Goal: Task Accomplishment & Management: Use online tool/utility

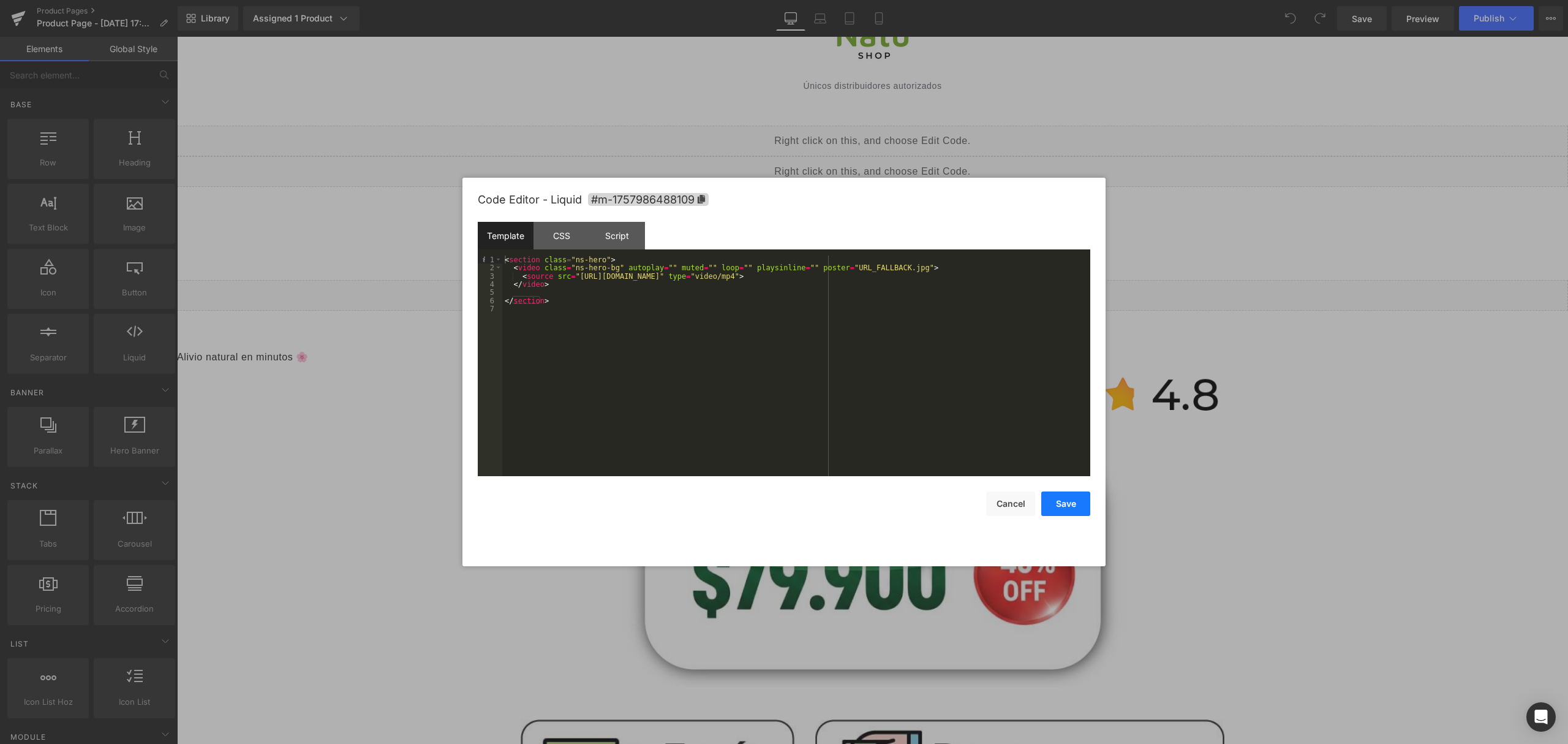
click at [1079, 501] on button "Save" at bounding box center [1066, 504] width 49 height 24
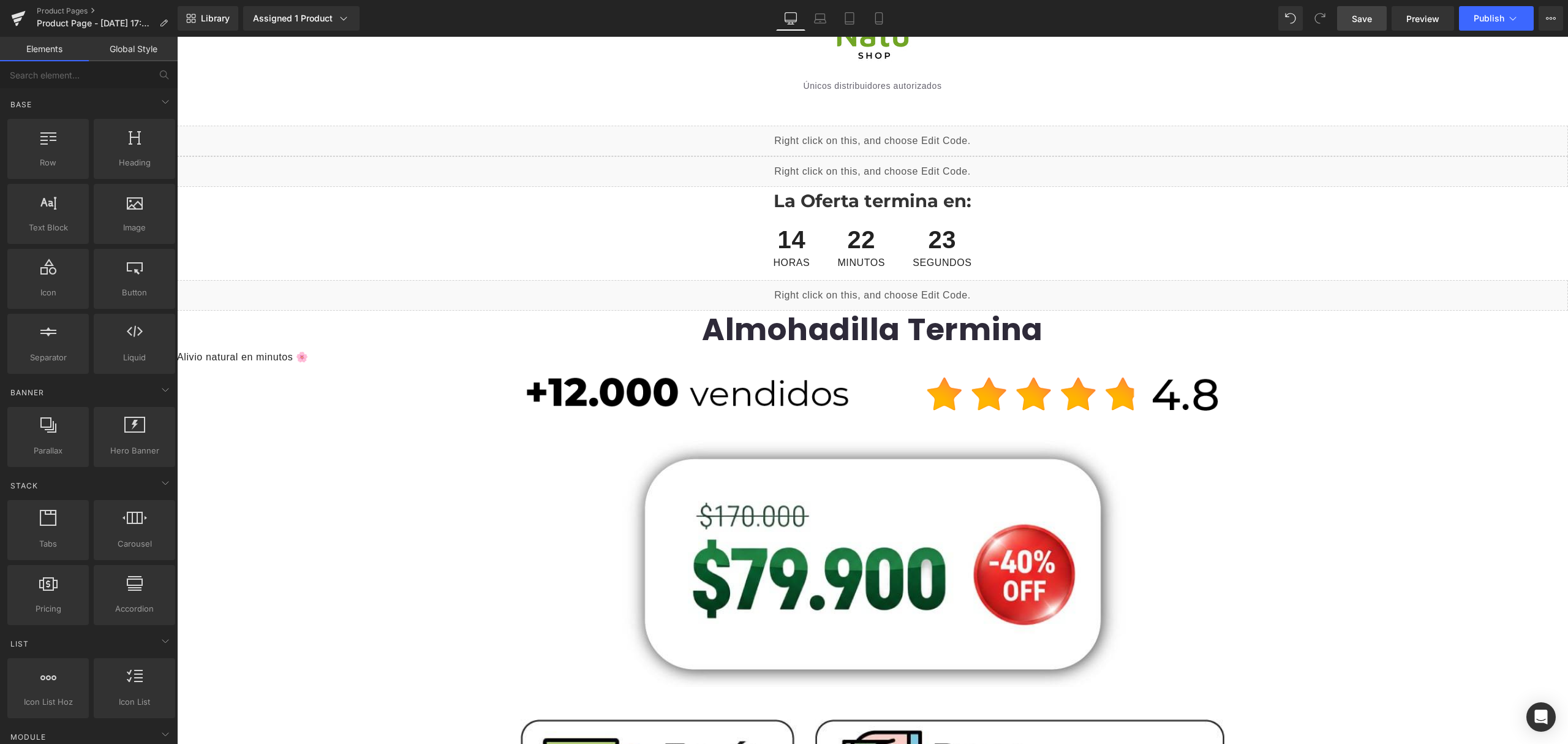
click at [1370, 24] on span "Save" at bounding box center [1361, 18] width 20 height 13
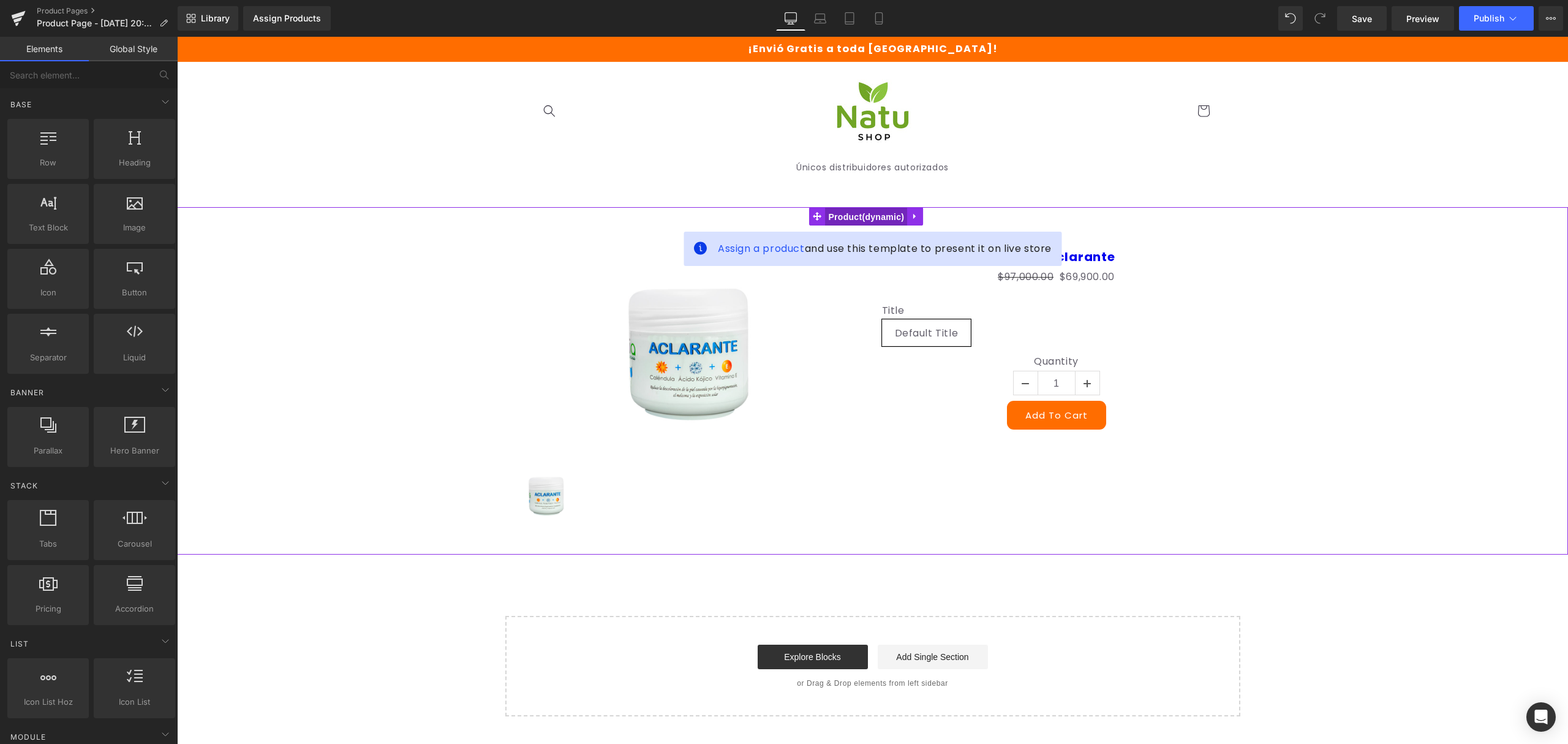
click at [877, 211] on span "Product" at bounding box center [866, 217] width 82 height 18
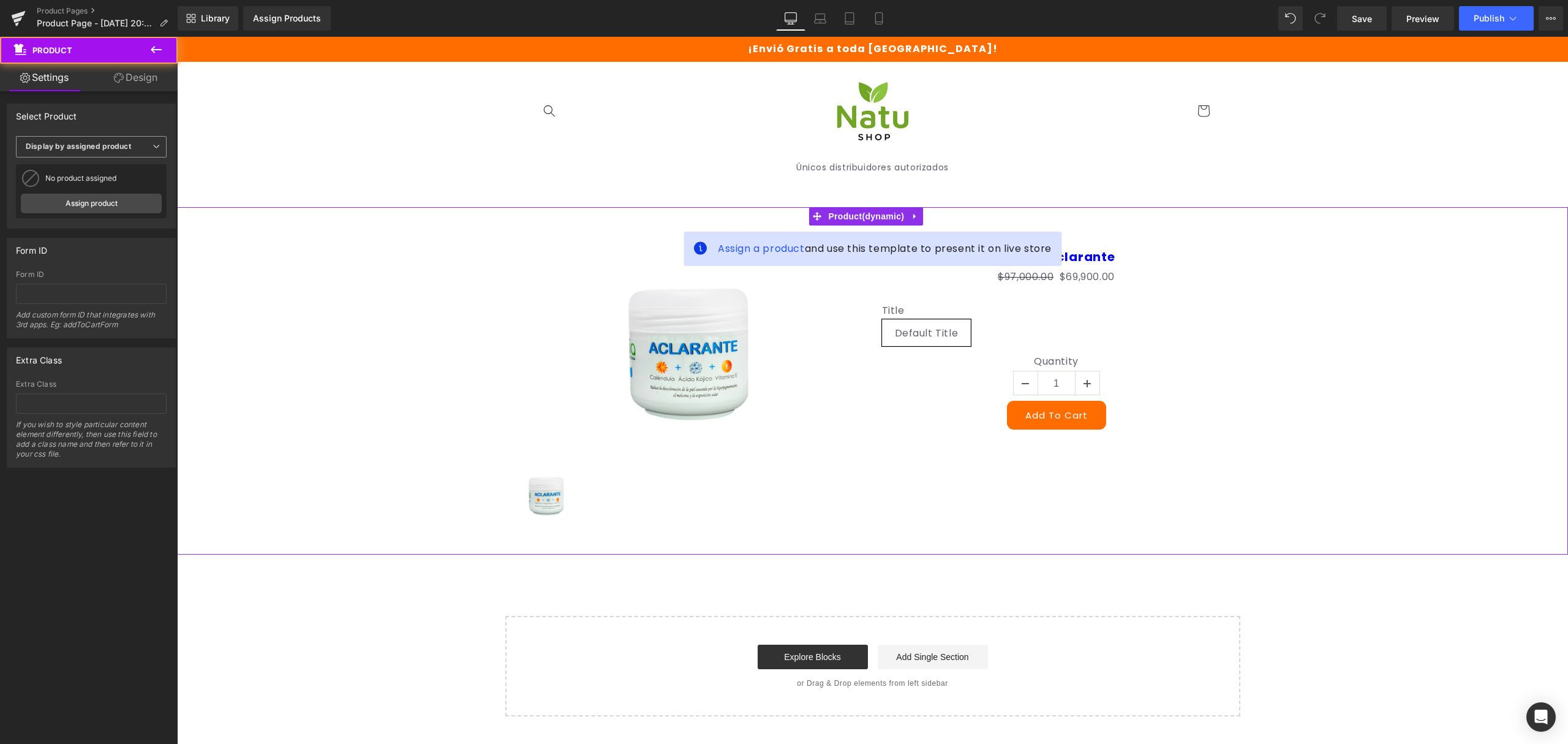
click at [121, 145] on b "Display by assigned product" at bounding box center [78, 146] width 106 height 10
click at [116, 207] on link "Assign product" at bounding box center [89, 203] width 136 height 19
click at [120, 206] on link "Assign product" at bounding box center [91, 203] width 141 height 19
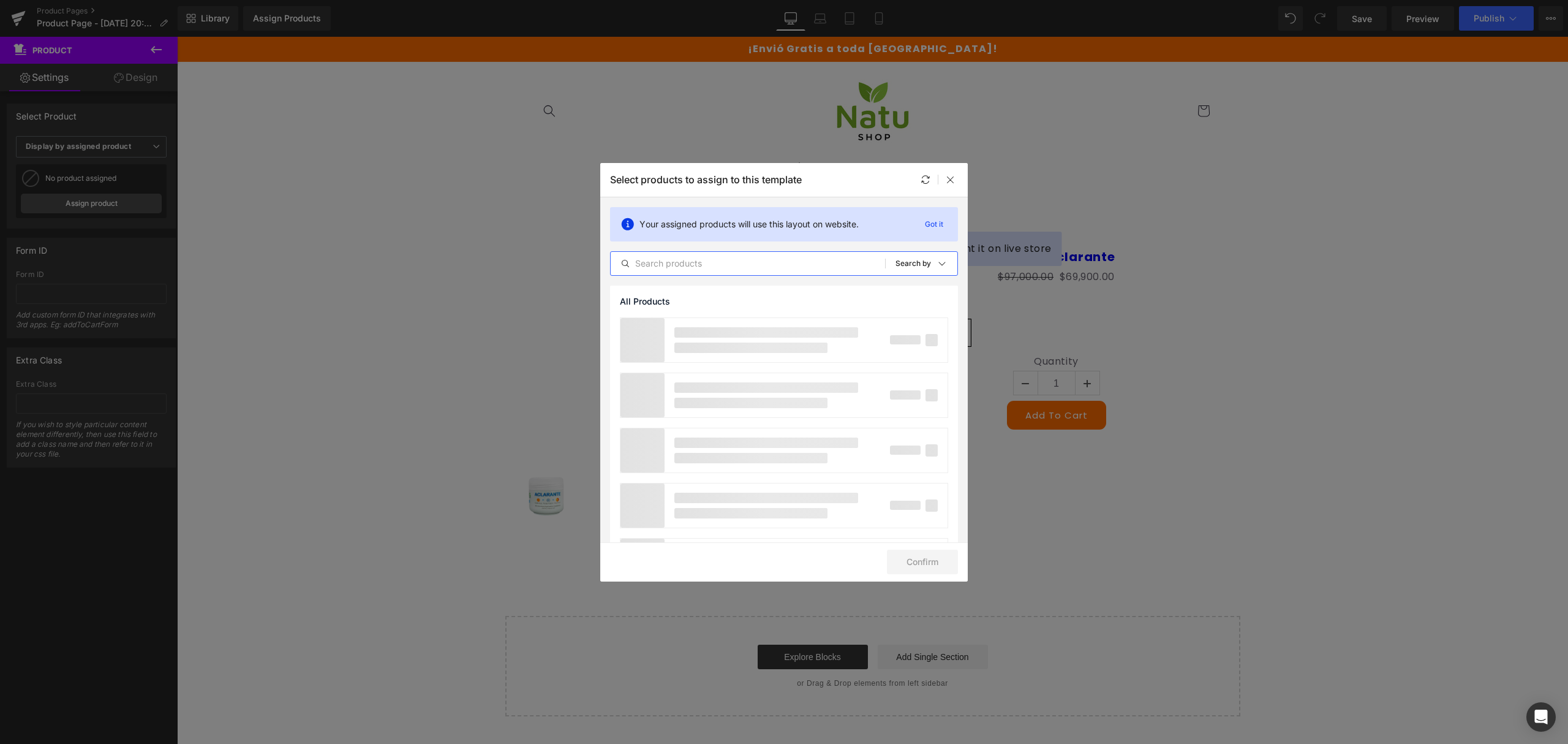
click at [748, 262] on input "text" at bounding box center [747, 263] width 274 height 15
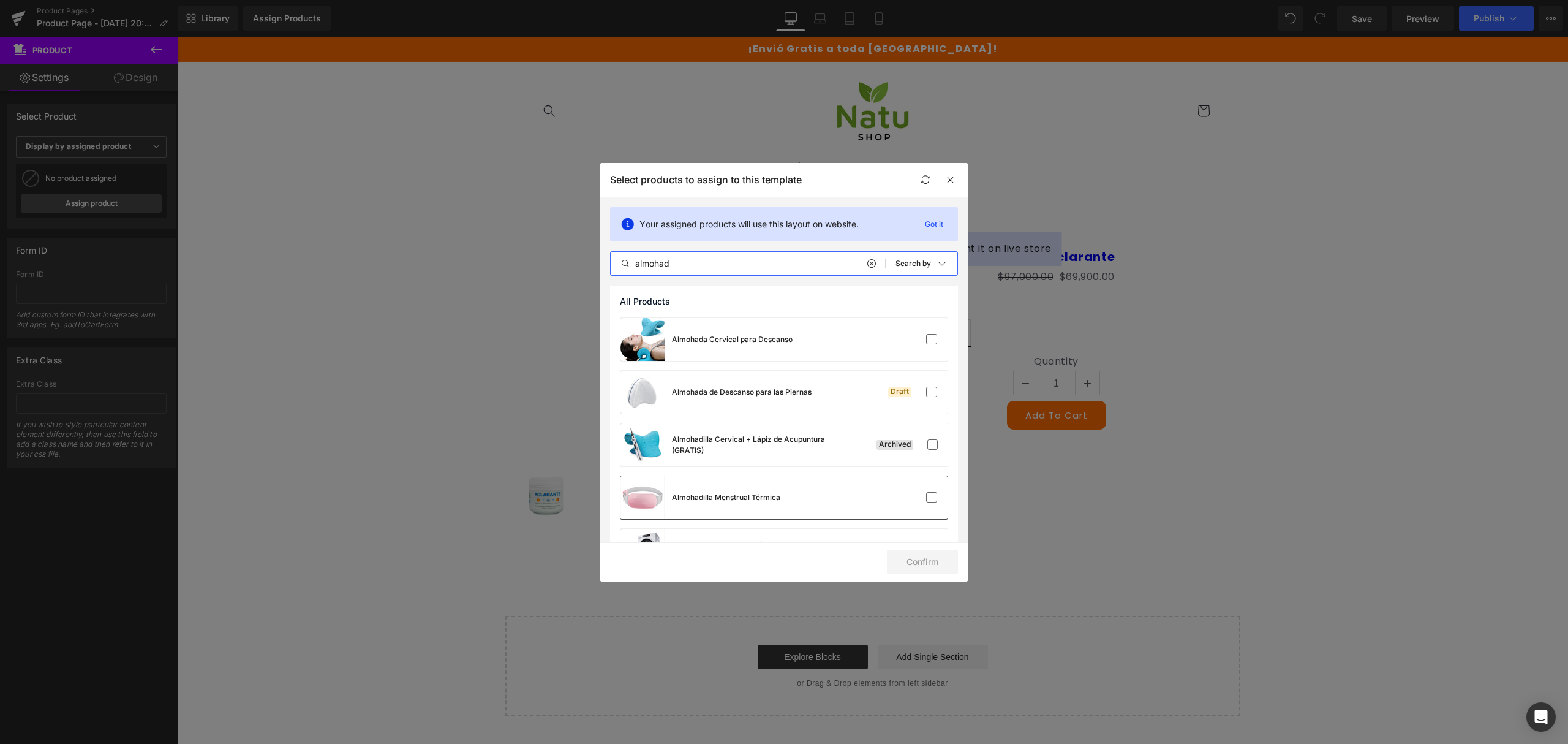
type input "almohad"
click at [809, 492] on div "Almohadilla Menstrual Térmica" at bounding box center [784, 497] width 327 height 43
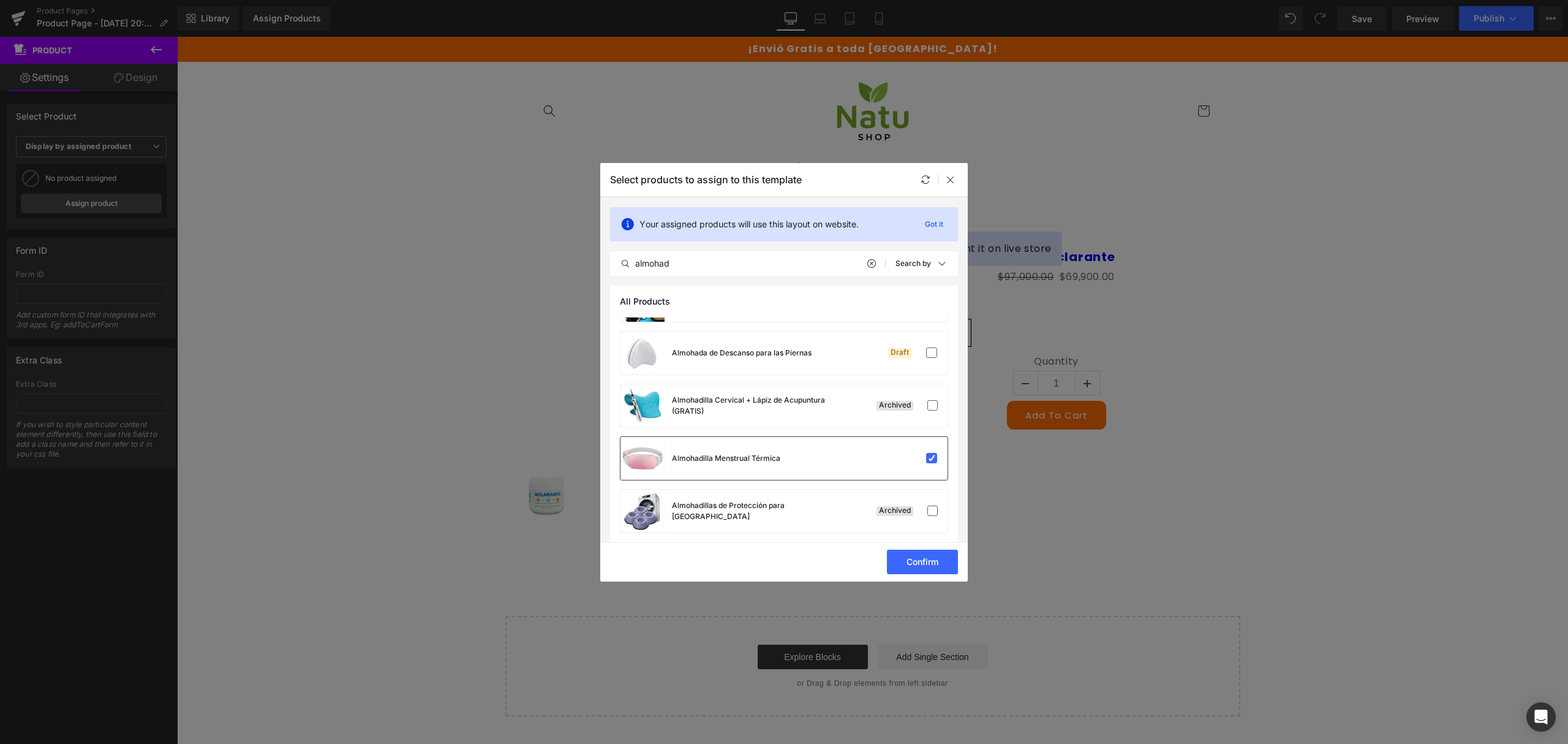
scroll to position [46, 0]
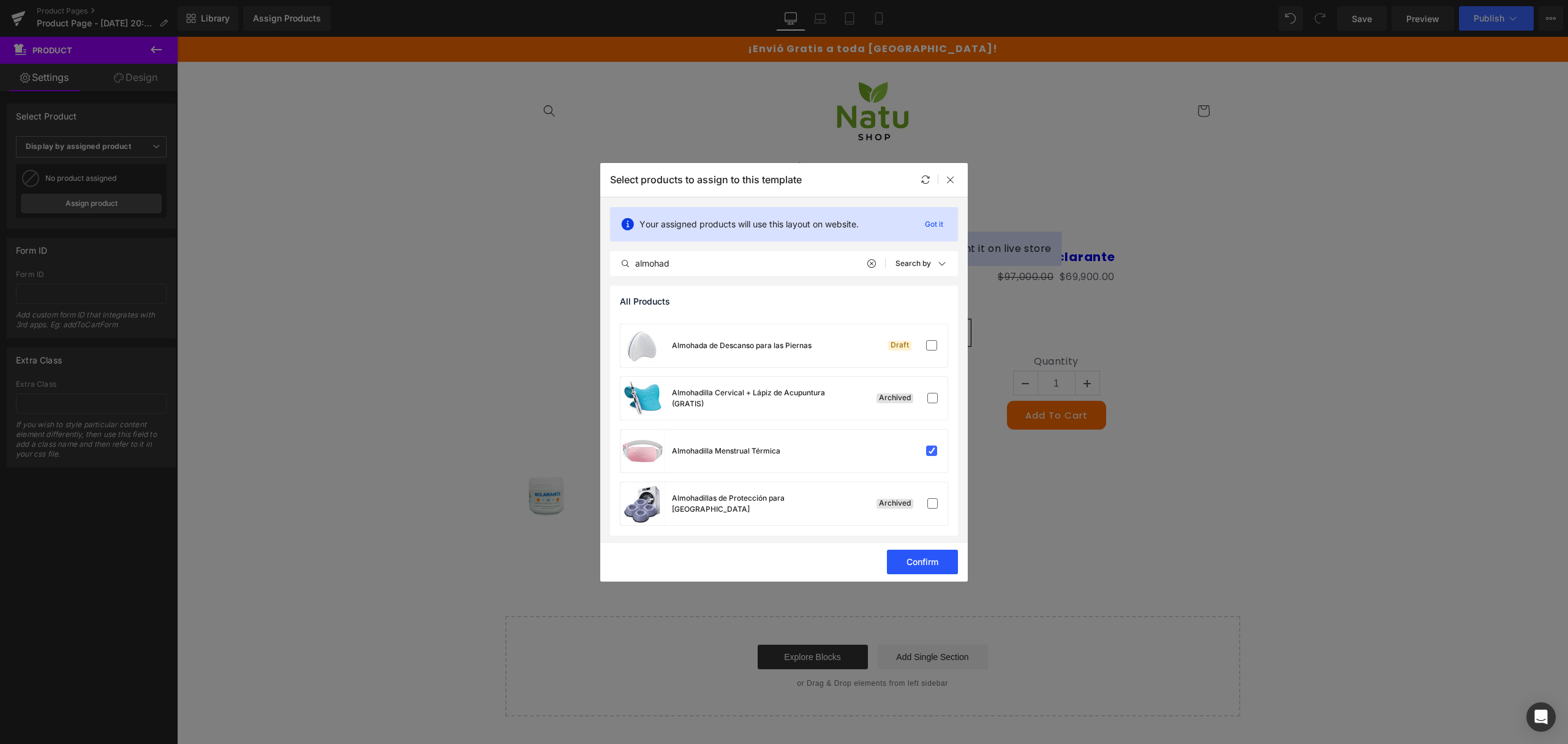
click at [921, 567] on button "Confirm" at bounding box center [922, 561] width 71 height 24
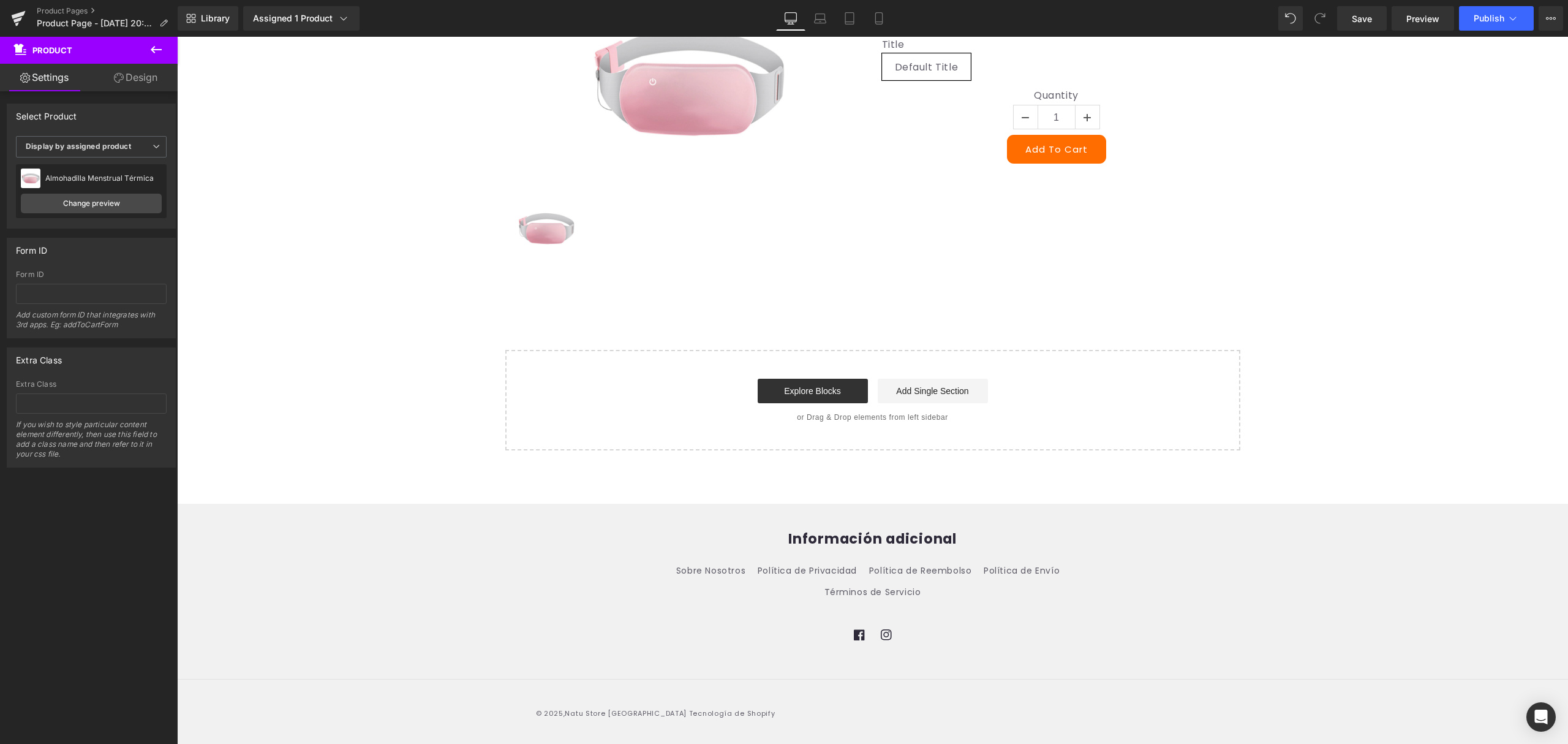
scroll to position [271, 0]
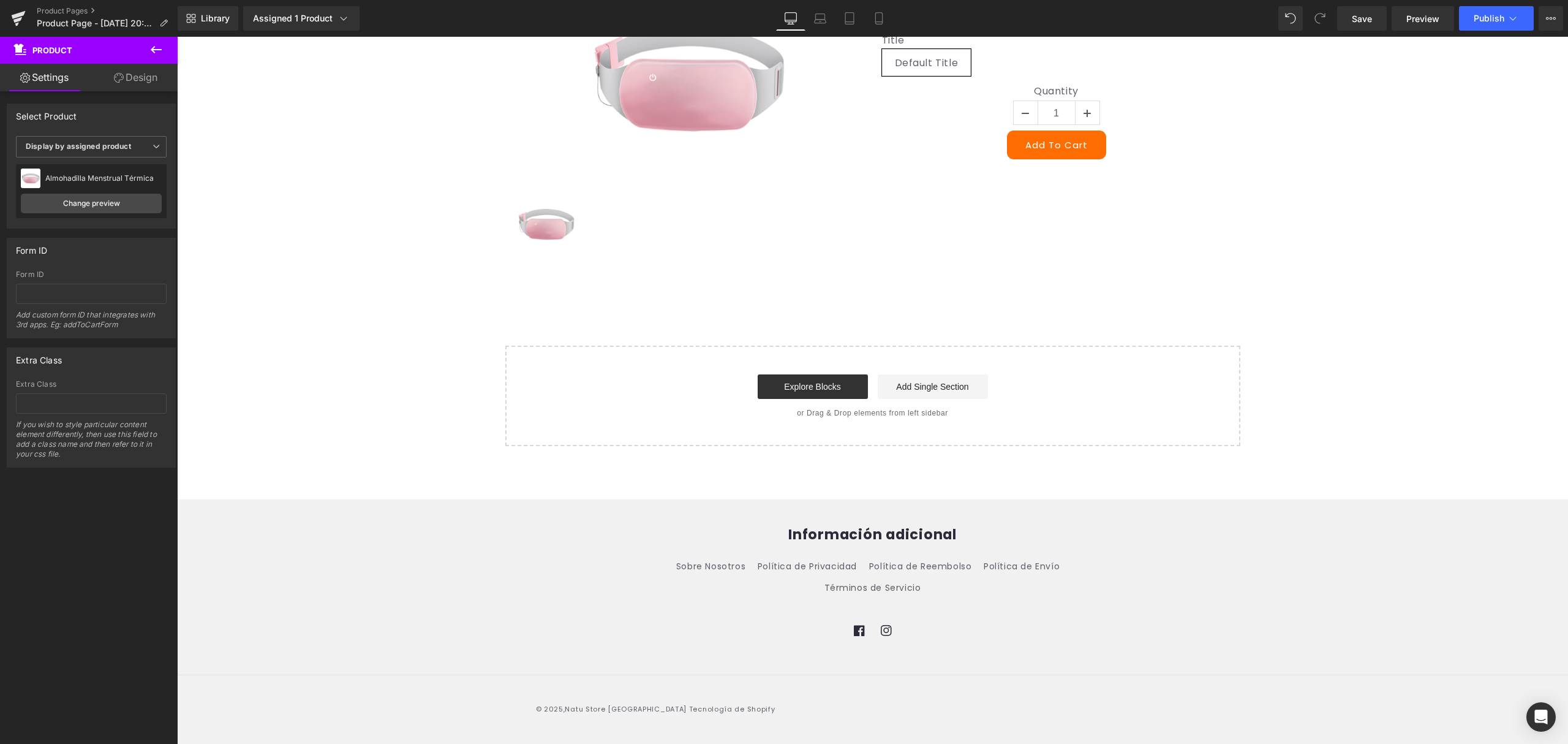
click at [151, 52] on icon at bounding box center [155, 49] width 15 height 15
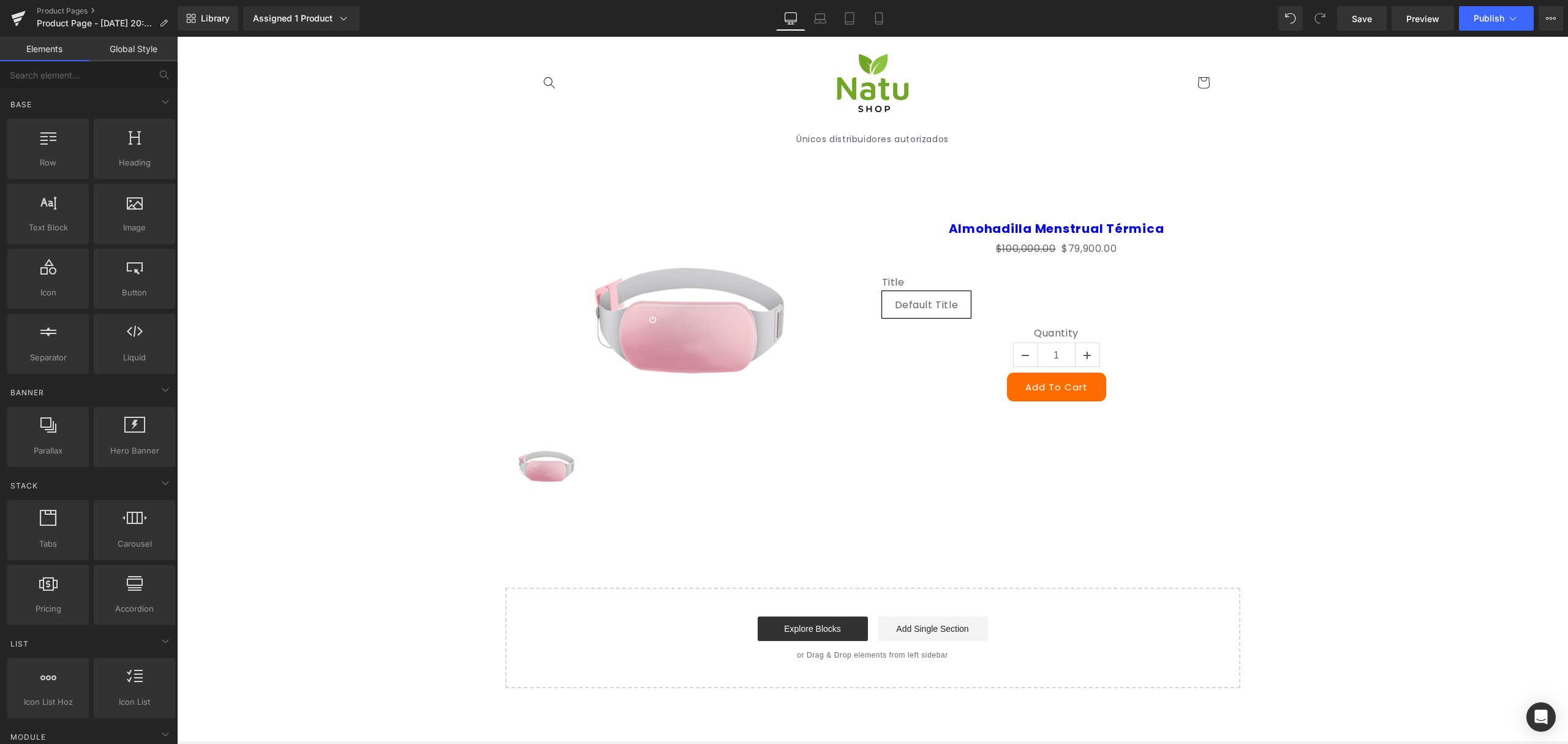
scroll to position [25, 0]
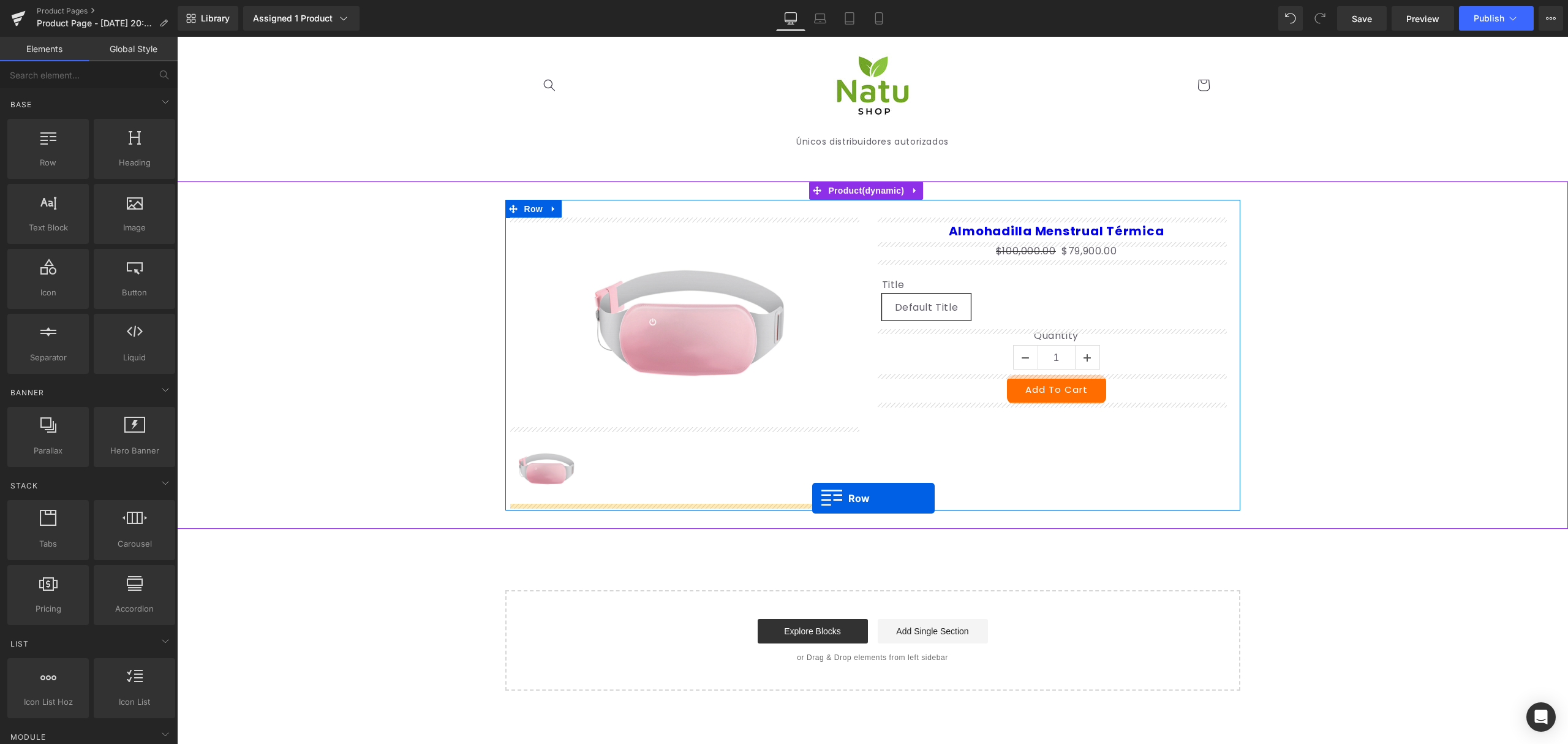
drag, startPoint x: 765, startPoint y: 464, endPoint x: 812, endPoint y: 498, distance: 58.0
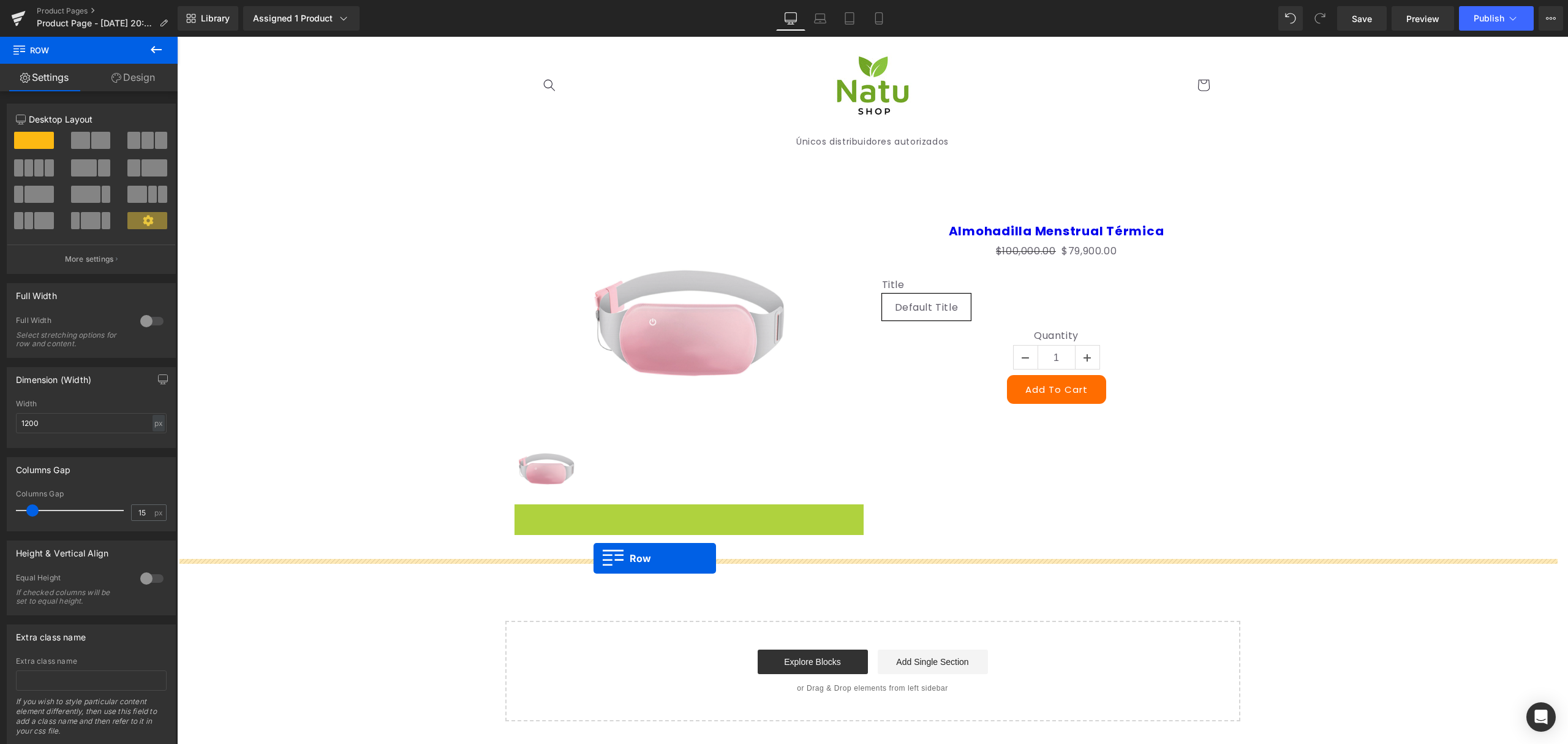
drag, startPoint x: 518, startPoint y: 518, endPoint x: 594, endPoint y: 557, distance: 85.4
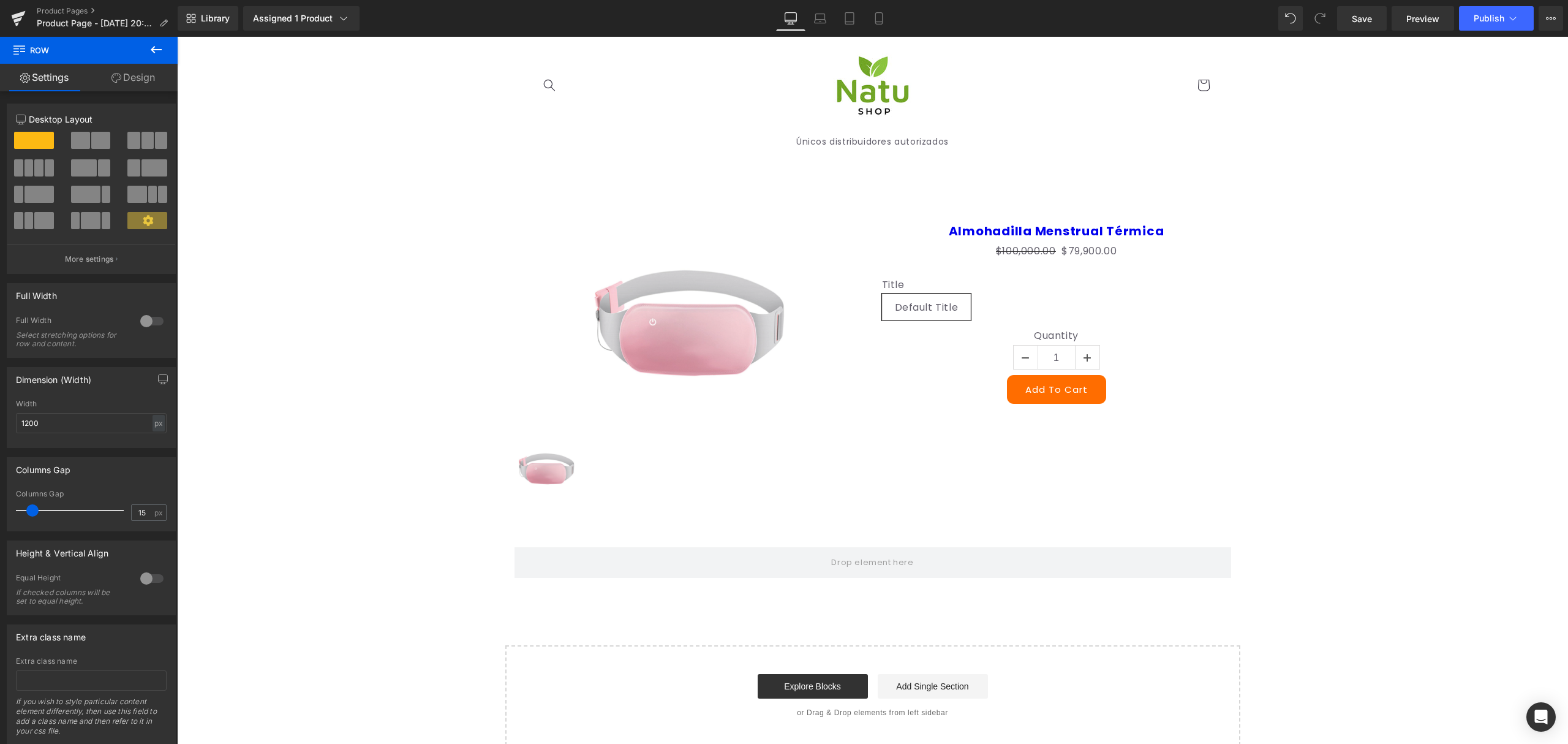
click at [159, 46] on icon at bounding box center [155, 49] width 15 height 15
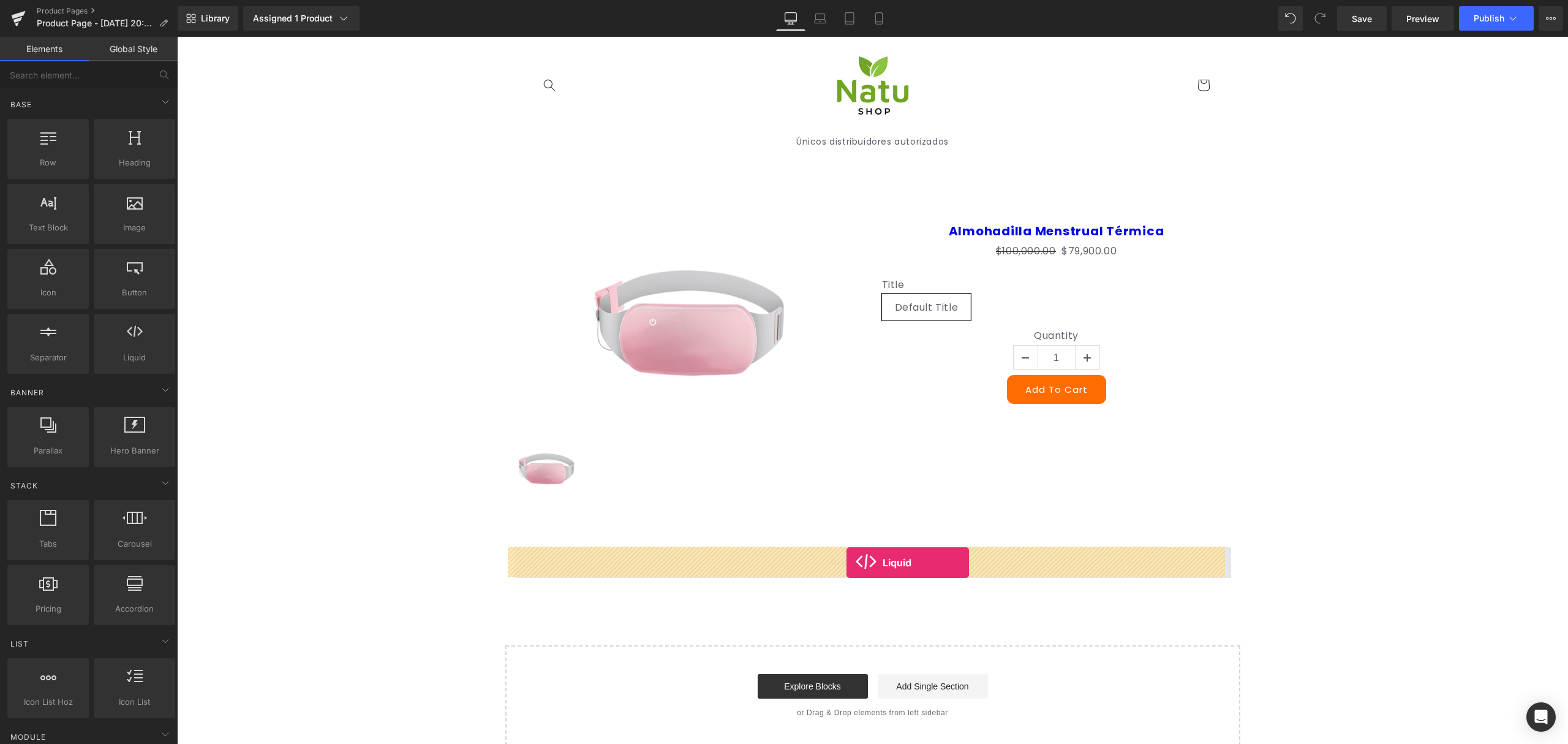
drag, startPoint x: 605, startPoint y: 458, endPoint x: 847, endPoint y: 562, distance: 263.4
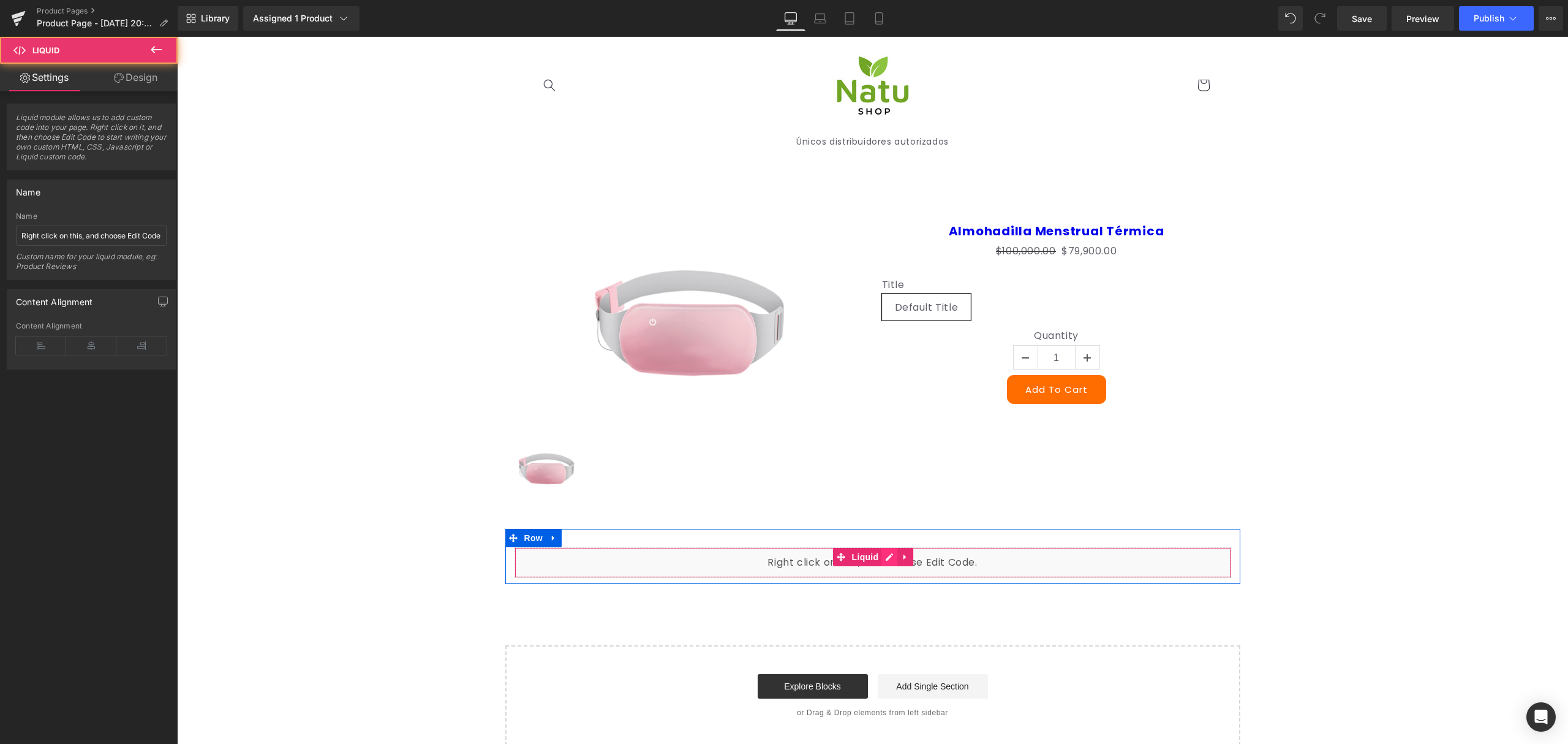
click at [882, 559] on div "Liquid" at bounding box center [872, 561] width 717 height 31
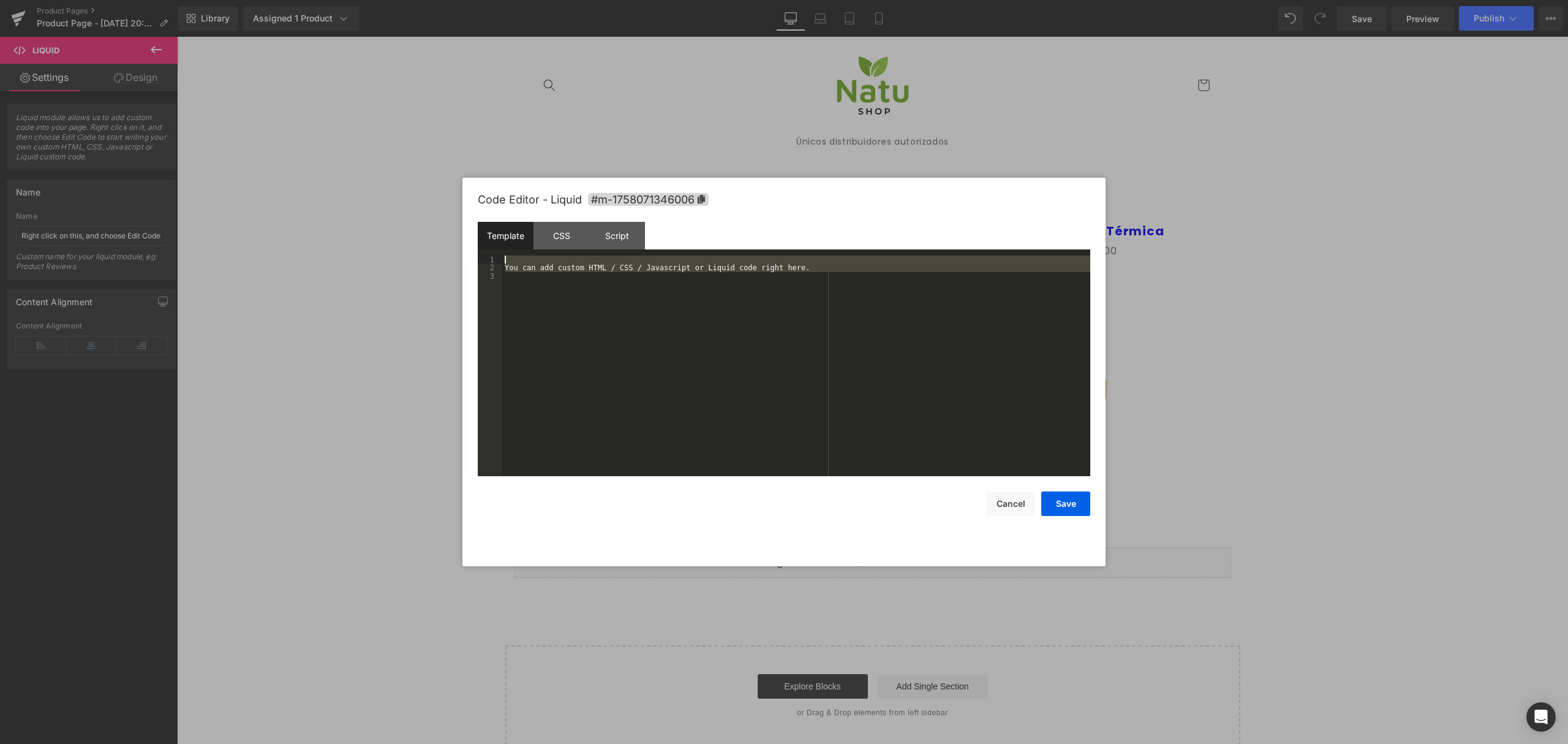
drag, startPoint x: 561, startPoint y: 332, endPoint x: 483, endPoint y: 153, distance: 195.3
click at [483, 153] on body "Liquid You are previewing how the will restyle your page. You can not edit Elem…" at bounding box center [784, 372] width 1568 height 744
click at [520, 307] on div "You can add custom HTML / CSS / Javascript or Liquid code right here." at bounding box center [795, 366] width 588 height 221
drag, startPoint x: 483, startPoint y: 192, endPoint x: 467, endPoint y: 141, distance: 53.5
click at [467, 141] on body "Liquid You are previewing how the will restyle your page. You can not edit Elem…" at bounding box center [784, 372] width 1568 height 744
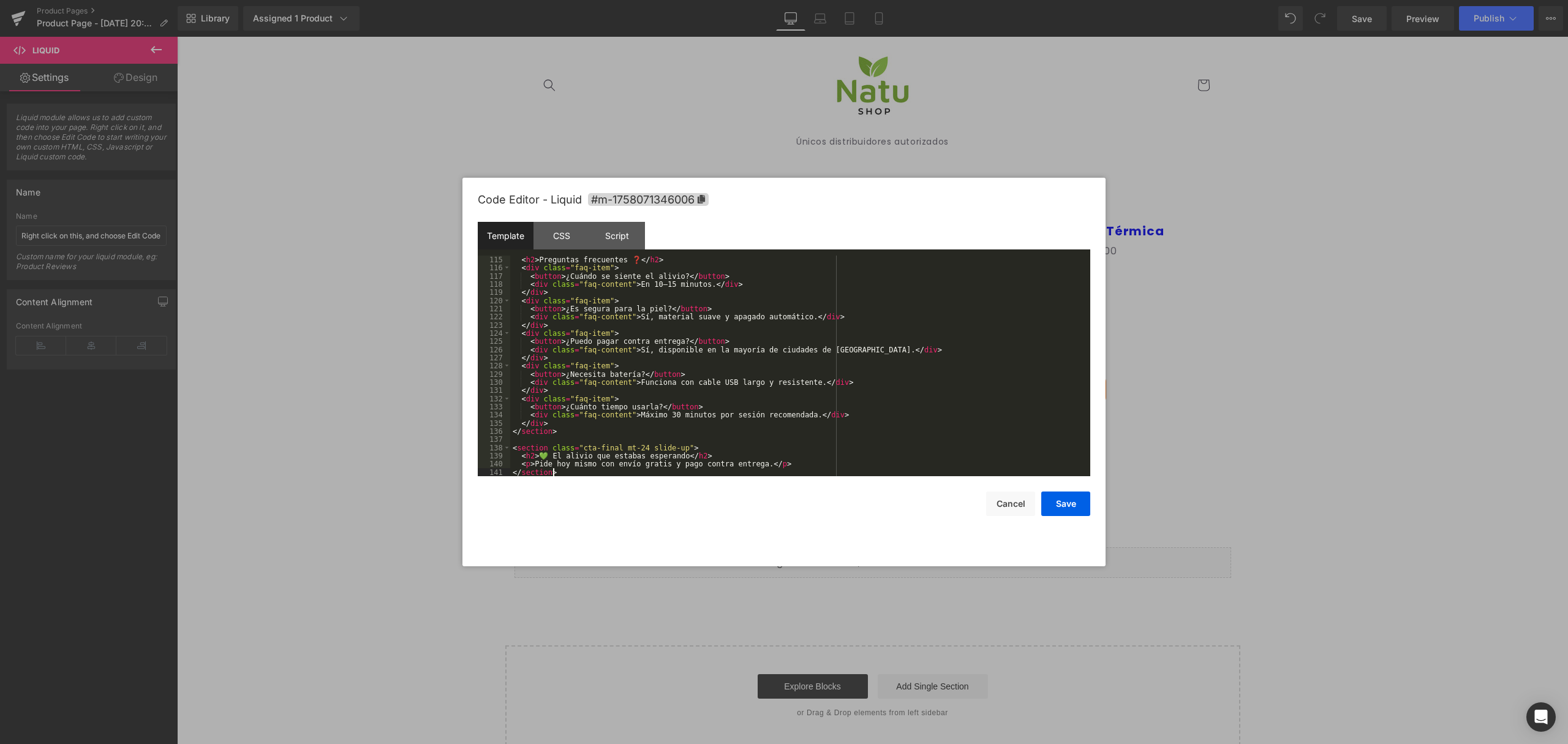
scroll to position [939, 0]
click at [562, 235] on div "CSS" at bounding box center [561, 236] width 56 height 28
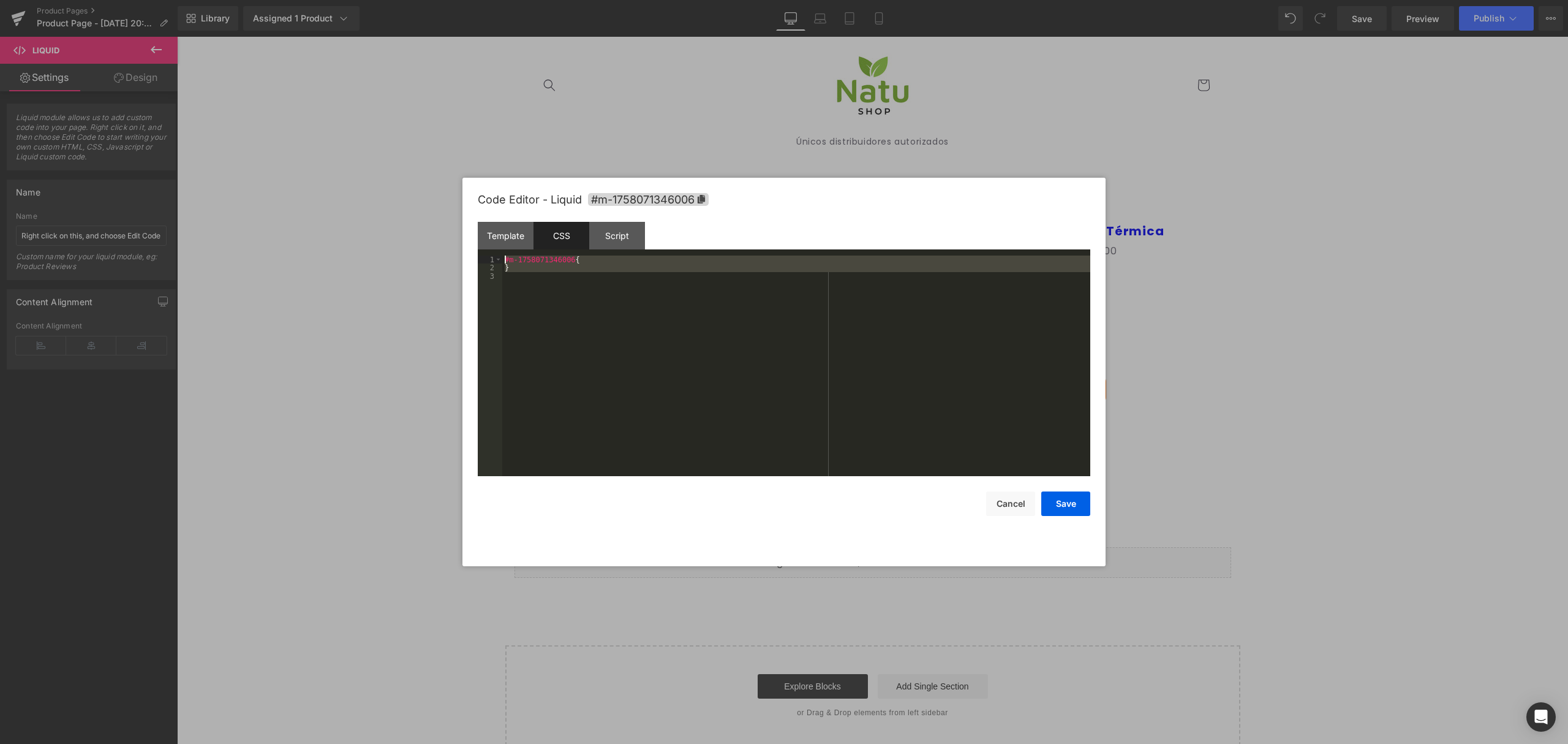
drag, startPoint x: 569, startPoint y: 291, endPoint x: 431, endPoint y: 176, distance: 179.6
click at [431, 176] on body "Liquid You are previewing how the will restyle your page. You can not edit Elem…" at bounding box center [784, 372] width 1568 height 744
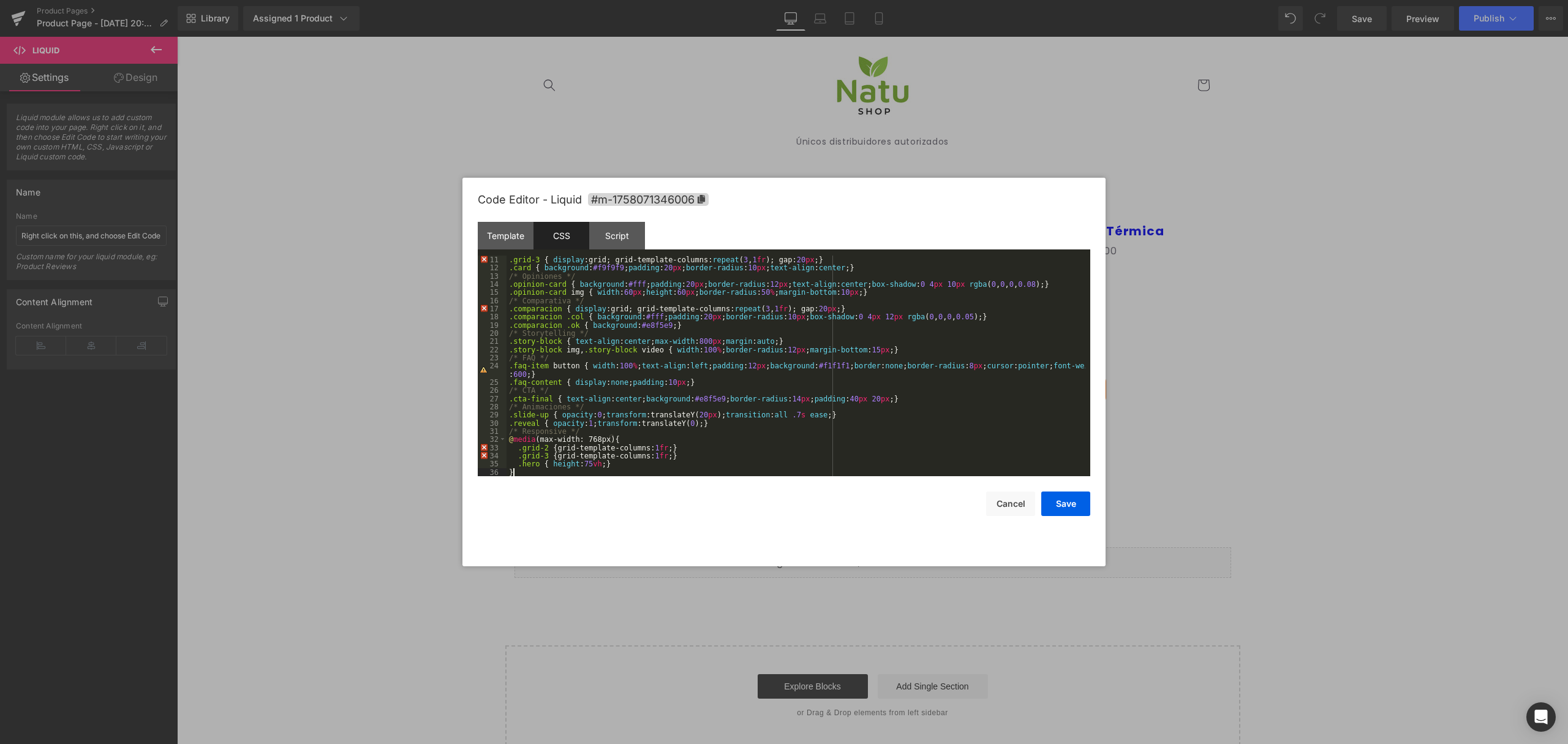
scroll to position [89, 0]
click at [605, 237] on div "Script" at bounding box center [617, 236] width 56 height 28
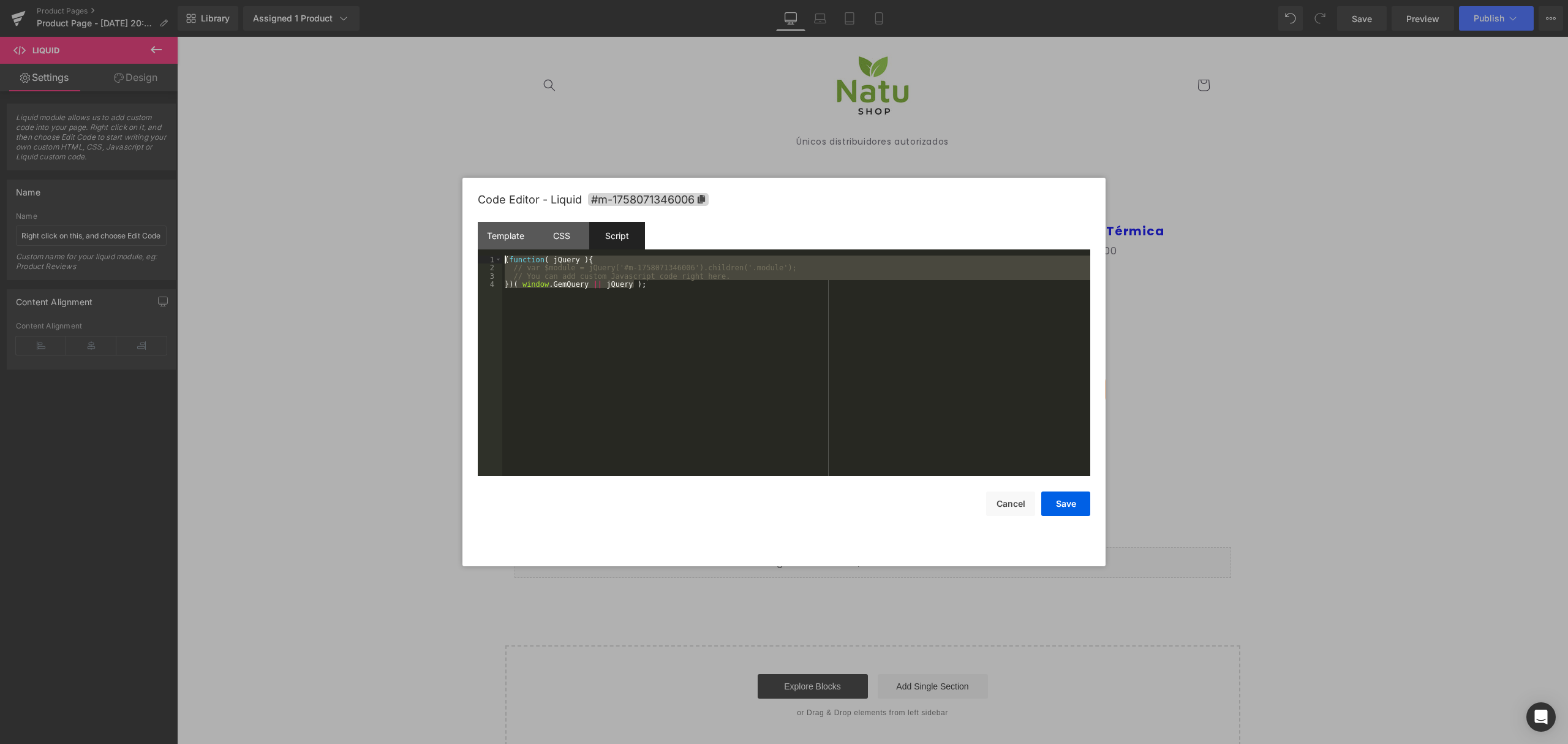
drag, startPoint x: 549, startPoint y: 370, endPoint x: 444, endPoint y: 188, distance: 210.1
click at [444, 188] on body "Liquid You are previewing how the will restyle your page. You can not edit Elem…" at bounding box center [784, 372] width 1568 height 744
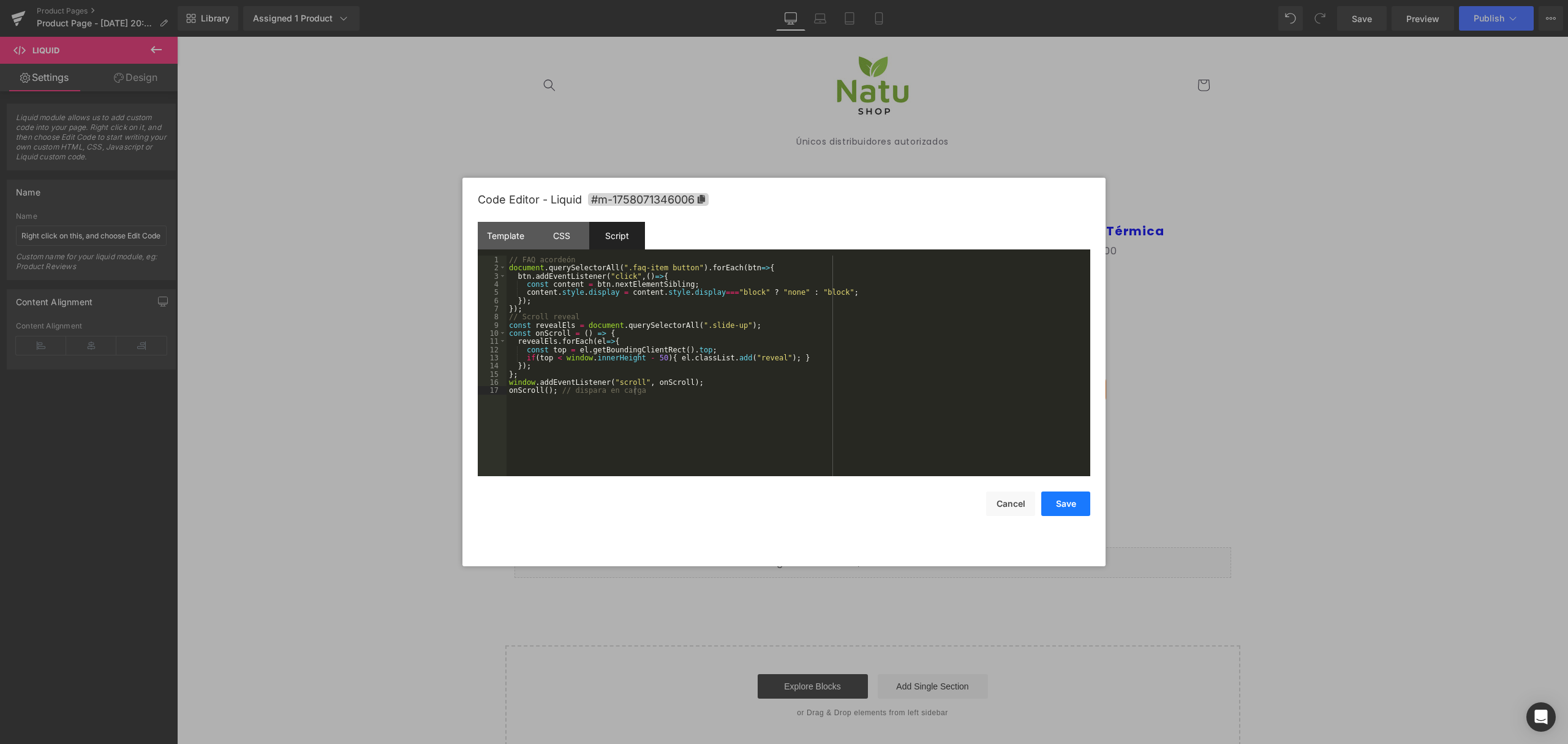
click at [1076, 513] on button "Save" at bounding box center [1066, 504] width 49 height 24
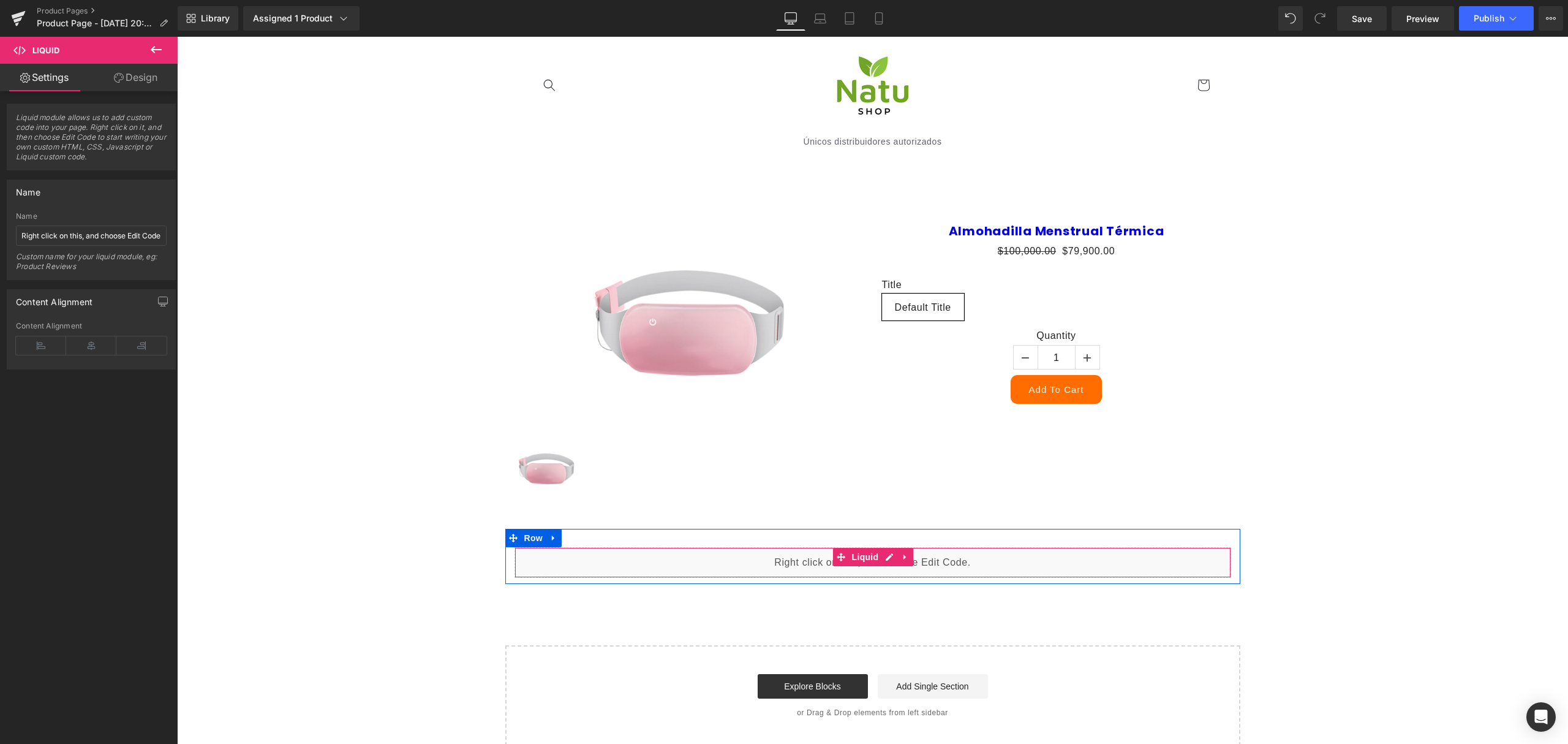
click at [879, 559] on div "Liquid" at bounding box center [872, 561] width 717 height 31
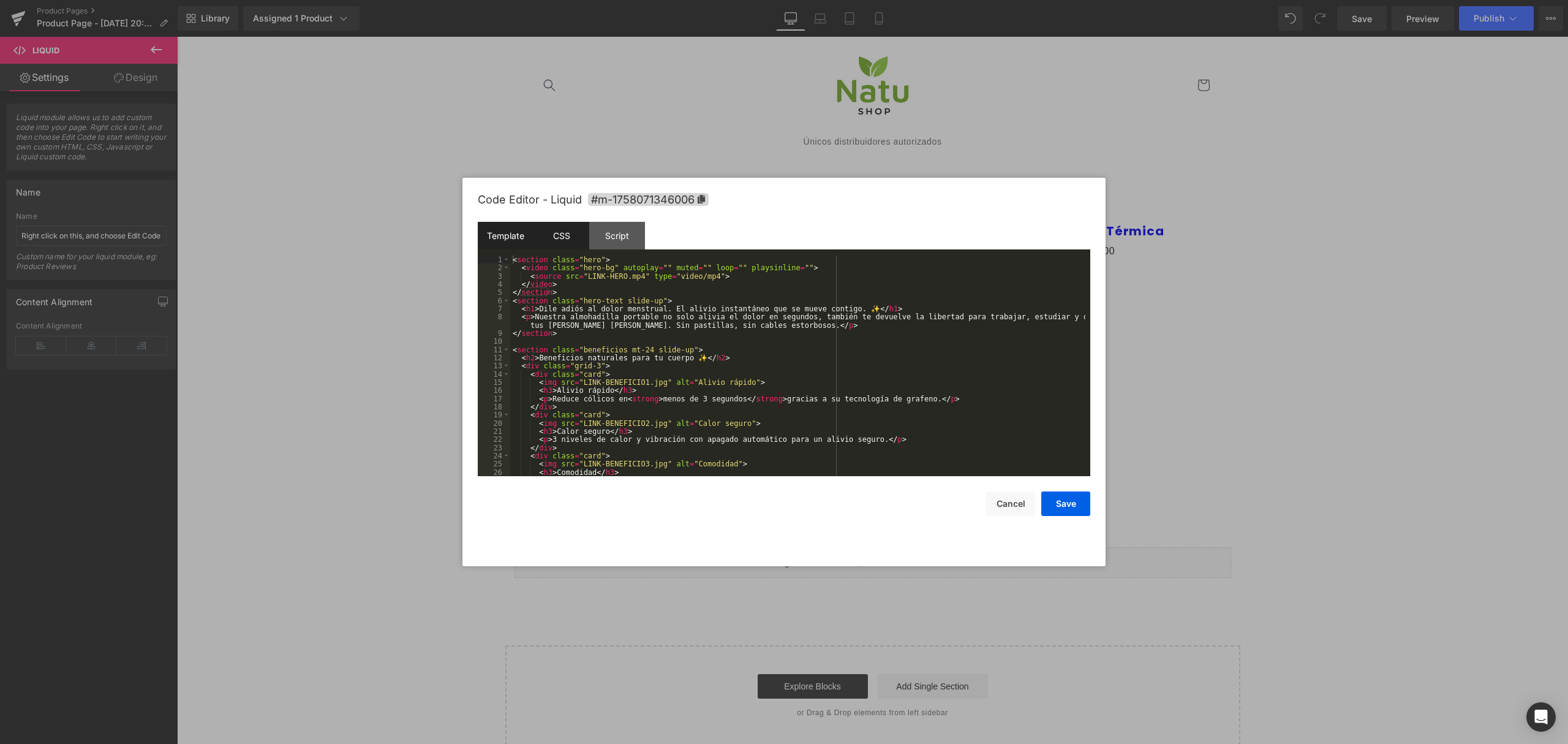
click at [574, 245] on div "CSS" at bounding box center [561, 236] width 56 height 28
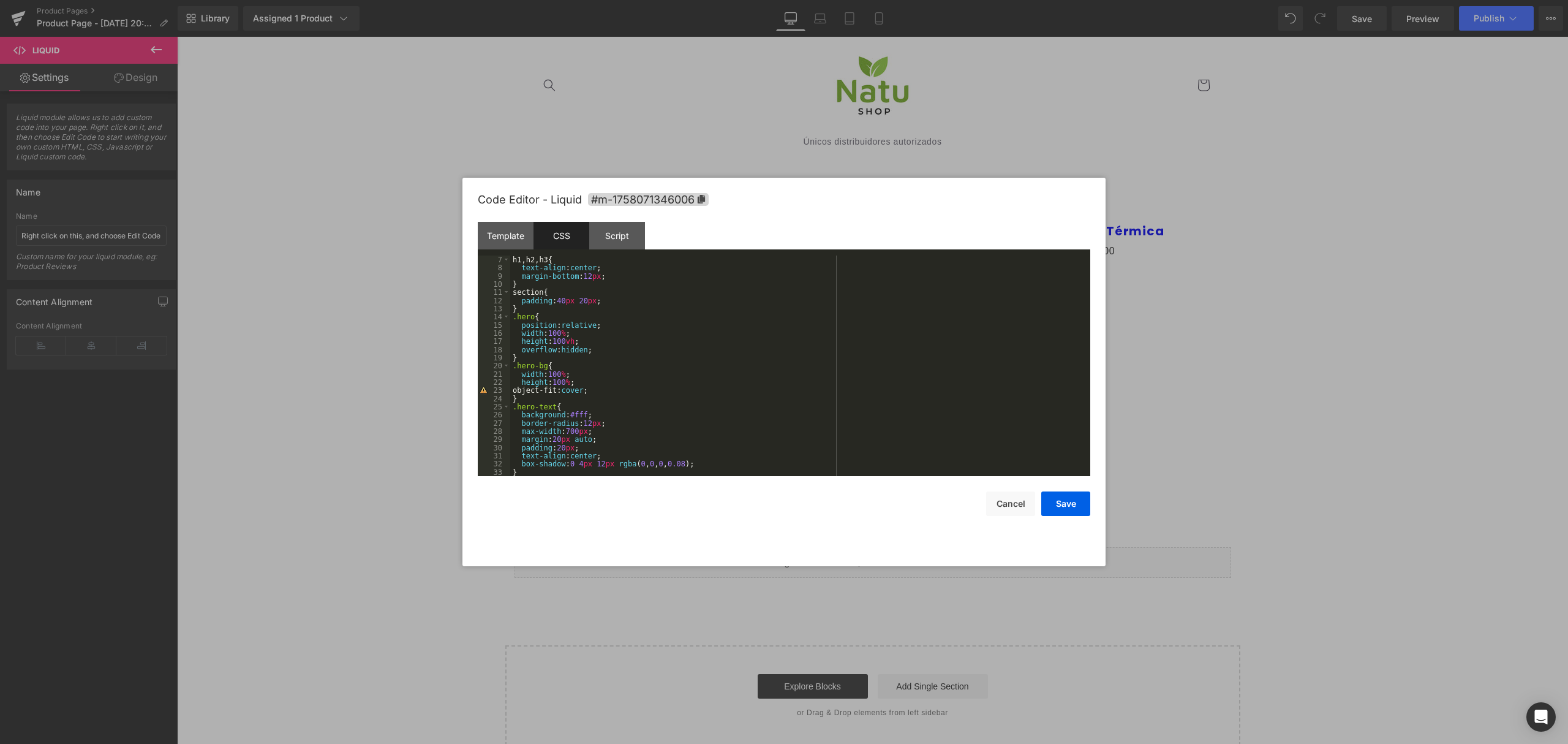
scroll to position [245, 0]
click at [621, 231] on div "Script" at bounding box center [617, 236] width 56 height 28
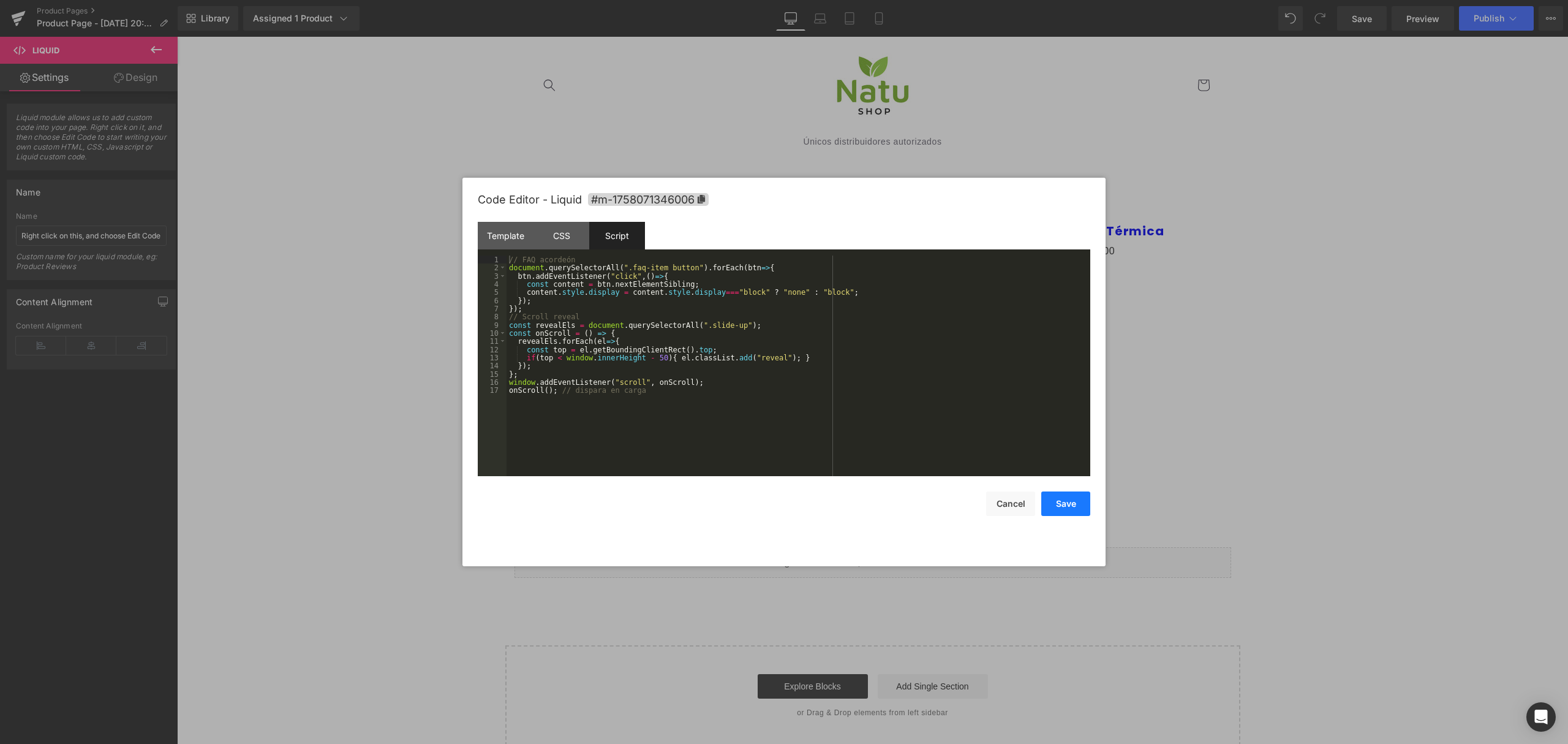
click at [1070, 510] on button "Save" at bounding box center [1066, 504] width 49 height 24
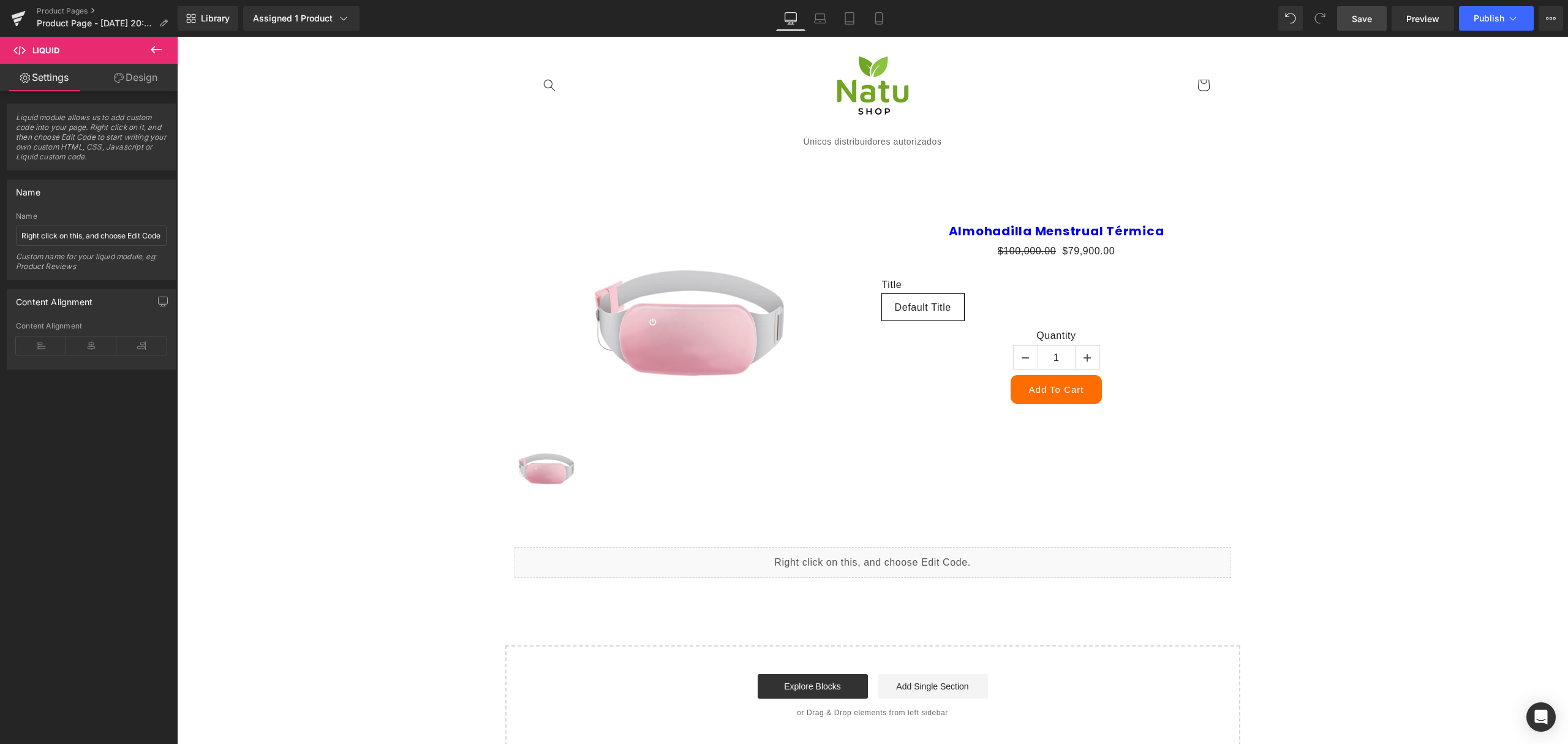
click at [1368, 30] on link "Save" at bounding box center [1361, 18] width 50 height 24
click at [1413, 19] on span "Preview" at bounding box center [1423, 18] width 33 height 13
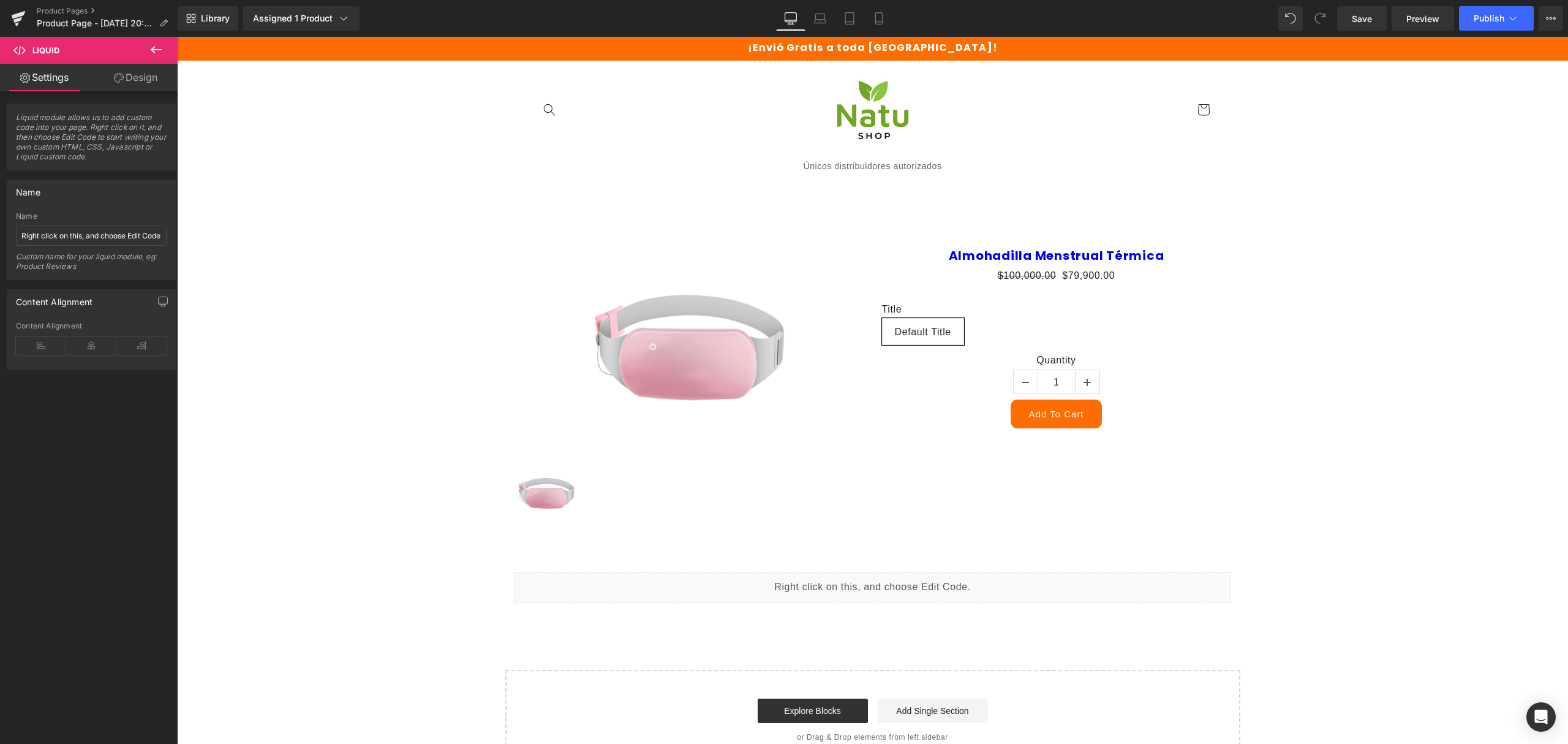
scroll to position [0, 0]
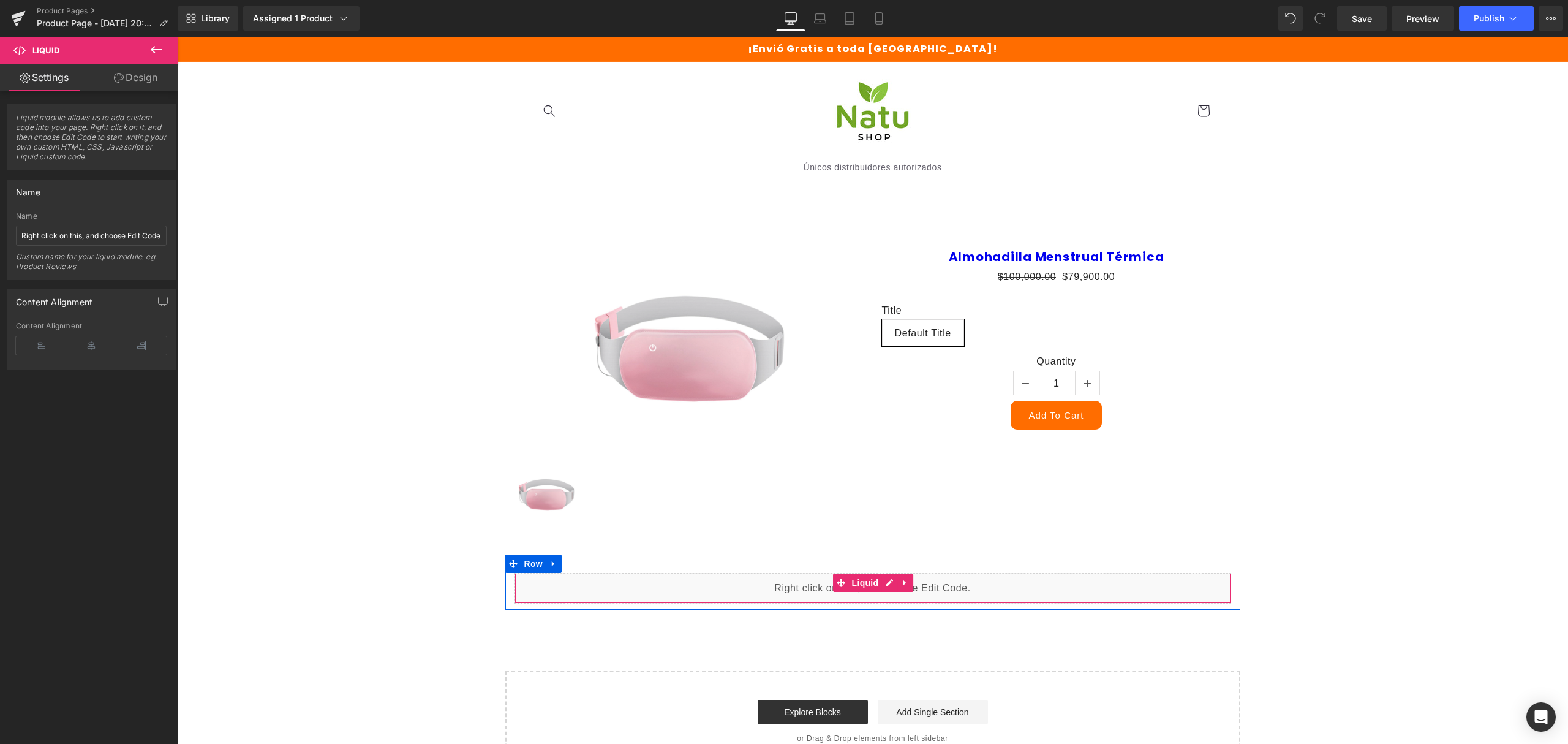
click at [881, 586] on div "Liquid" at bounding box center [872, 588] width 717 height 31
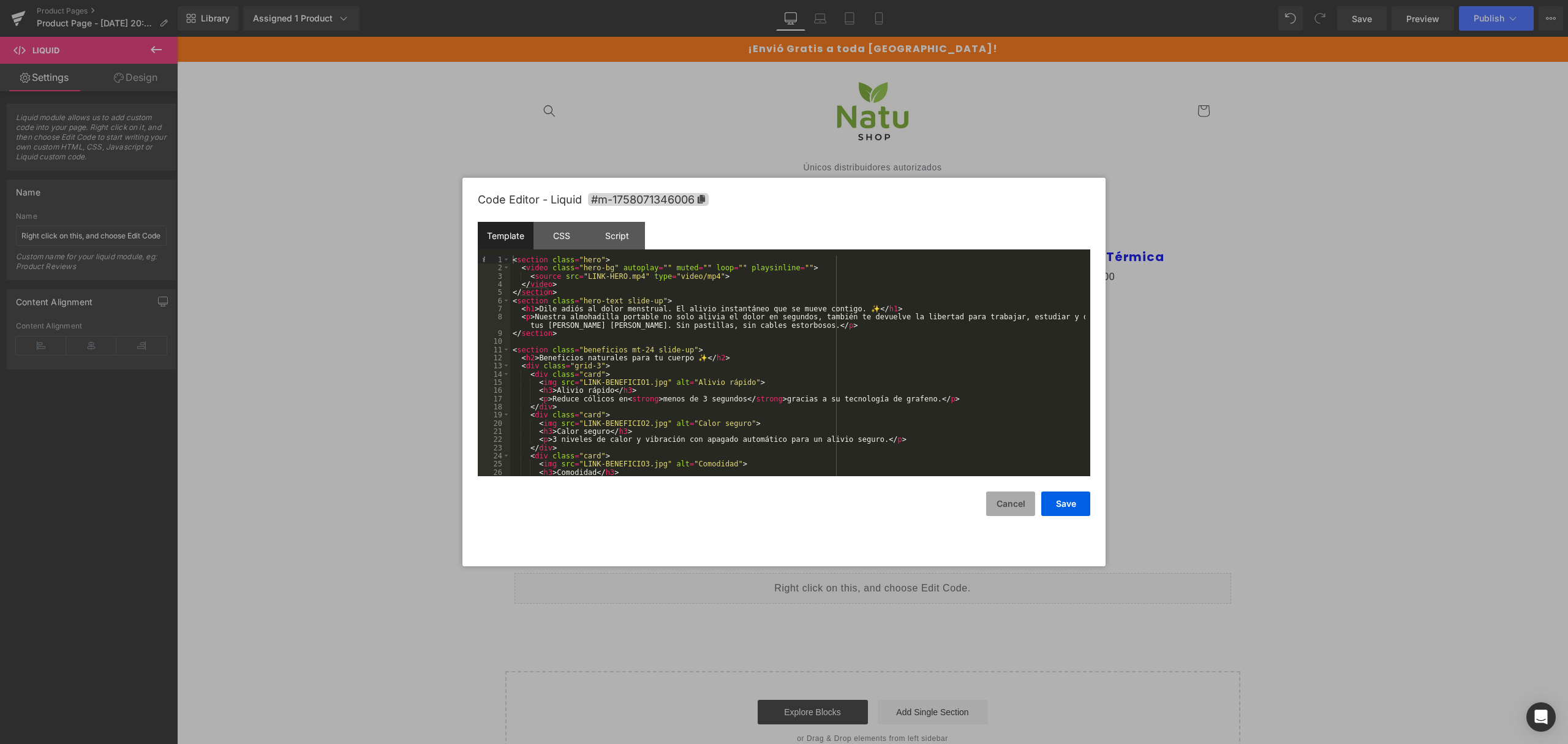
click at [992, 499] on button "Cancel" at bounding box center [1010, 504] width 49 height 24
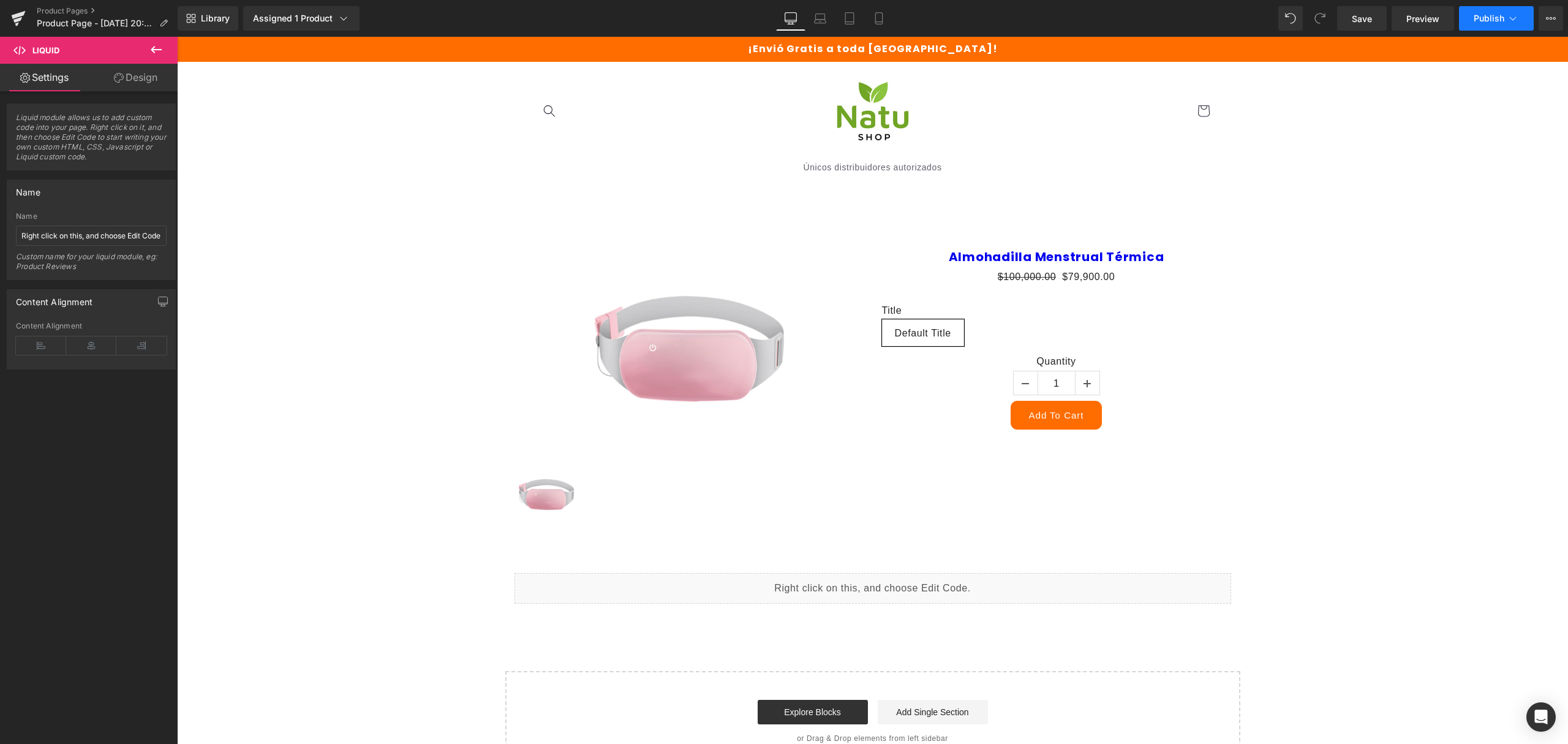
click at [1483, 17] on span "Publish" at bounding box center [1489, 17] width 31 height 10
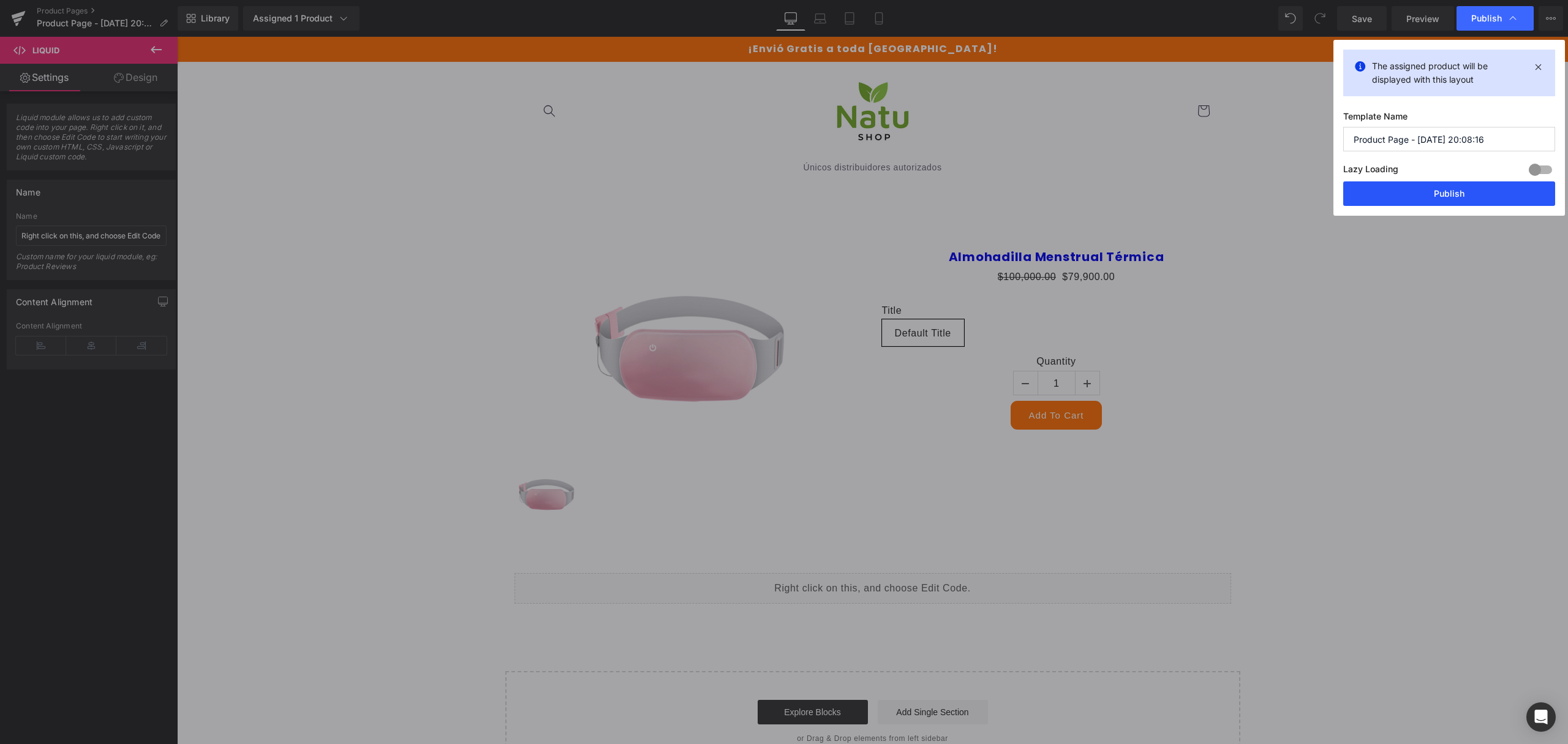
click at [1421, 197] on button "Publish" at bounding box center [1448, 194] width 212 height 24
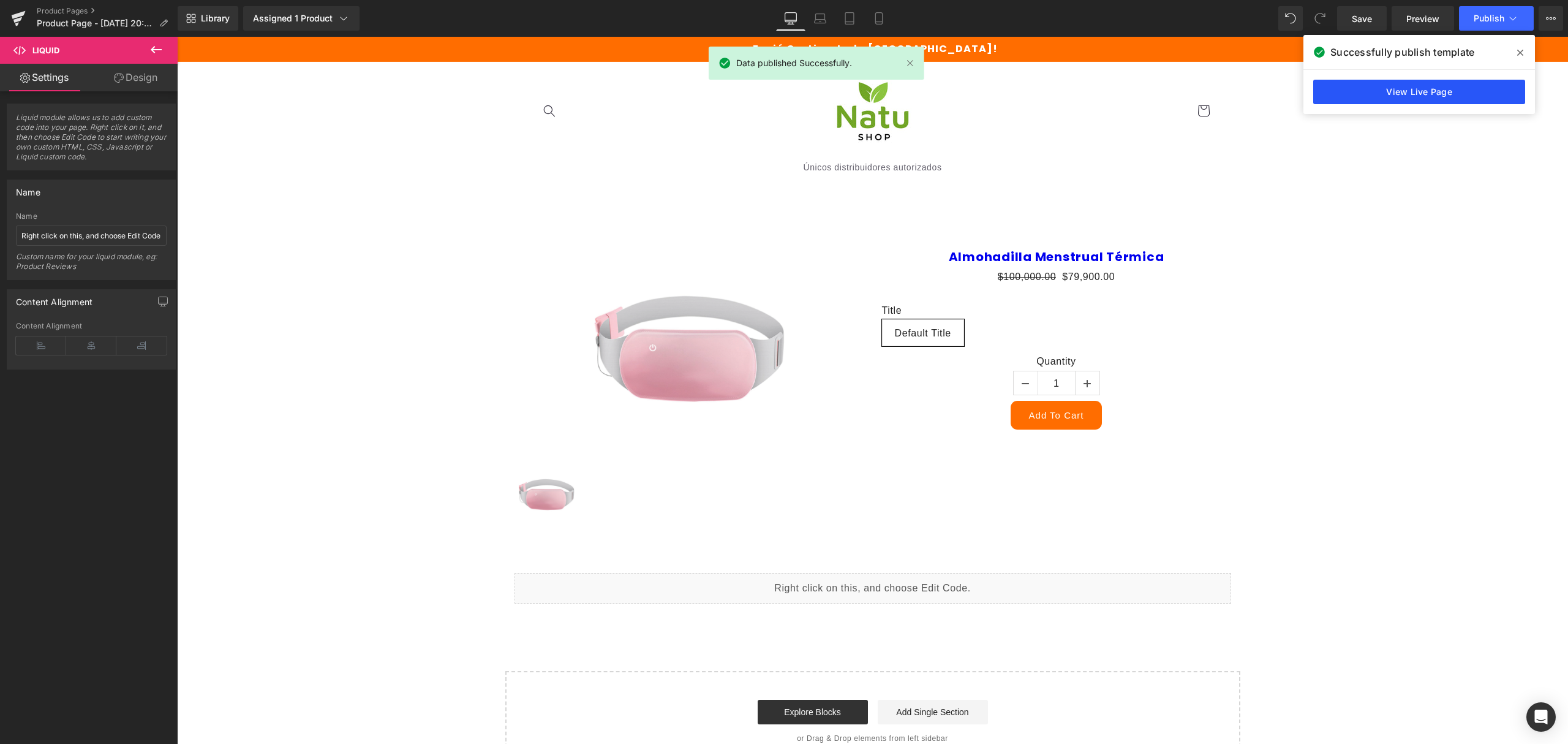
click at [1378, 92] on link "View Live Page" at bounding box center [1419, 92] width 212 height 24
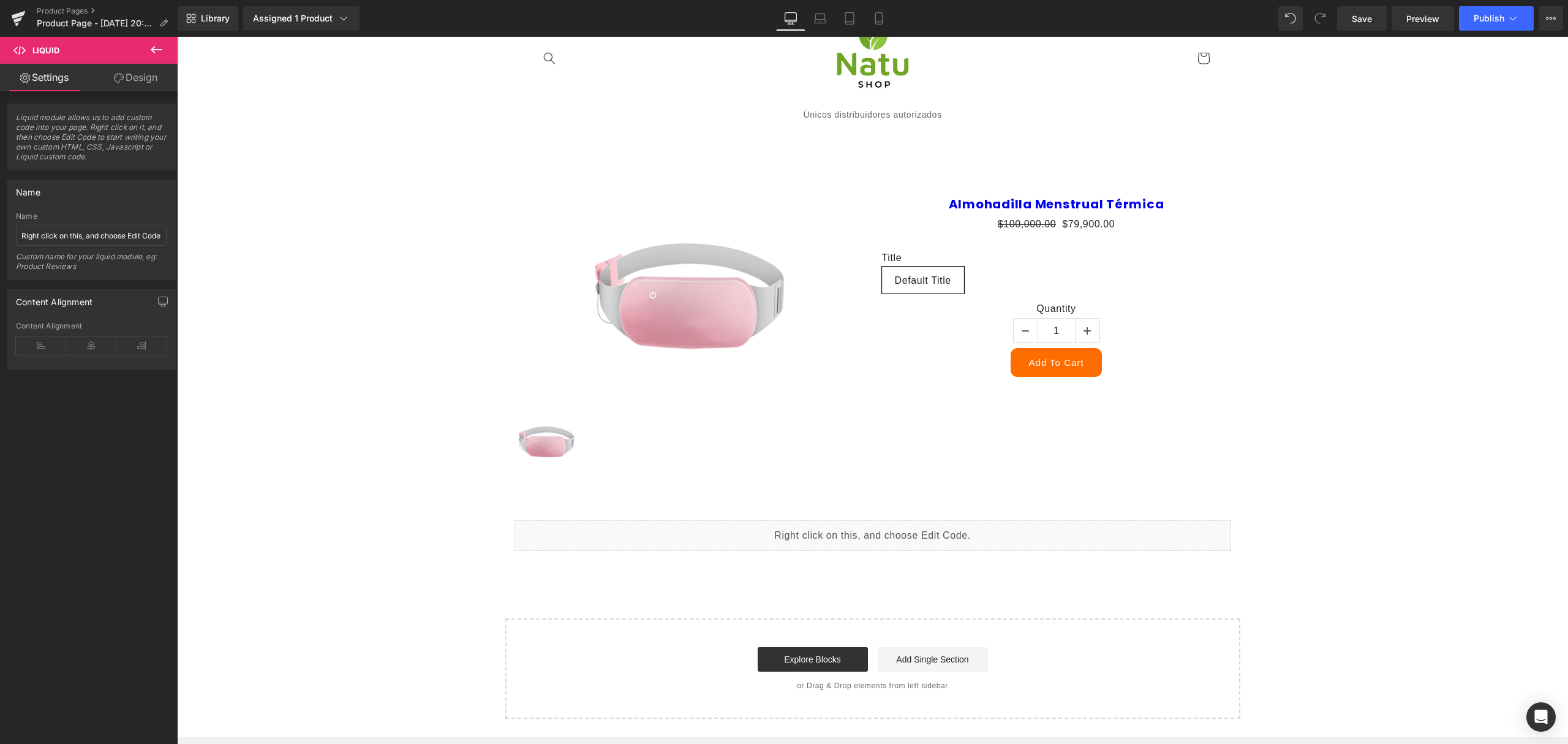
scroll to position [81, 0]
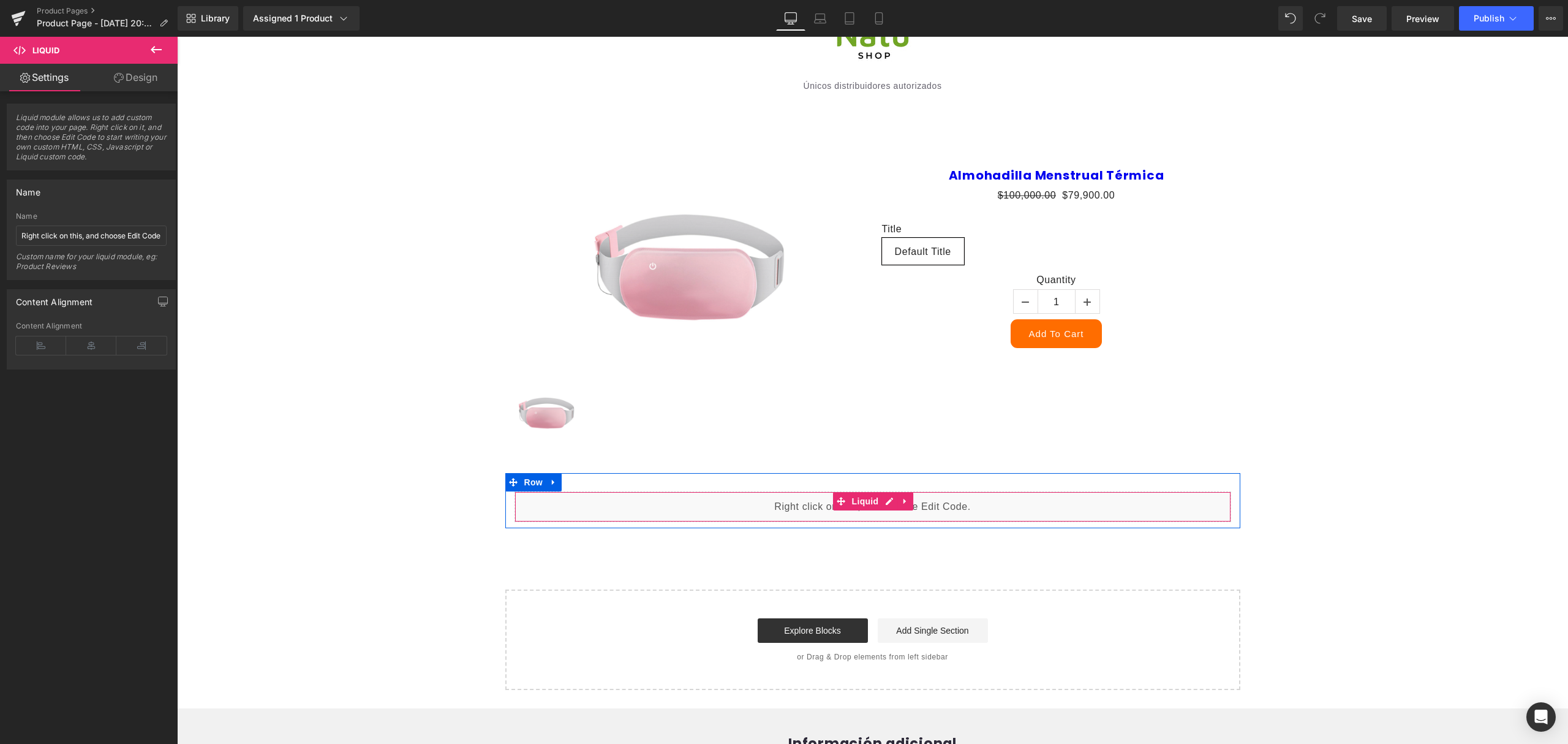
click at [844, 517] on div "Liquid" at bounding box center [872, 506] width 717 height 31
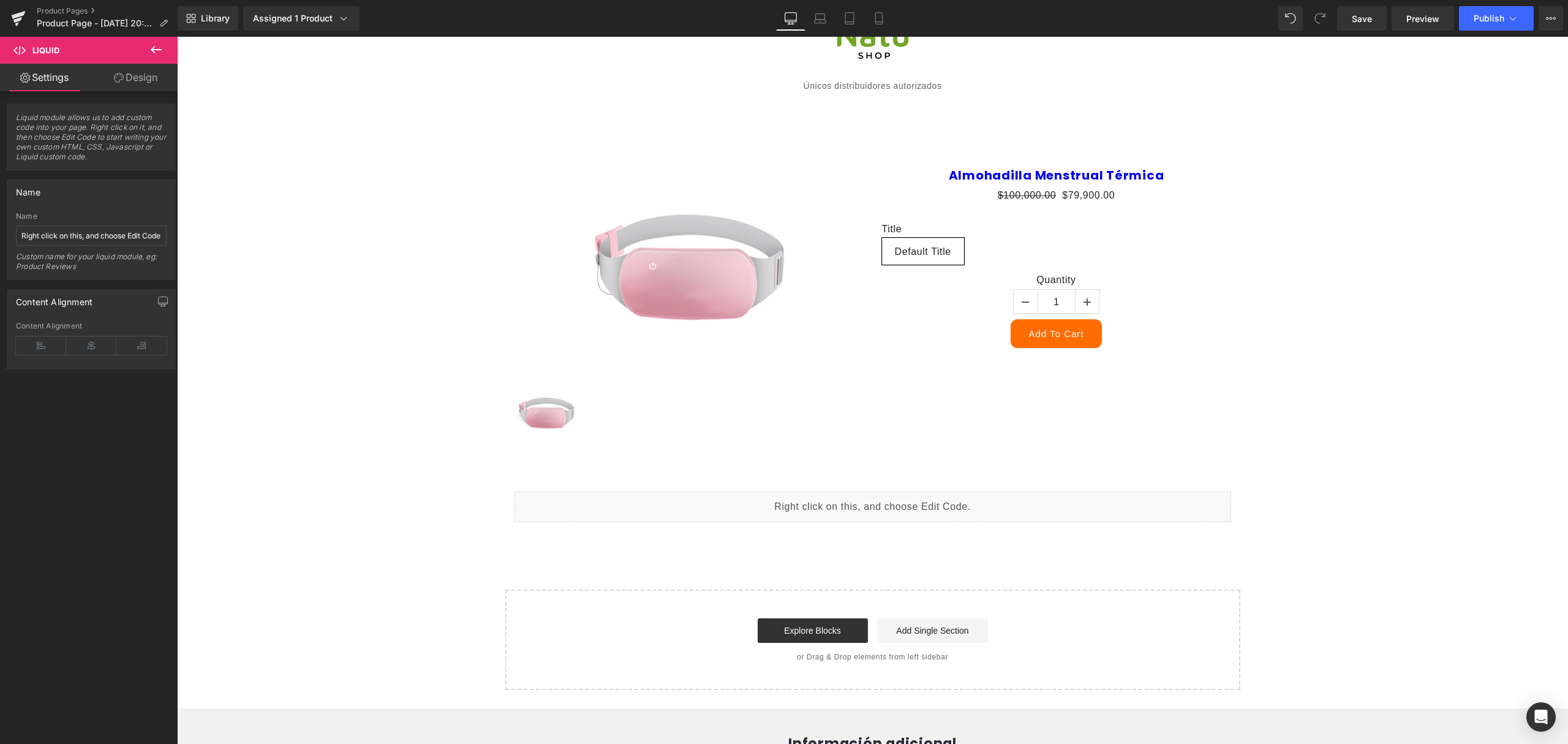
scroll to position [0, 0]
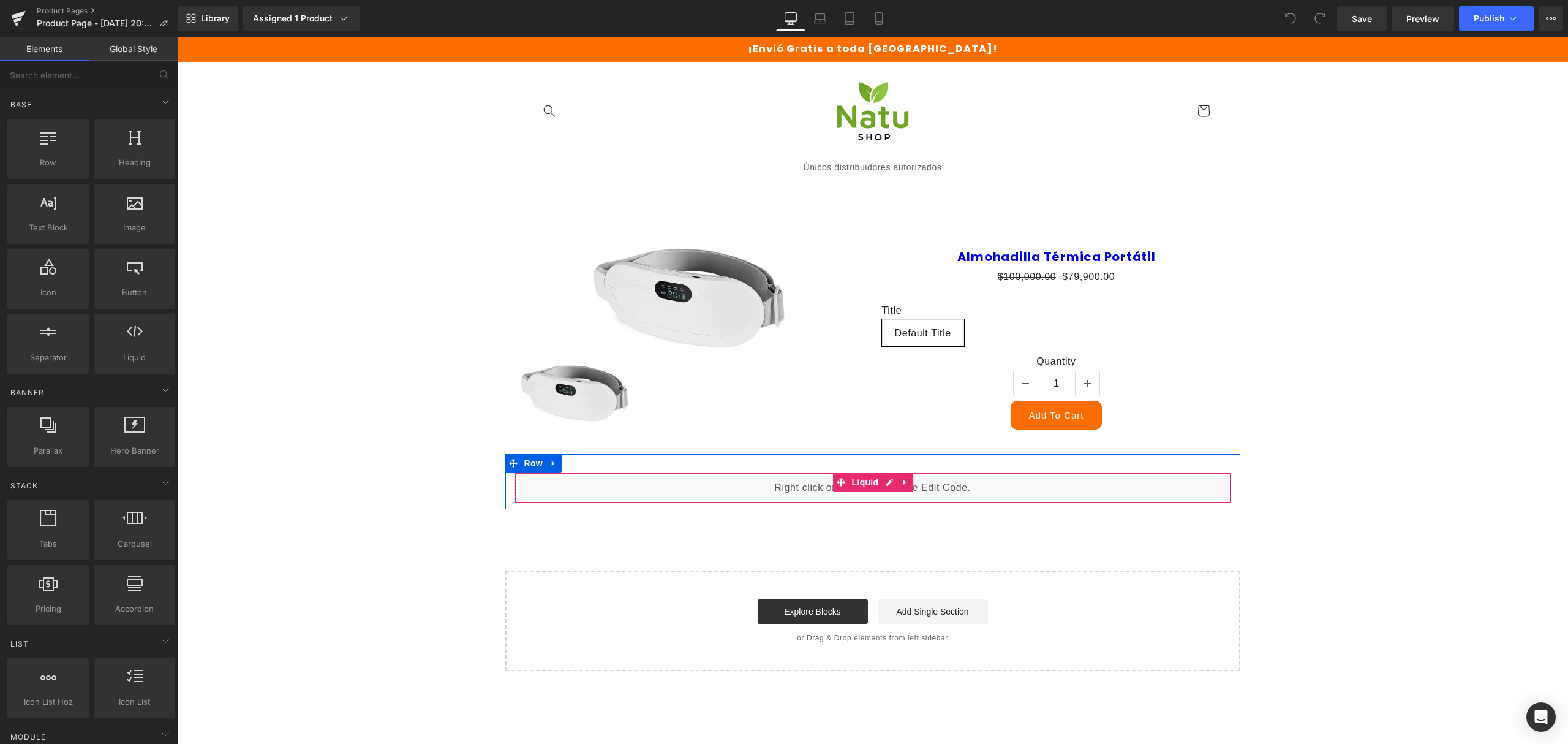
click at [880, 481] on div "Liquid" at bounding box center [872, 487] width 717 height 31
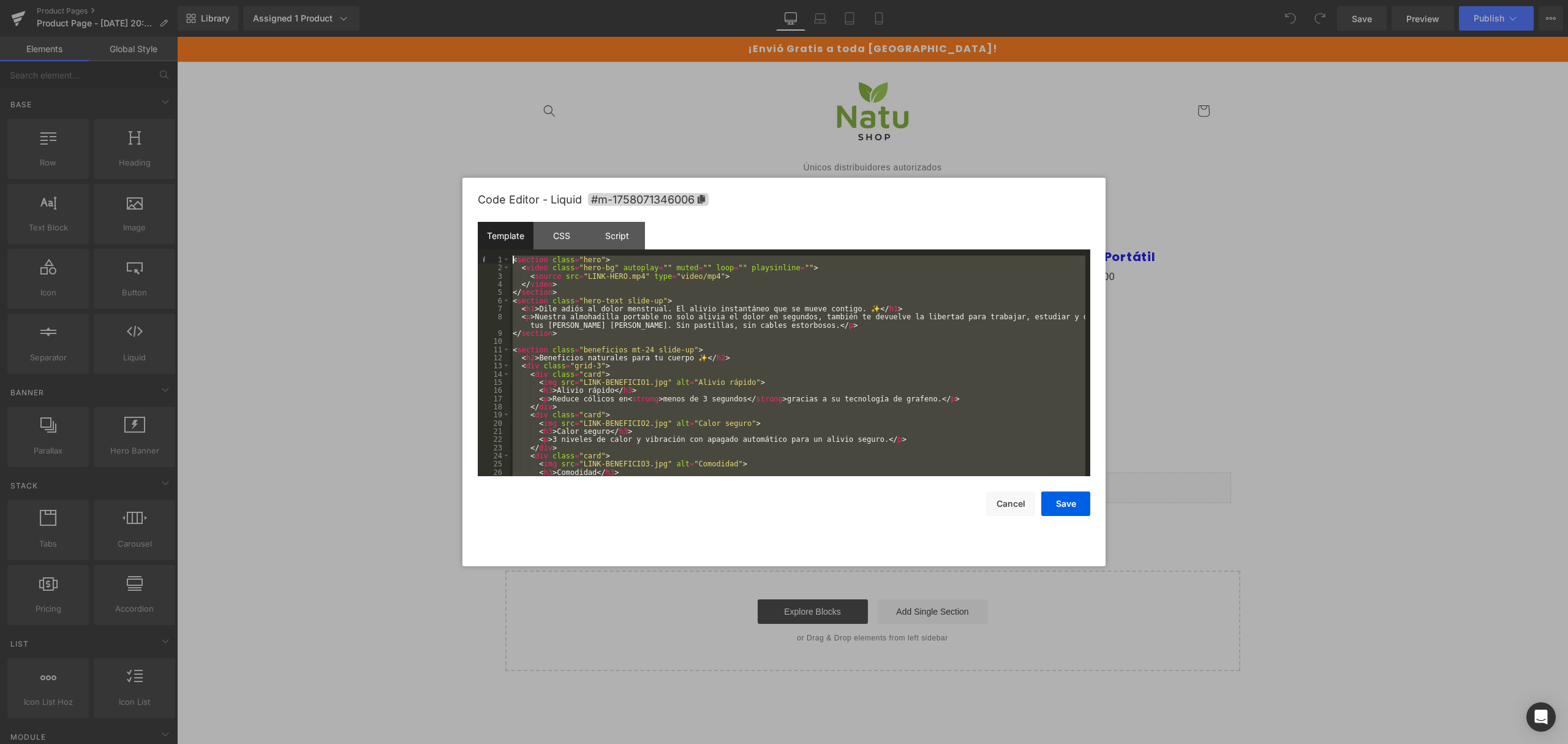
drag, startPoint x: 571, startPoint y: 468, endPoint x: 395, endPoint y: 169, distance: 347.0
click at [395, 169] on body "You are previewing how the will restyle your page. You can not edit Elements in…" at bounding box center [784, 372] width 1568 height 744
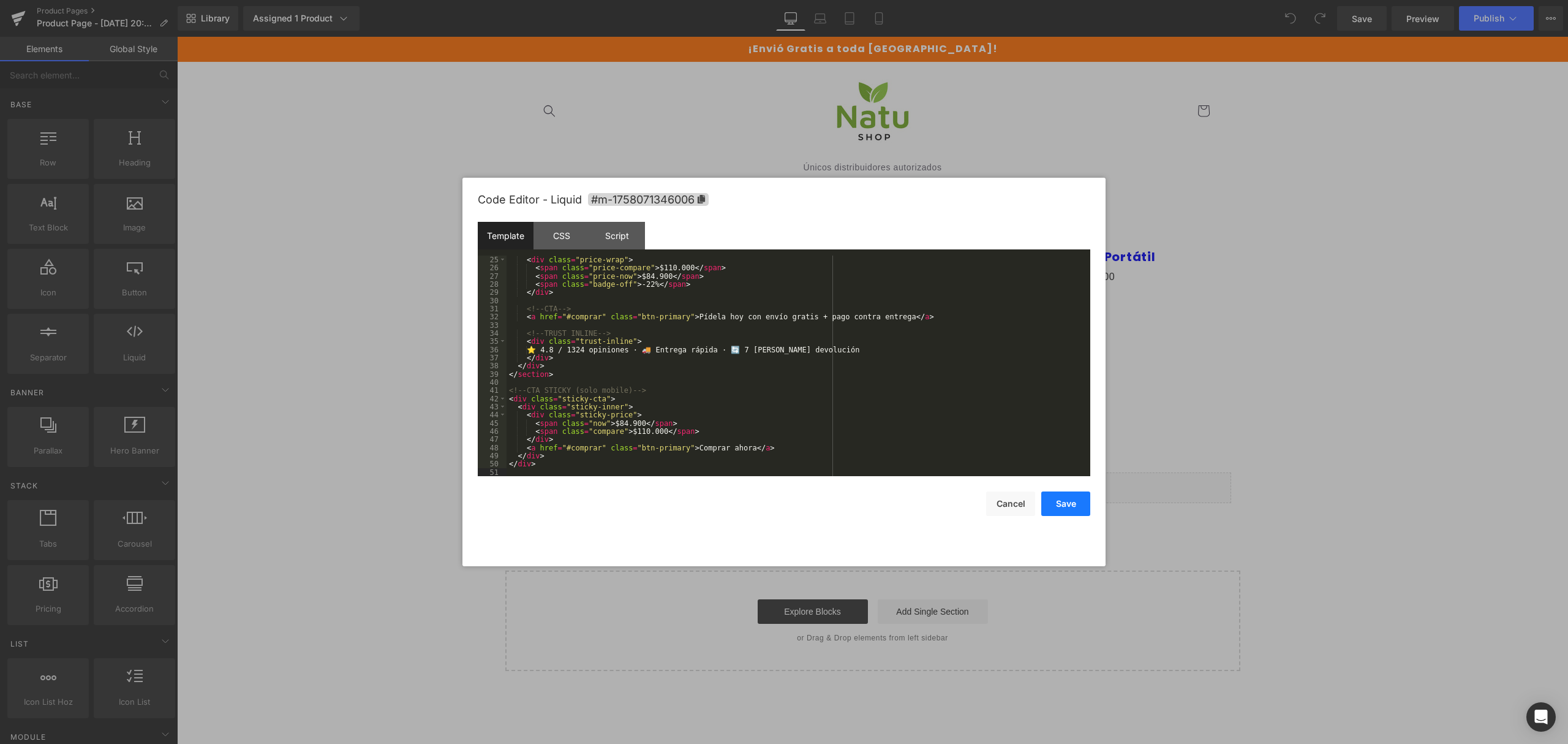
click at [1054, 506] on button "Save" at bounding box center [1066, 504] width 49 height 24
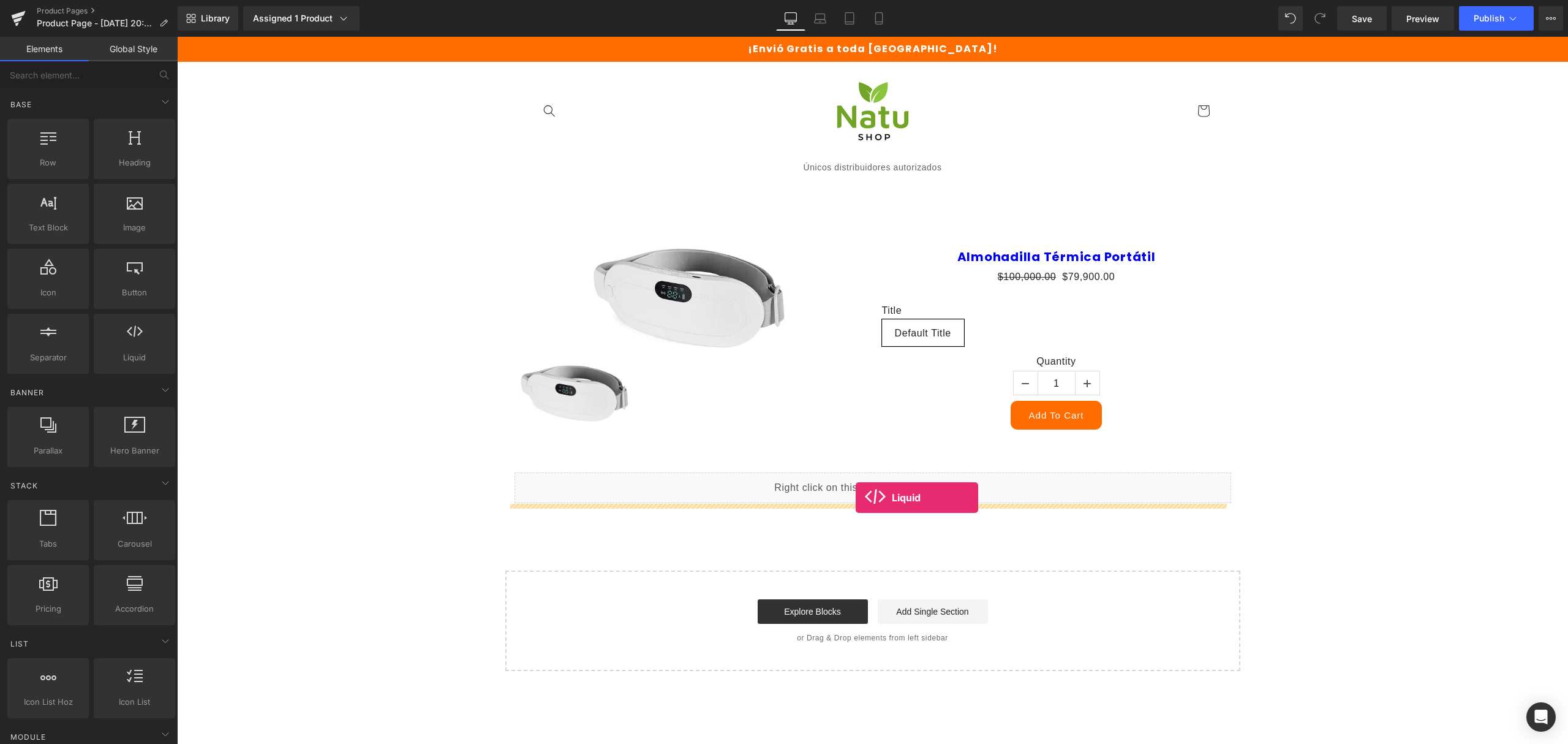
drag, startPoint x: 305, startPoint y: 386, endPoint x: 856, endPoint y: 498, distance: 562.3
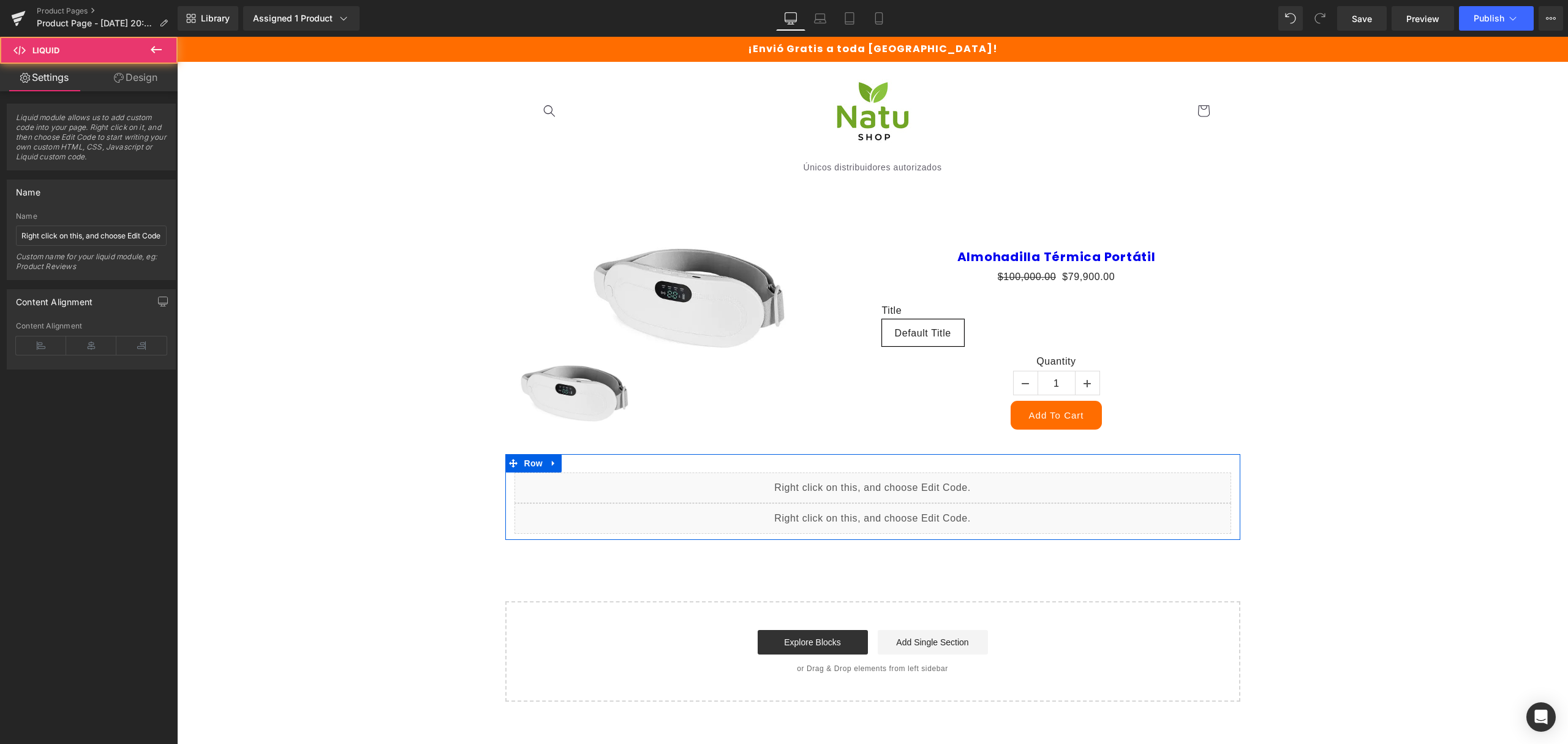
click at [885, 513] on div "Liquid" at bounding box center [872, 518] width 717 height 31
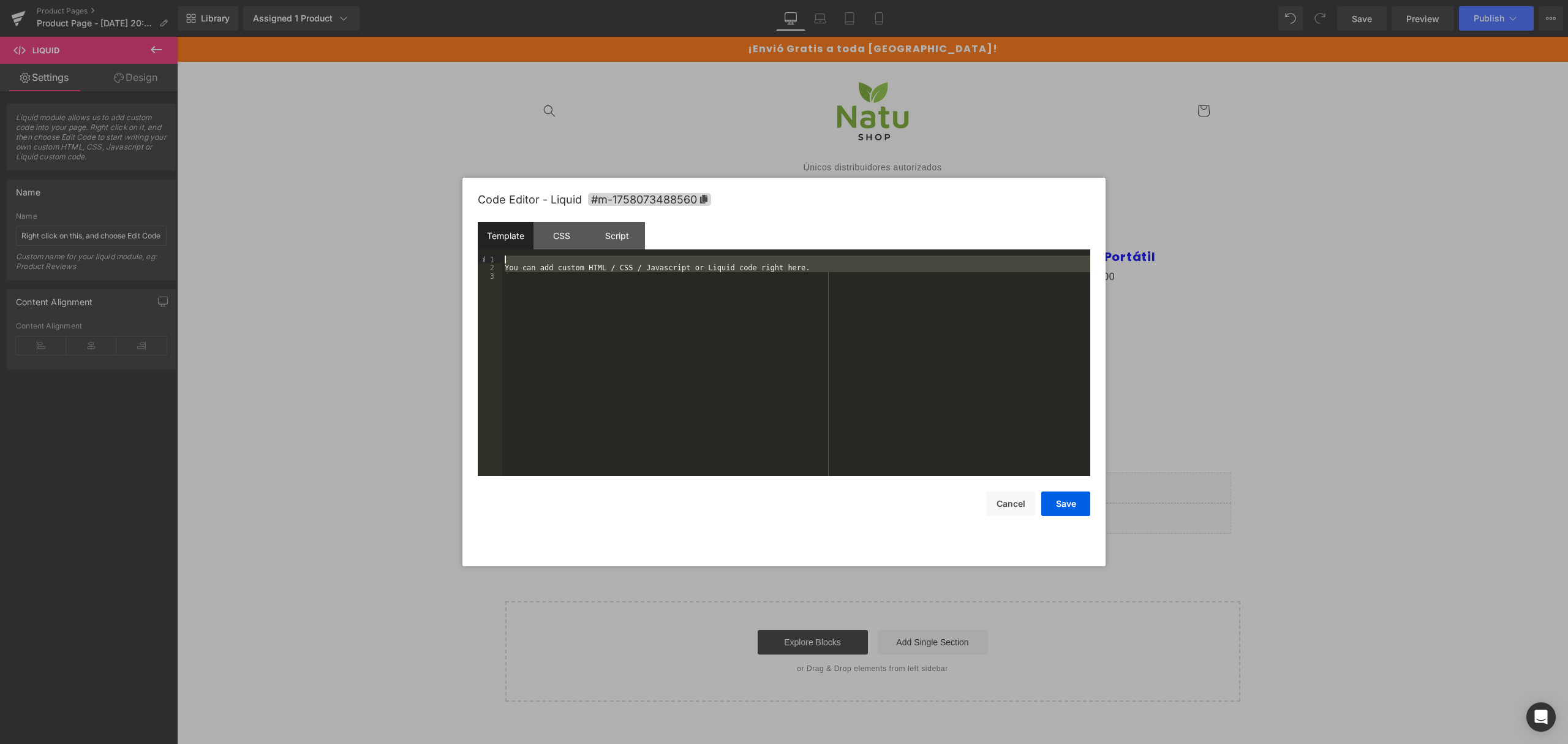
drag, startPoint x: 743, startPoint y: 451, endPoint x: 400, endPoint y: 210, distance: 419.2
click at [400, 210] on body "Liquid You are previewing how the will restyle your page. You can not edit Elem…" at bounding box center [784, 372] width 1568 height 744
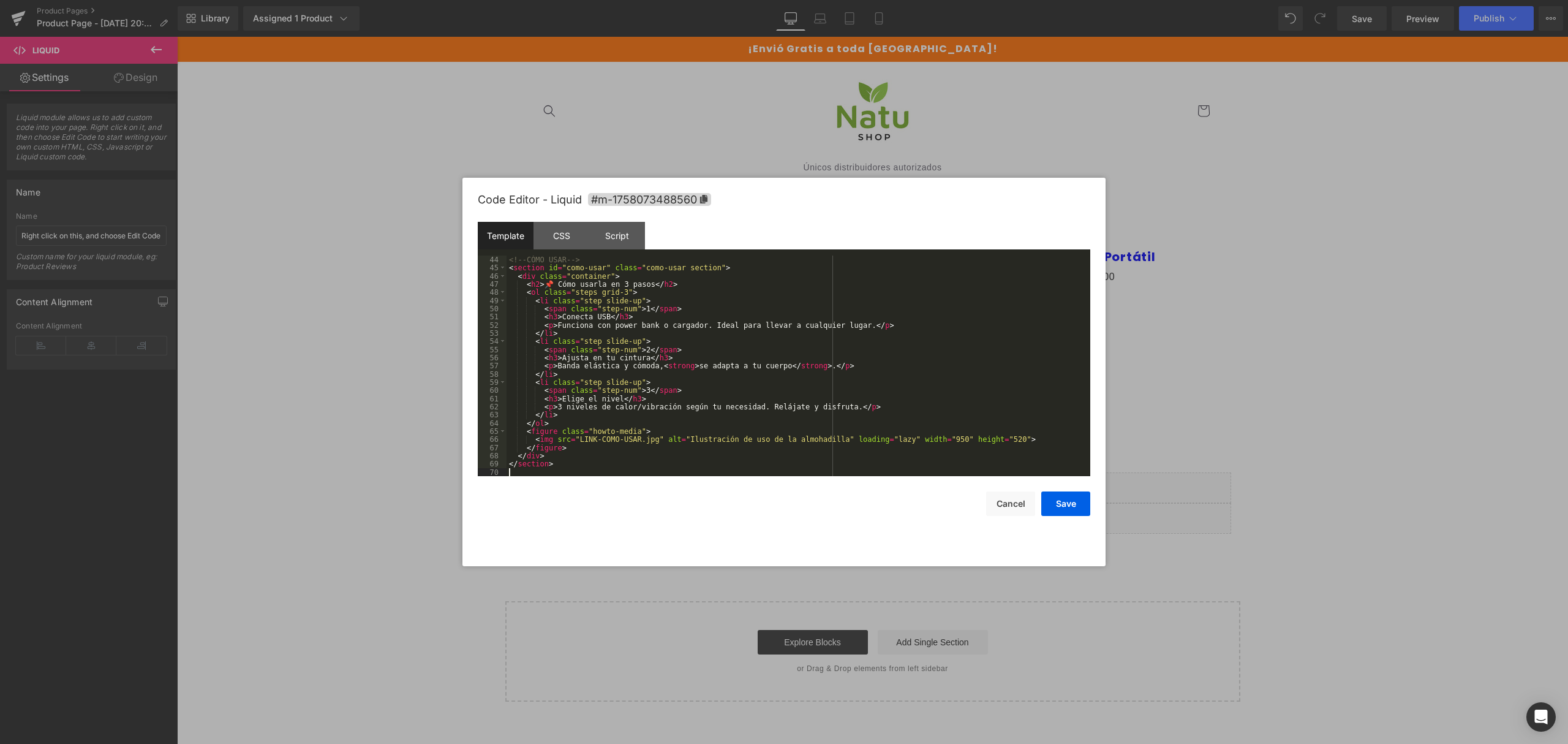
scroll to position [351, 0]
drag, startPoint x: 1070, startPoint y: 499, endPoint x: 1001, endPoint y: 439, distance: 91.4
click at [1070, 499] on button "Save" at bounding box center [1066, 504] width 49 height 24
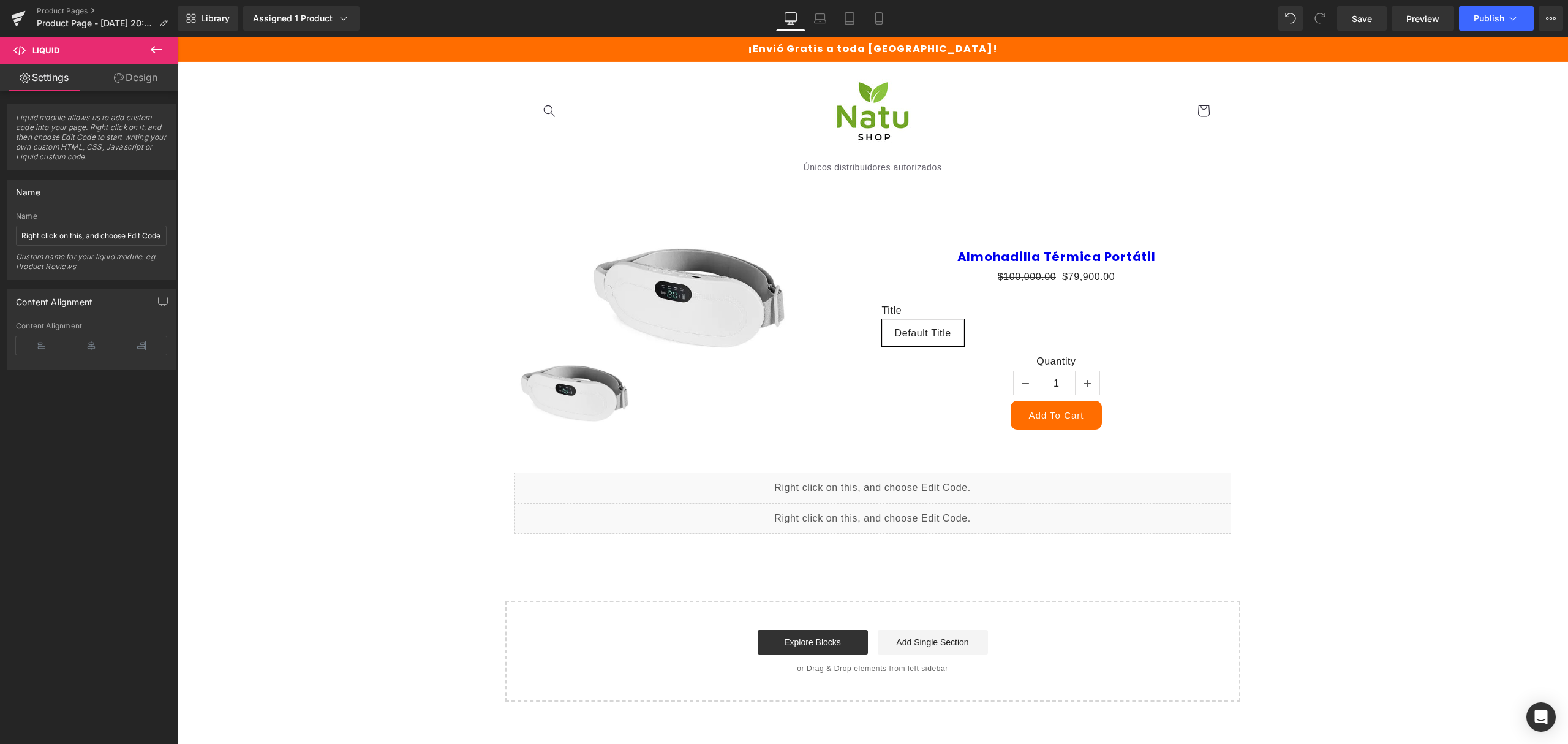
click at [157, 45] on icon at bounding box center [155, 49] width 15 height 15
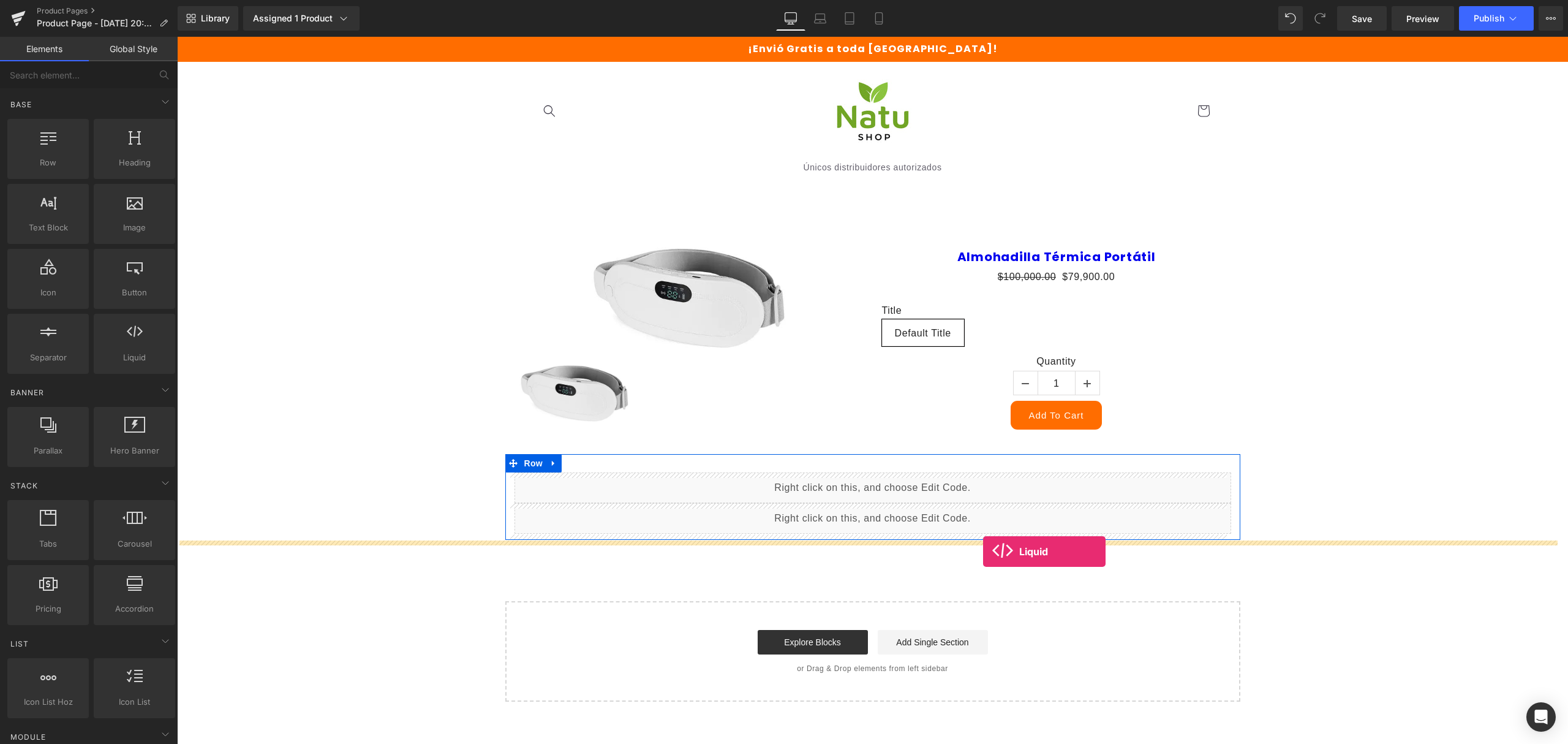
drag, startPoint x: 718, startPoint y: 477, endPoint x: 983, endPoint y: 551, distance: 275.1
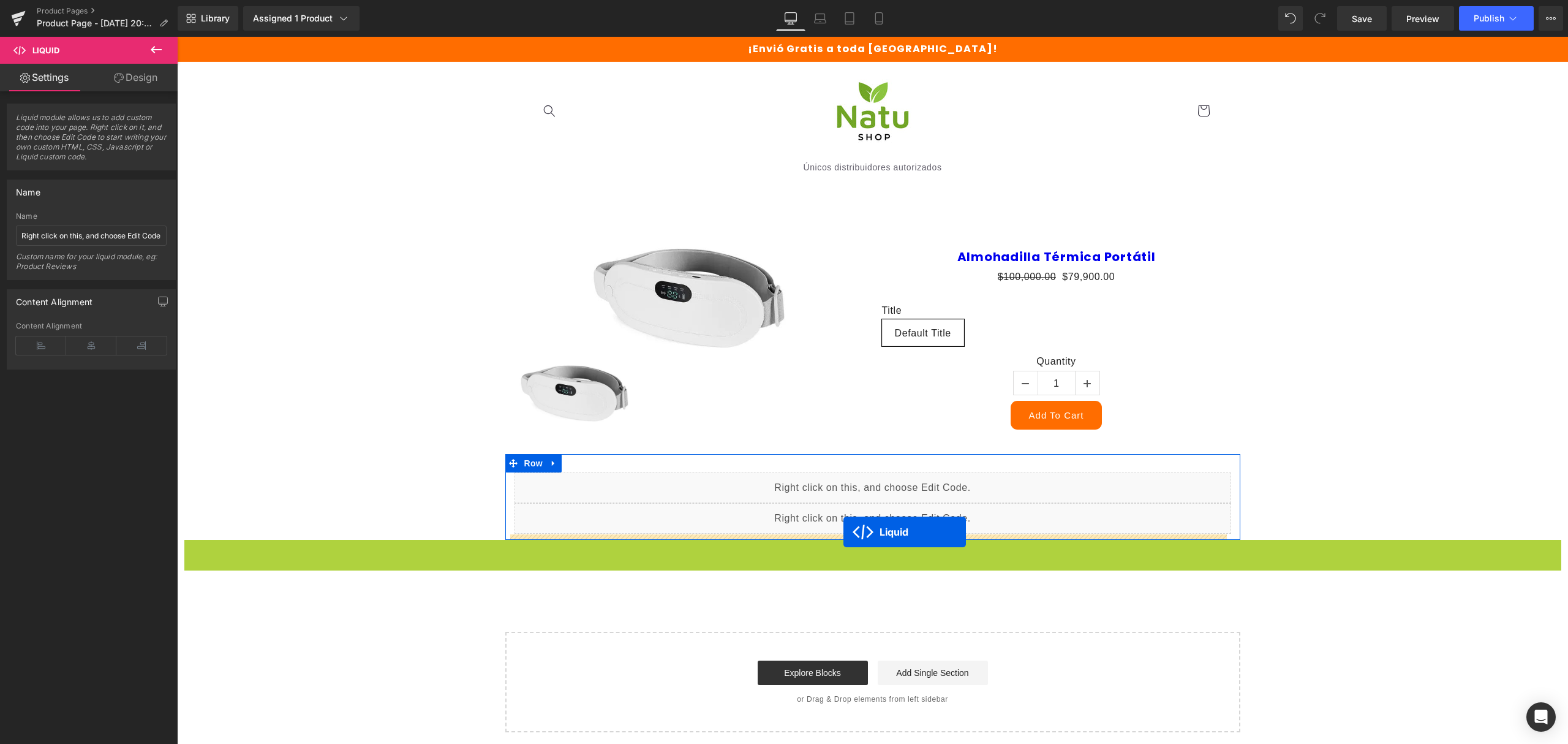
drag, startPoint x: 838, startPoint y: 553, endPoint x: 843, endPoint y: 532, distance: 21.6
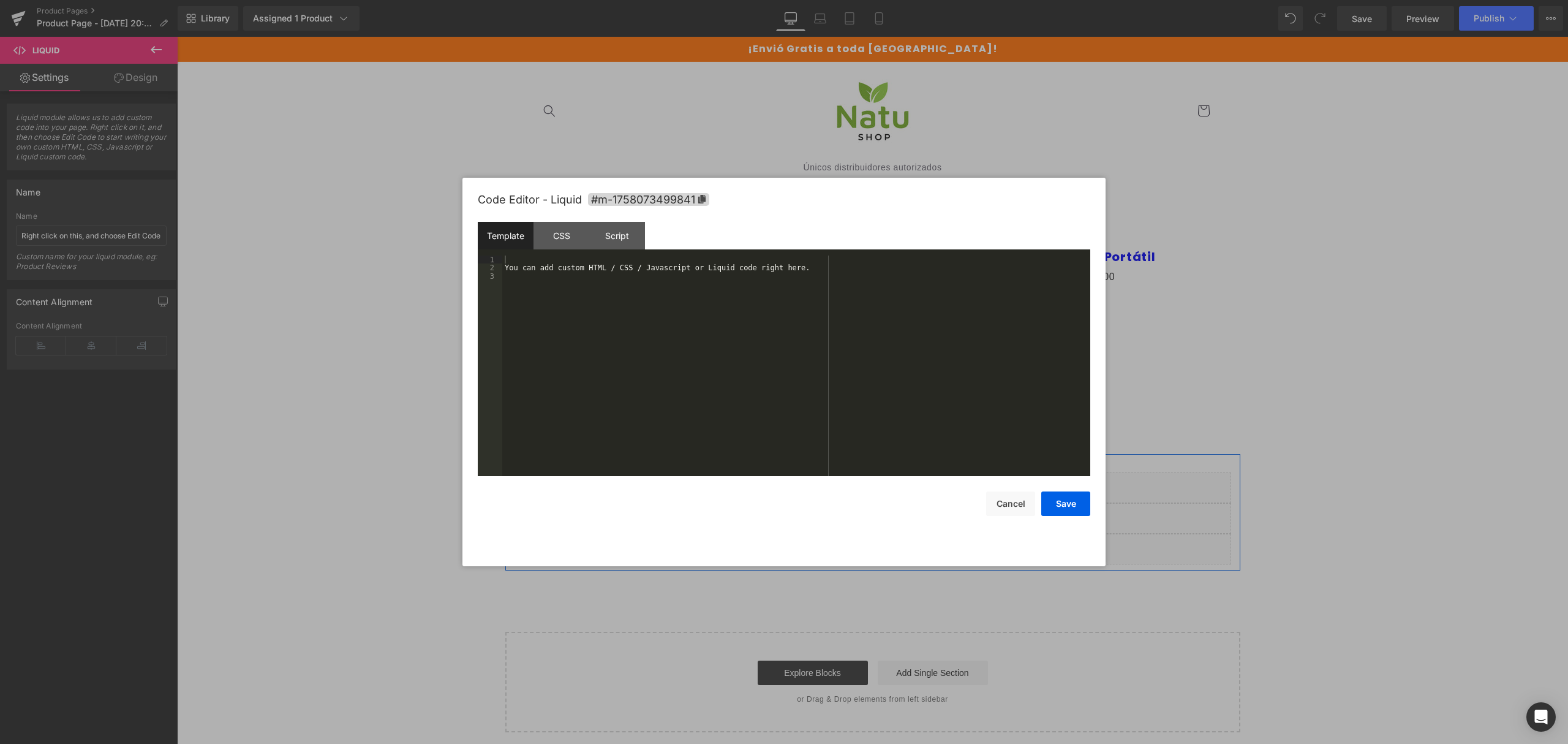
click at [881, 547] on div "Liquid" at bounding box center [872, 548] width 717 height 31
drag, startPoint x: 684, startPoint y: 435, endPoint x: 393, endPoint y: 83, distance: 456.7
click at [393, 83] on body "Liquid You are previewing how the will restyle your page. You can not edit Elem…" at bounding box center [784, 372] width 1568 height 744
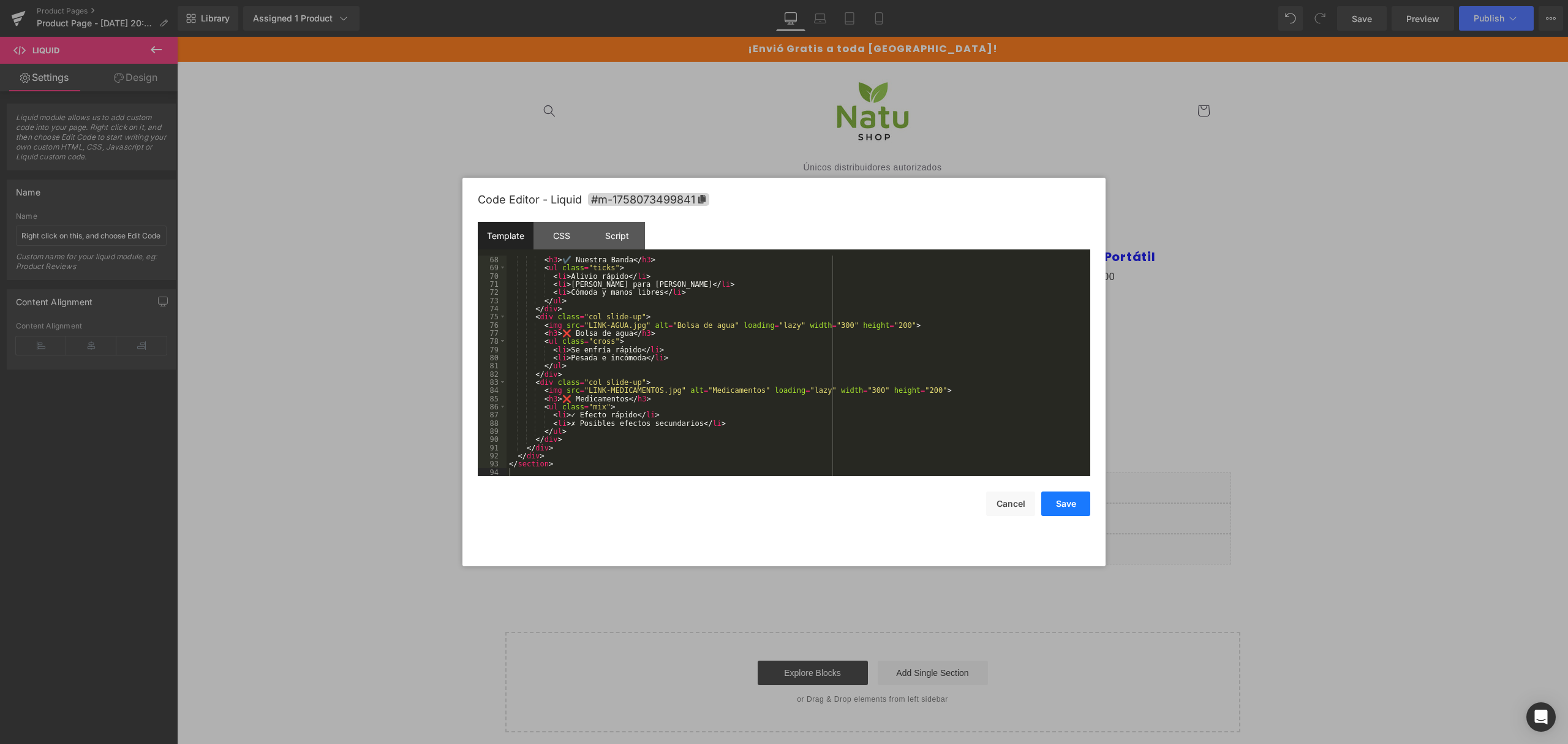
click at [1073, 510] on button "Save" at bounding box center [1066, 504] width 49 height 24
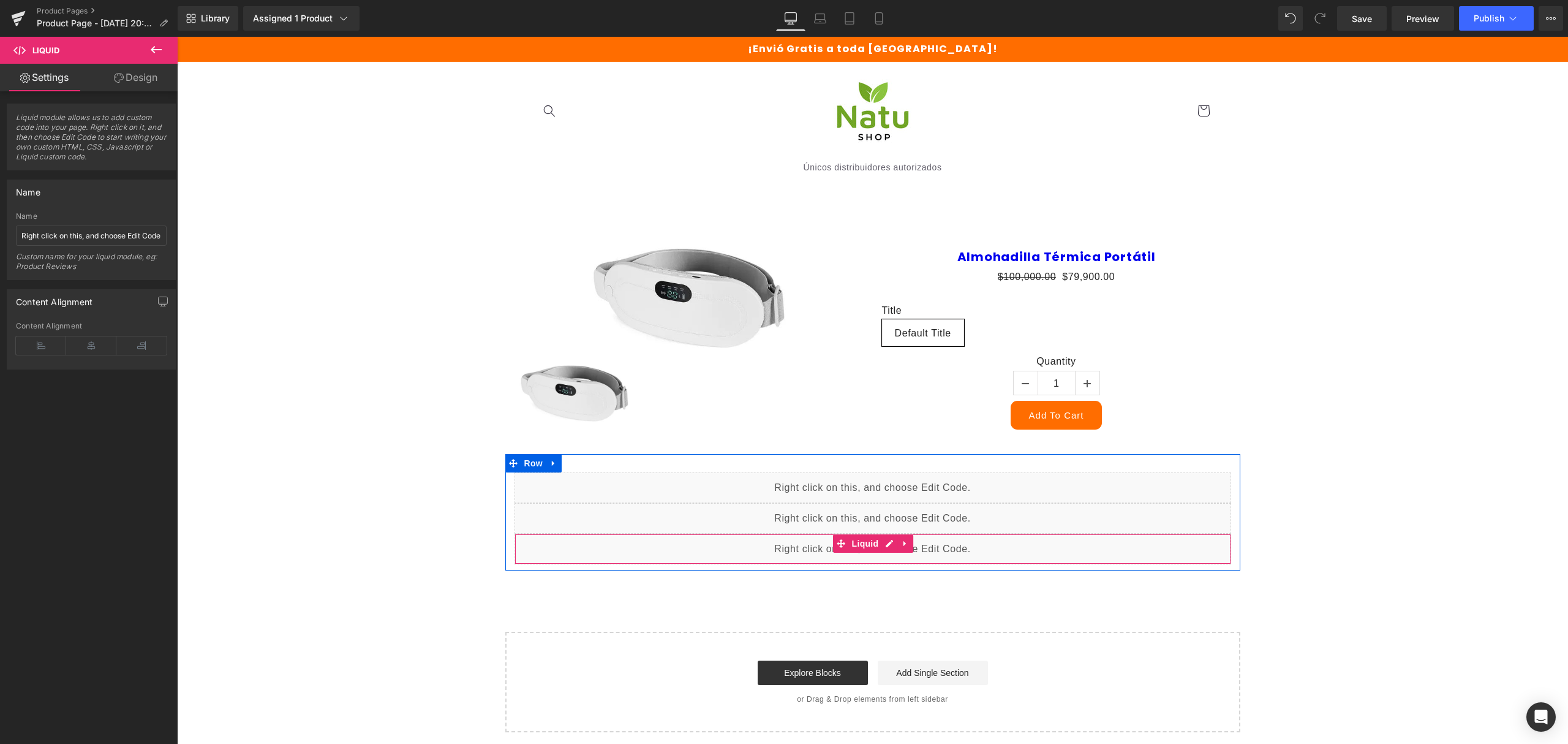
click at [888, 548] on div "Liquid" at bounding box center [872, 548] width 717 height 31
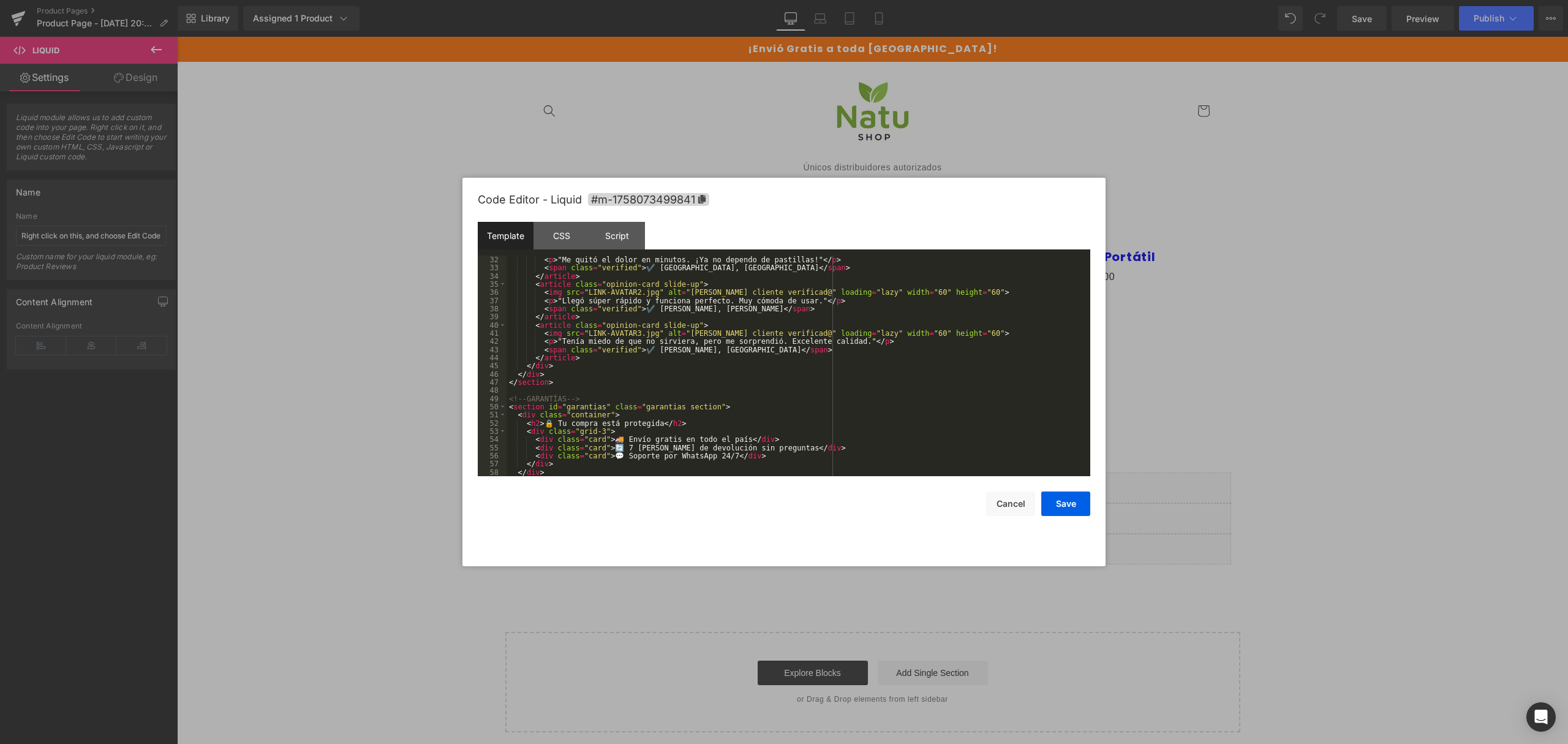
scroll to position [0, 0]
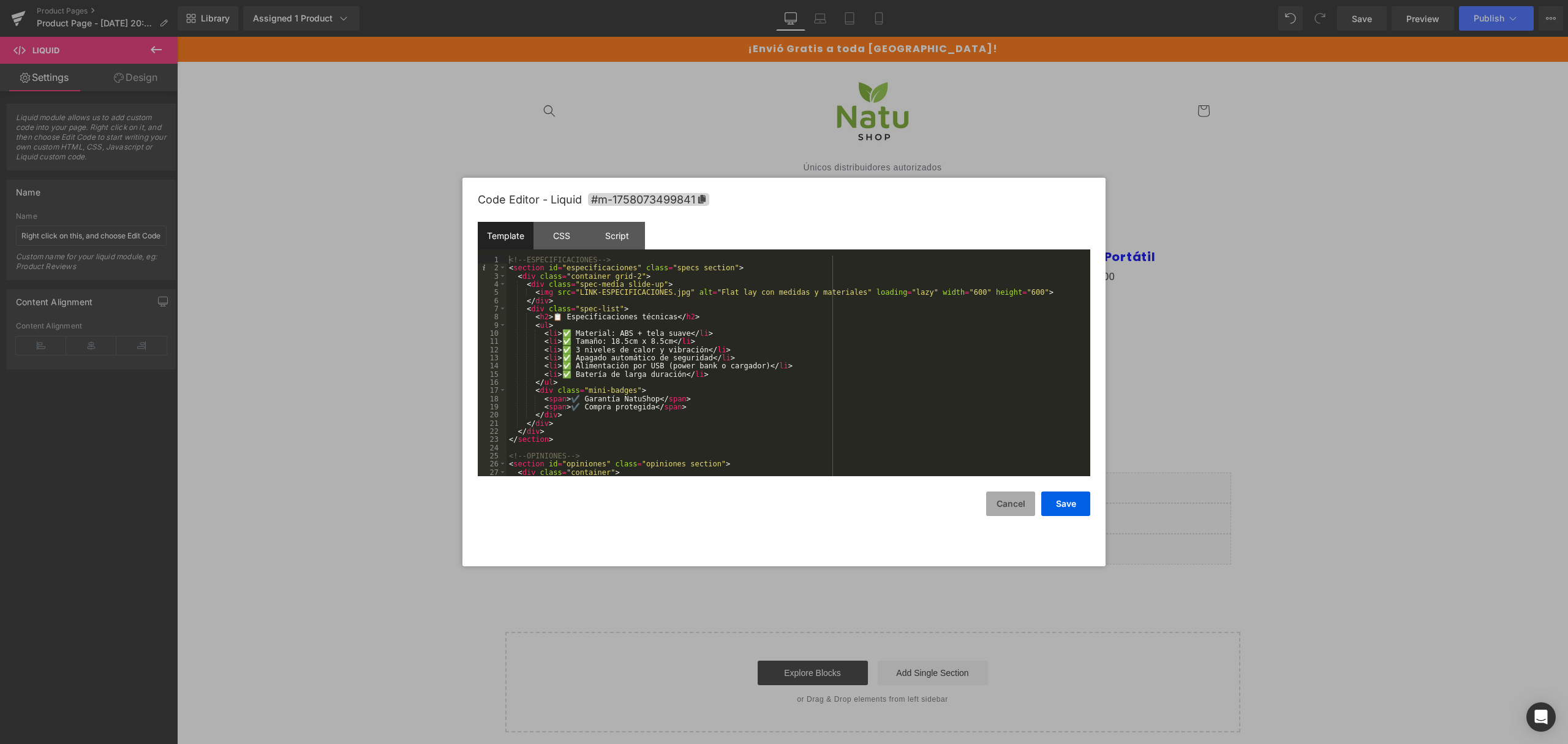
drag, startPoint x: 1076, startPoint y: 503, endPoint x: 1011, endPoint y: 503, distance: 65.0
click at [1076, 503] on button "Save" at bounding box center [1066, 504] width 49 height 24
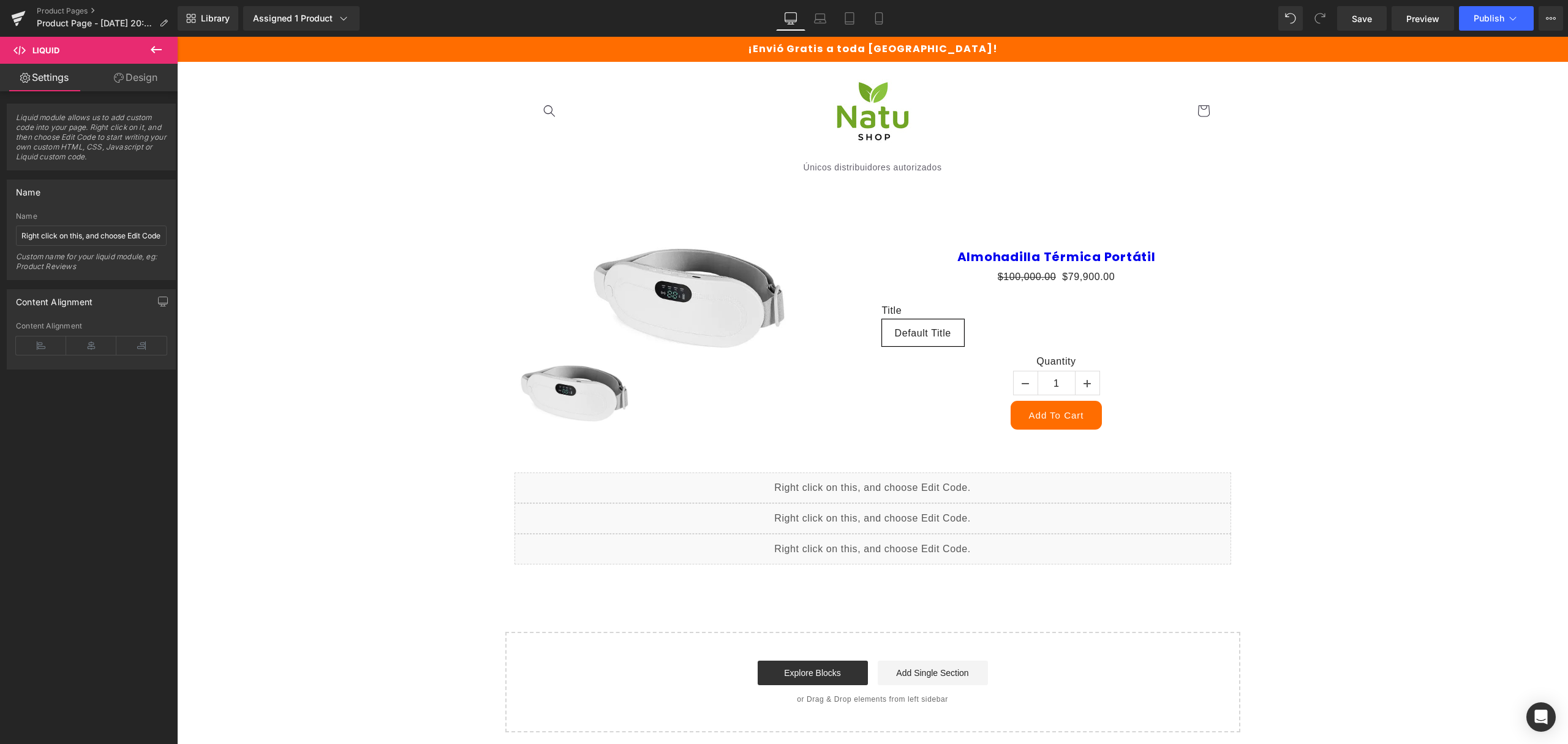
click at [152, 47] on icon at bounding box center [155, 49] width 15 height 15
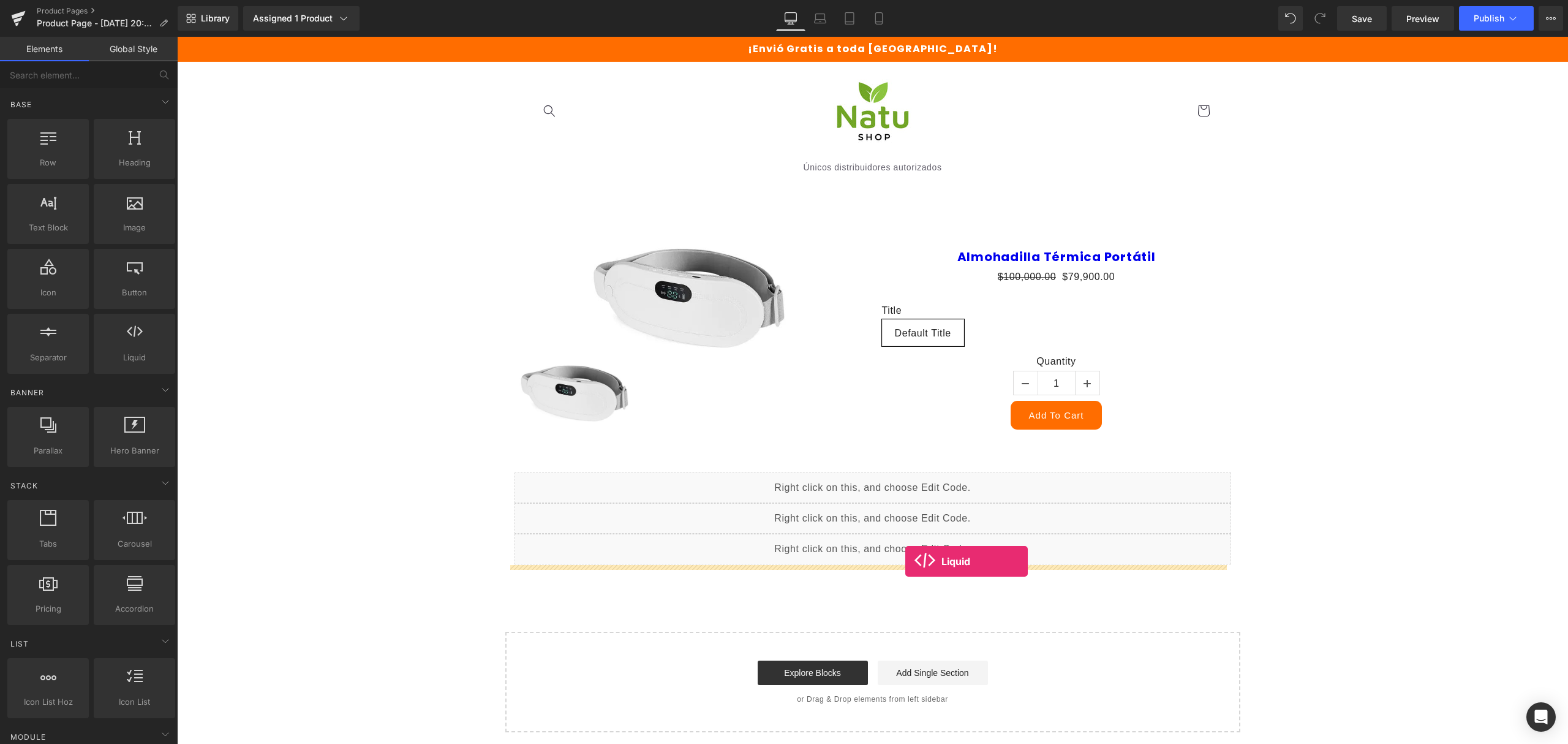
drag, startPoint x: 294, startPoint y: 417, endPoint x: 905, endPoint y: 561, distance: 627.7
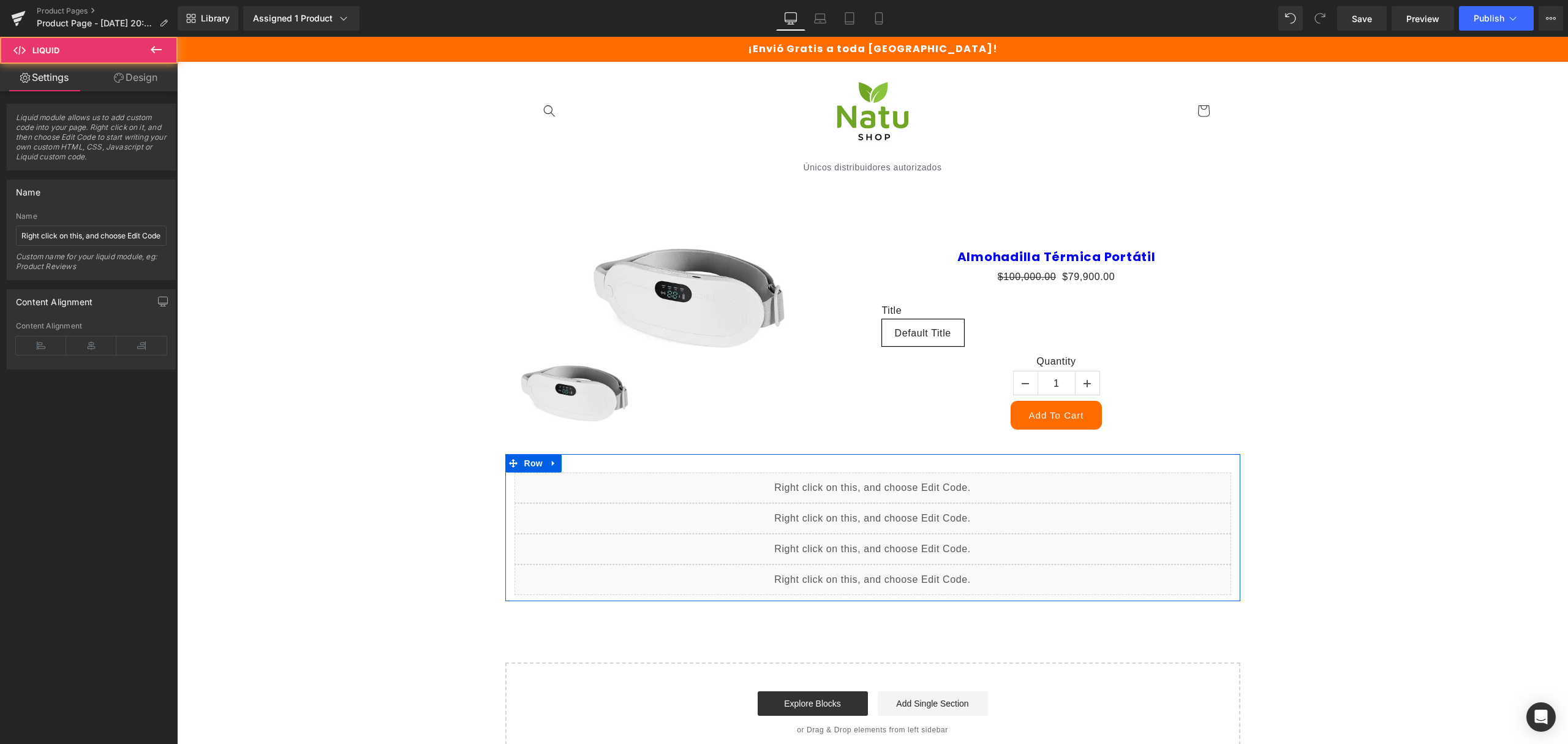
click at [881, 571] on div "Liquid" at bounding box center [872, 579] width 717 height 31
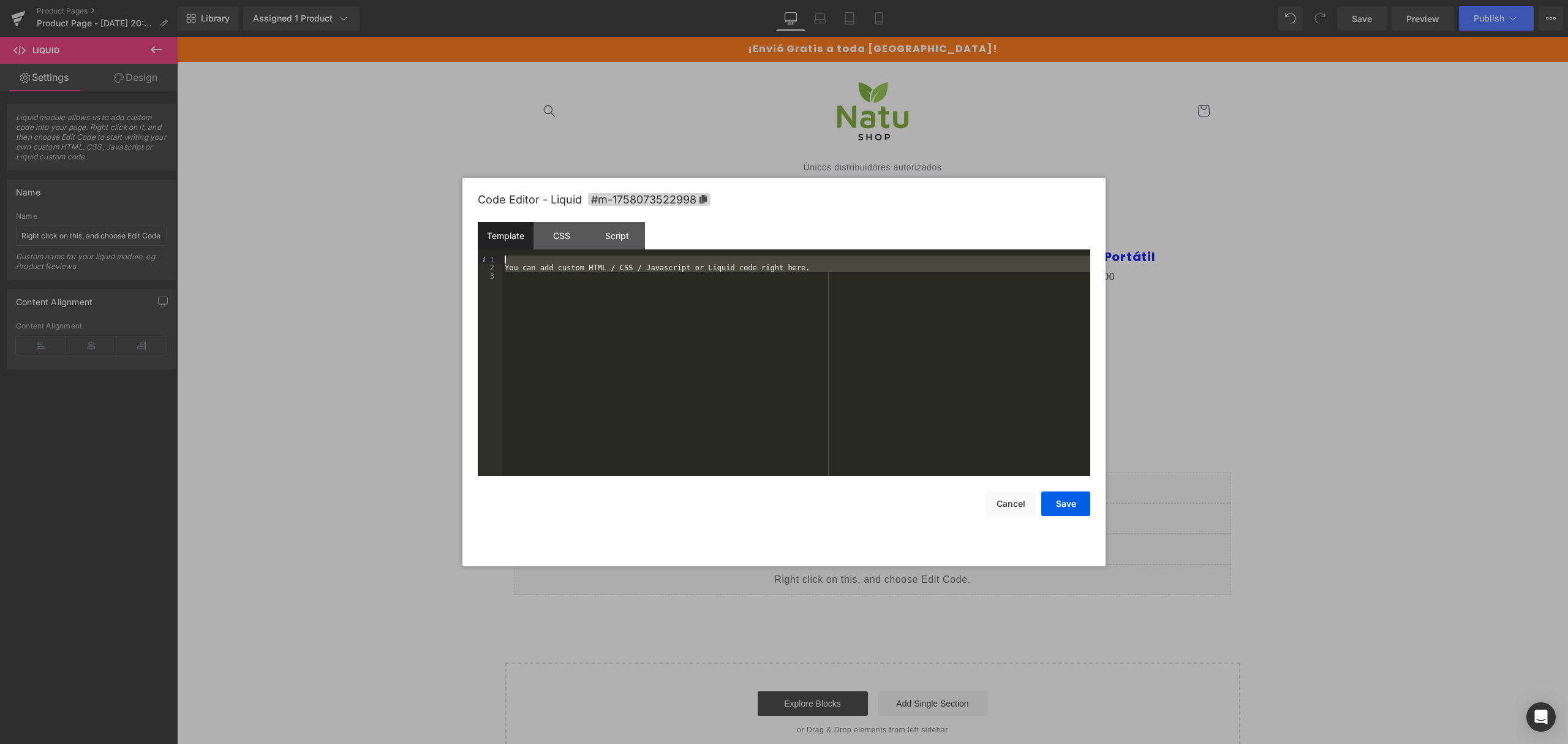
drag, startPoint x: 587, startPoint y: 417, endPoint x: 420, endPoint y: 157, distance: 309.0
click at [420, 157] on body "Liquid You are previewing how the will restyle your page. You can not edit Elem…" at bounding box center [784, 372] width 1568 height 744
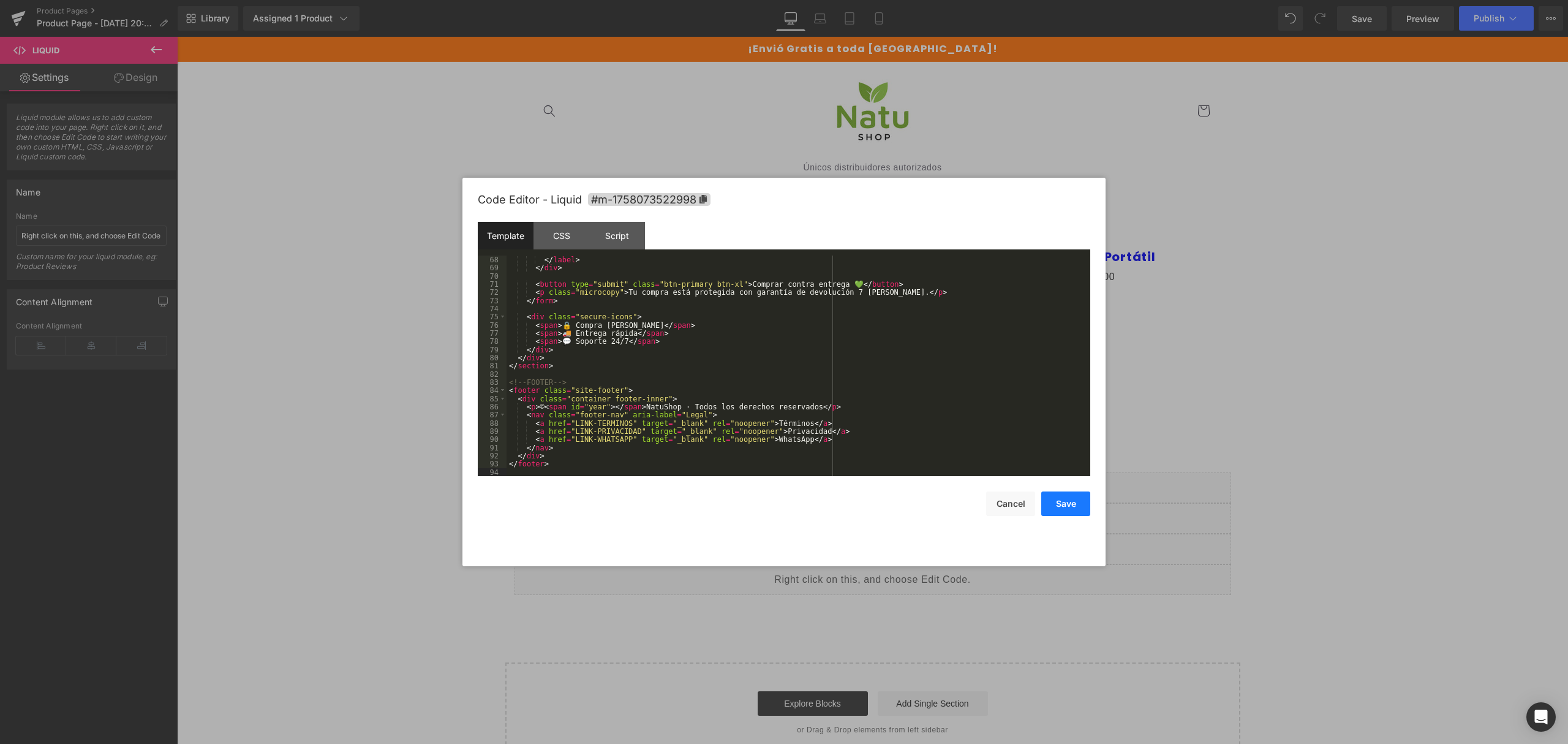
click at [1074, 511] on button "Save" at bounding box center [1066, 504] width 49 height 24
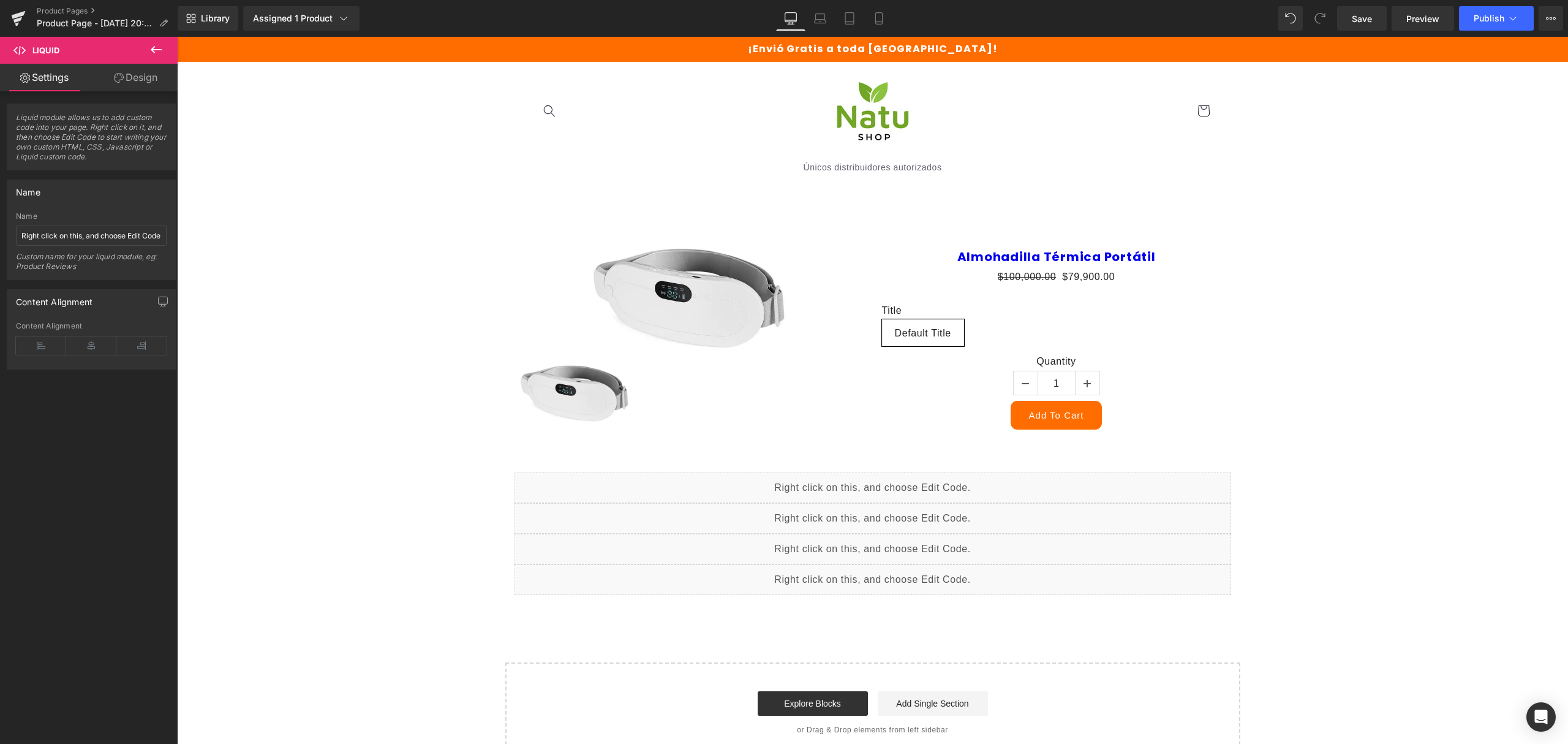
click at [151, 54] on icon at bounding box center [155, 49] width 15 height 15
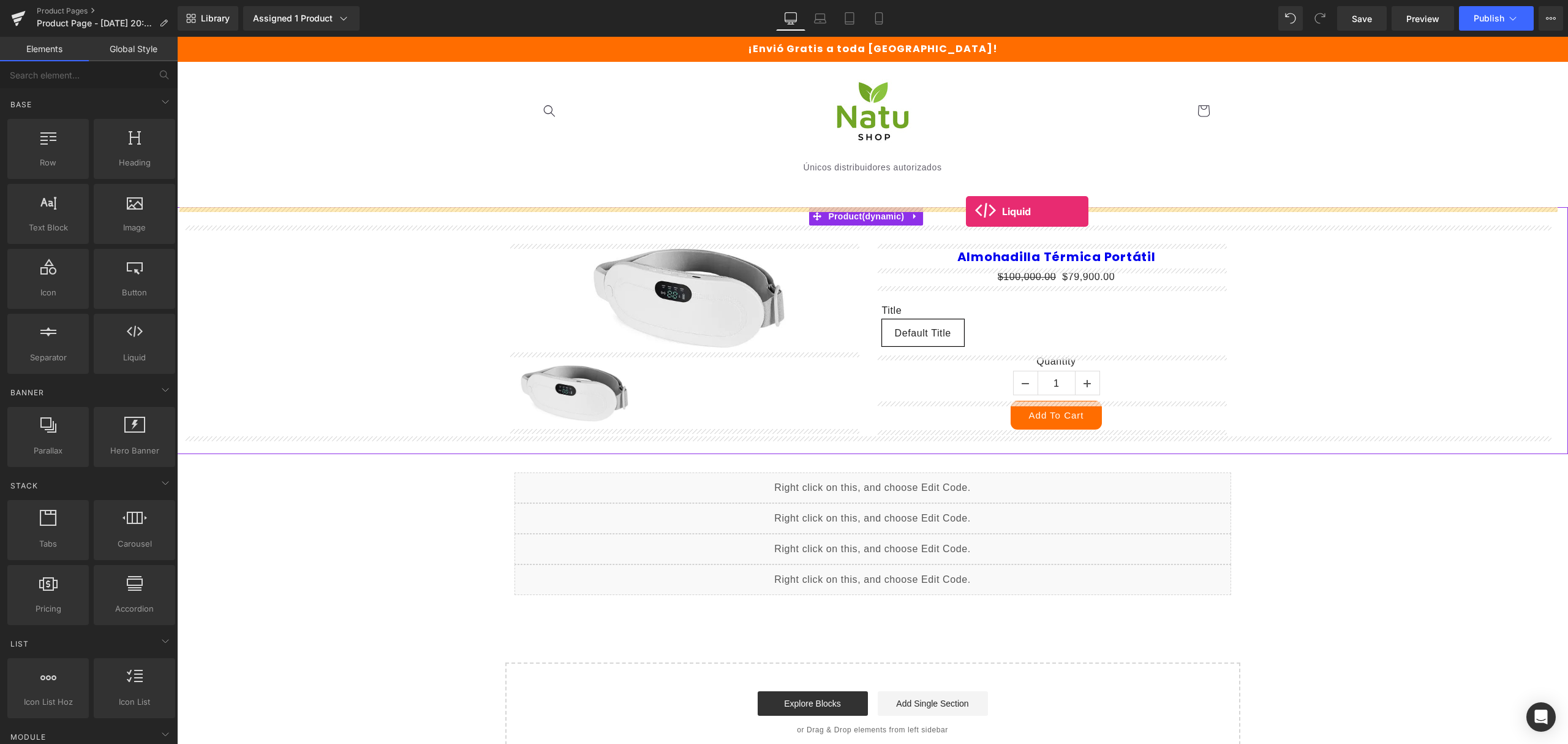
drag, startPoint x: 320, startPoint y: 382, endPoint x: 966, endPoint y: 211, distance: 668.2
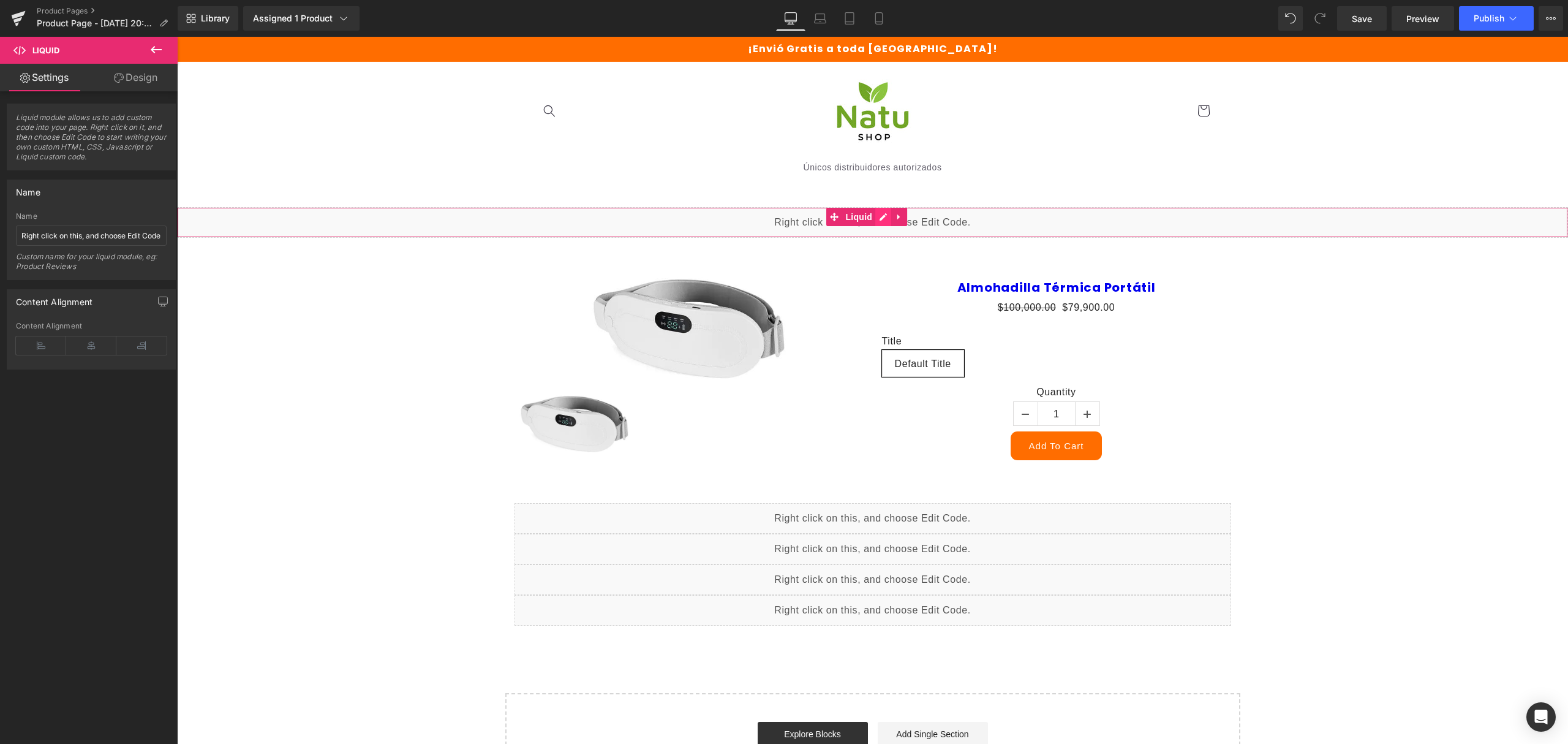
click at [880, 217] on div "Liquid" at bounding box center [872, 222] width 1391 height 31
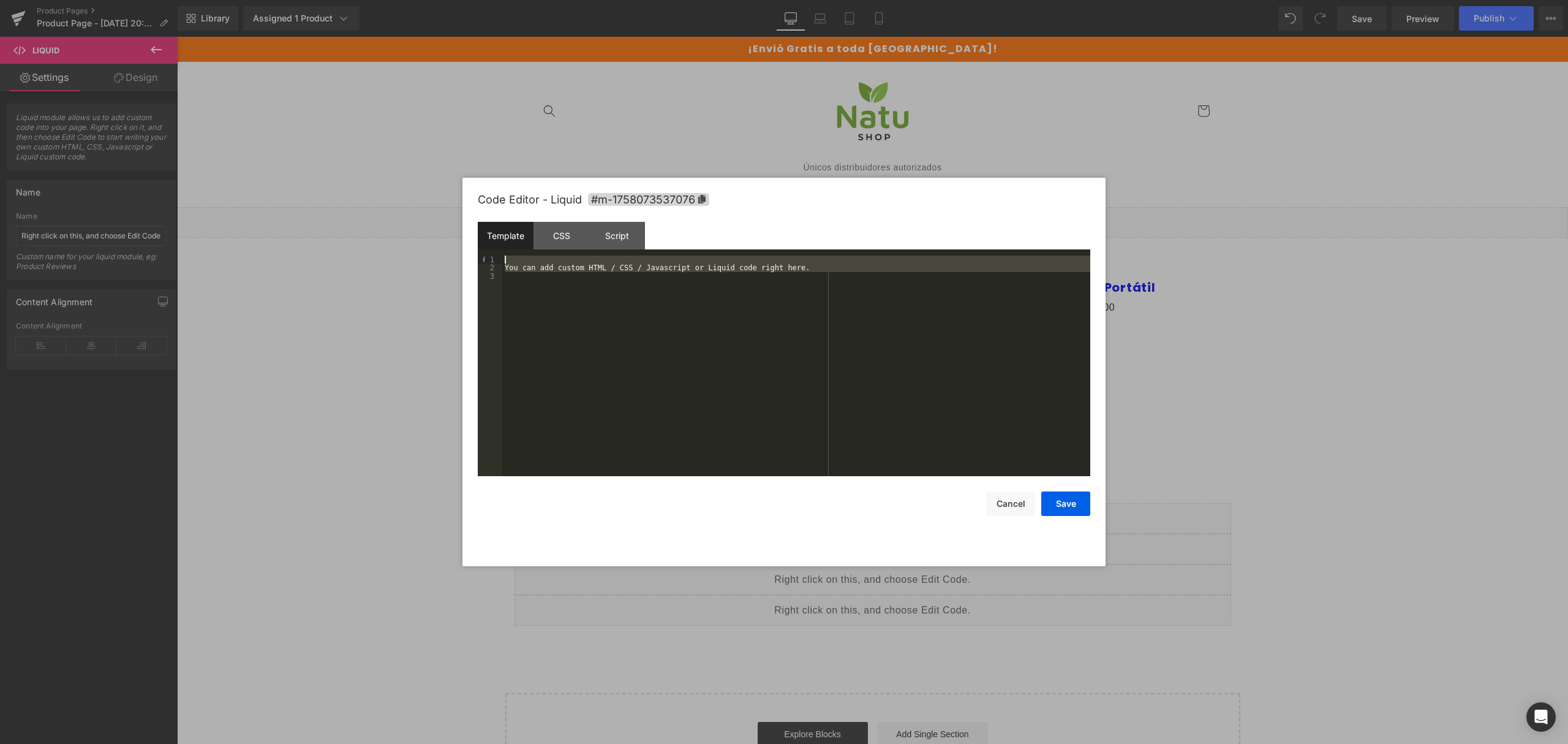
drag, startPoint x: 682, startPoint y: 313, endPoint x: 500, endPoint y: 187, distance: 221.4
click at [500, 187] on div "Code Editor - Liquid #m-1758073537076 Template CSS Script Data 1 2 3 You can ad…" at bounding box center [784, 371] width 613 height 389
click at [574, 233] on div "CSS" at bounding box center [561, 236] width 56 height 28
click at [512, 221] on div "Code Editor - Liquid #m-1758073537076" at bounding box center [784, 199] width 613 height 45
click at [513, 238] on div "Template" at bounding box center [505, 236] width 56 height 28
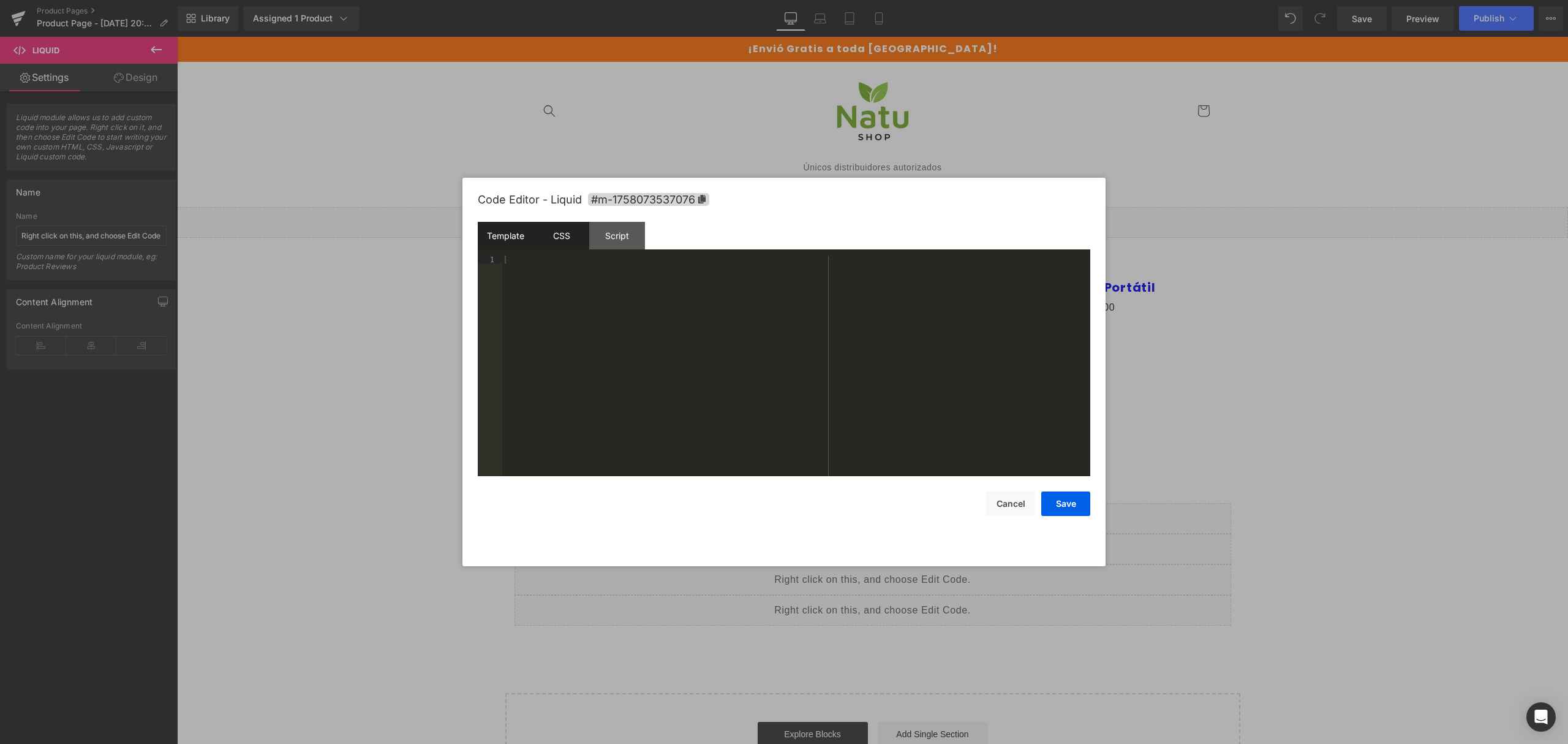
drag, startPoint x: 565, startPoint y: 234, endPoint x: 553, endPoint y: 263, distance: 31.4
click at [564, 235] on div "CSS" at bounding box center [561, 236] width 56 height 28
drag, startPoint x: 515, startPoint y: 278, endPoint x: 493, endPoint y: 218, distance: 63.9
click at [493, 218] on div "Code Editor - Liquid #m-1758073537076 Template CSS Script Data 1 XXXXXXXXXXXXXX…" at bounding box center [784, 371] width 613 height 389
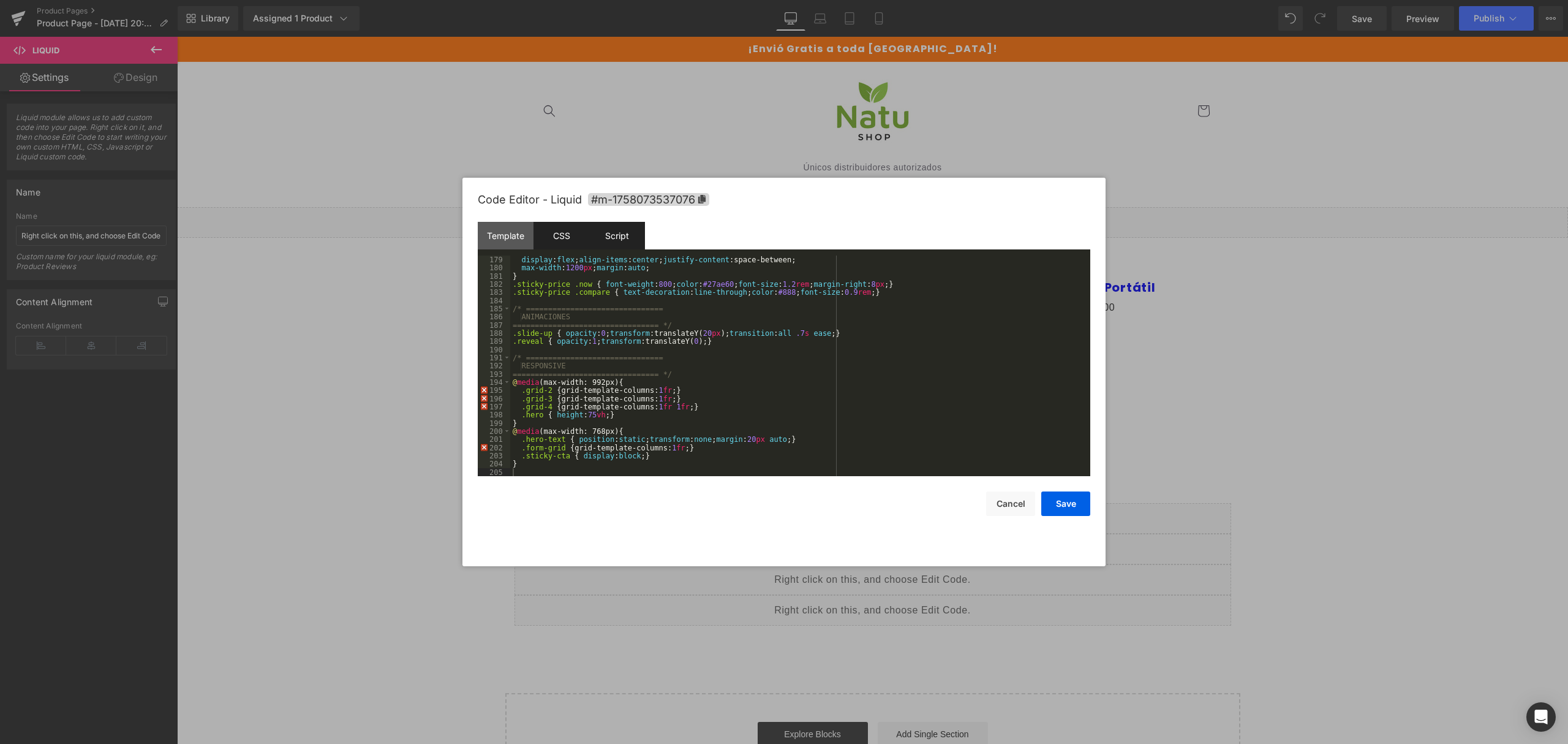
click at [601, 234] on div "Script" at bounding box center [617, 236] width 56 height 28
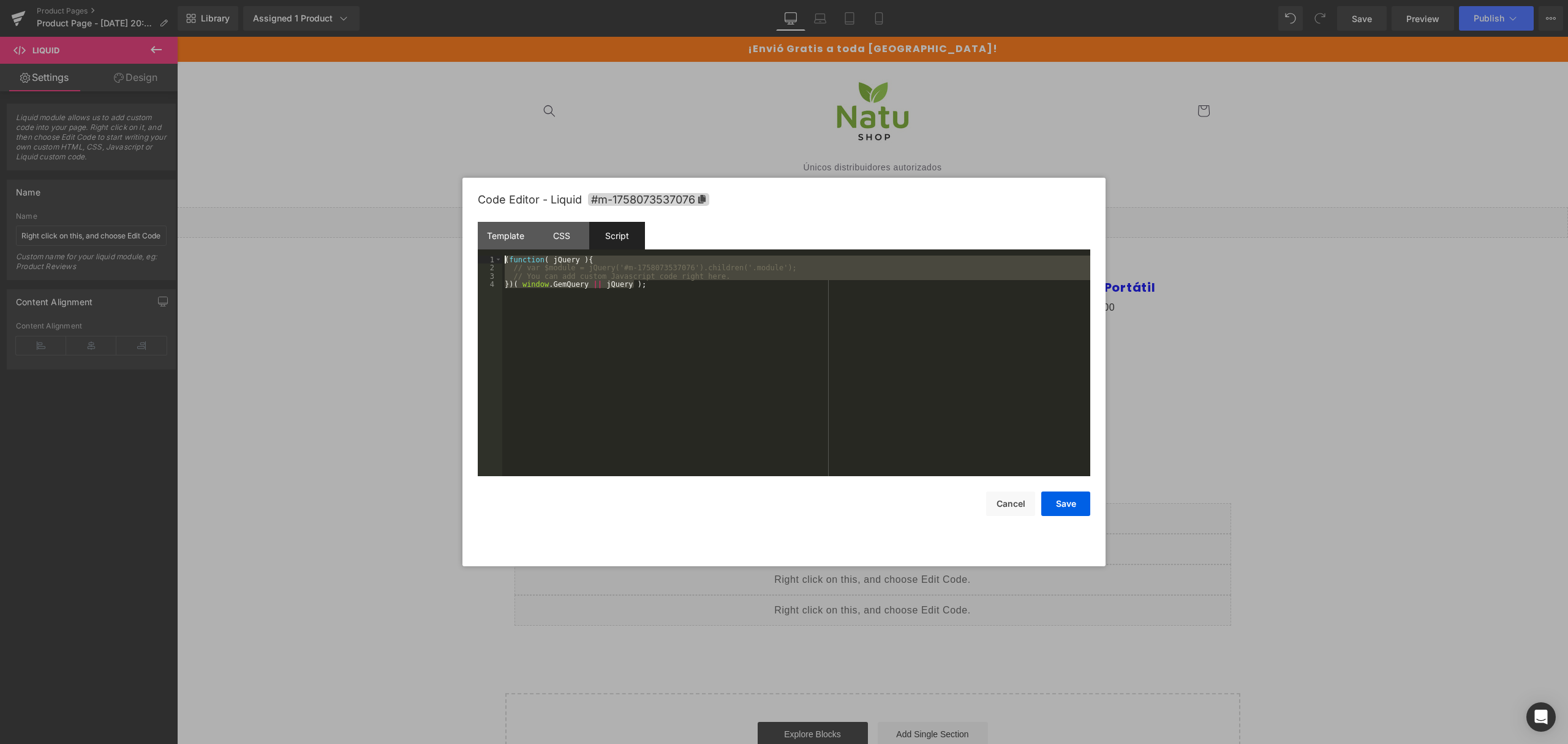
drag, startPoint x: 621, startPoint y: 381, endPoint x: 429, endPoint y: 222, distance: 249.3
click at [429, 222] on body "Liquid You are previewing how the will restyle your page. You can not edit Elem…" at bounding box center [784, 372] width 1568 height 744
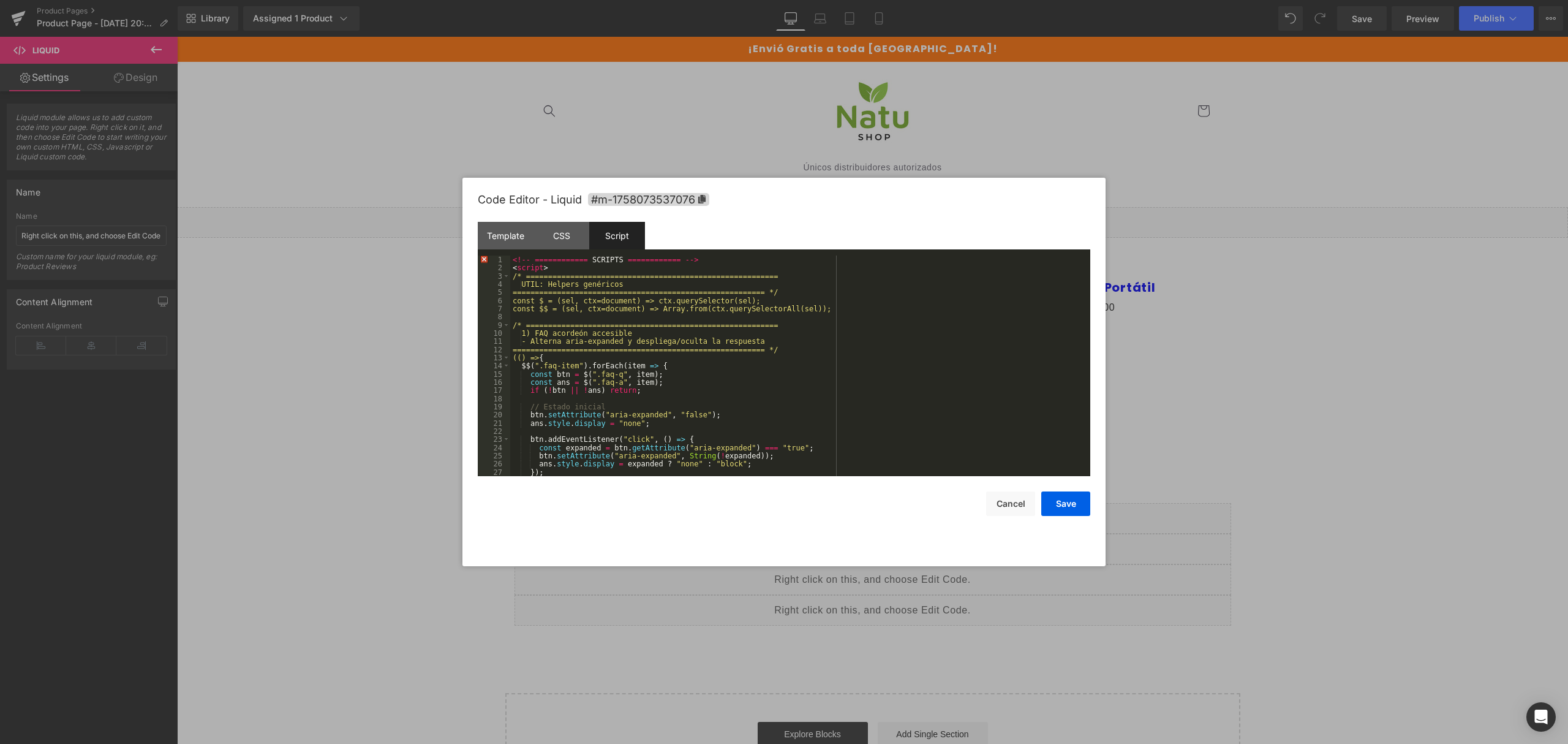
scroll to position [0, 0]
click at [1069, 506] on button "Save" at bounding box center [1066, 504] width 49 height 24
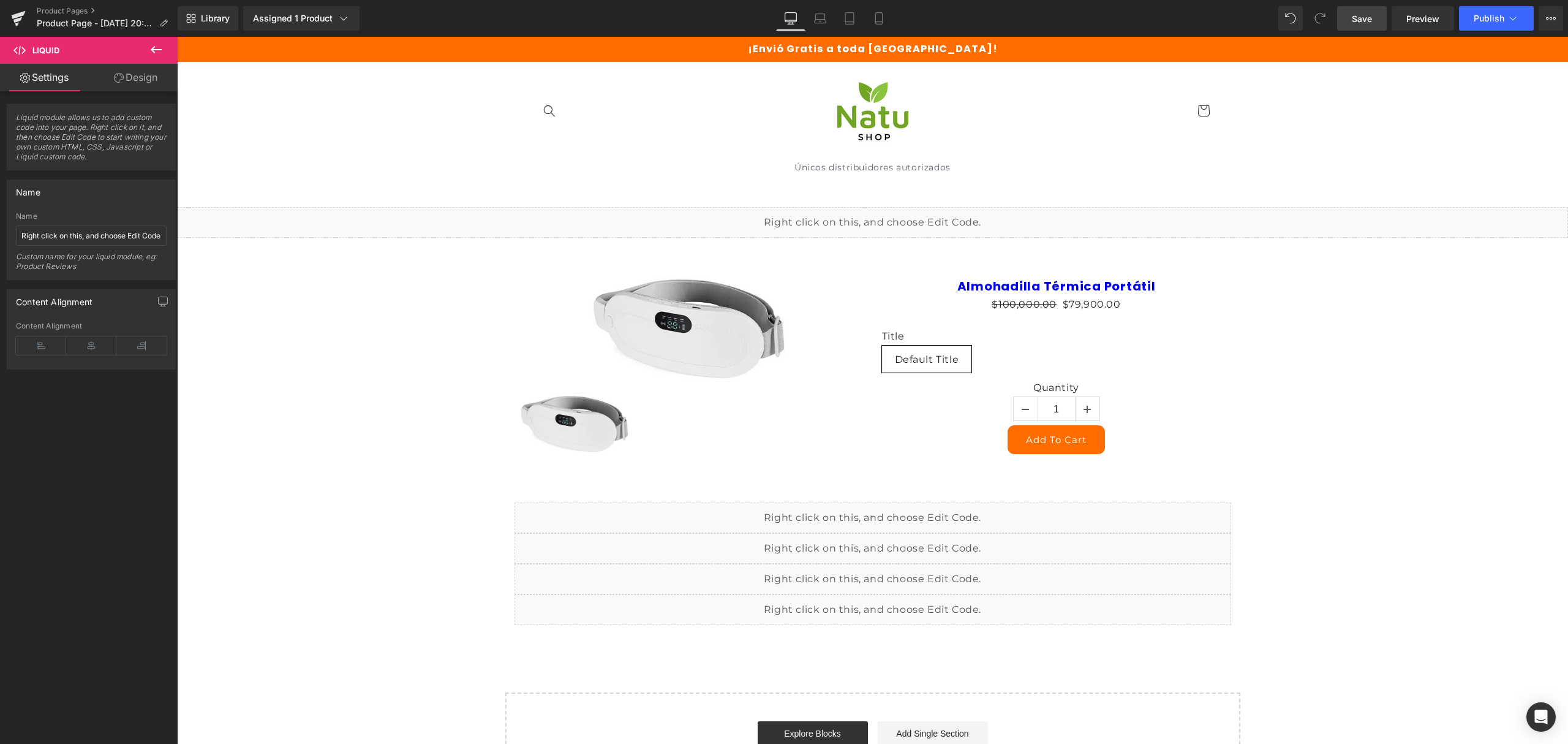
click at [1341, 16] on link "Save" at bounding box center [1361, 18] width 50 height 24
click at [1438, 24] on span "Preview" at bounding box center [1423, 18] width 33 height 13
click at [885, 217] on div "Liquid" at bounding box center [872, 222] width 1391 height 31
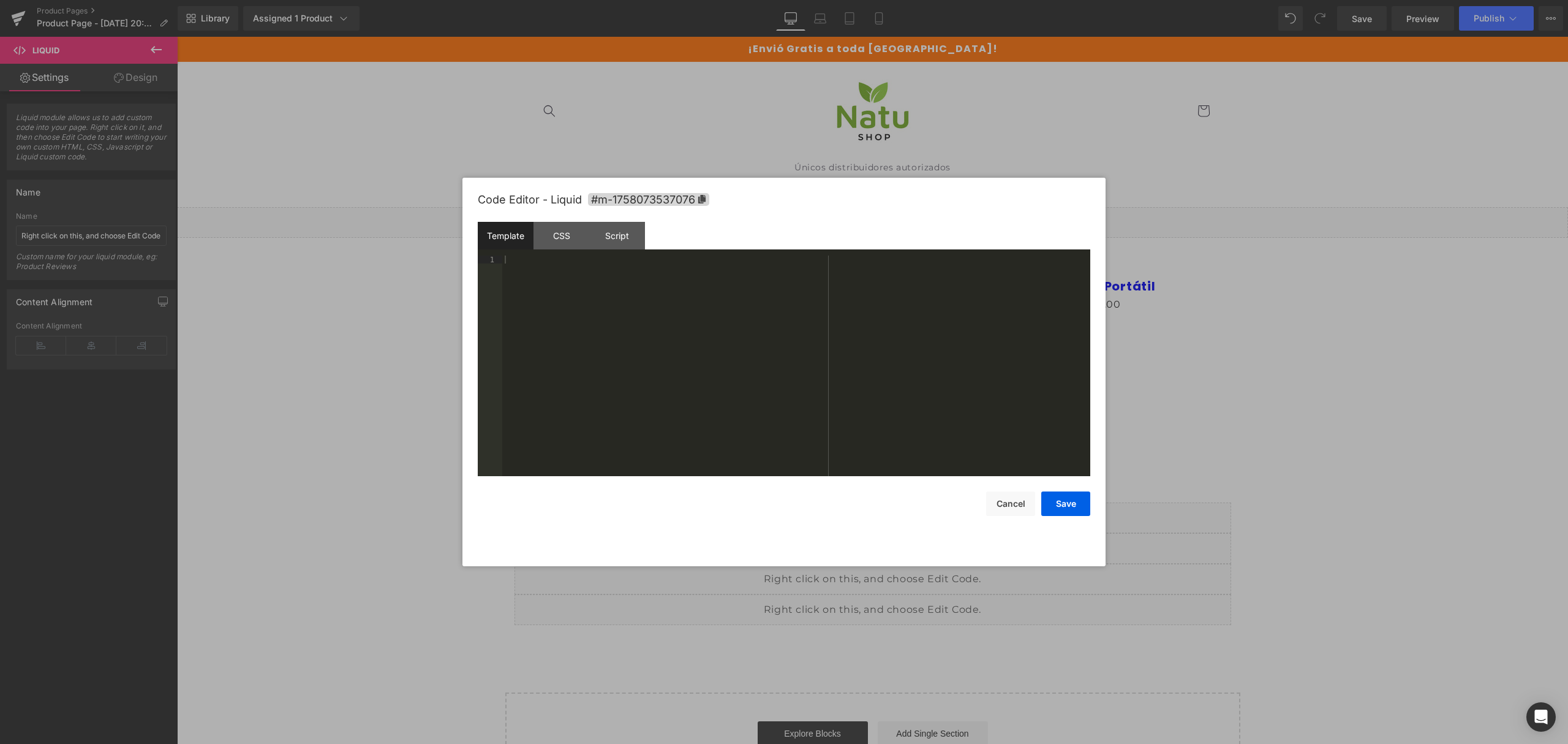
click at [686, 417] on div at bounding box center [795, 374] width 588 height 237
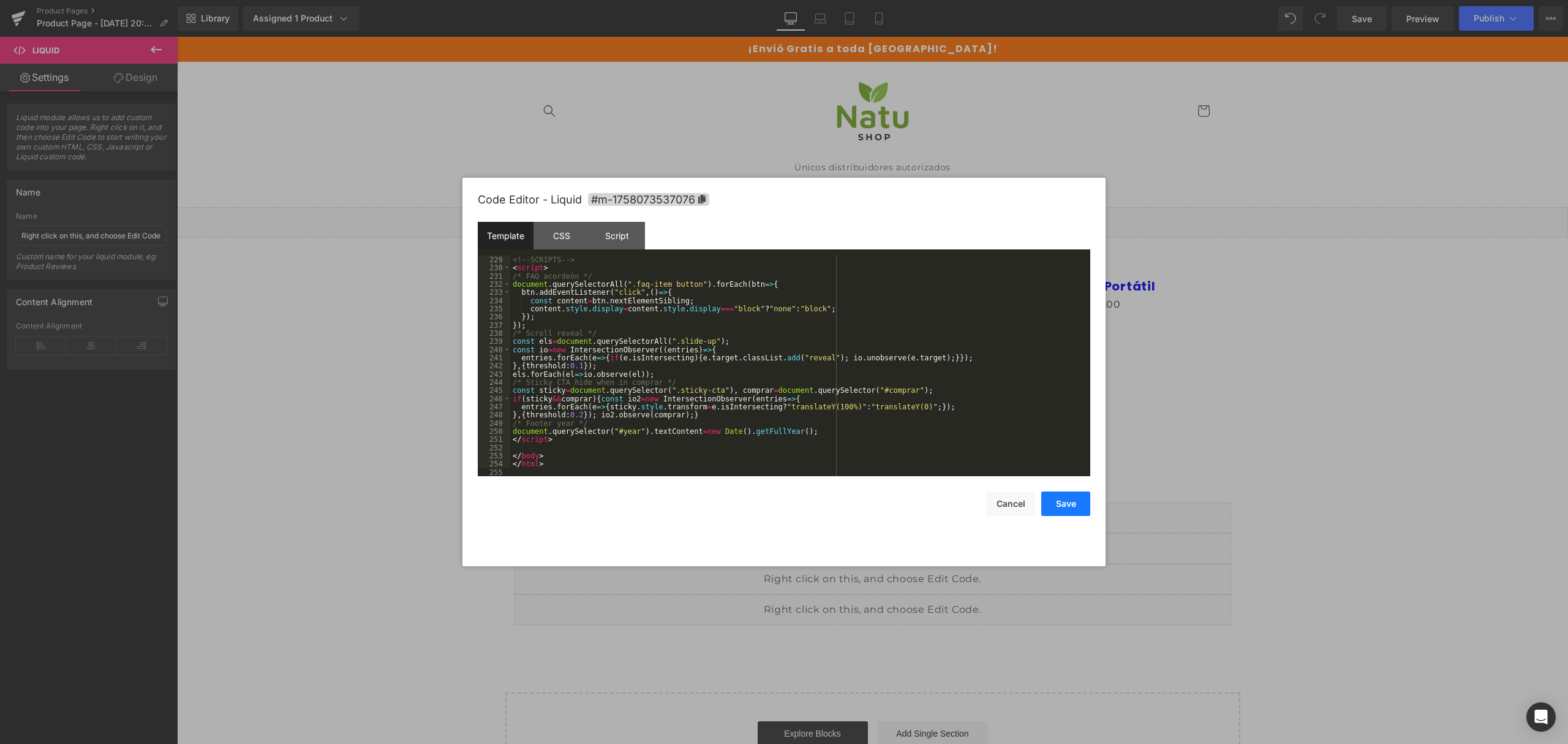
click at [1083, 499] on button "Save" at bounding box center [1066, 504] width 49 height 24
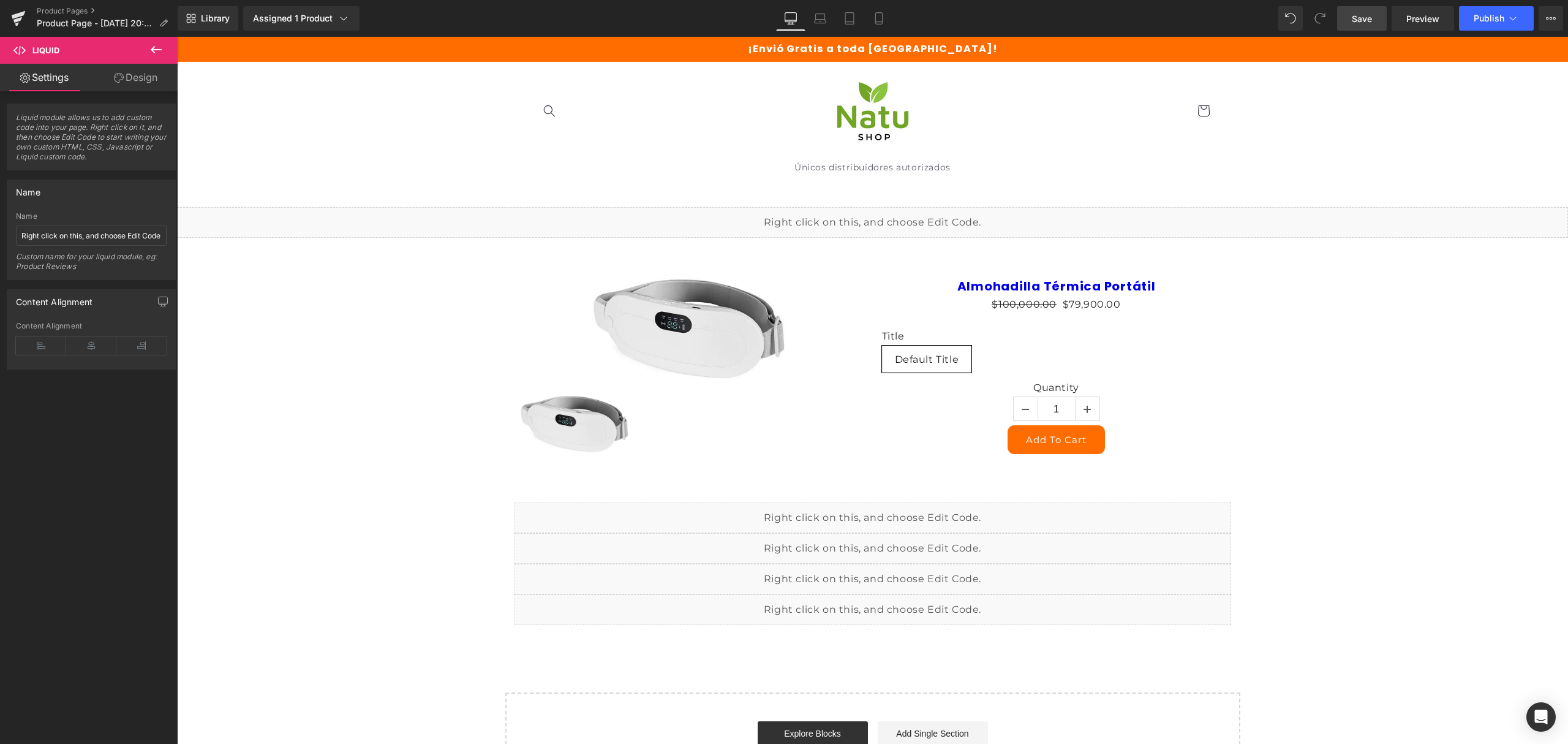
click at [1353, 15] on span "Save" at bounding box center [1361, 18] width 20 height 13
click at [1400, 16] on link "Preview" at bounding box center [1423, 18] width 63 height 24
click at [298, 22] on div "Assigned 1 Product" at bounding box center [301, 18] width 97 height 12
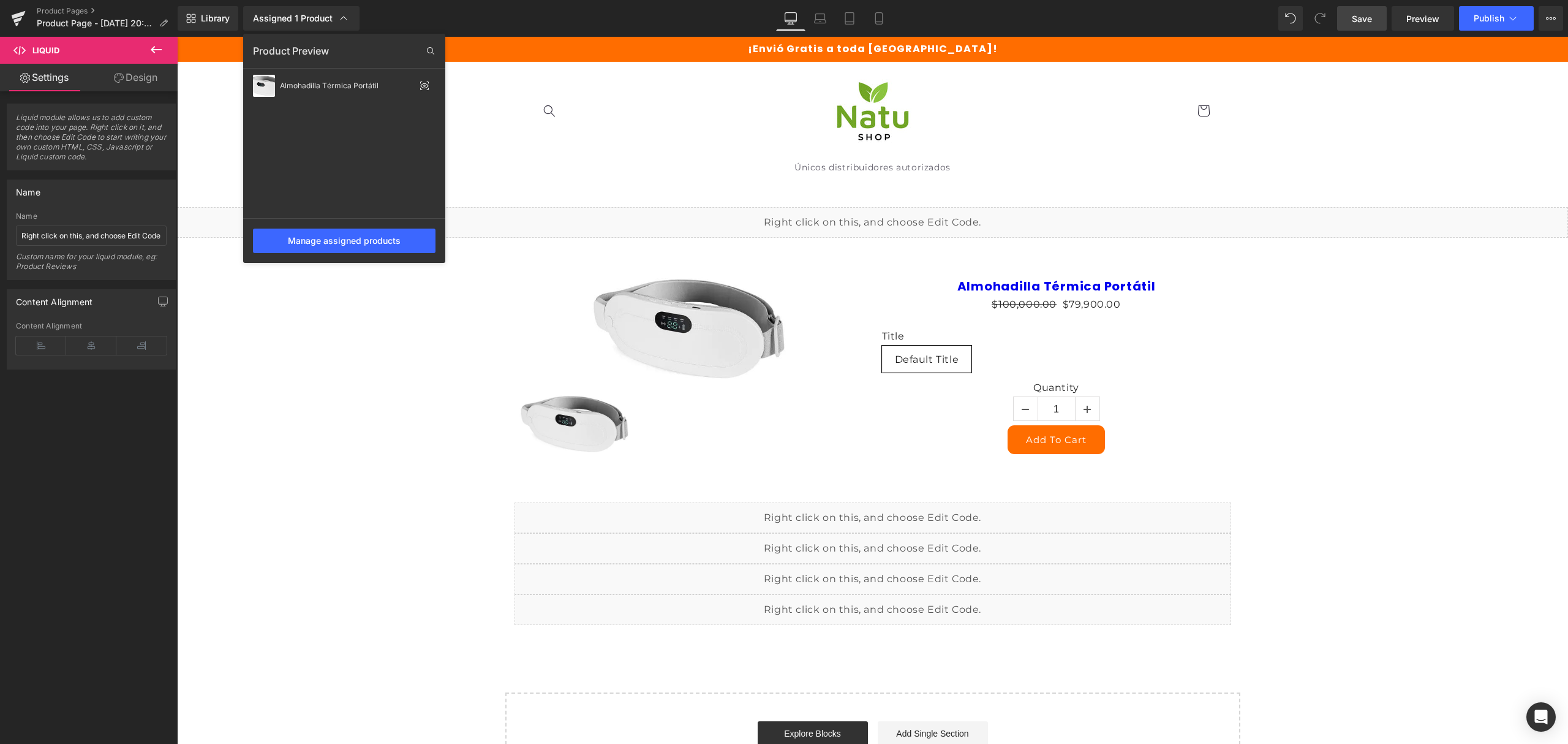
click at [1062, 321] on div at bounding box center [872, 390] width 1391 height 707
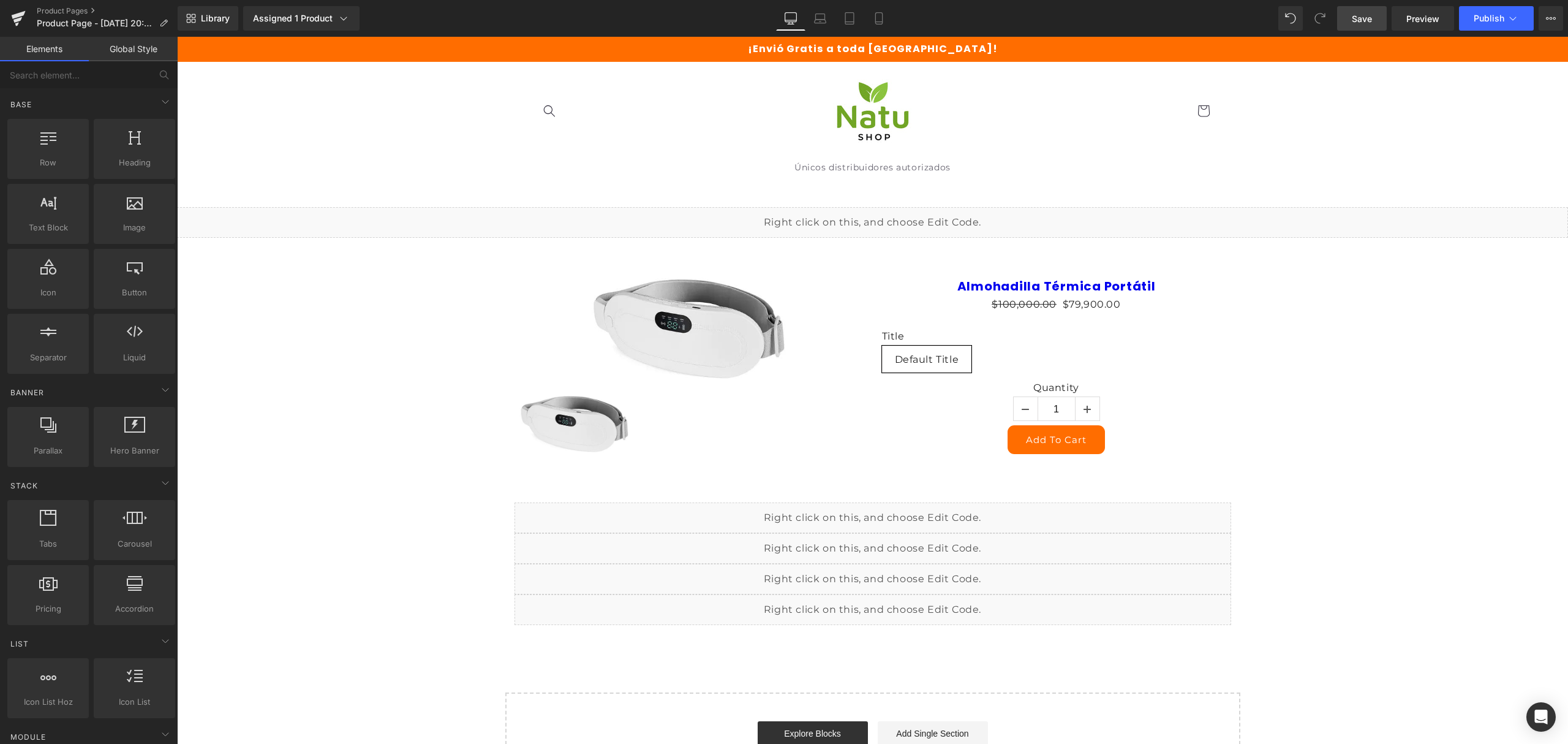
click at [1032, 275] on h3 "Almohadilla Térmica Portátil" at bounding box center [1056, 285] width 349 height 22
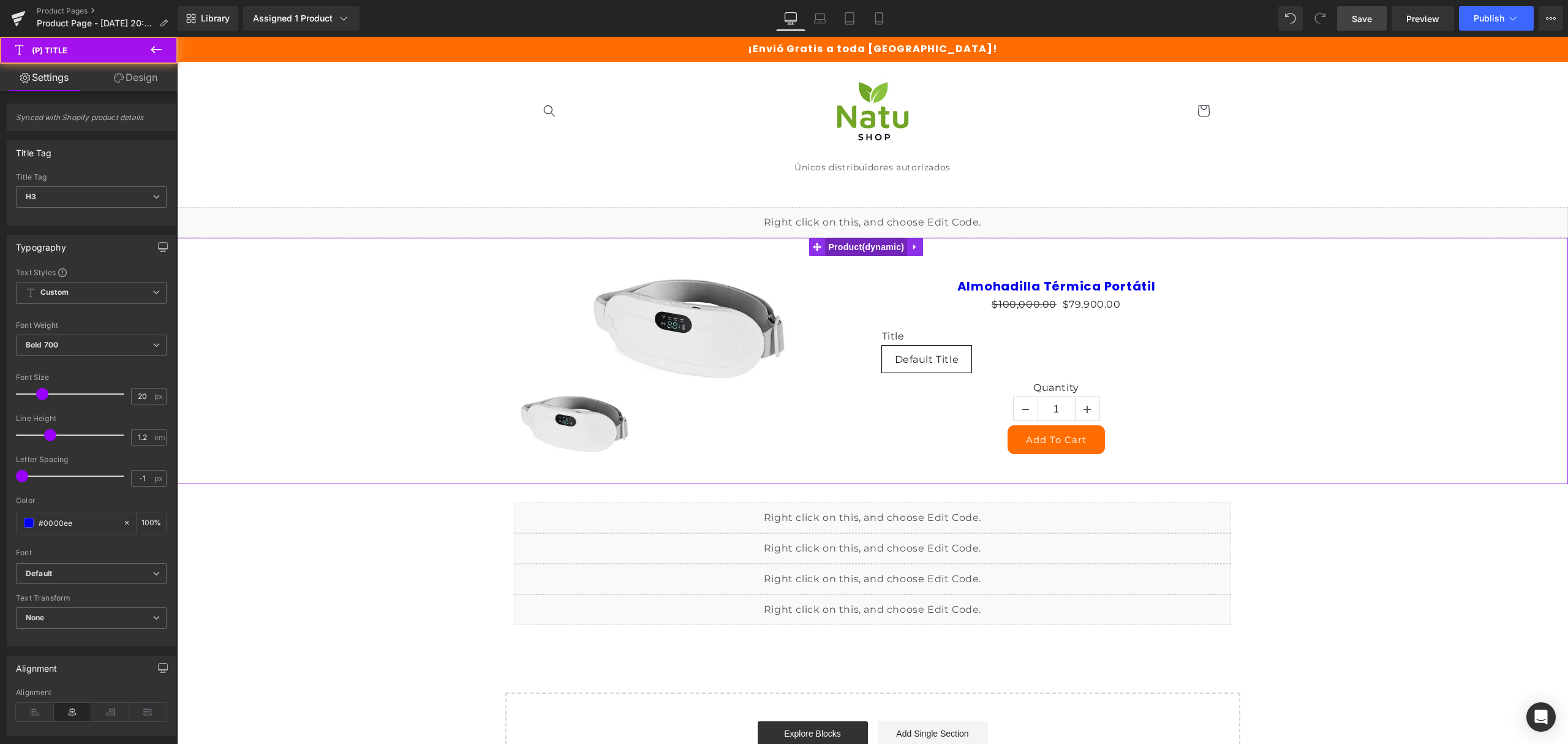
click at [841, 243] on span "Product" at bounding box center [866, 246] width 82 height 18
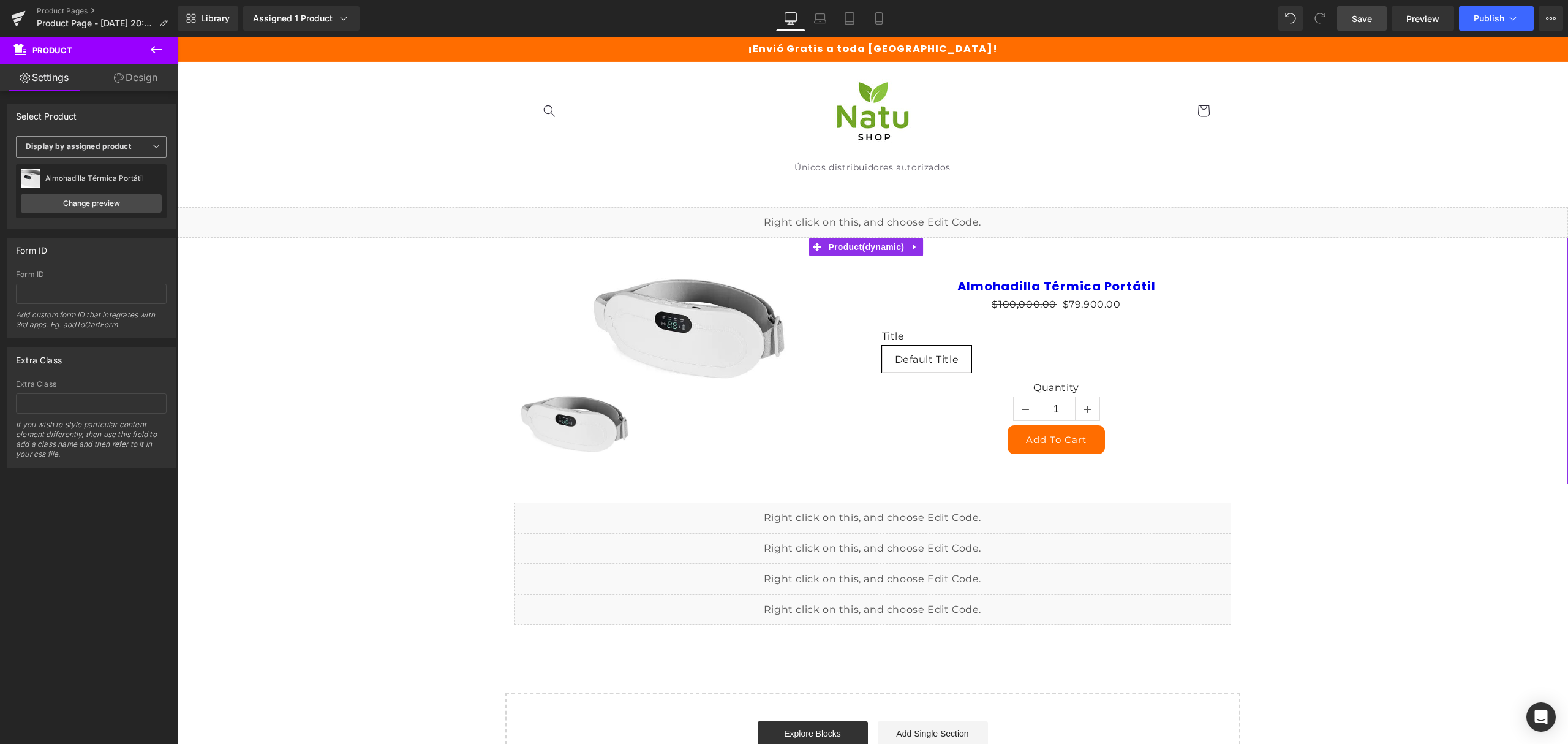
click at [127, 146] on b "Display by assigned product" at bounding box center [78, 146] width 106 height 10
click at [124, 197] on link "Change preview" at bounding box center [89, 203] width 136 height 19
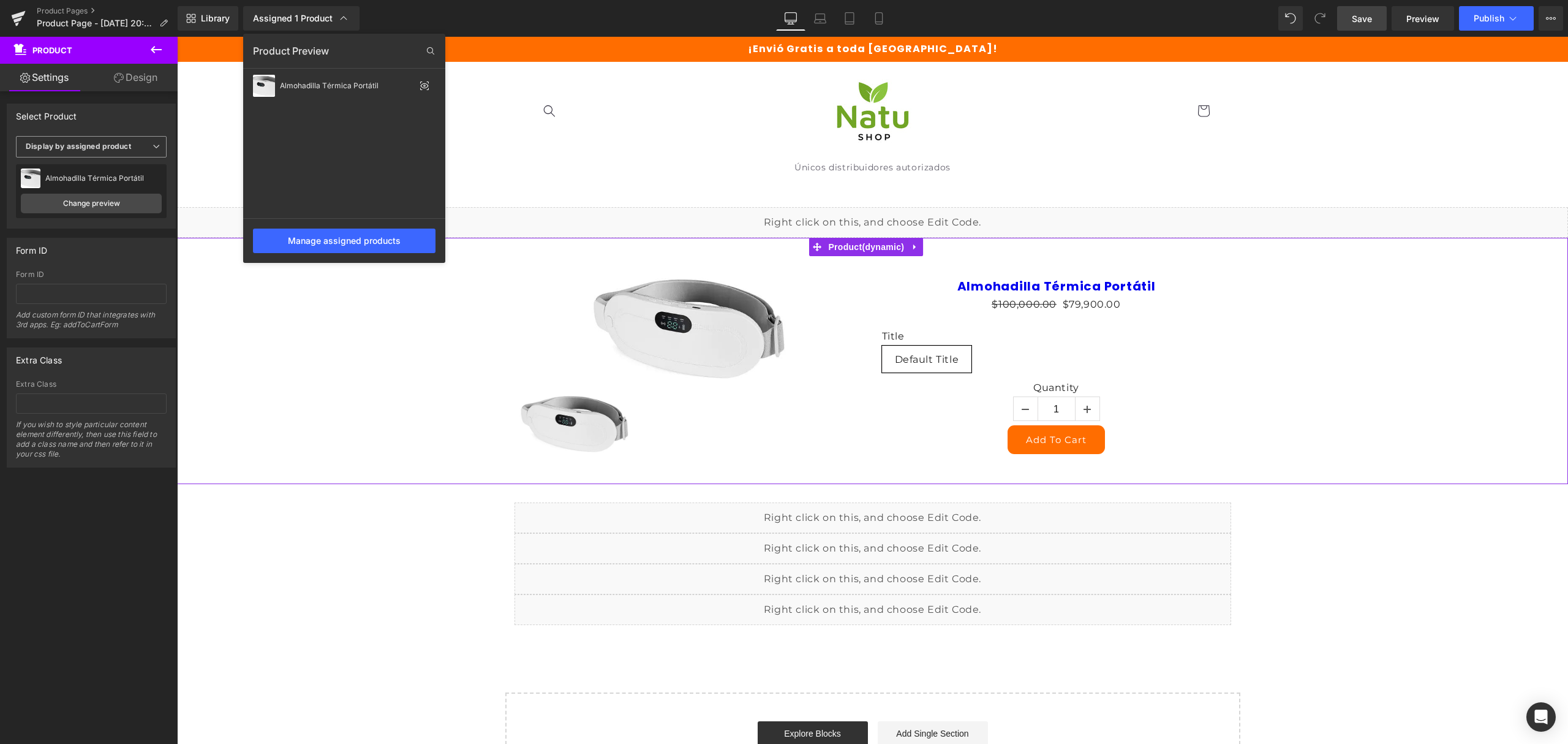
click at [122, 155] on span "Display by assigned product" at bounding box center [91, 147] width 151 height 22
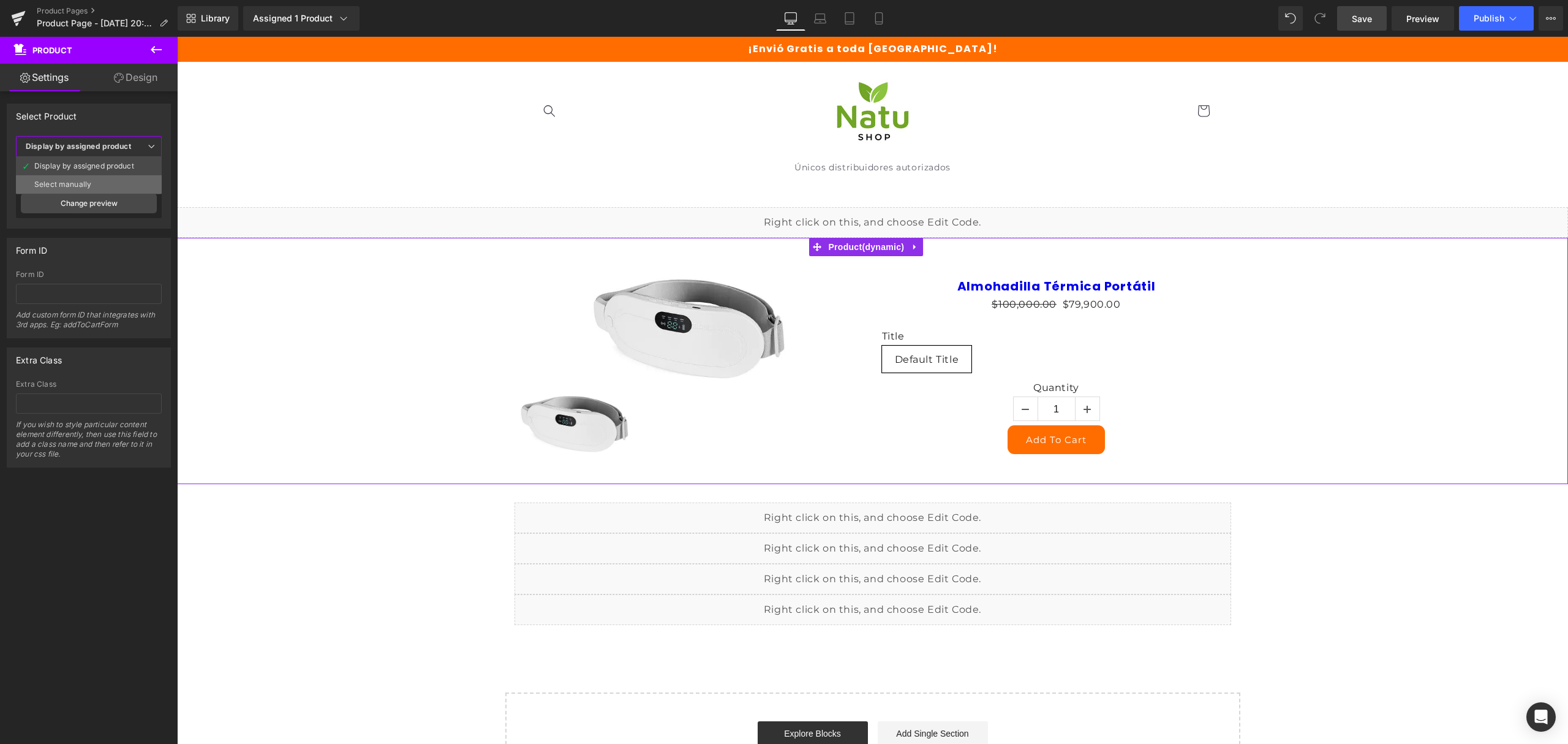
drag, startPoint x: 101, startPoint y: 182, endPoint x: 130, endPoint y: 183, distance: 29.0
click at [101, 182] on li "Select manually" at bounding box center [88, 184] width 146 height 18
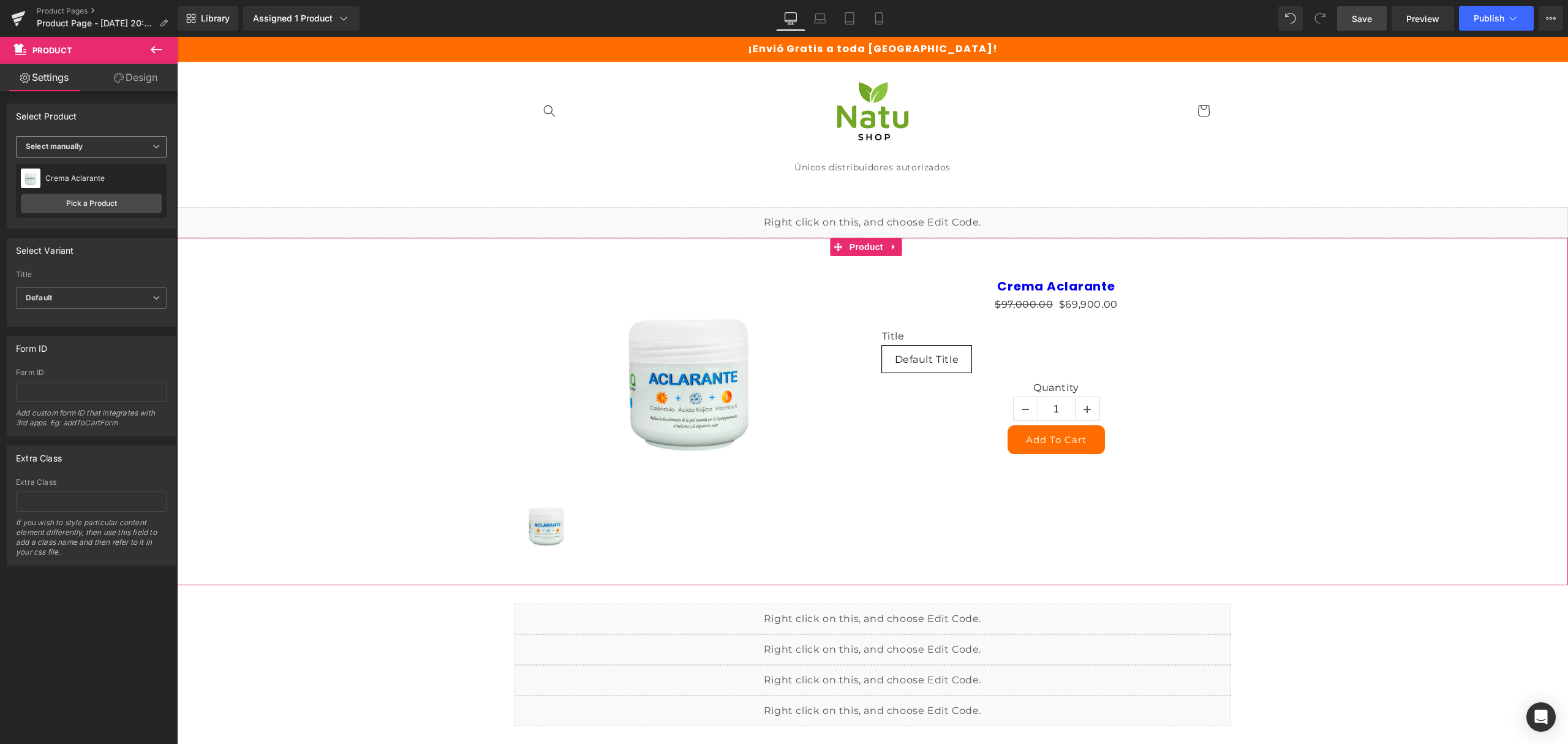
click at [86, 148] on span "Select manually" at bounding box center [91, 147] width 151 height 22
click at [86, 148] on span "Select manually" at bounding box center [88, 147] width 146 height 22
click at [112, 203] on link "Pick a Product" at bounding box center [91, 203] width 141 height 19
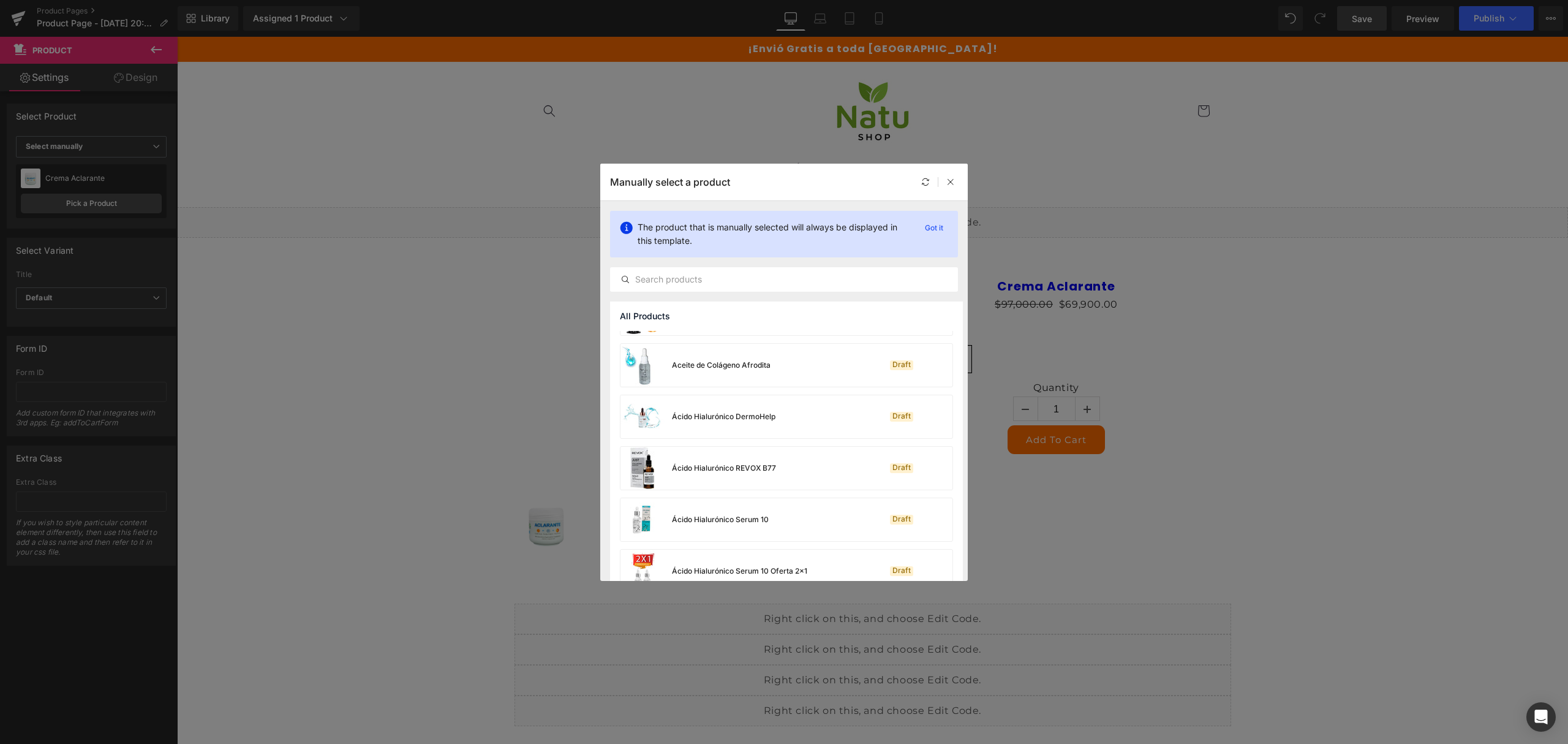
scroll to position [163, 0]
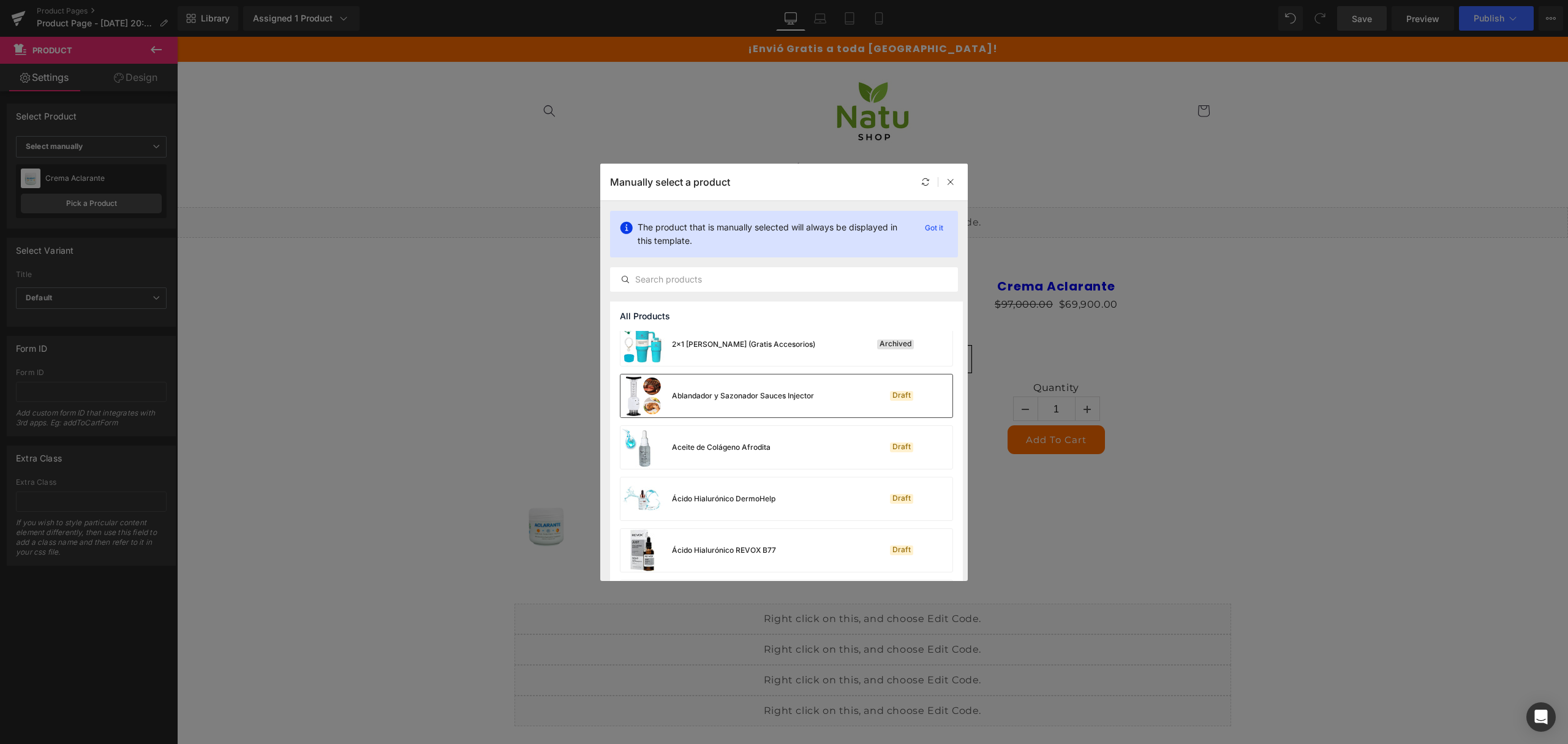
click at [751, 378] on div "Ablandador y Sazonador Sauces Injector" at bounding box center [718, 396] width 194 height 43
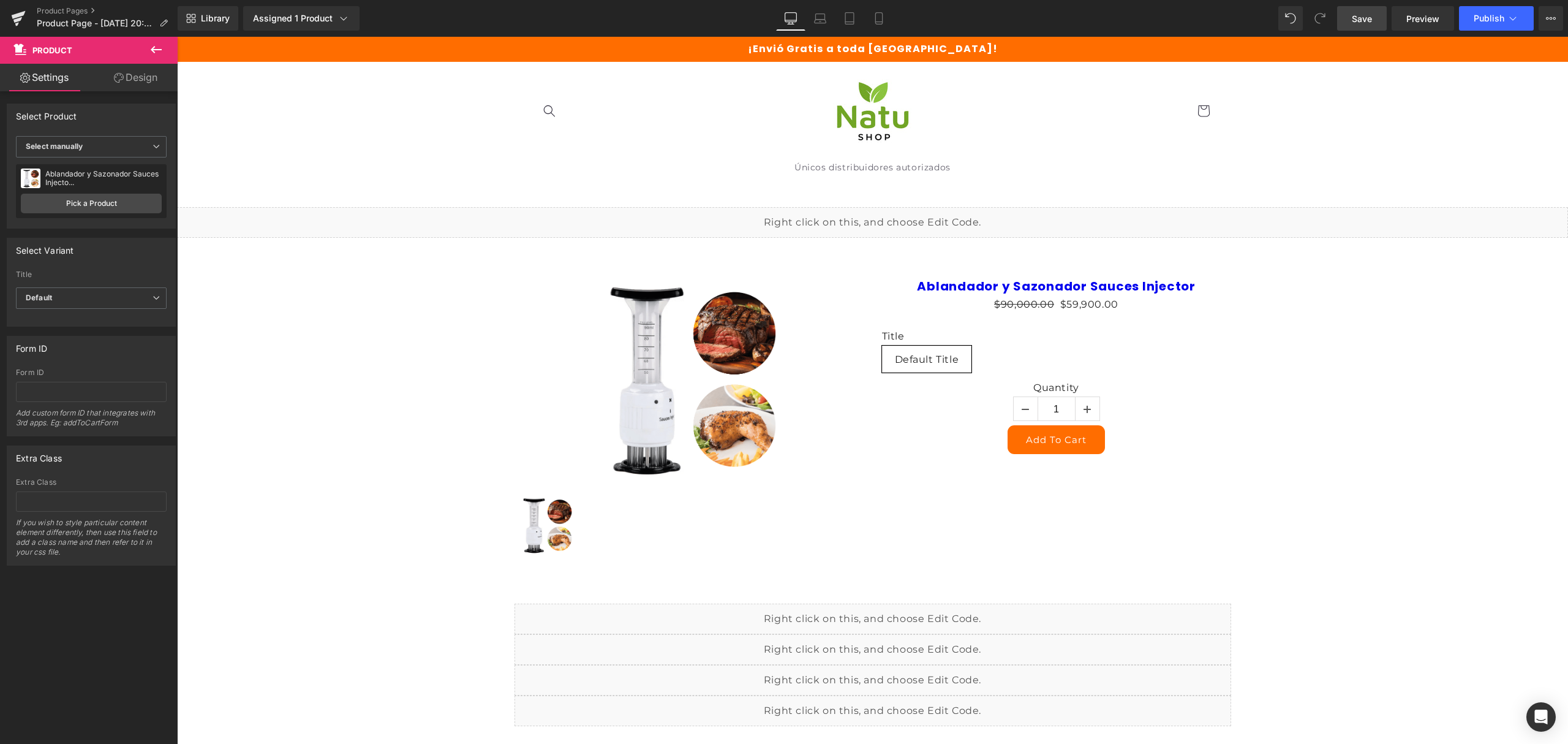
click at [1355, 10] on link "Save" at bounding box center [1361, 18] width 50 height 24
click at [320, 6] on link "Assigned 1 Product" at bounding box center [301, 18] width 116 height 24
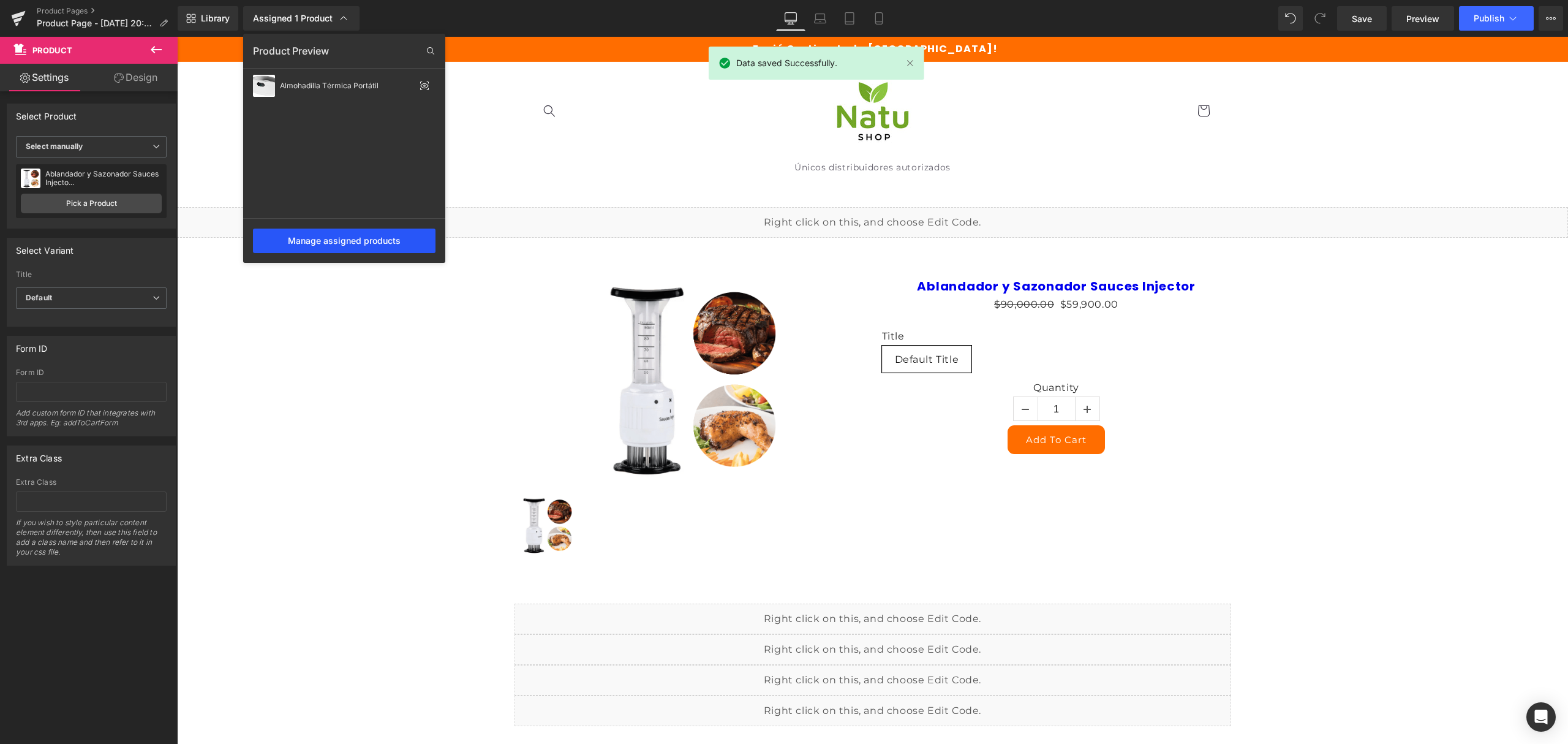
drag, startPoint x: 397, startPoint y: 248, endPoint x: 220, endPoint y: 210, distance: 181.0
click at [397, 248] on div "Manage assigned products" at bounding box center [344, 241] width 182 height 24
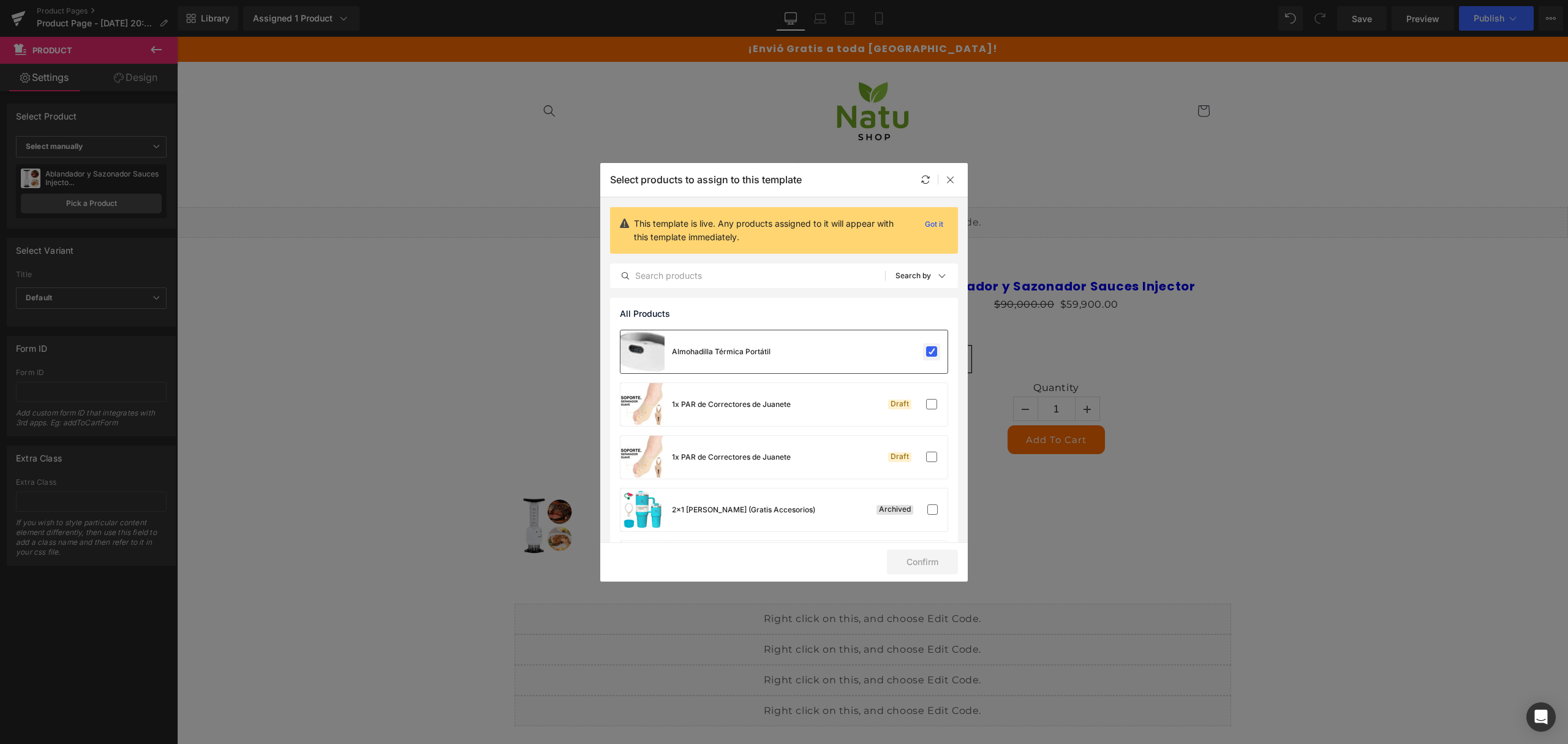
click at [929, 356] on label at bounding box center [932, 351] width 11 height 11
click at [932, 352] on input "checkbox" at bounding box center [932, 352] width 0 height 0
click at [929, 559] on button "Confirm" at bounding box center [922, 561] width 71 height 24
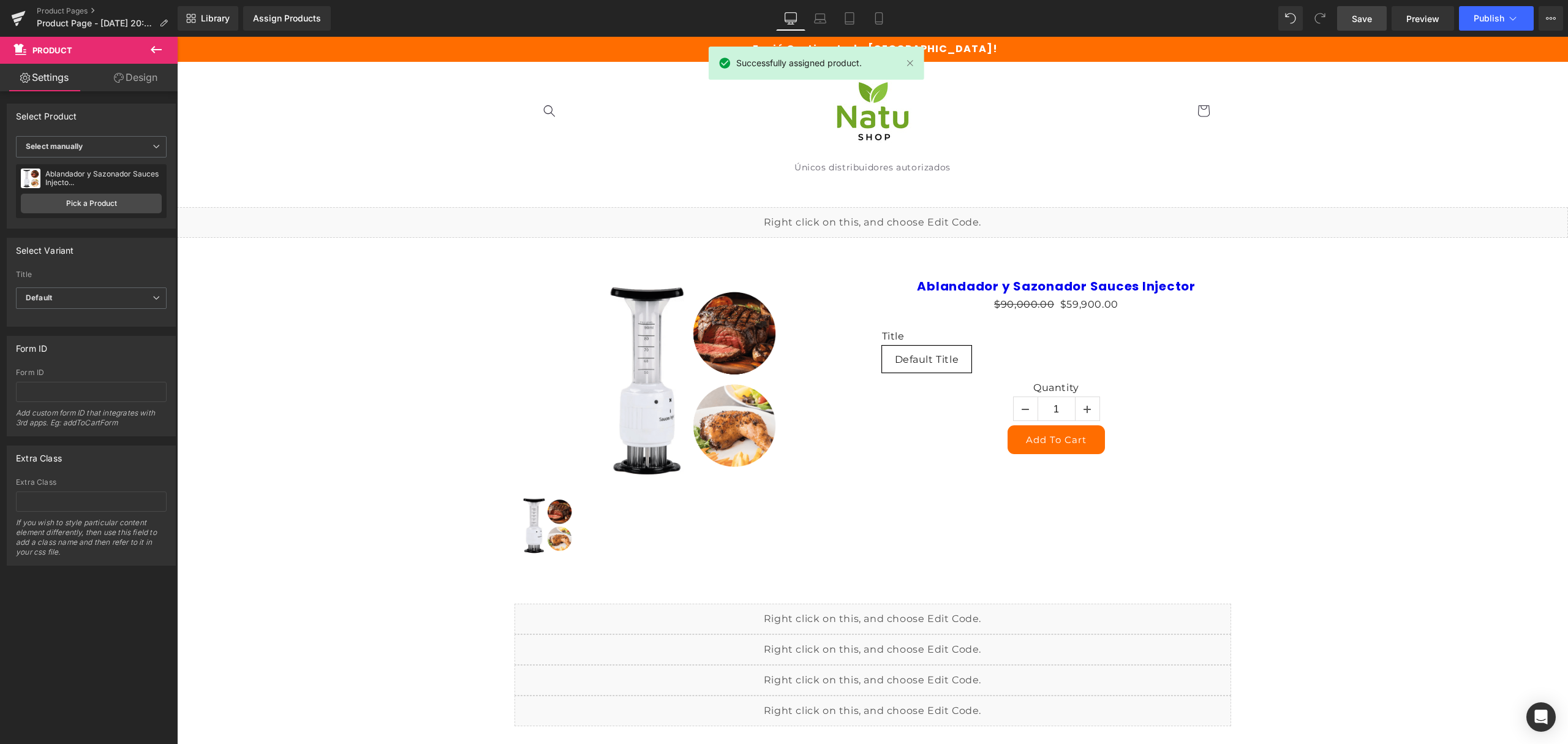
click at [1365, 25] on link "Save" at bounding box center [1361, 18] width 50 height 24
click at [1520, 25] on button "Publish" at bounding box center [1496, 18] width 75 height 24
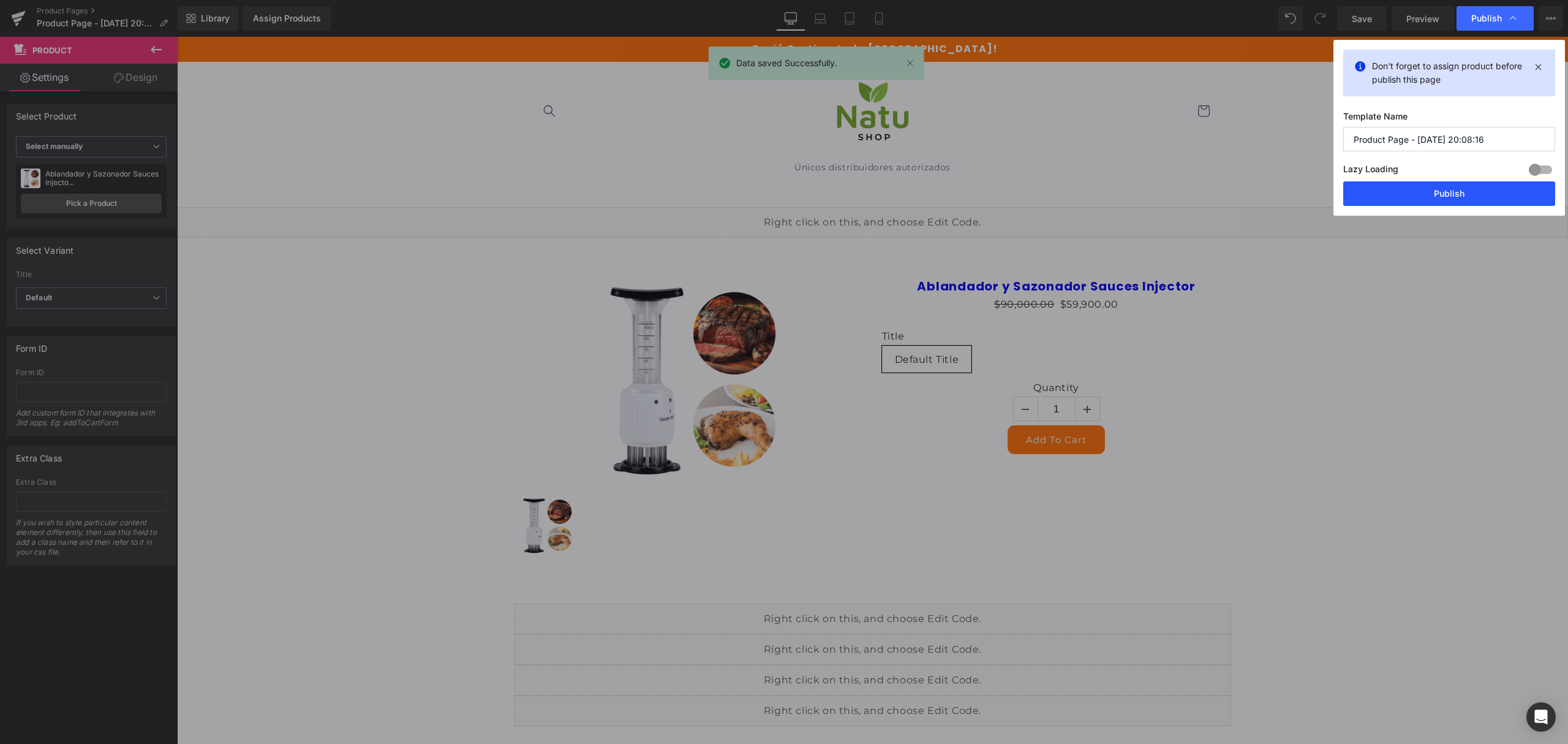
click at [1393, 203] on button "Publish" at bounding box center [1448, 194] width 212 height 24
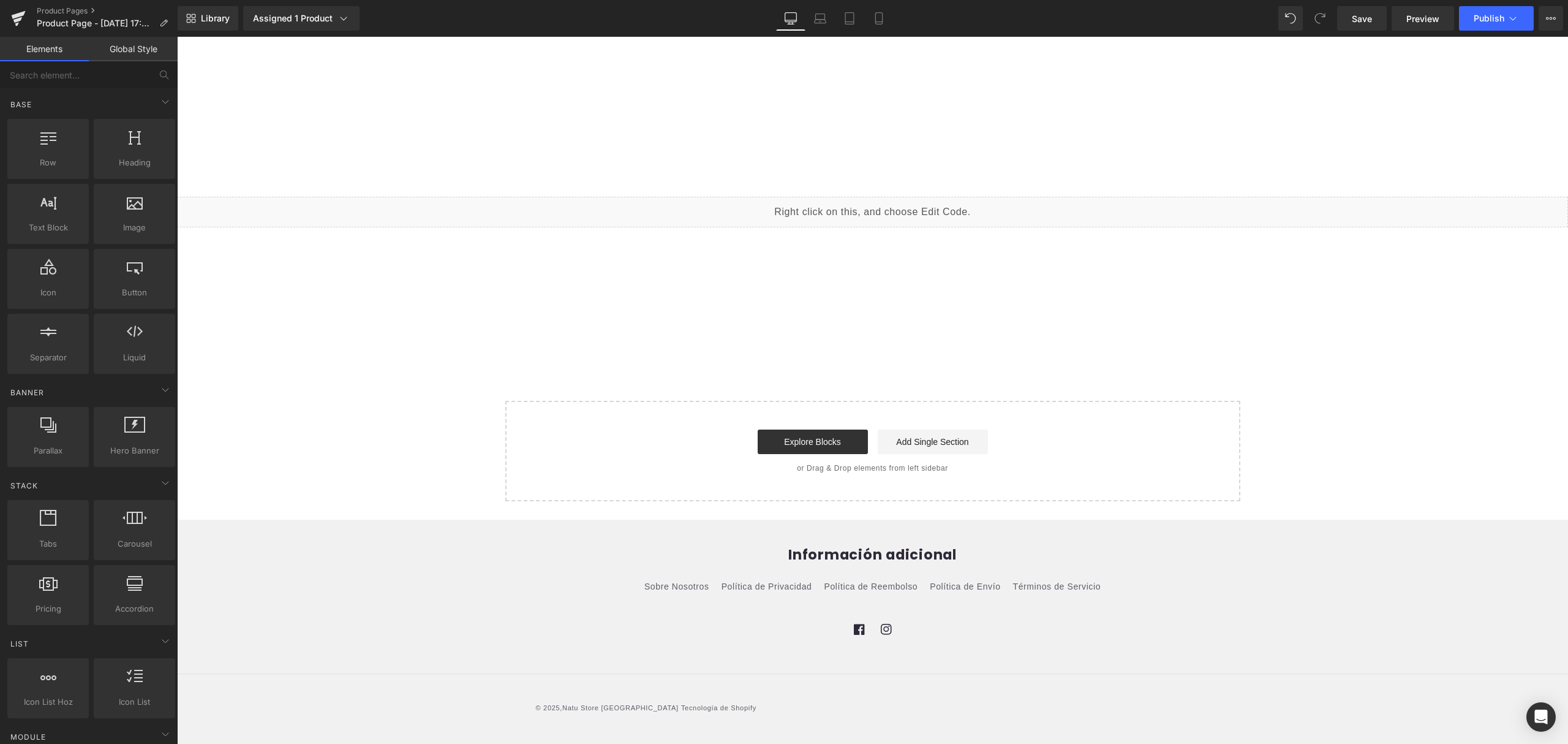
scroll to position [1797, 0]
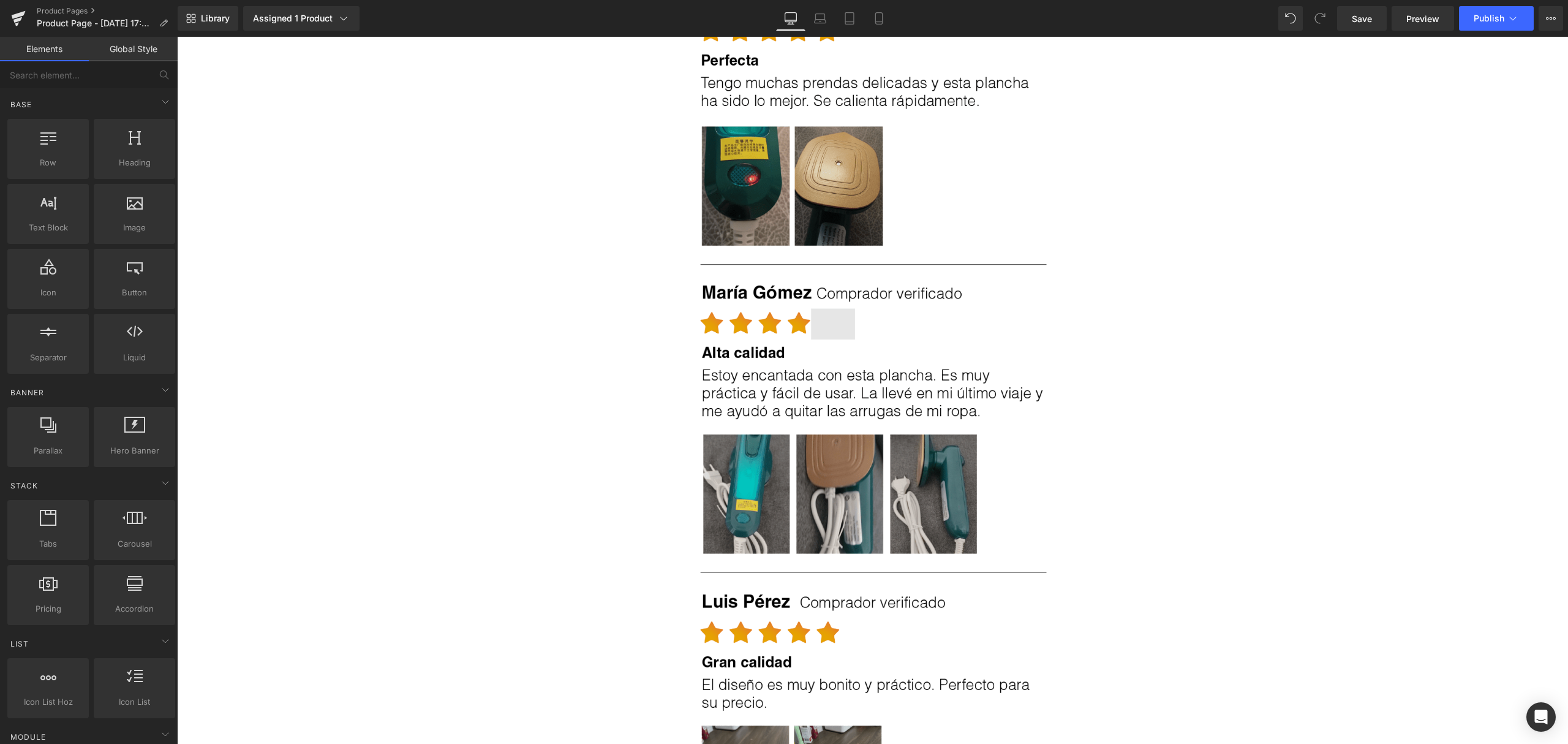
drag, startPoint x: 841, startPoint y: 348, endPoint x: 778, endPoint y: 359, distance: 64.0
click at [841, 348] on img at bounding box center [873, 493] width 349 height 1308
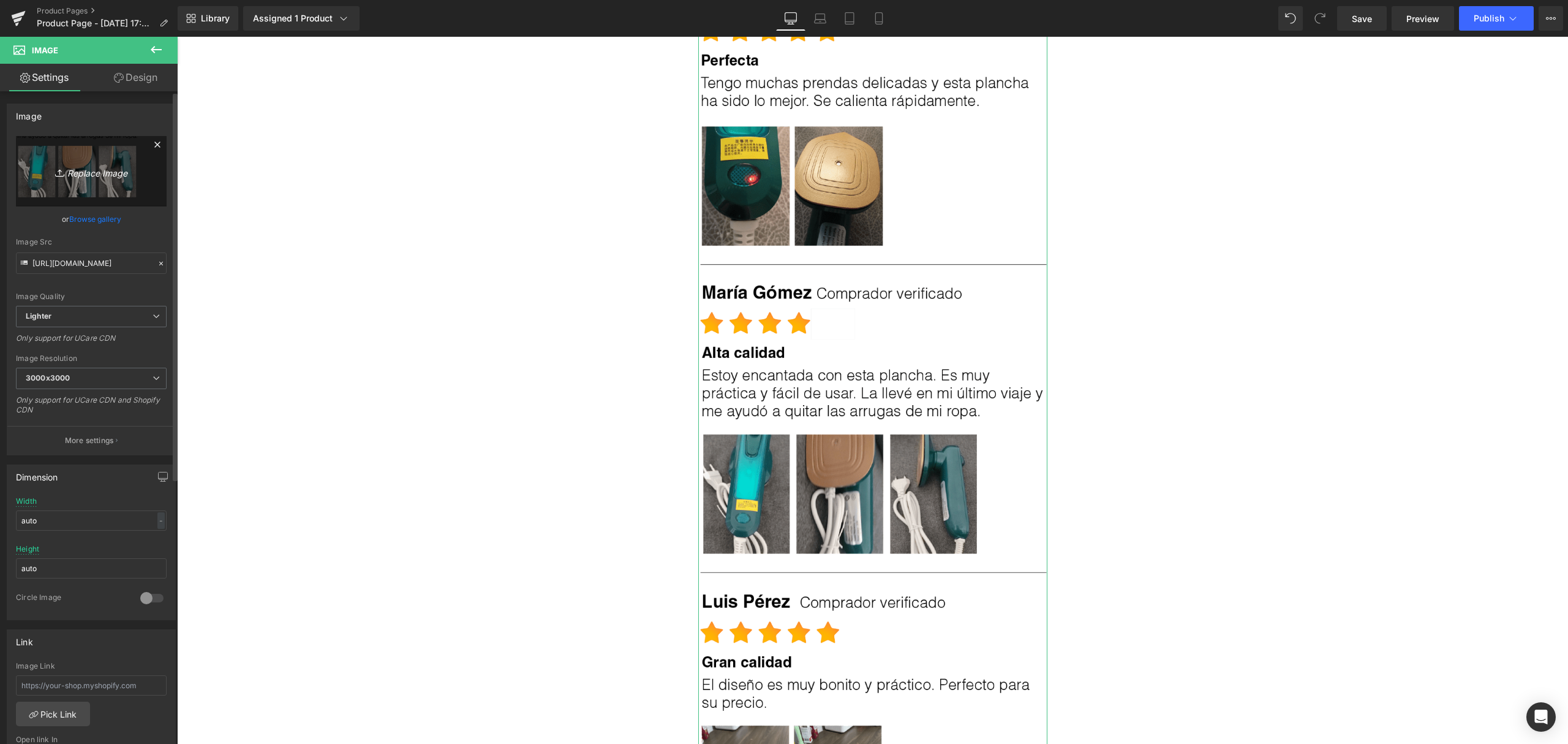
click at [81, 184] on link "Replace Image" at bounding box center [91, 171] width 151 height 71
type input "C:\fakepath\2-min.jpg"
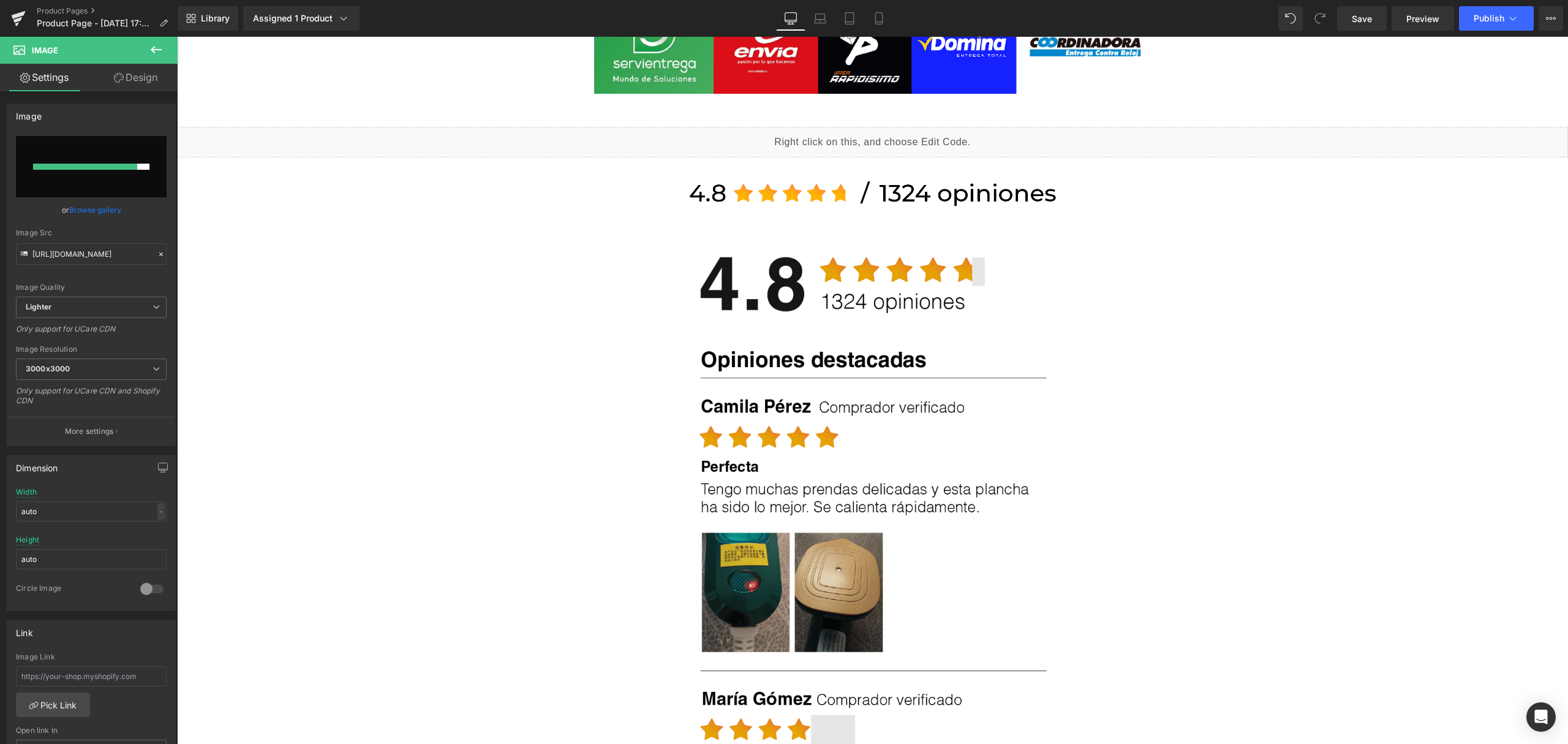
scroll to position [1552, 0]
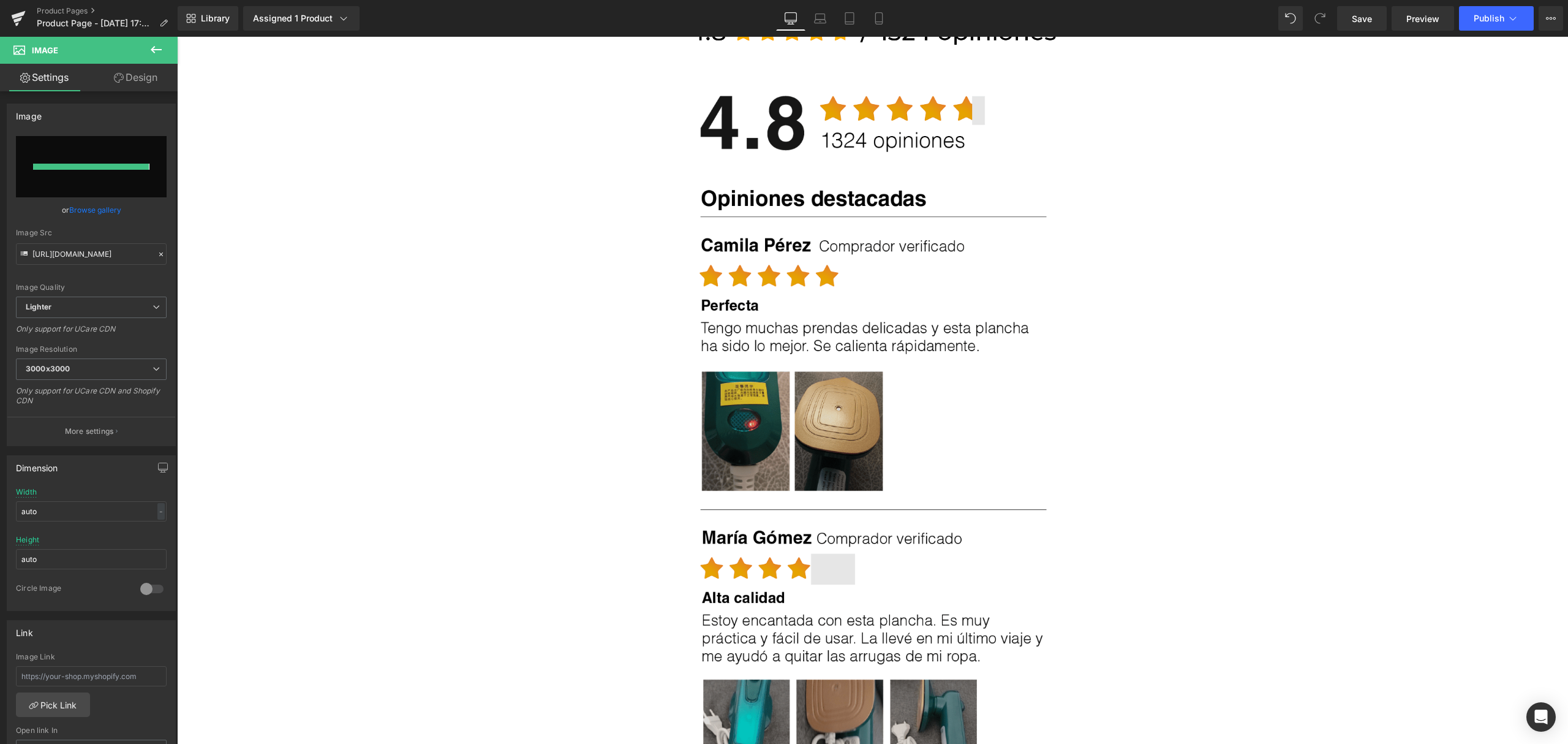
type input "[URL][DOMAIN_NAME]"
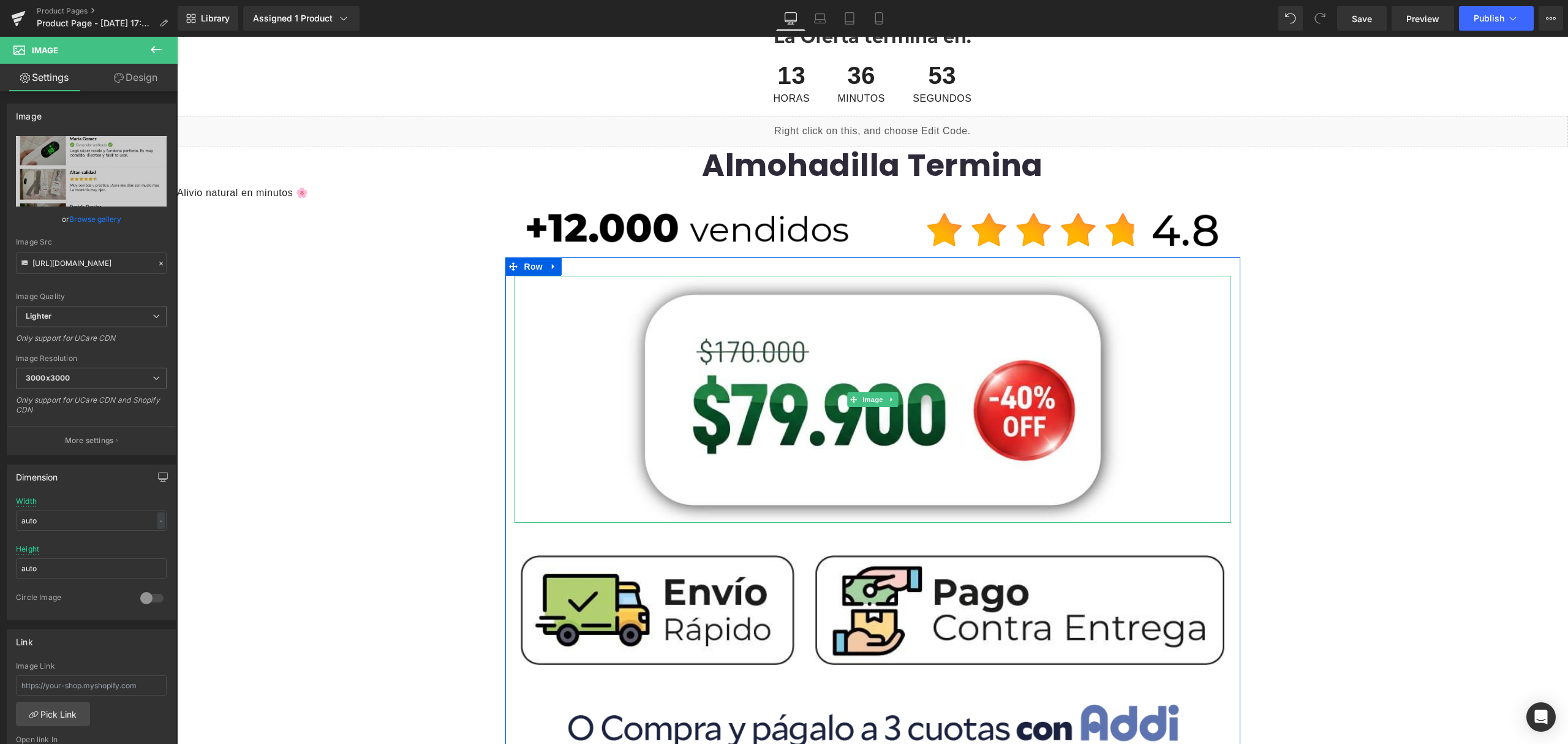
scroll to position [0, 0]
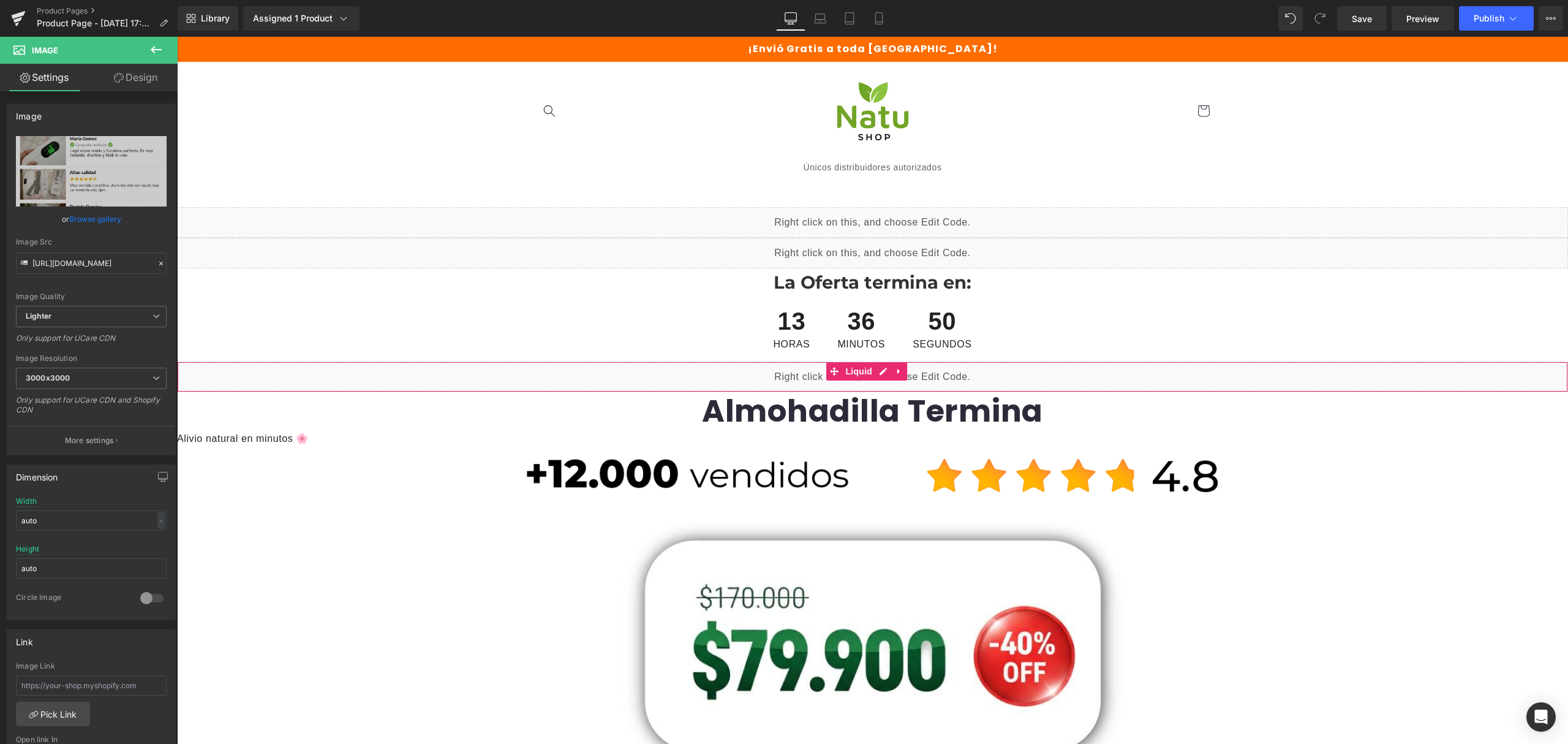
click at [879, 375] on div "Liquid" at bounding box center [872, 376] width 1391 height 31
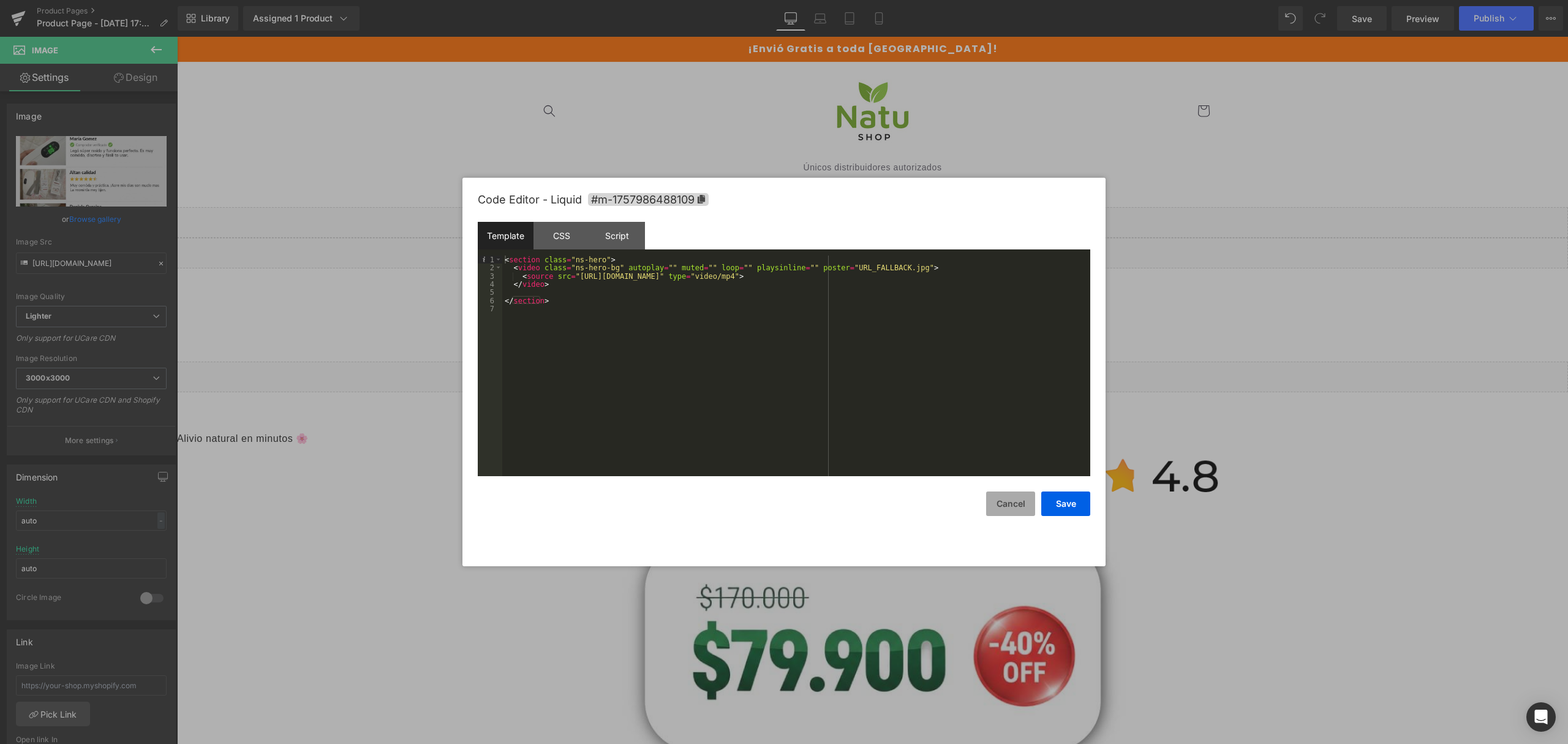
click at [1021, 508] on button "Cancel" at bounding box center [1010, 504] width 49 height 24
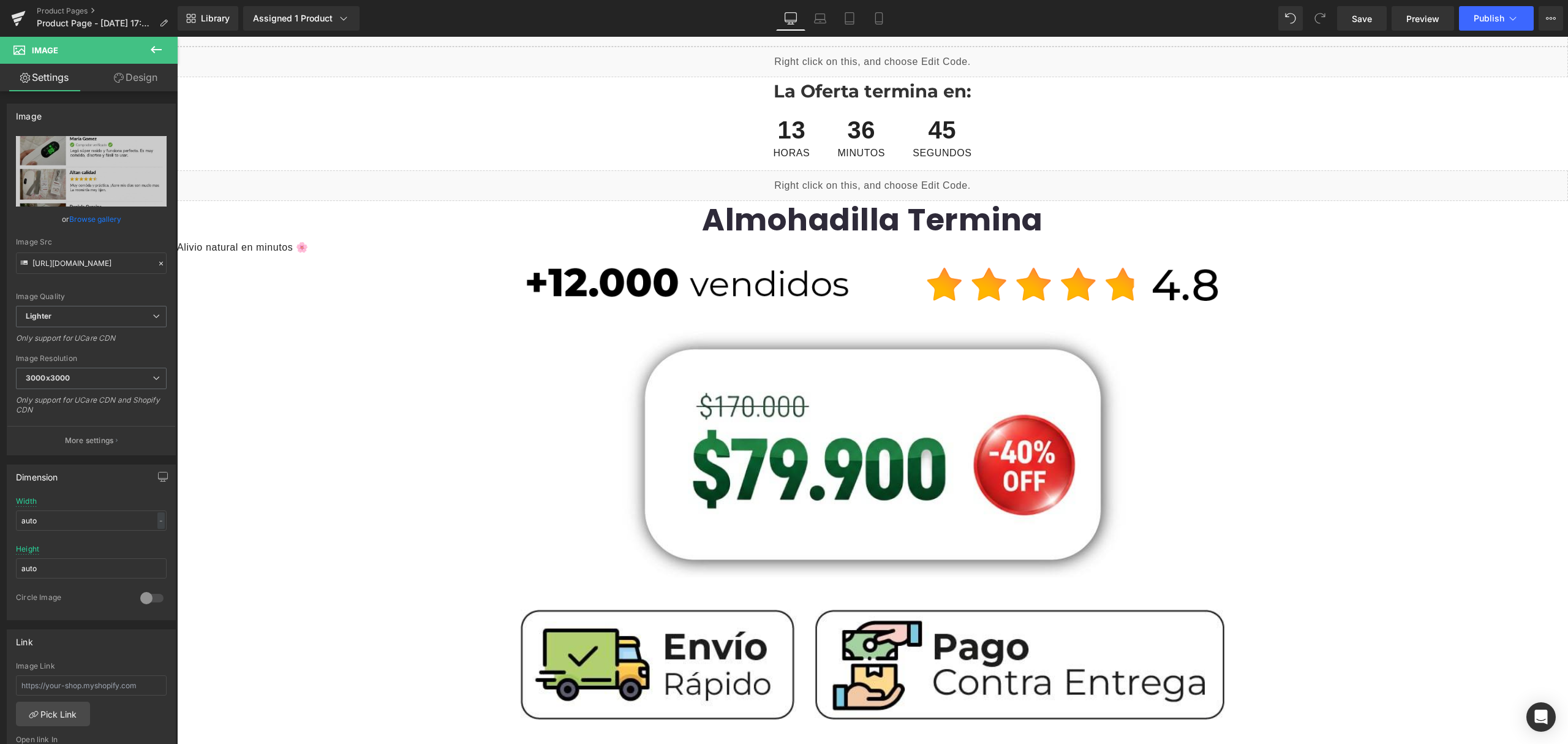
scroll to position [163, 0]
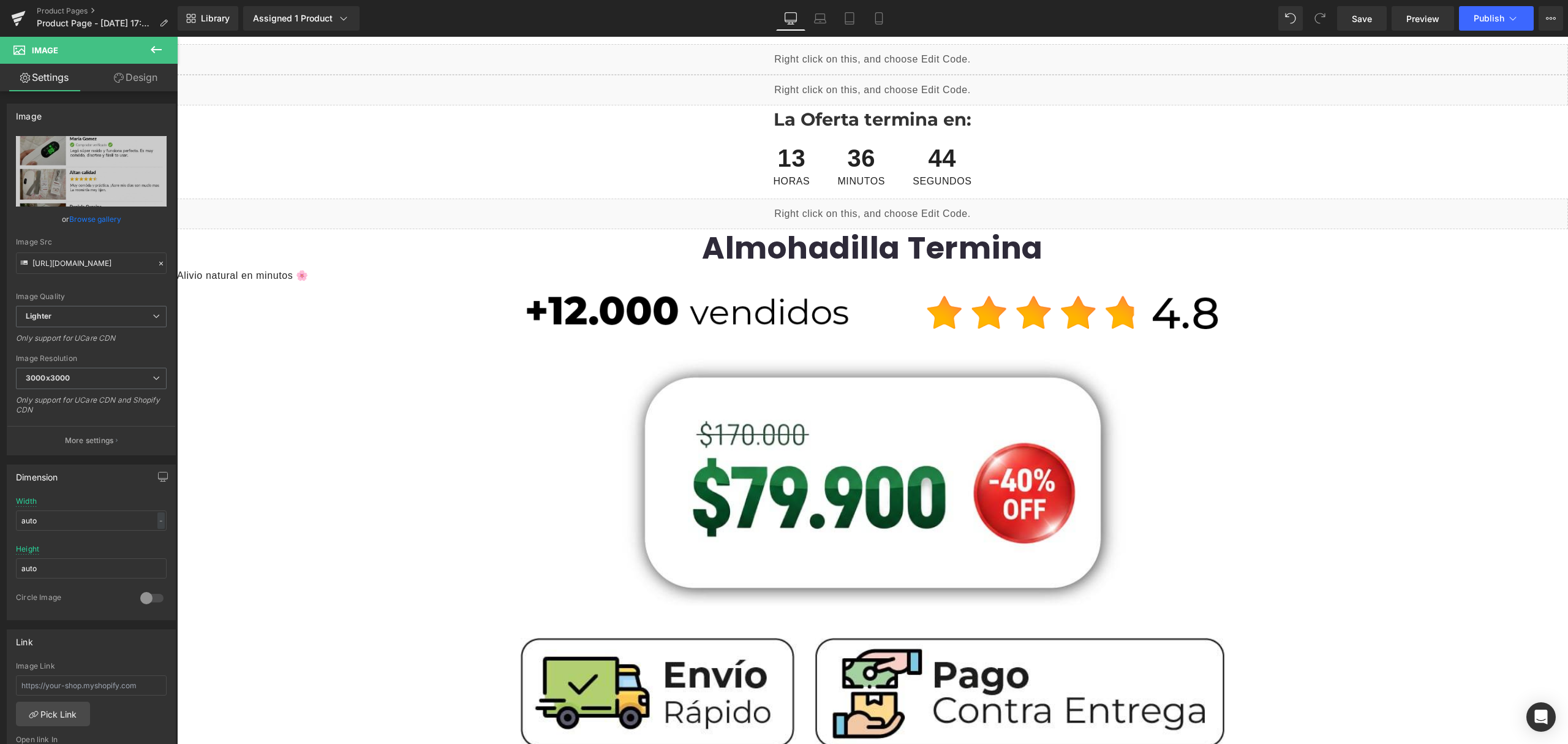
click at [265, 272] on p "Alivio natural en minutos 🌸" at bounding box center [872, 276] width 1391 height 17
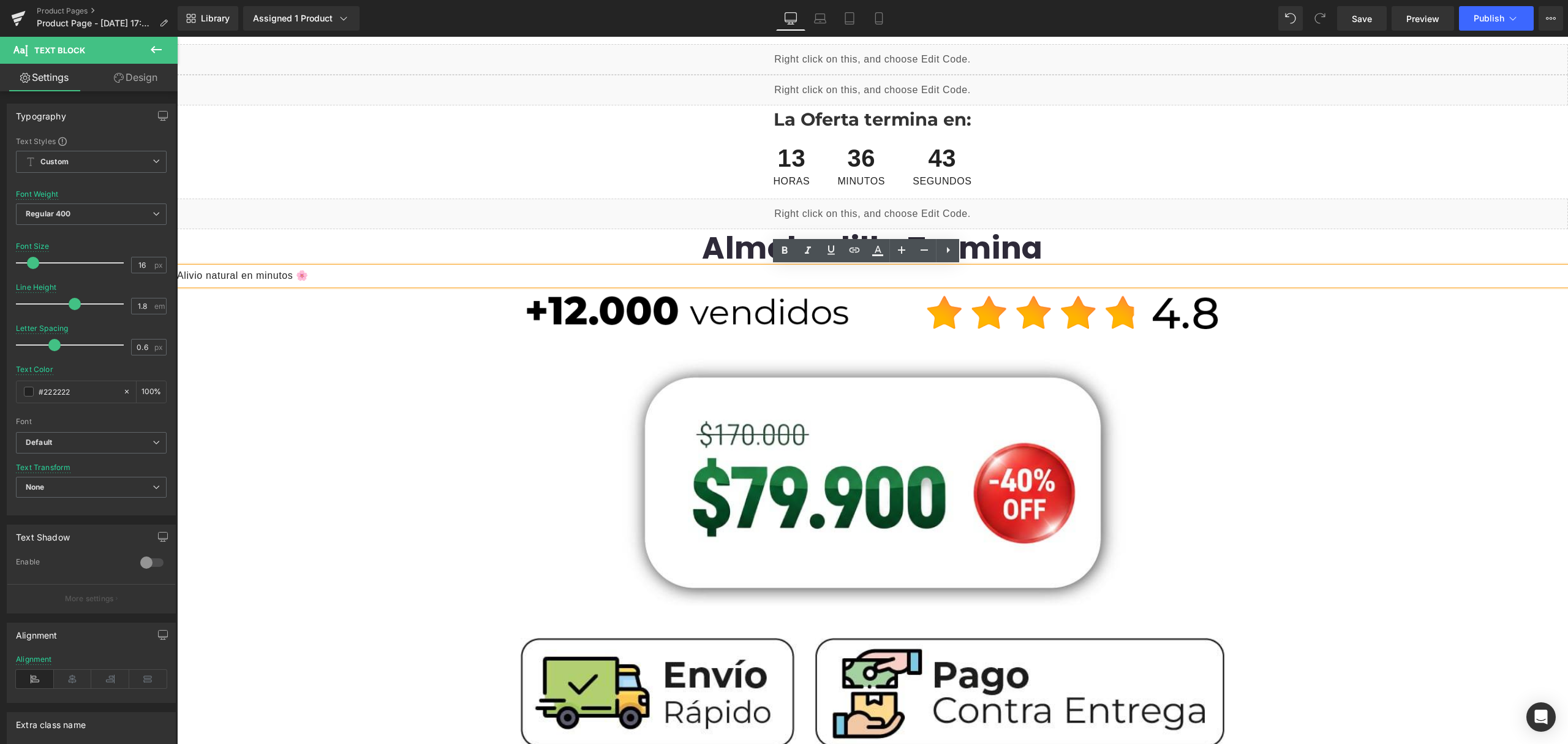
click at [799, 279] on p "Alivio natural en minutos 🌸" at bounding box center [872, 276] width 1391 height 17
click at [81, 685] on icon at bounding box center [72, 679] width 38 height 18
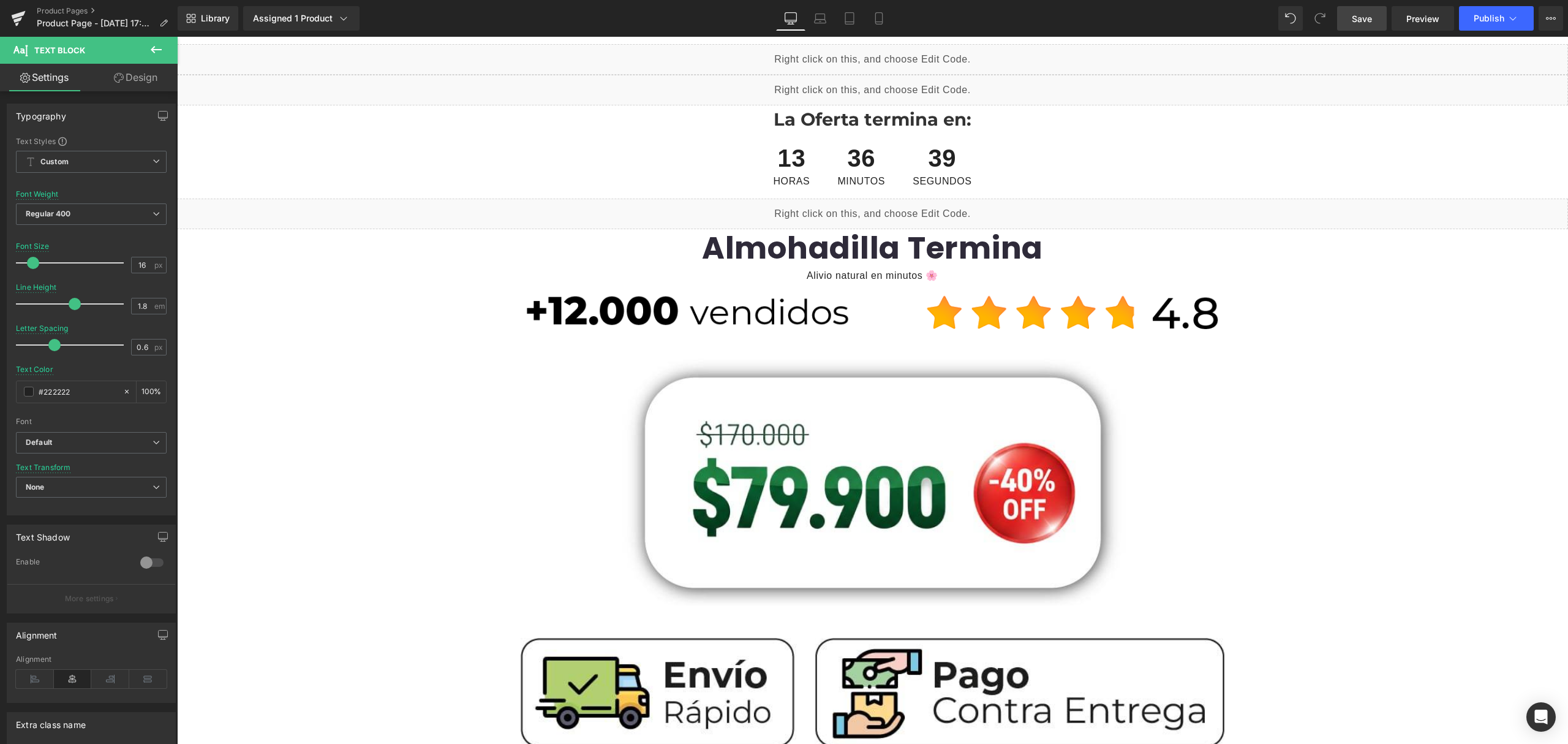
drag, startPoint x: 1376, startPoint y: 17, endPoint x: 1375, endPoint y: 24, distance: 7.1
click at [1374, 16] on link "Save" at bounding box center [1361, 18] width 50 height 24
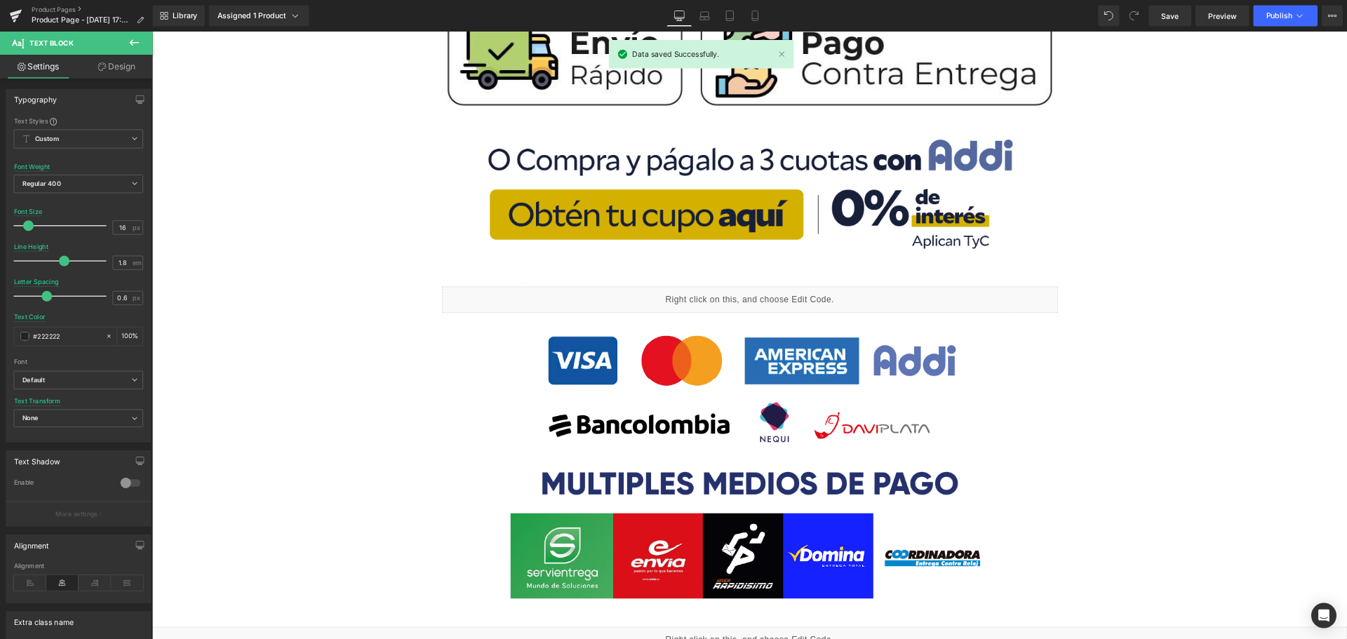
scroll to position [1028, 0]
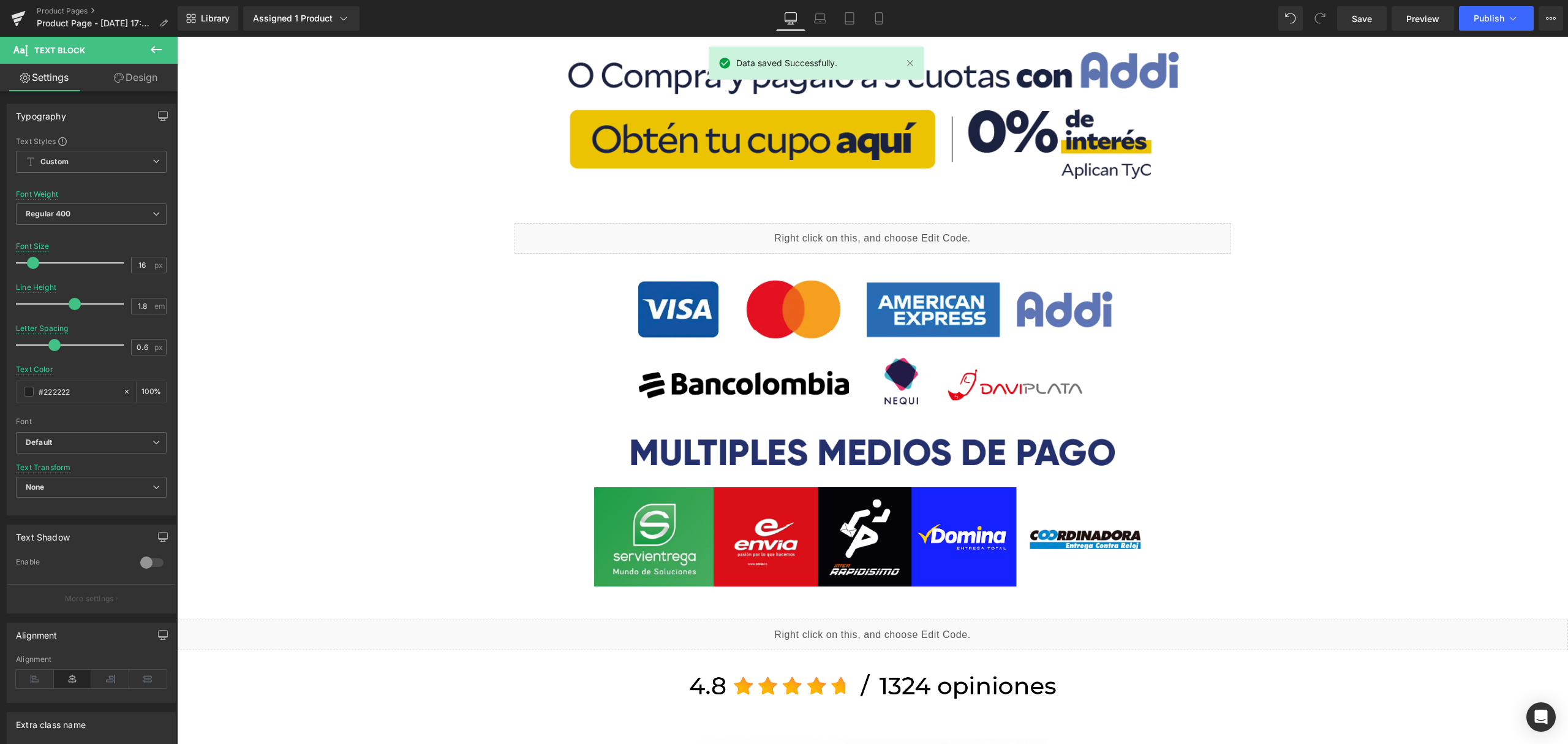
drag, startPoint x: 891, startPoint y: 244, endPoint x: 885, endPoint y: 239, distance: 7.8
click at [891, 244] on div "Liquid" at bounding box center [872, 238] width 717 height 31
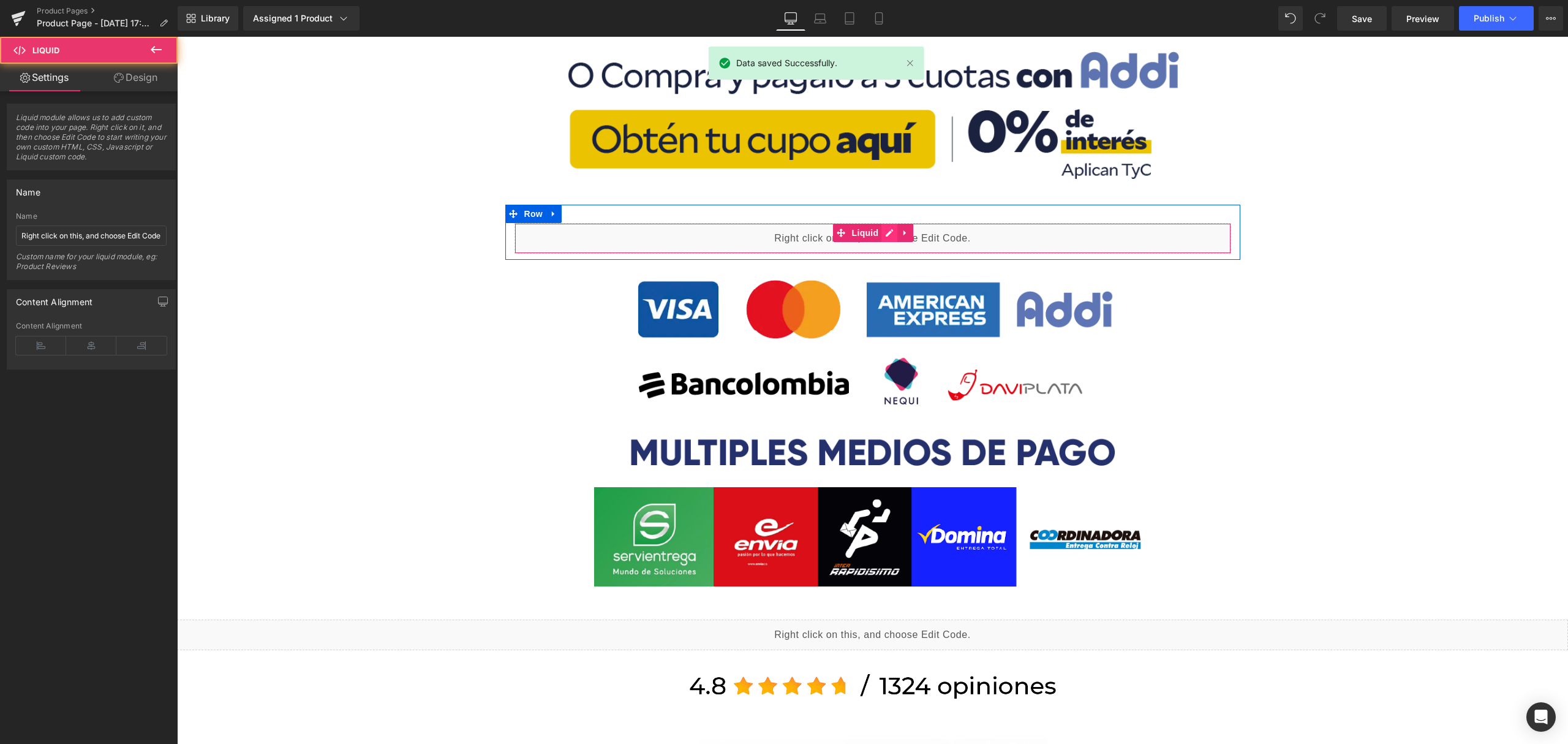
click at [884, 238] on div "Liquid" at bounding box center [872, 238] width 717 height 31
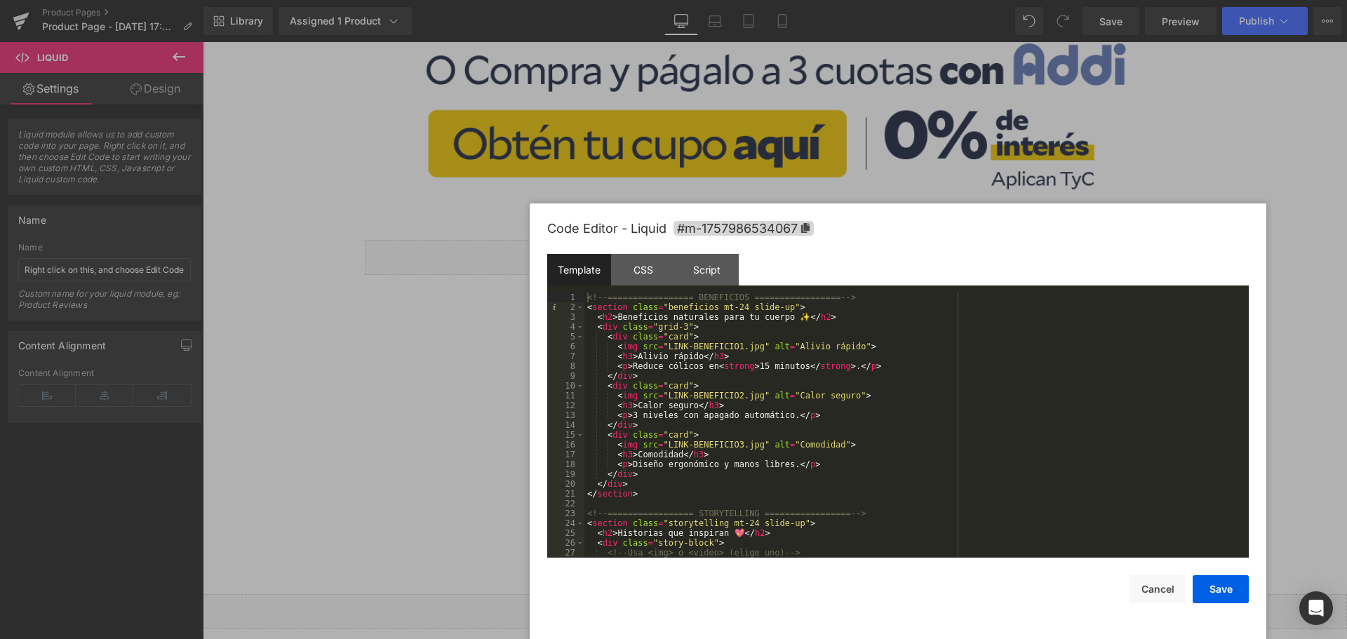
scroll to position [1013, 0]
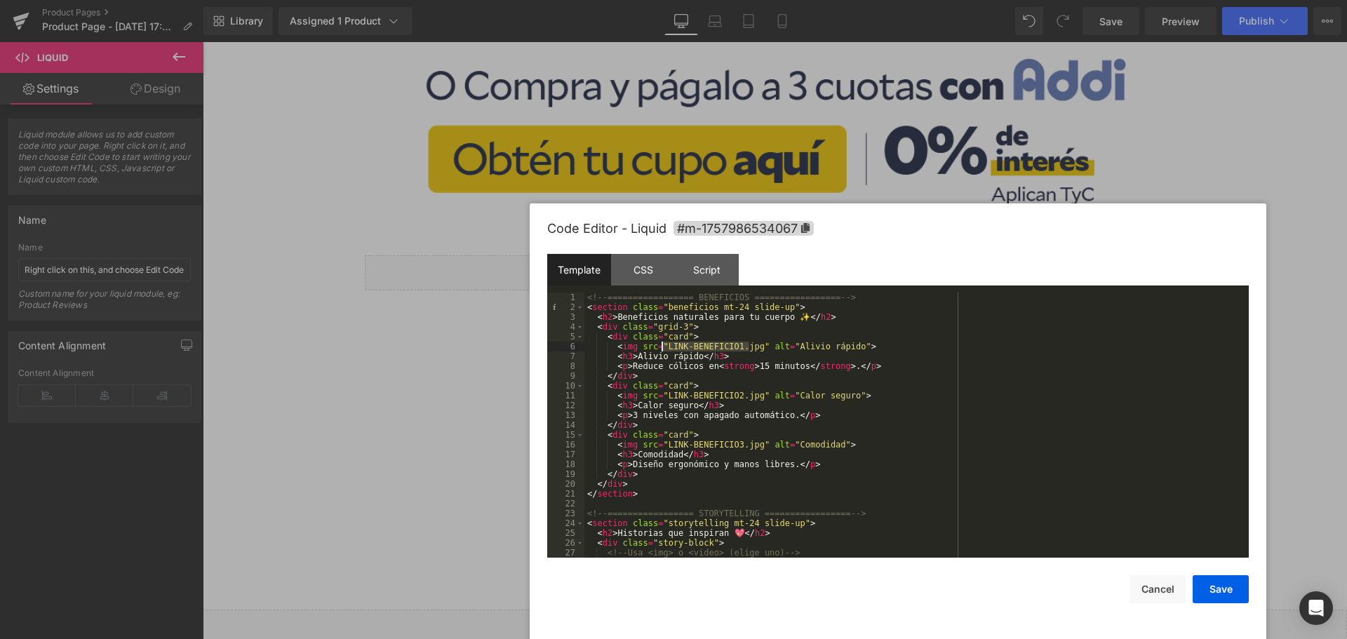
drag, startPoint x: 751, startPoint y: 348, endPoint x: 662, endPoint y: 347, distance: 88.4
click at [662, 347] on div "<!-- ================= BENEFICIOS ================= --> < section class = "bene…" at bounding box center [913, 435] width 659 height 285
drag, startPoint x: 779, startPoint y: 415, endPoint x: 751, endPoint y: 415, distance: 28.1
click at [751, 415] on div "<!-- ================= BENEFICIOS ================= --> < section class = "bene…" at bounding box center [913, 435] width 659 height 285
click at [752, 391] on div "<!-- ================= BENEFICIOS ================= --> < section class = "bene…" at bounding box center [913, 435] width 659 height 285
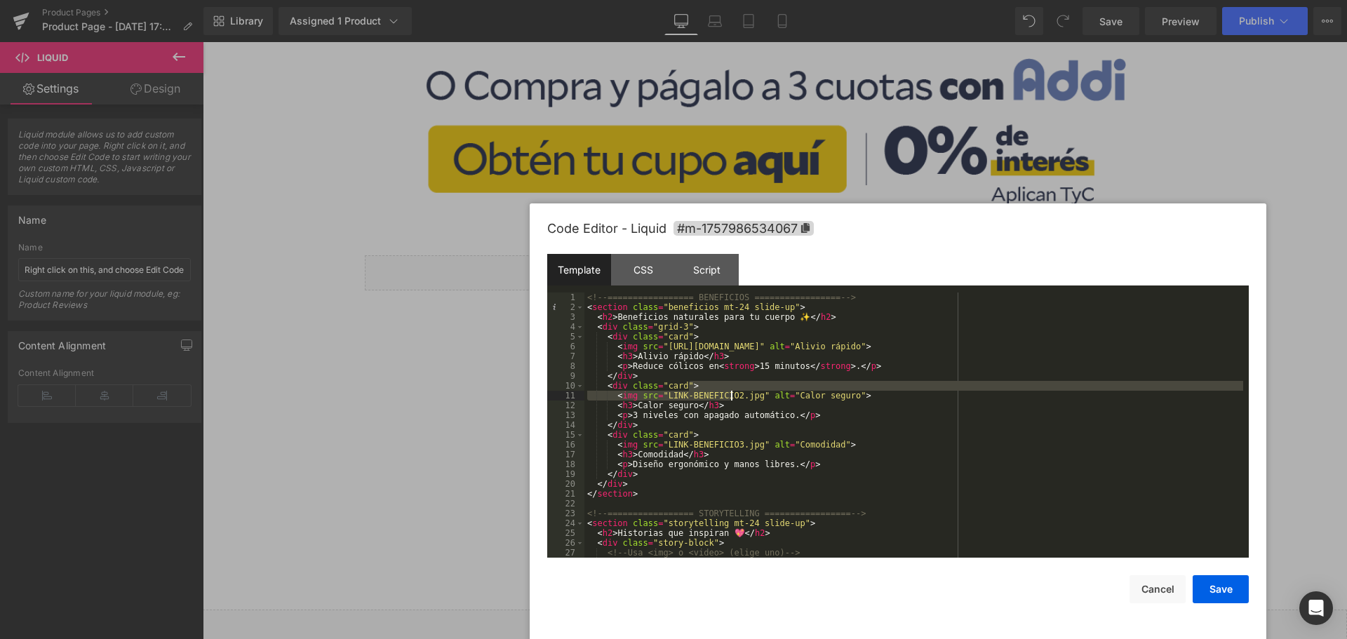
drag, startPoint x: 749, startPoint y: 390, endPoint x: 732, endPoint y: 396, distance: 17.3
click at [732, 396] on div "<!-- ================= BENEFICIOS ================= --> < section class = "bene…" at bounding box center [913, 435] width 659 height 285
click at [752, 398] on div "<!-- ================= BENEFICIOS ================= --> < section class = "bene…" at bounding box center [913, 435] width 659 height 285
drag, startPoint x: 749, startPoint y: 396, endPoint x: 662, endPoint y: 396, distance: 87.7
click at [662, 396] on div "<!-- ================= BENEFICIOS ================= --> < section class = "bene…" at bounding box center [913, 435] width 659 height 285
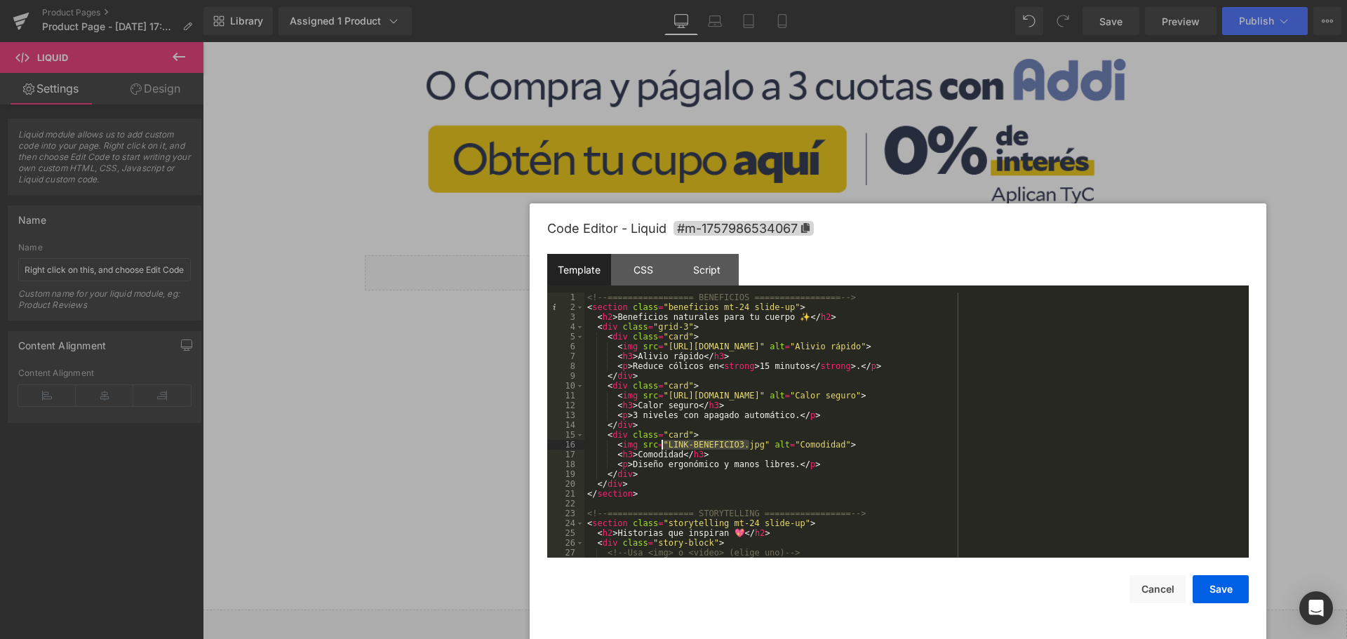
drag, startPoint x: 749, startPoint y: 446, endPoint x: 663, endPoint y: 446, distance: 86.3
click at [663, 446] on div "<!-- ================= BENEFICIOS ================= --> < section class = "bene…" at bounding box center [913, 435] width 659 height 285
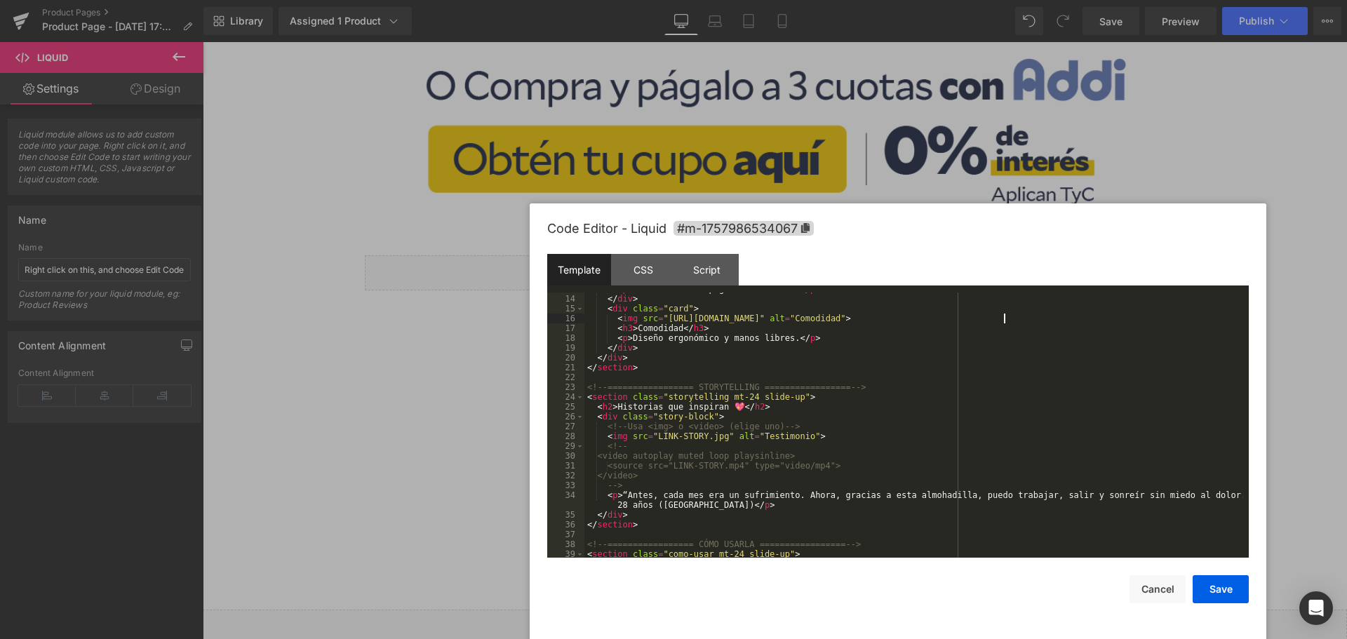
scroll to position [126, 0]
drag, startPoint x: 716, startPoint y: 437, endPoint x: 650, endPoint y: 434, distance: 65.3
click at [650, 434] on div "< p > 3 niveles con apagado automático. </ p > </ div > < div class = "card" > …" at bounding box center [913, 426] width 659 height 285
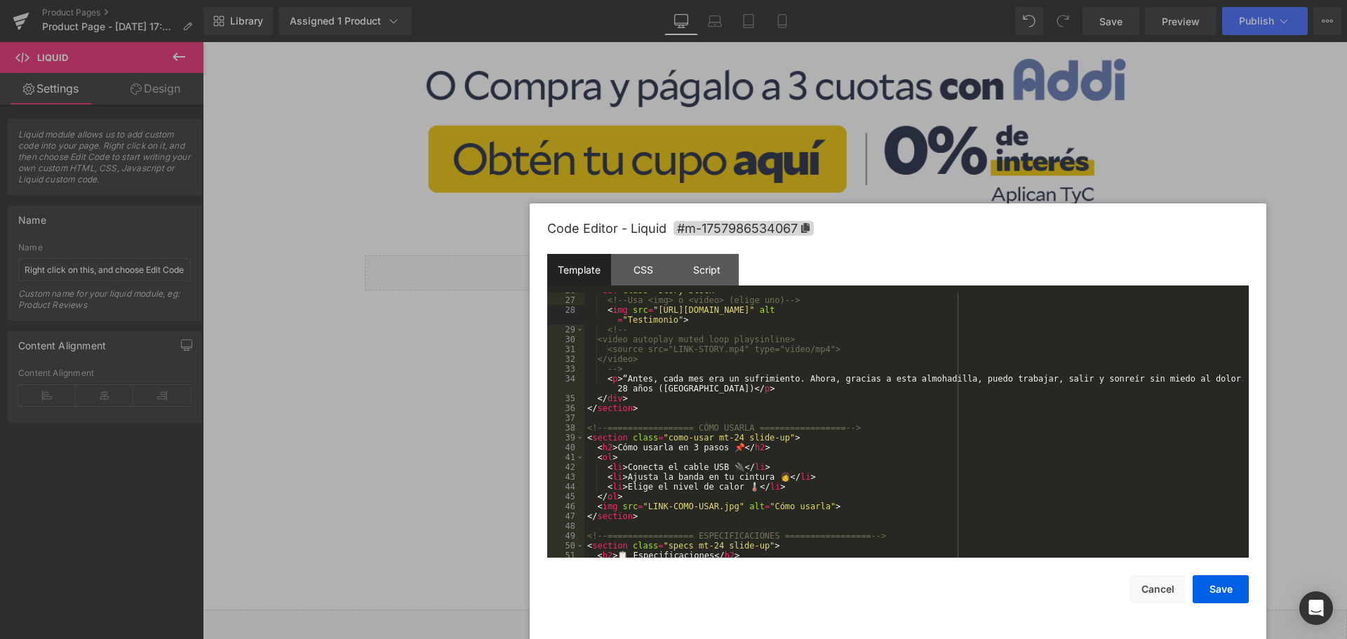
scroll to position [295, 0]
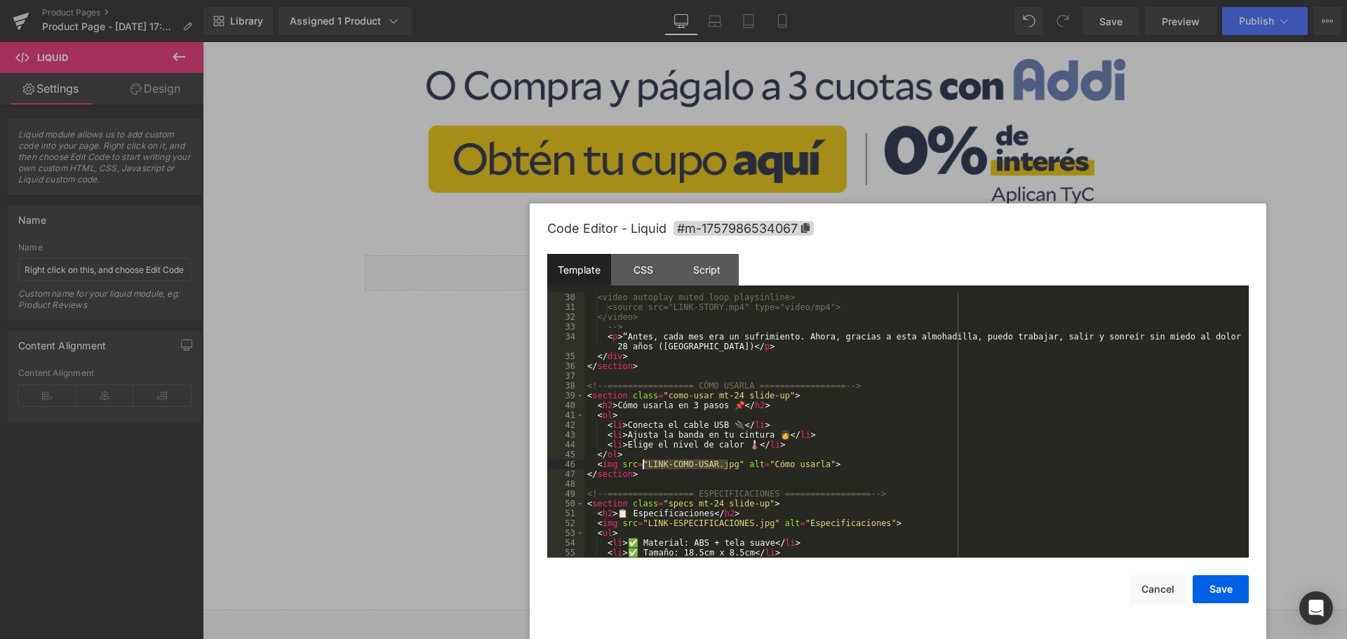
drag, startPoint x: 725, startPoint y: 462, endPoint x: 643, endPoint y: 466, distance: 82.2
click at [643, 466] on div "<video autoplay muted loop playsinline> <source src="LINK-STORY.mp4" type="vide…" at bounding box center [913, 435] width 659 height 285
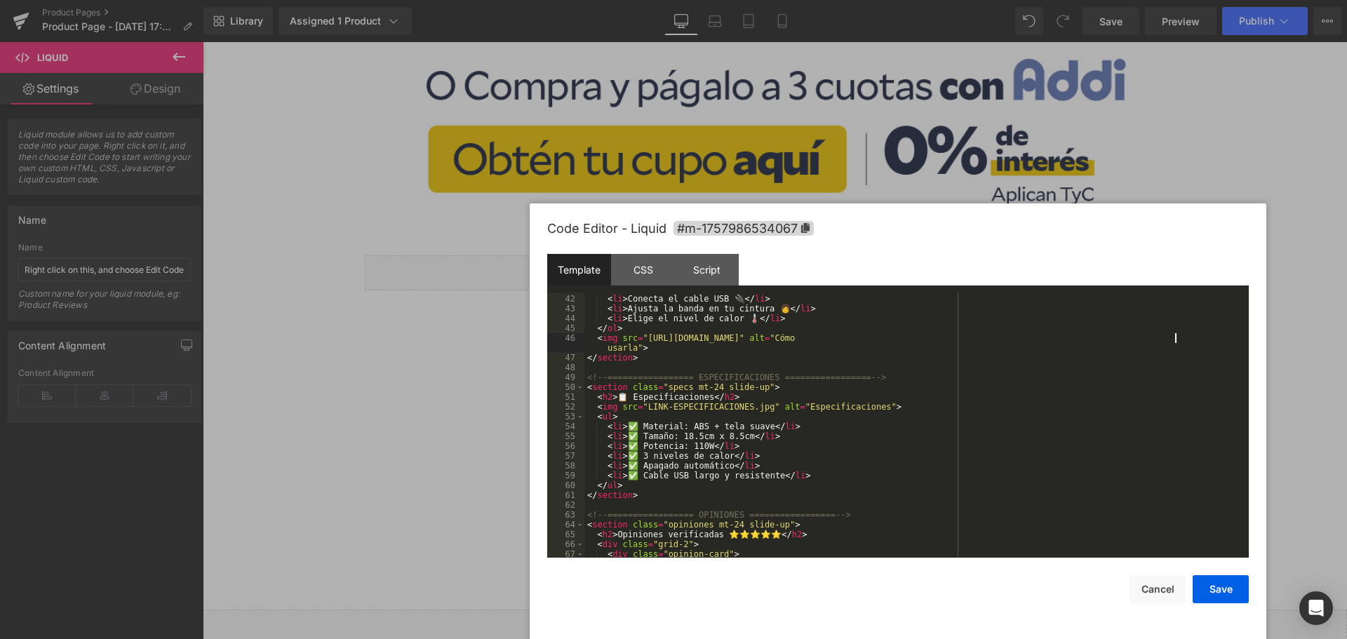
scroll to position [421, 0]
drag, startPoint x: 759, startPoint y: 407, endPoint x: 643, endPoint y: 410, distance: 115.8
click at [643, 410] on div "< ol > < li > Conecta el cable USB 🔌 </ li > < li > Ajusta la banda en tu cintu…" at bounding box center [913, 426] width 659 height 285
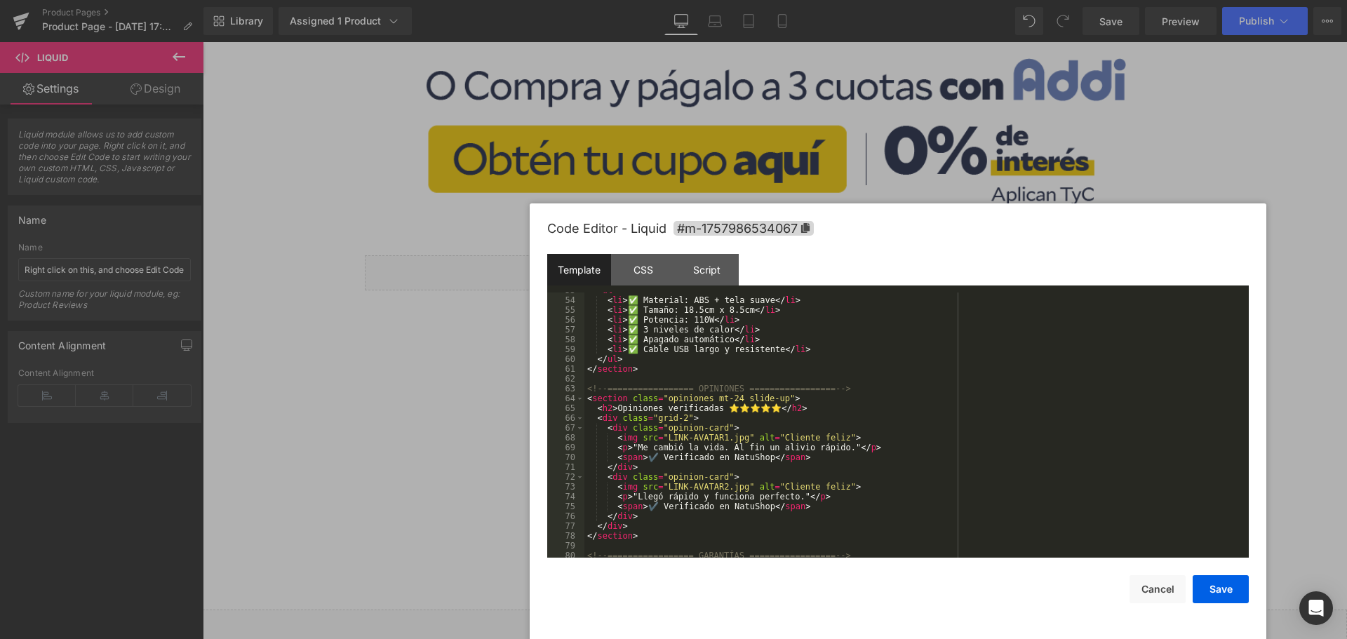
scroll to position [547, 0]
drag, startPoint x: 735, startPoint y: 436, endPoint x: 663, endPoint y: 439, distance: 72.3
click at [663, 439] on div "< ul > < li > ✅ Material: ABS + tela suave </ li > < li > ✅ Tamaño: 18.5cm x 8.…" at bounding box center [913, 428] width 659 height 285
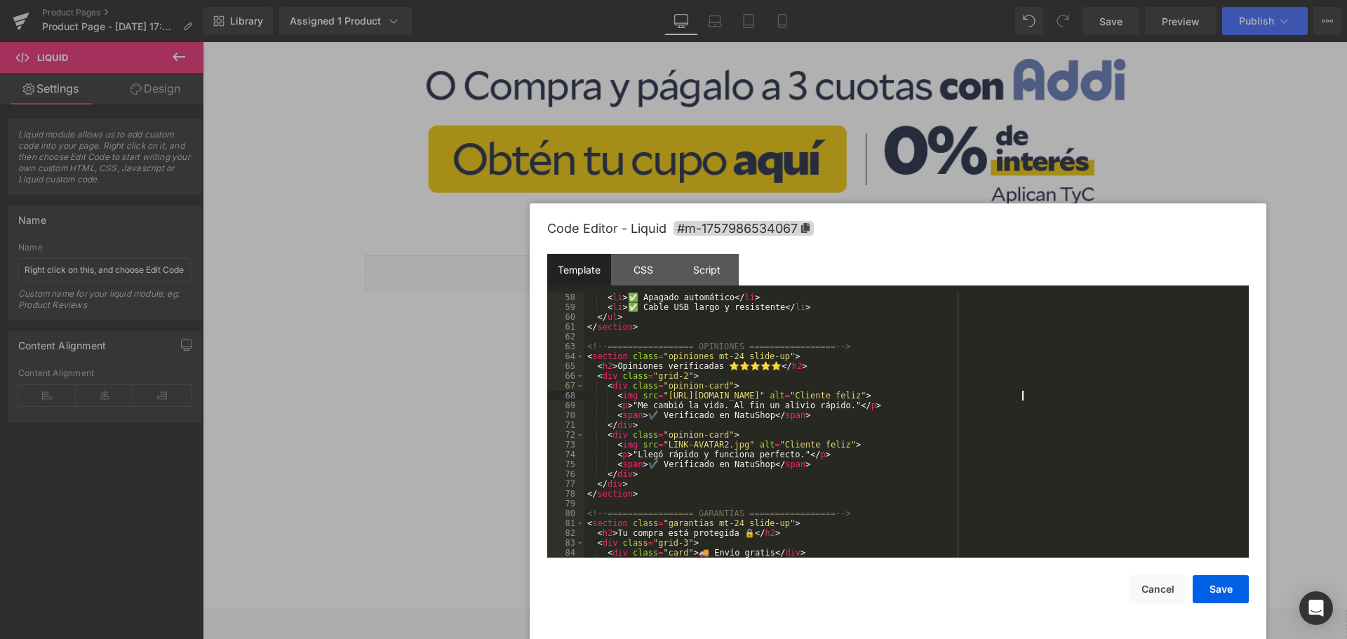
scroll to position [589, 0]
drag, startPoint x: 732, startPoint y: 447, endPoint x: 662, endPoint y: 442, distance: 71.0
click at [662, 442] on div "< li > ✅ Apagado automático </ li > < li > ✅ Cable USB largo y resistente </ li…" at bounding box center [913, 435] width 659 height 285
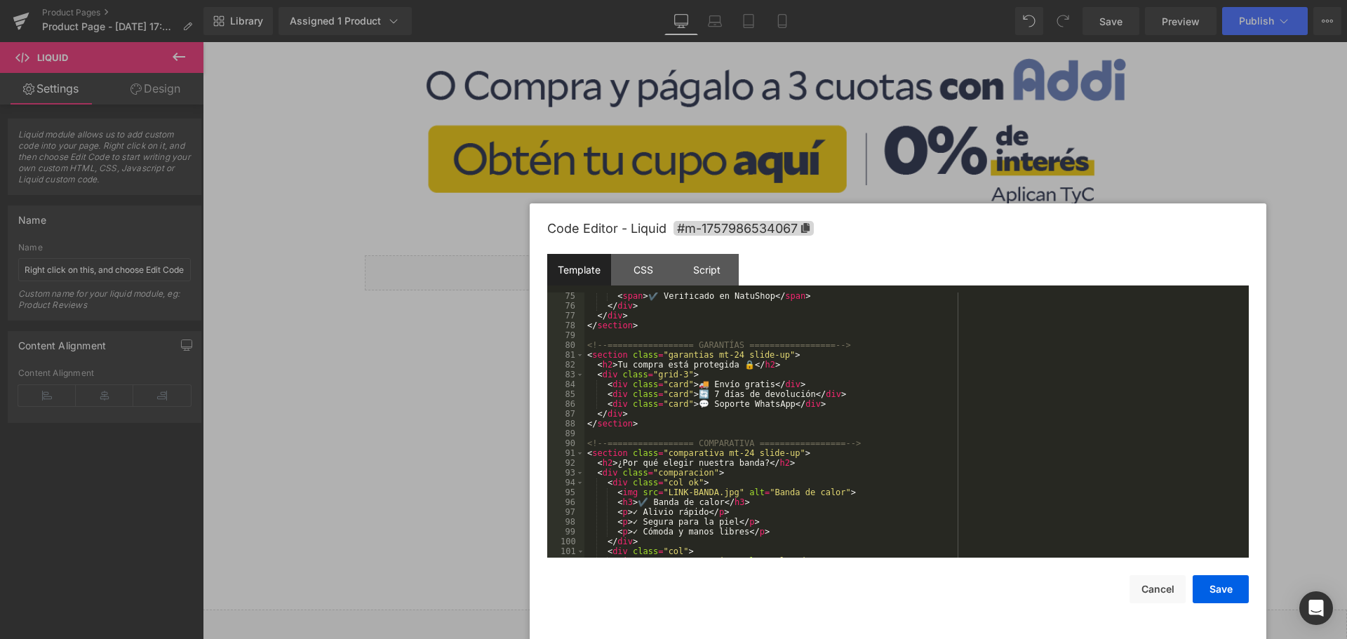
scroll to position [842, 0]
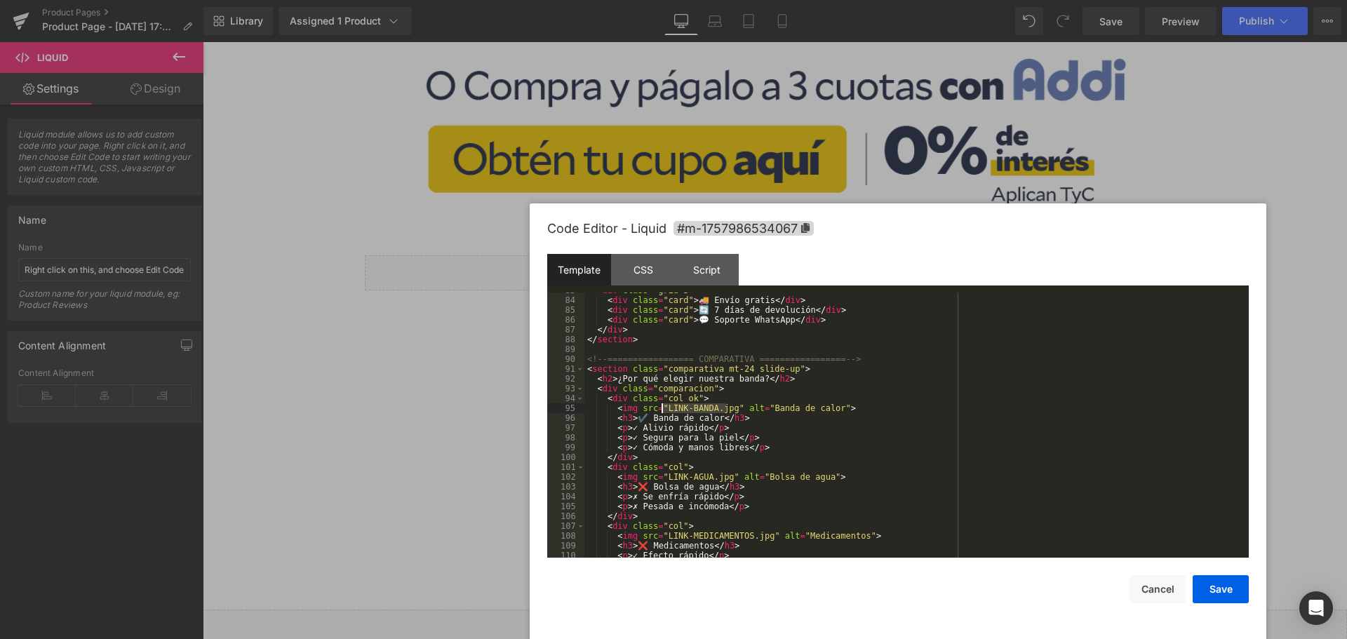
drag, startPoint x: 728, startPoint y: 408, endPoint x: 663, endPoint y: 411, distance: 65.3
click at [663, 411] on div "< div class = "grid-3" > < div class = "card" > 🚚 Envío gratis </ div > < div c…" at bounding box center [913, 428] width 659 height 285
drag, startPoint x: 720, startPoint y: 477, endPoint x: 662, endPoint y: 474, distance: 58.3
click at [662, 474] on div "< div class = "grid-3" > < div class = "card" > 🚚 Envío gratis </ div > < div c…" at bounding box center [913, 428] width 659 height 285
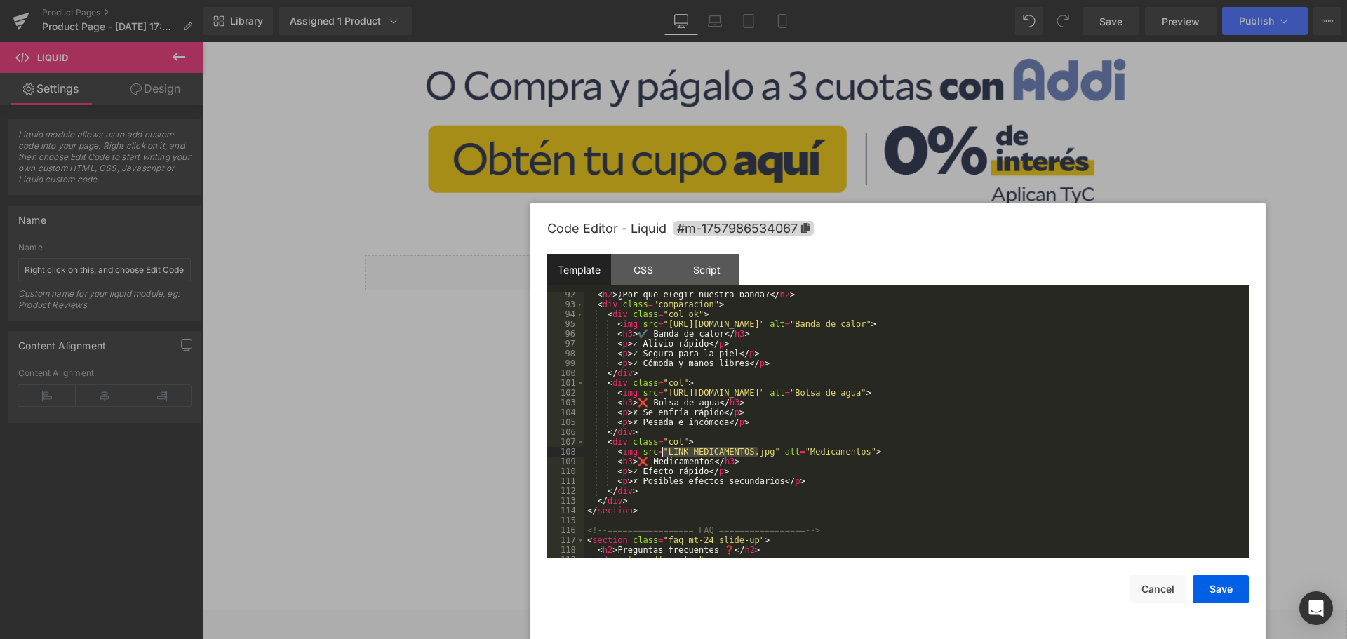
drag, startPoint x: 757, startPoint y: 456, endPoint x: 660, endPoint y: 452, distance: 96.9
click at [660, 452] on div "< h2 > ¿Por qué elegir nuestra banda? </ h2 > < div class = "comparacion" > < d…" at bounding box center [913, 432] width 659 height 285
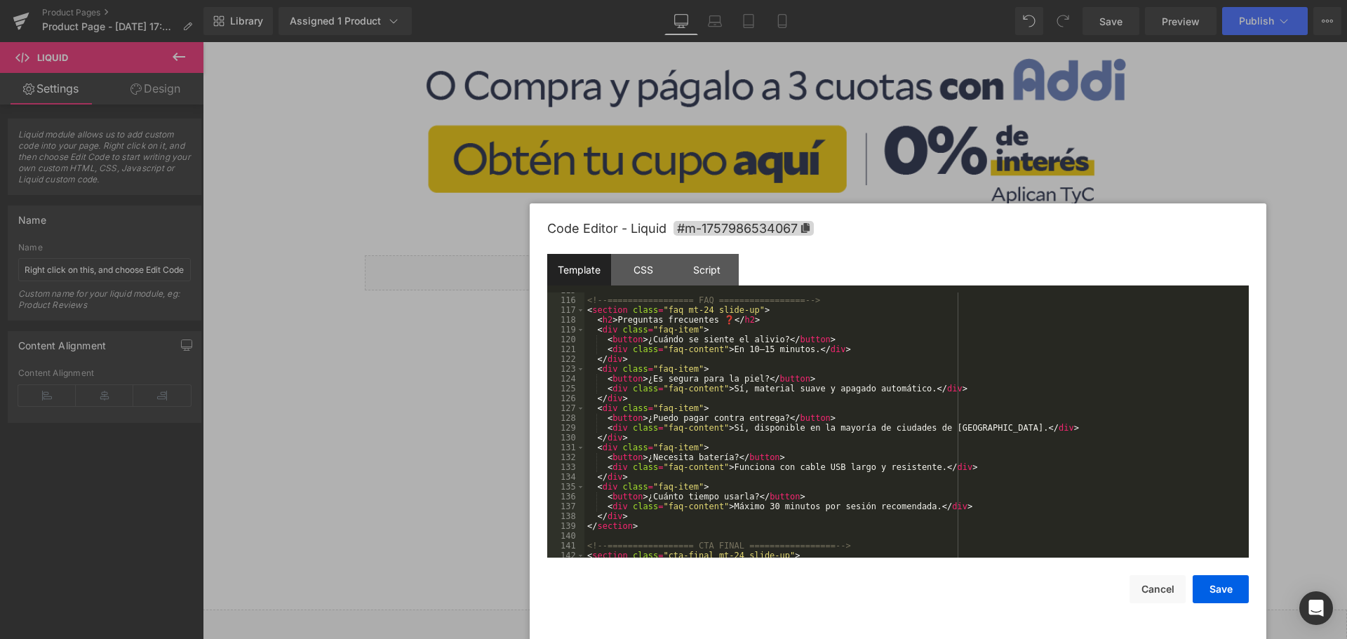
scroll to position [1166, 0]
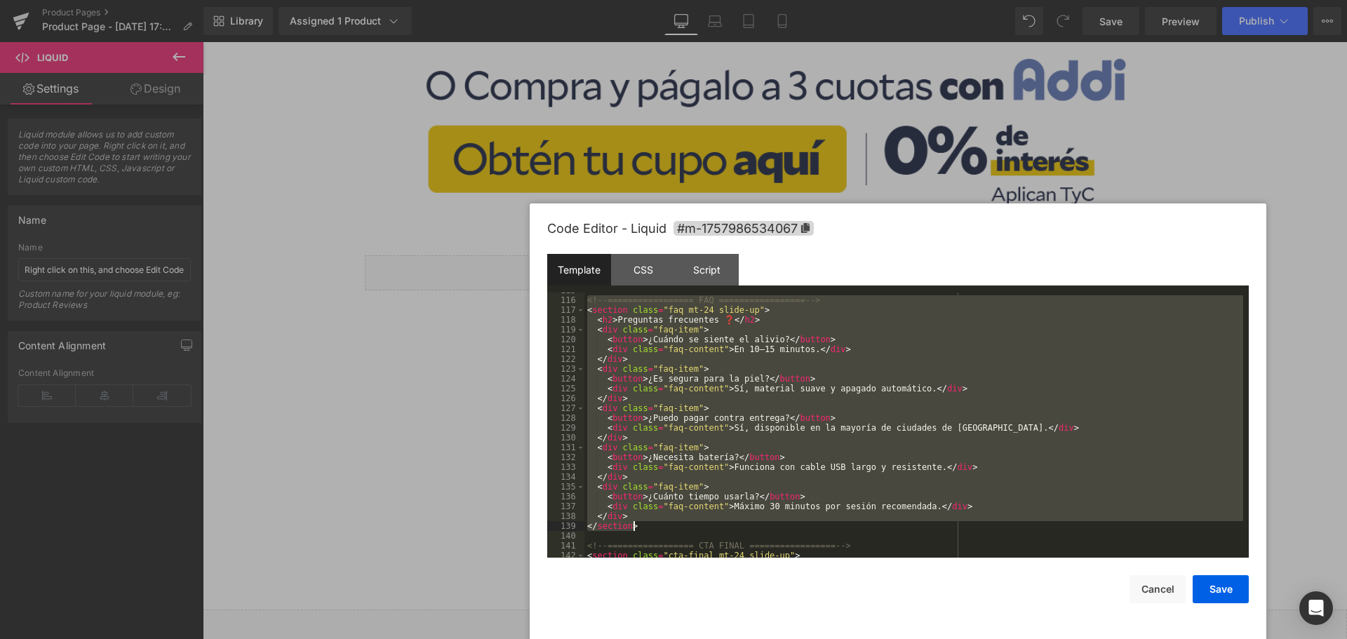
drag, startPoint x: 588, startPoint y: 300, endPoint x: 805, endPoint y: 524, distance: 312.1
click at [805, 524] on div "<!-- ================= FAQ ================= --> < section class = "faq mt-24 s…" at bounding box center [913, 428] width 659 height 285
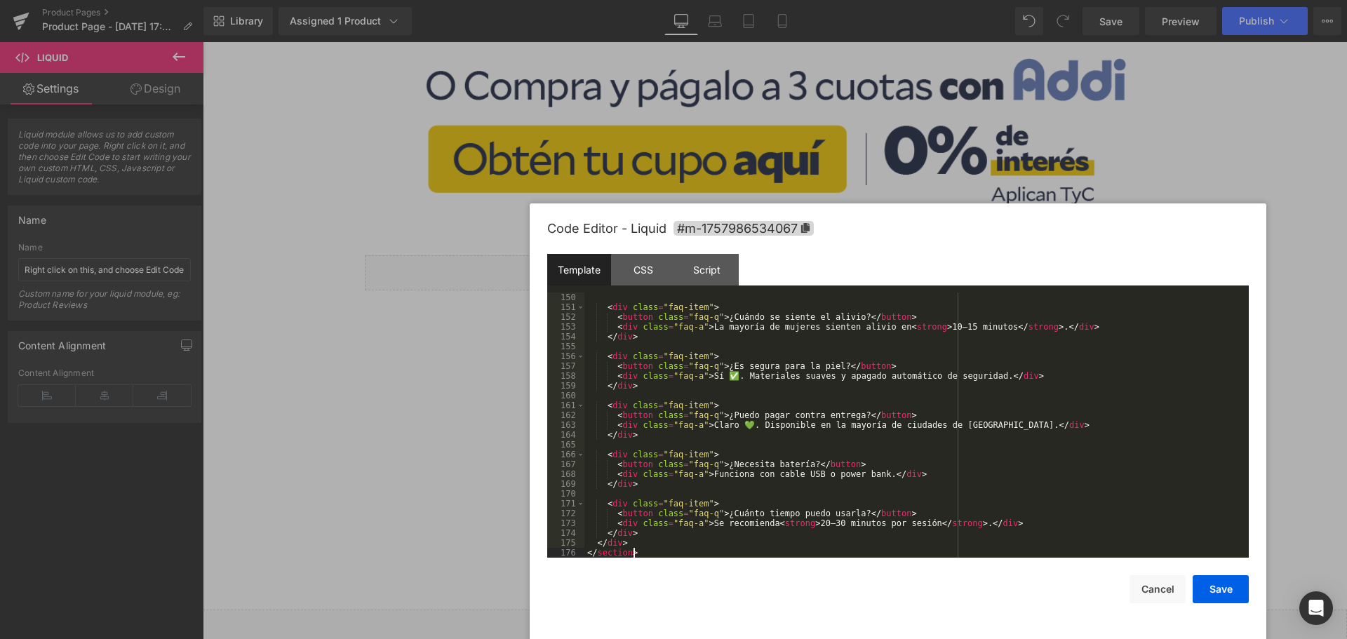
scroll to position [1503, 0]
click at [667, 276] on div "CSS" at bounding box center [643, 270] width 64 height 32
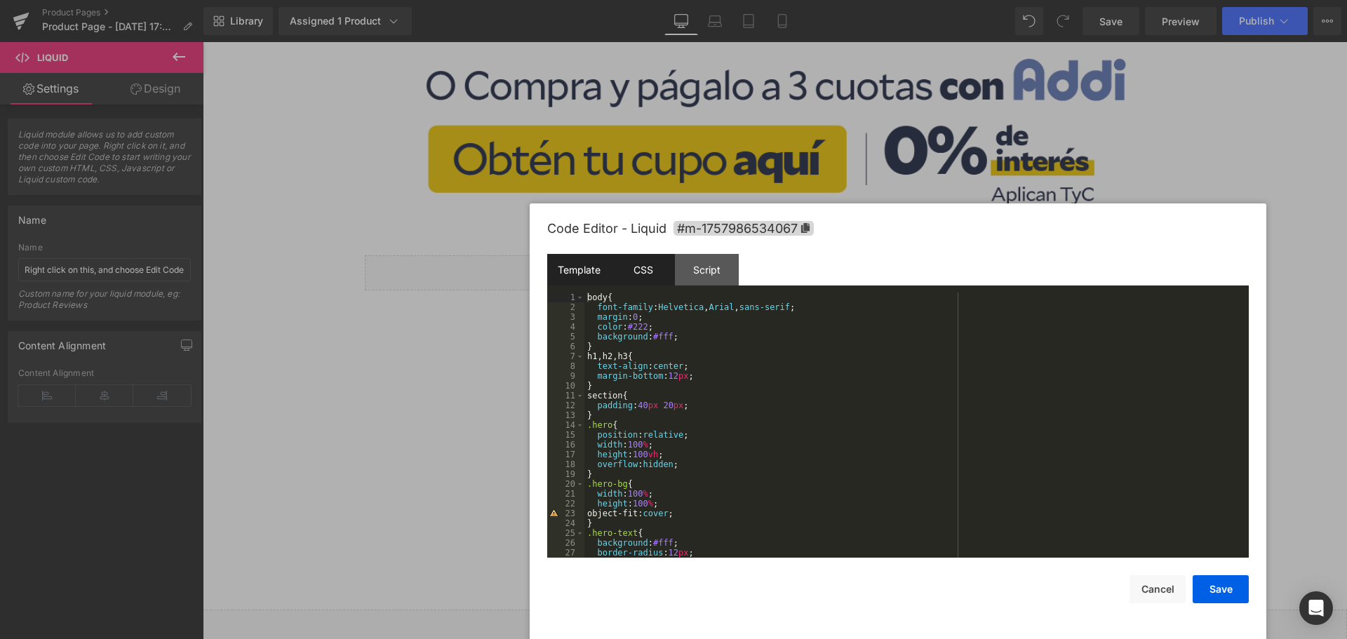
click at [584, 262] on div "Template" at bounding box center [579, 270] width 64 height 32
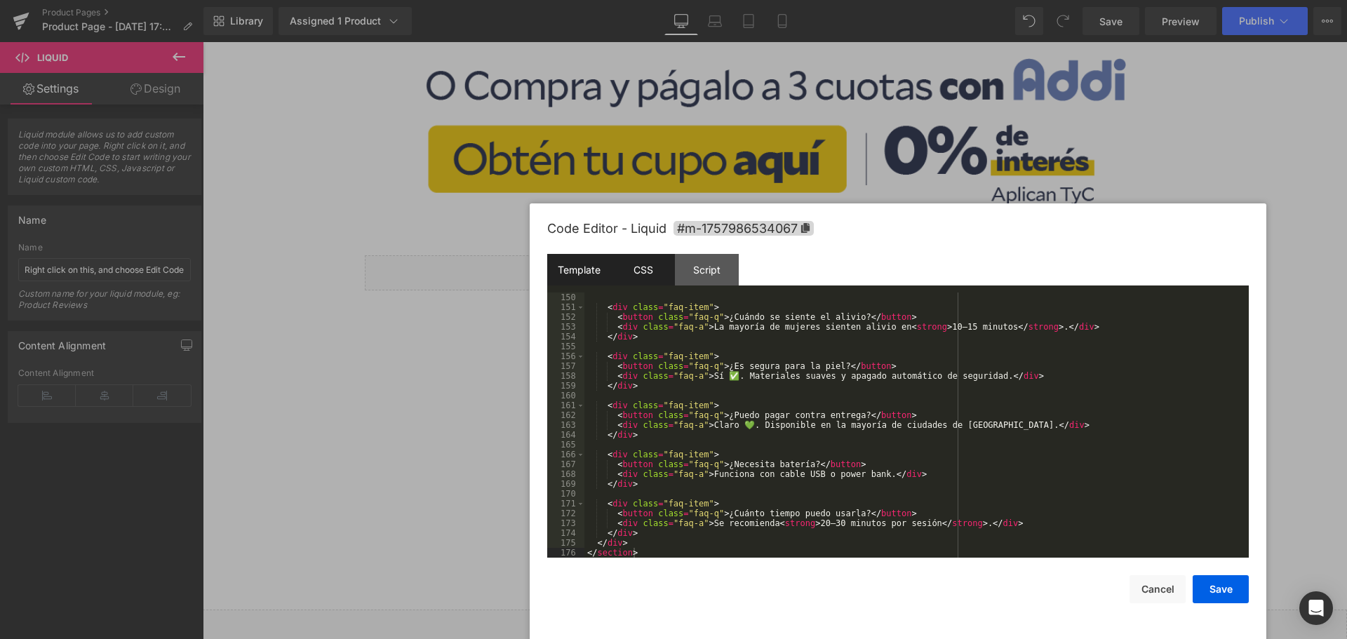
click at [642, 276] on div "CSS" at bounding box center [643, 270] width 64 height 32
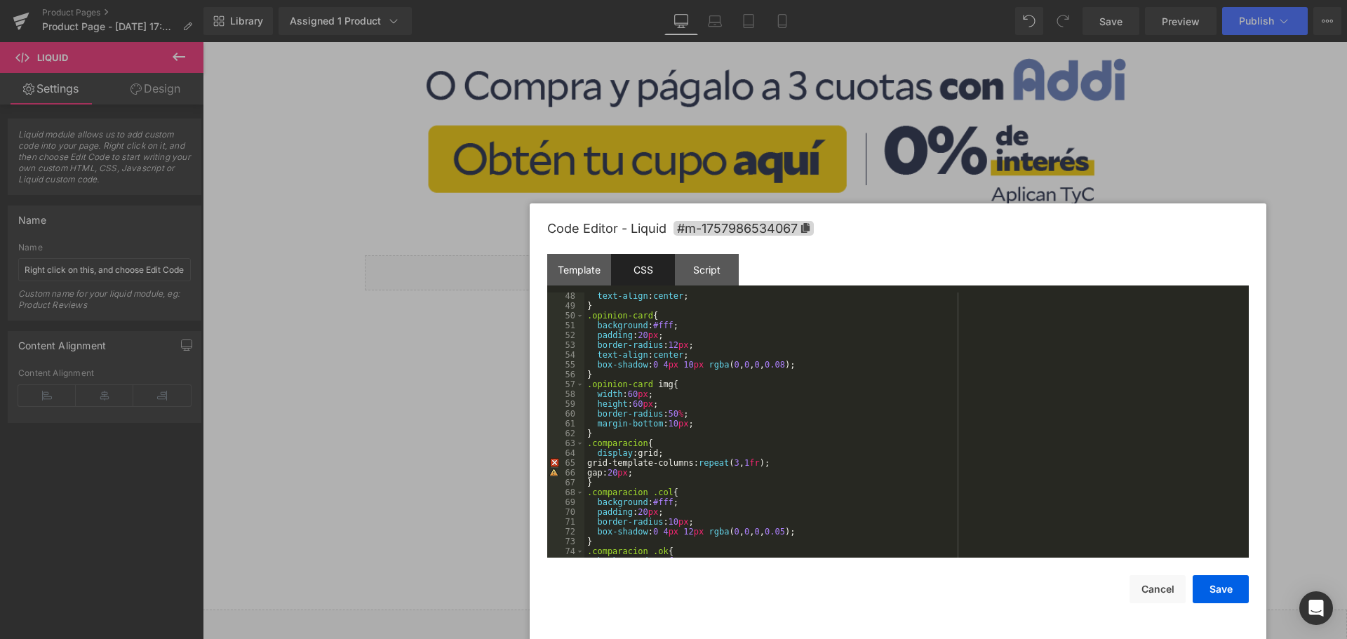
scroll to position [758, 0]
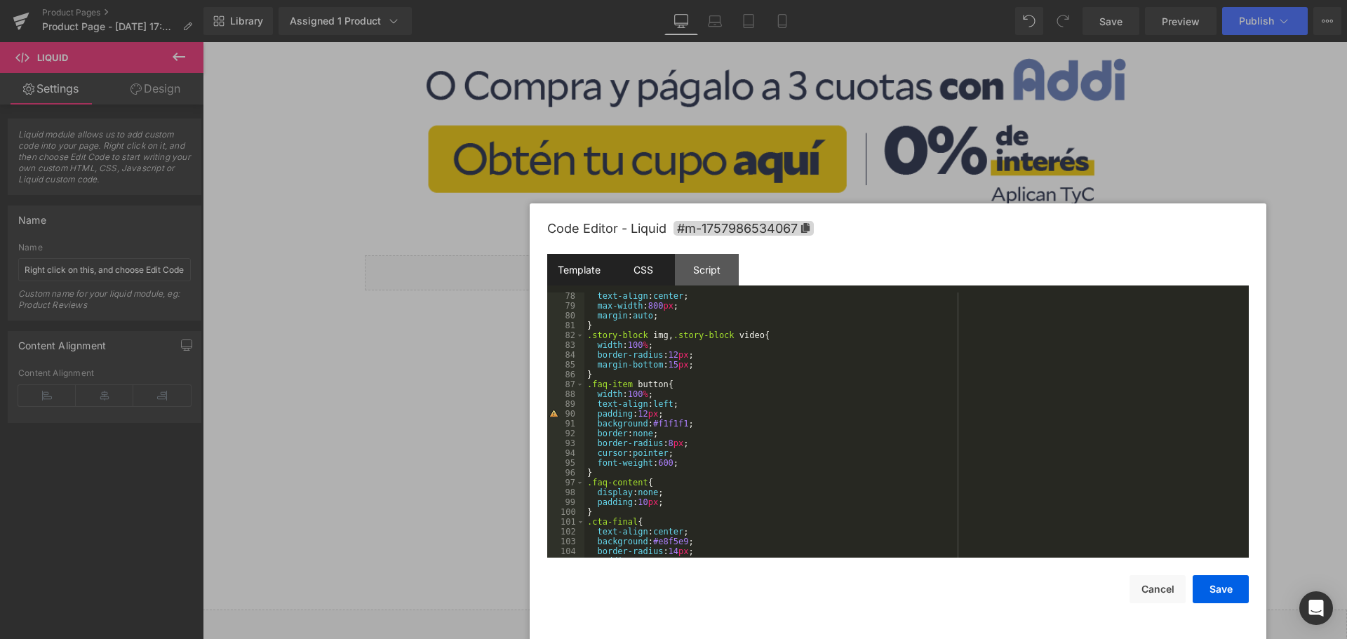
click at [588, 282] on div "Template" at bounding box center [579, 270] width 64 height 32
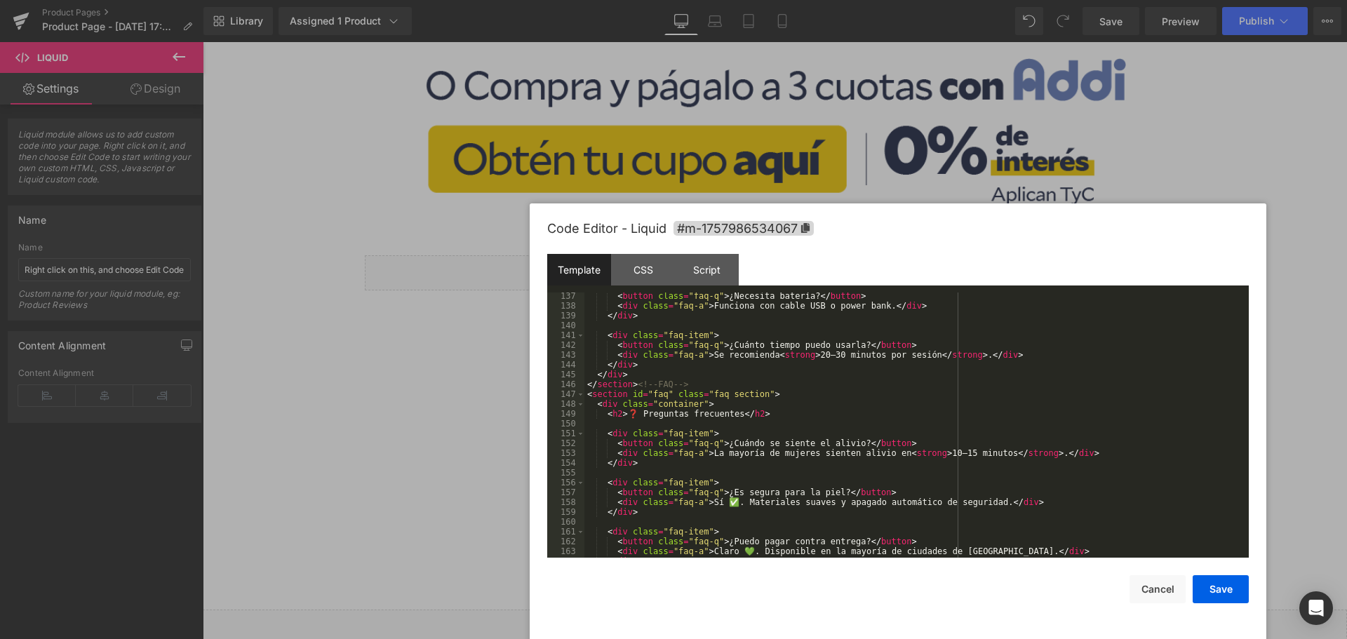
scroll to position [1571, 0]
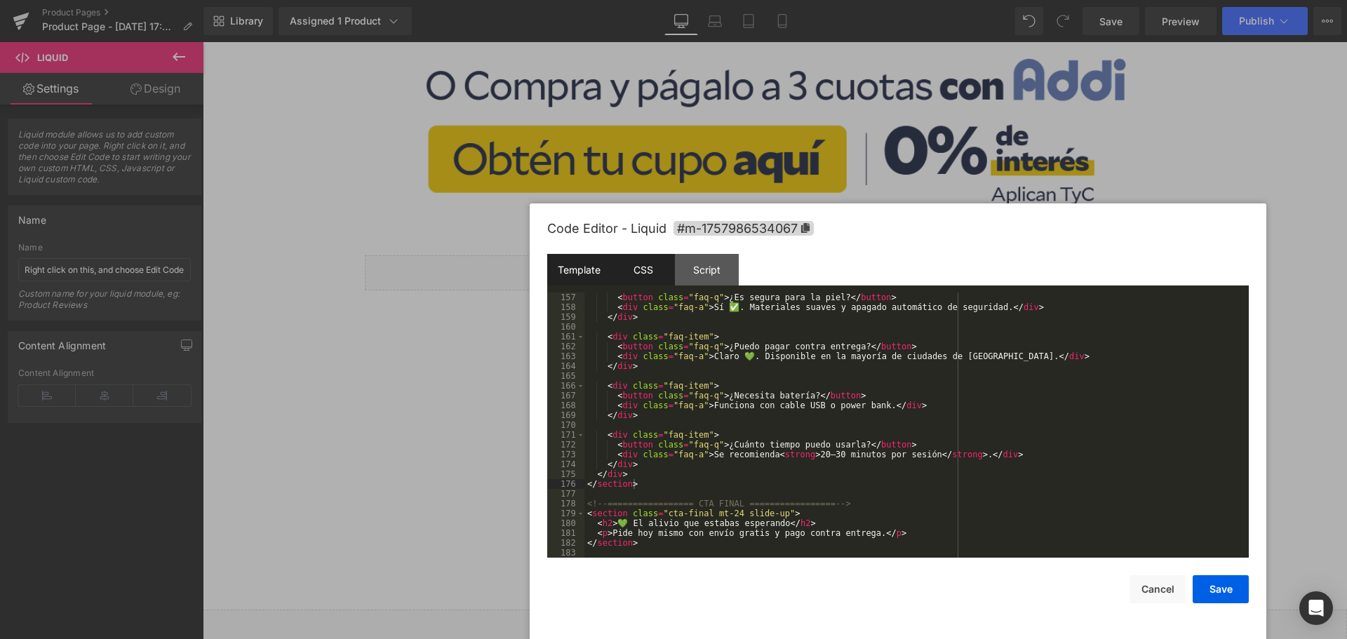
click at [657, 274] on div "CSS" at bounding box center [643, 270] width 64 height 32
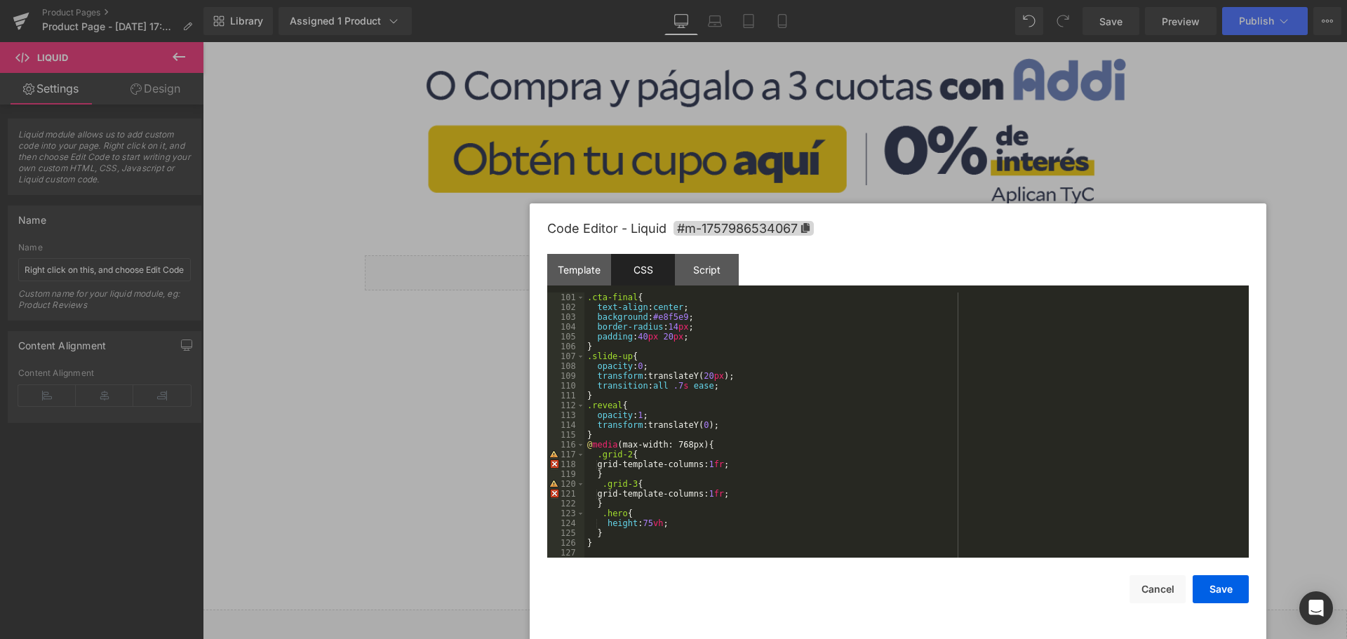
scroll to position [982, 0]
click at [655, 538] on div ".cta-final { text-align : center ; background : #e8f5e9 ; border-radius : 14 px…" at bounding box center [913, 435] width 659 height 285
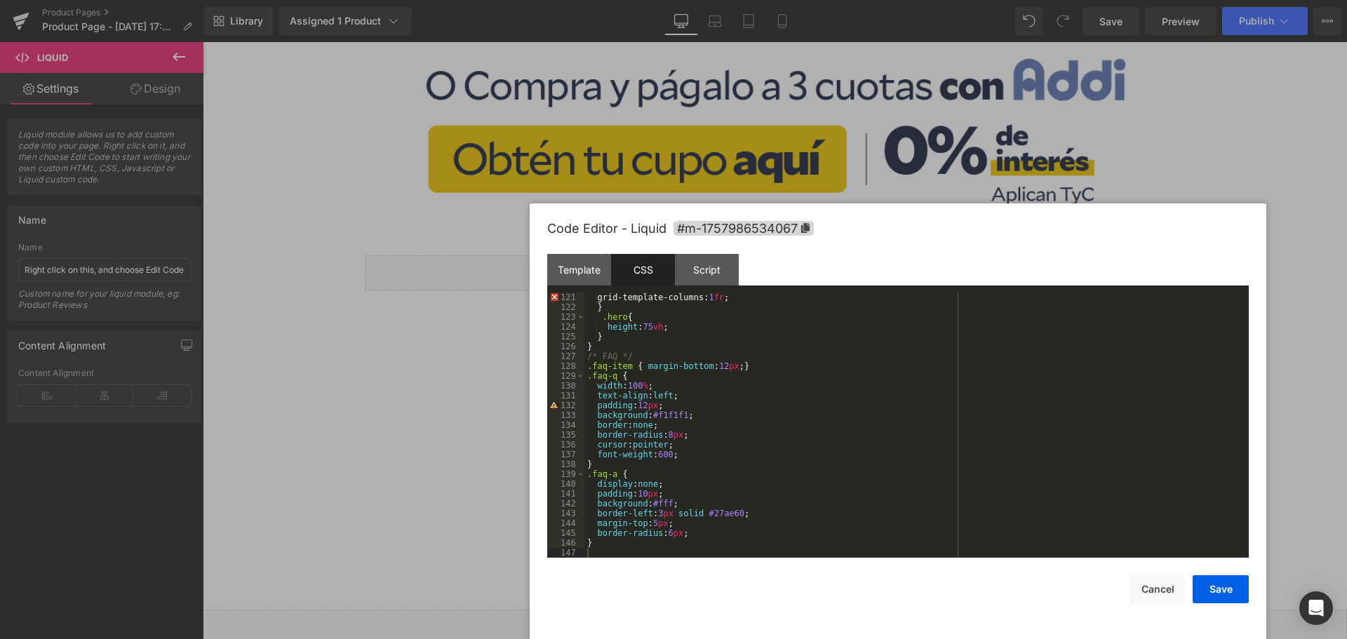
click at [690, 537] on div "grid-template-columns: 1 fr ; } .hero { height : 75 vh ; } } /* FAQ */ .faq-ite…" at bounding box center [913, 435] width 659 height 285
click at [633, 547] on div "grid-template-columns: 1 fr ; } .hero { height : 75 vh ; } } /* FAQ */ .faq-ite…" at bounding box center [913, 435] width 659 height 285
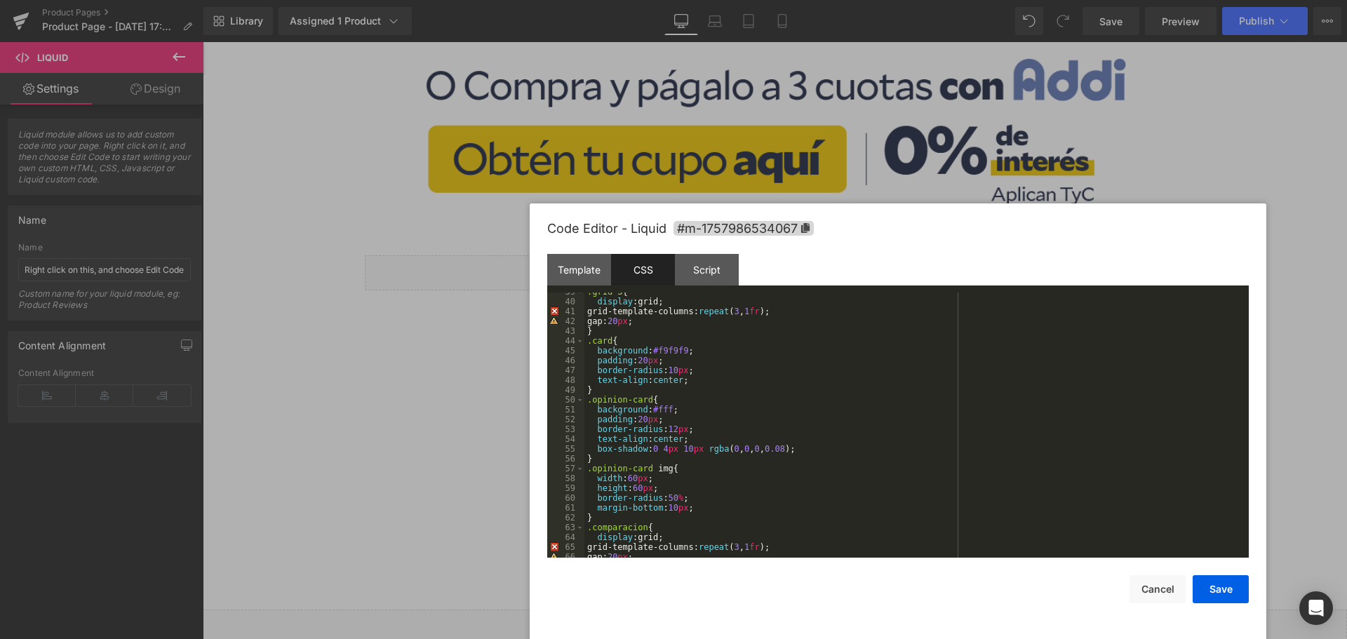
scroll to position [379, 0]
click at [827, 422] on div ".grid-3 { display :grid; grid-template-columns: repeat ( 3 , 1 fr ); gap: 20 px…" at bounding box center [913, 429] width 659 height 285
click at [571, 270] on div "Template" at bounding box center [579, 270] width 64 height 32
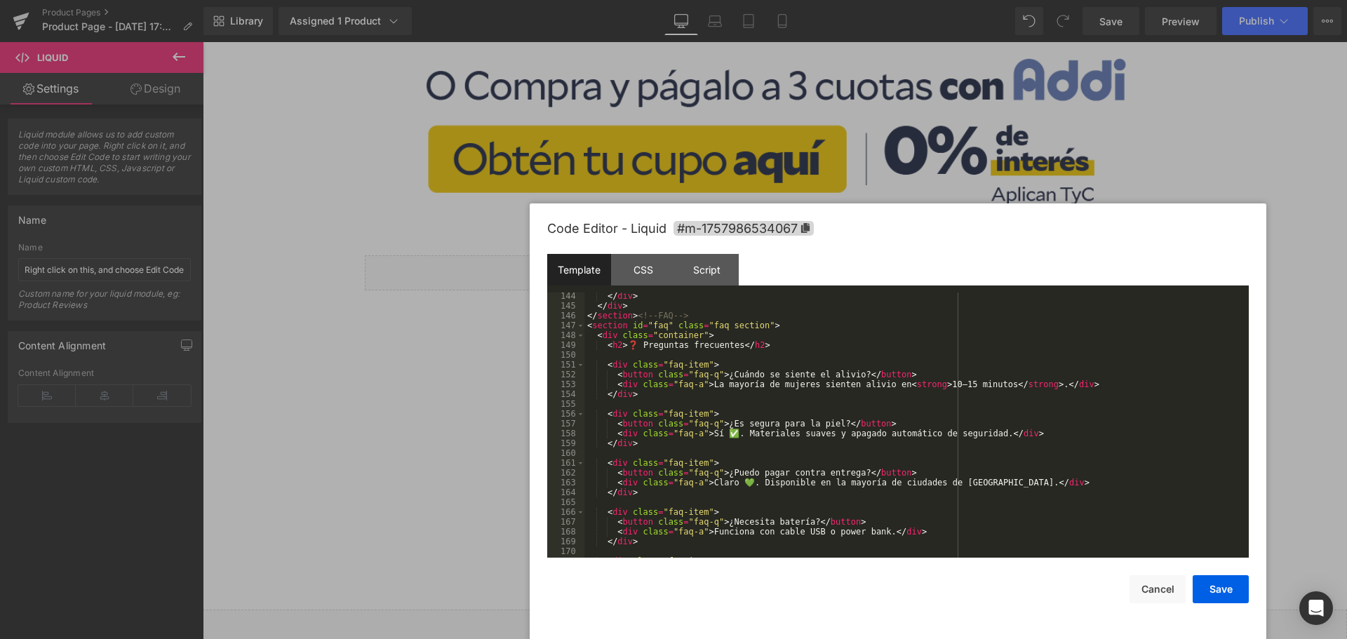
scroll to position [1571, 0]
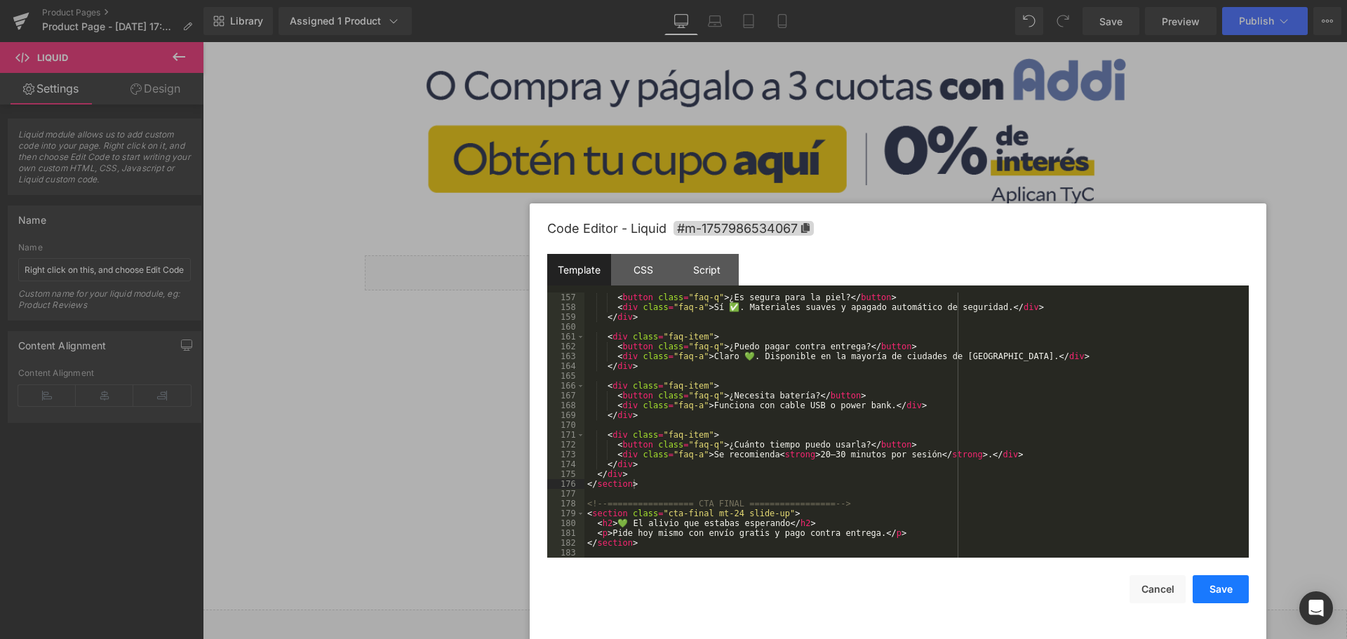
drag, startPoint x: 1210, startPoint y: 588, endPoint x: 988, endPoint y: 539, distance: 227.6
click at [1210, 588] on button "Save" at bounding box center [1221, 589] width 56 height 28
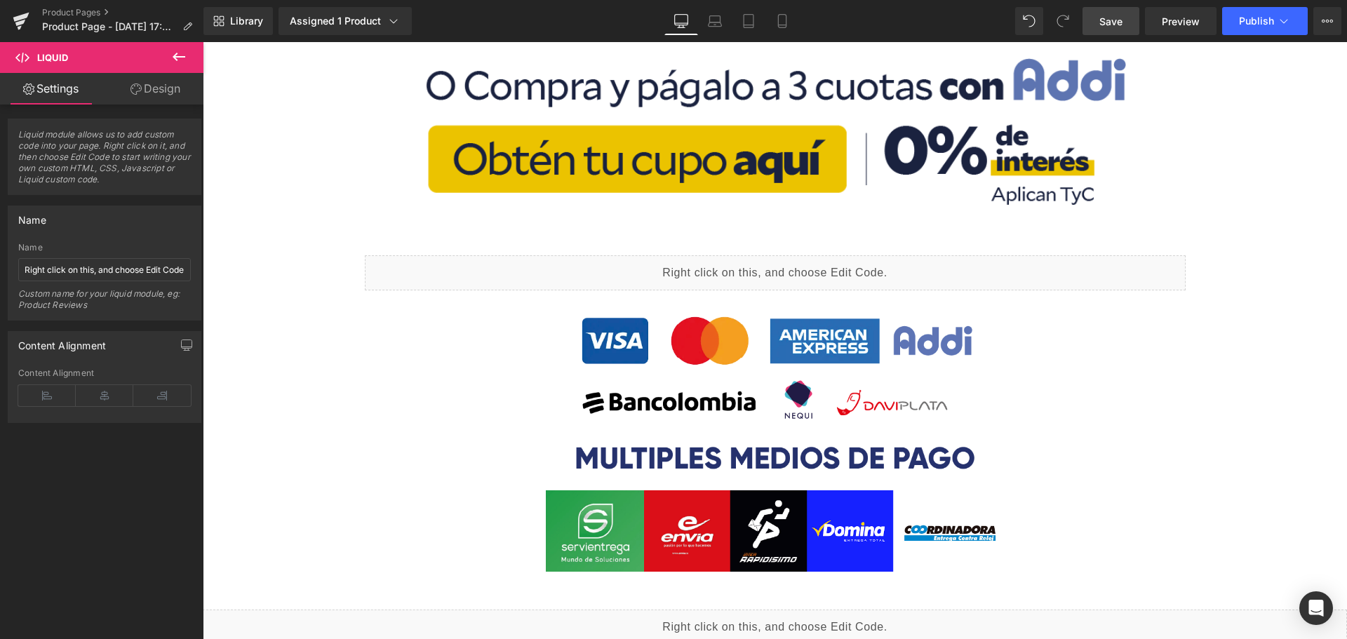
click at [1121, 25] on span "Save" at bounding box center [1110, 21] width 23 height 15
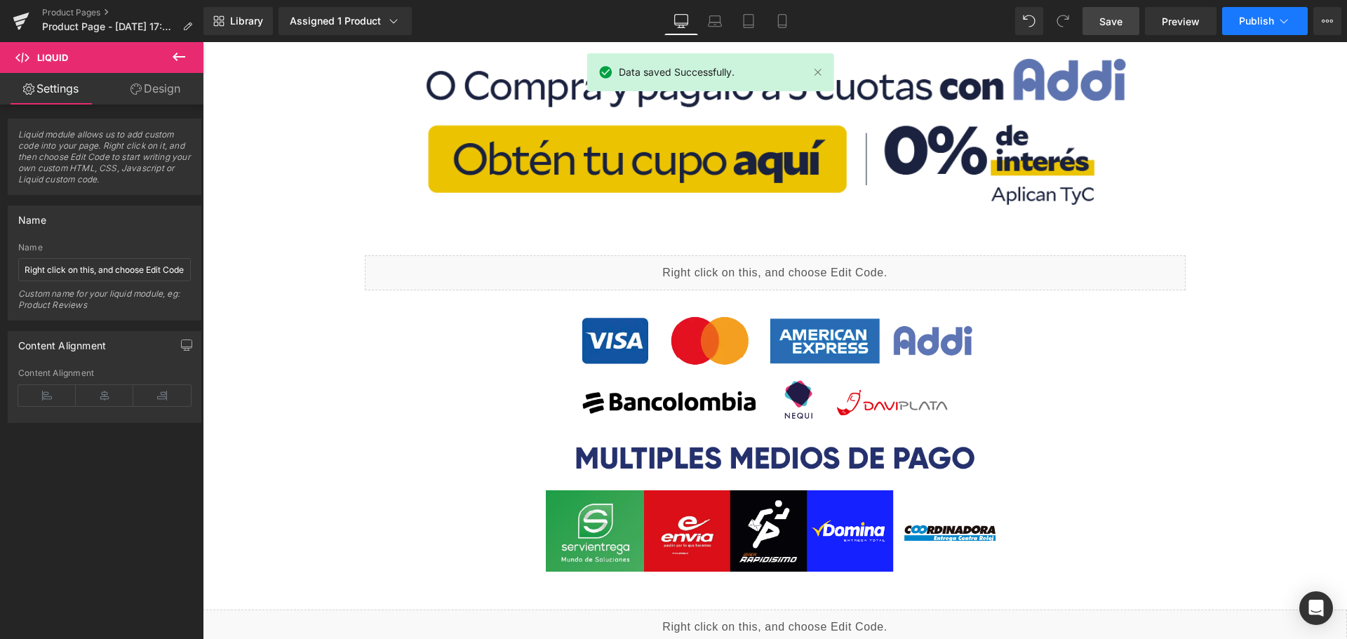
click at [1251, 24] on span "Publish" at bounding box center [1256, 20] width 35 height 11
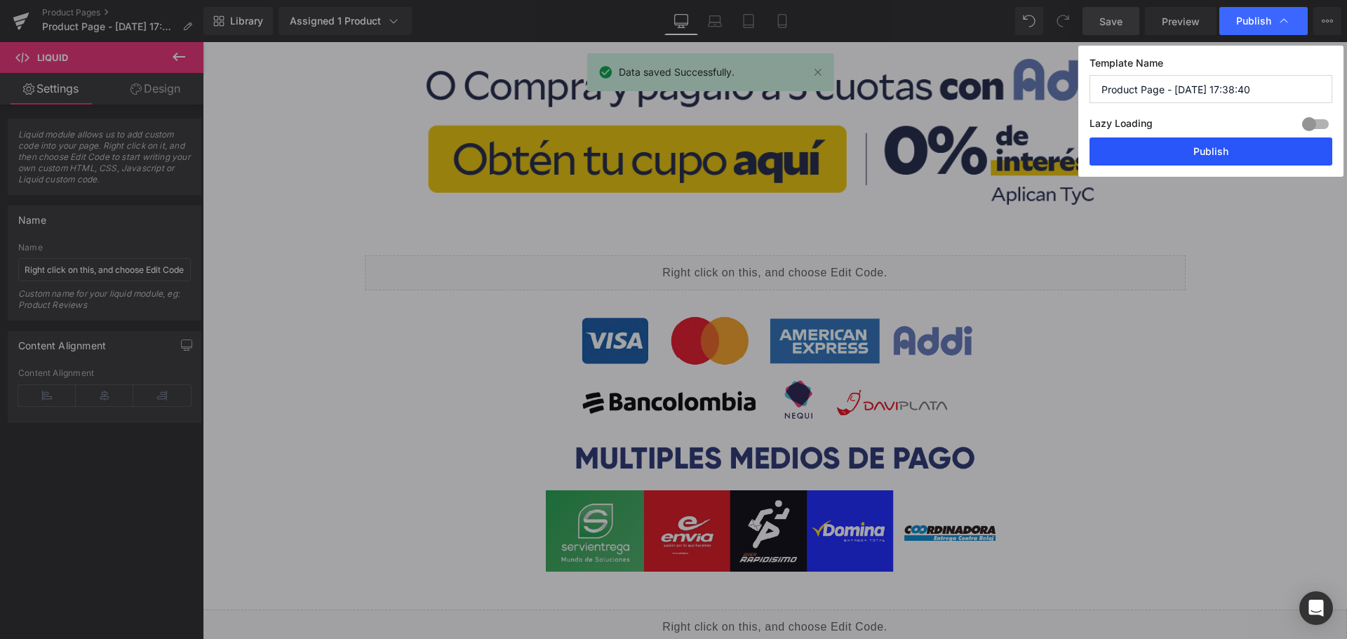
click at [1211, 142] on button "Publish" at bounding box center [1210, 152] width 243 height 28
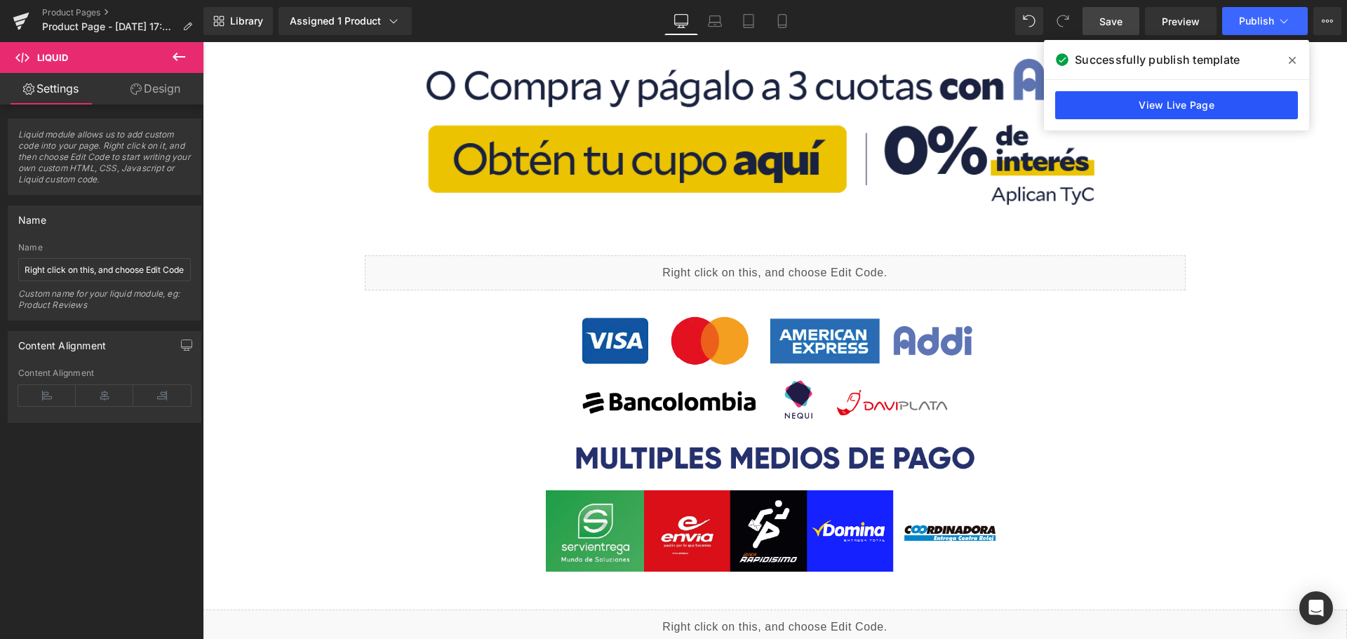
click at [1136, 114] on link "View Live Page" at bounding box center [1176, 105] width 243 height 28
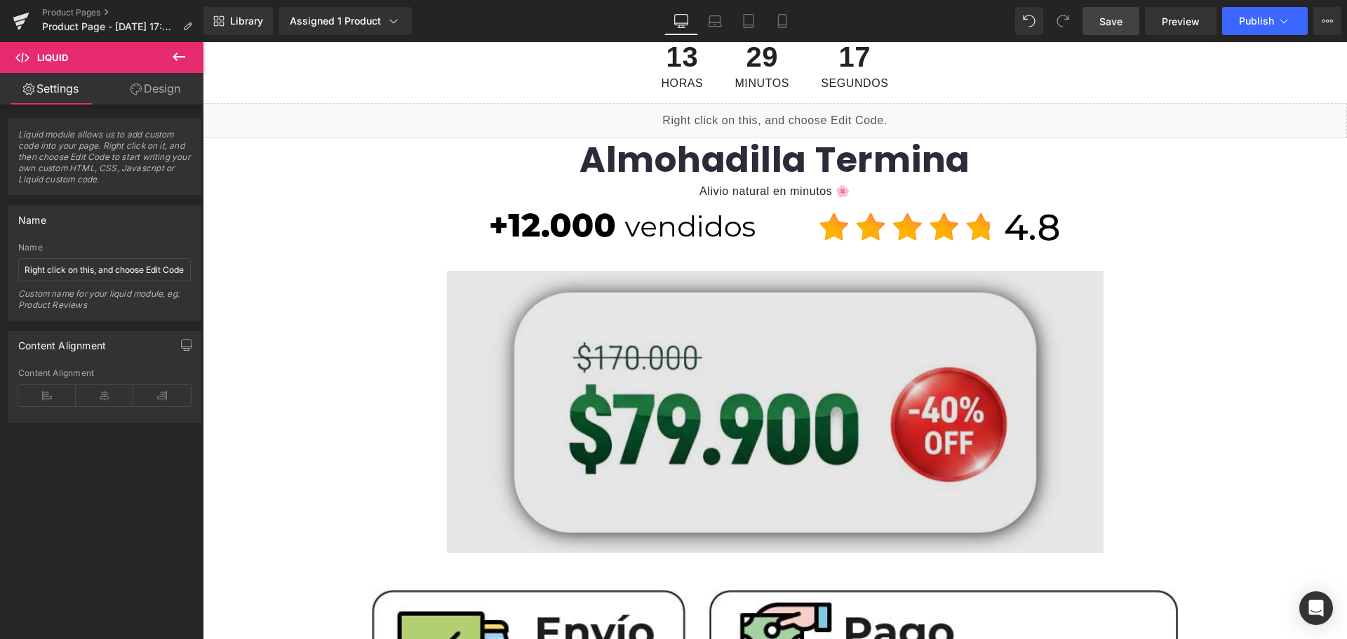
scroll to position [0, 0]
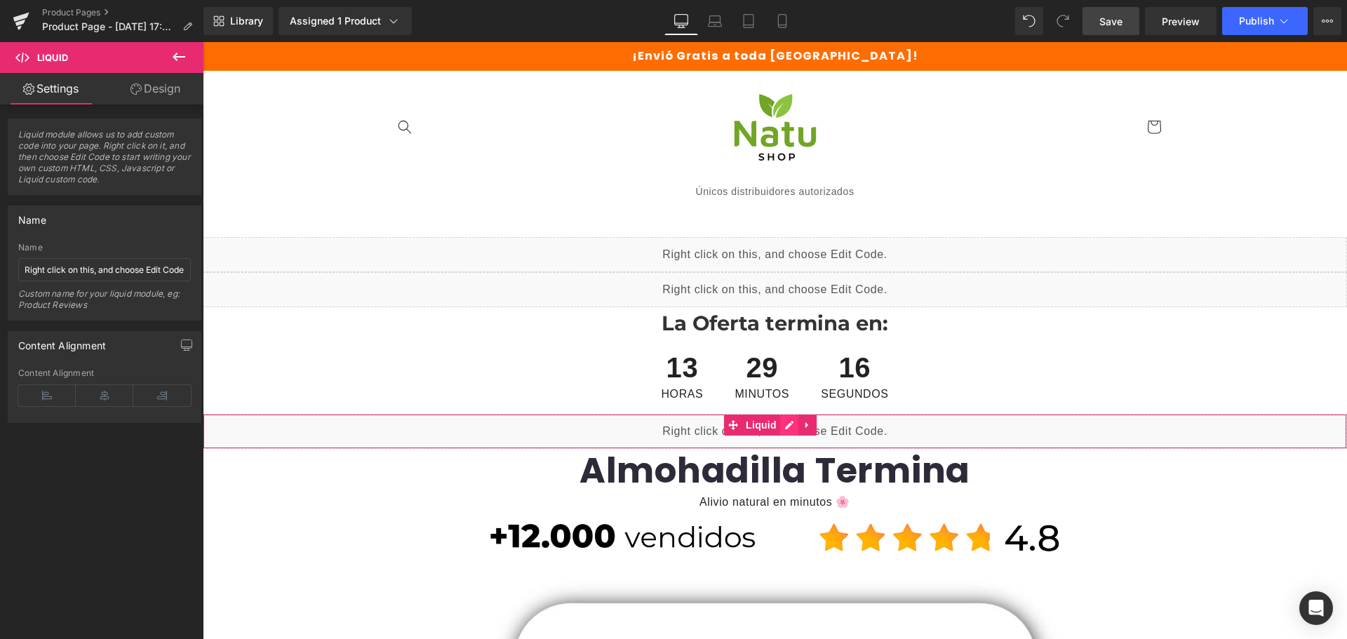
click at [785, 427] on div "Liquid" at bounding box center [775, 431] width 1144 height 35
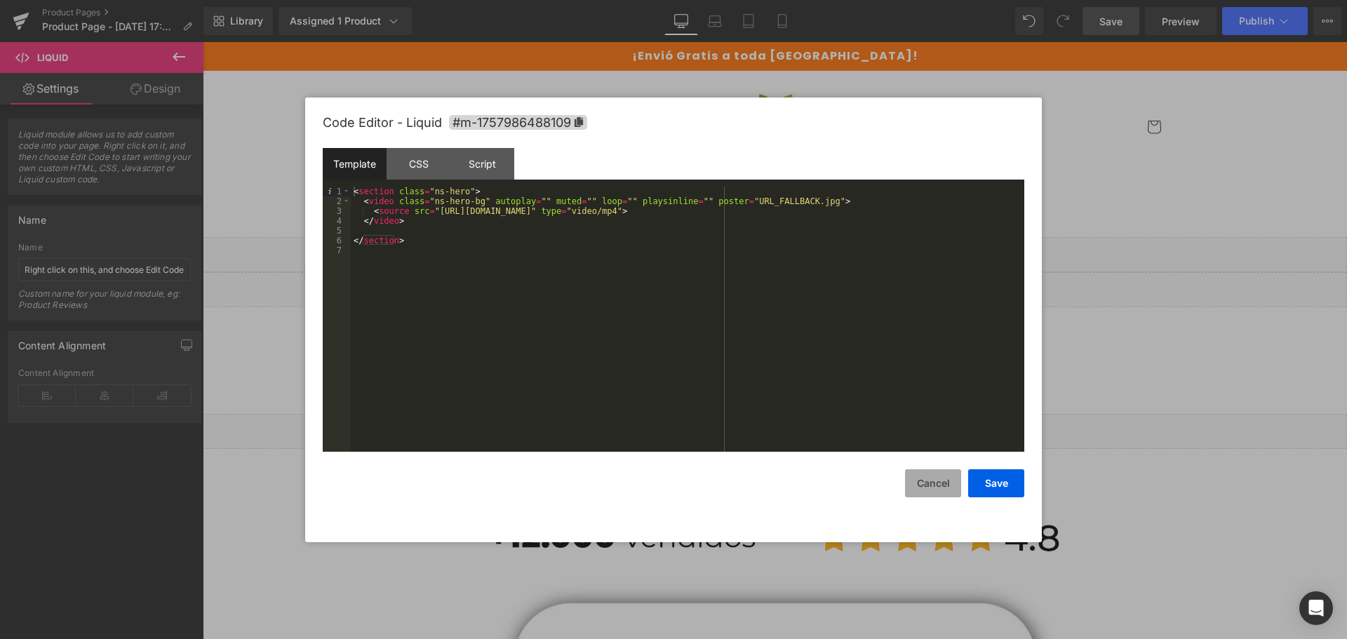
click at [951, 481] on button "Cancel" at bounding box center [933, 483] width 56 height 28
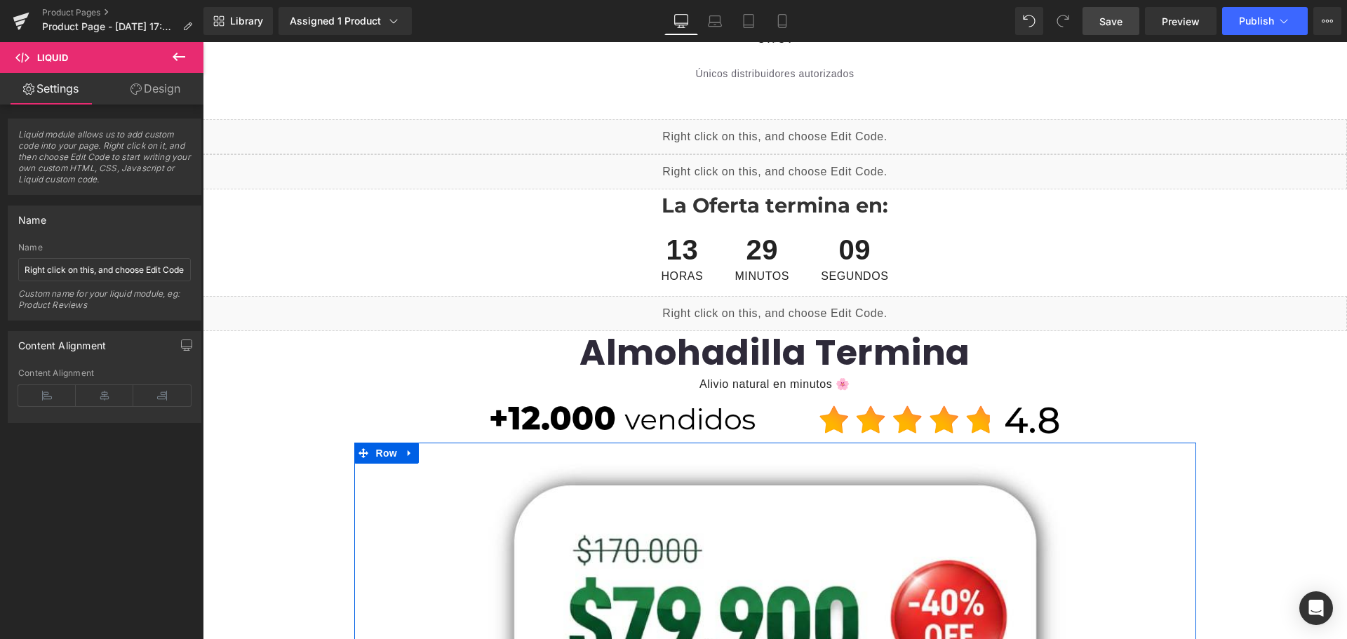
scroll to position [140, 0]
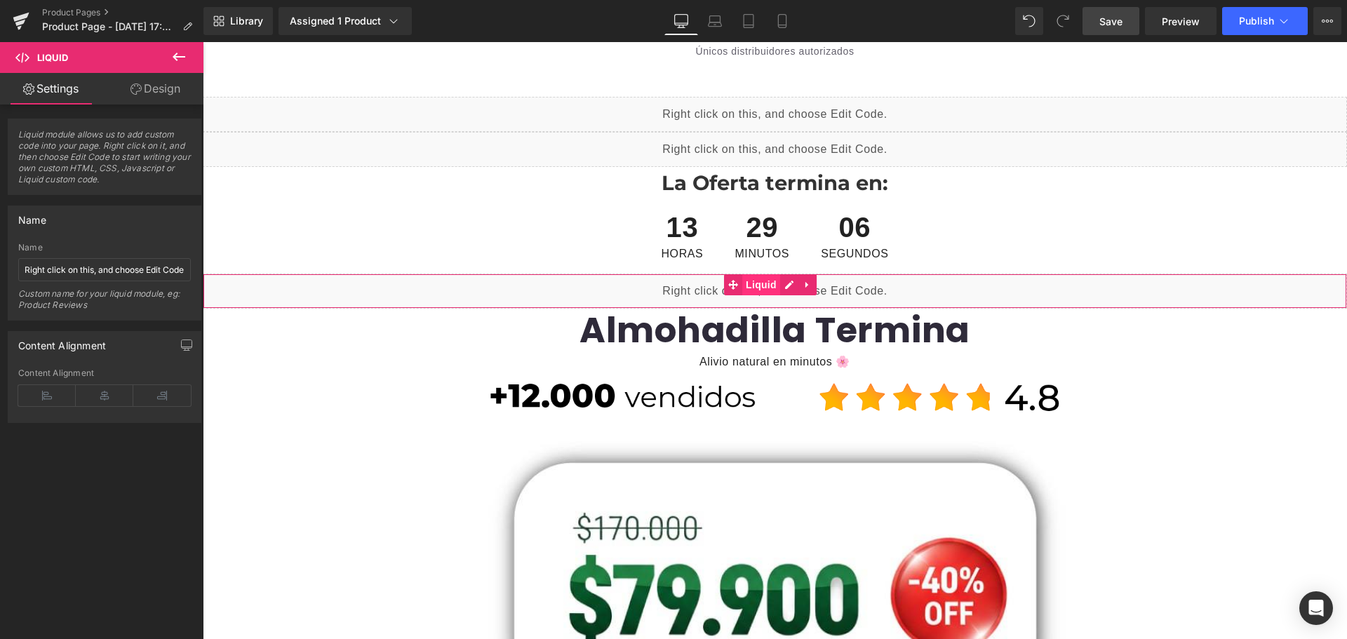
click at [758, 291] on span "Liquid" at bounding box center [761, 284] width 38 height 21
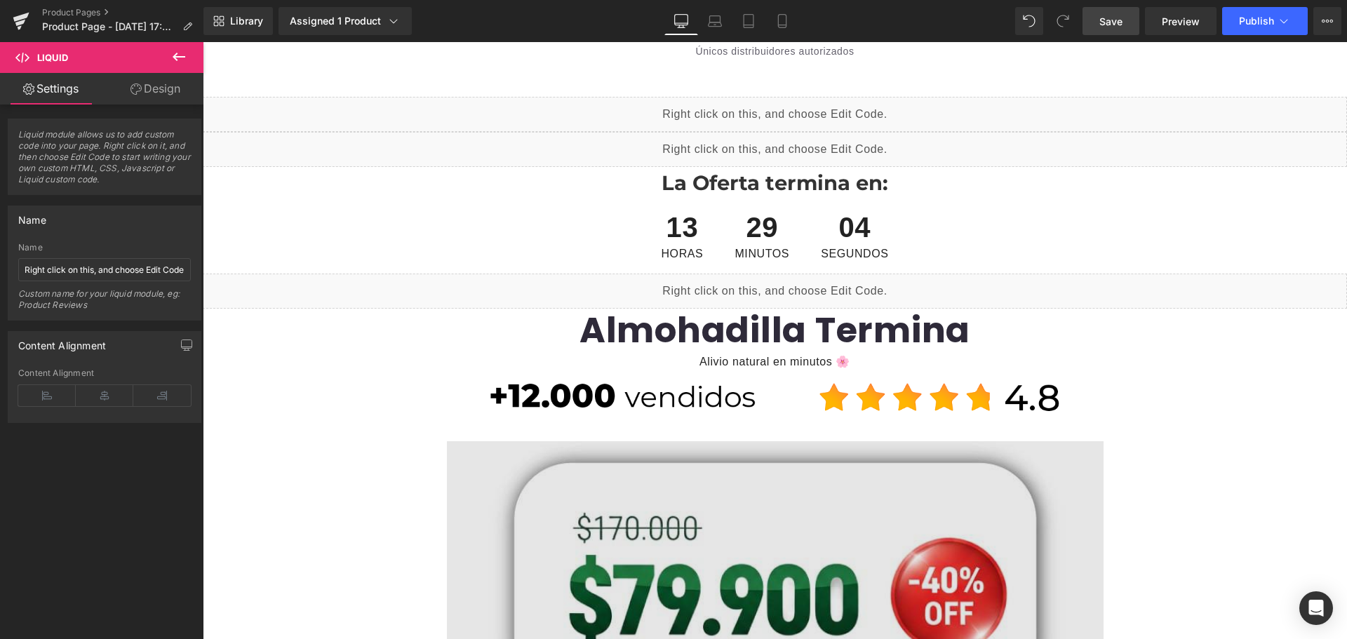
scroll to position [351, 0]
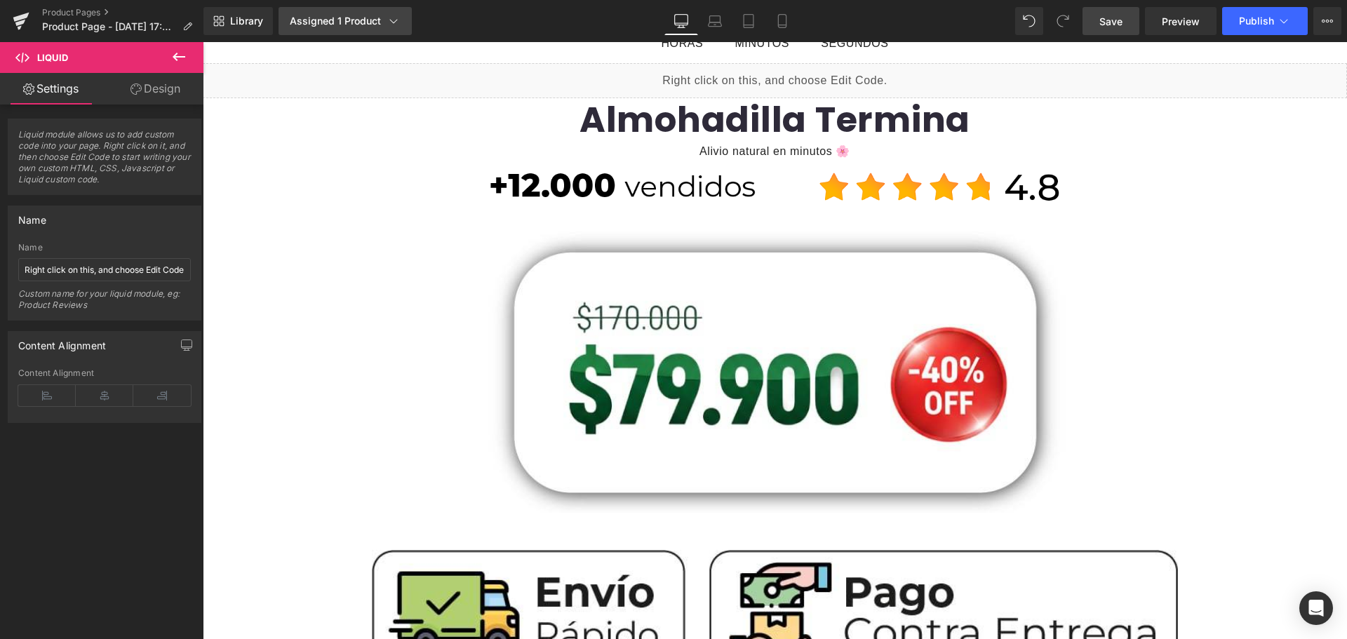
click at [373, 27] on div "Assigned 1 Product" at bounding box center [345, 21] width 111 height 14
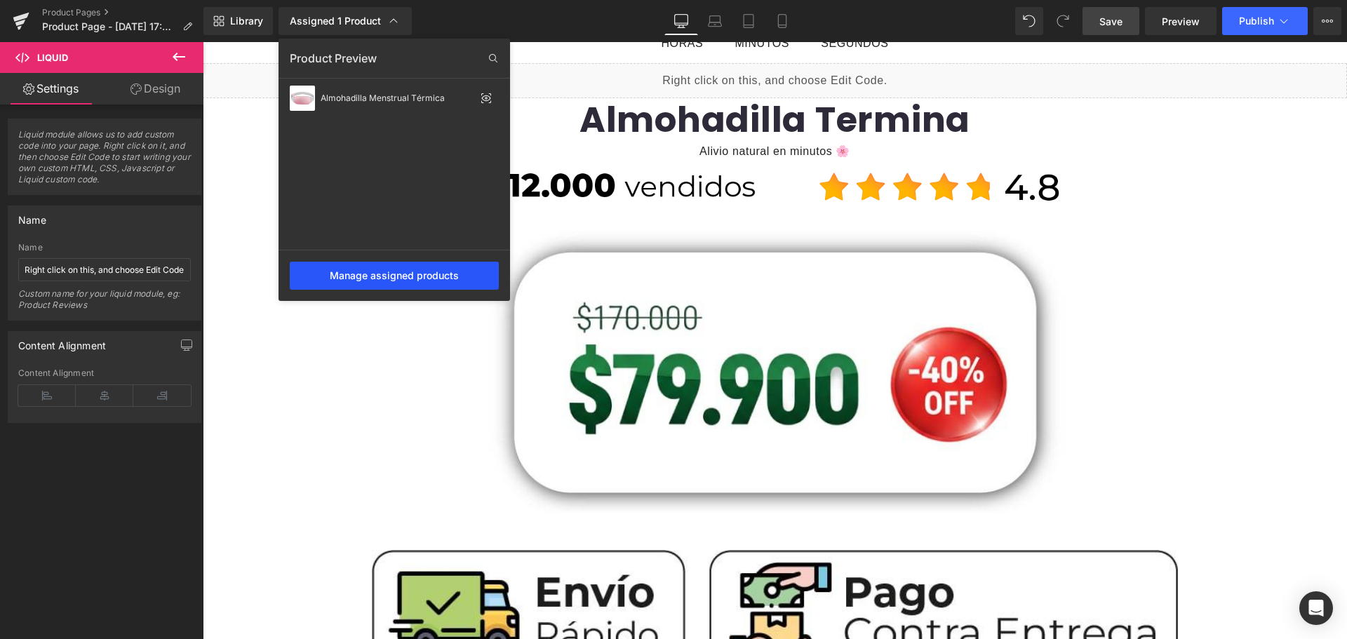
click at [425, 276] on div "Manage assigned products" at bounding box center [394, 276] width 209 height 28
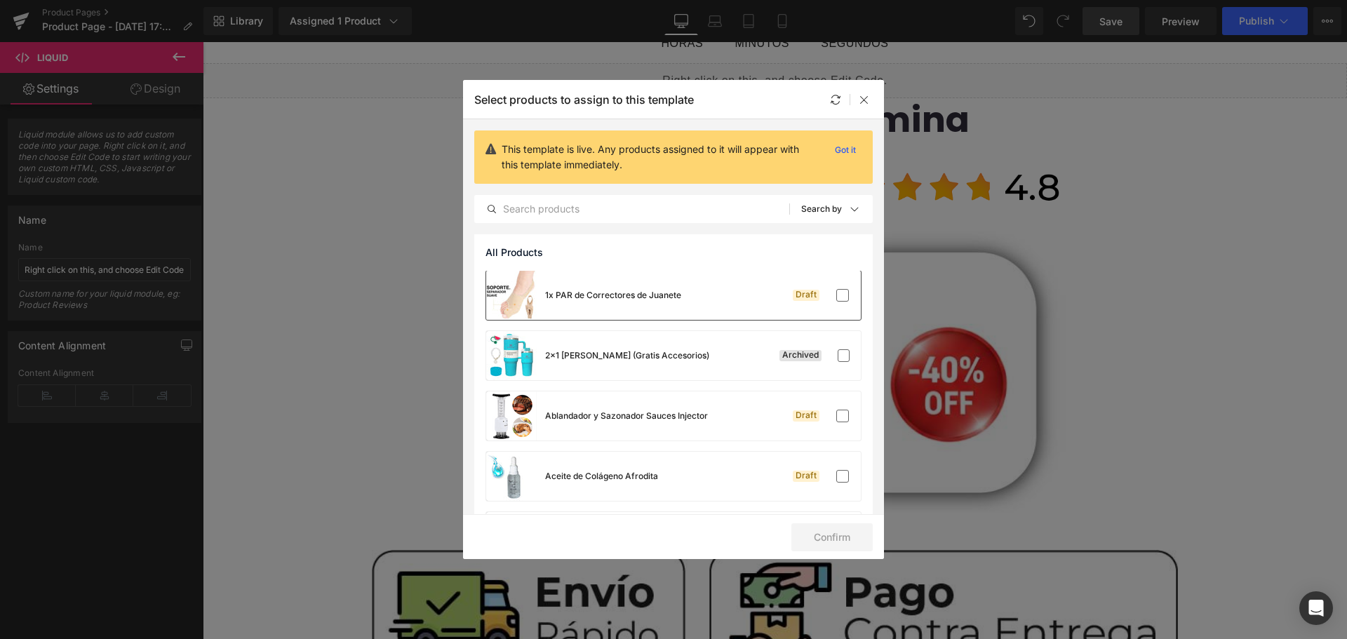
scroll to position [0, 0]
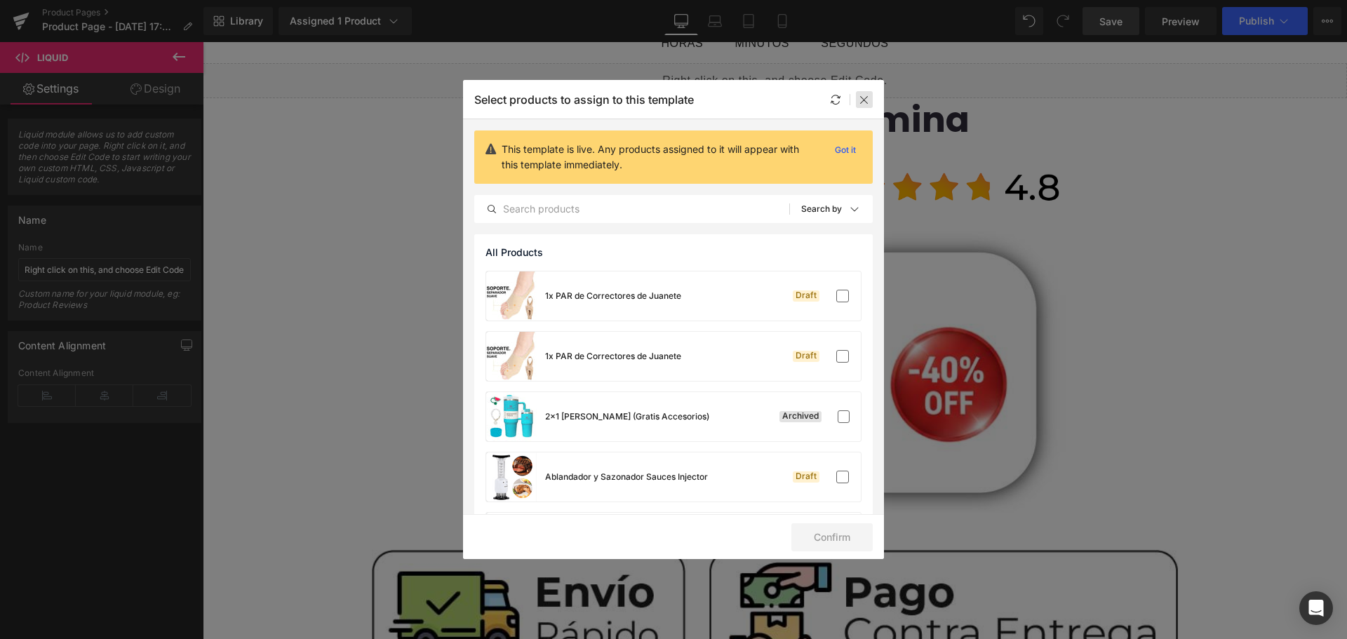
drag, startPoint x: 861, startPoint y: 97, endPoint x: 257, endPoint y: 8, distance: 610.6
click at [861, 97] on icon at bounding box center [864, 99] width 11 height 11
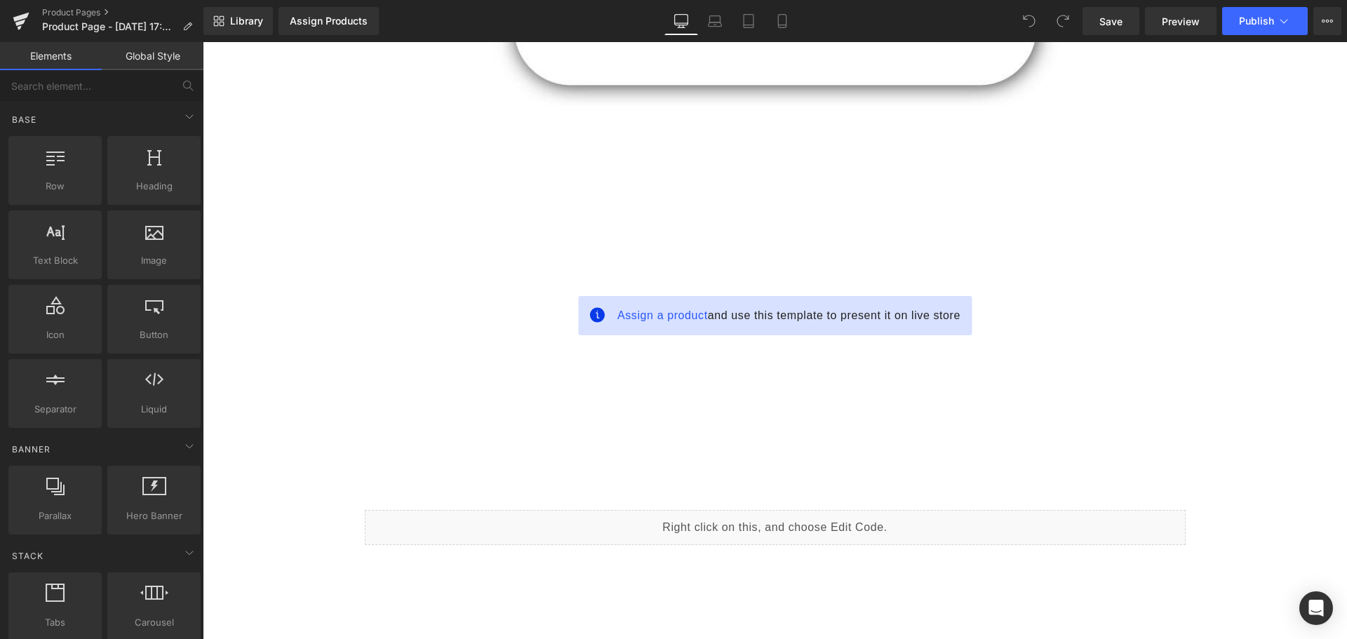
scroll to position [912, 0]
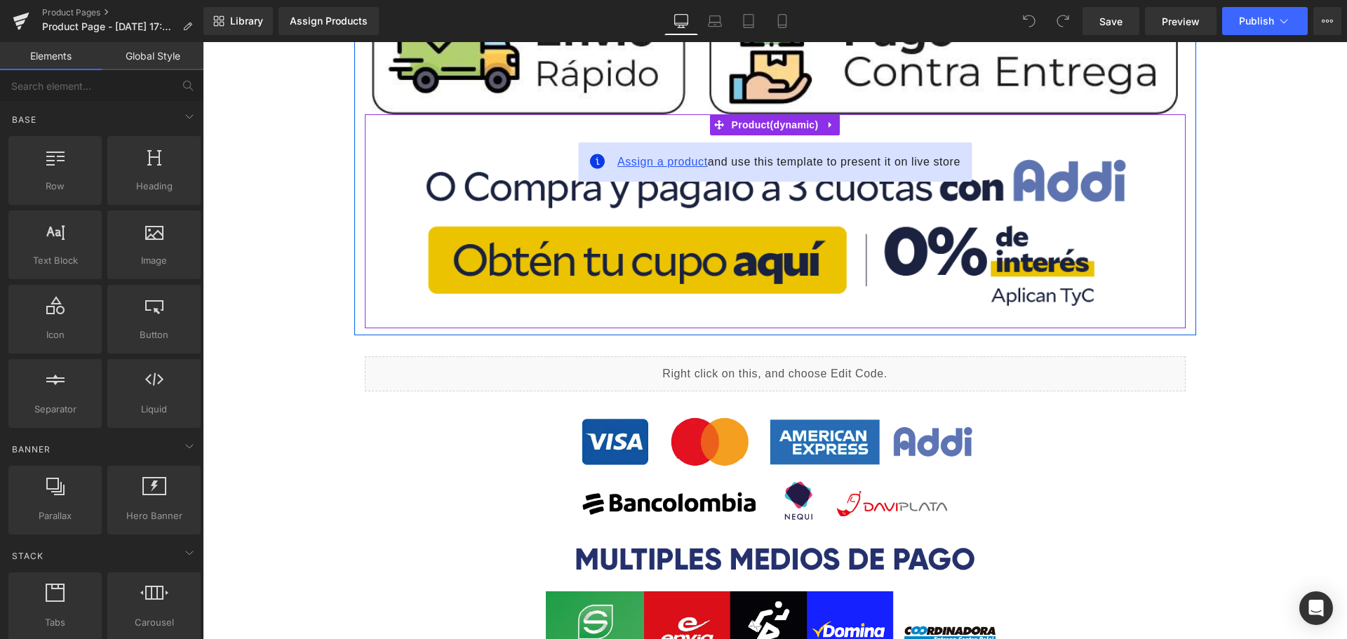
click at [667, 157] on span "Assign a product" at bounding box center [662, 162] width 90 height 12
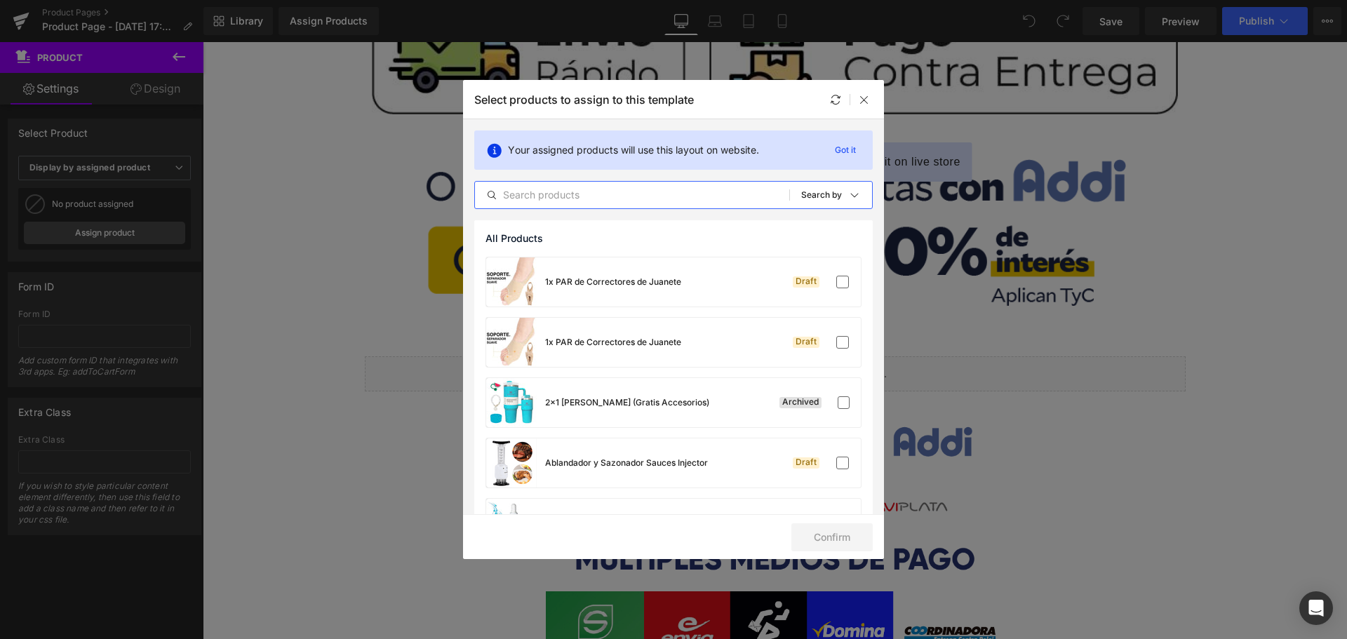
click at [621, 192] on input "text" at bounding box center [632, 195] width 314 height 17
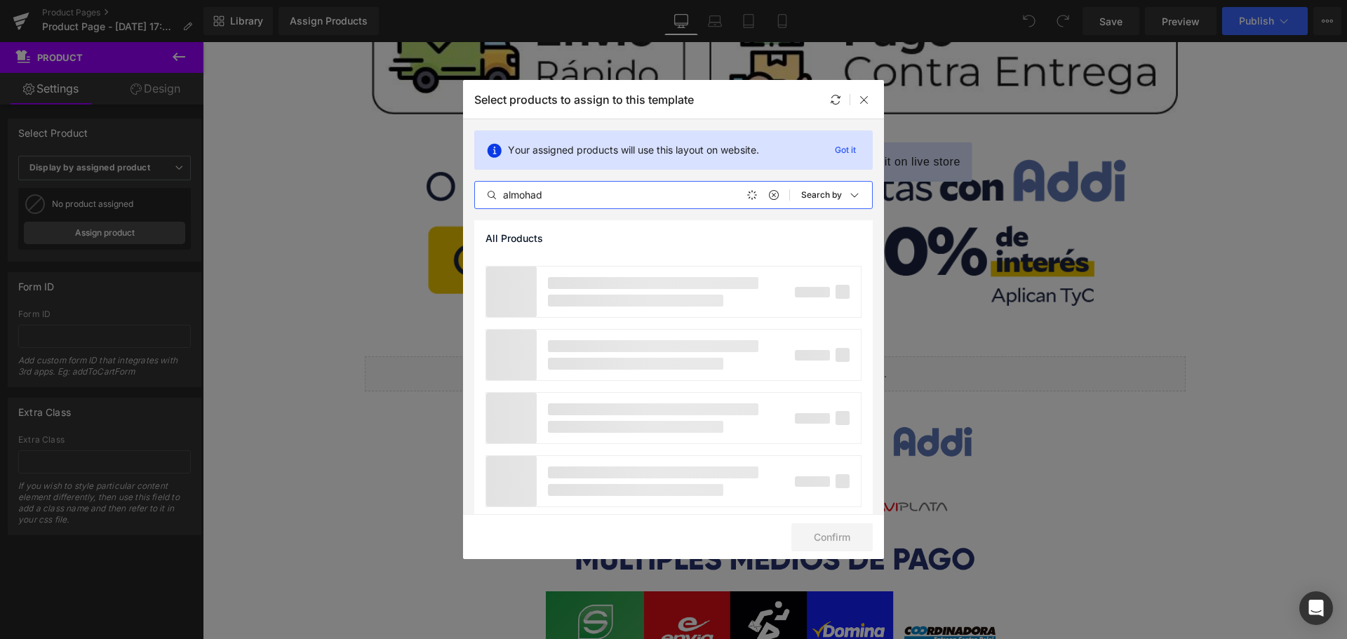
scroll to position [0, 0]
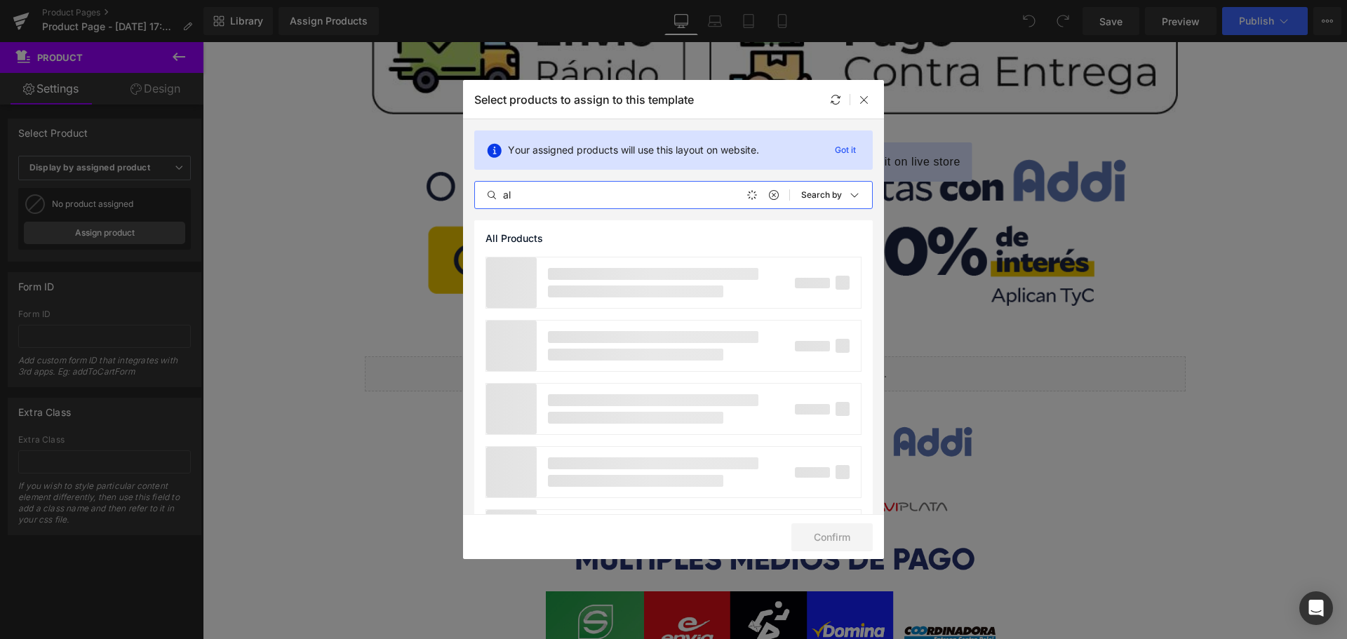
type input "a"
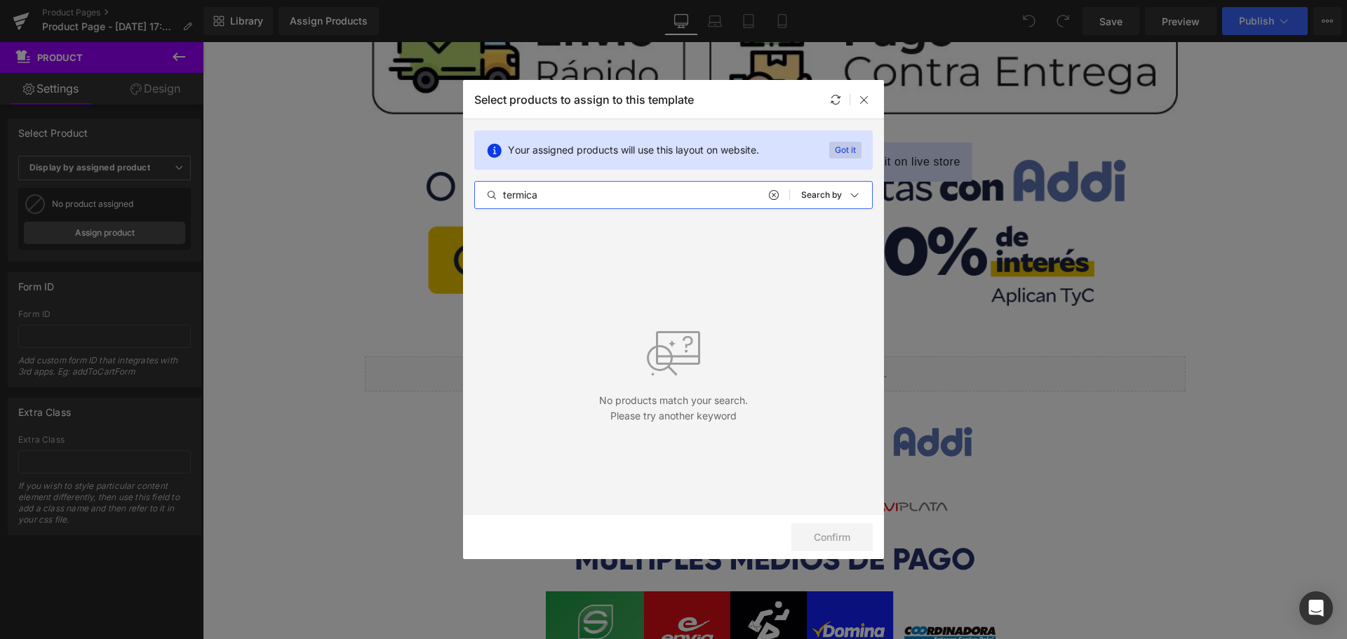
type input "termica"
click at [840, 149] on p "Got it" at bounding box center [845, 150] width 32 height 17
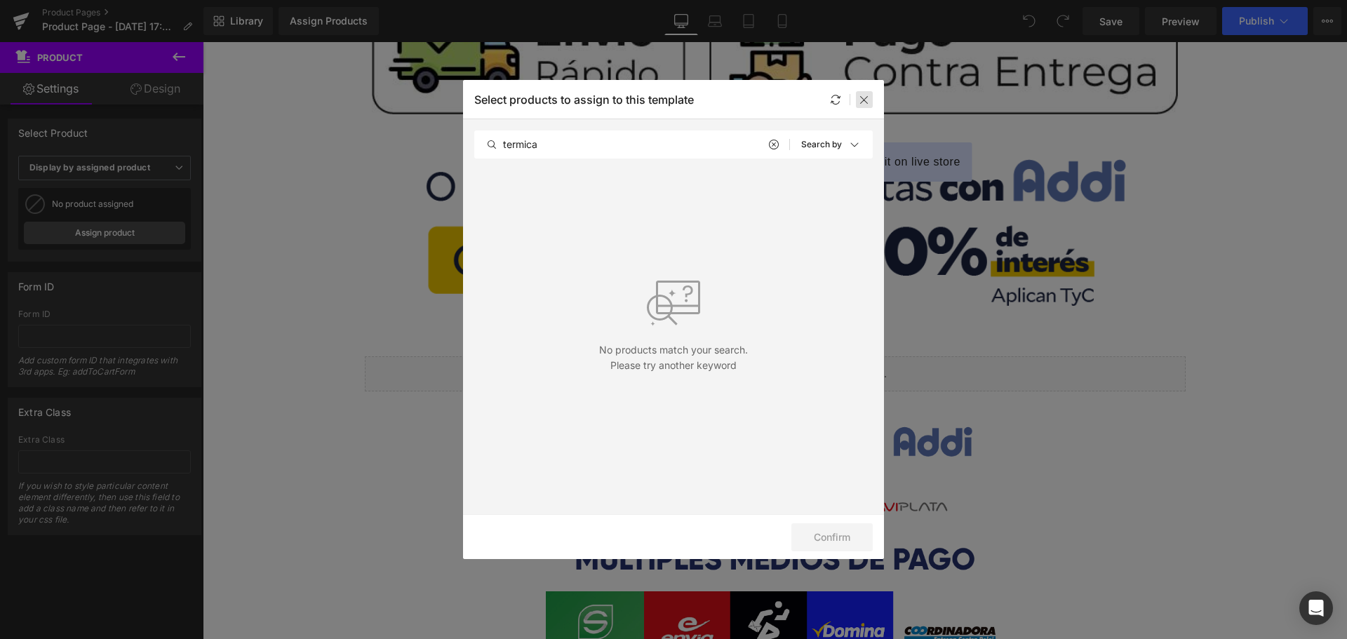
click at [868, 99] on icon at bounding box center [864, 99] width 11 height 11
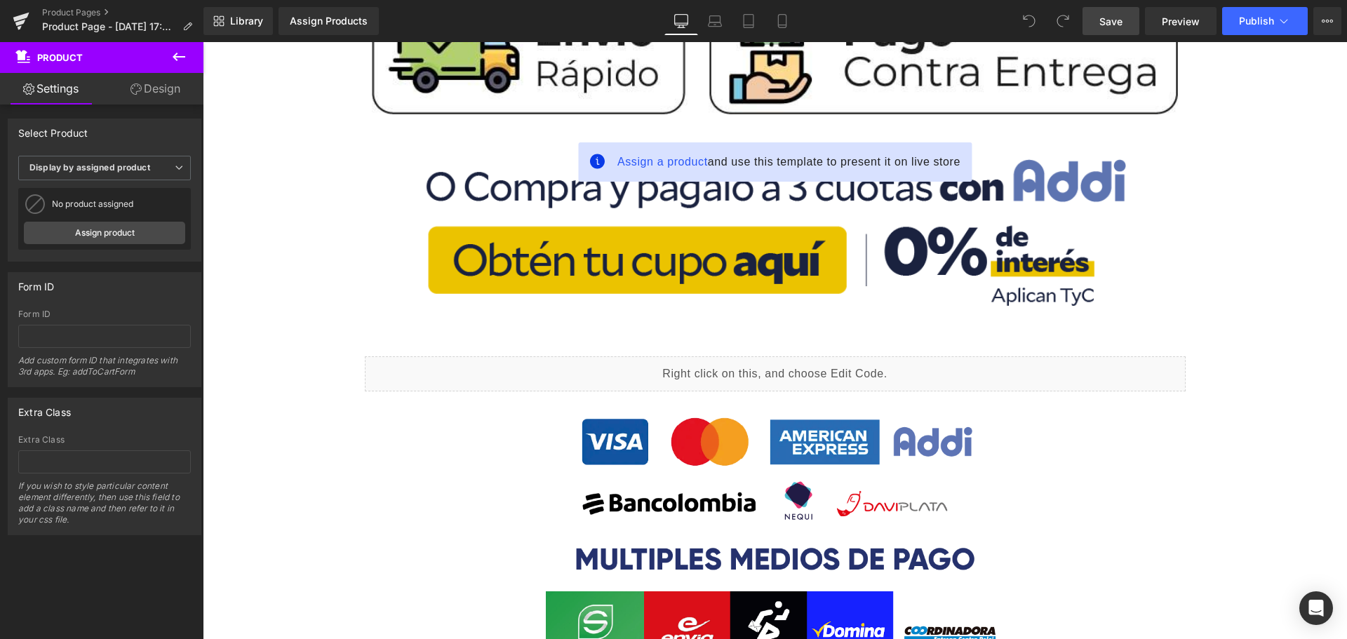
click at [1099, 27] on link "Save" at bounding box center [1110, 21] width 57 height 28
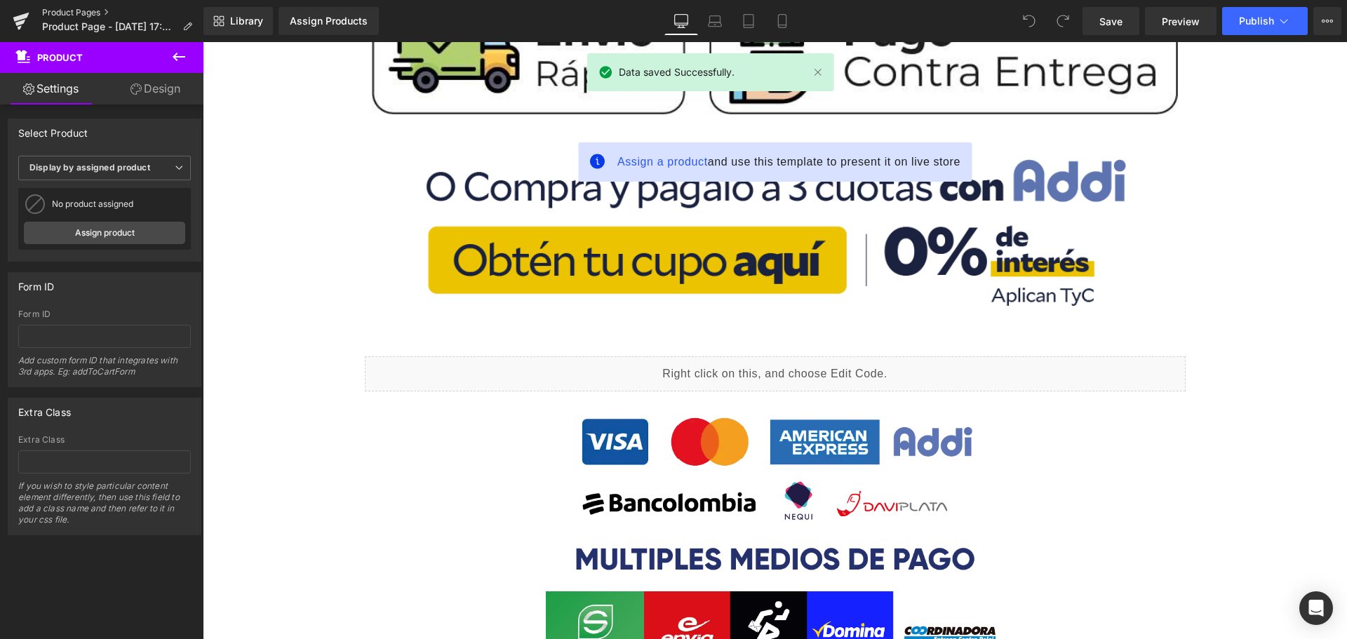
click at [98, 13] on link "Product Pages" at bounding box center [122, 12] width 161 height 11
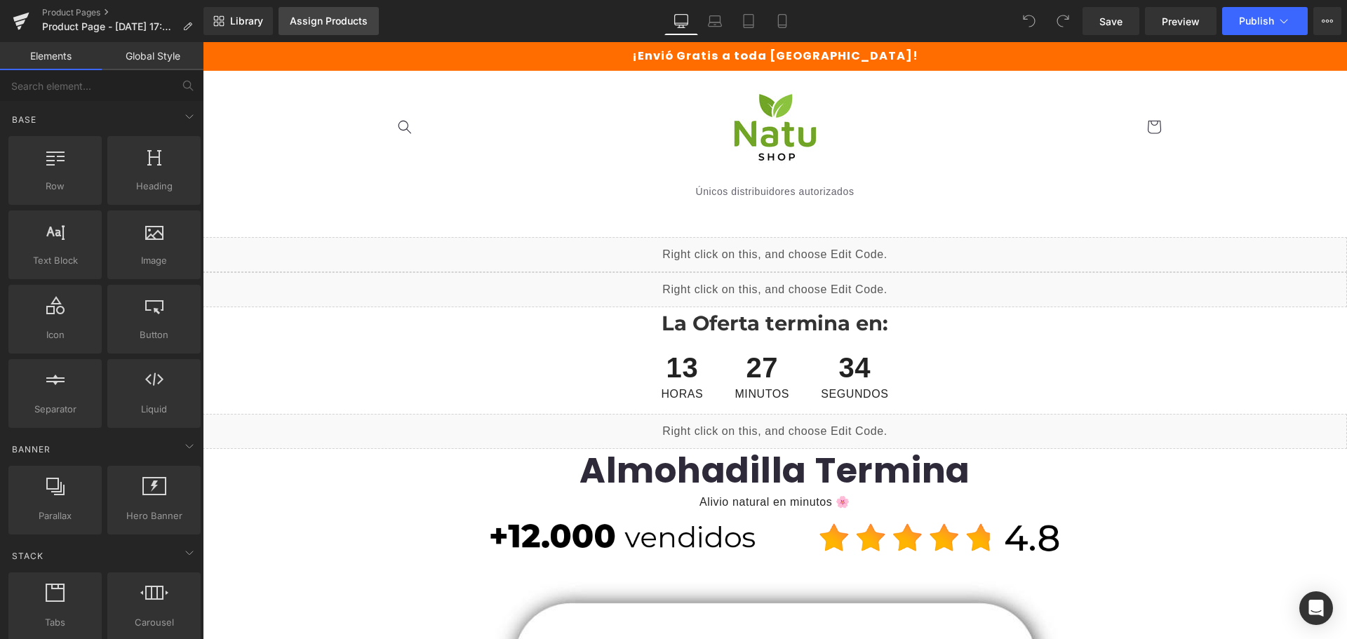
click at [313, 22] on div "Assign Products" at bounding box center [329, 20] width 78 height 11
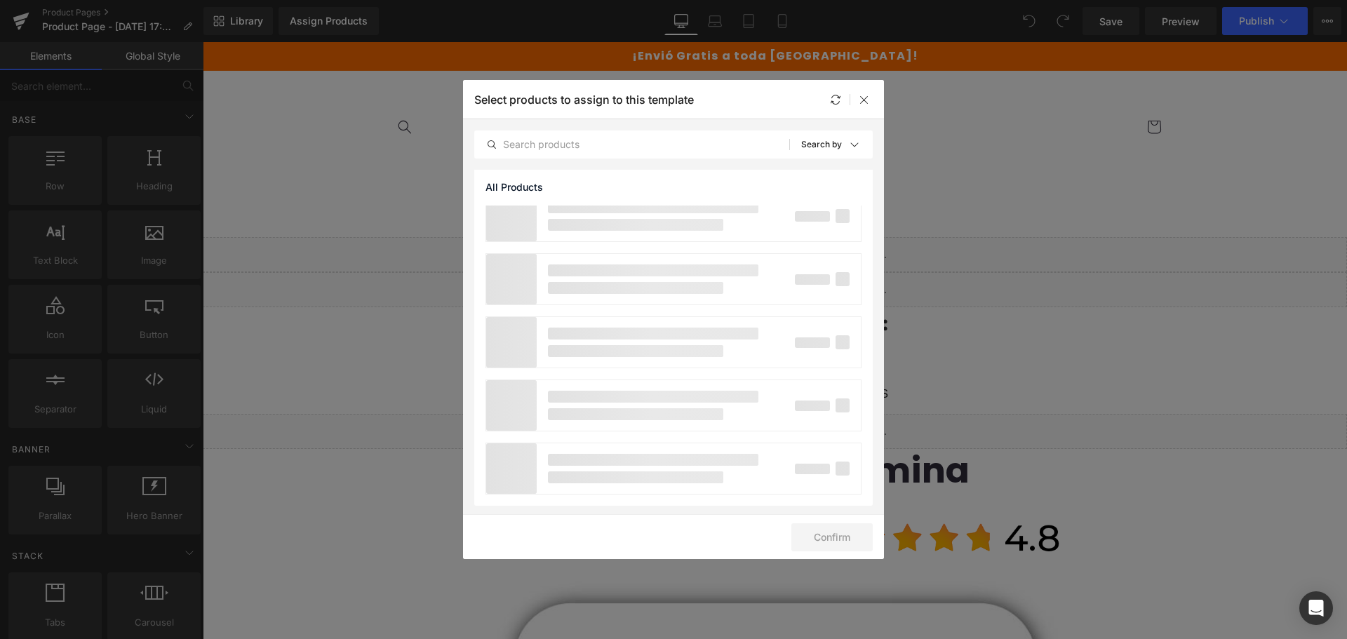
scroll to position [1012, 0]
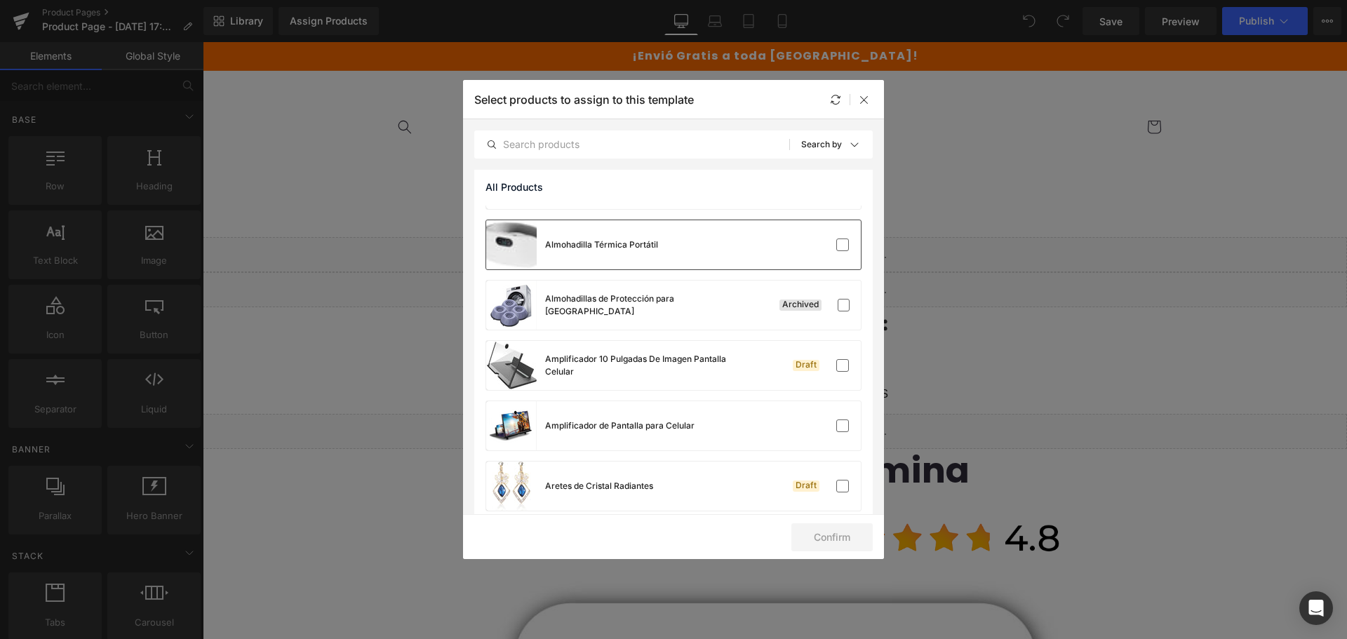
click at [683, 243] on div "Almohadilla Térmica Portátil" at bounding box center [673, 244] width 375 height 49
click at [840, 534] on button "Confirm" at bounding box center [831, 537] width 81 height 28
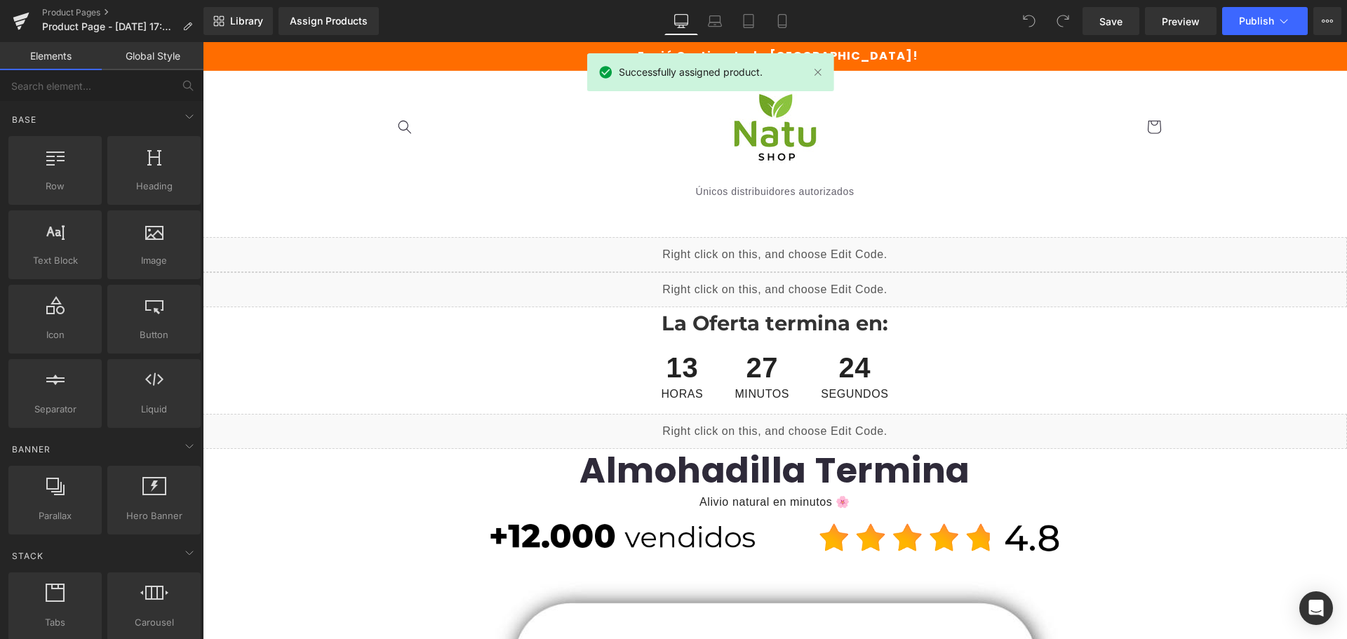
click at [866, 97] on header "Únicos distribuidores autorizados Facebook Instagram [GEOGRAPHIC_DATA]" at bounding box center [775, 145] width 842 height 149
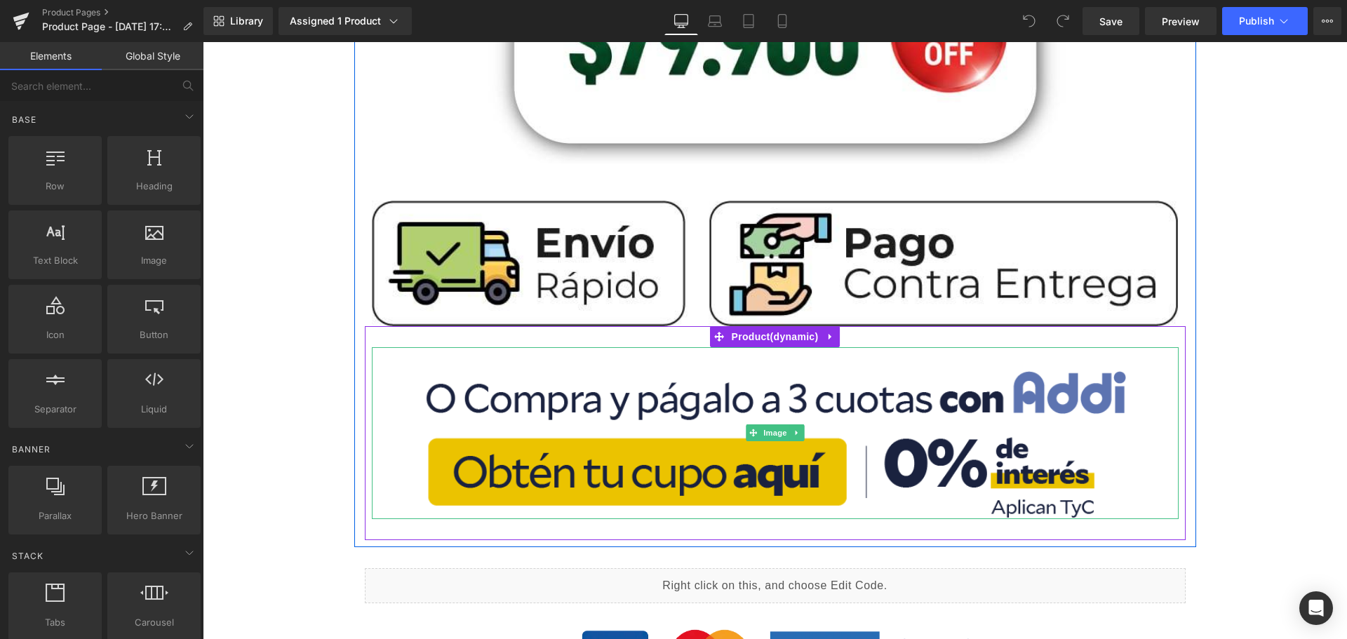
scroll to position [702, 0]
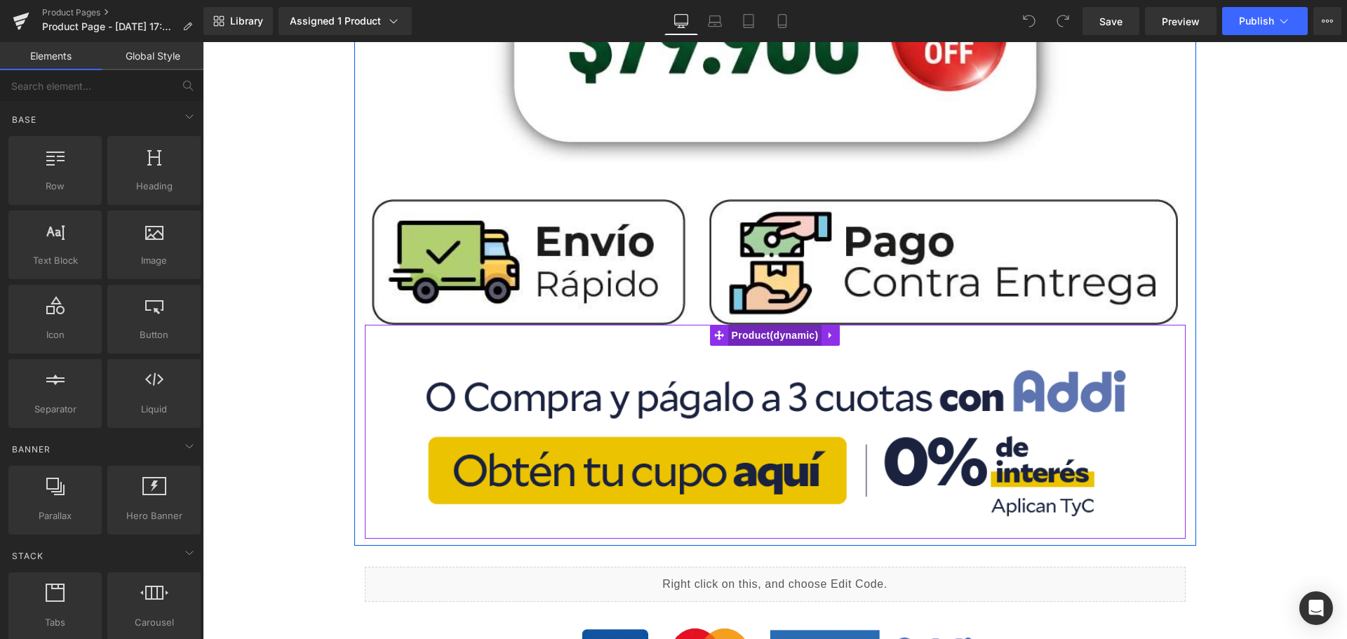
click at [763, 330] on span "Product" at bounding box center [775, 335] width 94 height 21
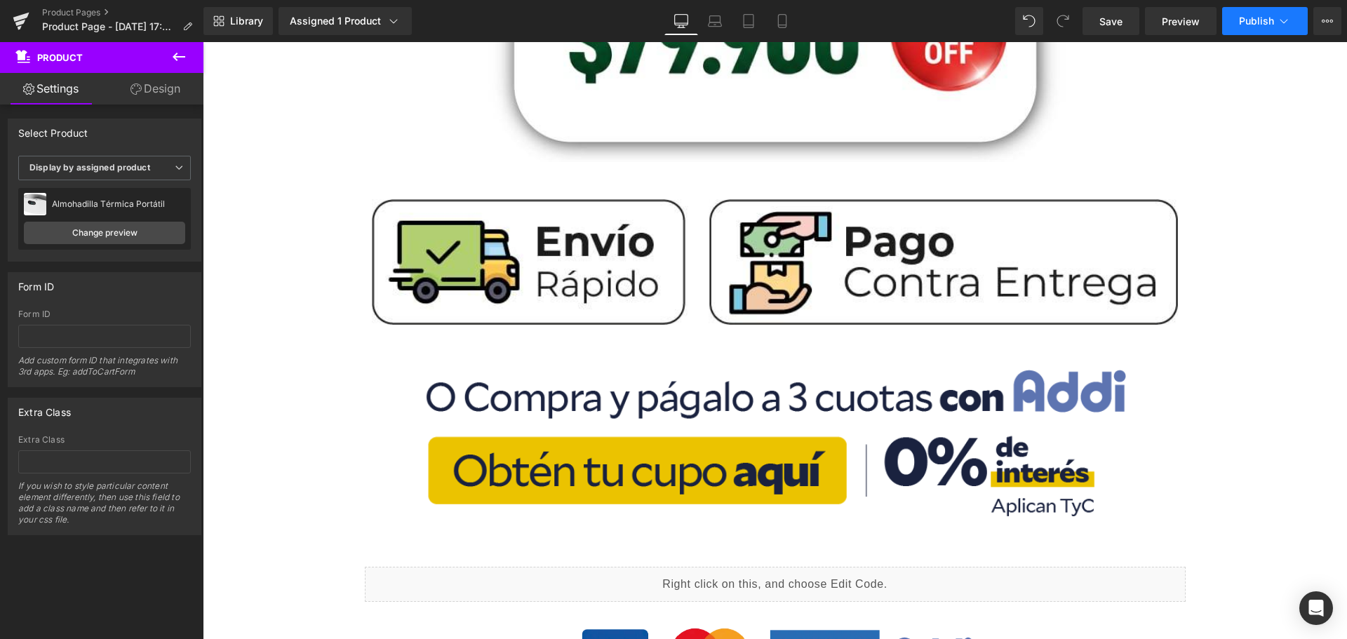
click at [1286, 22] on icon at bounding box center [1284, 21] width 14 height 14
click at [1108, 25] on span "Save" at bounding box center [1110, 21] width 23 height 15
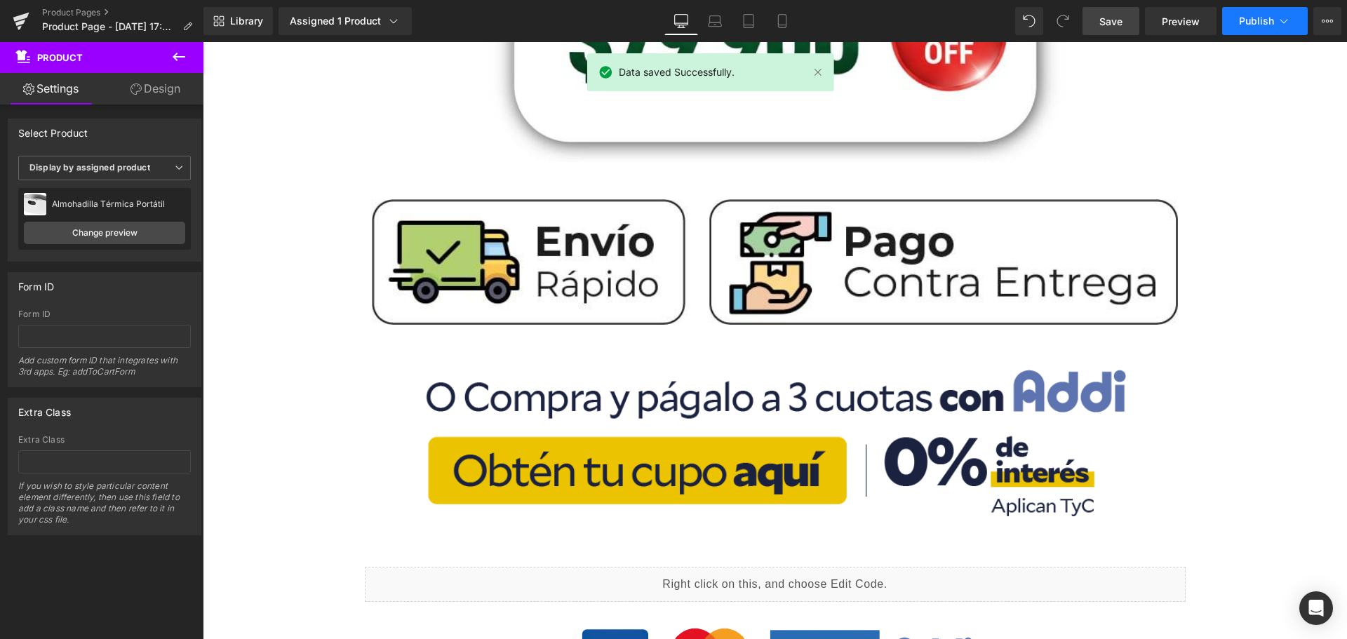
click at [1259, 21] on span "Publish" at bounding box center [1256, 20] width 35 height 11
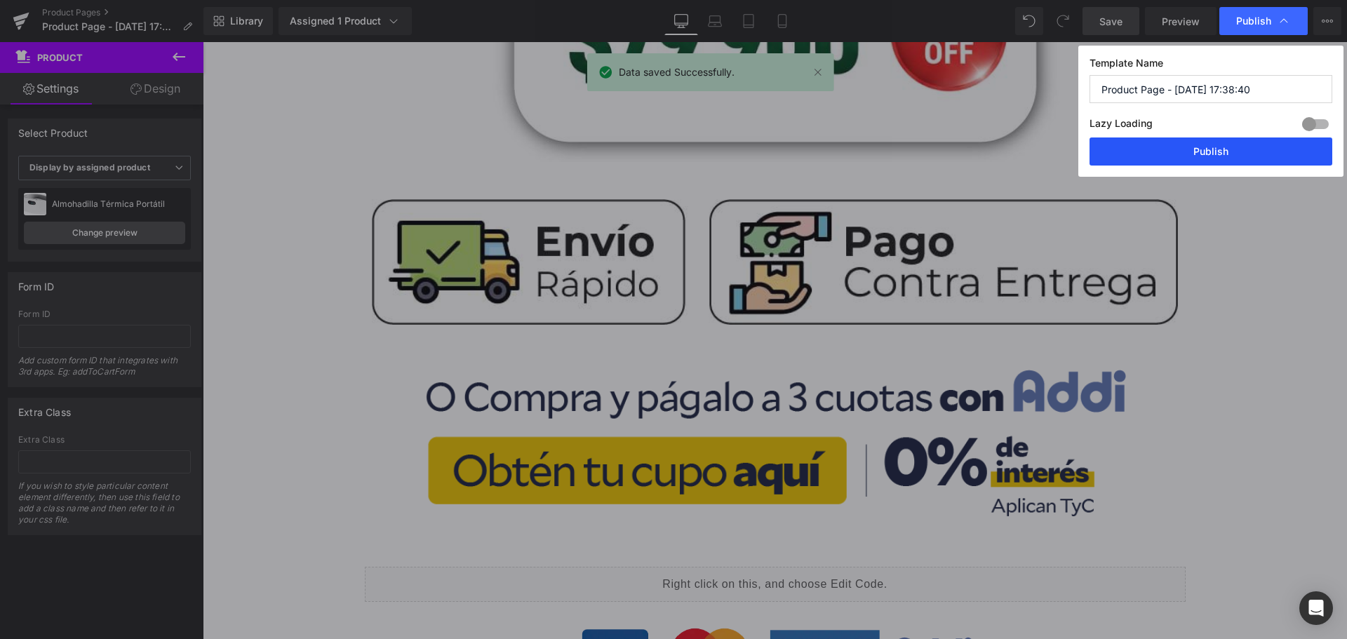
click at [1166, 152] on button "Publish" at bounding box center [1210, 152] width 243 height 28
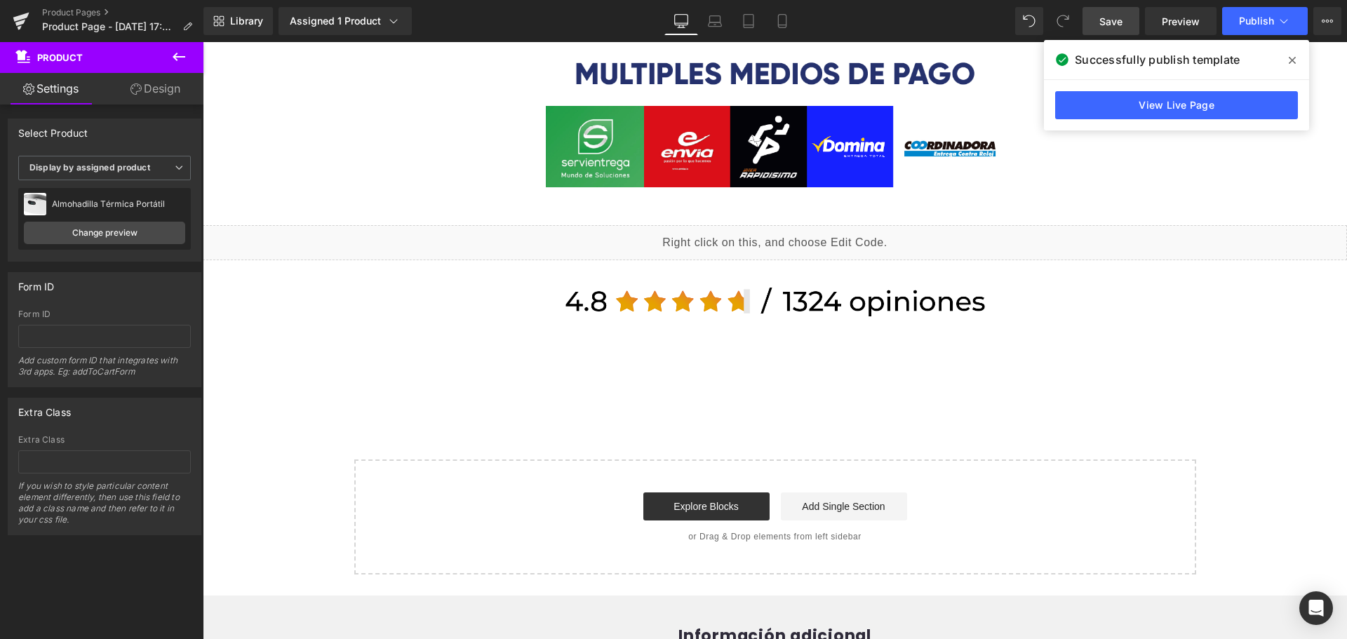
scroll to position [1403, 0]
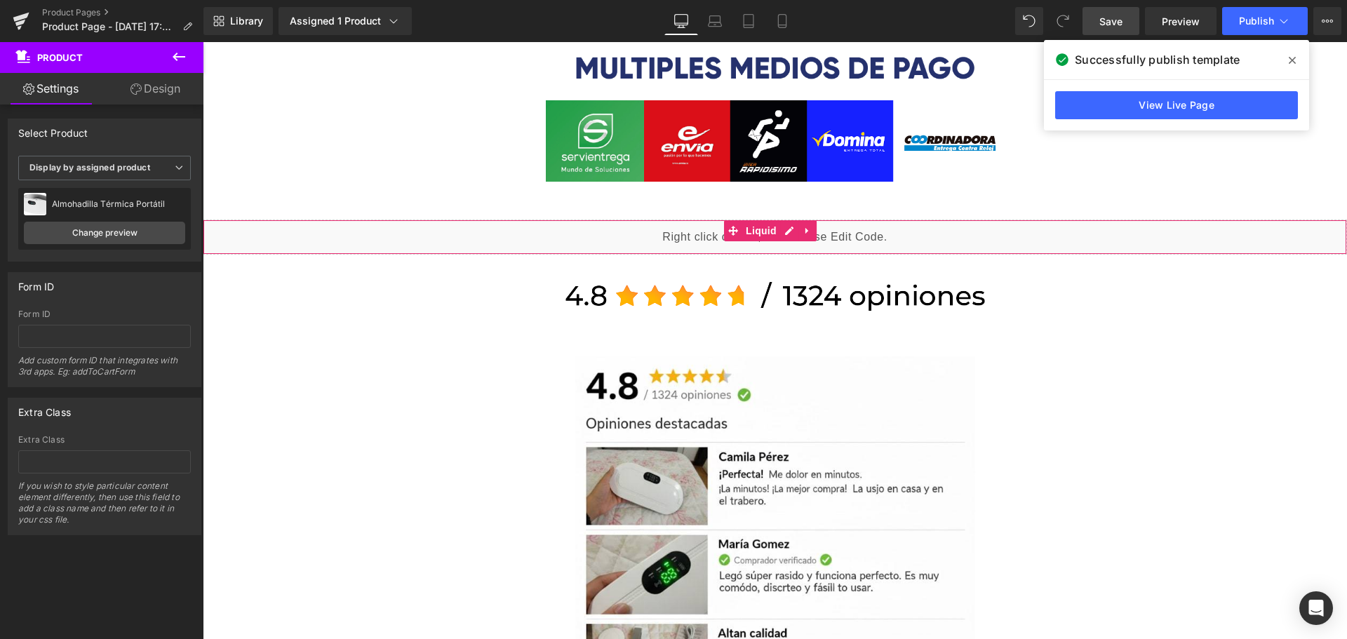
click at [783, 224] on div "Liquid" at bounding box center [775, 237] width 1144 height 35
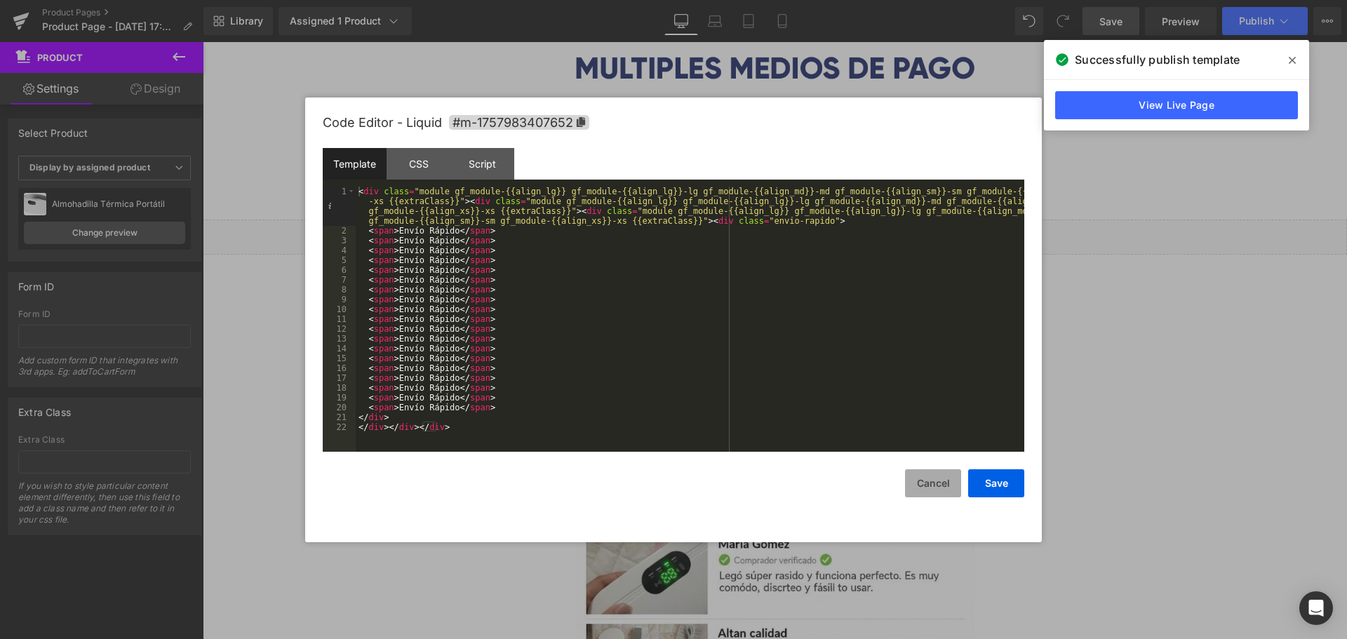
click at [931, 477] on button "Cancel" at bounding box center [933, 483] width 56 height 28
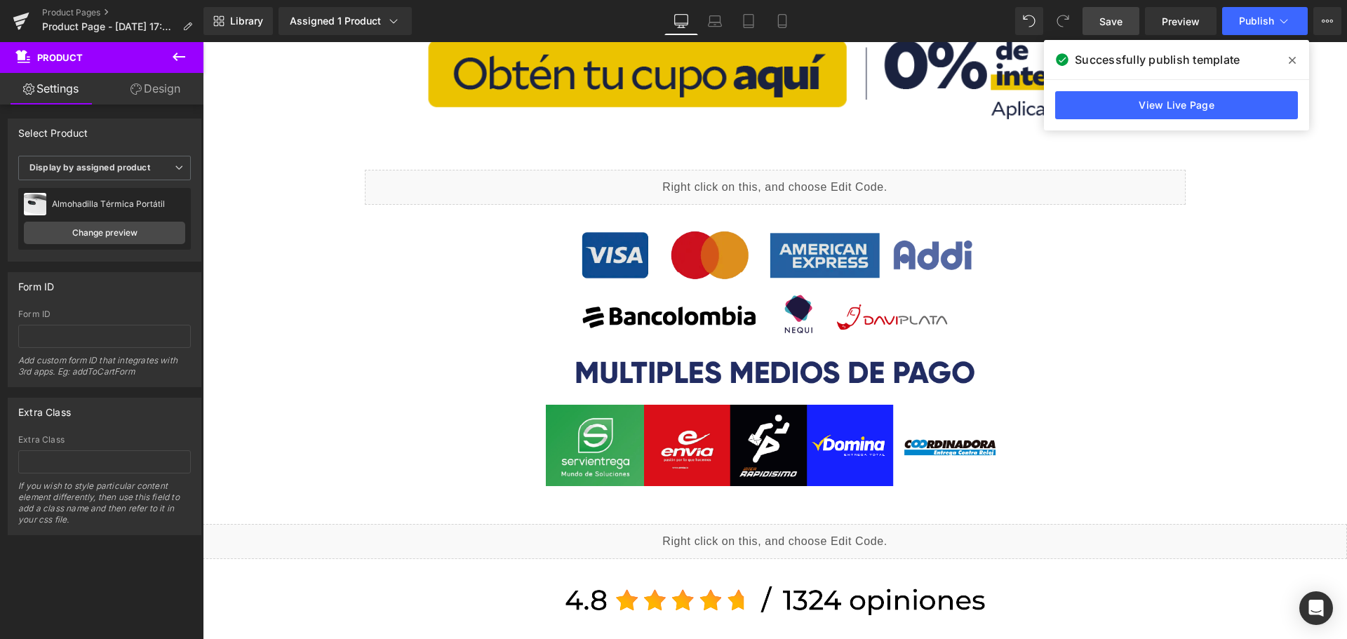
scroll to position [982, 0]
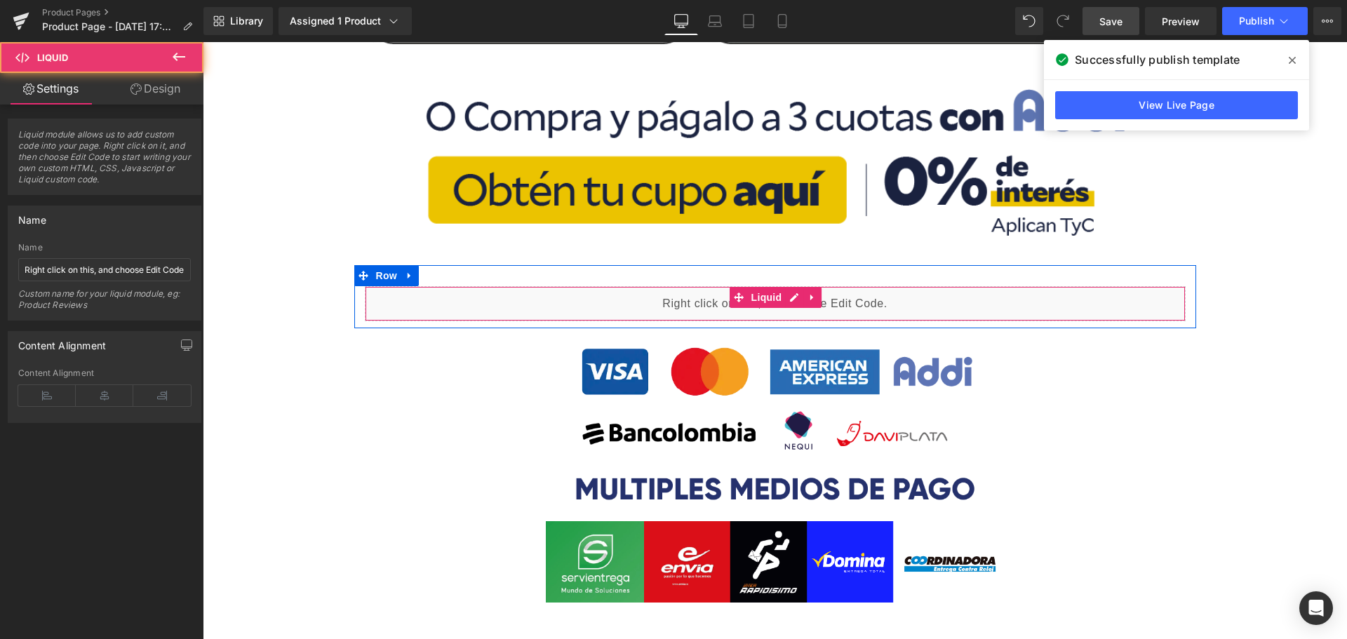
click at [798, 308] on div "Liquid" at bounding box center [775, 303] width 821 height 35
click at [782, 293] on div "Liquid" at bounding box center [775, 303] width 821 height 35
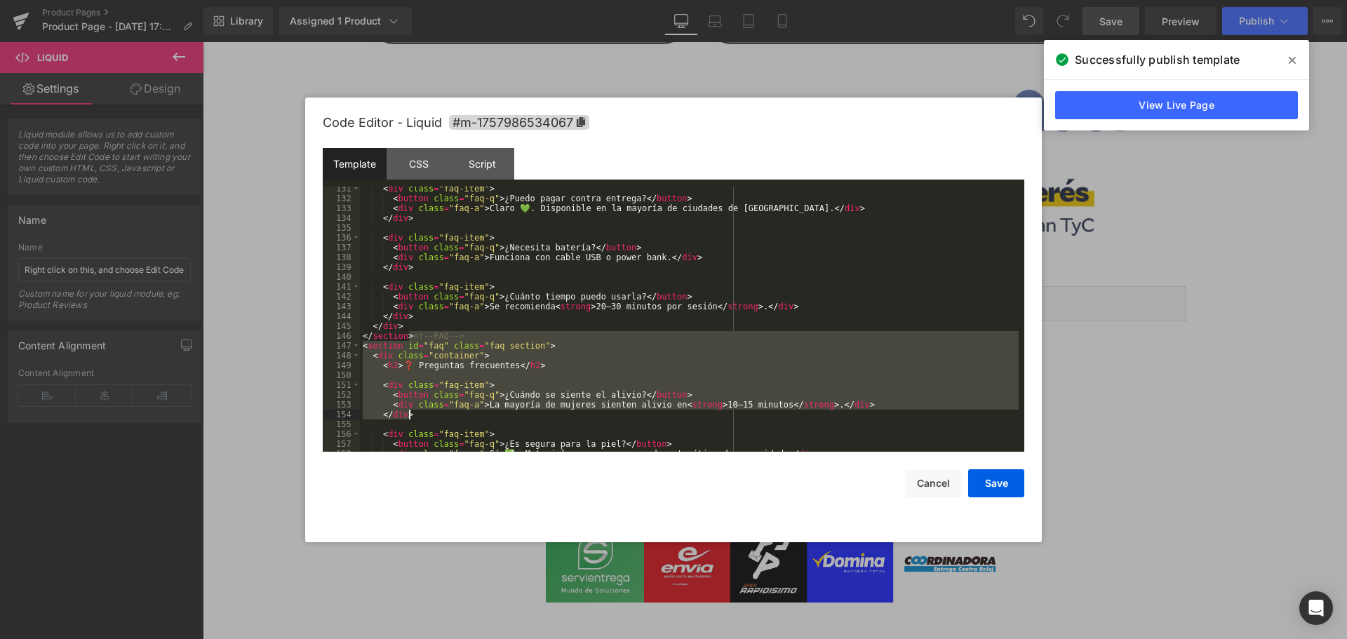
scroll to position [1571, 0]
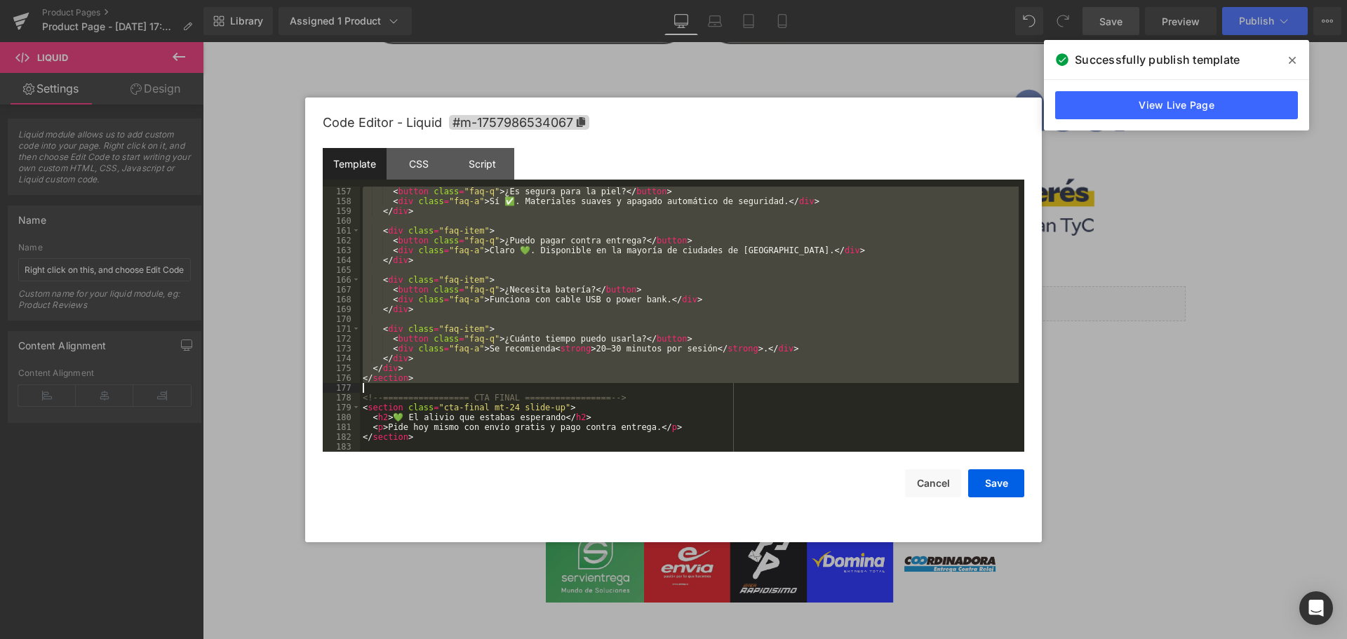
drag, startPoint x: 410, startPoint y: 337, endPoint x: 695, endPoint y: 387, distance: 290.0
click at [695, 387] on div "< button class = "faq-q" > ¿Es segura para la piel? </ button > < div class = "…" at bounding box center [689, 329] width 659 height 285
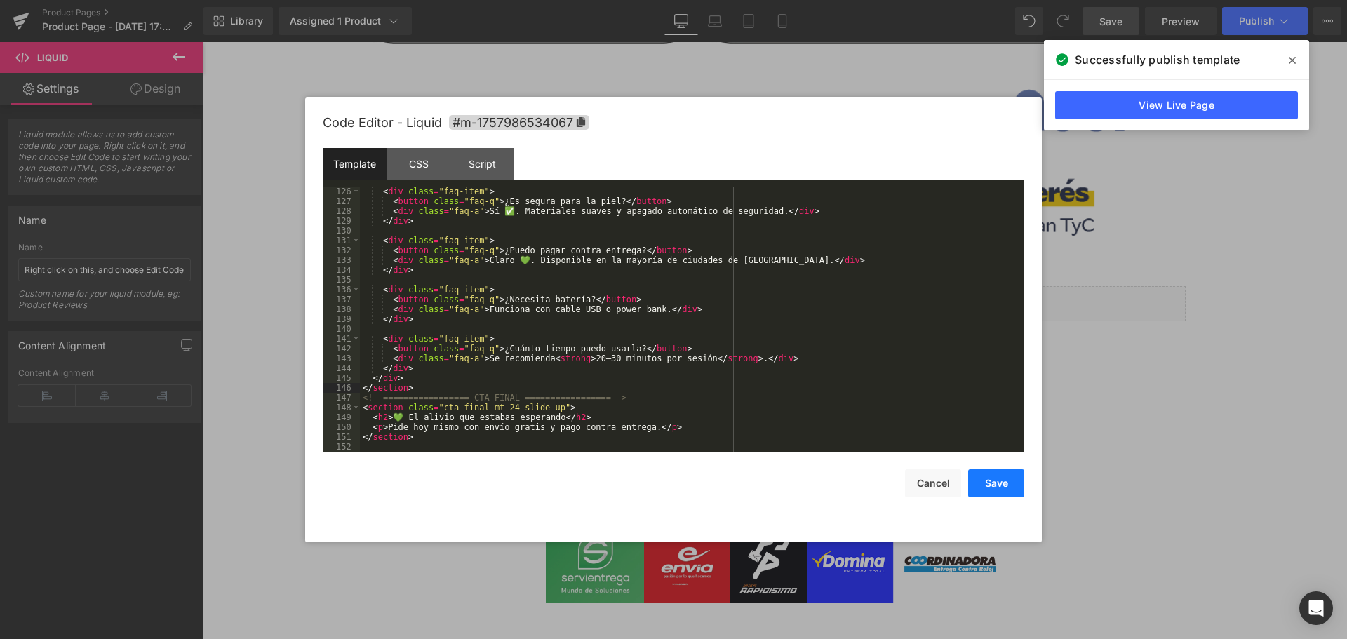
click at [980, 485] on button "Save" at bounding box center [996, 483] width 56 height 28
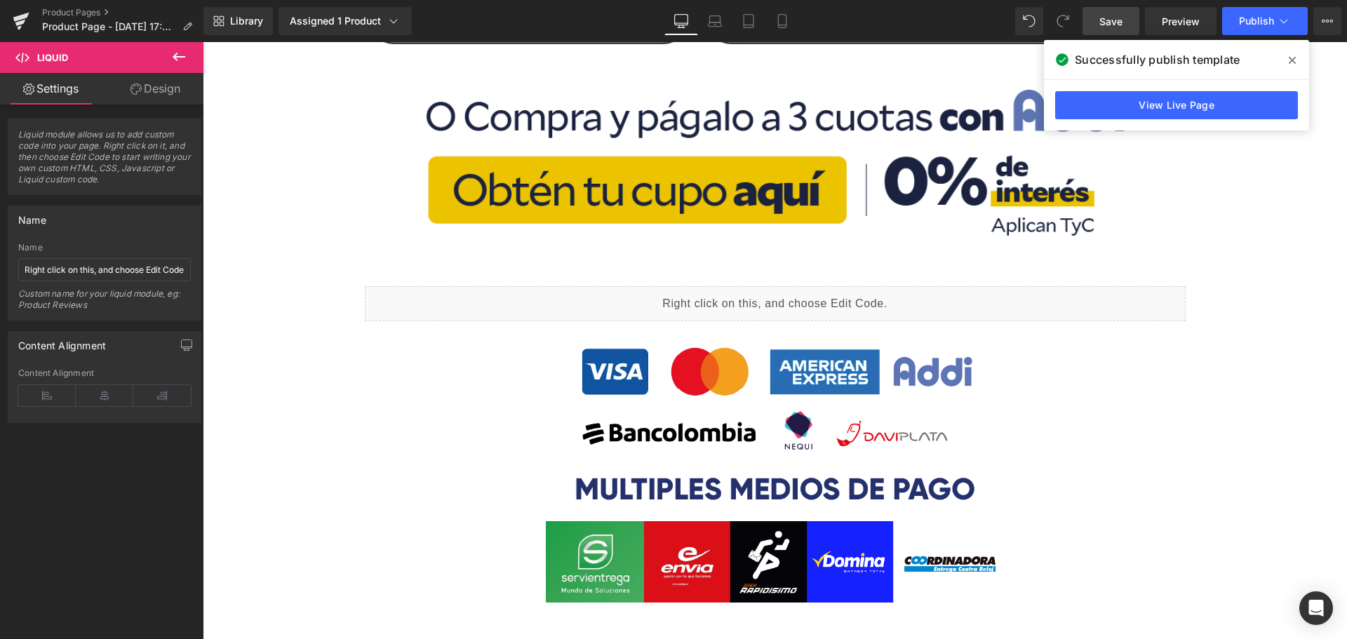
click at [1113, 25] on span "Save" at bounding box center [1110, 21] width 23 height 15
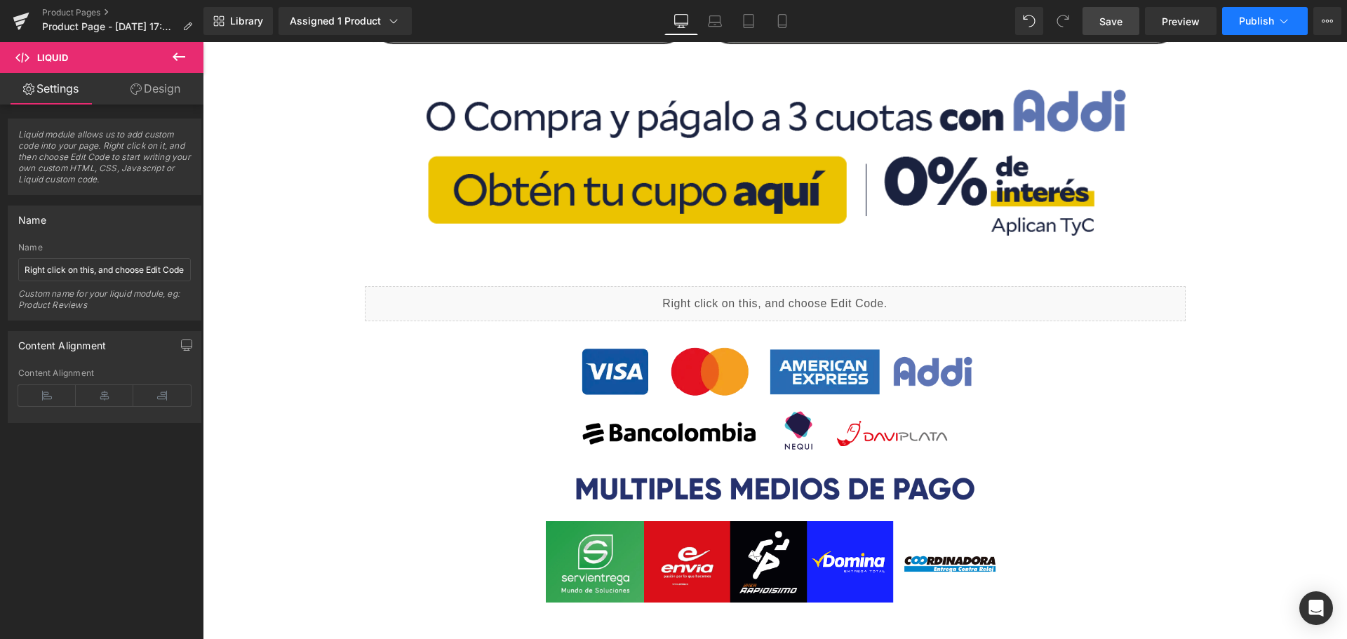
click at [1254, 22] on span "Publish" at bounding box center [1256, 20] width 35 height 11
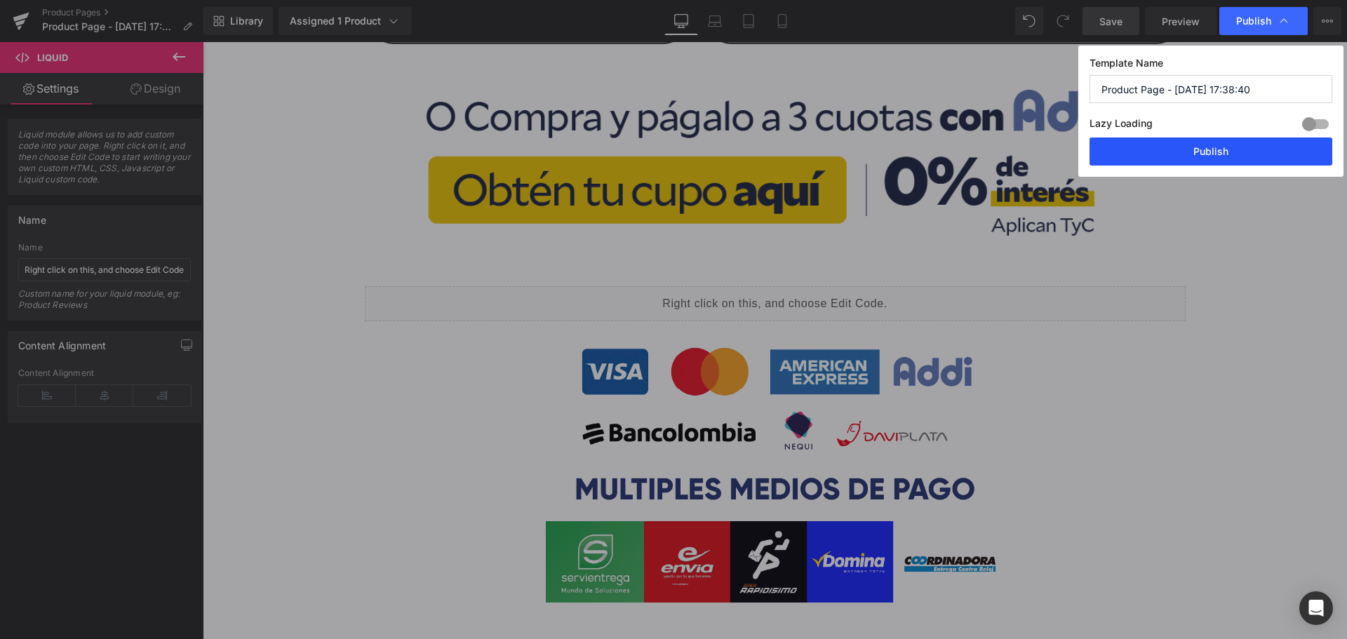
click at [1186, 159] on button "Publish" at bounding box center [1210, 152] width 243 height 28
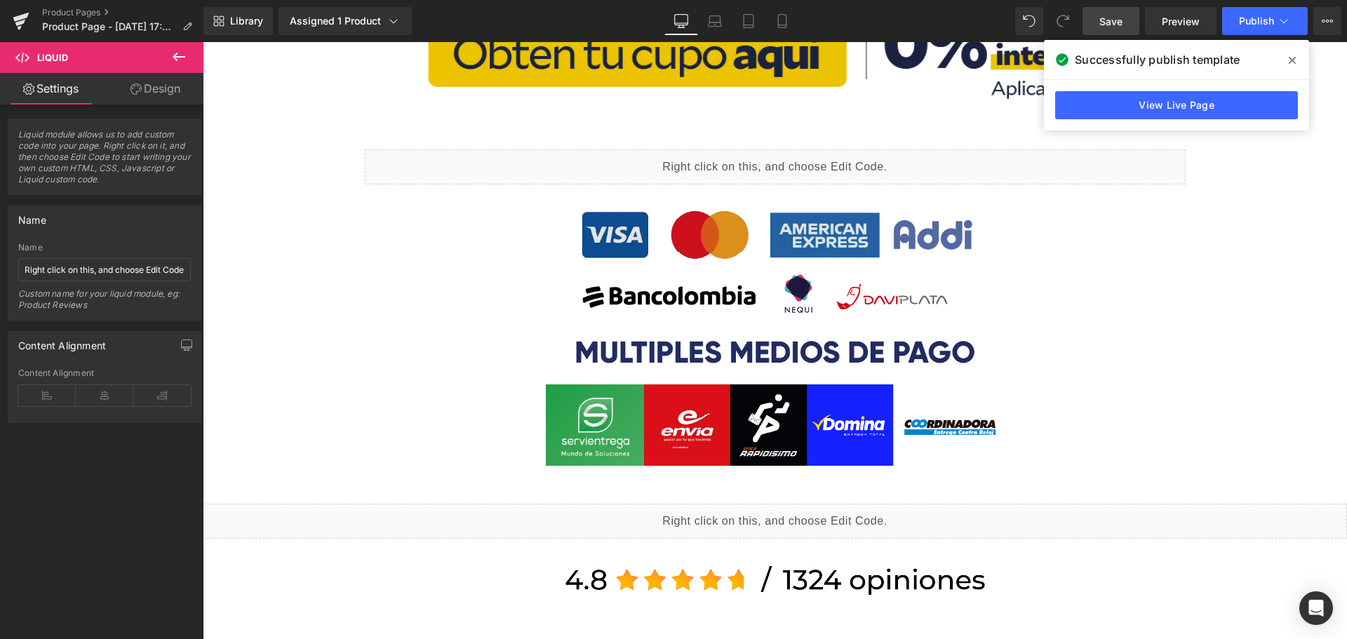
scroll to position [982, 0]
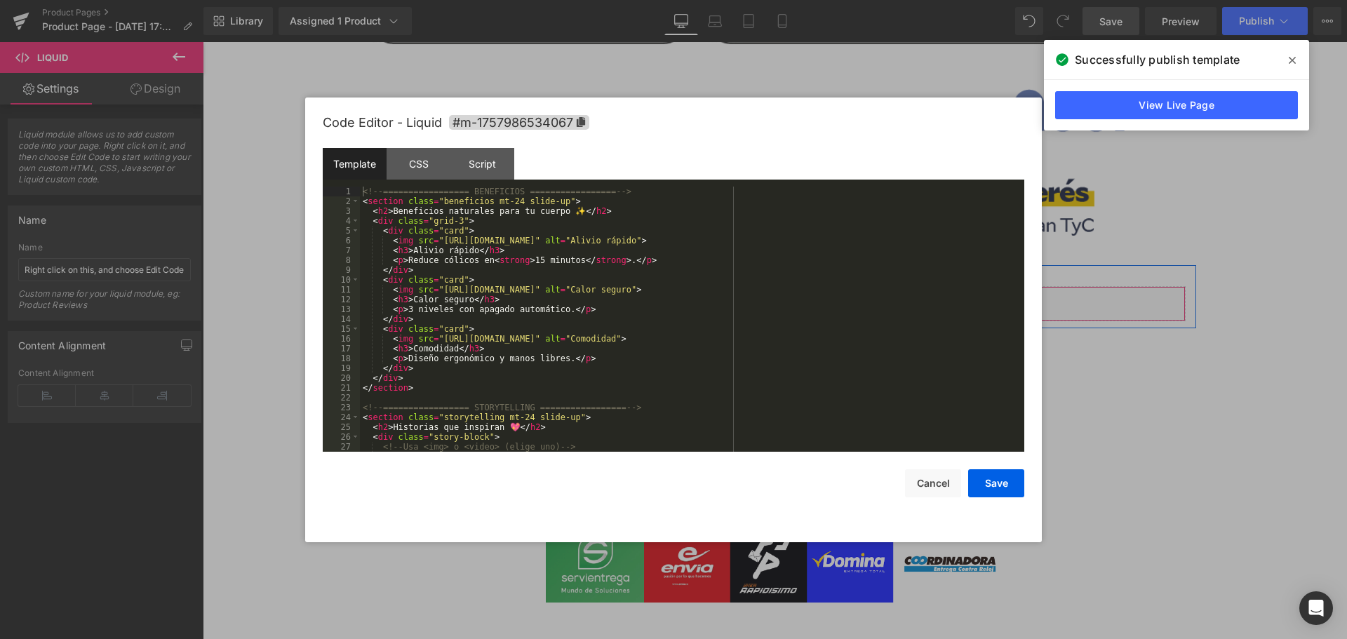
click at [783, 300] on div "Liquid" at bounding box center [775, 303] width 821 height 35
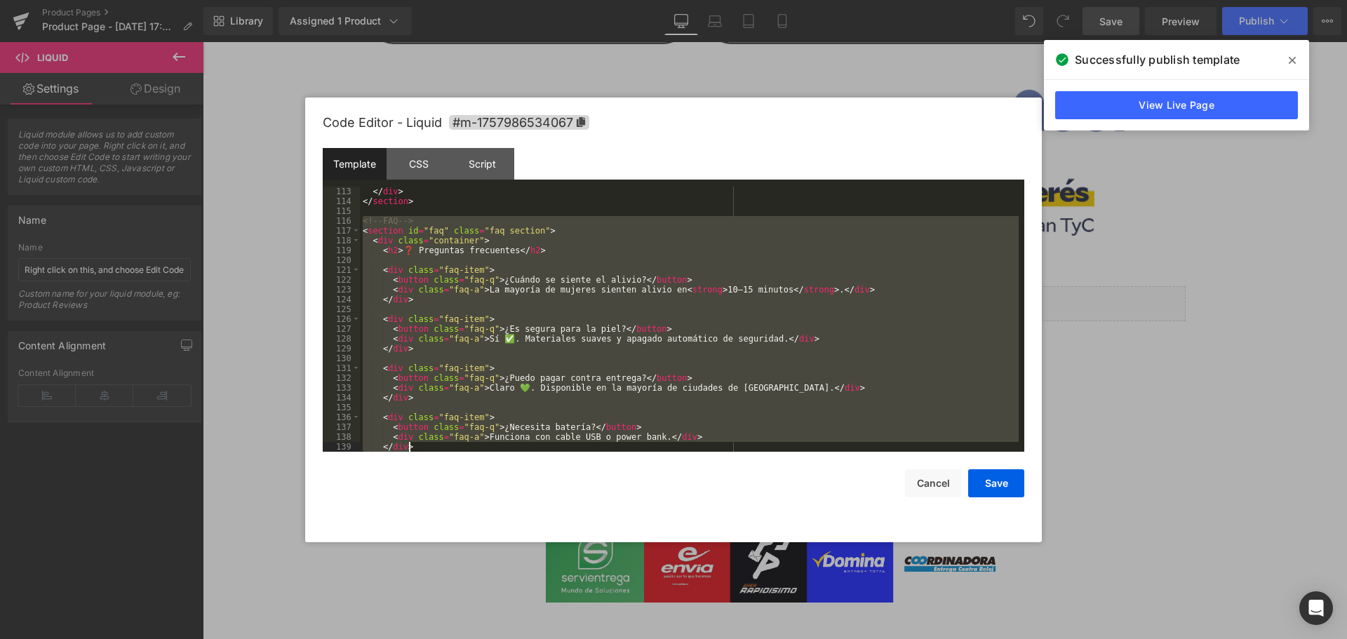
scroll to position [1267, 0]
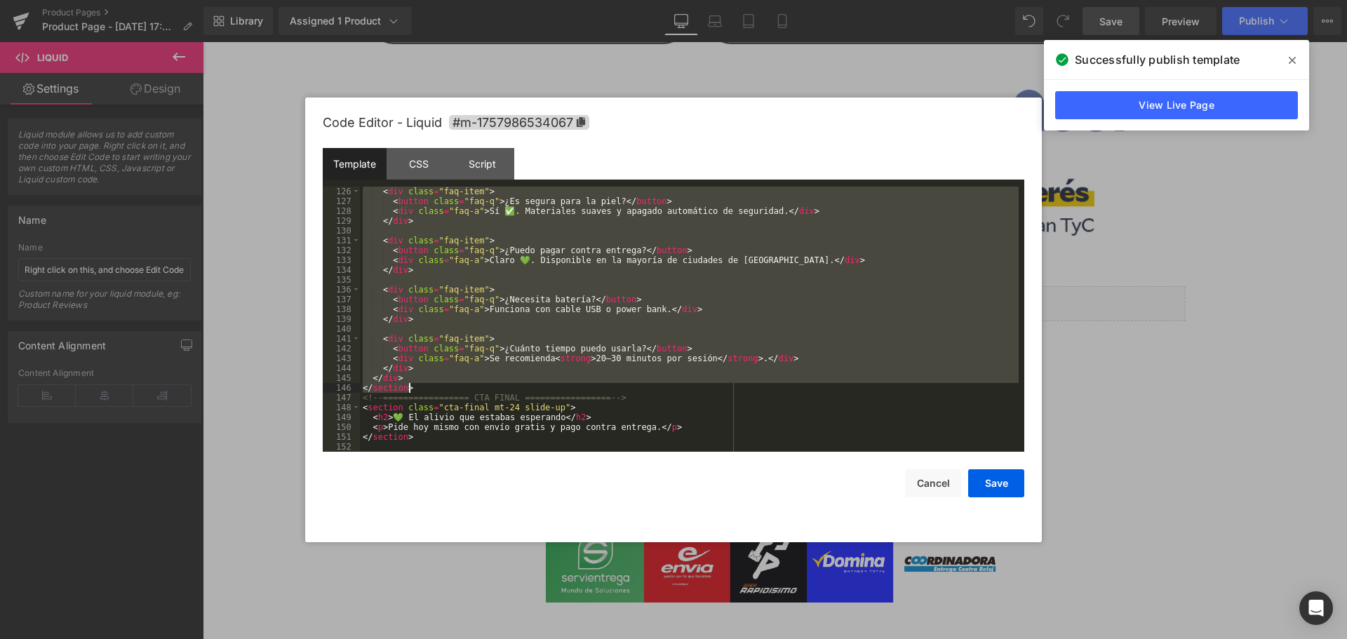
drag, startPoint x: 361, startPoint y: 303, endPoint x: 543, endPoint y: 391, distance: 201.8
click at [543, 391] on div "< div class = "faq-item" > < button class = "faq-q" > ¿Es segura para la piel? …" at bounding box center [689, 329] width 659 height 285
click at [422, 175] on div "CSS" at bounding box center [419, 164] width 64 height 32
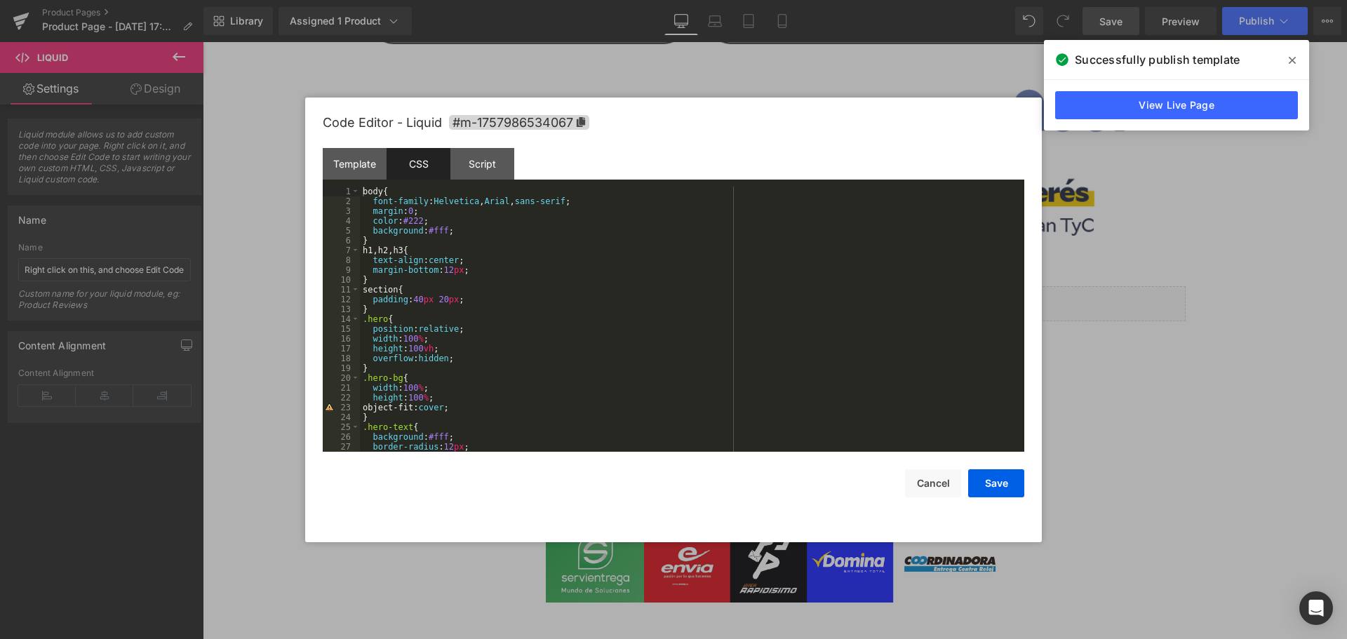
scroll to position [0, 0]
click at [495, 168] on div "Script" at bounding box center [482, 164] width 64 height 32
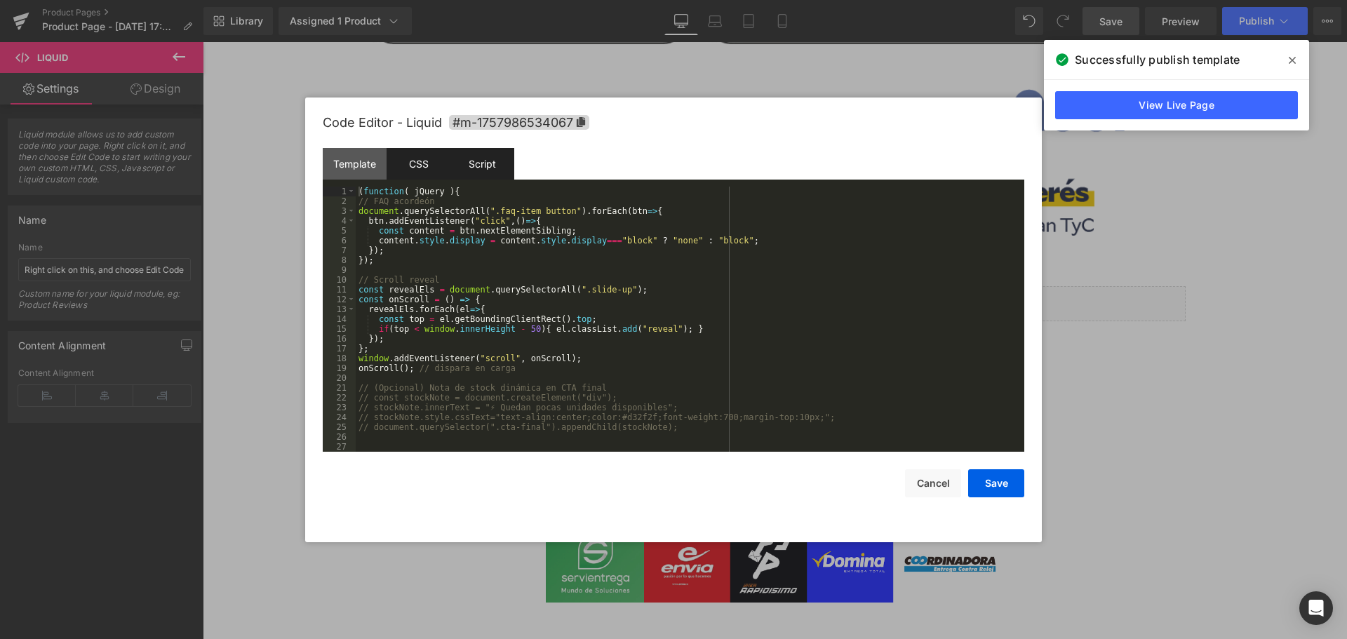
click at [434, 173] on div "CSS" at bounding box center [419, 164] width 64 height 32
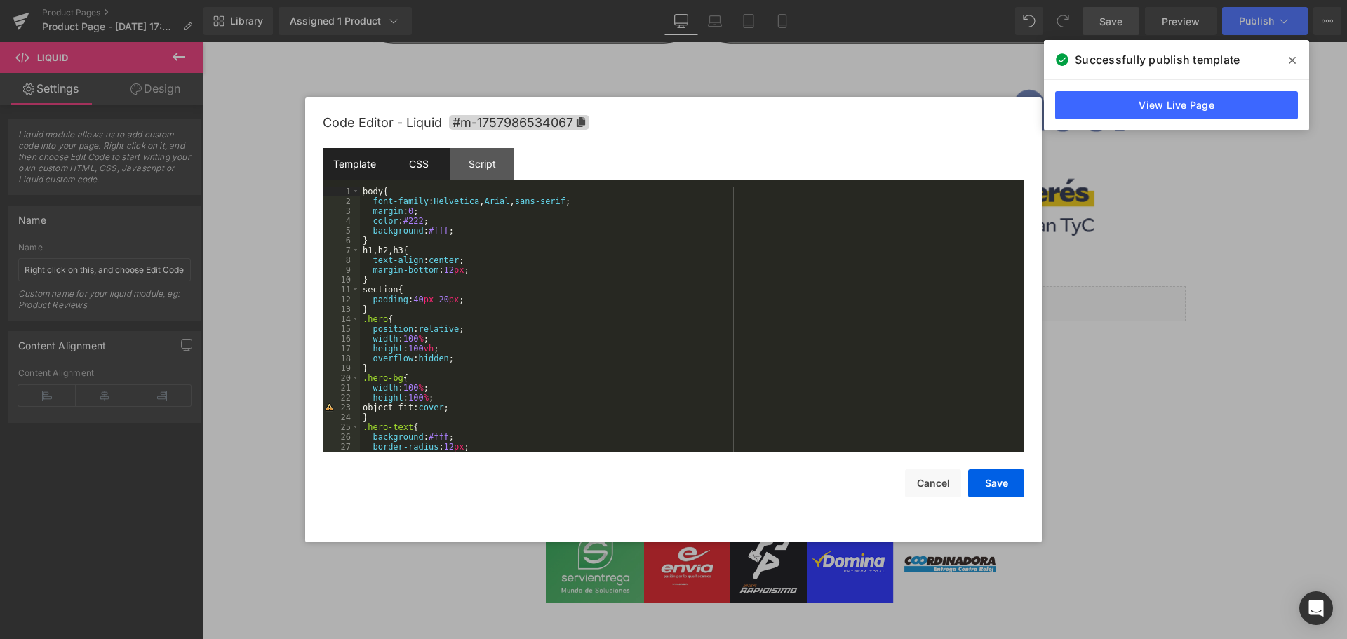
click at [351, 150] on div "Template" at bounding box center [355, 164] width 64 height 32
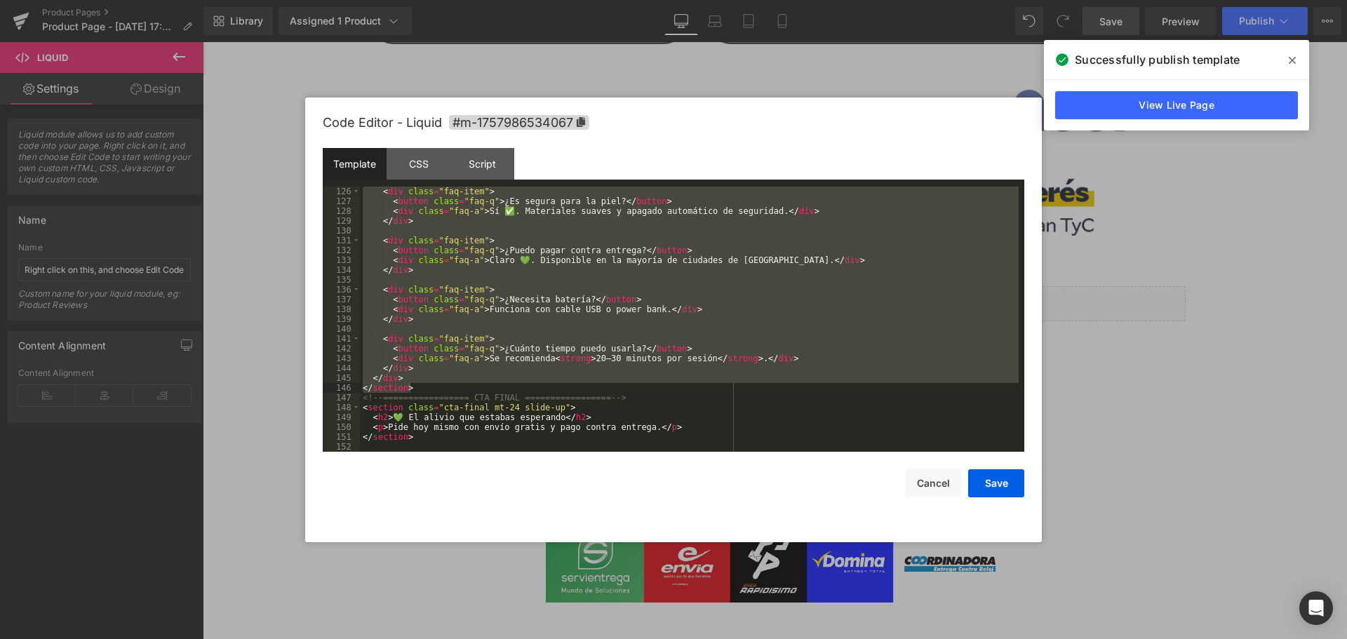
click at [598, 445] on div "< div class = "faq-item" > < button class = "faq-q" > ¿Es segura para la piel? …" at bounding box center [689, 329] width 659 height 285
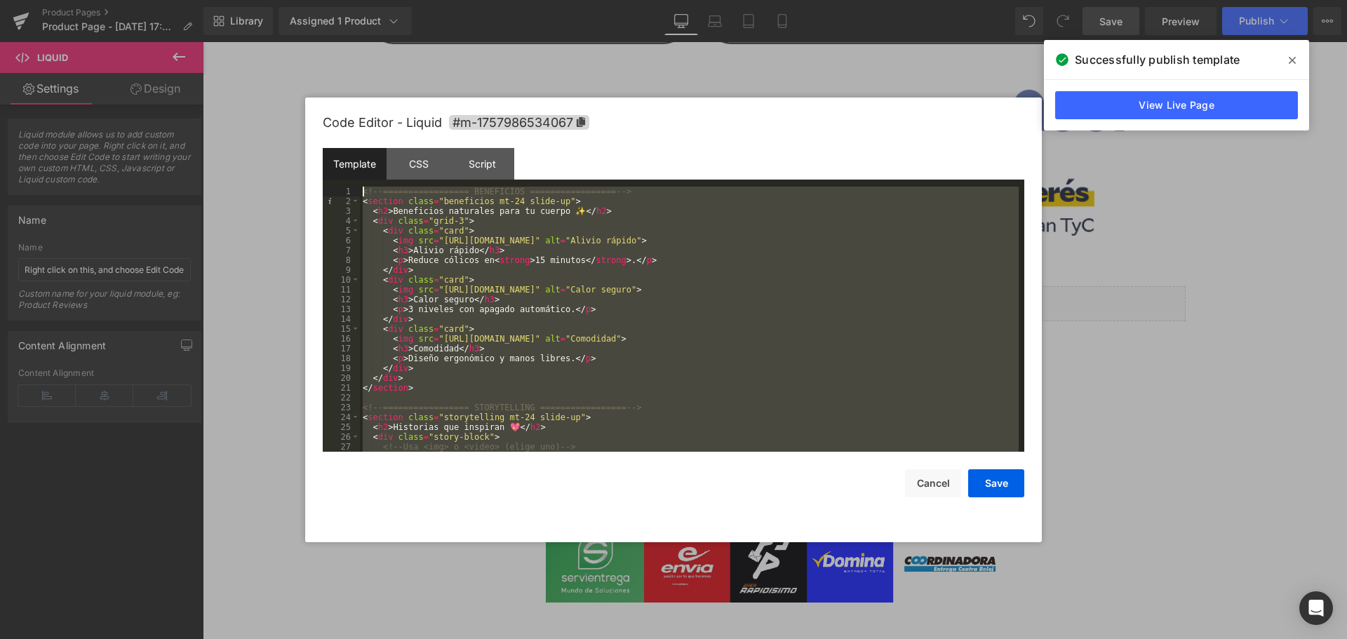
drag, startPoint x: 457, startPoint y: 445, endPoint x: 199, endPoint y: 15, distance: 501.9
click at [199, 15] on body "Product You are previewing how the will restyle your page. You can not edit Ele…" at bounding box center [673, 319] width 1347 height 639
click at [430, 161] on div "CSS" at bounding box center [419, 164] width 64 height 32
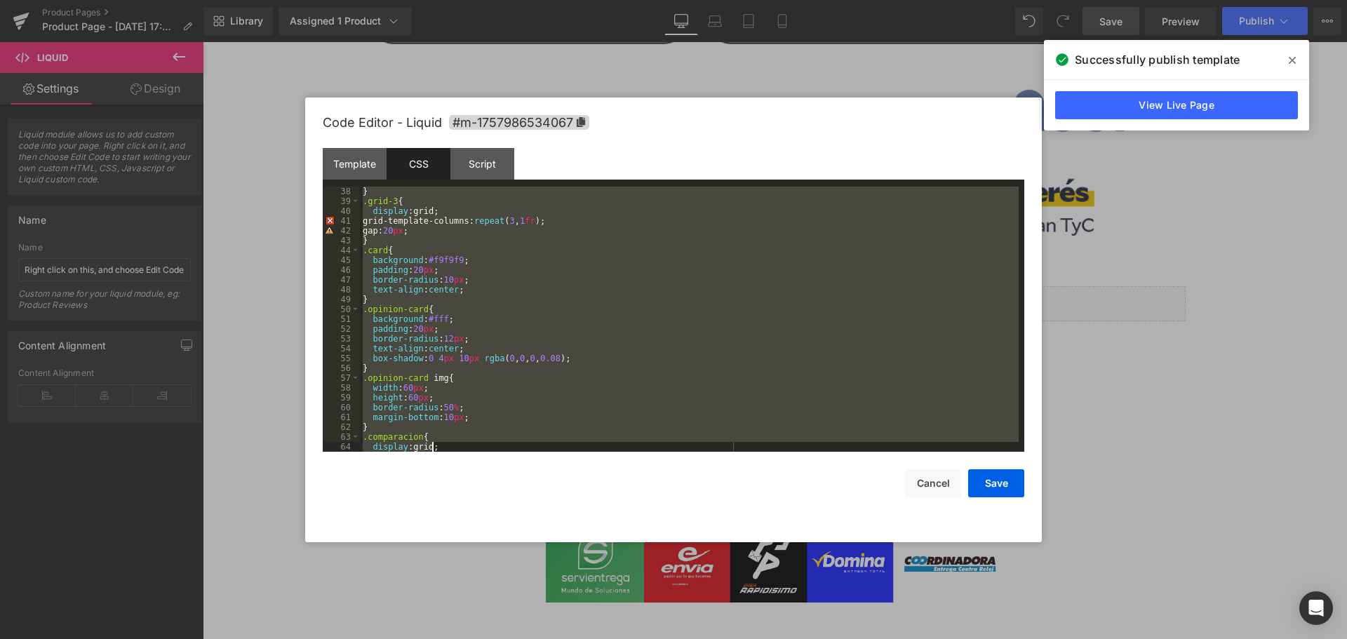
scroll to position [1287, 0]
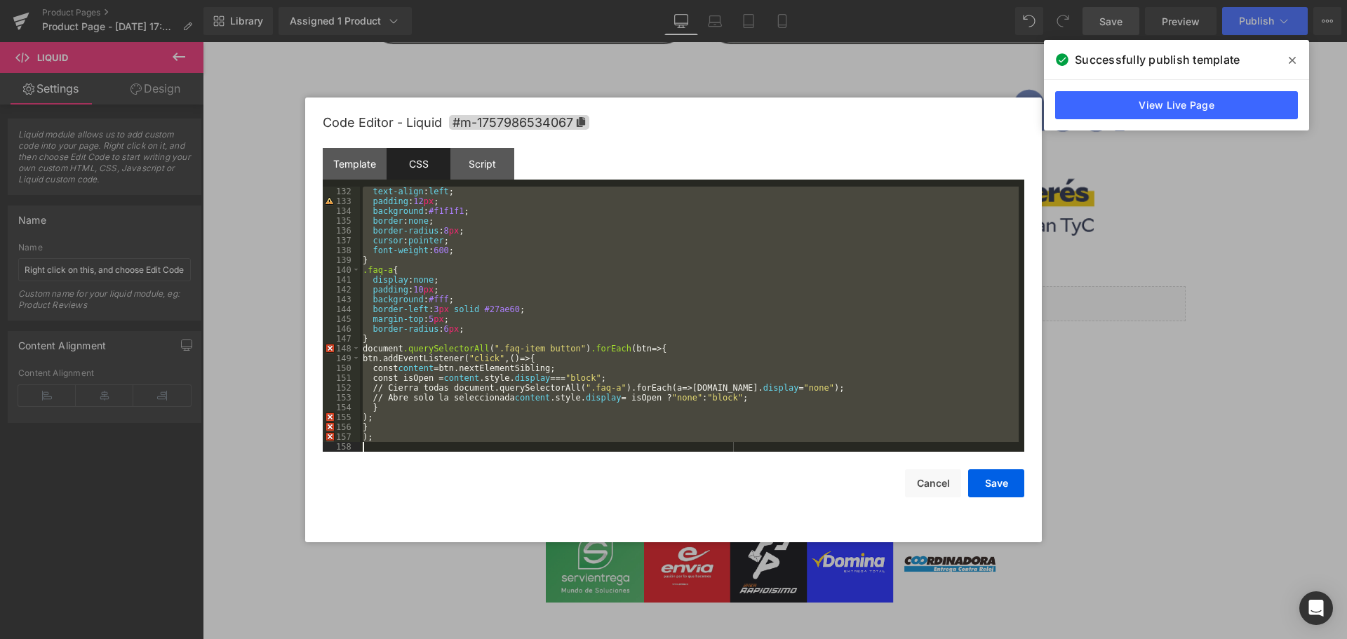
drag, startPoint x: 363, startPoint y: 189, endPoint x: 650, endPoint y: 626, distance: 521.9
click at [650, 626] on body "Product You are previewing how the will restyle your page. You can not edit Ele…" at bounding box center [673, 319] width 1347 height 639
click at [489, 157] on div "Script" at bounding box center [482, 164] width 64 height 32
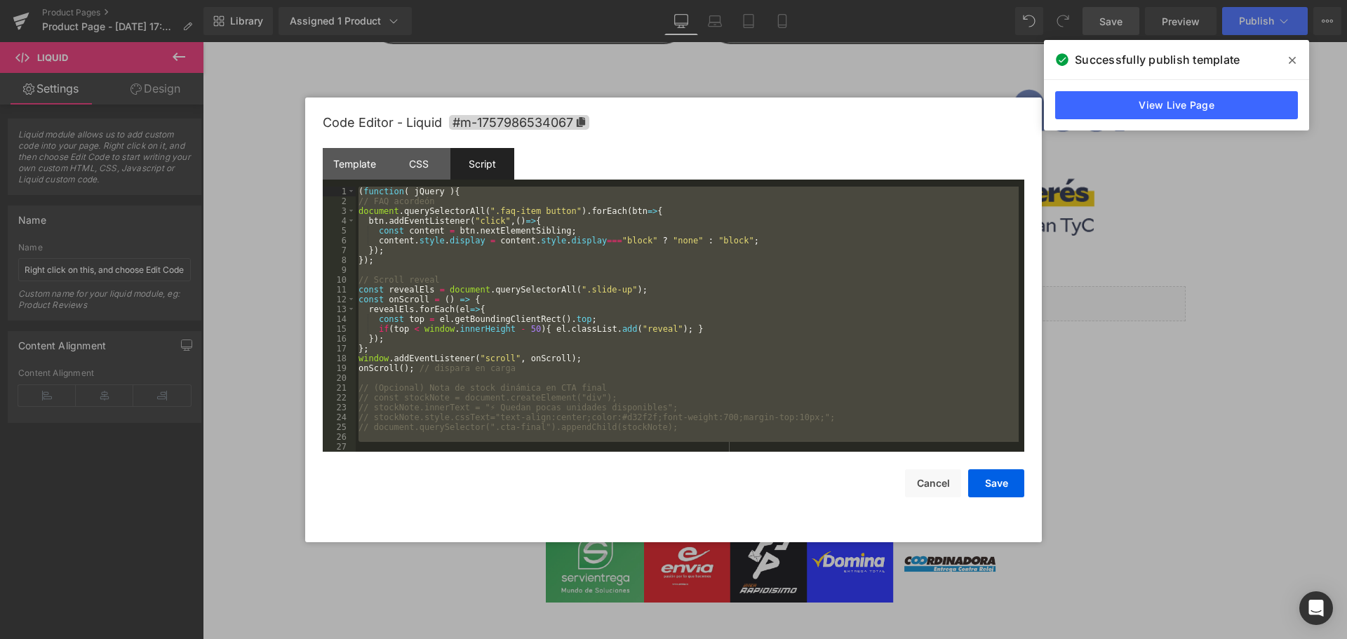
drag, startPoint x: 709, startPoint y: 445, endPoint x: 288, endPoint y: 109, distance: 538.6
click at [288, 109] on body "Product You are previewing how the will restyle your page. You can not edit Ele…" at bounding box center [673, 319] width 1347 height 639
click at [489, 162] on div "Script" at bounding box center [482, 164] width 64 height 32
click at [946, 485] on button "Cancel" at bounding box center [933, 483] width 56 height 28
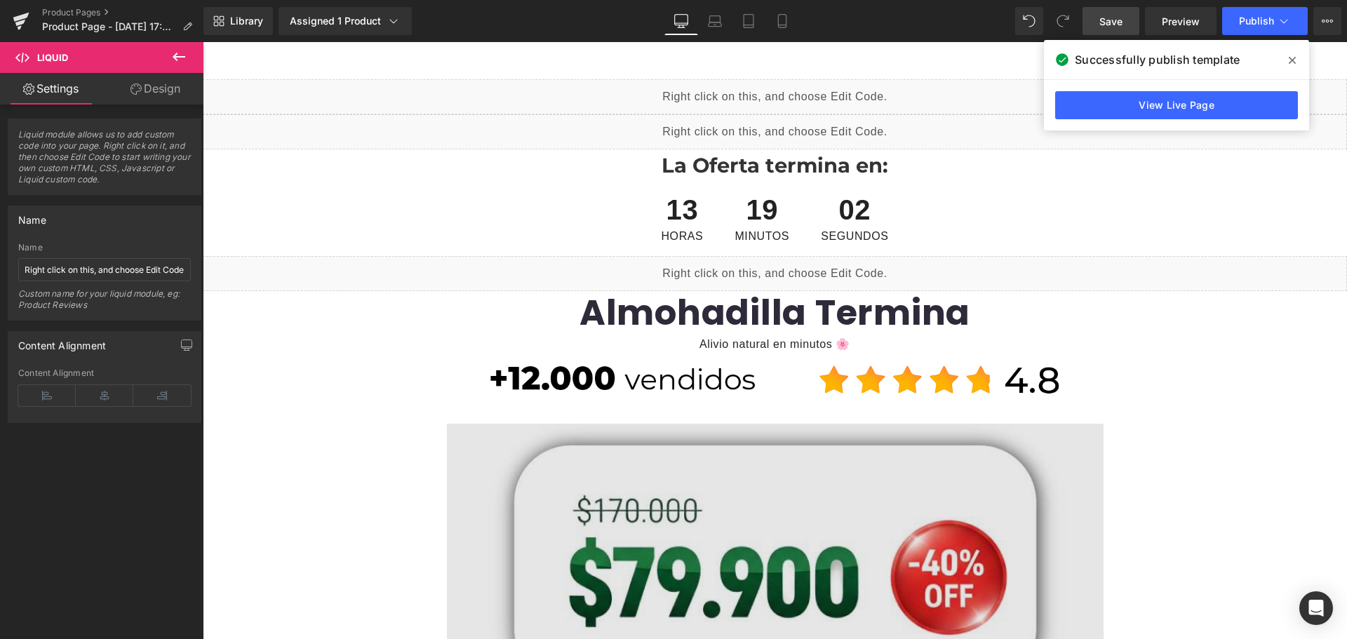
scroll to position [0, 0]
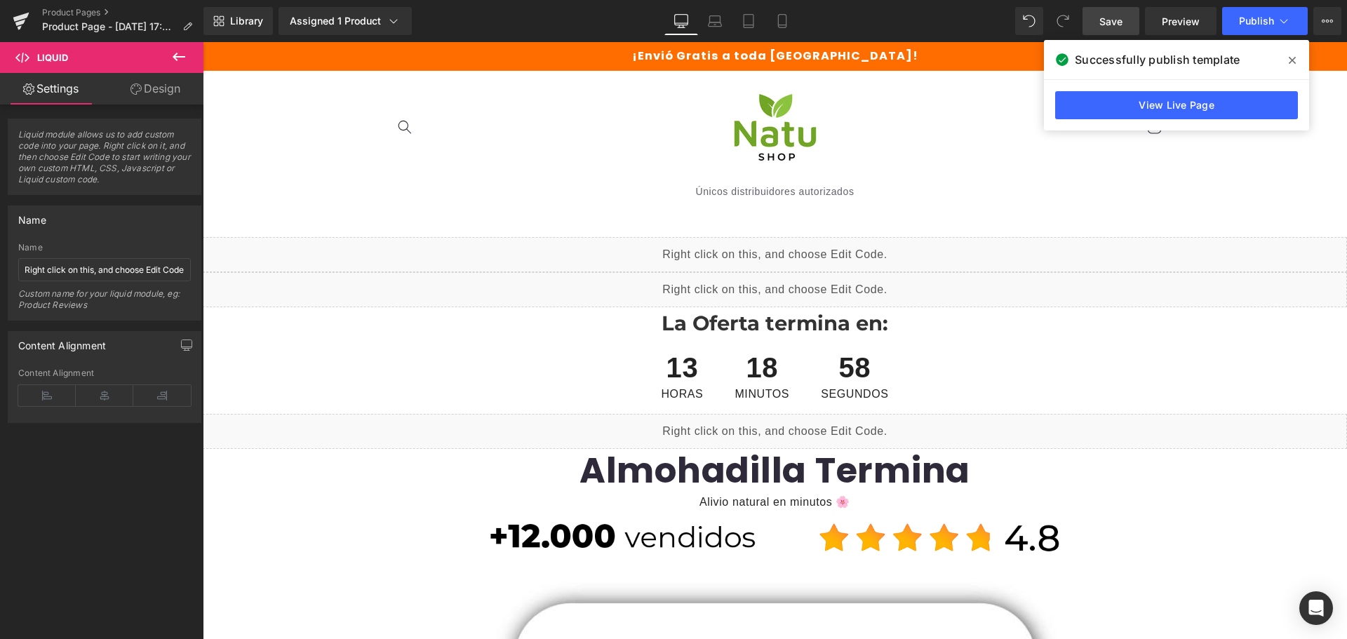
click at [786, 288] on div "Liquid" at bounding box center [775, 289] width 1144 height 35
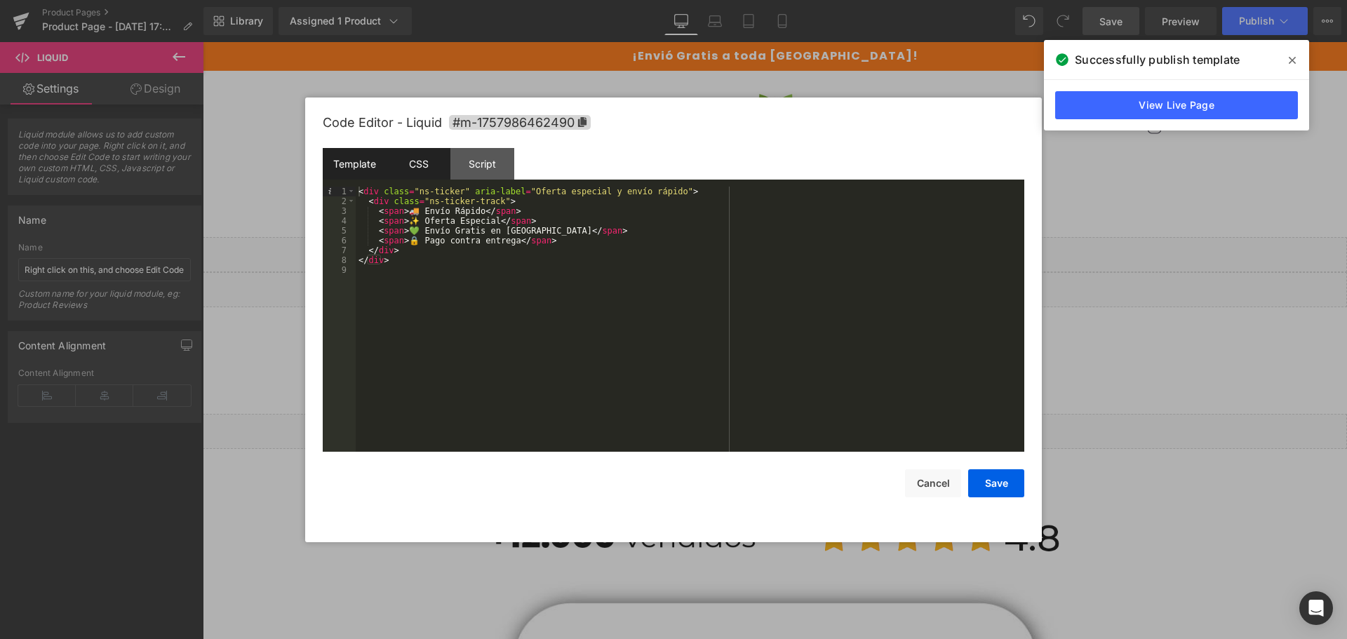
click at [413, 168] on div "CSS" at bounding box center [419, 164] width 64 height 32
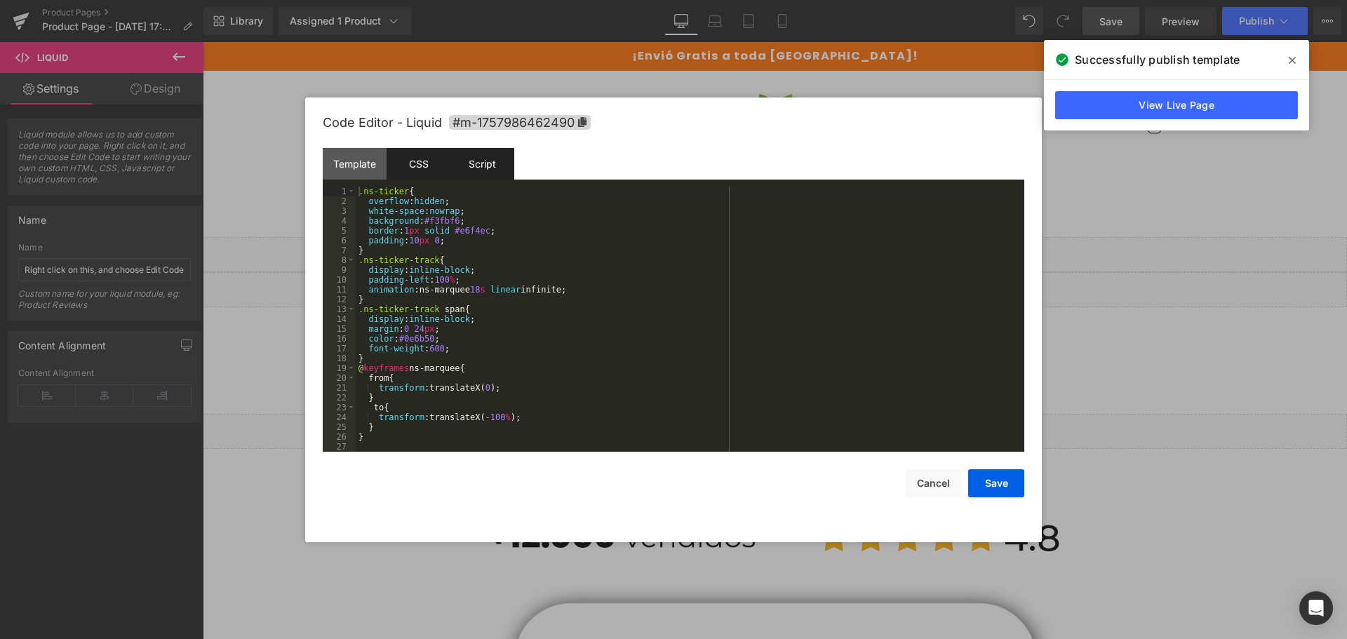
click at [470, 166] on div "Script" at bounding box center [482, 164] width 64 height 32
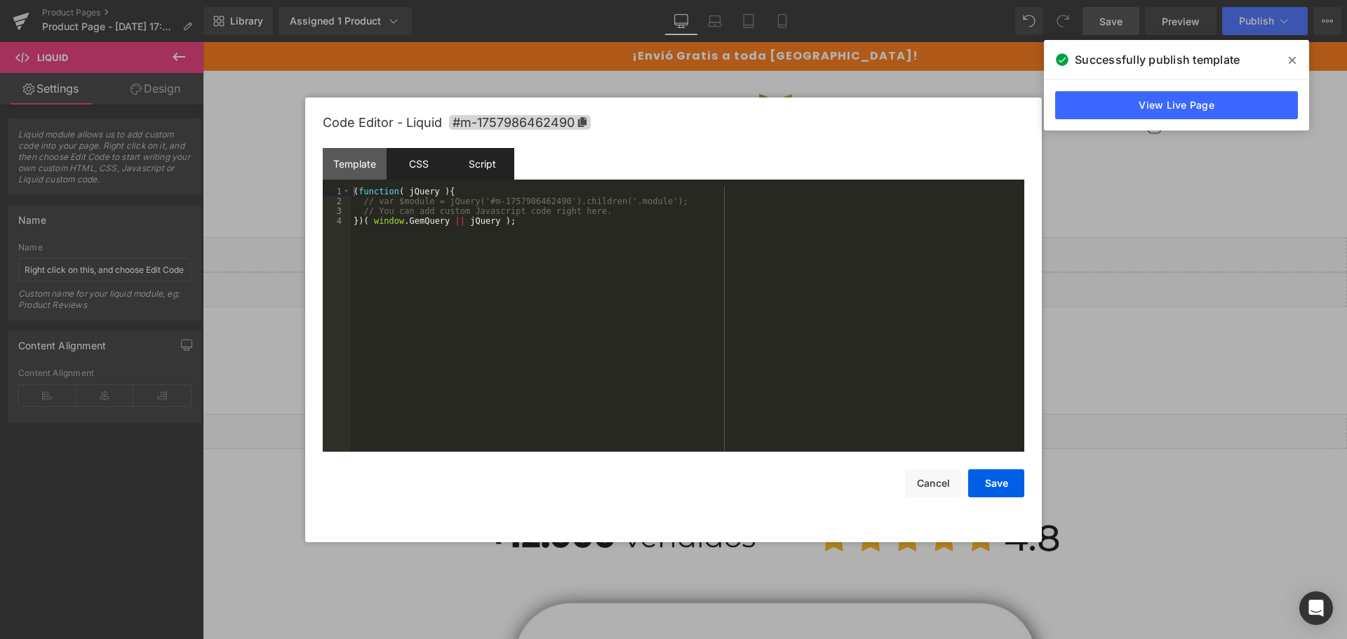
click at [429, 166] on div "CSS" at bounding box center [419, 164] width 64 height 32
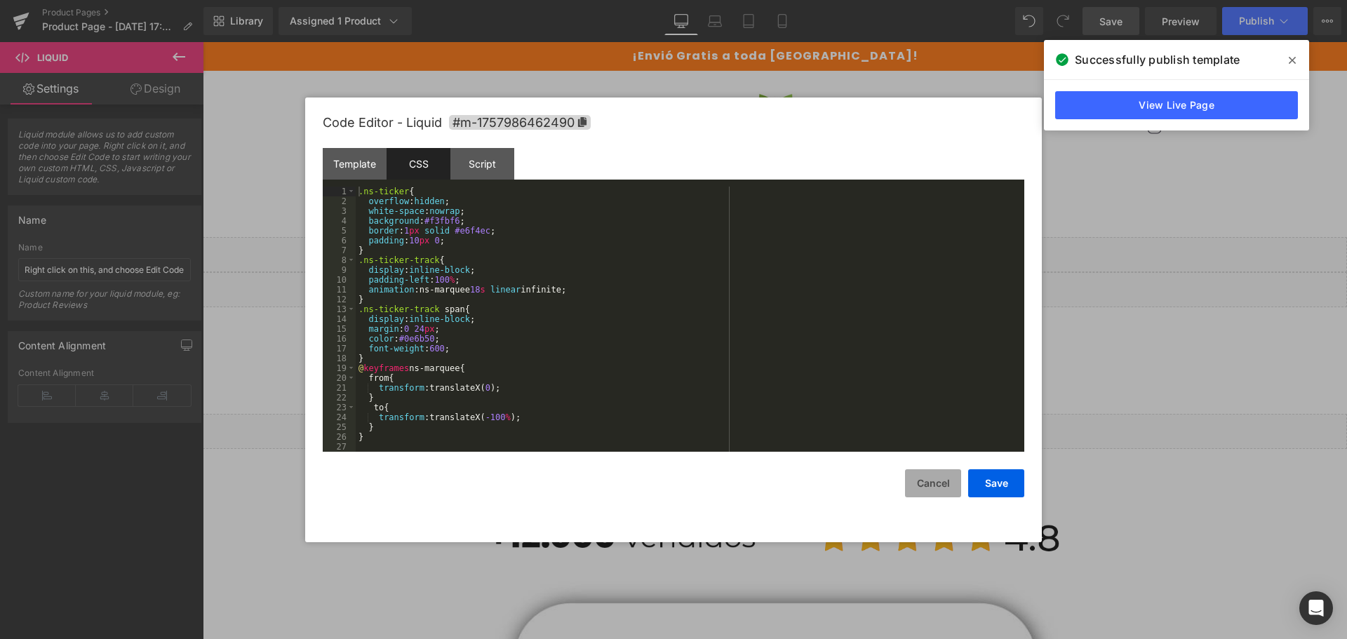
drag, startPoint x: 937, startPoint y: 481, endPoint x: 727, endPoint y: 284, distance: 287.4
click at [937, 481] on button "Cancel" at bounding box center [933, 483] width 56 height 28
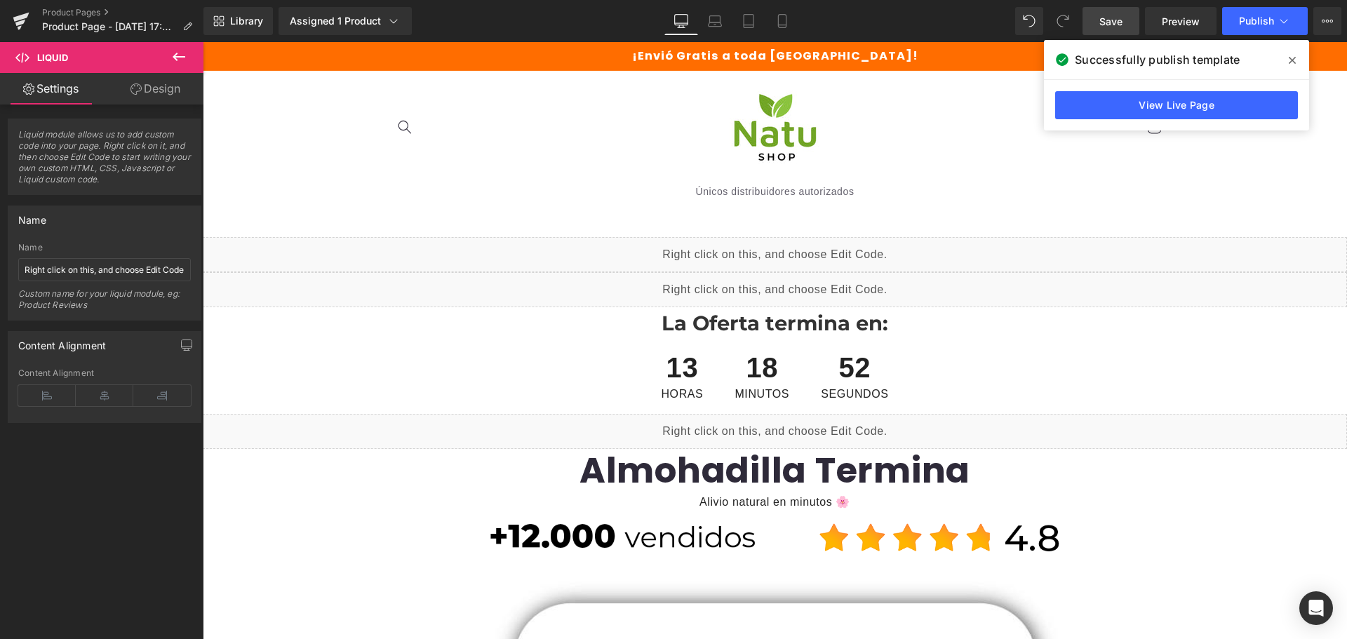
click at [793, 250] on div "Liquid" at bounding box center [775, 254] width 1144 height 35
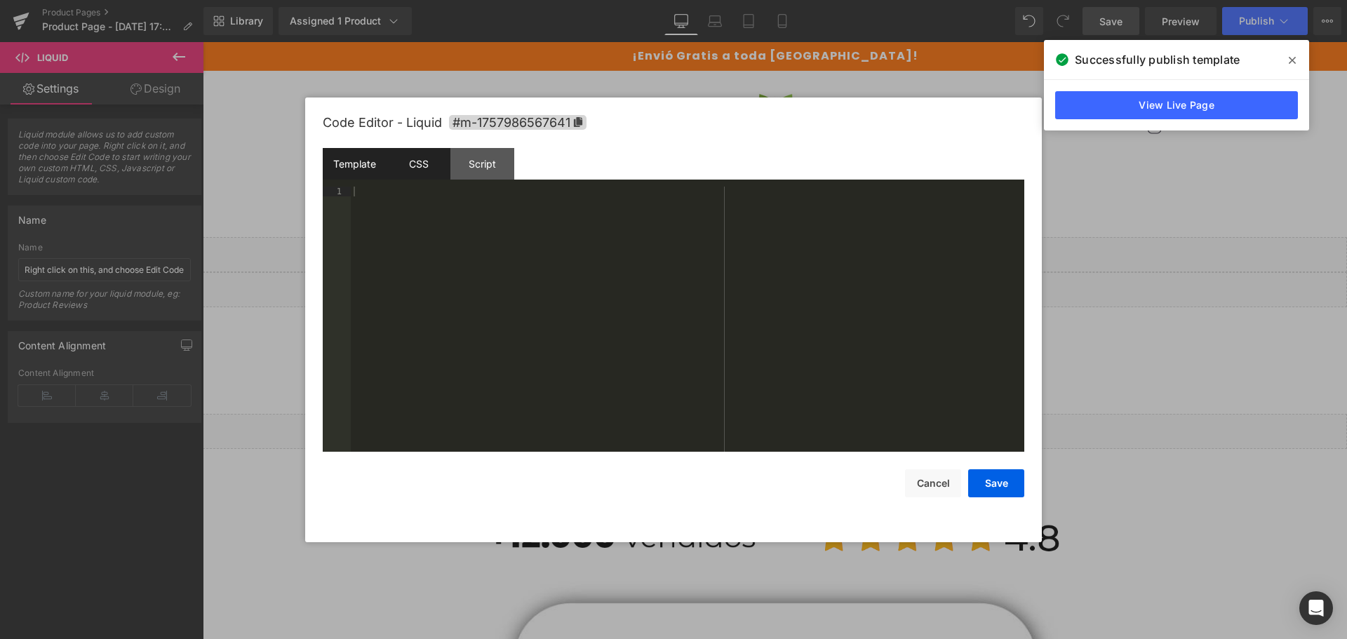
click at [416, 161] on div "CSS" at bounding box center [419, 164] width 64 height 32
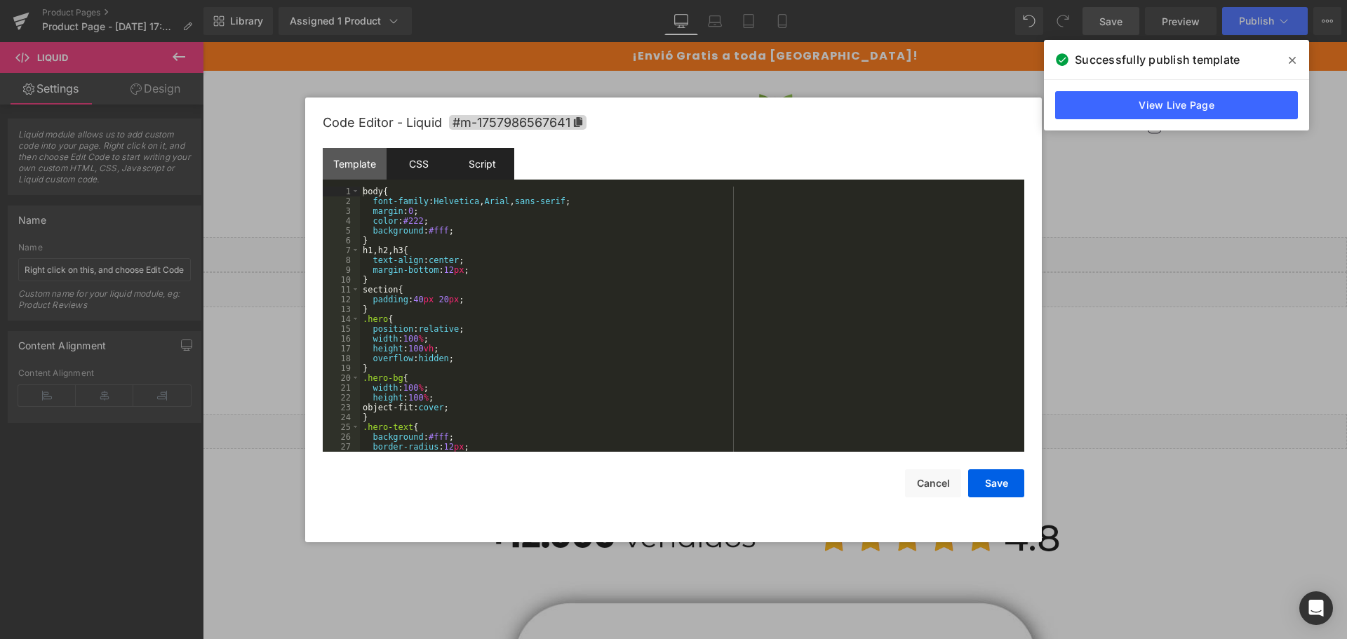
click at [462, 158] on div "Script" at bounding box center [482, 164] width 64 height 32
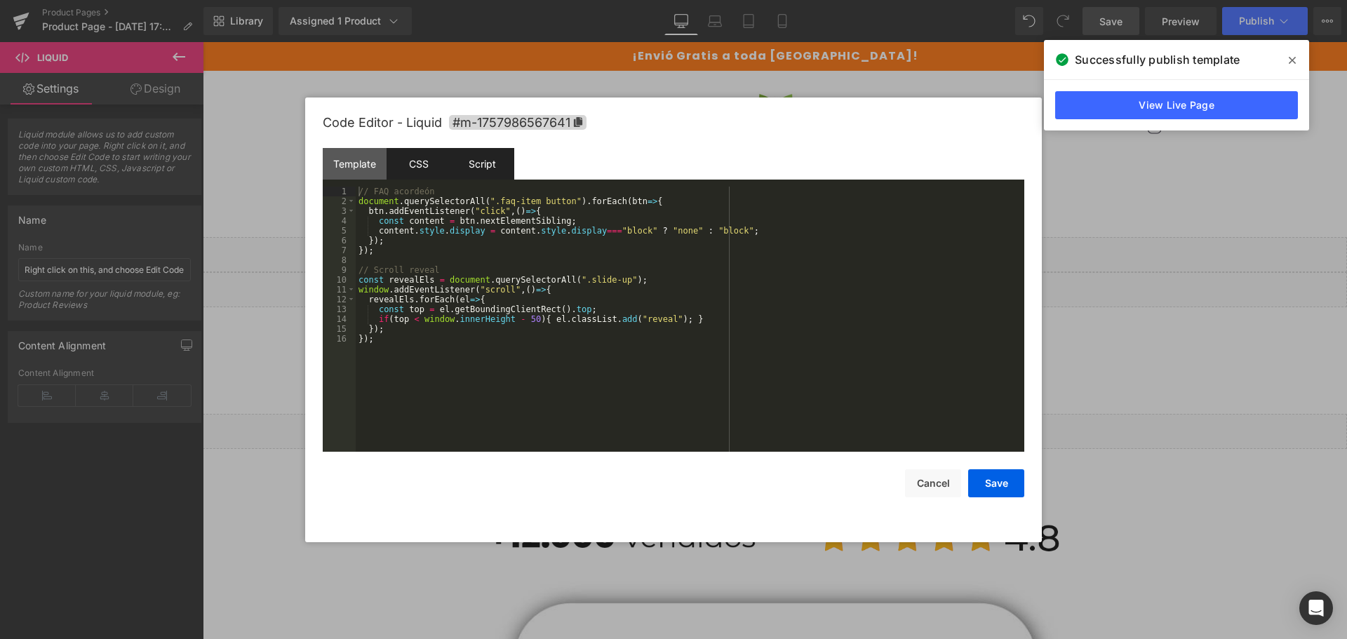
click at [443, 165] on div "CSS" at bounding box center [419, 164] width 64 height 32
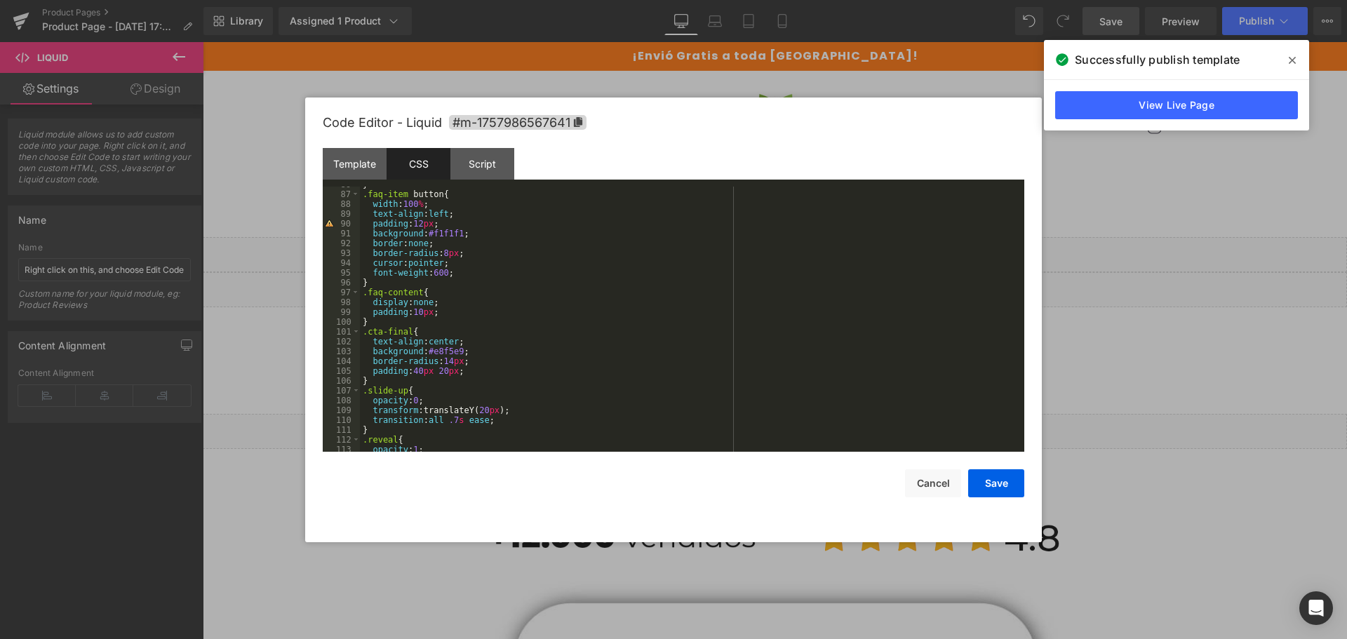
scroll to position [874, 0]
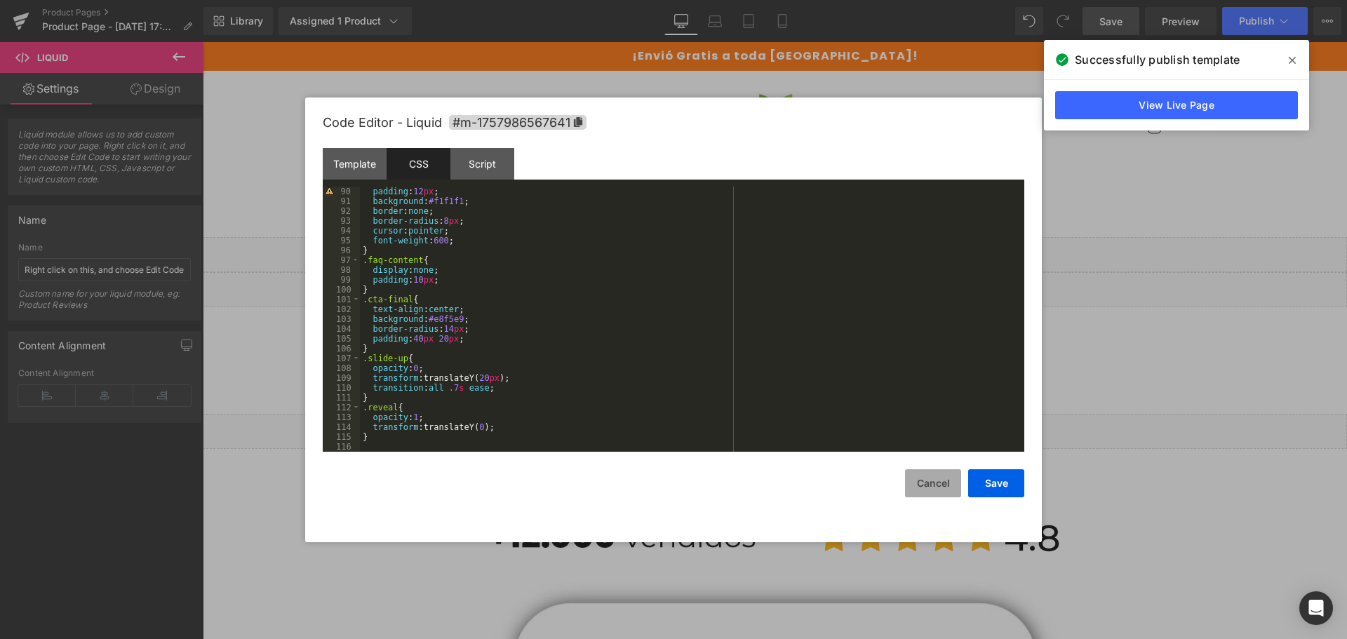
click at [918, 483] on button "Cancel" at bounding box center [933, 483] width 56 height 28
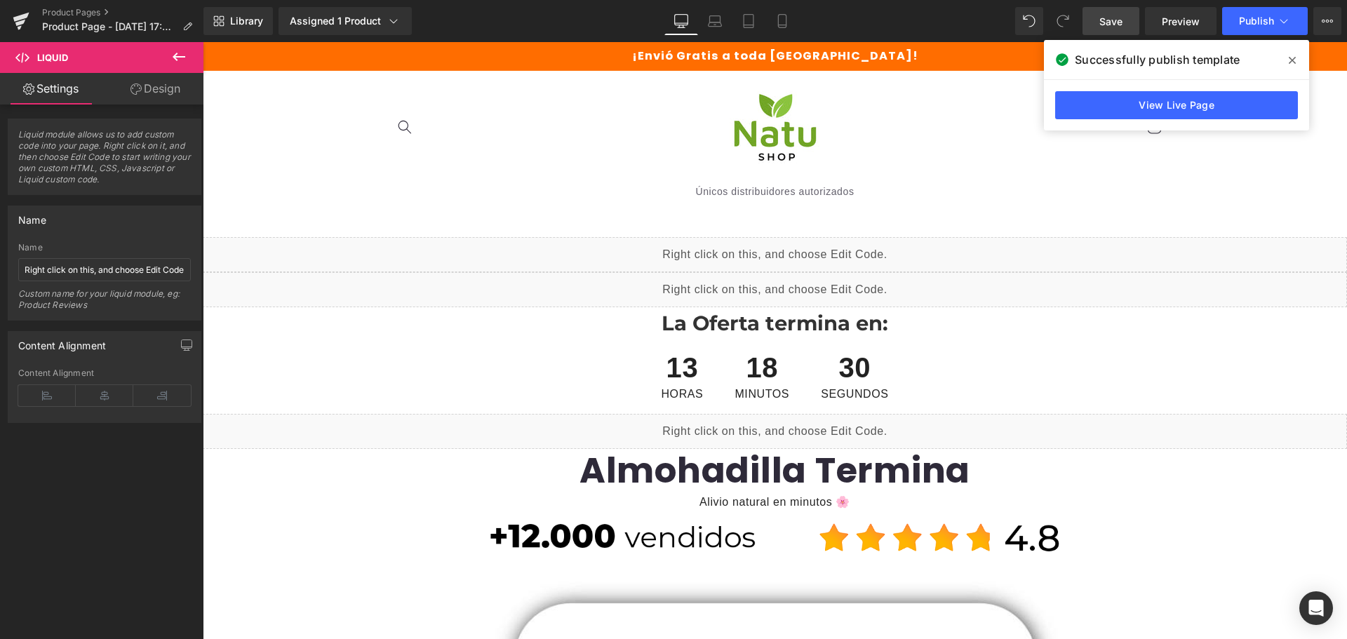
click at [791, 424] on div "Liquid" at bounding box center [775, 431] width 1144 height 35
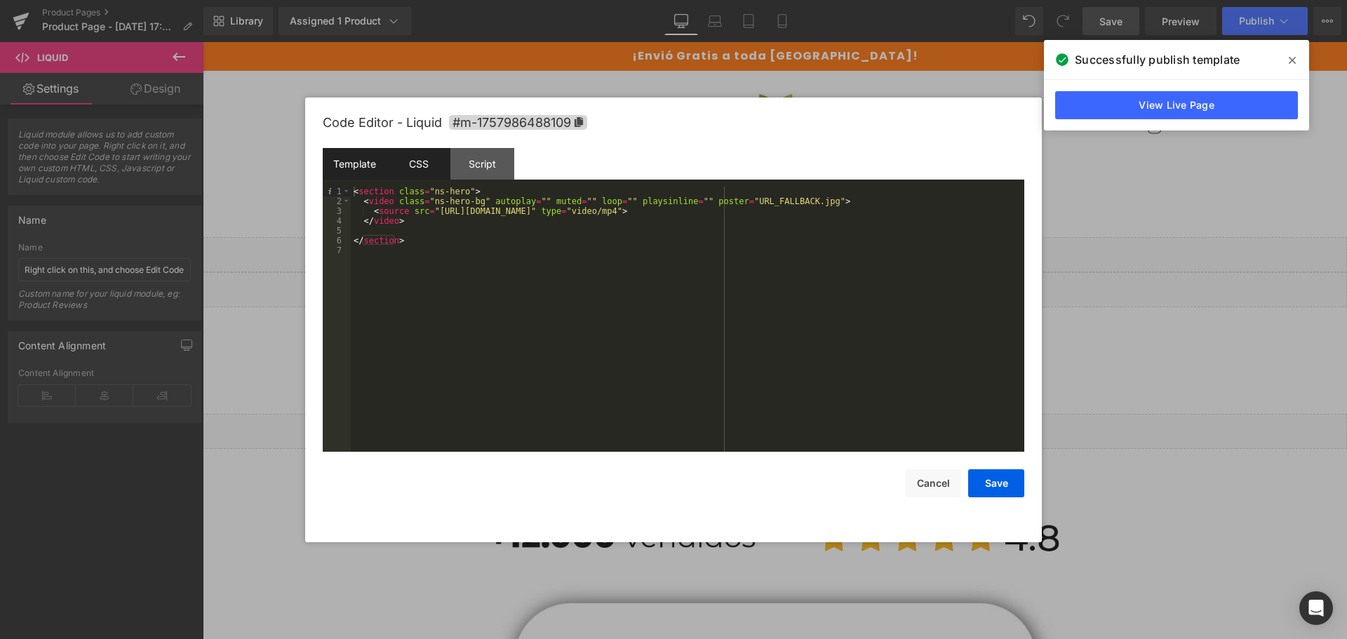
click at [407, 169] on div "CSS" at bounding box center [419, 164] width 64 height 32
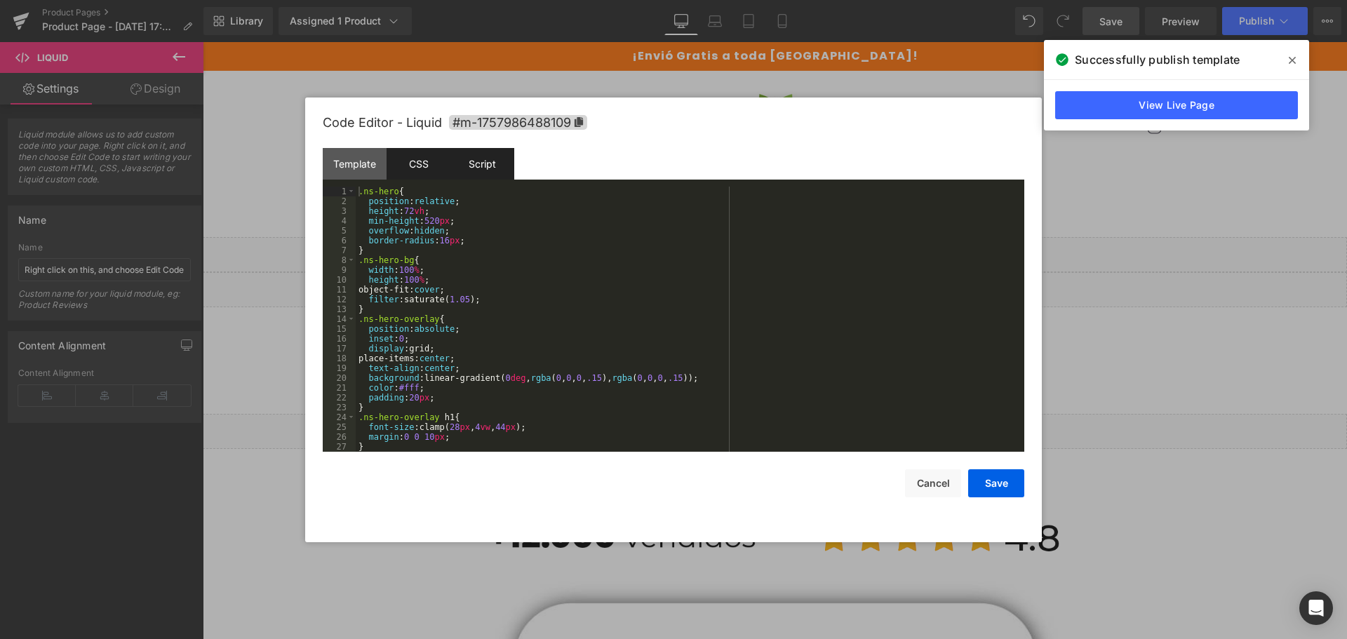
click at [468, 163] on div "Script" at bounding box center [482, 164] width 64 height 32
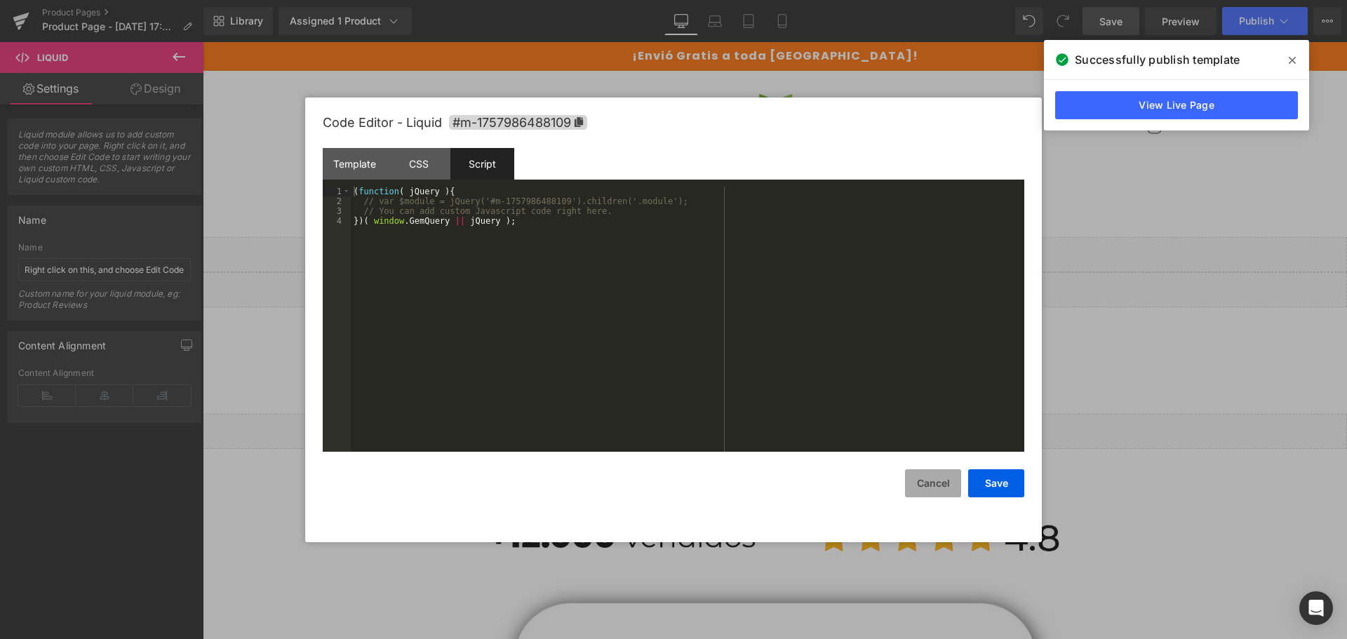
click at [945, 494] on button "Cancel" at bounding box center [933, 483] width 56 height 28
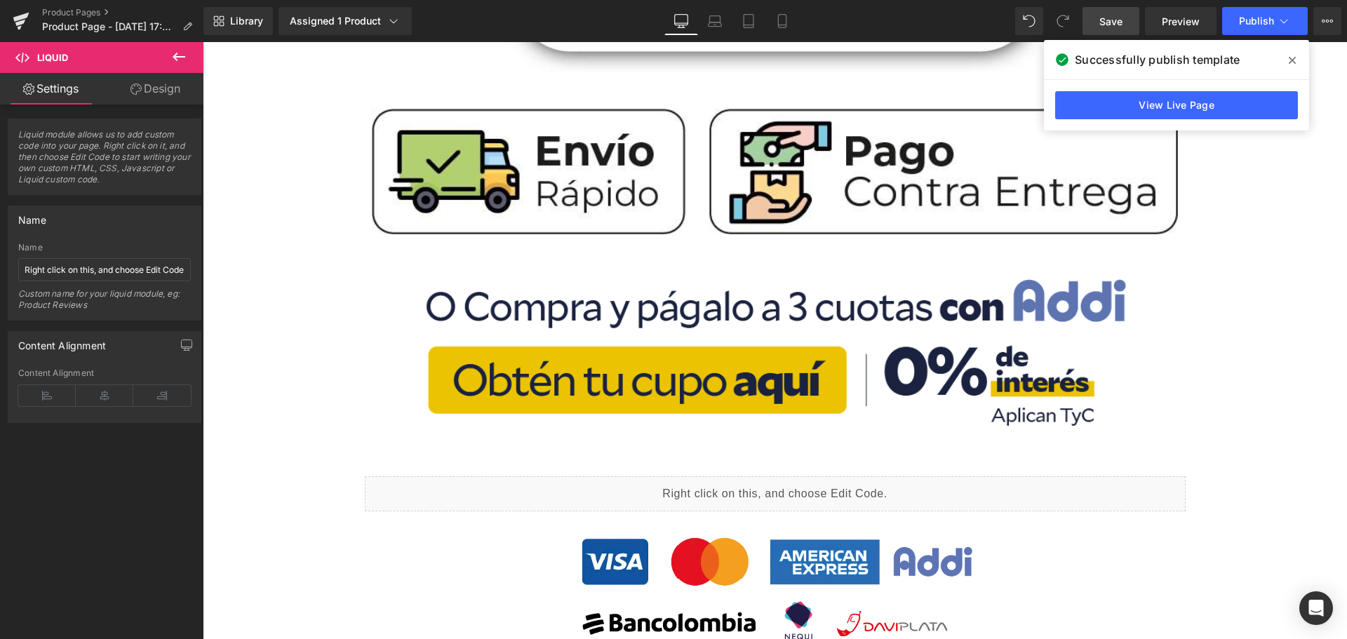
scroll to position [912, 0]
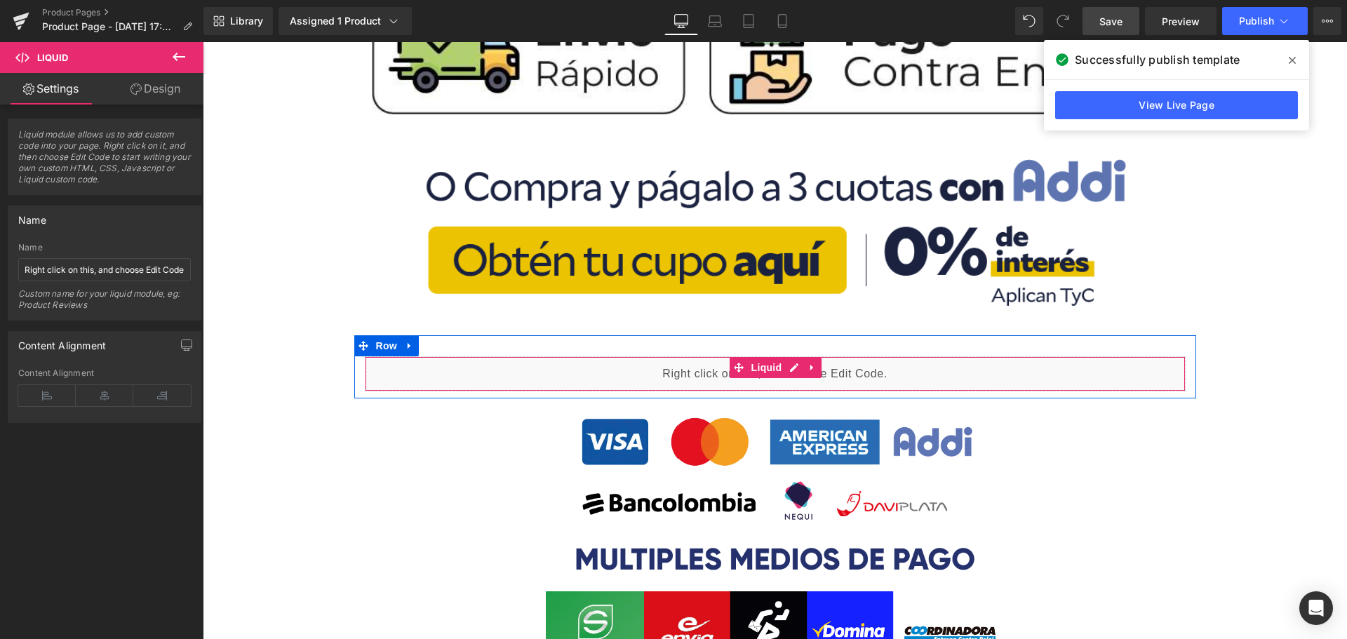
click at [793, 371] on div "Liquid" at bounding box center [775, 373] width 821 height 35
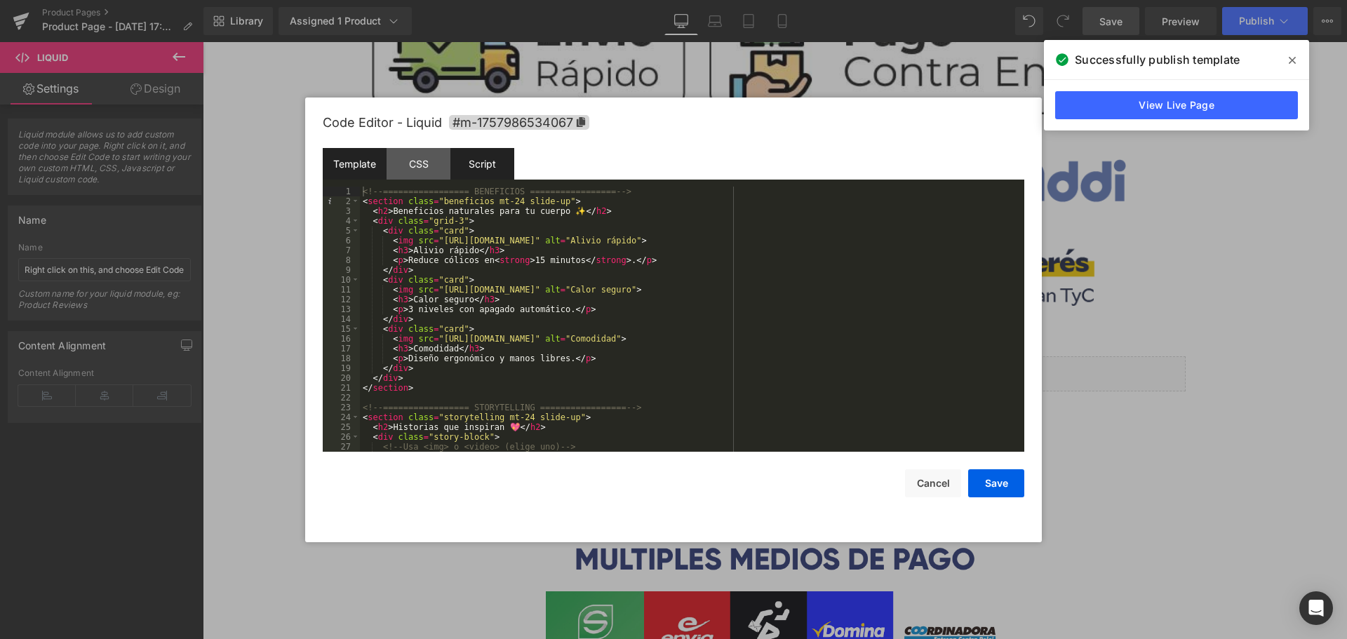
click at [478, 165] on div "Script" at bounding box center [482, 164] width 64 height 32
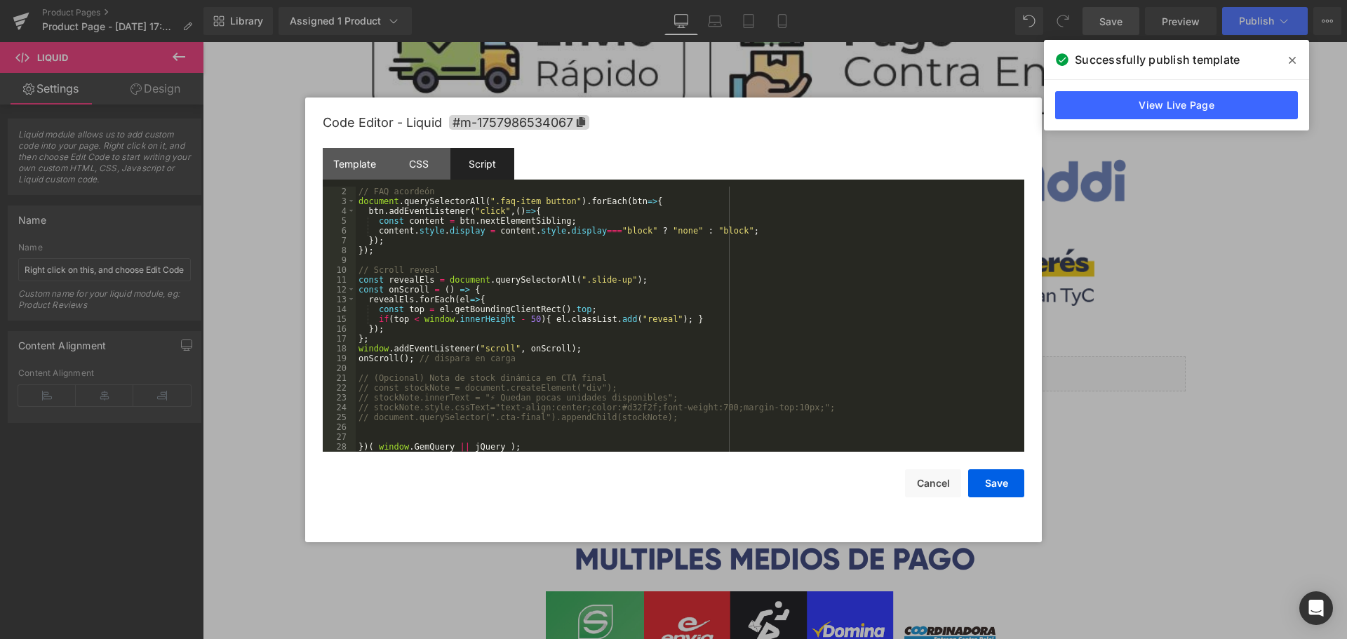
scroll to position [10, 0]
drag, startPoint x: 537, startPoint y: 452, endPoint x: 521, endPoint y: 447, distance: 16.9
click at [521, 447] on div "Code Editor - Liquid #m-1757986534067 Template CSS Script Data 1 2 3 4 5 6 7 8 …" at bounding box center [674, 320] width 702 height 445
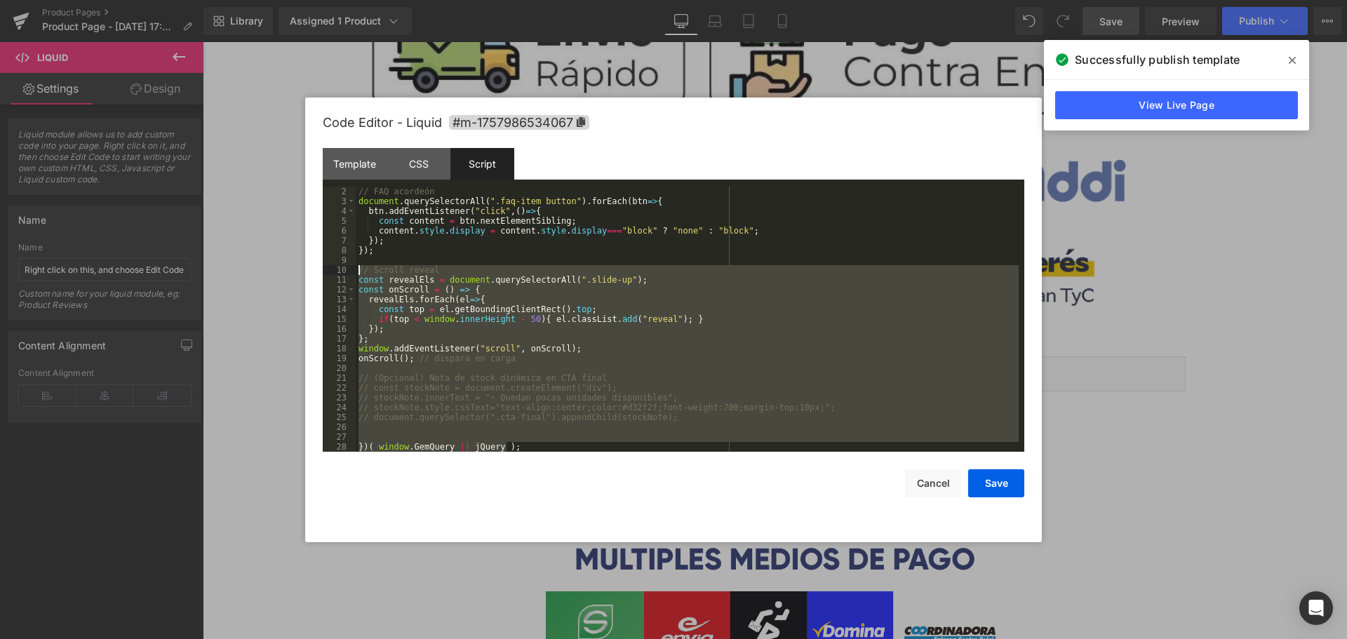
scroll to position [0, 0]
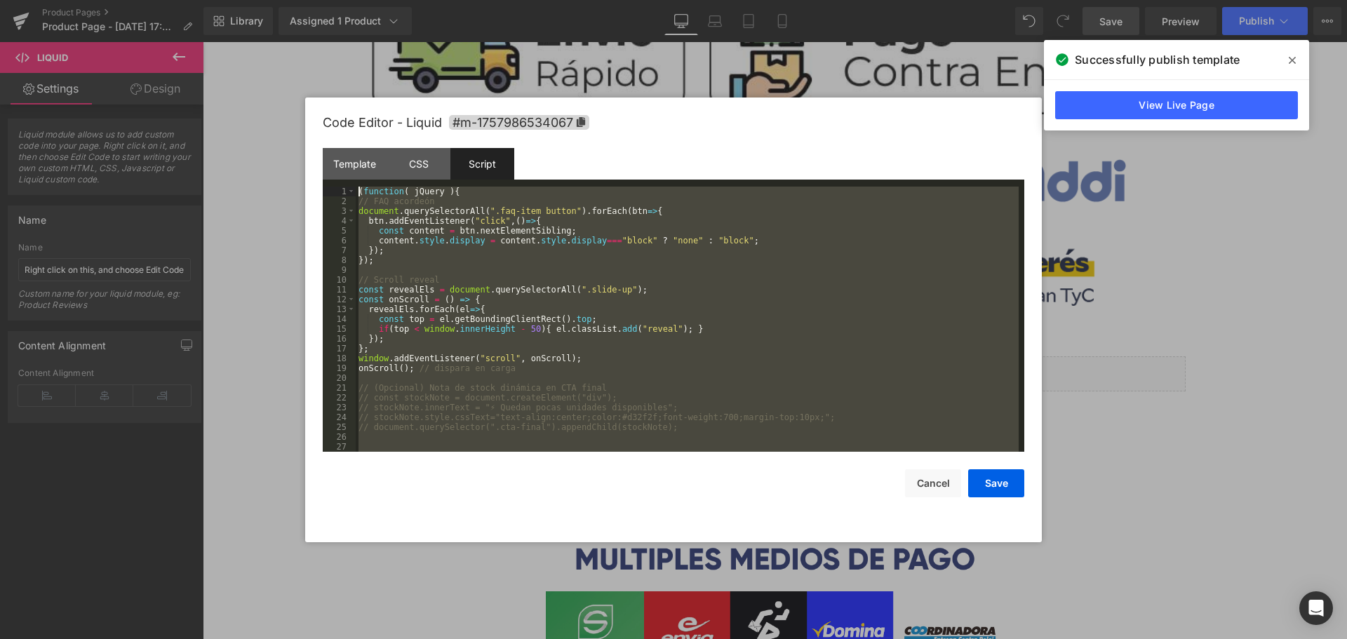
drag, startPoint x: 526, startPoint y: 449, endPoint x: 169, endPoint y: 102, distance: 498.1
click at [169, 102] on body "Product You are previewing how the will restyle your page. You can not edit Ele…" at bounding box center [673, 319] width 1347 height 639
click at [345, 150] on div "Template" at bounding box center [355, 164] width 64 height 32
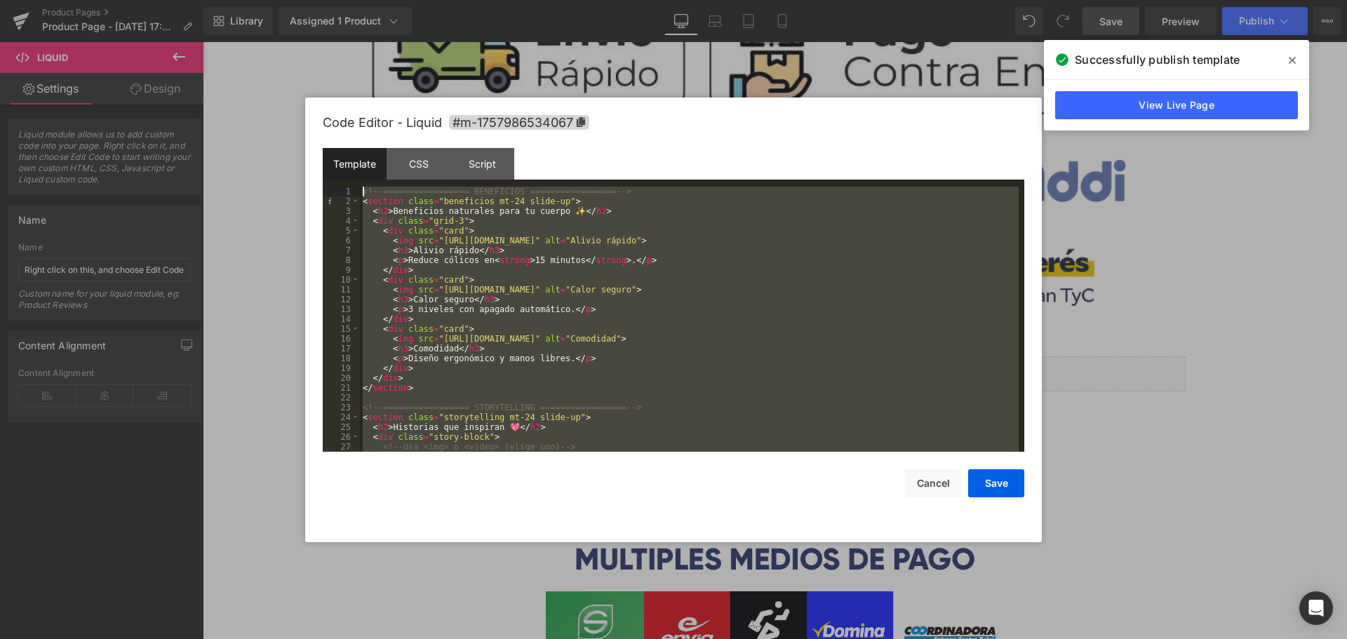
drag, startPoint x: 475, startPoint y: 443, endPoint x: 266, endPoint y: 65, distance: 432.1
click at [266, 65] on body "Product You are previewing how the will restyle your page. You can not edit Ele…" at bounding box center [673, 319] width 1347 height 639
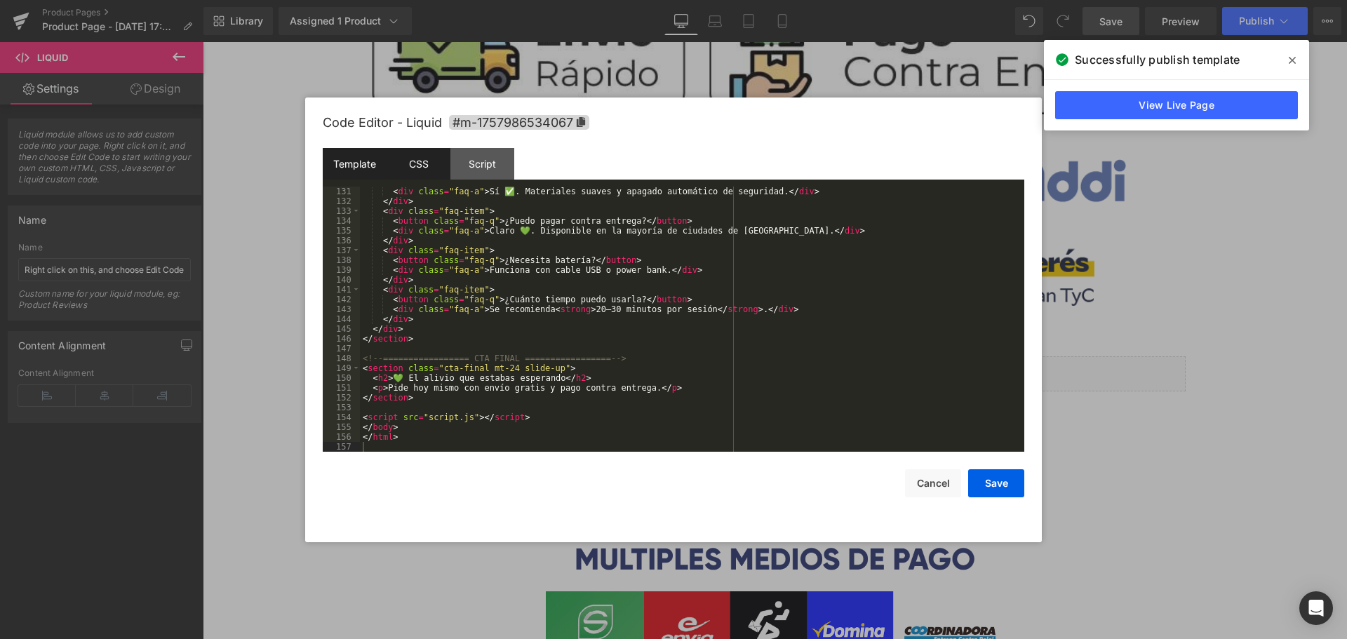
click at [408, 161] on div "CSS" at bounding box center [419, 164] width 64 height 32
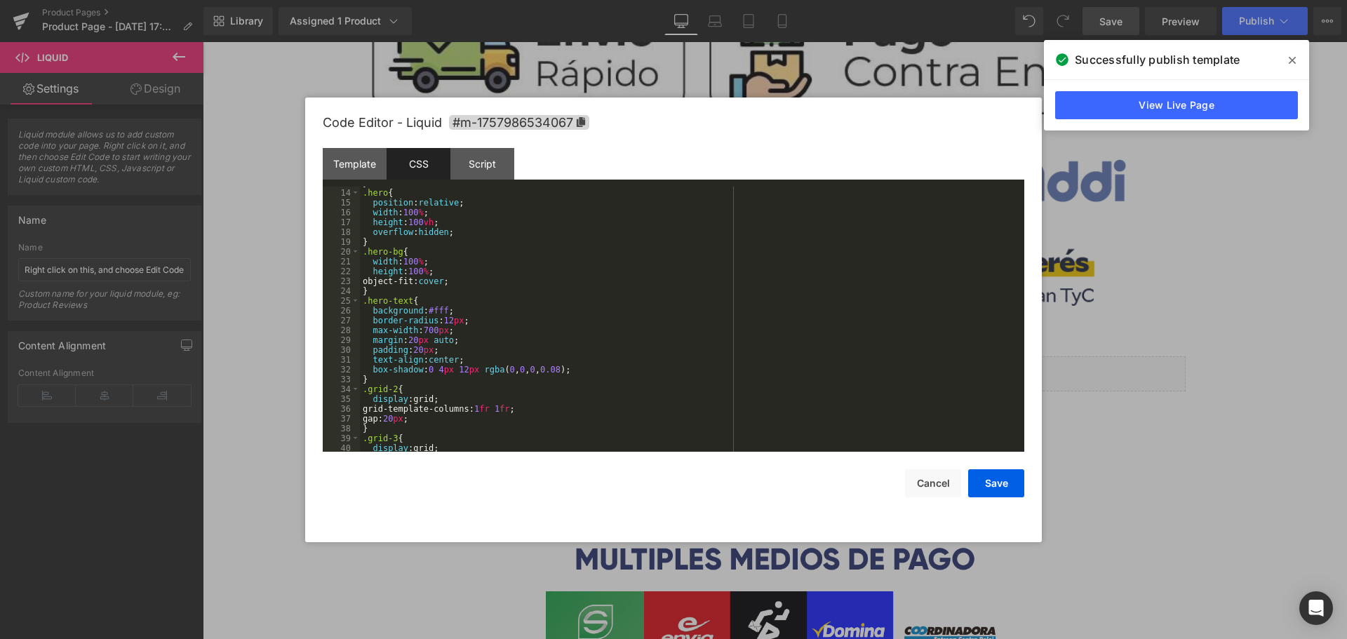
scroll to position [0, 0]
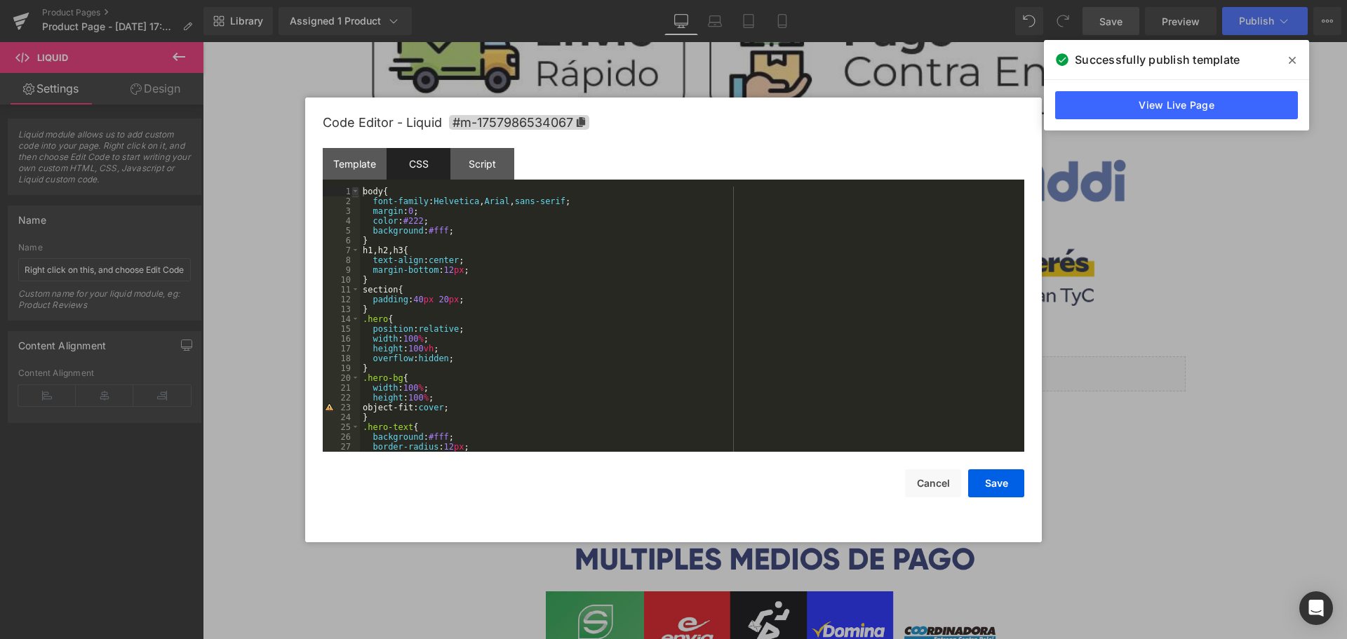
click at [358, 187] on span at bounding box center [355, 192] width 8 height 10
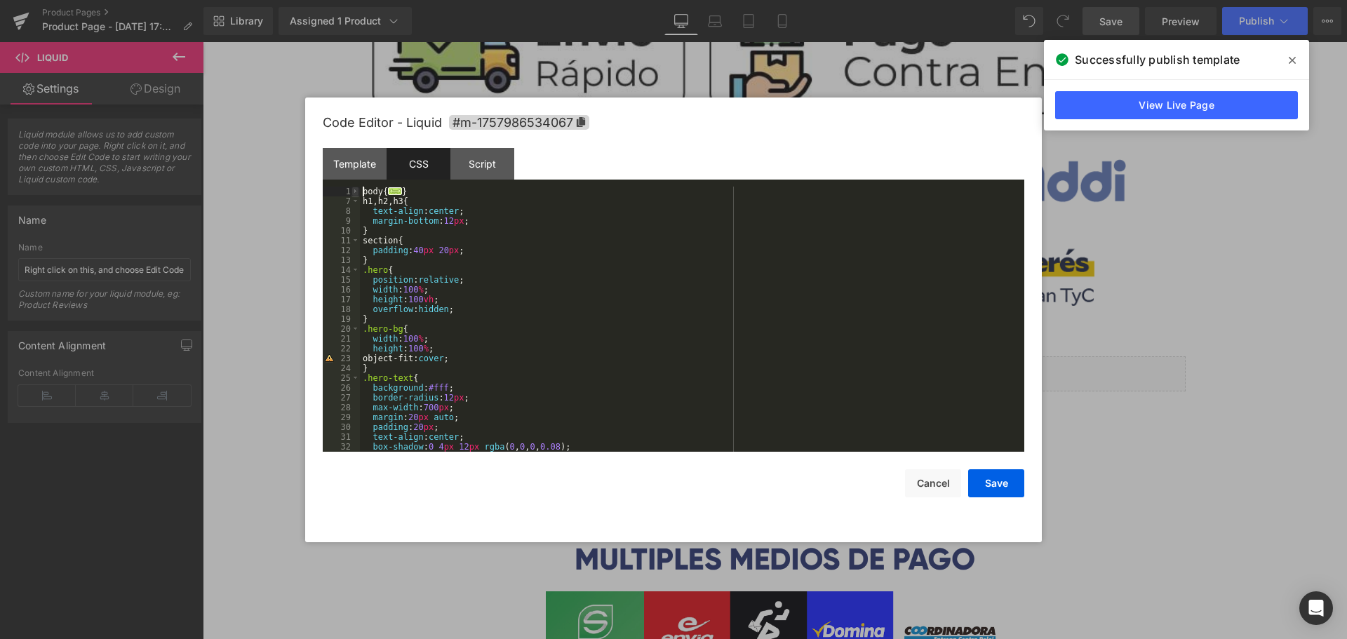
click at [355, 191] on span at bounding box center [355, 192] width 8 height 10
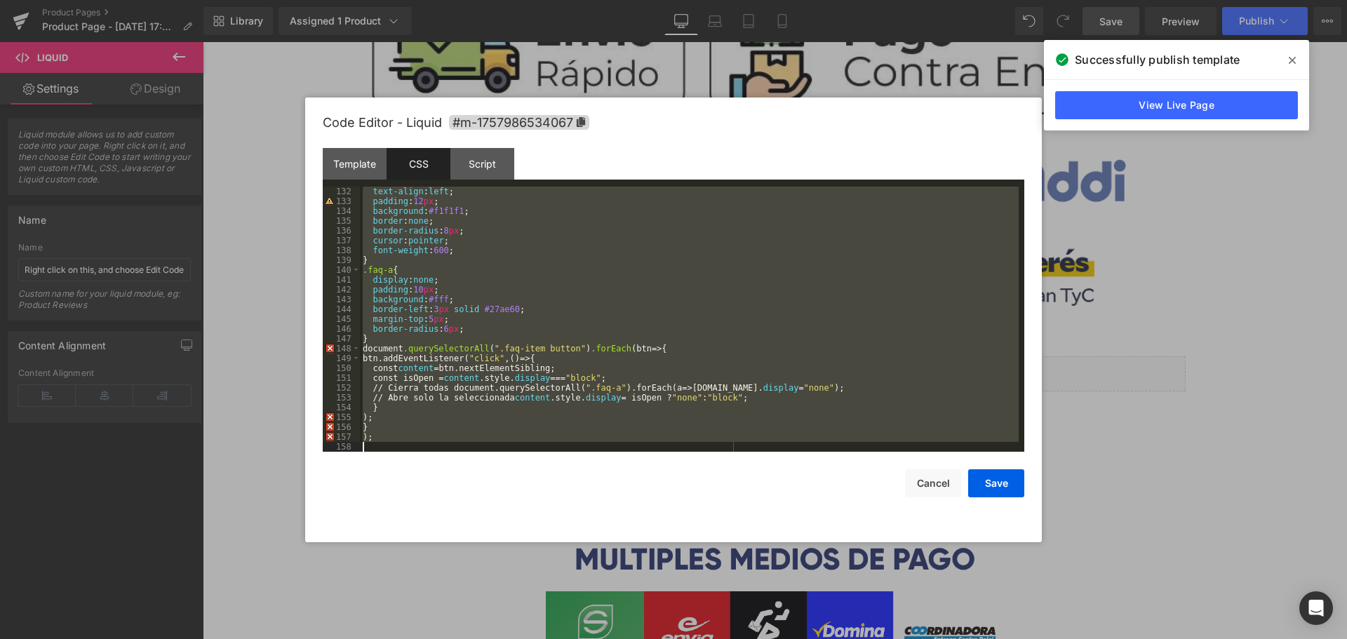
scroll to position [1287, 0]
drag, startPoint x: 364, startPoint y: 192, endPoint x: 633, endPoint y: 643, distance: 526.0
click at [633, 638] on html "Product You are previewing how the will restyle your page. You can not edit Ele…" at bounding box center [673, 319] width 1347 height 639
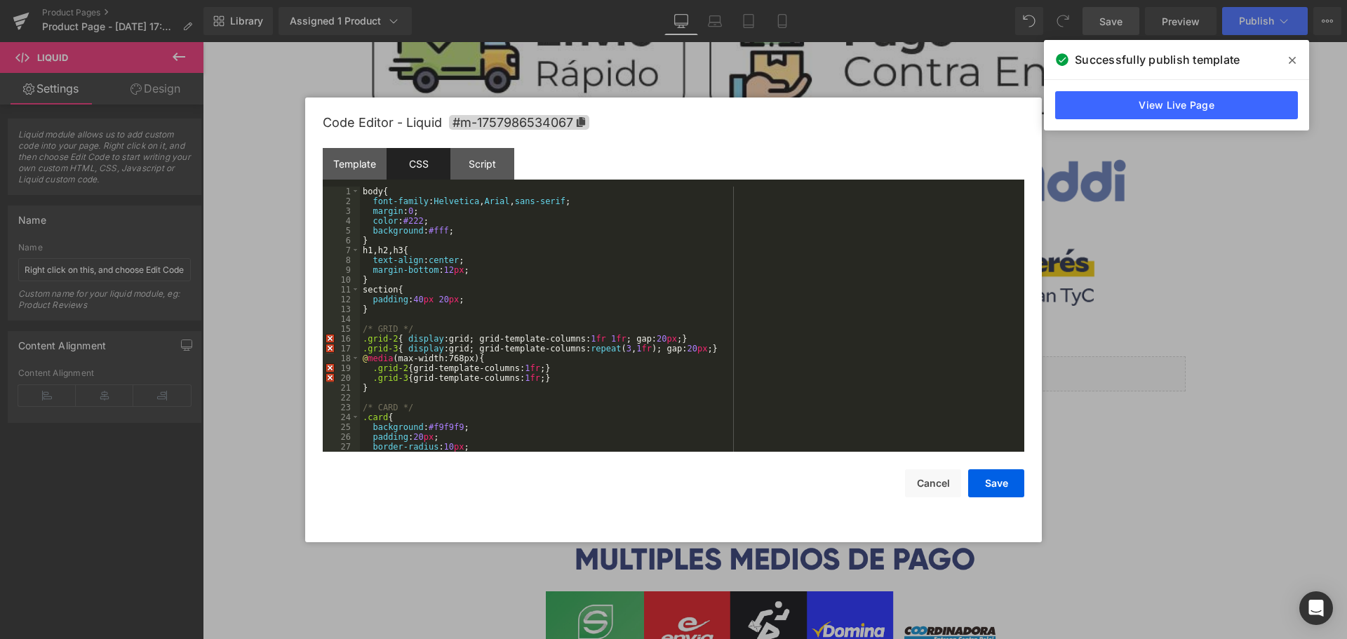
scroll to position [0, 0]
click at [505, 165] on div "Script" at bounding box center [482, 164] width 64 height 32
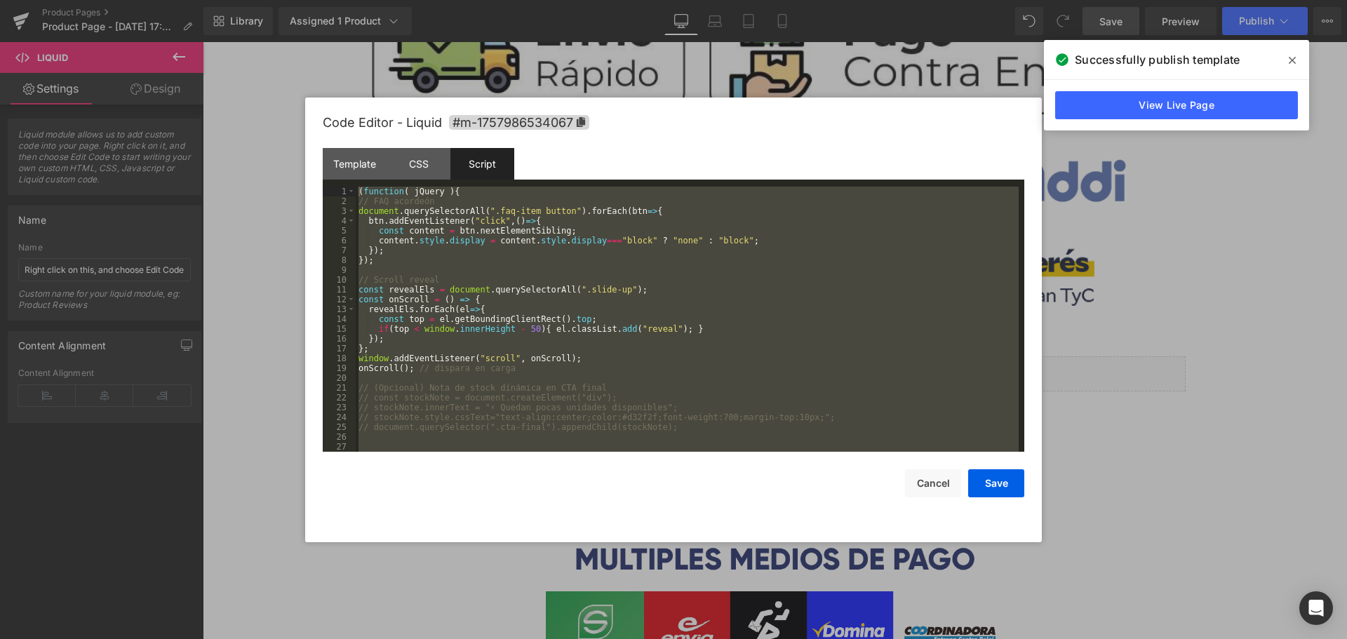
click at [455, 439] on div "( function ( jQuery ) { // FAQ acordeón document . querySelectorAll ( ".faq-ite…" at bounding box center [687, 319] width 663 height 265
drag, startPoint x: 344, startPoint y: 381, endPoint x: 272, endPoint y: 81, distance: 308.1
click at [272, 81] on body "Product You are previewing how the will restyle your page. You can not edit Ele…" at bounding box center [673, 319] width 1347 height 639
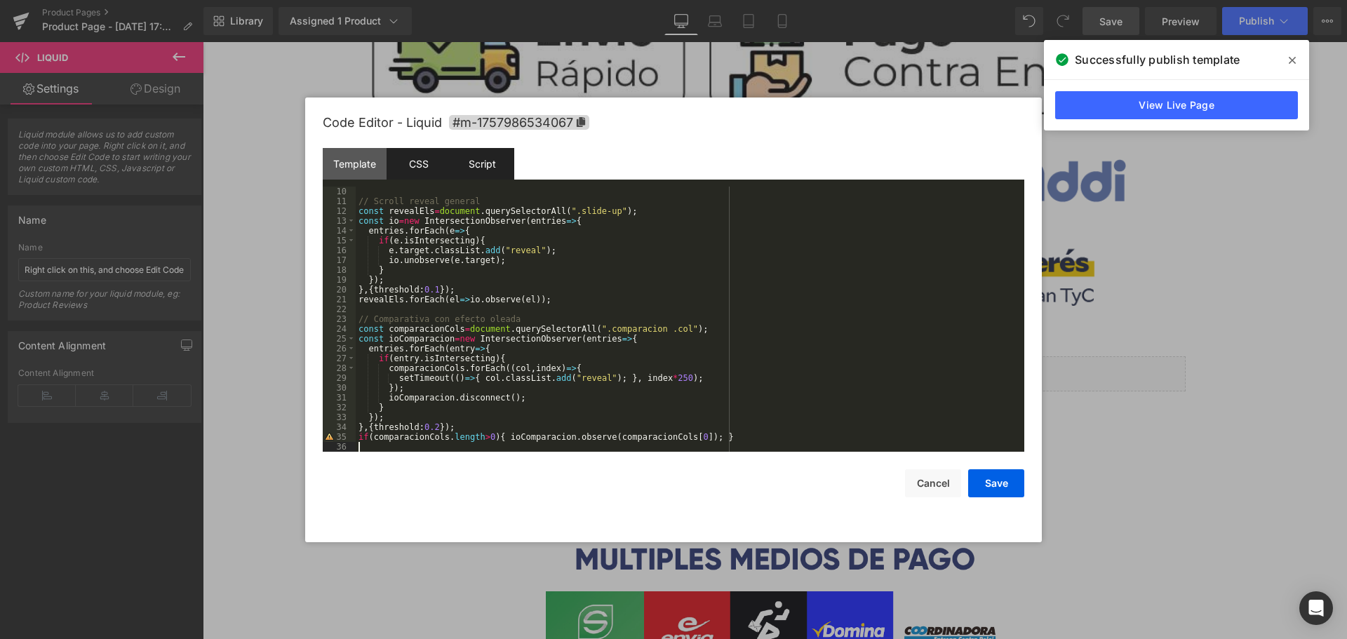
click at [396, 159] on div "CSS" at bounding box center [419, 164] width 64 height 32
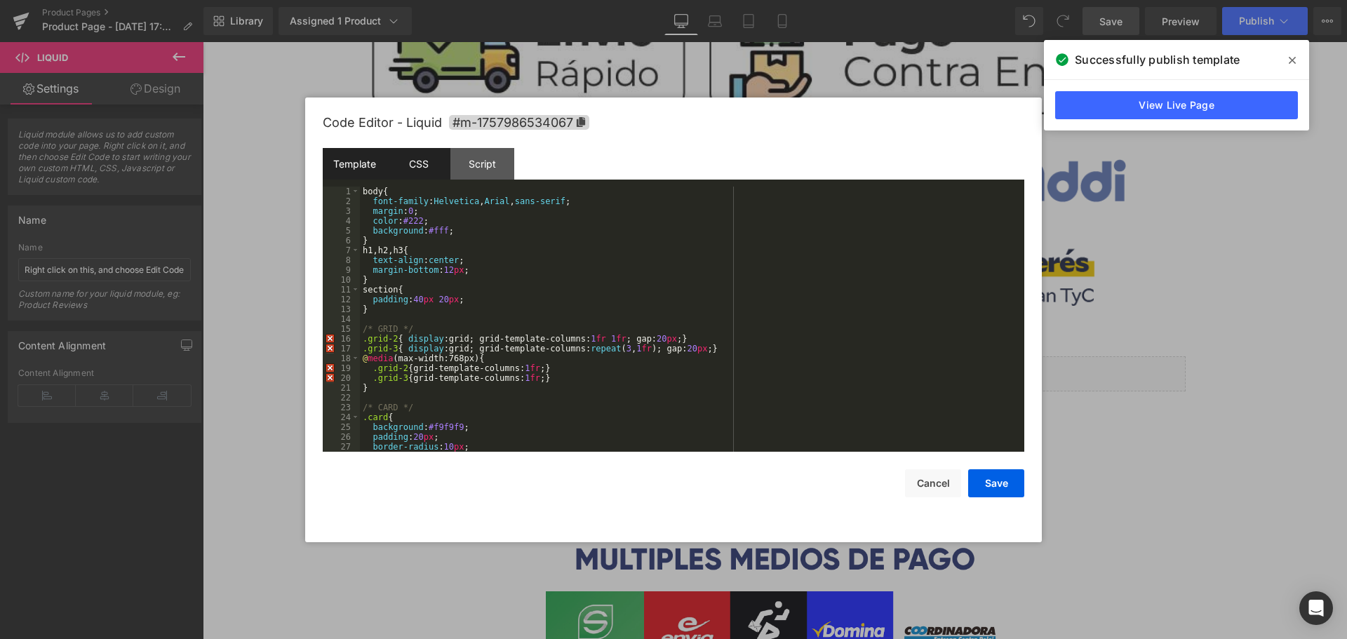
click at [361, 163] on div "Template" at bounding box center [355, 164] width 64 height 32
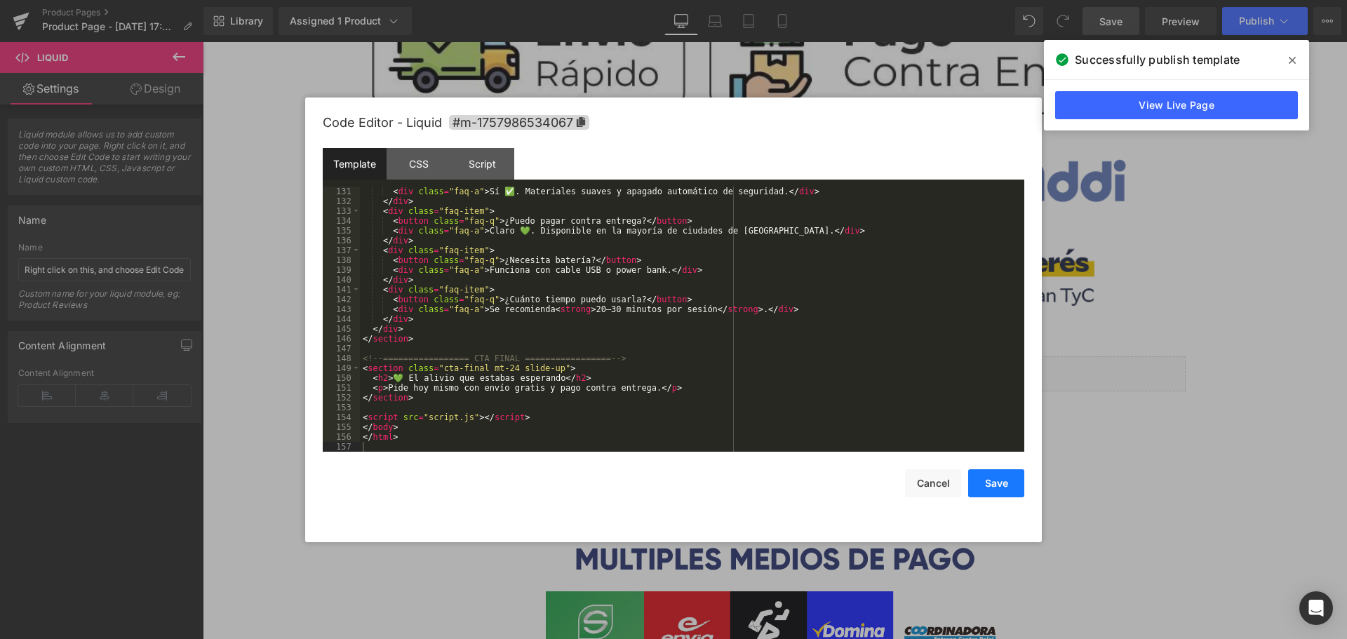
click at [979, 472] on button "Save" at bounding box center [996, 483] width 56 height 28
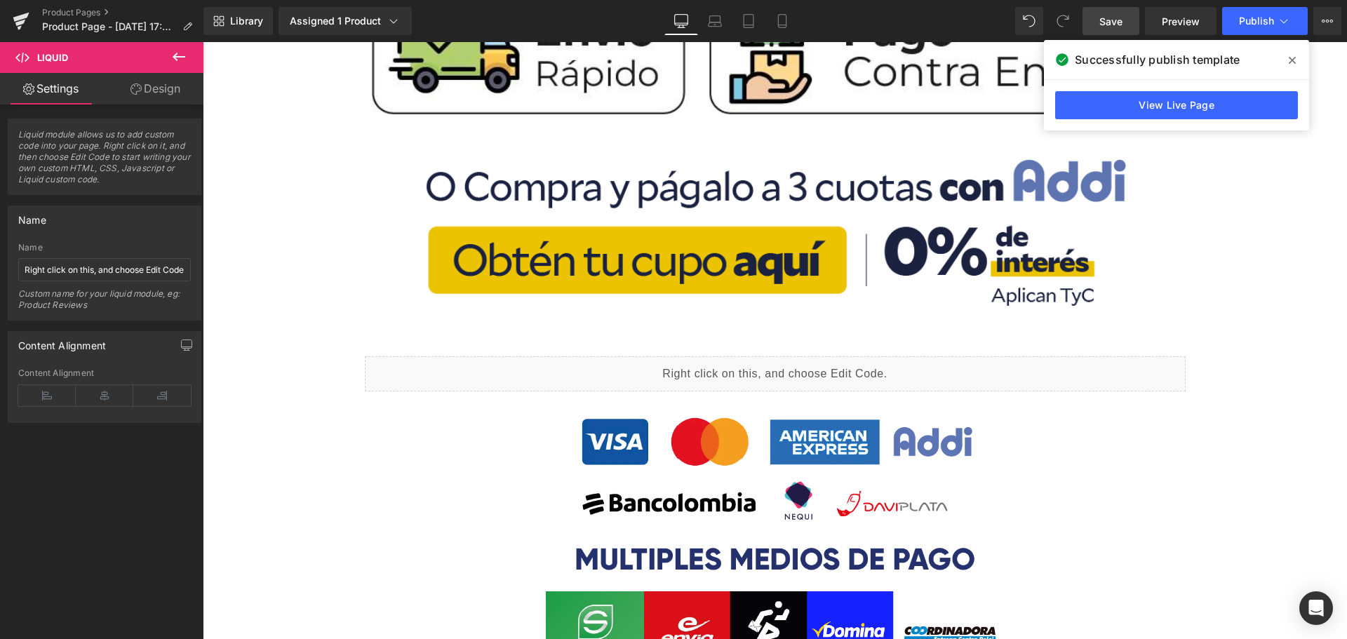
click at [1115, 22] on span "Save" at bounding box center [1110, 21] width 23 height 15
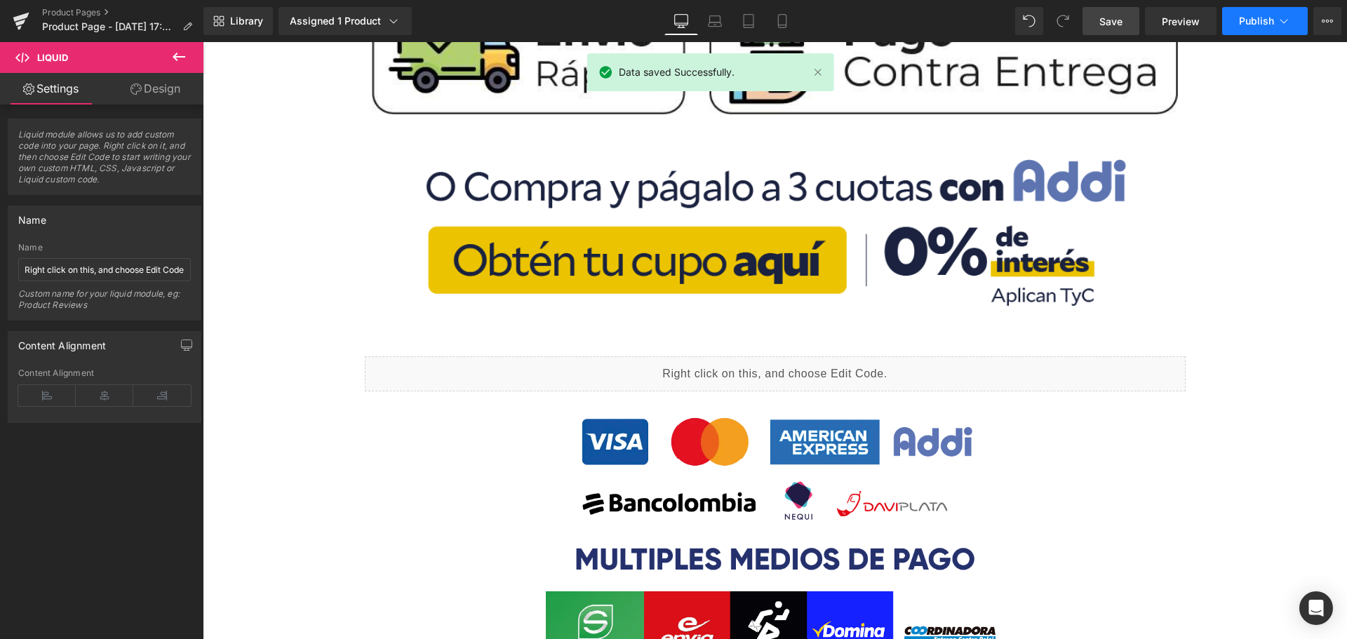
click at [1284, 25] on icon at bounding box center [1284, 21] width 14 height 14
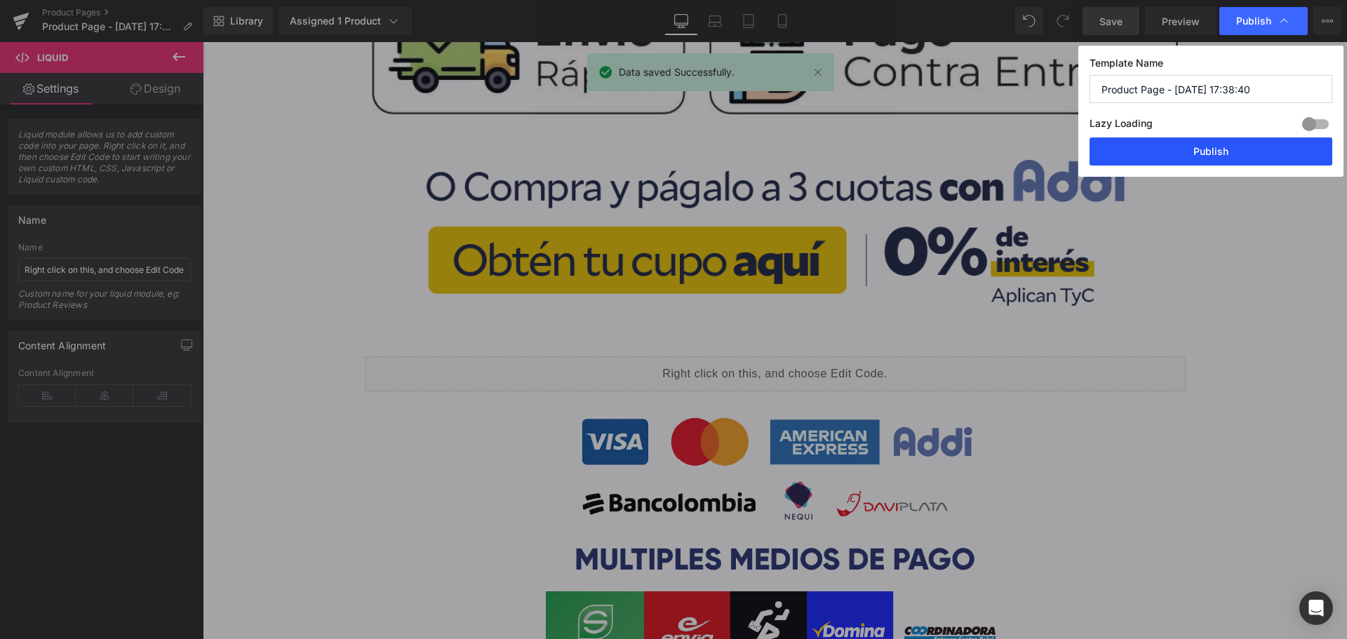
click at [1171, 148] on button "Publish" at bounding box center [1210, 152] width 243 height 28
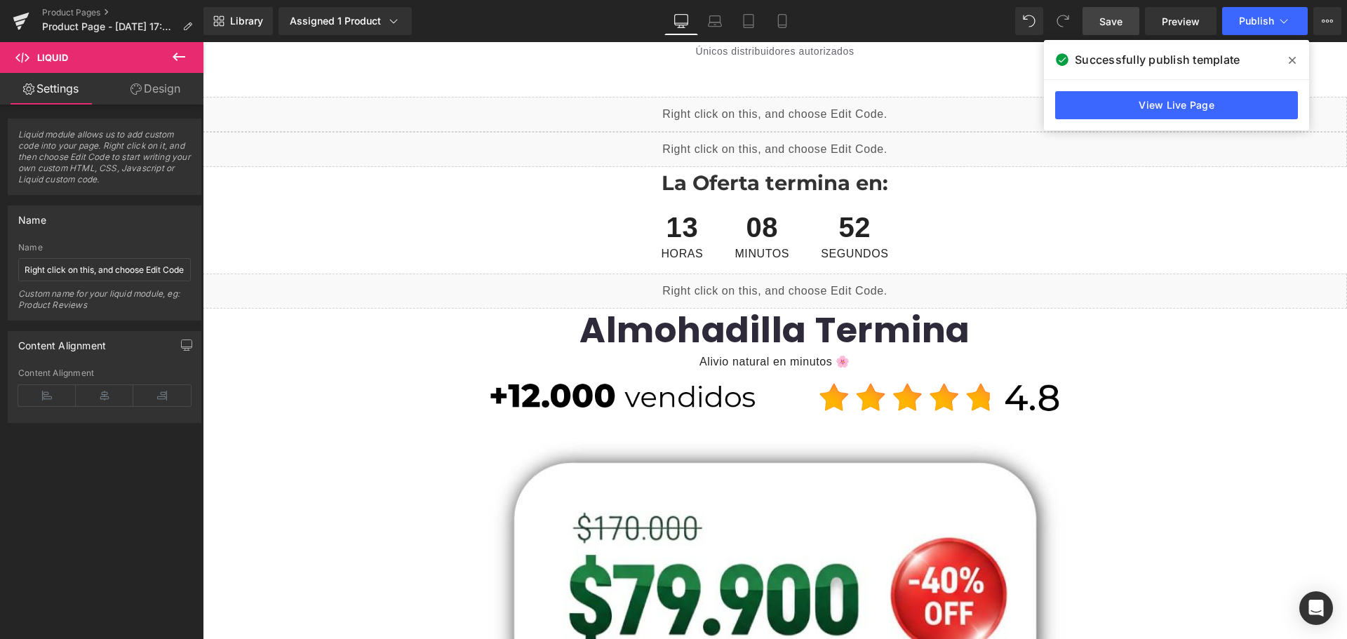
scroll to position [0, 0]
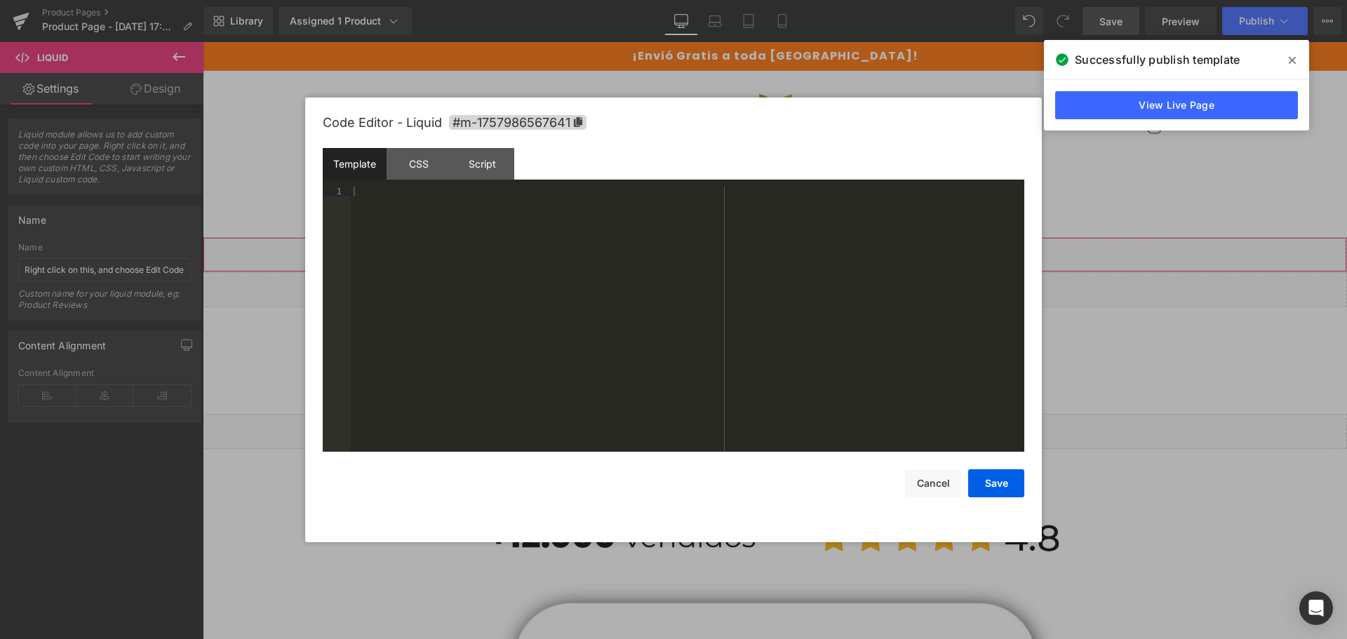
click at [783, 251] on div "Liquid" at bounding box center [775, 254] width 1144 height 35
click at [443, 160] on div "CSS" at bounding box center [419, 164] width 64 height 32
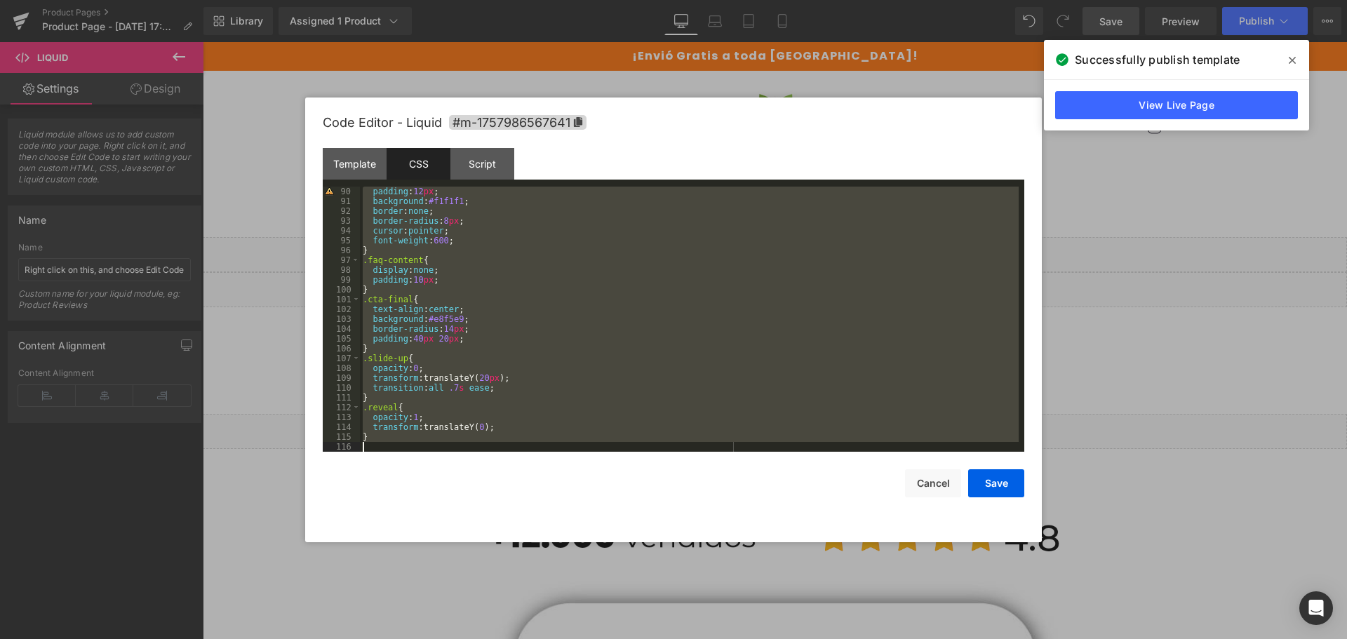
scroll to position [874, 0]
drag, startPoint x: 363, startPoint y: 192, endPoint x: 695, endPoint y: 620, distance: 541.5
click at [695, 620] on body "Product You are previewing how the will restyle your page. You can not edit Ele…" at bounding box center [673, 319] width 1347 height 639
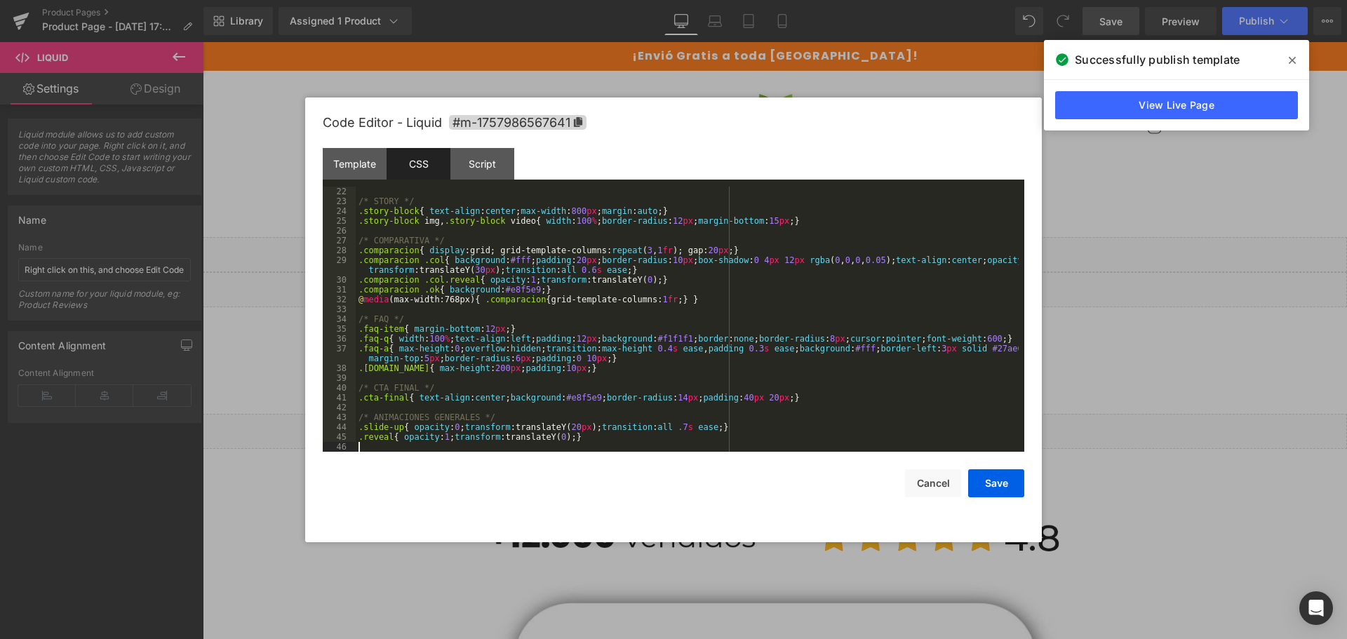
scroll to position [206, 0]
click at [1000, 482] on button "Save" at bounding box center [996, 483] width 56 height 28
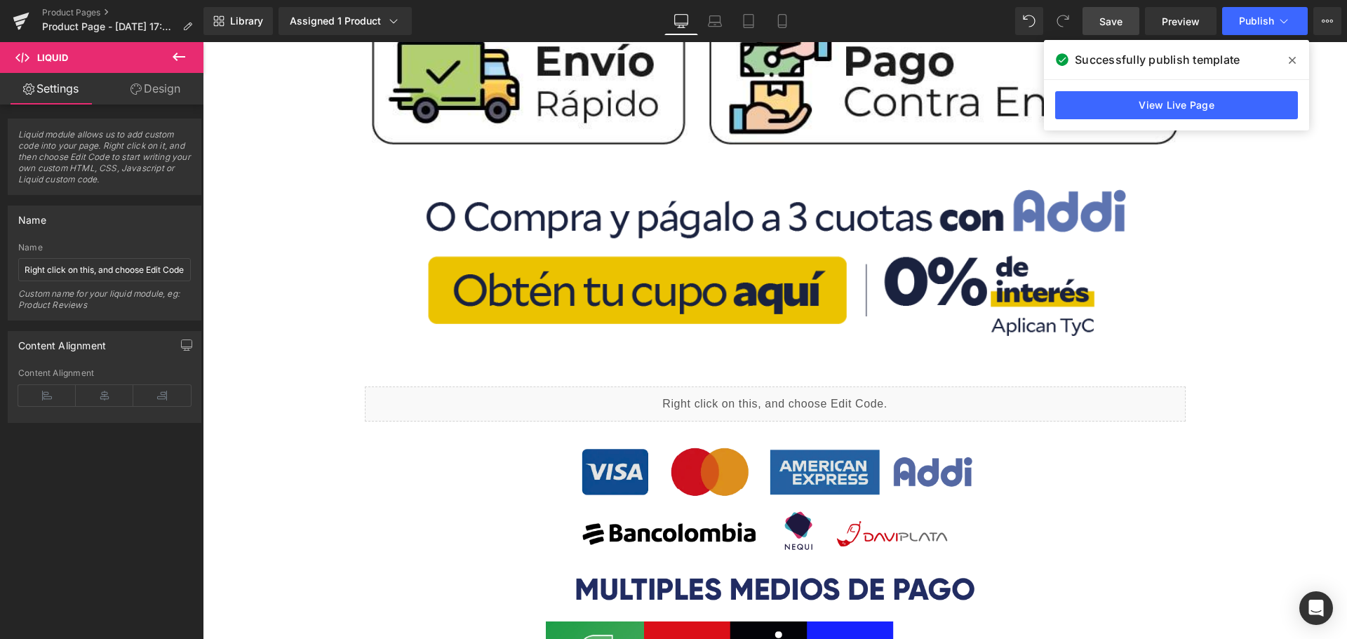
scroll to position [982, 0]
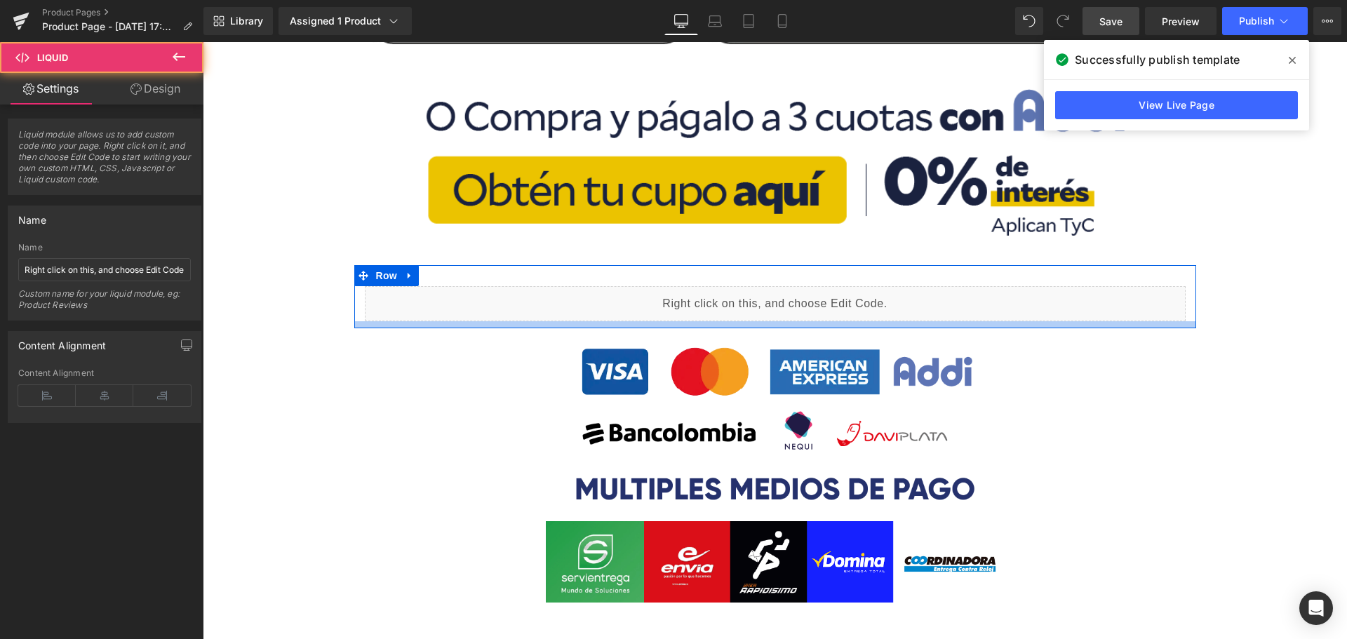
click at [912, 324] on div "Liquid Row" at bounding box center [775, 296] width 842 height 63
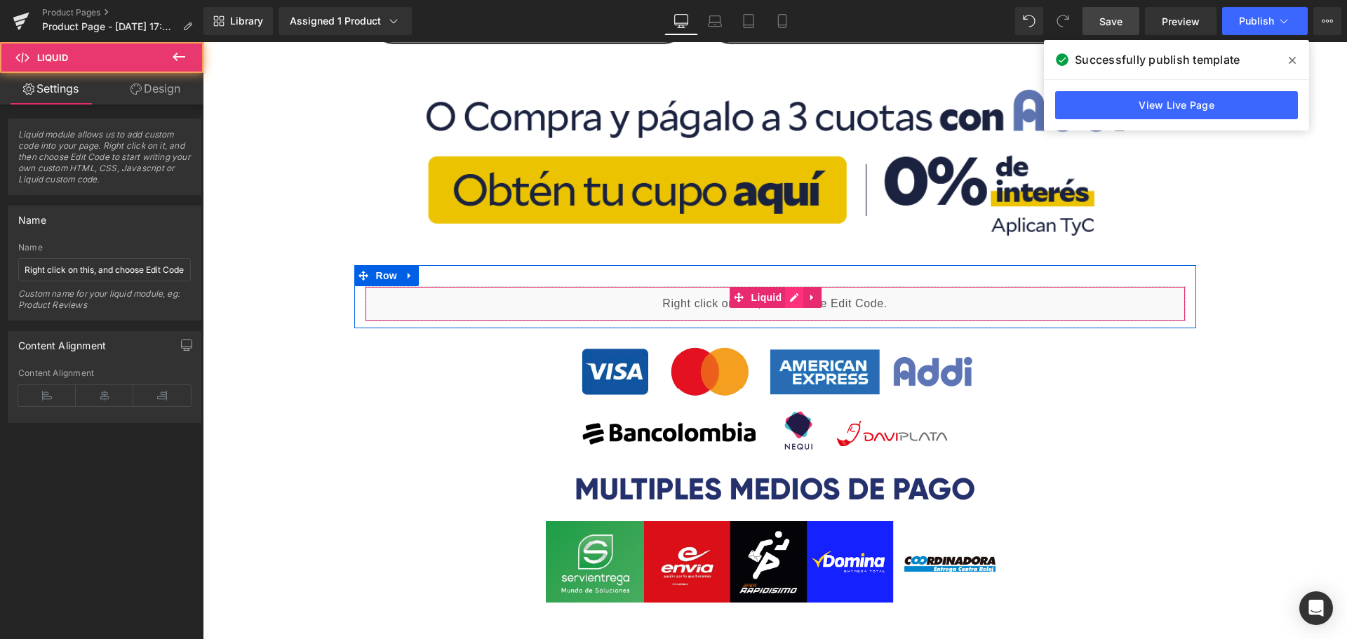
click at [788, 297] on div "Liquid" at bounding box center [775, 303] width 821 height 35
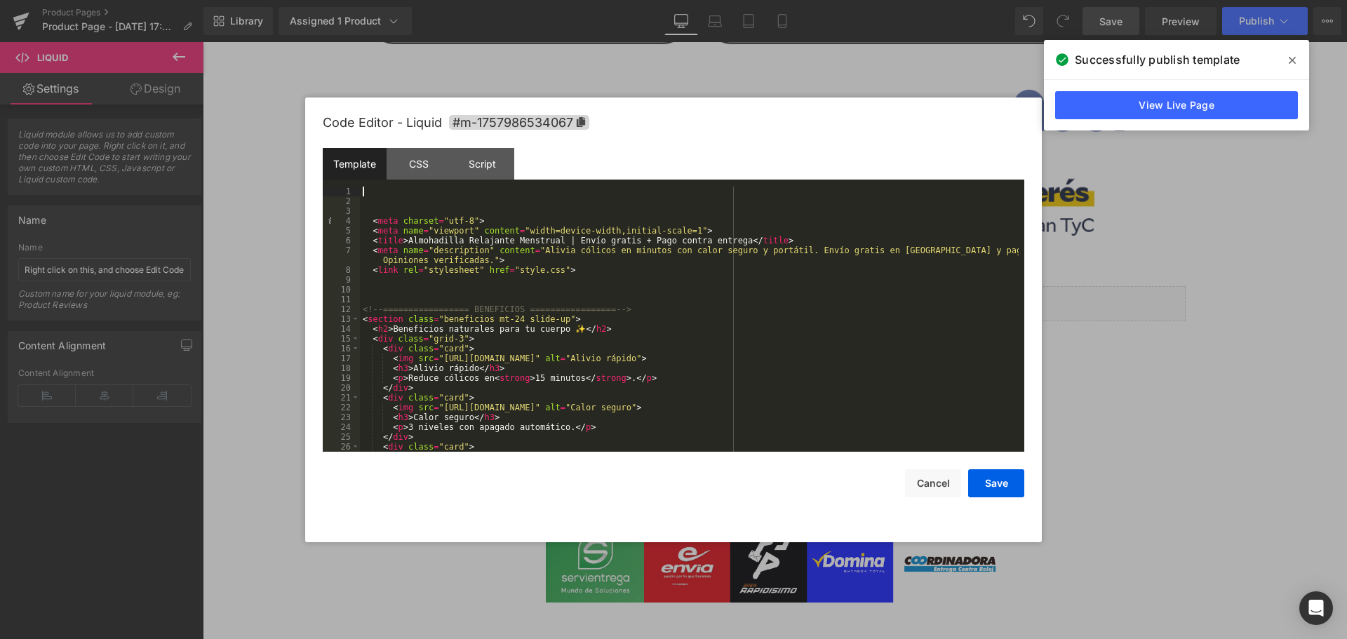
click at [373, 188] on div "< meta charset = "utf-8" > < meta name = "viewport" content = "width=device-wid…" at bounding box center [689, 329] width 659 height 285
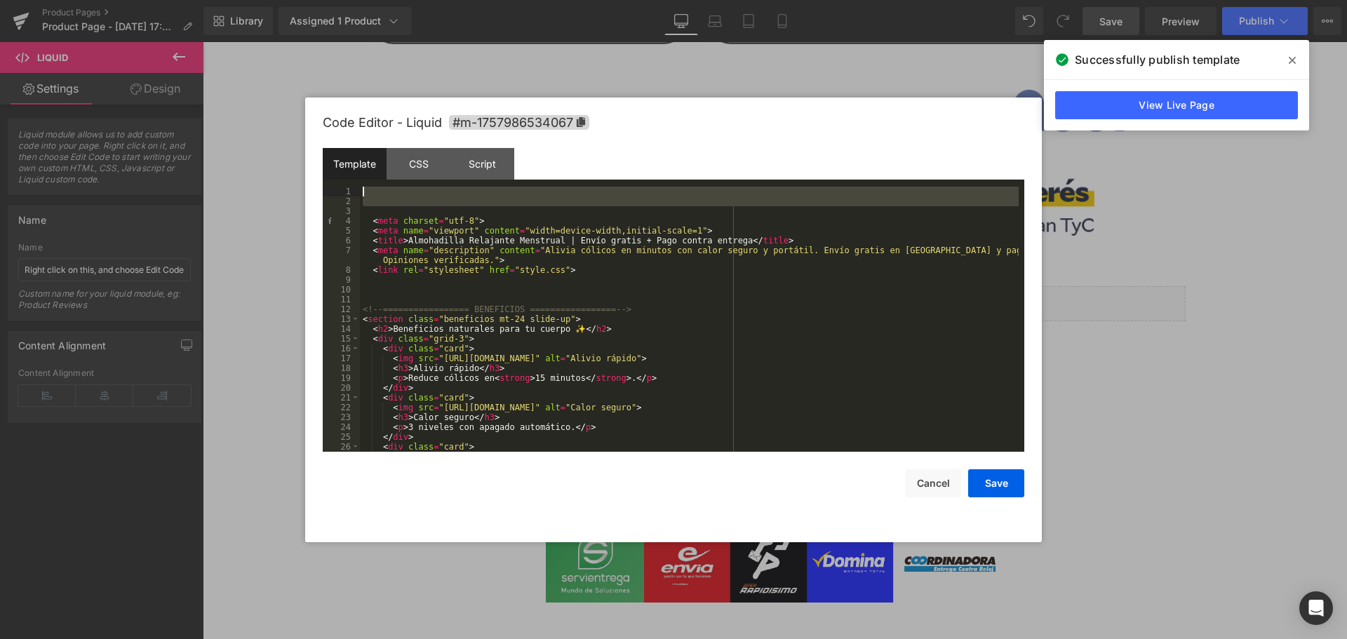
drag, startPoint x: 375, startPoint y: 214, endPoint x: 356, endPoint y: 159, distance: 57.7
click at [356, 159] on div "Template CSS Script Data 1 2 3 4 5 6 7 8 9 10 11 12 13 14 15 16 17 18 19 20 21 …" at bounding box center [674, 300] width 702 height 304
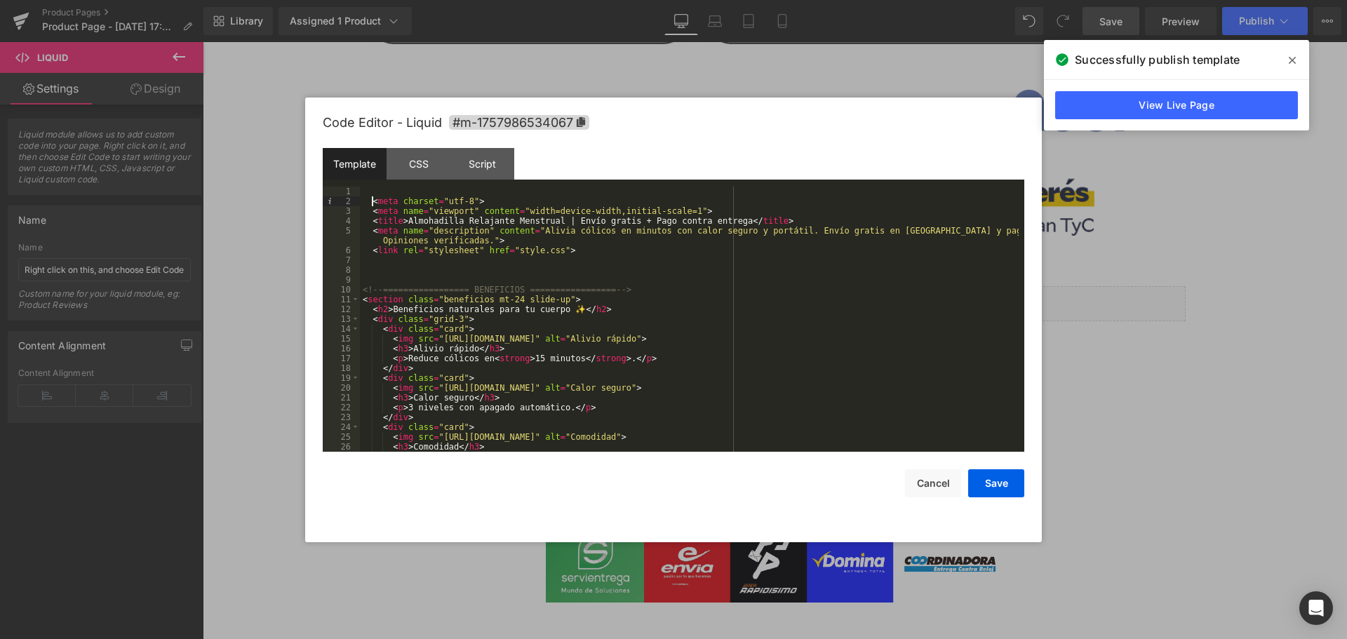
click at [370, 203] on div "< meta charset = "utf-8" > < meta name = "viewport" content = "width=device-wid…" at bounding box center [689, 329] width 659 height 285
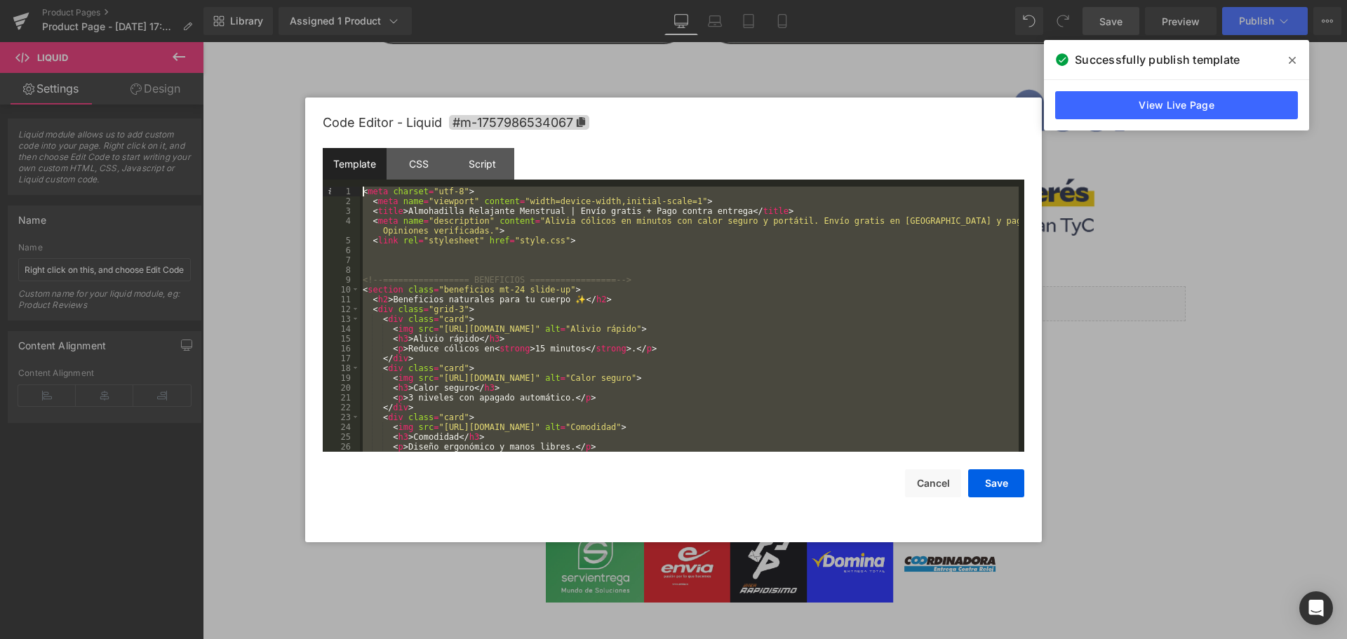
scroll to position [0, 0]
drag, startPoint x: 539, startPoint y: 416, endPoint x: 196, endPoint y: 23, distance: 521.6
click at [196, 23] on body "Product You are previewing how the will restyle your page. You can not edit Ele…" at bounding box center [673, 319] width 1347 height 639
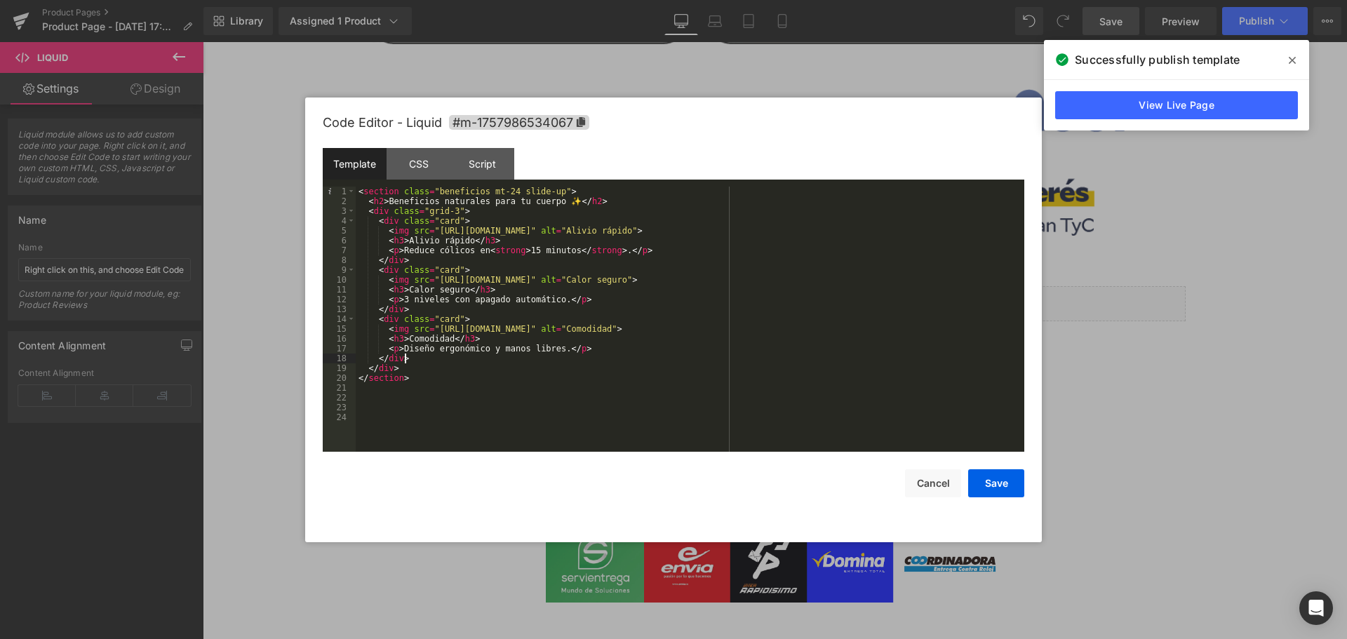
click at [623, 359] on div "< section class = "beneficios mt-24 slide-up" > < h2 > Beneficios naturales par…" at bounding box center [690, 329] width 669 height 285
click at [984, 474] on button "Save" at bounding box center [996, 483] width 56 height 28
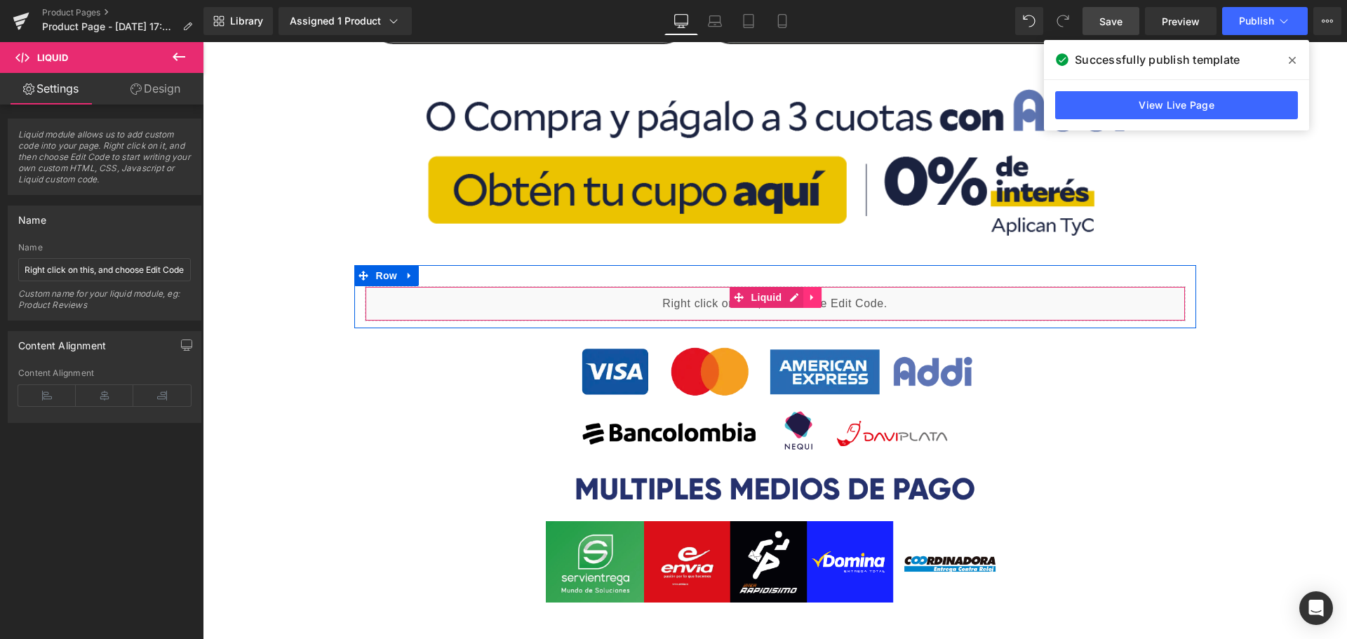
click at [803, 297] on link at bounding box center [812, 297] width 18 height 21
click at [801, 297] on icon at bounding box center [803, 298] width 10 height 10
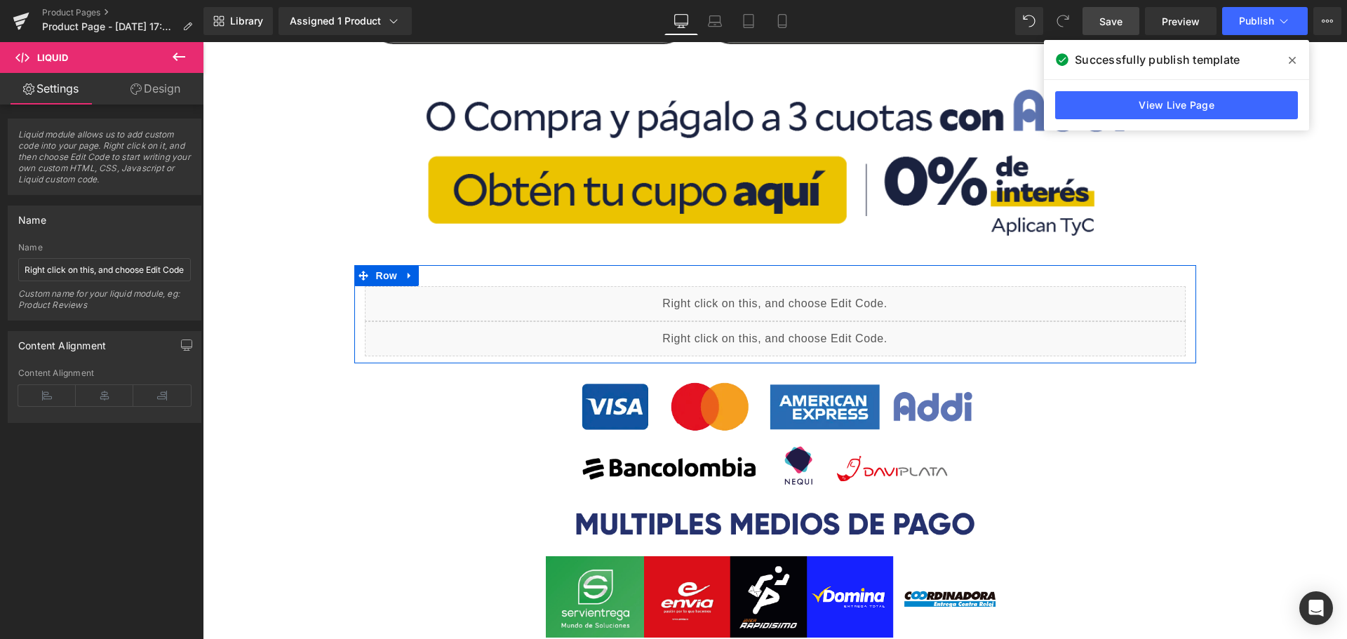
click at [791, 328] on div "Liquid" at bounding box center [775, 338] width 821 height 35
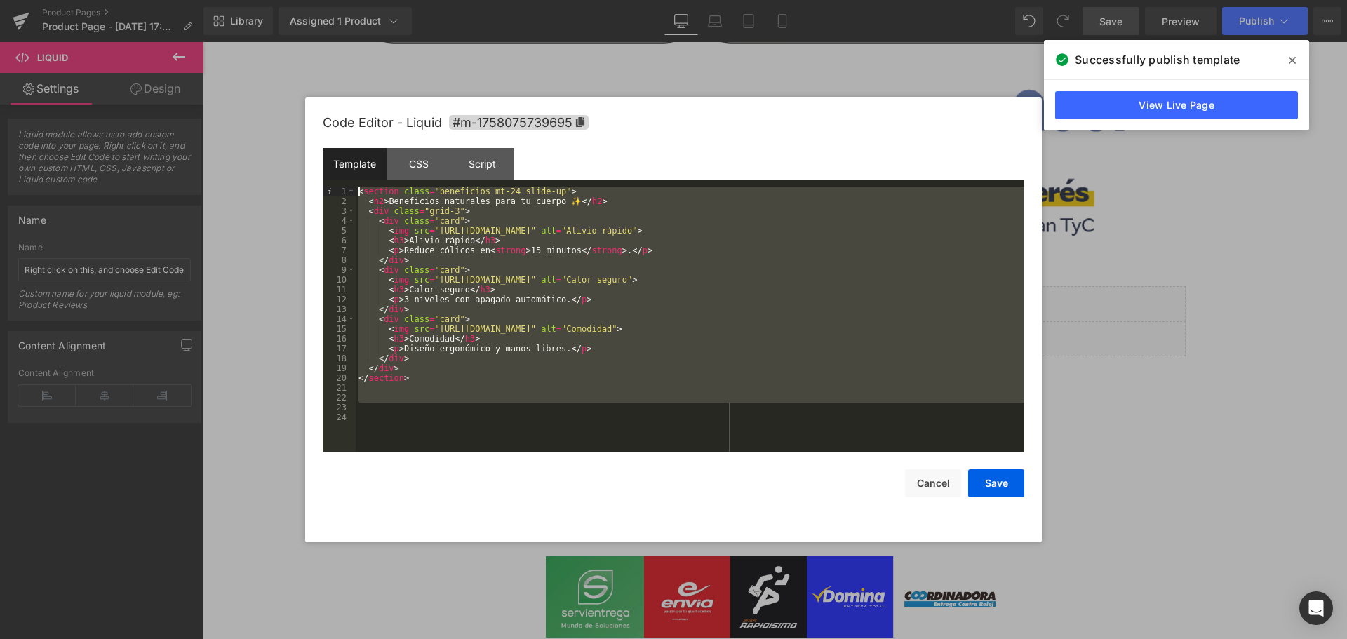
drag, startPoint x: 444, startPoint y: 405, endPoint x: 267, endPoint y: 82, distance: 368.9
click at [267, 82] on body "Product You are previewing how the will restyle your page. You can not edit Ele…" at bounding box center [673, 319] width 1347 height 639
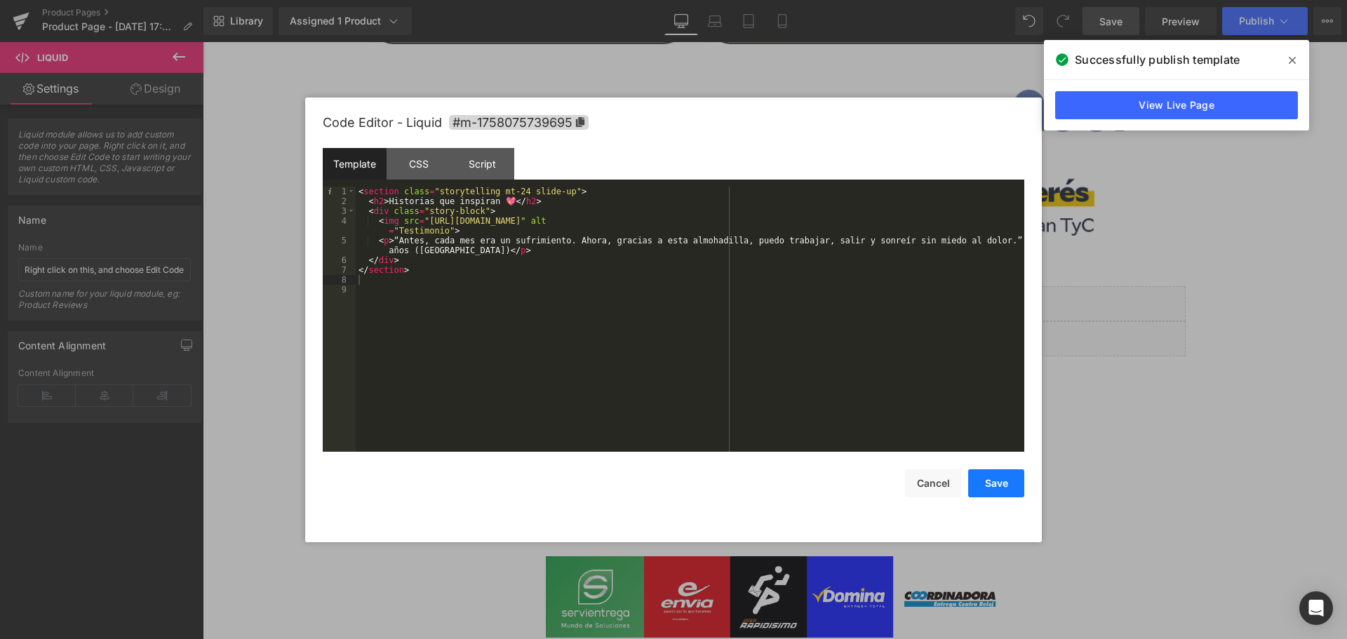
click at [994, 482] on button "Save" at bounding box center [996, 483] width 56 height 28
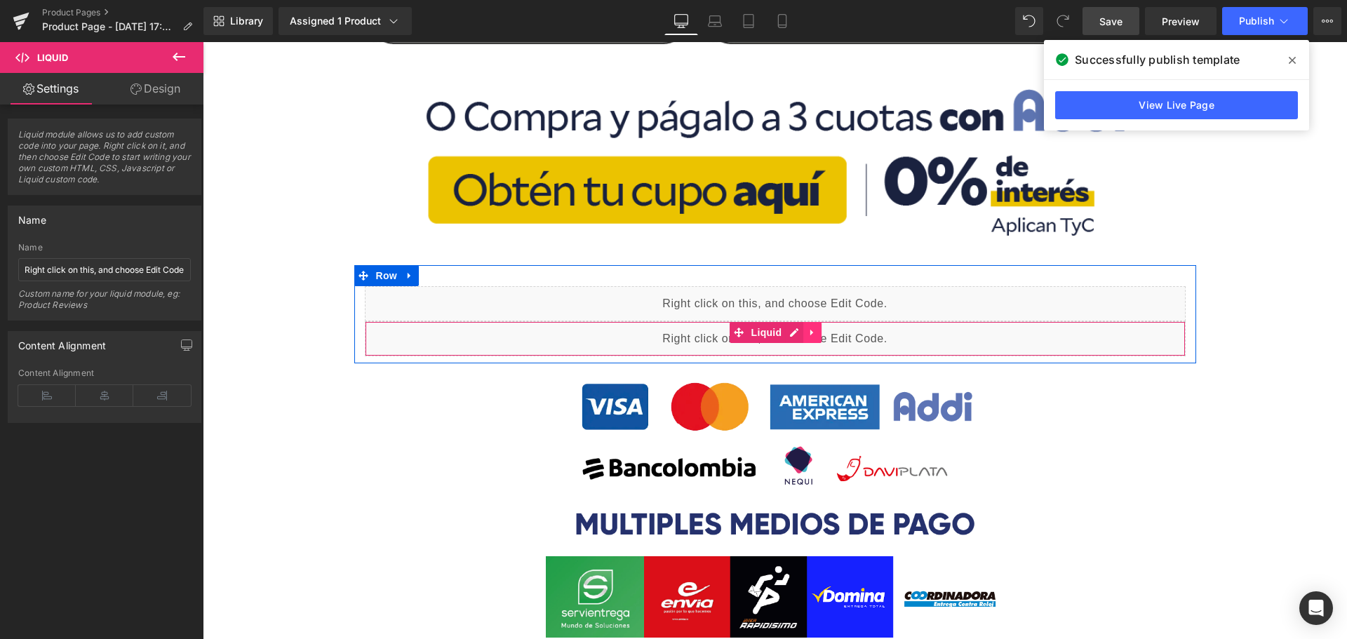
click at [807, 336] on icon at bounding box center [812, 332] width 10 height 11
click at [794, 337] on link at bounding box center [803, 332] width 18 height 21
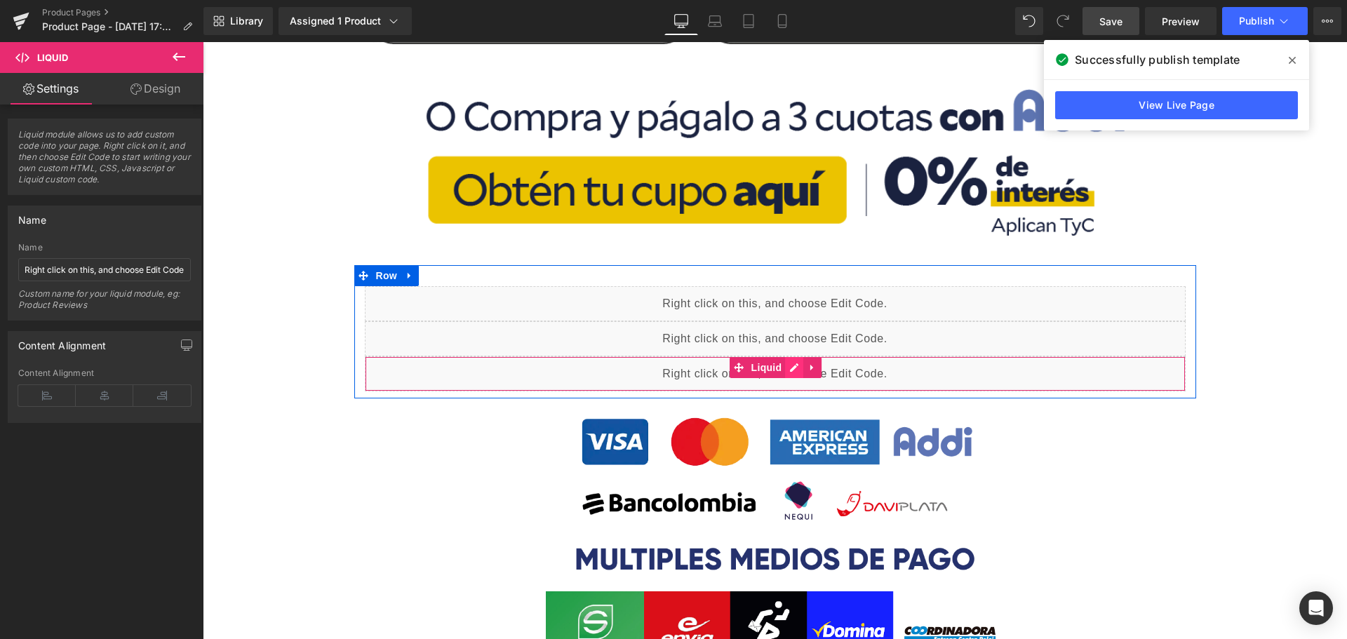
click at [782, 368] on div "Liquid" at bounding box center [775, 373] width 821 height 35
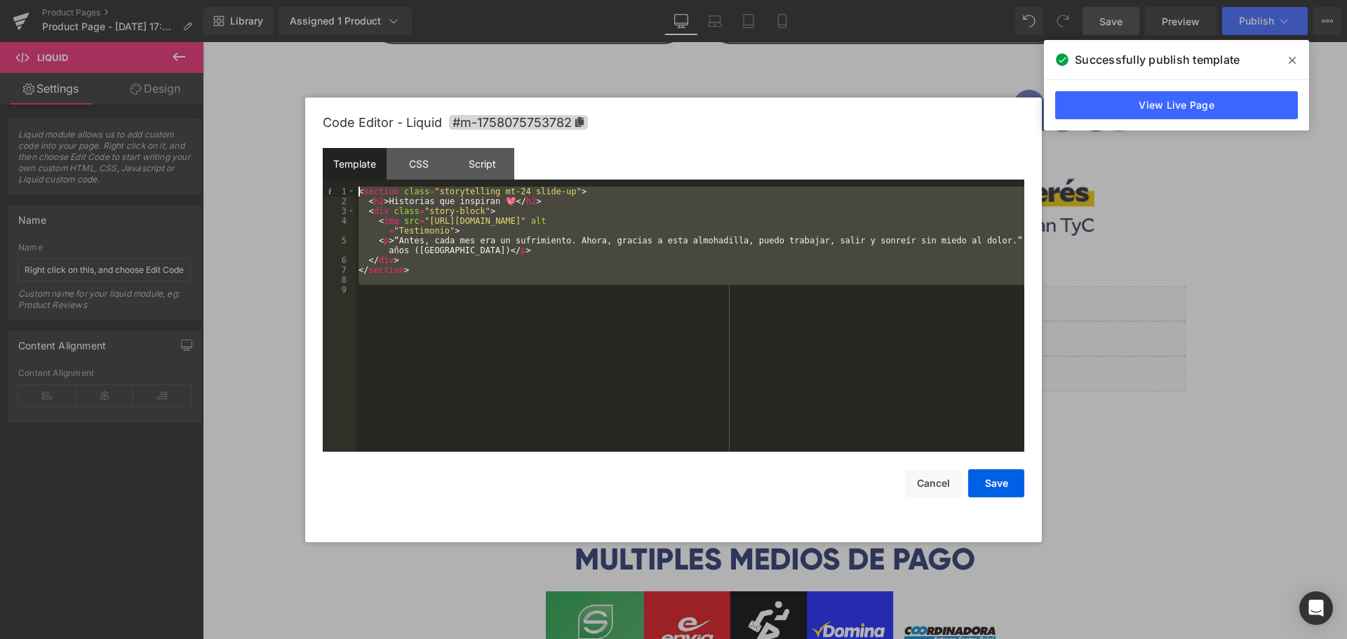
drag, startPoint x: 557, startPoint y: 344, endPoint x: 349, endPoint y: 139, distance: 292.2
click at [349, 139] on div "Code Editor - Liquid #m-1758075753782 Template CSS Script Data 1 2 3 4 5 6 7 8 …" at bounding box center [674, 320] width 702 height 445
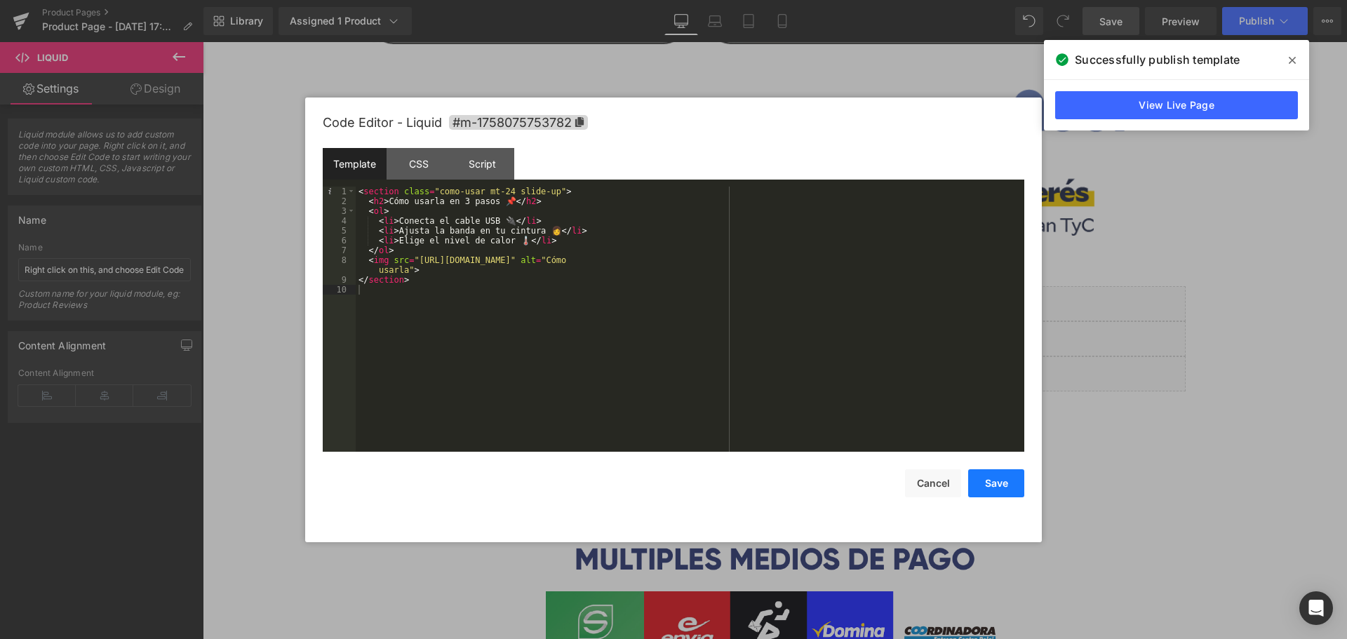
click at [1009, 486] on button "Save" at bounding box center [996, 483] width 56 height 28
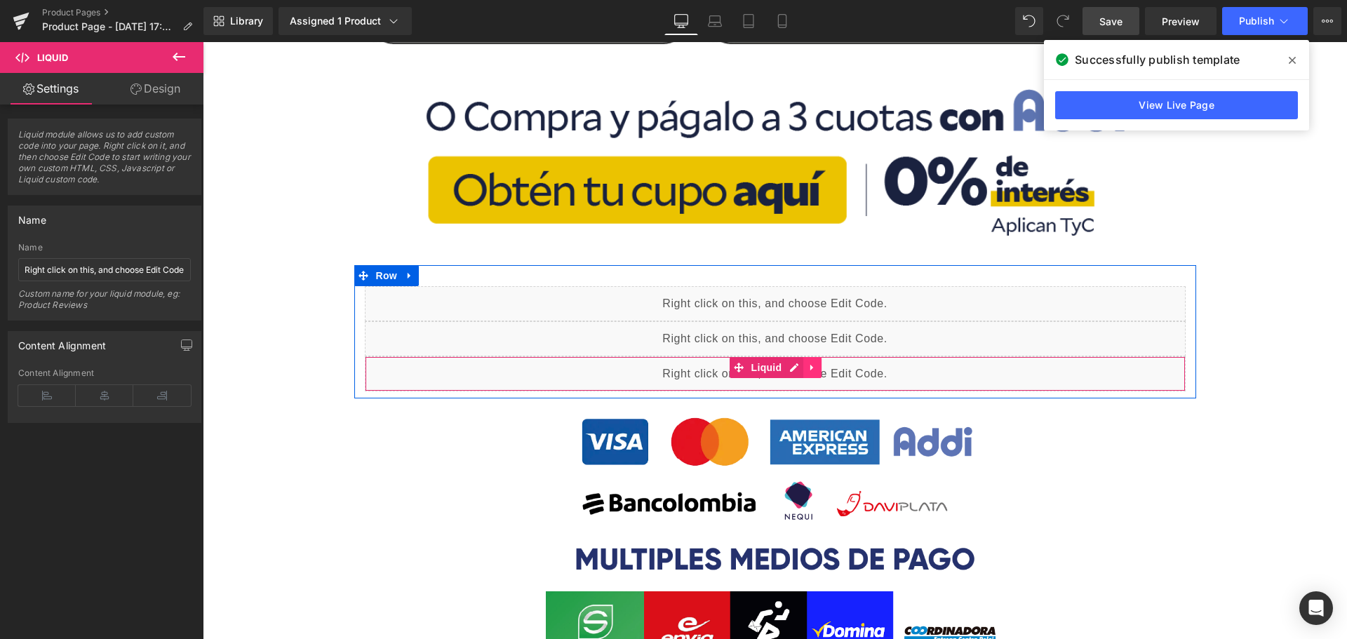
click at [807, 368] on icon at bounding box center [812, 367] width 10 height 11
click at [798, 368] on icon at bounding box center [803, 368] width 10 height 10
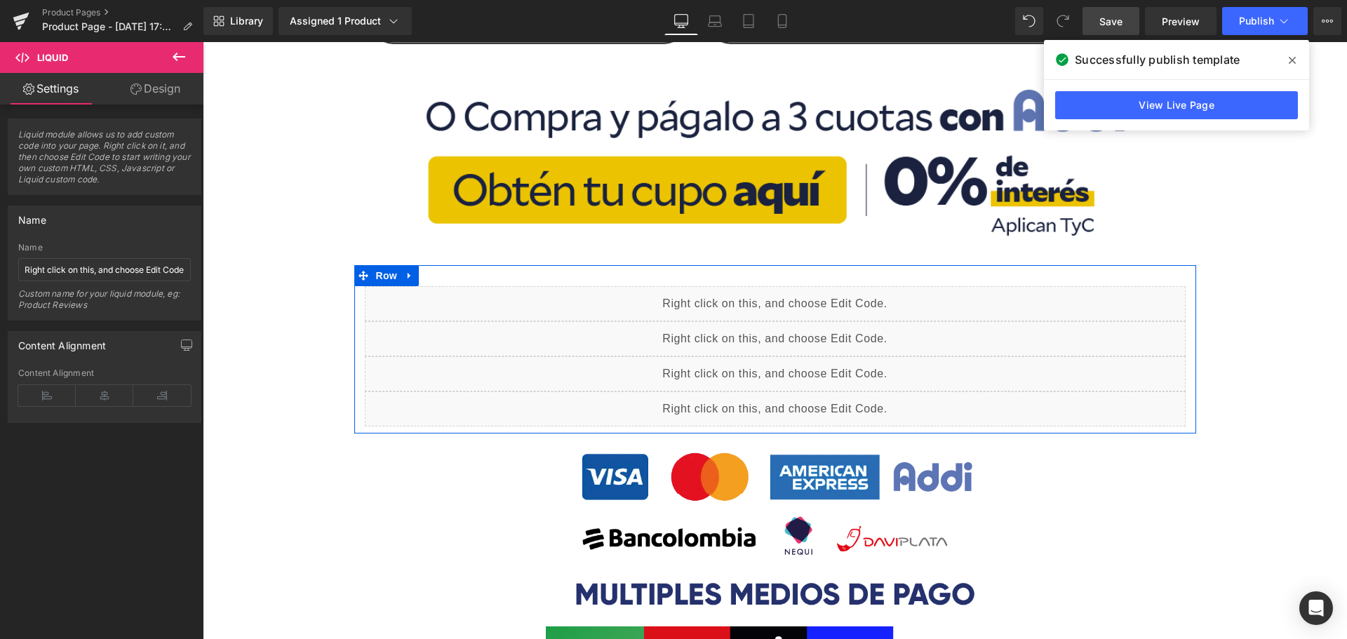
click at [786, 403] on div "Liquid" at bounding box center [775, 408] width 821 height 35
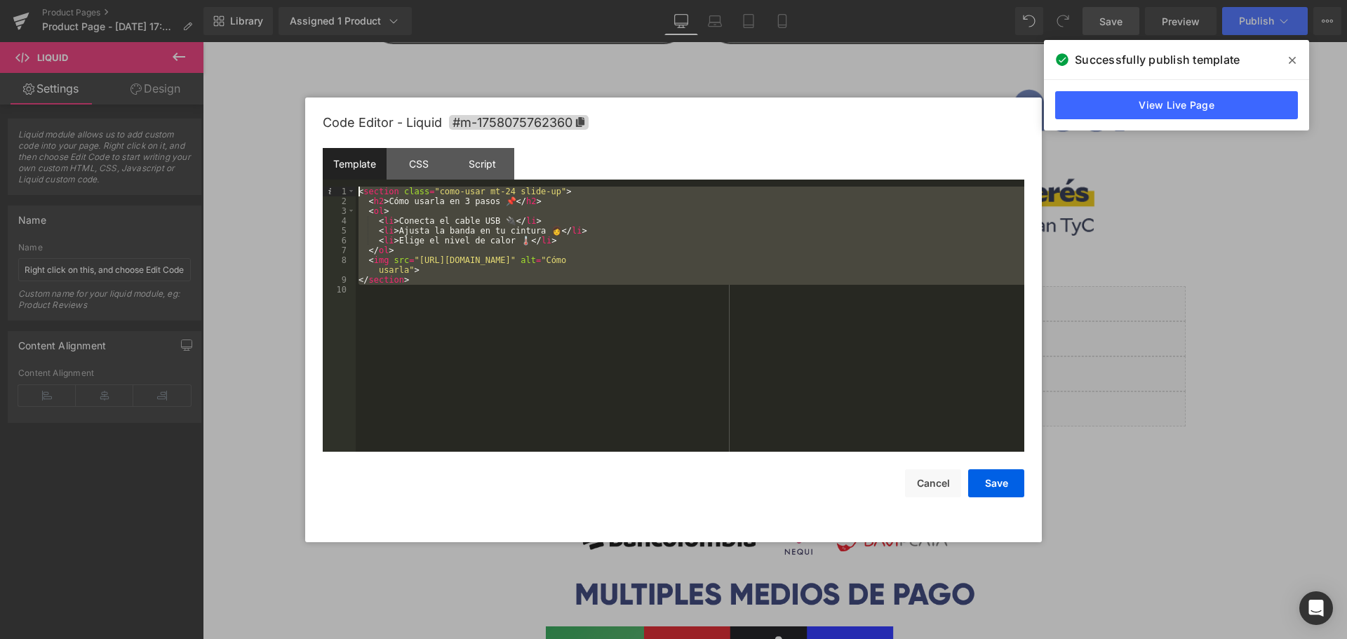
drag, startPoint x: 373, startPoint y: 185, endPoint x: 308, endPoint y: 100, distance: 106.5
click at [308, 100] on div "Code Editor - Liquid #m-1758075762360 Template CSS Script Data 1 2 3 4 5 6 7 8 …" at bounding box center [673, 320] width 737 height 445
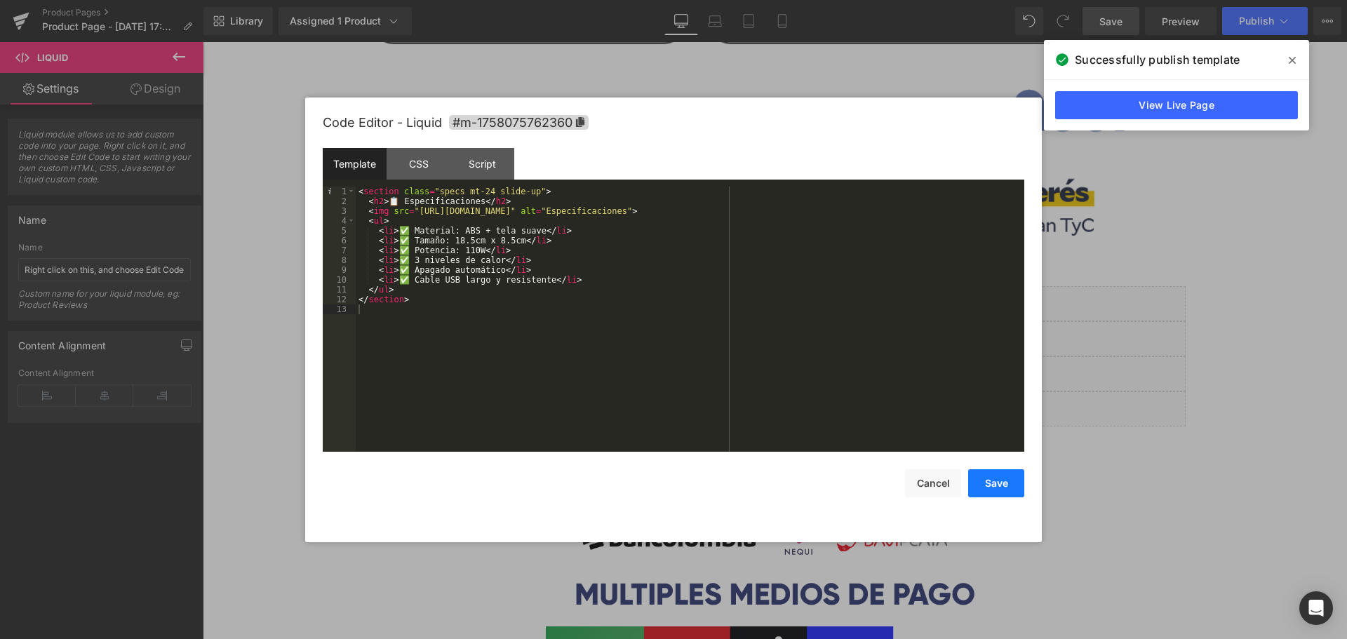
drag, startPoint x: 1009, startPoint y: 488, endPoint x: 827, endPoint y: 444, distance: 187.0
click at [1009, 488] on button "Save" at bounding box center [996, 483] width 56 height 28
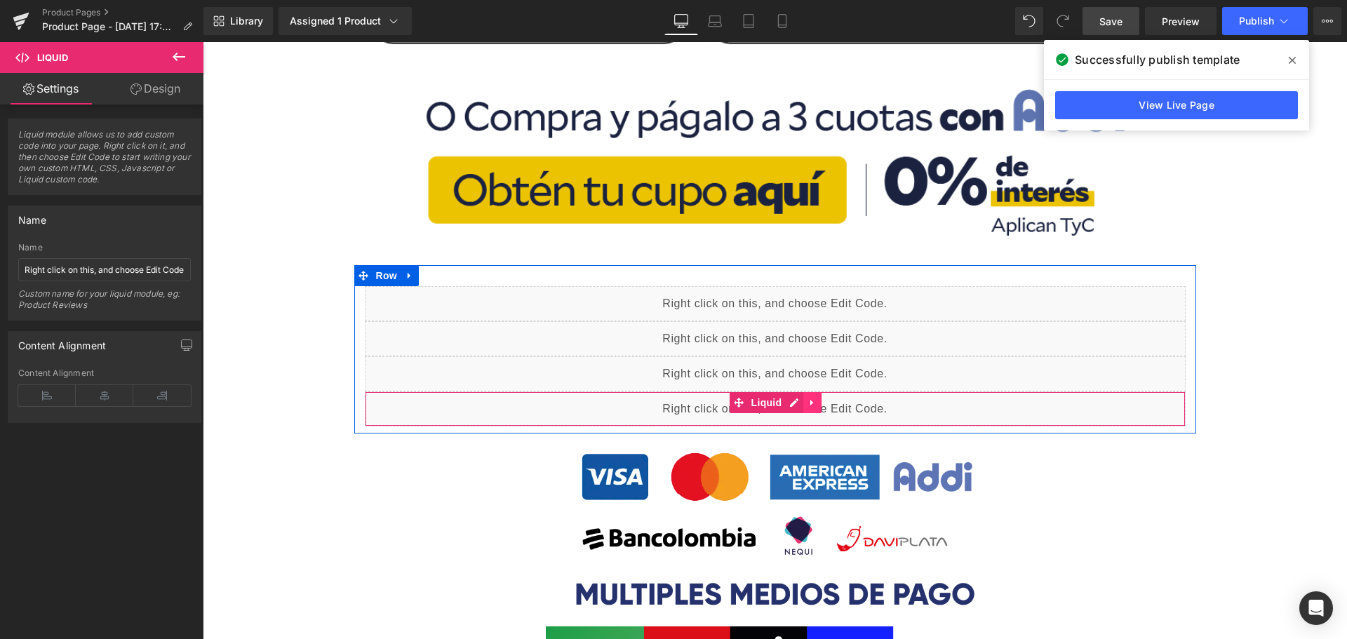
click at [810, 403] on icon at bounding box center [811, 403] width 3 height 6
click at [798, 401] on icon at bounding box center [803, 403] width 10 height 10
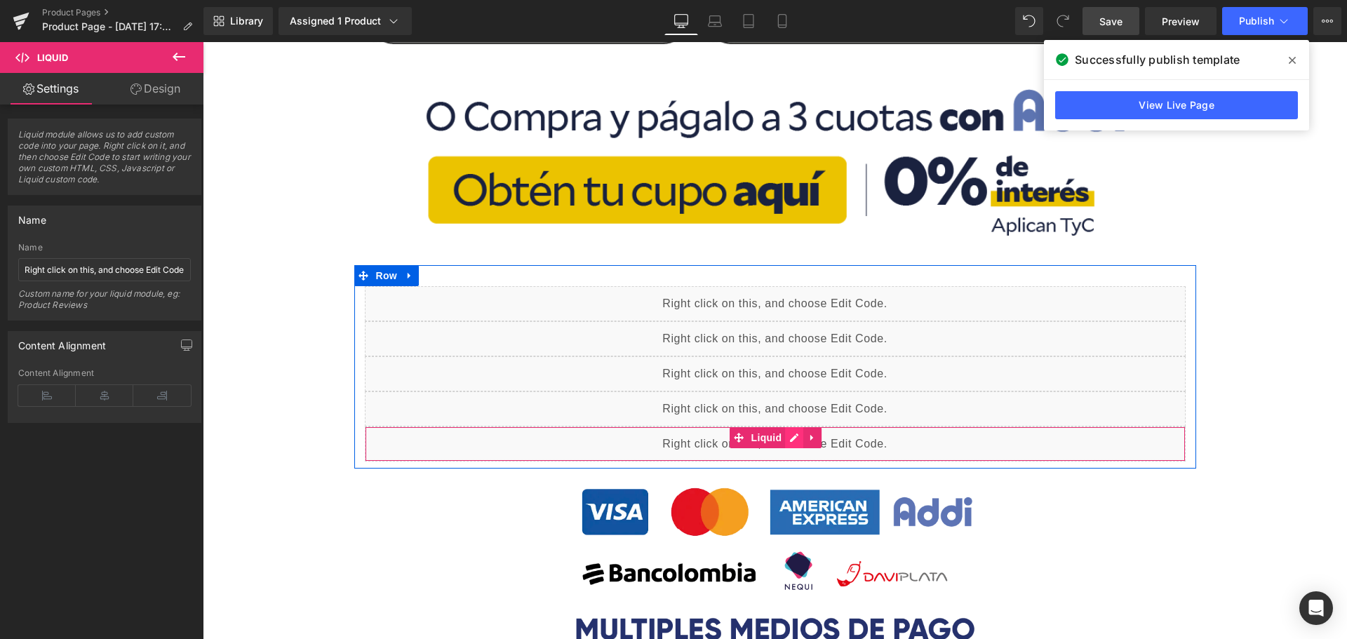
click at [783, 441] on div "Liquid" at bounding box center [775, 444] width 821 height 35
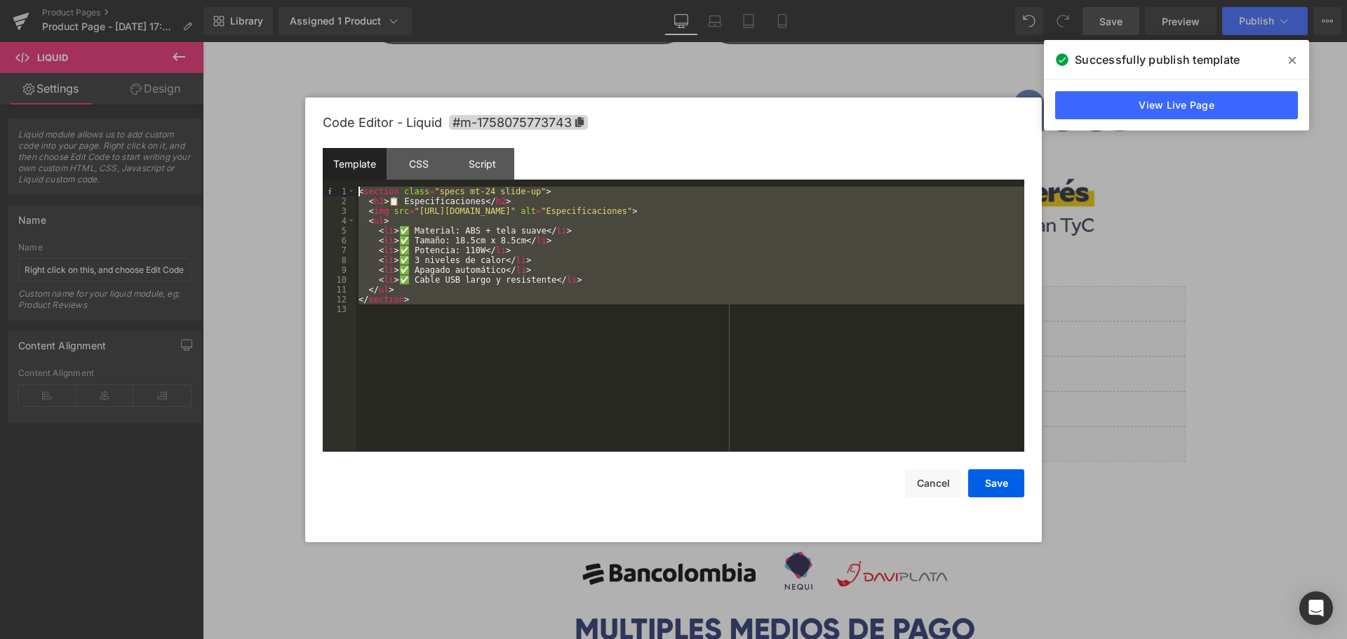
drag, startPoint x: 525, startPoint y: 413, endPoint x: 233, endPoint y: 117, distance: 415.7
click at [233, 117] on body "Product You are previewing how the will restyle your page. You can not edit Ele…" at bounding box center [673, 319] width 1347 height 639
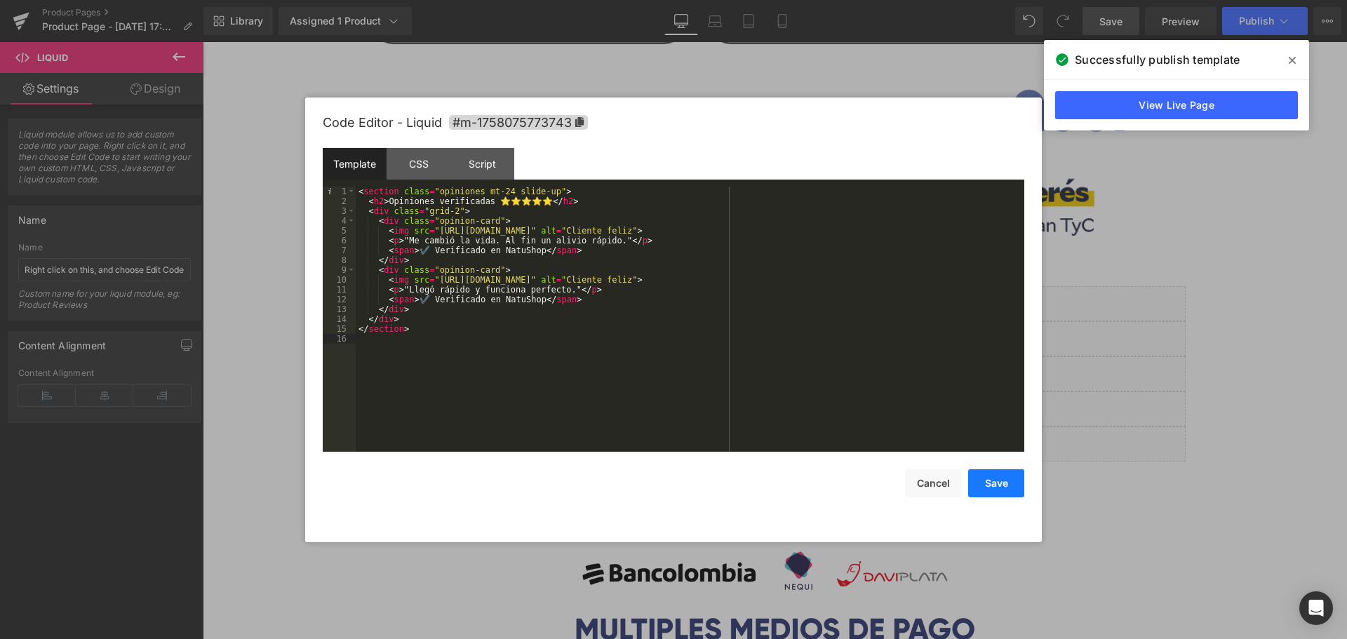
click at [992, 488] on button "Save" at bounding box center [996, 483] width 56 height 28
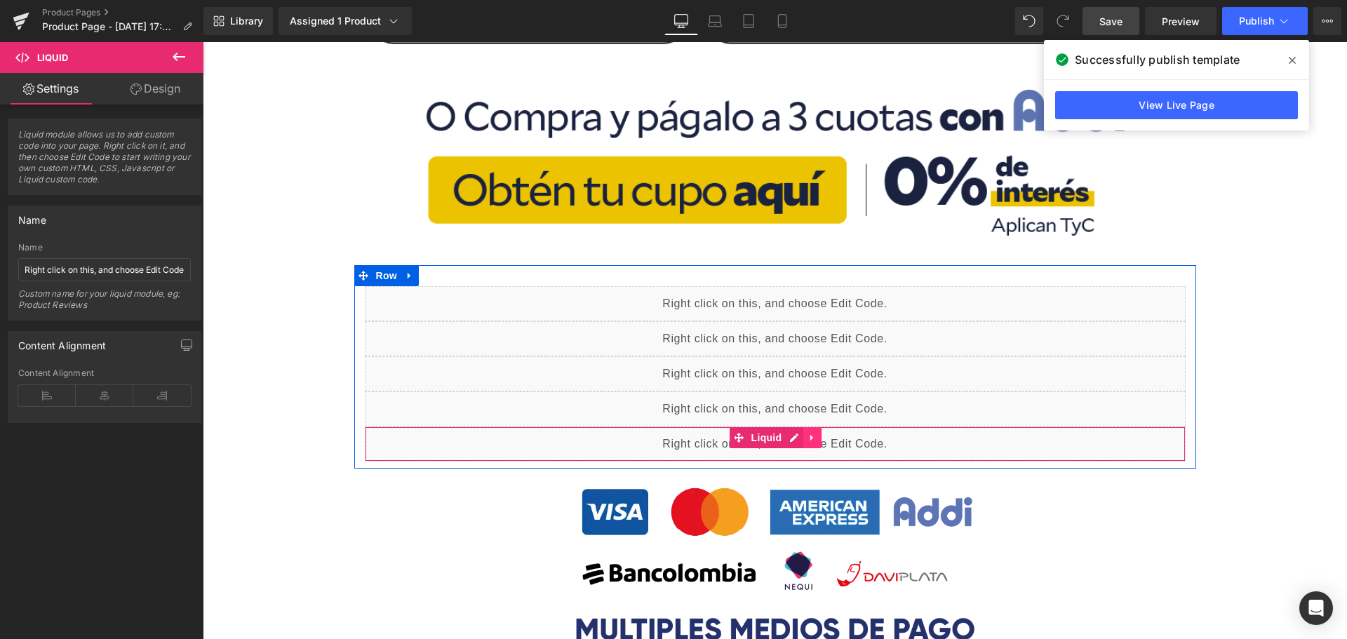
click at [814, 438] on link at bounding box center [812, 437] width 18 height 21
click at [801, 437] on icon at bounding box center [803, 438] width 10 height 10
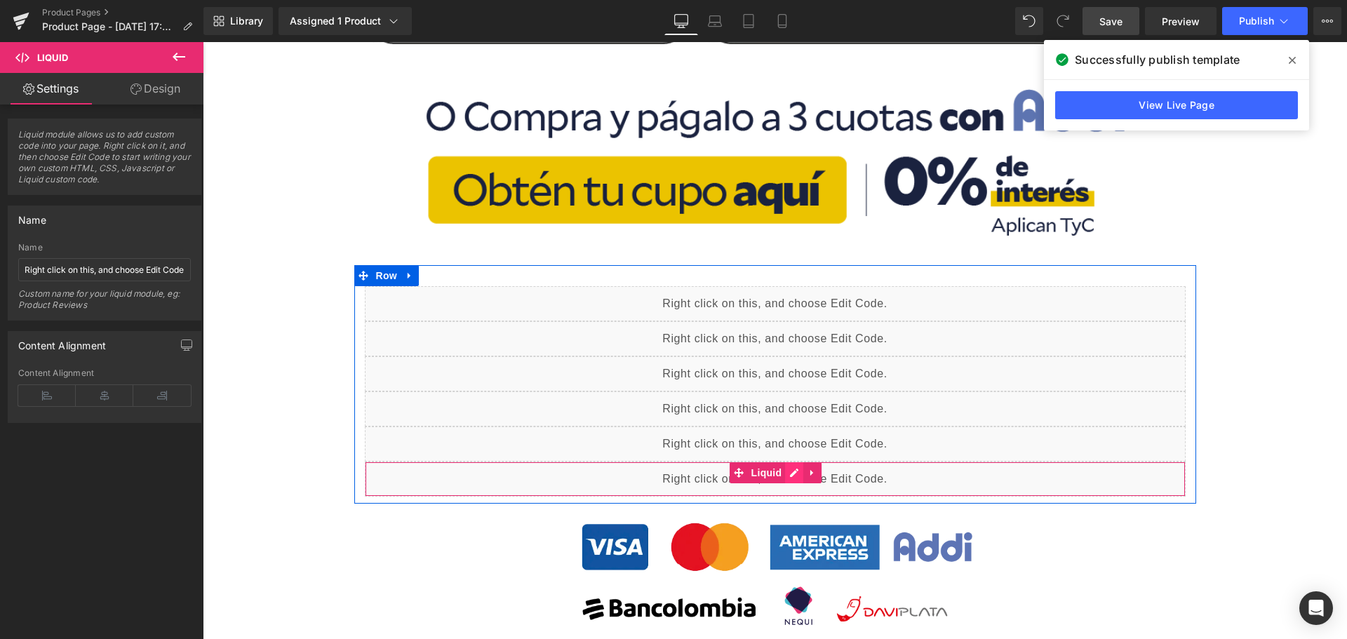
click at [793, 476] on div "Liquid" at bounding box center [775, 479] width 821 height 35
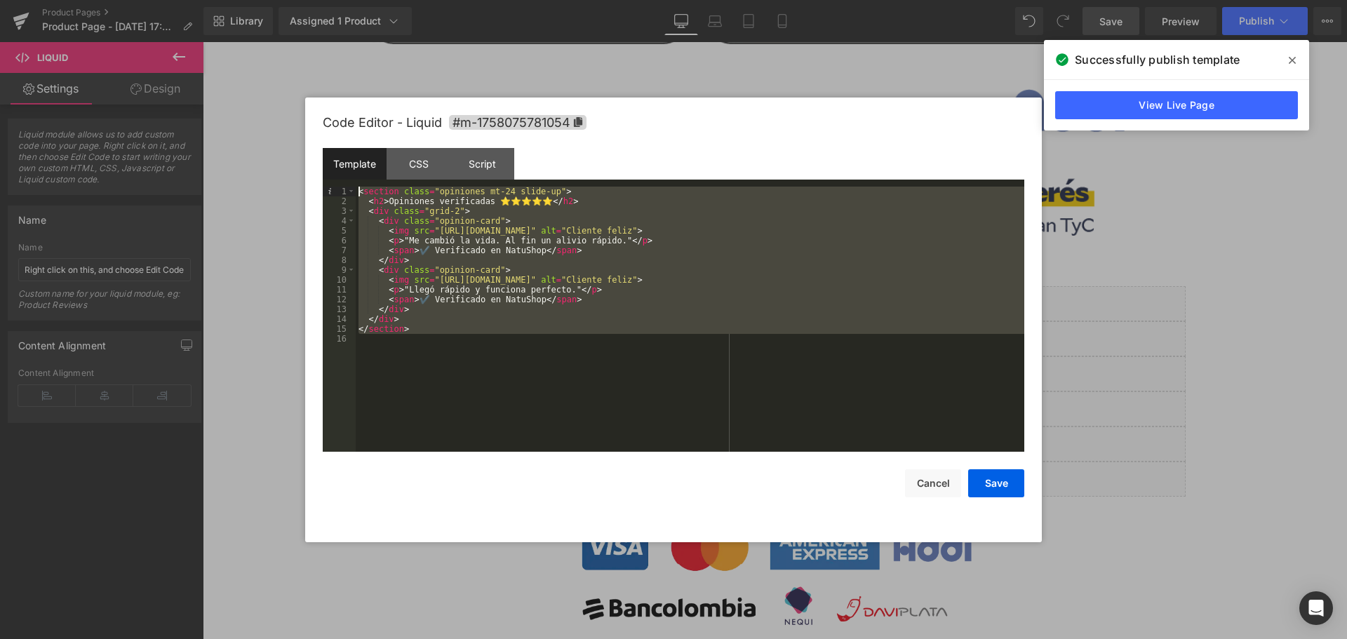
drag, startPoint x: 413, startPoint y: 329, endPoint x: 283, endPoint y: 133, distance: 235.0
click at [283, 133] on body "Product You are previewing how the will restyle your page. You can not edit Ele…" at bounding box center [673, 319] width 1347 height 639
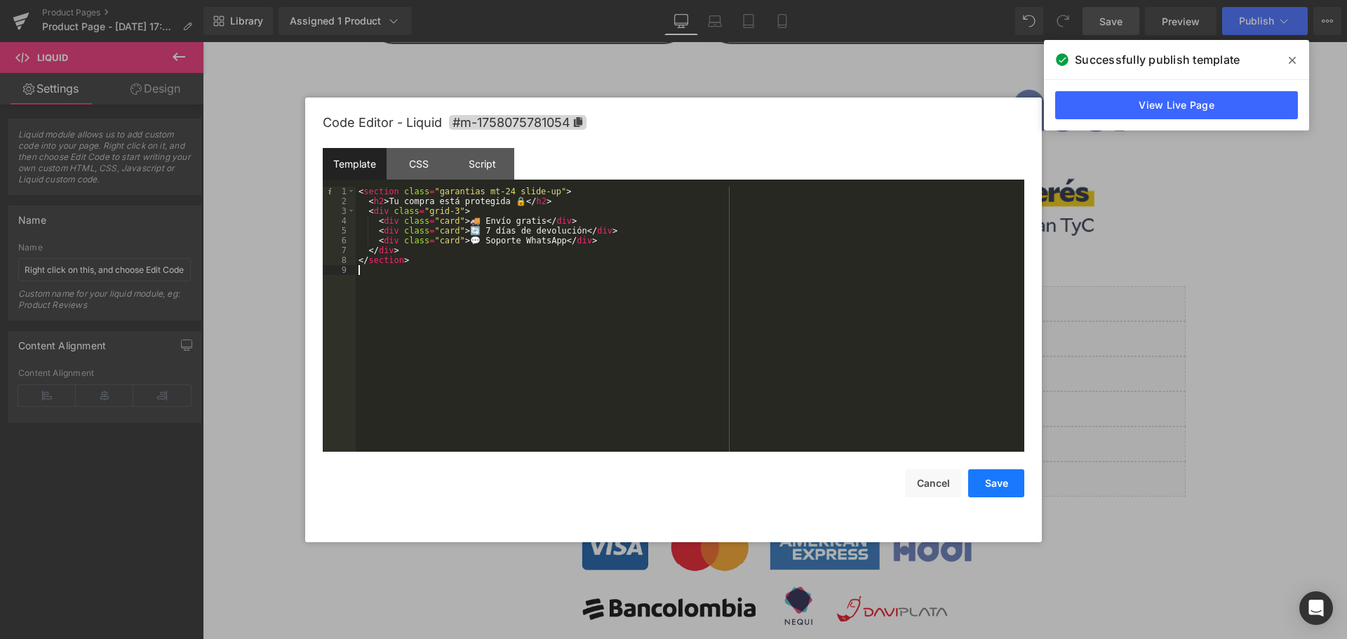
click at [1002, 481] on button "Save" at bounding box center [996, 483] width 56 height 28
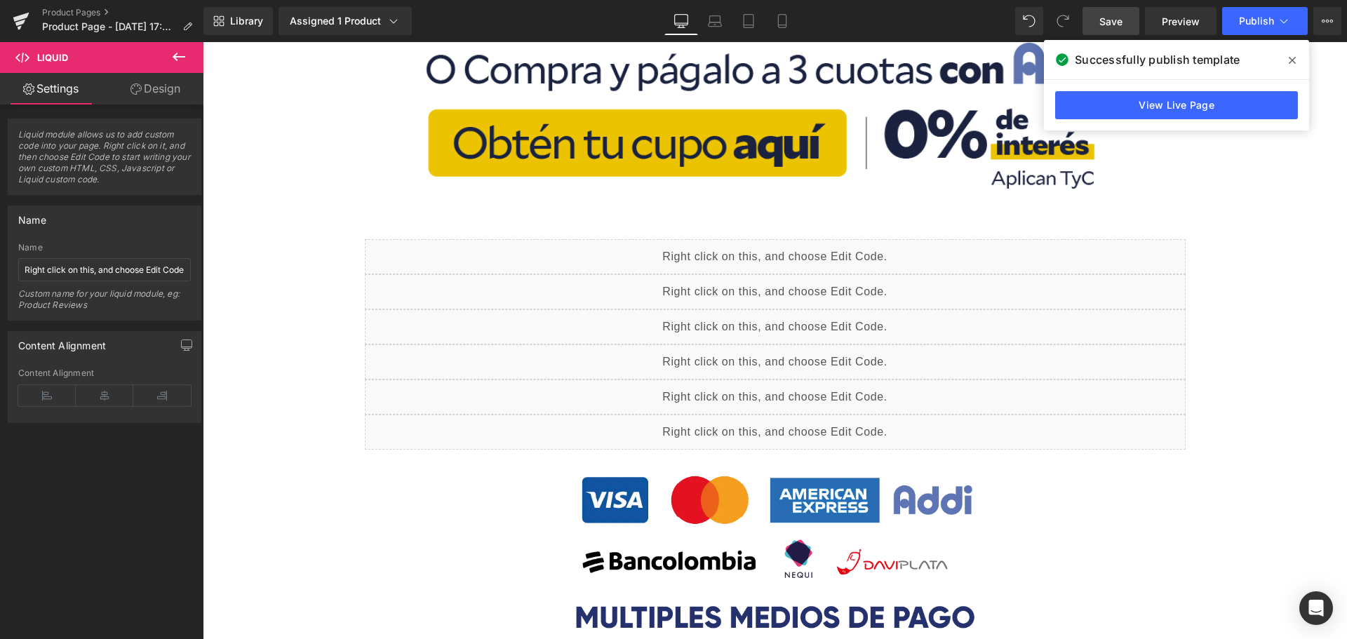
scroll to position [1052, 0]
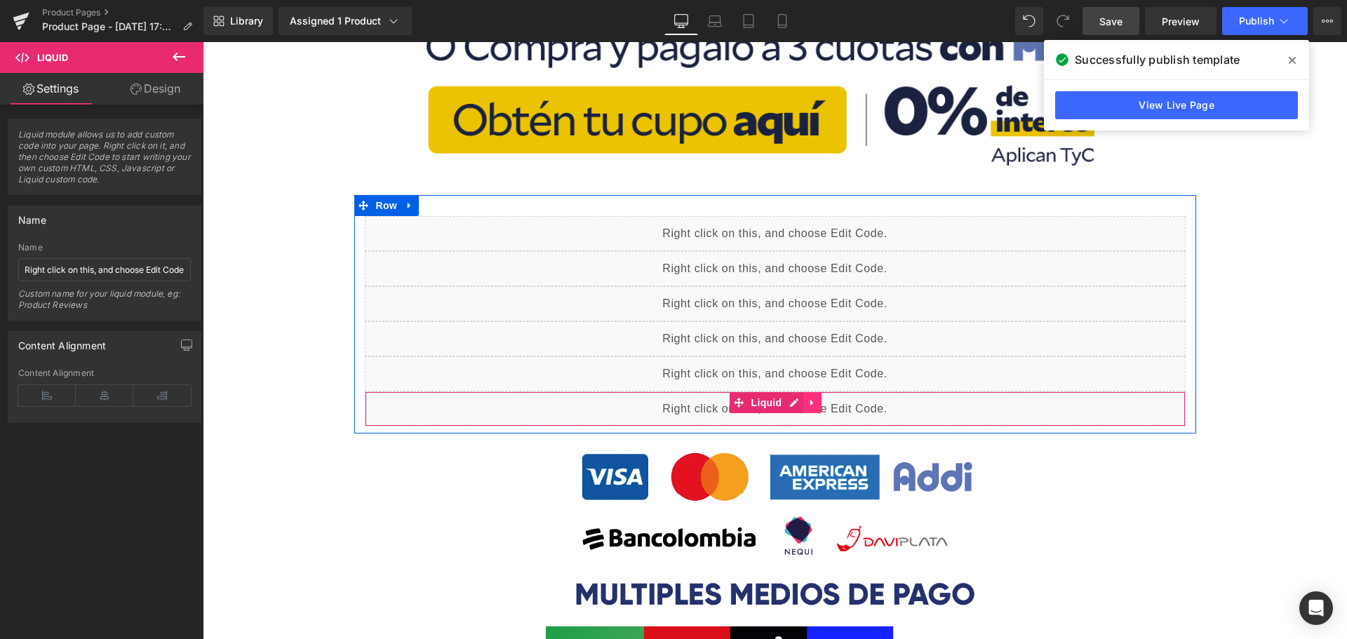
click at [807, 399] on icon at bounding box center [812, 402] width 10 height 11
click at [798, 406] on icon at bounding box center [803, 403] width 10 height 10
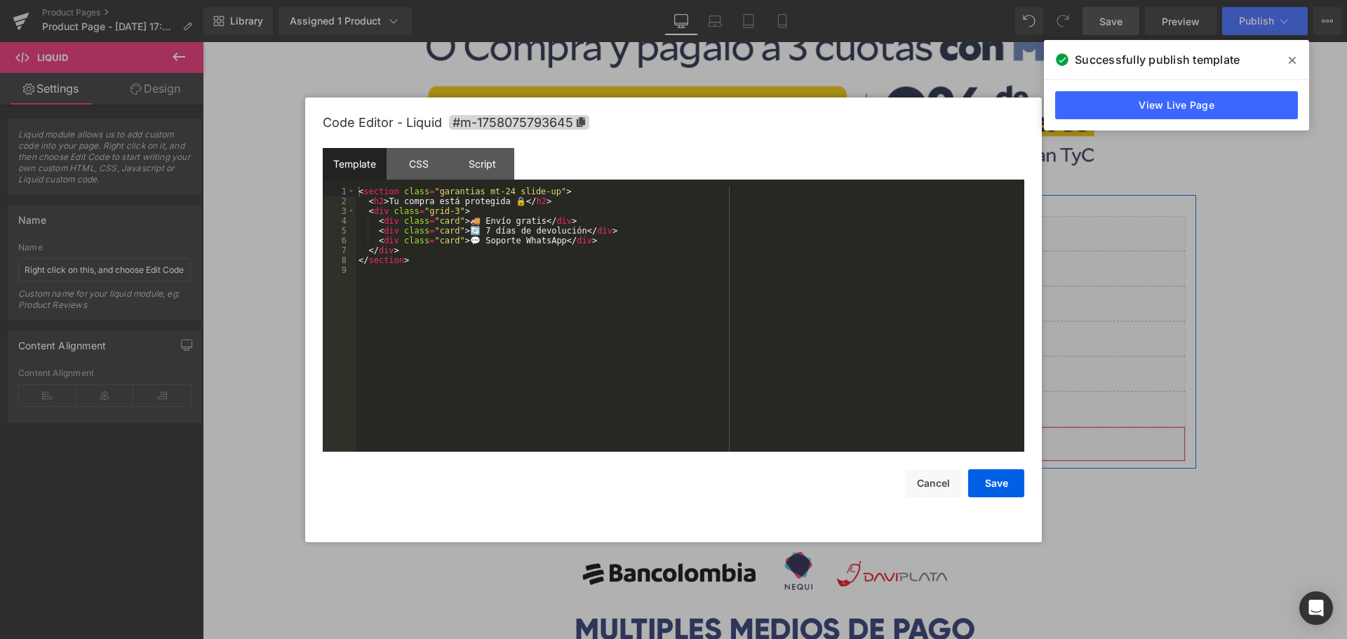
click at [788, 443] on div "Liquid" at bounding box center [775, 444] width 821 height 35
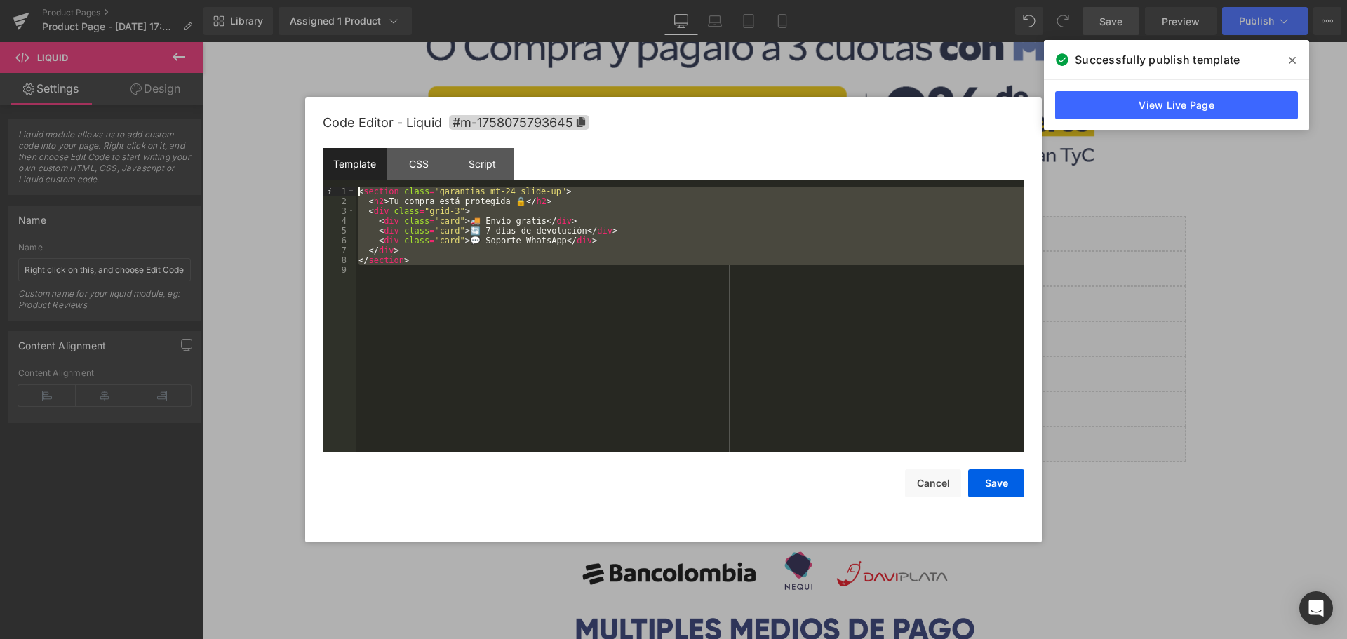
drag, startPoint x: 507, startPoint y: 388, endPoint x: 264, endPoint y: 76, distance: 395.4
click at [264, 76] on body "Product You are previewing how the will restyle your page. You can not edit Ele…" at bounding box center [673, 319] width 1347 height 639
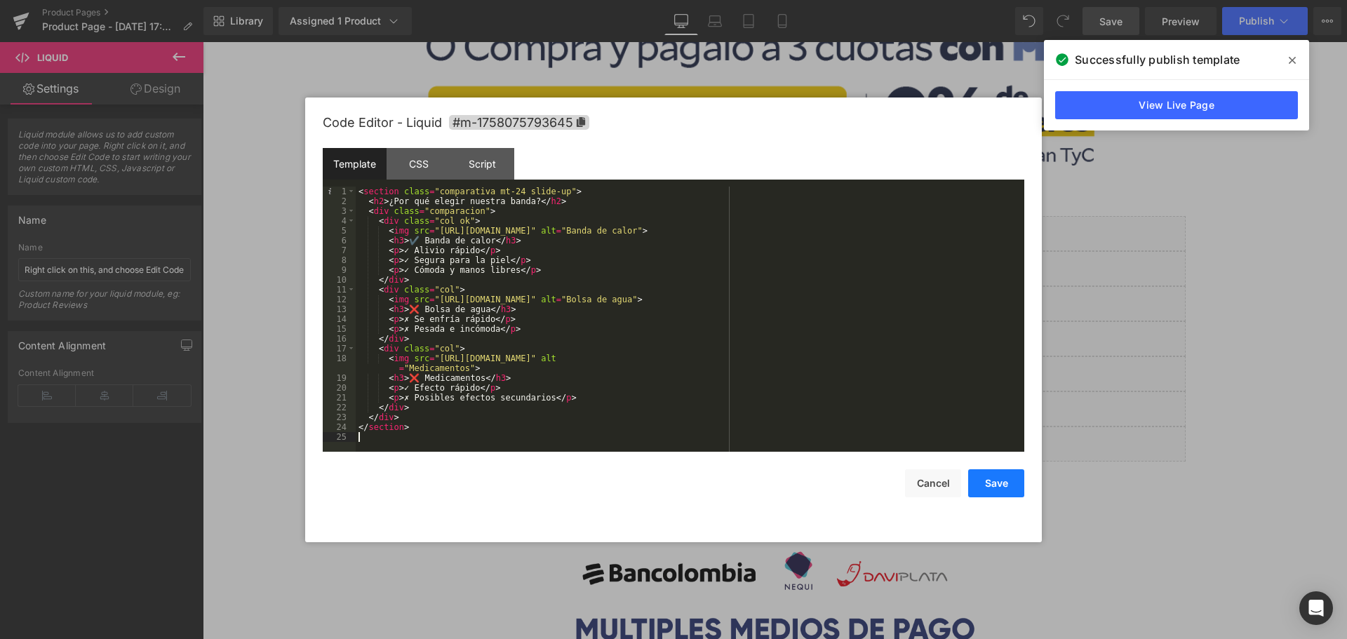
click at [984, 479] on button "Save" at bounding box center [996, 483] width 56 height 28
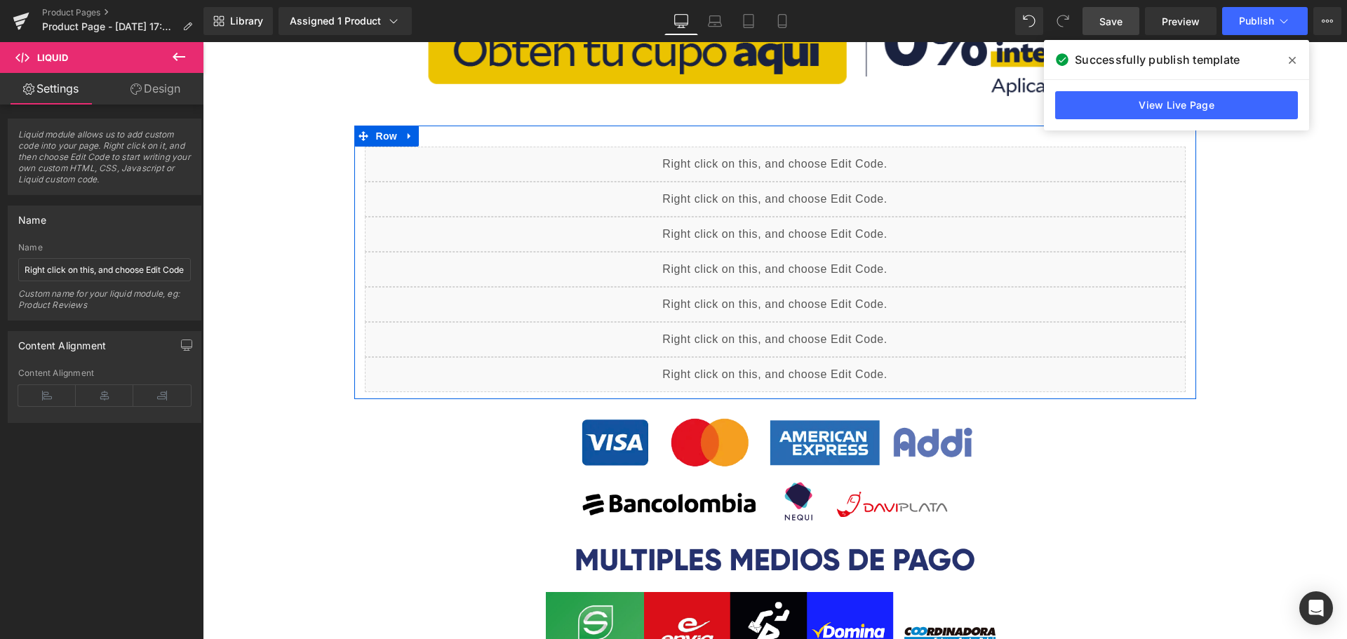
scroll to position [1122, 0]
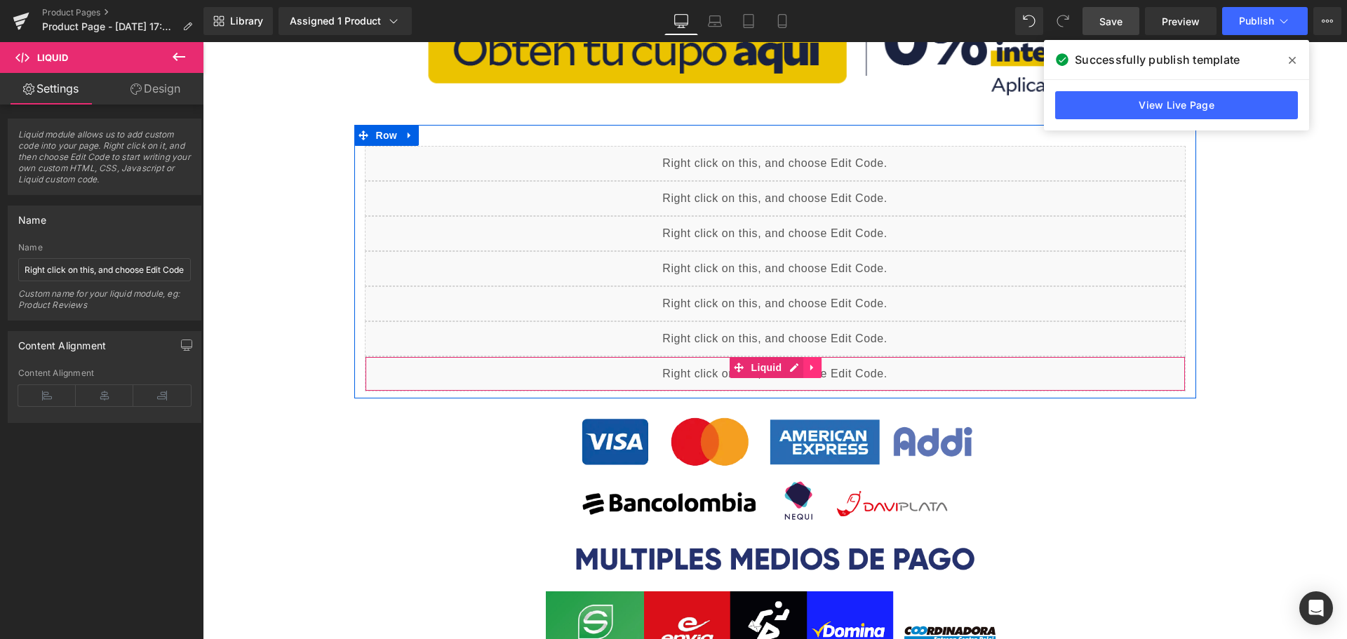
click at [810, 367] on icon at bounding box center [812, 367] width 10 height 11
click at [798, 369] on icon at bounding box center [803, 368] width 10 height 10
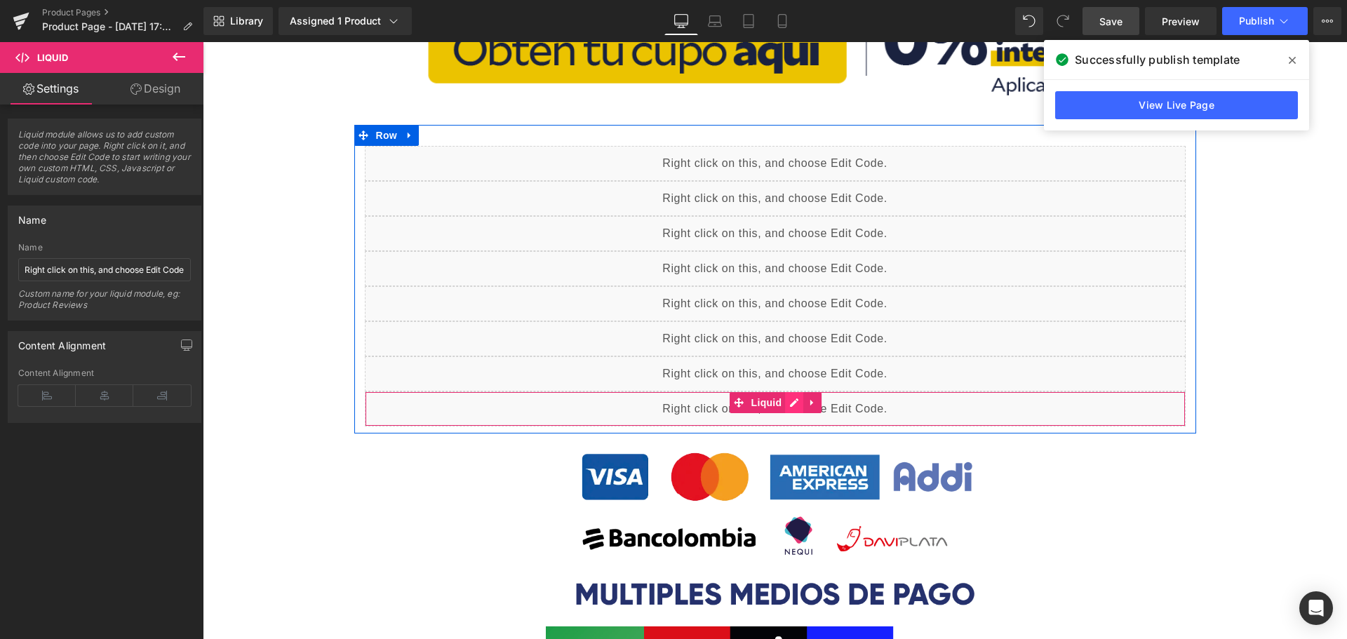
click at [780, 404] on div "Liquid" at bounding box center [775, 408] width 821 height 35
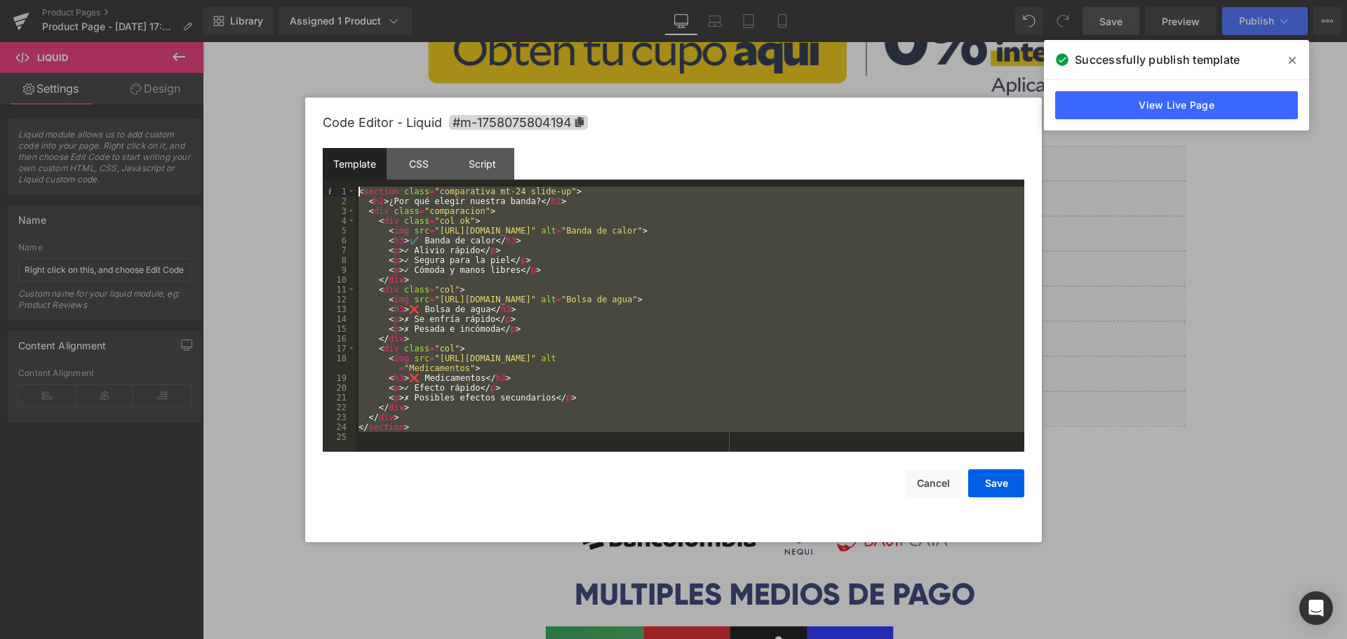
drag, startPoint x: 494, startPoint y: 438, endPoint x: 240, endPoint y: 82, distance: 437.0
click at [240, 82] on body "Product You are previewing how the will restyle your page. You can not edit Ele…" at bounding box center [673, 319] width 1347 height 639
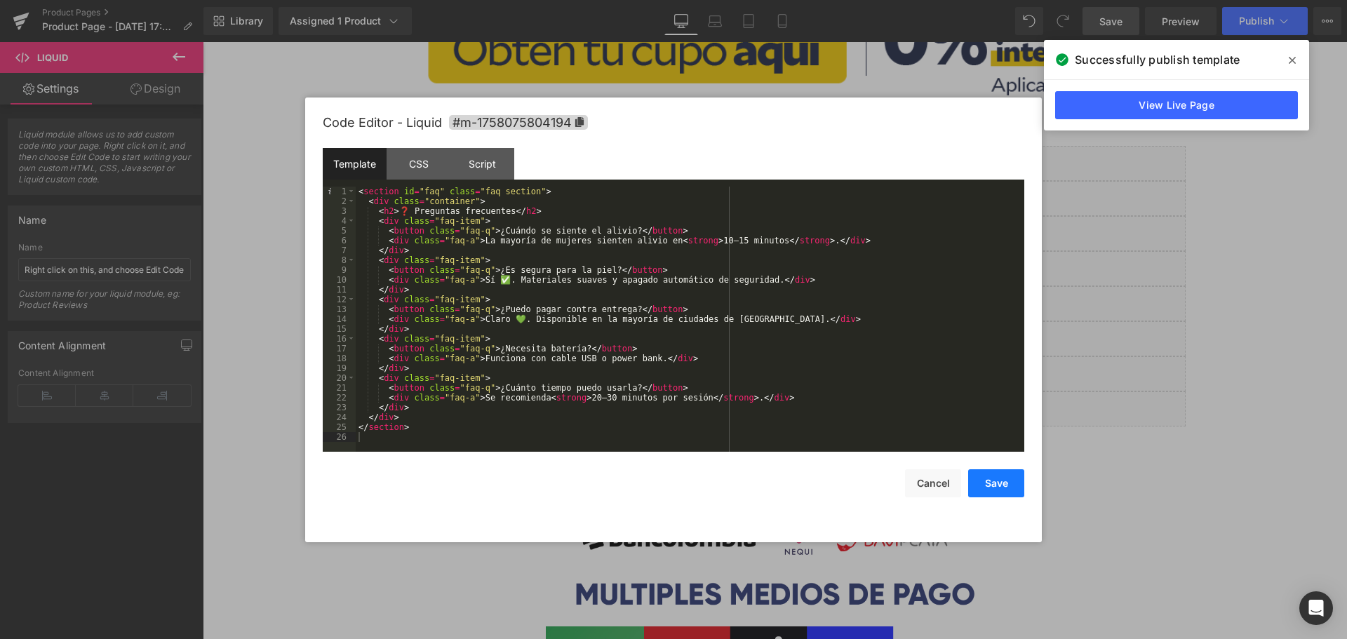
click at [988, 478] on button "Save" at bounding box center [996, 483] width 56 height 28
click at [791, 403] on div "Liquid" at bounding box center [775, 408] width 821 height 35
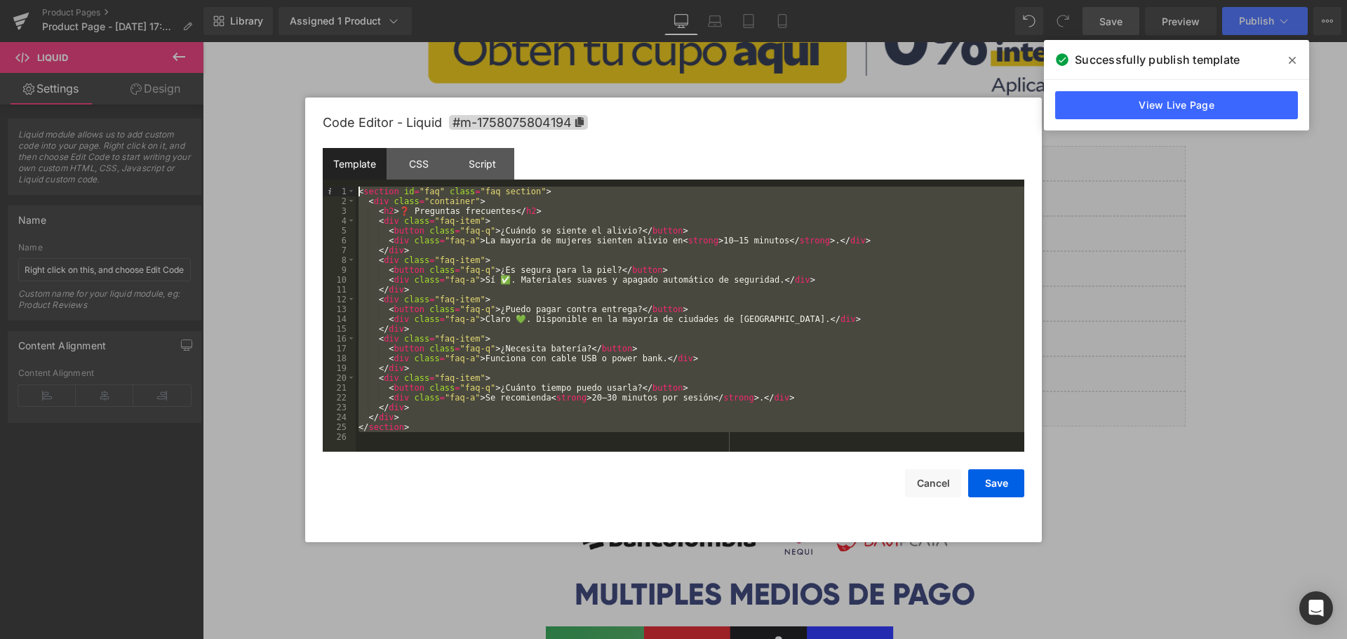
drag, startPoint x: 469, startPoint y: 443, endPoint x: 255, endPoint y: 119, distance: 389.0
click at [255, 119] on body "Product You are previewing how the will restyle your page. You can not edit Ele…" at bounding box center [673, 319] width 1347 height 639
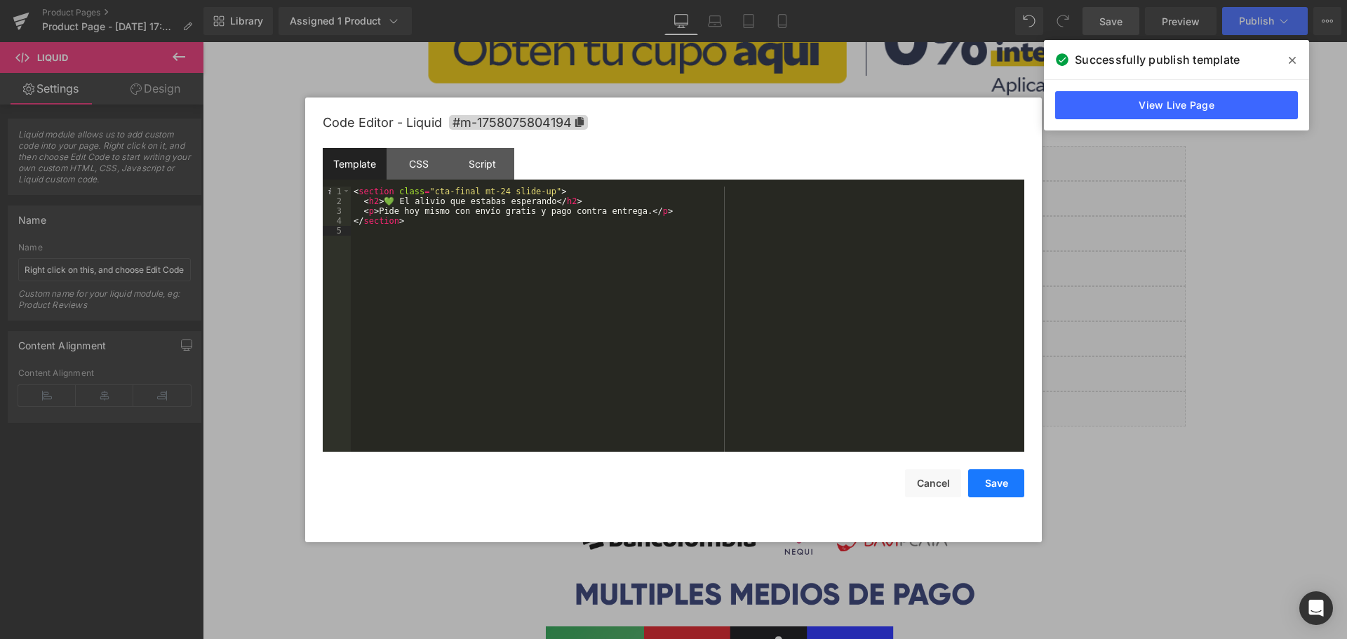
click at [994, 488] on button "Save" at bounding box center [996, 483] width 56 height 28
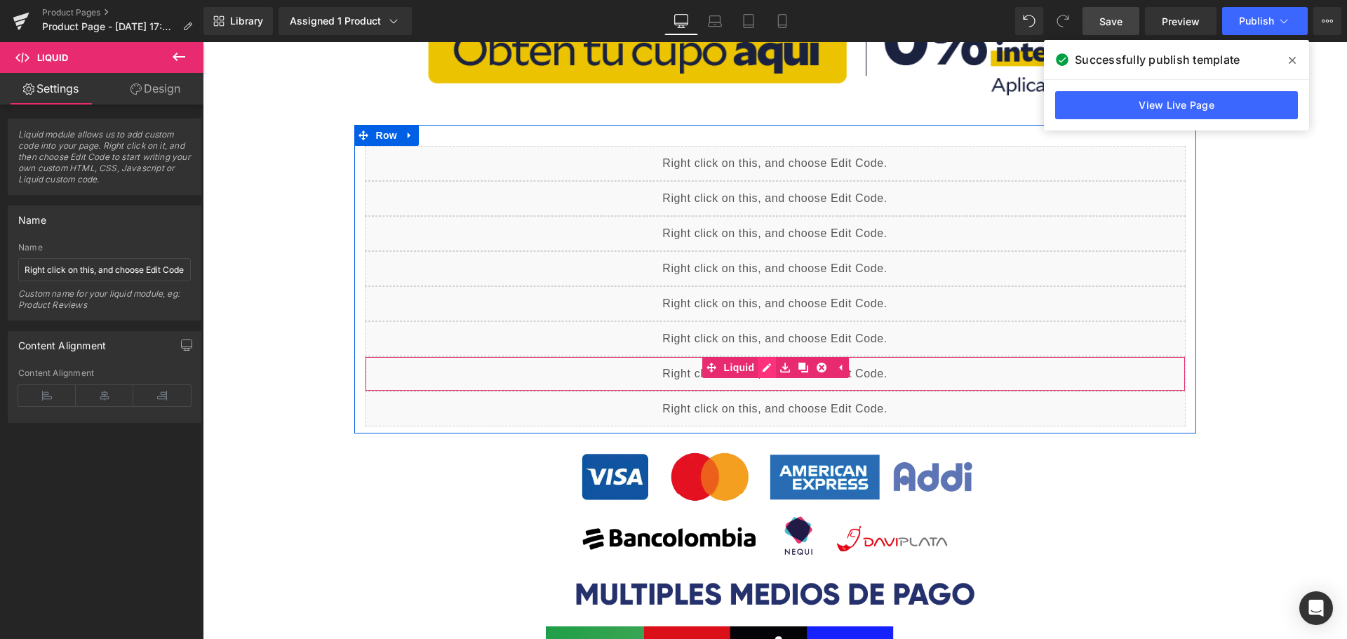
click at [758, 366] on div "Liquid" at bounding box center [775, 373] width 821 height 35
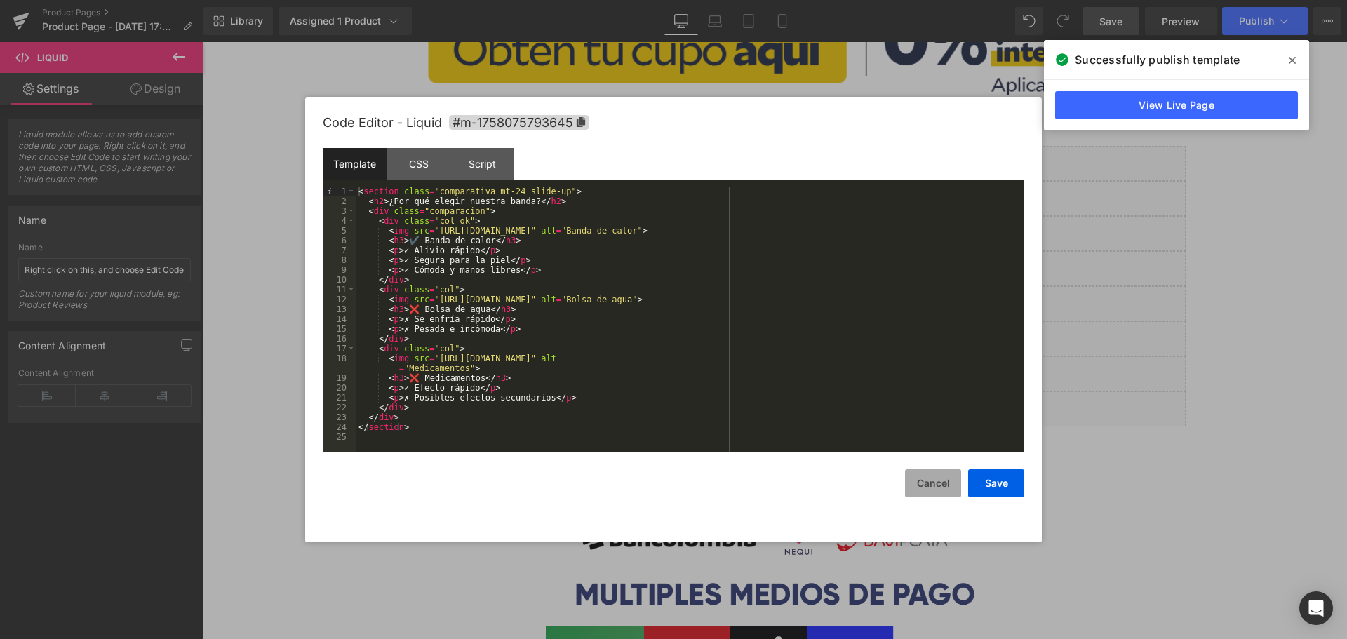
click at [930, 477] on button "Cancel" at bounding box center [933, 483] width 56 height 28
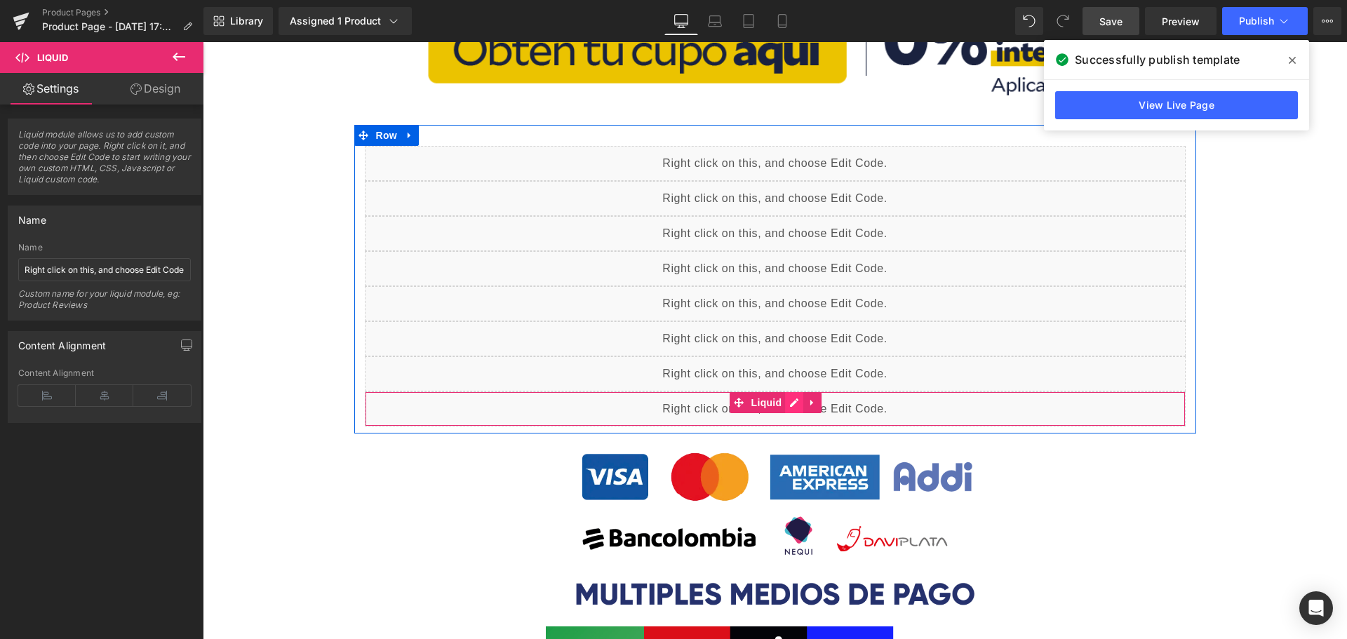
click at [786, 403] on div "Liquid" at bounding box center [775, 408] width 821 height 35
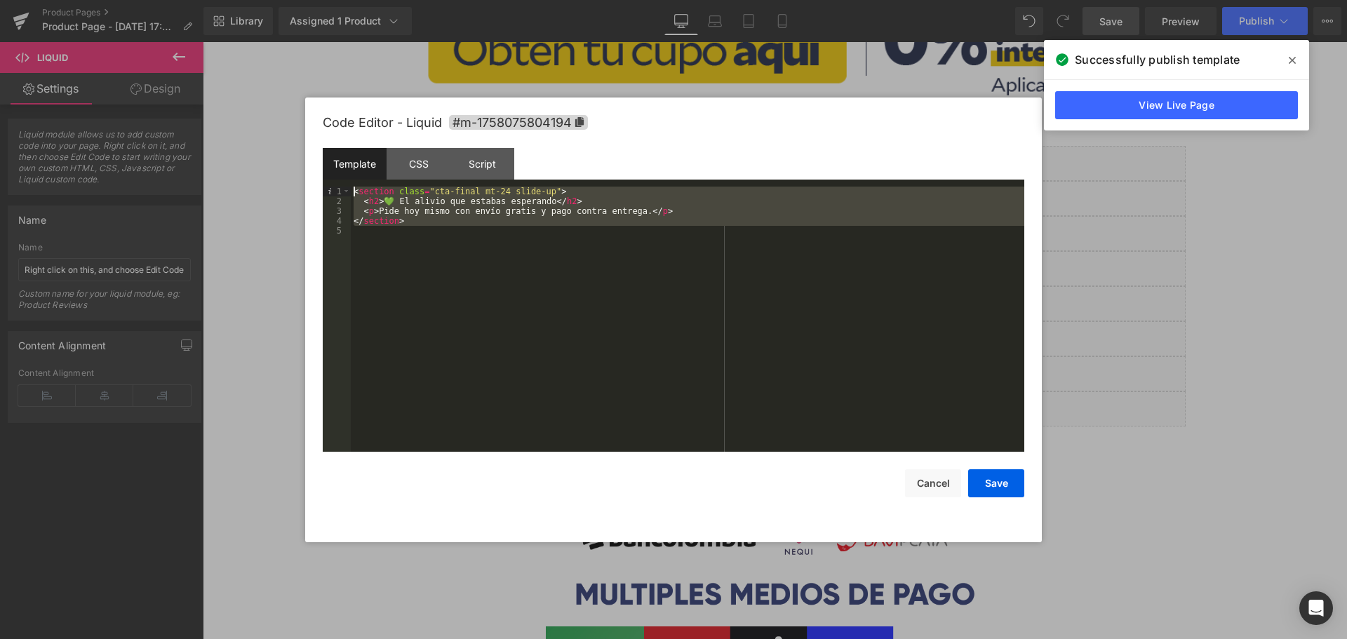
drag, startPoint x: 530, startPoint y: 365, endPoint x: 215, endPoint y: 15, distance: 470.4
click at [215, 15] on body "Product You are previewing how the will restyle your page. You can not edit Ele…" at bounding box center [673, 319] width 1347 height 639
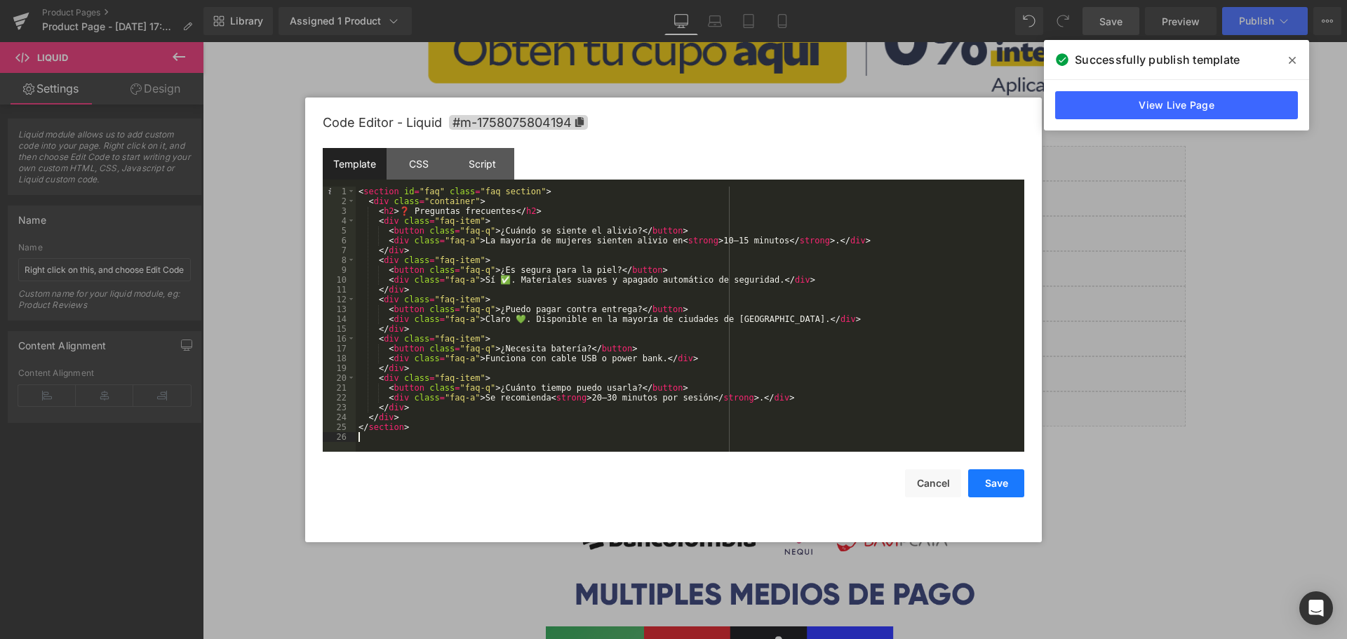
click at [986, 481] on button "Save" at bounding box center [996, 483] width 56 height 28
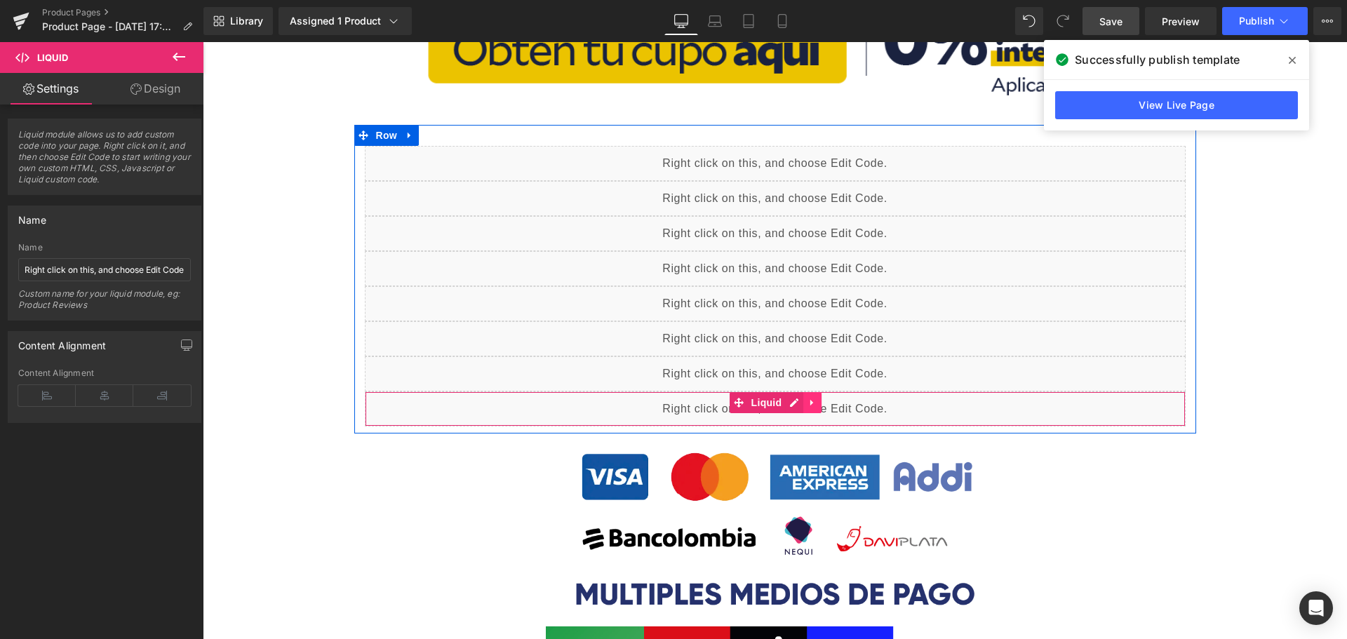
click at [807, 401] on icon at bounding box center [812, 402] width 10 height 11
click at [798, 403] on icon at bounding box center [803, 403] width 10 height 10
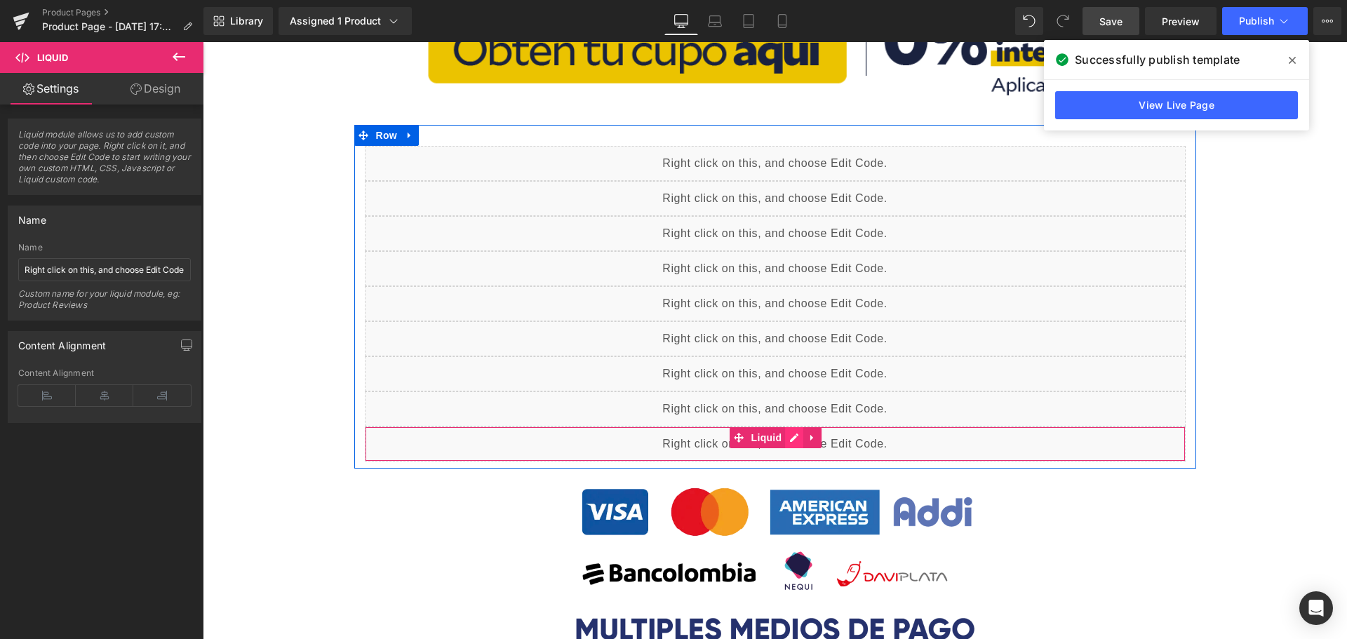
click at [789, 442] on div "Liquid" at bounding box center [775, 444] width 821 height 35
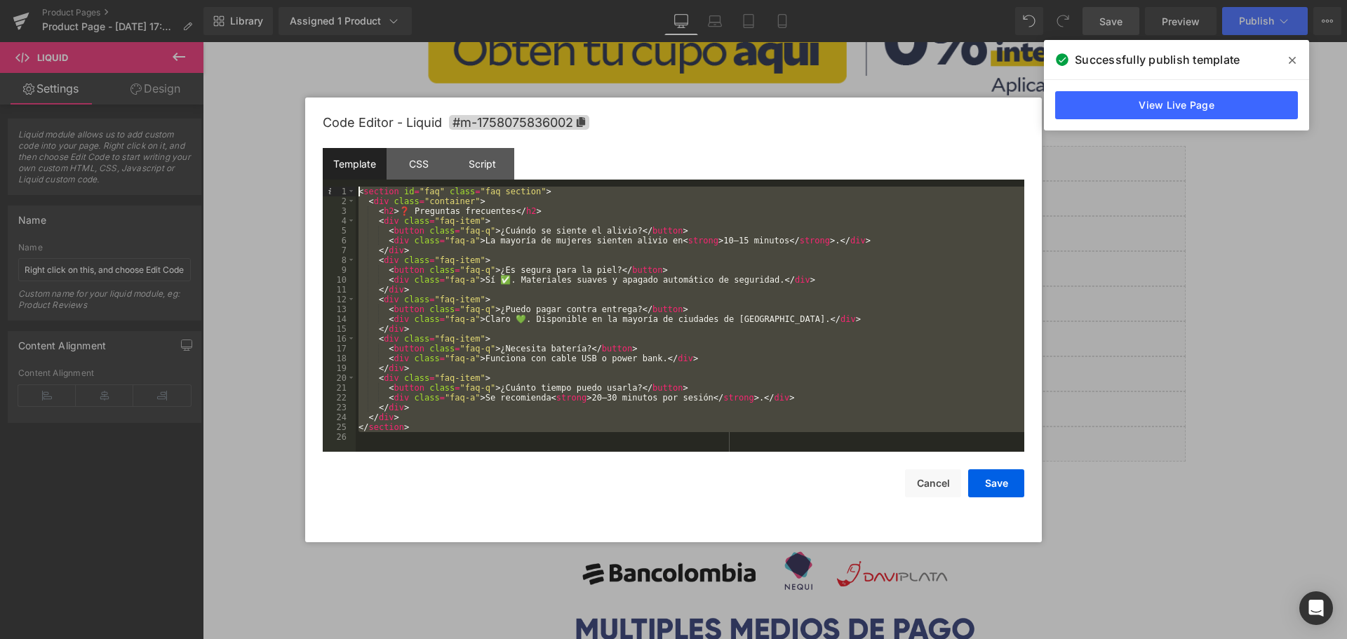
drag, startPoint x: 459, startPoint y: 439, endPoint x: 283, endPoint y: 121, distance: 363.3
click at [283, 121] on body "Product You are previewing how the will restyle your page. You can not edit Ele…" at bounding box center [673, 319] width 1347 height 639
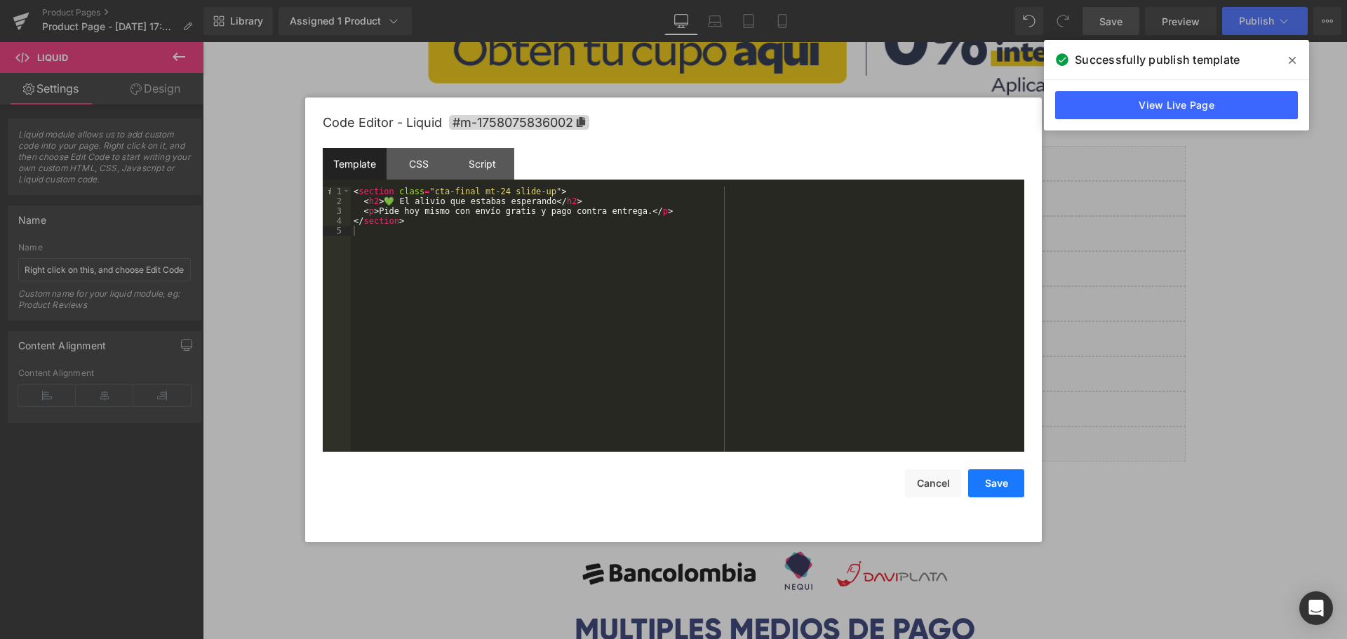
drag, startPoint x: 1001, startPoint y: 485, endPoint x: 878, endPoint y: 441, distance: 131.4
click at [1001, 485] on button "Save" at bounding box center [996, 483] width 56 height 28
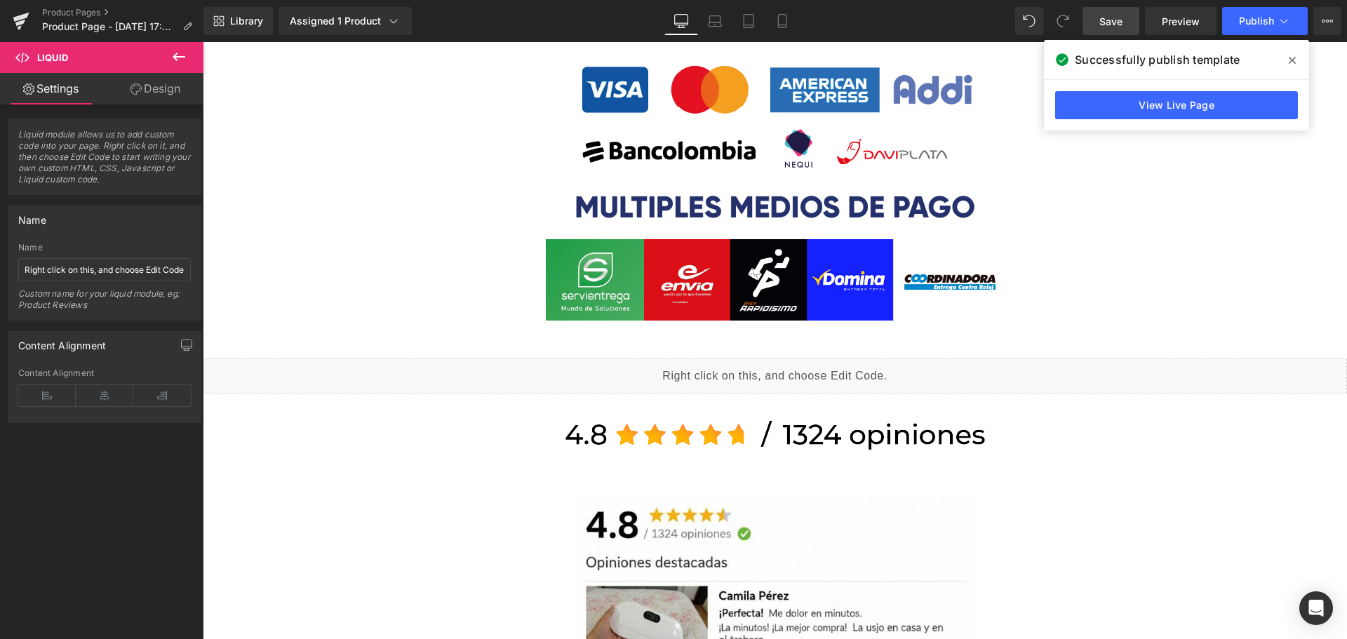
scroll to position [1543, 0]
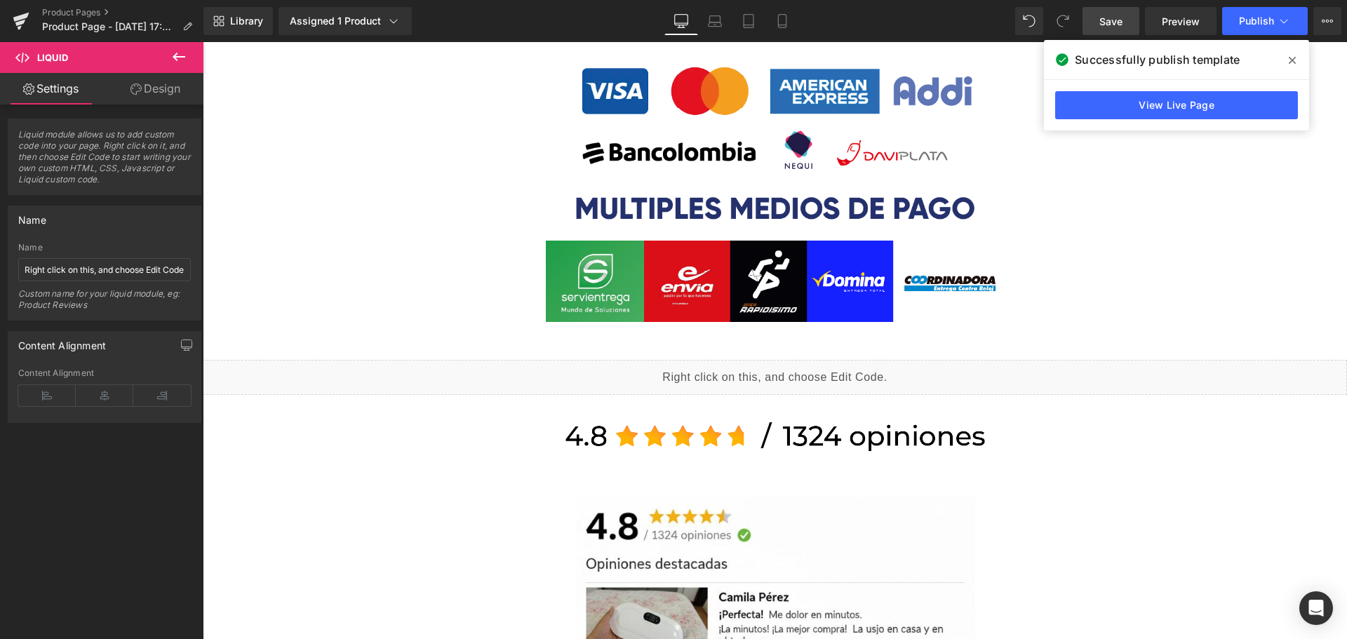
click at [184, 53] on icon at bounding box center [178, 56] width 17 height 17
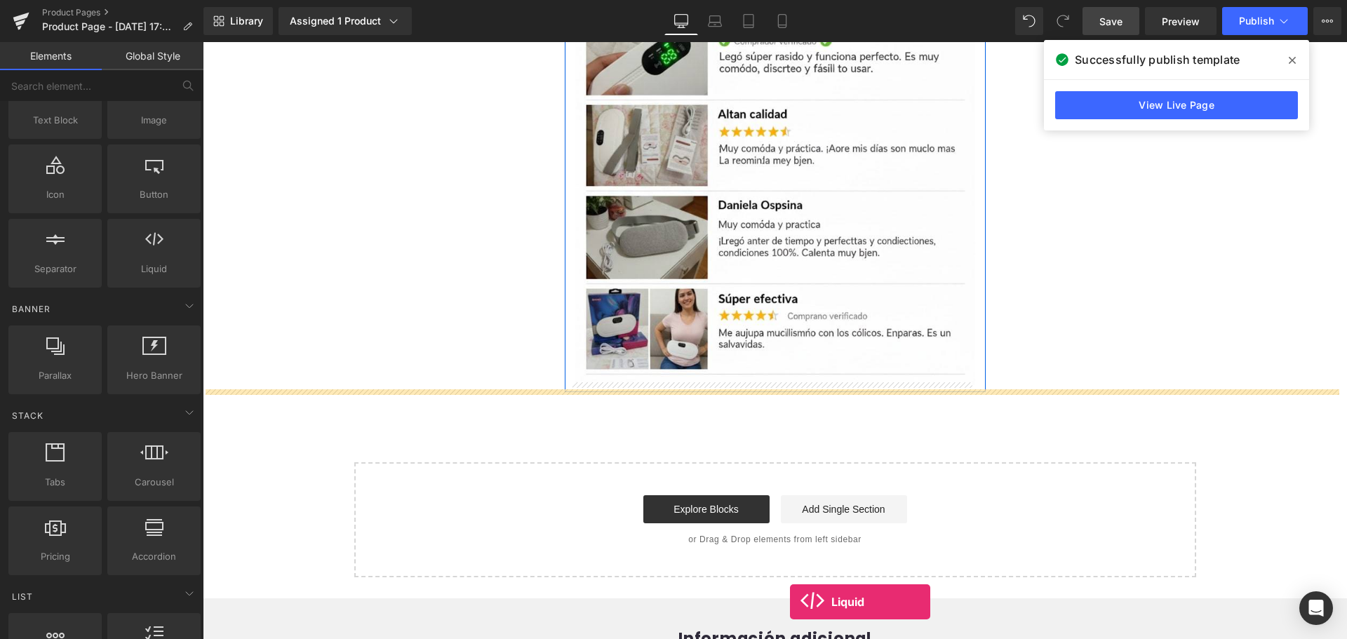
scroll to position [2245, 0]
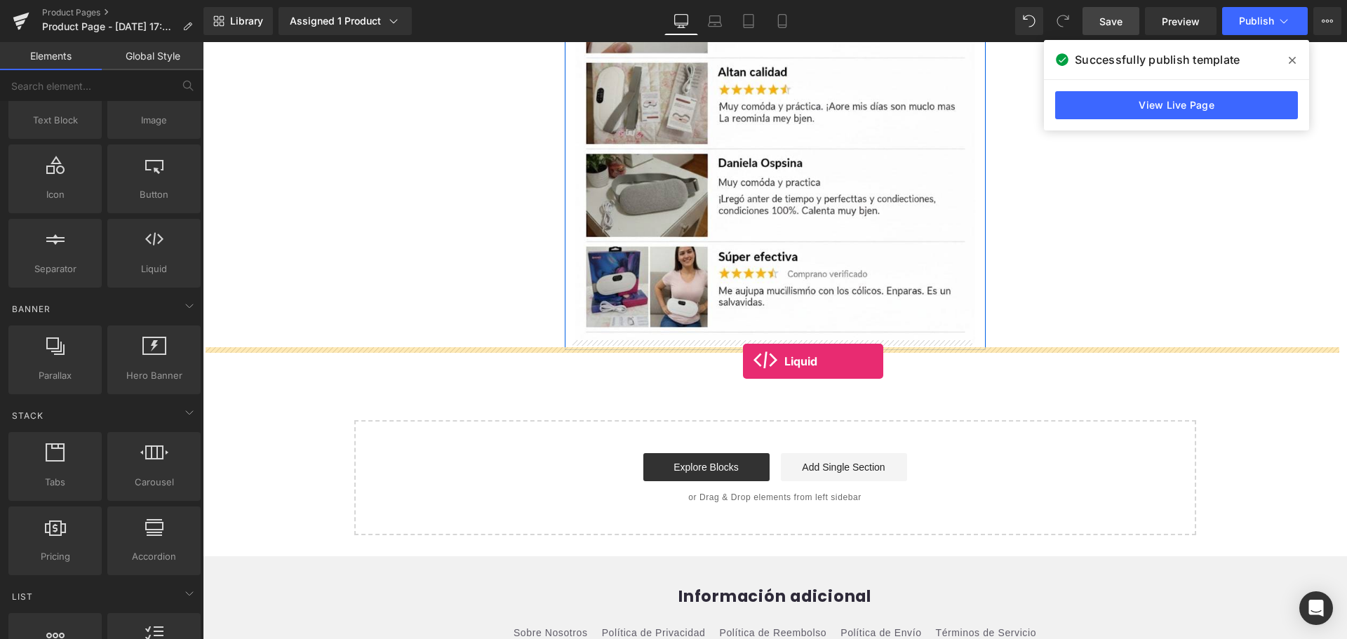
drag, startPoint x: 361, startPoint y: 306, endPoint x: 743, endPoint y: 356, distance: 385.0
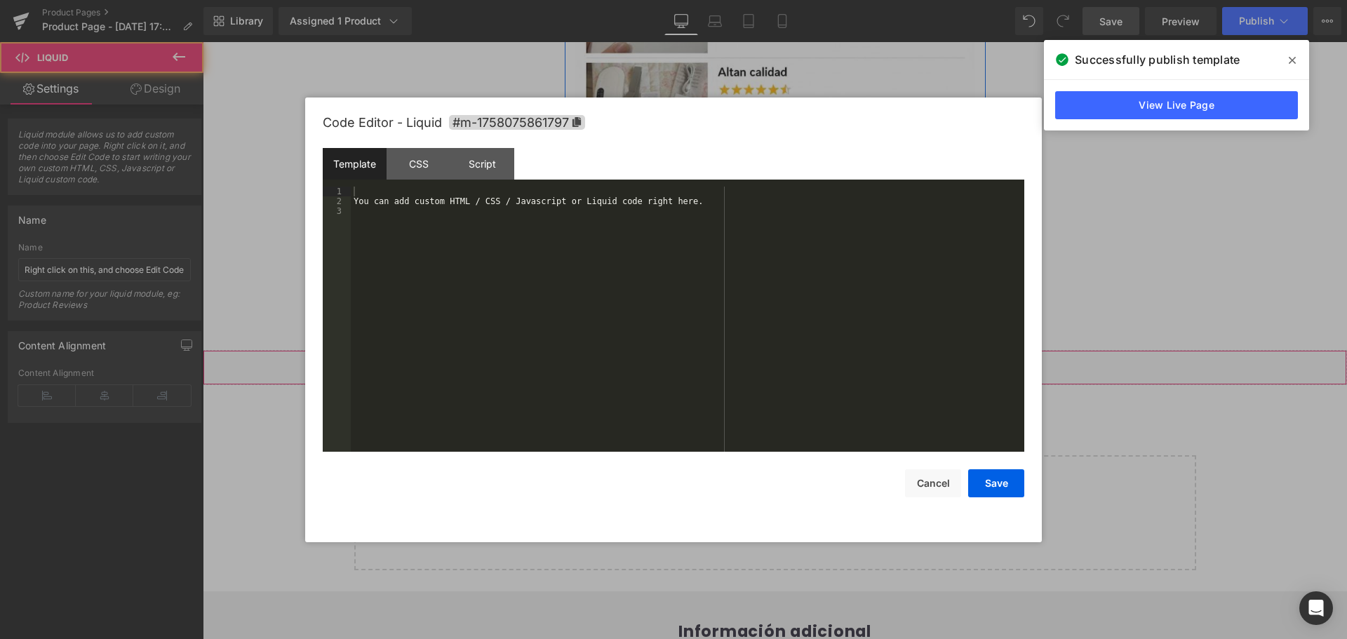
click at [786, 358] on div "Liquid" at bounding box center [775, 367] width 1144 height 35
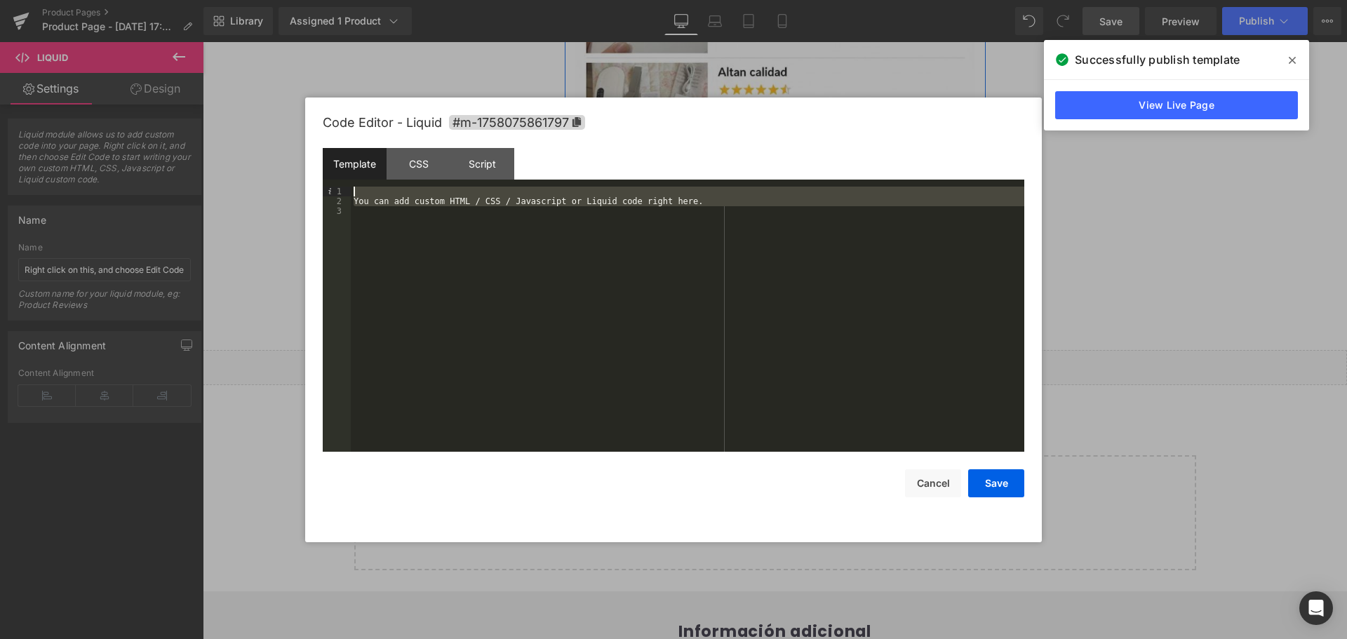
drag, startPoint x: 452, startPoint y: 308, endPoint x: 295, endPoint y: 128, distance: 239.6
click at [295, 128] on body "Liquid You are previewing how the will restyle your page. You can not edit Elem…" at bounding box center [673, 319] width 1347 height 639
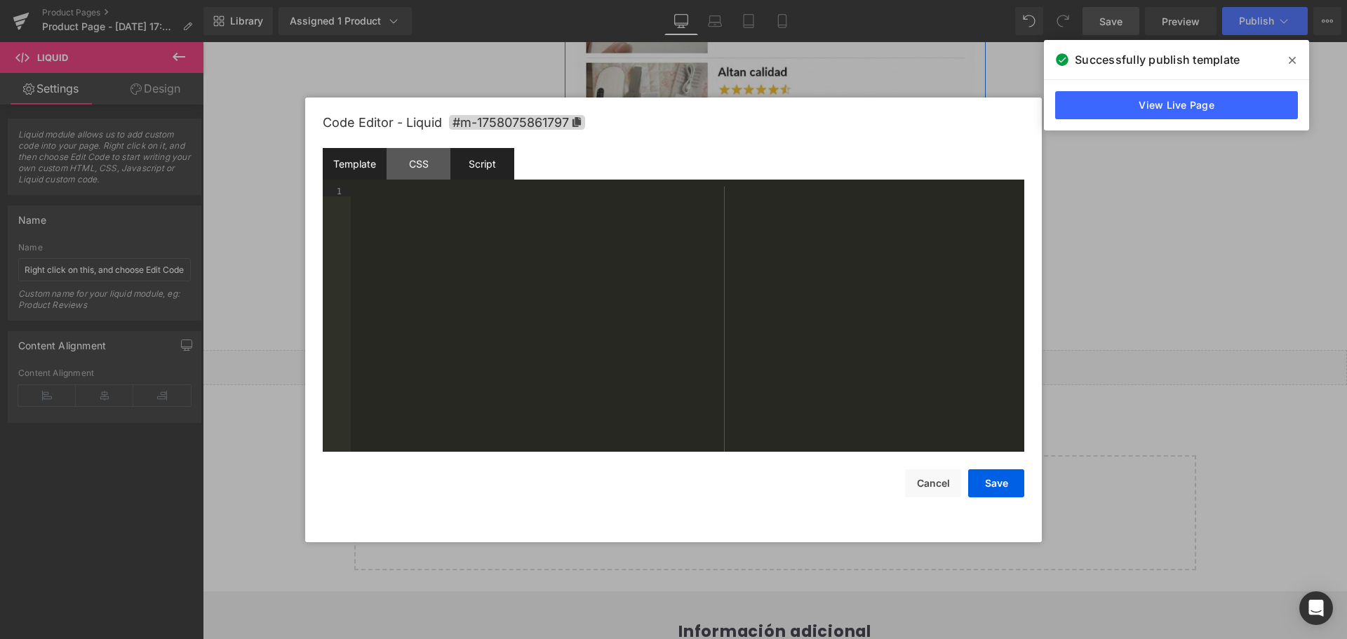
click at [499, 161] on div "Script" at bounding box center [482, 164] width 64 height 32
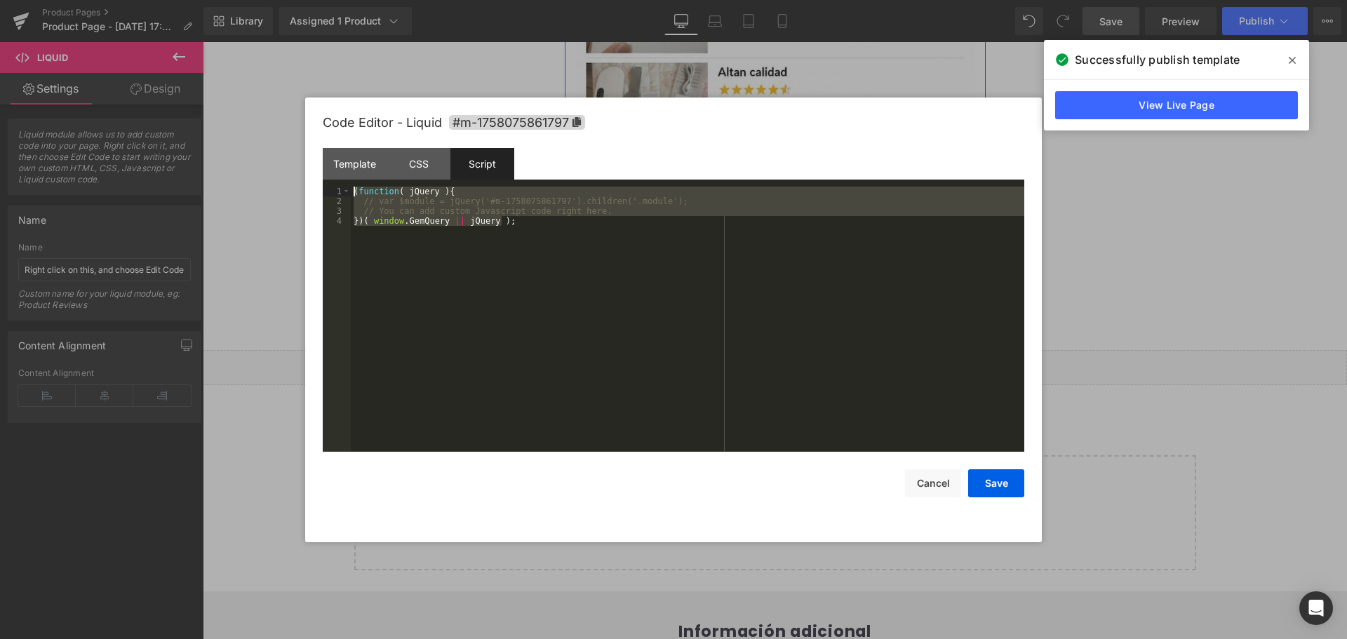
drag, startPoint x: 422, startPoint y: 261, endPoint x: 304, endPoint y: 125, distance: 179.6
click at [304, 125] on body "Liquid You are previewing how the will restyle your page. You can not edit Elem…" at bounding box center [673, 319] width 1347 height 639
click at [734, 365] on div "( function ( jQuery ) { // var $module = jQuery('#m-1758075861797').children('.…" at bounding box center [687, 319] width 673 height 265
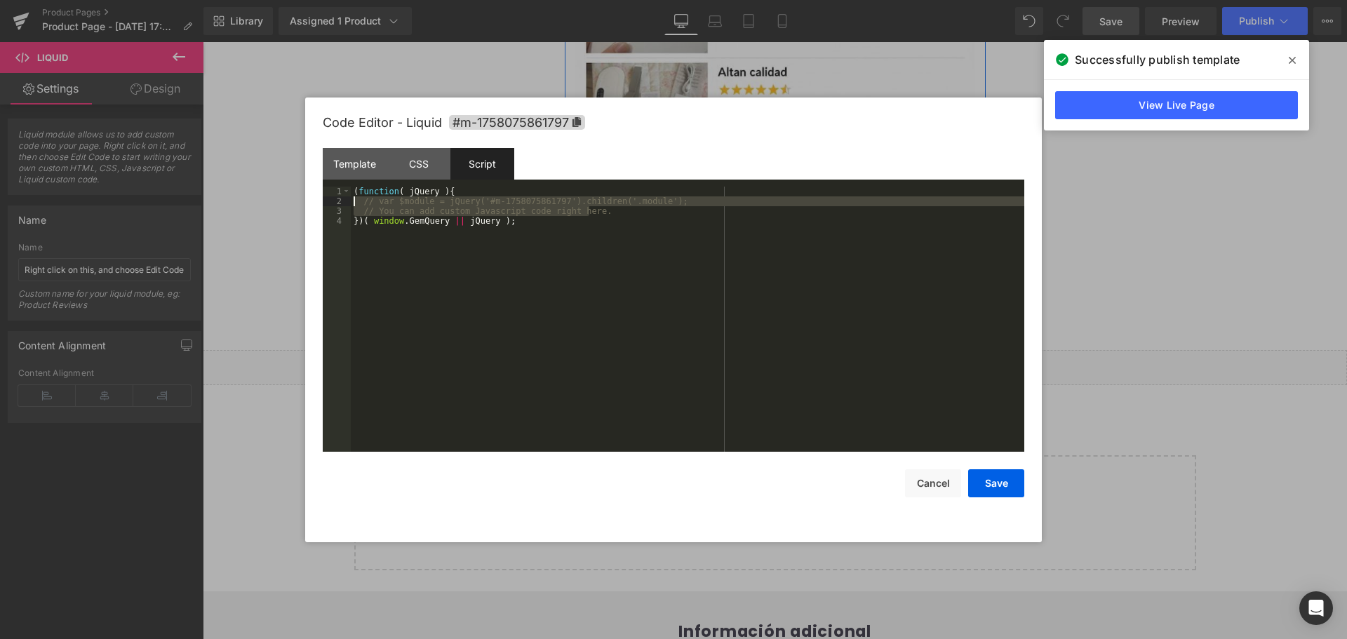
drag, startPoint x: 615, startPoint y: 215, endPoint x: 348, endPoint y: 199, distance: 267.8
click at [348, 199] on pre "1 2 3 4 ( function ( jQuery ) { // var $module = jQuery('#m-1758075861797').chi…" at bounding box center [674, 319] width 702 height 265
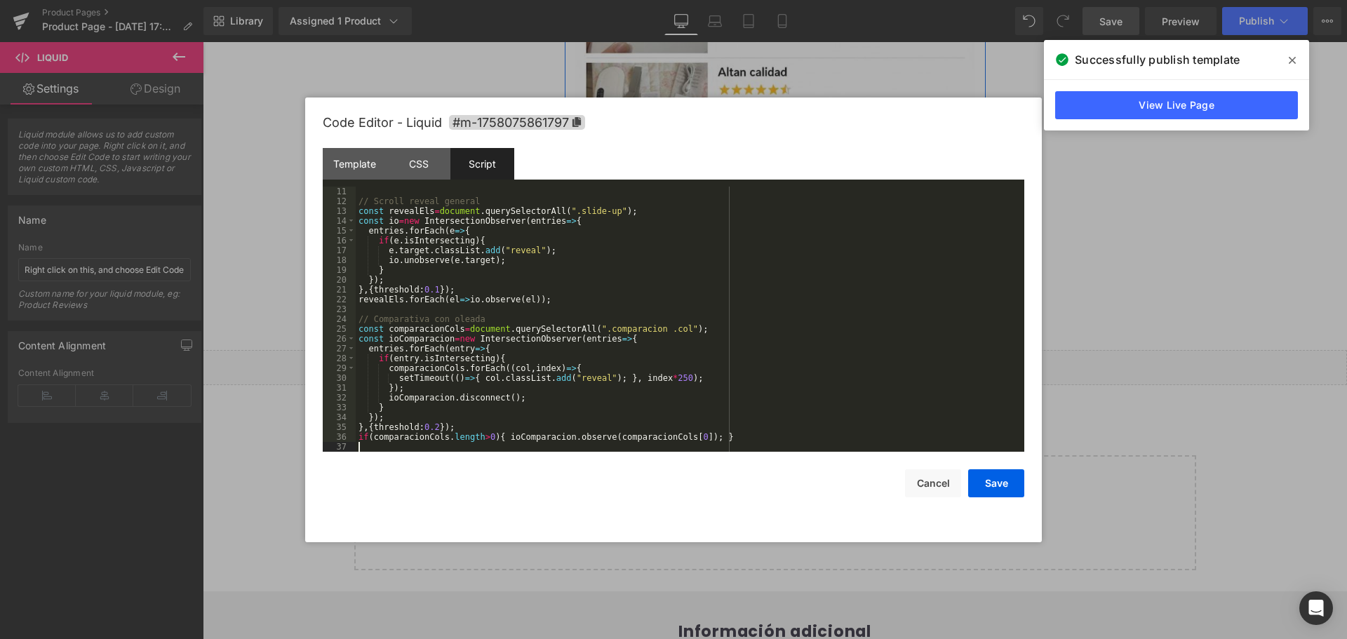
scroll to position [0, 0]
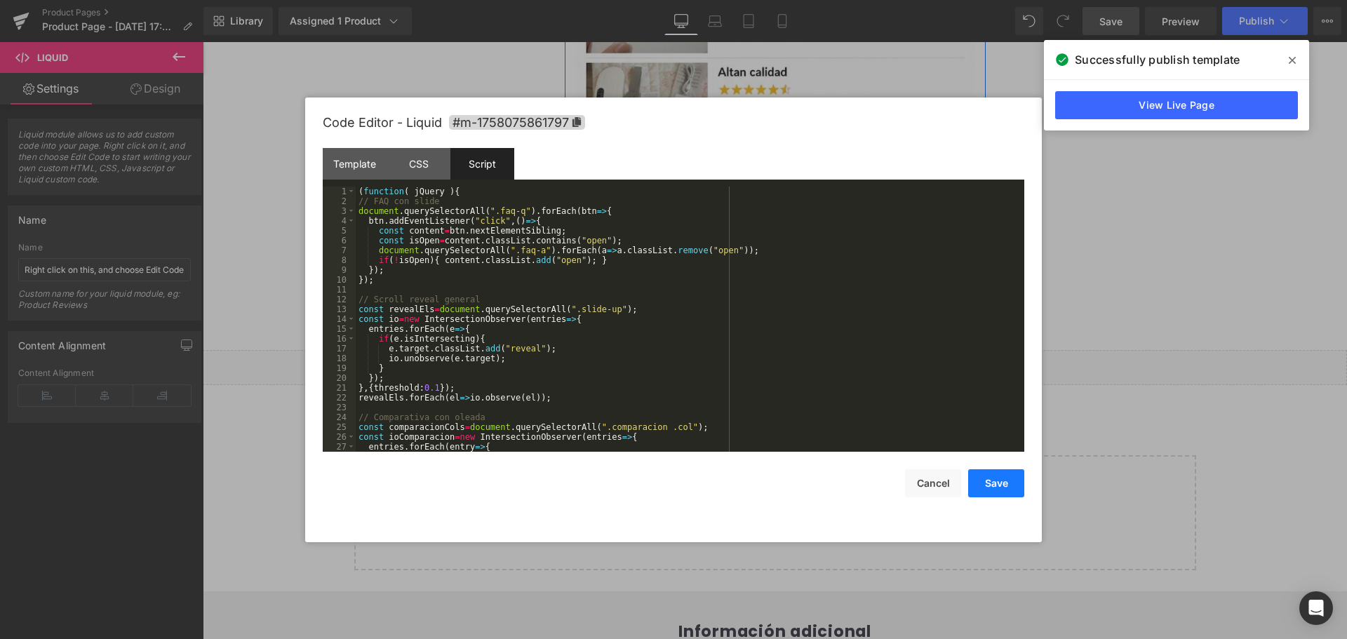
click at [1007, 486] on button "Save" at bounding box center [996, 483] width 56 height 28
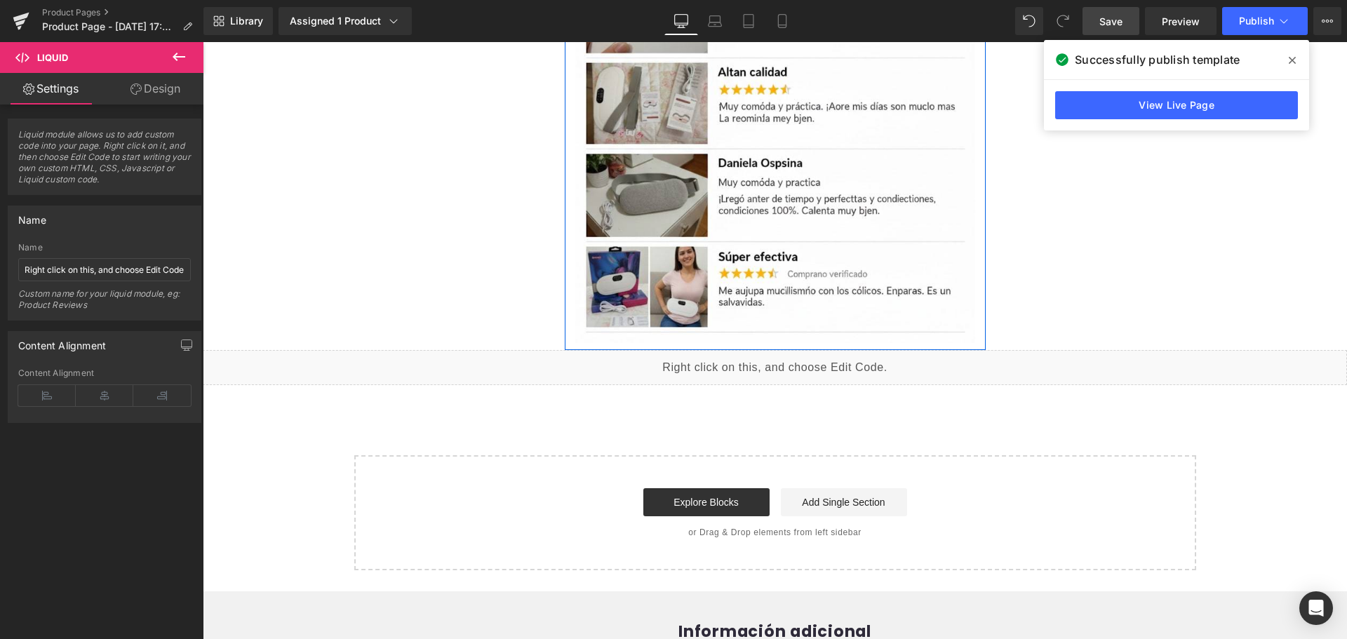
click at [1126, 21] on link "Save" at bounding box center [1110, 21] width 57 height 28
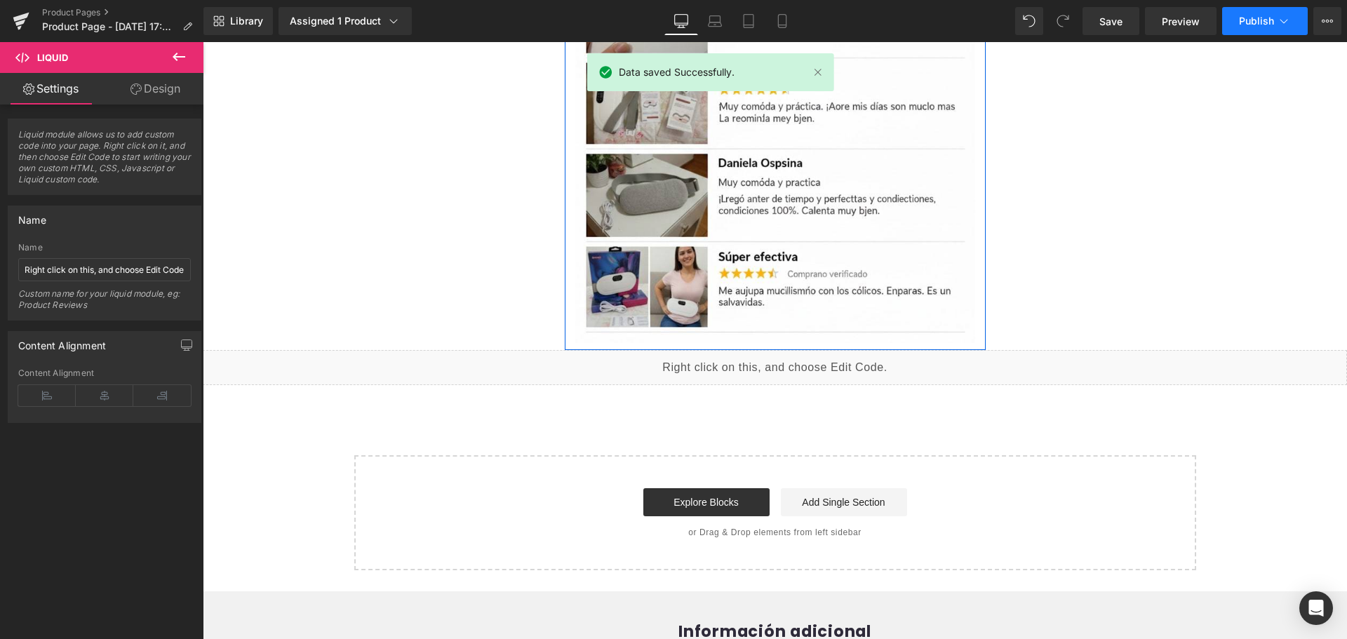
click at [1238, 19] on button "Publish" at bounding box center [1265, 21] width 86 height 28
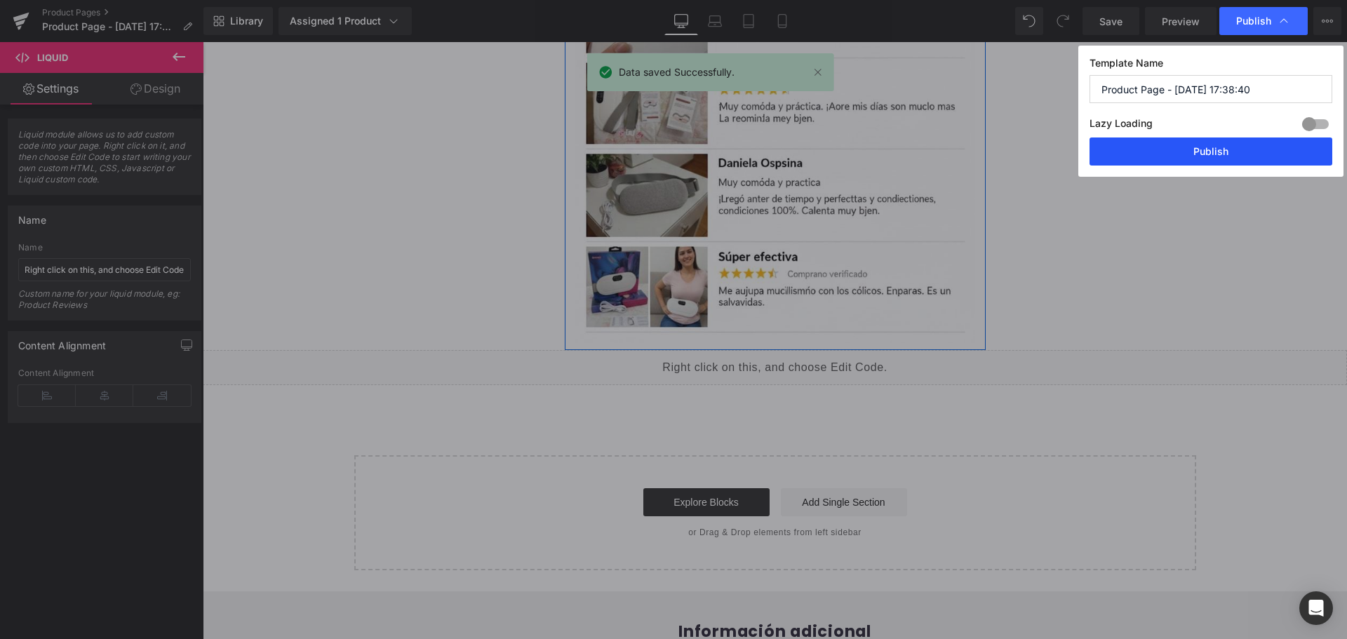
drag, startPoint x: 1124, startPoint y: 159, endPoint x: 921, endPoint y: 116, distance: 207.4
click at [1124, 159] on button "Publish" at bounding box center [1210, 152] width 243 height 28
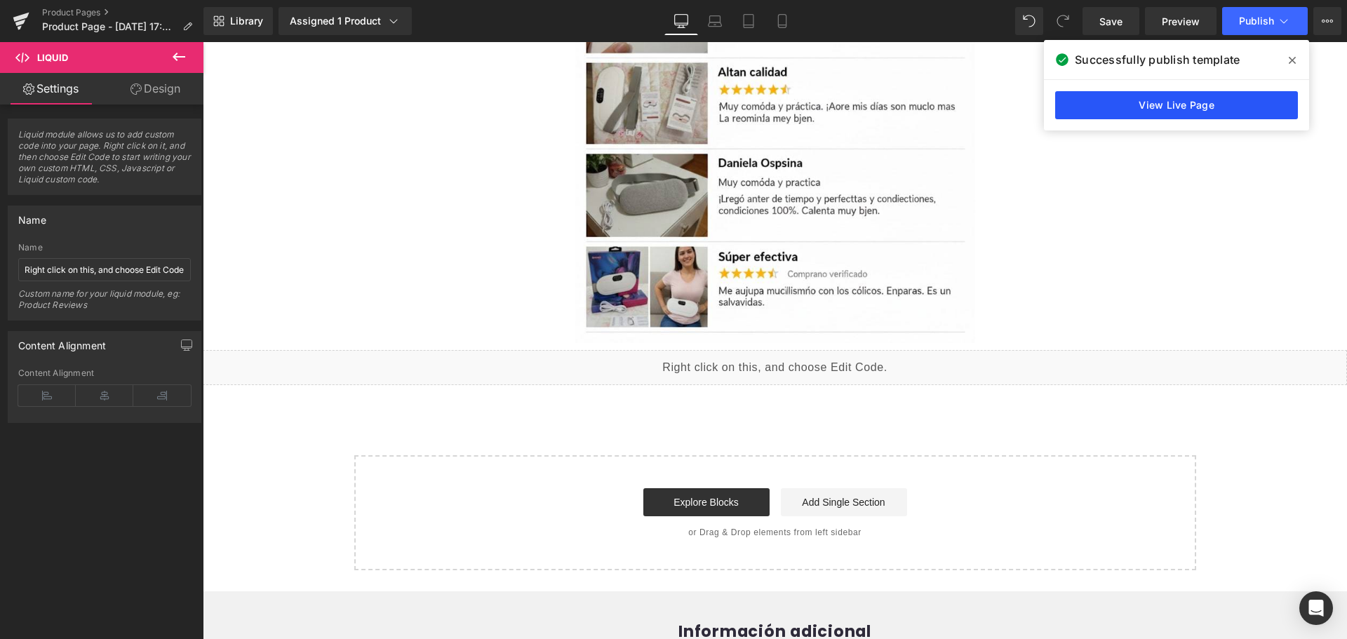
click at [1253, 103] on link "View Live Page" at bounding box center [1176, 105] width 243 height 28
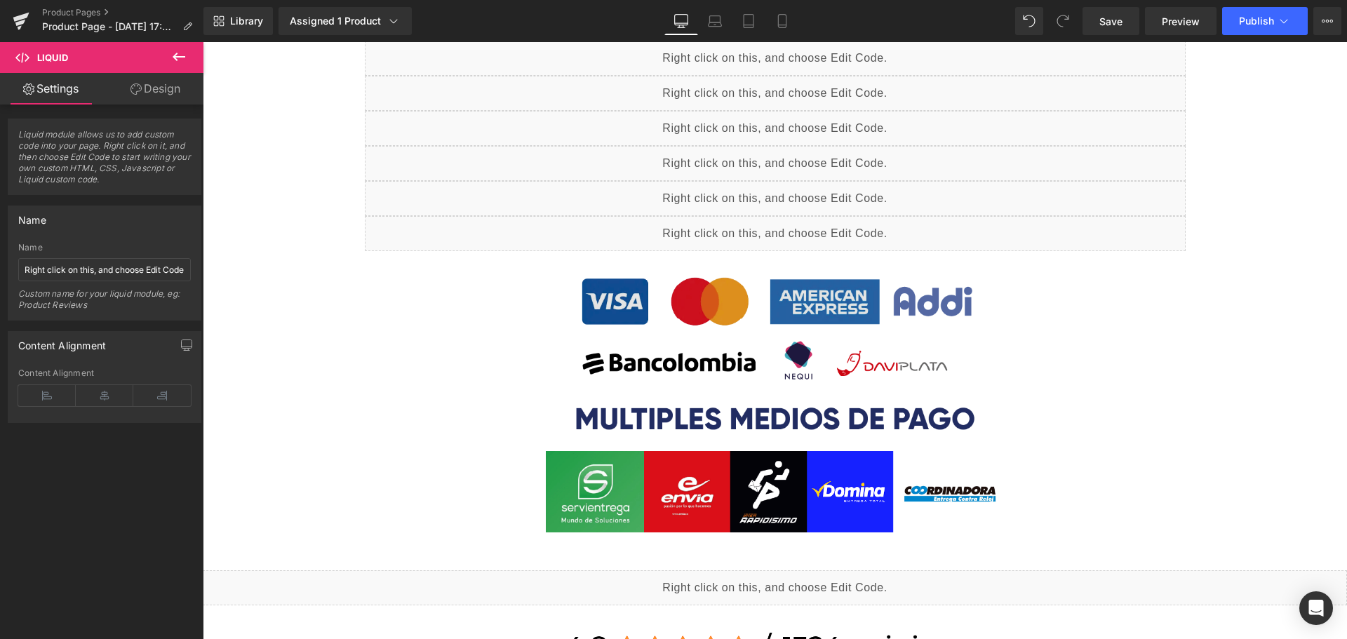
scroll to position [912, 0]
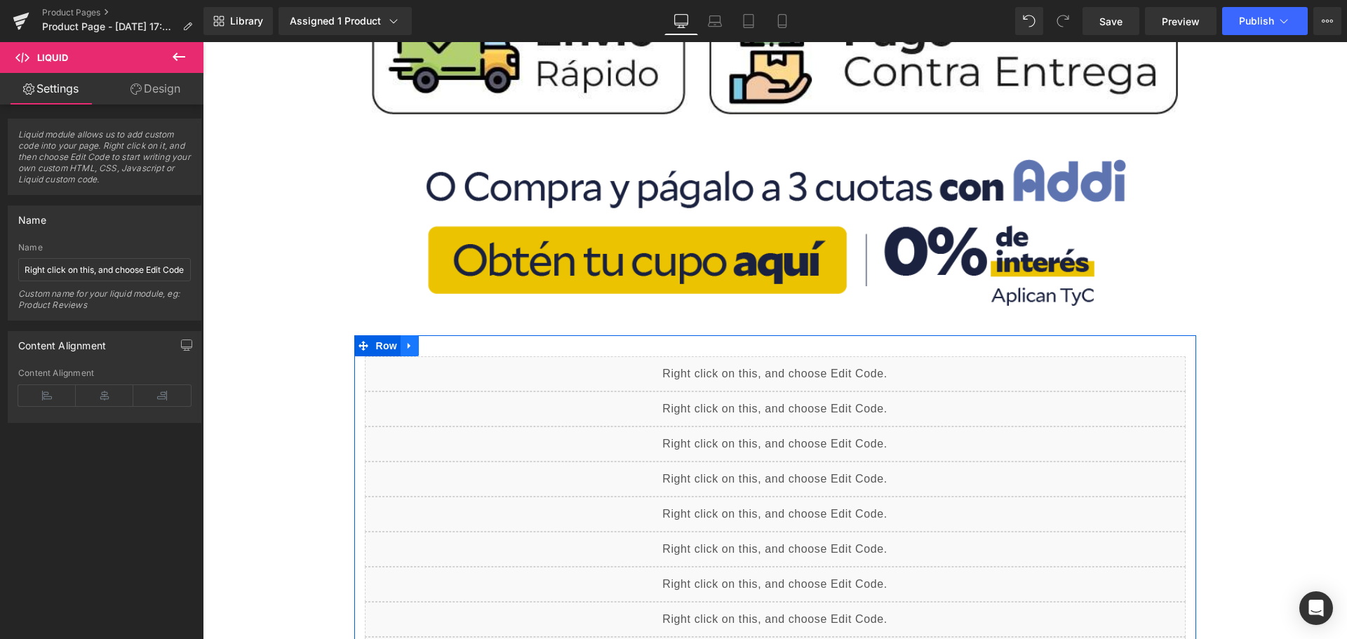
click at [408, 350] on link at bounding box center [410, 345] width 18 height 21
click at [405, 349] on icon at bounding box center [410, 346] width 10 height 10
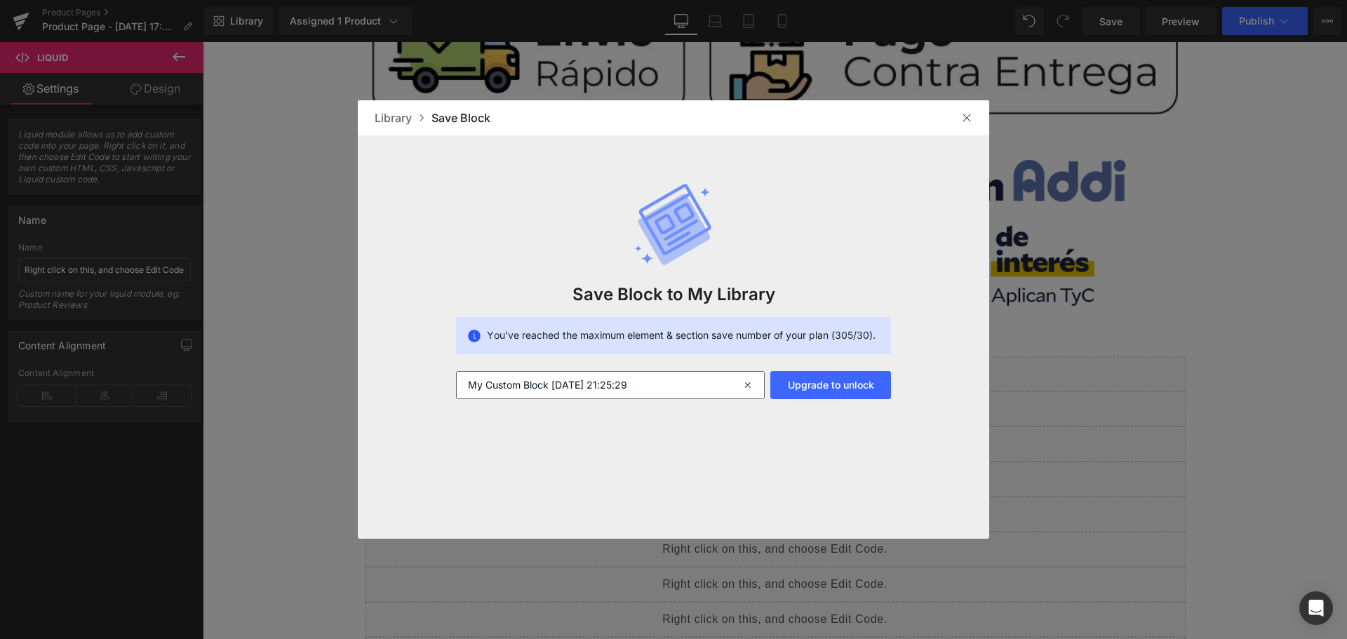
drag, startPoint x: 748, startPoint y: 385, endPoint x: 753, endPoint y: 391, distance: 7.5
click at [753, 390] on icon at bounding box center [749, 385] width 31 height 28
click at [679, 382] on input "text" at bounding box center [610, 385] width 309 height 28
click at [648, 388] on input "text" at bounding box center [610, 385] width 309 height 28
type input "hola"
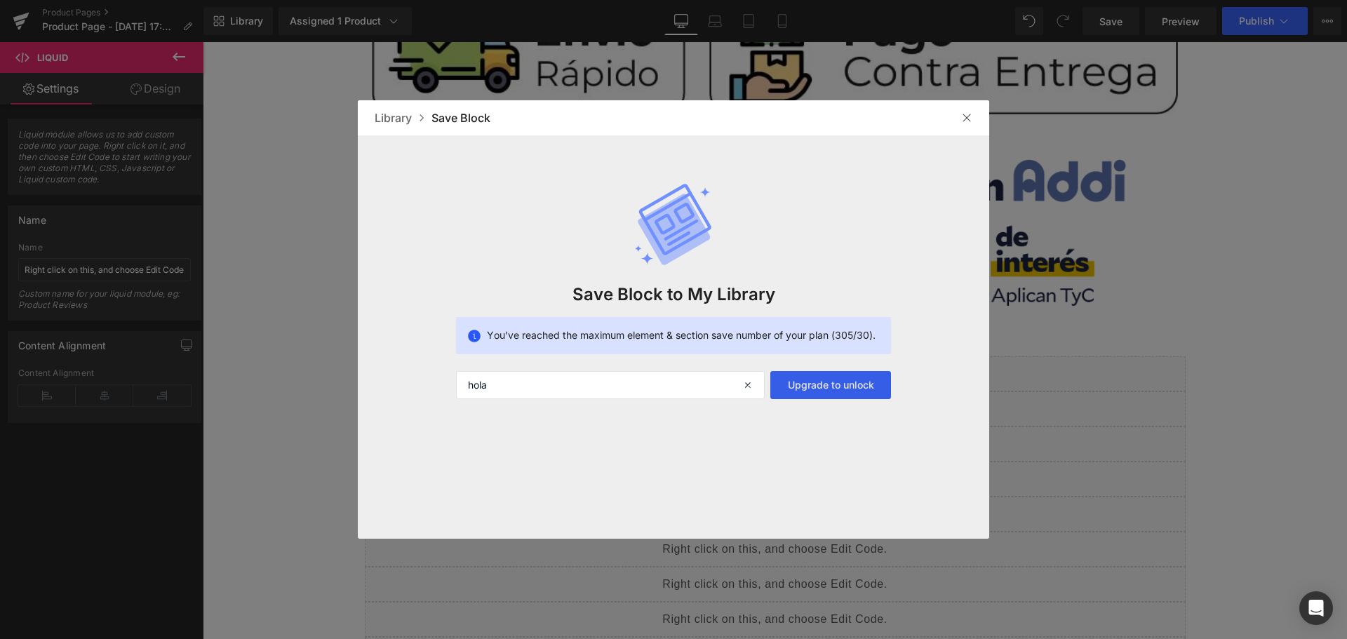
click at [873, 392] on button "Upgrade to unlock" at bounding box center [830, 385] width 121 height 28
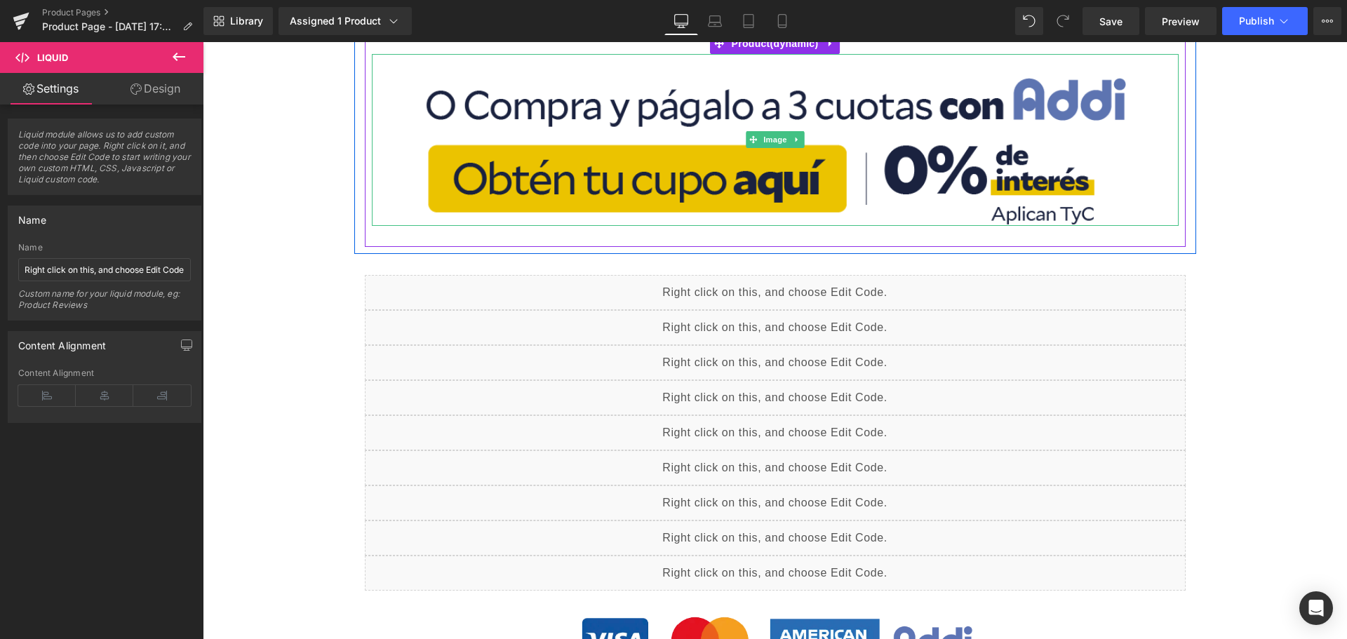
scroll to position [1052, 0]
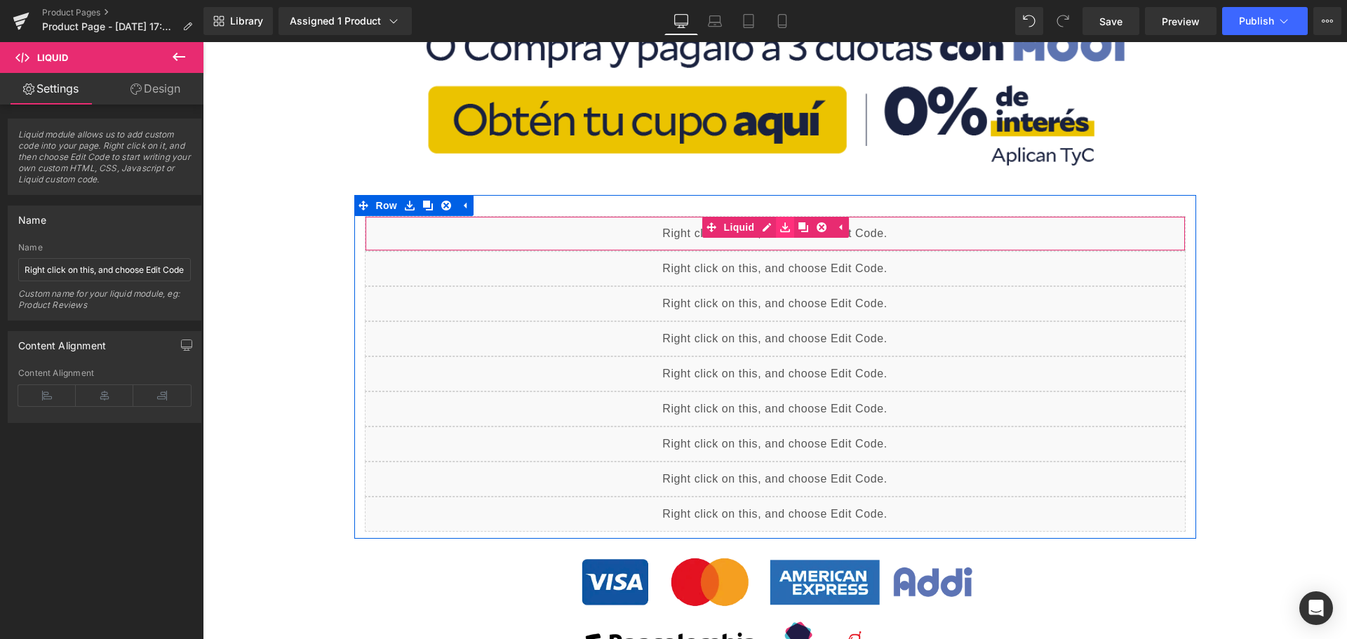
click at [780, 229] on icon at bounding box center [785, 227] width 10 height 10
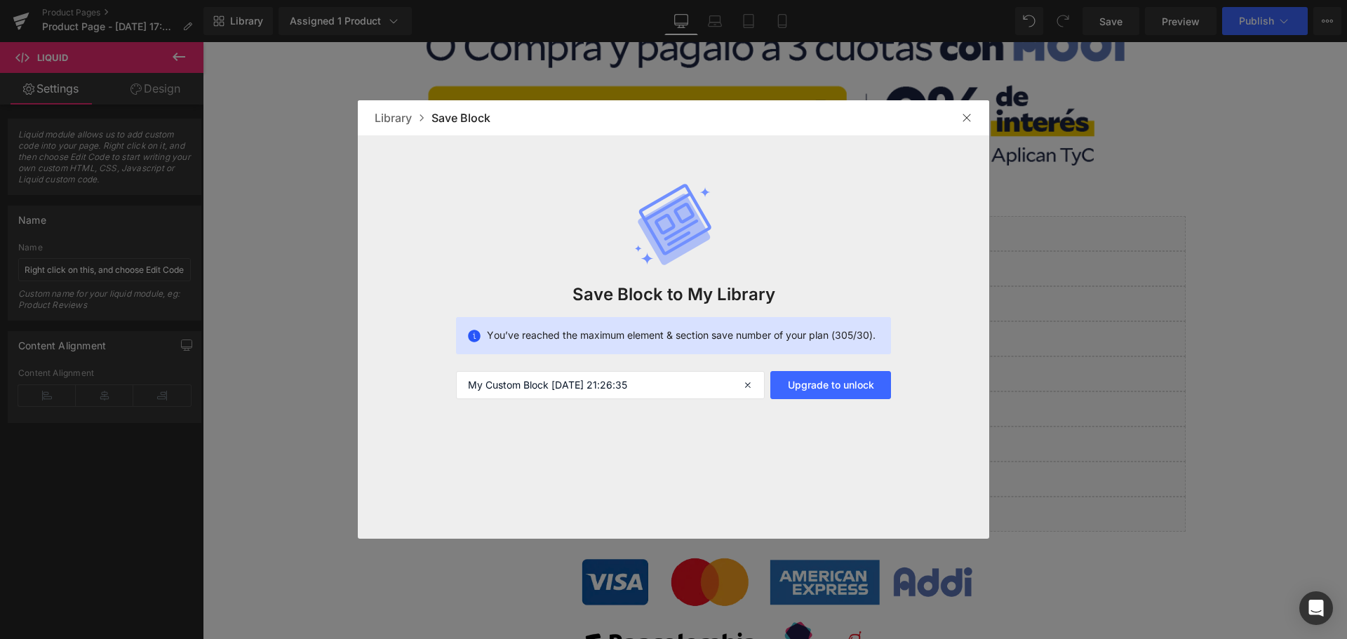
drag, startPoint x: 967, startPoint y: 115, endPoint x: 568, endPoint y: 21, distance: 409.4
click at [967, 115] on img at bounding box center [966, 117] width 11 height 11
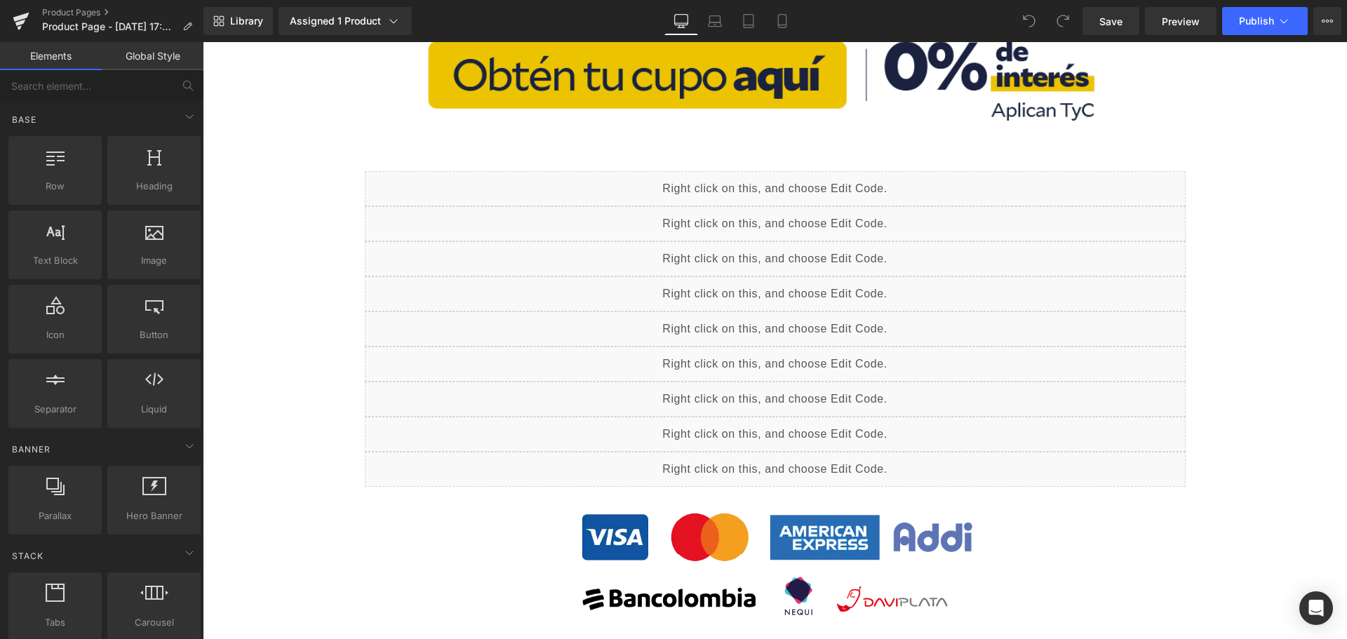
scroll to position [1122, 0]
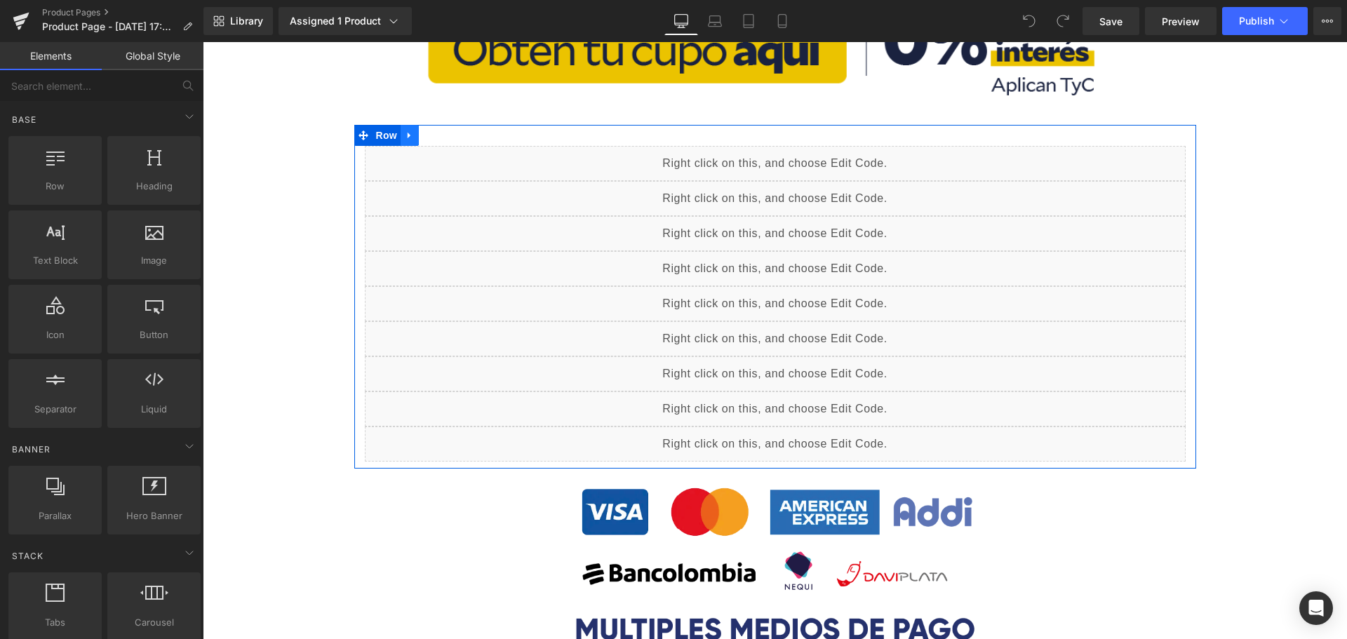
click at [405, 140] on icon at bounding box center [410, 135] width 10 height 11
click at [405, 137] on icon at bounding box center [410, 135] width 10 height 10
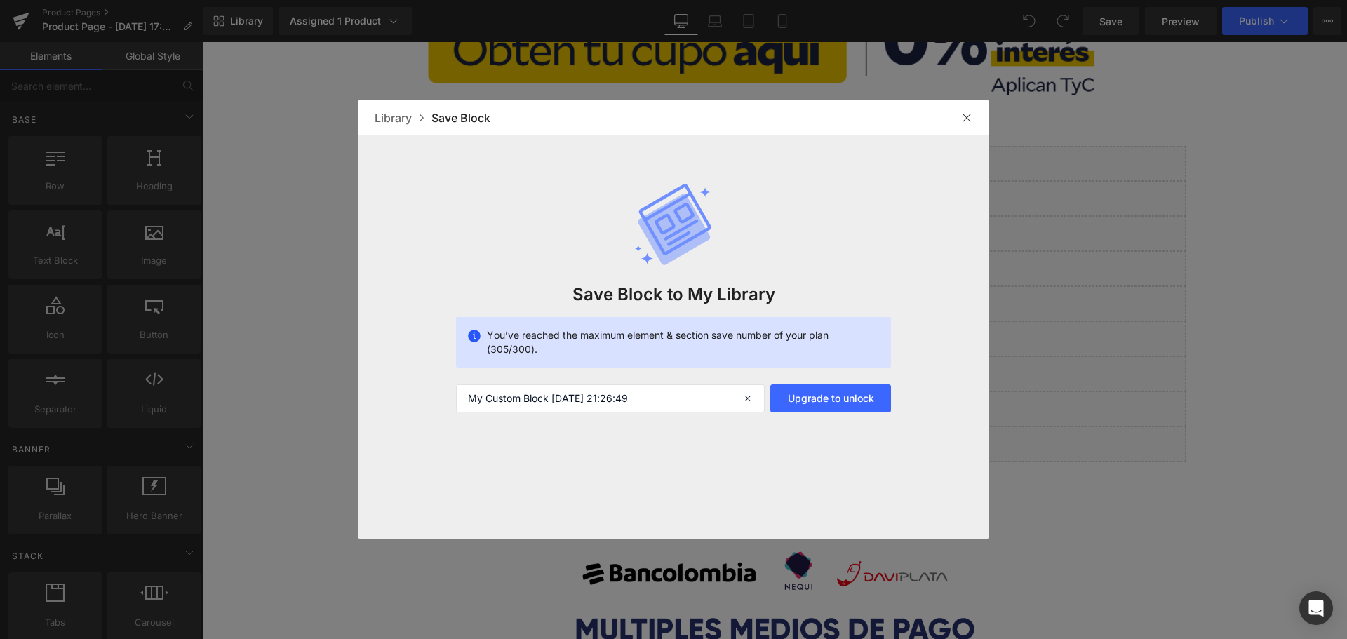
click at [964, 118] on img at bounding box center [966, 117] width 11 height 11
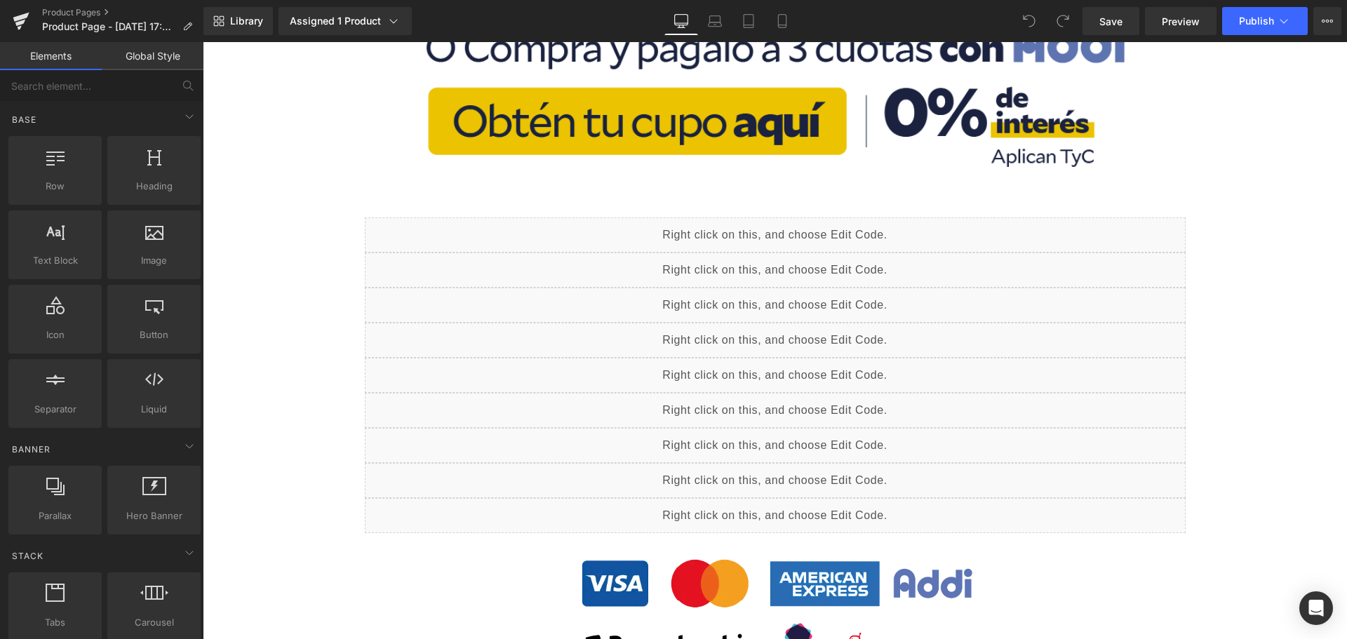
scroll to position [982, 0]
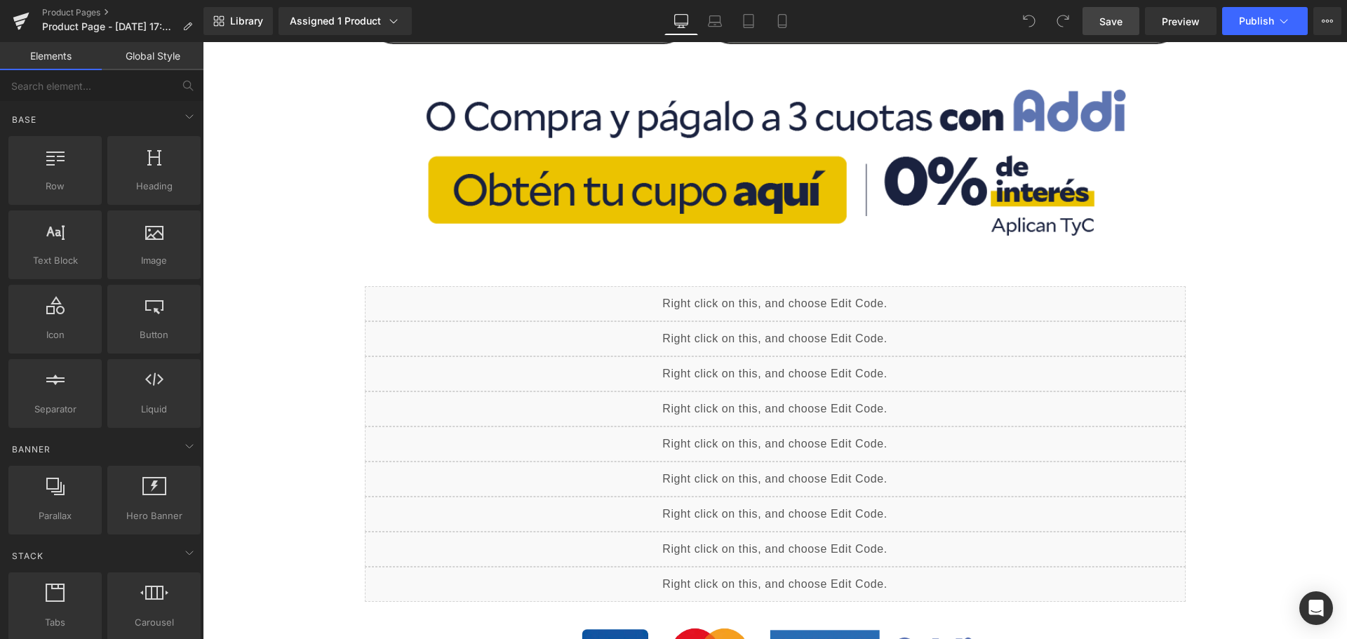
click at [1121, 25] on span "Save" at bounding box center [1110, 21] width 23 height 15
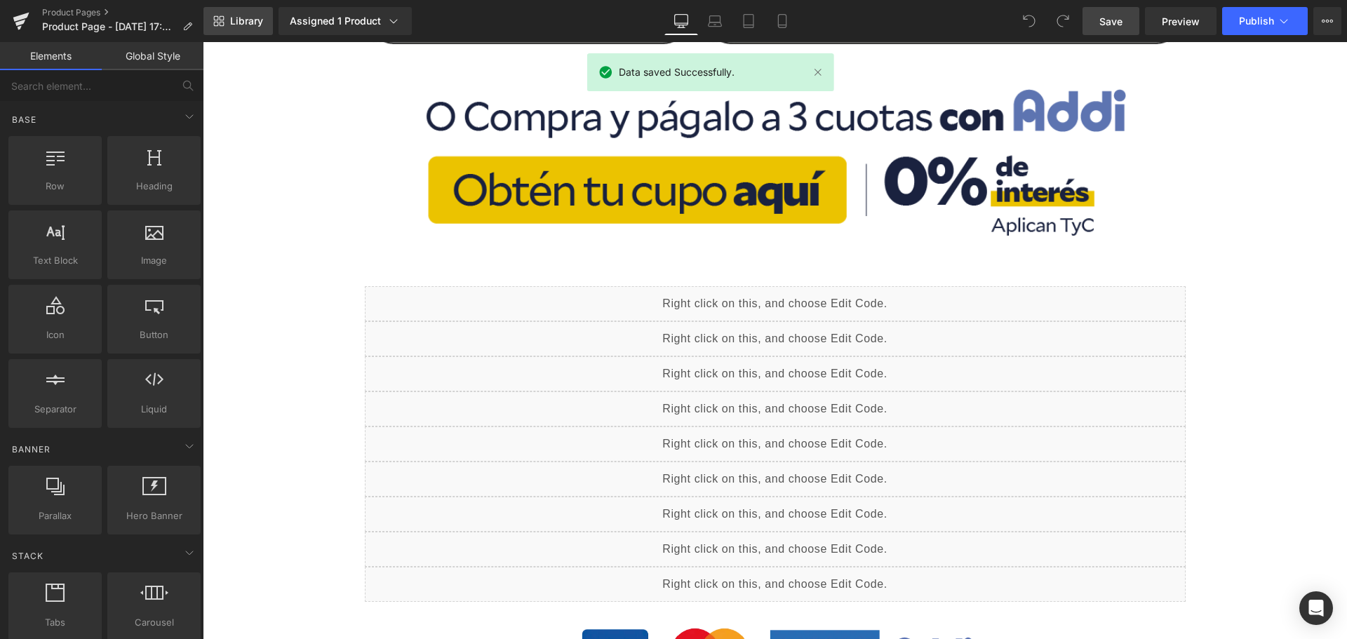
click at [260, 25] on span "Library" at bounding box center [246, 21] width 33 height 13
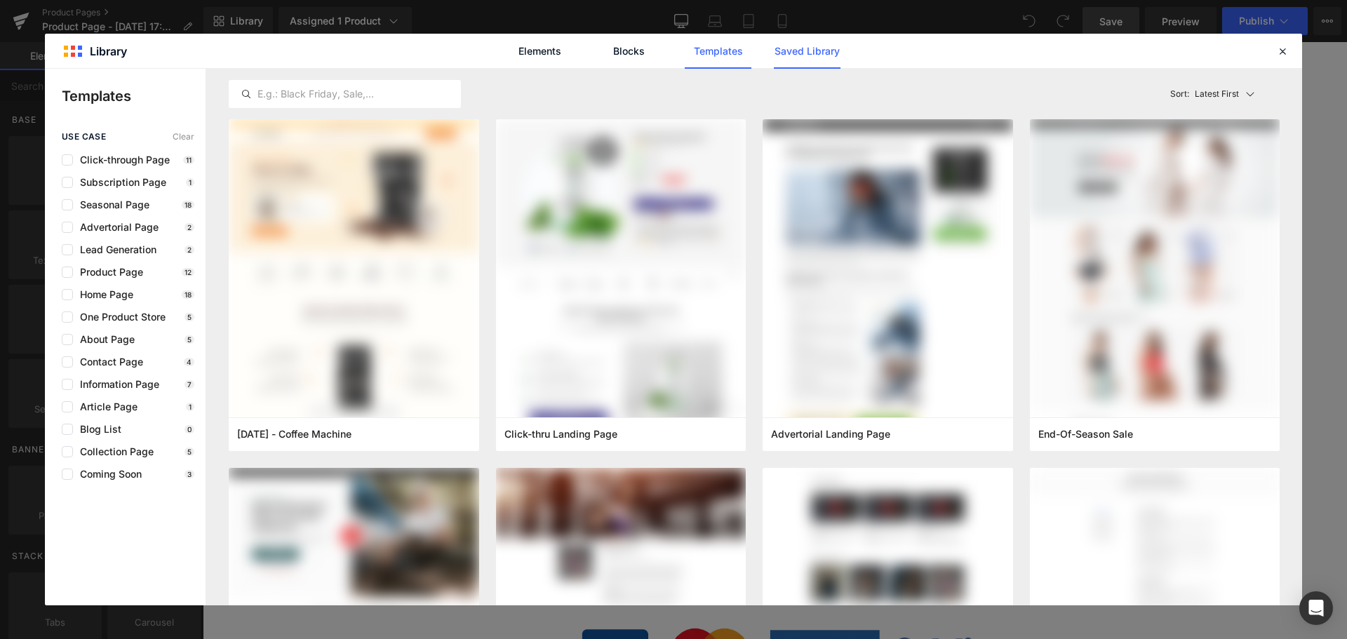
click at [826, 51] on link "Saved Library" at bounding box center [807, 51] width 67 height 35
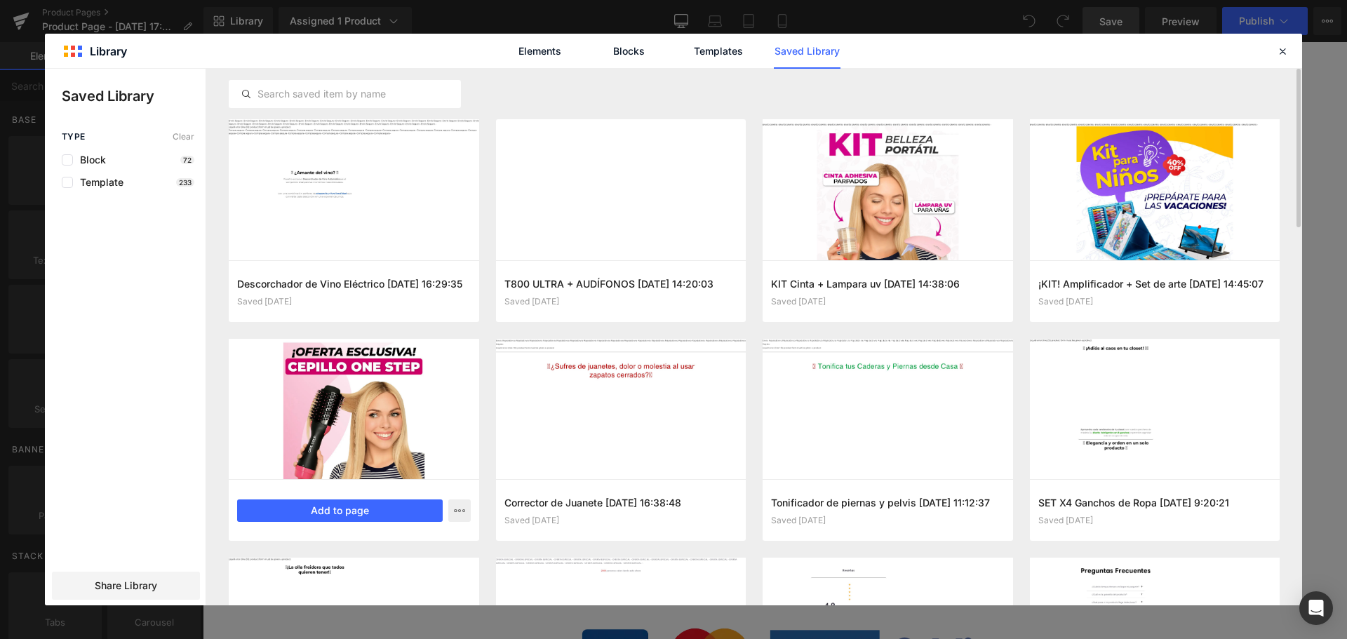
scroll to position [70, 0]
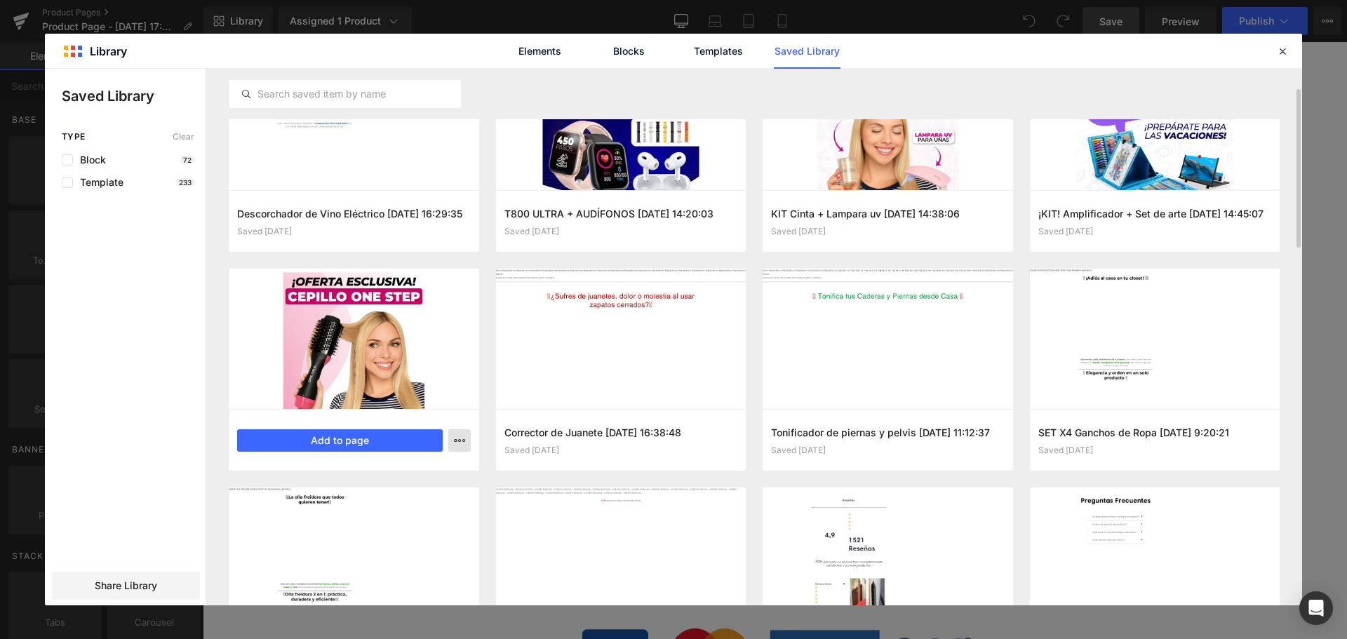
click at [464, 439] on icon "button" at bounding box center [459, 440] width 11 height 11
click at [957, 258] on div at bounding box center [673, 337] width 1257 height 537
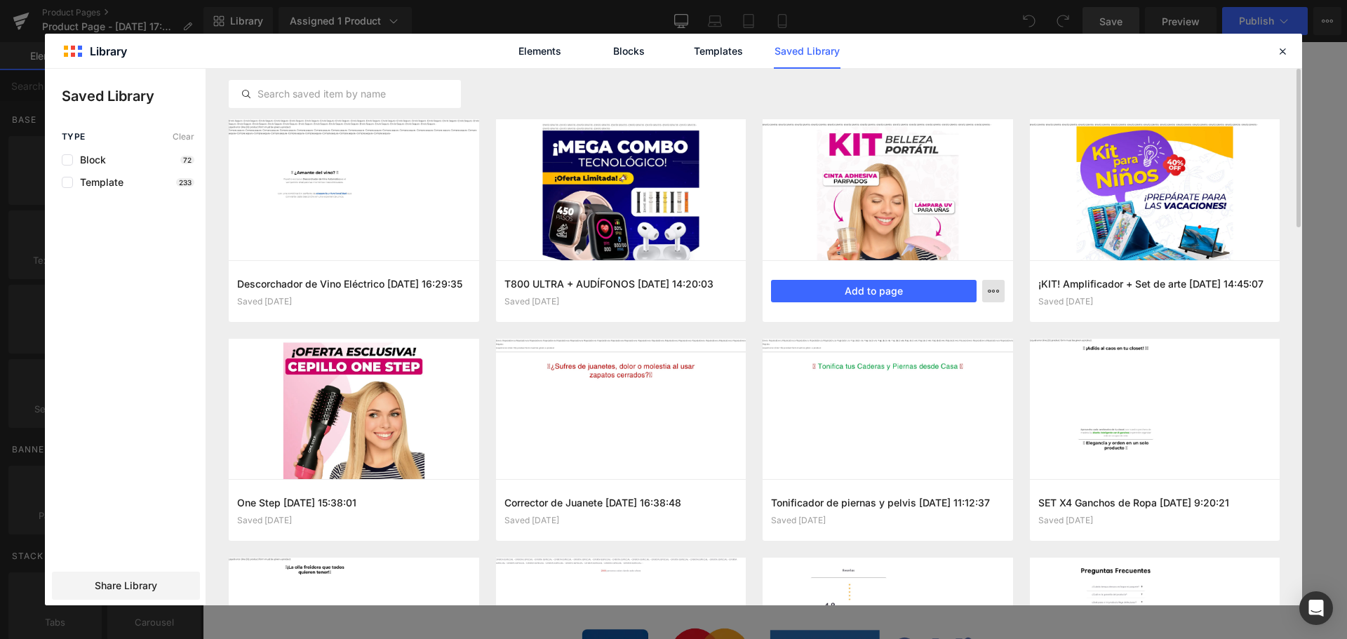
click at [999, 291] on button "button" at bounding box center [993, 291] width 22 height 22
click at [979, 357] on div "Delete" at bounding box center [925, 351] width 160 height 29
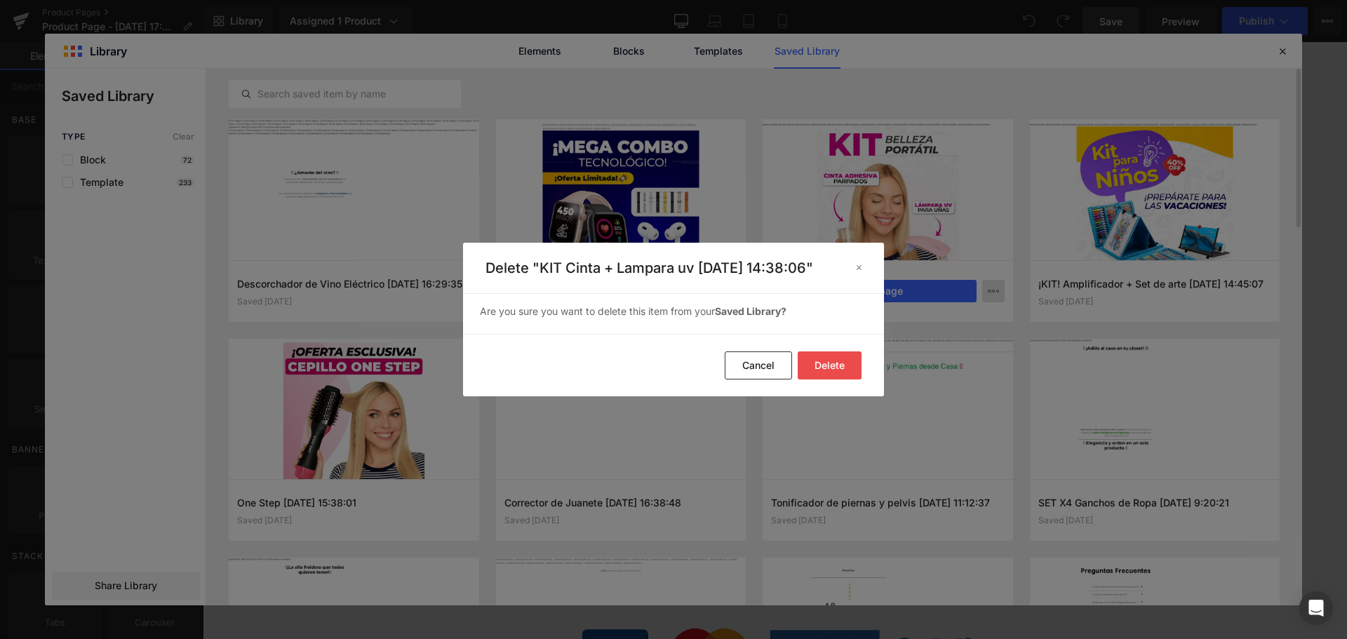
click at [815, 370] on button "Delete" at bounding box center [830, 365] width 64 height 28
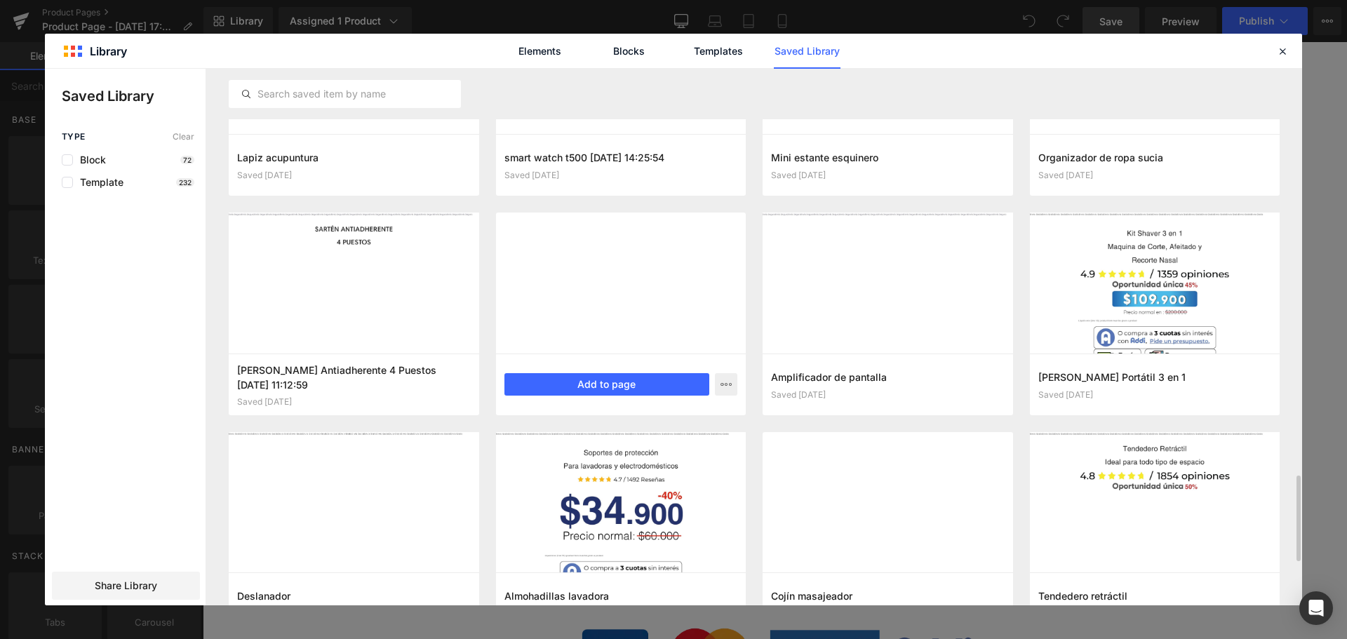
scroll to position [2608, 0]
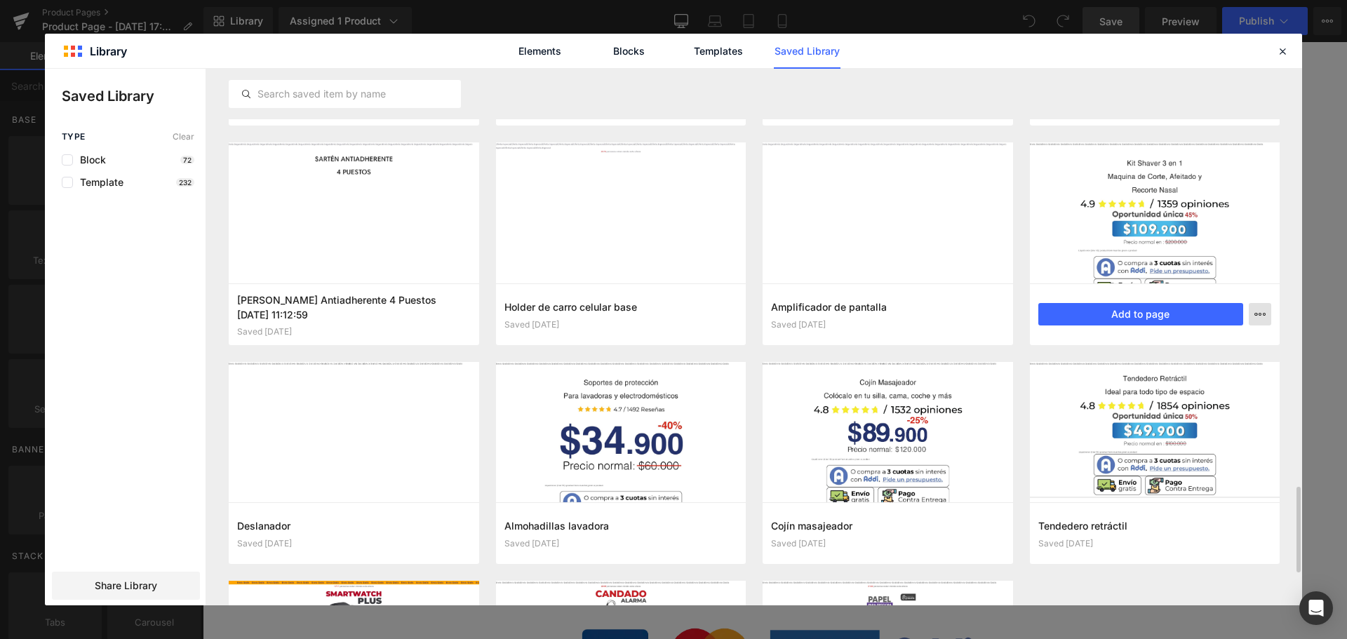
click at [1262, 323] on button "button" at bounding box center [1260, 314] width 22 height 22
click at [1218, 373] on div "Delete" at bounding box center [1191, 375] width 160 height 29
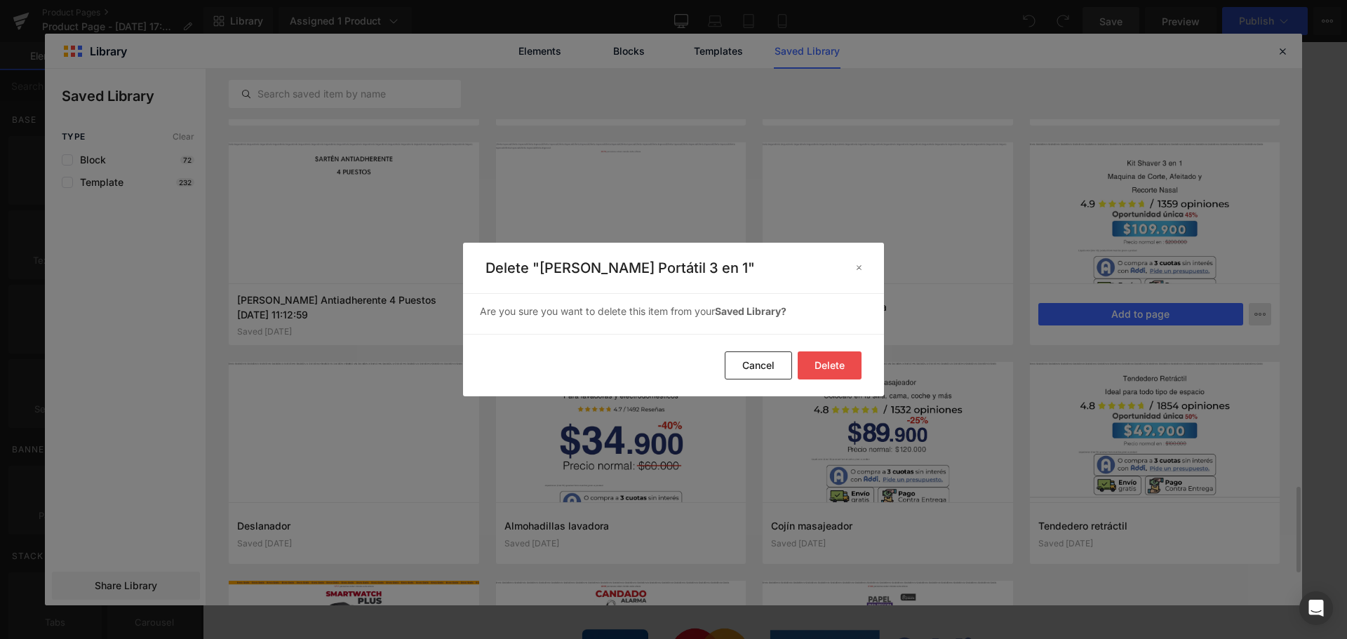
click at [826, 363] on button "Delete" at bounding box center [830, 365] width 64 height 28
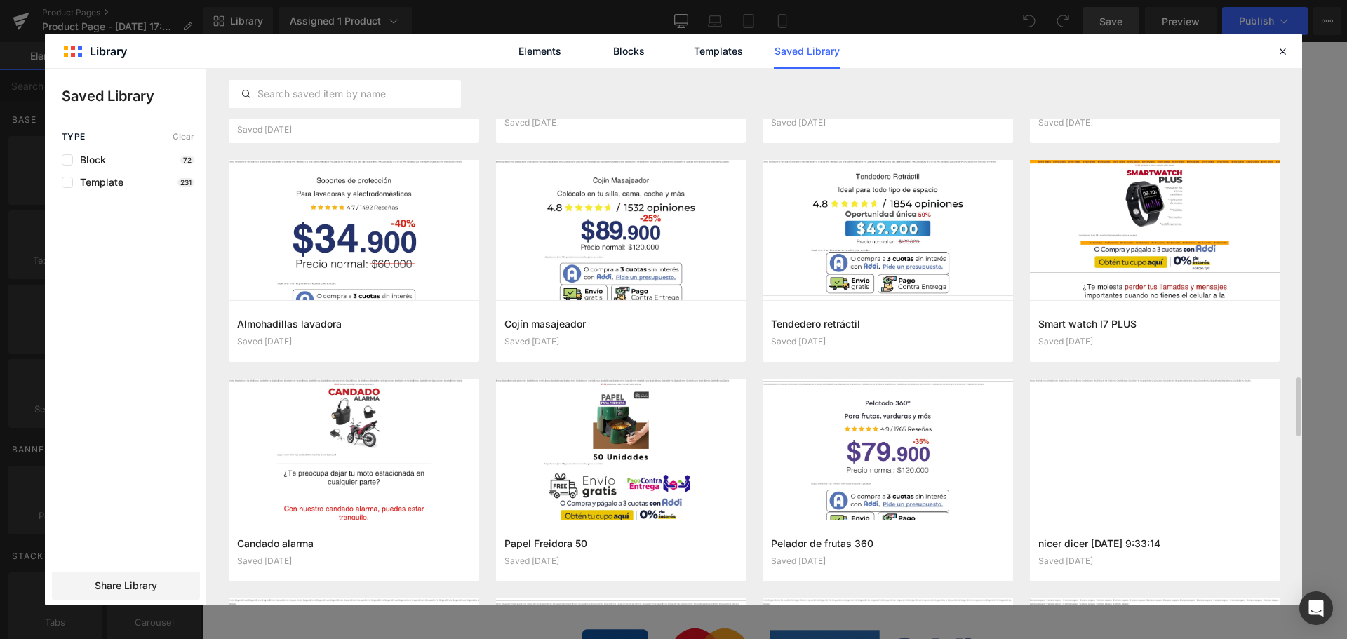
scroll to position [2915, 0]
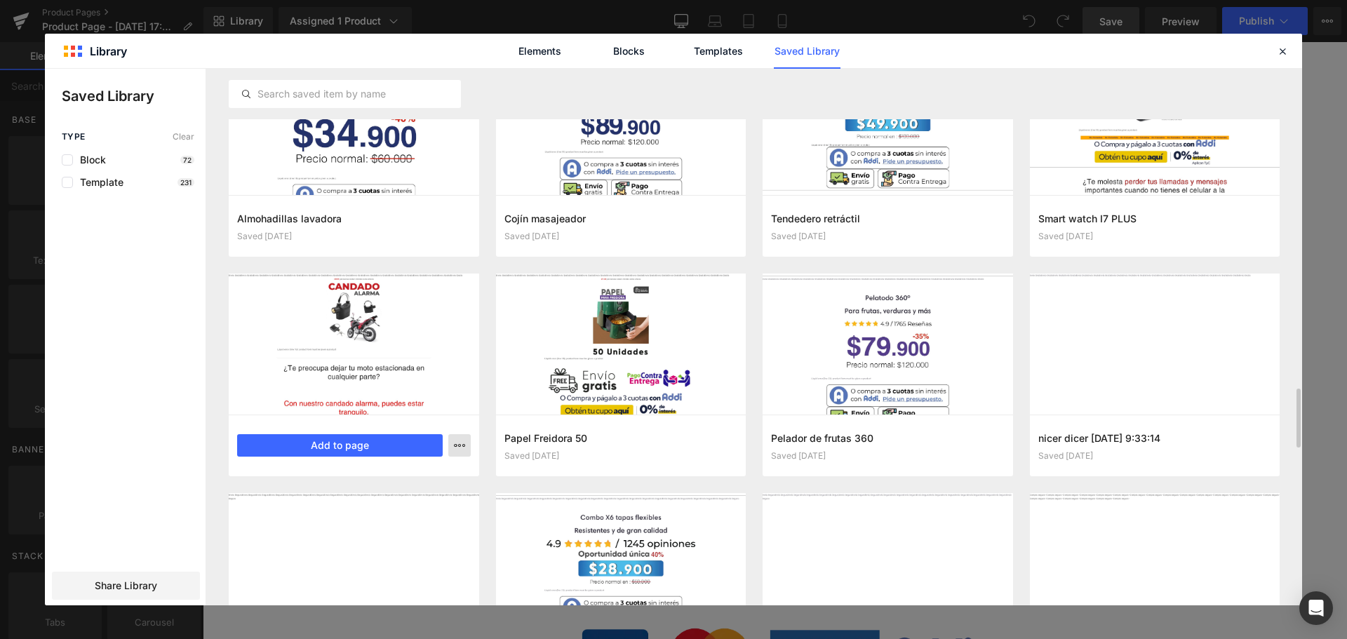
click at [456, 448] on icon "button" at bounding box center [459, 445] width 11 height 11
click at [412, 500] on div "Delete" at bounding box center [391, 506] width 160 height 29
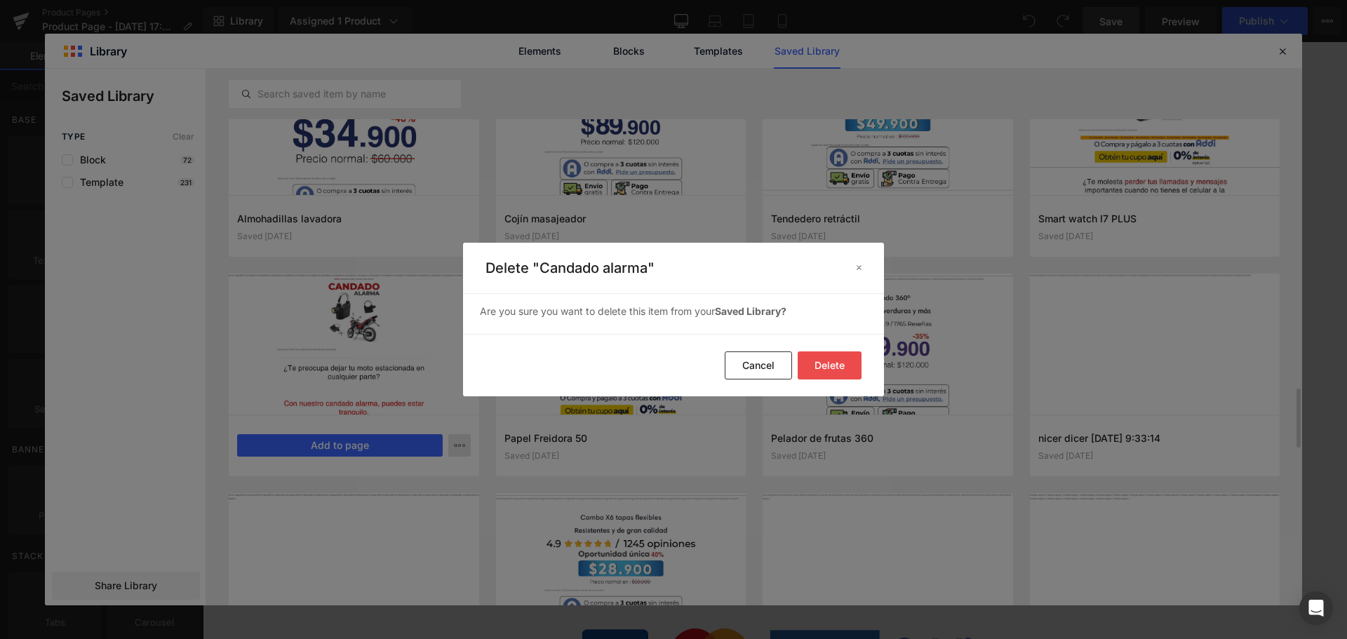
click at [843, 363] on button "Delete" at bounding box center [830, 365] width 64 height 28
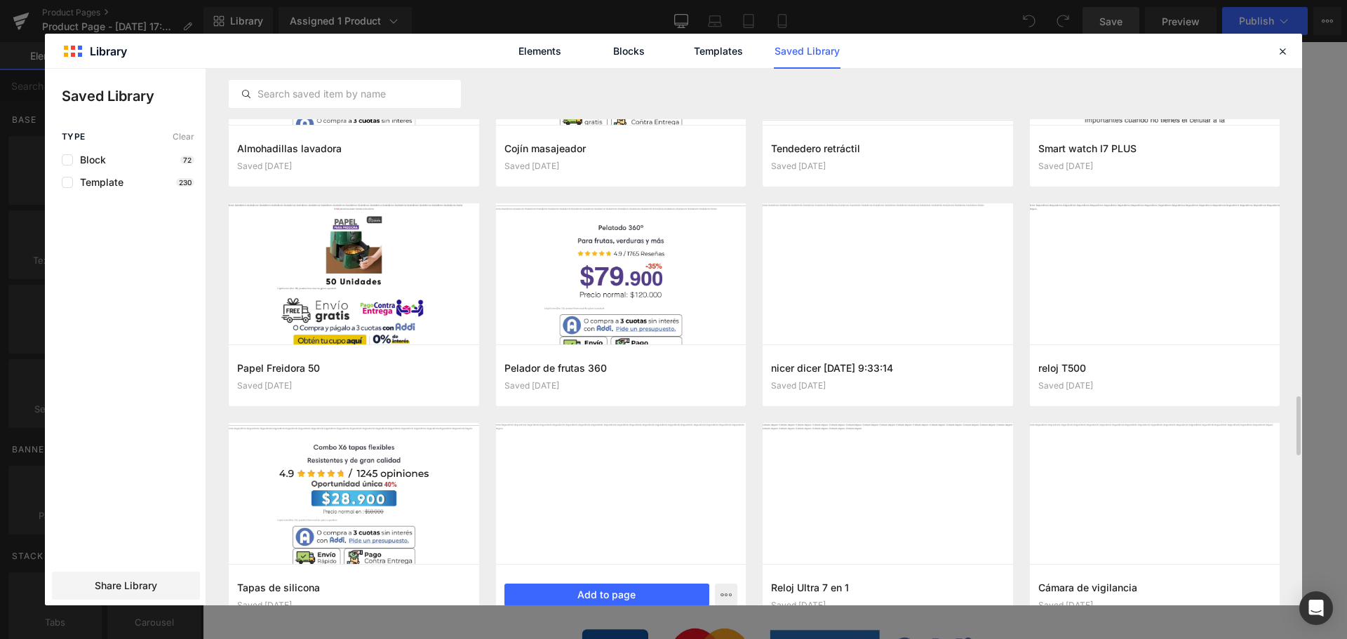
scroll to position [3090, 0]
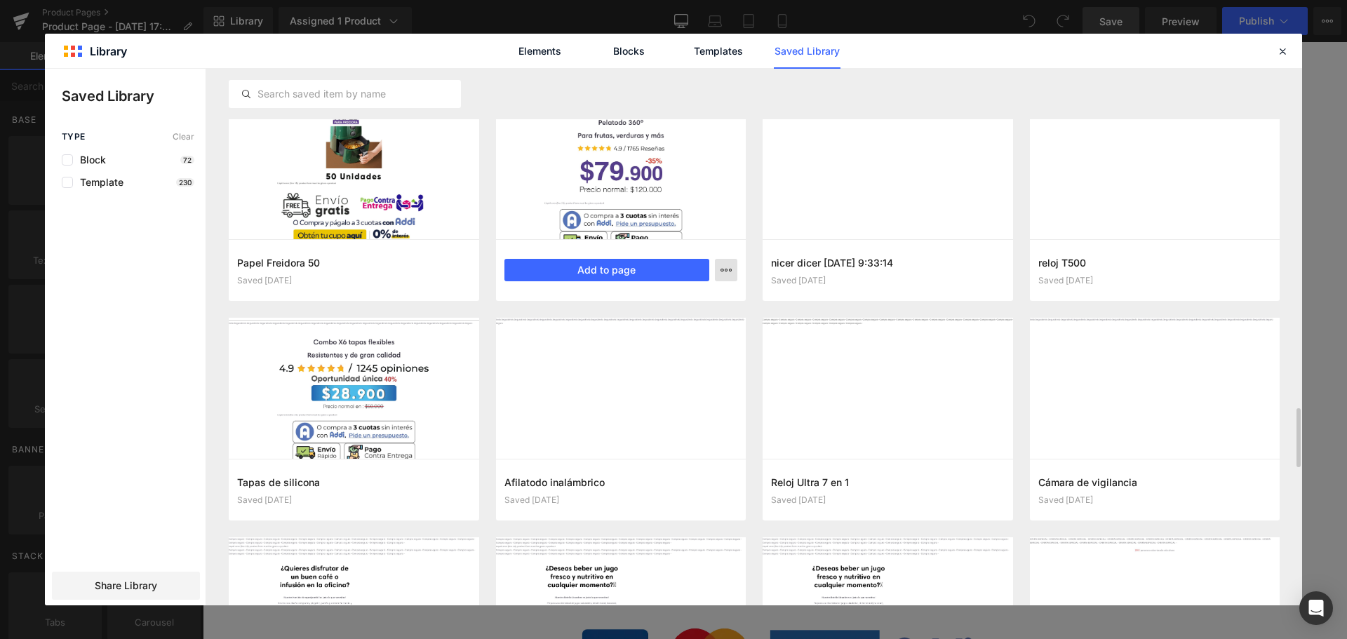
click at [721, 264] on icon "button" at bounding box center [725, 269] width 11 height 11
click at [713, 335] on div "Delete" at bounding box center [657, 330] width 160 height 29
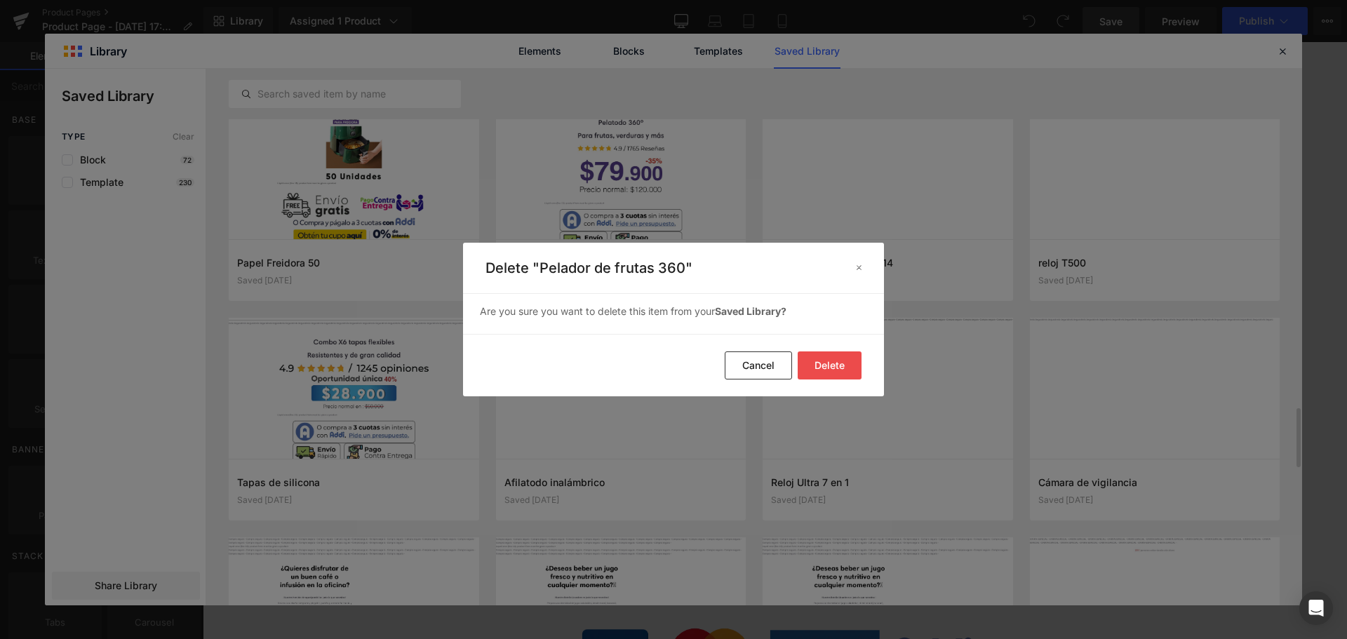
click at [837, 371] on button "Delete" at bounding box center [830, 365] width 64 height 28
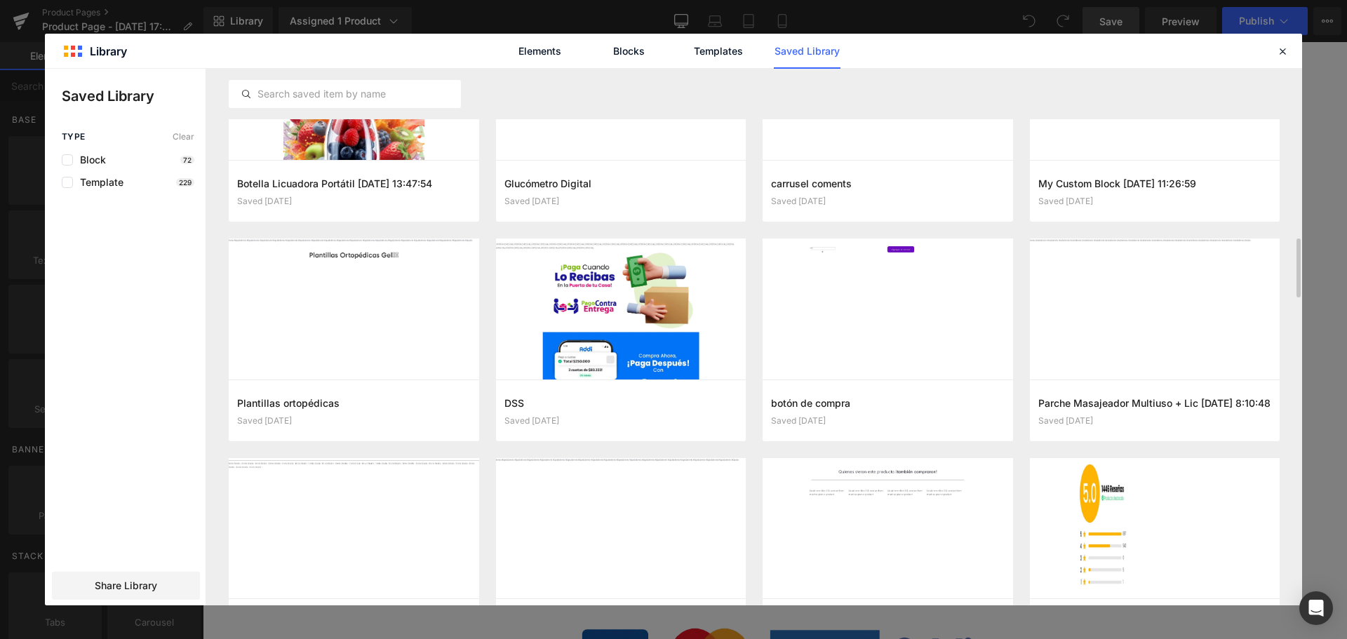
scroll to position [1231, 0]
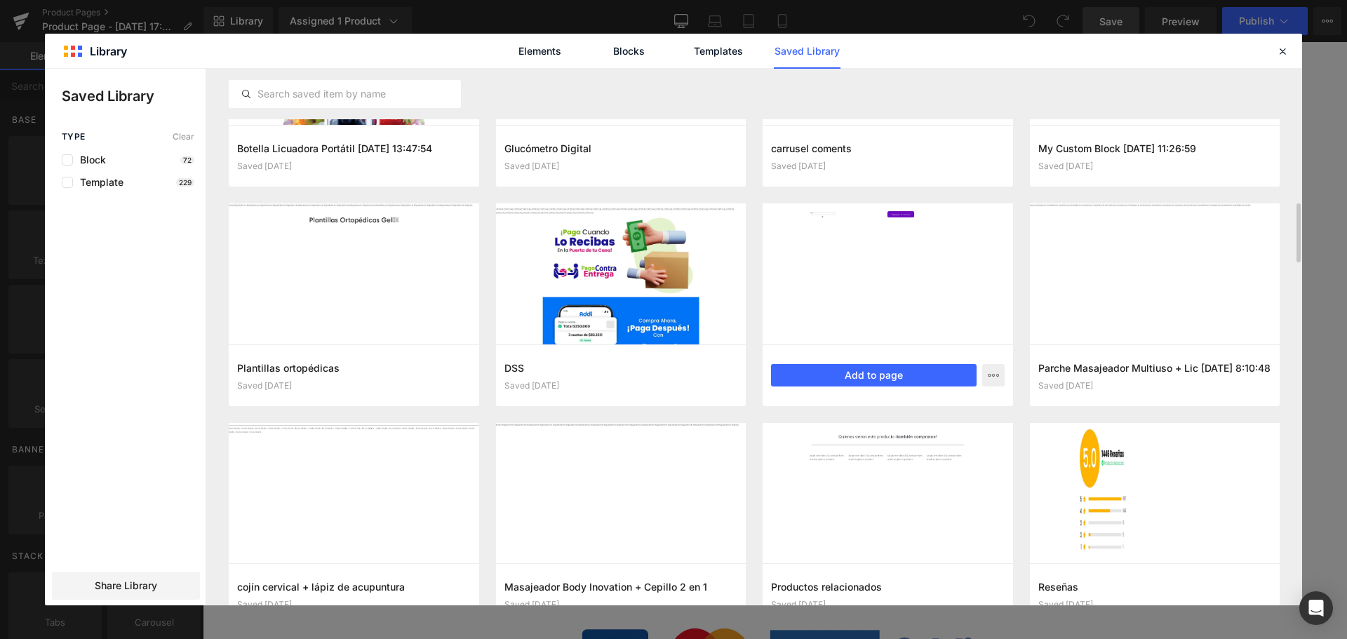
click at [920, 248] on div at bounding box center [888, 273] width 250 height 141
click at [1002, 380] on button "button" at bounding box center [993, 375] width 22 height 22
click at [1002, 380] on div at bounding box center [673, 337] width 1257 height 537
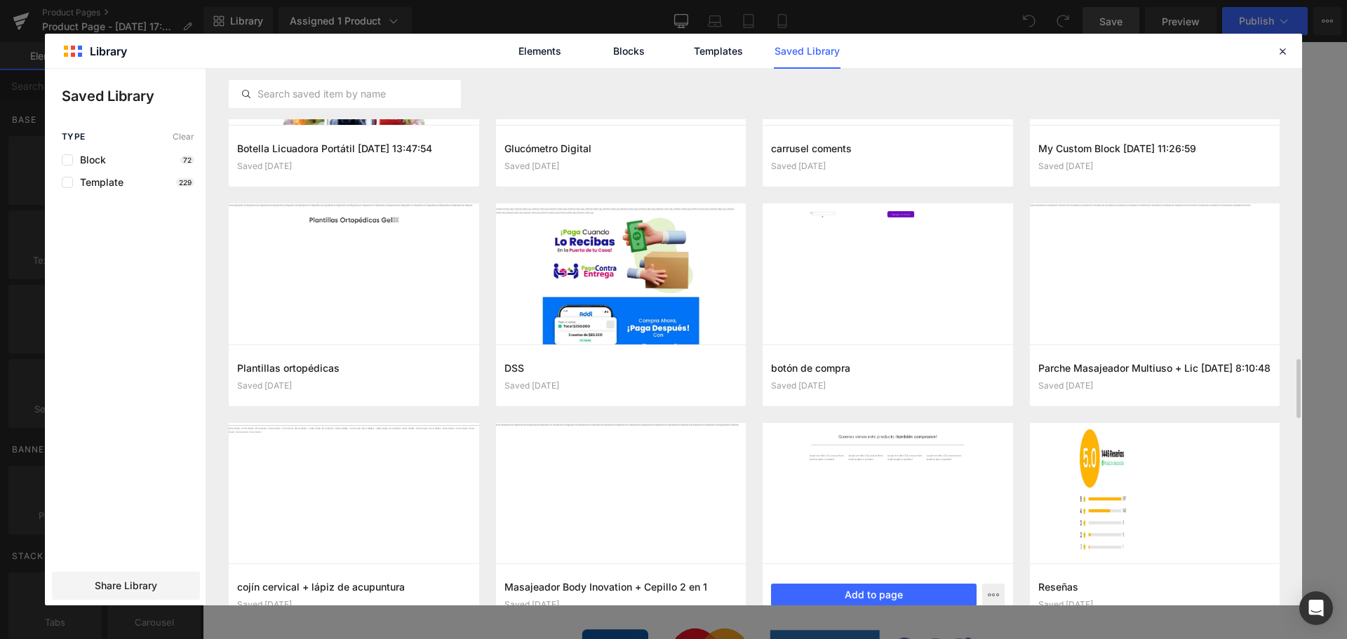
scroll to position [1371, 0]
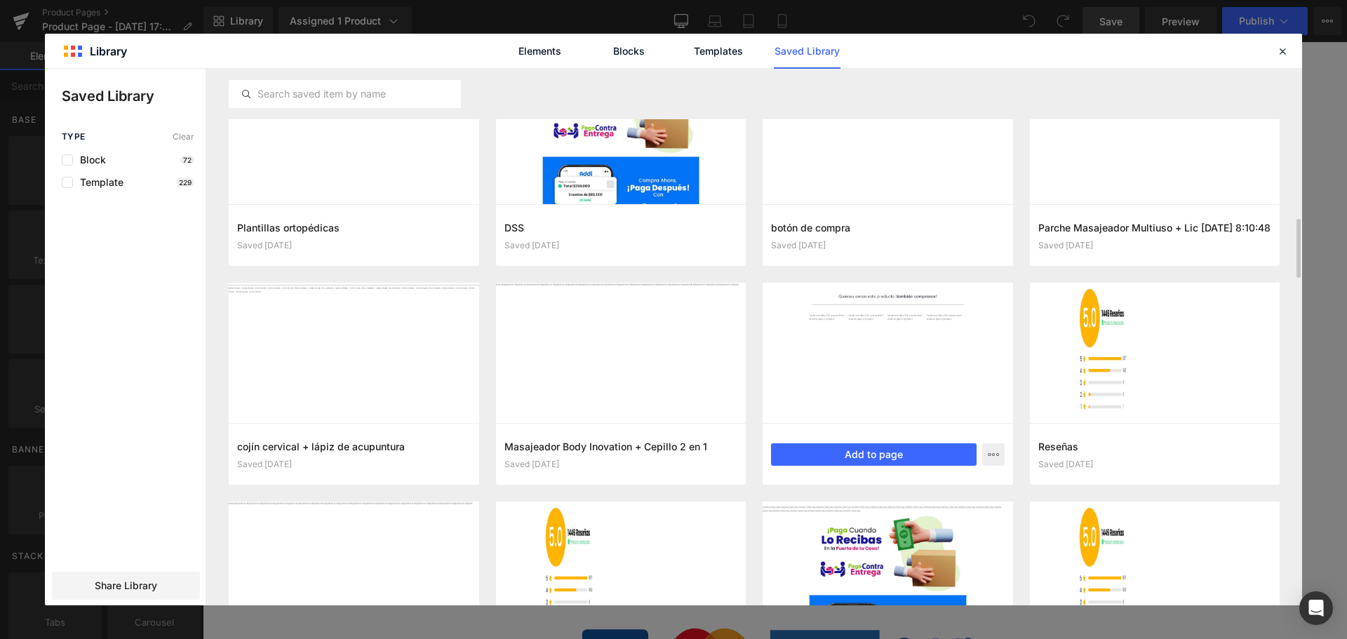
click at [906, 327] on div at bounding box center [888, 353] width 250 height 141
click at [991, 455] on icon "button" at bounding box center [993, 454] width 11 height 11
click at [977, 396] on div at bounding box center [673, 337] width 1257 height 537
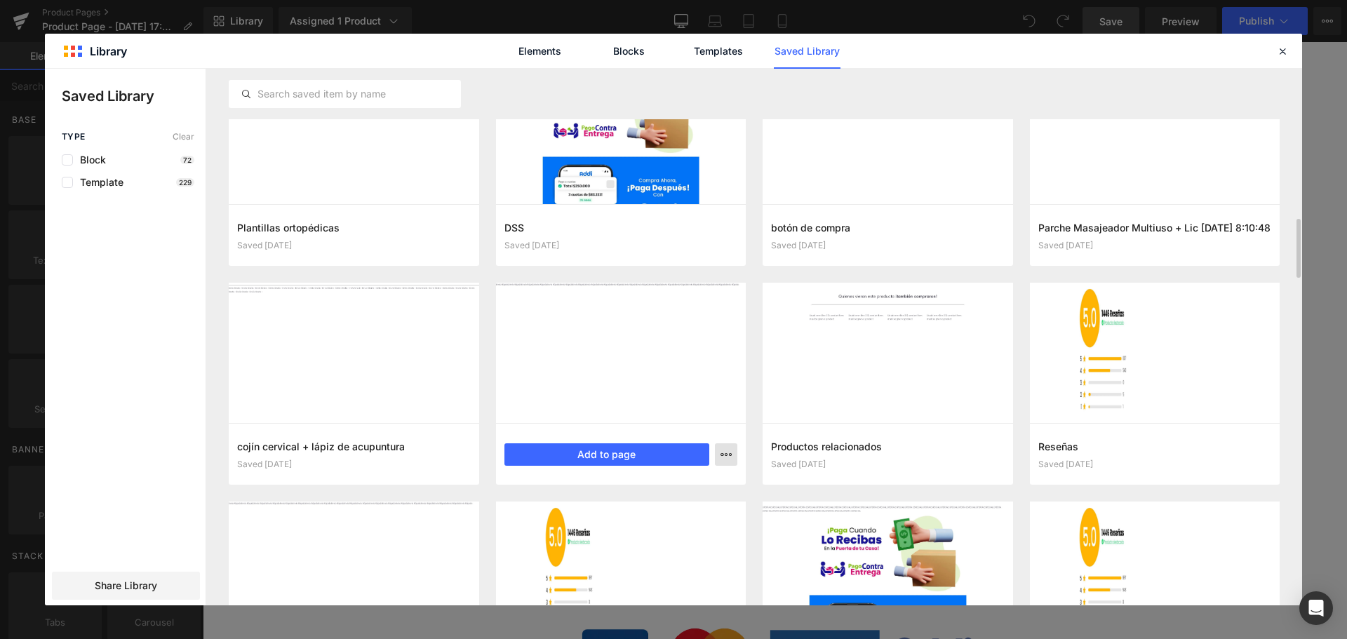
click at [724, 457] on icon "button" at bounding box center [725, 454] width 11 height 11
click at [659, 507] on div "Delete" at bounding box center [657, 515] width 160 height 29
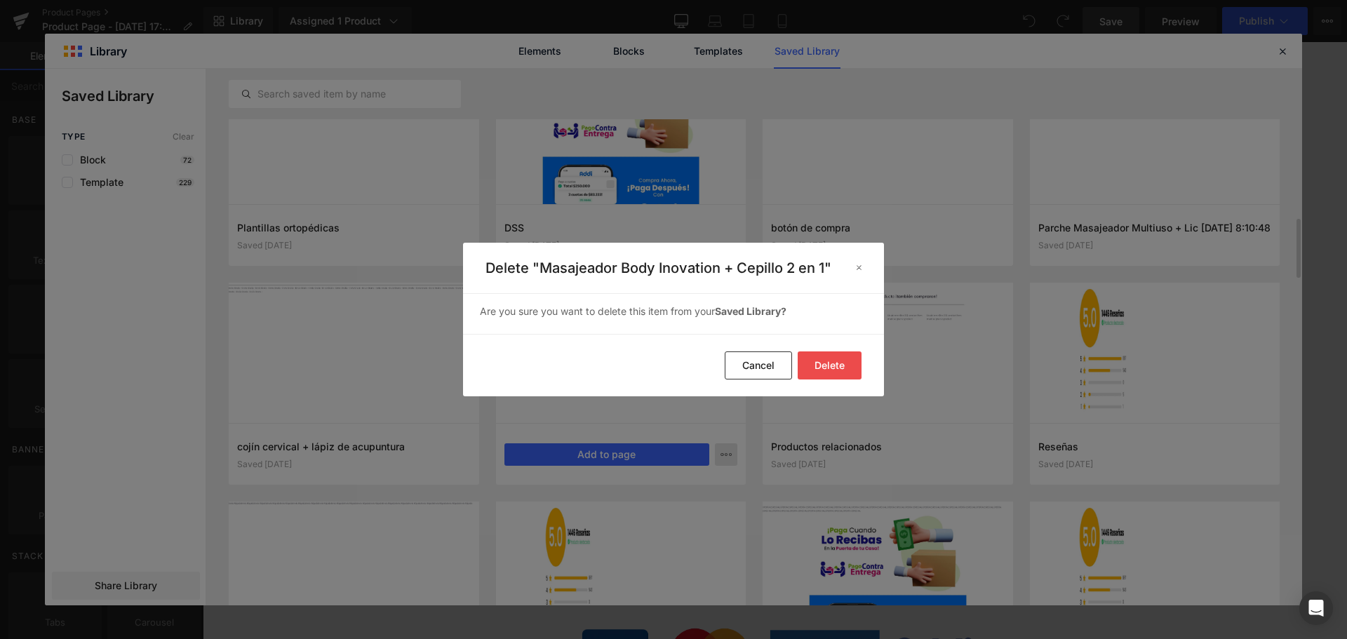
click at [833, 368] on button "Delete" at bounding box center [830, 365] width 64 height 28
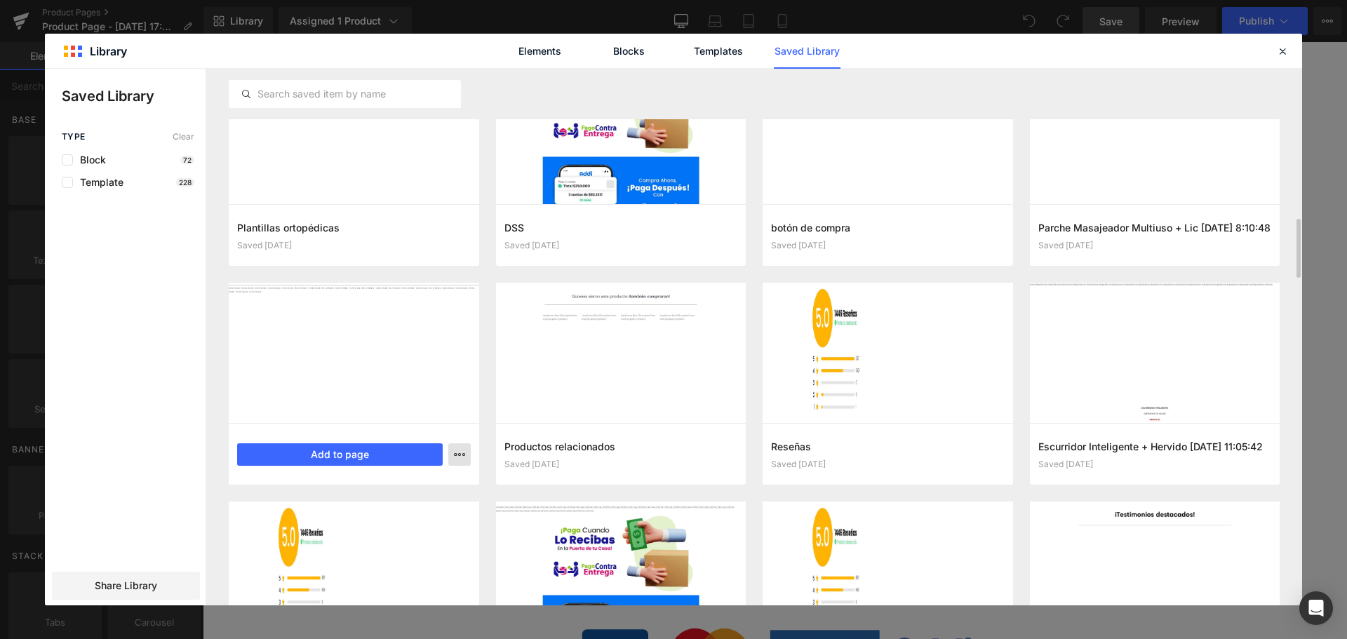
click at [461, 451] on icon "button" at bounding box center [459, 454] width 11 height 11
click at [399, 509] on div "Delete" at bounding box center [391, 515] width 160 height 29
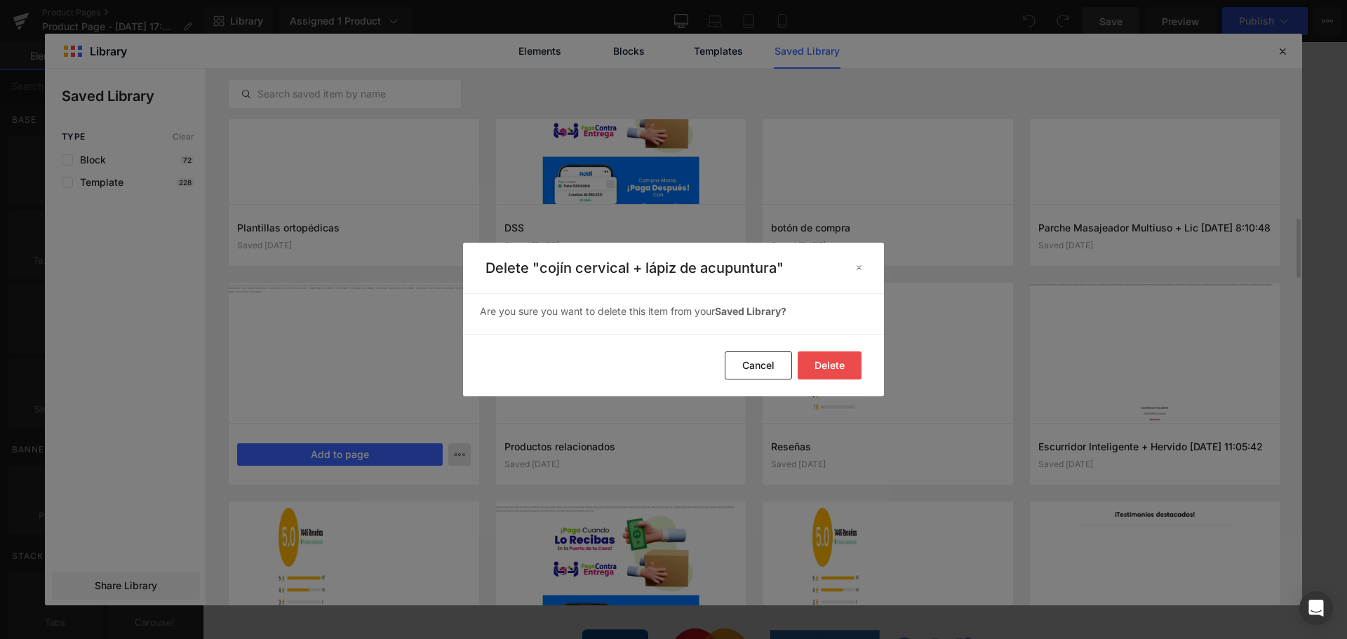
click at [838, 368] on button "Delete" at bounding box center [830, 365] width 64 height 28
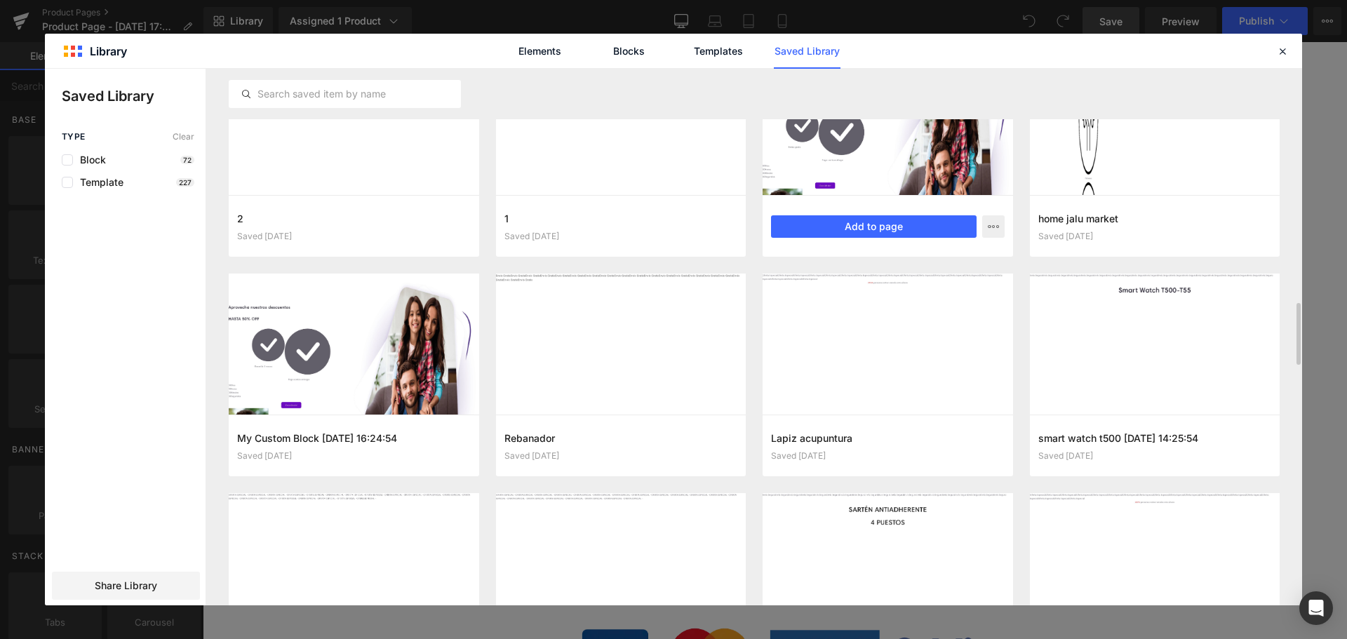
scroll to position [1933, 0]
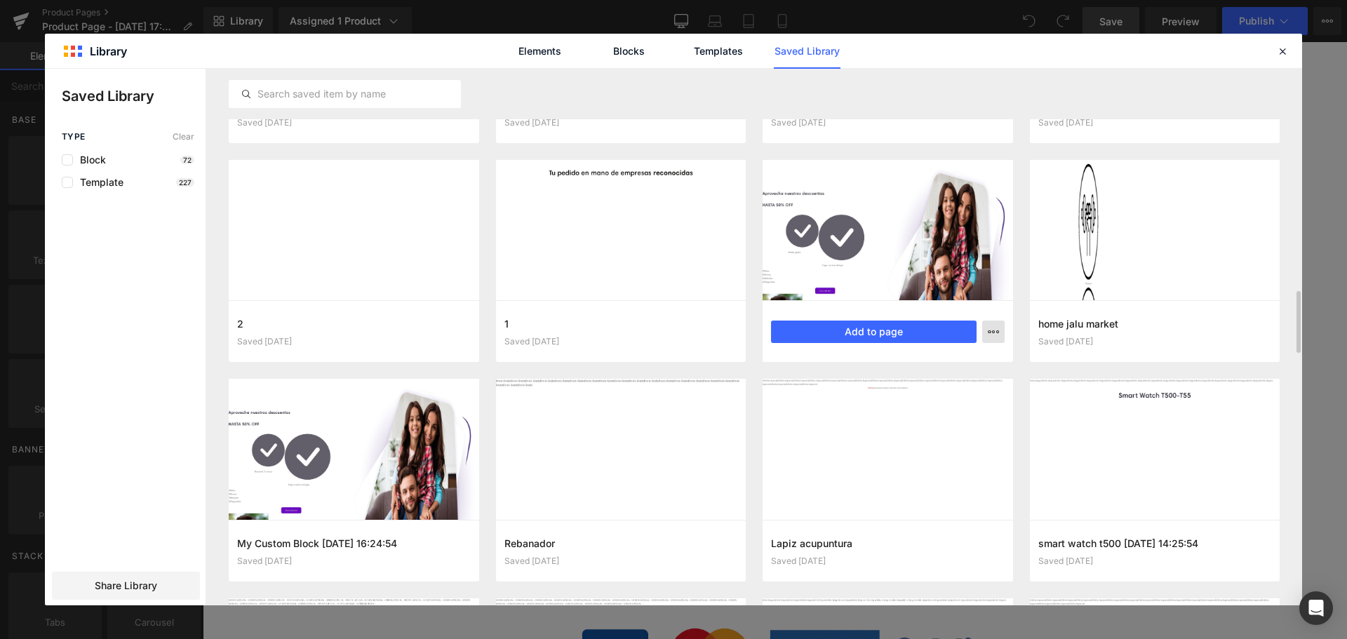
click at [995, 330] on icon "button" at bounding box center [993, 331] width 11 height 11
click at [977, 398] on div "Delete" at bounding box center [925, 392] width 160 height 29
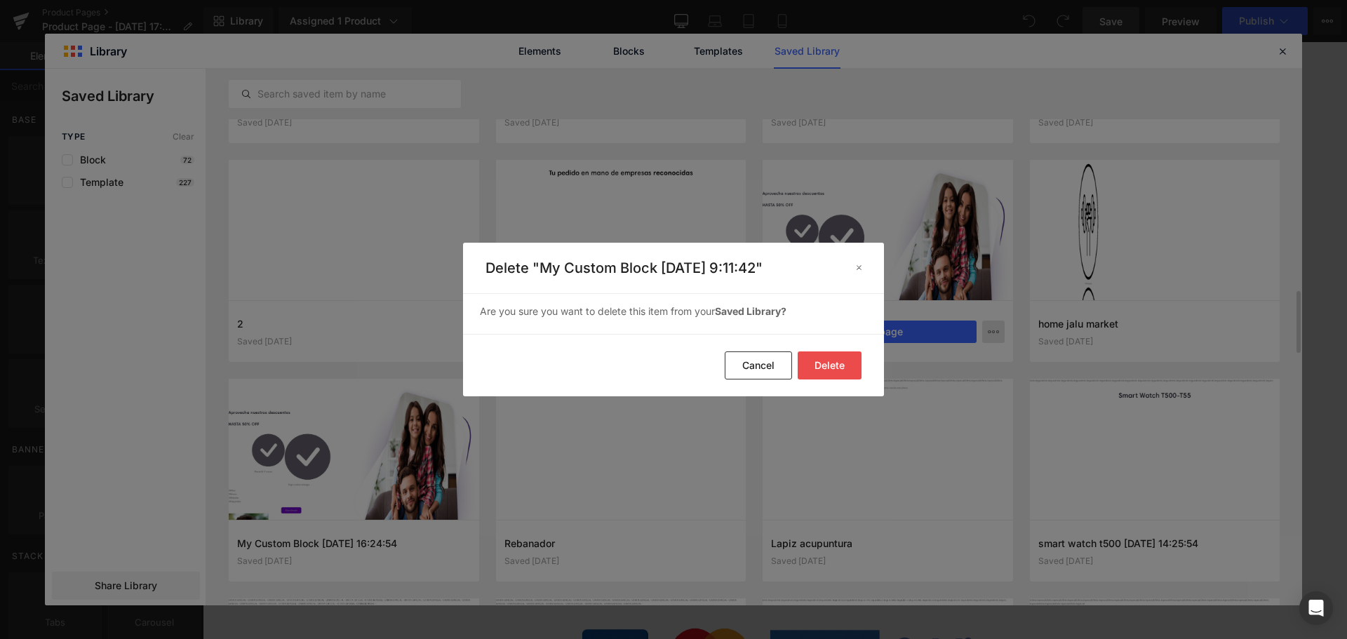
click at [813, 362] on button "Delete" at bounding box center [830, 365] width 64 height 28
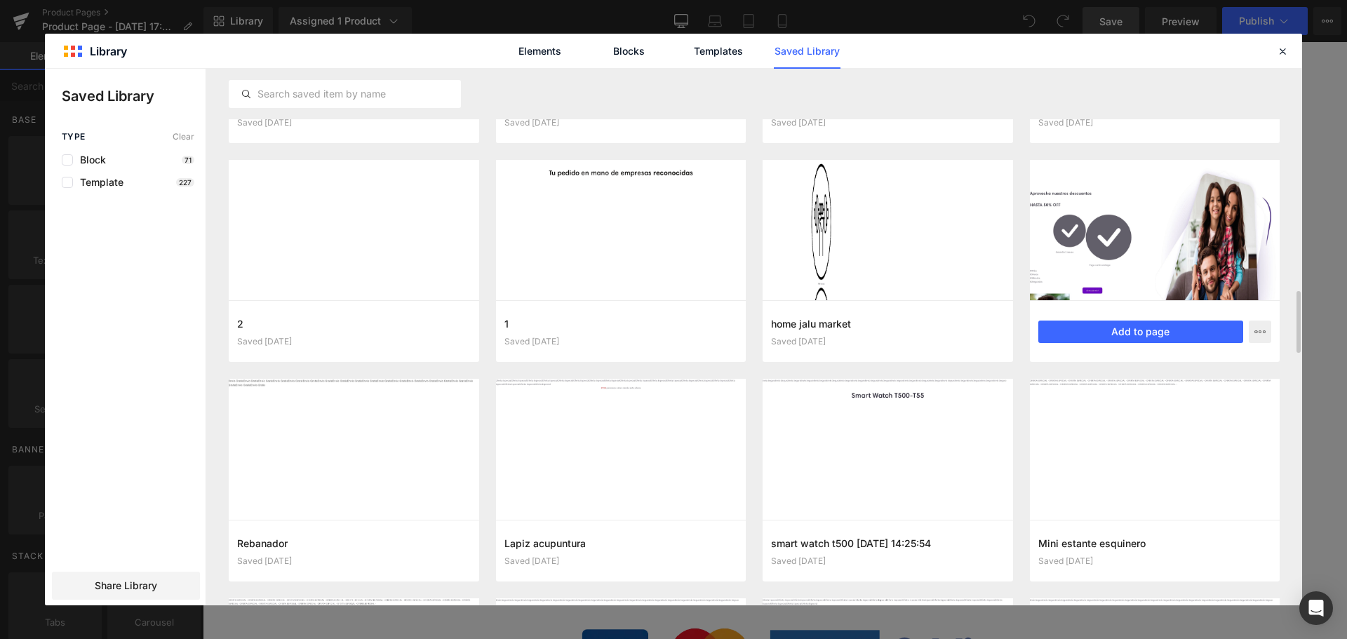
click at [1271, 337] on div "My Custom Block [DATE] 16:24:54 Saved [DATE] Add to page" at bounding box center [1155, 331] width 250 height 62
click at [1259, 333] on icon "button" at bounding box center [1259, 331] width 11 height 11
click at [1229, 397] on div "Delete" at bounding box center [1191, 392] width 160 height 29
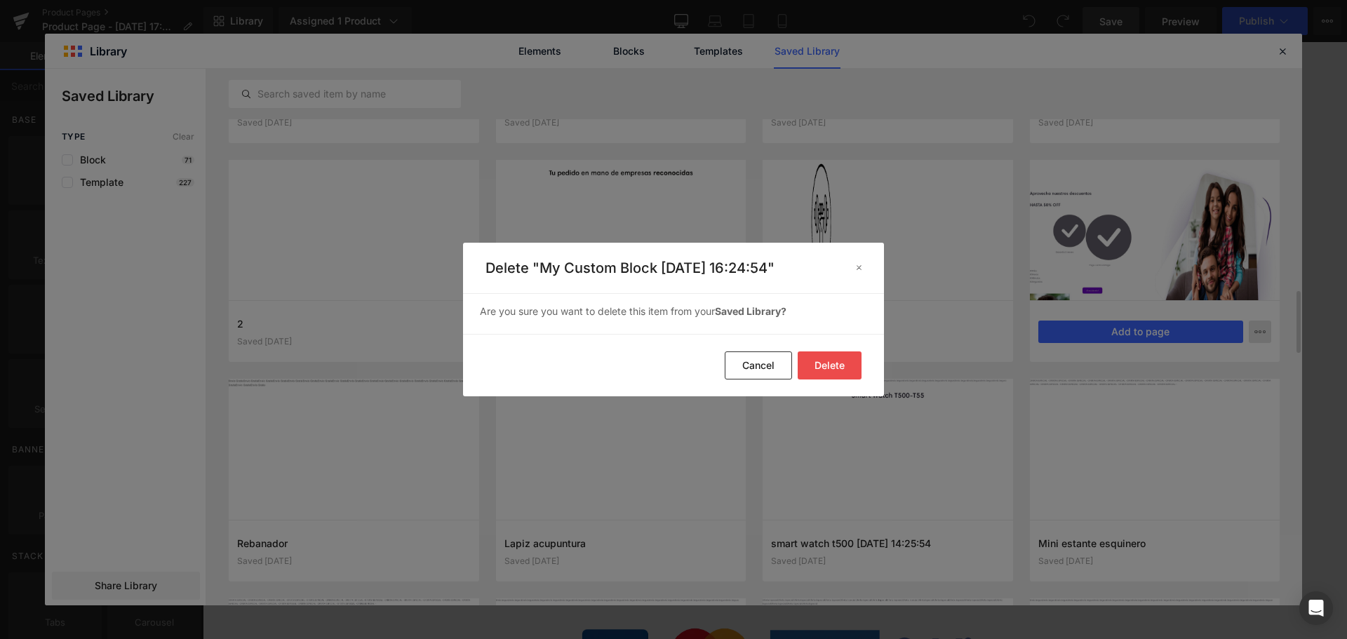
click at [821, 365] on button "Delete" at bounding box center [830, 365] width 64 height 28
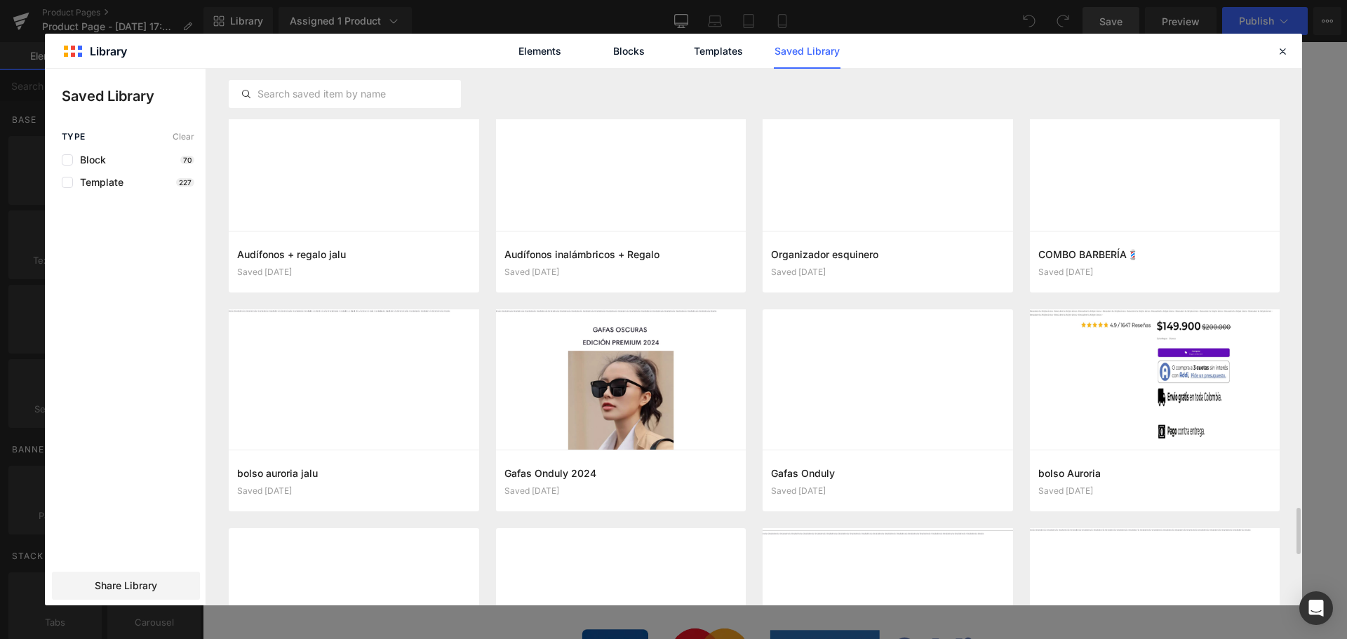
scroll to position [5177, 0]
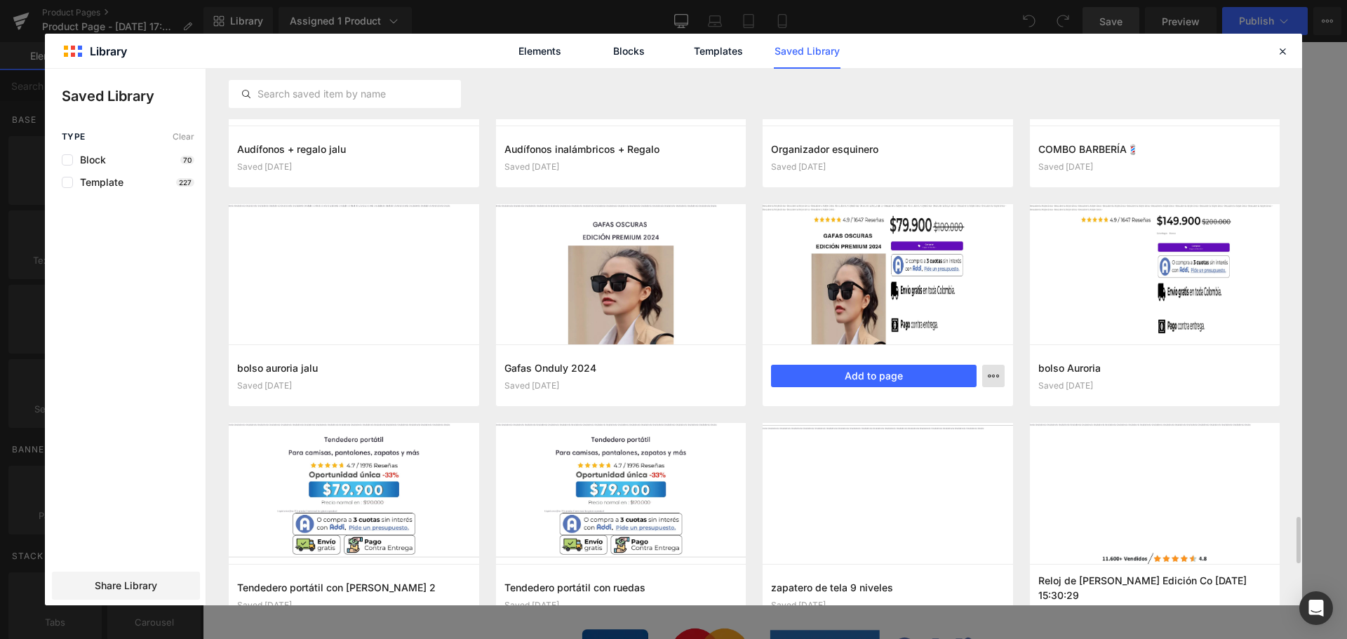
click at [989, 374] on icon "button" at bounding box center [993, 375] width 11 height 11
click at [969, 434] on div "Delete" at bounding box center [925, 436] width 160 height 29
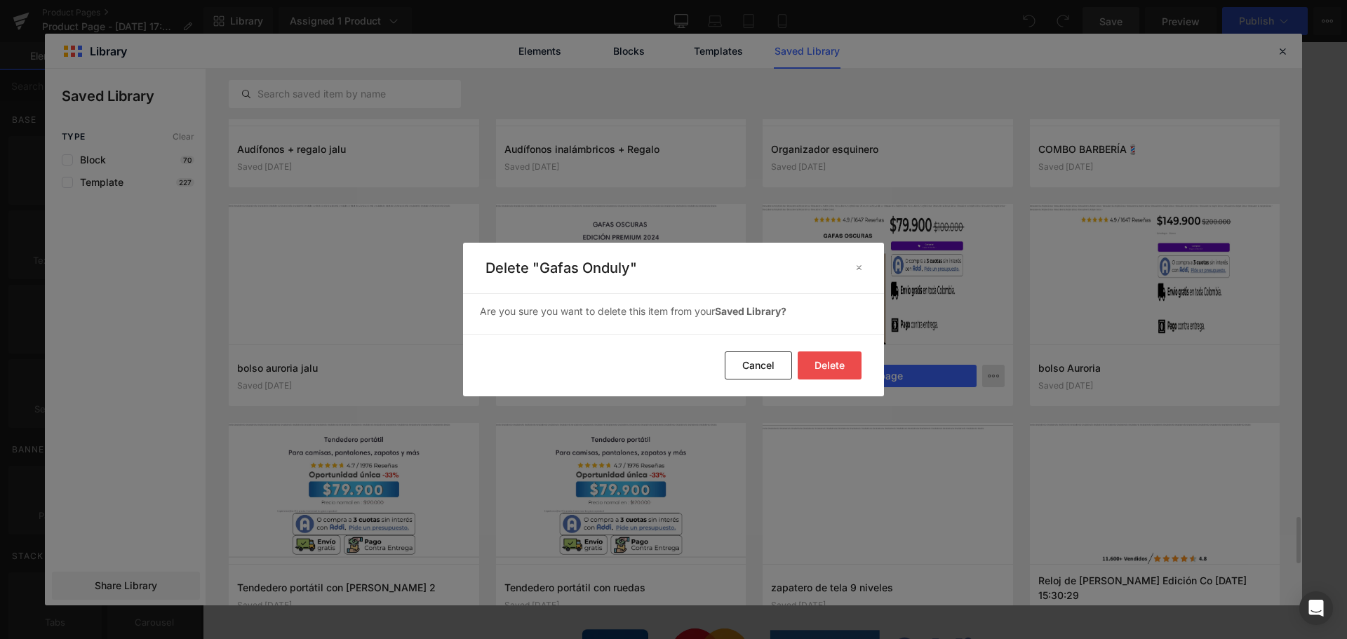
click at [837, 360] on button "Delete" at bounding box center [830, 365] width 64 height 28
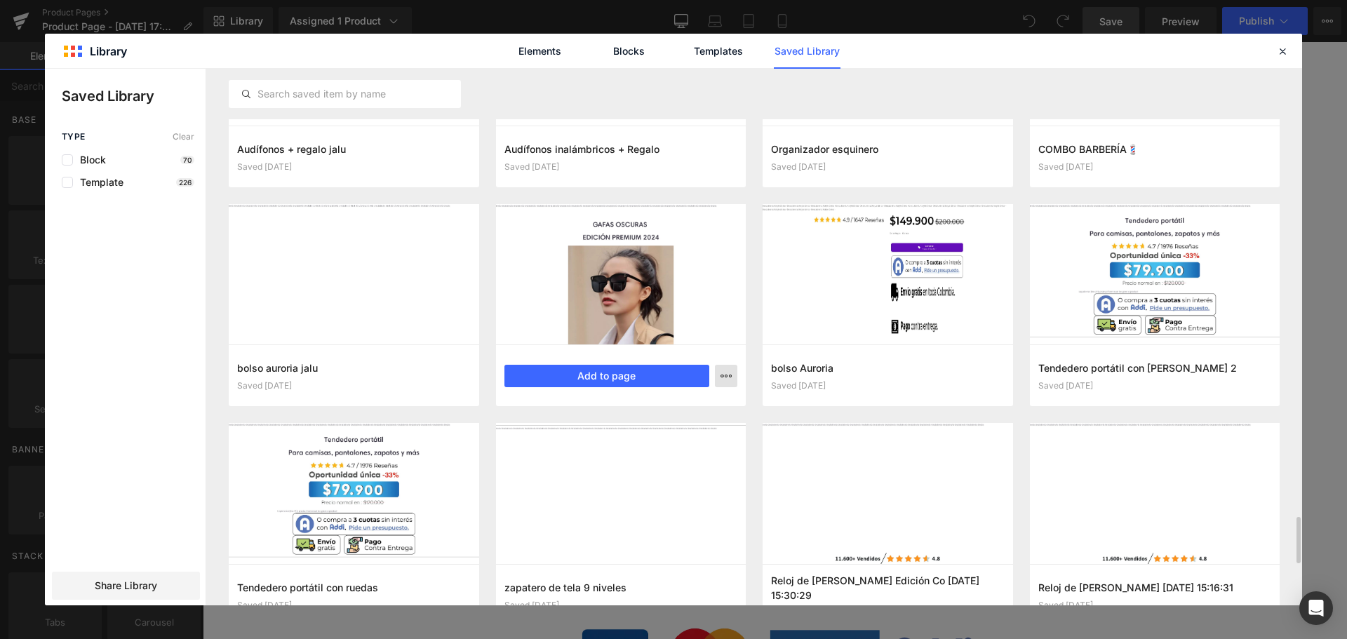
click at [720, 381] on icon "button" at bounding box center [725, 375] width 11 height 11
click at [705, 428] on div "Delete" at bounding box center [657, 436] width 160 height 29
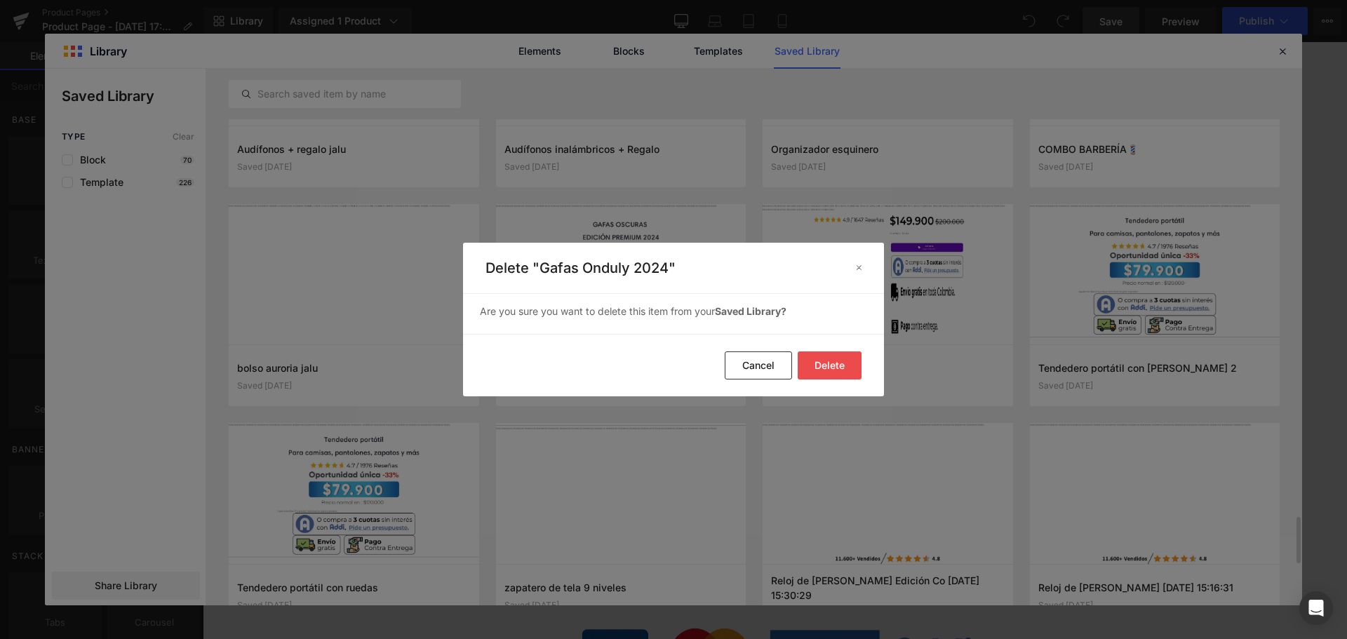
click at [820, 367] on button "Delete" at bounding box center [830, 365] width 64 height 28
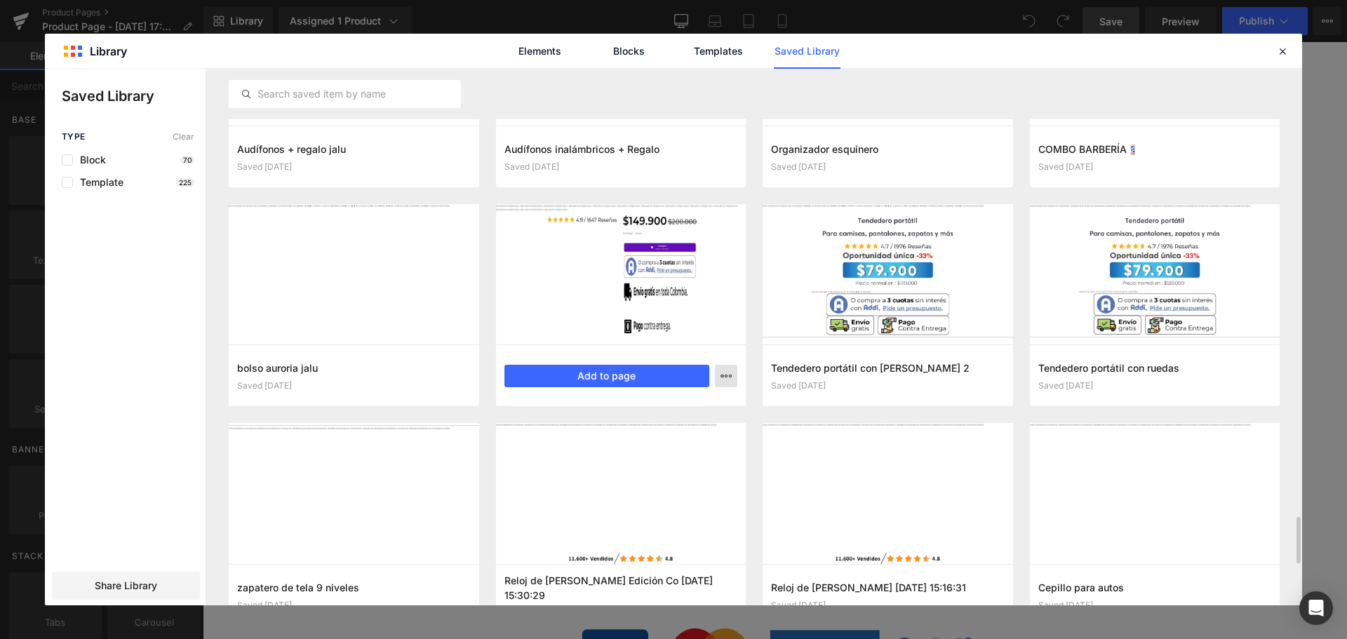
click at [725, 380] on icon "button" at bounding box center [725, 375] width 11 height 11
click at [685, 445] on div "Delete" at bounding box center [657, 436] width 160 height 29
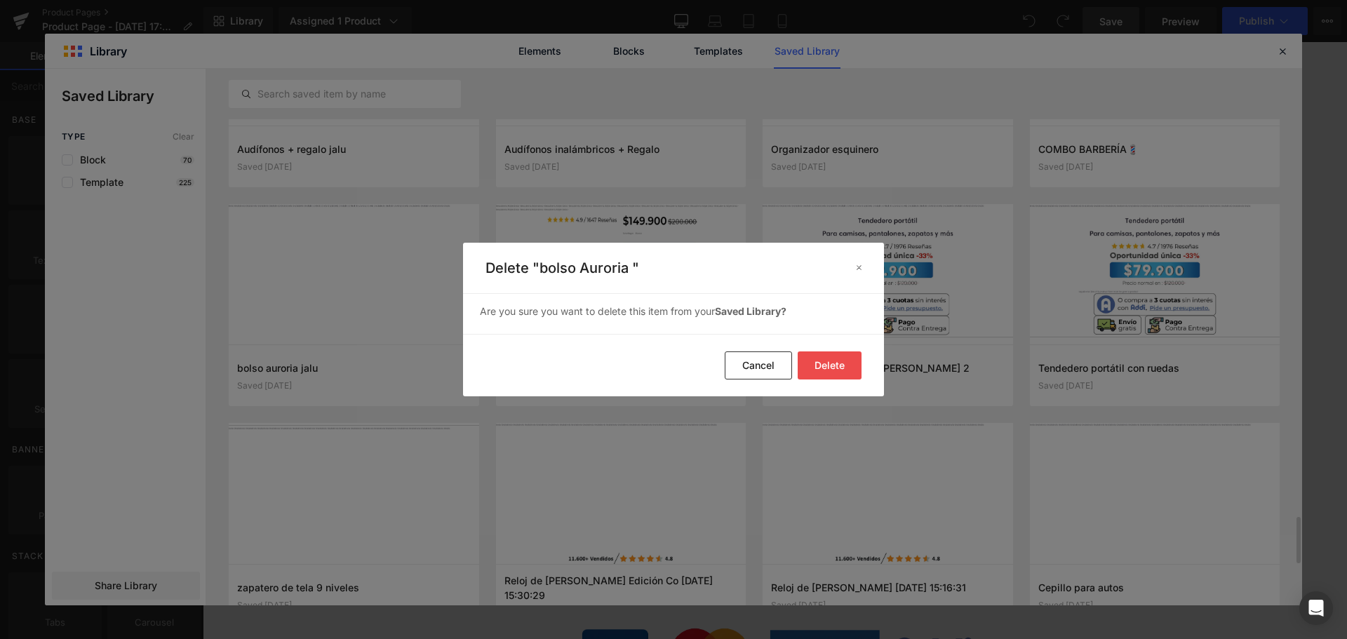
click at [851, 370] on button "Delete" at bounding box center [830, 365] width 64 height 28
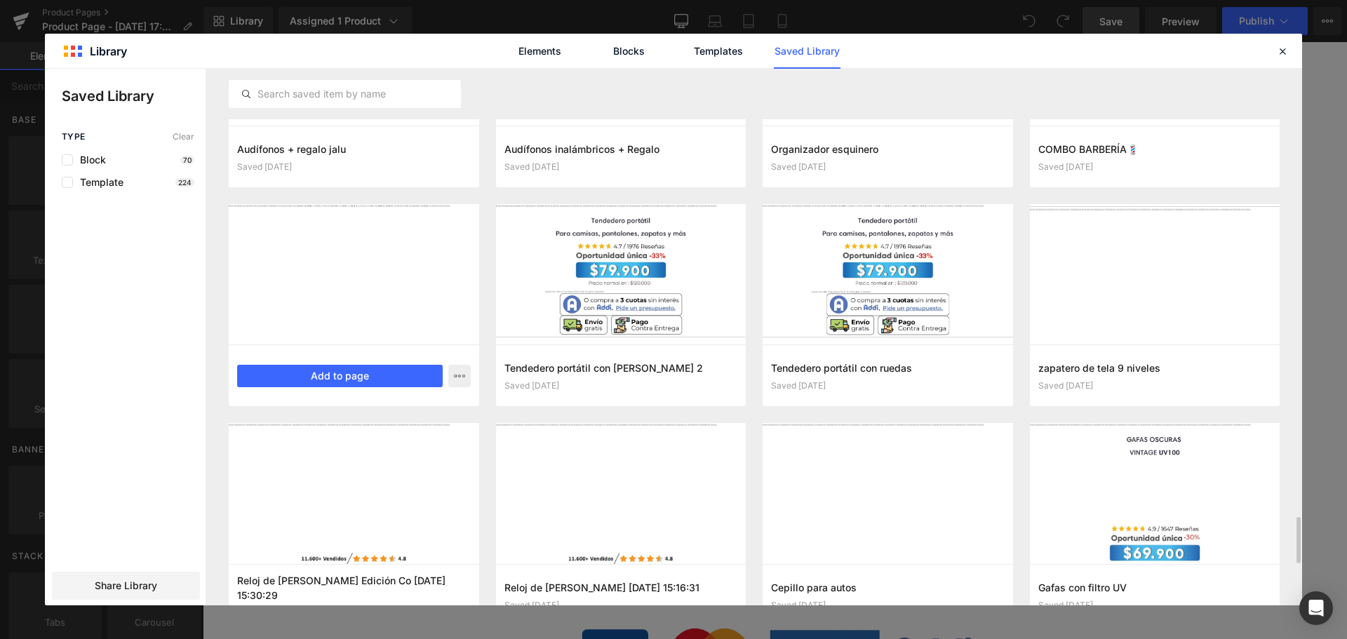
click at [443, 380] on div "Add to page" at bounding box center [354, 376] width 234 height 22
click at [458, 377] on icon "button" at bounding box center [459, 375] width 11 height 11
click at [433, 426] on div "Delete" at bounding box center [391, 436] width 160 height 29
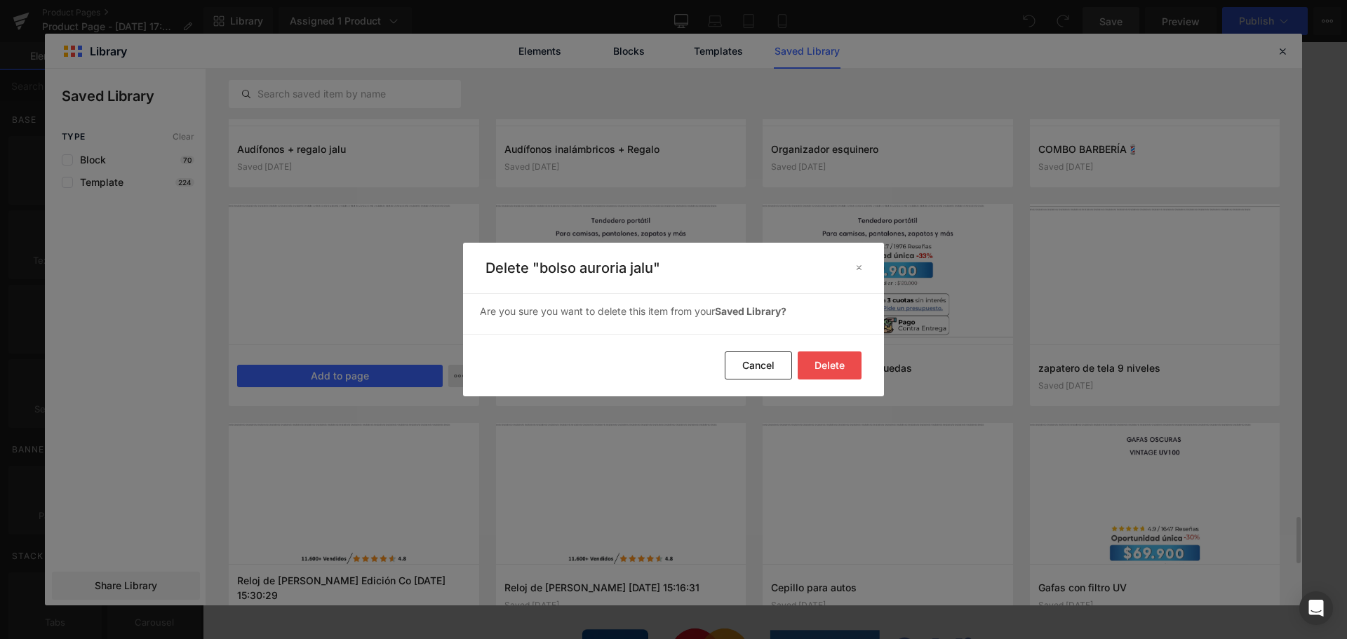
click at [824, 360] on button "Delete" at bounding box center [830, 365] width 64 height 28
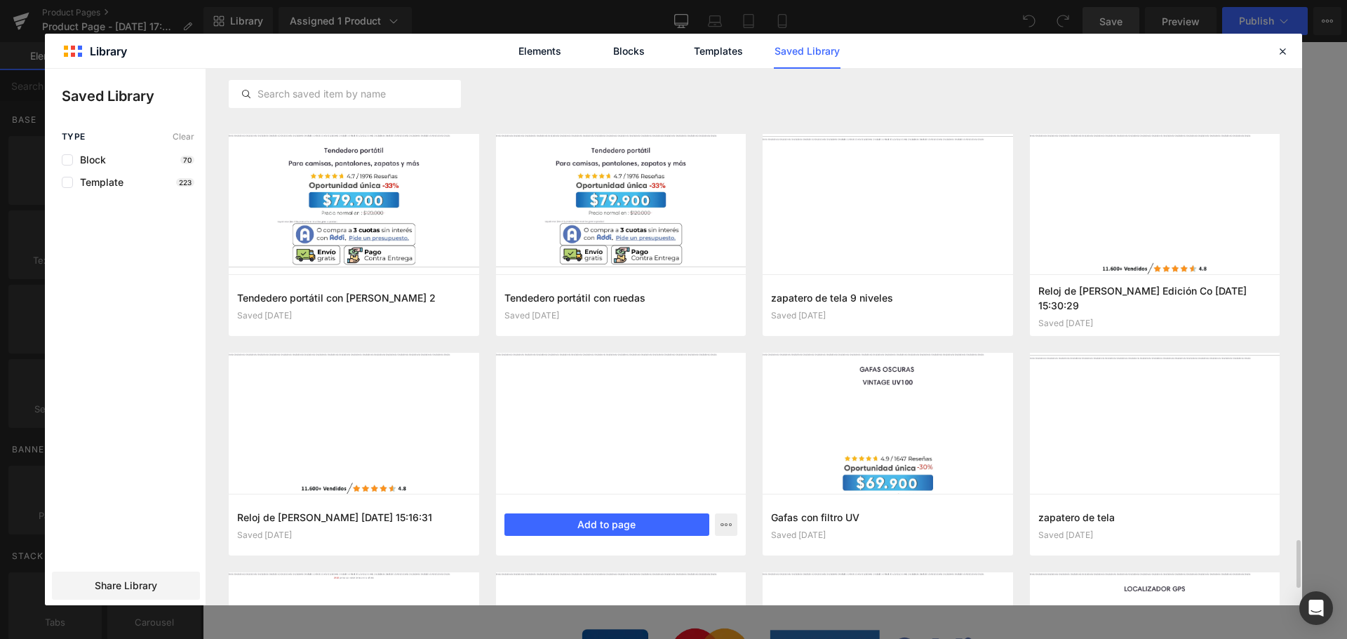
scroll to position [5388, 0]
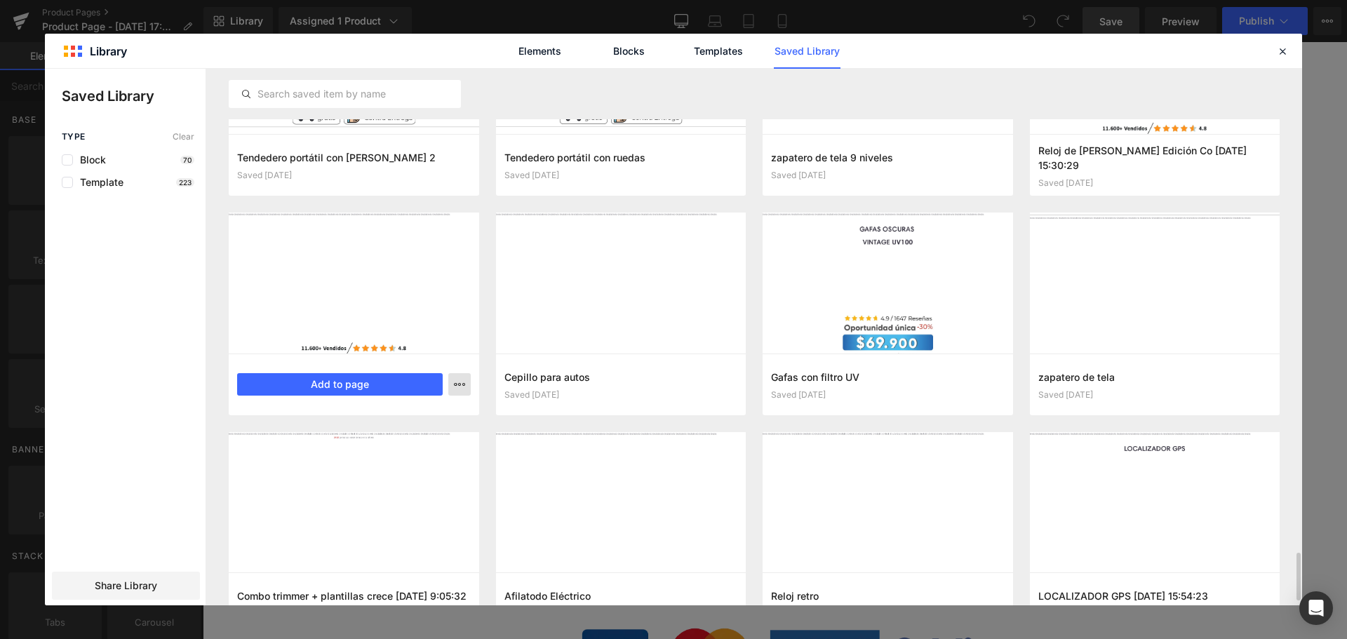
click at [460, 375] on button "button" at bounding box center [459, 384] width 22 height 22
click at [434, 443] on div "Delete" at bounding box center [391, 445] width 160 height 29
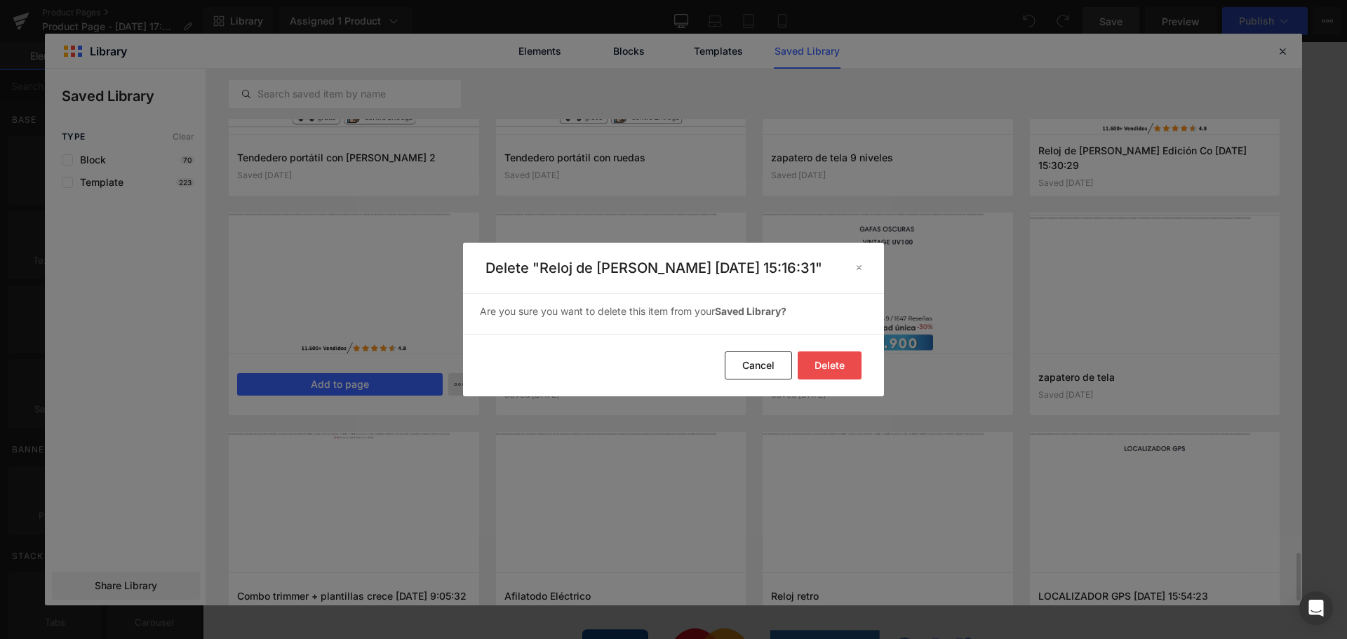
click at [831, 370] on button "Delete" at bounding box center [830, 365] width 64 height 28
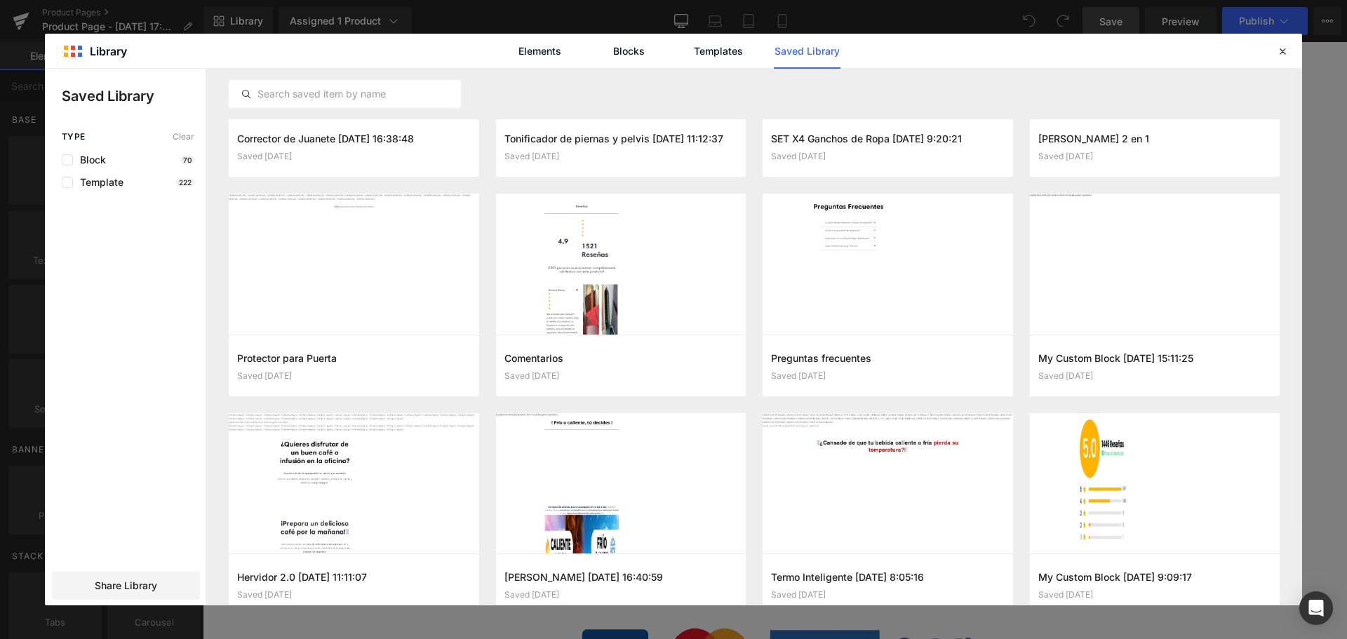
scroll to position [0, 0]
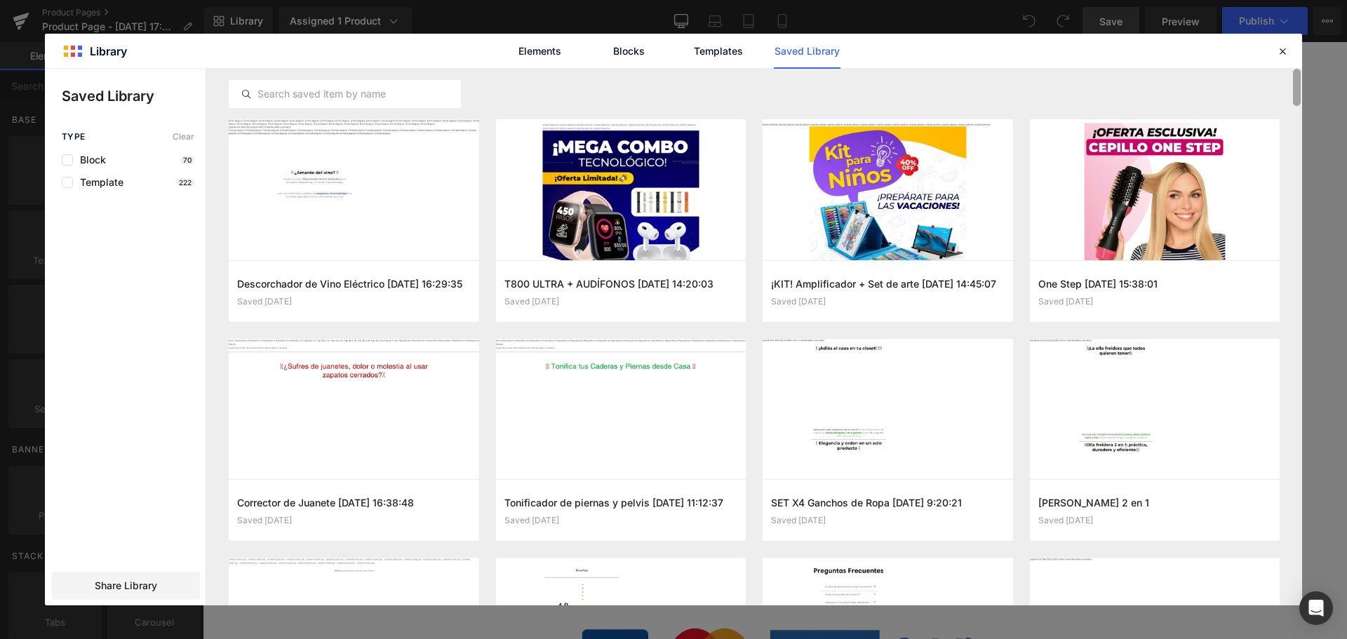
drag, startPoint x: 1299, startPoint y: 539, endPoint x: 1317, endPoint y: 58, distance: 481.6
click at [1317, 58] on div "Library Elements Blocks Templates Saved Library Saved Library Type Clear Block …" at bounding box center [673, 319] width 1347 height 639
click at [1282, 52] on icon at bounding box center [1282, 51] width 13 height 13
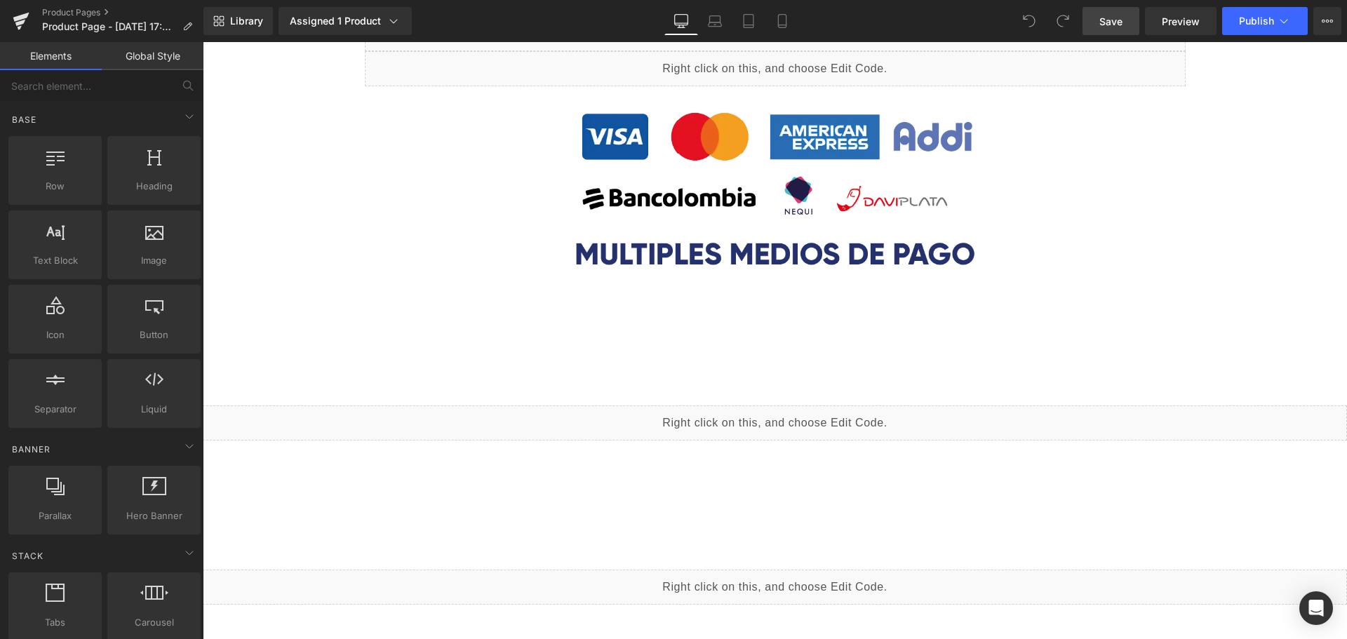
scroll to position [1473, 0]
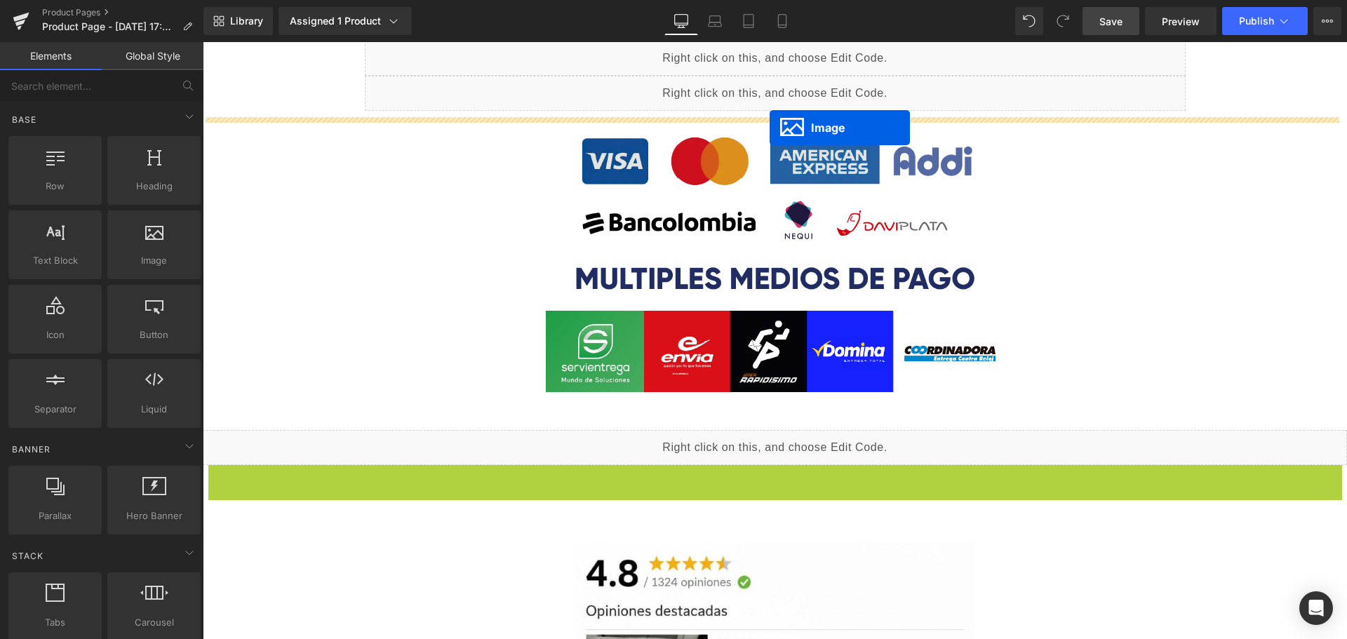
drag, startPoint x: 746, startPoint y: 489, endPoint x: 770, endPoint y: 128, distance: 362.1
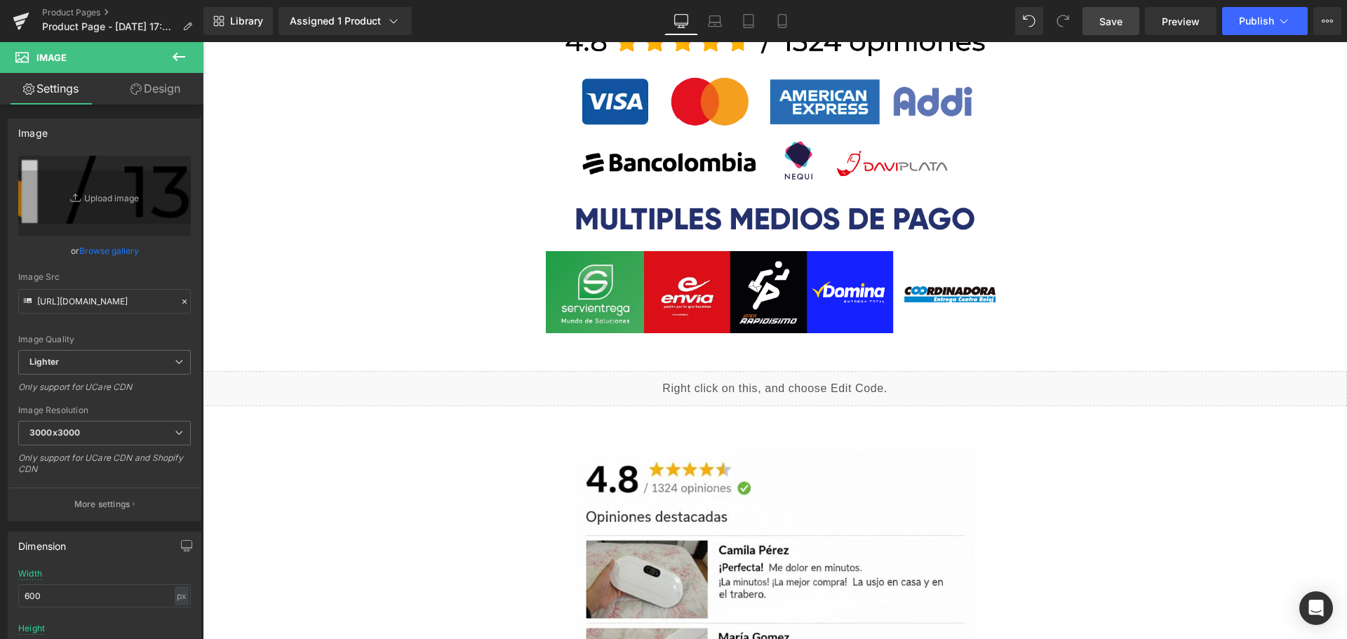
scroll to position [1614, 0]
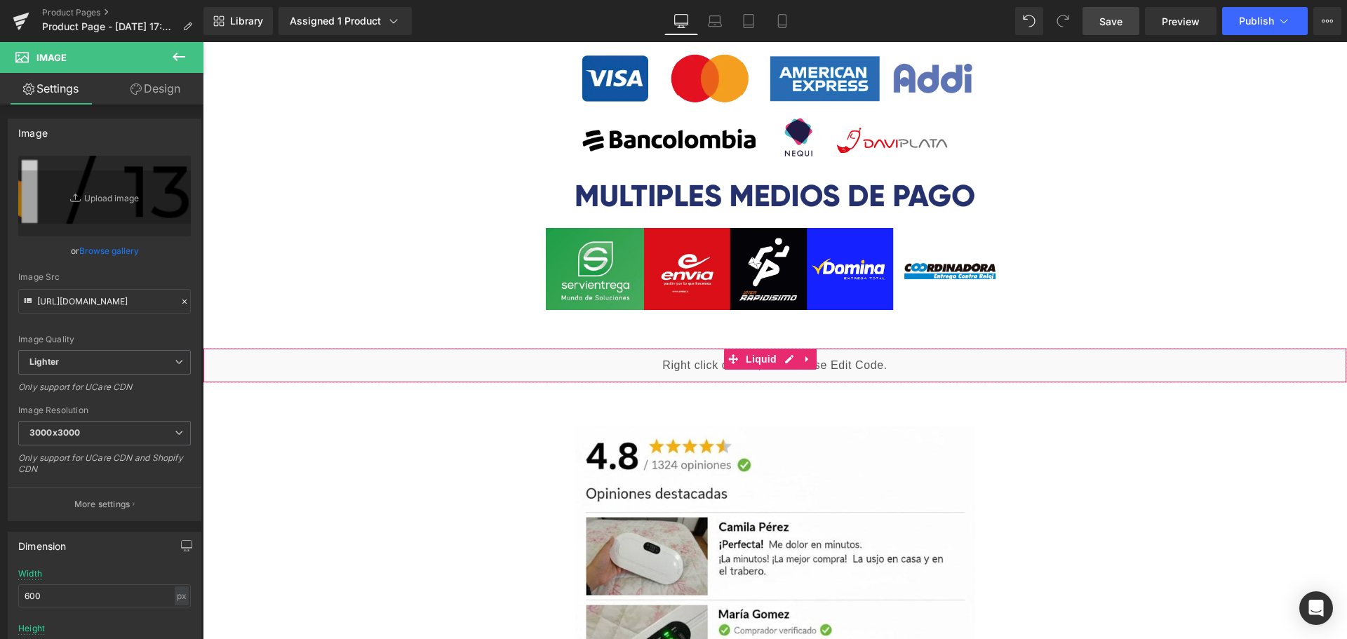
click at [749, 351] on div "Liquid" at bounding box center [775, 365] width 1144 height 35
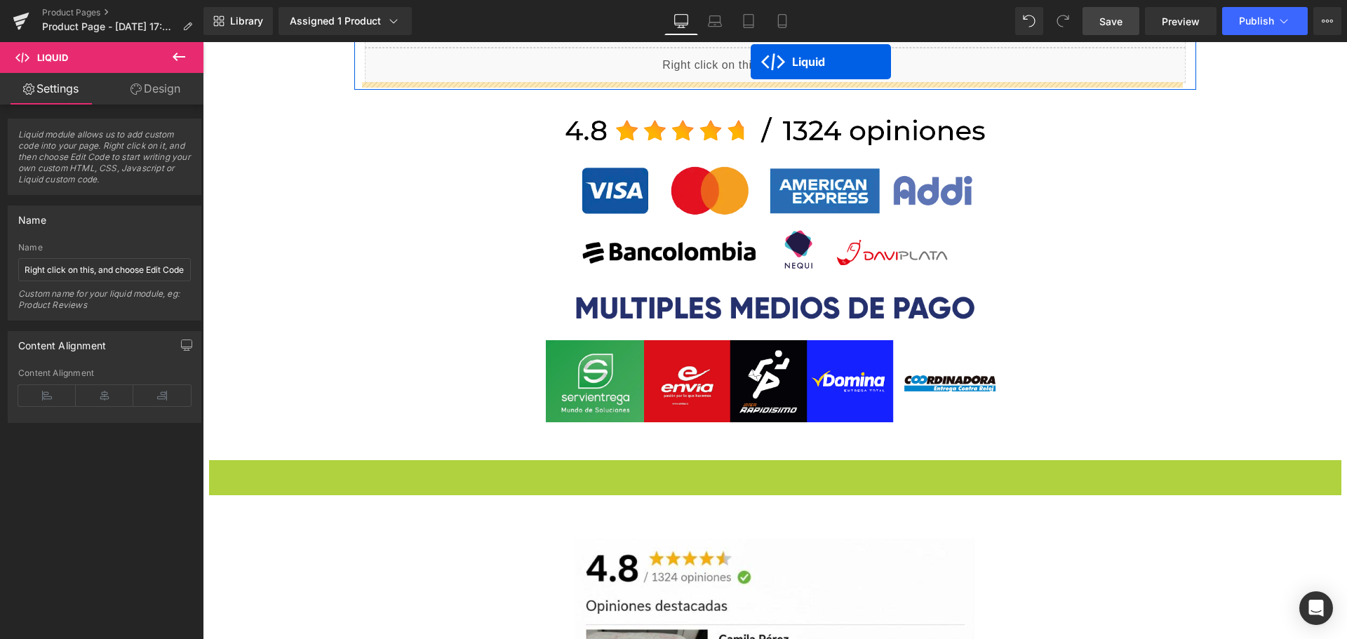
scroll to position [1445, 0]
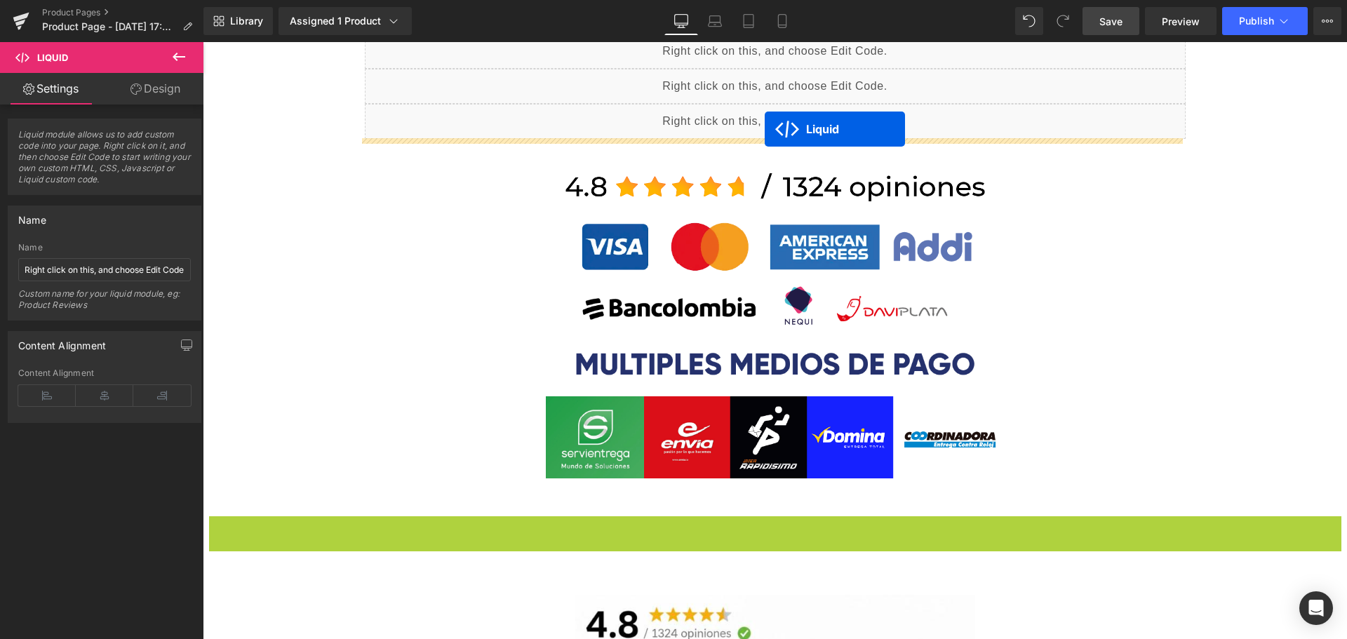
drag, startPoint x: 737, startPoint y: 362, endPoint x: 765, endPoint y: 129, distance: 234.6
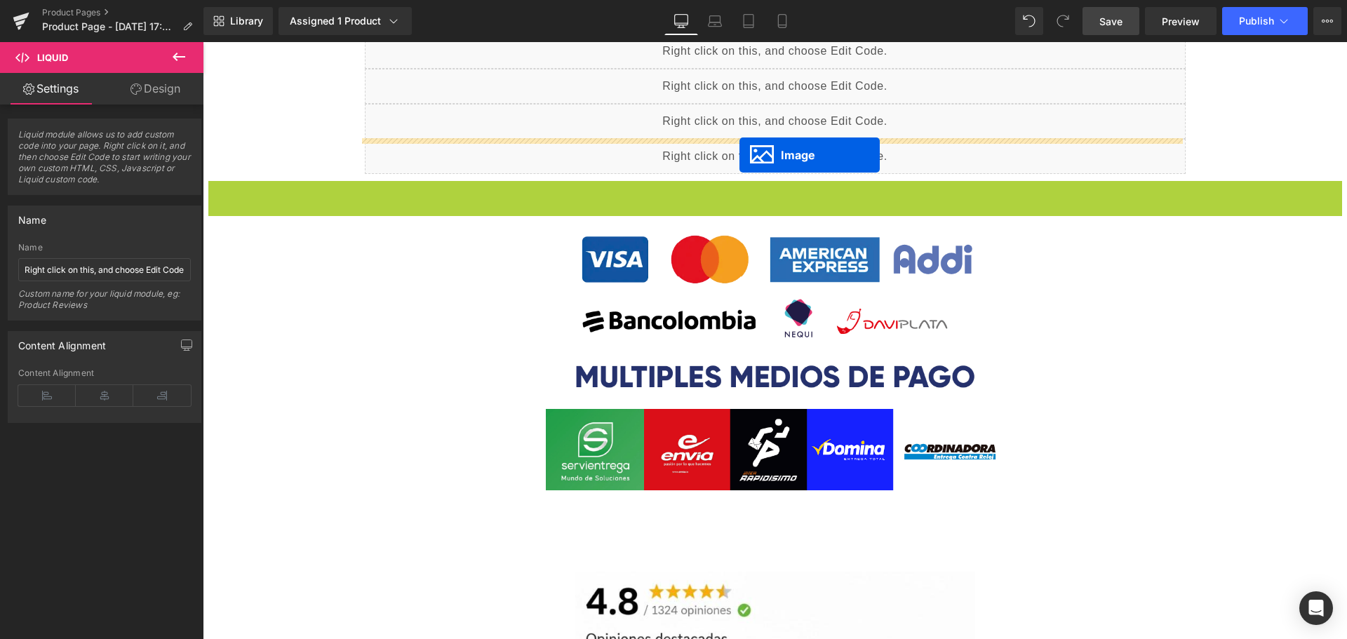
drag, startPoint x: 747, startPoint y: 207, endPoint x: 739, endPoint y: 155, distance: 52.5
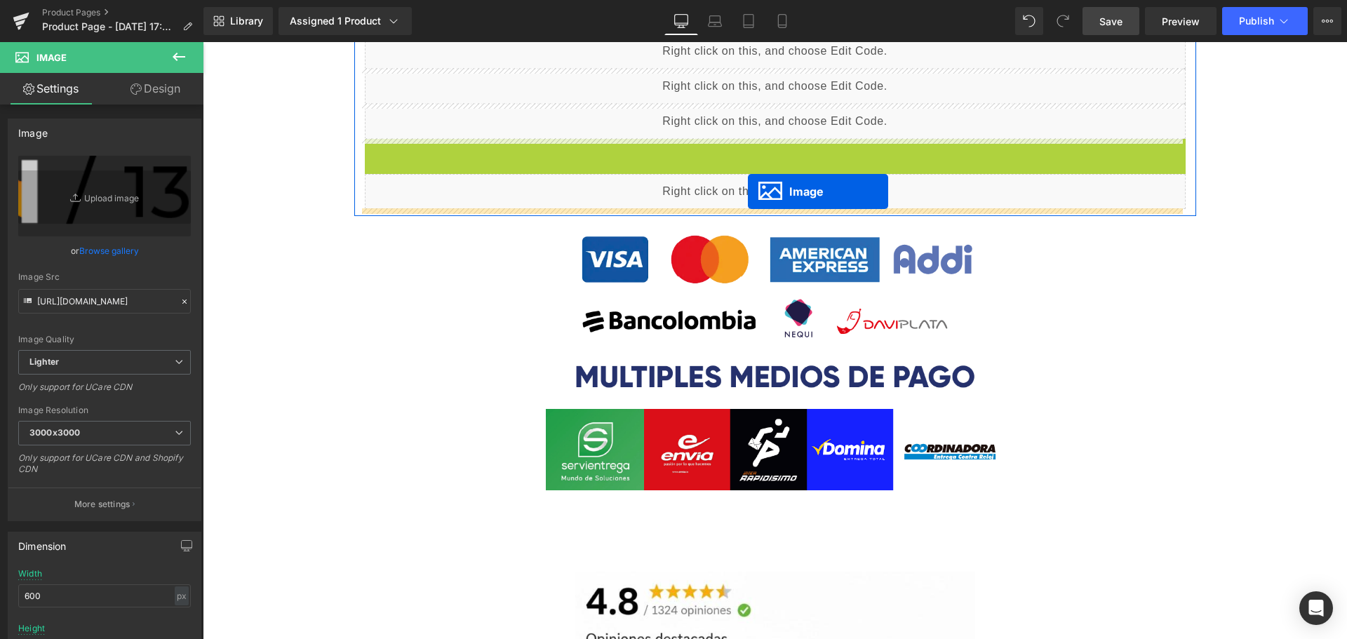
drag, startPoint x: 748, startPoint y: 178, endPoint x: 748, endPoint y: 192, distance: 13.3
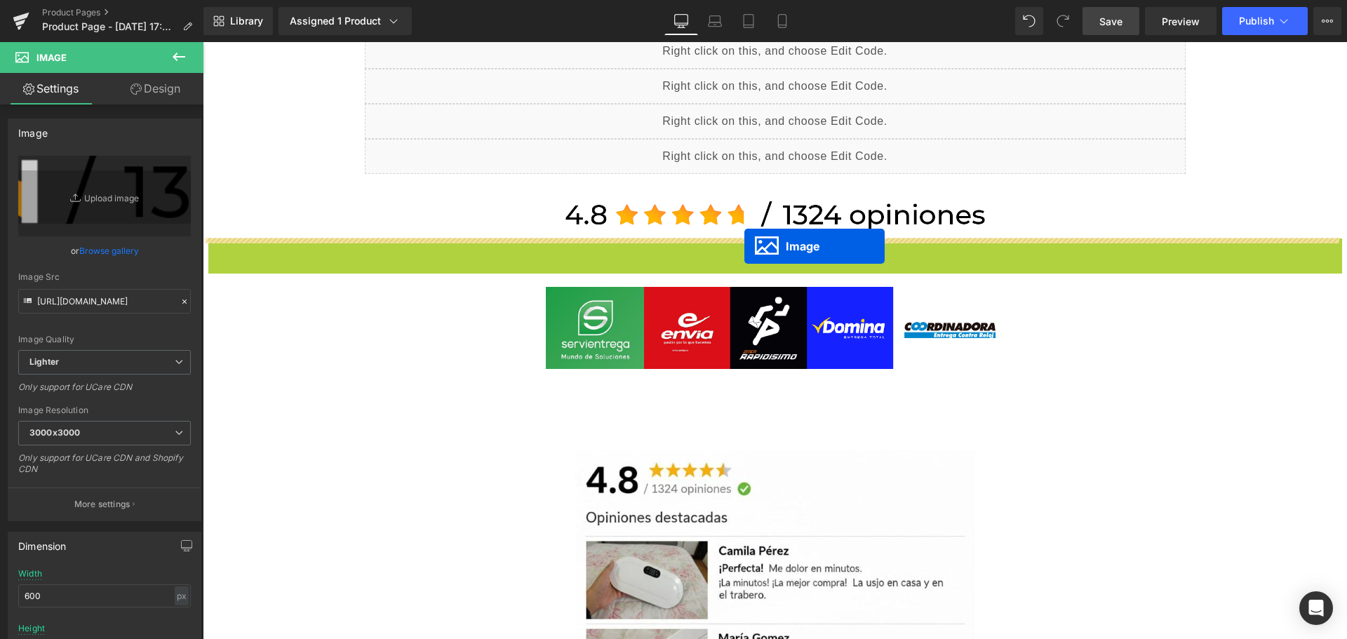
drag, startPoint x: 742, startPoint y: 321, endPoint x: 744, endPoint y: 246, distance: 74.4
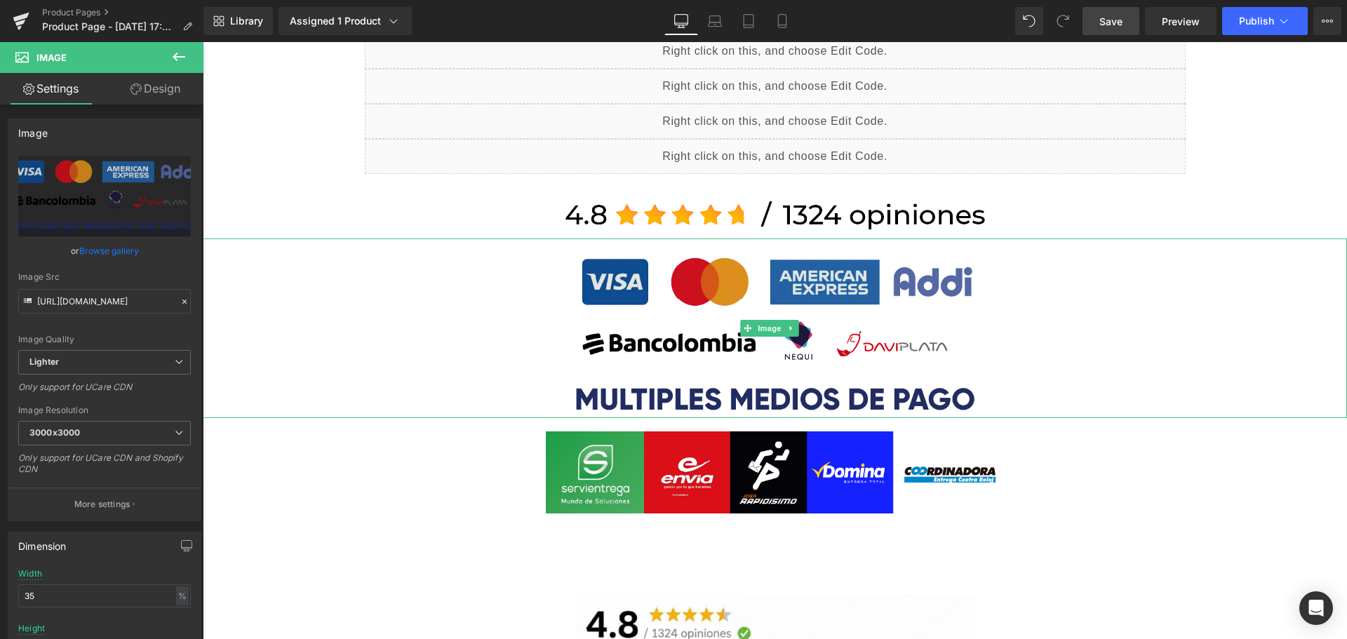
drag, startPoint x: 748, startPoint y: 326, endPoint x: 746, endPoint y: 408, distance: 81.4
click at [748, 326] on icon at bounding box center [748, 329] width 8 height 8
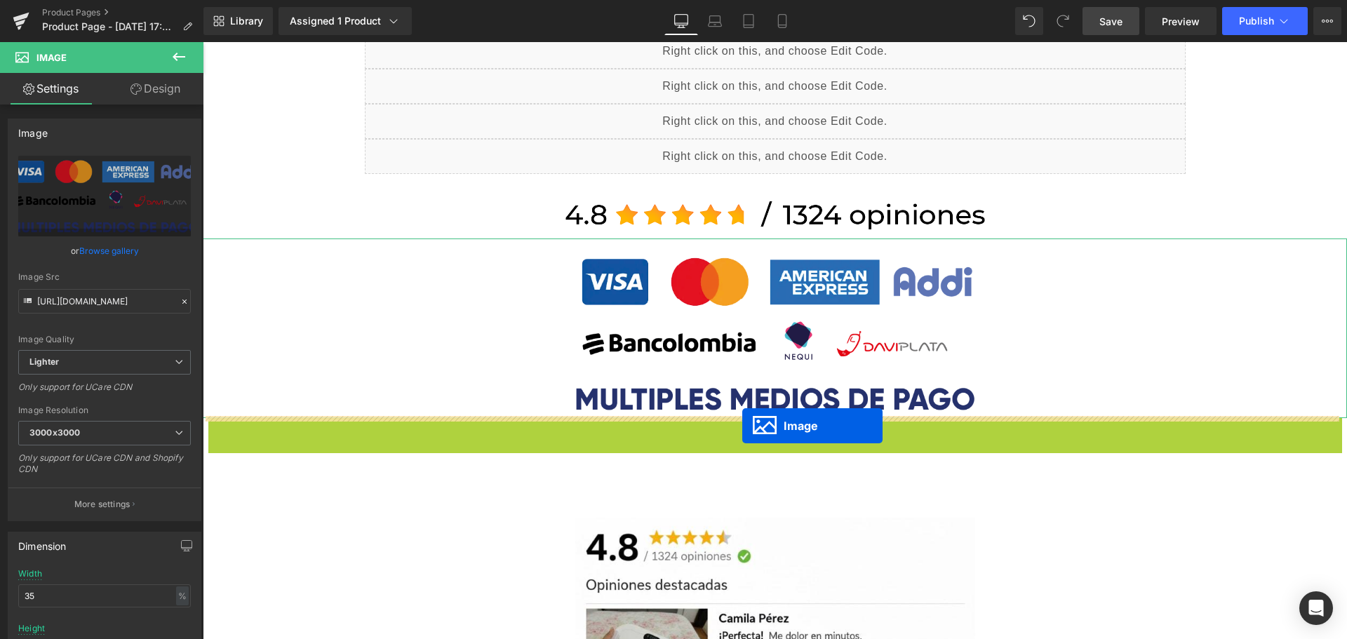
drag, startPoint x: 746, startPoint y: 450, endPoint x: 742, endPoint y: 421, distance: 29.8
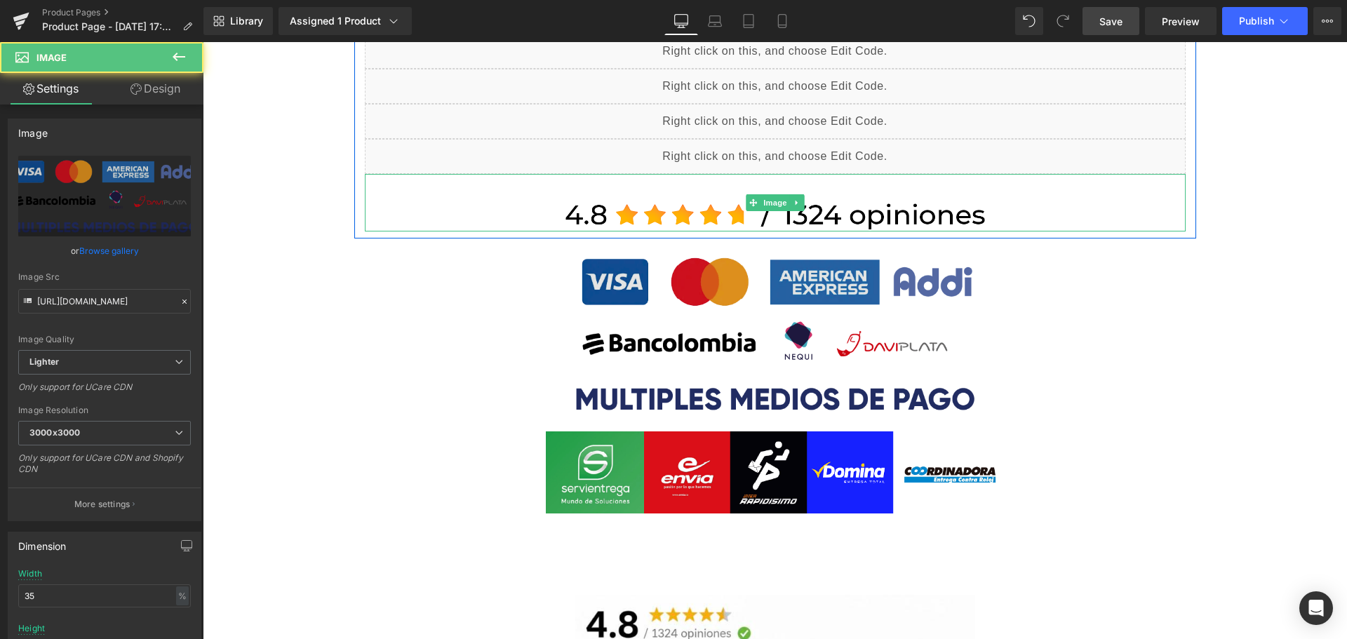
drag, startPoint x: 748, startPoint y: 318, endPoint x: 751, endPoint y: 304, distance: 15.0
click at [751, 300] on img at bounding box center [775, 329] width 401 height 180
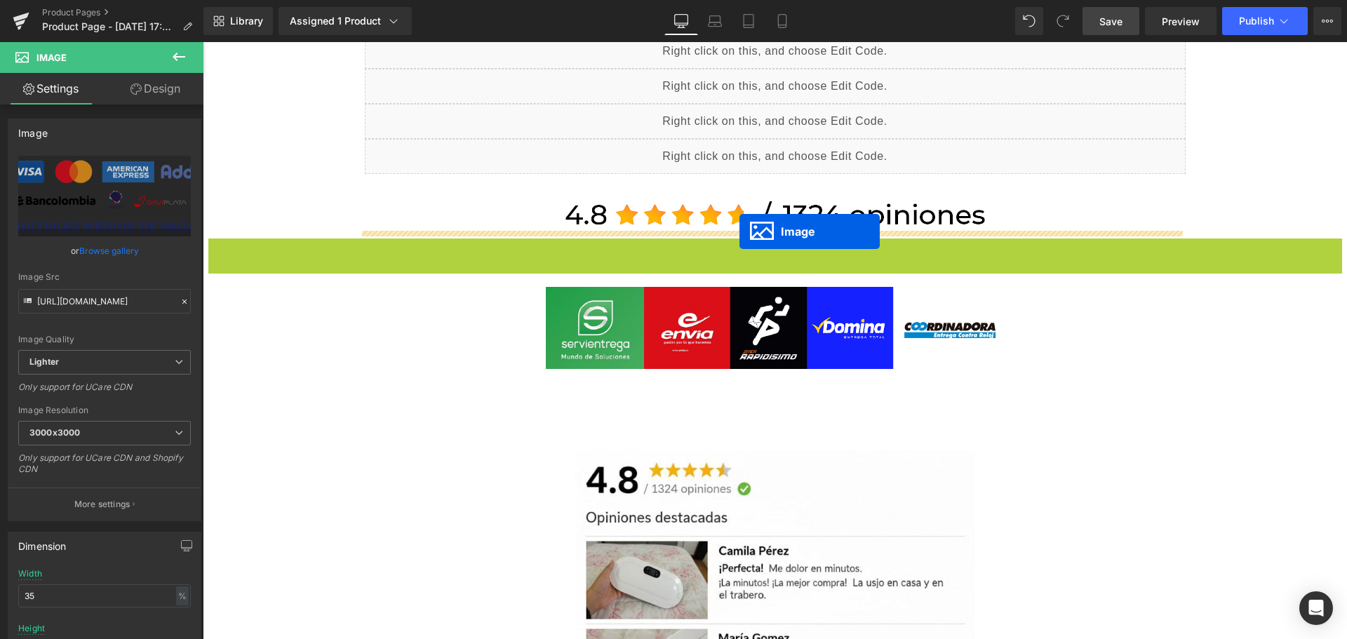
drag, startPoint x: 751, startPoint y: 330, endPoint x: 739, endPoint y: 232, distance: 98.9
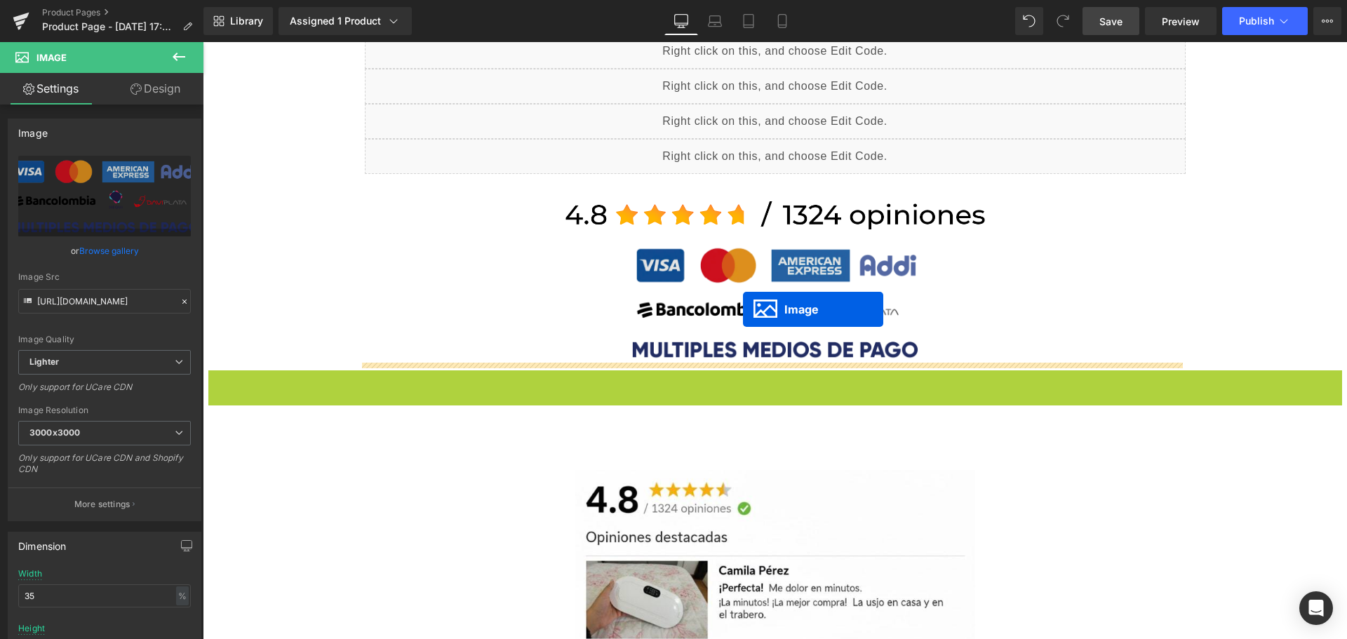
drag, startPoint x: 744, startPoint y: 424, endPoint x: 743, endPoint y: 309, distance: 115.1
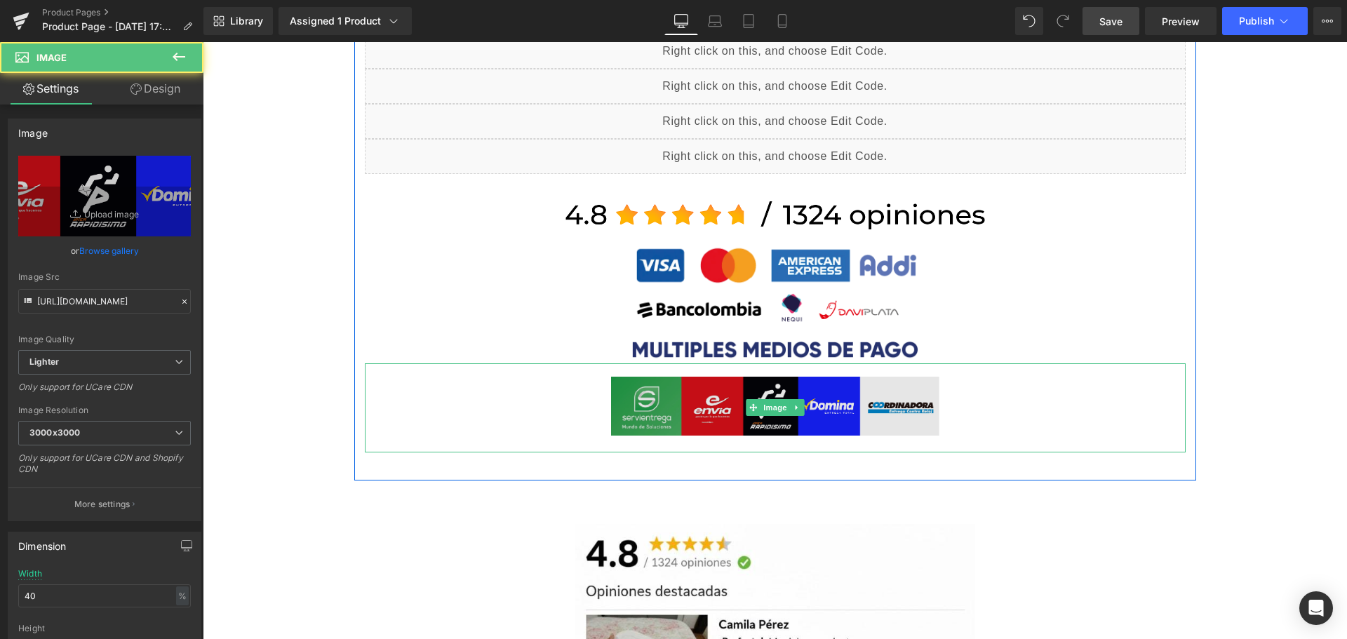
scroll to position [1726, 0]
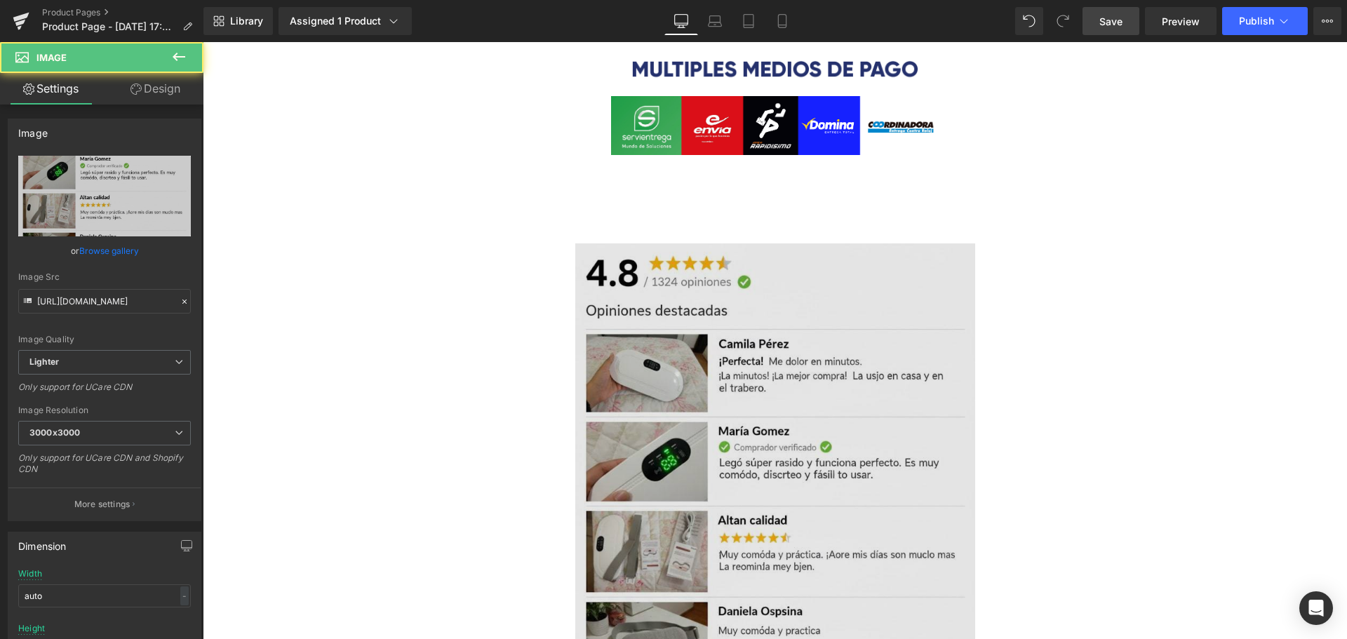
click at [575, 318] on img at bounding box center [775, 517] width 400 height 548
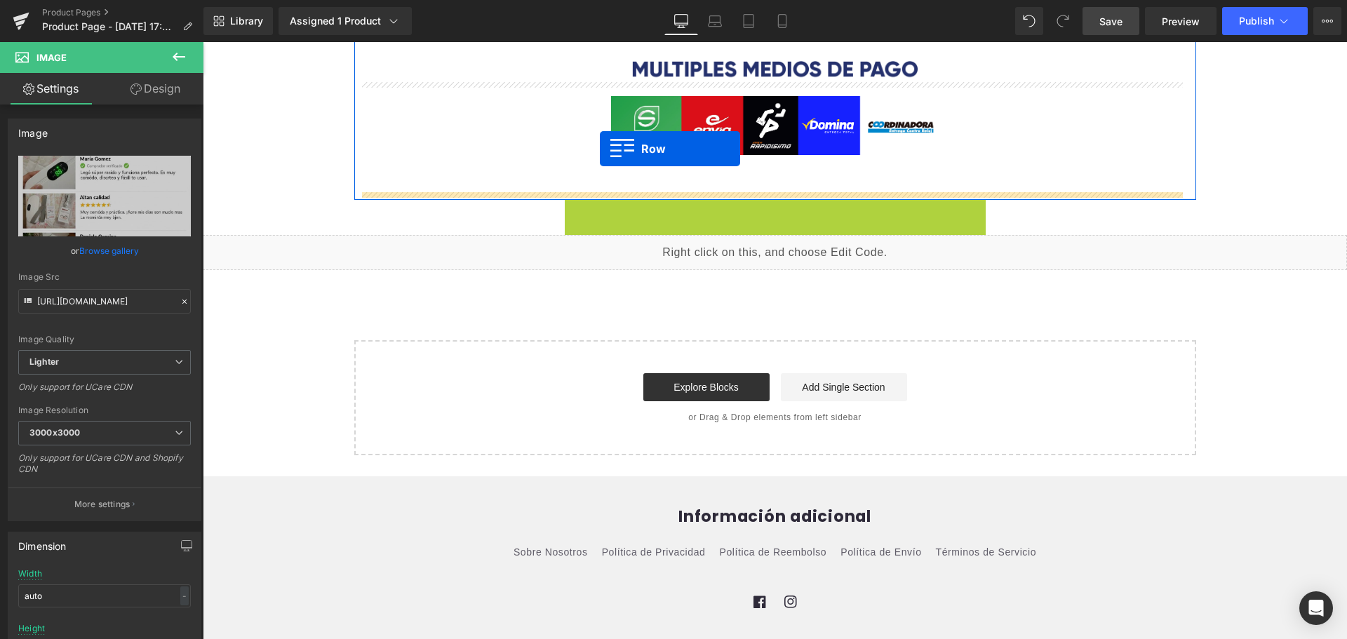
drag, startPoint x: 580, startPoint y: 182, endPoint x: 600, endPoint y: 149, distance: 39.0
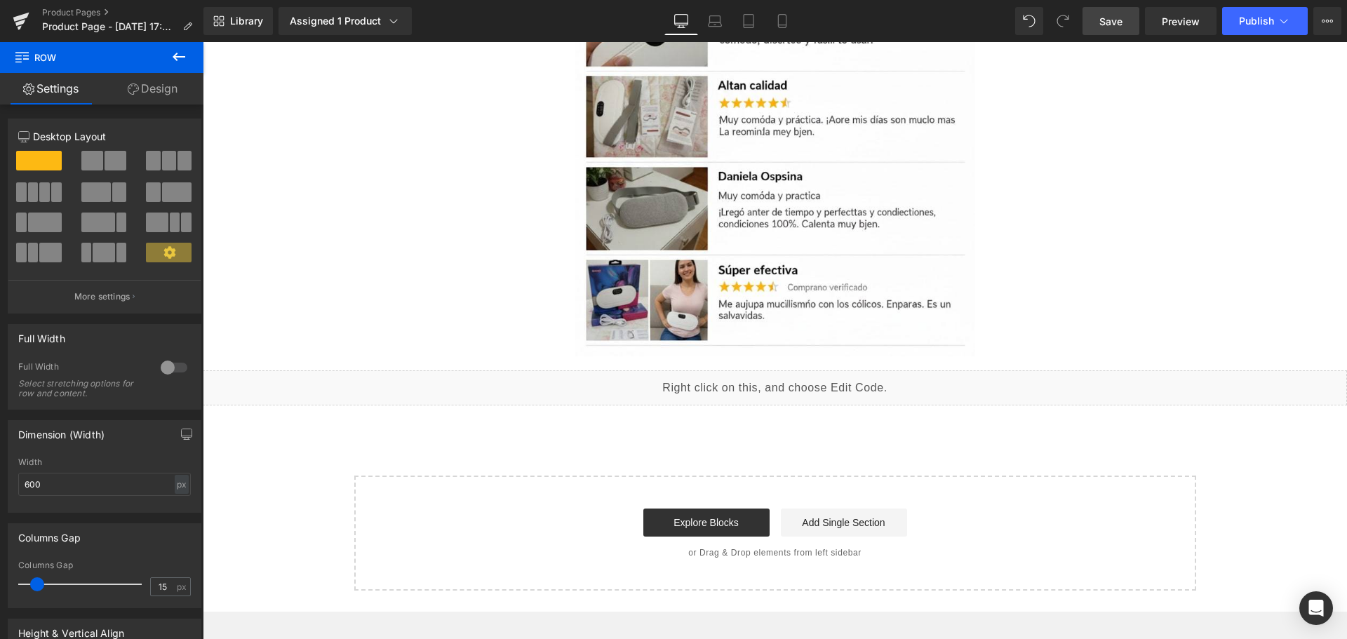
scroll to position [2172, 0]
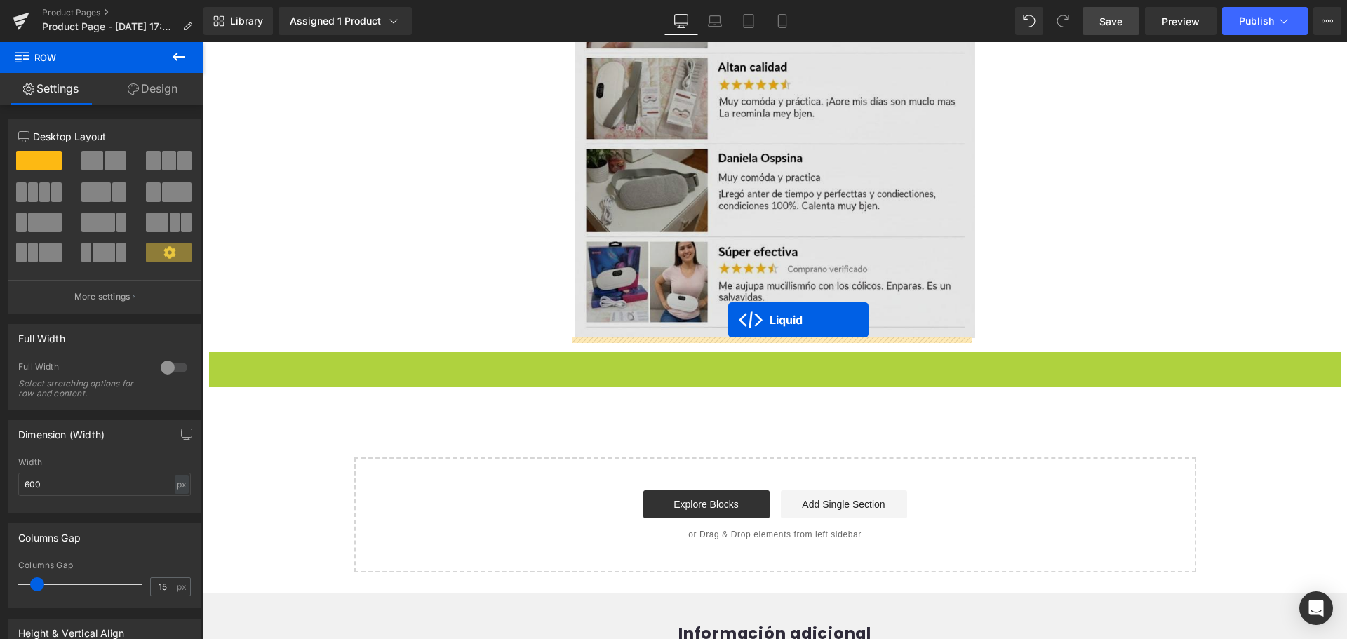
drag, startPoint x: 736, startPoint y: 361, endPoint x: 728, endPoint y: 320, distance: 41.4
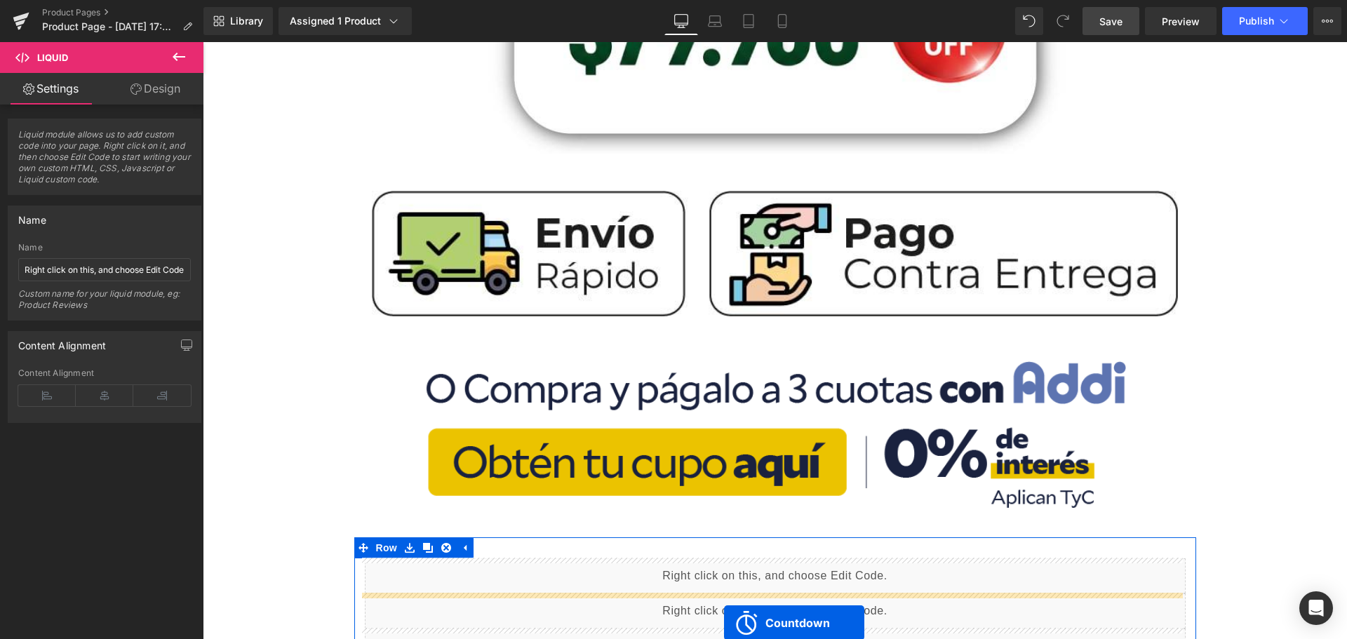
scroll to position [713, 0]
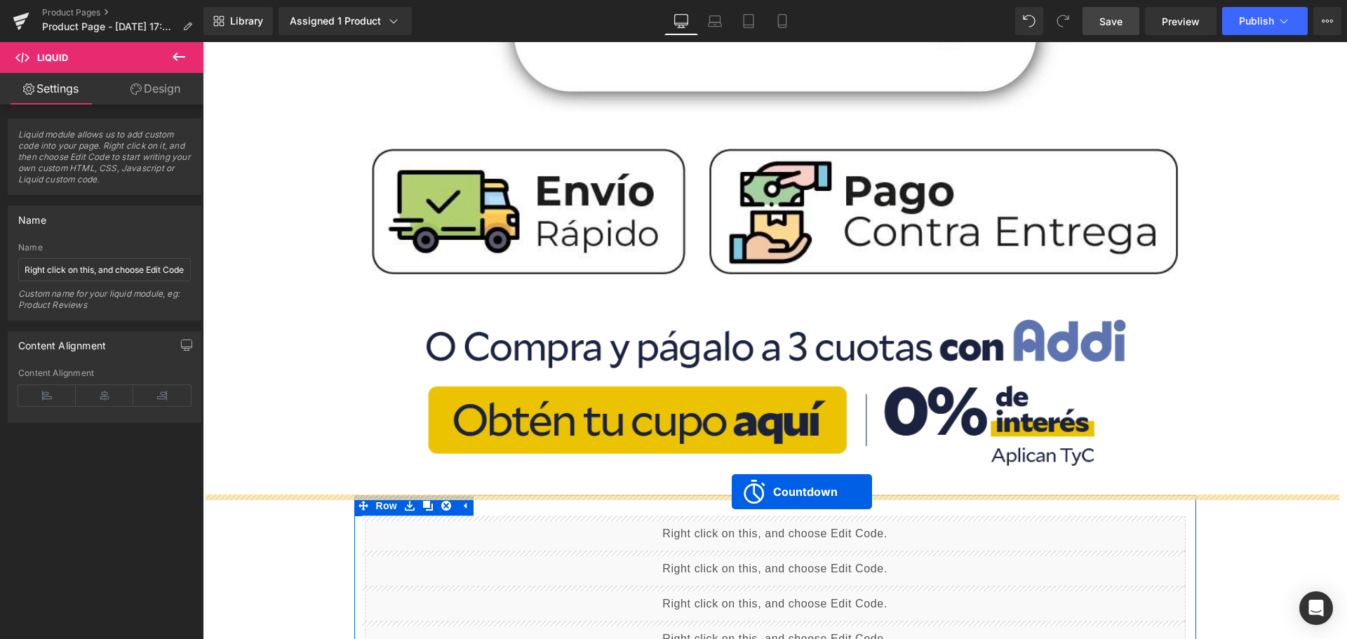
drag, startPoint x: 718, startPoint y: 73, endPoint x: 732, endPoint y: 492, distance: 419.0
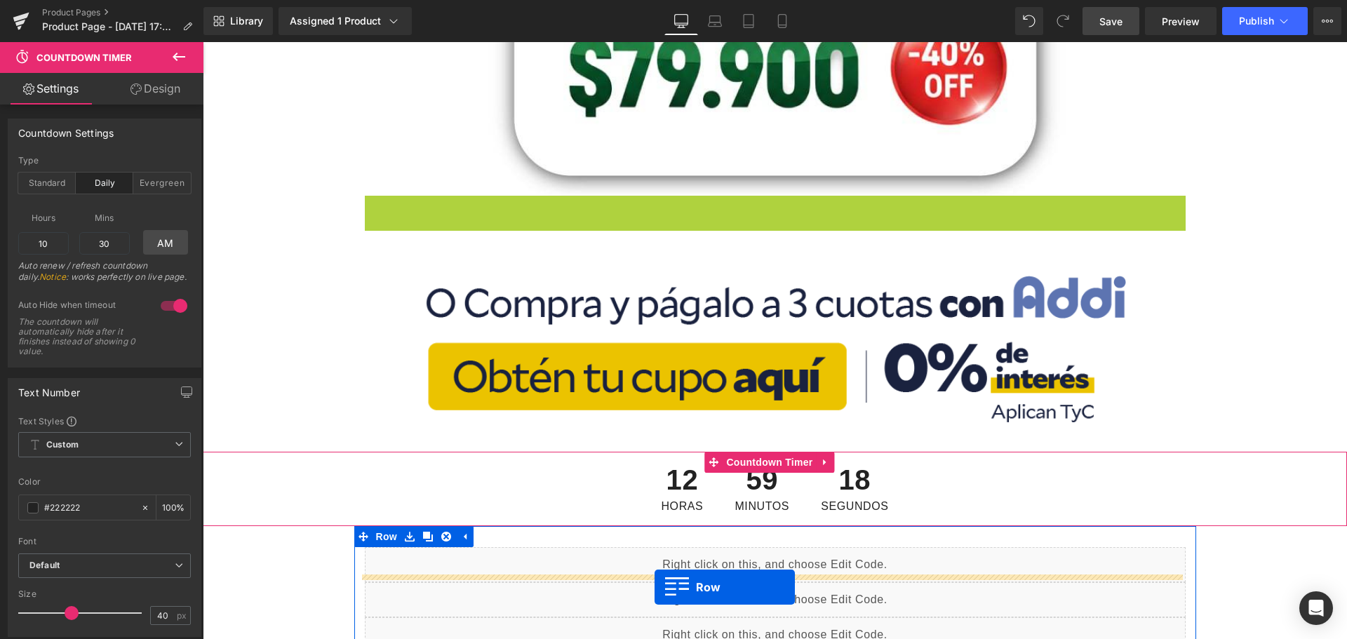
scroll to position [664, 0]
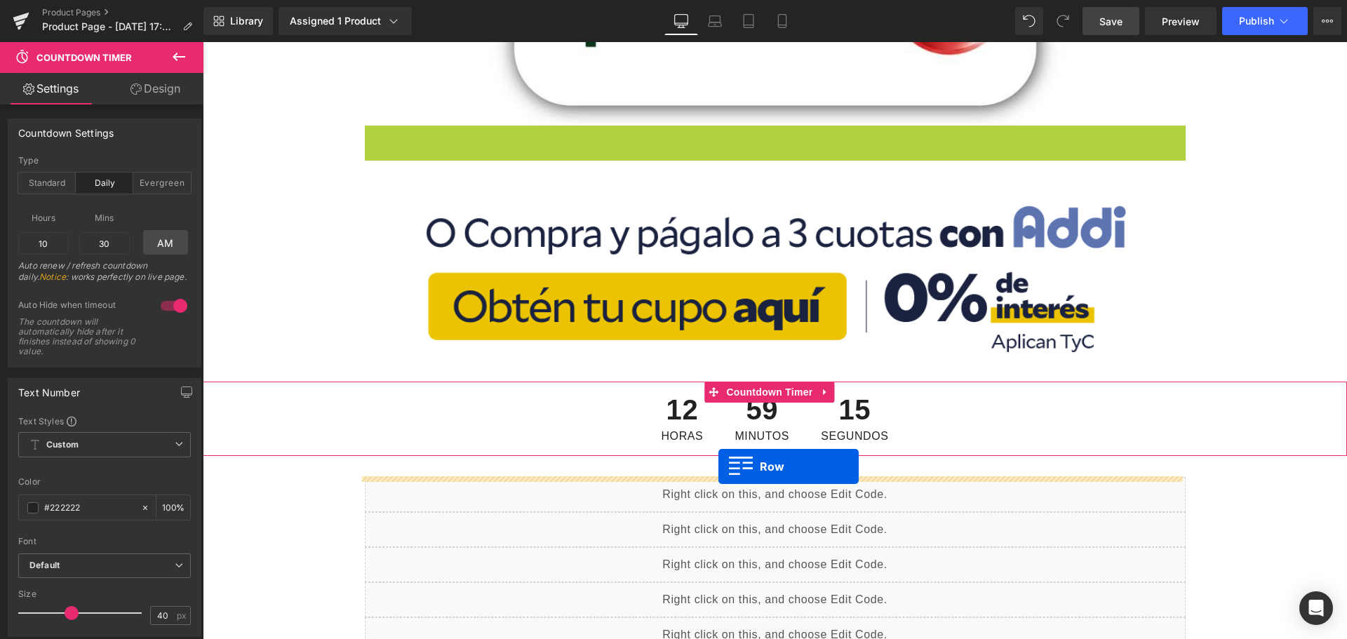
drag, startPoint x: 478, startPoint y: 474, endPoint x: 718, endPoint y: 467, distance: 240.0
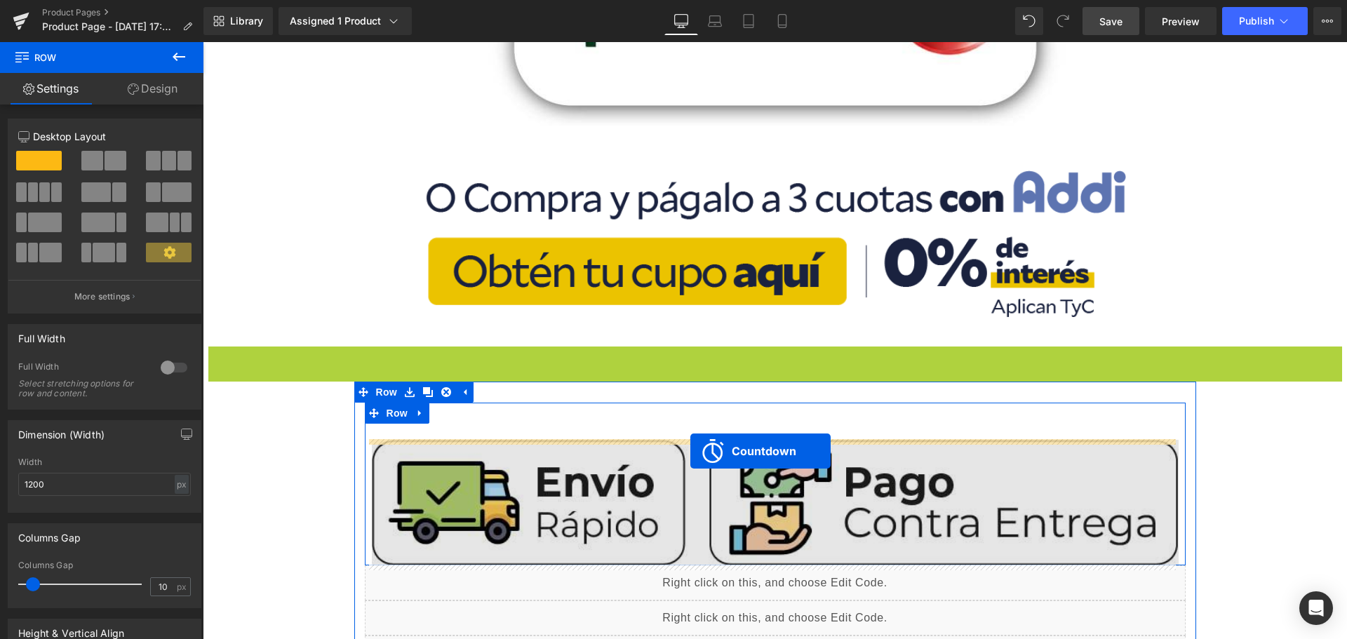
drag, startPoint x: 711, startPoint y: 350, endPoint x: 690, endPoint y: 451, distance: 103.2
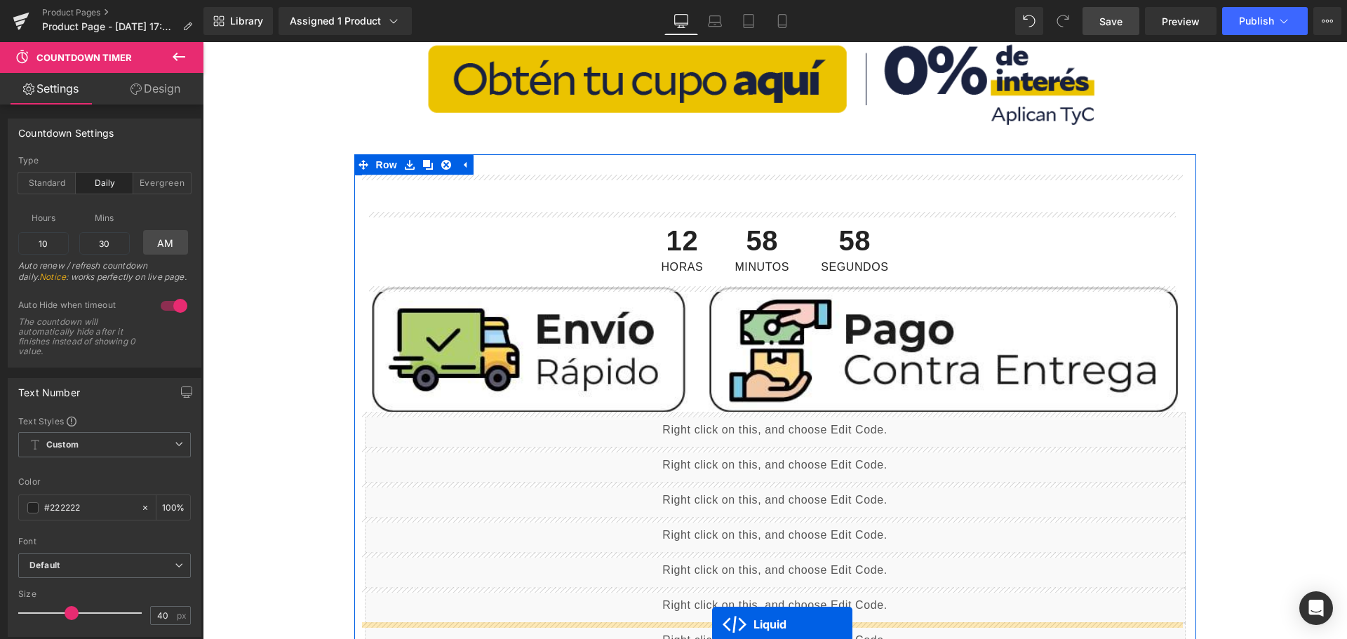
scroll to position [898, 0]
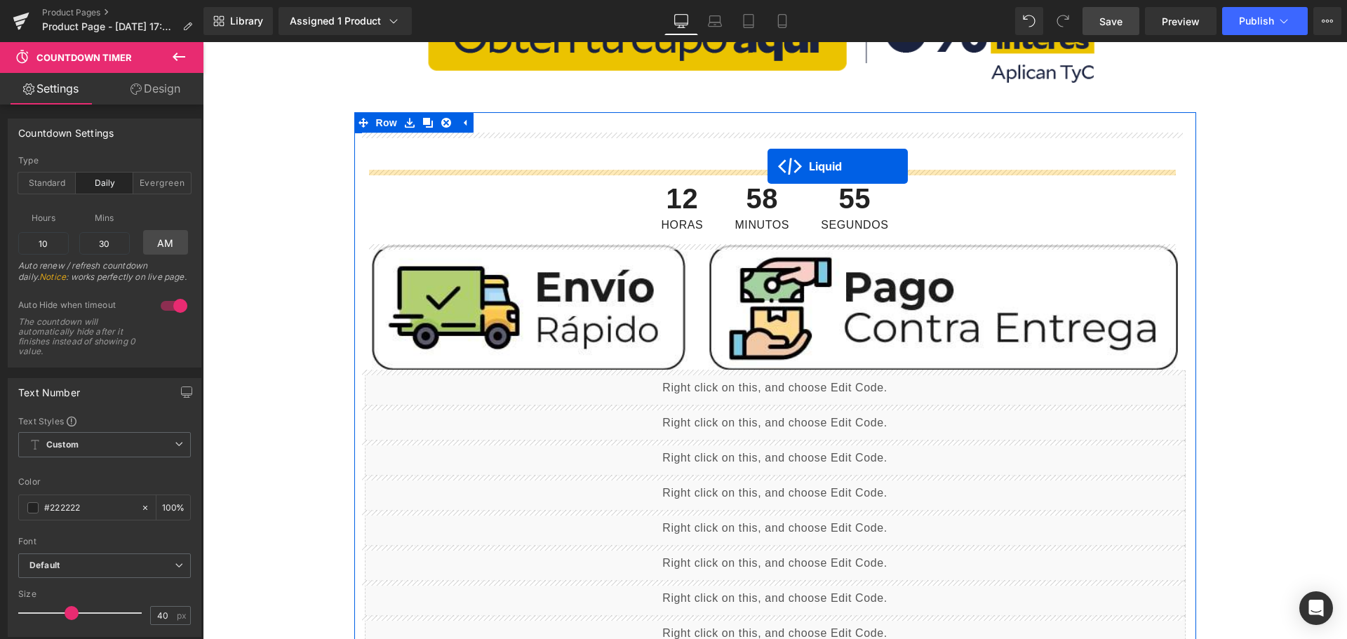
drag, startPoint x: 734, startPoint y: 249, endPoint x: 767, endPoint y: 166, distance: 89.4
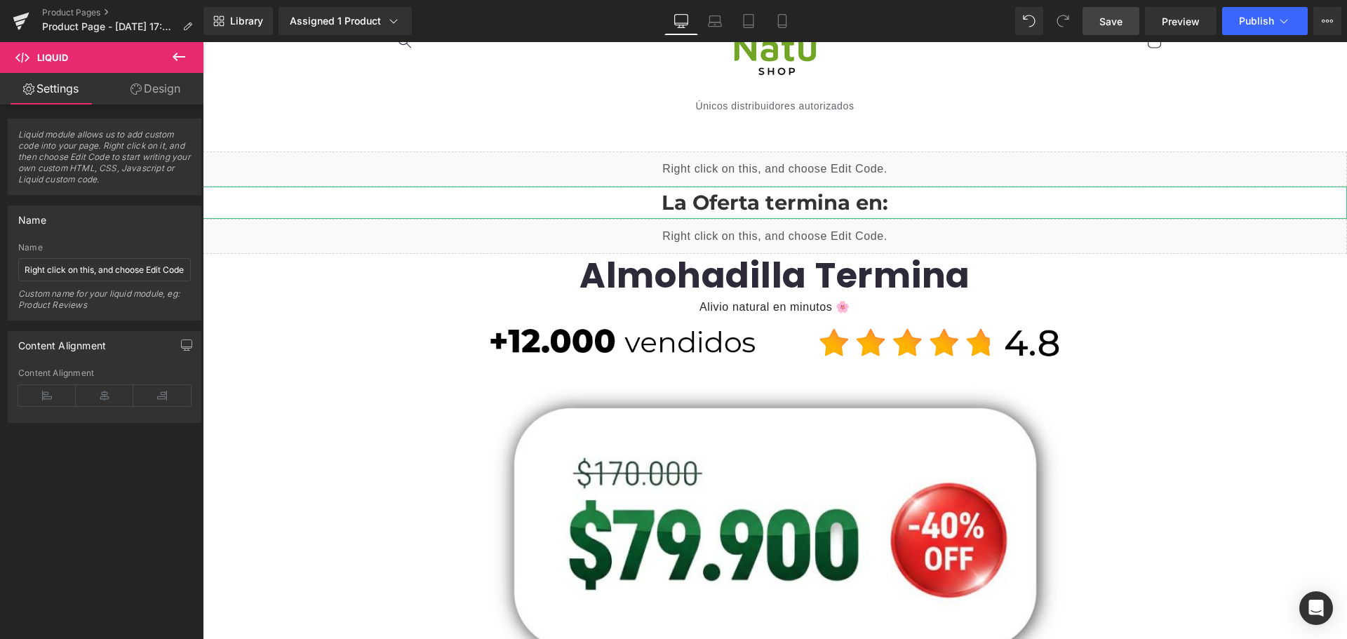
scroll to position [0, 0]
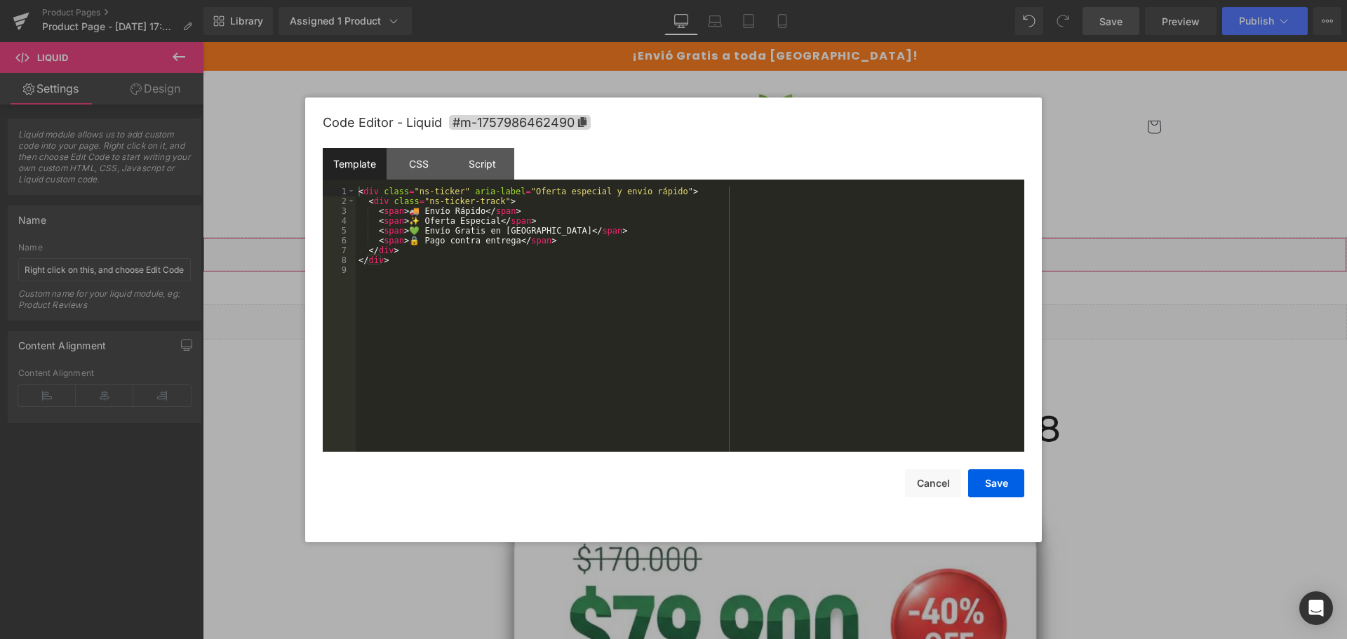
click at [784, 251] on div "Liquid" at bounding box center [775, 254] width 1144 height 35
click at [936, 486] on button "Cancel" at bounding box center [933, 483] width 56 height 28
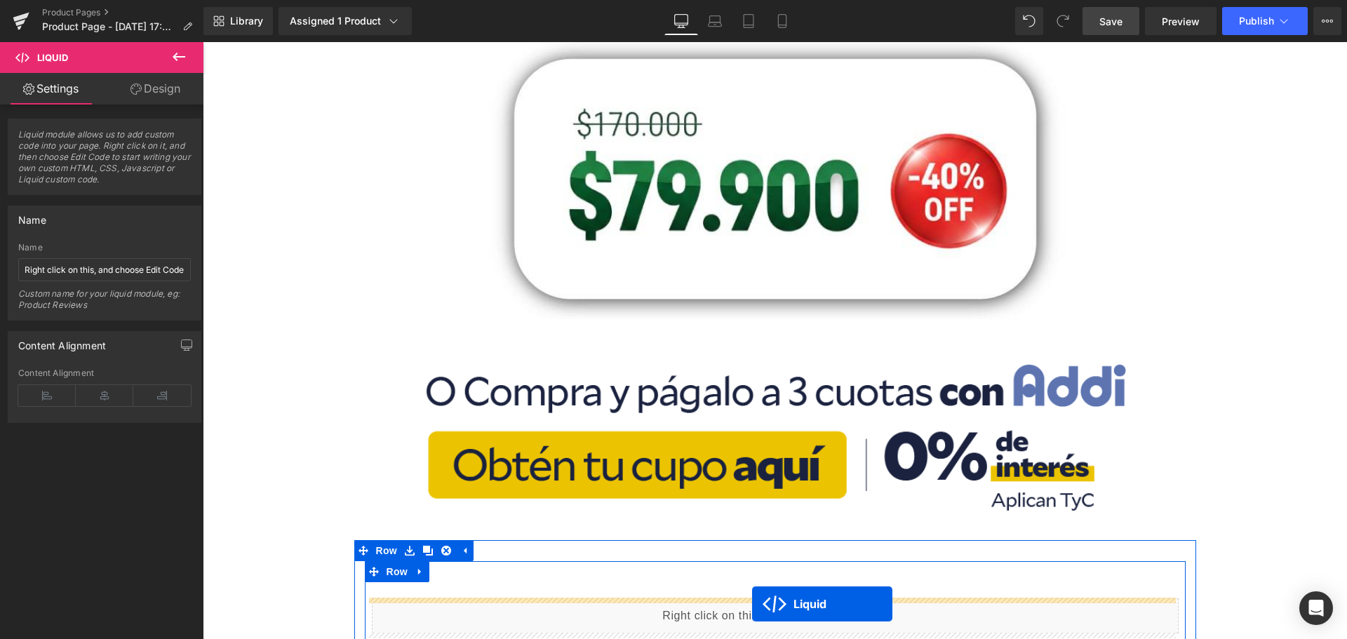
scroll to position [477, 0]
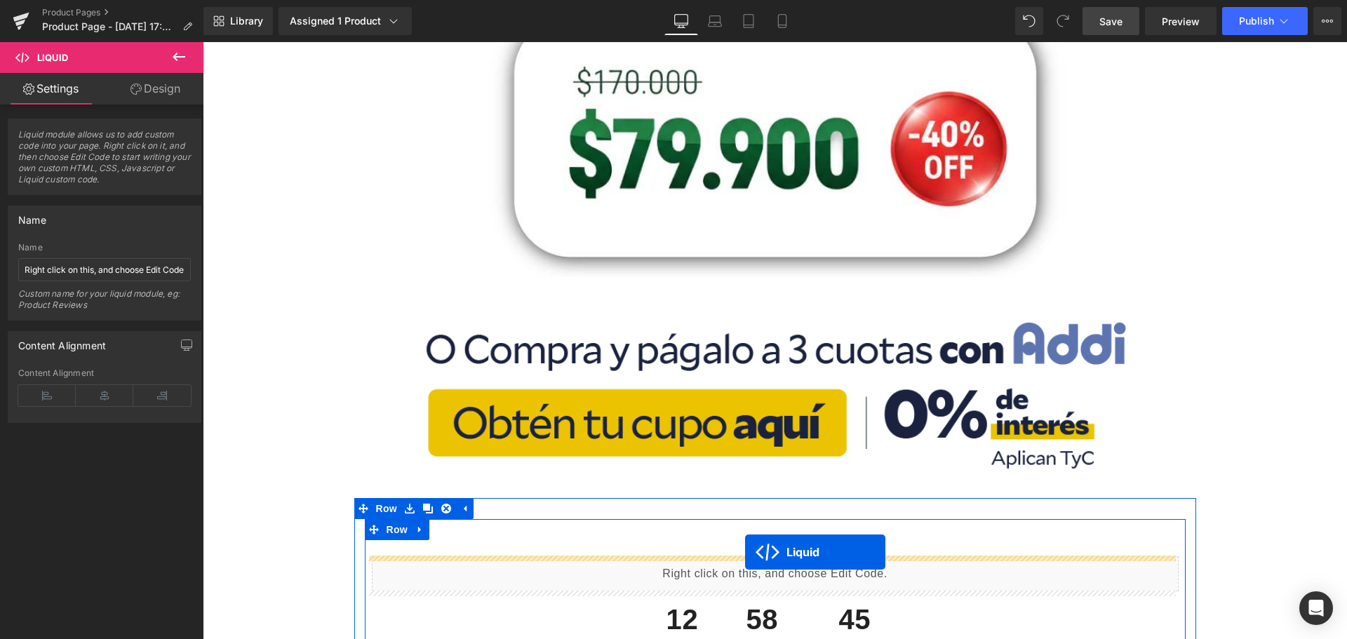
drag, startPoint x: 730, startPoint y: 243, endPoint x: 745, endPoint y: 552, distance: 309.0
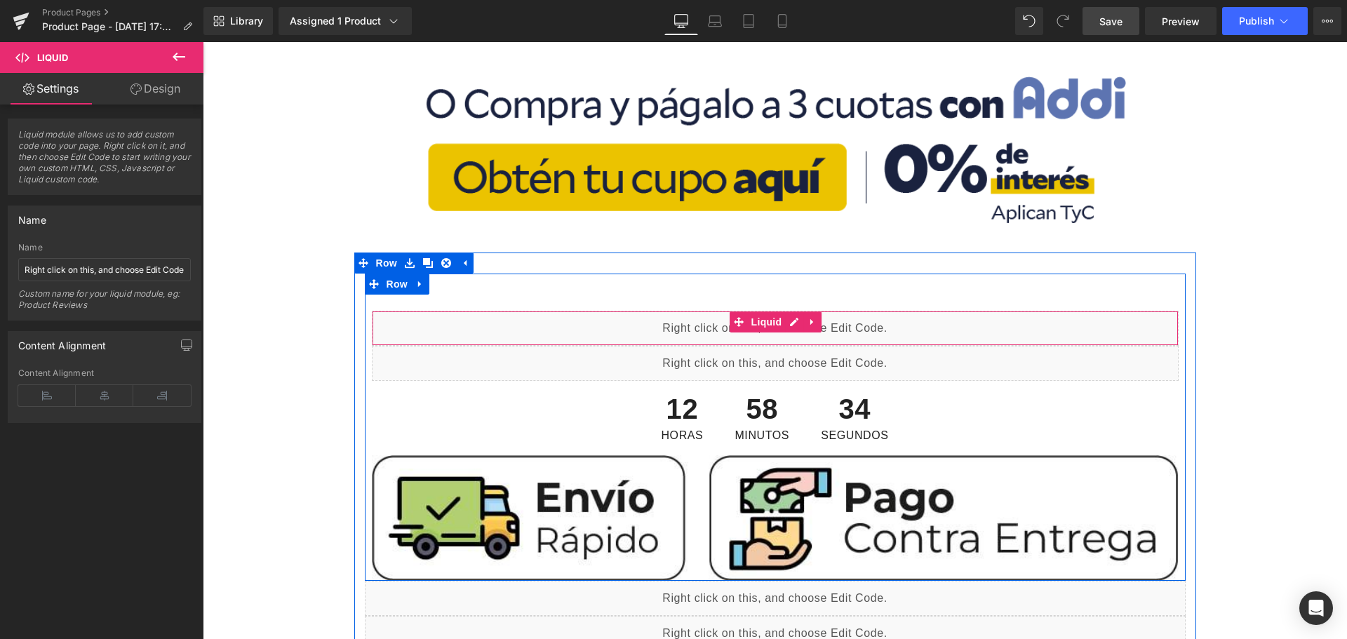
scroll to position [617, 0]
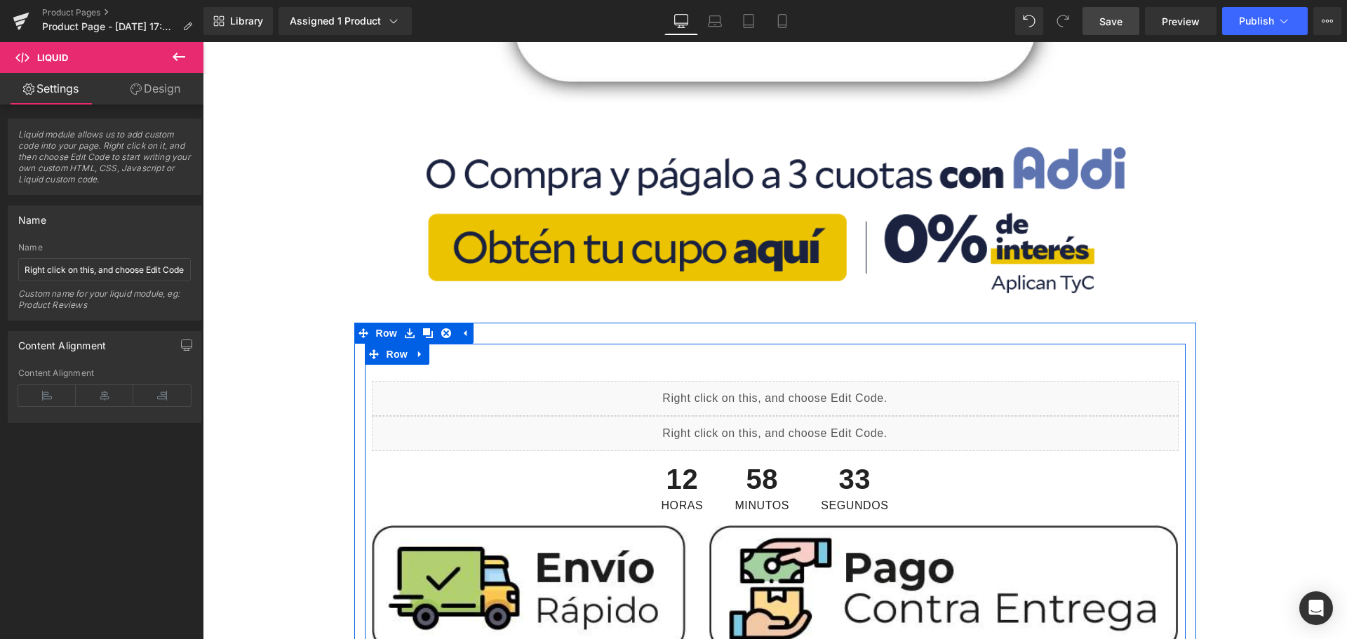
click at [726, 458] on div "12 Horas 58 Minutos 33 Segundos Countdown Timer" at bounding box center [775, 488] width 807 height 74
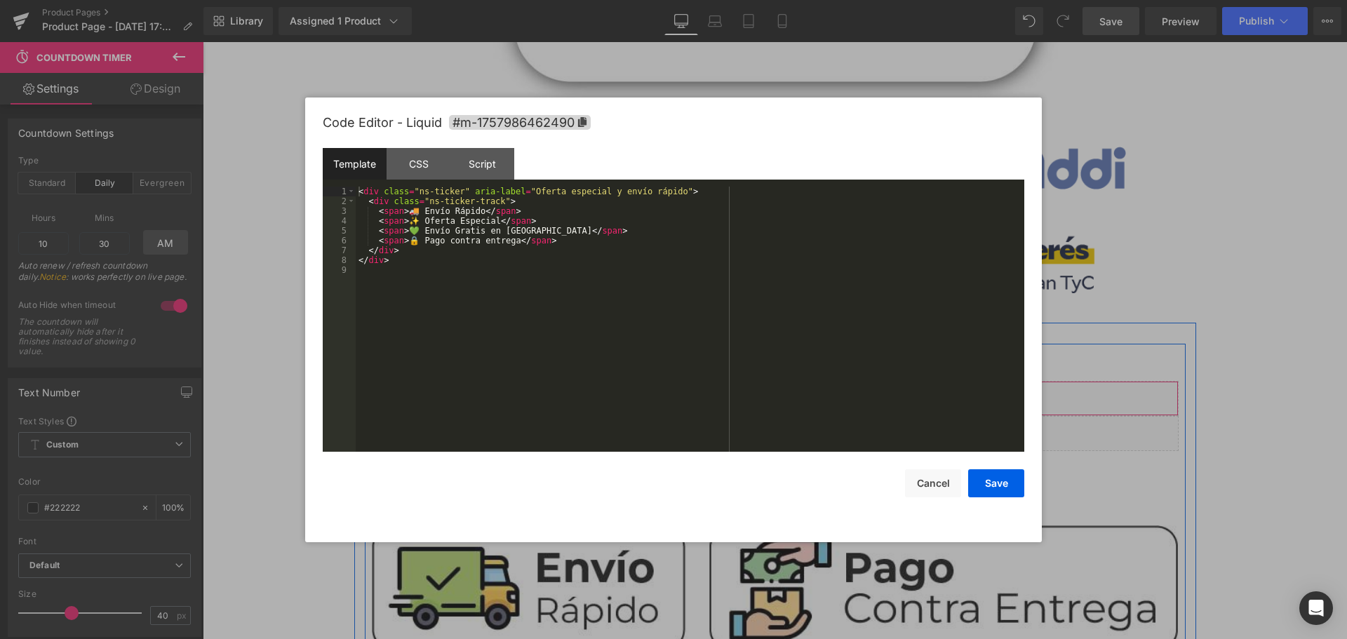
click at [786, 394] on div "Liquid" at bounding box center [775, 398] width 807 height 35
click at [929, 488] on button "Cancel" at bounding box center [933, 483] width 56 height 28
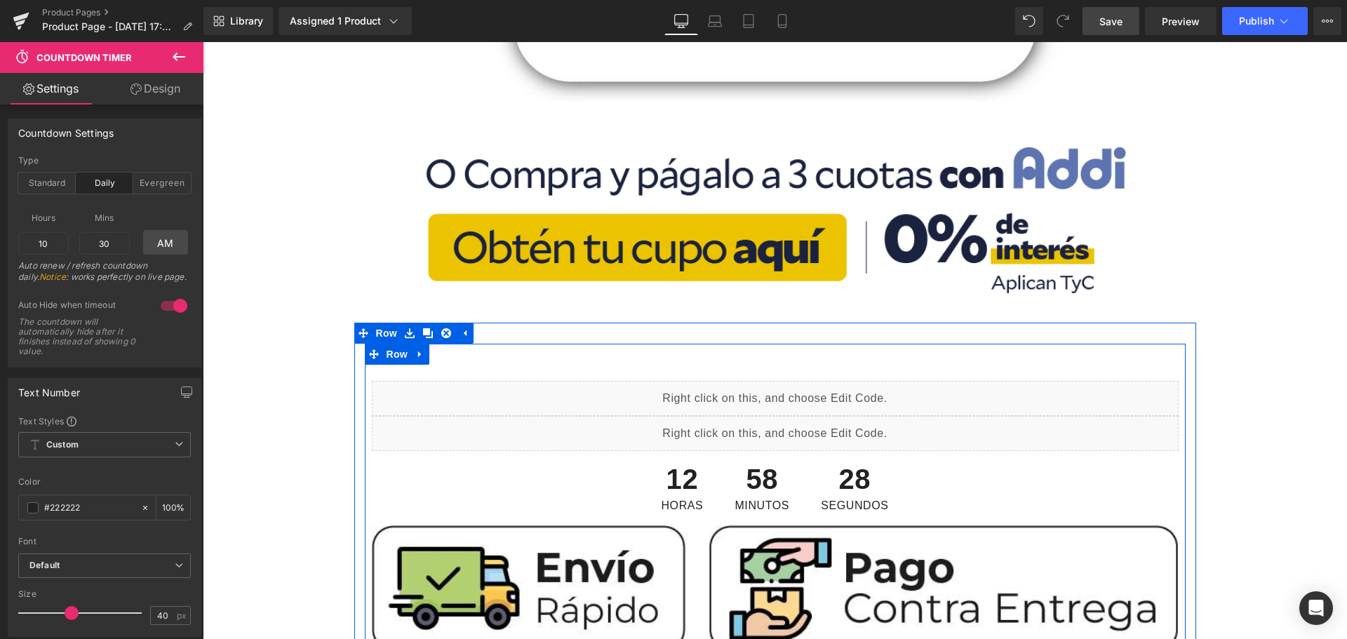
click at [789, 429] on div "Liquid" at bounding box center [775, 433] width 807 height 35
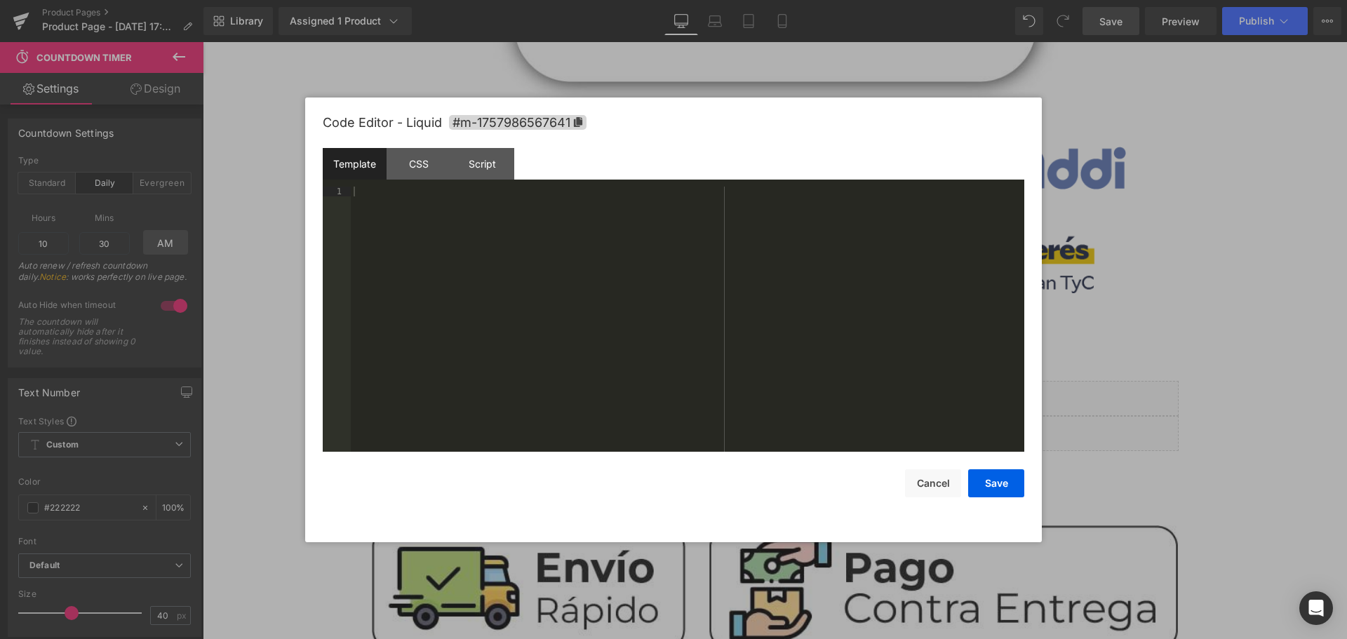
click at [436, 181] on div "Template CSS Script Data" at bounding box center [674, 167] width 702 height 39
click at [427, 171] on div "CSS" at bounding box center [419, 164] width 64 height 32
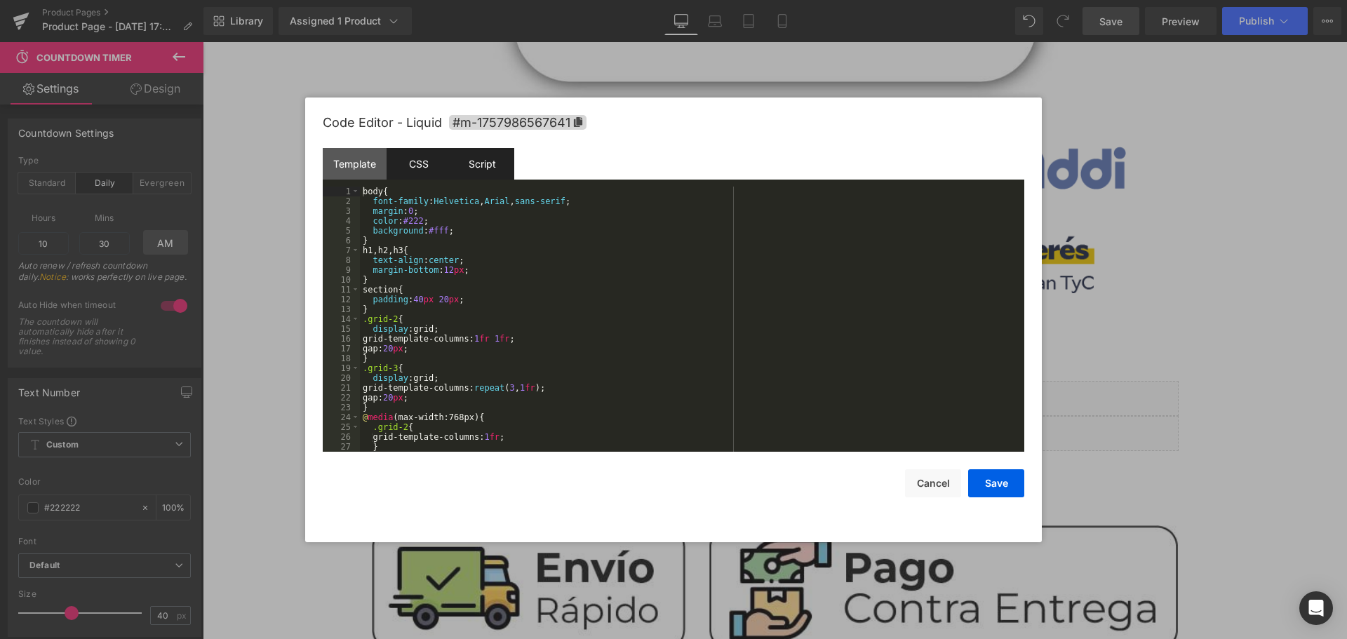
click at [483, 163] on div "Script" at bounding box center [482, 164] width 64 height 32
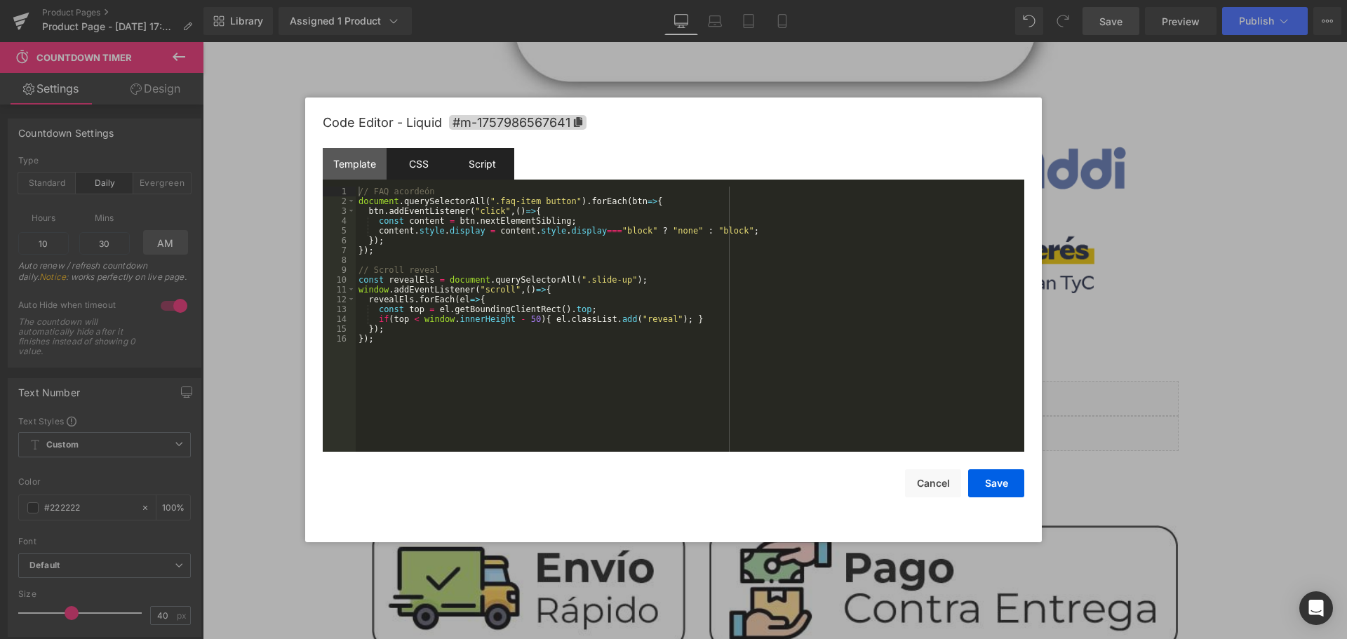
click at [427, 161] on div "CSS" at bounding box center [419, 164] width 64 height 32
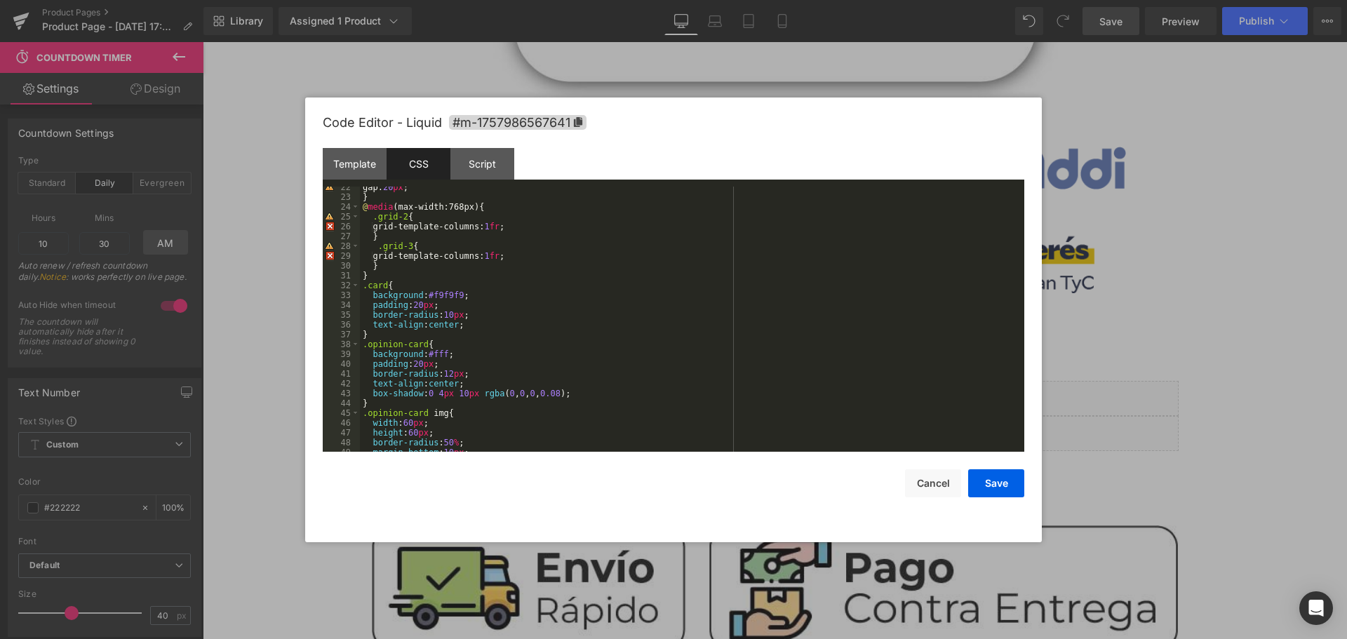
scroll to position [0, 0]
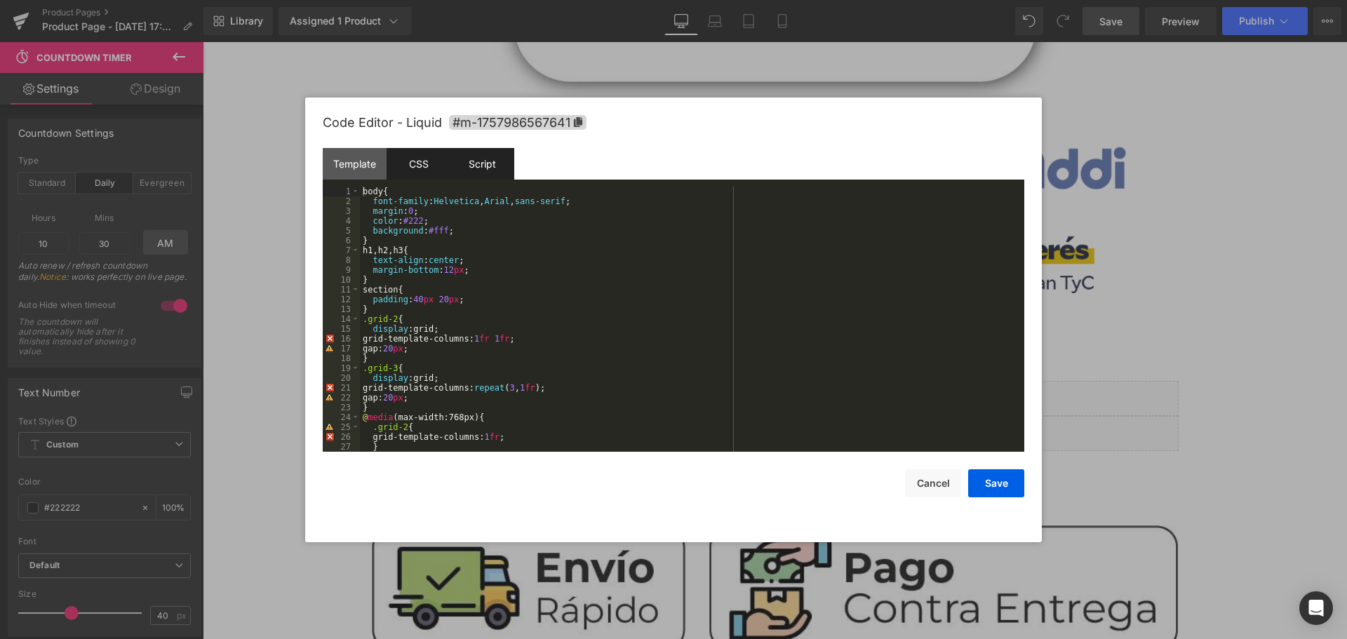
click at [503, 178] on div "Script" at bounding box center [482, 164] width 64 height 32
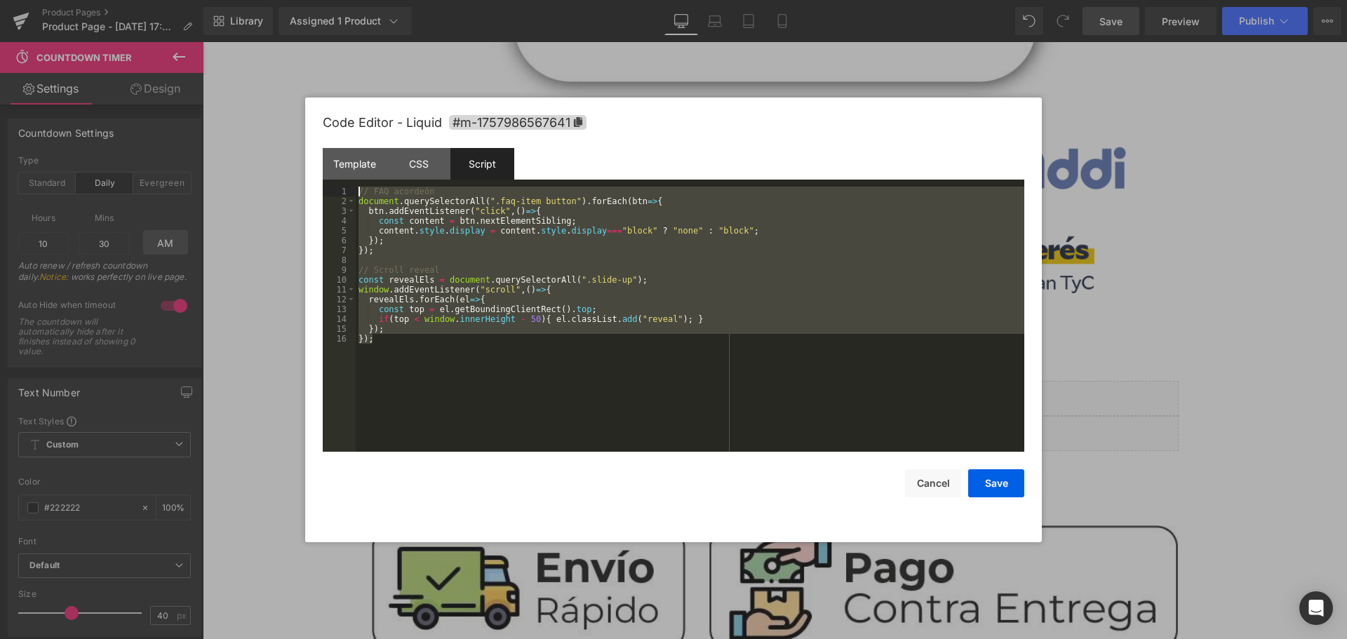
drag, startPoint x: 350, startPoint y: 276, endPoint x: 274, endPoint y: 90, distance: 200.4
click at [274, 90] on body "Liquid You are previewing how the will restyle your page. You can not edit Elem…" at bounding box center [673, 319] width 1347 height 639
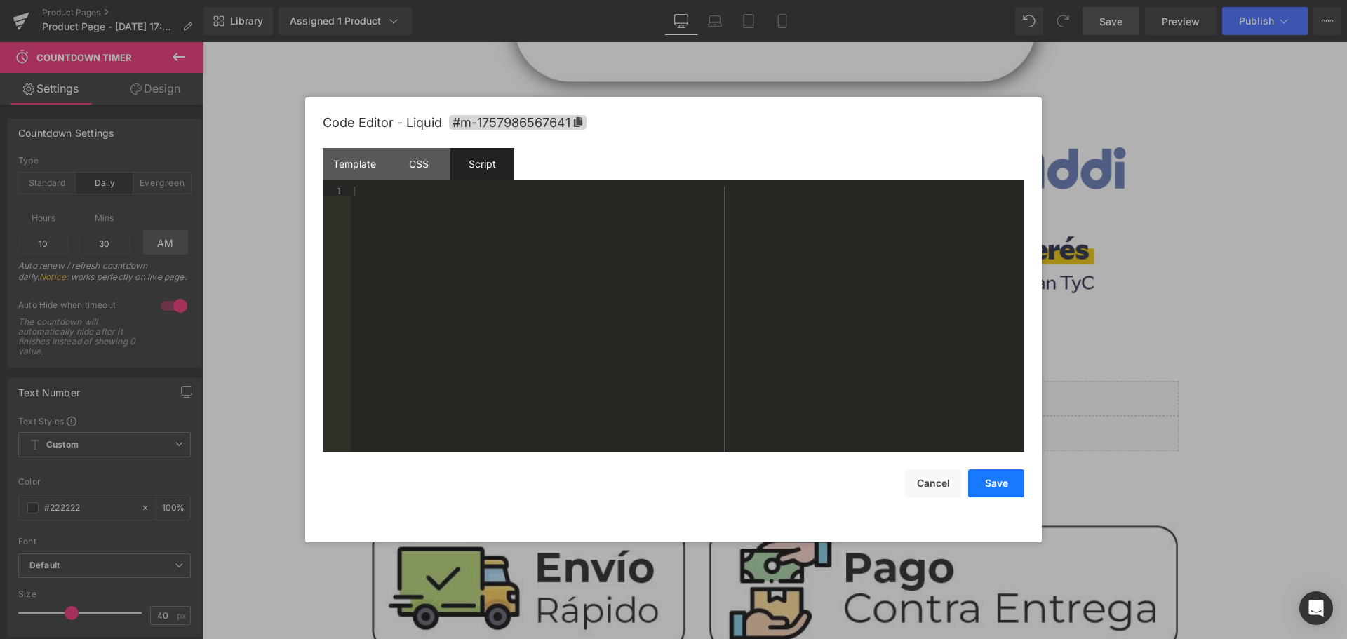
click at [1019, 492] on button "Save" at bounding box center [996, 483] width 56 height 28
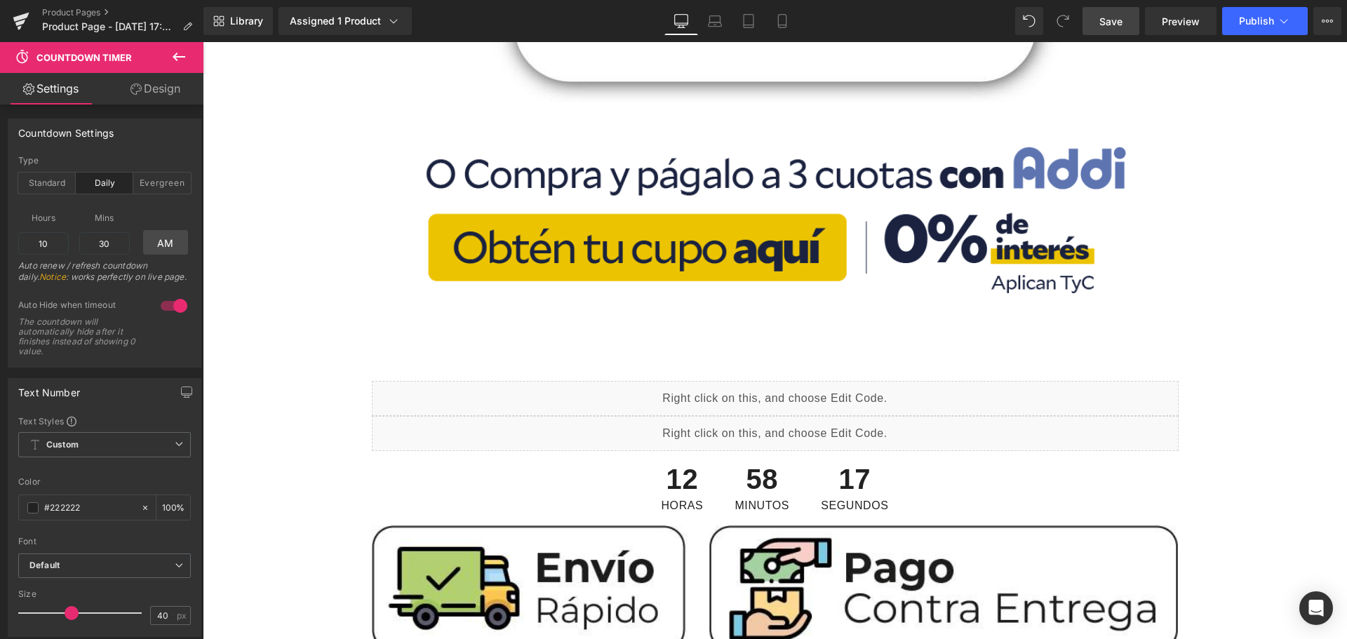
click at [1115, 14] on span "Save" at bounding box center [1110, 21] width 23 height 15
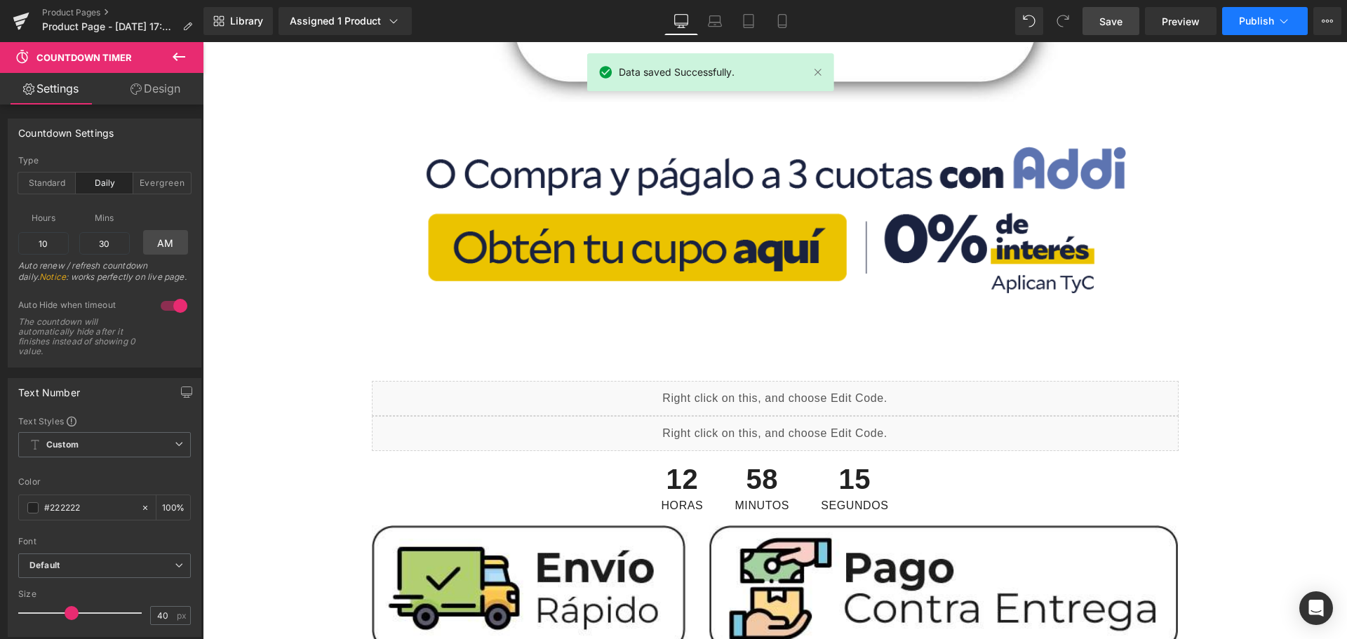
click at [1247, 19] on span "Publish" at bounding box center [1256, 20] width 35 height 11
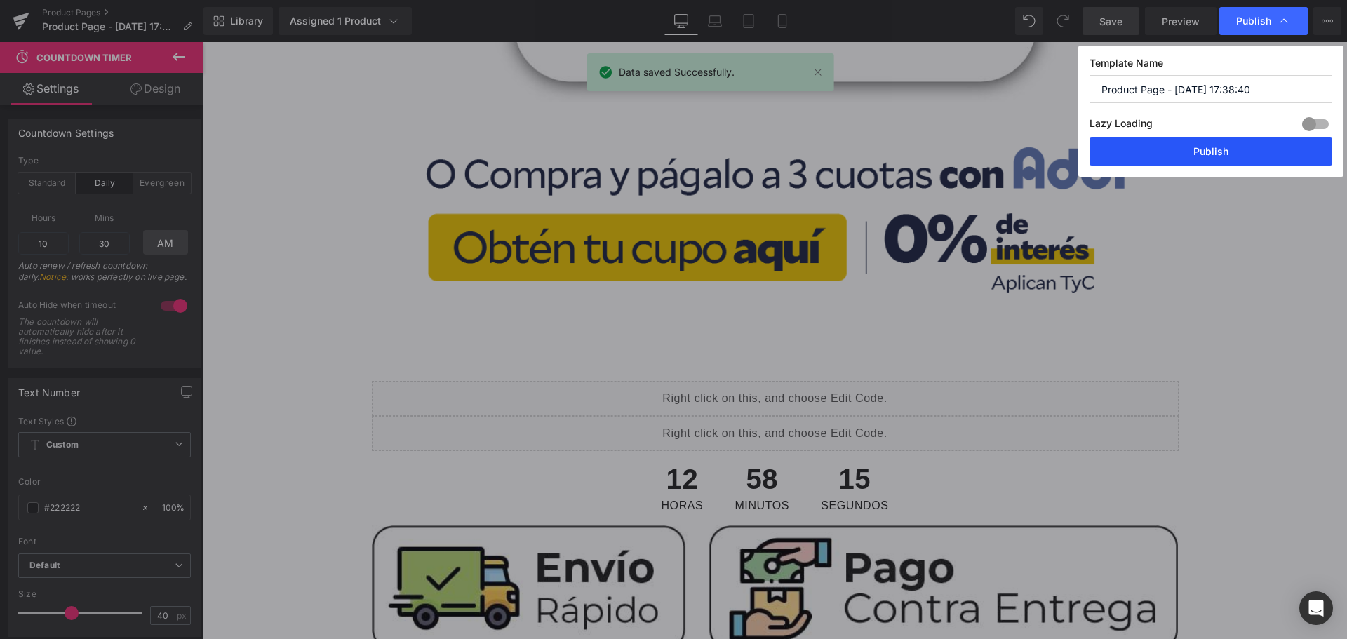
click at [1221, 145] on button "Publish" at bounding box center [1210, 152] width 243 height 28
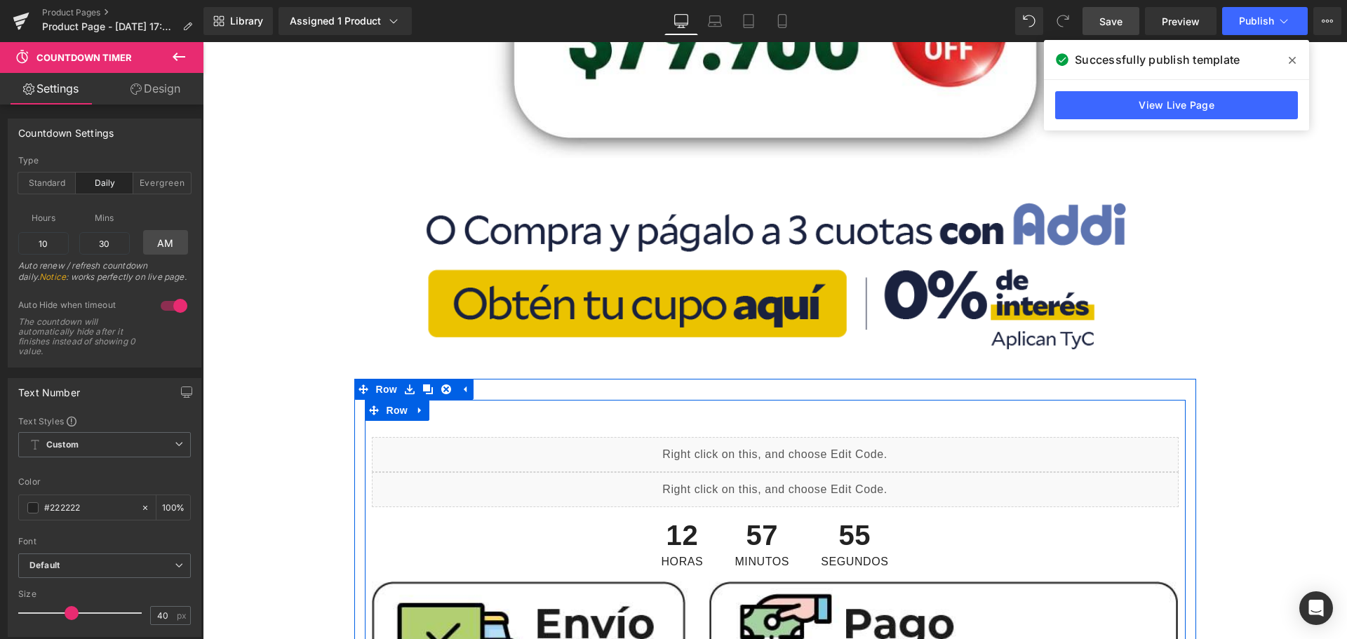
scroll to position [477, 0]
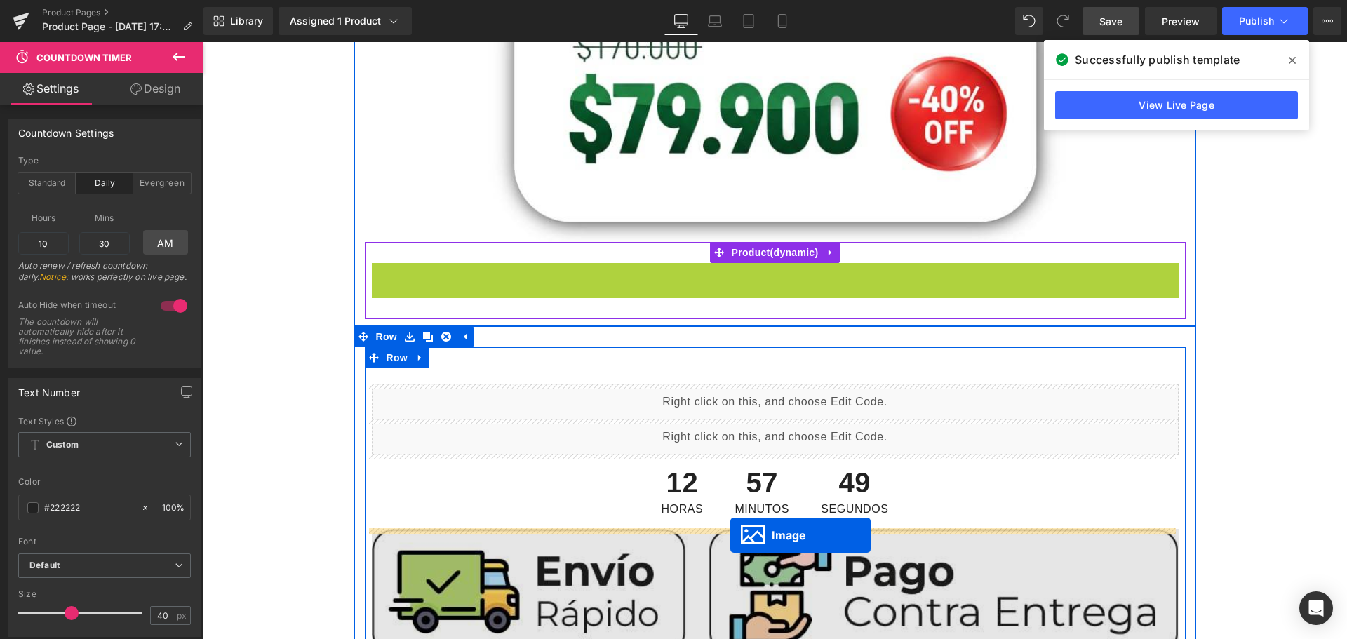
drag, startPoint x: 742, startPoint y: 344, endPoint x: 730, endPoint y: 535, distance: 191.9
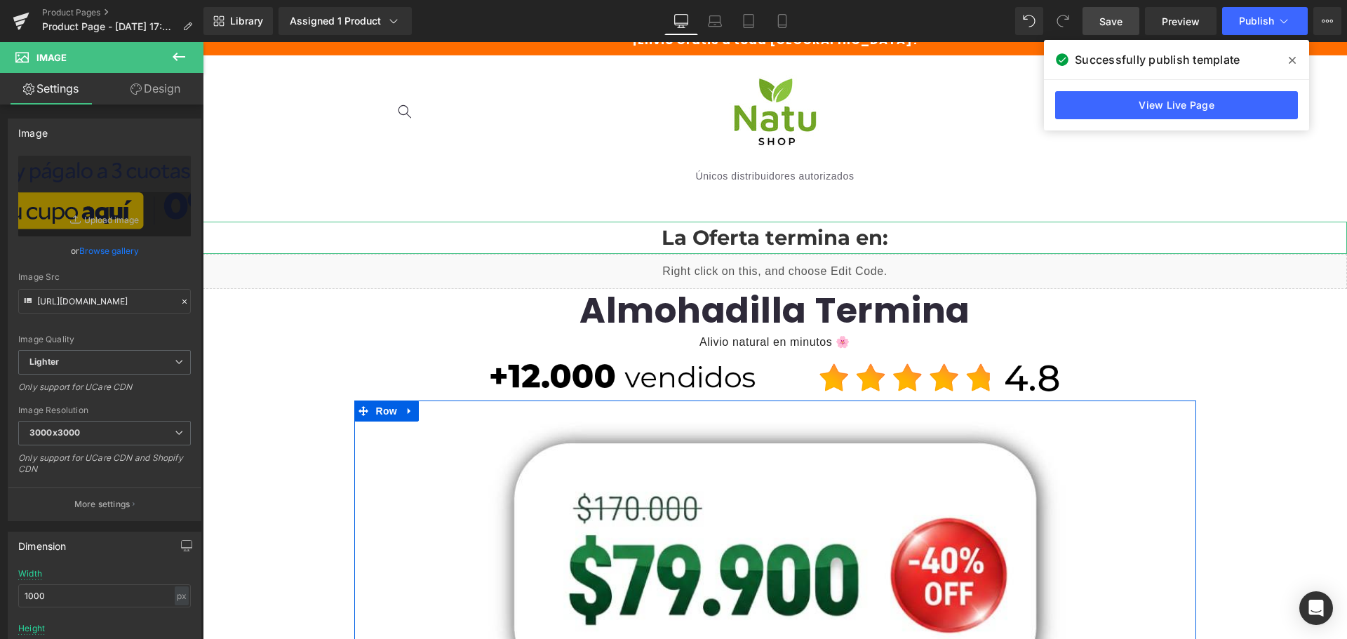
scroll to position [0, 0]
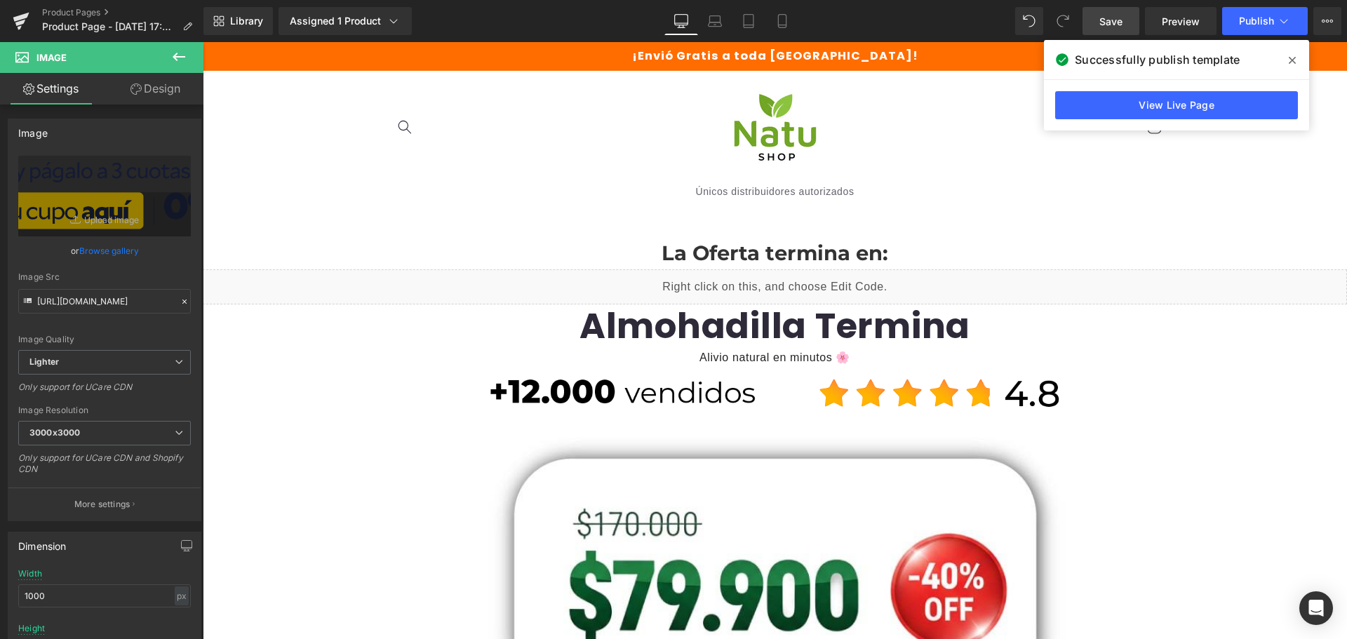
click at [166, 52] on button at bounding box center [178, 57] width 49 height 31
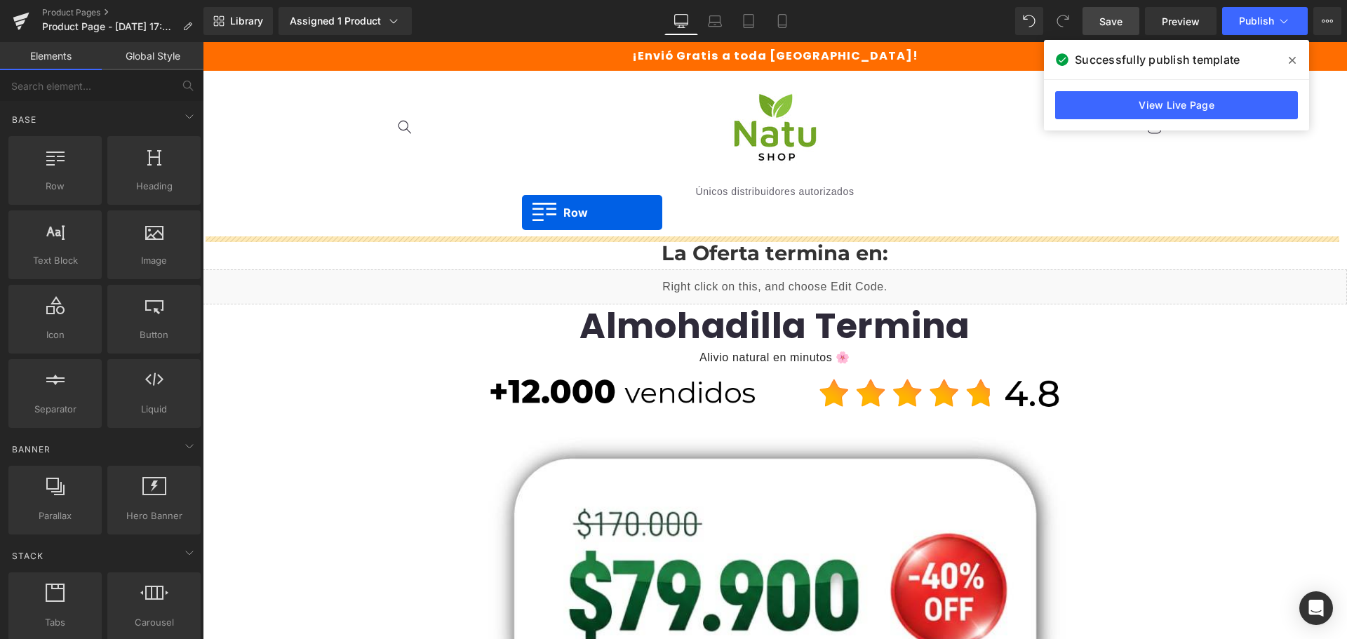
drag, startPoint x: 246, startPoint y: 221, endPoint x: 522, endPoint y: 213, distance: 276.5
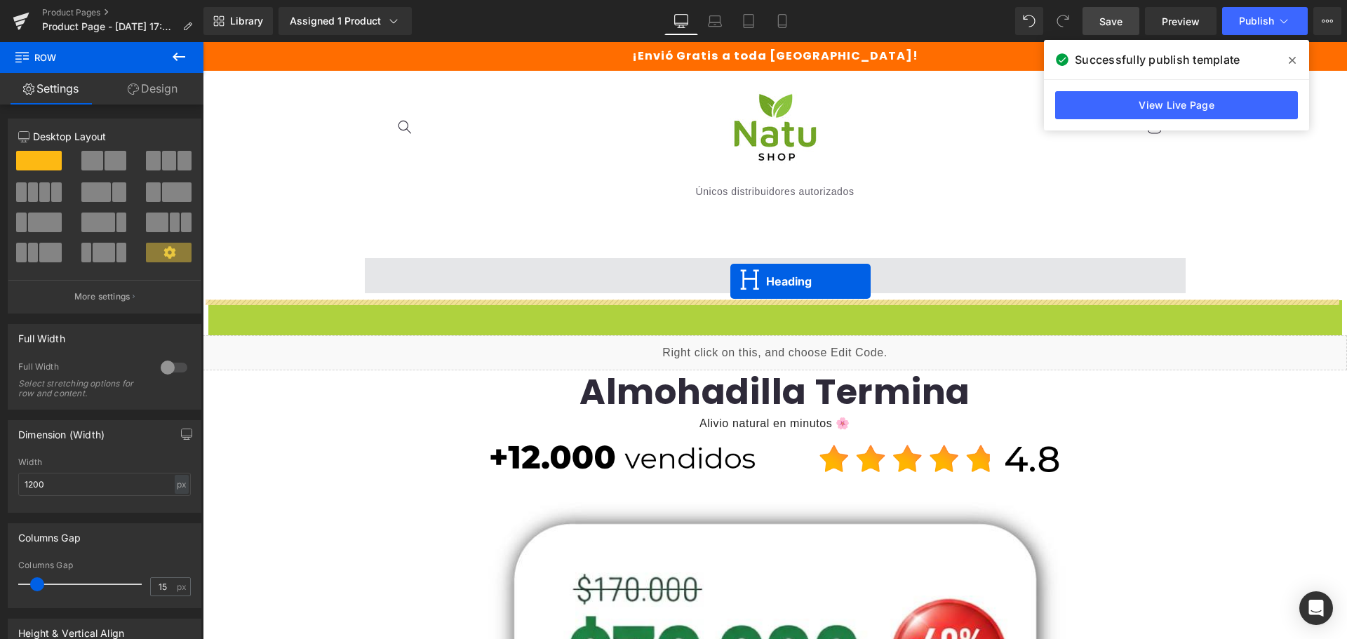
drag, startPoint x: 737, startPoint y: 314, endPoint x: 730, endPoint y: 277, distance: 37.1
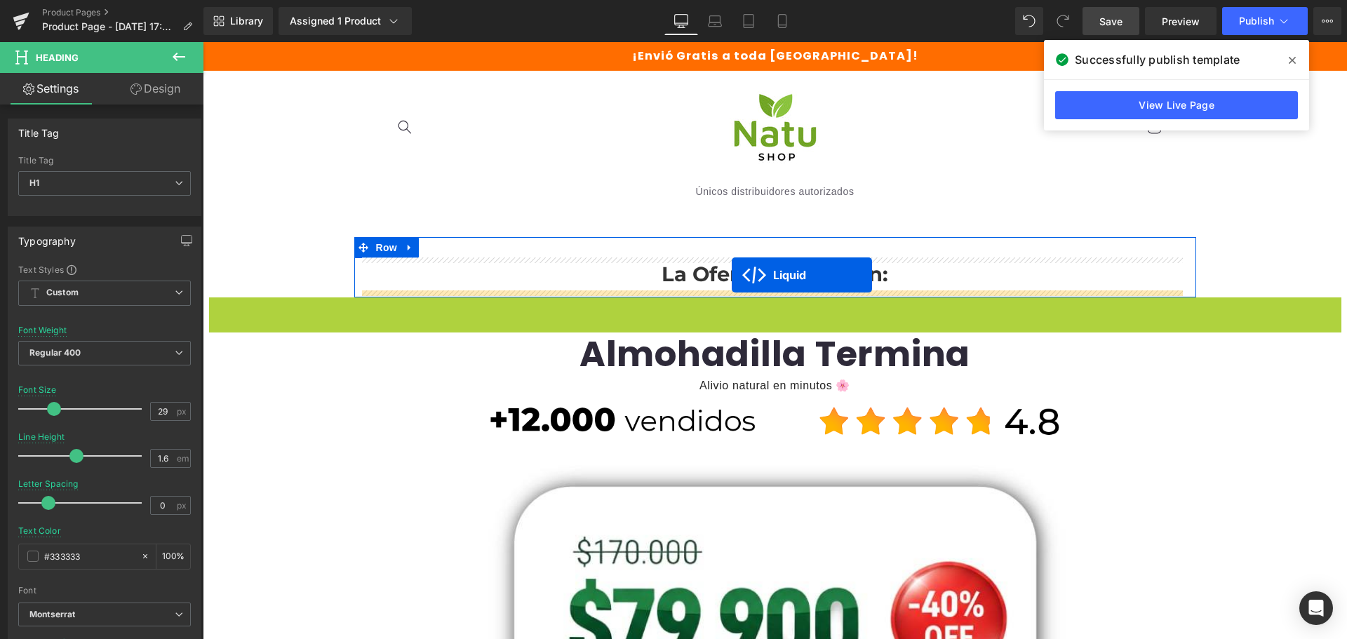
drag, startPoint x: 732, startPoint y: 308, endPoint x: 732, endPoint y: 275, distance: 33.0
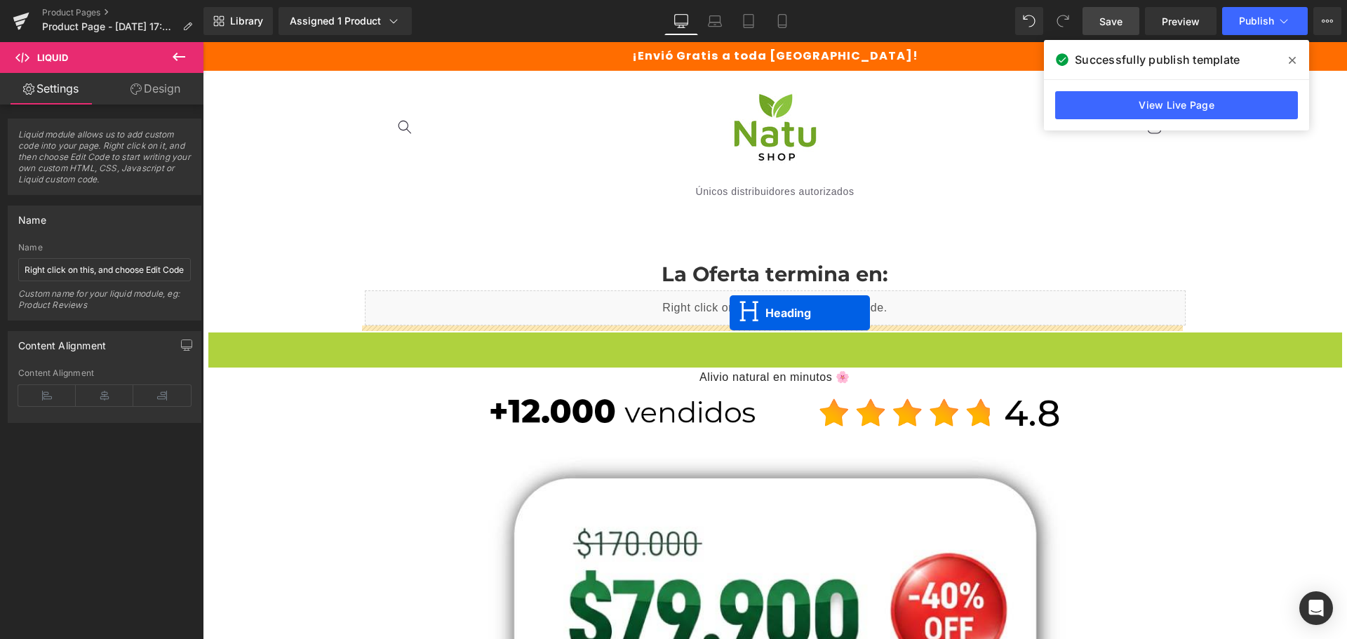
drag, startPoint x: 737, startPoint y: 356, endPoint x: 730, endPoint y: 313, distance: 43.5
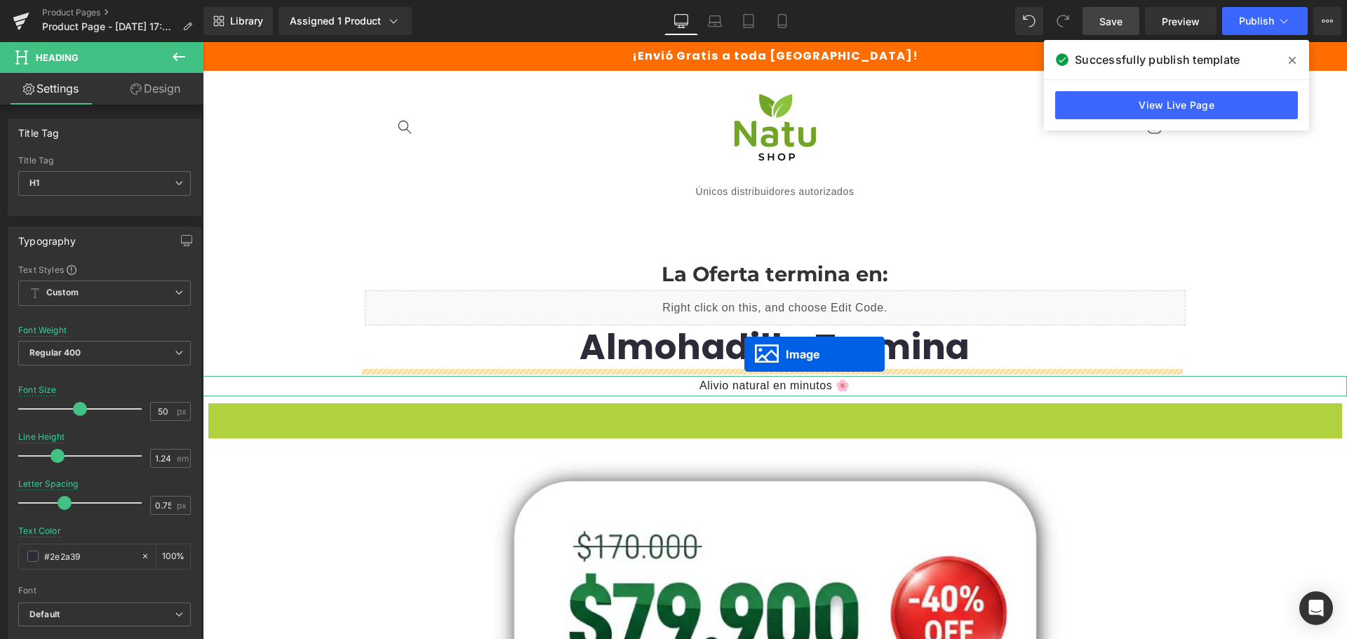
drag, startPoint x: 744, startPoint y: 420, endPoint x: 744, endPoint y: 354, distance: 65.2
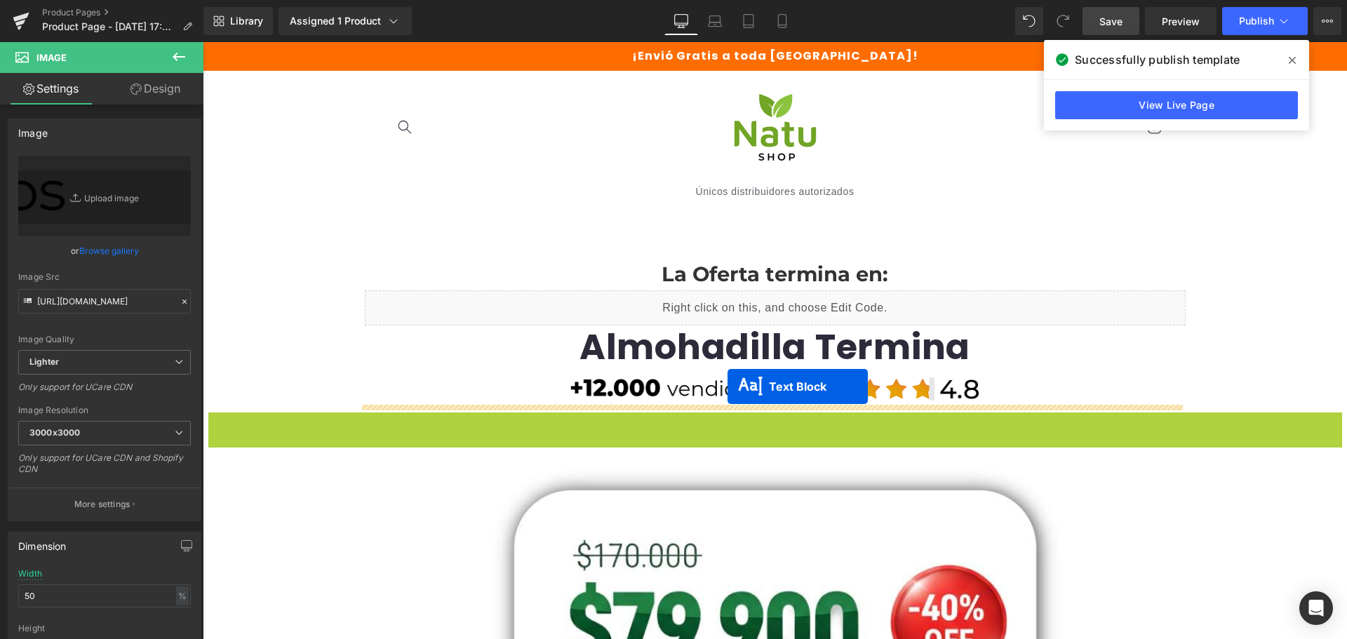
drag, startPoint x: 732, startPoint y: 422, endPoint x: 727, endPoint y: 387, distance: 35.4
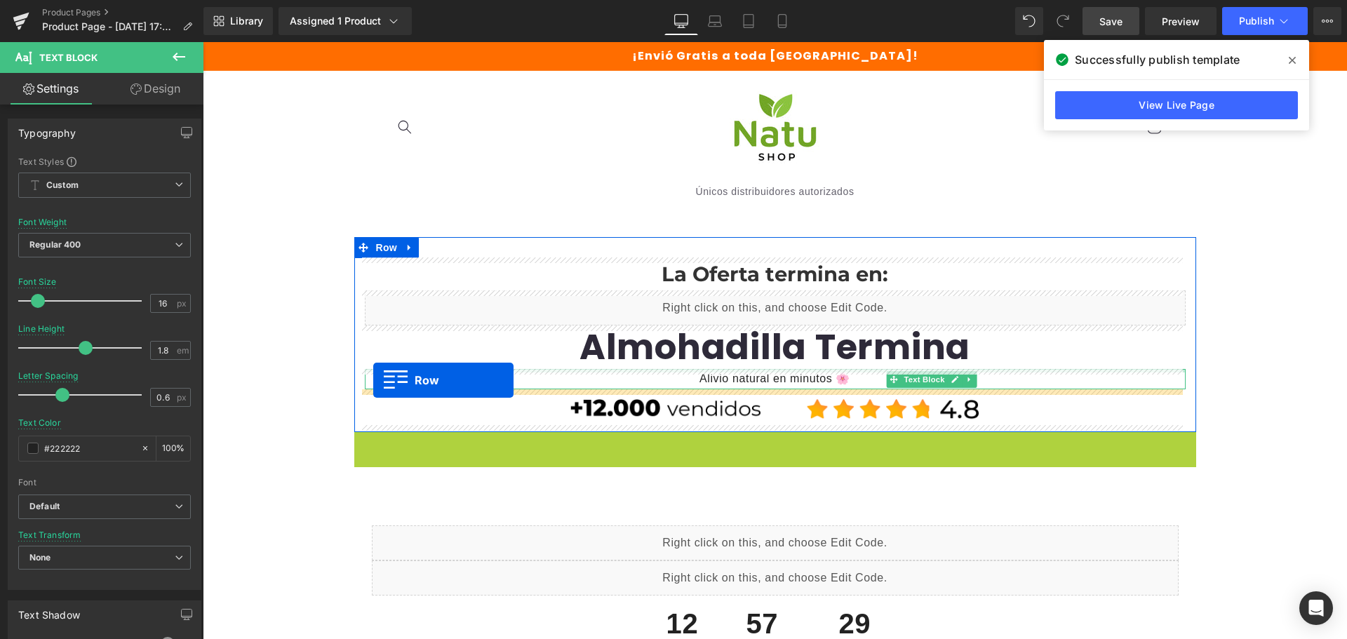
drag, startPoint x: 358, startPoint y: 446, endPoint x: 373, endPoint y: 380, distance: 67.6
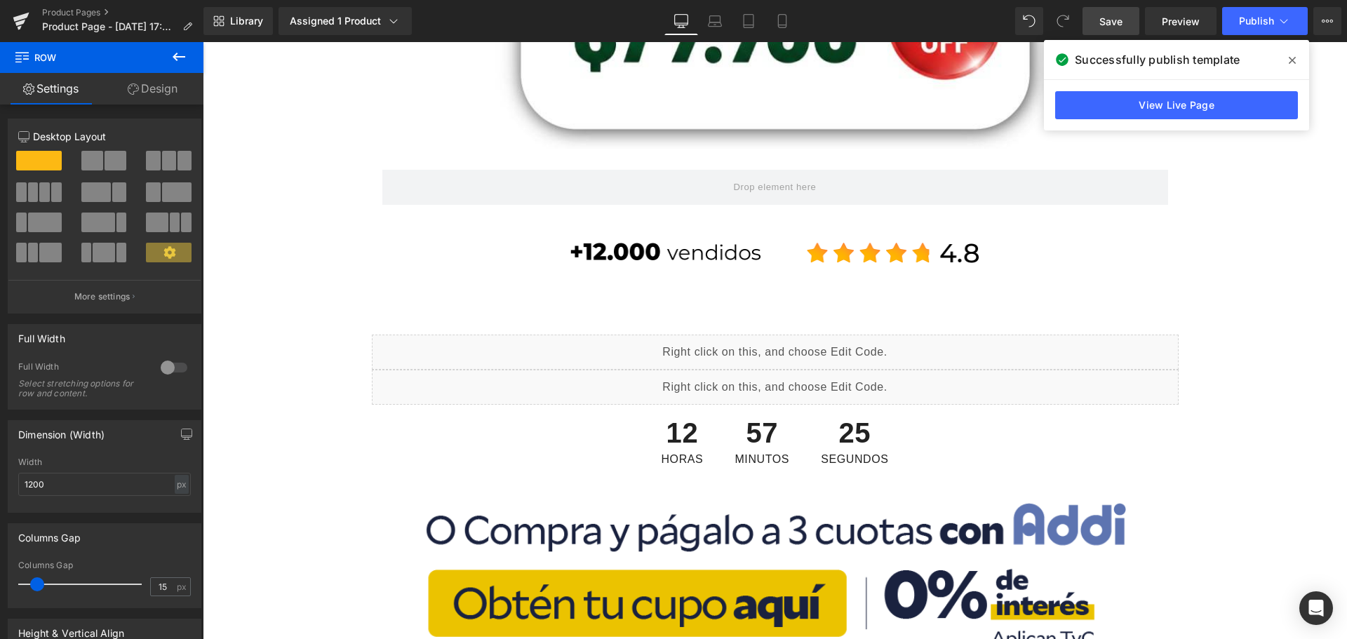
scroll to position [631, 0]
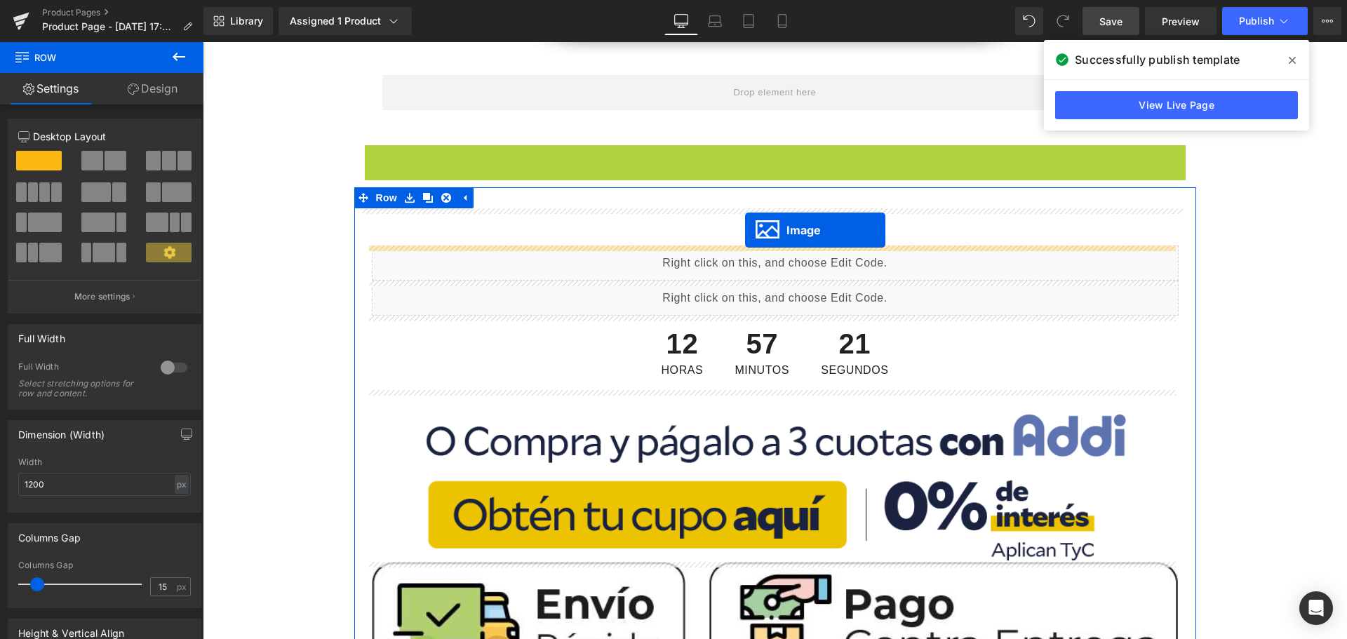
drag, startPoint x: 746, startPoint y: 164, endPoint x: 745, endPoint y: 230, distance: 66.0
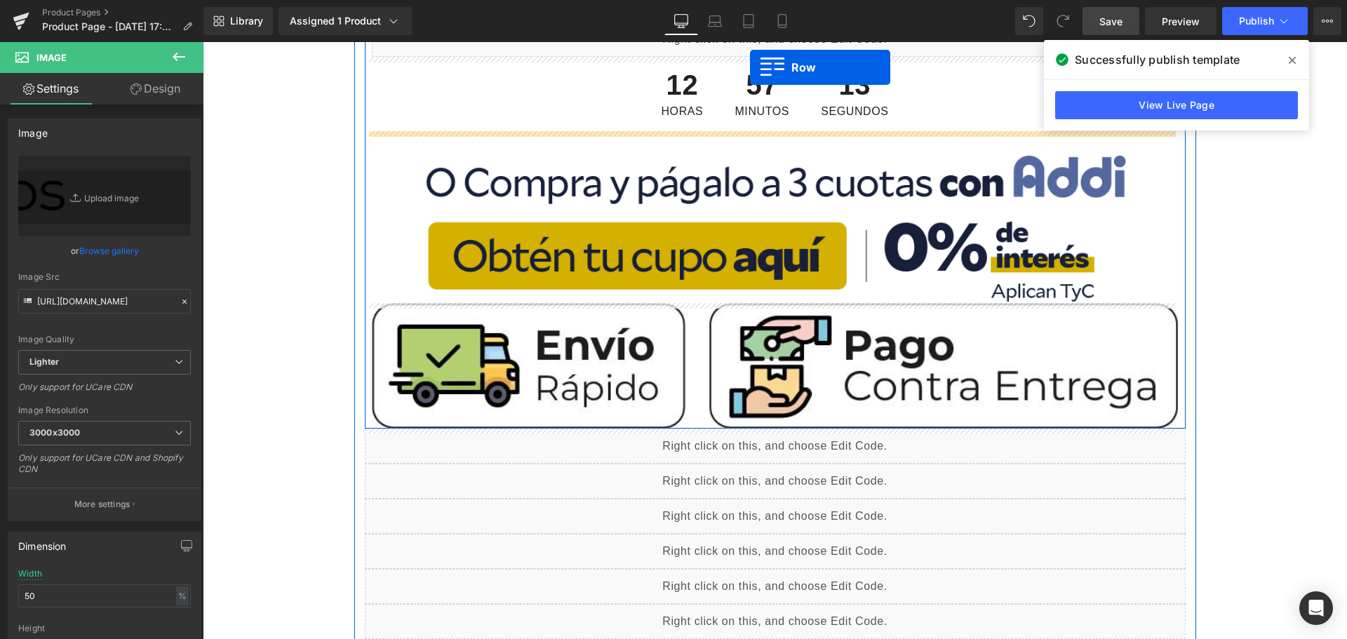
scroll to position [365, 0]
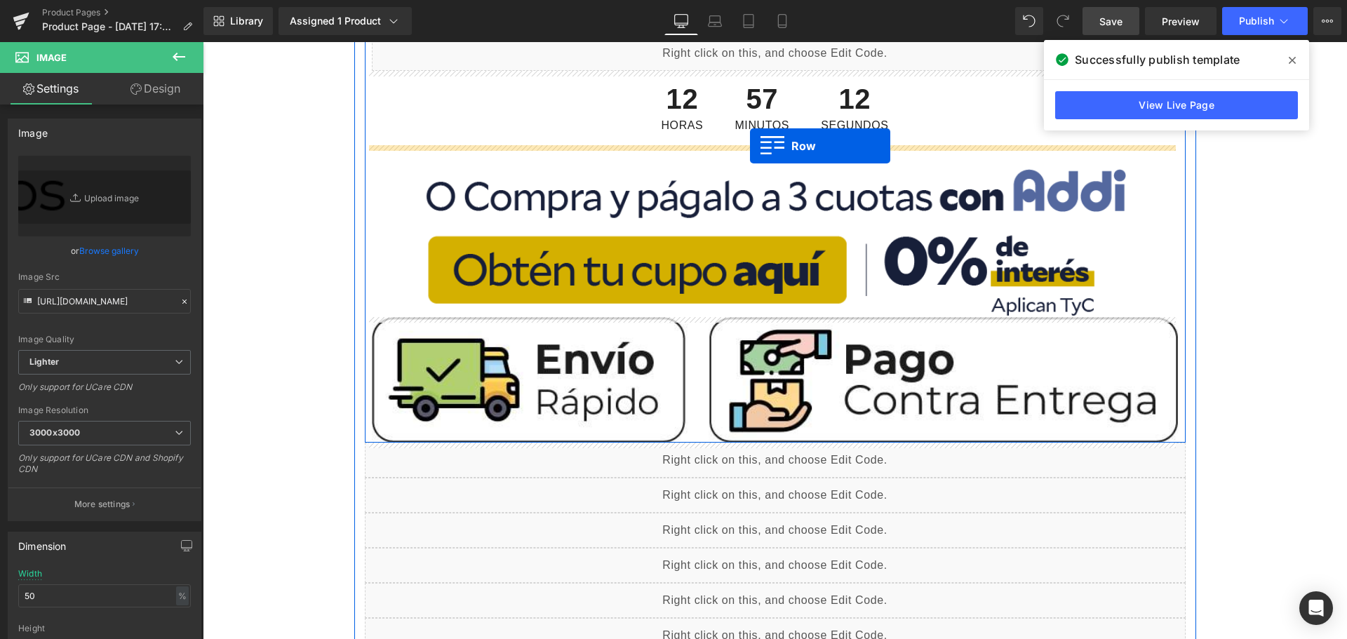
drag, startPoint x: 359, startPoint y: 246, endPoint x: 750, endPoint y: 146, distance: 403.4
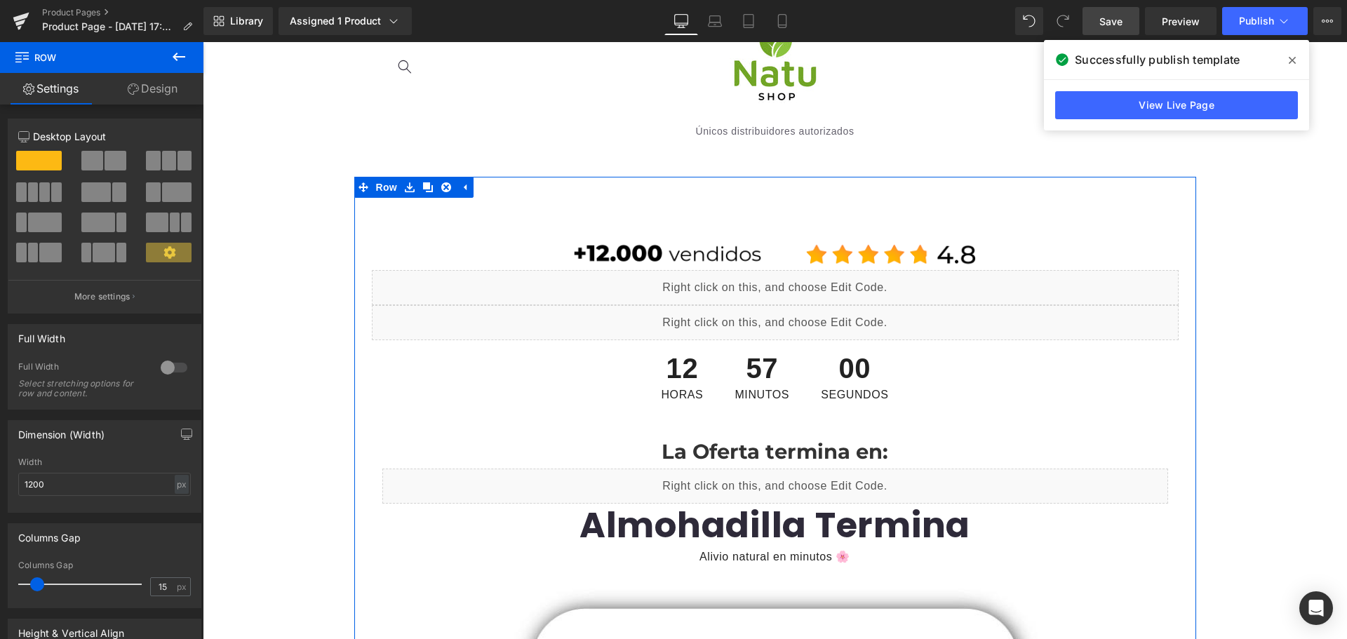
scroll to position [0, 0]
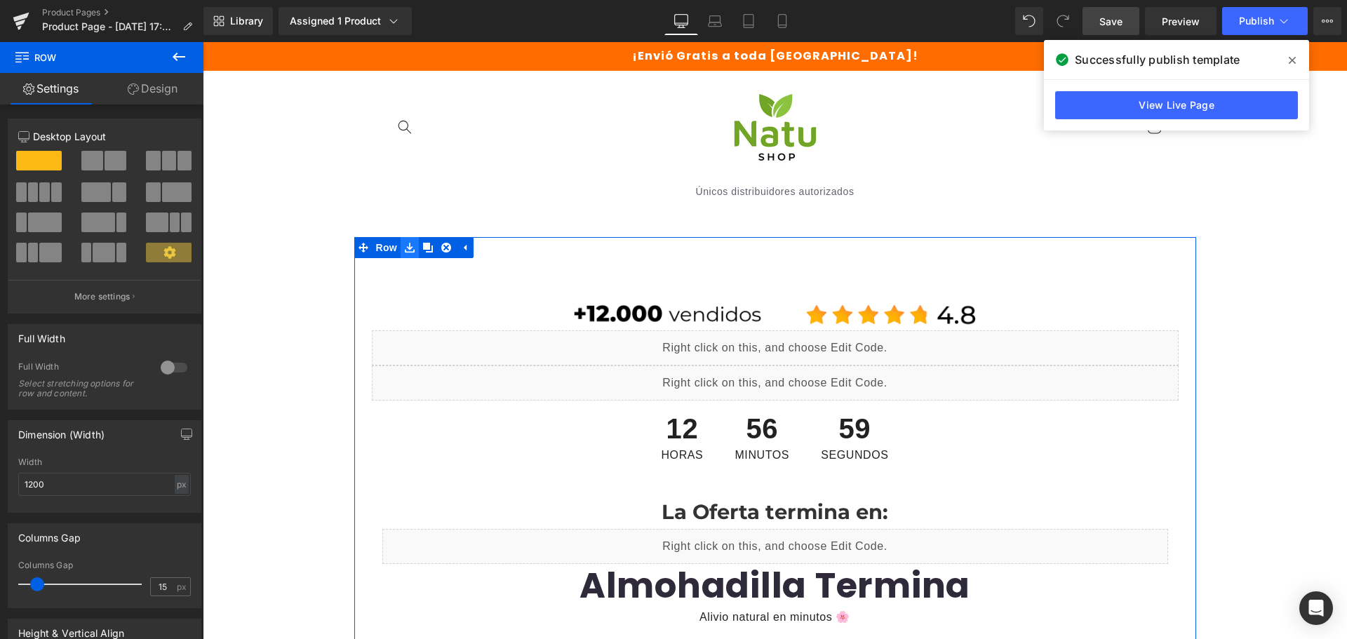
click at [408, 255] on link at bounding box center [410, 247] width 18 height 21
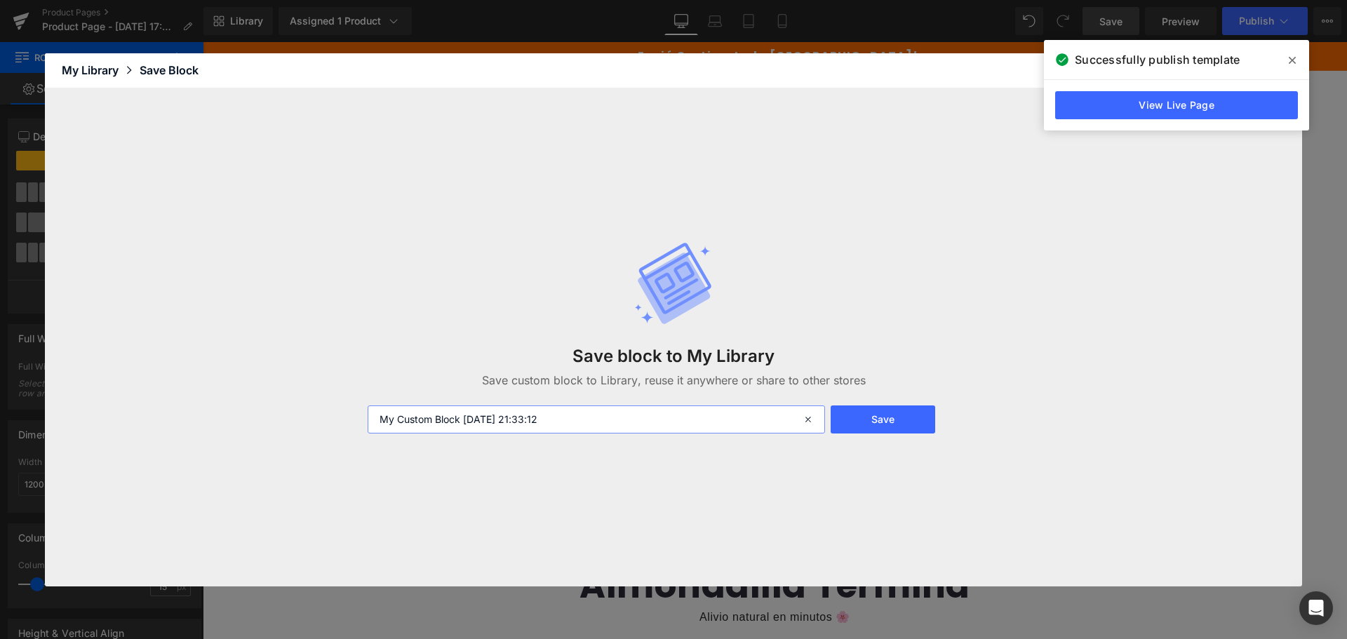
drag, startPoint x: 640, startPoint y: 418, endPoint x: 173, endPoint y: 309, distance: 480.5
click at [177, 361] on div "Save block to My Library Save custom block to Library, reuse it anywhere or sha…" at bounding box center [673, 337] width 1257 height 498
type input "Pgina IA Mestruacion"
click at [871, 408] on button "Save" at bounding box center [883, 419] width 105 height 28
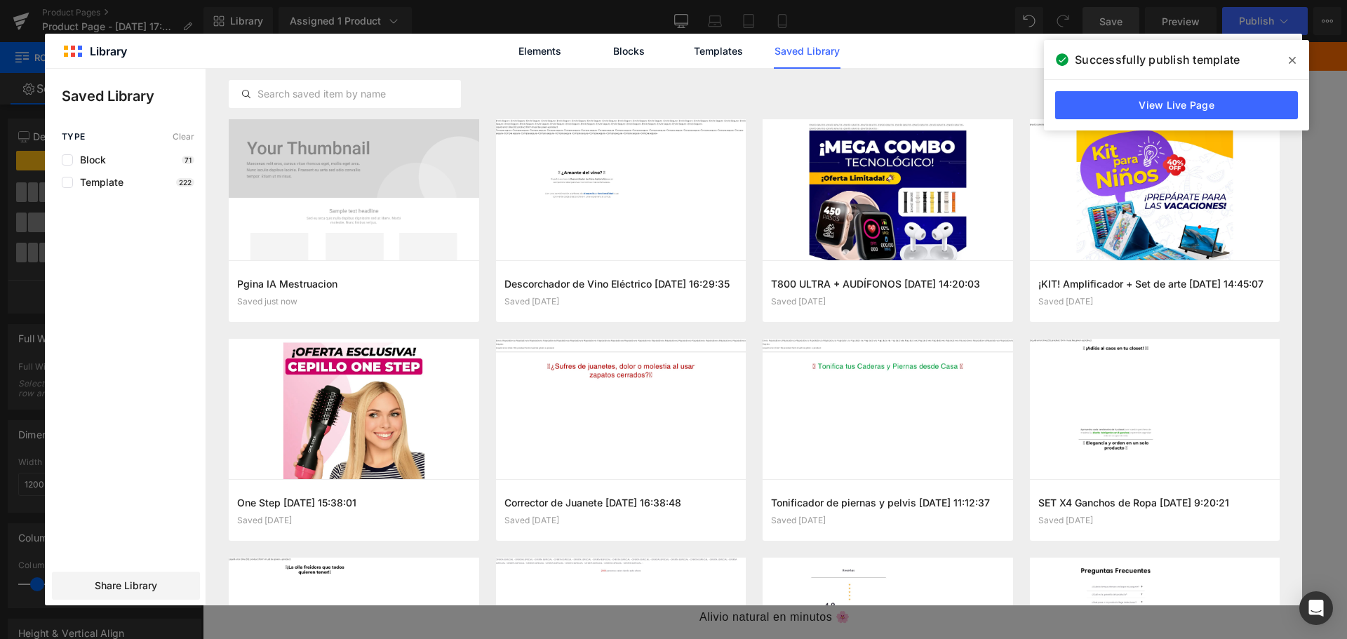
click at [1292, 58] on icon at bounding box center [1292, 60] width 7 height 11
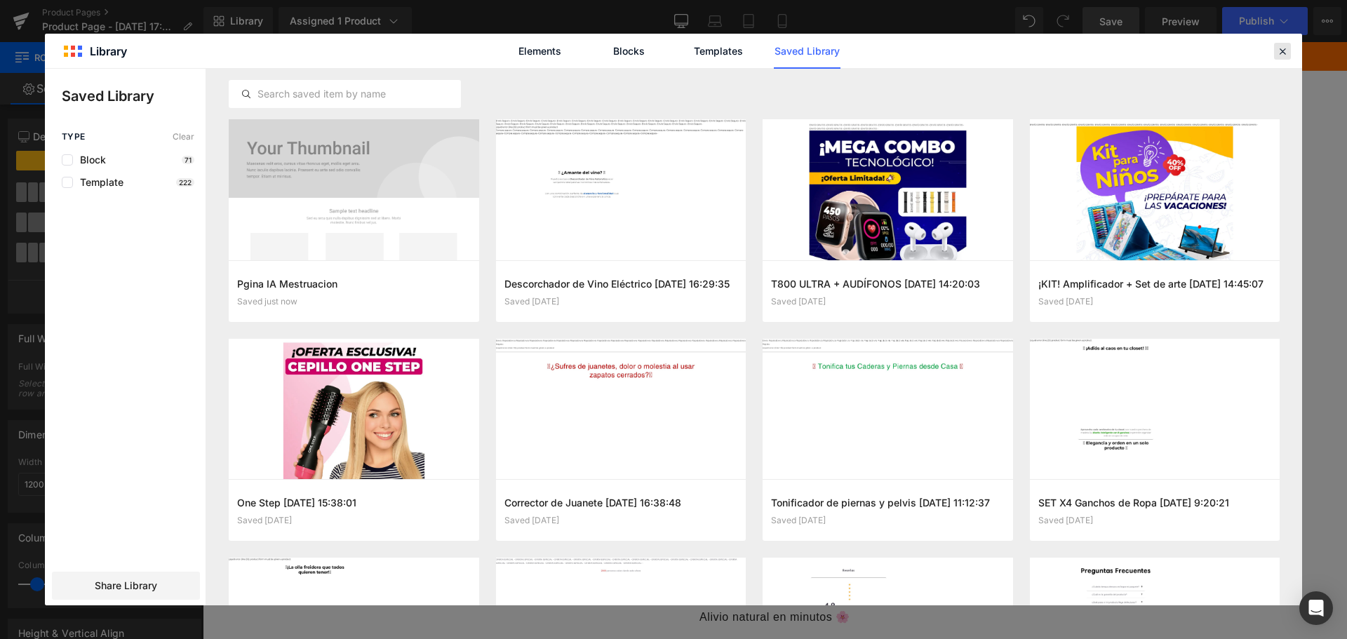
drag, startPoint x: 1277, startPoint y: 53, endPoint x: 986, endPoint y: 10, distance: 294.4
click at [1277, 53] on icon at bounding box center [1282, 51] width 13 height 13
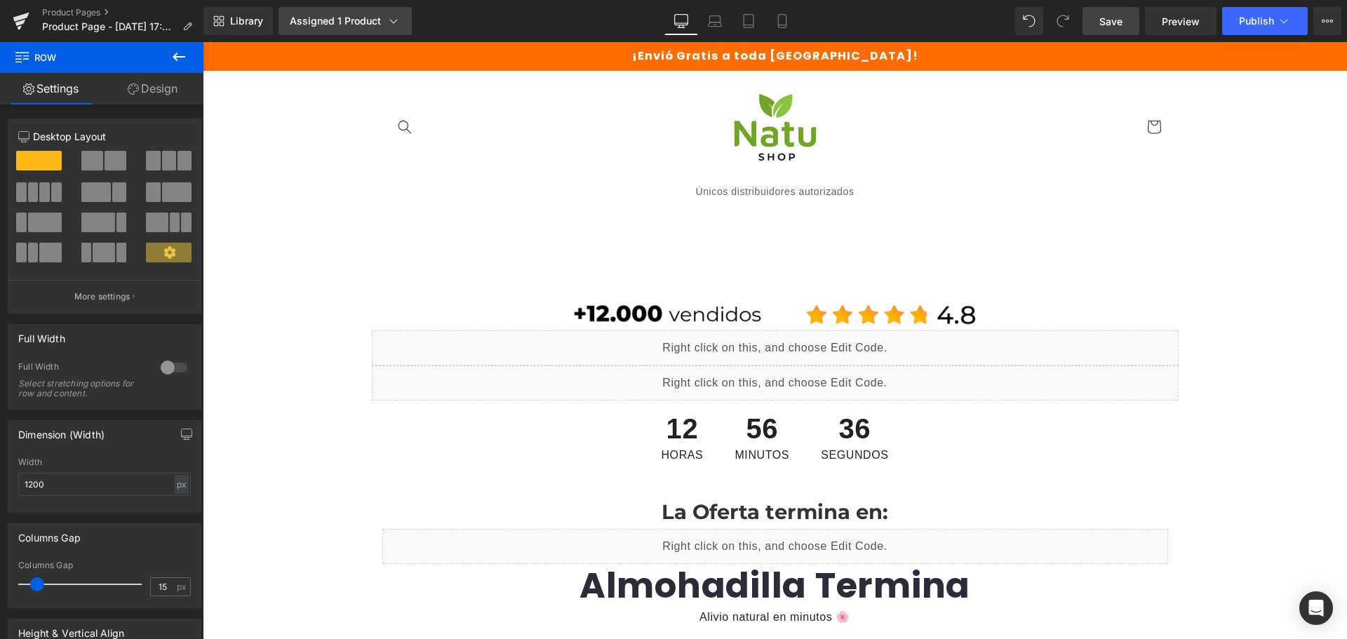
click at [401, 15] on link "Assigned 1 Product" at bounding box center [345, 21] width 133 height 28
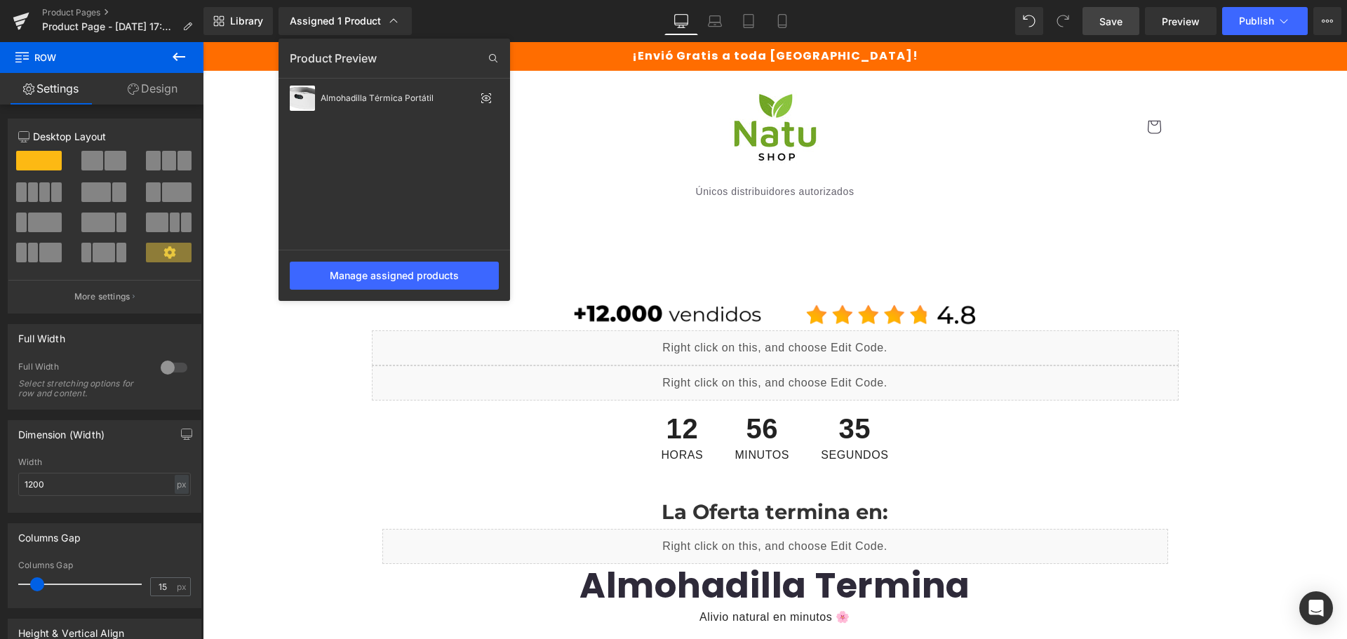
click at [457, 290] on div "Manage assigned products" at bounding box center [395, 275] width 232 height 51
click at [455, 279] on div "Manage assigned products" at bounding box center [394, 276] width 209 height 28
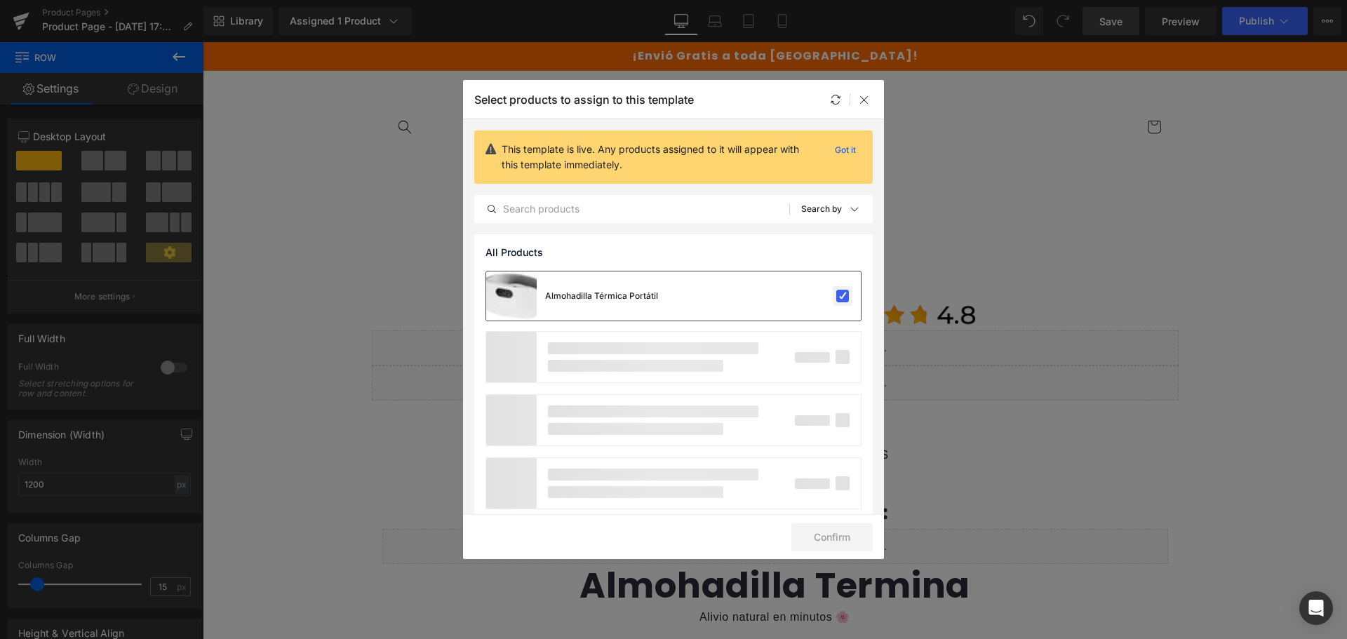
click at [837, 297] on label at bounding box center [842, 296] width 13 height 13
click at [843, 296] on input "checkbox" at bounding box center [843, 296] width 0 height 0
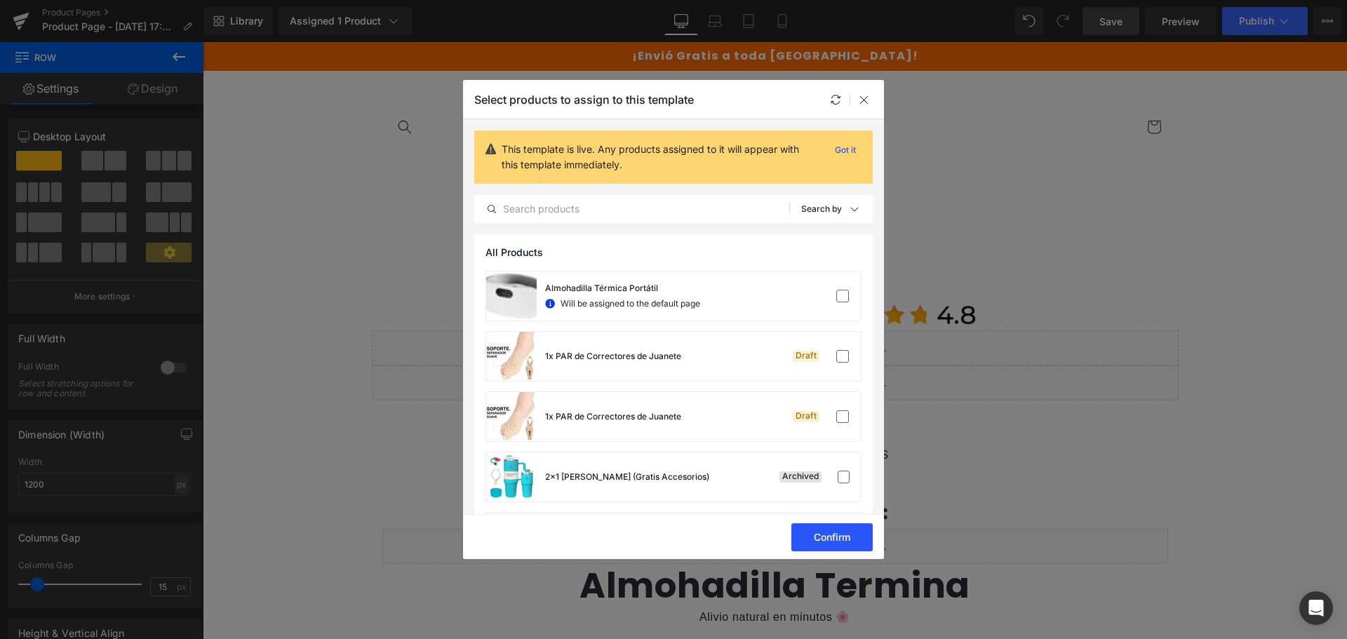
click at [835, 533] on button "Confirm" at bounding box center [831, 537] width 81 height 28
click at [864, 105] on div at bounding box center [864, 99] width 17 height 17
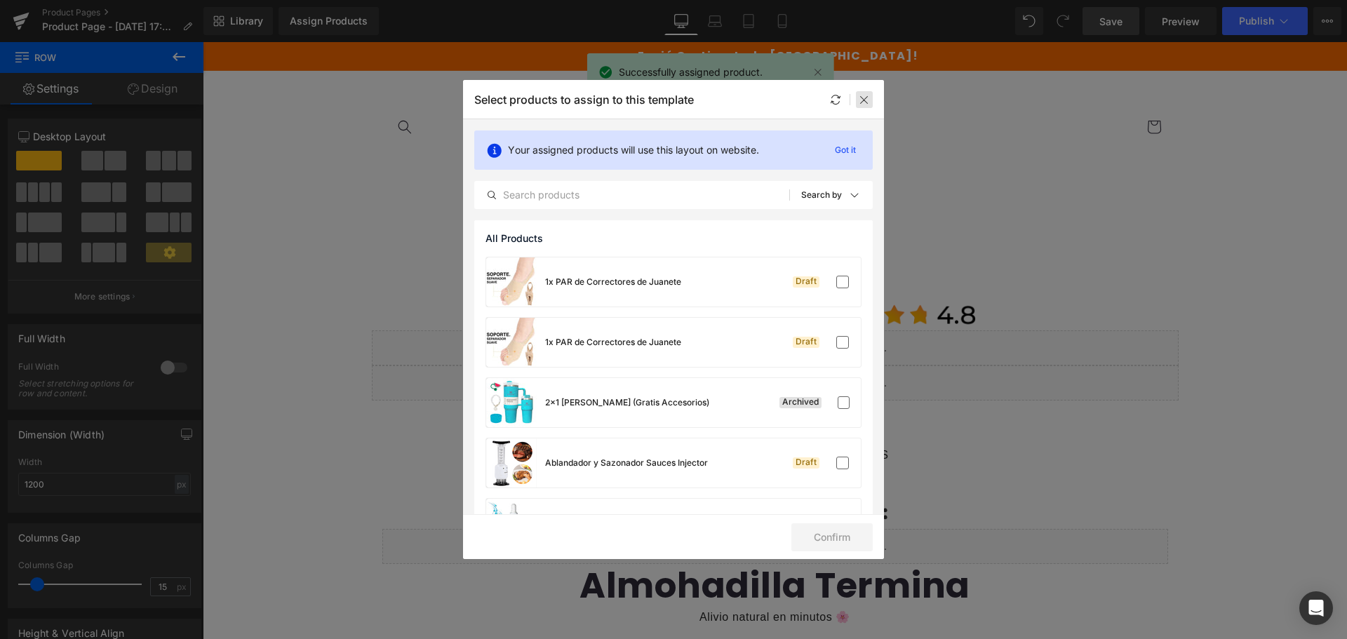
click at [862, 98] on icon at bounding box center [864, 99] width 11 height 11
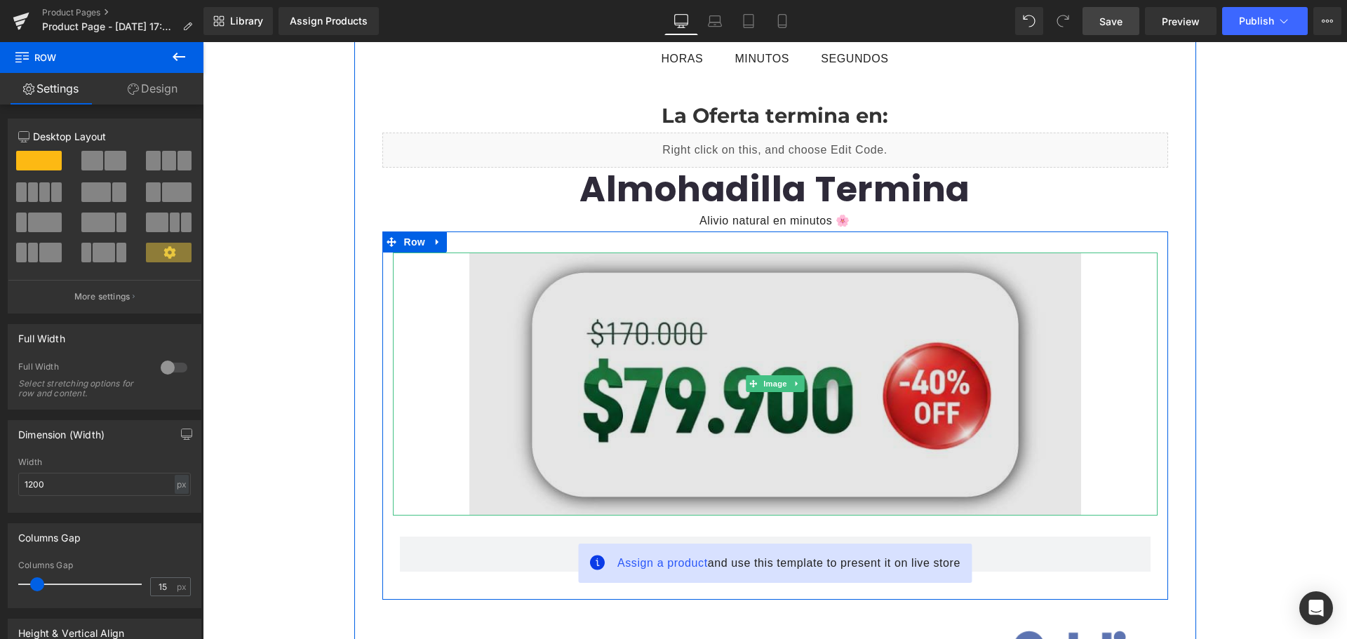
scroll to position [421, 0]
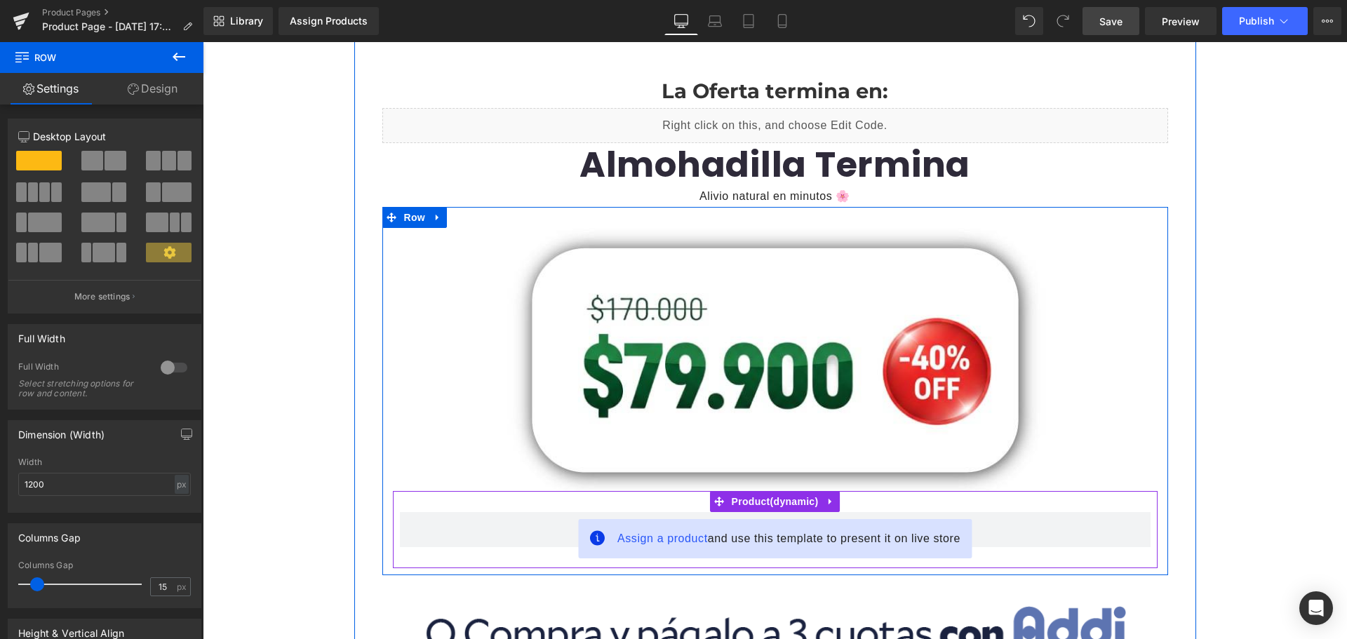
click at [767, 489] on div "Image" at bounding box center [775, 359] width 765 height 263
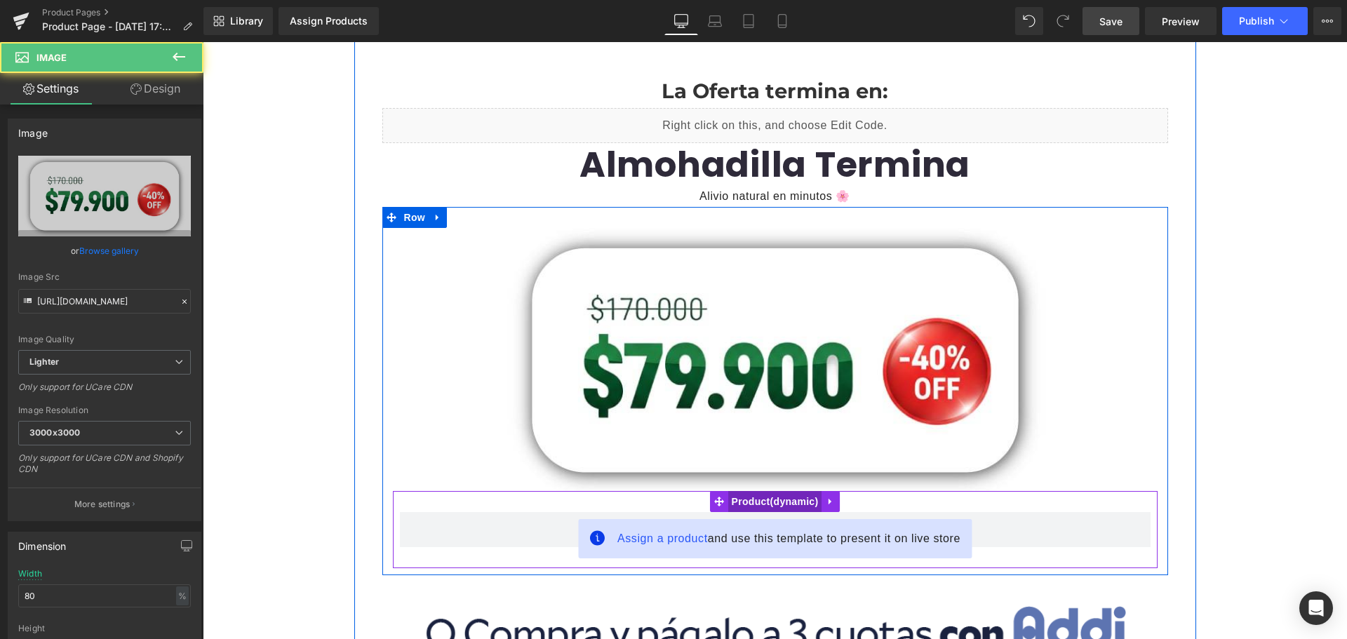
click at [764, 511] on span "Product" at bounding box center [775, 501] width 94 height 21
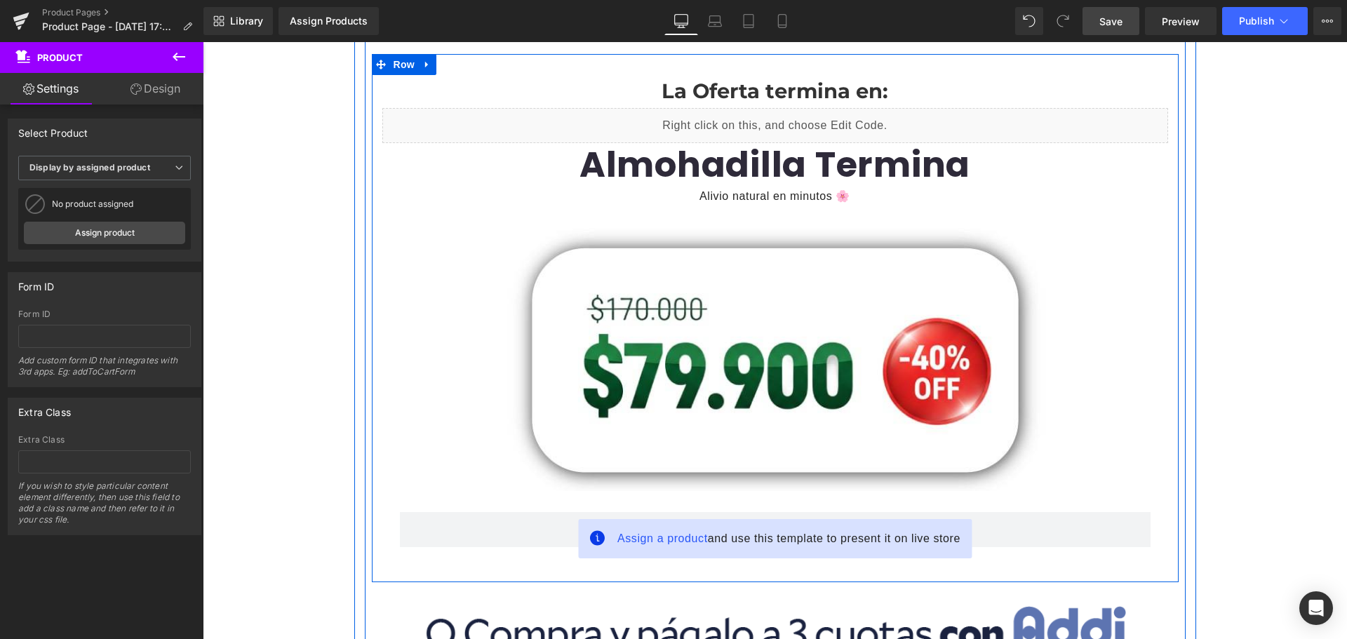
scroll to position [351, 0]
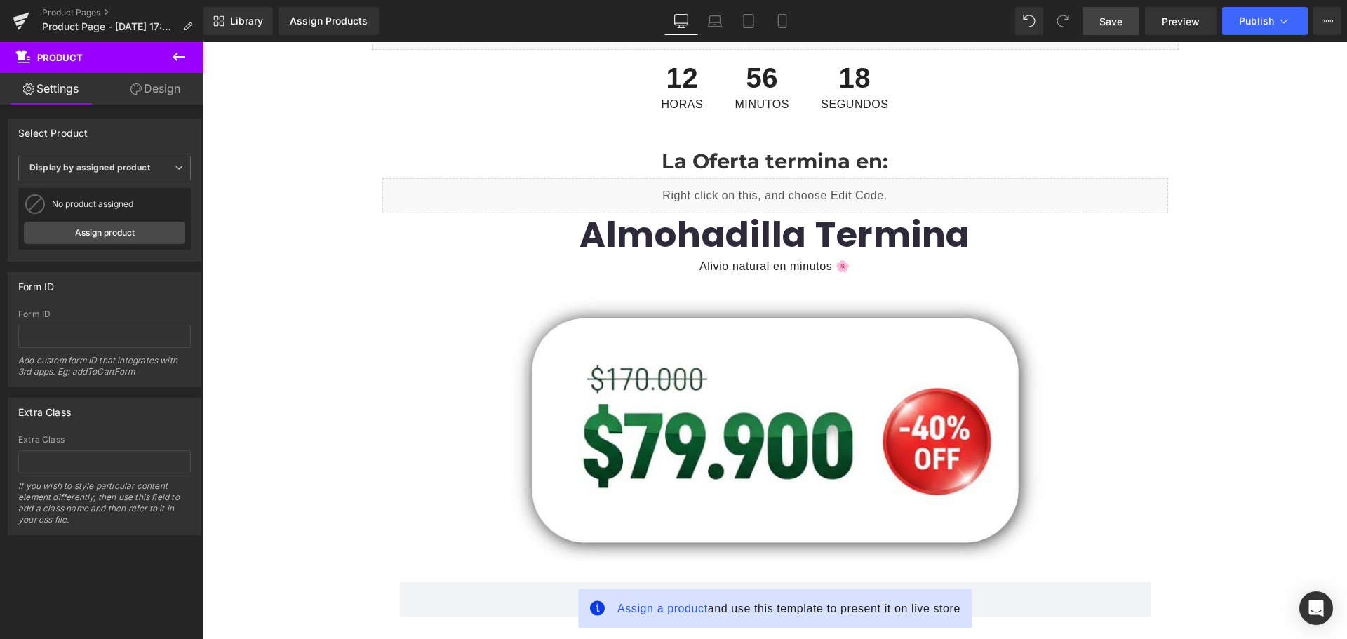
click at [1115, 22] on span "Save" at bounding box center [1110, 21] width 23 height 15
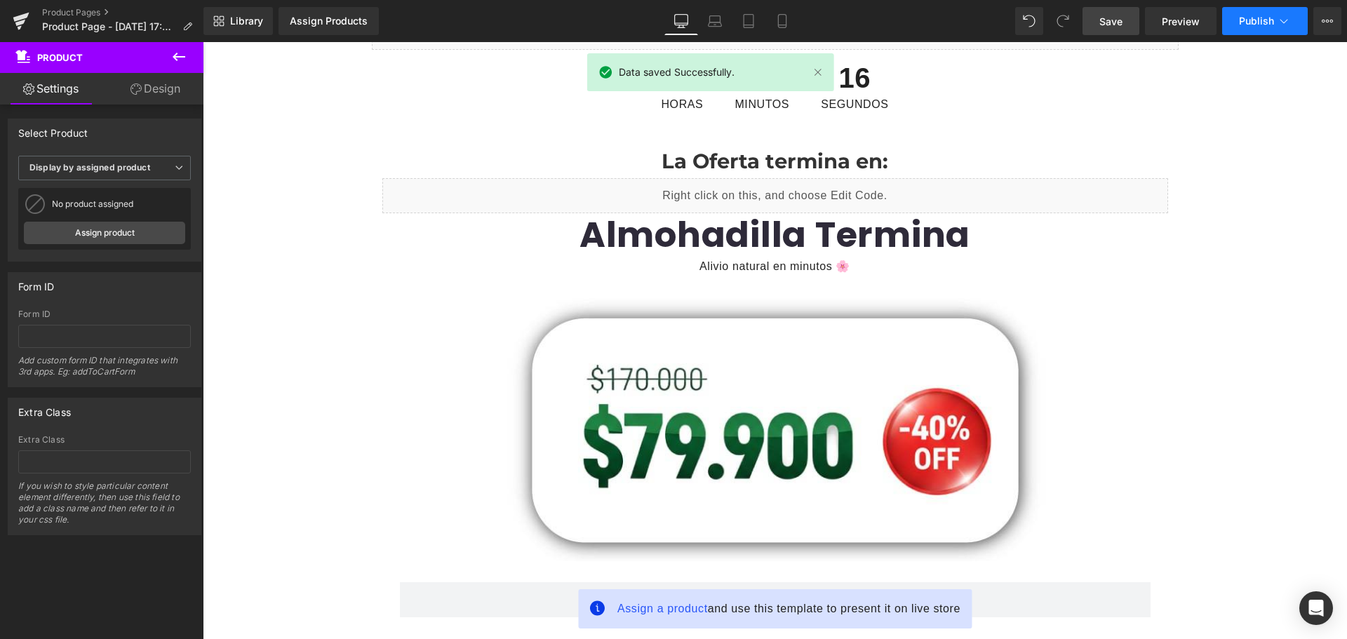
click at [1263, 22] on span "Publish" at bounding box center [1256, 20] width 35 height 11
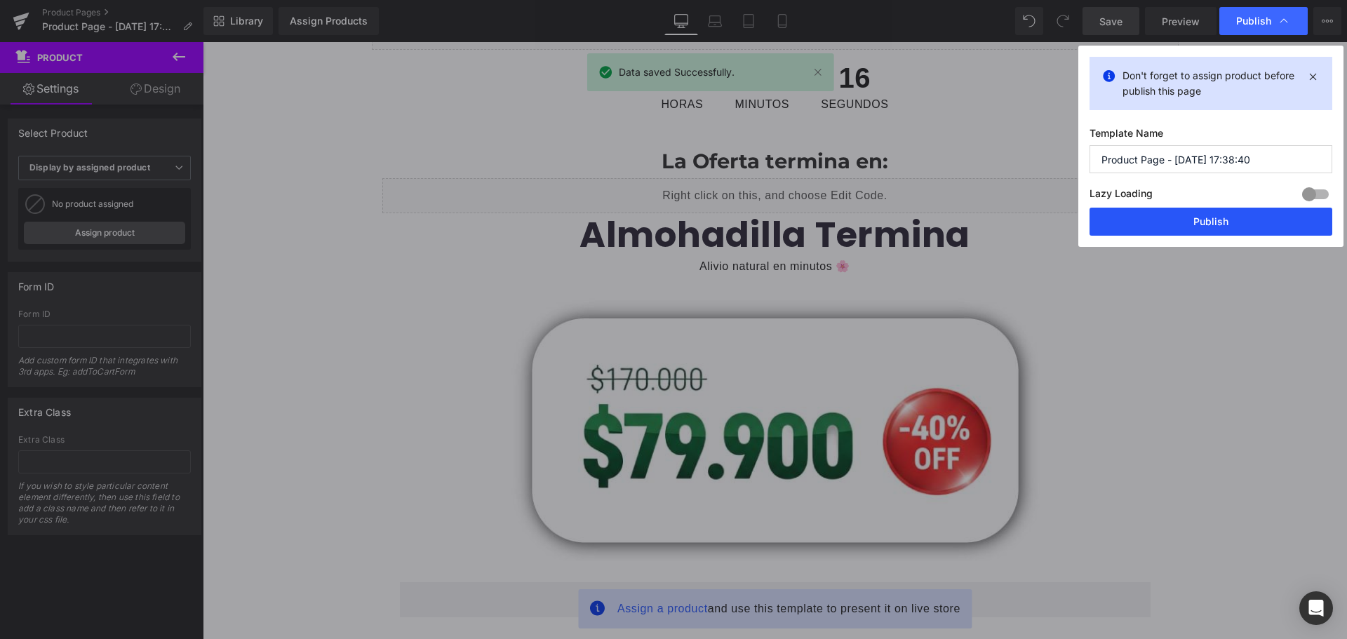
drag, startPoint x: 1239, startPoint y: 224, endPoint x: 774, endPoint y: 102, distance: 480.9
click at [1239, 224] on button "Publish" at bounding box center [1210, 222] width 243 height 28
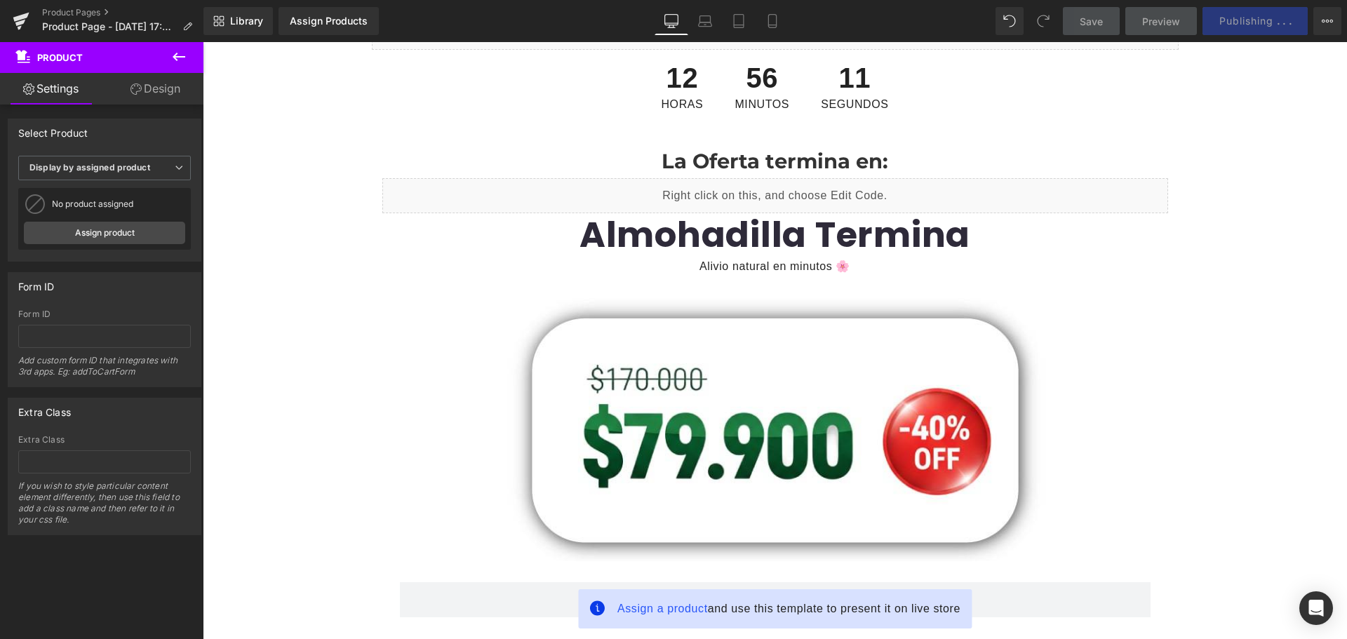
drag, startPoint x: 86, startPoint y: 11, endPoint x: 105, endPoint y: 4, distance: 20.6
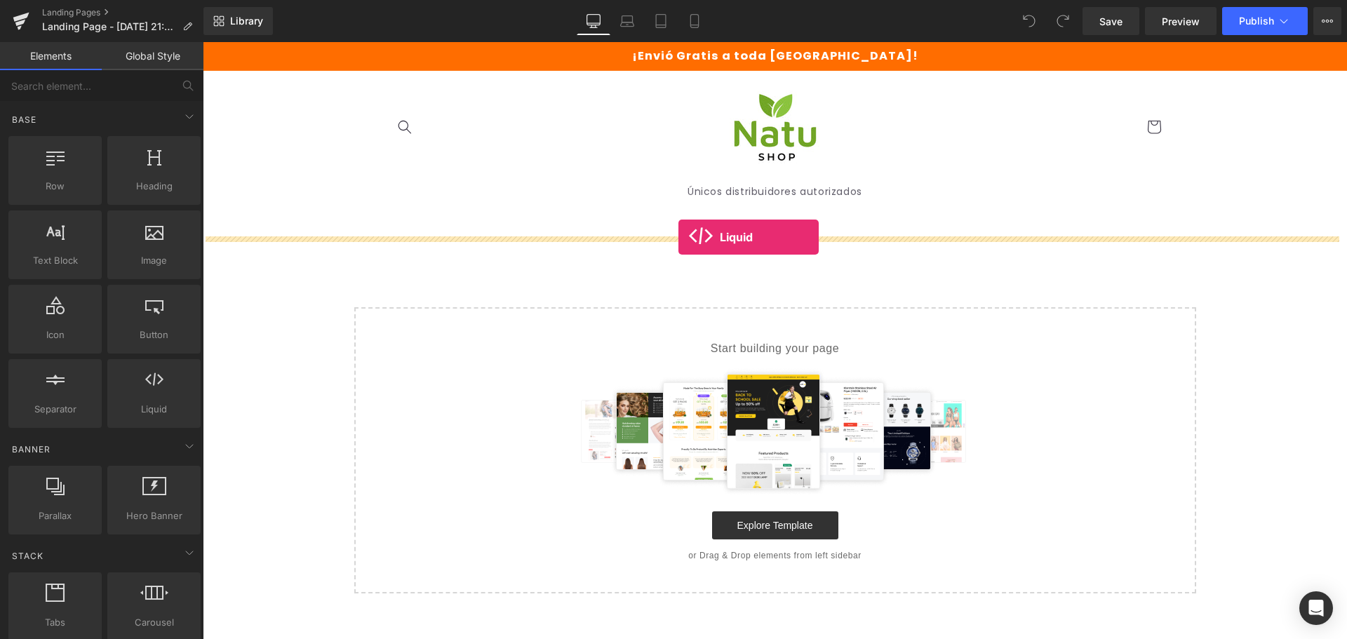
drag, startPoint x: 377, startPoint y: 442, endPoint x: 678, endPoint y: 237, distance: 364.6
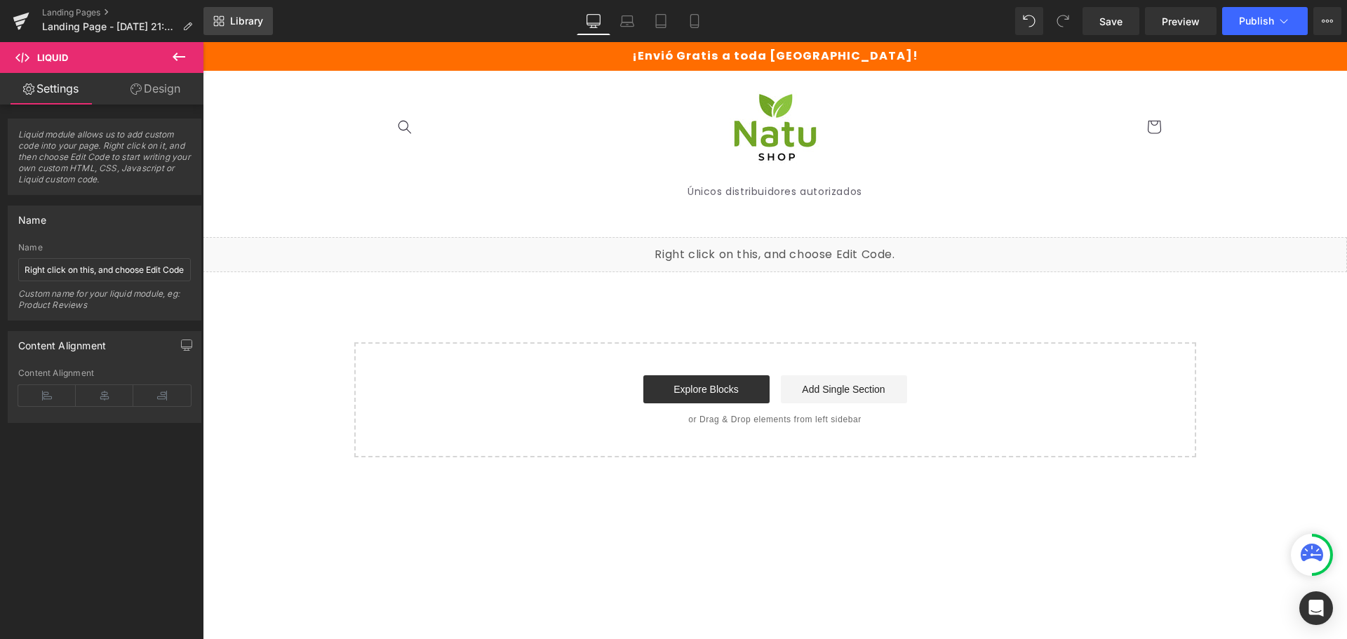
click at [239, 20] on span "Library" at bounding box center [246, 21] width 33 height 13
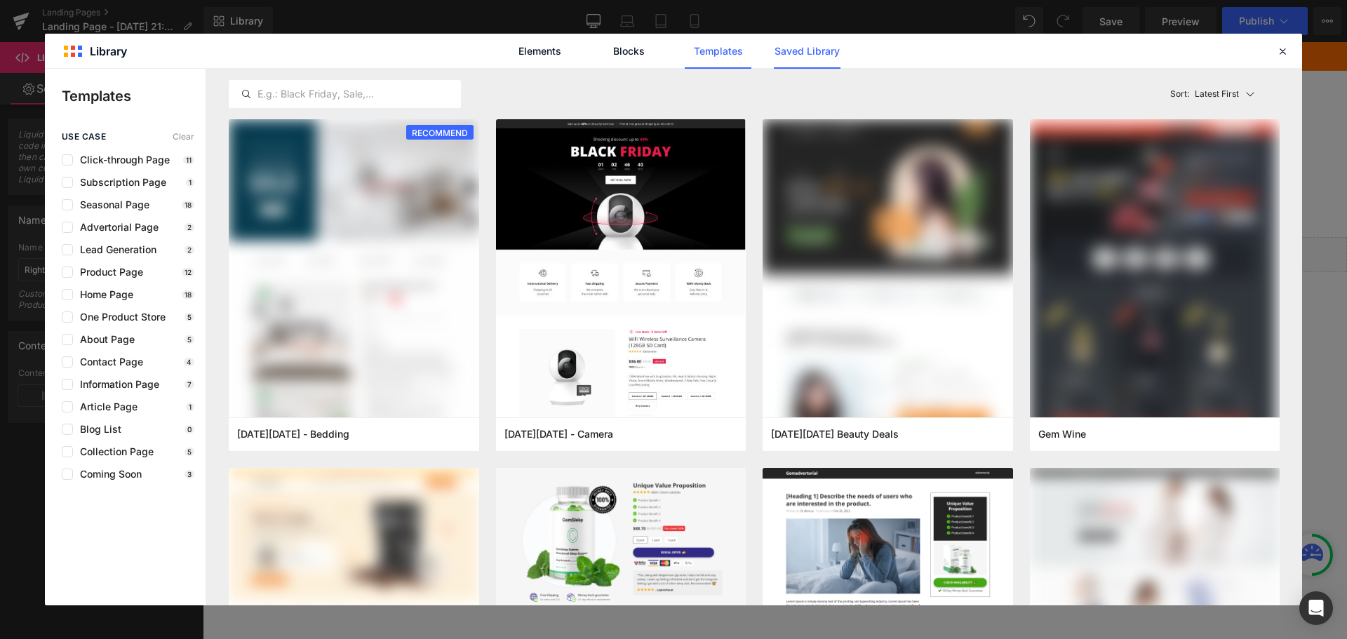
click at [812, 52] on link "Saved Library" at bounding box center [807, 51] width 67 height 35
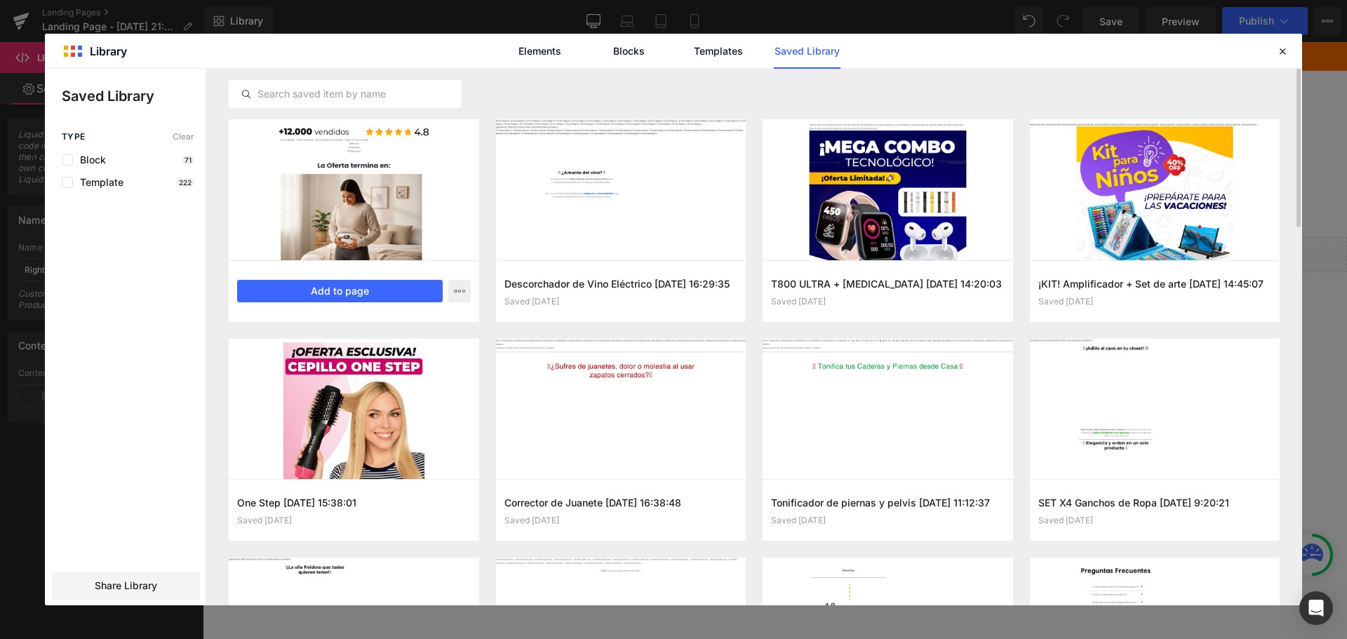
click at [382, 238] on div at bounding box center [354, 189] width 250 height 141
click at [384, 284] on button "Add to page" at bounding box center [340, 291] width 206 height 22
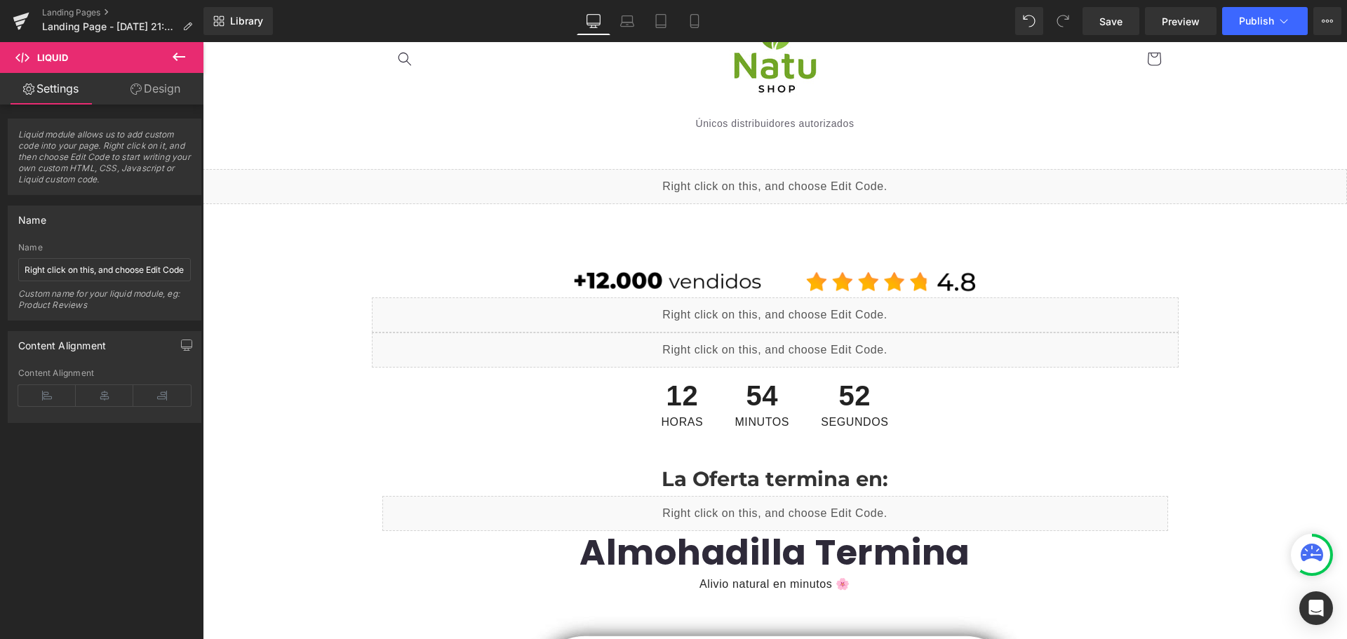
scroll to position [70, 0]
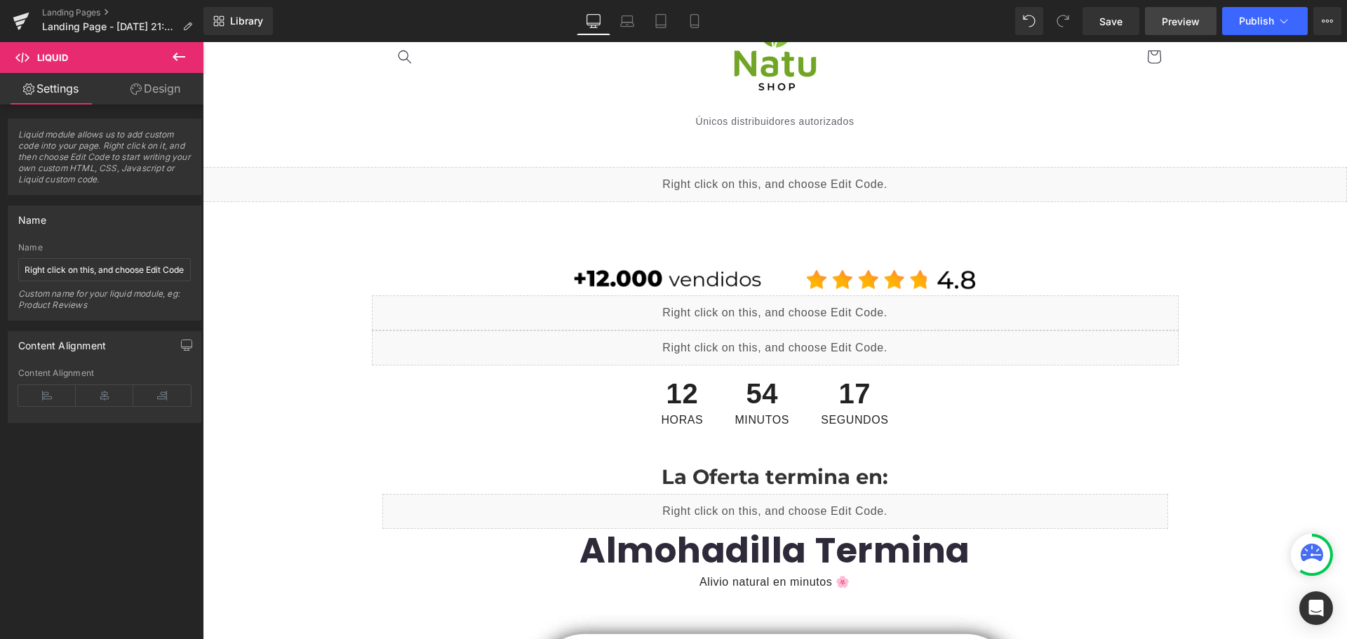
drag, startPoint x: 1118, startPoint y: 21, endPoint x: 1153, endPoint y: 15, distance: 36.2
click at [1118, 21] on span "Save" at bounding box center [1110, 21] width 23 height 15
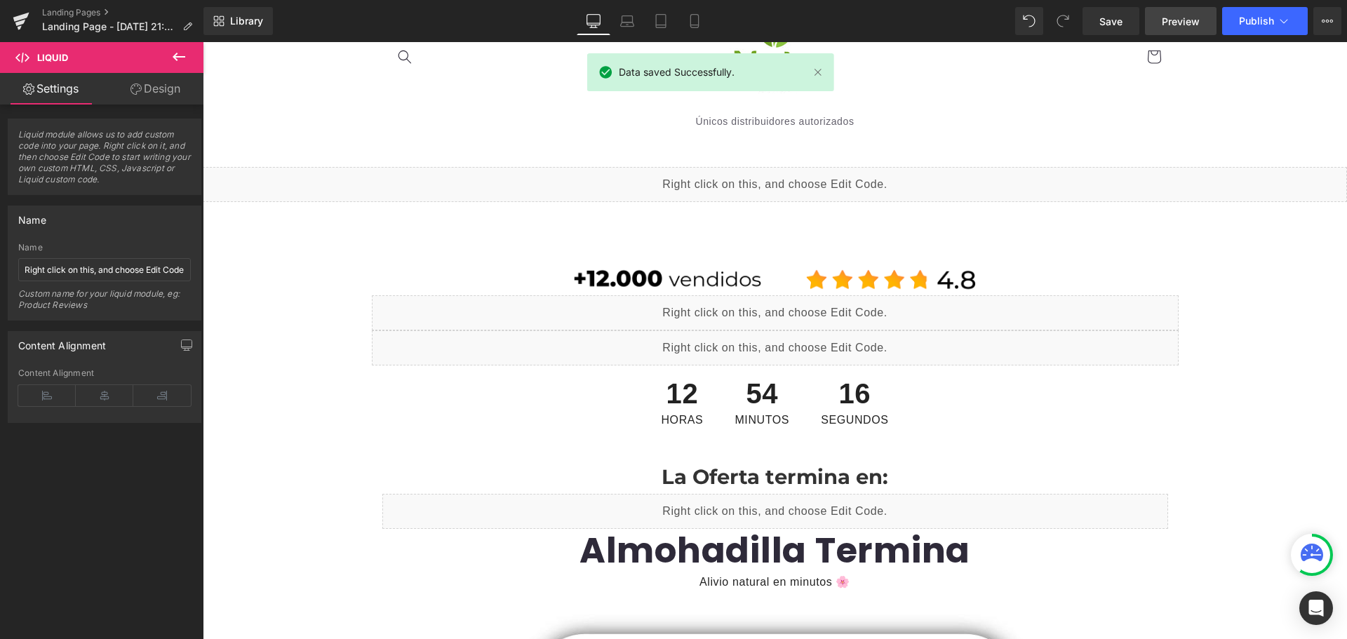
click at [1173, 23] on span "Preview" at bounding box center [1181, 21] width 38 height 15
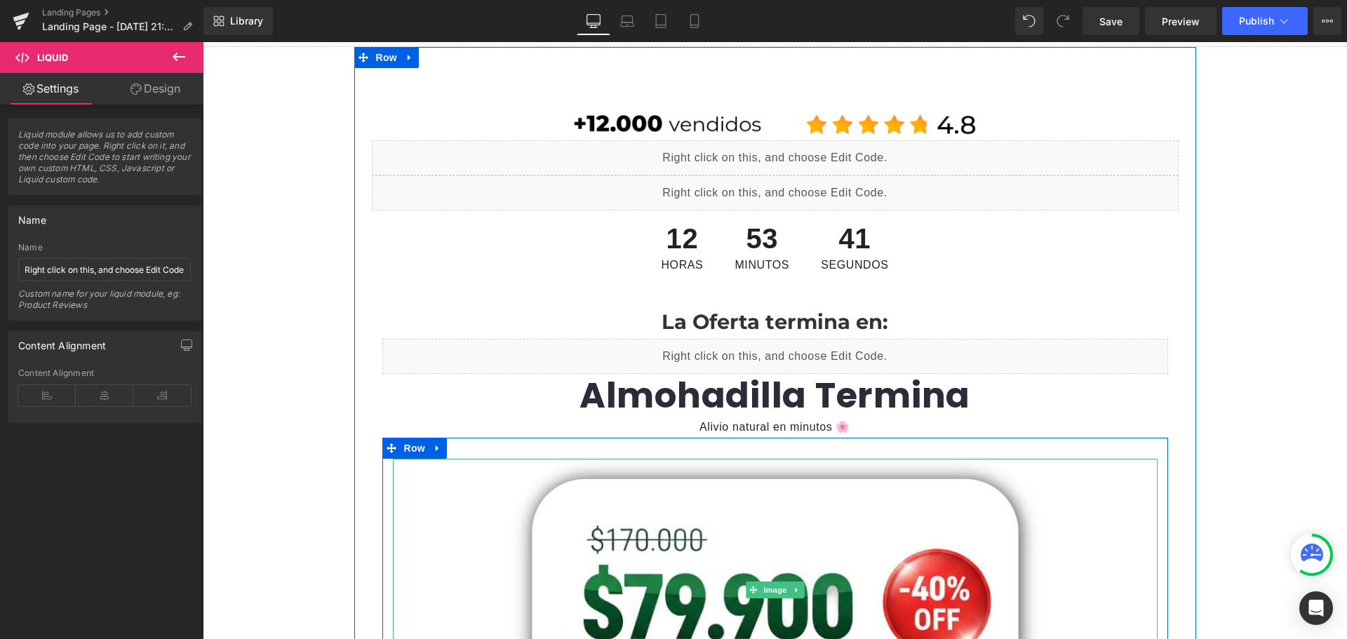
scroll to position [210, 0]
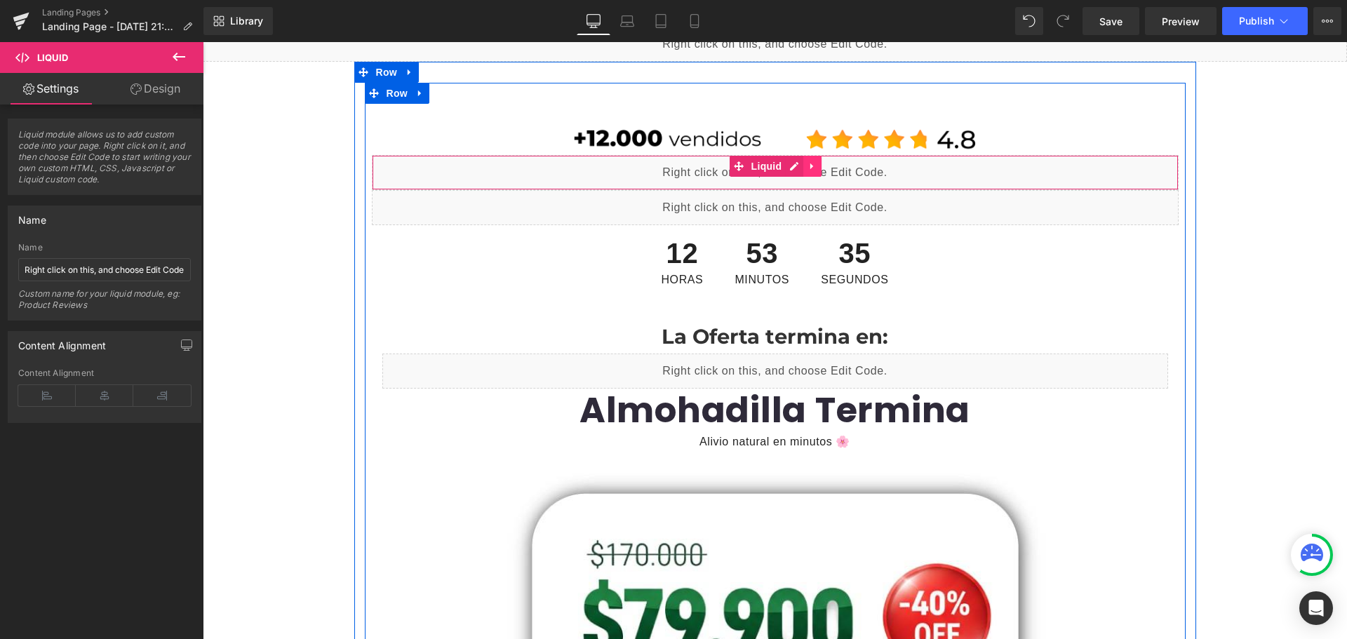
click at [803, 160] on link at bounding box center [812, 166] width 18 height 21
click at [817, 169] on icon at bounding box center [822, 166] width 10 height 10
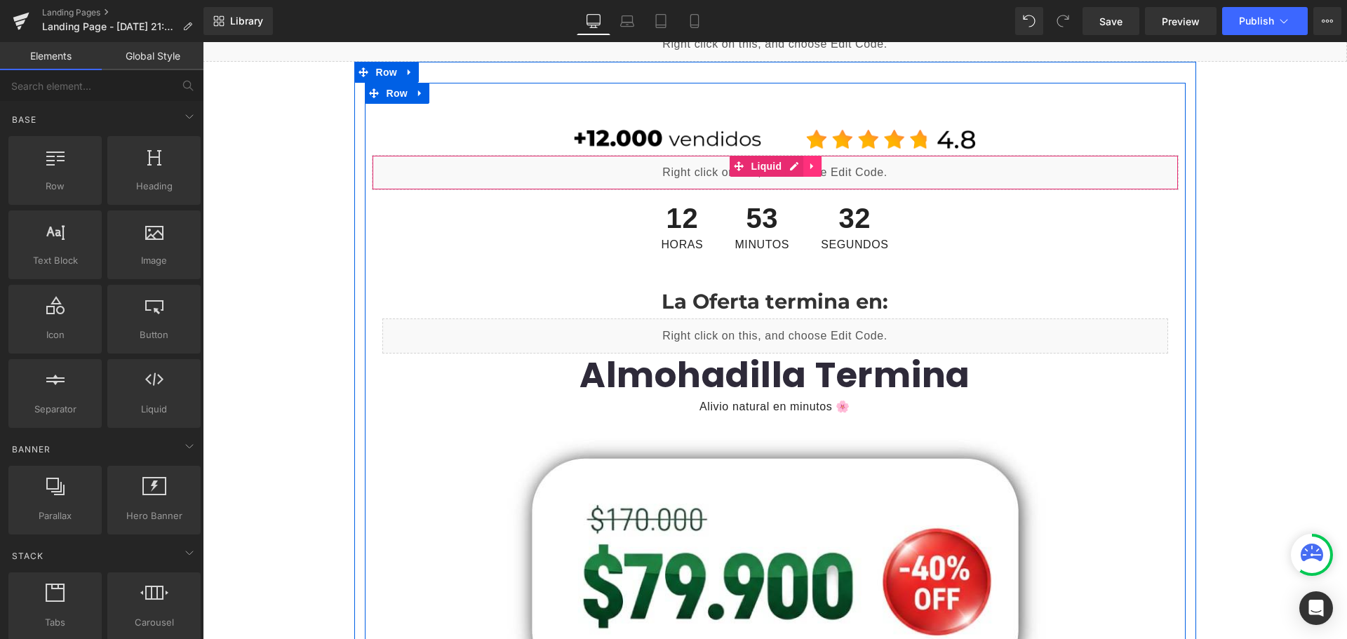
click at [812, 164] on link at bounding box center [812, 166] width 18 height 21
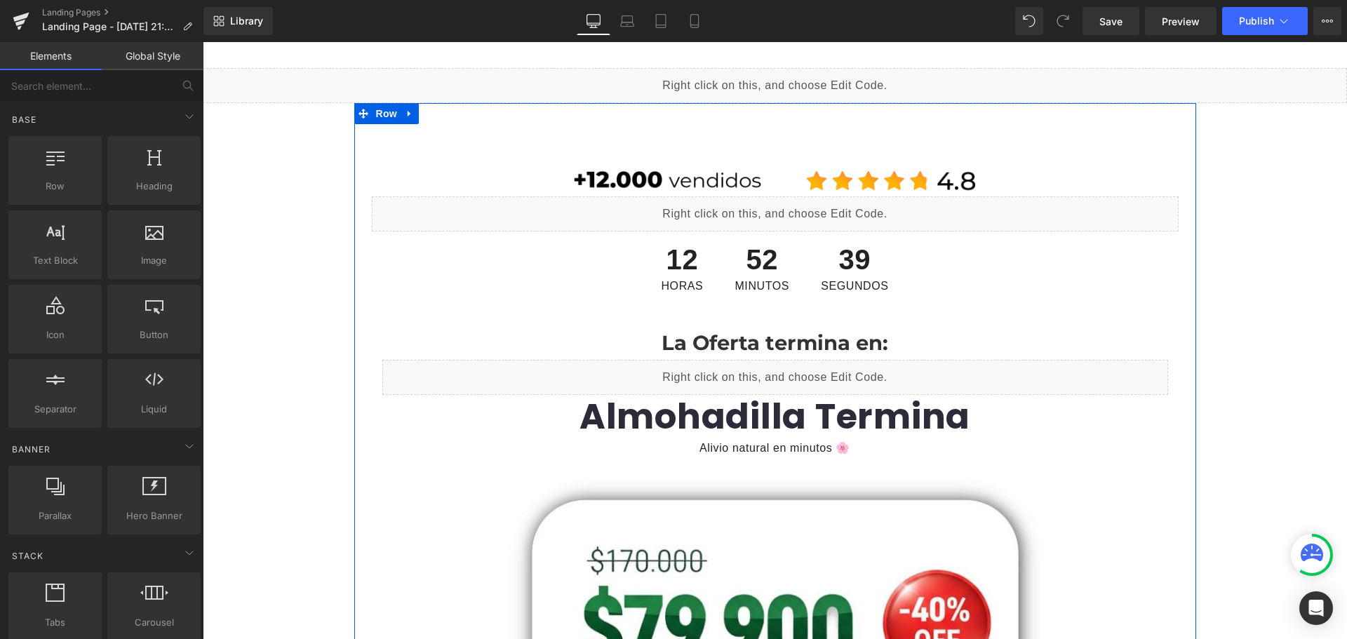
scroll to position [70, 0]
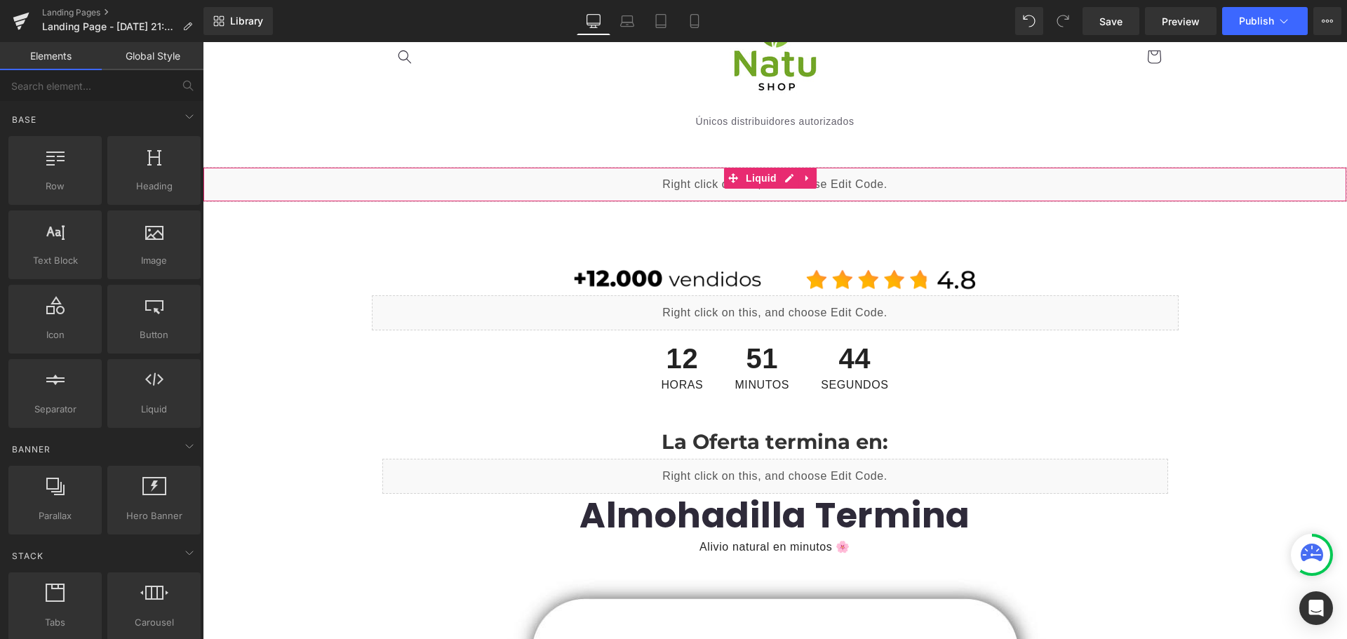
click at [786, 179] on div "Liquid" at bounding box center [775, 184] width 1144 height 35
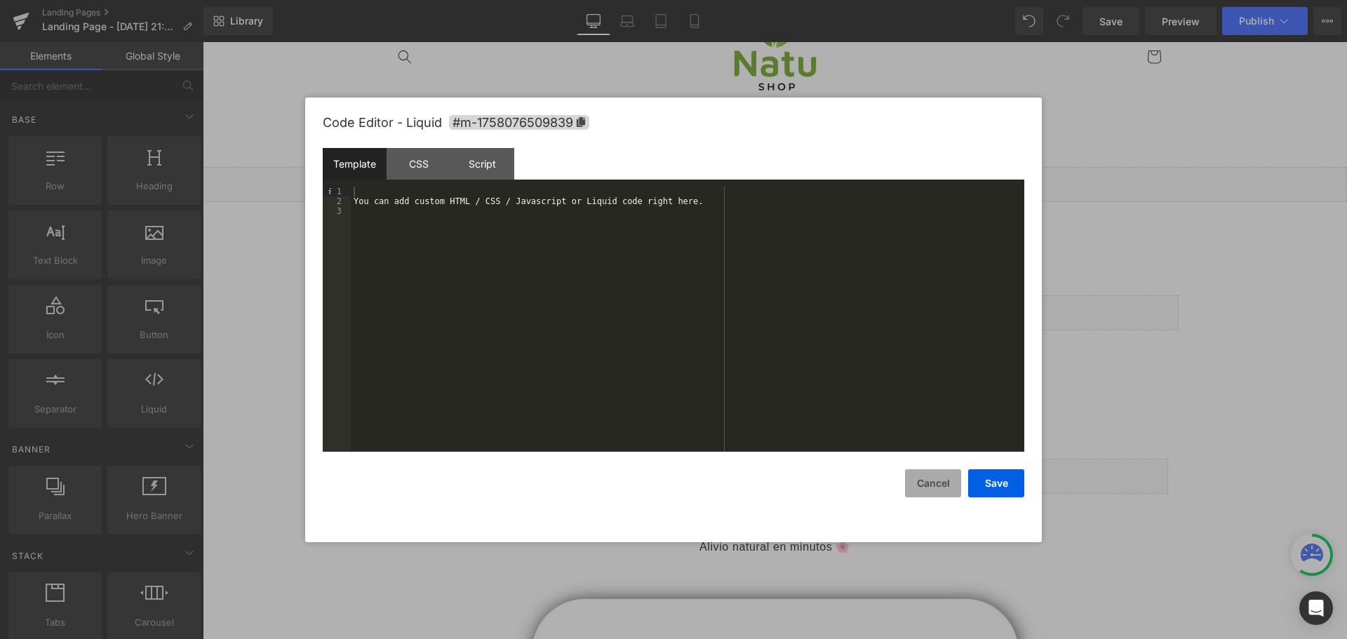
click at [939, 478] on button "Cancel" at bounding box center [933, 483] width 56 height 28
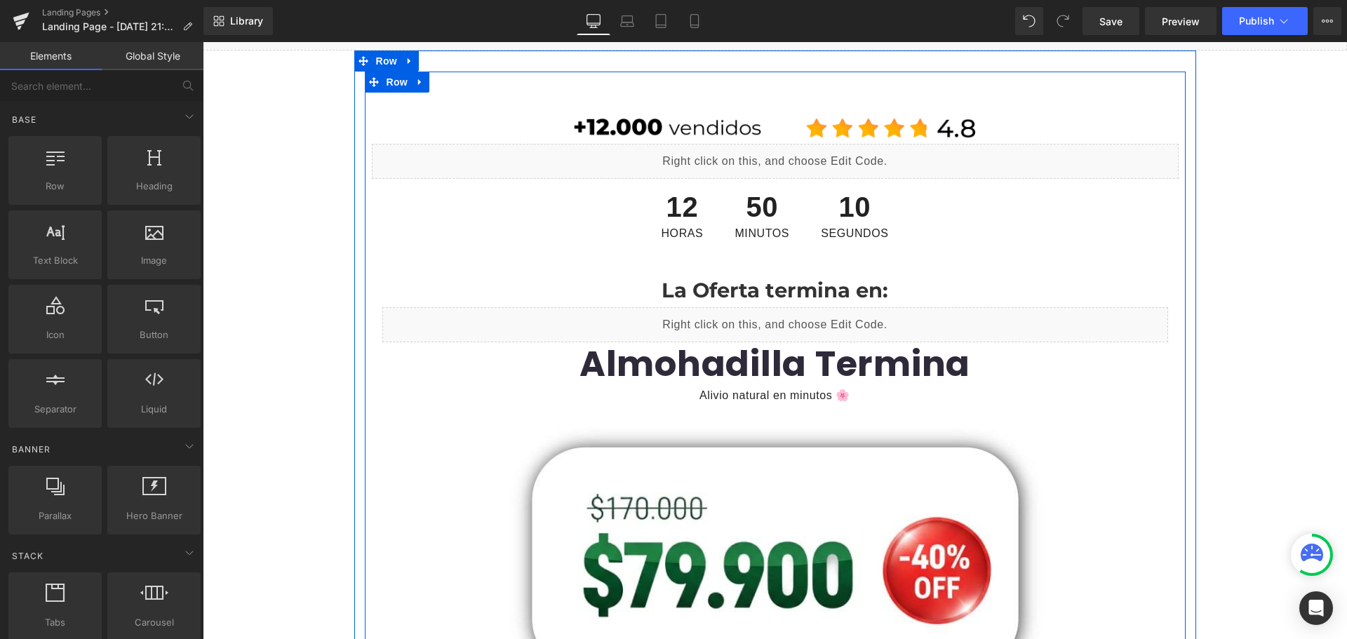
scroll to position [210, 0]
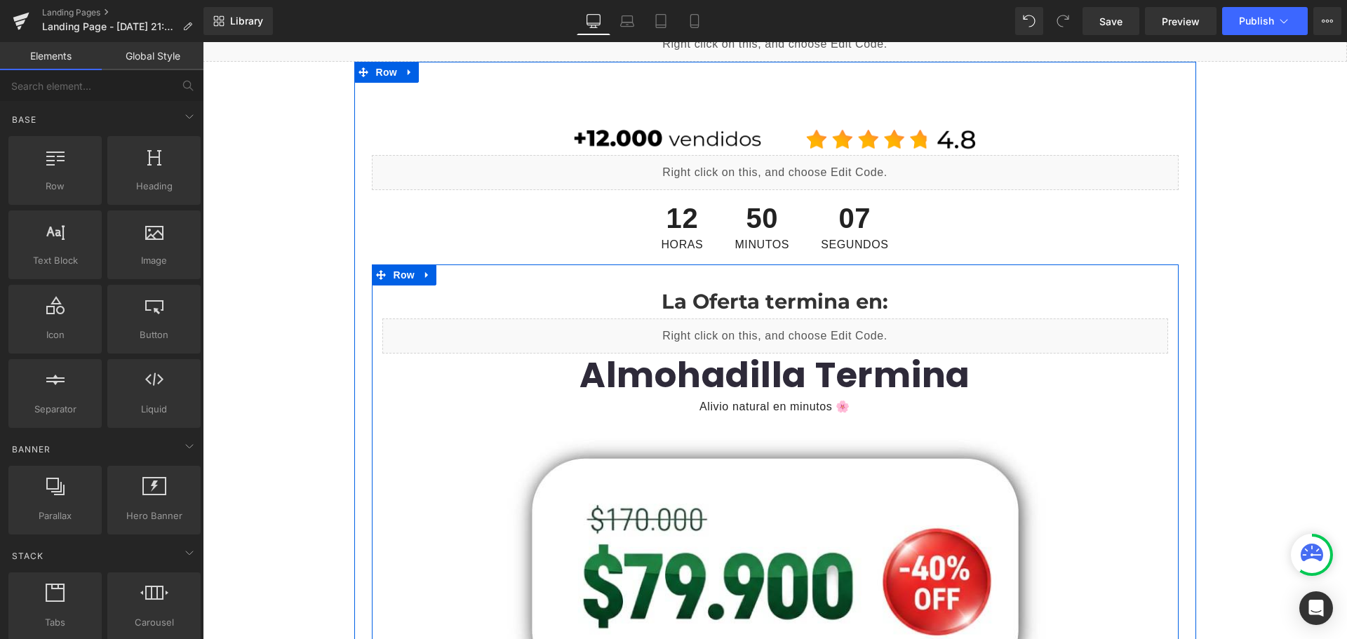
click at [786, 328] on div "Liquid" at bounding box center [775, 335] width 786 height 35
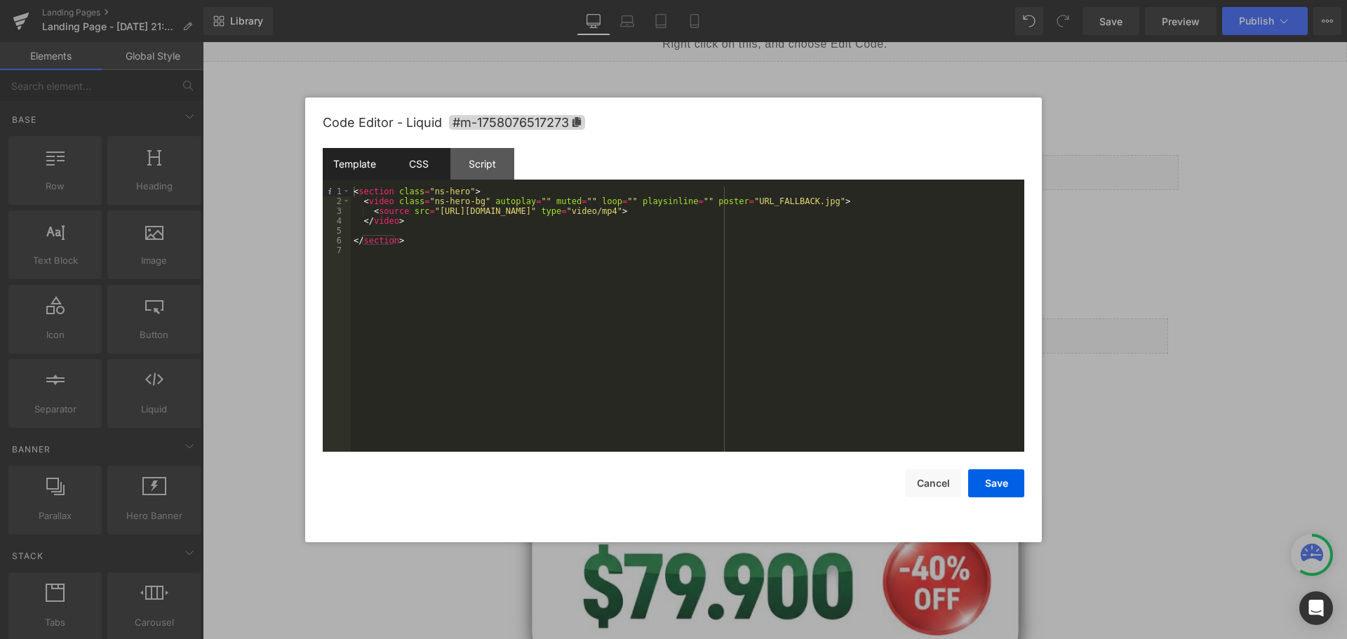
click at [401, 154] on div "CSS" at bounding box center [419, 164] width 64 height 32
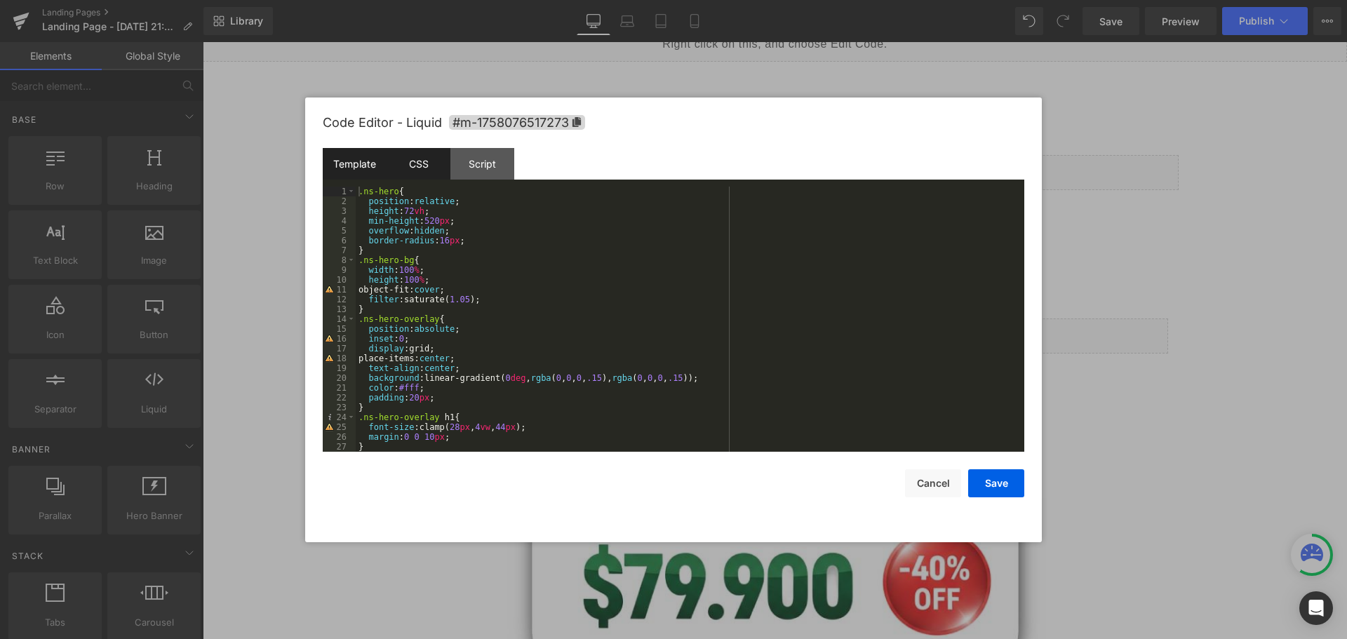
click at [342, 156] on div "Template" at bounding box center [355, 164] width 64 height 32
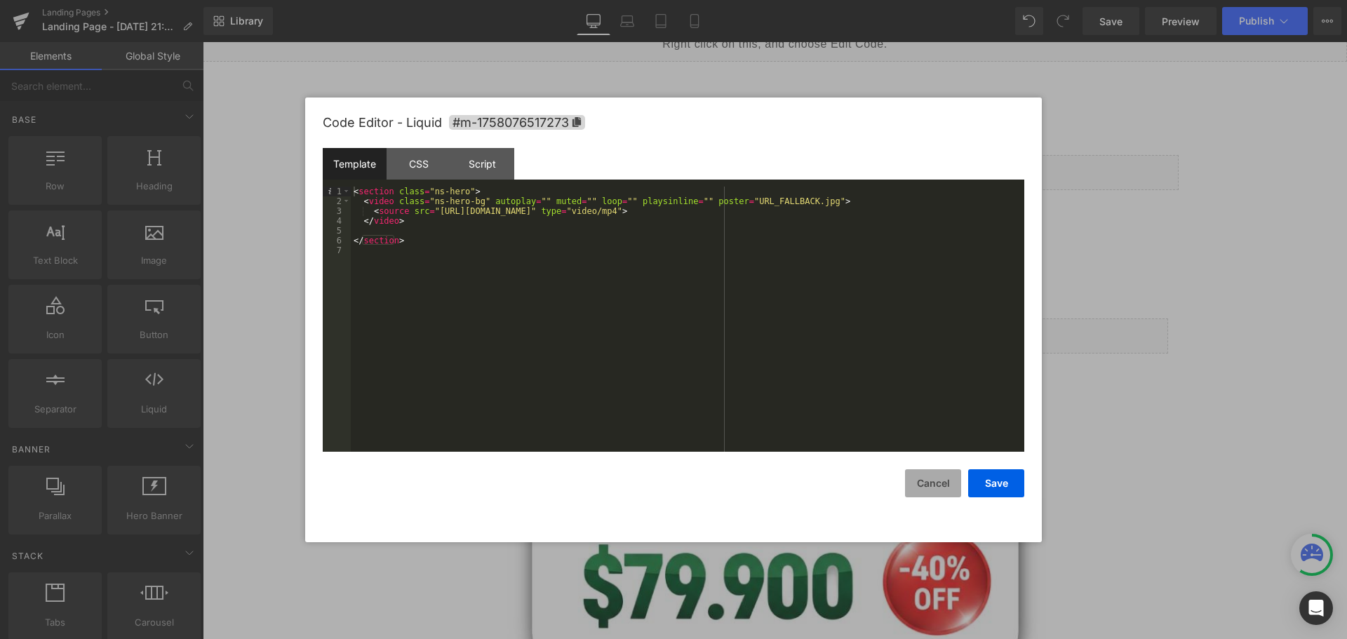
click at [934, 476] on button "Cancel" at bounding box center [933, 483] width 56 height 28
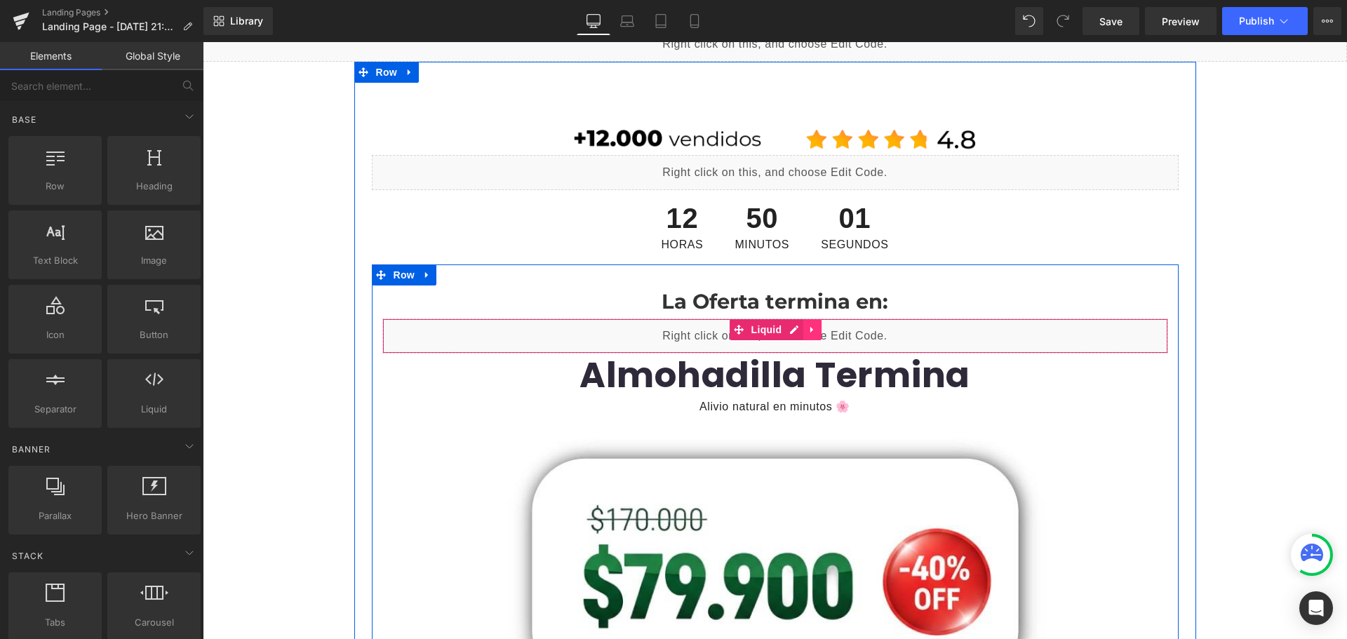
click at [803, 333] on link at bounding box center [812, 329] width 18 height 21
click at [812, 329] on link at bounding box center [821, 329] width 18 height 21
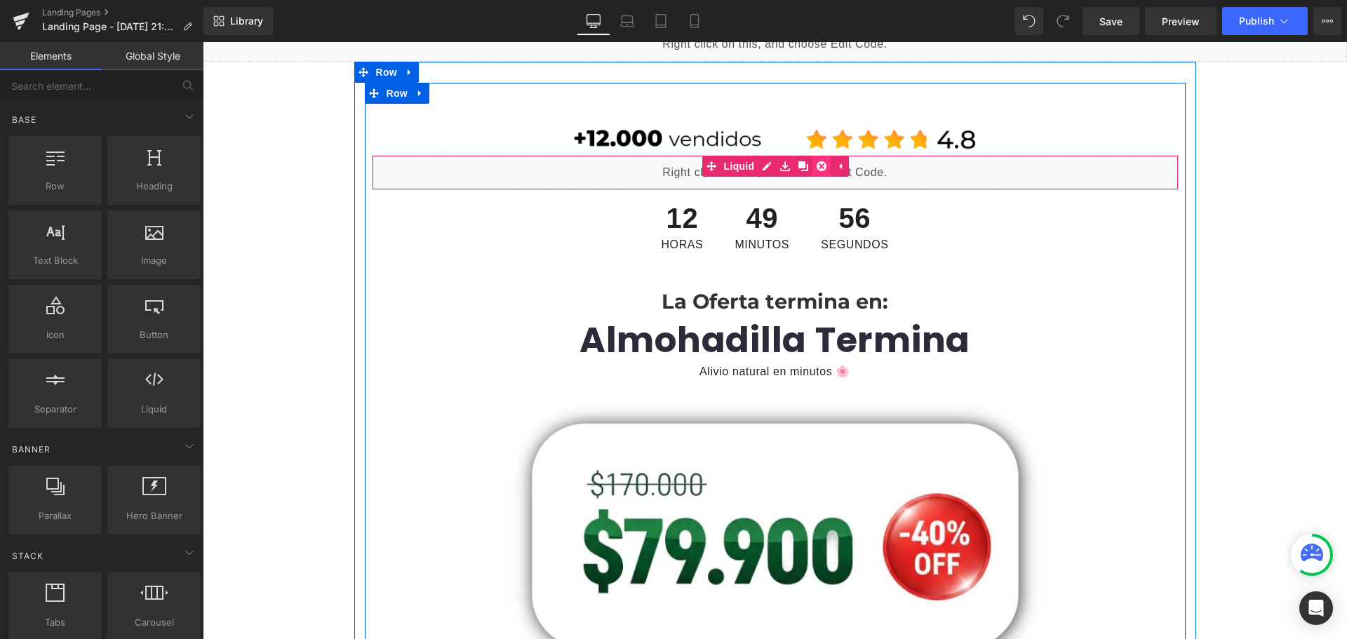
click at [817, 166] on icon at bounding box center [822, 166] width 10 height 10
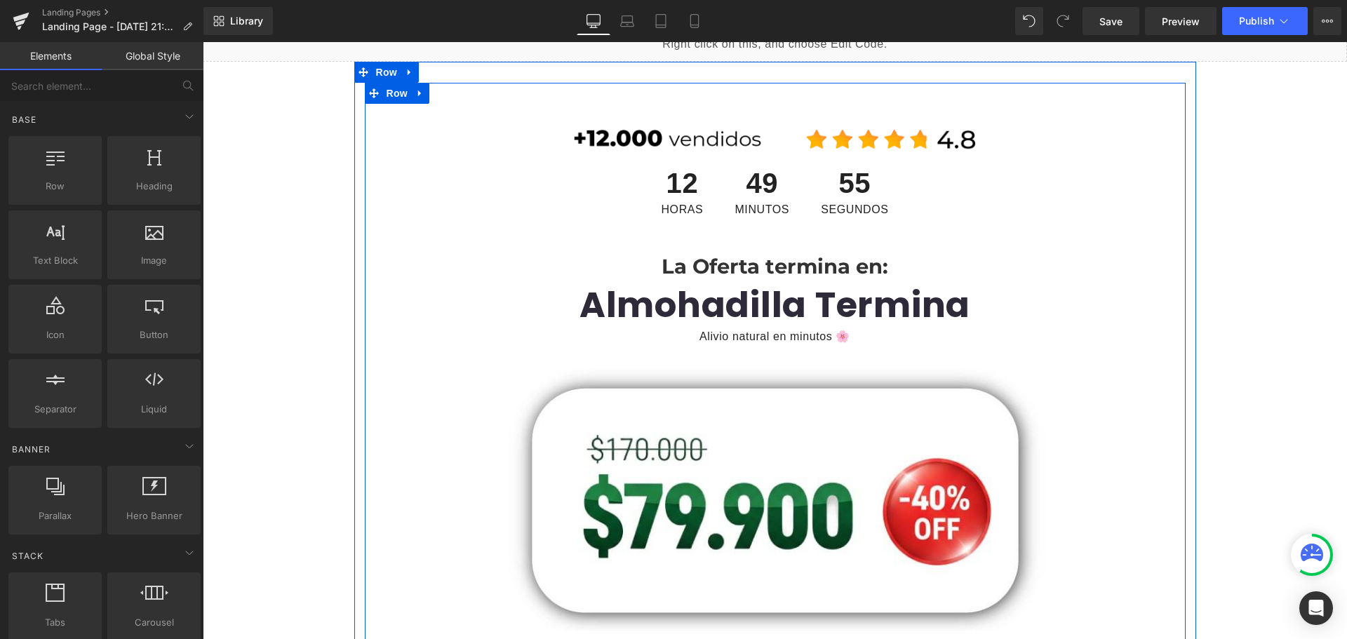
scroll to position [0, 0]
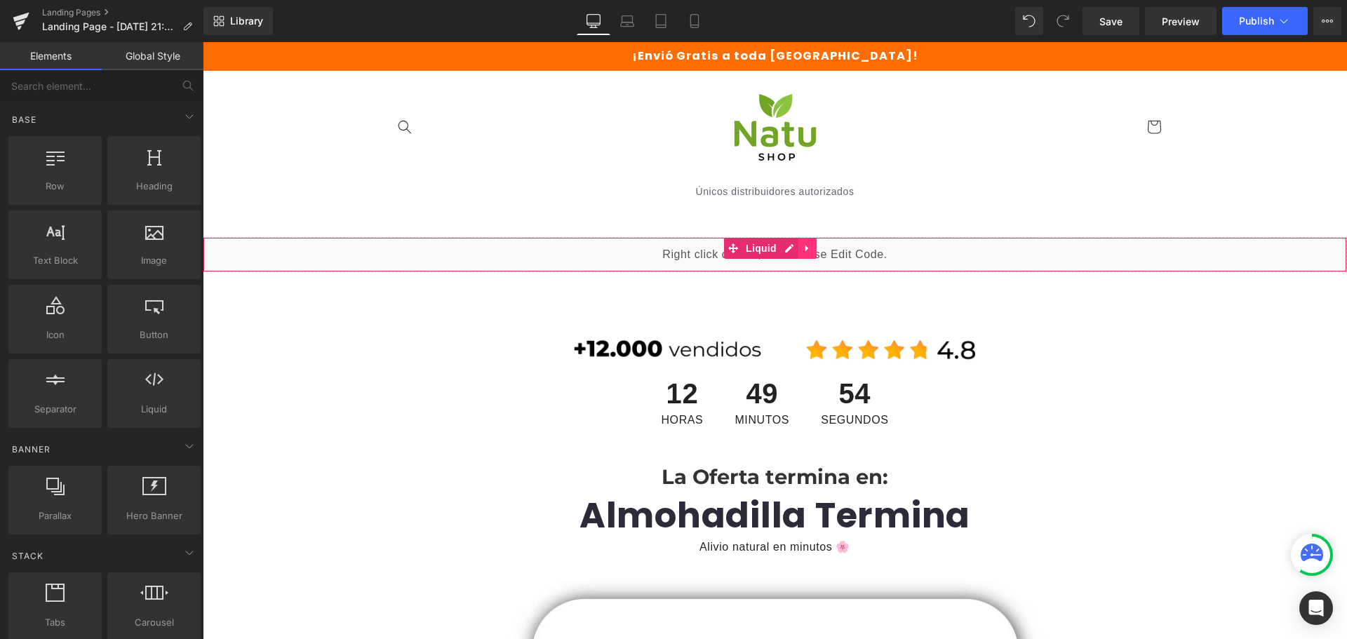
click at [802, 240] on link at bounding box center [807, 248] width 18 height 21
click at [810, 250] on link at bounding box center [816, 248] width 18 height 21
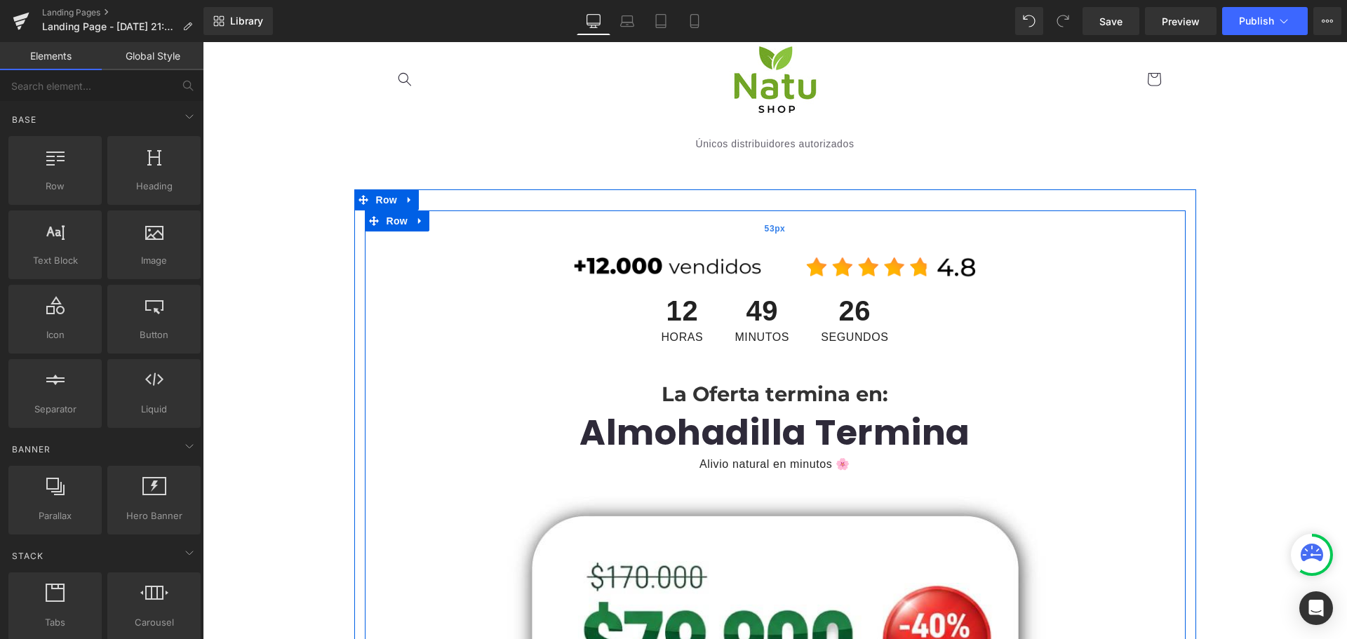
scroll to position [70, 0]
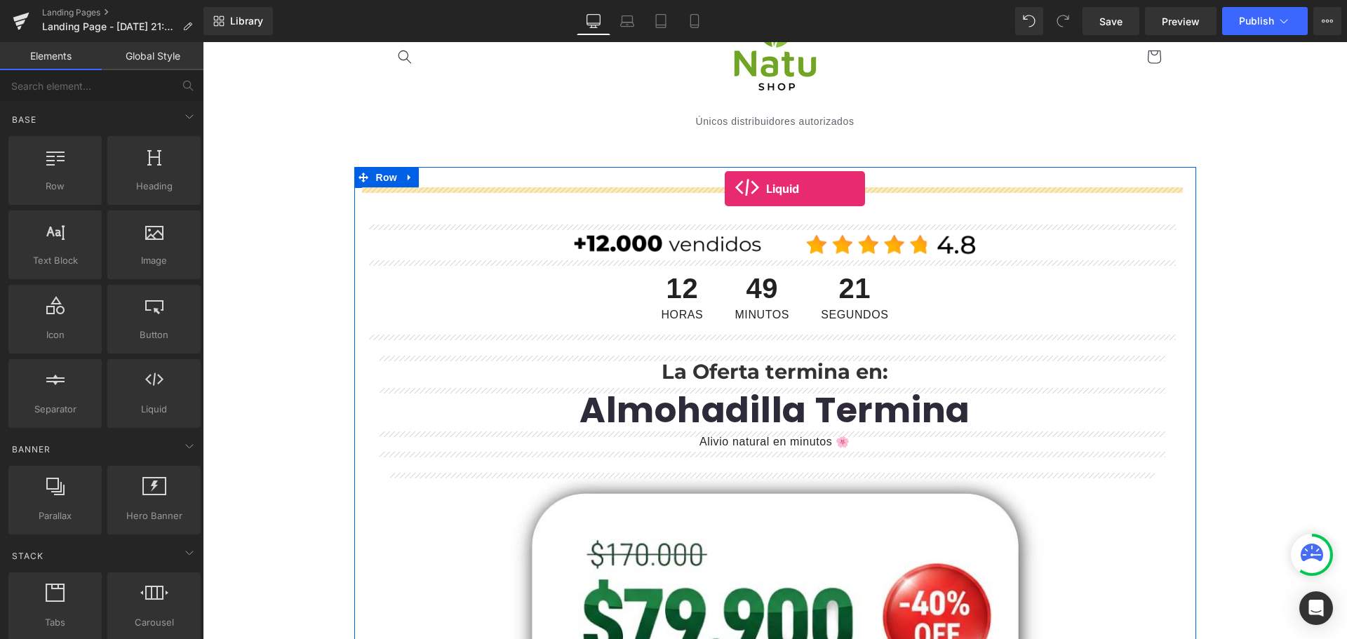
drag, startPoint x: 353, startPoint y: 445, endPoint x: 725, endPoint y: 189, distance: 451.5
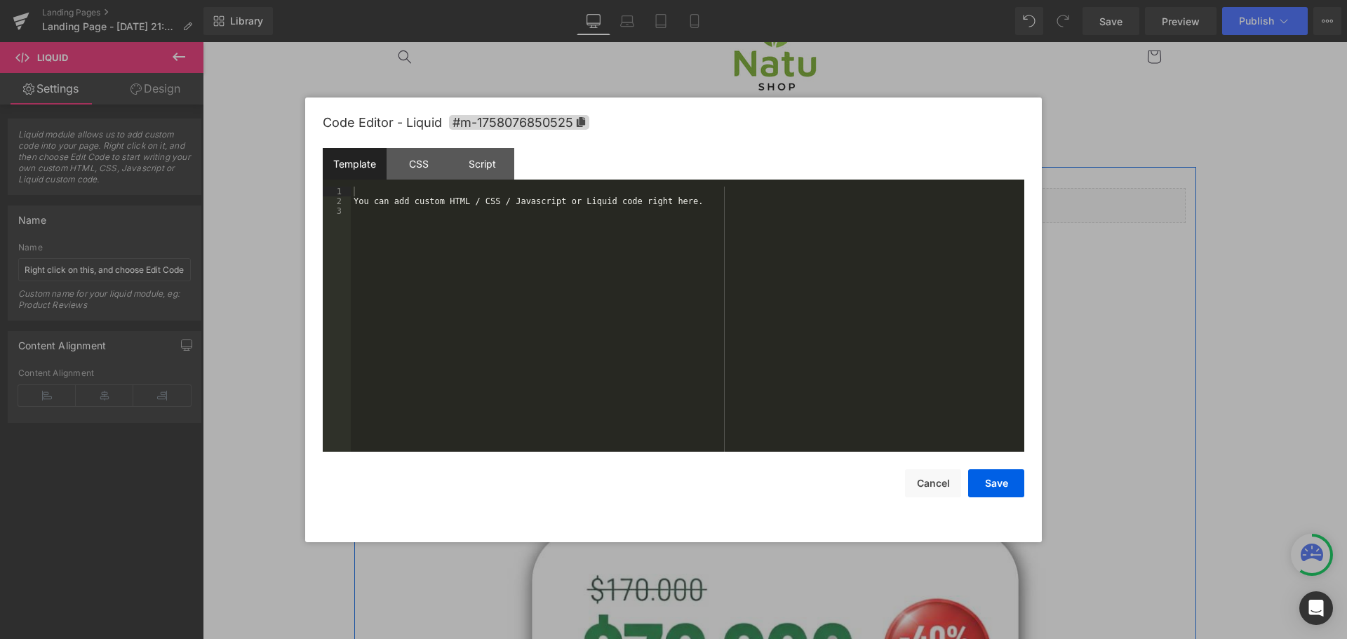
click at [791, 195] on div "Liquid" at bounding box center [775, 205] width 821 height 35
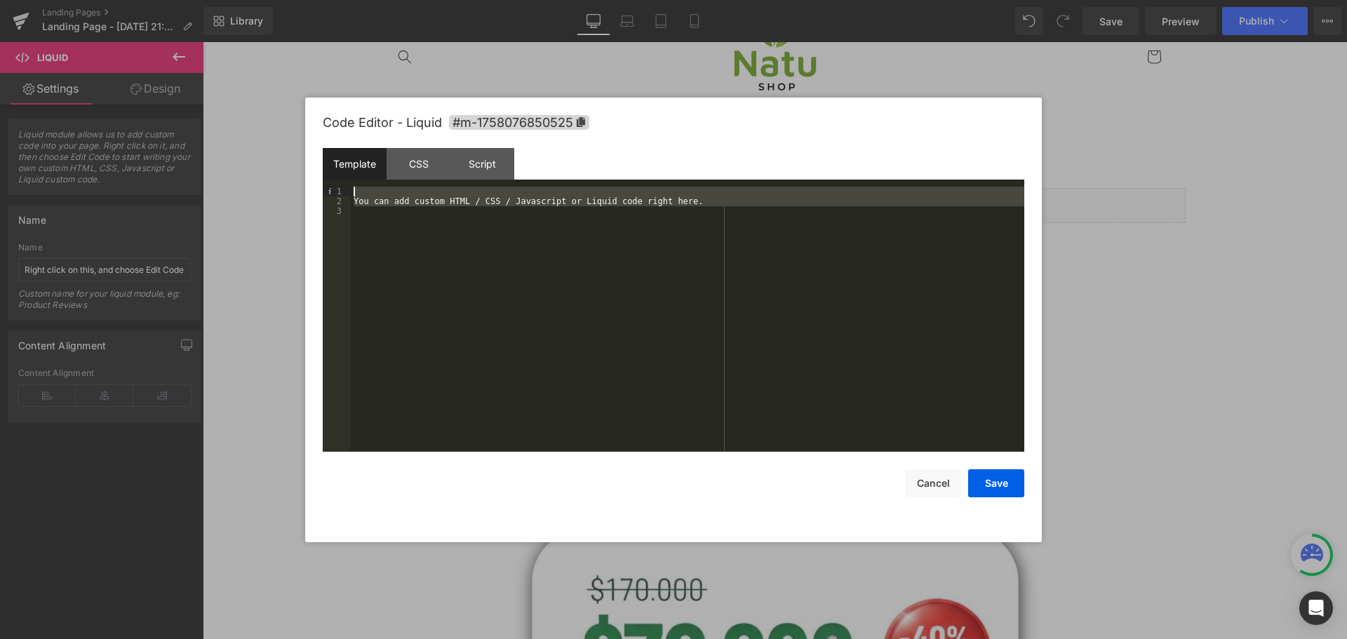
drag, startPoint x: 446, startPoint y: 320, endPoint x: 283, endPoint y: 81, distance: 289.7
click at [283, 81] on body "Liquid You are previewing how the will restyle your page. You can not edit Elem…" at bounding box center [673, 319] width 1347 height 639
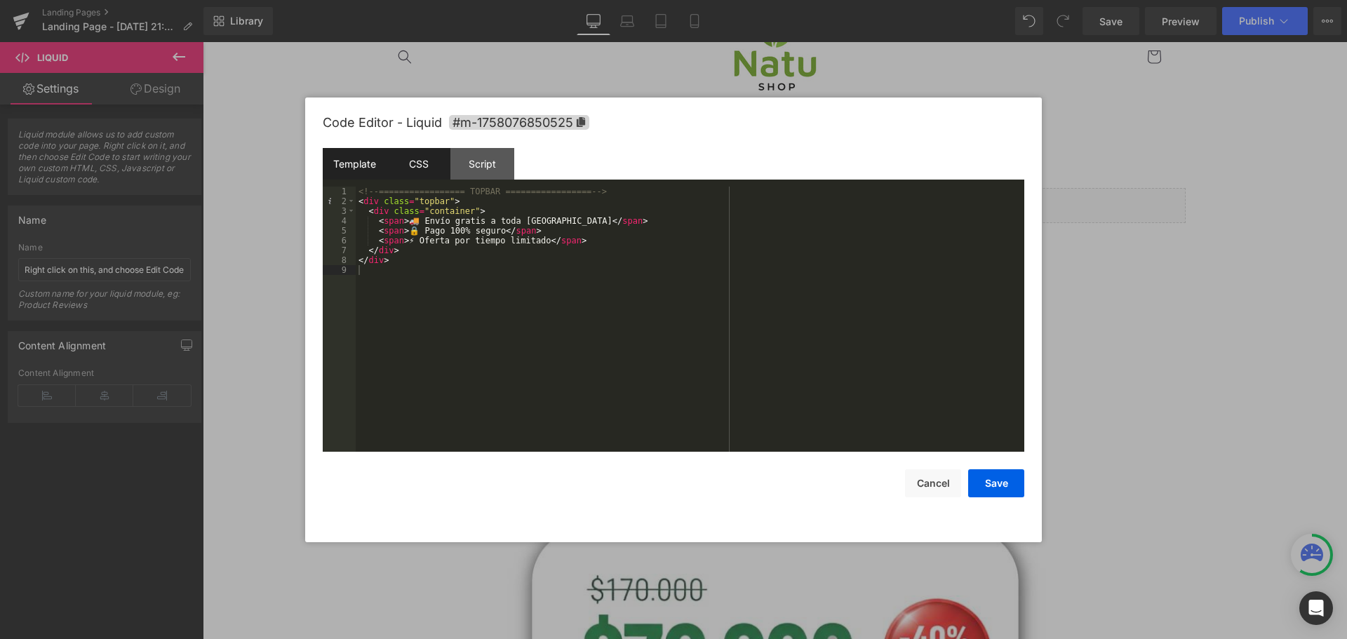
click at [404, 155] on div "CSS" at bounding box center [419, 164] width 64 height 32
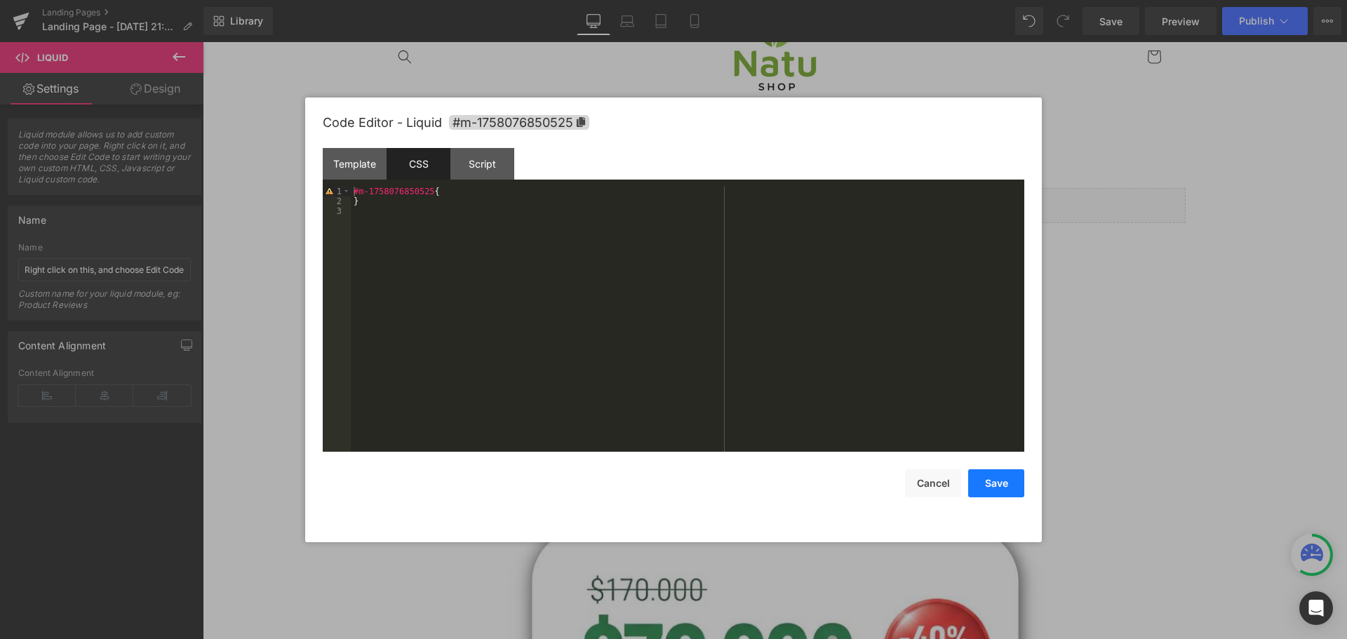
click at [997, 491] on button "Save" at bounding box center [996, 483] width 56 height 28
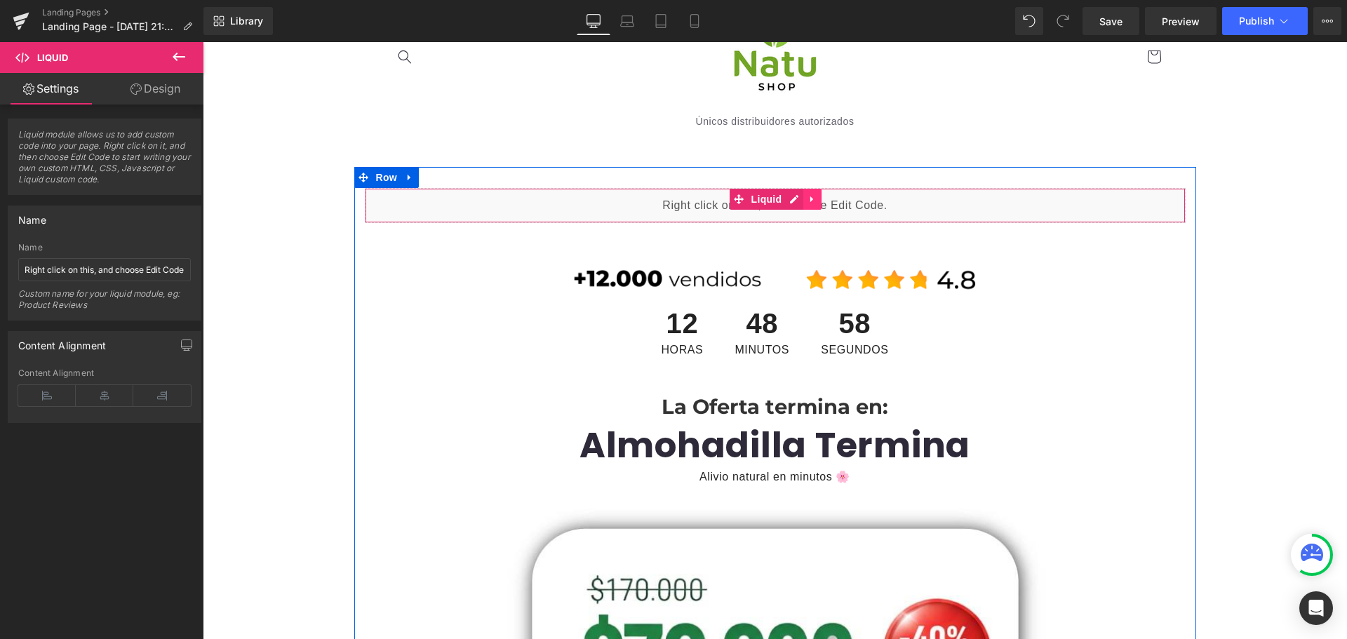
click at [807, 197] on icon at bounding box center [812, 199] width 10 height 11
click at [798, 196] on icon at bounding box center [803, 199] width 10 height 10
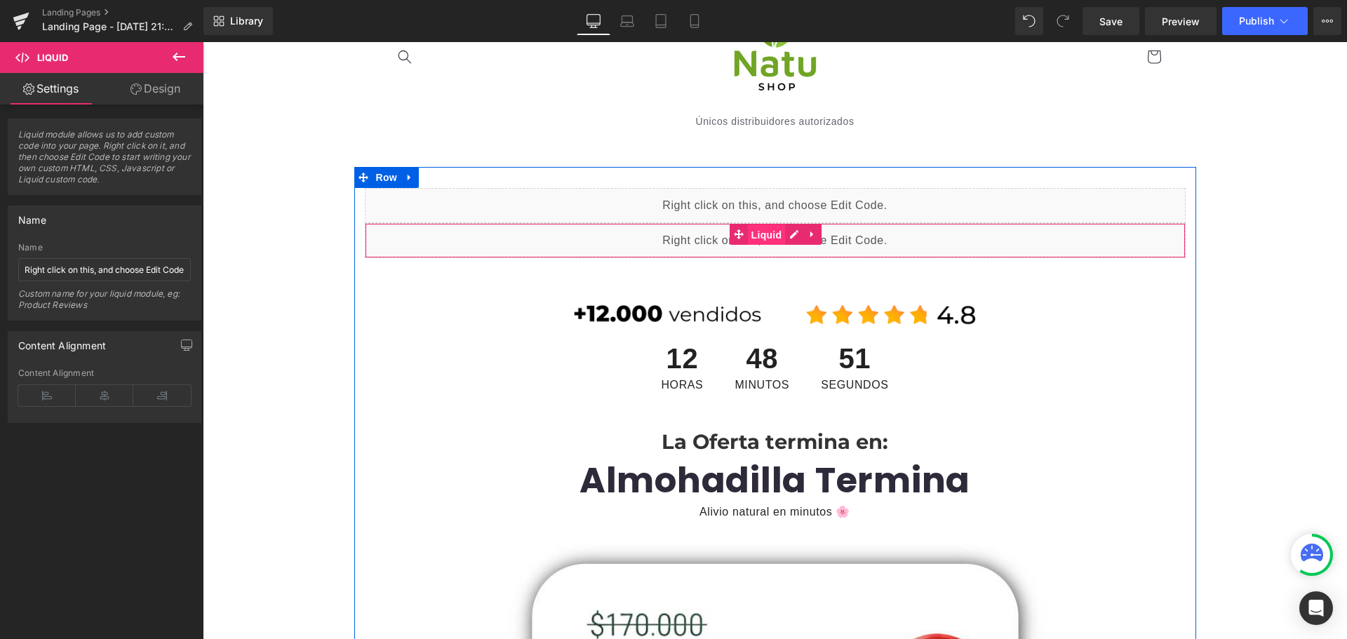
click at [774, 244] on span "Liquid" at bounding box center [767, 234] width 38 height 21
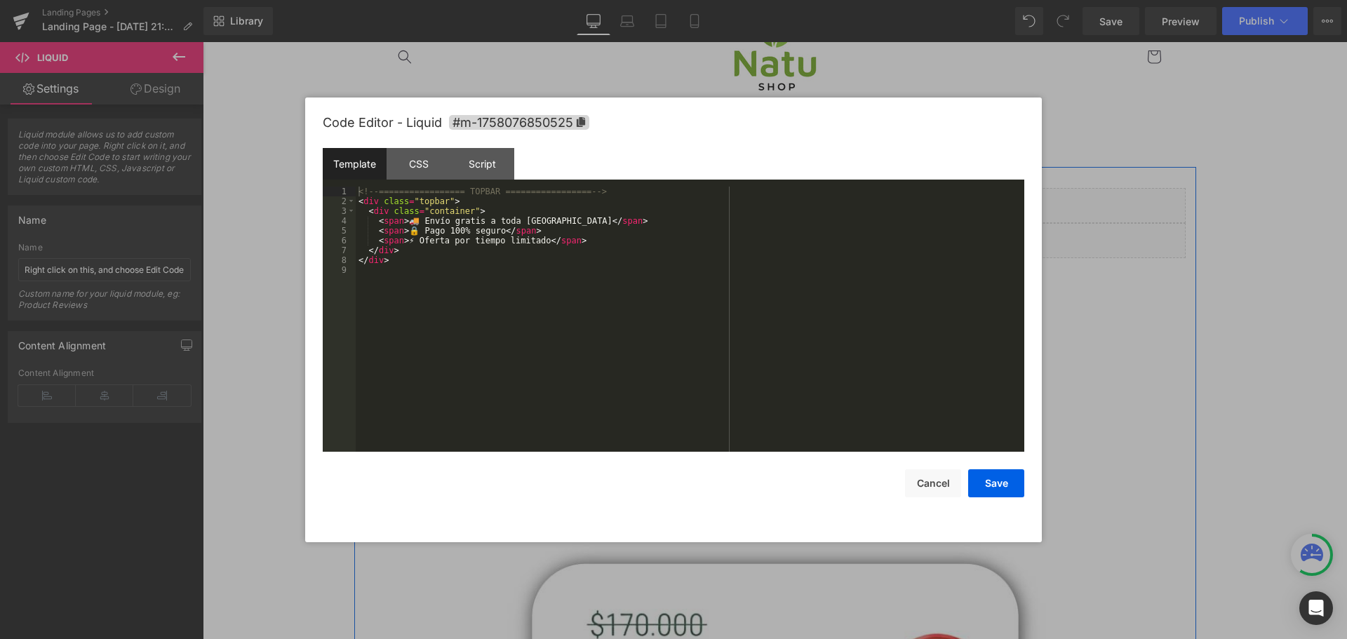
click at [762, 201] on div "Liquid" at bounding box center [775, 205] width 821 height 35
click at [405, 168] on div "CSS" at bounding box center [419, 164] width 64 height 32
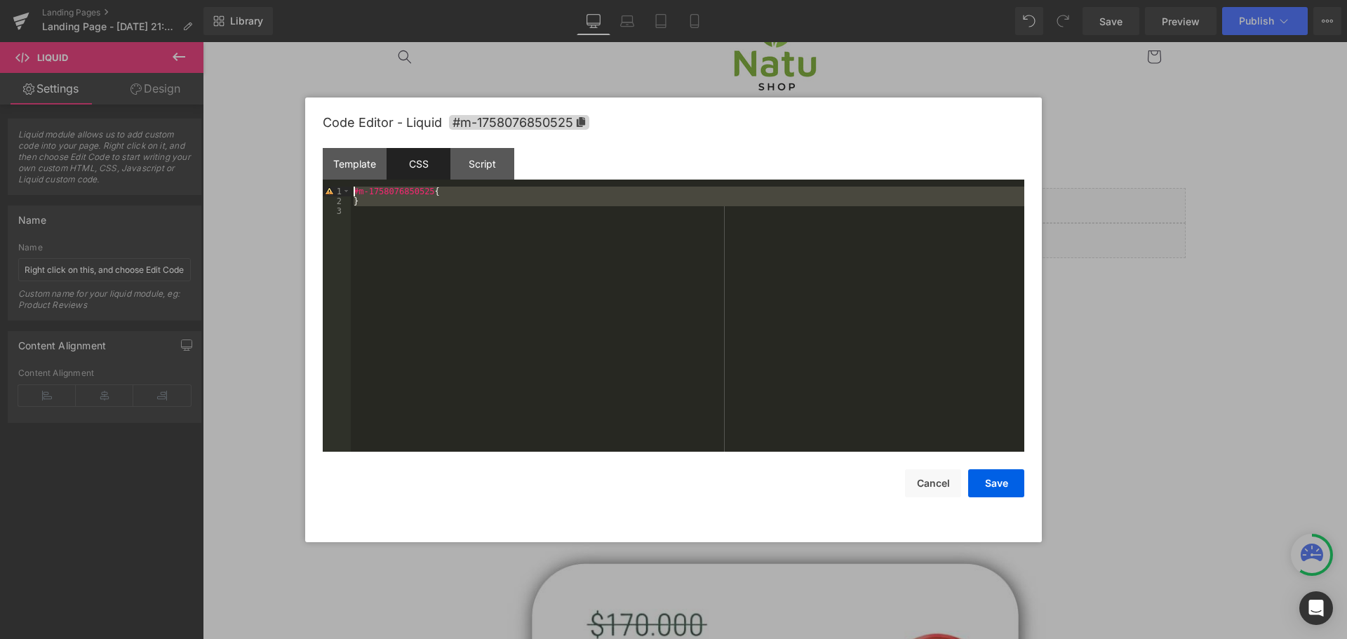
drag, startPoint x: 405, startPoint y: 263, endPoint x: 302, endPoint y: 135, distance: 164.1
click at [302, 135] on body "Liquid You are previewing how the will restyle your page. You can not edit Elem…" at bounding box center [673, 319] width 1347 height 639
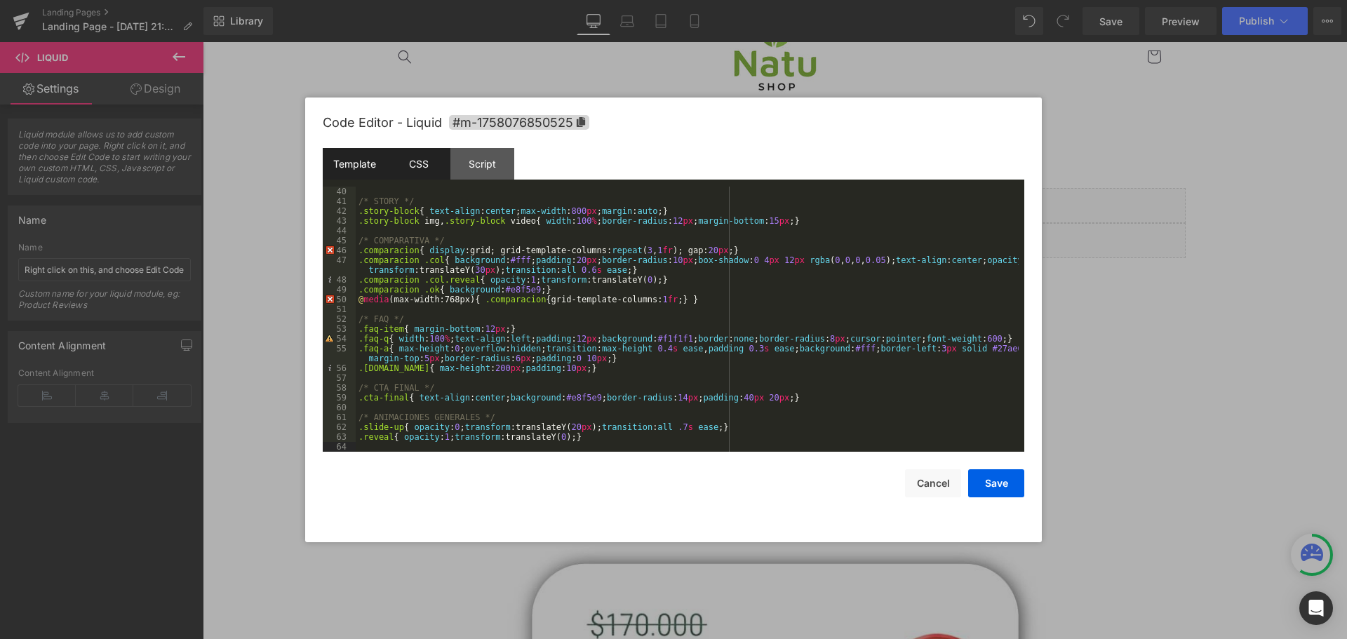
click at [335, 173] on div "Template" at bounding box center [355, 164] width 64 height 32
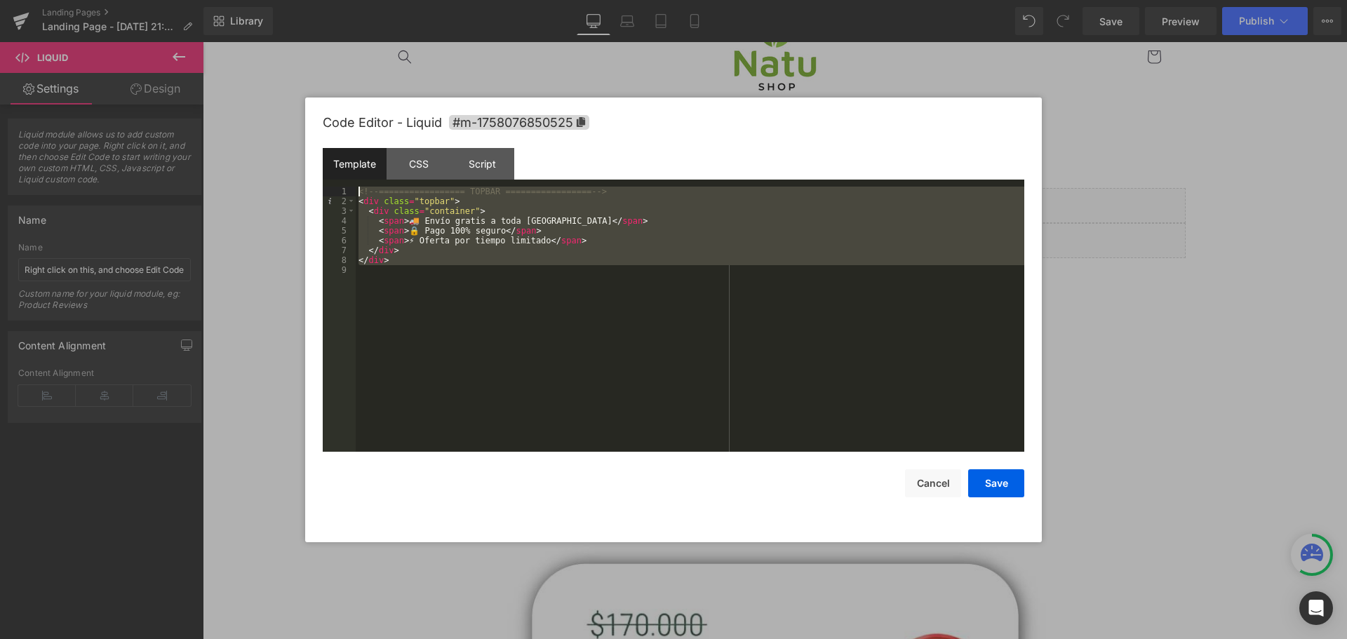
drag, startPoint x: 408, startPoint y: 249, endPoint x: 284, endPoint y: 138, distance: 166.4
click at [284, 138] on body "Liquid You are previewing how the will restyle your page. You can not edit Elem…" at bounding box center [673, 319] width 1347 height 639
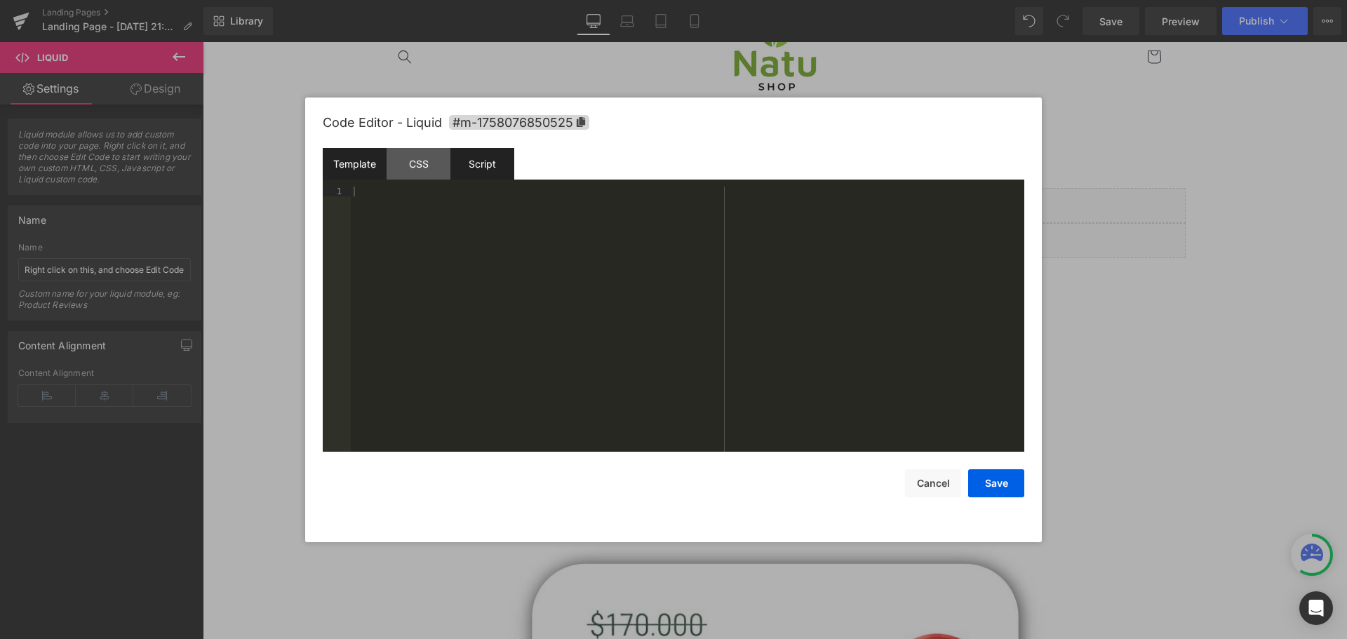
click at [465, 170] on div "Script" at bounding box center [482, 164] width 64 height 32
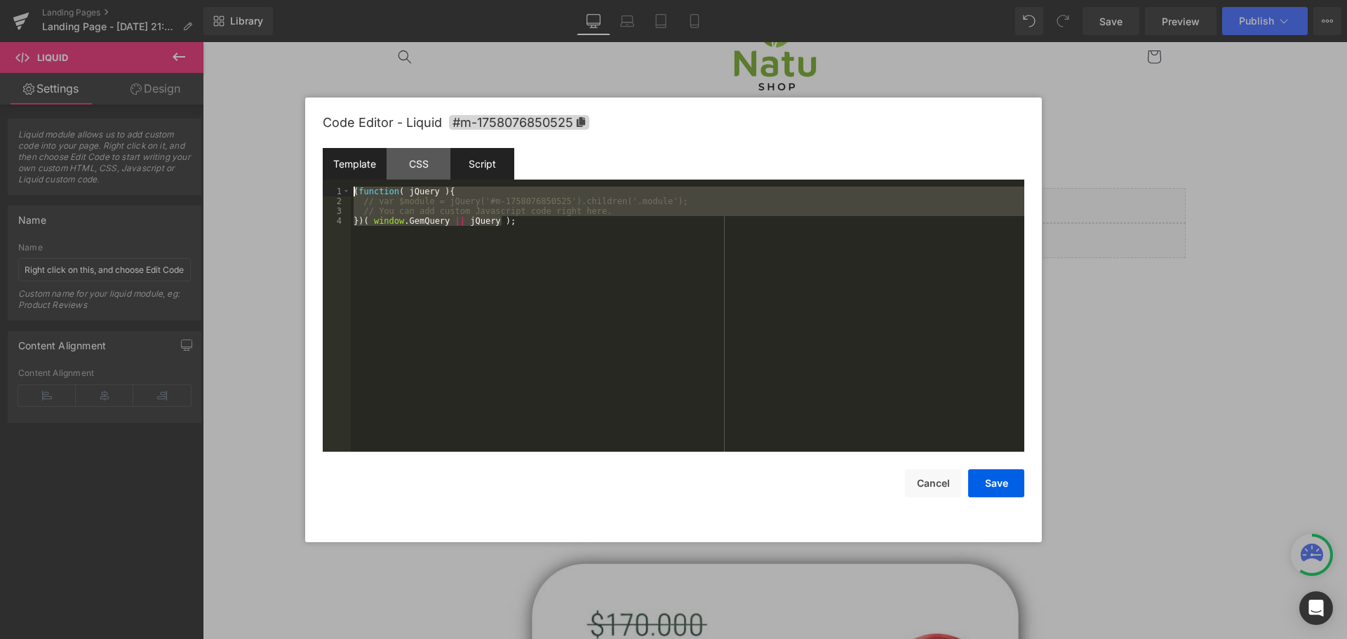
drag, startPoint x: 558, startPoint y: 233, endPoint x: 333, endPoint y: 159, distance: 236.9
click at [333, 159] on div "Template CSS Script Data 1 XXXXXXXXXXXXXXXXXXXXXXXXXXXXXXXXXXXXXXXXXXXXXXXXXX 4…" at bounding box center [674, 300] width 702 height 304
click at [863, 293] on div "( function ( jQuery ) { // var $module = jQuery('#m-1758076850525').children('.…" at bounding box center [687, 319] width 673 height 265
drag, startPoint x: 460, startPoint y: 273, endPoint x: 251, endPoint y: 103, distance: 269.3
click at [251, 103] on body "Liquid You are previewing how the will restyle your page. You can not edit Elem…" at bounding box center [673, 319] width 1347 height 639
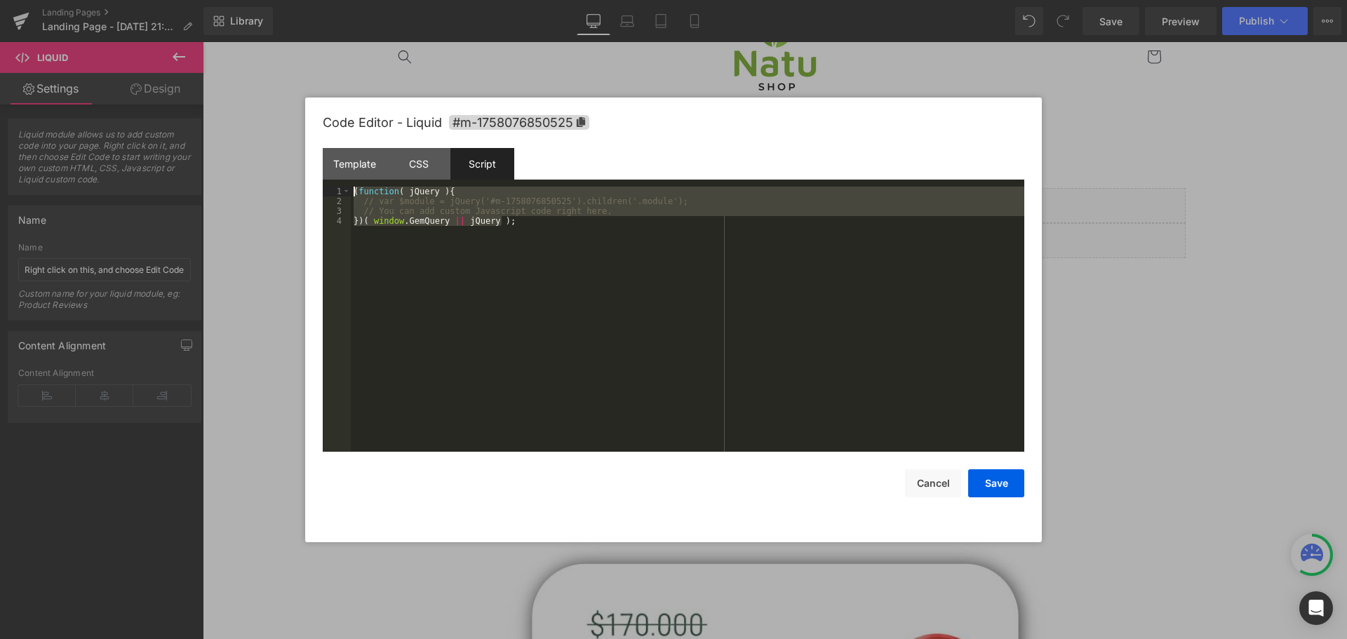
click at [394, 287] on div "( function ( jQuery ) { // var $module = jQuery('#m-1758076850525').children('.…" at bounding box center [687, 319] width 673 height 265
drag, startPoint x: 386, startPoint y: 269, endPoint x: 290, endPoint y: 138, distance: 162.6
click at [290, 138] on body "Liquid You are previewing how the will restyle your page. You can not edit Elem…" at bounding box center [673, 319] width 1347 height 639
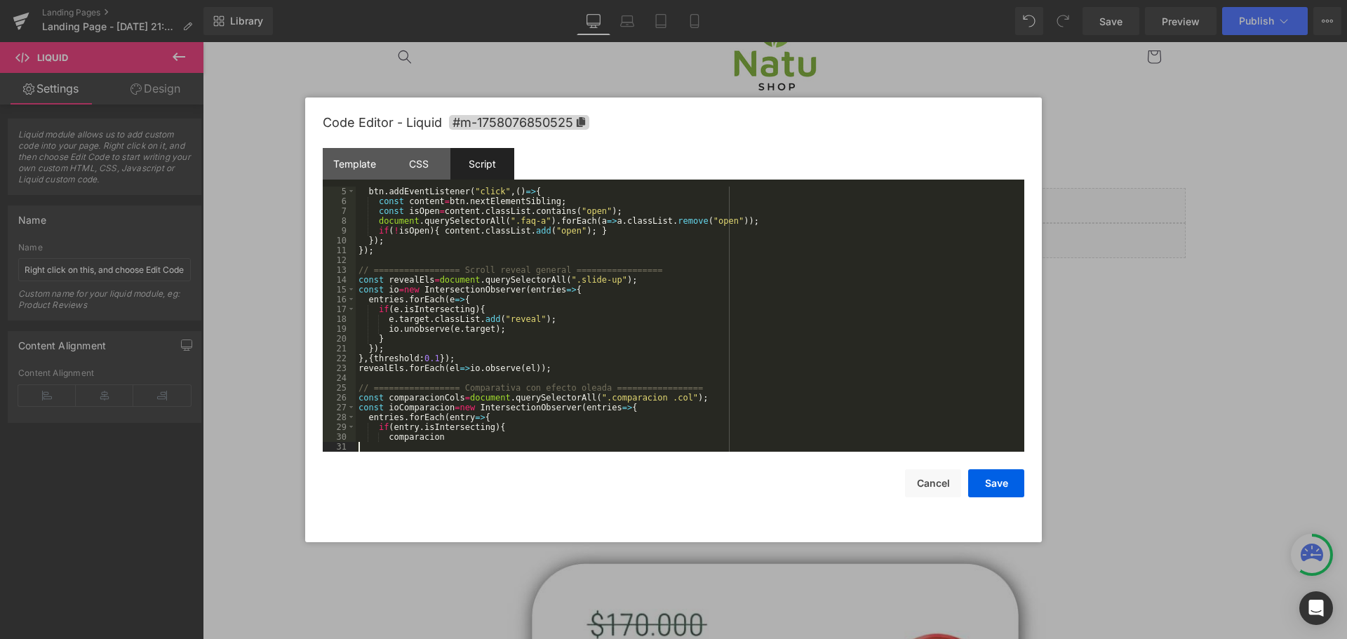
scroll to position [39, 0]
click at [1015, 482] on button "Save" at bounding box center [996, 483] width 56 height 28
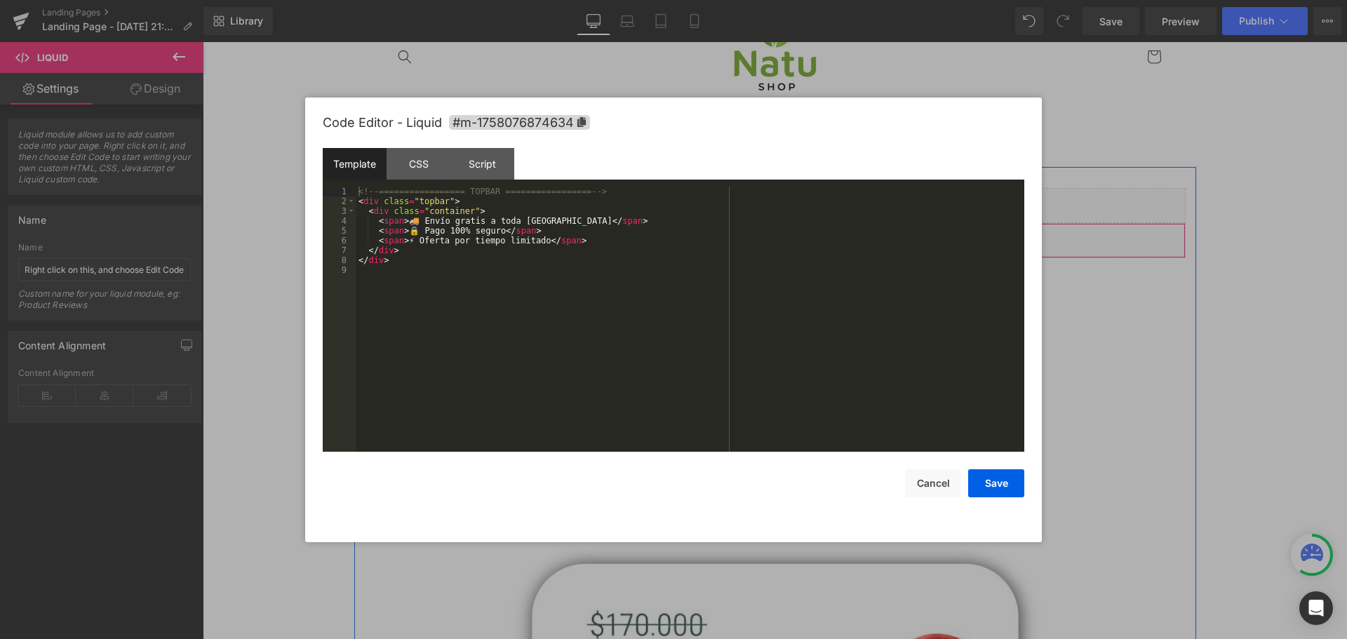
click at [788, 236] on div "Liquid" at bounding box center [775, 240] width 821 height 35
click at [1015, 486] on button "Save" at bounding box center [996, 483] width 56 height 28
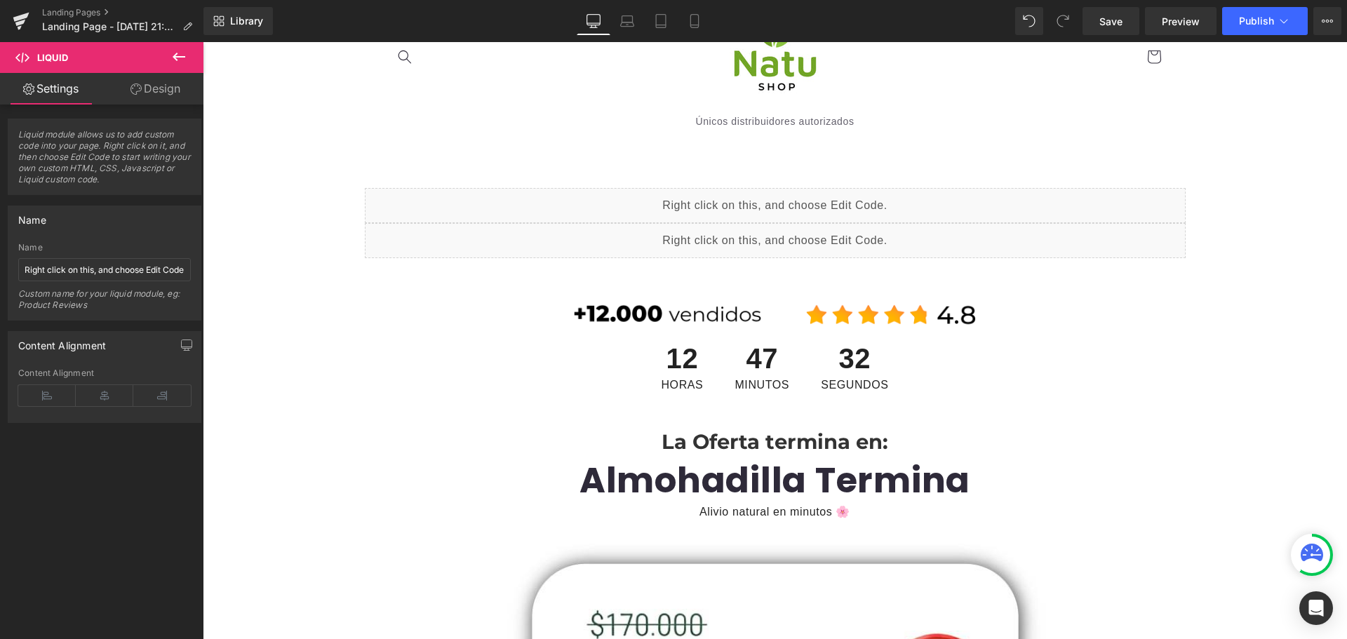
click at [176, 56] on icon at bounding box center [179, 57] width 13 height 8
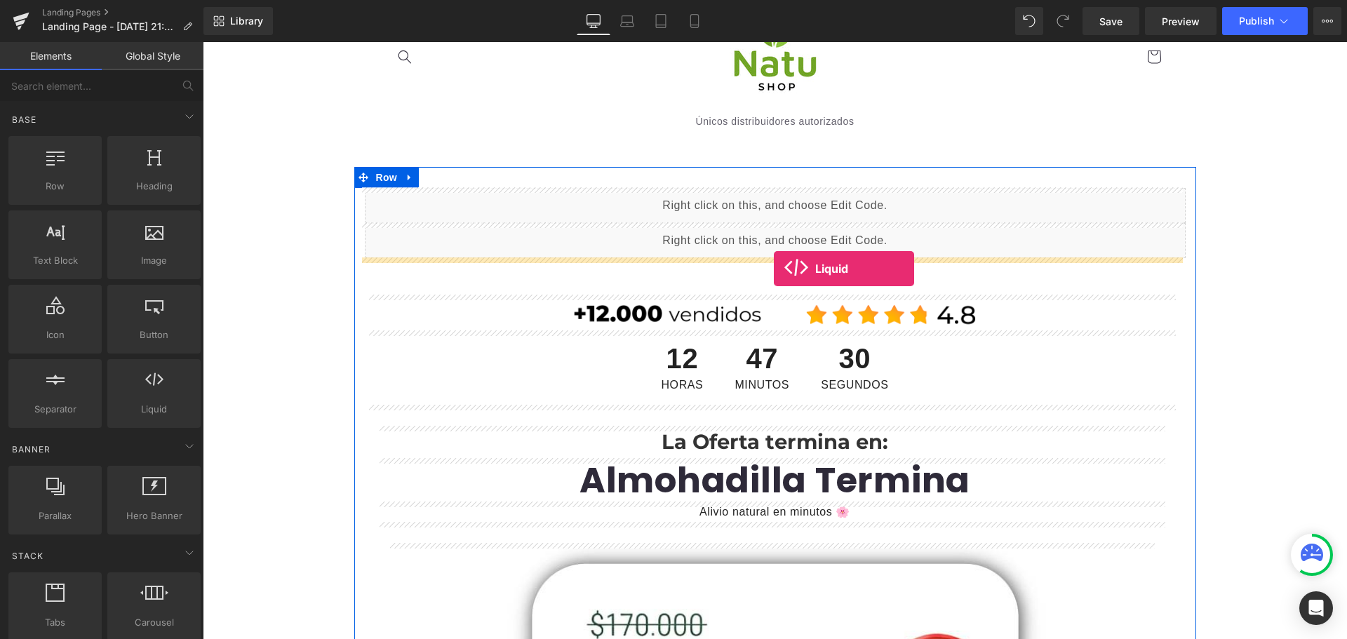
drag, startPoint x: 383, startPoint y: 422, endPoint x: 774, endPoint y: 269, distance: 419.9
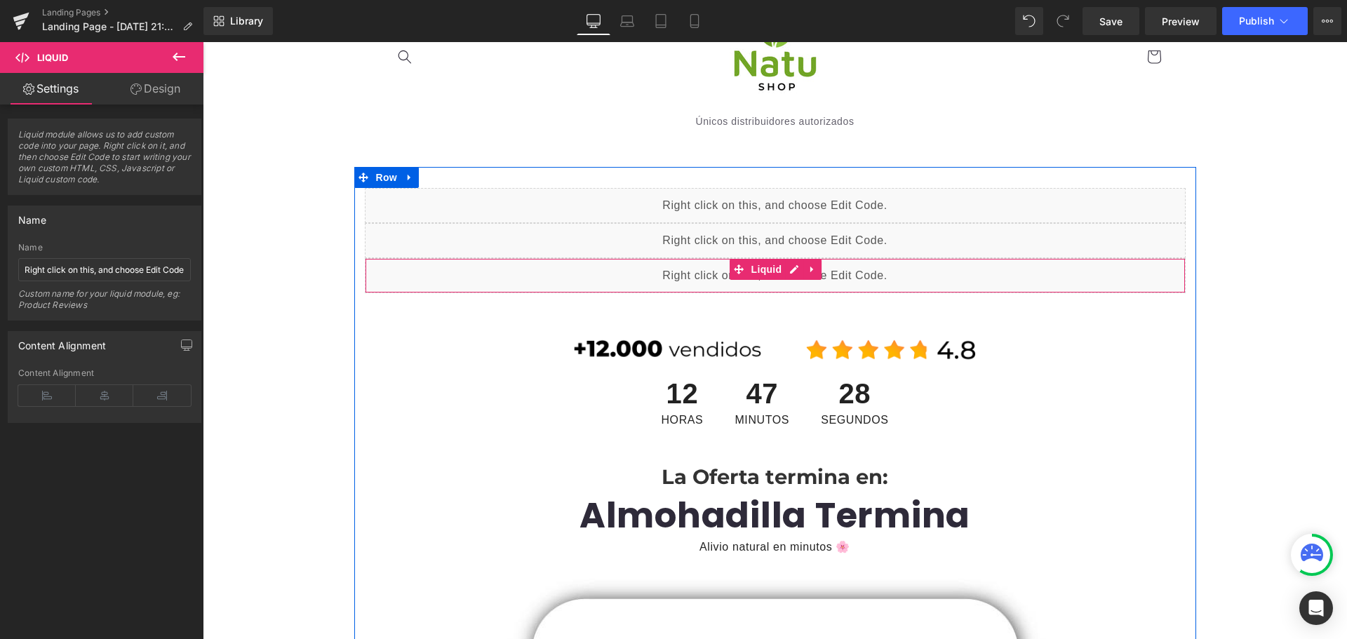
click at [790, 269] on div "Liquid" at bounding box center [775, 275] width 821 height 35
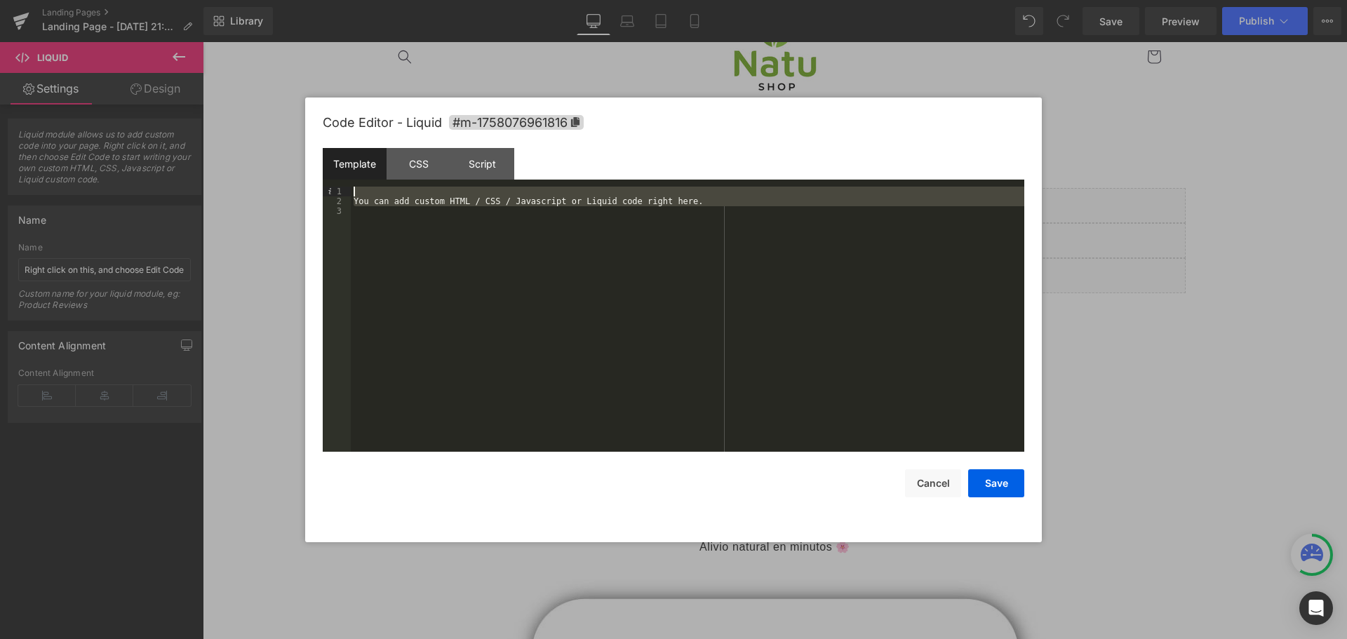
drag, startPoint x: 383, startPoint y: 176, endPoint x: 201, endPoint y: 95, distance: 199.1
click at [201, 95] on body "Liquid You are previewing how the will restyle your page. You can not edit Elem…" at bounding box center [673, 319] width 1347 height 639
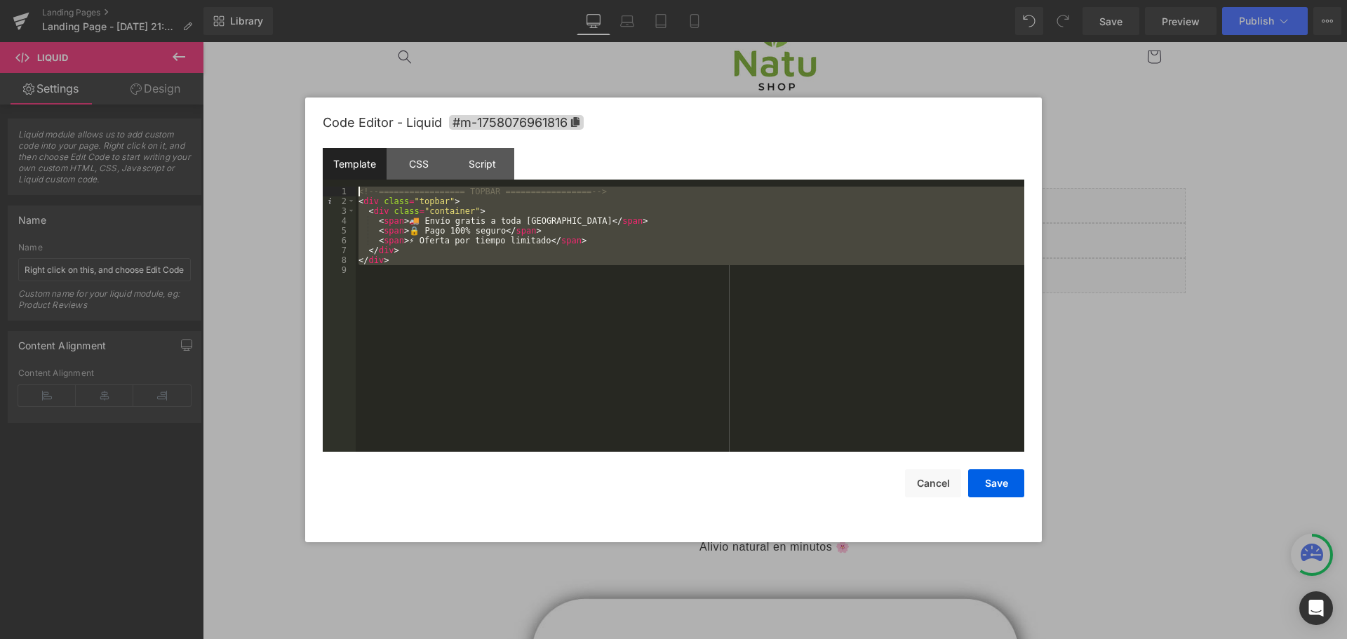
drag, startPoint x: 465, startPoint y: 320, endPoint x: 318, endPoint y: 125, distance: 244.4
click at [318, 125] on div "Code Editor - Liquid #m-1758076961816 Template CSS Script Data 1 2 3 4 5 6 7 8 …" at bounding box center [673, 320] width 737 height 445
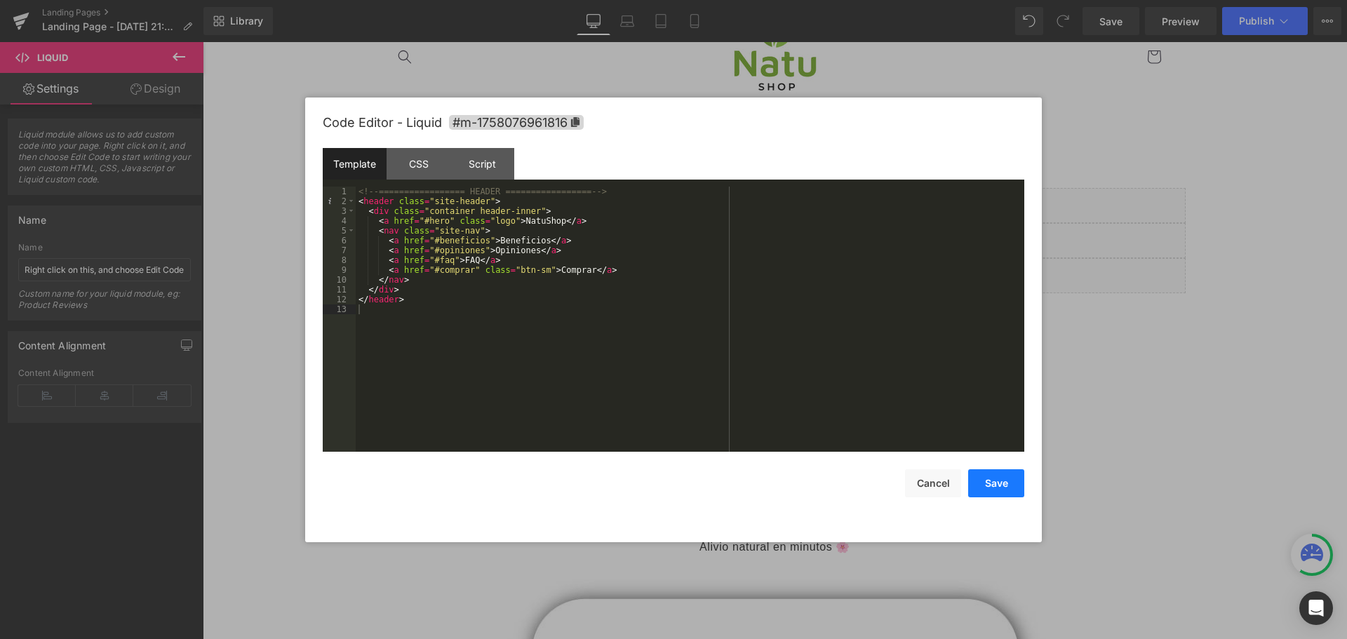
click at [988, 483] on button "Save" at bounding box center [996, 483] width 56 height 28
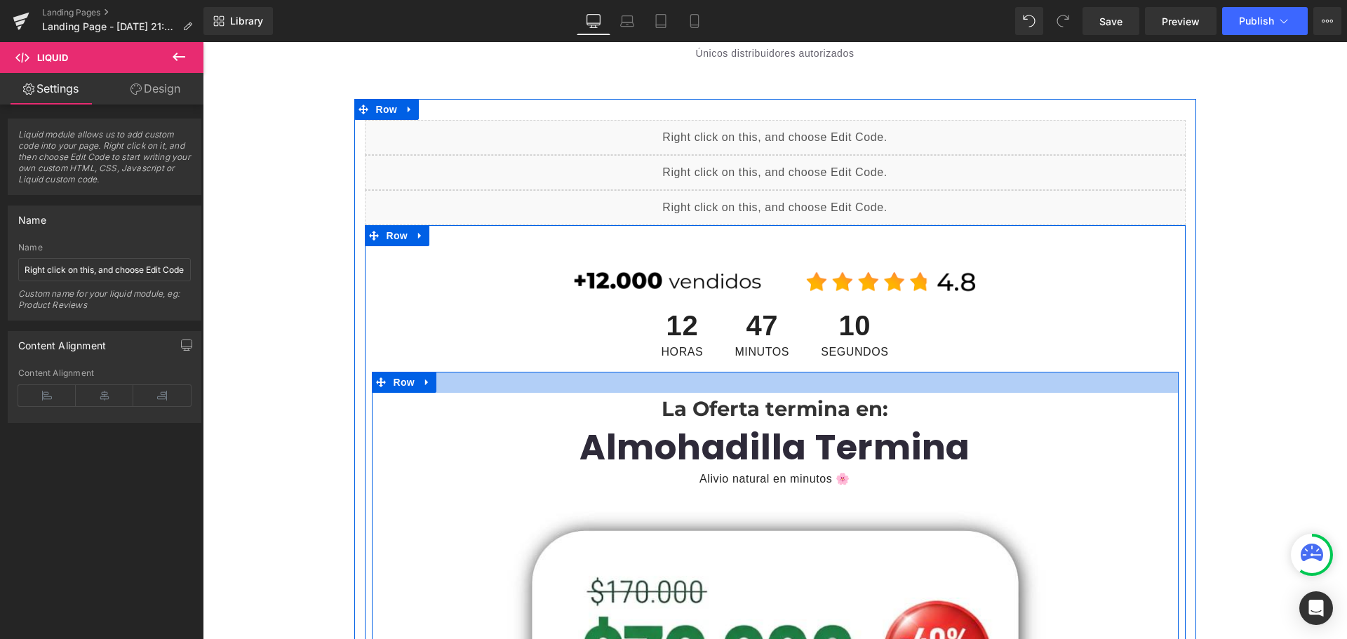
scroll to position [210, 0]
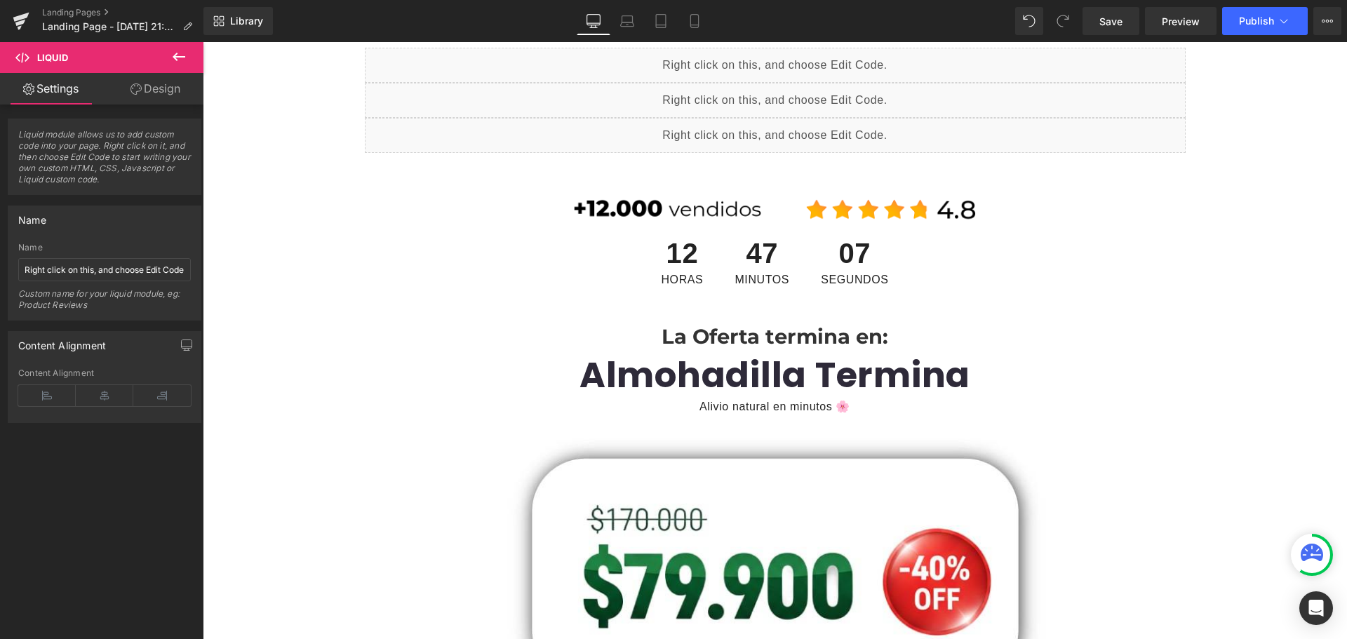
click at [178, 54] on icon at bounding box center [178, 56] width 17 height 17
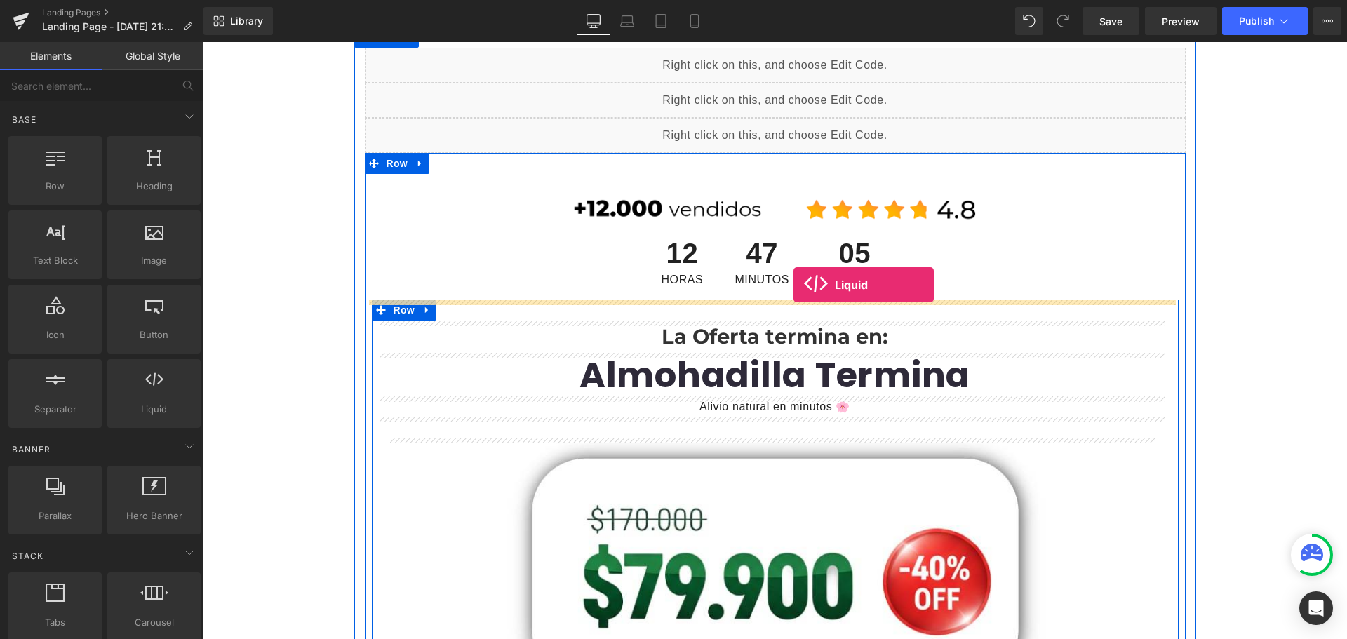
drag, startPoint x: 349, startPoint y: 435, endPoint x: 793, endPoint y: 285, distance: 468.8
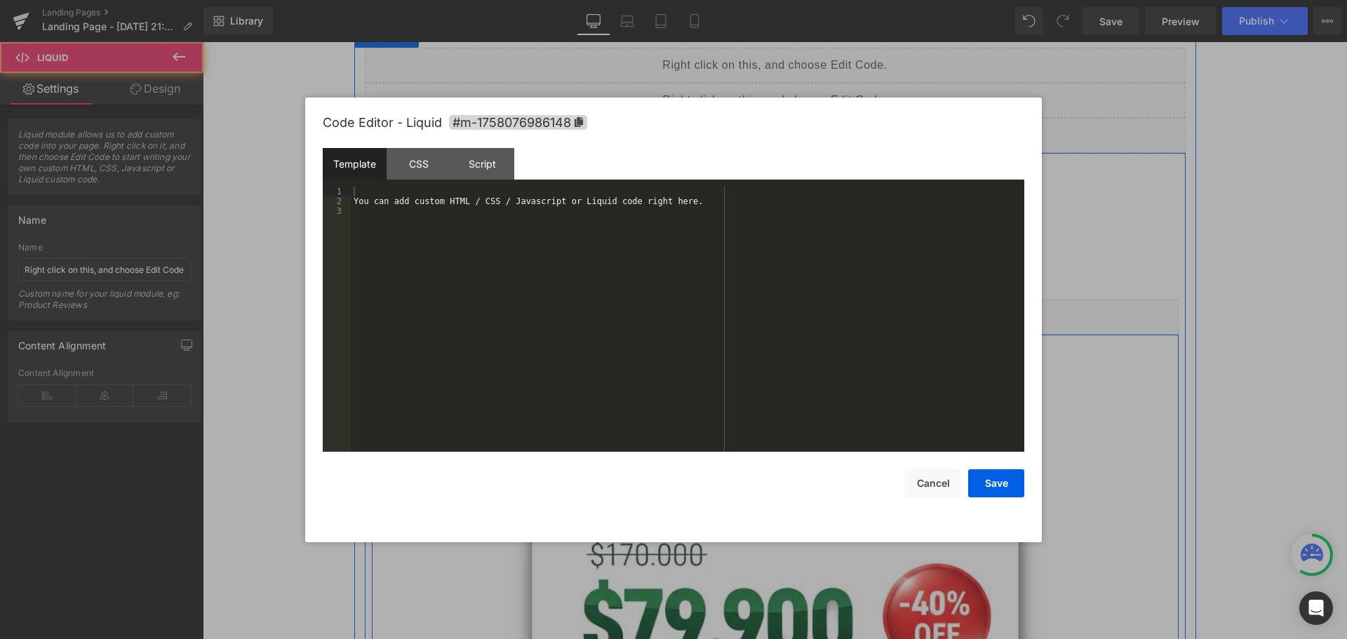
click at [792, 312] on div "Liquid" at bounding box center [775, 317] width 807 height 35
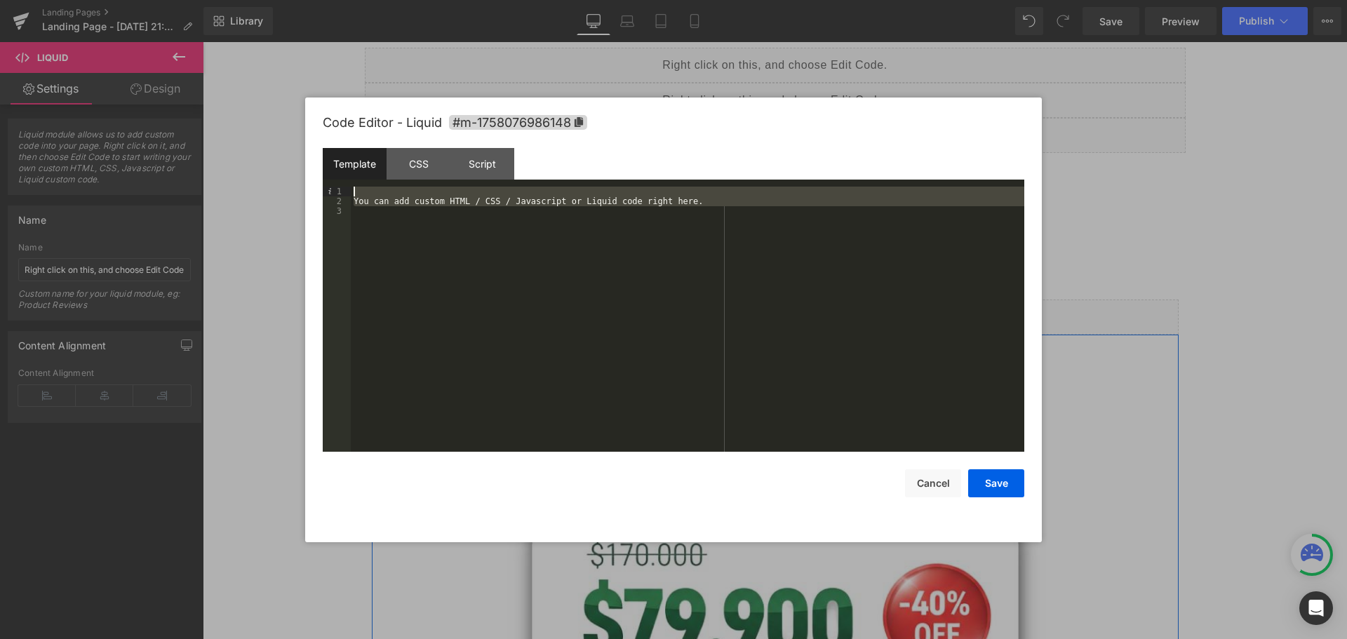
drag, startPoint x: 470, startPoint y: 330, endPoint x: 273, endPoint y: 74, distance: 322.6
click at [273, 74] on body "Liquid You are previewing how the will restyle your page. You can not edit Elem…" at bounding box center [673, 319] width 1347 height 639
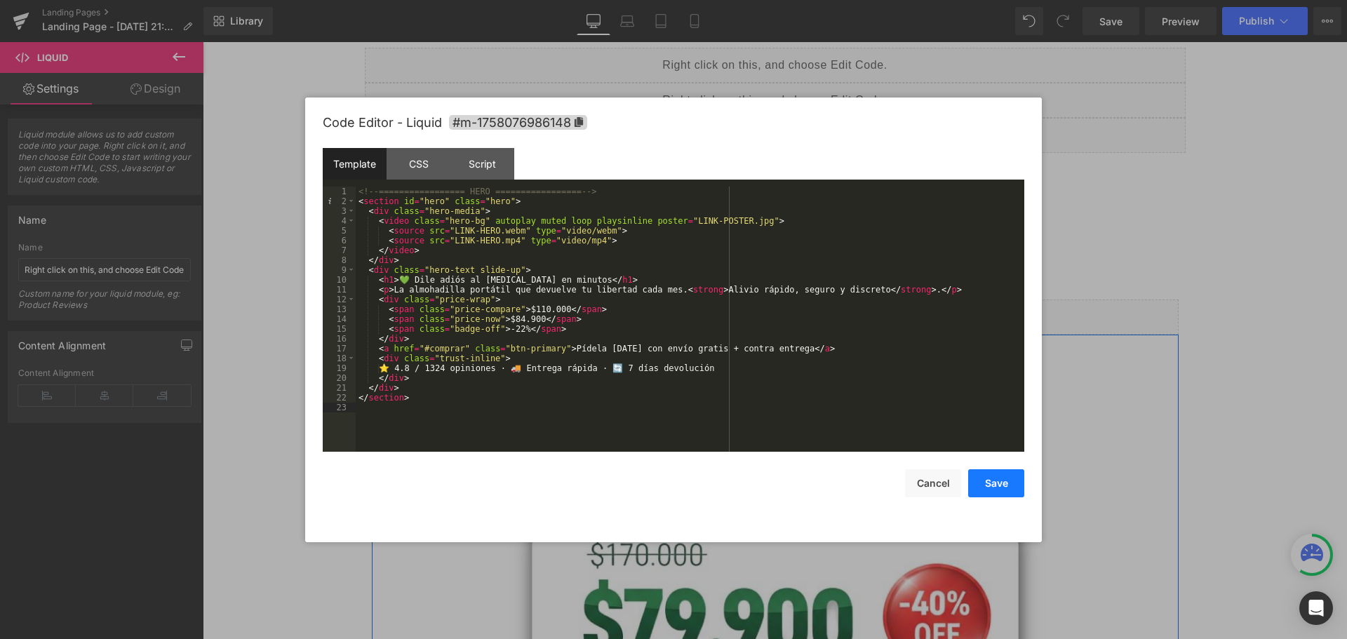
click at [995, 497] on button "Save" at bounding box center [996, 483] width 56 height 28
click at [791, 309] on div "Liquid" at bounding box center [775, 317] width 807 height 35
click at [509, 319] on div "<!-- ================= HERO ================= --> < section id = "hero" class =…" at bounding box center [690, 329] width 669 height 285
drag, startPoint x: 502, startPoint y: 325, endPoint x: 510, endPoint y: 328, distance: 8.9
click at [510, 328] on div "<!-- ================= HERO ================= --> < section id = "hero" class =…" at bounding box center [690, 329] width 669 height 285
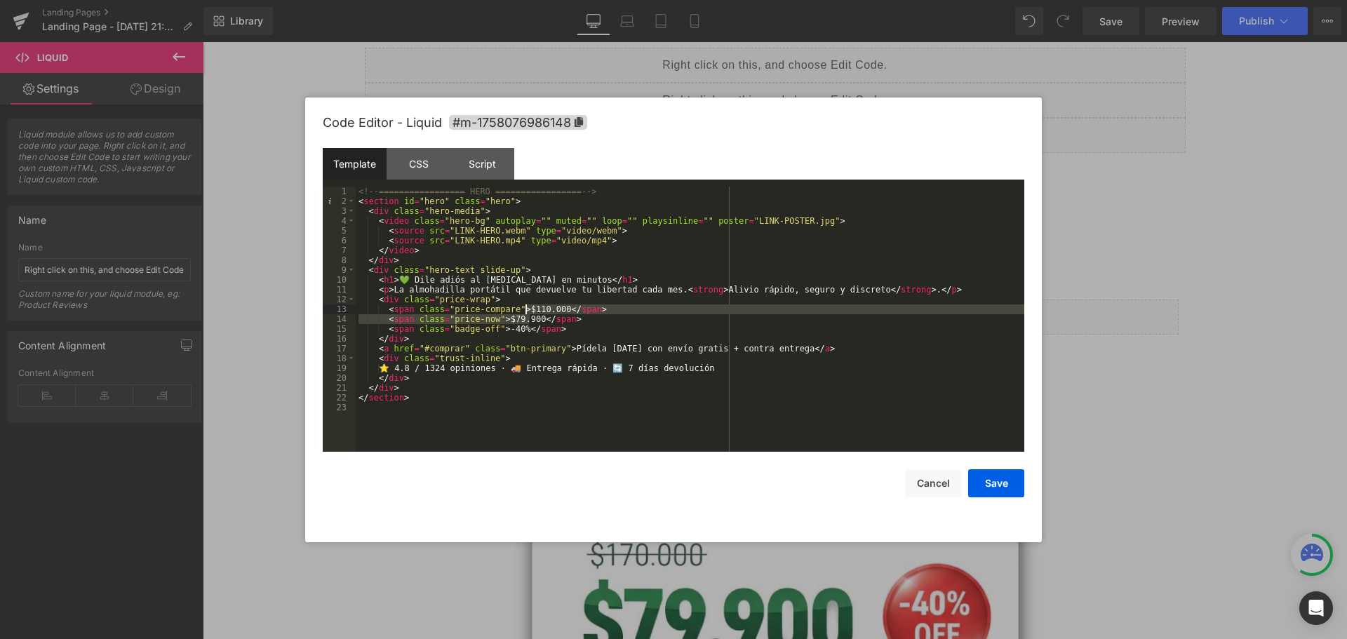
click at [525, 311] on div "<!-- ================= HERO ================= --> < section id = "hero" class =…" at bounding box center [690, 329] width 669 height 285
click at [526, 308] on div "<!-- ================= HERO ================= --> < section id = "hero" class =…" at bounding box center [690, 319] width 669 height 265
click at [532, 309] on div "<!-- ================= HERO ================= --> < section id = "hero" class =…" at bounding box center [690, 329] width 669 height 285
click at [528, 309] on div "<!-- ================= HERO ================= --> < section id = "hero" class =…" at bounding box center [690, 319] width 669 height 265
click at [526, 309] on div "<!-- ================= HERO ================= --> < section id = "hero" class =…" at bounding box center [690, 329] width 669 height 285
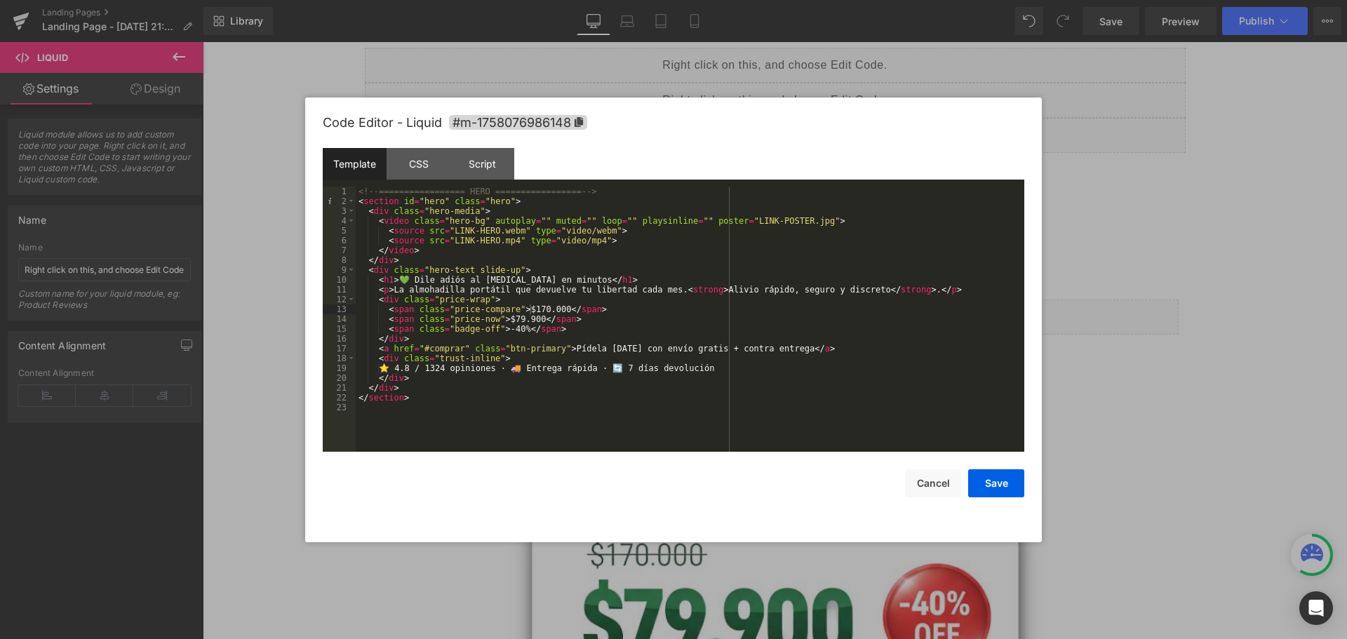
drag, startPoint x: 998, startPoint y: 488, endPoint x: 605, endPoint y: 328, distance: 424.6
click at [764, 321] on div "Code Editor - Liquid #m-1758076986148 Template CSS Script Data 1 2 3 4 5 6 7 8 …" at bounding box center [674, 320] width 702 height 445
drag, startPoint x: 447, startPoint y: 229, endPoint x: 498, endPoint y: 237, distance: 51.9
click at [498, 237] on div "<!-- ================= HERO ================= --> < section id = "hero" class =…" at bounding box center [690, 329] width 669 height 285
click at [485, 271] on div "<!-- ================= HERO ================= --> < section id = "hero" class =…" at bounding box center [690, 329] width 669 height 285
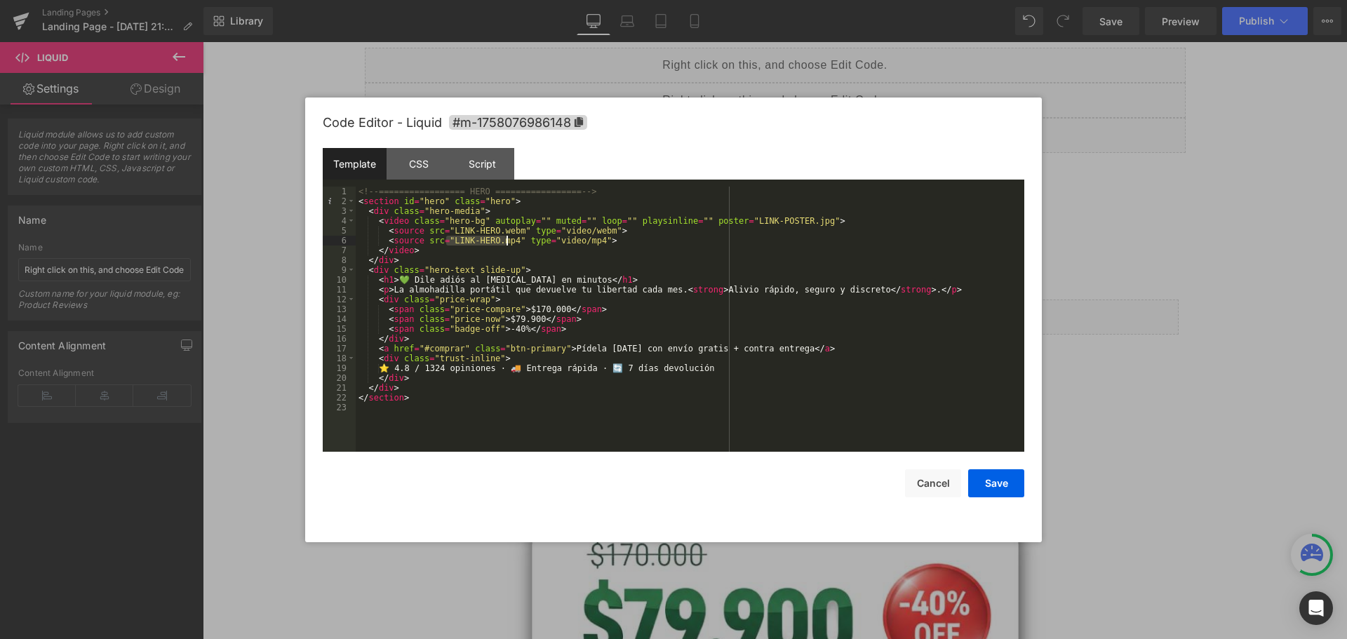
drag, startPoint x: 447, startPoint y: 243, endPoint x: 505, endPoint y: 242, distance: 58.2
click at [505, 242] on div "<!-- ================= HERO ================= --> < section id = "hero" class =…" at bounding box center [690, 329] width 669 height 285
click at [995, 480] on button "Save" at bounding box center [996, 483] width 56 height 28
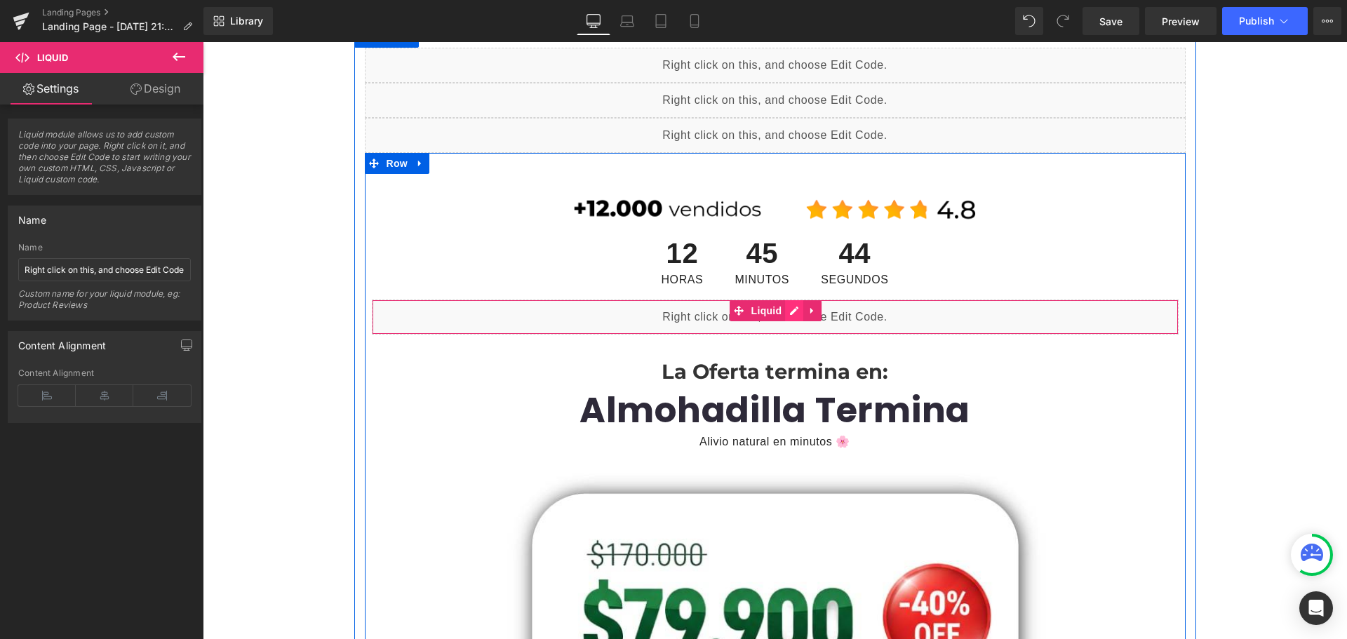
click at [784, 309] on div "Liquid" at bounding box center [775, 317] width 807 height 35
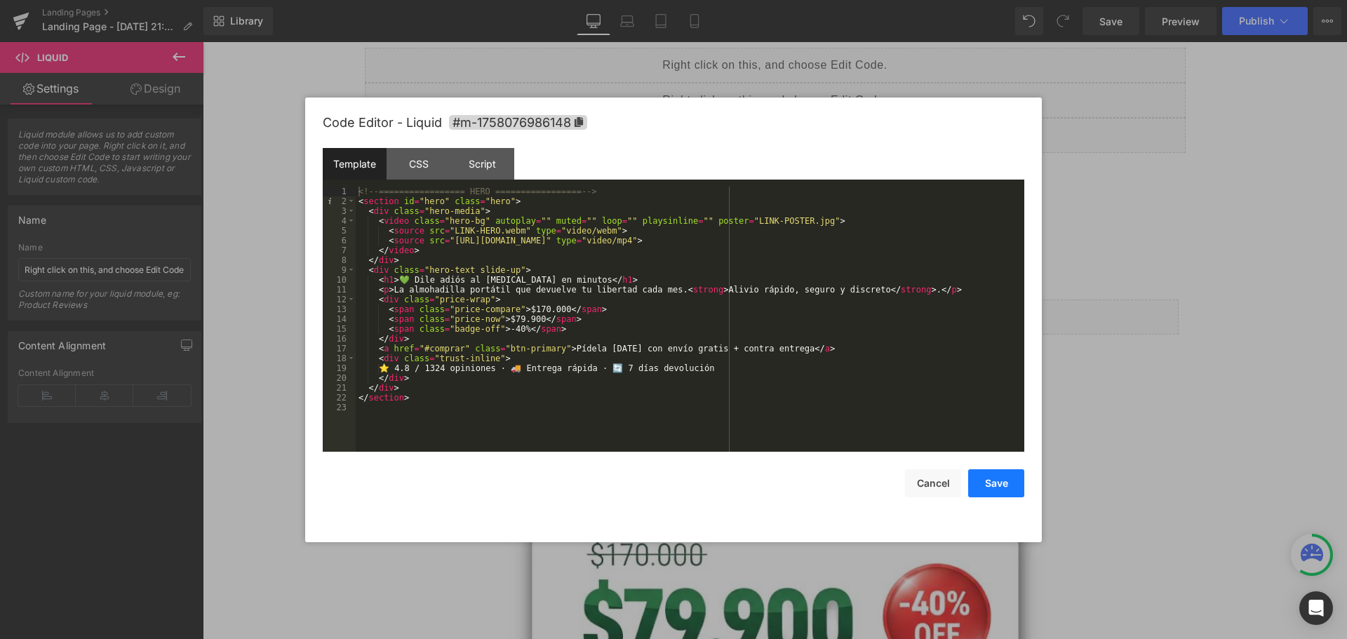
click at [1006, 479] on button "Save" at bounding box center [996, 483] width 56 height 28
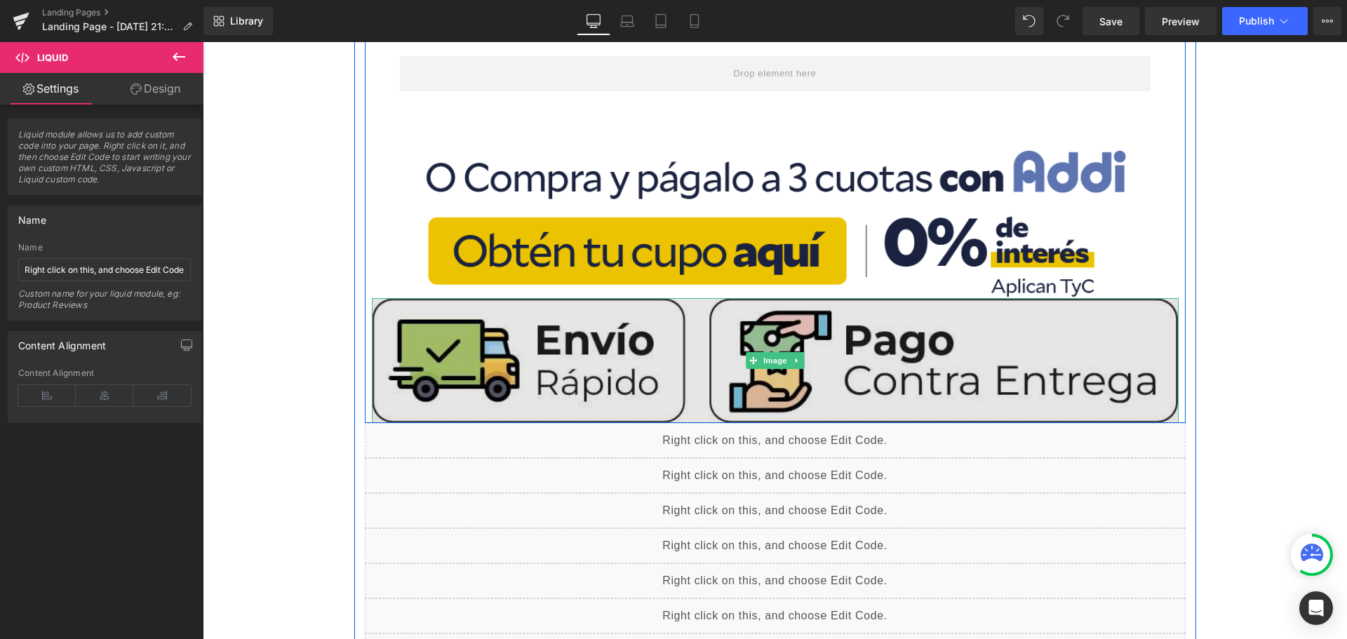
scroll to position [772, 0]
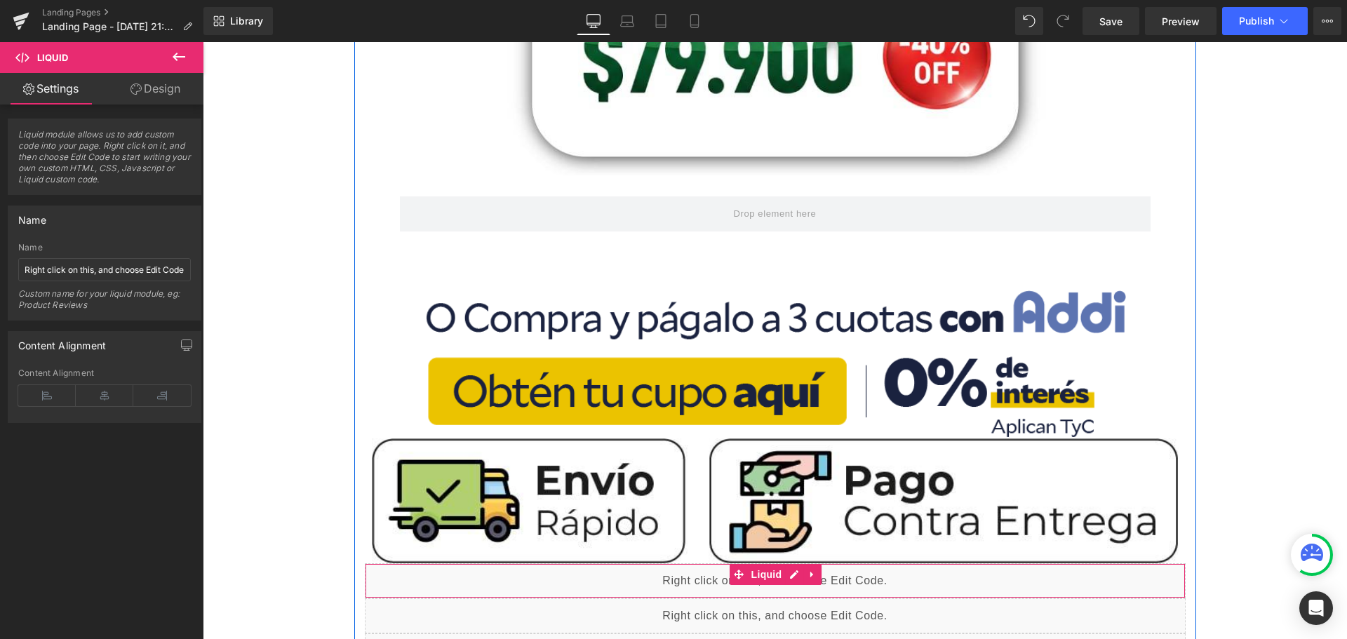
click at [789, 578] on div "Liquid" at bounding box center [775, 580] width 821 height 35
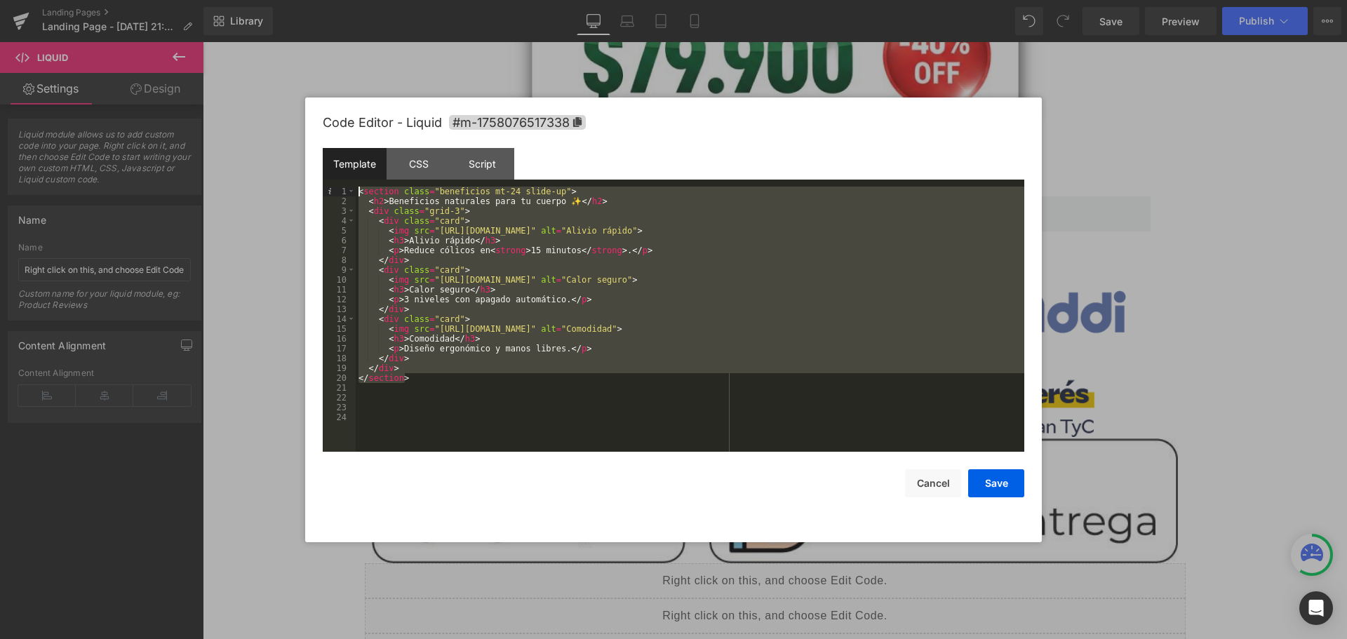
drag, startPoint x: 492, startPoint y: 382, endPoint x: 294, endPoint y: 128, distance: 322.9
click at [294, 128] on body "Liquid You are previewing how the will restyle your page. You can not edit Elem…" at bounding box center [673, 319] width 1347 height 639
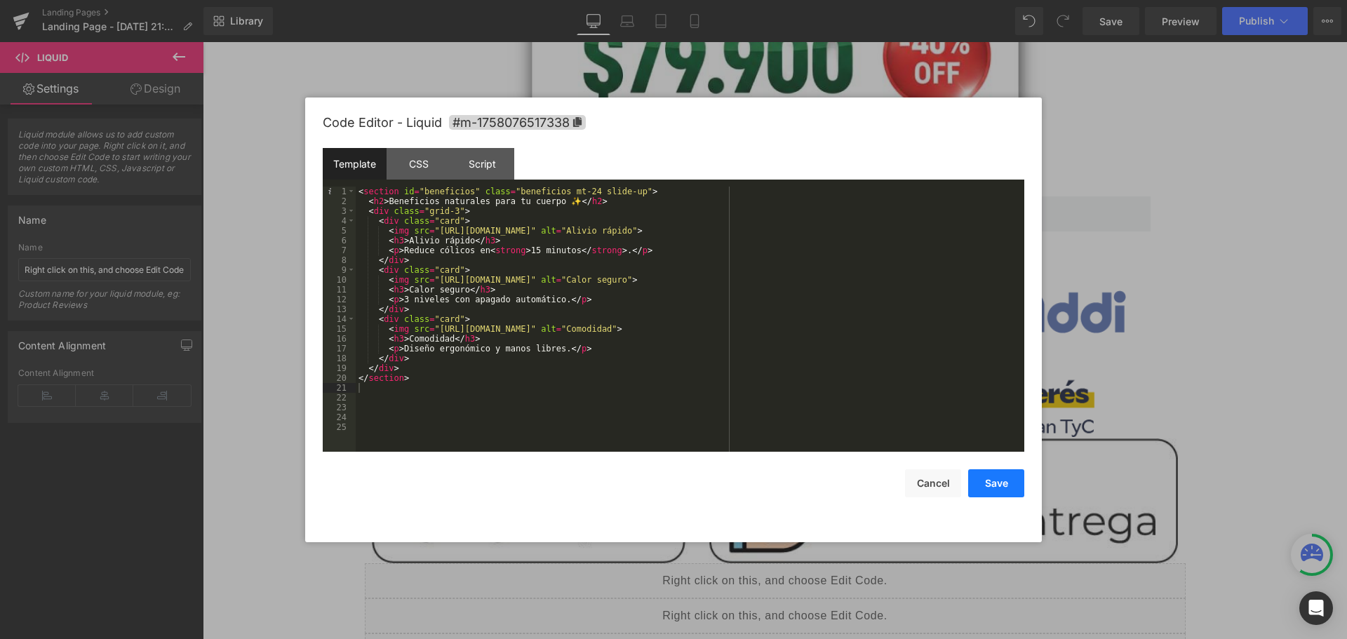
click at [1000, 492] on button "Save" at bounding box center [996, 483] width 56 height 28
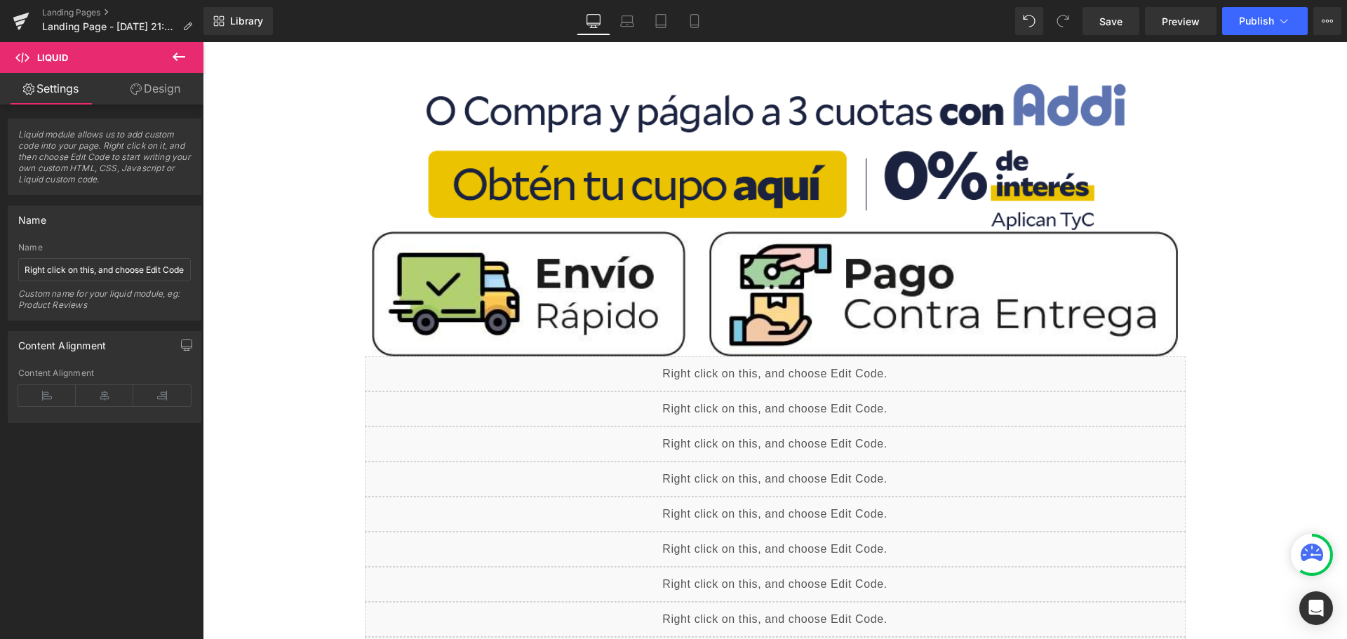
scroll to position [982, 0]
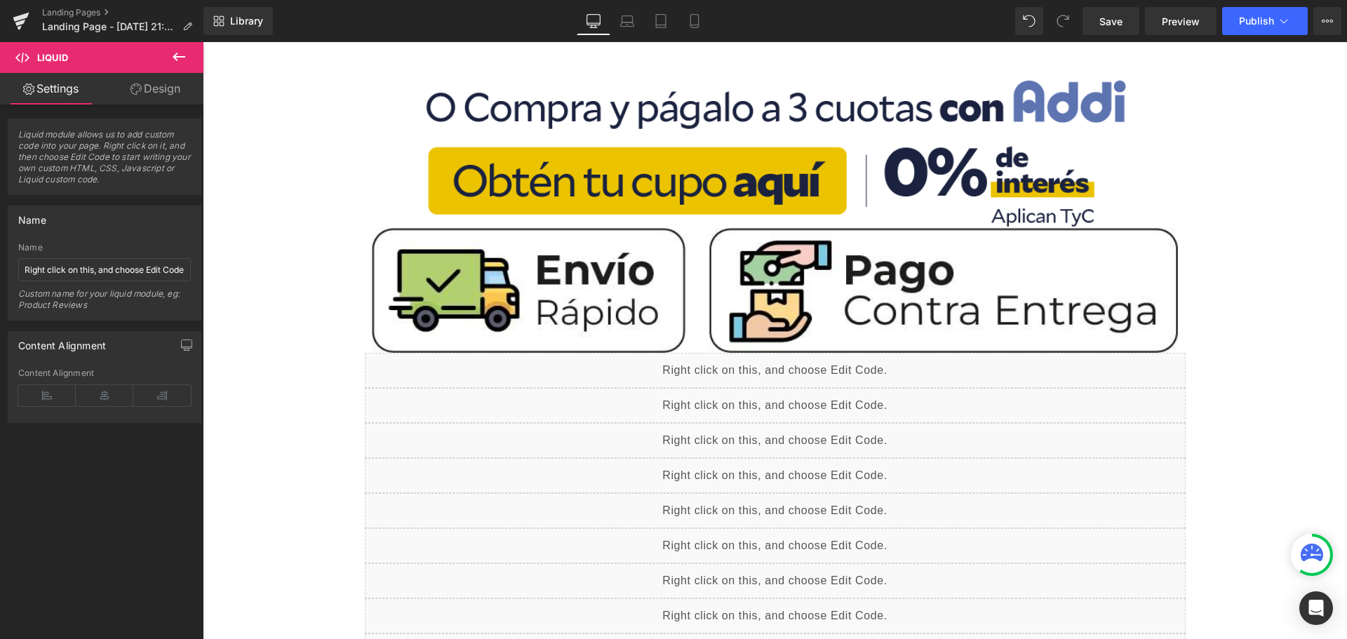
click at [810, 410] on div "Liquid" at bounding box center [775, 405] width 821 height 35
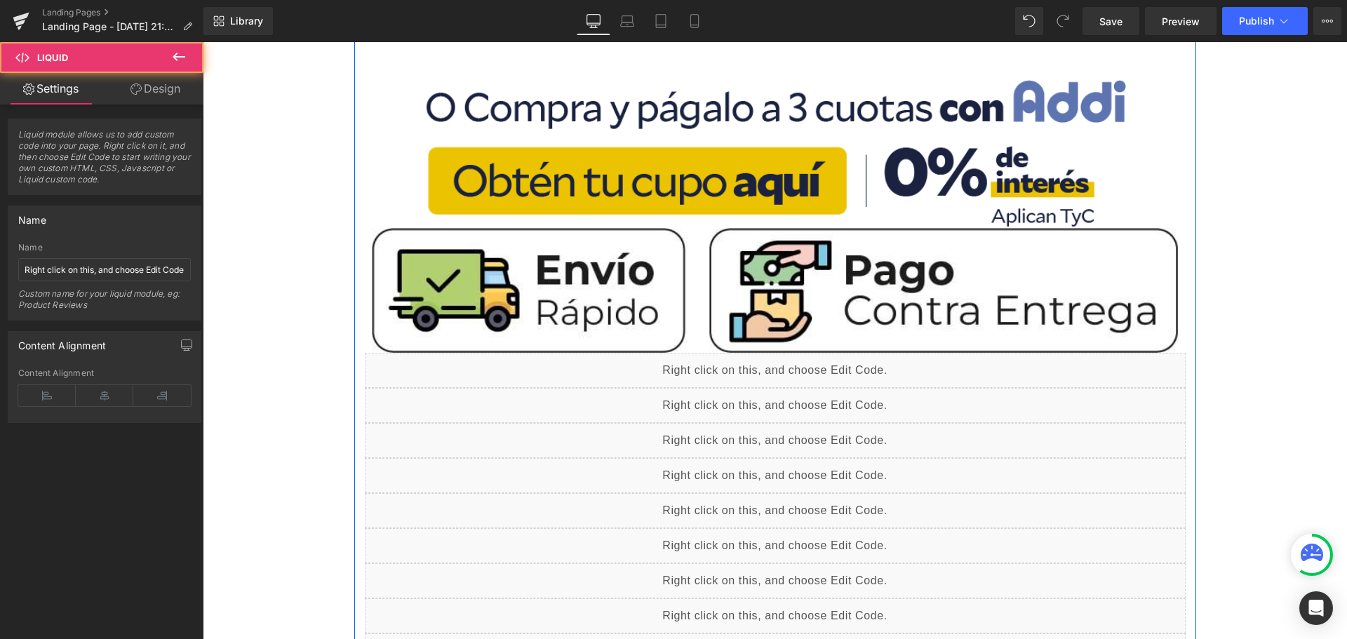
click at [786, 395] on div "Liquid" at bounding box center [775, 405] width 821 height 35
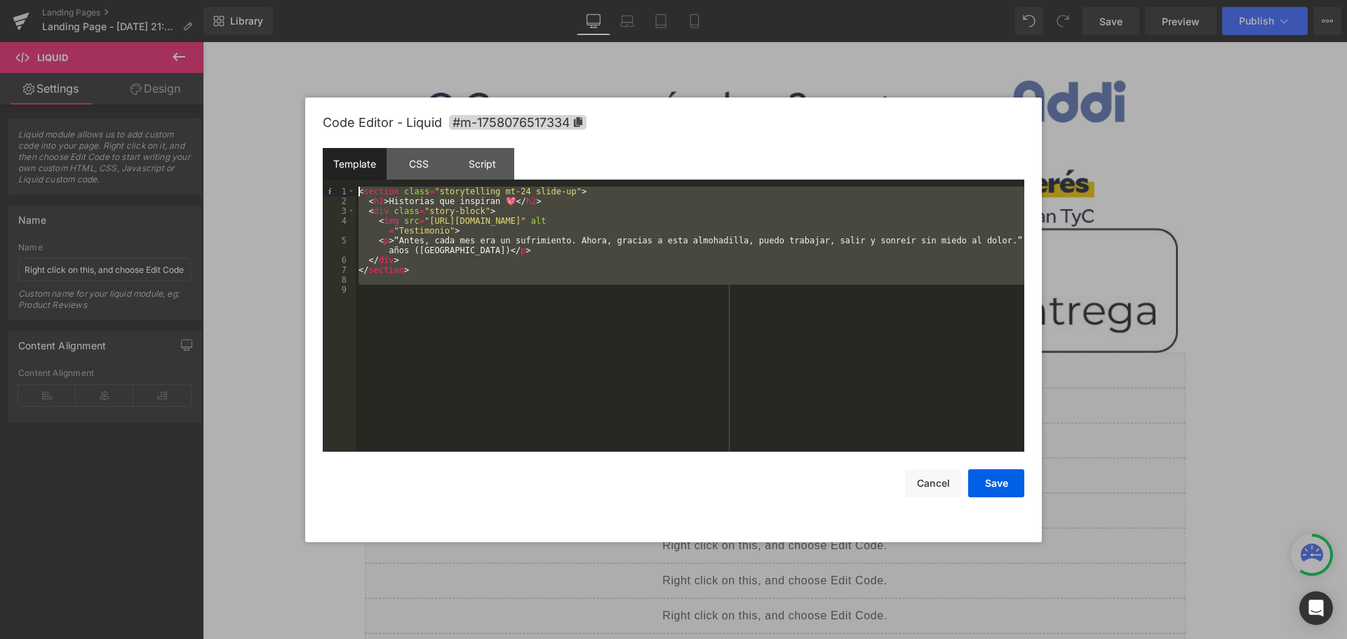
drag, startPoint x: 551, startPoint y: 380, endPoint x: 338, endPoint y: 142, distance: 319.4
click at [338, 142] on div "Code Editor - Liquid #m-1758076517334 Template CSS Script Data 1 2 3 4 5 6 7 8 …" at bounding box center [674, 320] width 702 height 445
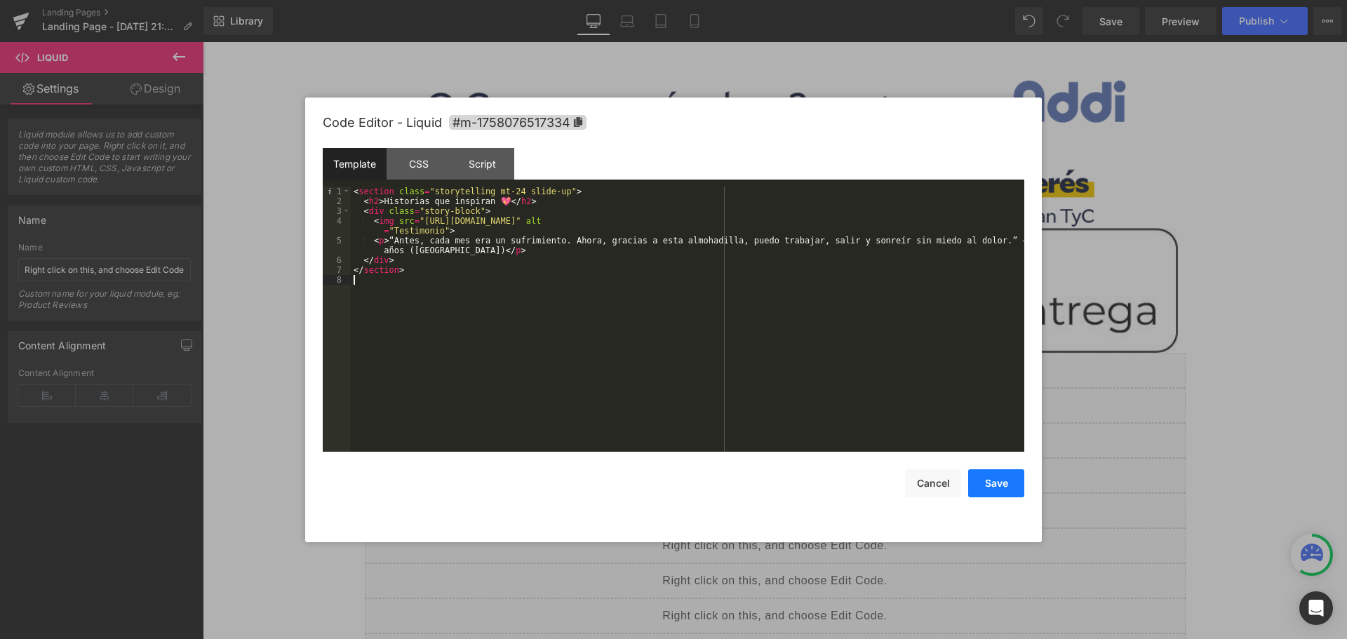
click at [1005, 489] on button "Save" at bounding box center [996, 483] width 56 height 28
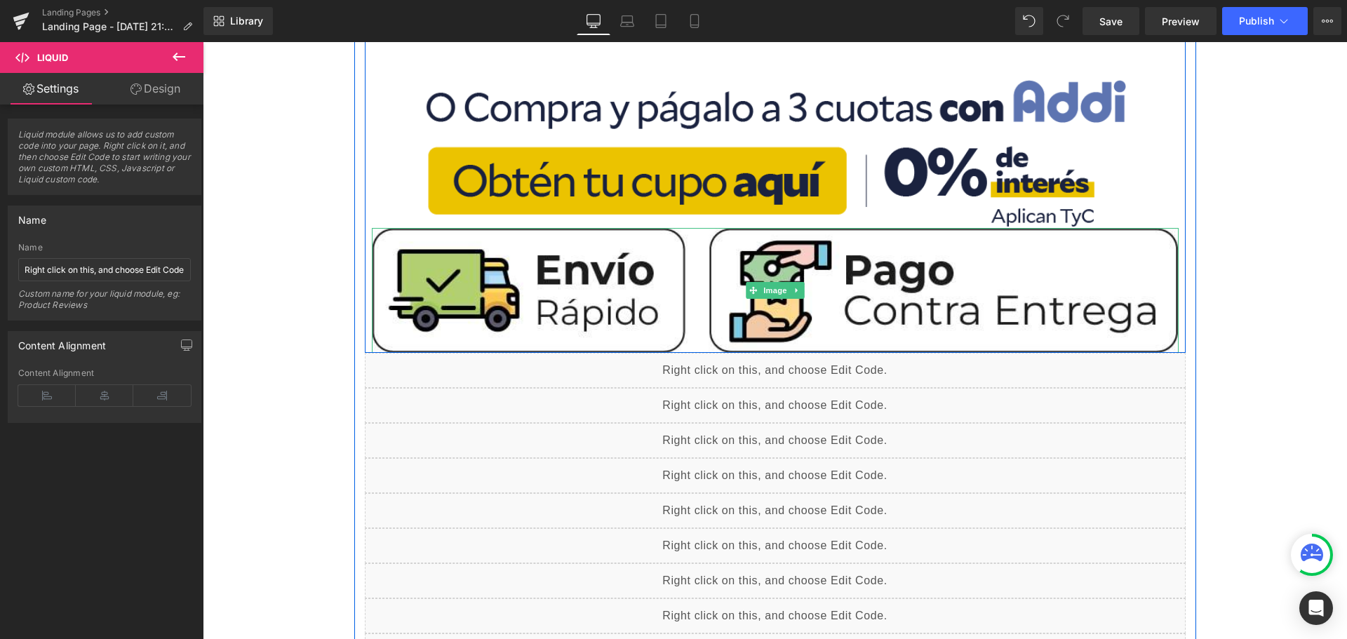
scroll to position [1122, 0]
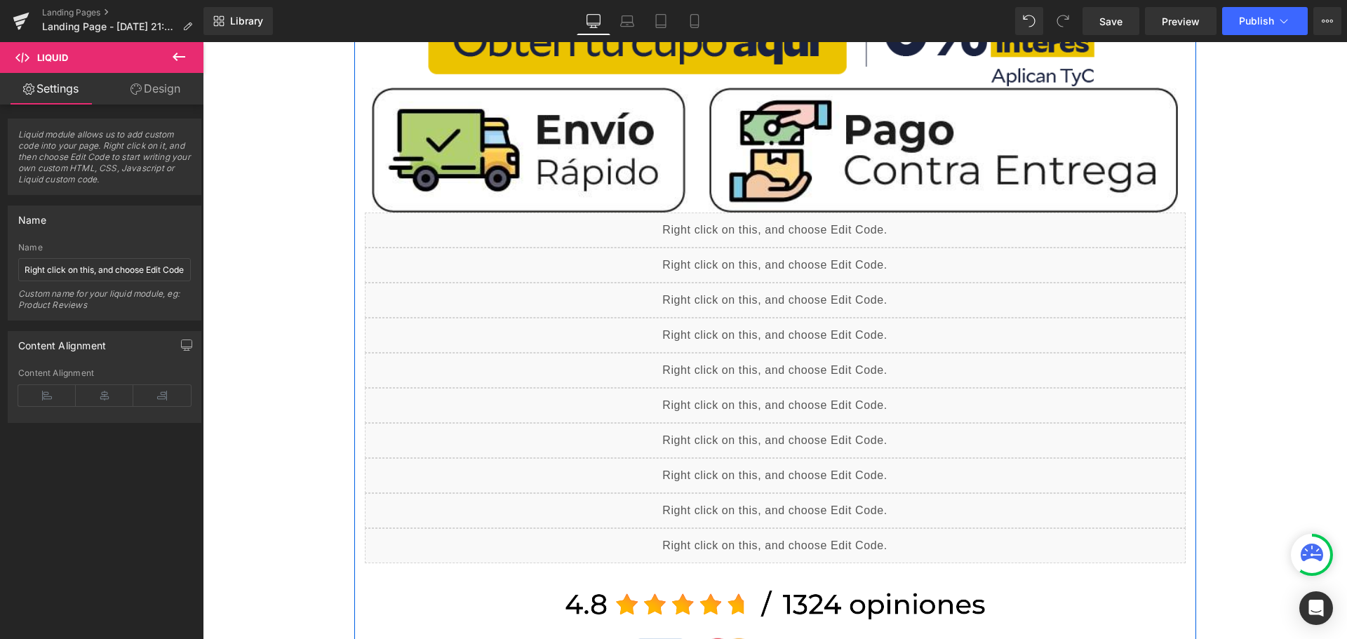
click at [775, 297] on div "Liquid" at bounding box center [775, 300] width 821 height 35
click at [782, 295] on div "Liquid" at bounding box center [775, 300] width 821 height 35
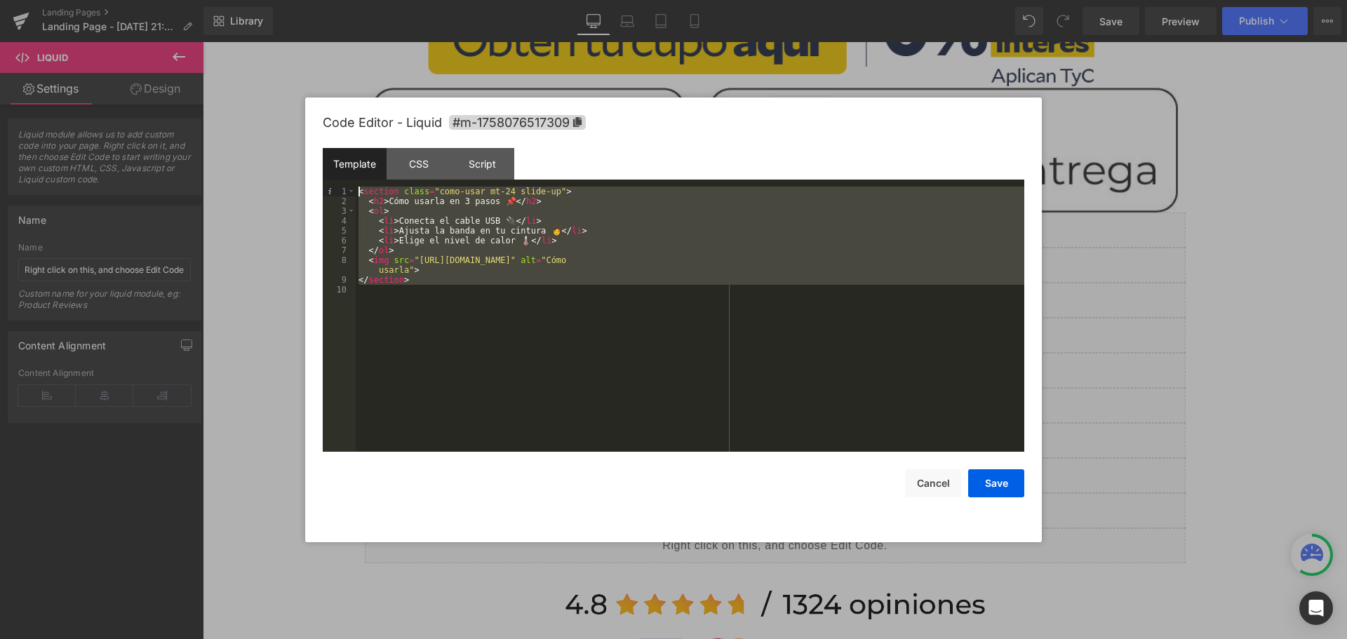
drag, startPoint x: 534, startPoint y: 354, endPoint x: 280, endPoint y: 129, distance: 339.4
click at [280, 129] on body "Liquid You are previewing how the will restyle your page. You can not edit Elem…" at bounding box center [673, 319] width 1347 height 639
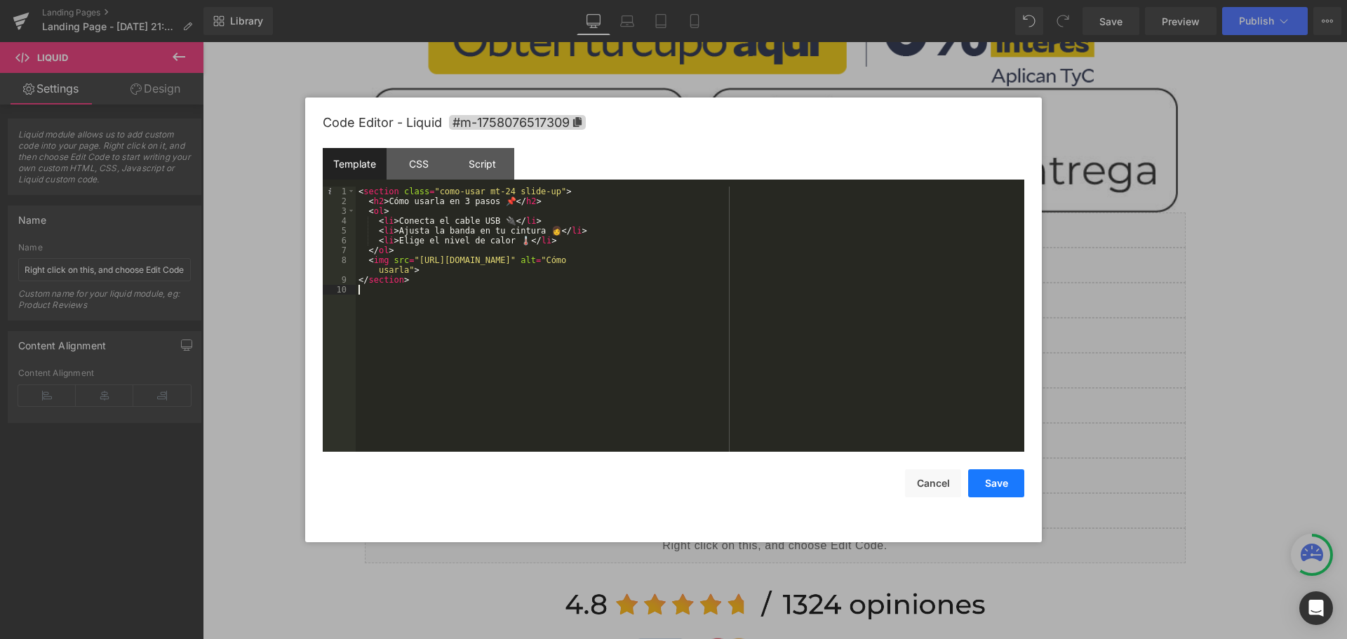
drag, startPoint x: 1008, startPoint y: 478, endPoint x: 908, endPoint y: 436, distance: 108.1
click at [1008, 478] on button "Save" at bounding box center [996, 483] width 56 height 28
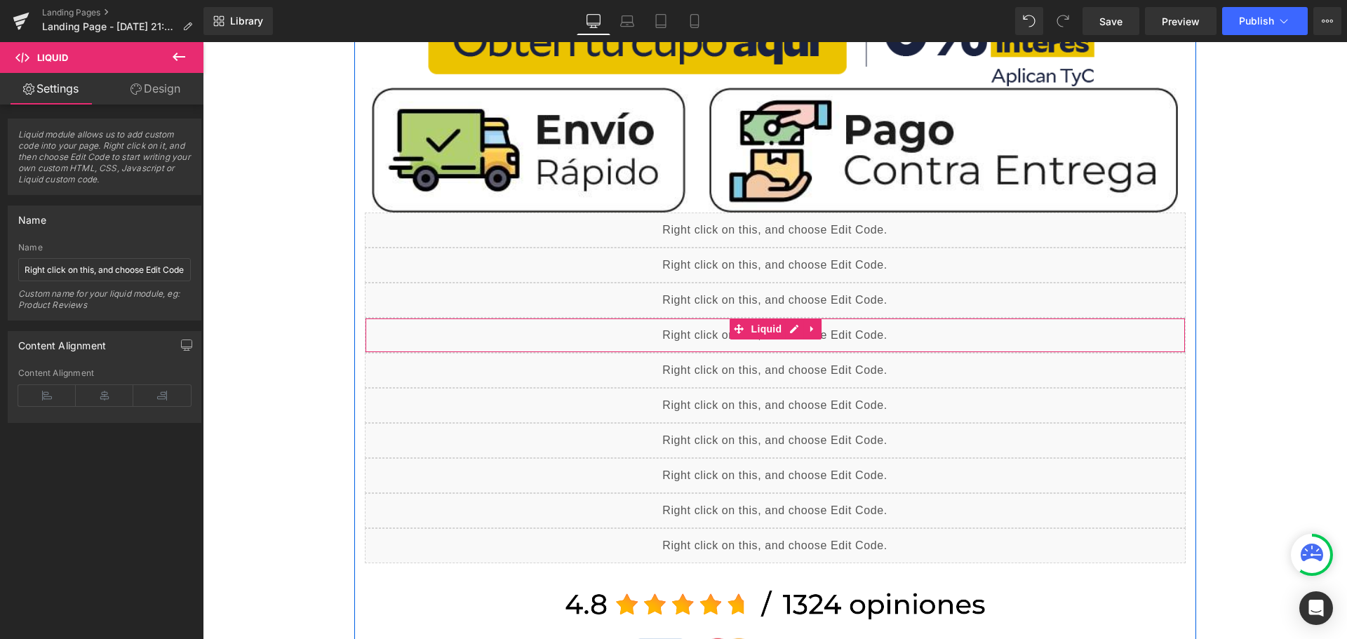
click at [788, 329] on div "Liquid" at bounding box center [775, 335] width 821 height 35
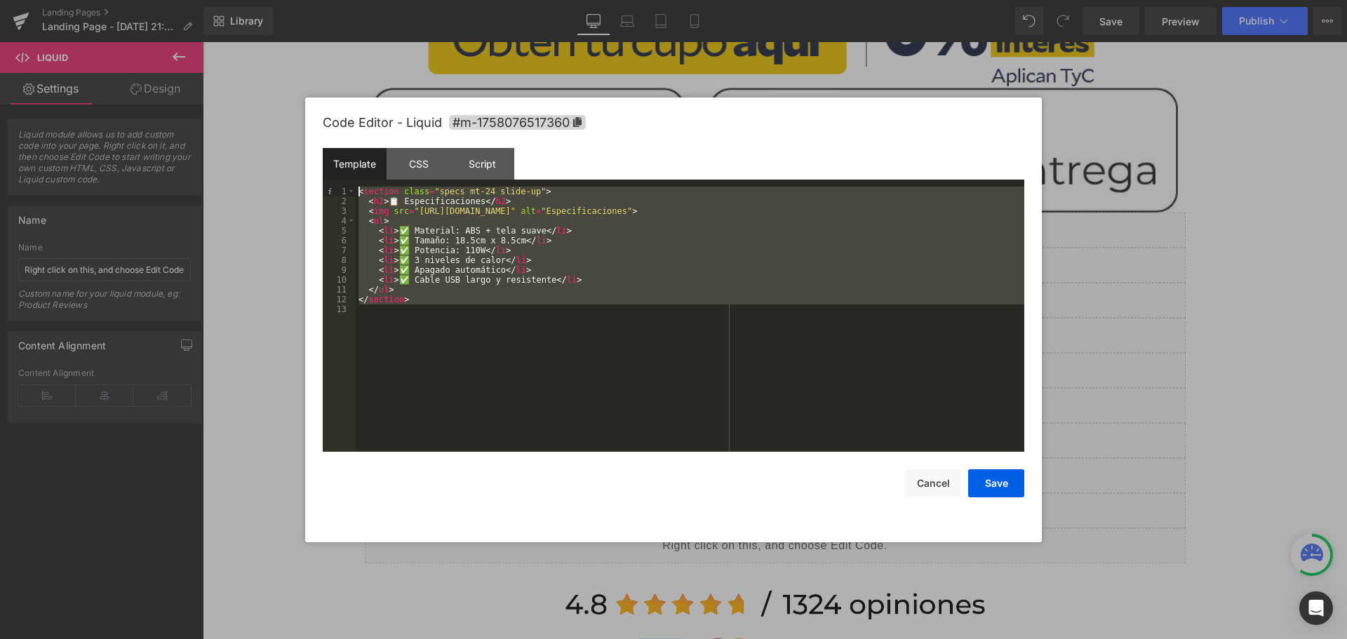
drag, startPoint x: 460, startPoint y: 368, endPoint x: 227, endPoint y: 122, distance: 339.4
click at [227, 122] on body "Liquid You are previewing how the will restyle your page. You can not edit Elem…" at bounding box center [673, 319] width 1347 height 639
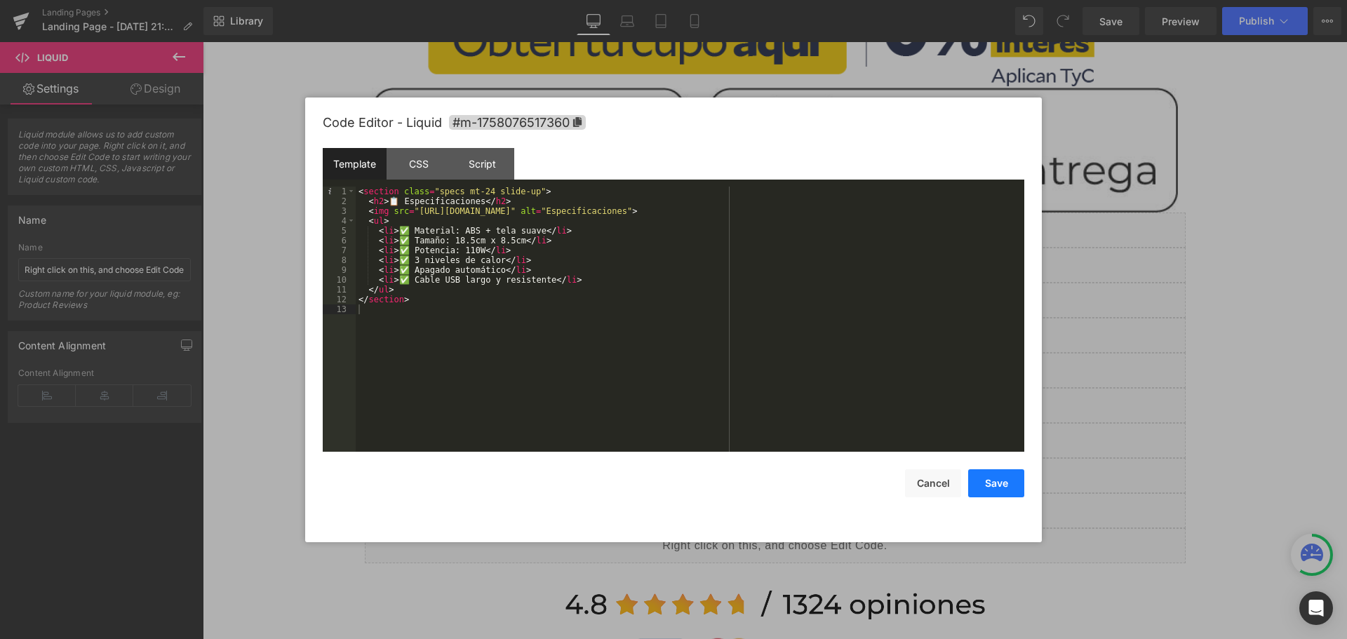
click at [1003, 490] on button "Save" at bounding box center [996, 483] width 56 height 28
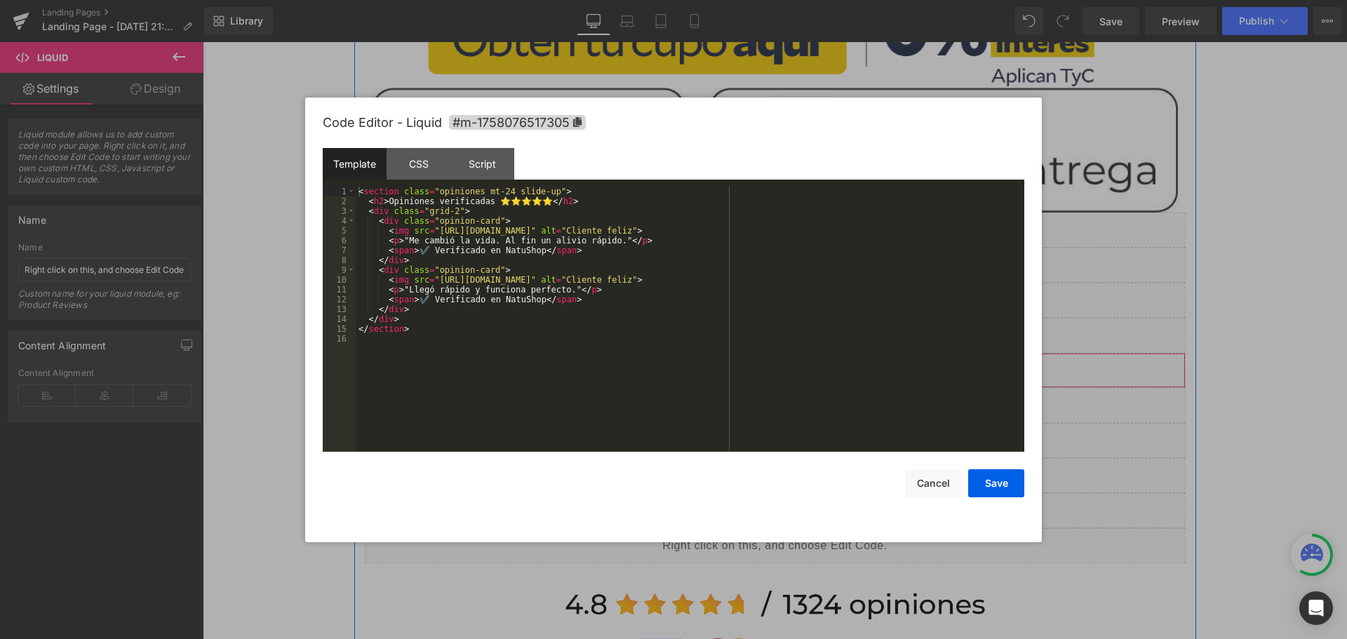
click at [791, 364] on div "Liquid" at bounding box center [775, 370] width 821 height 35
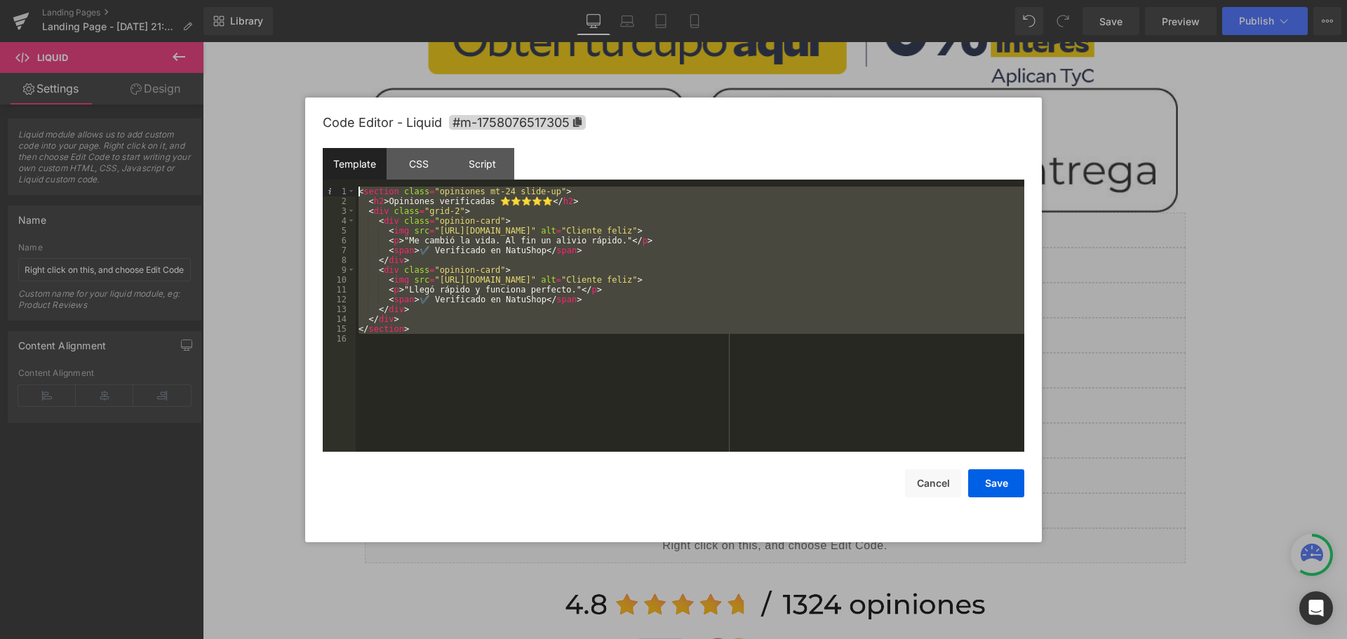
drag, startPoint x: 503, startPoint y: 378, endPoint x: 296, endPoint y: 125, distance: 327.1
click at [296, 125] on body "Liquid You are previewing how the will restyle your page. You can not edit Elem…" at bounding box center [673, 319] width 1347 height 639
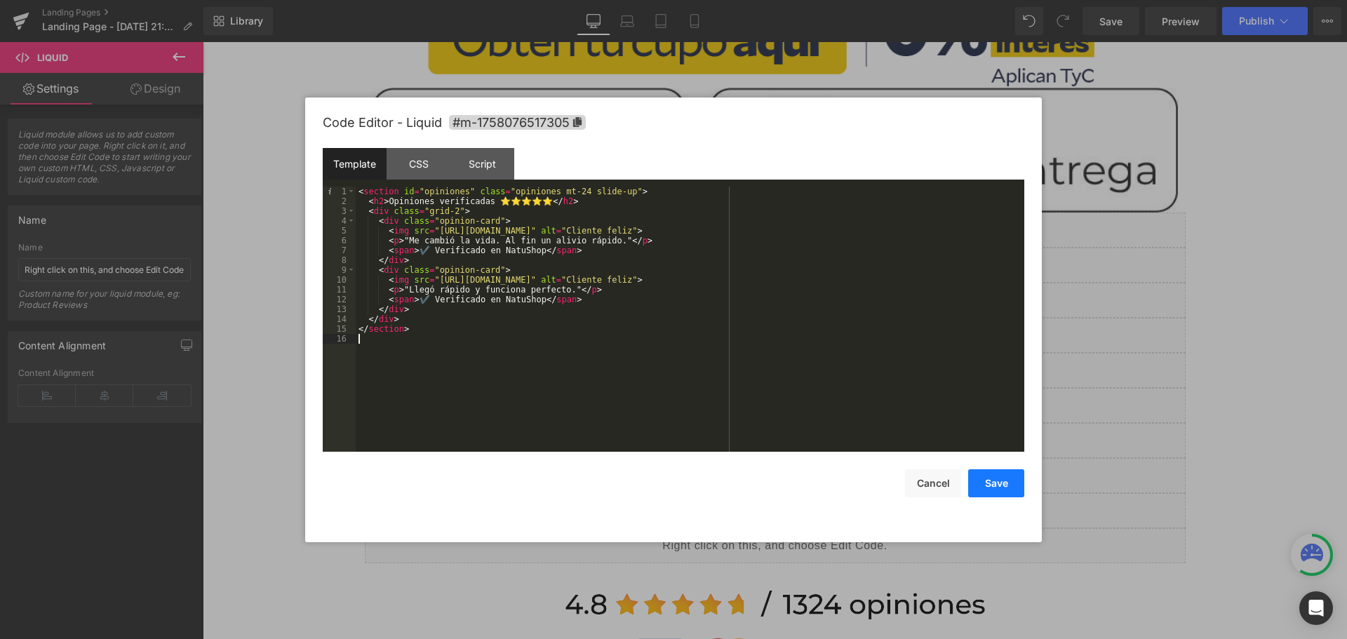
click at [1015, 479] on button "Save" at bounding box center [996, 483] width 56 height 28
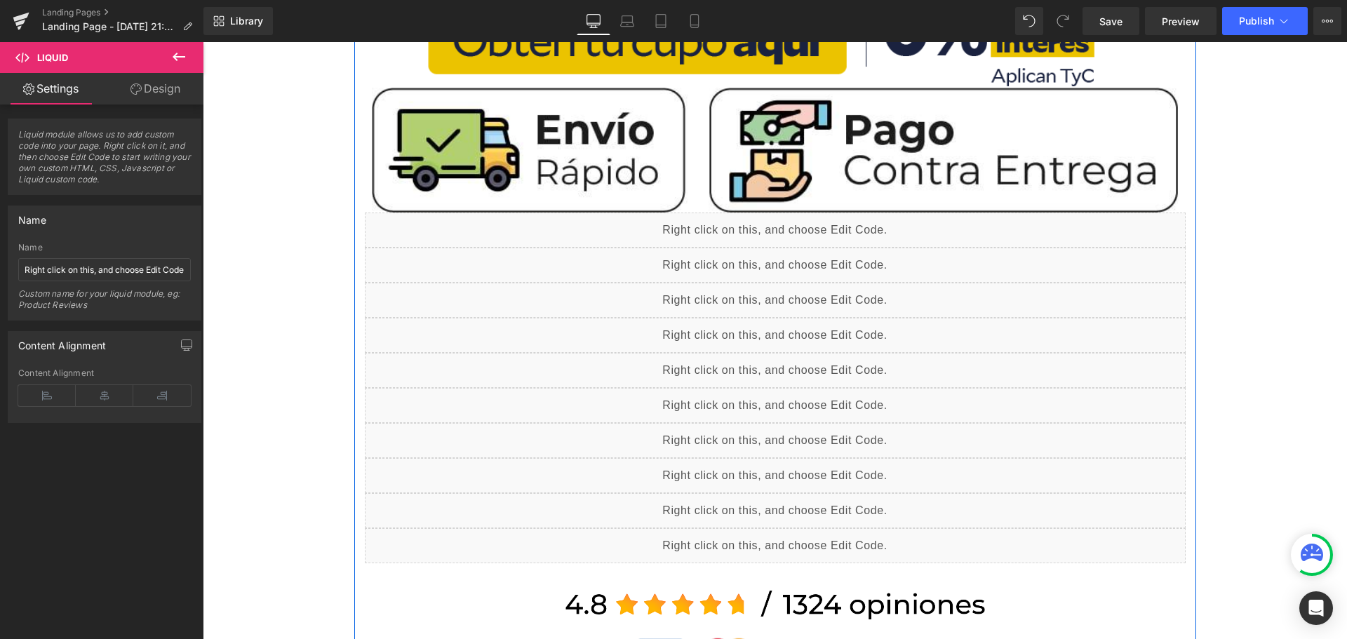
click at [782, 401] on div "Liquid" at bounding box center [775, 405] width 821 height 35
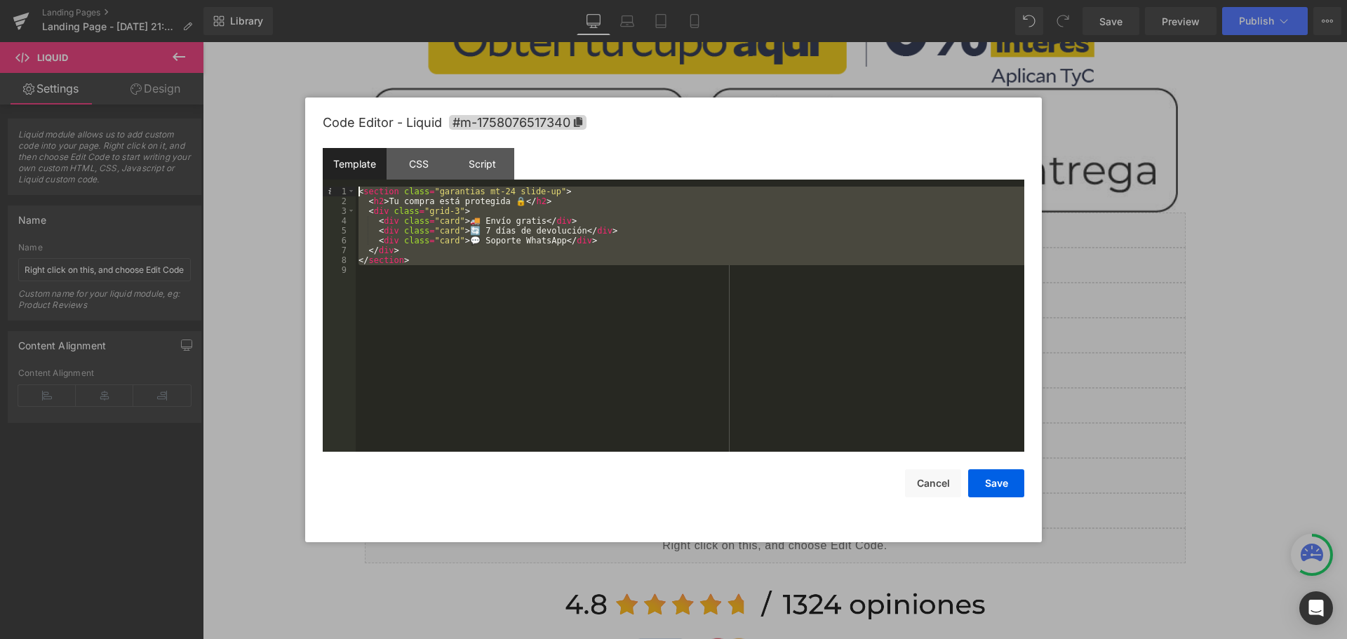
drag, startPoint x: 449, startPoint y: 346, endPoint x: 278, endPoint y: 121, distance: 282.3
click at [278, 121] on body "Liquid You are previewing how the will restyle your page. You can not edit Elem…" at bounding box center [673, 319] width 1347 height 639
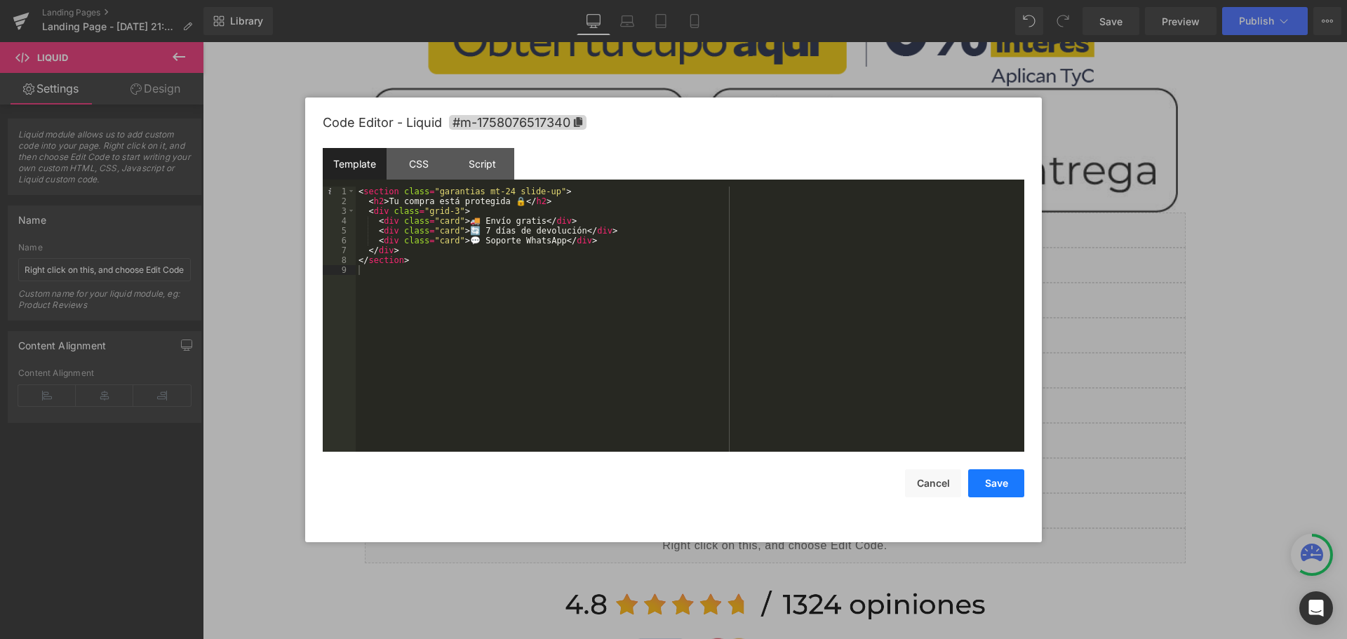
click at [983, 488] on button "Save" at bounding box center [996, 483] width 56 height 28
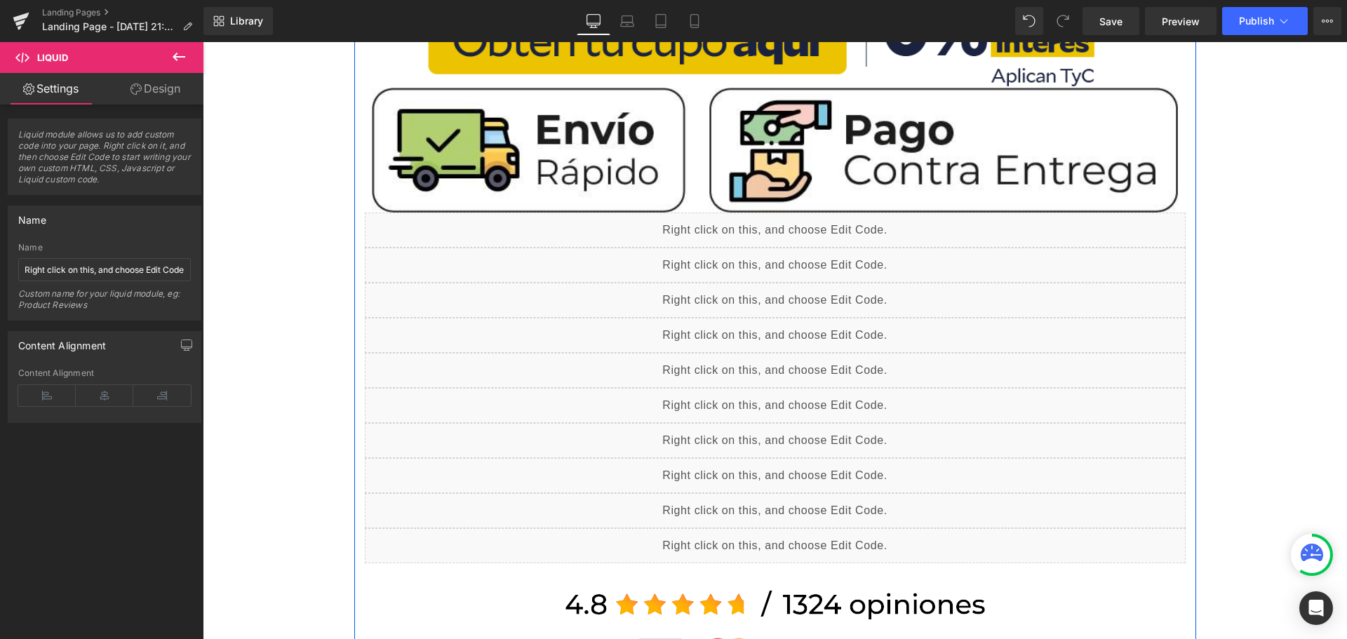
click at [794, 463] on div "Liquid" at bounding box center [775, 475] width 821 height 35
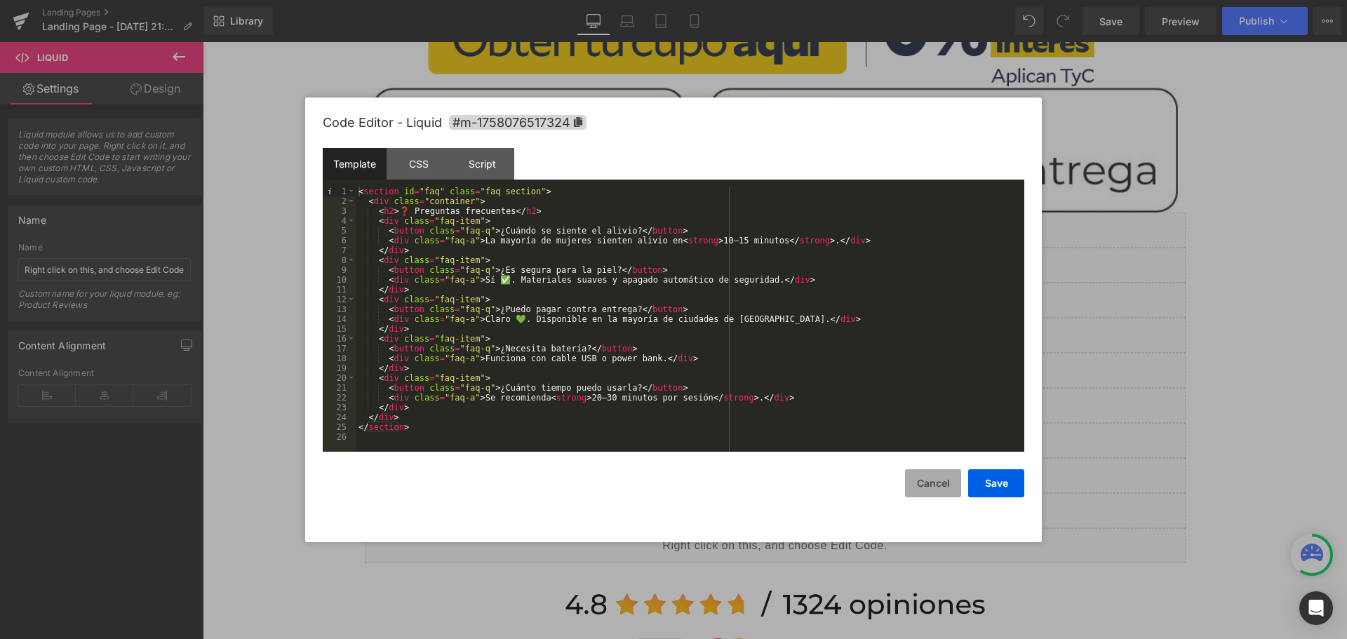
click at [918, 474] on button "Cancel" at bounding box center [933, 483] width 56 height 28
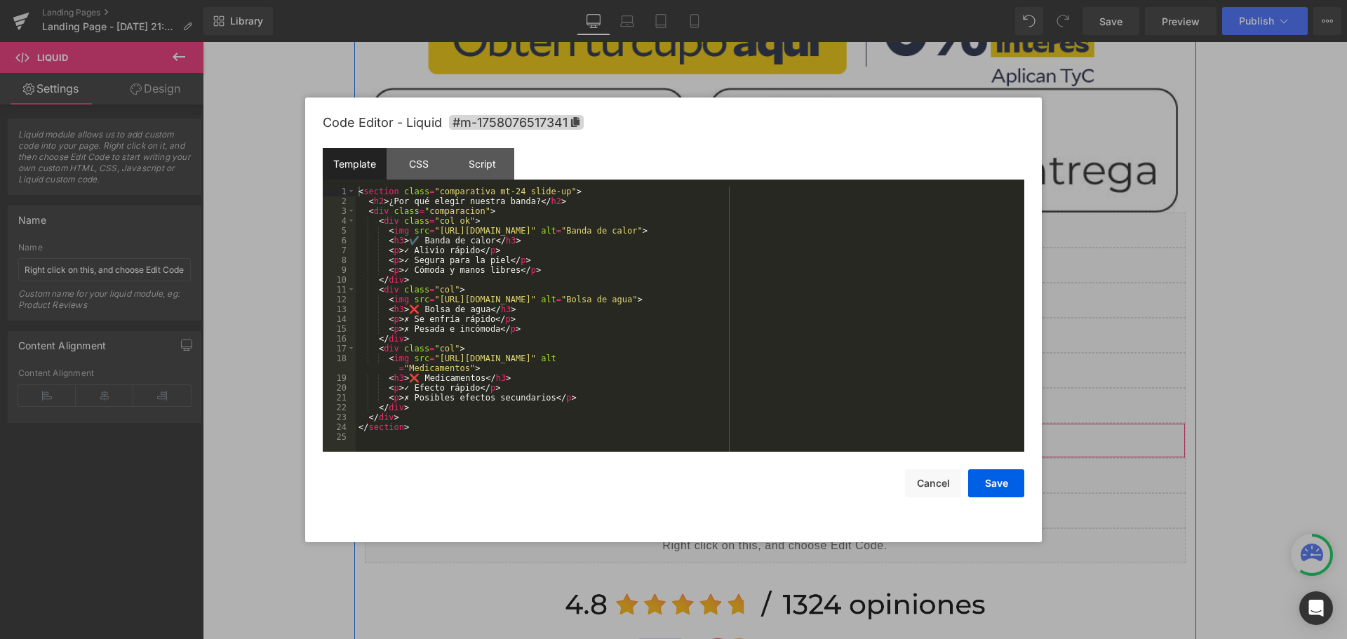
click at [790, 429] on div "Liquid" at bounding box center [775, 440] width 821 height 35
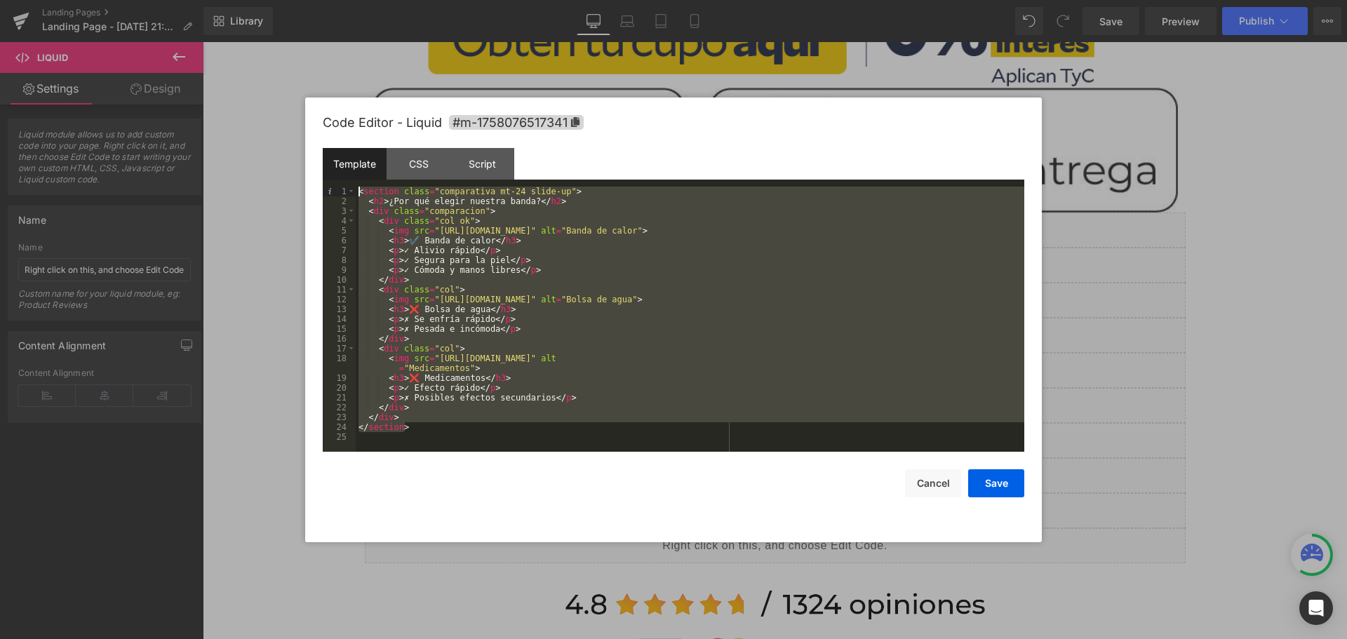
drag, startPoint x: 449, startPoint y: 426, endPoint x: 180, endPoint y: 87, distance: 432.4
click at [180, 87] on body "Liquid You are previewing how the will restyle your page. You can not edit Elem…" at bounding box center [673, 319] width 1347 height 639
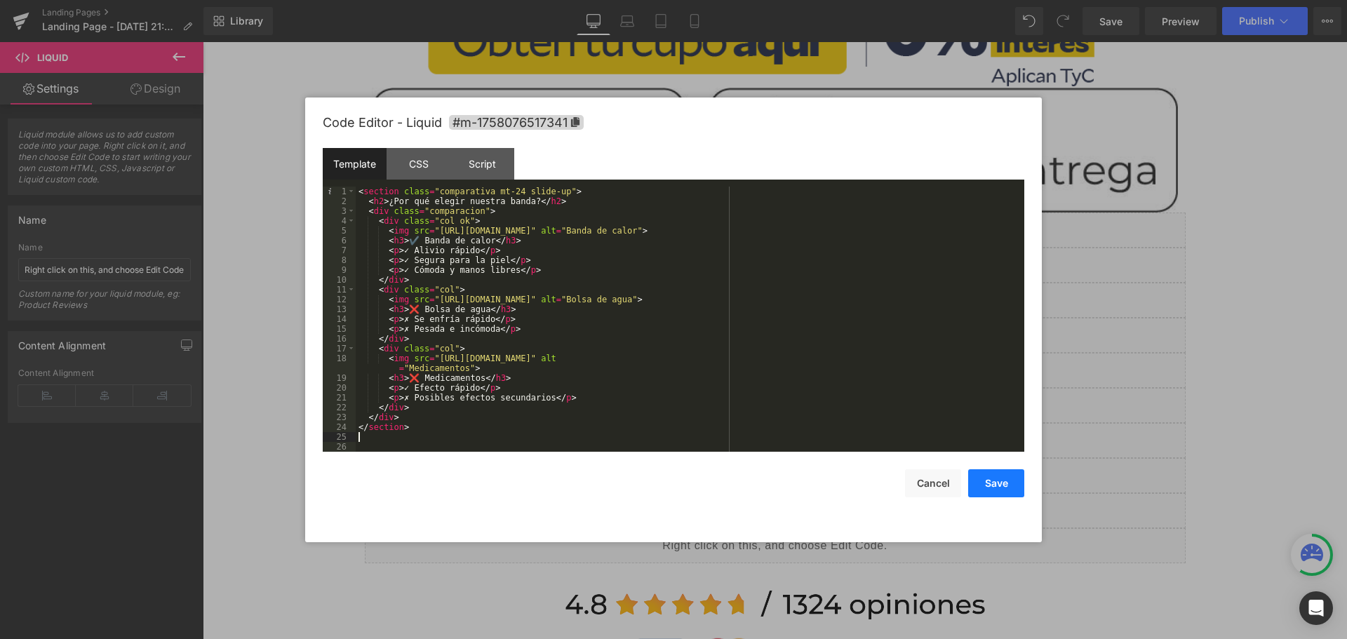
click at [1012, 491] on button "Save" at bounding box center [996, 483] width 56 height 28
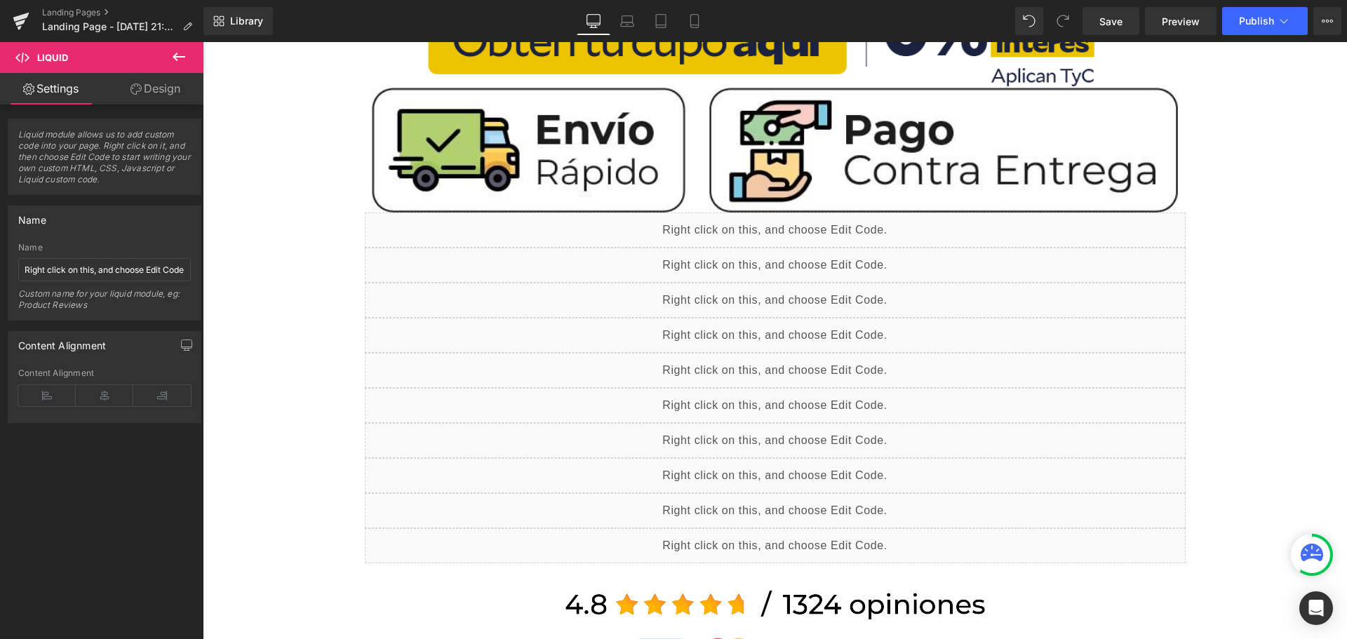
scroll to position [1263, 0]
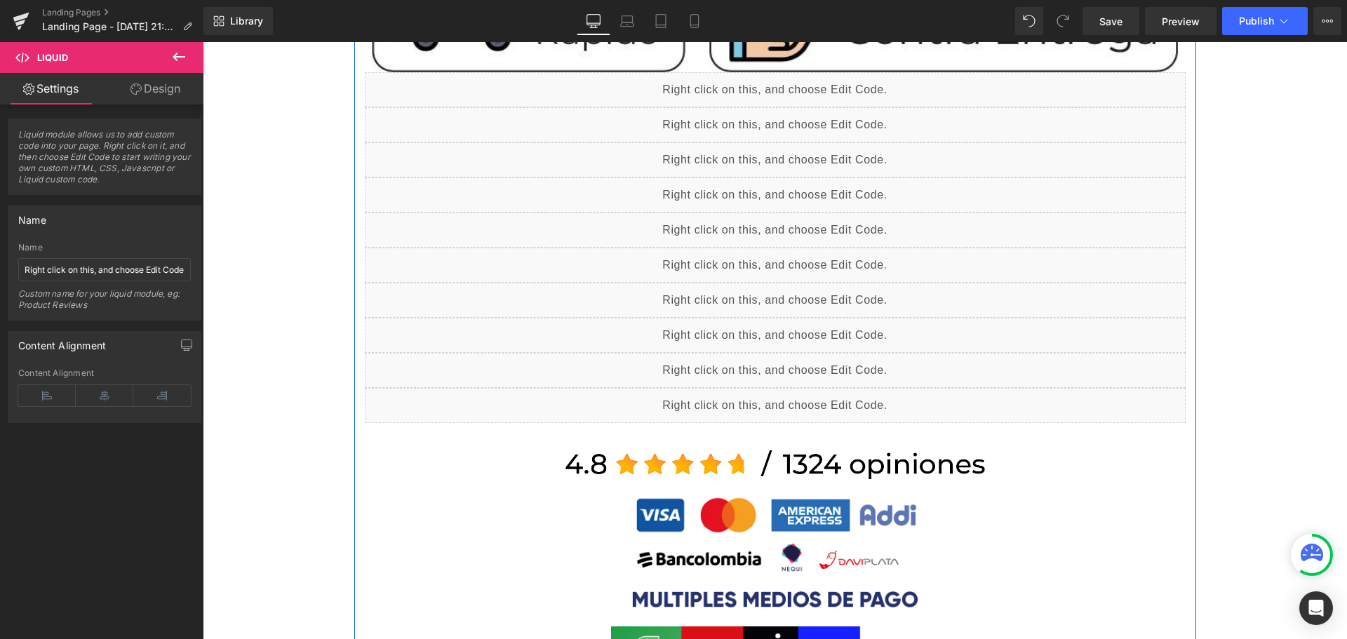
click at [789, 329] on div "Liquid" at bounding box center [775, 335] width 821 height 35
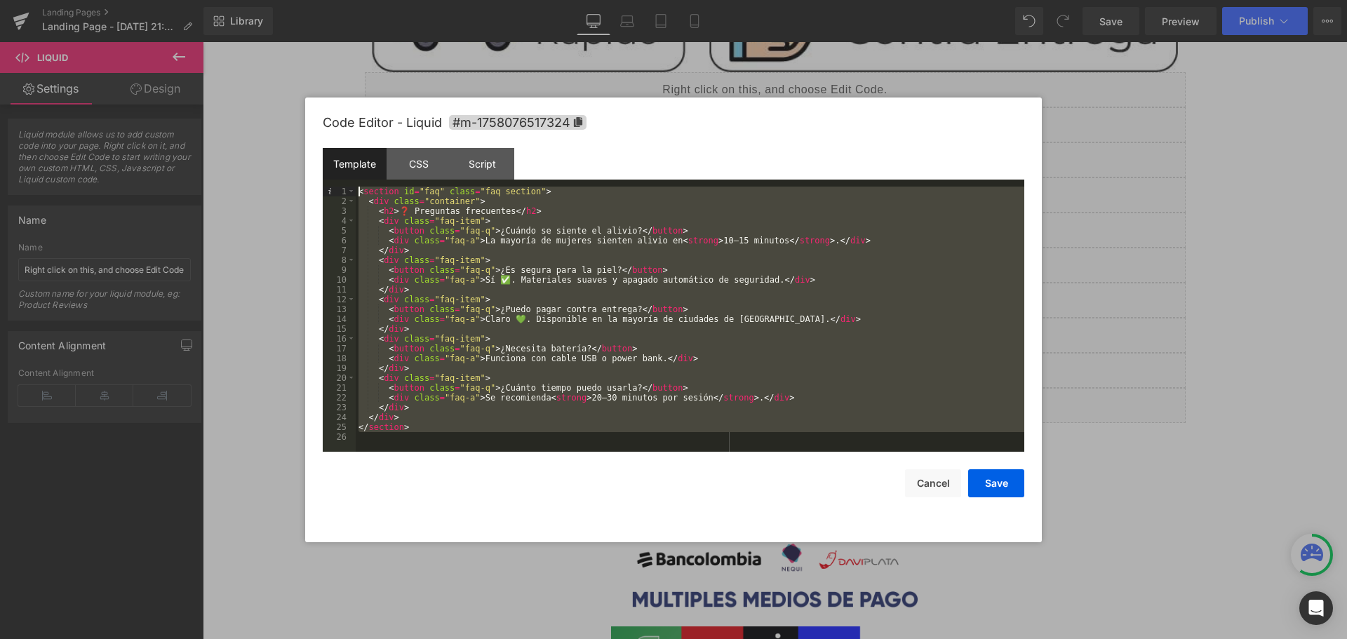
drag, startPoint x: 481, startPoint y: 425, endPoint x: 215, endPoint y: 138, distance: 391.2
click at [215, 138] on body "Liquid You are previewing how the will restyle your page. You can not edit Elem…" at bounding box center [673, 319] width 1347 height 639
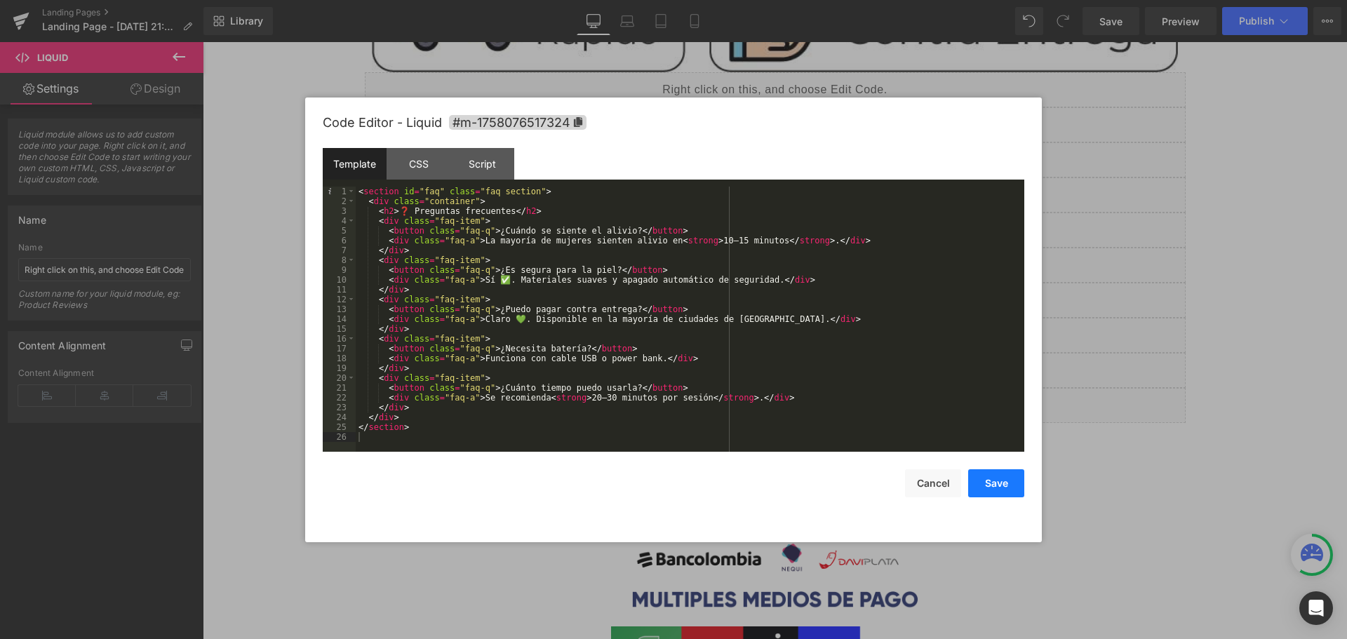
drag, startPoint x: 993, startPoint y: 492, endPoint x: 944, endPoint y: 437, distance: 73.6
click at [993, 492] on button "Save" at bounding box center [996, 483] width 56 height 28
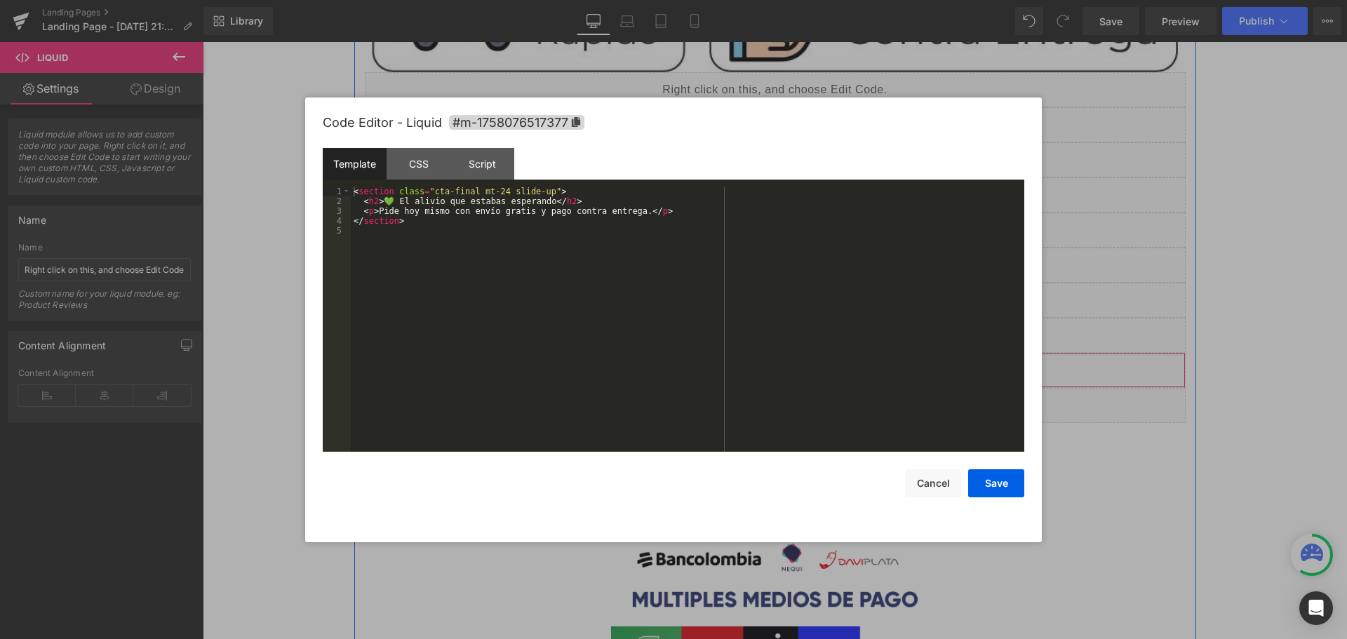
click at [783, 361] on div "Liquid" at bounding box center [775, 370] width 821 height 35
click at [922, 480] on button "Cancel" at bounding box center [933, 483] width 56 height 28
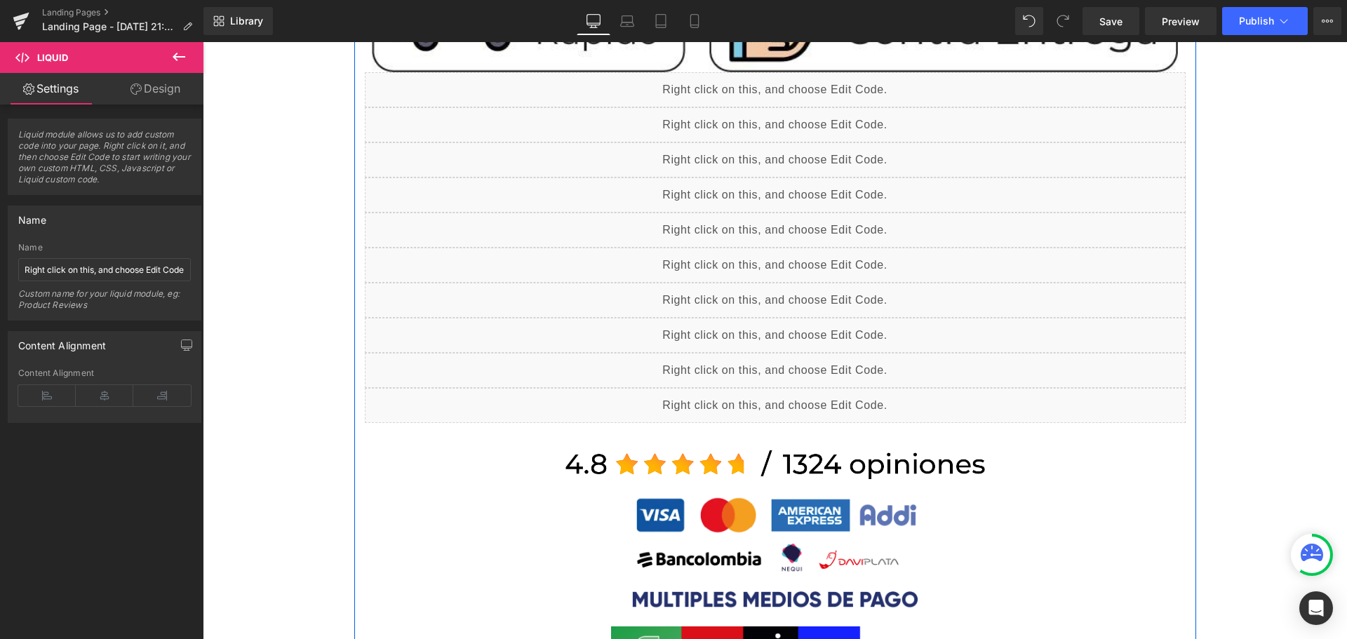
click at [791, 326] on div "Liquid" at bounding box center [775, 335] width 821 height 35
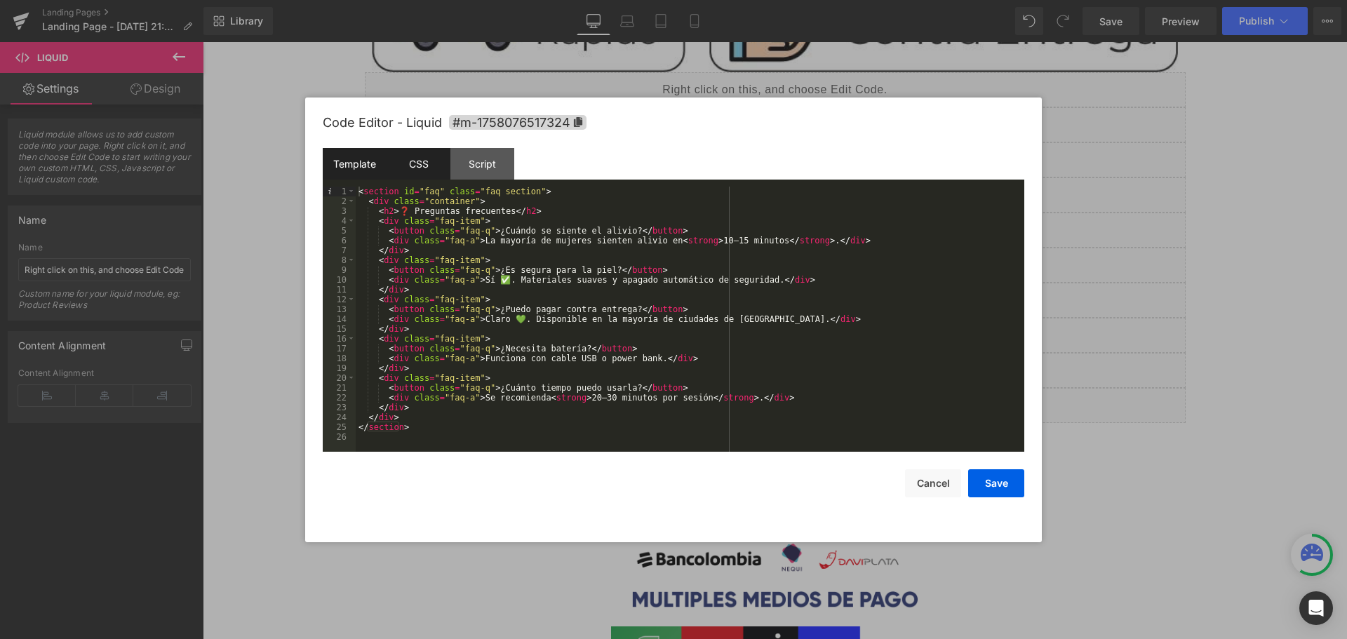
click at [436, 156] on div "CSS" at bounding box center [419, 164] width 64 height 32
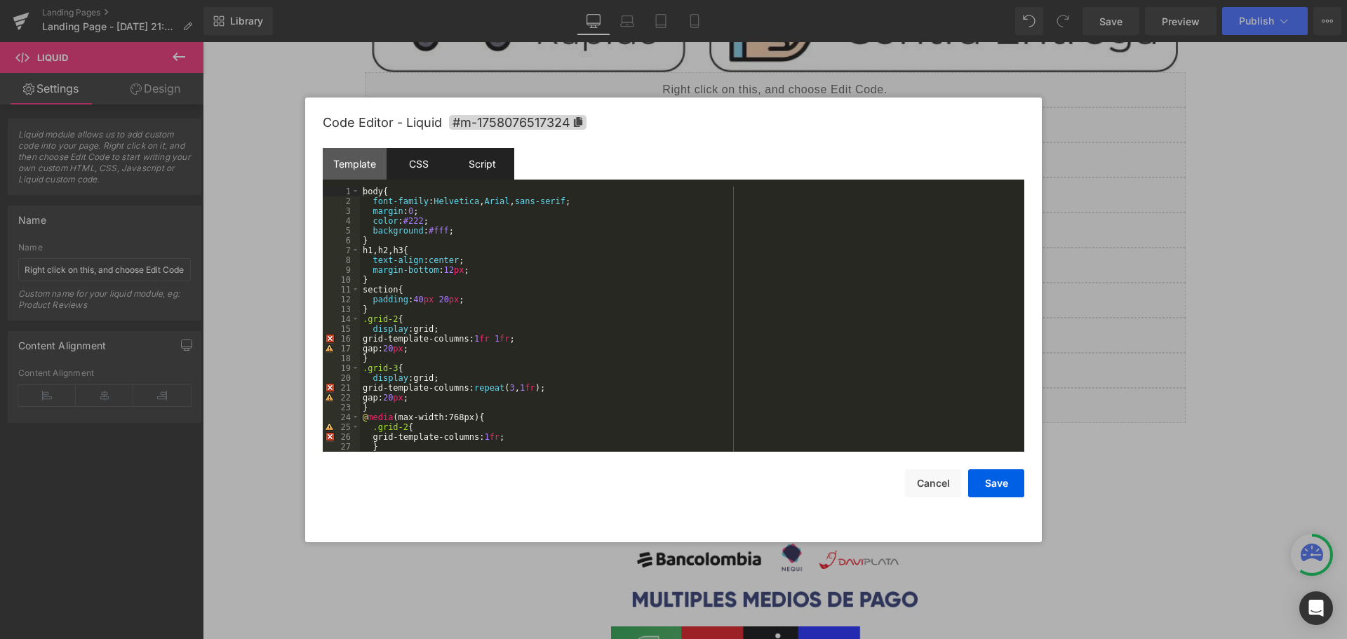
click at [469, 156] on div "Script" at bounding box center [482, 164] width 64 height 32
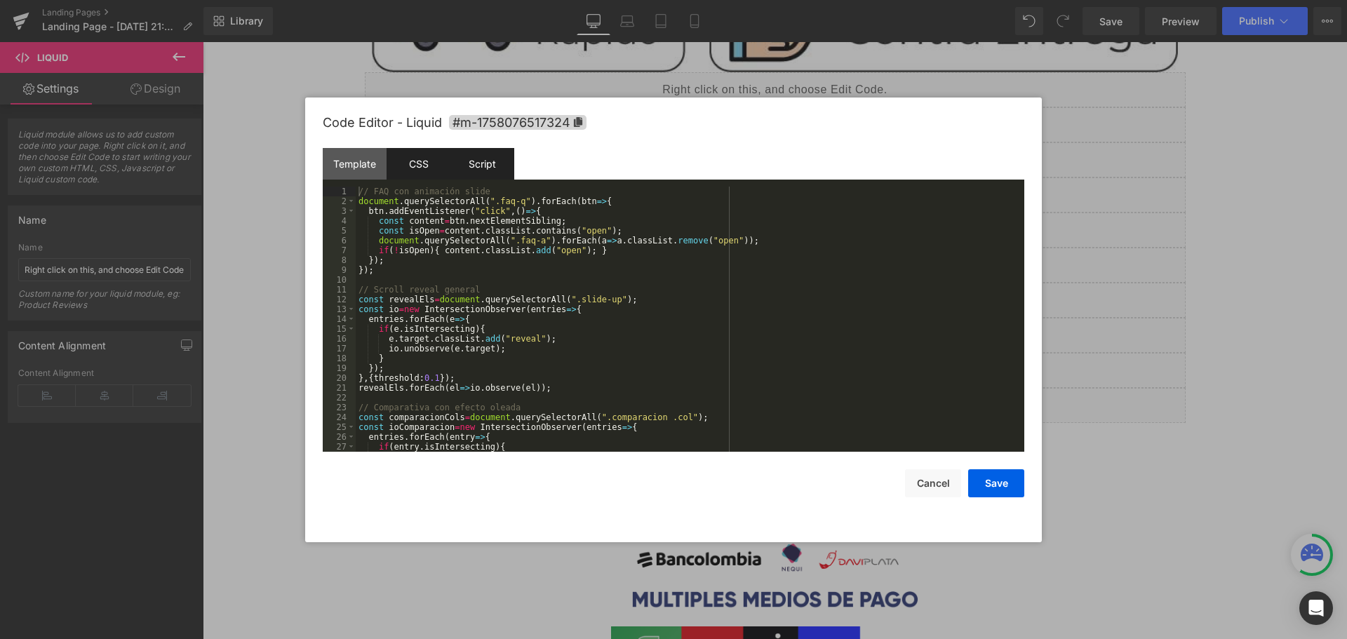
click at [438, 165] on div "CSS" at bounding box center [419, 164] width 64 height 32
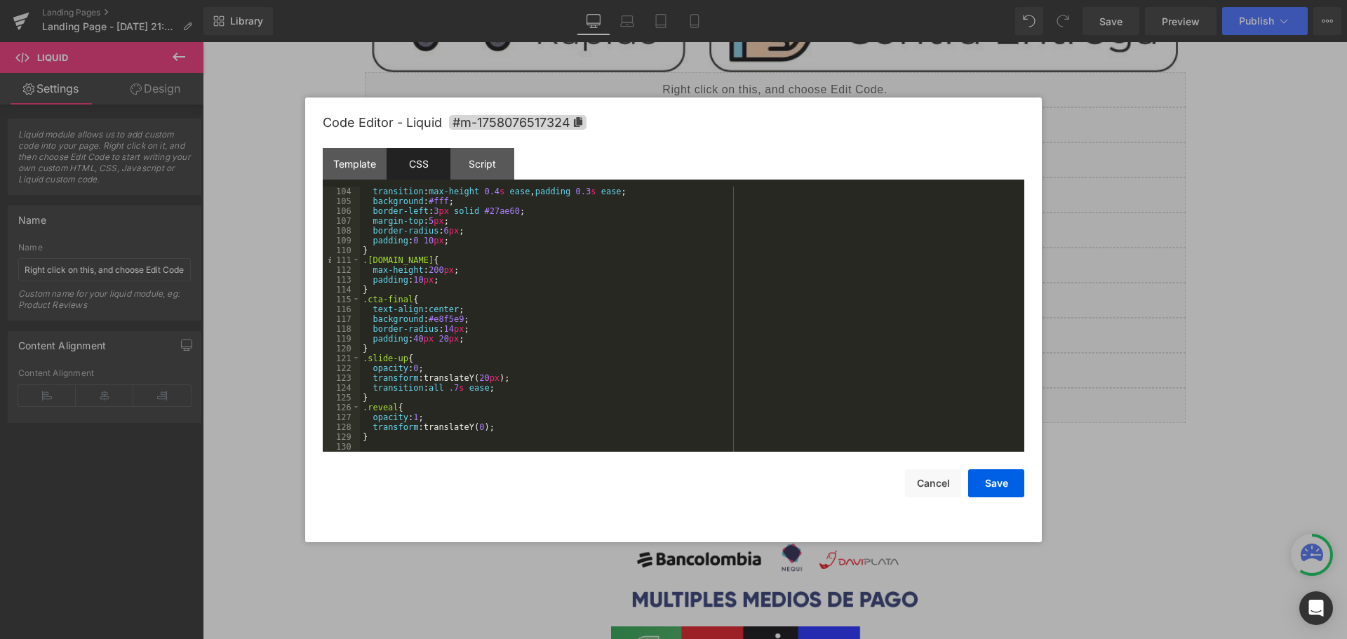
scroll to position [1012, 0]
click at [939, 486] on button "Cancel" at bounding box center [933, 483] width 56 height 28
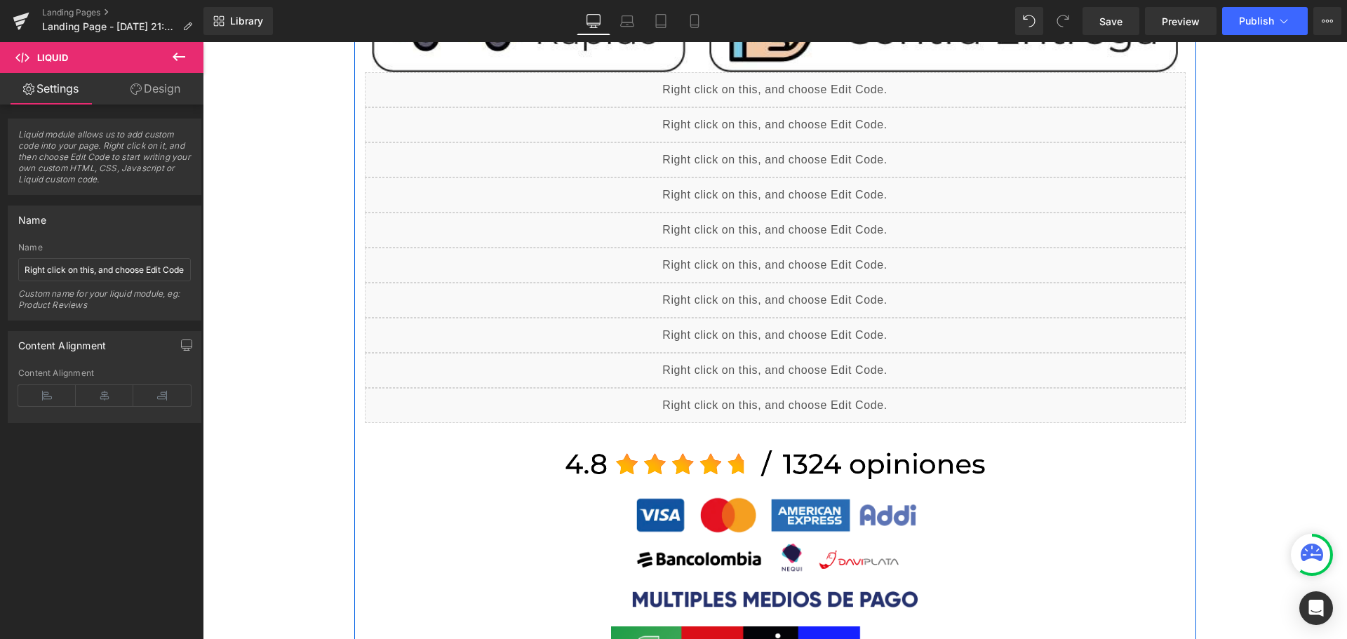
drag, startPoint x: 781, startPoint y: 253, endPoint x: 660, endPoint y: 142, distance: 163.8
click at [781, 253] on div "Liquid" at bounding box center [775, 265] width 821 height 35
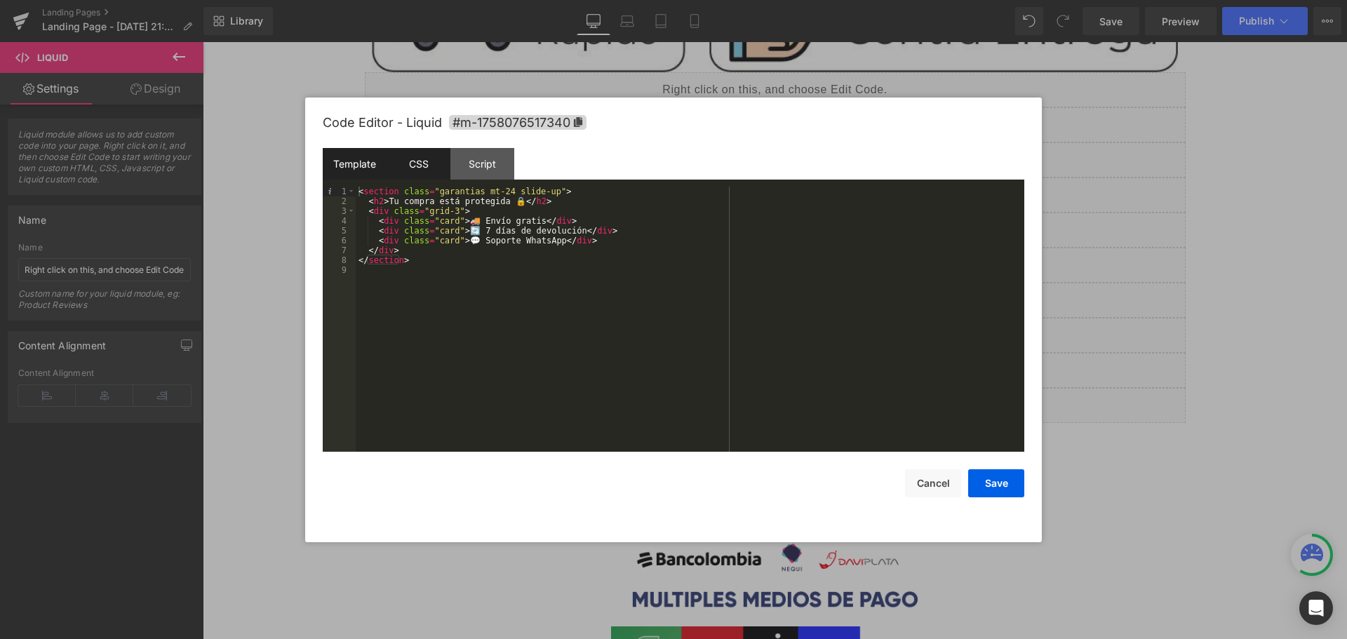
click at [434, 150] on div "CSS" at bounding box center [419, 164] width 64 height 32
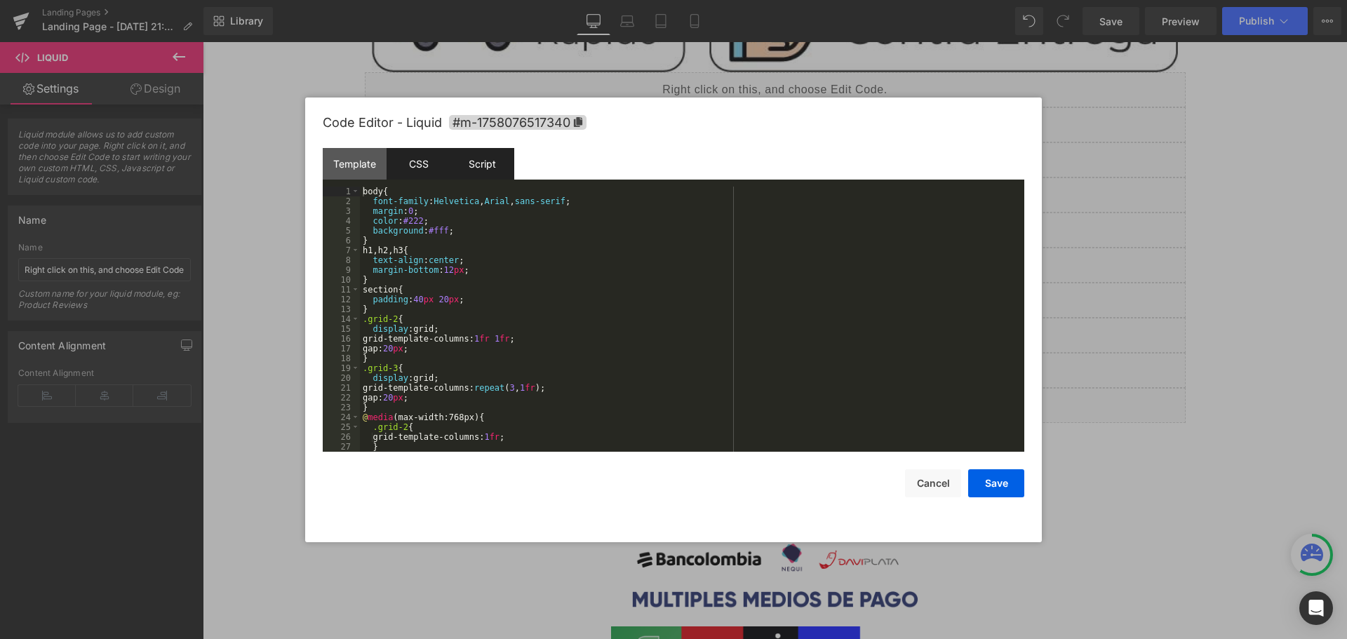
click at [470, 157] on div "Script" at bounding box center [482, 164] width 64 height 32
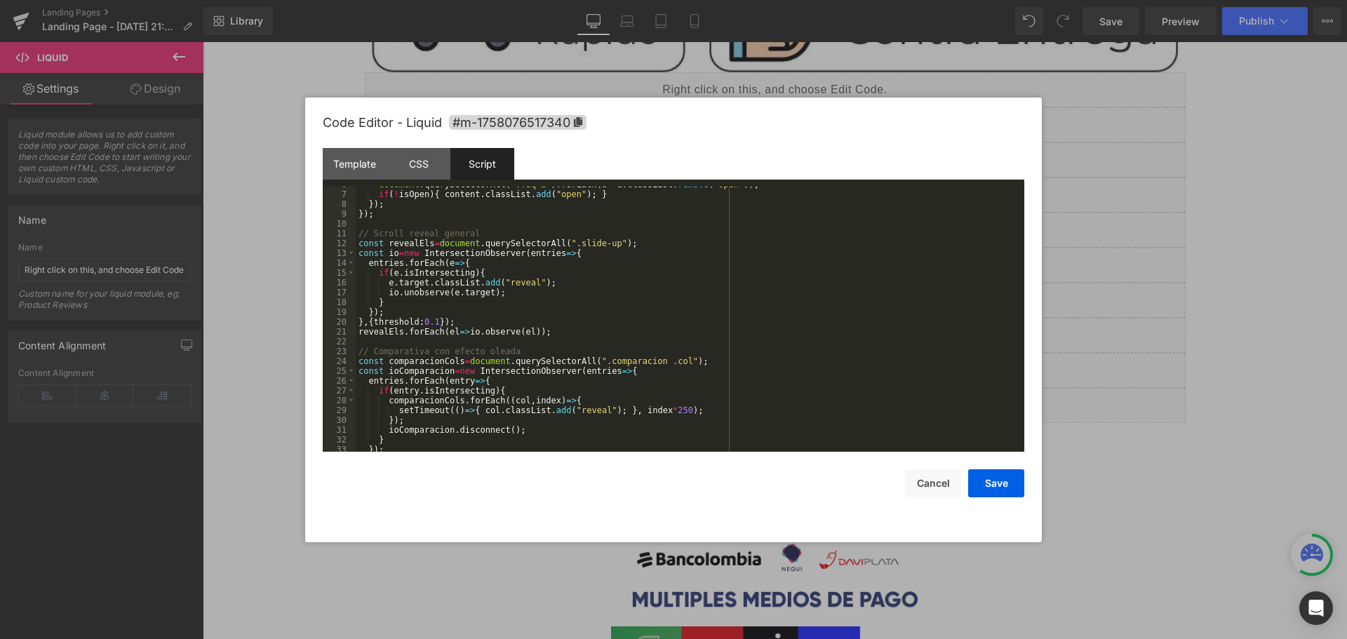
scroll to position [0, 0]
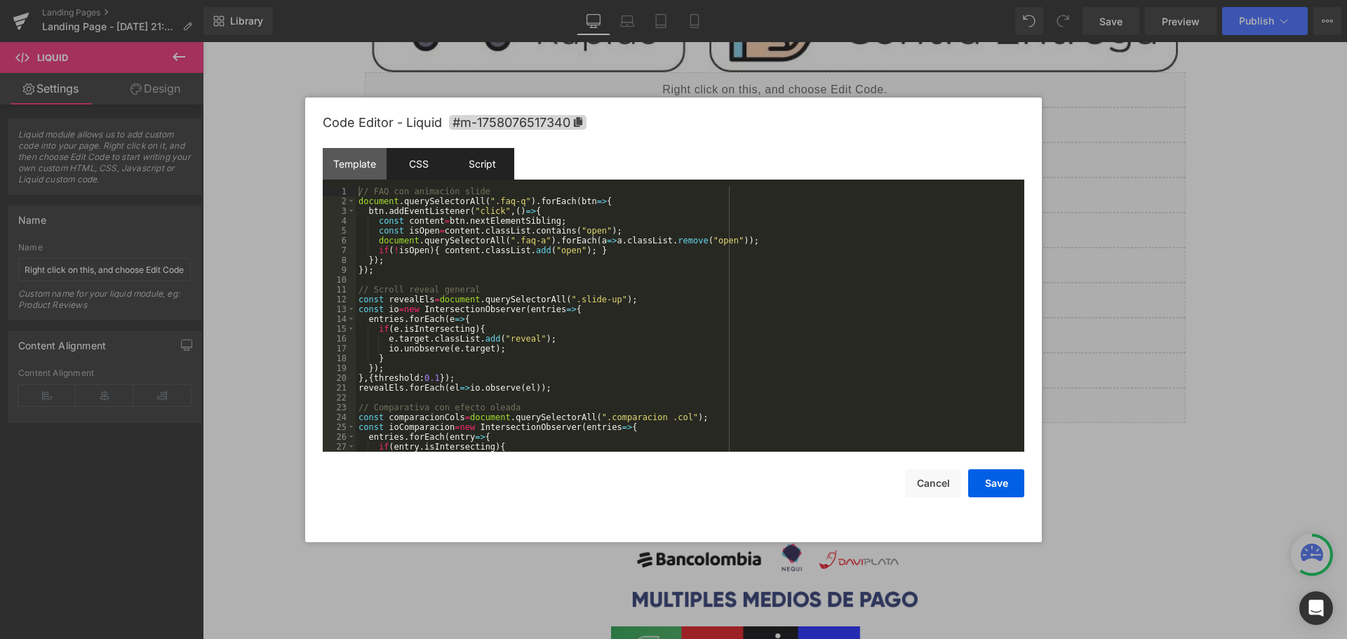
click at [420, 157] on div "CSS" at bounding box center [419, 164] width 64 height 32
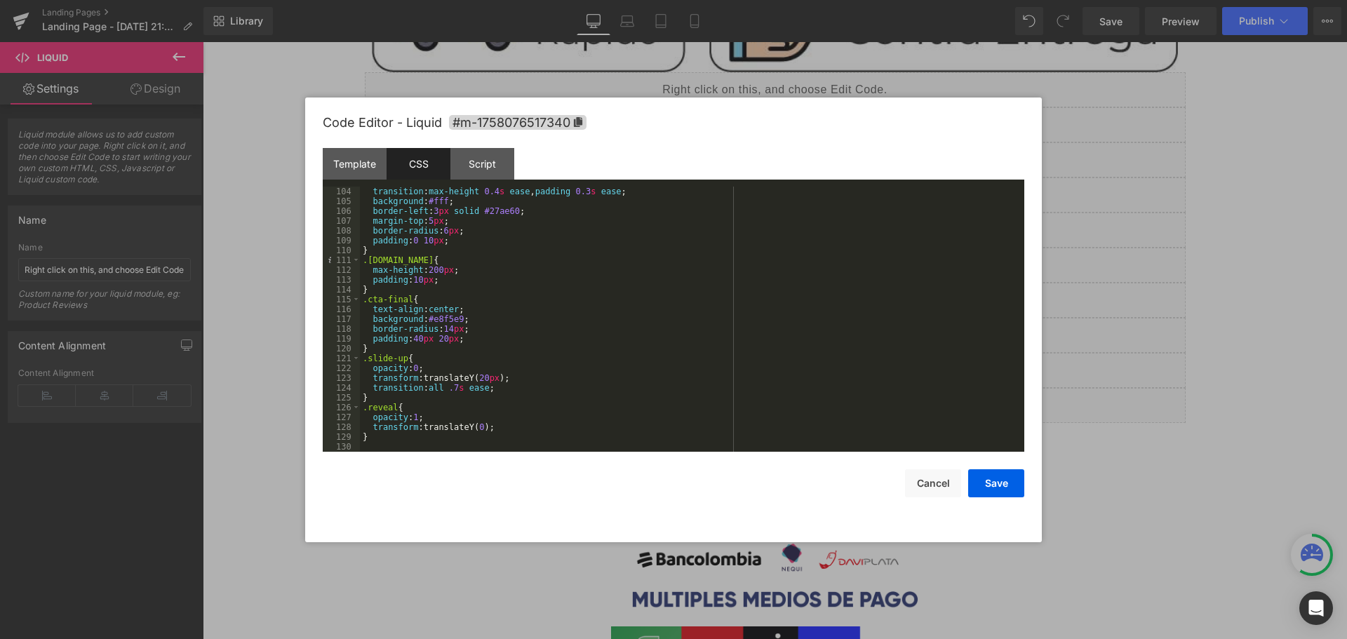
scroll to position [1012, 0]
drag, startPoint x: 944, startPoint y: 492, endPoint x: 759, endPoint y: 441, distance: 192.3
click at [944, 492] on button "Cancel" at bounding box center [933, 483] width 56 height 28
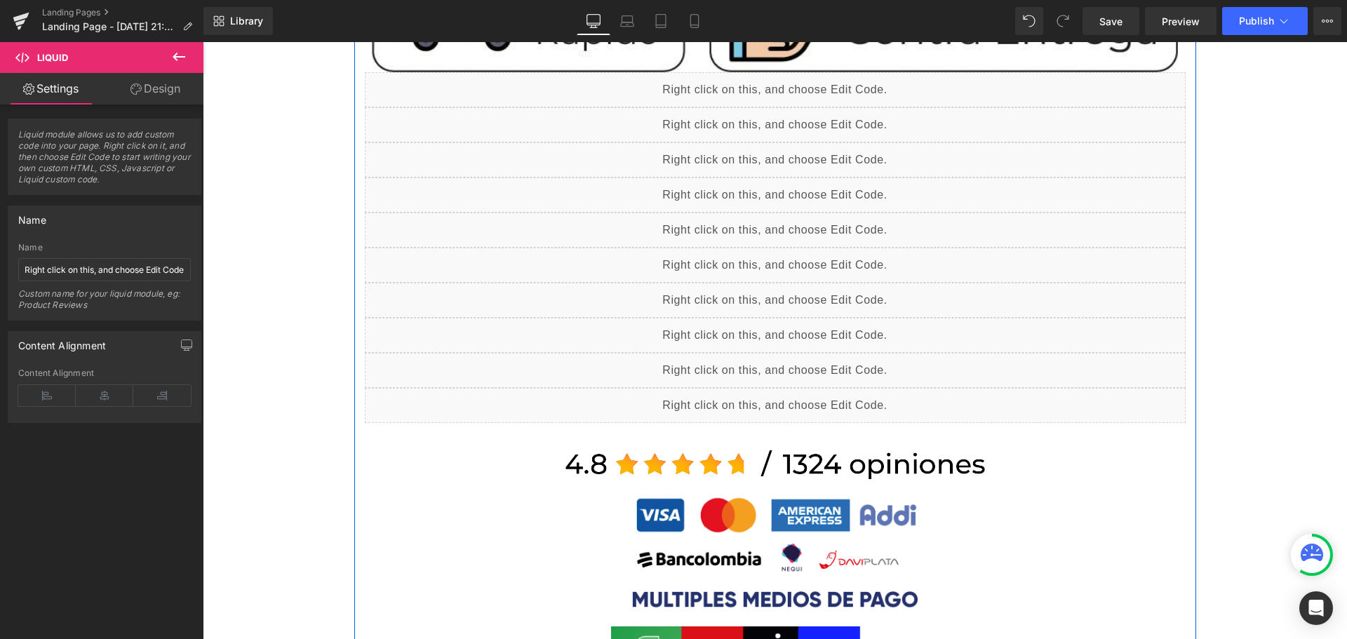
click at [792, 363] on div "Liquid" at bounding box center [775, 370] width 821 height 35
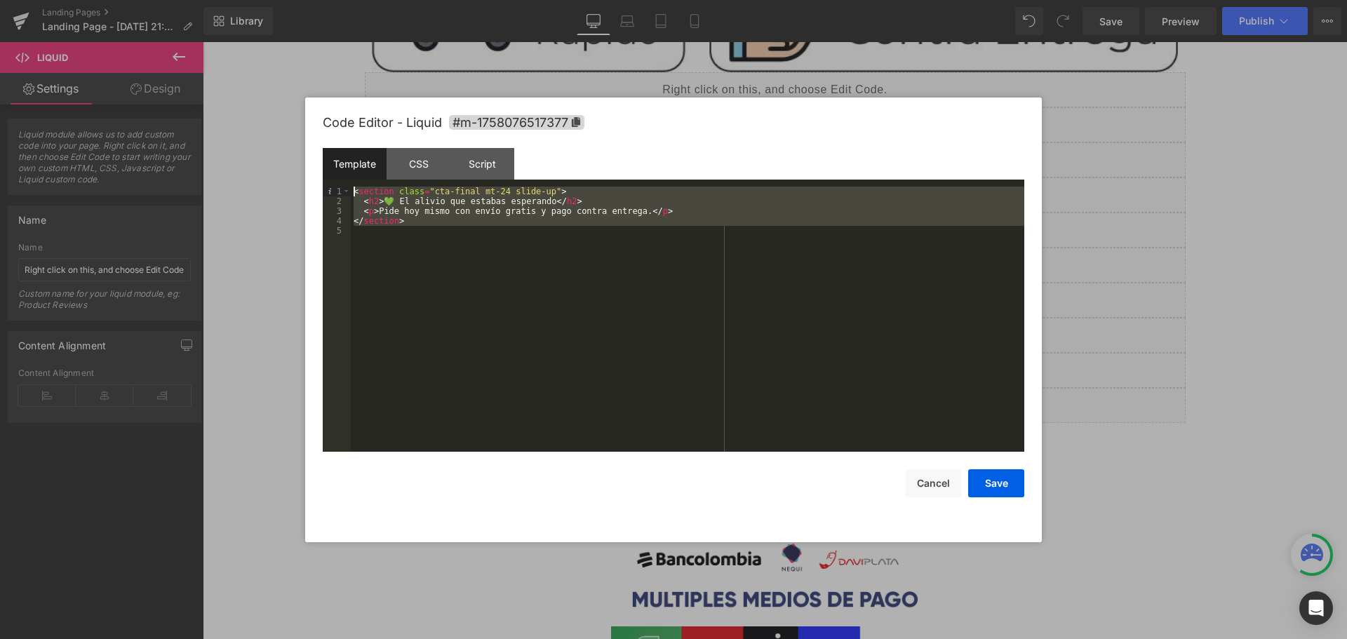
drag, startPoint x: 475, startPoint y: 291, endPoint x: 243, endPoint y: 94, distance: 304.6
click at [243, 94] on body "Liquid You are previewing how the will restyle your page. You can not edit Elem…" at bounding box center [673, 319] width 1347 height 639
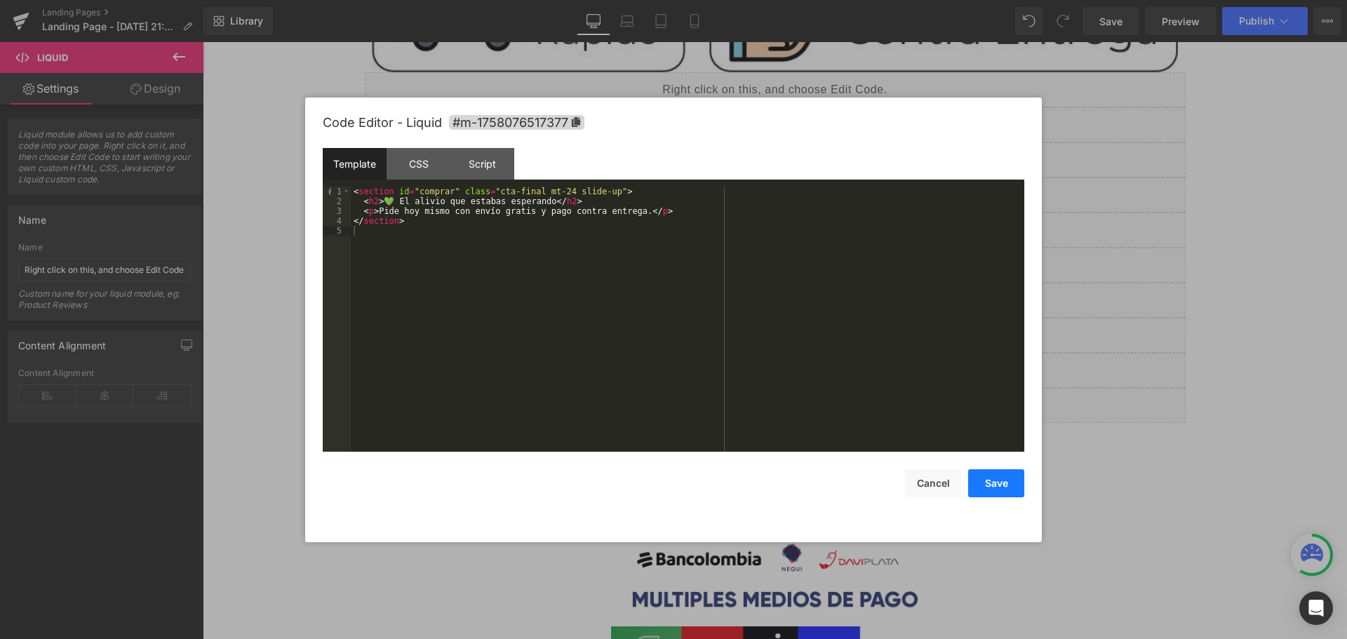
drag, startPoint x: 1012, startPoint y: 478, endPoint x: 862, endPoint y: 414, distance: 162.8
click at [1012, 478] on button "Save" at bounding box center [996, 483] width 56 height 28
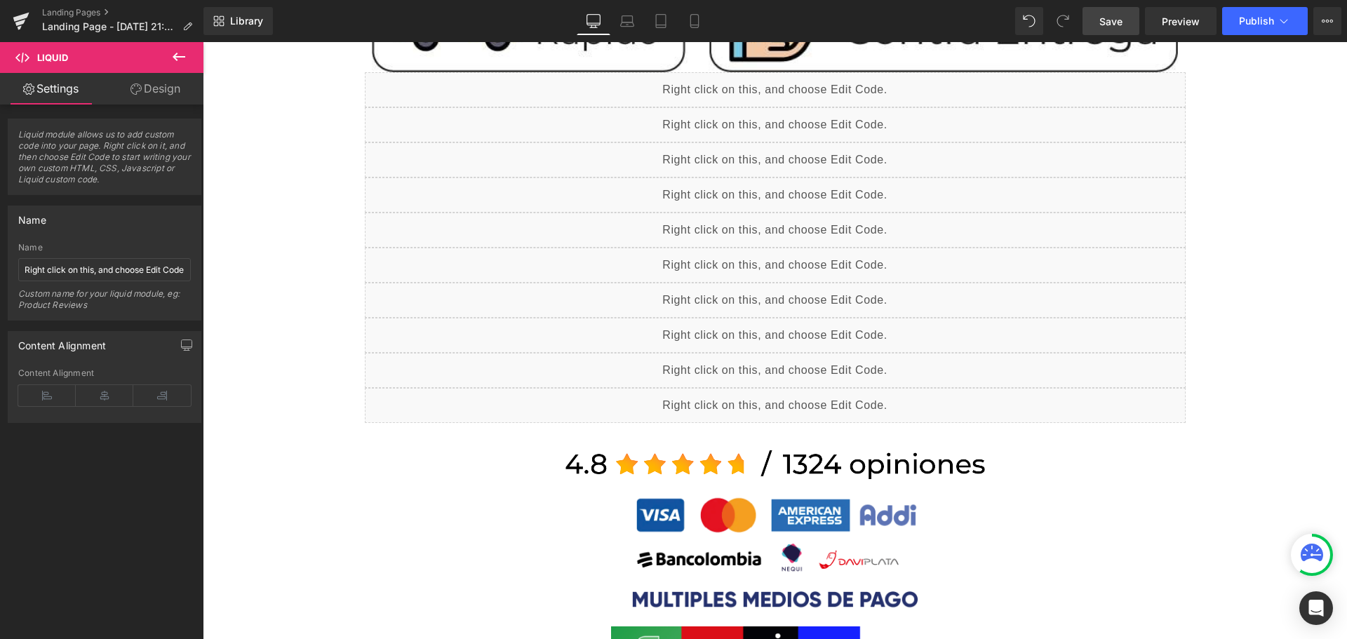
click at [1115, 22] on span "Save" at bounding box center [1110, 21] width 23 height 15
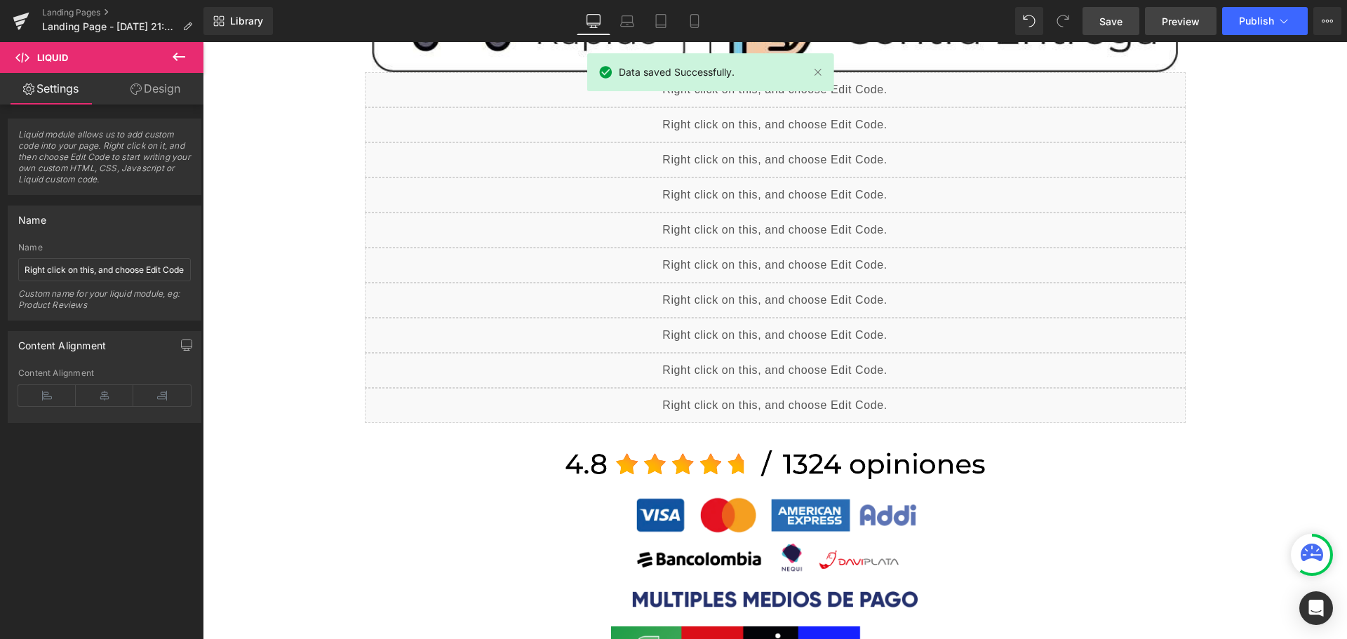
click at [1181, 28] on span "Preview" at bounding box center [1181, 21] width 38 height 15
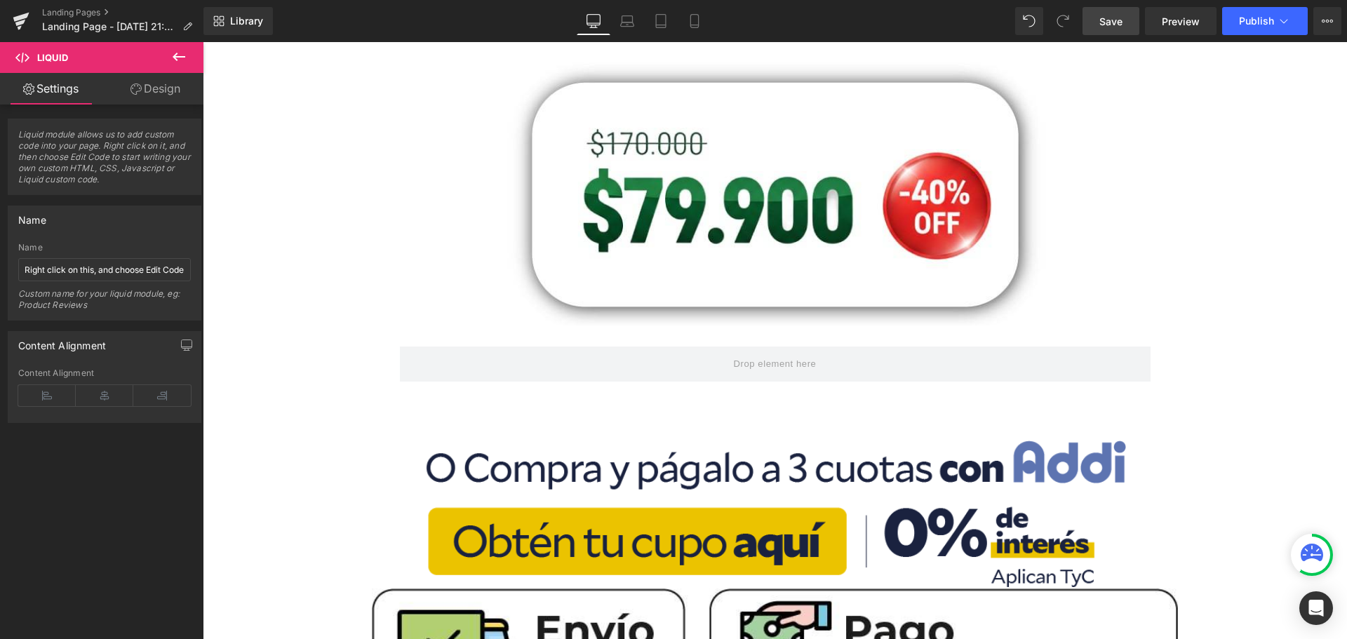
scroll to position [561, 0]
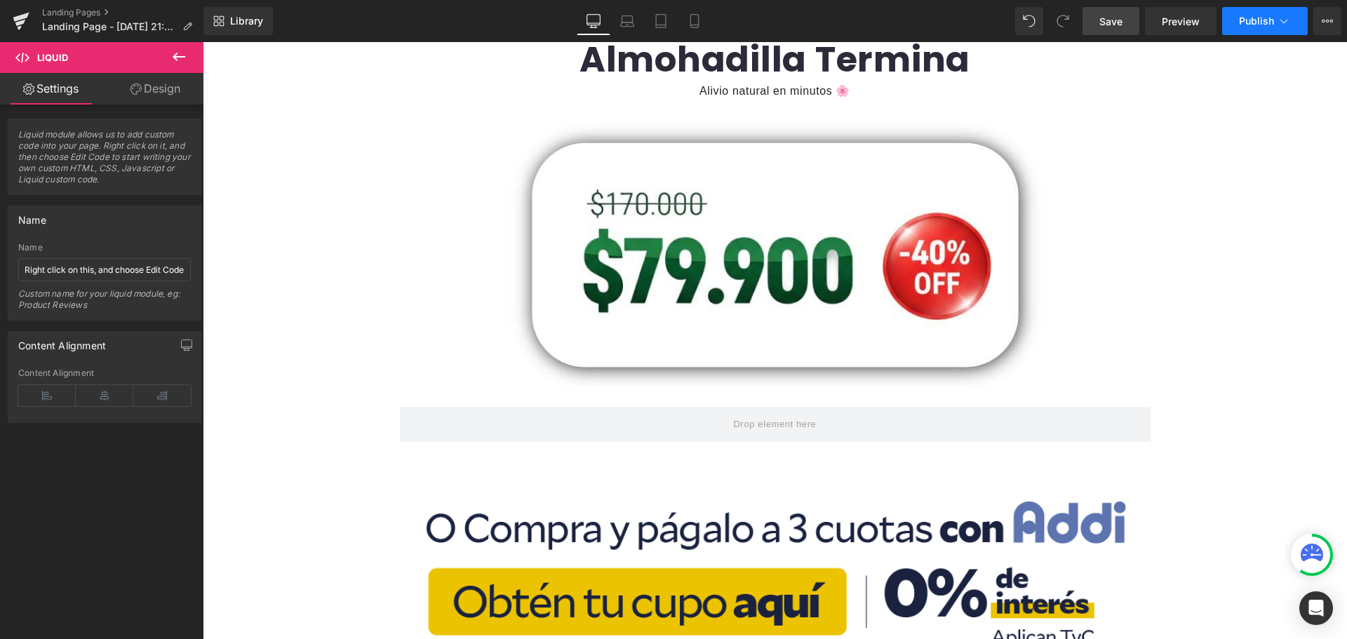
click at [1276, 26] on button "Publish" at bounding box center [1265, 21] width 86 height 28
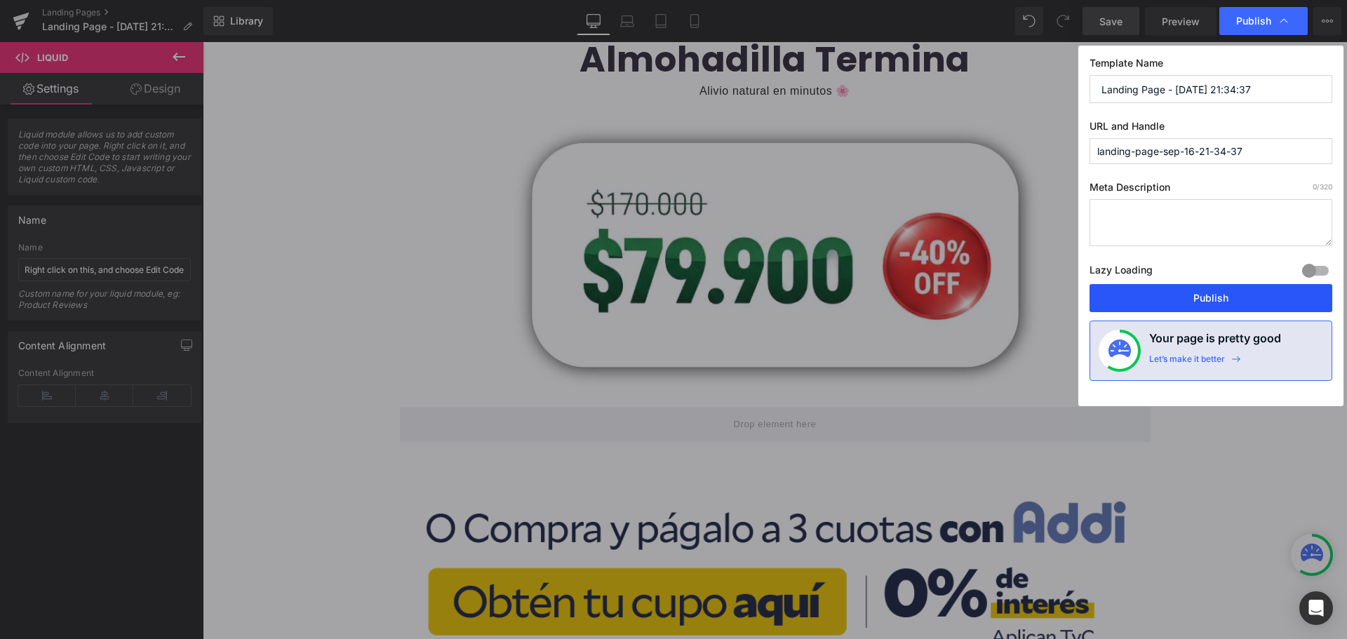
click at [1193, 304] on button "Publish" at bounding box center [1210, 298] width 243 height 28
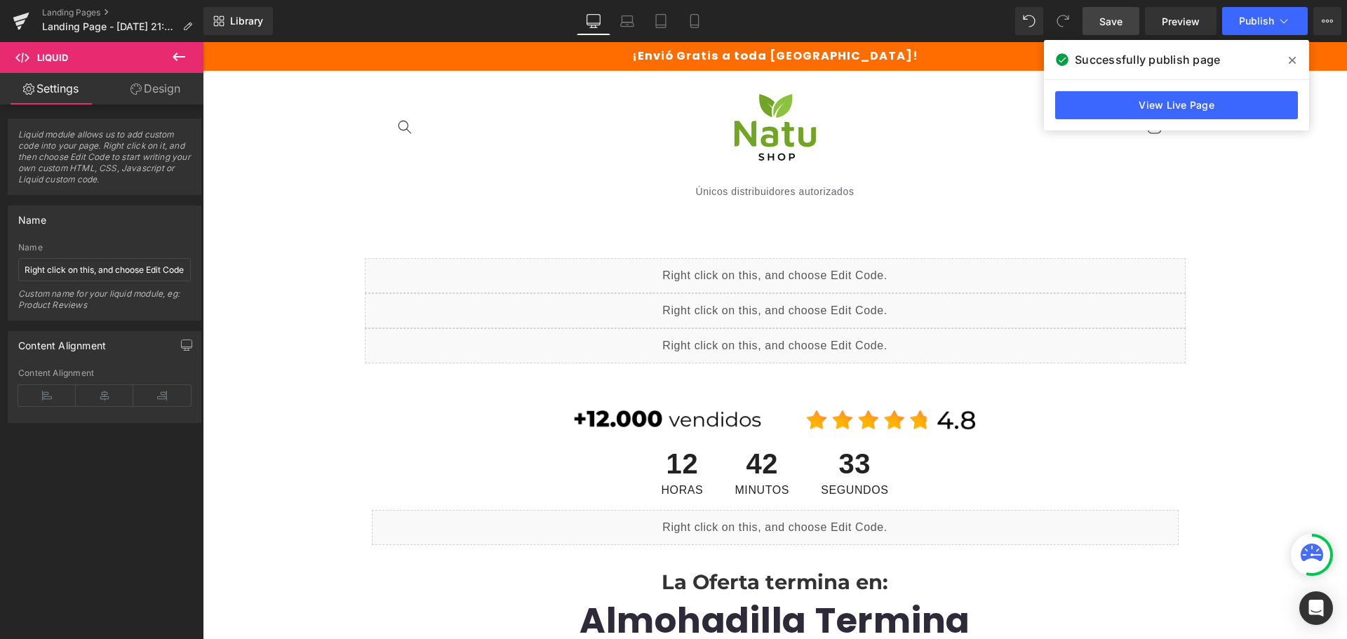
click at [177, 55] on icon at bounding box center [178, 56] width 17 height 17
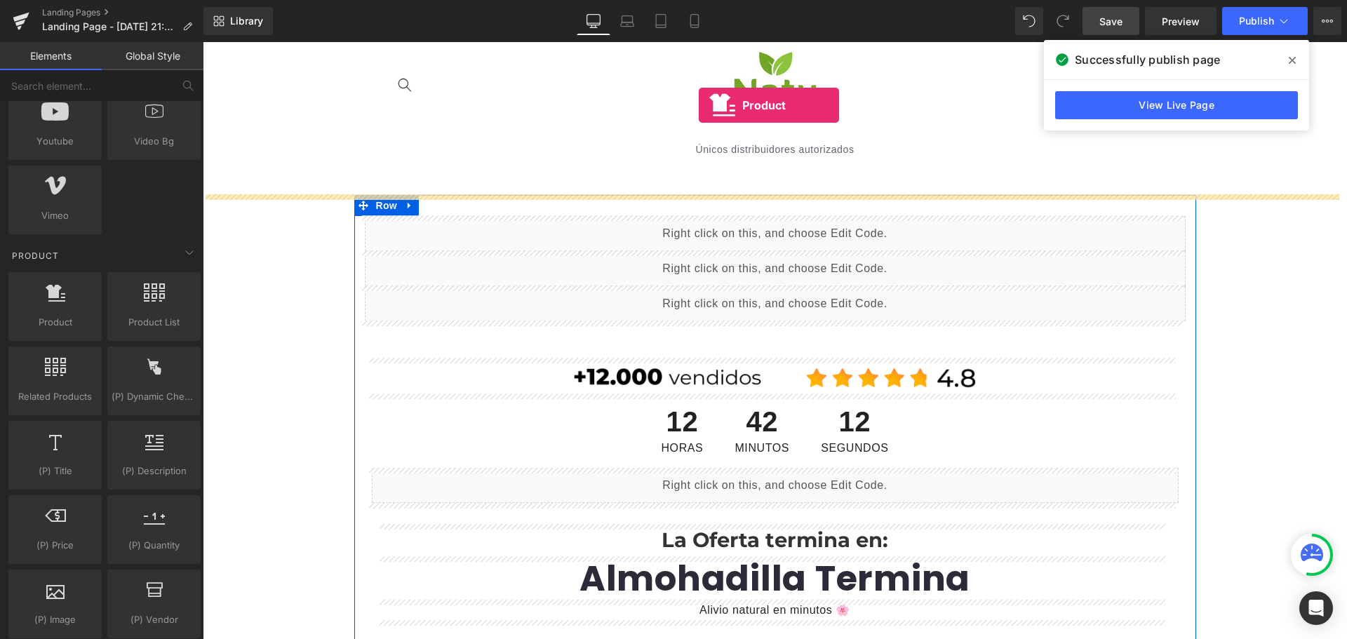
scroll to position [28, 0]
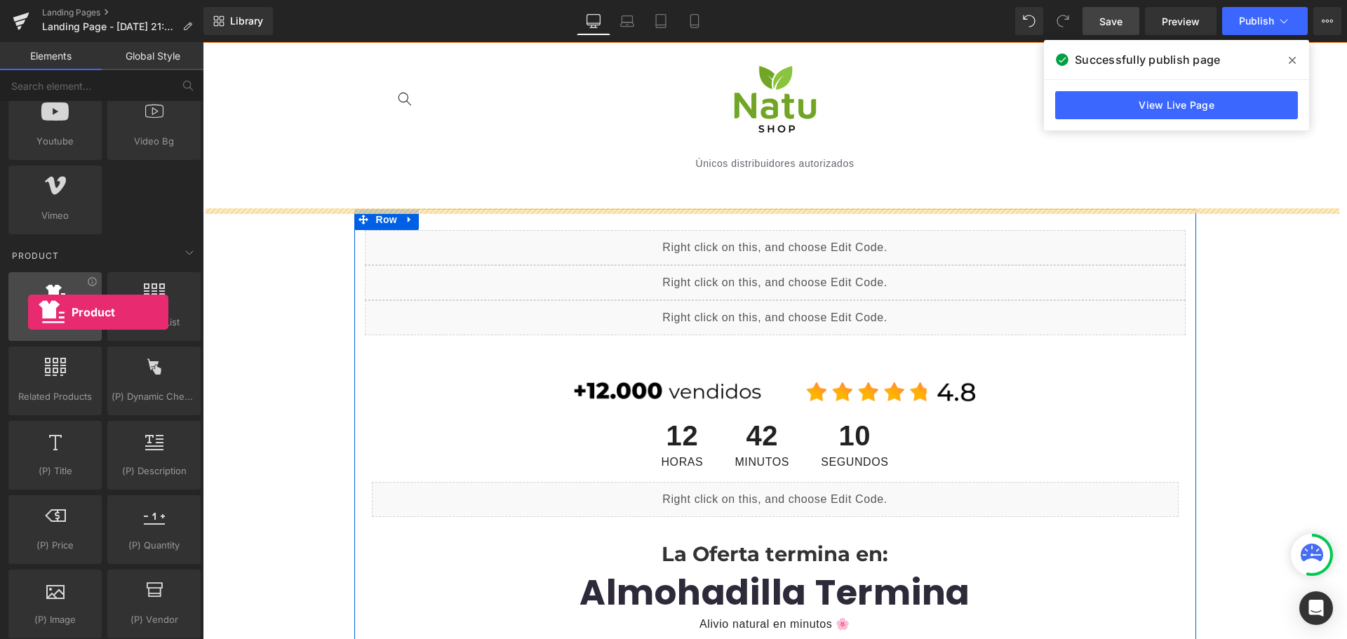
drag, startPoint x: 61, startPoint y: 326, endPoint x: 28, endPoint y: 312, distance: 35.6
click at [28, 312] on div "Product products, goods, sells" at bounding box center [54, 306] width 93 height 69
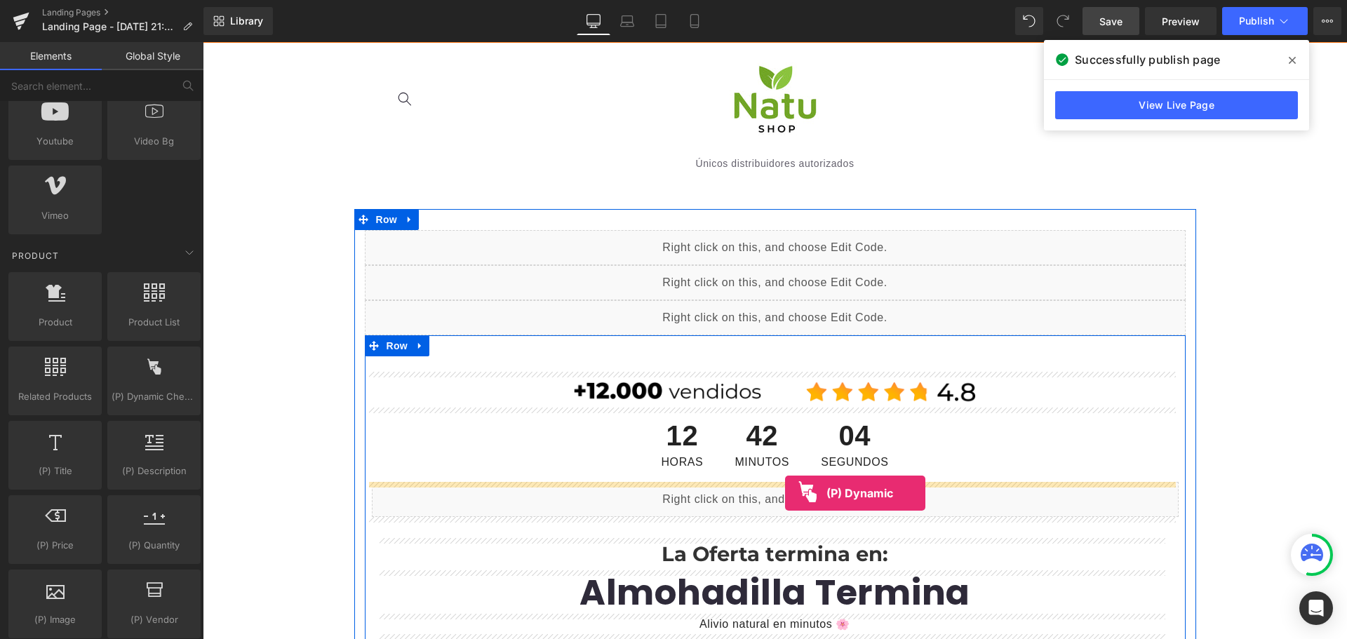
drag, startPoint x: 375, startPoint y: 427, endPoint x: 785, endPoint y: 493, distance: 415.0
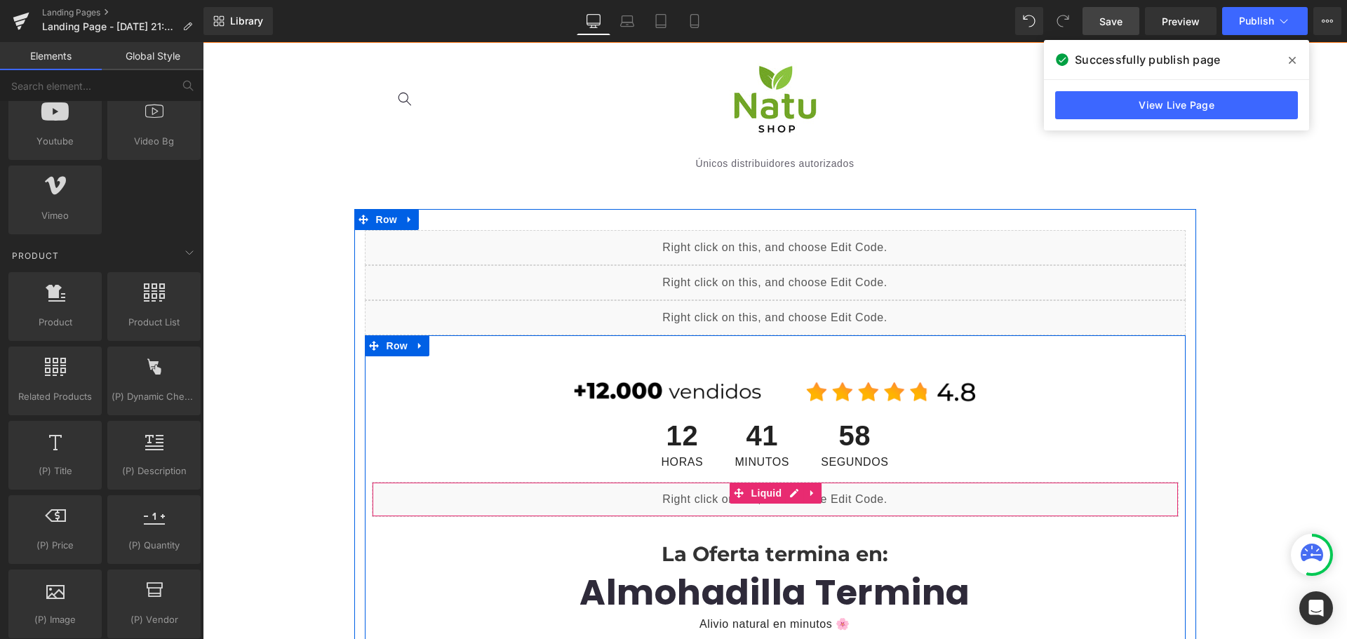
scroll to position [239, 0]
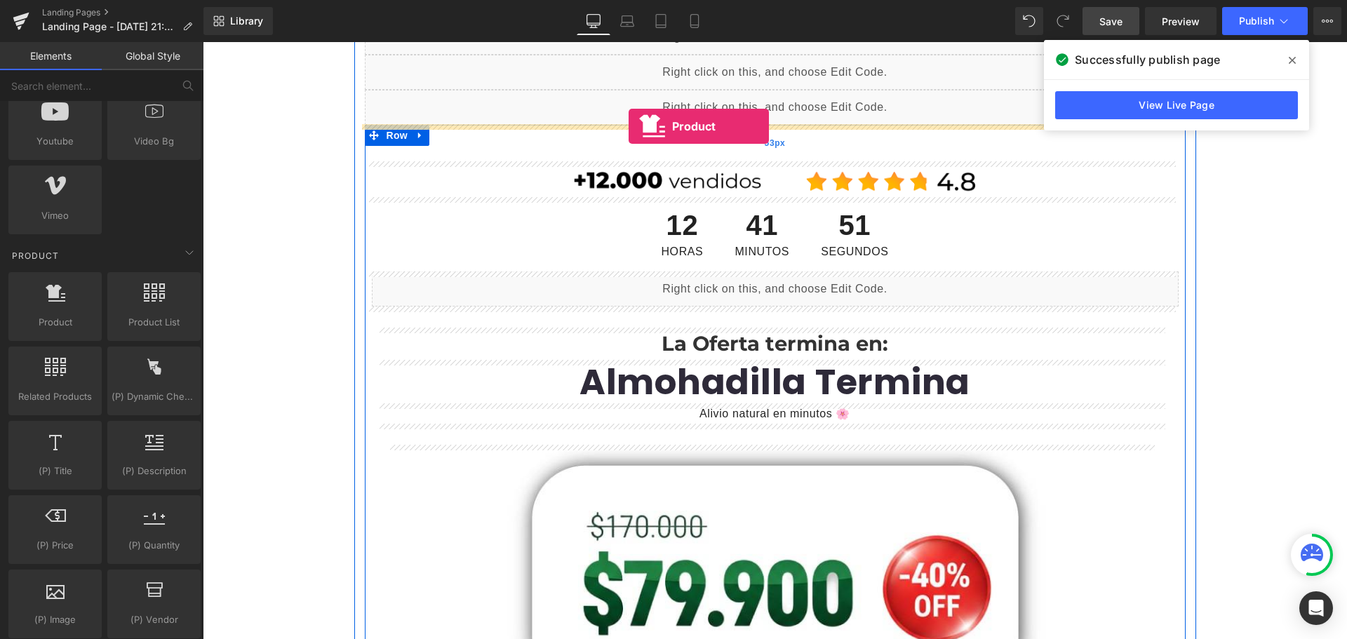
drag, startPoint x: 263, startPoint y: 345, endPoint x: 629, endPoint y: 126, distance: 426.0
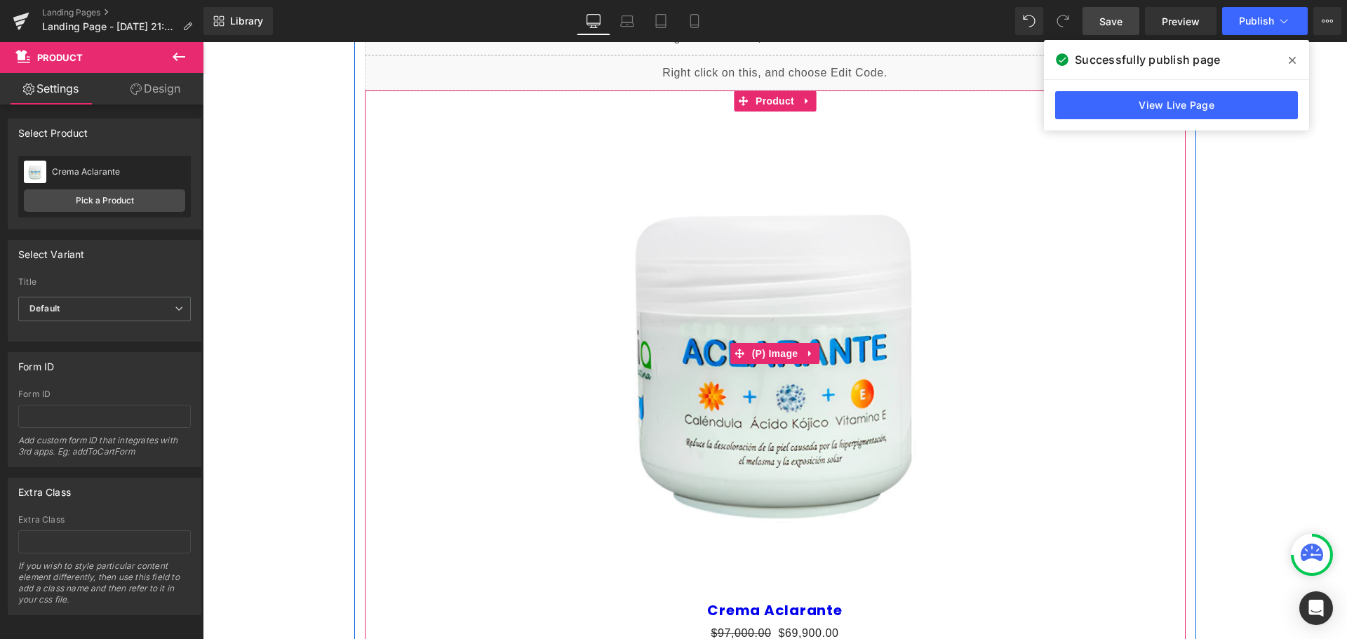
scroll to position [168, 0]
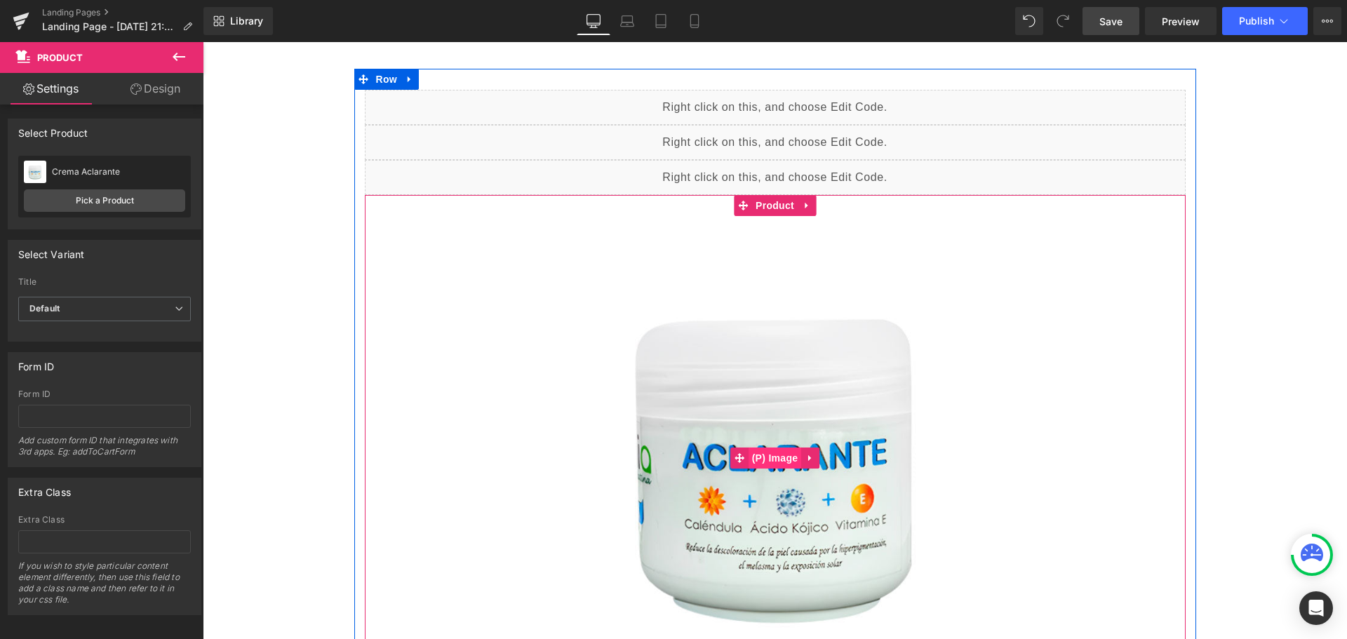
click at [749, 456] on span "(P) Image" at bounding box center [775, 458] width 53 height 21
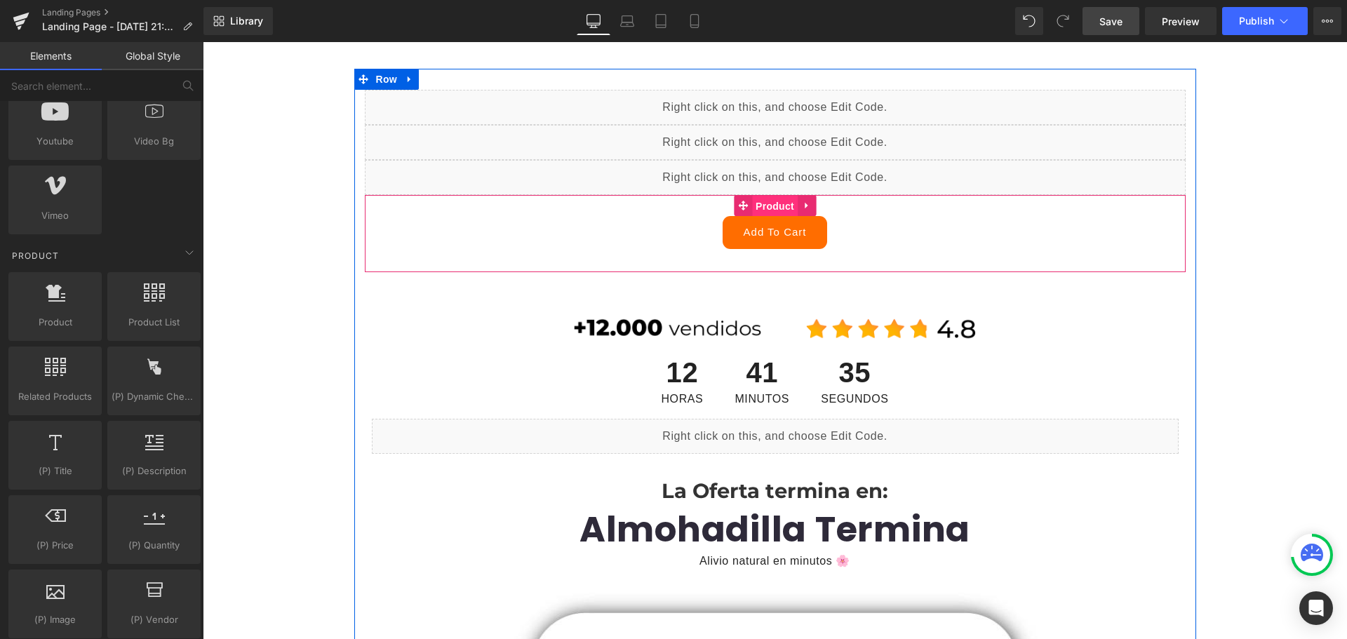
click at [762, 207] on span "Product" at bounding box center [775, 206] width 46 height 21
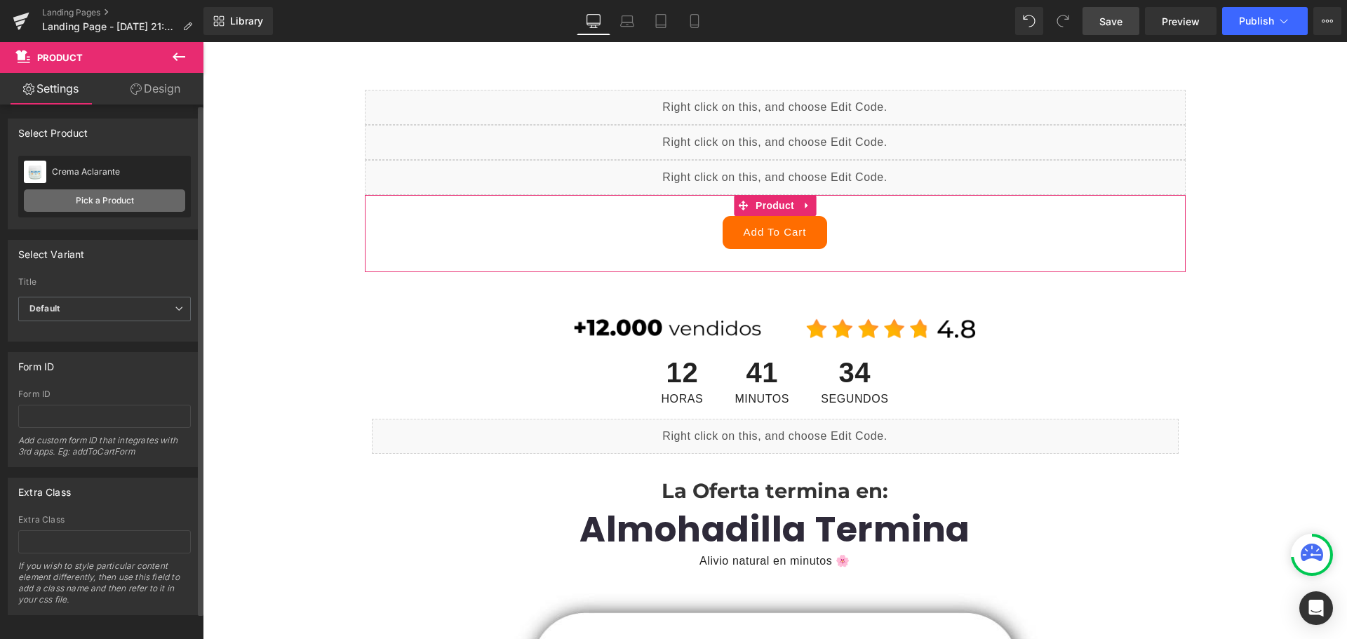
click at [133, 199] on link "Pick a Product" at bounding box center [104, 200] width 161 height 22
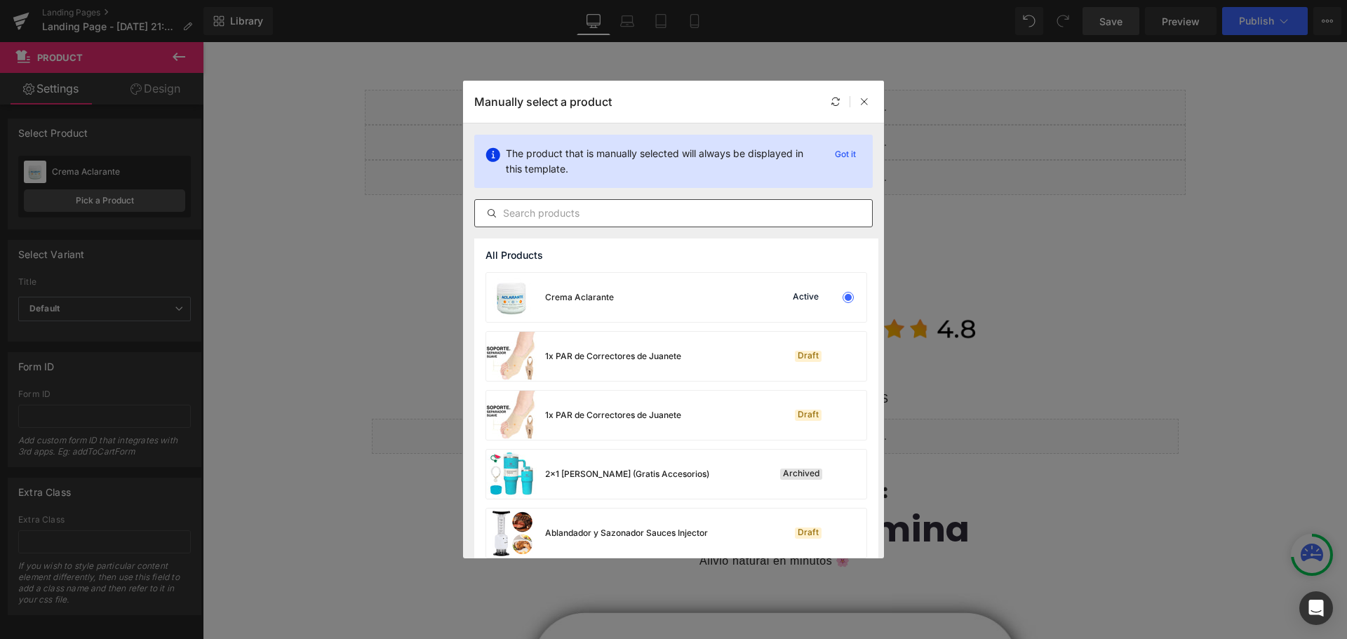
click at [622, 204] on div at bounding box center [673, 213] width 398 height 28
click at [633, 209] on input "text" at bounding box center [673, 213] width 397 height 17
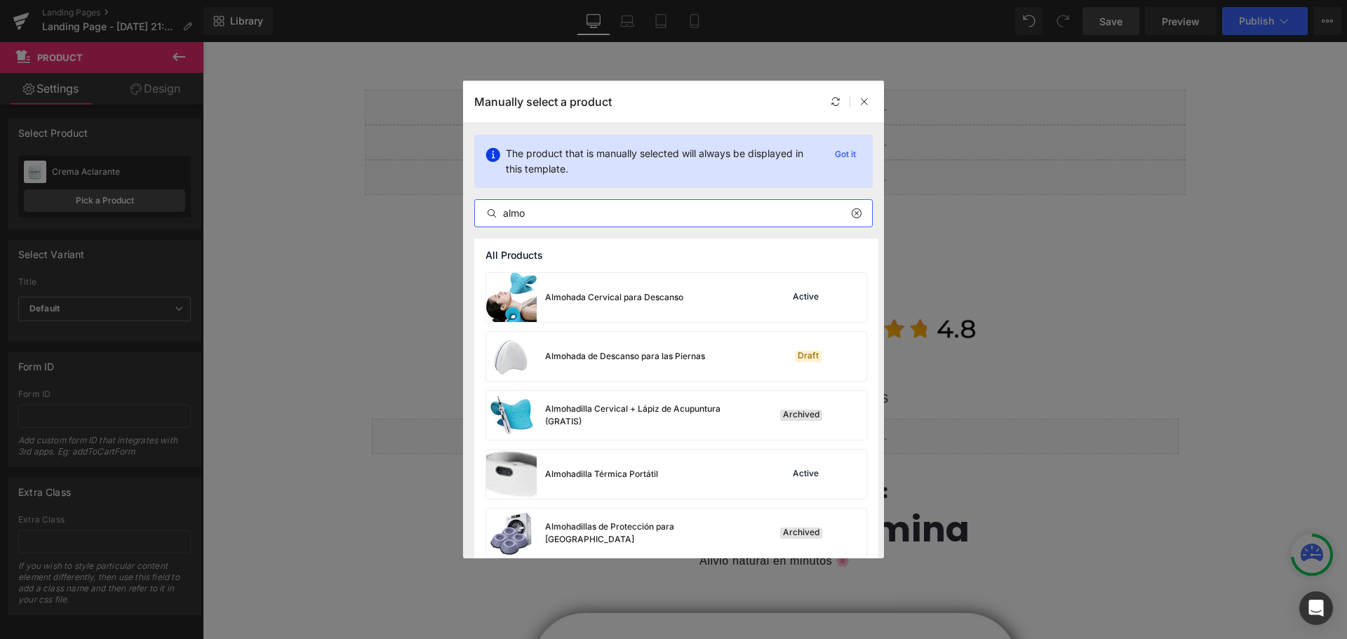
type input "almoh"
click at [708, 470] on div "Almohadilla Térmica Portátil Active" at bounding box center [676, 474] width 380 height 49
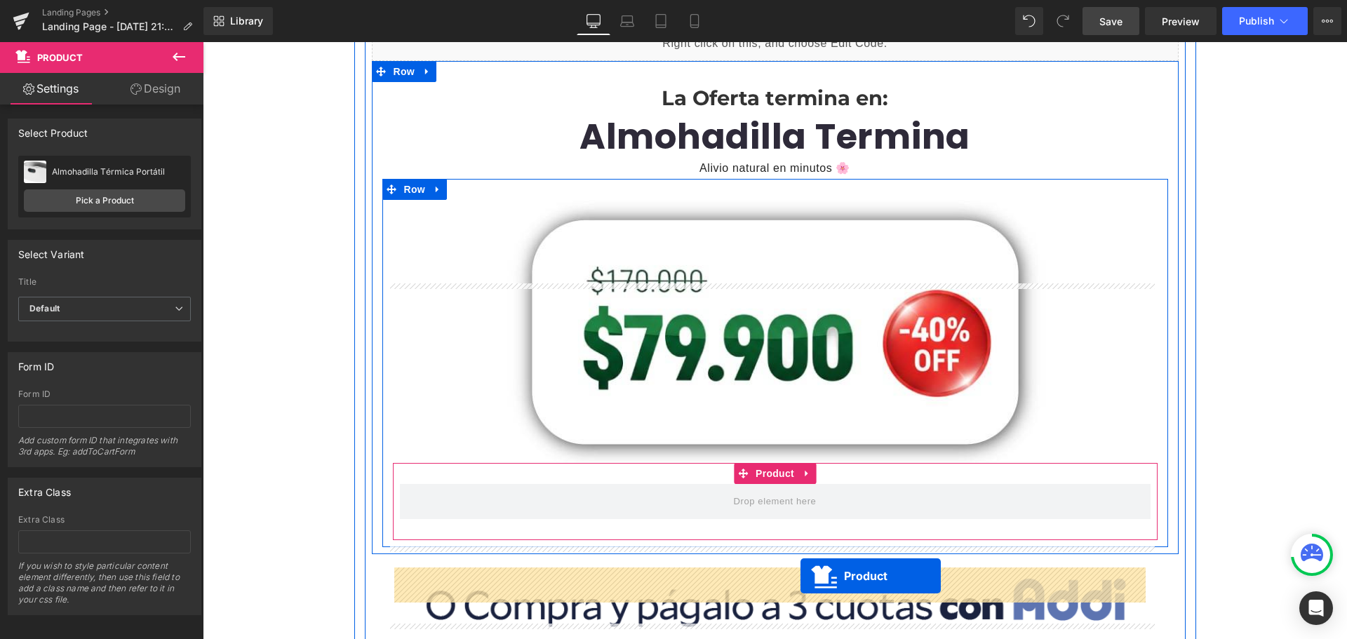
scroll to position [547, 0]
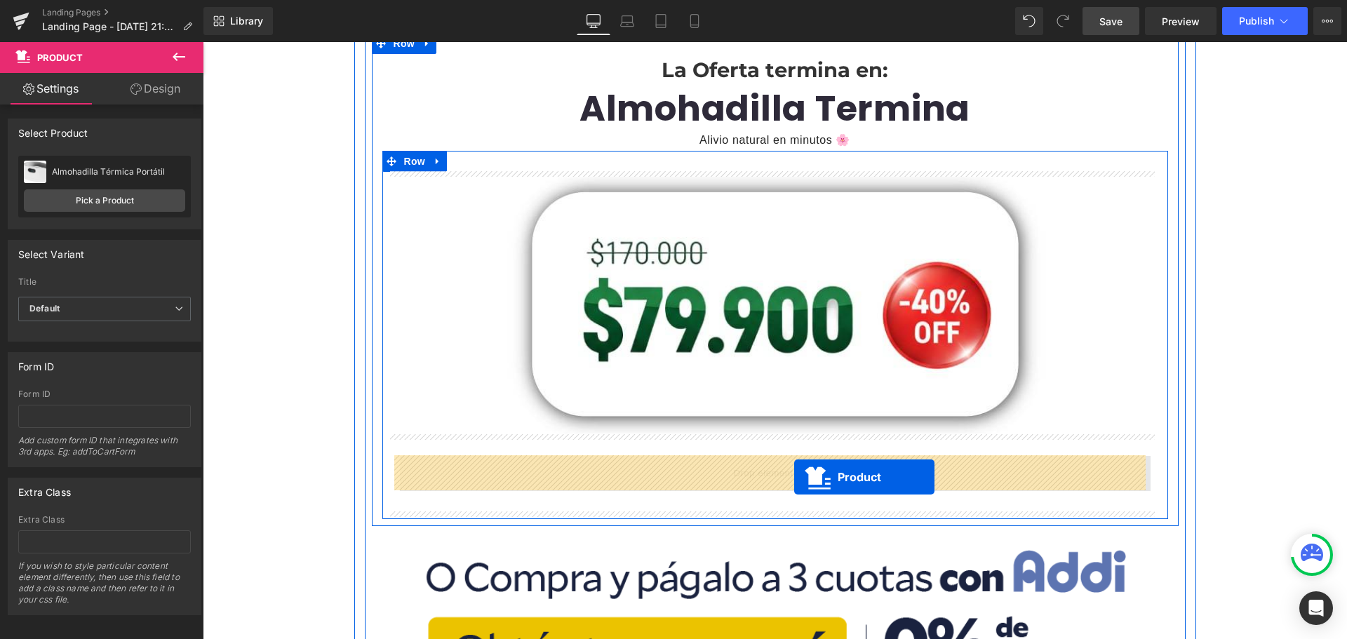
drag, startPoint x: 733, startPoint y: 206, endPoint x: 794, endPoint y: 477, distance: 278.3
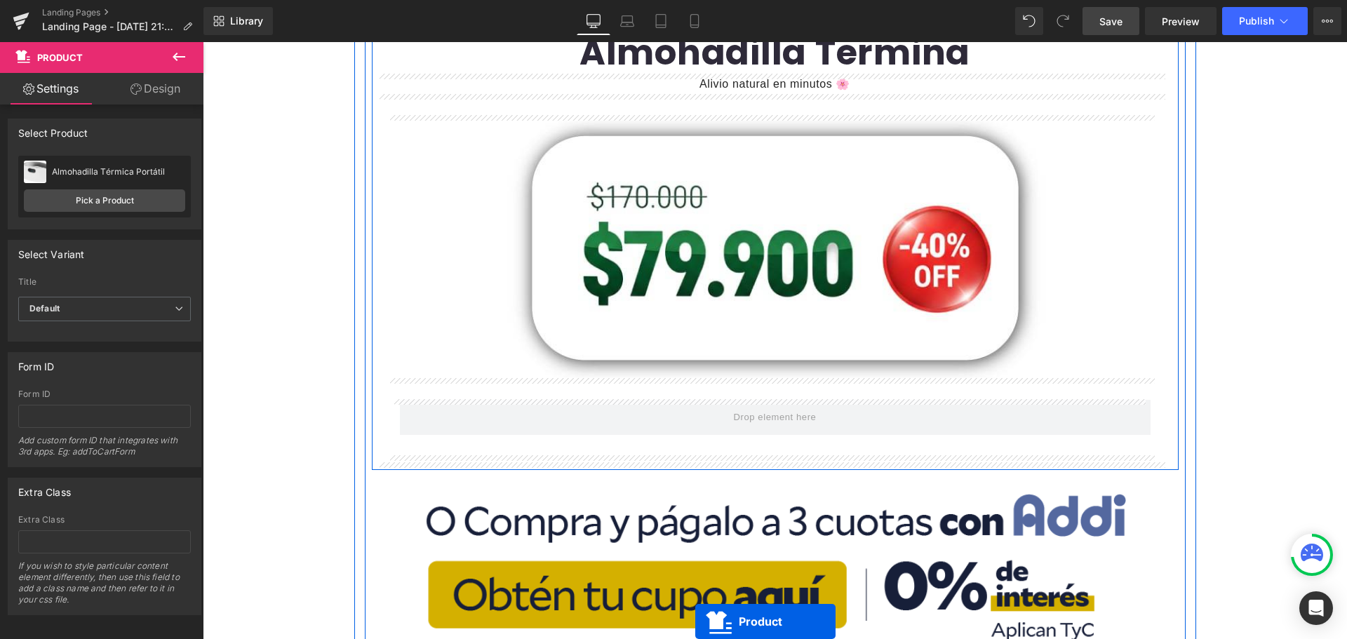
scroll to position [645, 0]
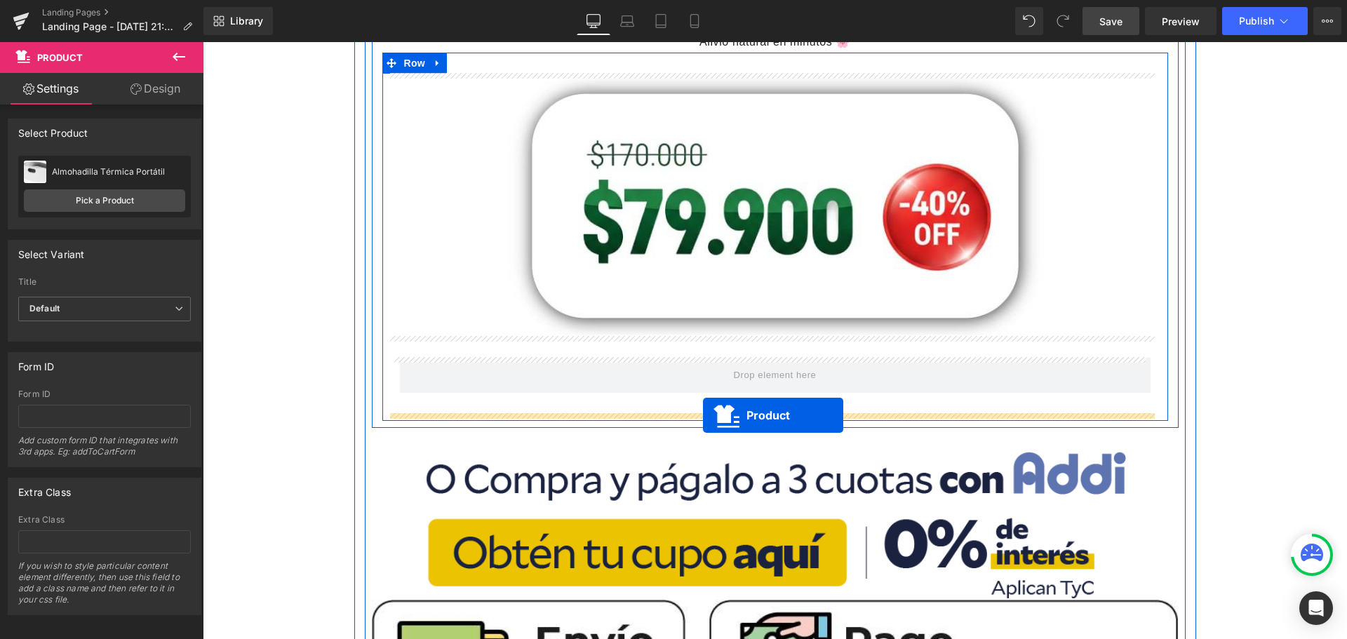
drag, startPoint x: 737, startPoint y: 302, endPoint x: 703, endPoint y: 415, distance: 118.5
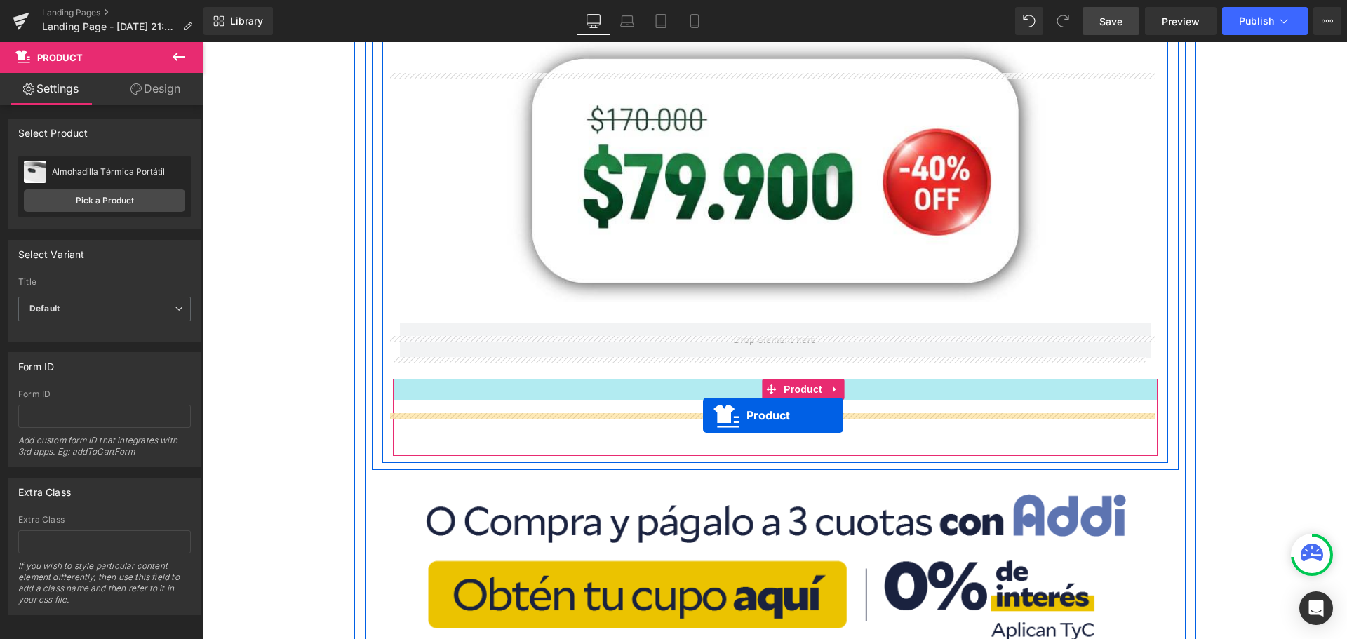
scroll to position [610, 0]
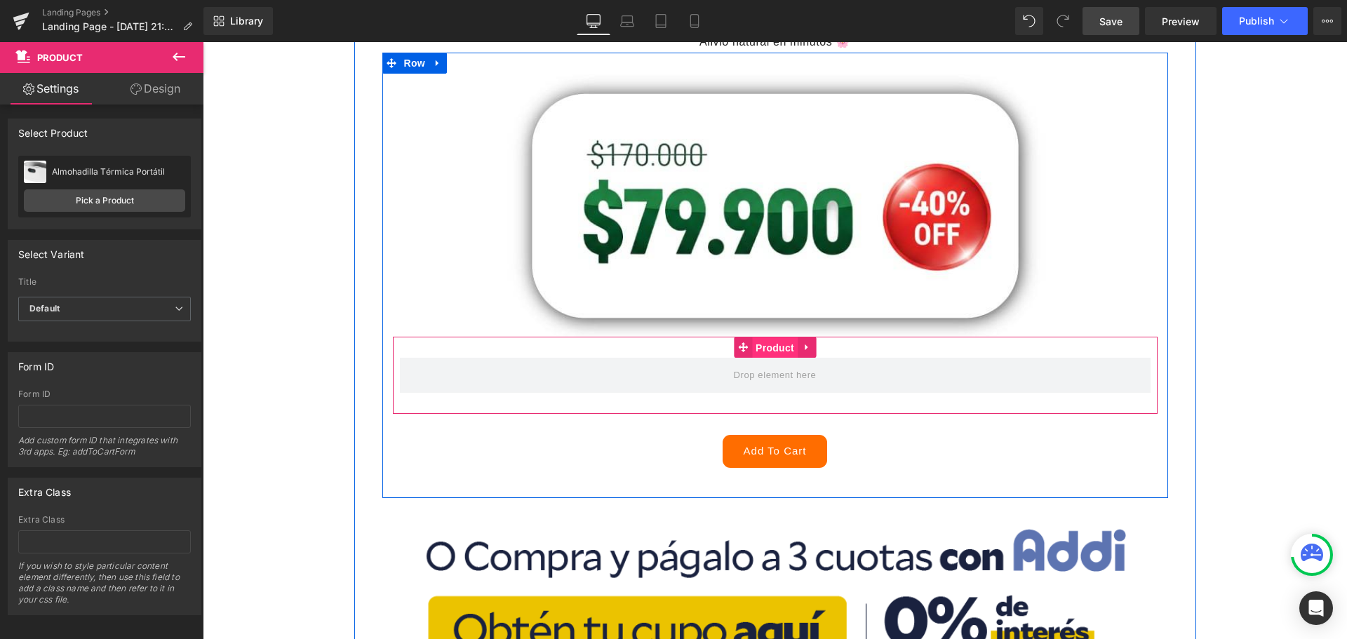
click at [758, 351] on span "Product" at bounding box center [775, 347] width 46 height 21
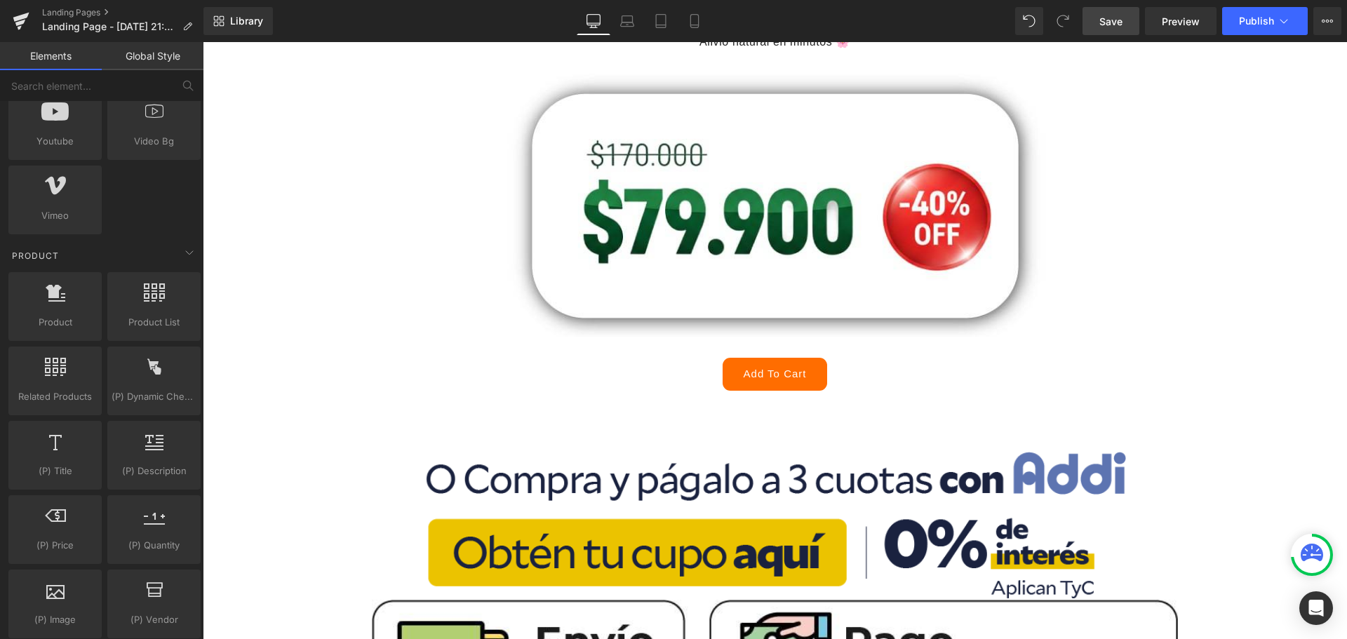
drag, startPoint x: 1106, startPoint y: 28, endPoint x: 913, endPoint y: 11, distance: 193.7
click at [1106, 28] on span "Save" at bounding box center [1110, 21] width 23 height 15
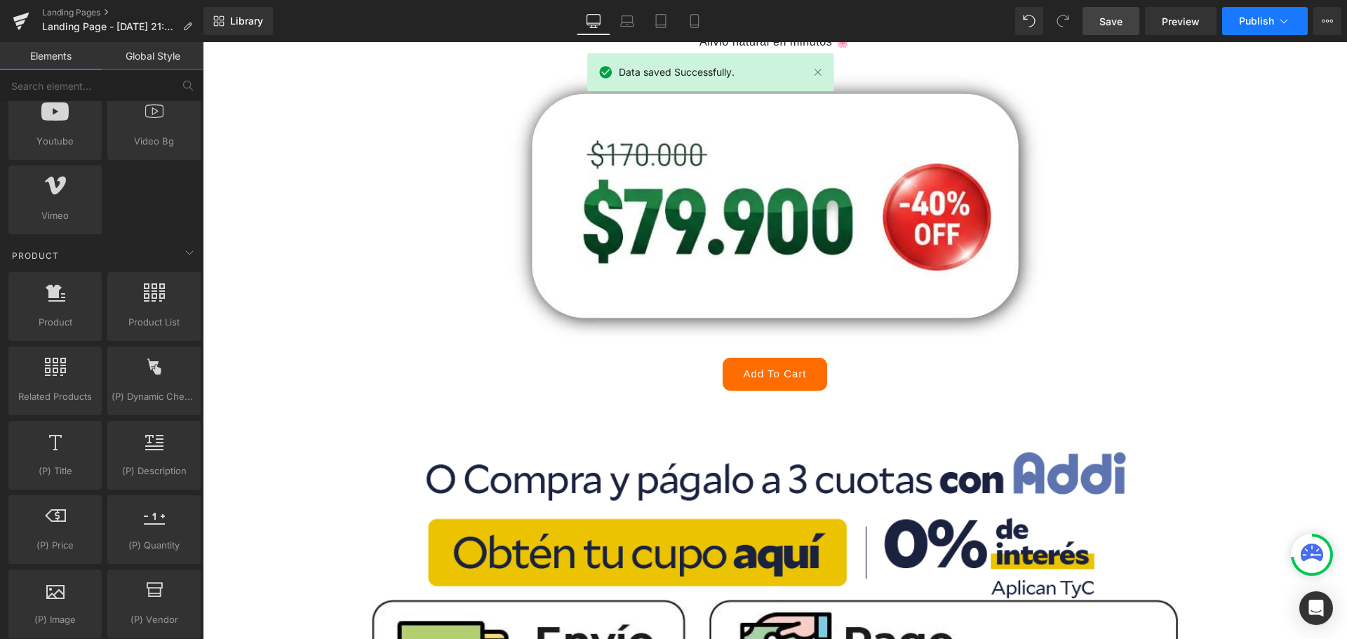
click at [1255, 27] on button "Publish" at bounding box center [1265, 21] width 86 height 28
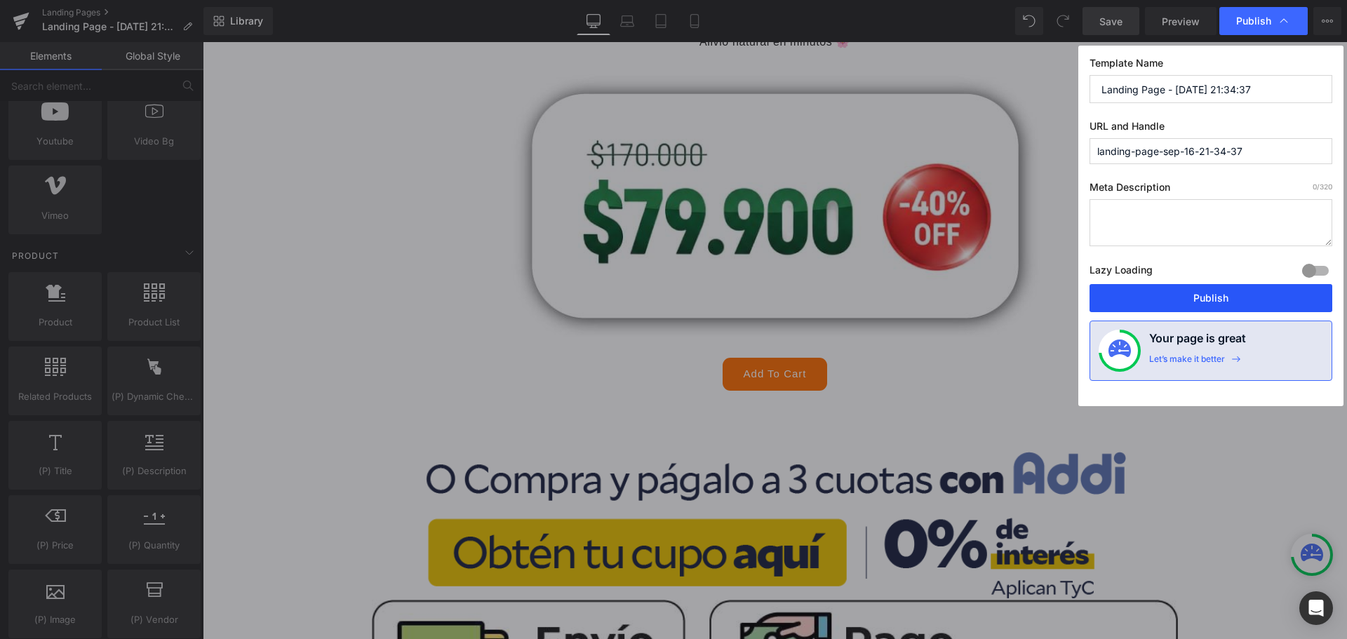
drag, startPoint x: 1220, startPoint y: 299, endPoint x: 1014, endPoint y: 253, distance: 211.2
click at [1220, 299] on button "Publish" at bounding box center [1210, 298] width 243 height 28
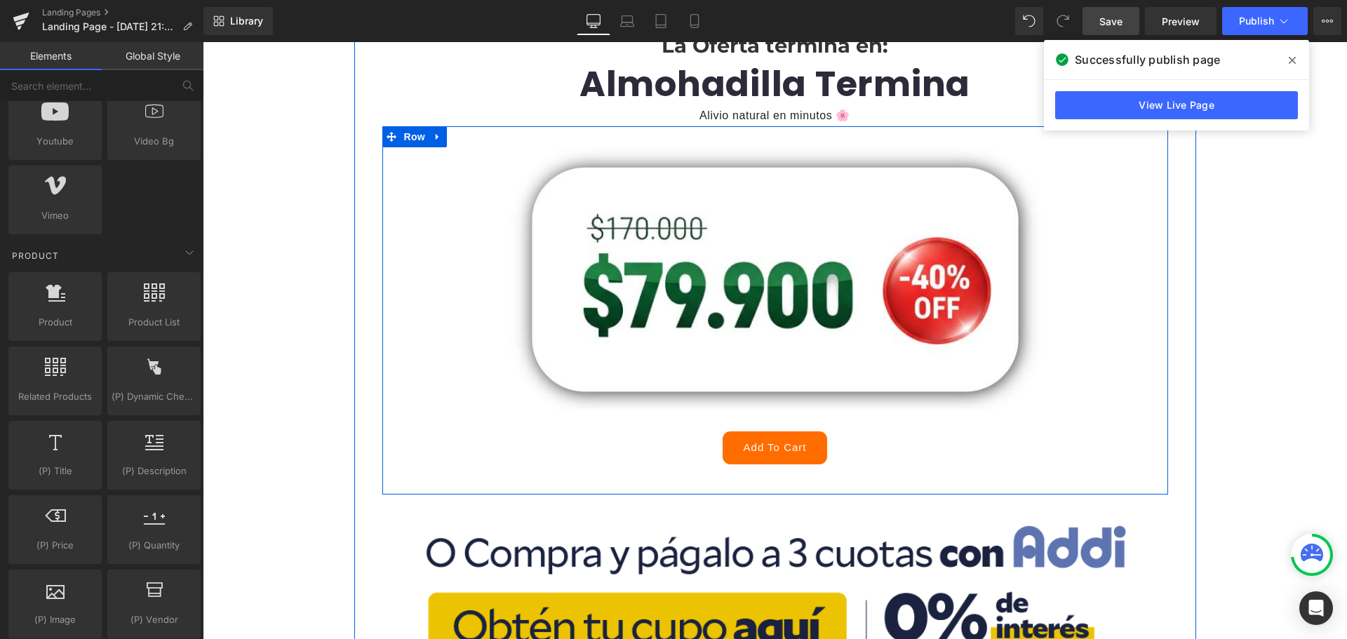
scroll to position [330, 0]
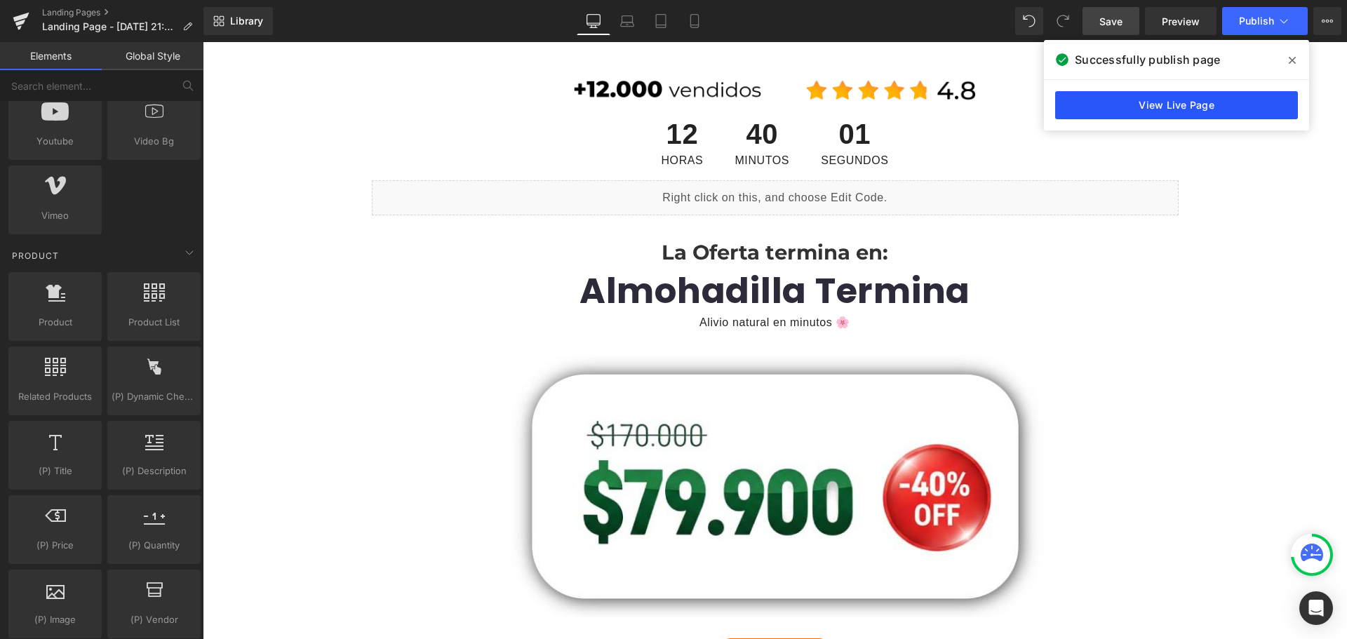
click at [1148, 98] on link "View Live Page" at bounding box center [1176, 105] width 243 height 28
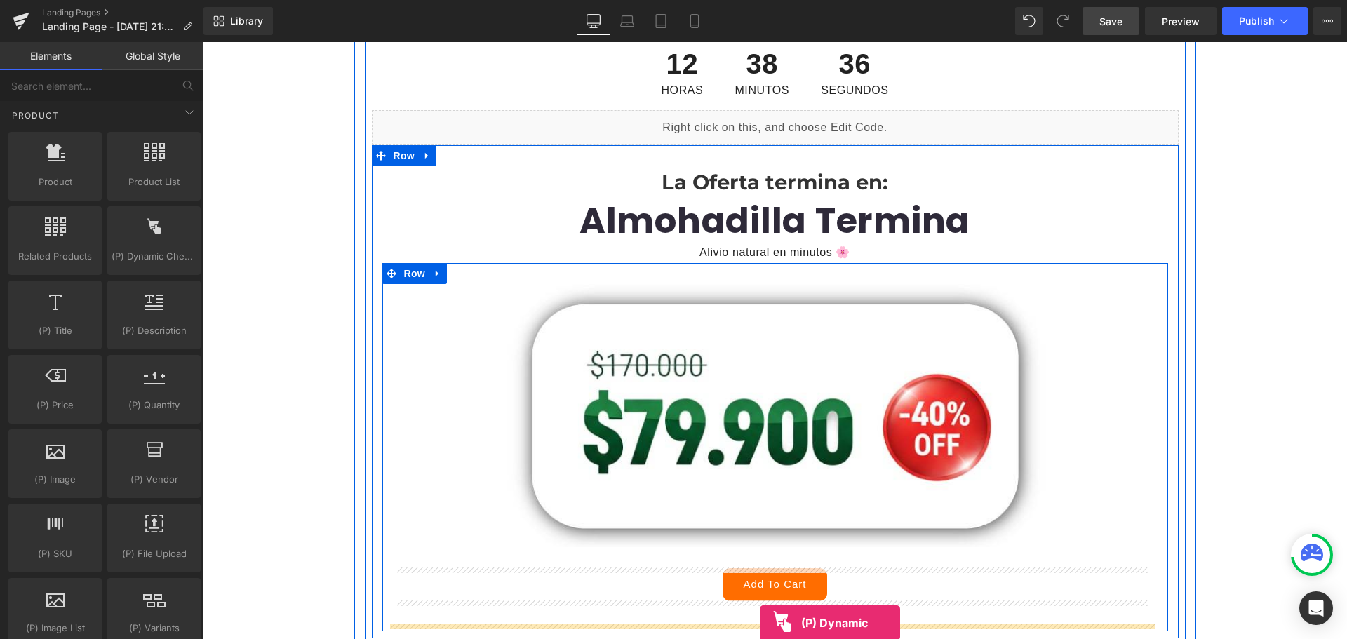
scroll to position [484, 0]
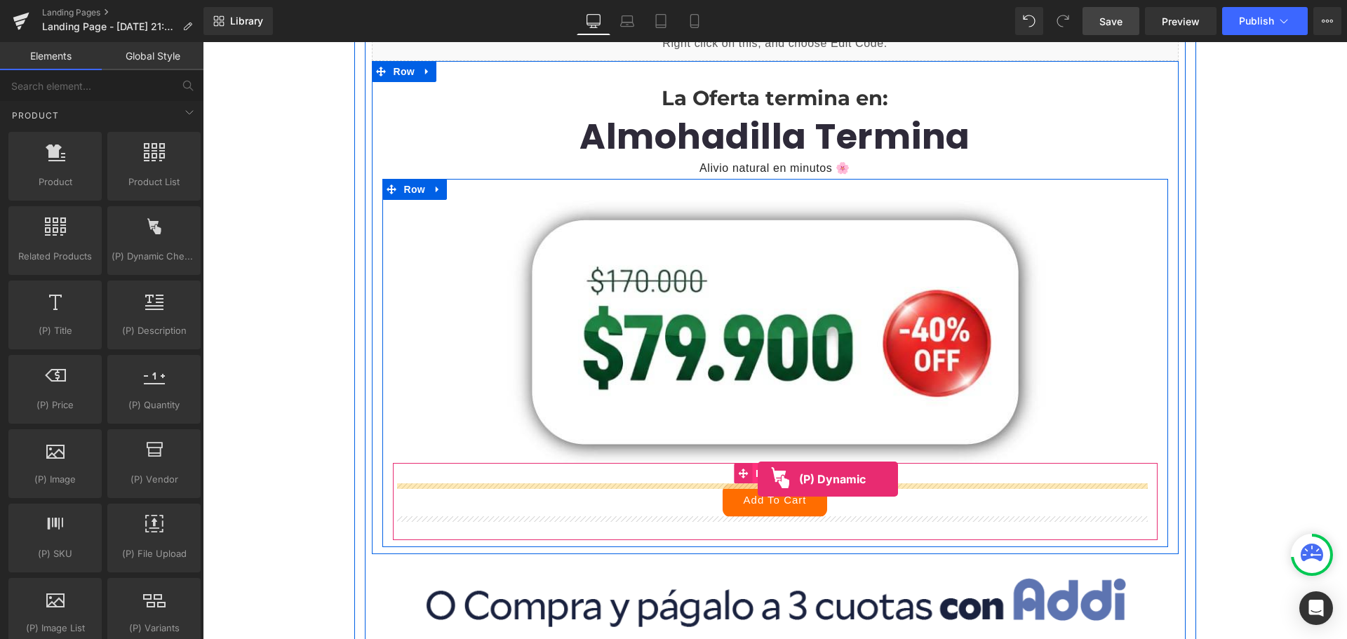
drag, startPoint x: 354, startPoint y: 283, endPoint x: 758, endPoint y: 479, distance: 448.4
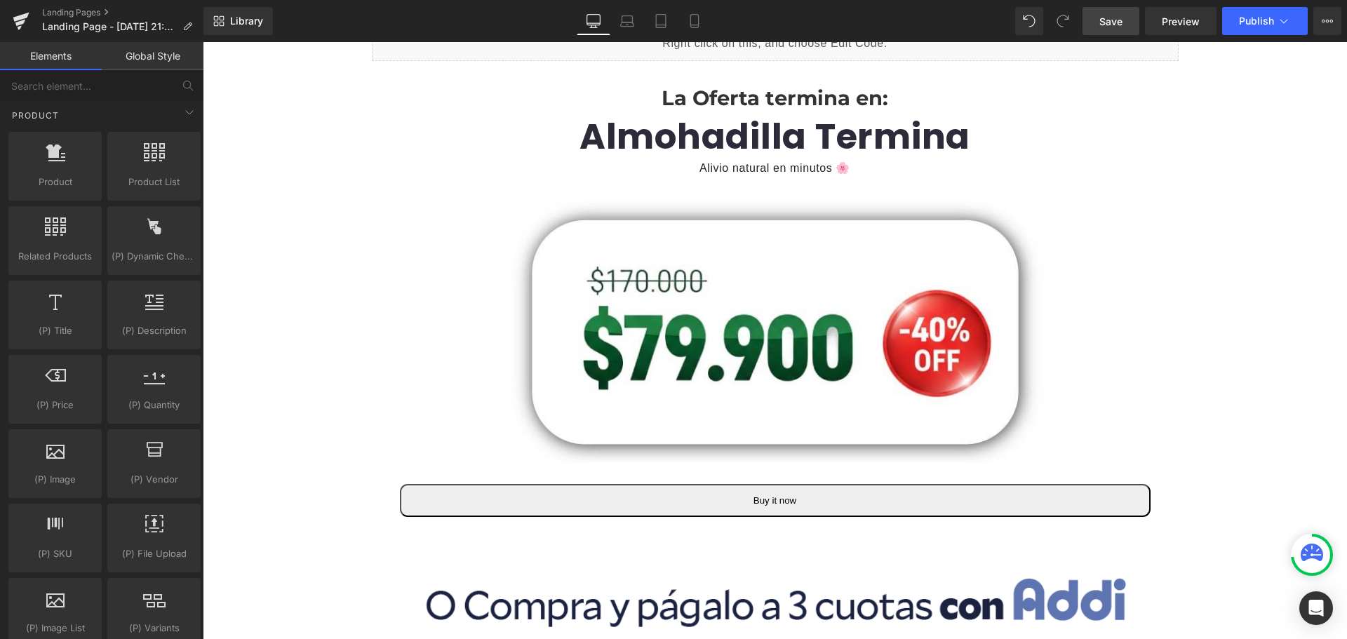
click at [1089, 22] on link "Save" at bounding box center [1110, 21] width 57 height 28
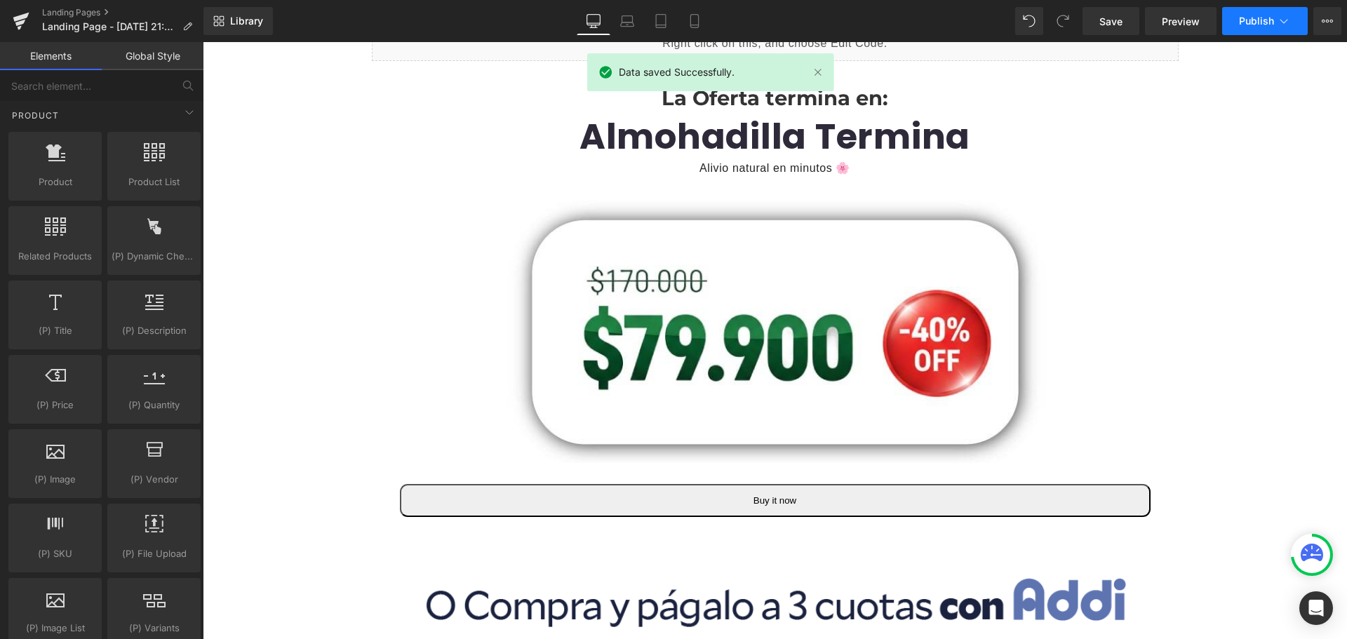
click at [1263, 25] on span "Publish" at bounding box center [1256, 20] width 35 height 11
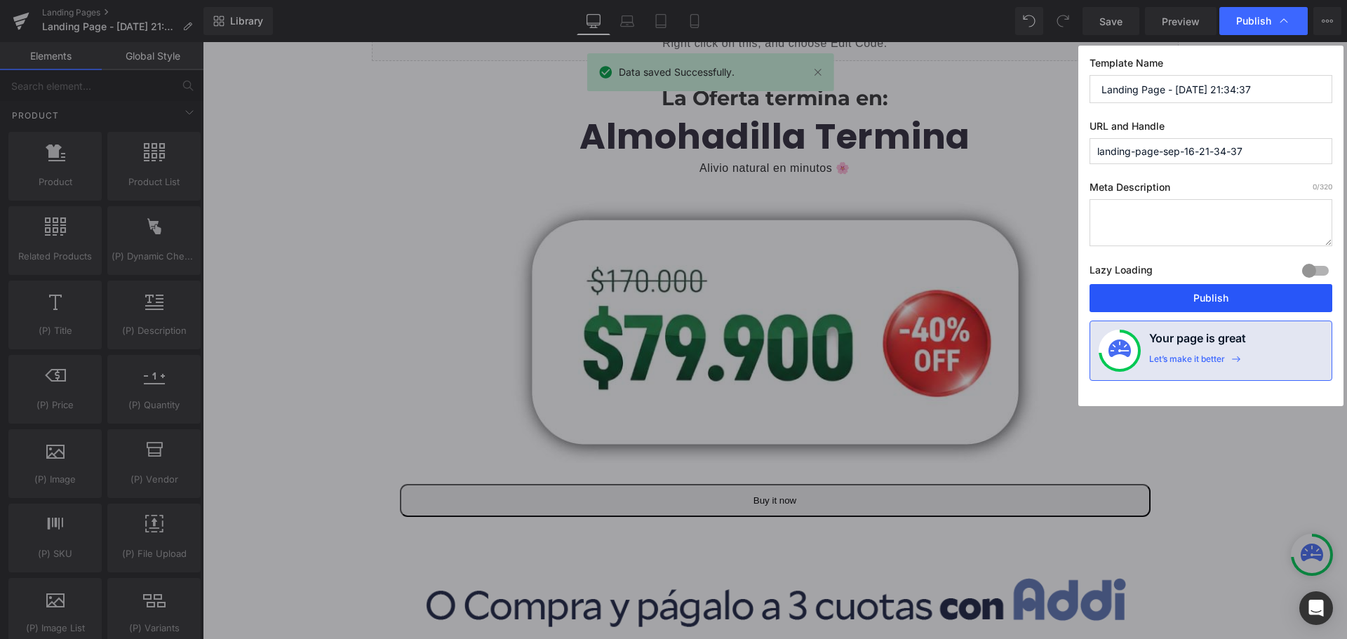
click at [1211, 298] on button "Publish" at bounding box center [1210, 298] width 243 height 28
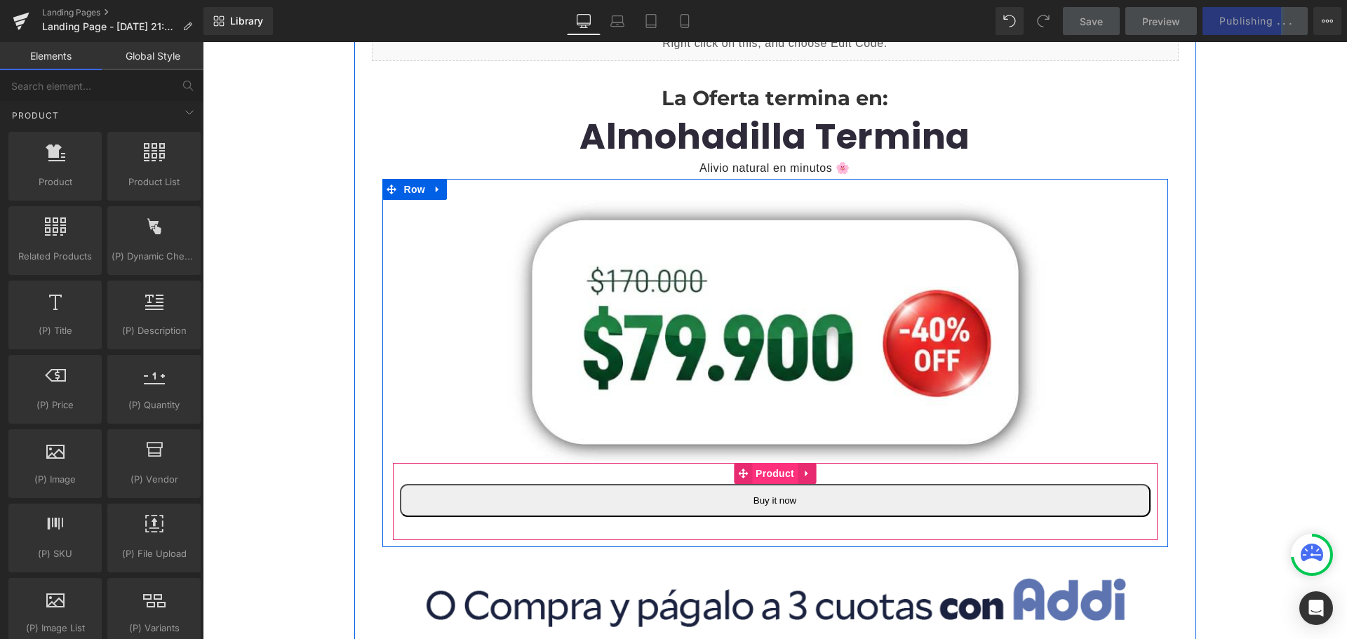
click at [775, 469] on span "Product" at bounding box center [775, 473] width 46 height 21
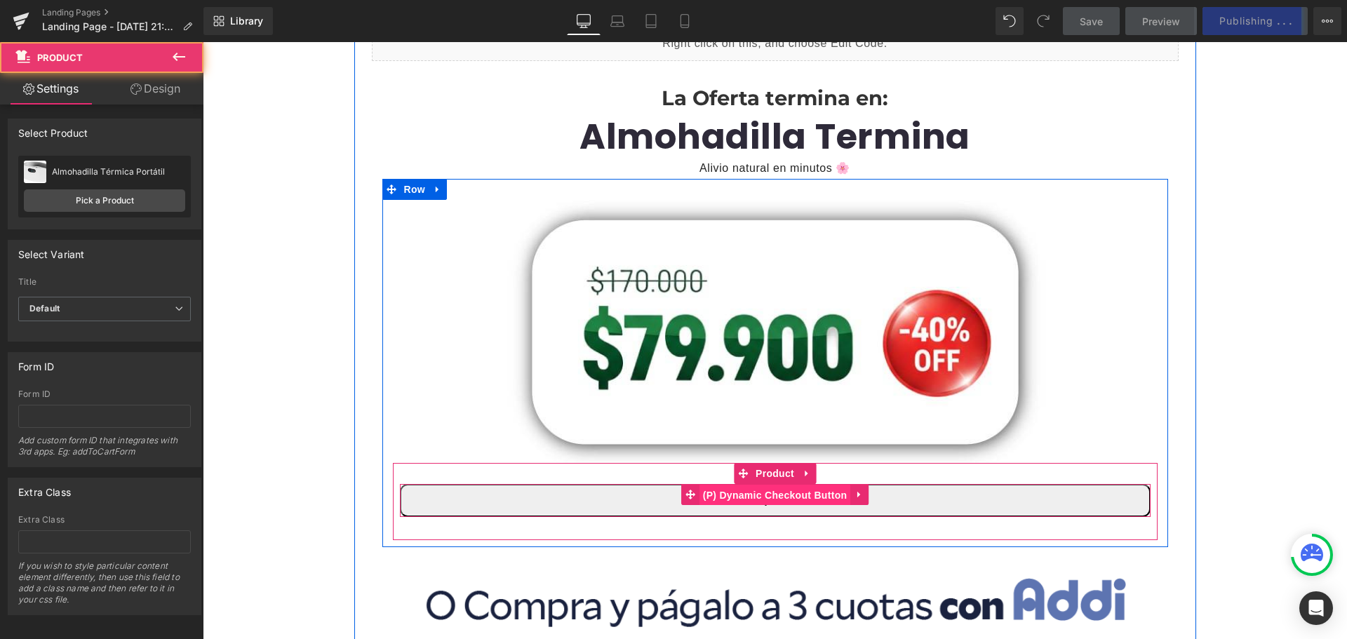
click at [775, 494] on span "(P) Dynamic Checkout Button" at bounding box center [775, 495] width 152 height 21
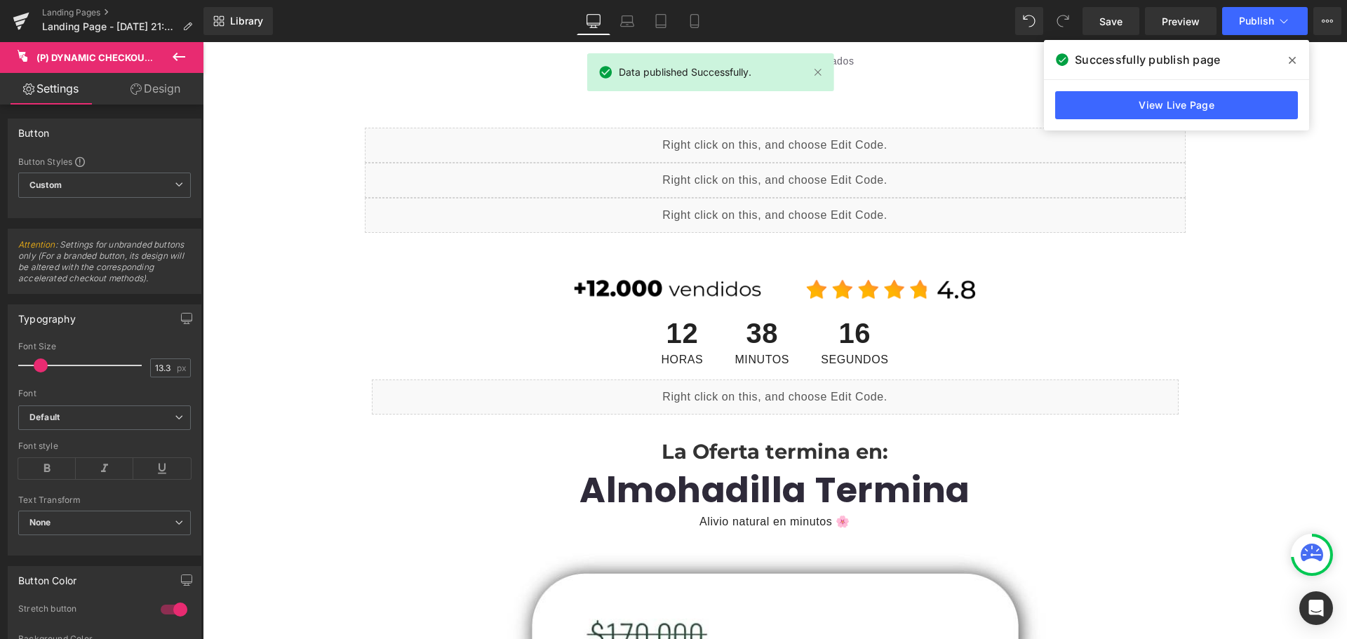
scroll to position [0, 0]
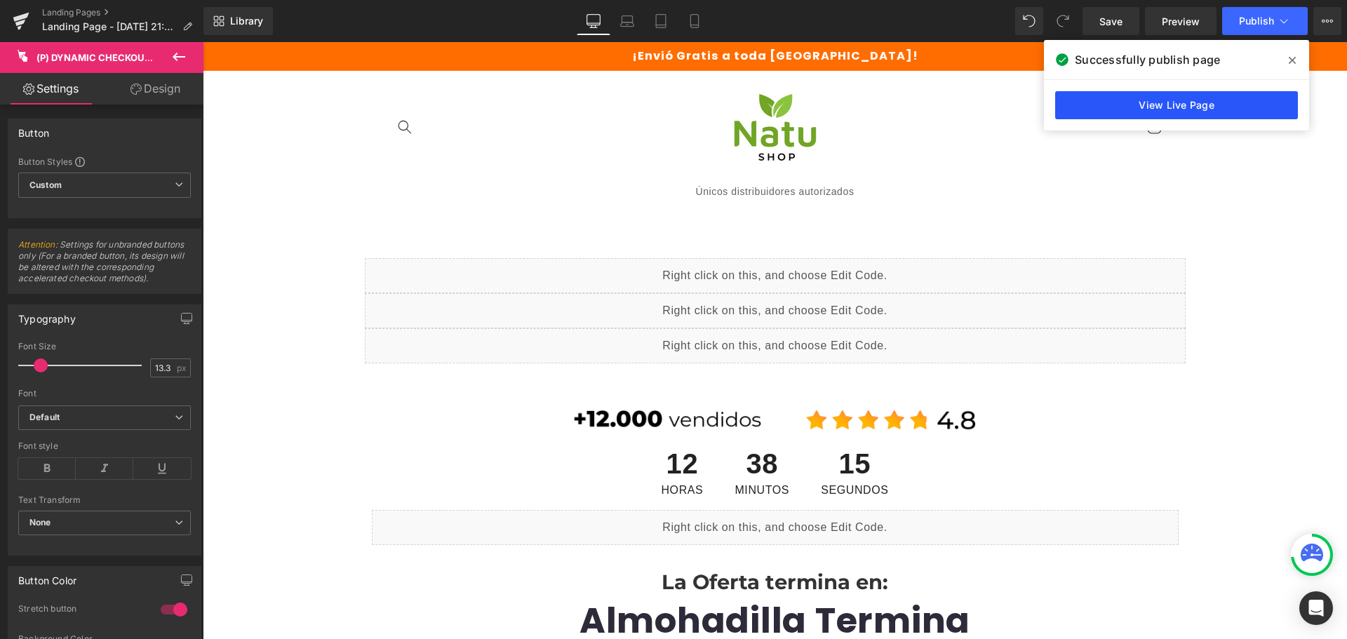
click at [1163, 107] on link "View Live Page" at bounding box center [1176, 105] width 243 height 28
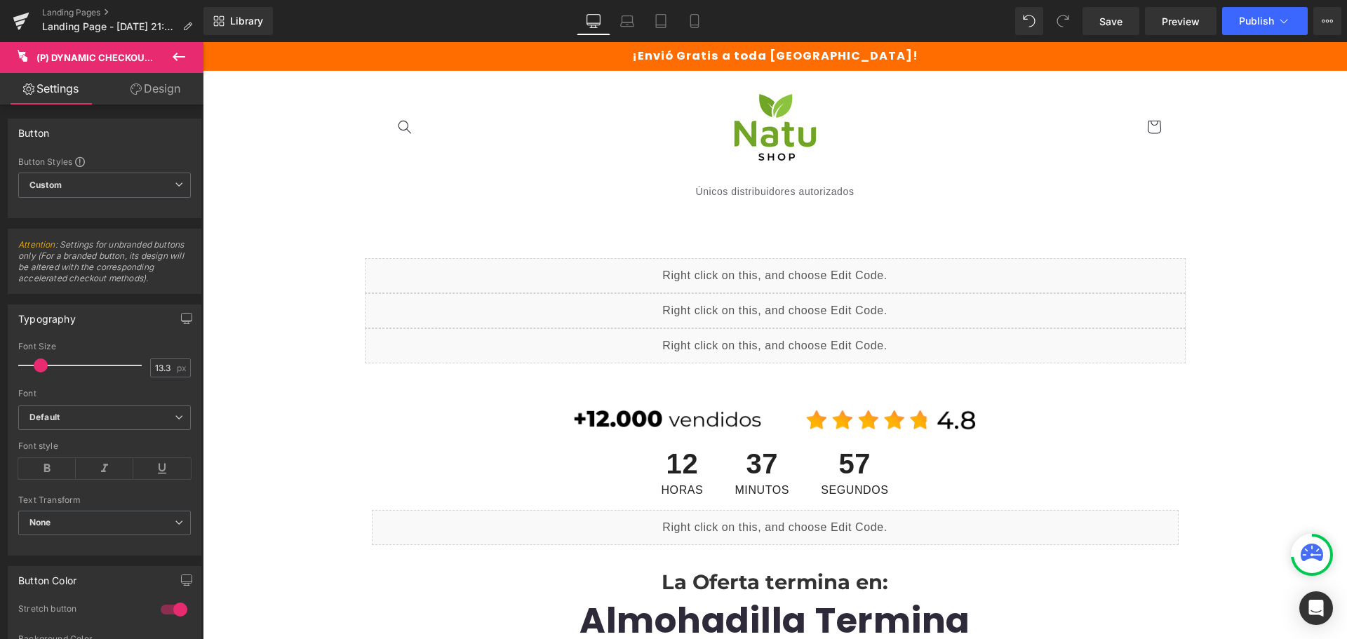
click at [178, 56] on icon at bounding box center [179, 57] width 13 height 8
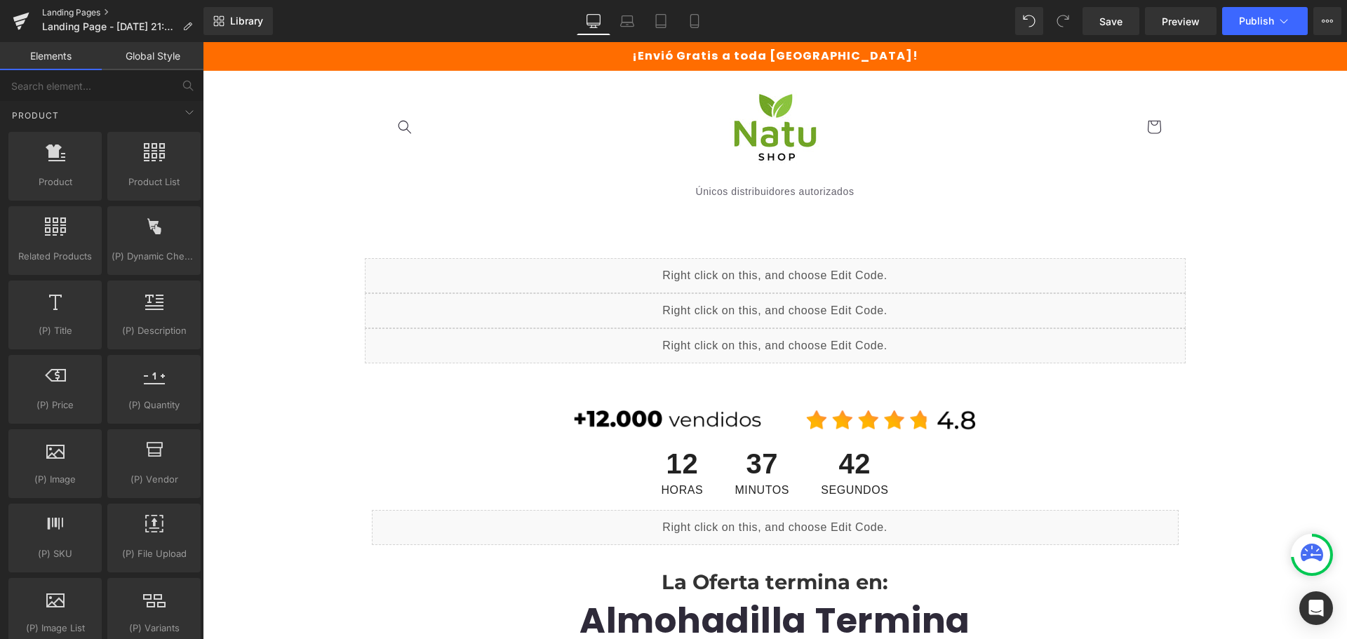
click at [85, 13] on link "Landing Pages" at bounding box center [122, 12] width 161 height 11
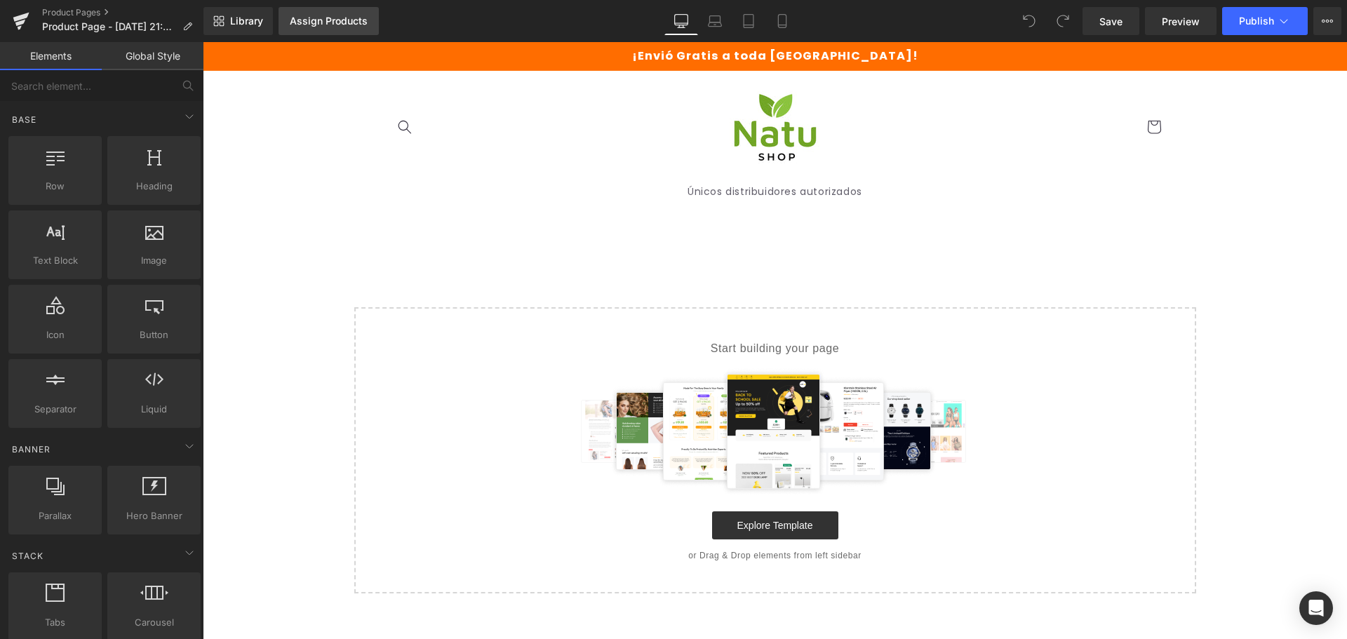
click at [338, 23] on div "Assign Products" at bounding box center [329, 20] width 78 height 11
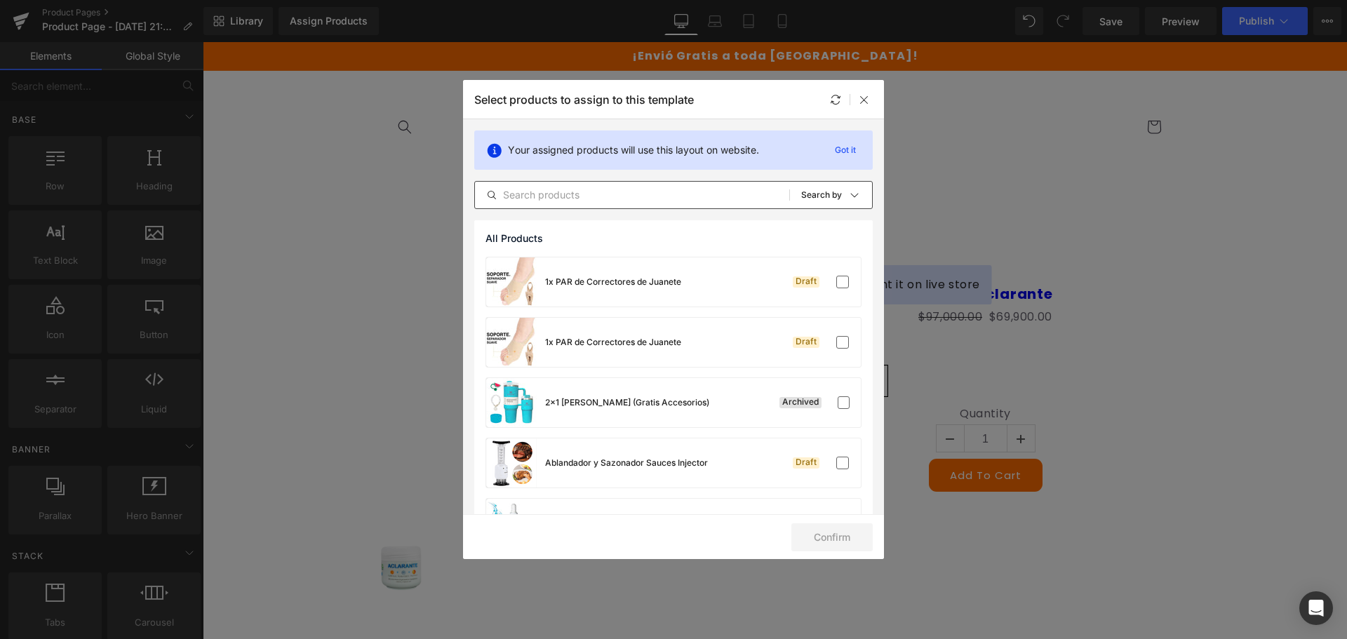
click at [635, 189] on input "text" at bounding box center [632, 195] width 314 height 17
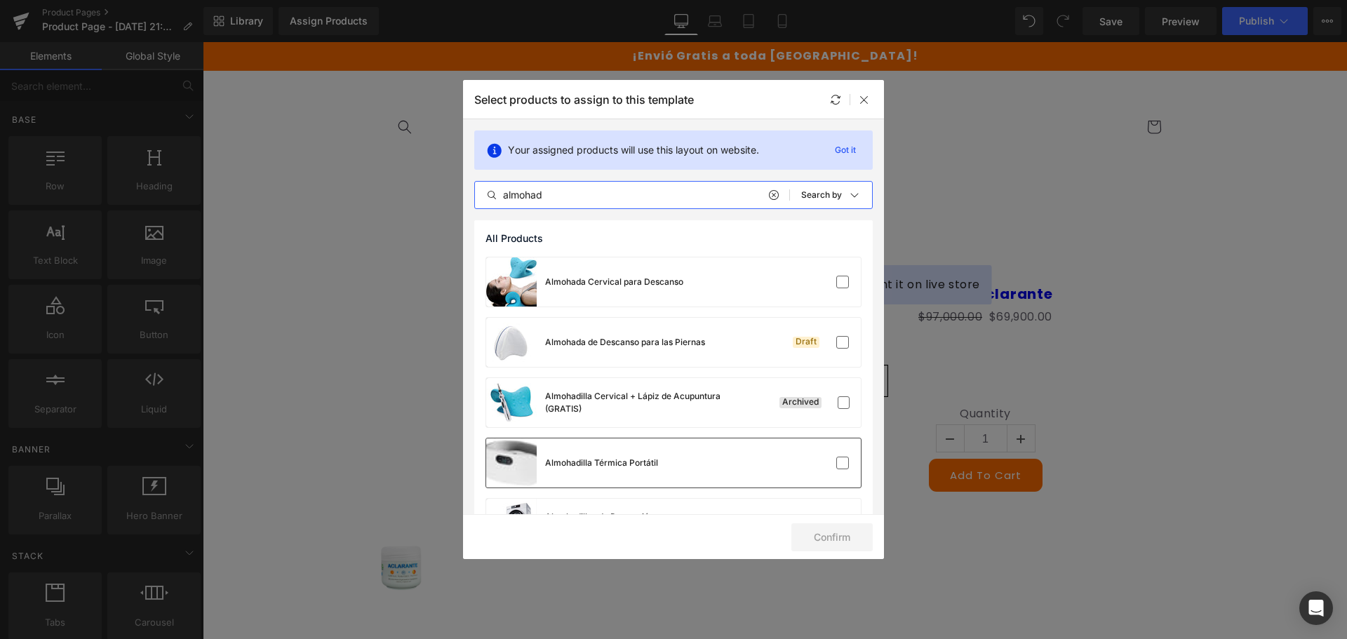
type input "almohad"
click at [622, 456] on div "Almohadilla Térmica Portátil" at bounding box center [572, 462] width 172 height 49
click at [838, 545] on button "Confirm" at bounding box center [831, 537] width 81 height 28
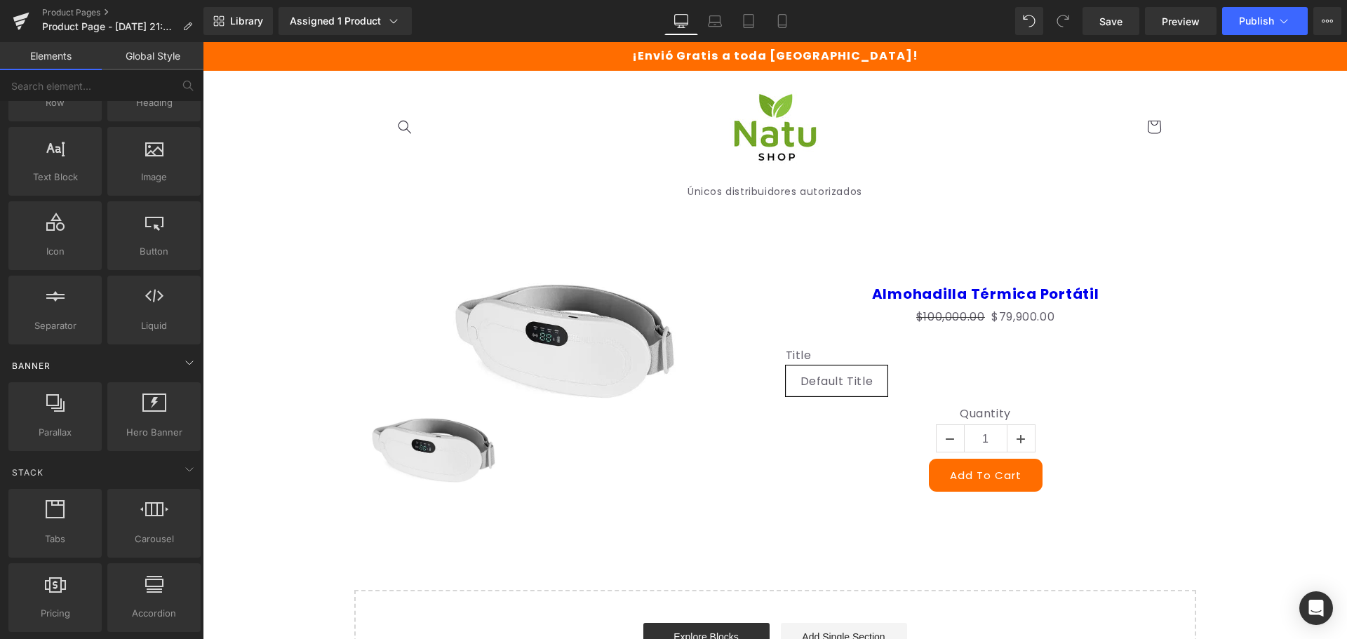
scroll to position [70, 0]
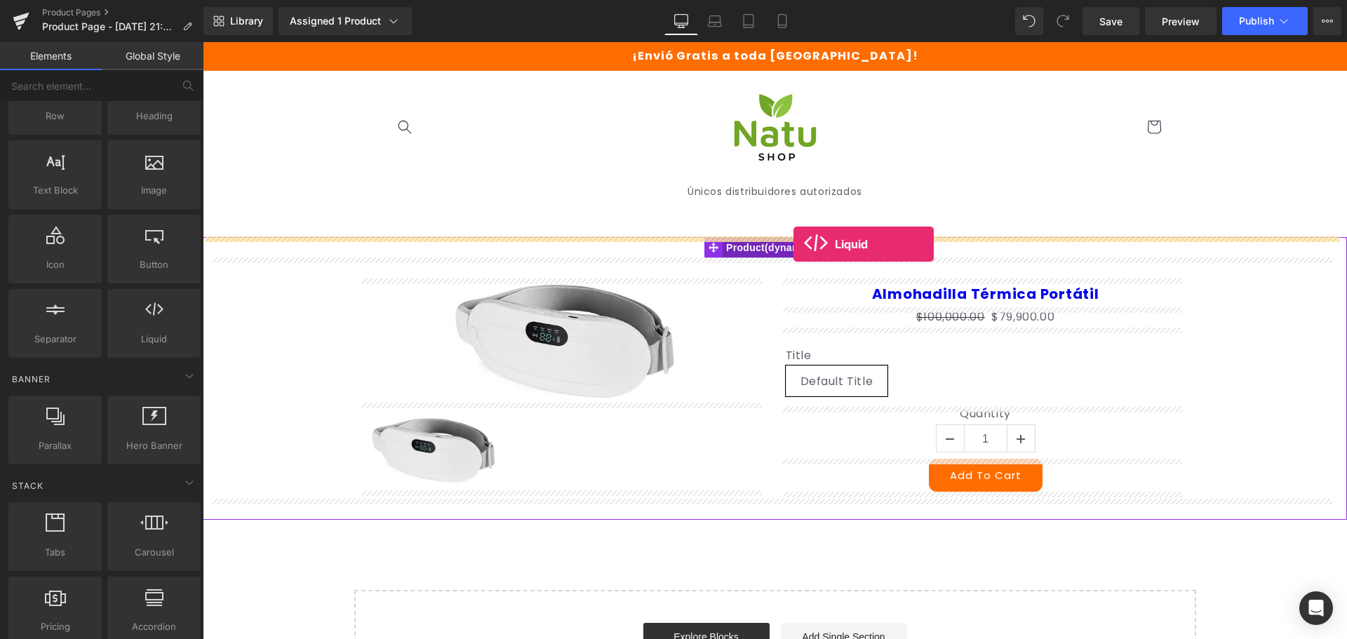
drag, startPoint x: 377, startPoint y: 382, endPoint x: 793, endPoint y: 244, distance: 438.8
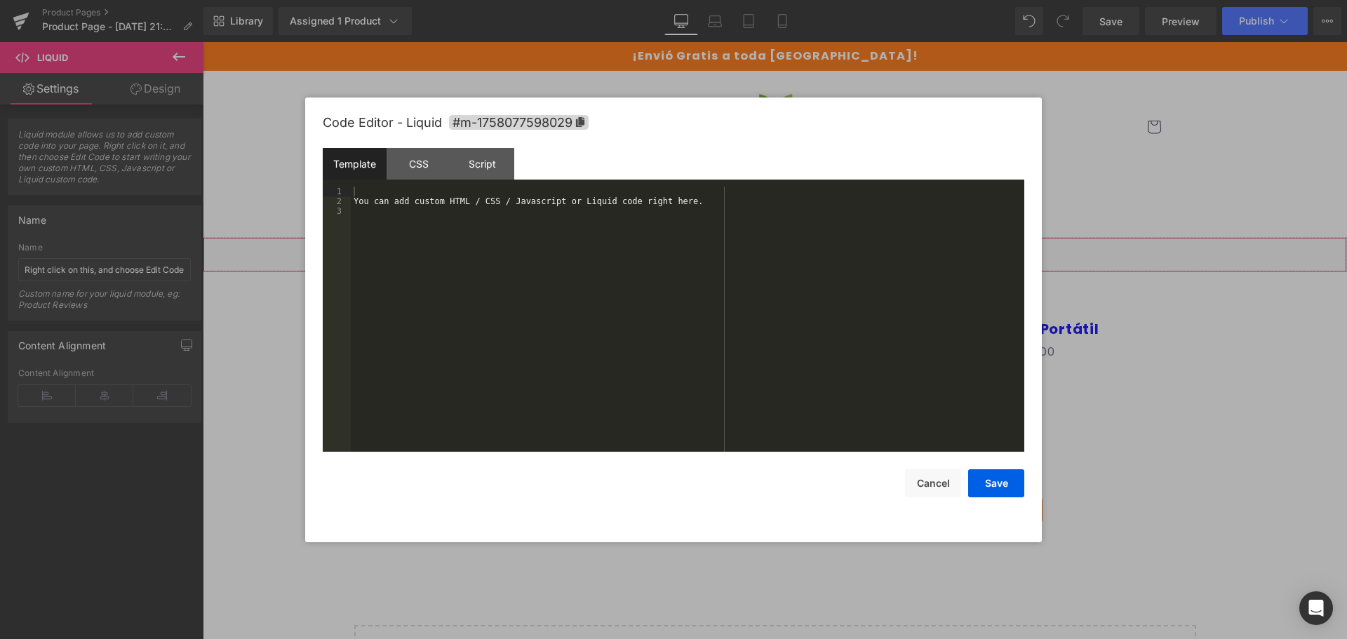
click at [791, 248] on div "Liquid" at bounding box center [775, 254] width 1144 height 35
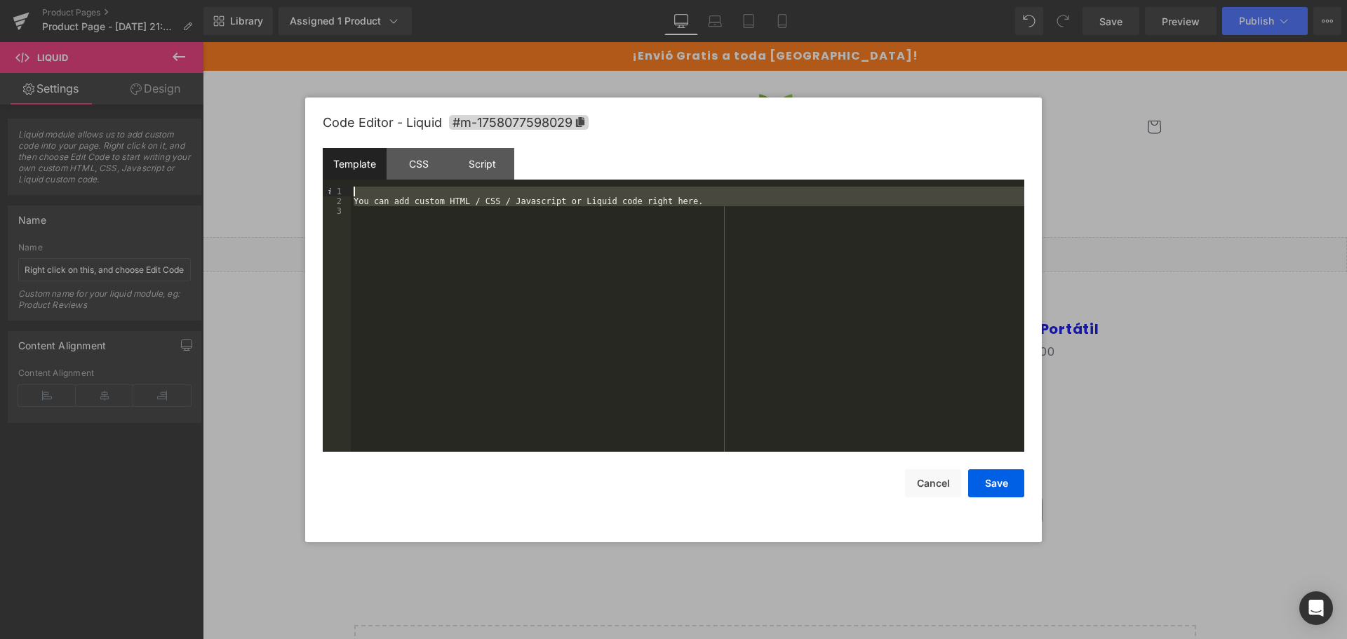
drag, startPoint x: 603, startPoint y: 285, endPoint x: 316, endPoint y: 145, distance: 320.0
click at [316, 145] on div "Code Editor - Liquid #m-1758077598029 Template CSS Script Data 1 2 3 You can ad…" at bounding box center [673, 320] width 737 height 445
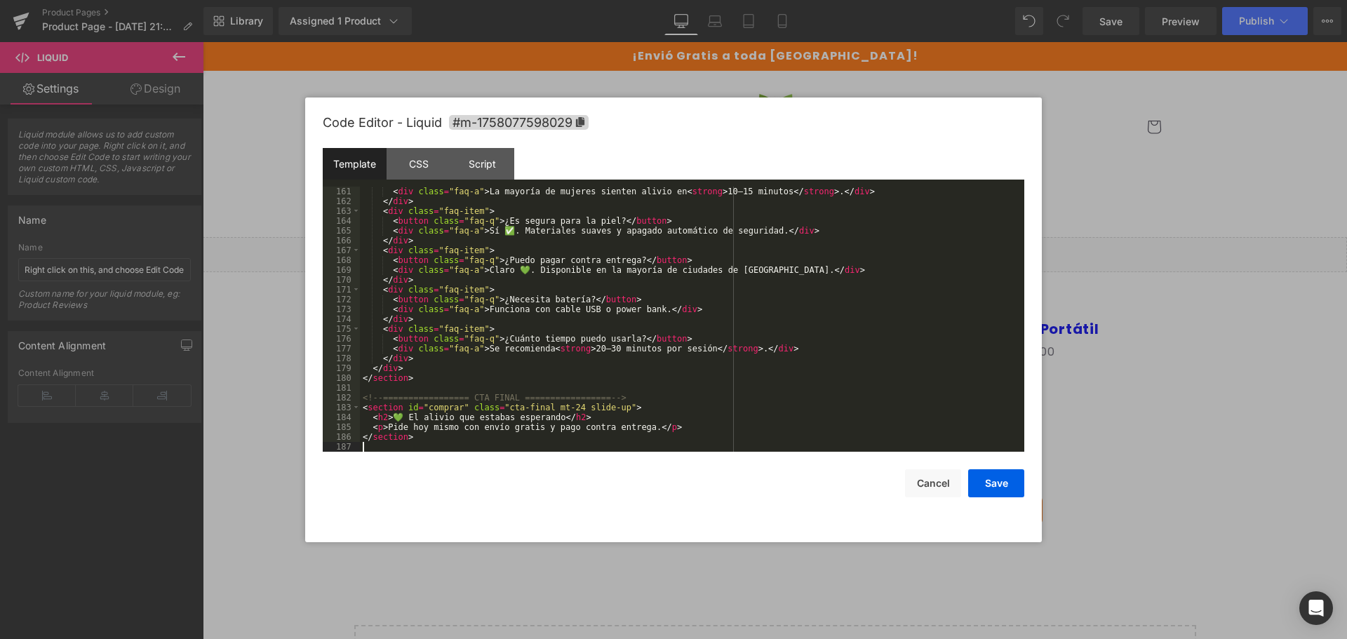
scroll to position [1611, 0]
click at [439, 171] on div "CSS" at bounding box center [419, 164] width 64 height 32
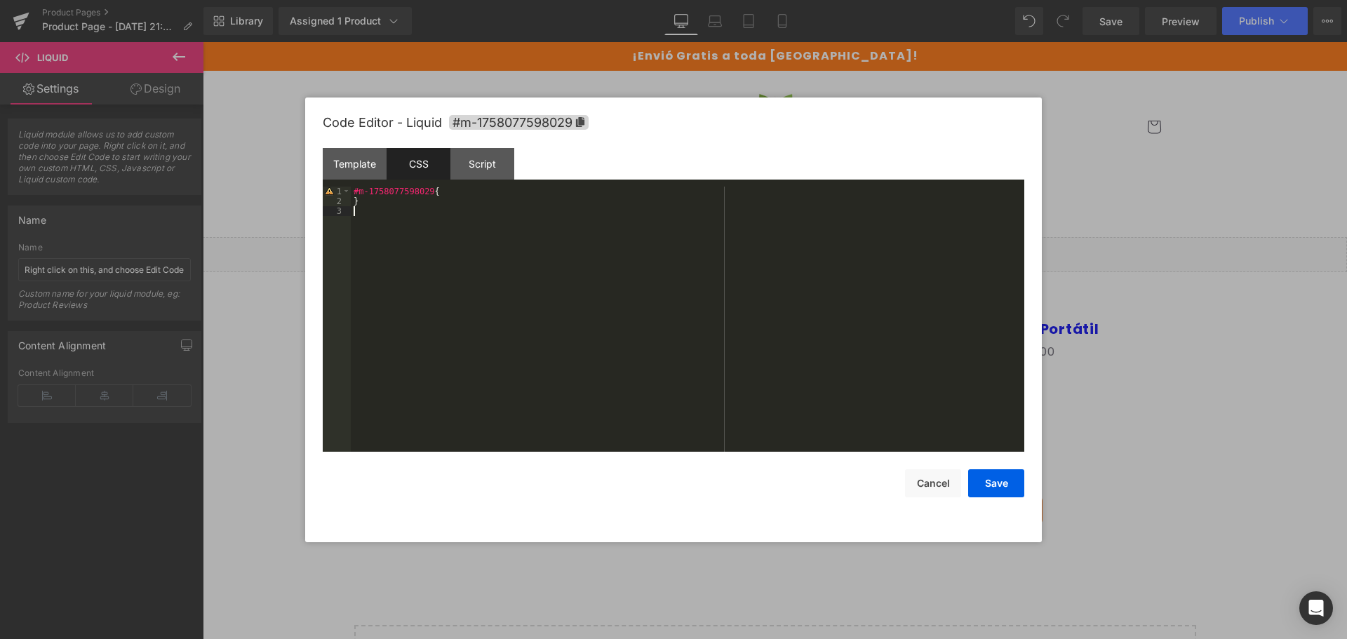
drag, startPoint x: 469, startPoint y: 281, endPoint x: 408, endPoint y: 276, distance: 60.5
click at [408, 276] on div "#m-1758077598029 { }" at bounding box center [687, 329] width 673 height 285
click at [490, 162] on div "Script" at bounding box center [482, 164] width 64 height 32
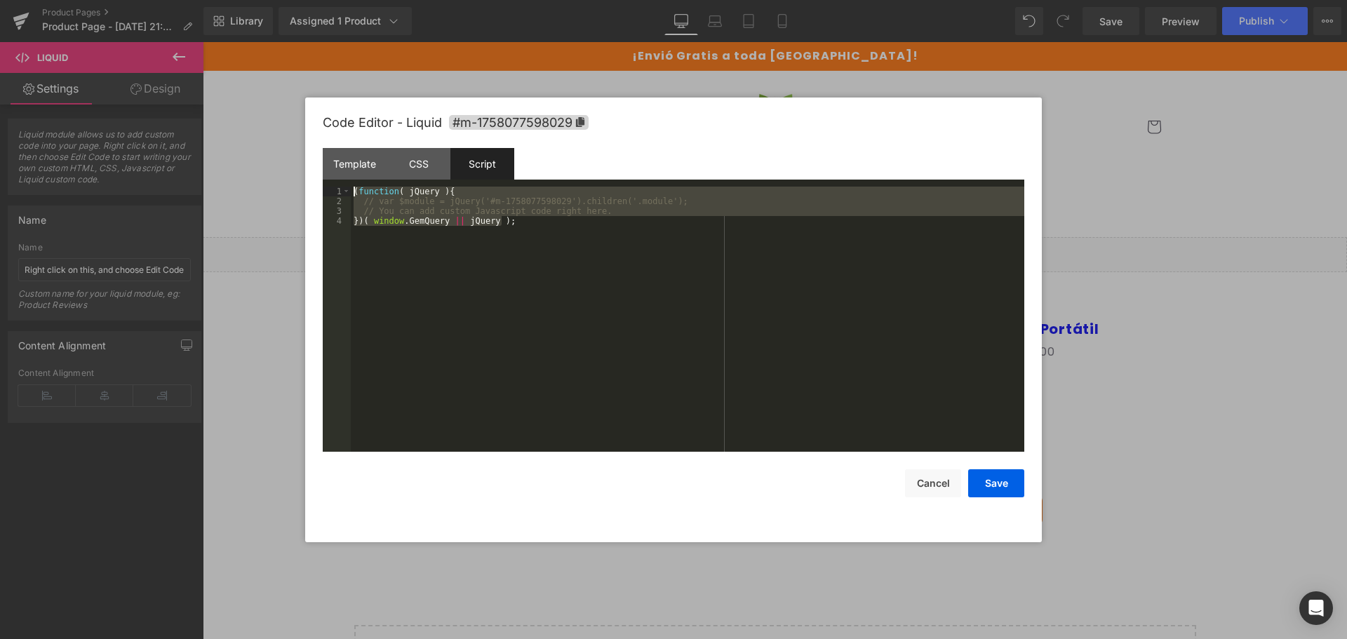
drag, startPoint x: 409, startPoint y: 267, endPoint x: 281, endPoint y: 138, distance: 181.1
click at [281, 138] on body "Liquid You are previewing how the will restyle your page. You can not edit Elem…" at bounding box center [673, 319] width 1347 height 639
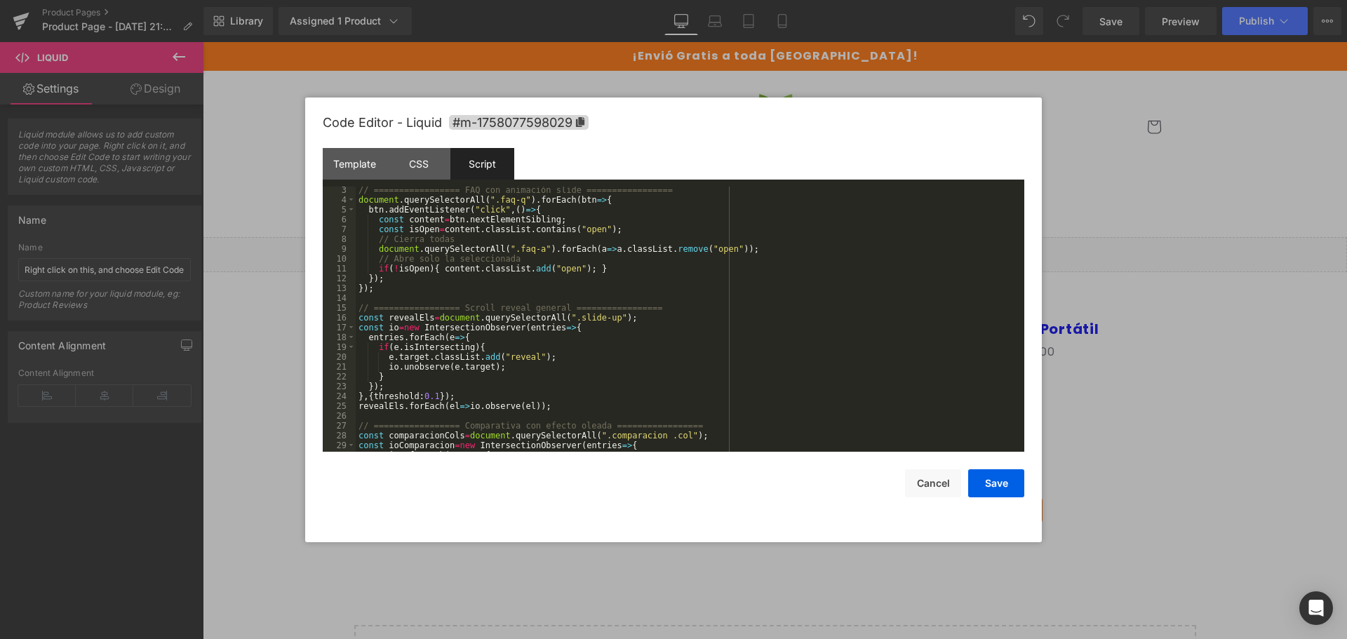
scroll to position [0, 0]
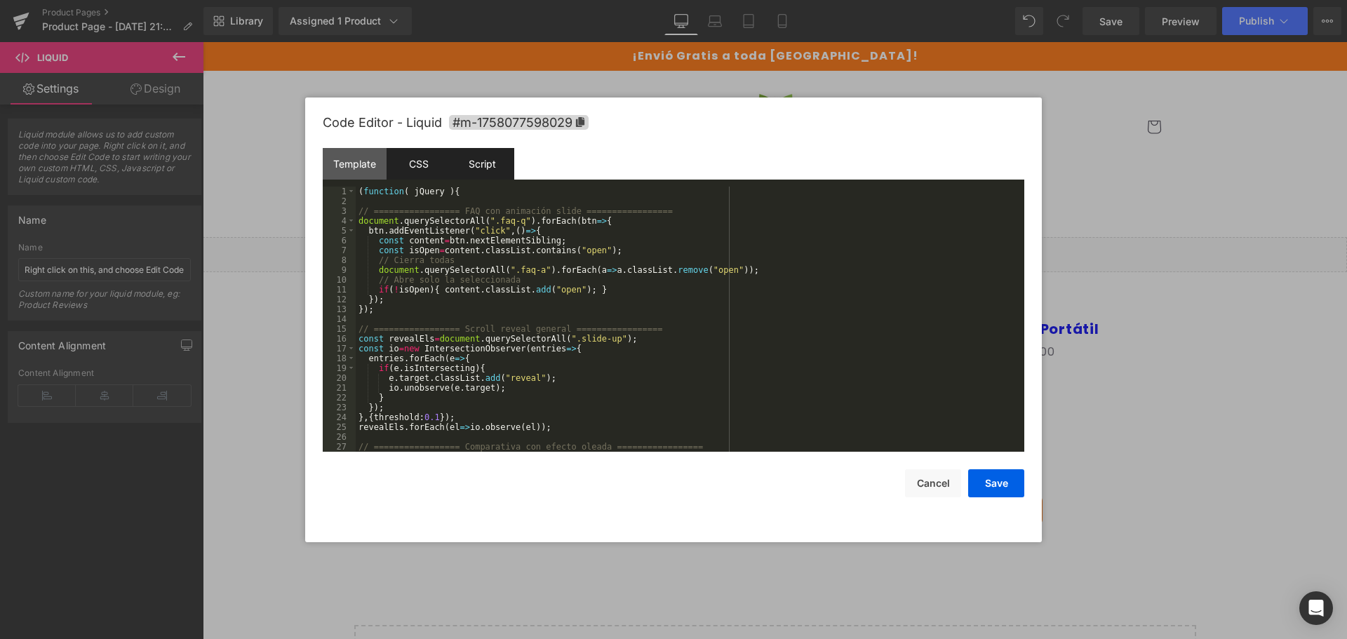
click at [405, 164] on div "CSS" at bounding box center [419, 164] width 64 height 32
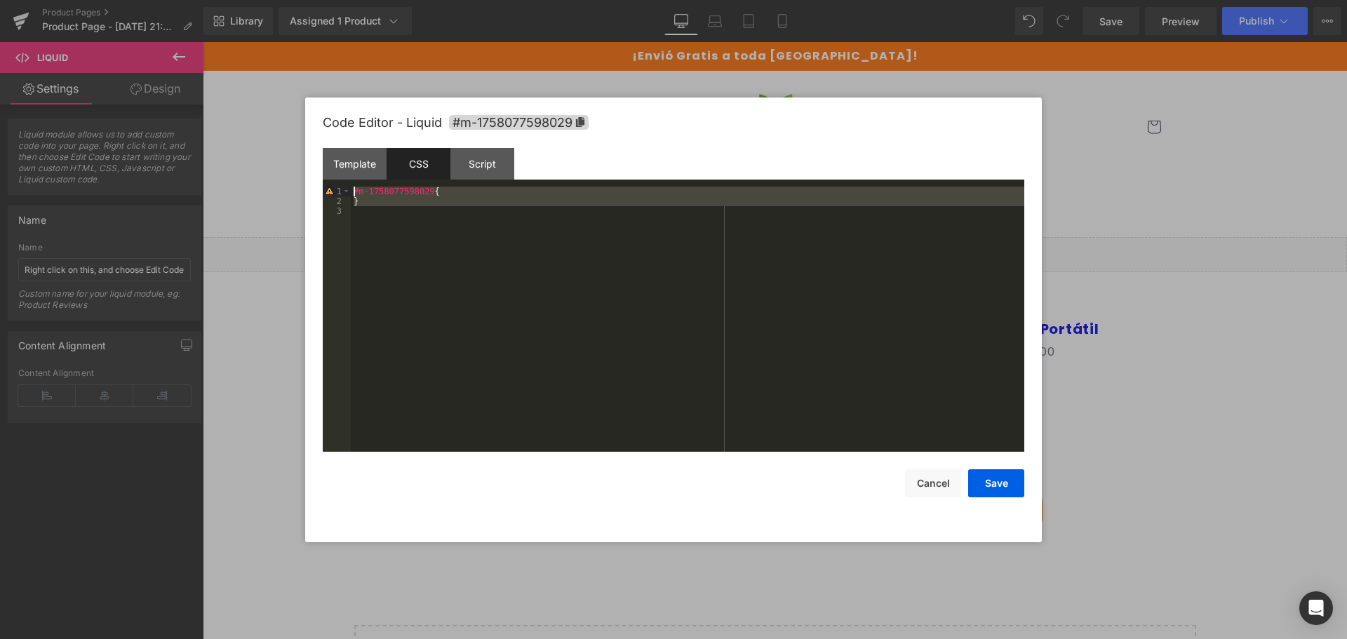
drag, startPoint x: 619, startPoint y: 264, endPoint x: 271, endPoint y: 105, distance: 382.4
click at [271, 105] on body "Liquid You are previewing how the will restyle your page. You can not edit Elem…" at bounding box center [673, 319] width 1347 height 639
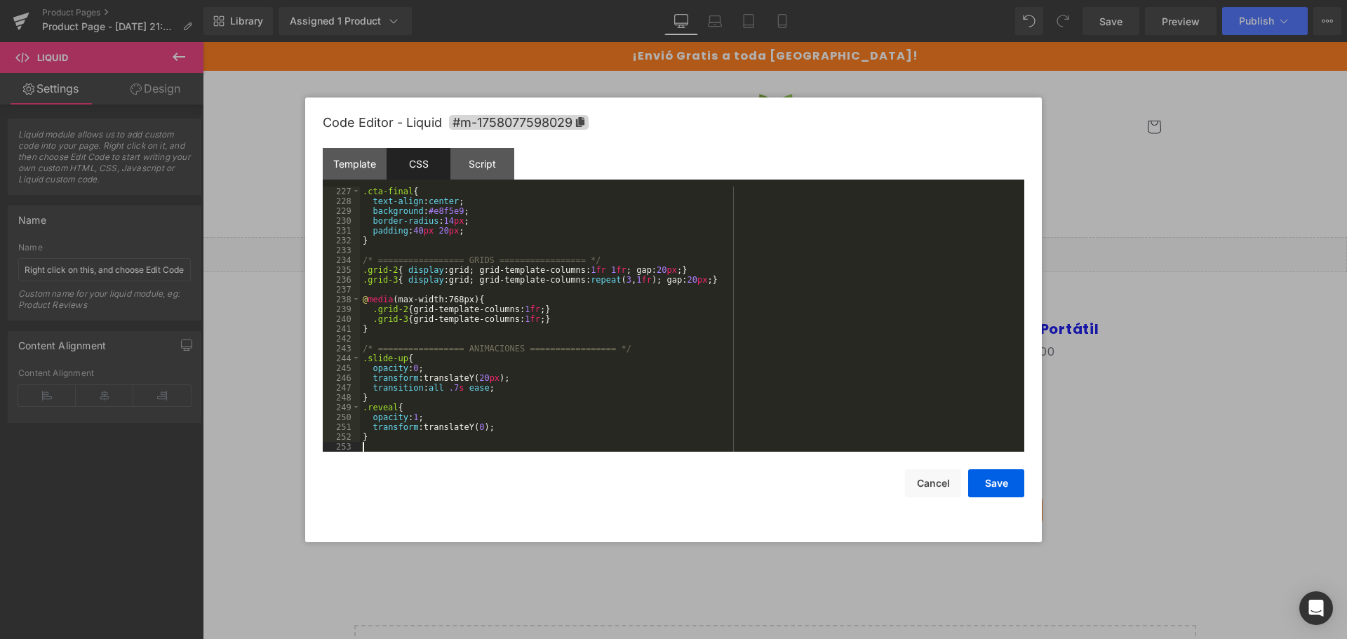
scroll to position [2220, 0]
drag, startPoint x: 500, startPoint y: 169, endPoint x: 492, endPoint y: 169, distance: 8.4
click at [500, 169] on div "Script" at bounding box center [482, 164] width 64 height 32
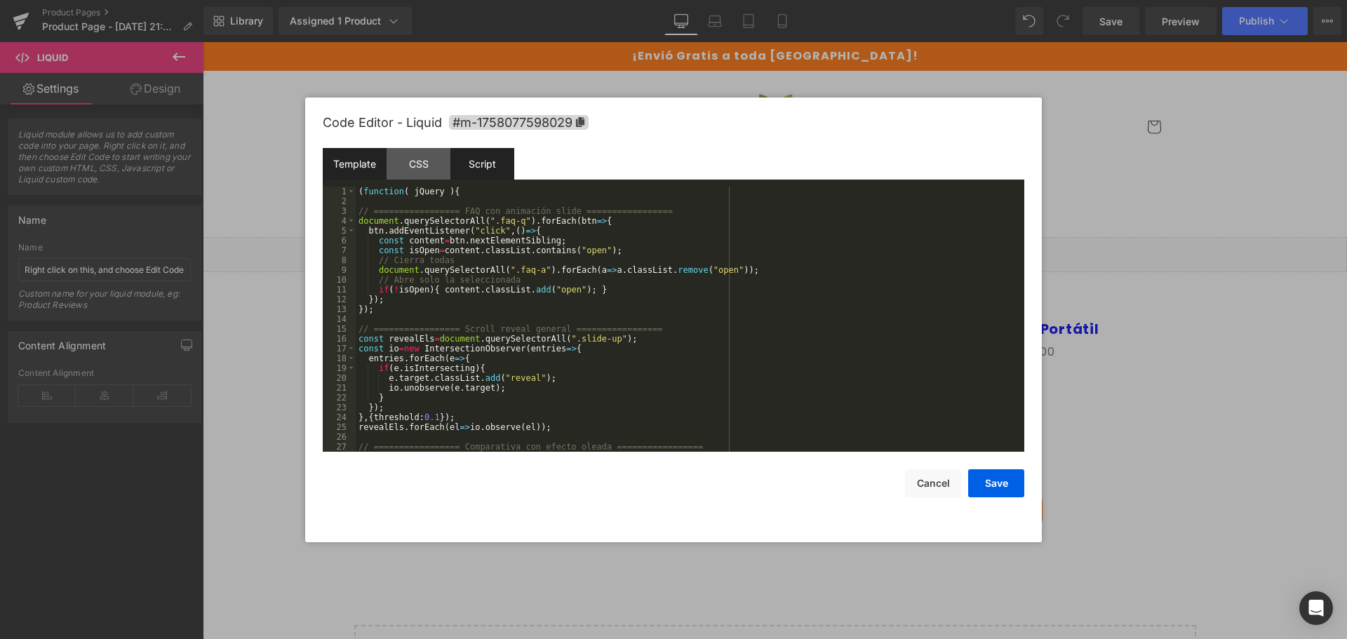
click at [369, 175] on div "Template" at bounding box center [355, 164] width 64 height 32
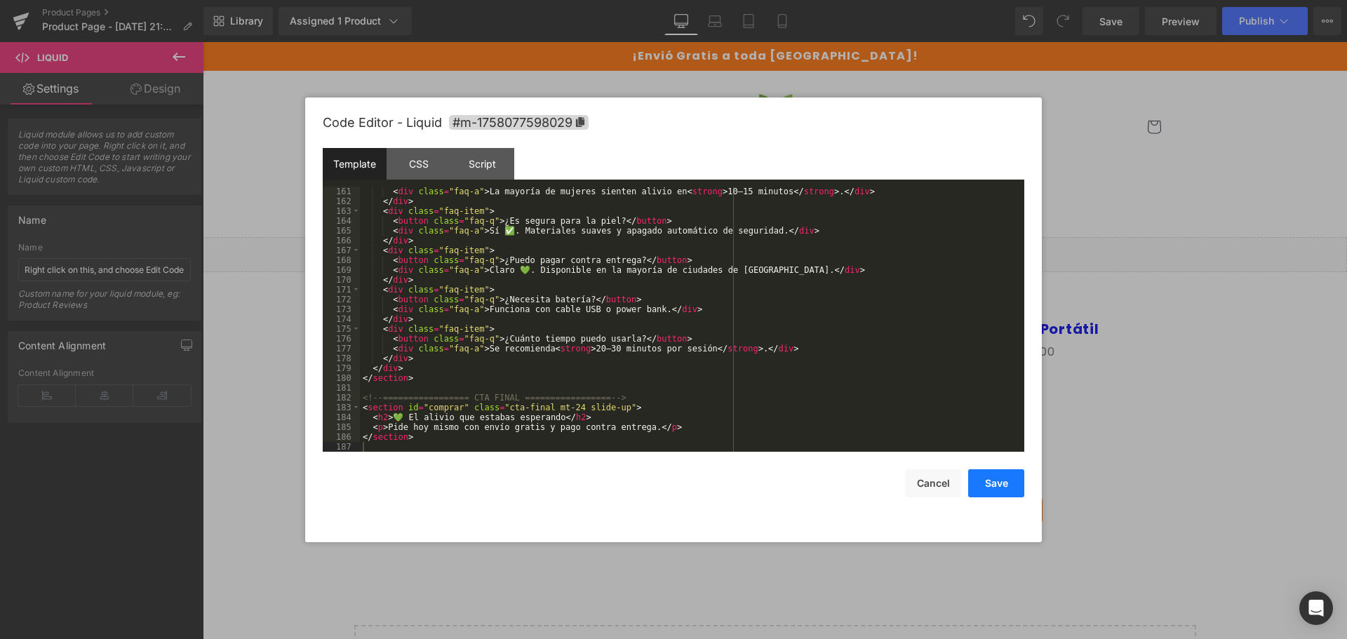
drag, startPoint x: 1001, startPoint y: 491, endPoint x: 807, endPoint y: 403, distance: 213.2
click at [1001, 491] on button "Save" at bounding box center [996, 483] width 56 height 28
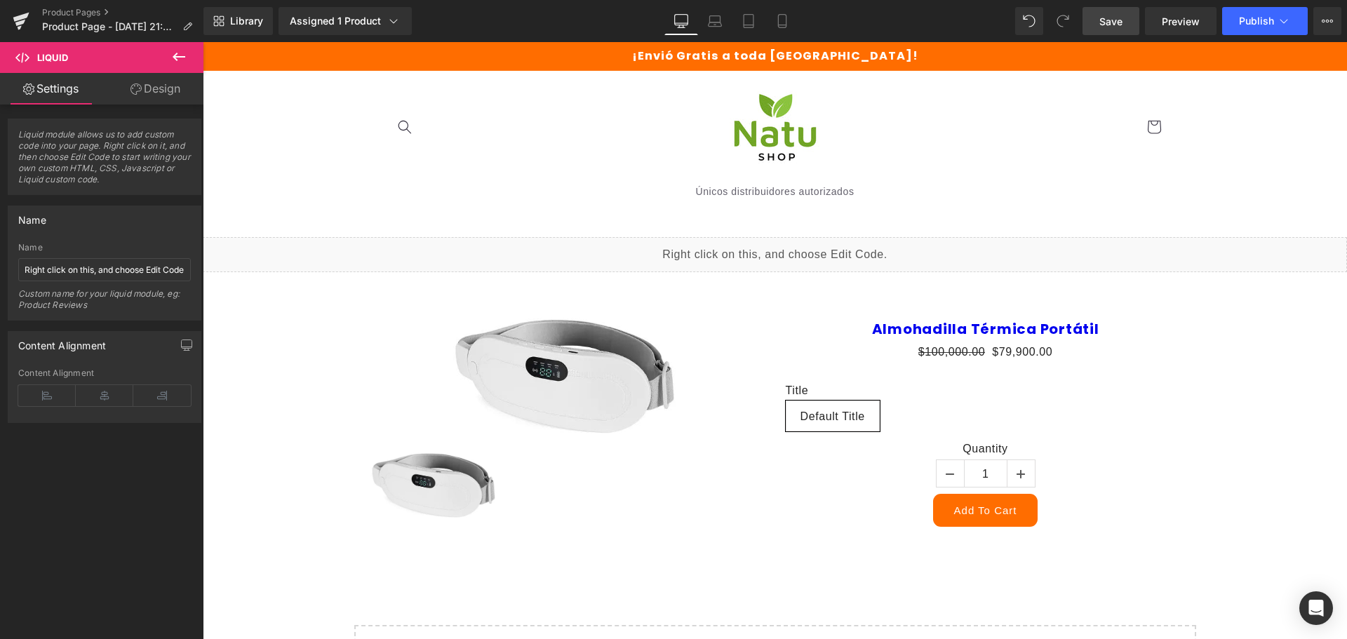
click at [1104, 14] on span "Save" at bounding box center [1110, 21] width 23 height 15
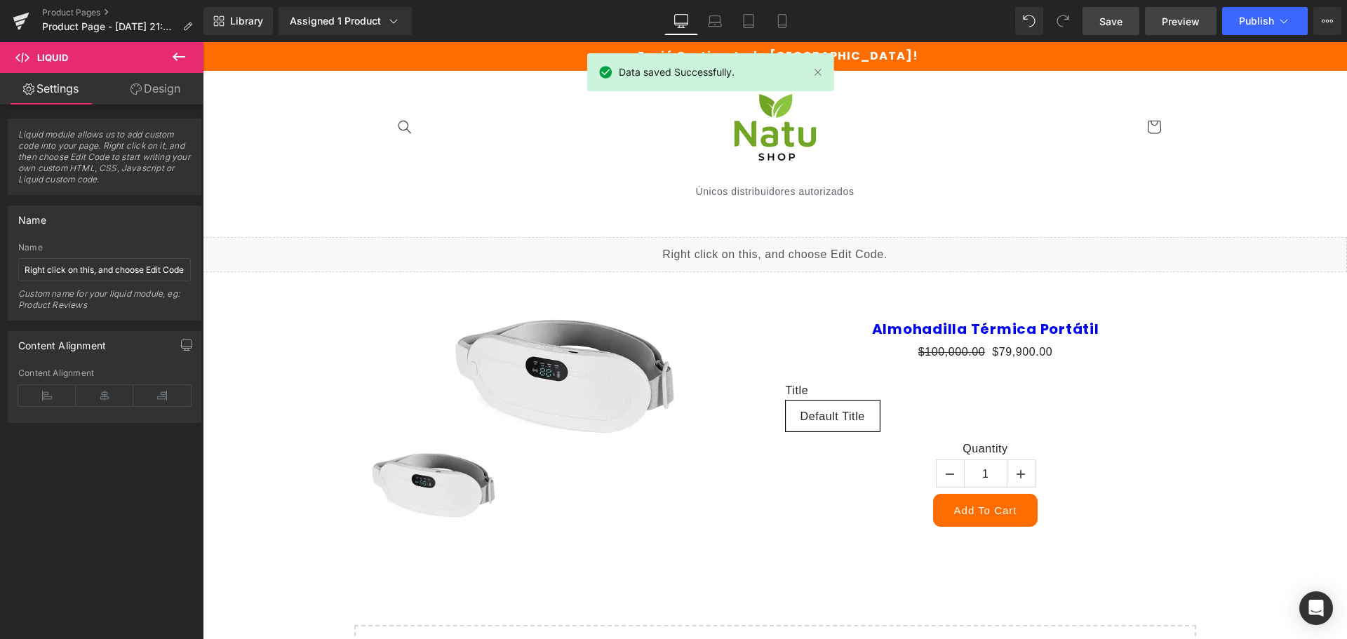
click at [1195, 29] on link "Preview" at bounding box center [1181, 21] width 72 height 28
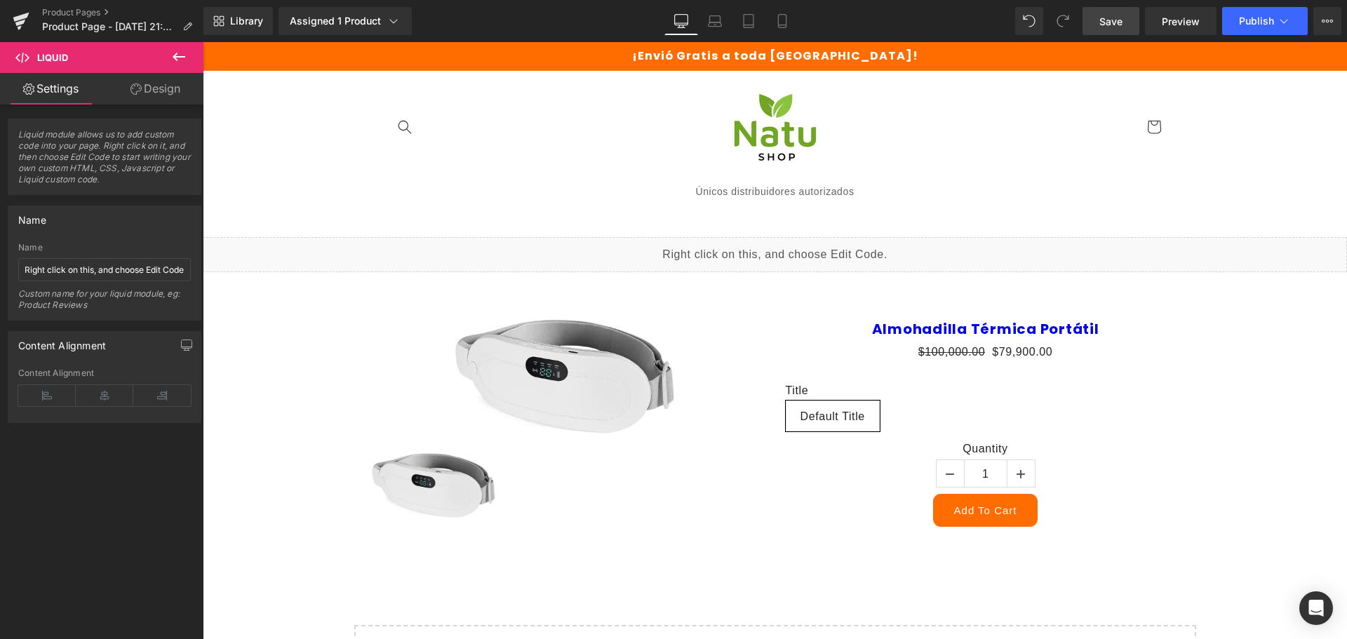
click at [784, 252] on div "Liquid" at bounding box center [775, 254] width 1144 height 35
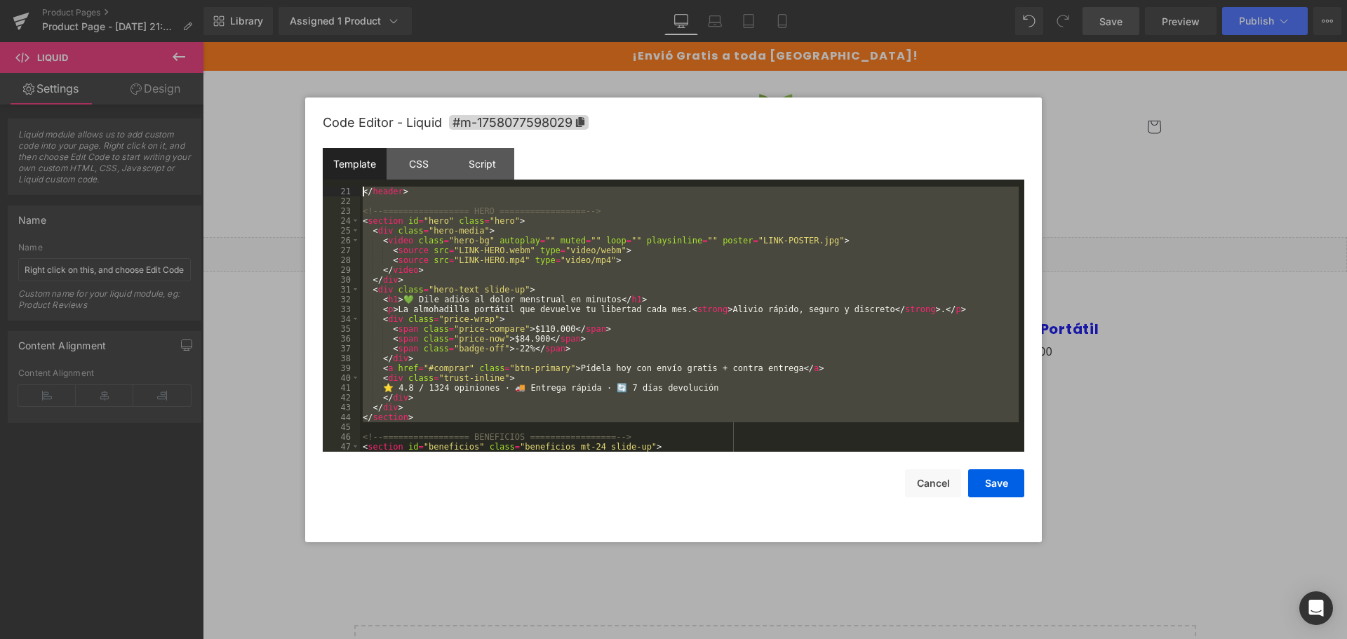
scroll to position [108, 0]
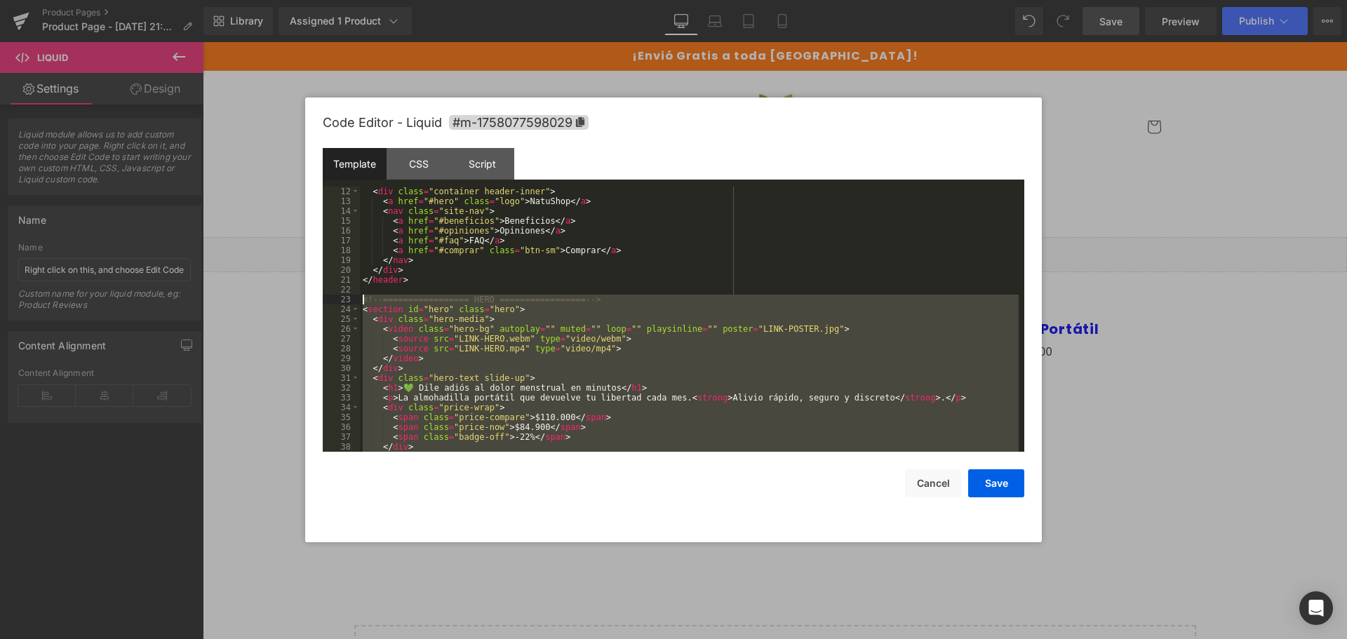
drag, startPoint x: 457, startPoint y: 371, endPoint x: 351, endPoint y: 302, distance: 126.3
click at [351, 302] on pre "12 13 14 15 16 17 18 19 20 21 22 23 24 25 26 27 28 29 30 31 32 33 34 35 36 37 3…" at bounding box center [674, 319] width 702 height 265
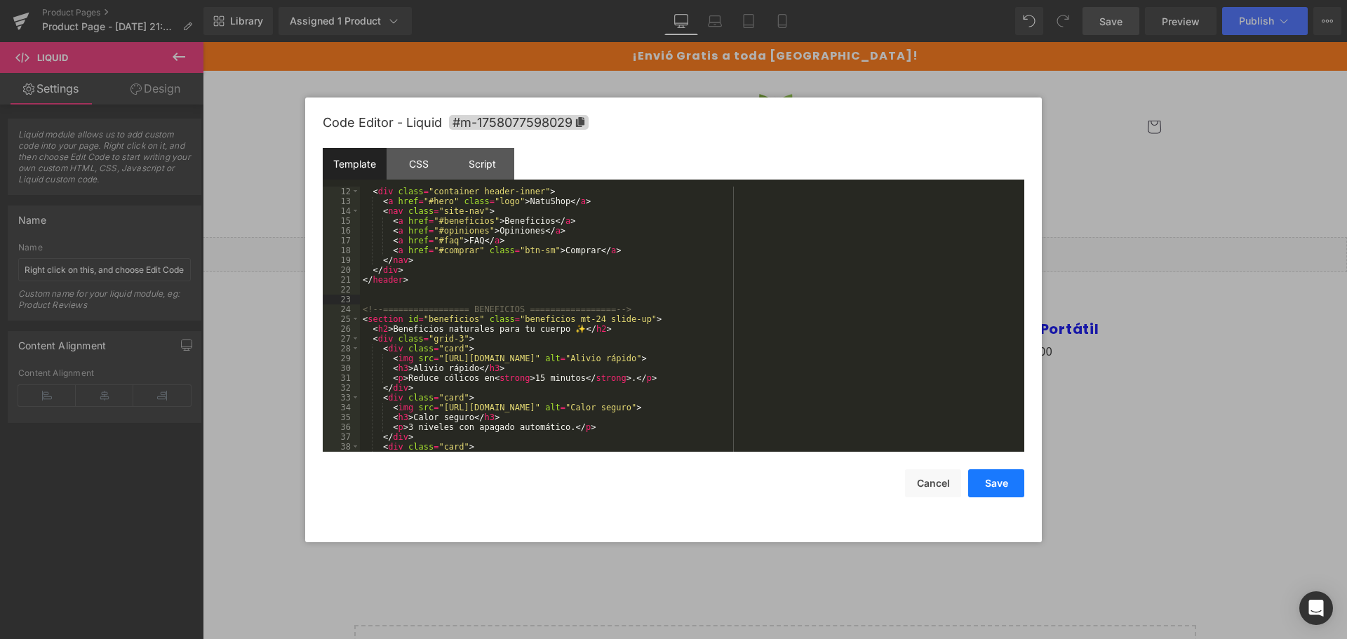
click at [1002, 491] on button "Save" at bounding box center [996, 483] width 56 height 28
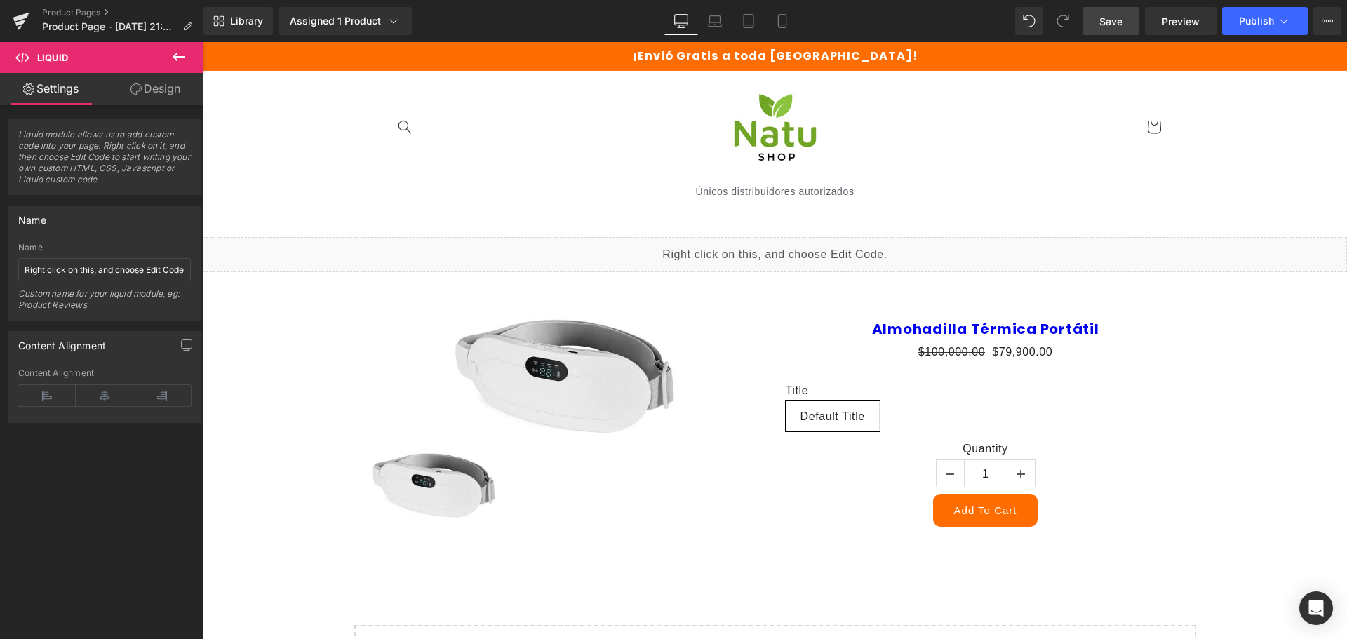
click at [174, 58] on icon at bounding box center [179, 57] width 13 height 8
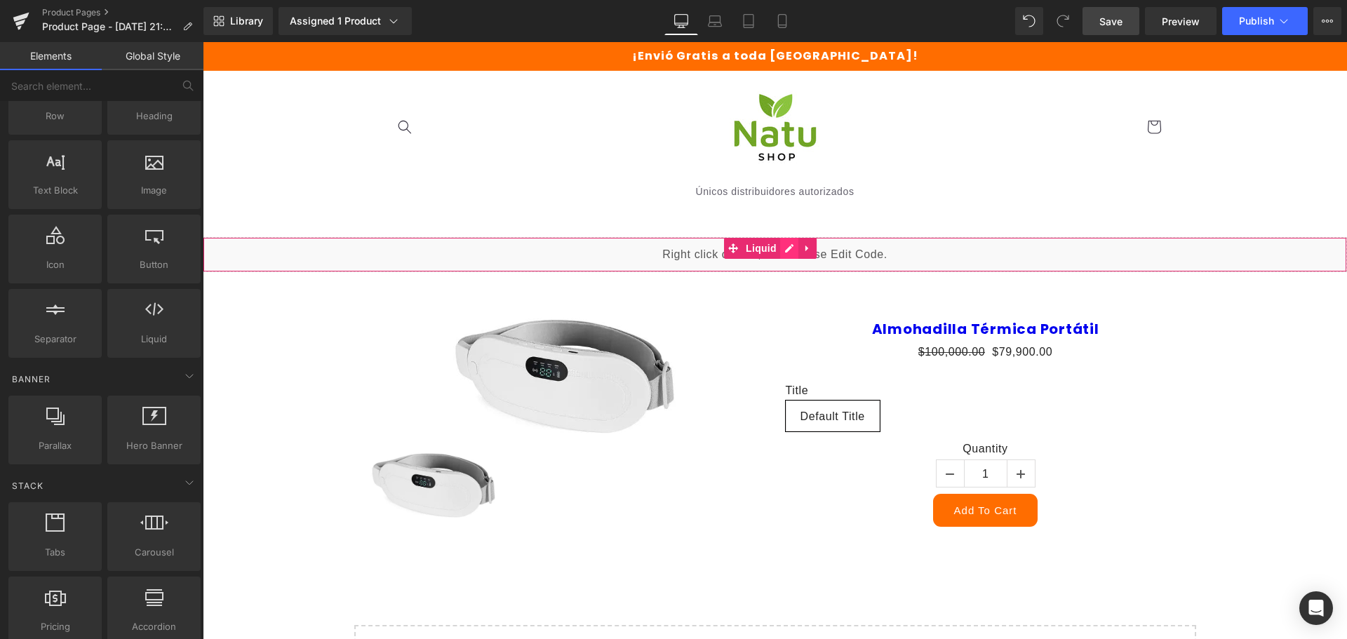
click at [795, 248] on div "Liquid" at bounding box center [775, 254] width 1144 height 35
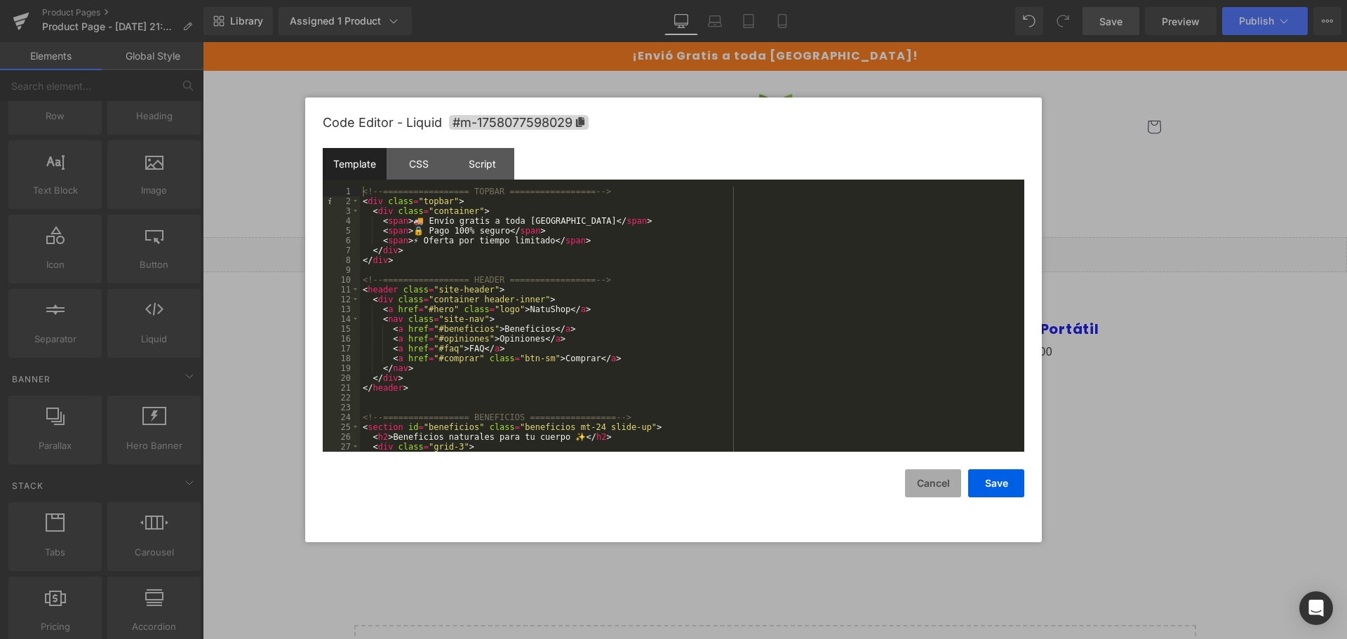
click at [932, 490] on button "Cancel" at bounding box center [933, 483] width 56 height 28
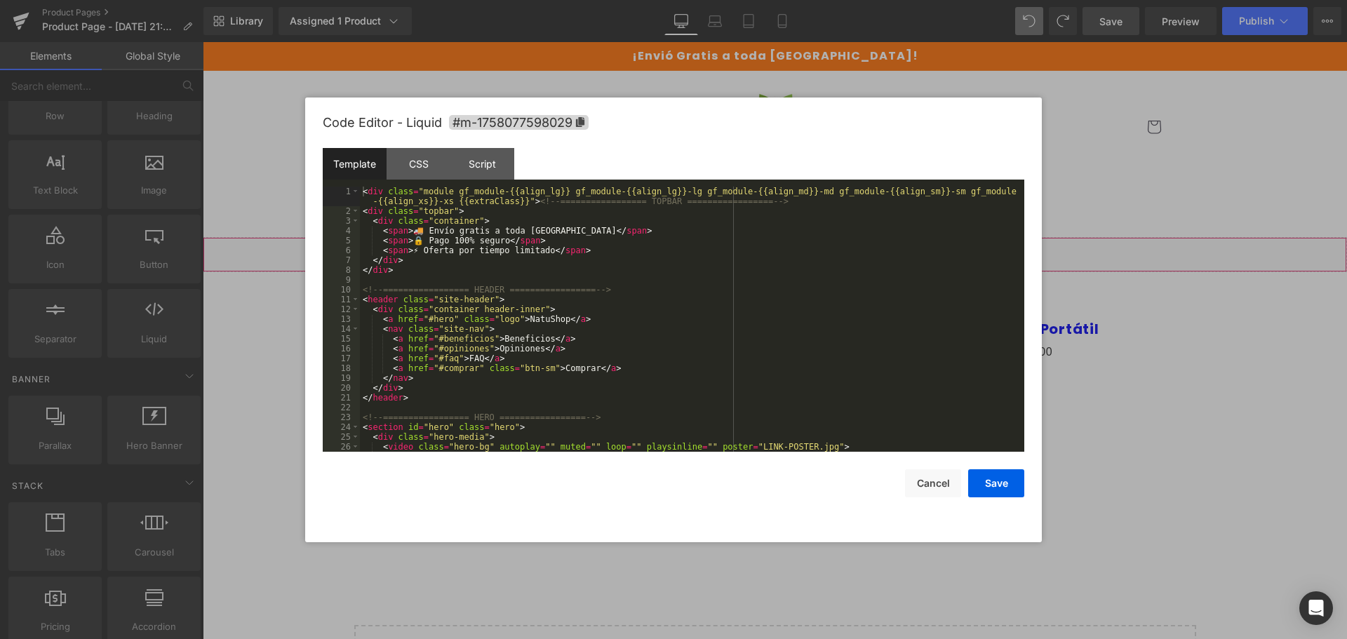
click at [782, 248] on div "Liquid" at bounding box center [775, 254] width 1144 height 35
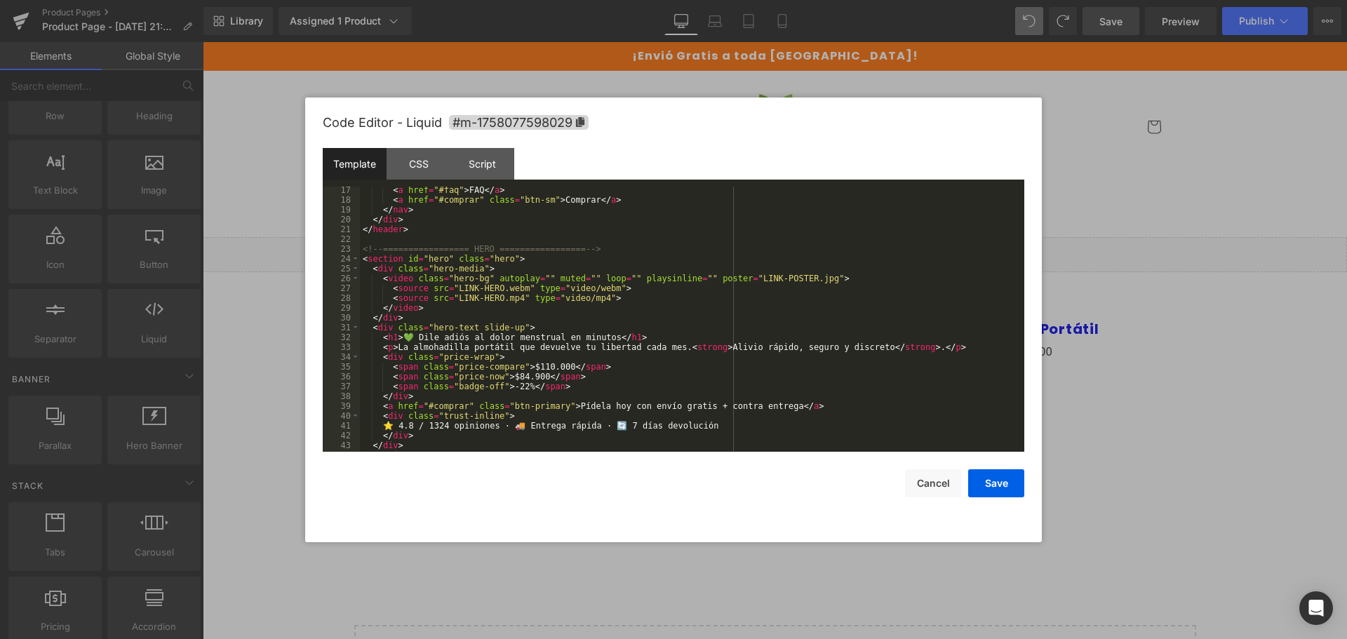
scroll to position [0, 0]
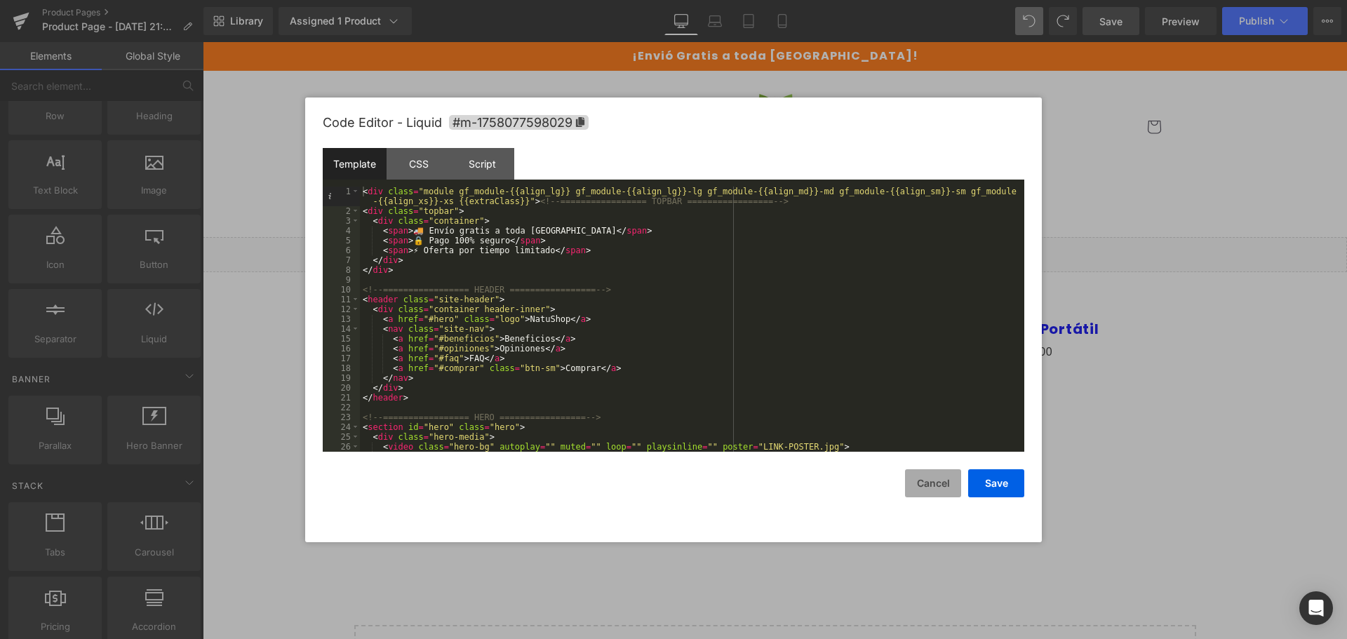
click at [938, 483] on button "Cancel" at bounding box center [933, 483] width 56 height 28
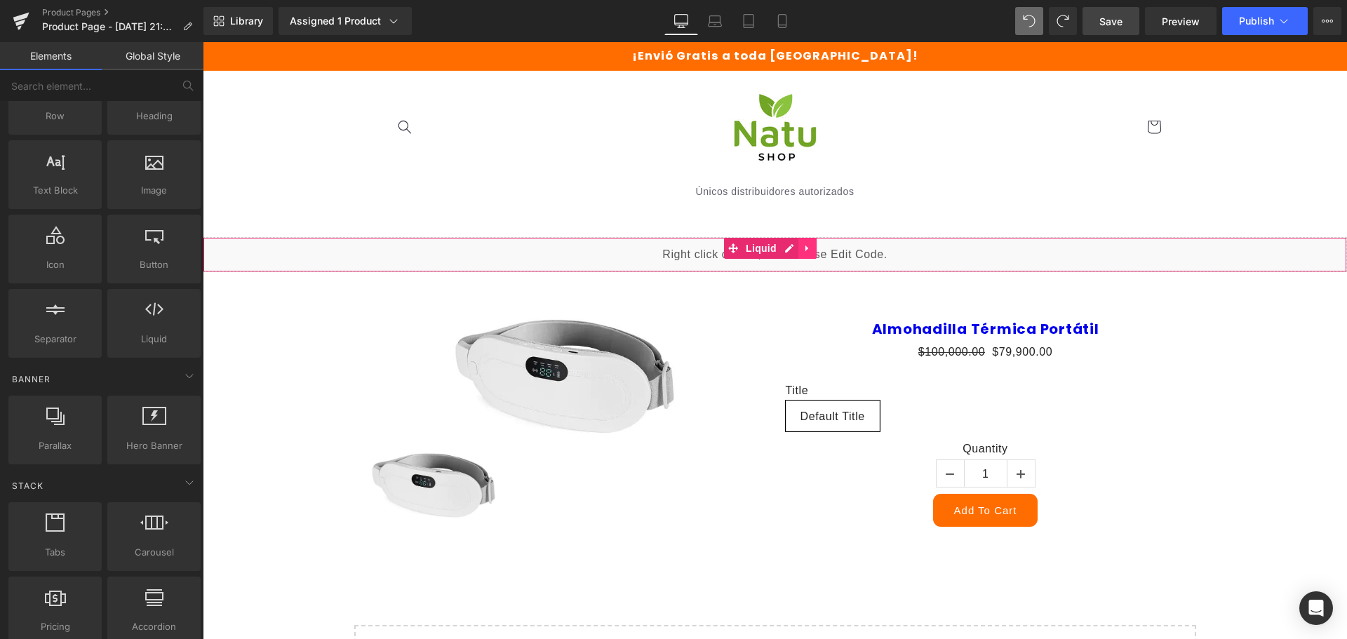
click at [814, 244] on link at bounding box center [807, 248] width 18 height 21
click at [801, 249] on icon at bounding box center [798, 248] width 10 height 10
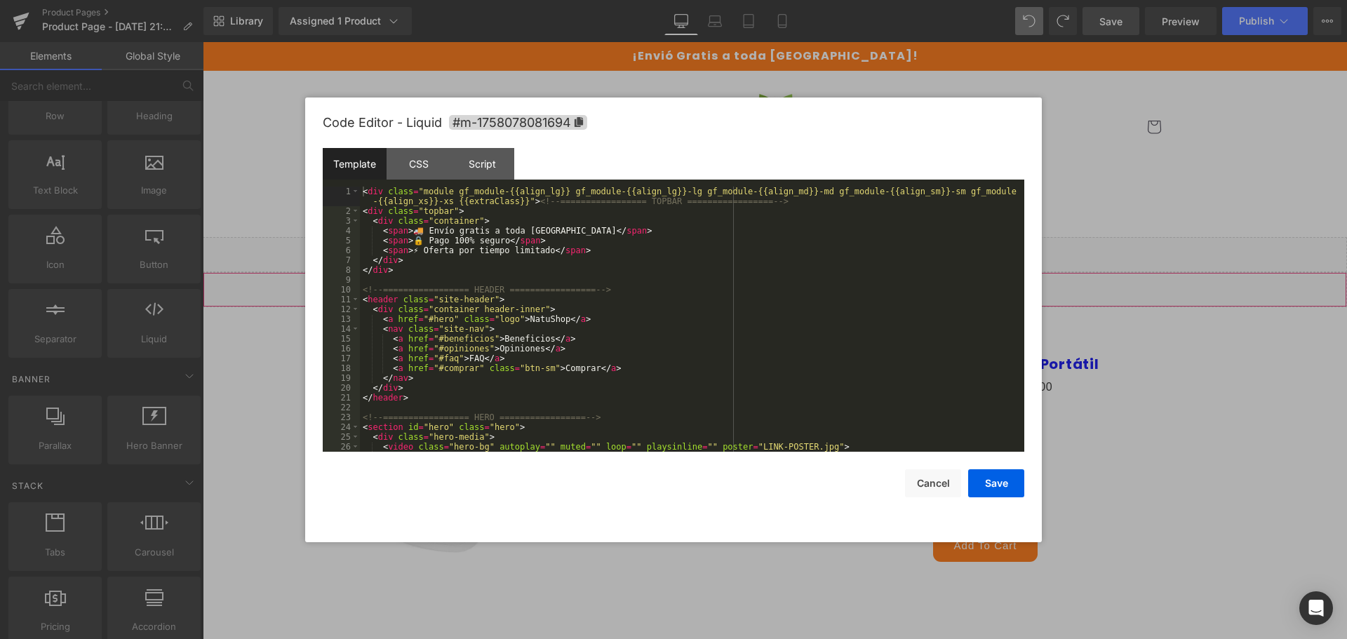
click at [789, 290] on div "Liquid" at bounding box center [775, 289] width 1144 height 35
click at [435, 162] on div "CSS" at bounding box center [419, 164] width 64 height 32
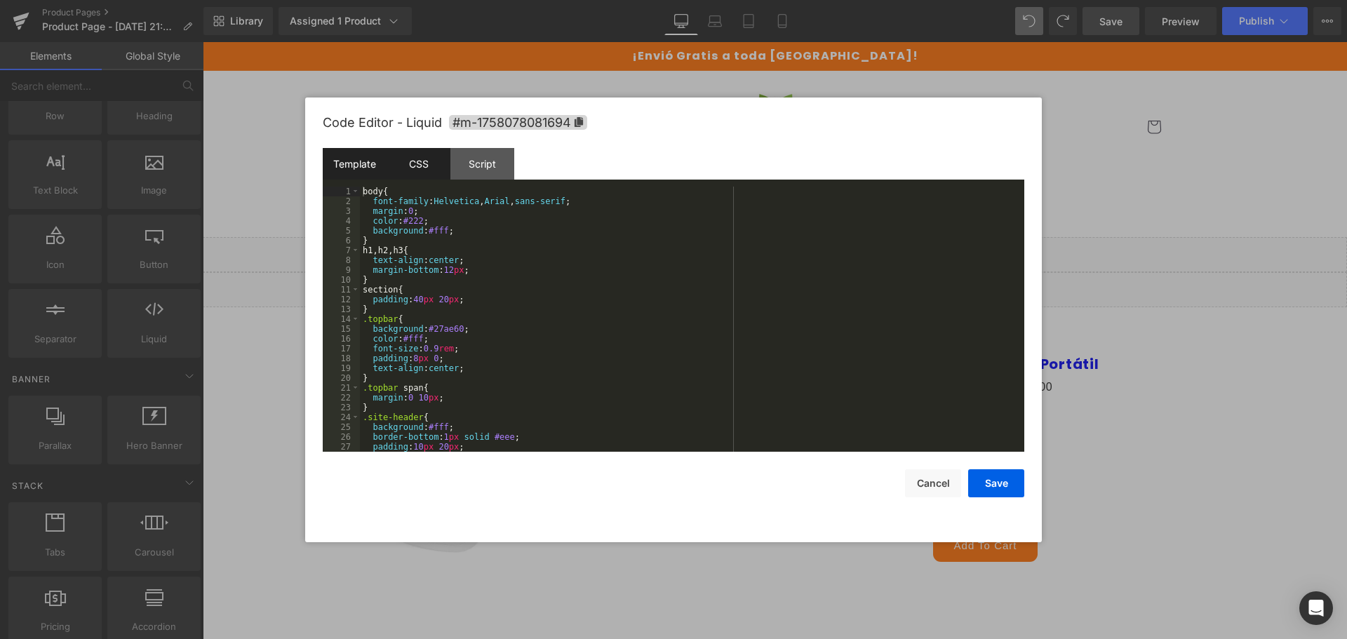
click at [370, 162] on div "Template" at bounding box center [355, 164] width 64 height 32
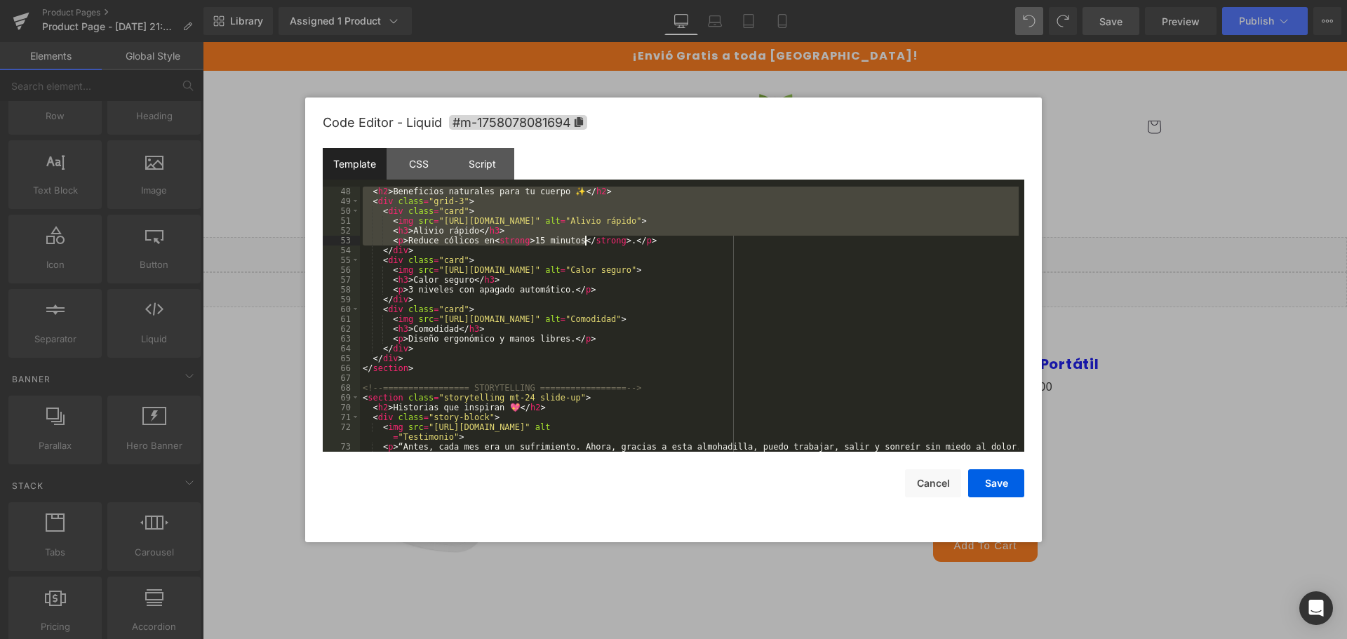
scroll to position [373, 0]
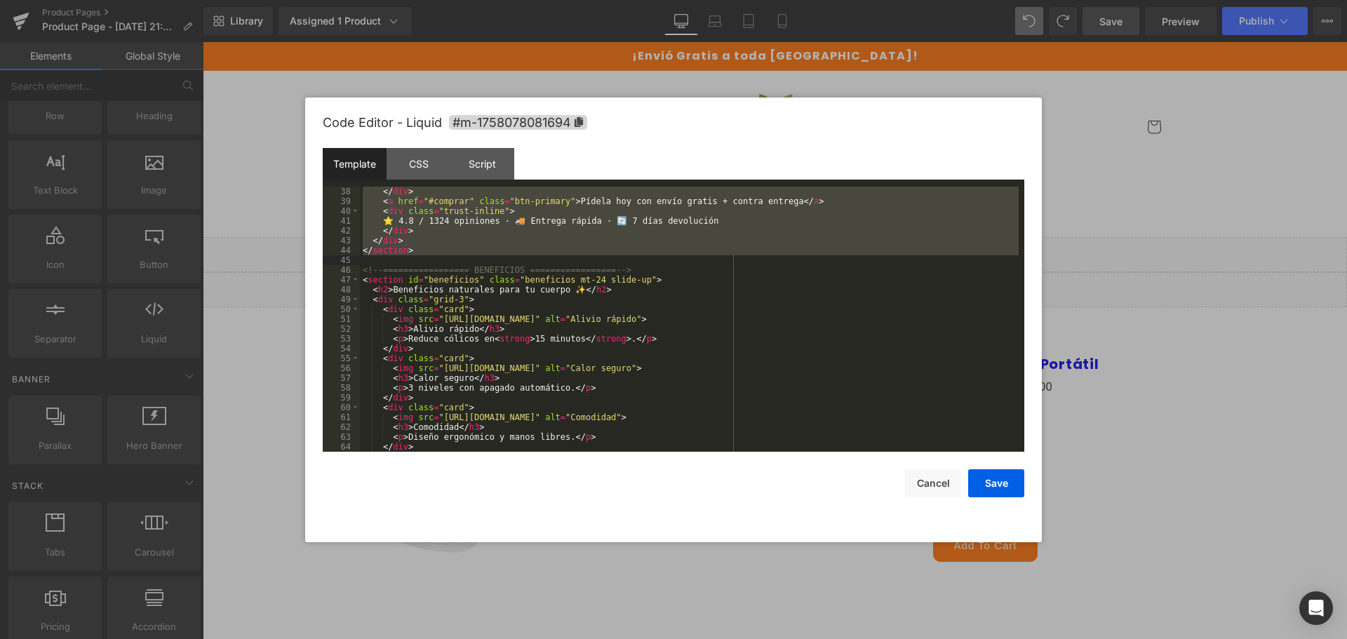
drag, startPoint x: 365, startPoint y: 189, endPoint x: 585, endPoint y: 263, distance: 232.5
click at [585, 263] on div "</ div > < a href = "#comprar" class = "btn-primary" > Pídela hoy con envío gra…" at bounding box center [689, 329] width 659 height 285
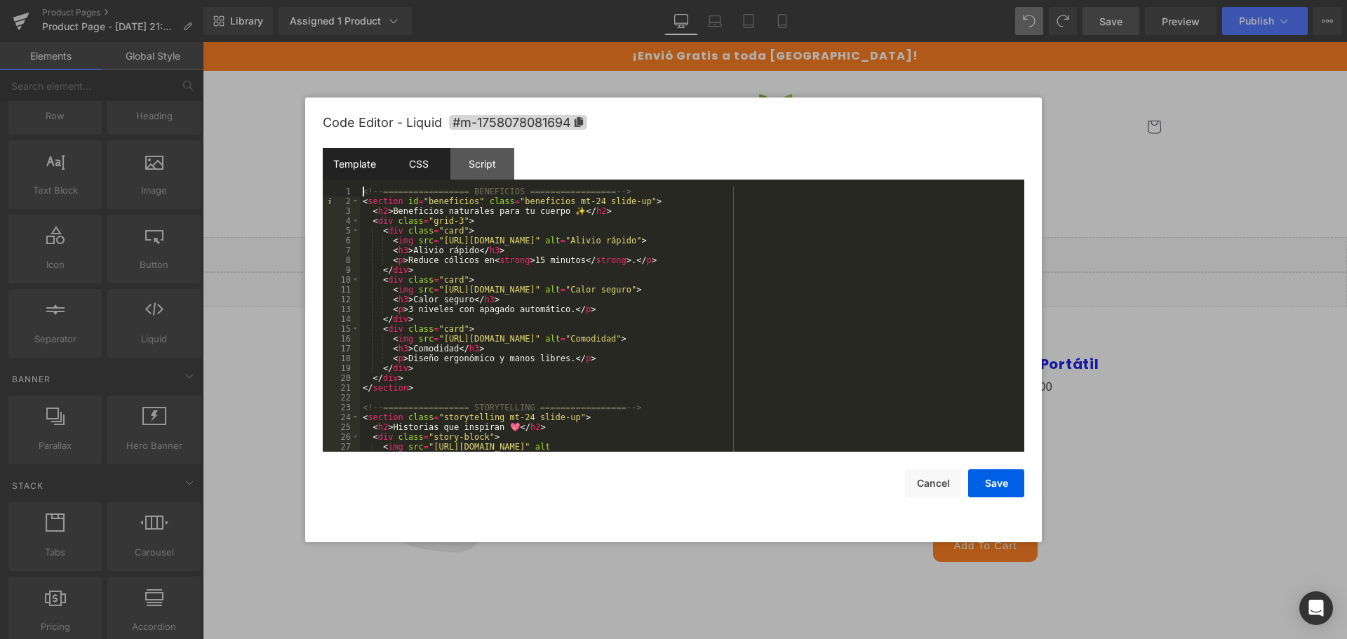
click at [422, 159] on div "CSS" at bounding box center [419, 164] width 64 height 32
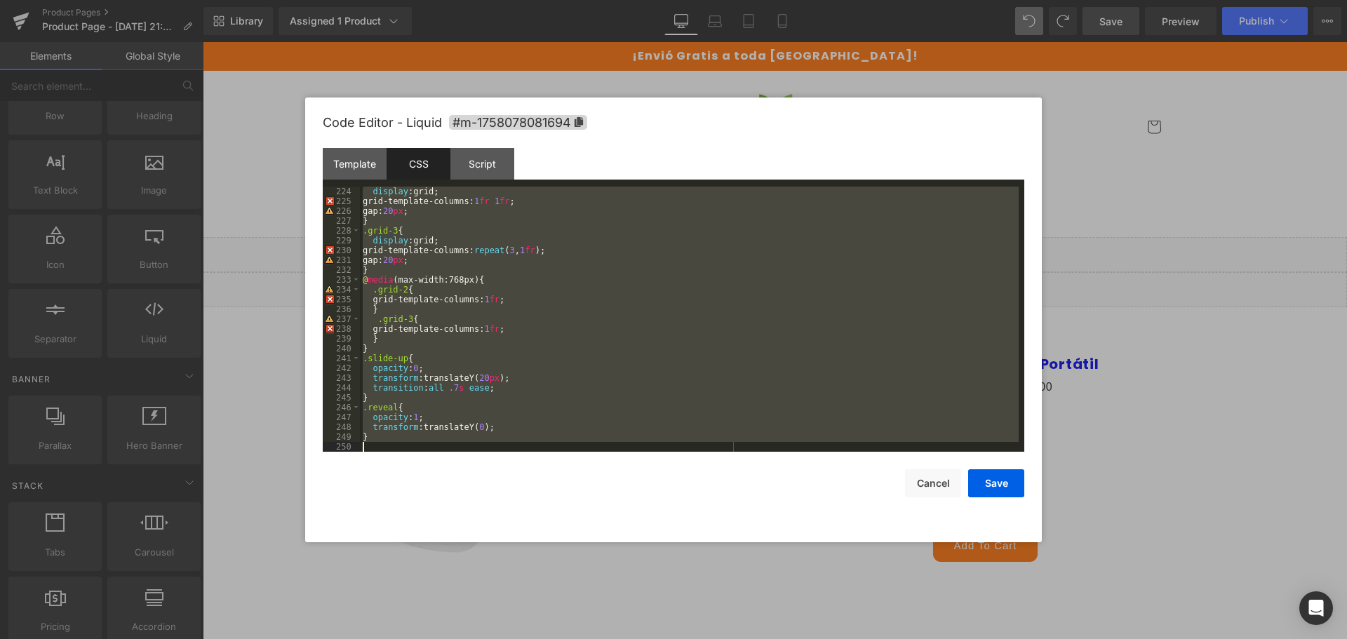
scroll to position [2190, 0]
drag, startPoint x: 360, startPoint y: 189, endPoint x: 633, endPoint y: 633, distance: 522.2
click at [633, 633] on body "Liquid You are previewing how the will restyle your page. You can not edit Elem…" at bounding box center [673, 319] width 1347 height 639
click at [1005, 474] on button "Save" at bounding box center [996, 483] width 56 height 28
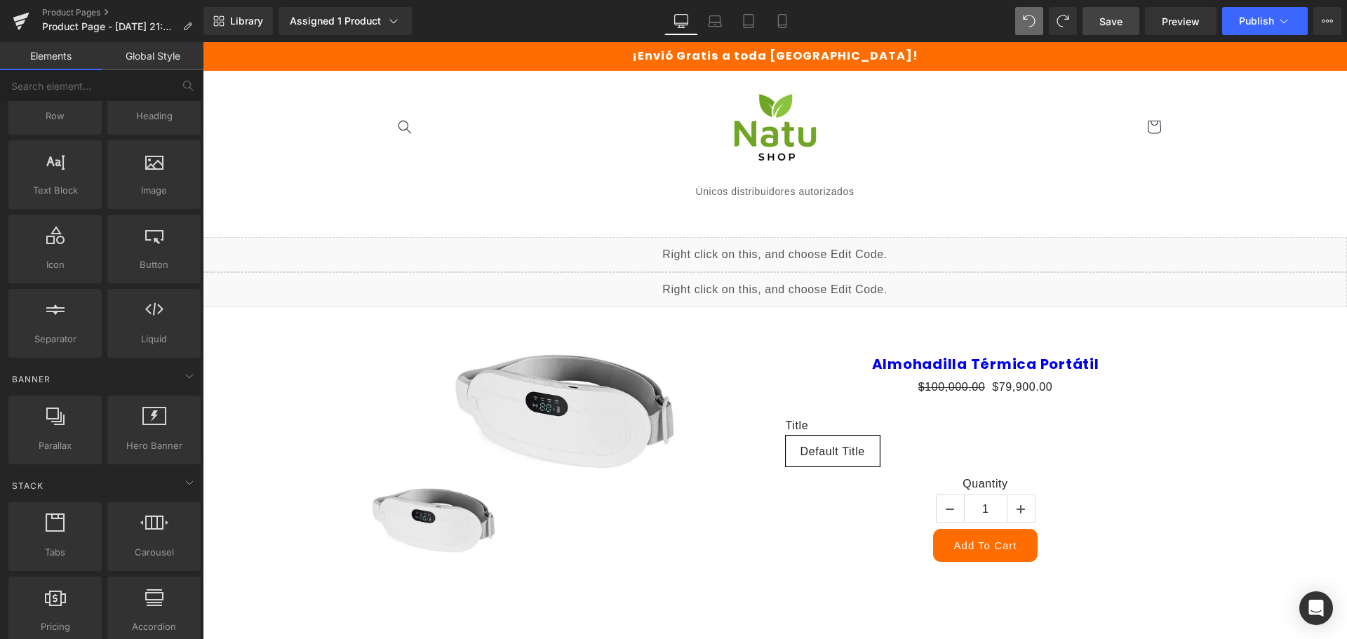
click at [1119, 25] on span "Save" at bounding box center [1110, 21] width 23 height 15
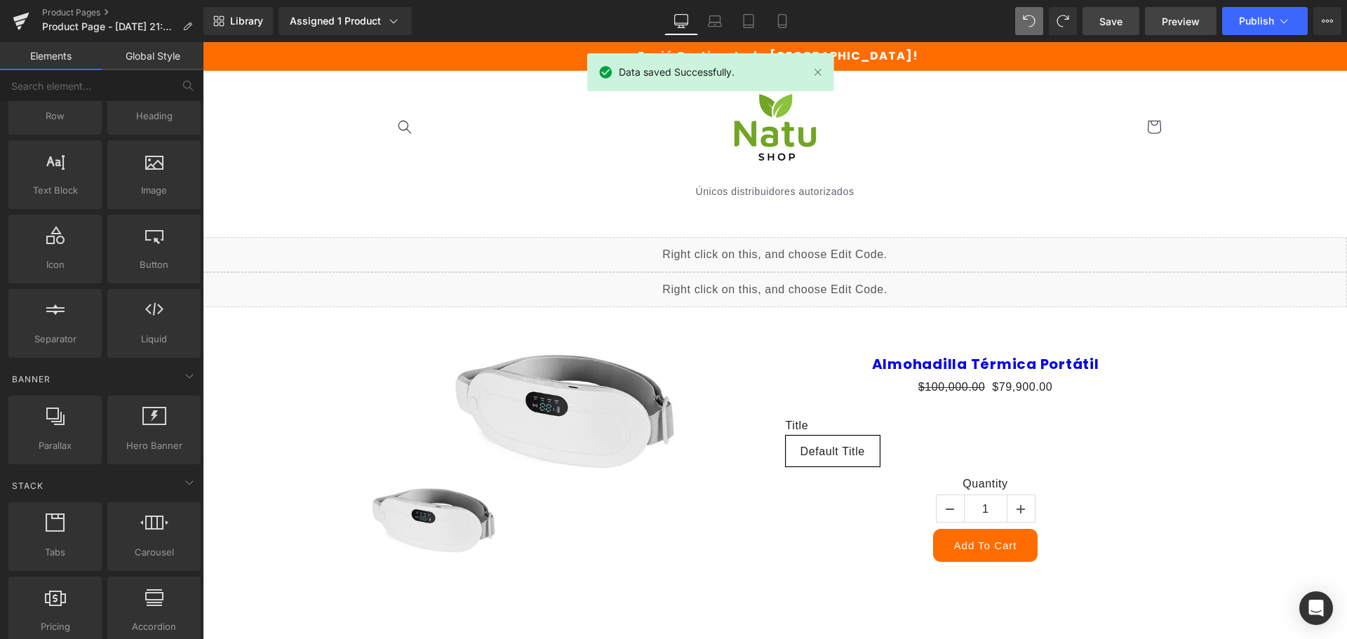
click at [1193, 26] on span "Preview" at bounding box center [1181, 21] width 38 height 15
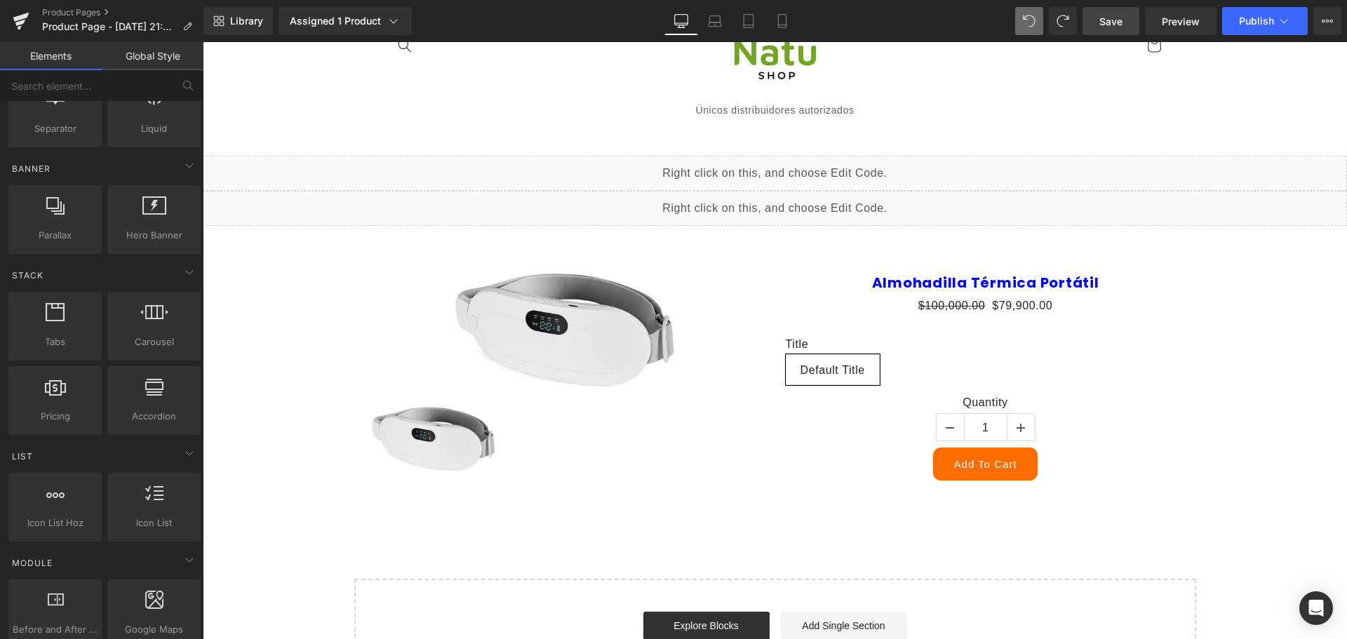
scroll to position [140, 0]
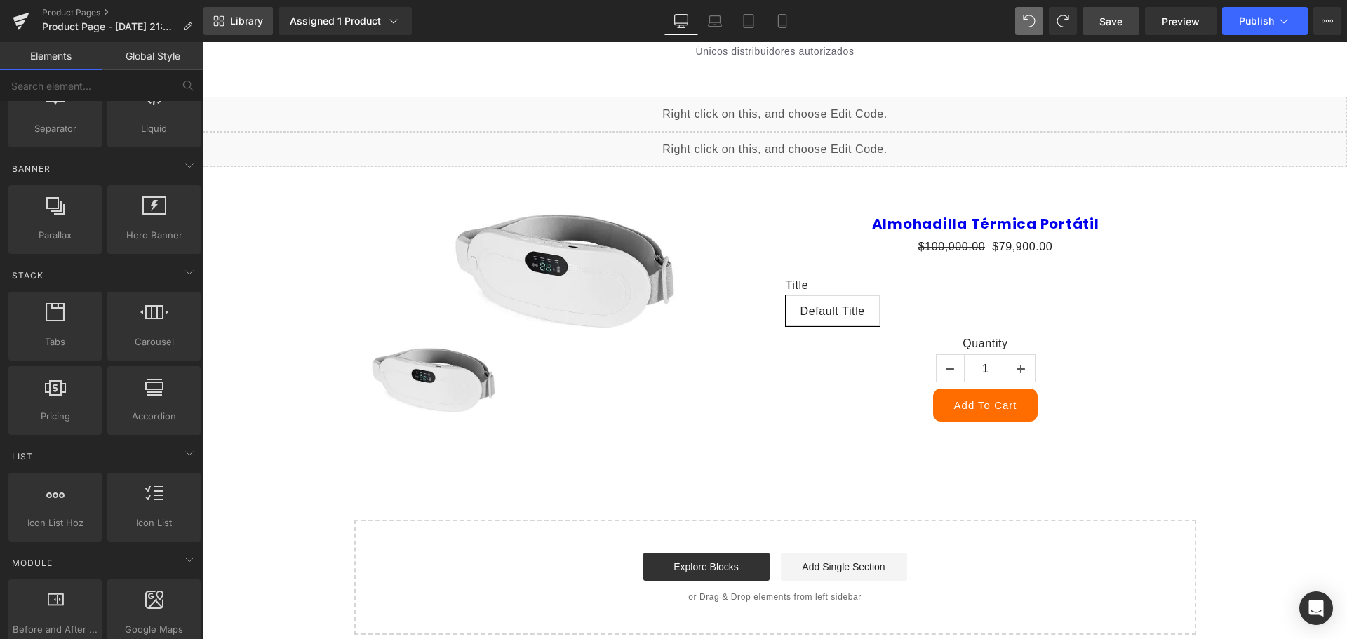
click at [253, 22] on span "Library" at bounding box center [246, 21] width 33 height 13
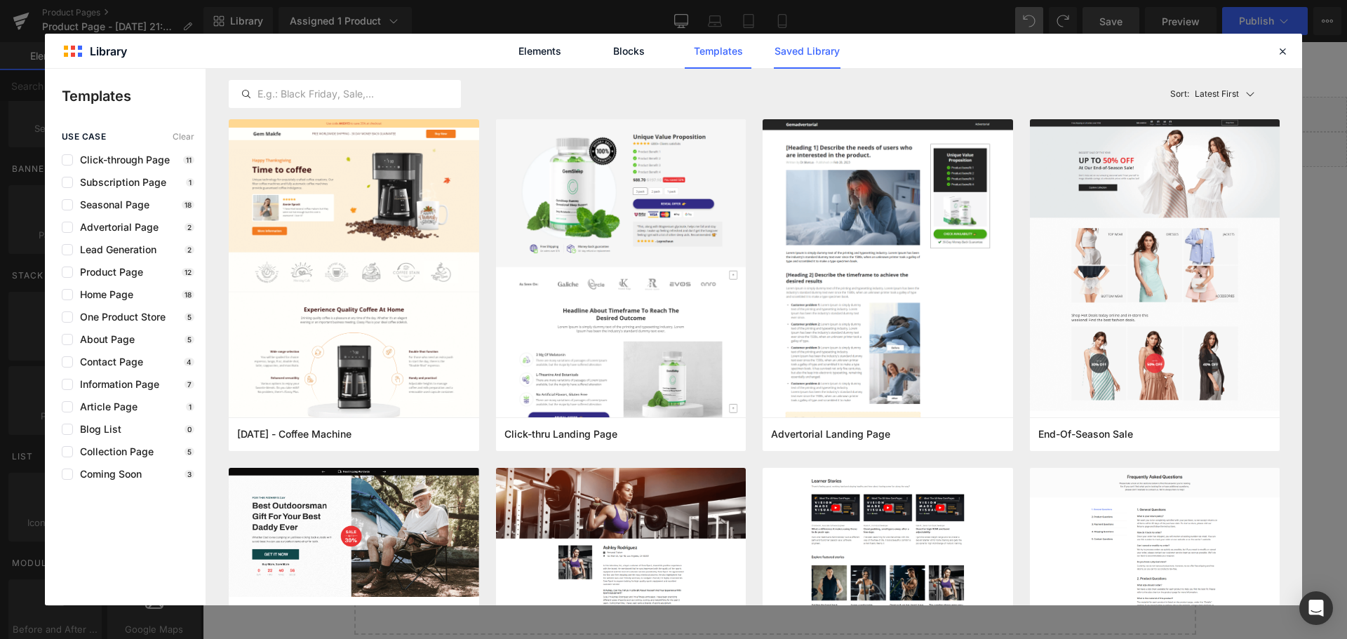
click at [788, 55] on link "Saved Library" at bounding box center [807, 51] width 67 height 35
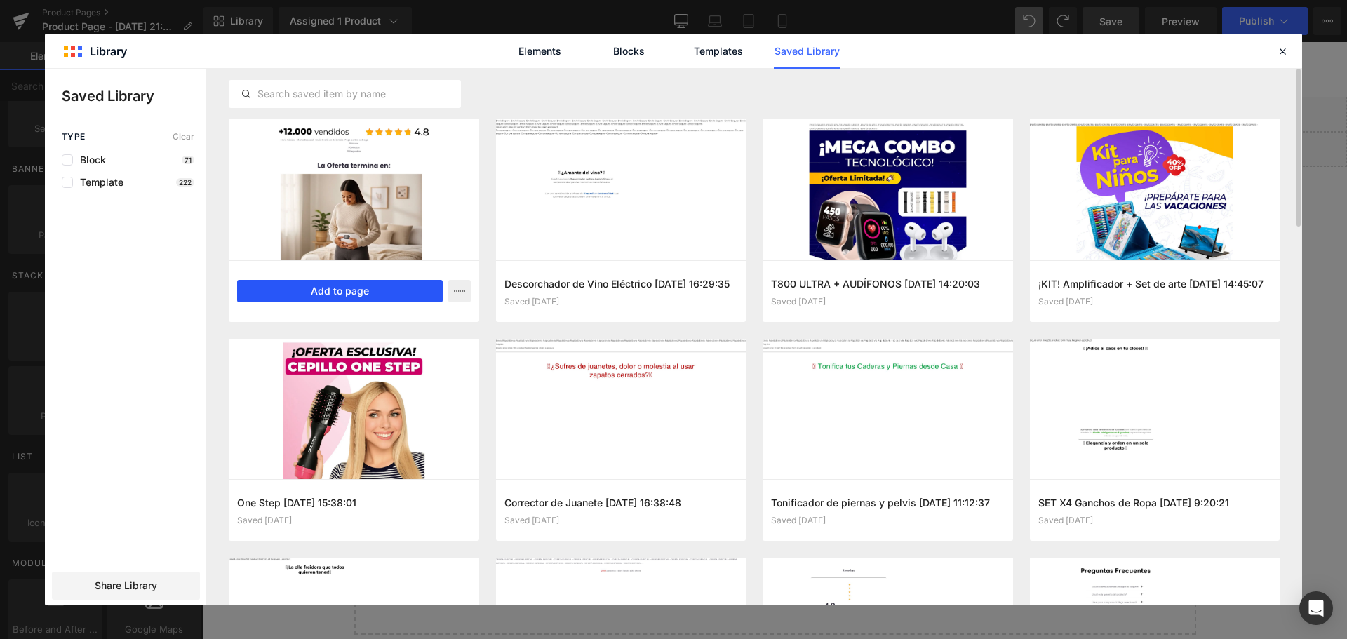
click at [337, 291] on button "Add to page" at bounding box center [340, 291] width 206 height 22
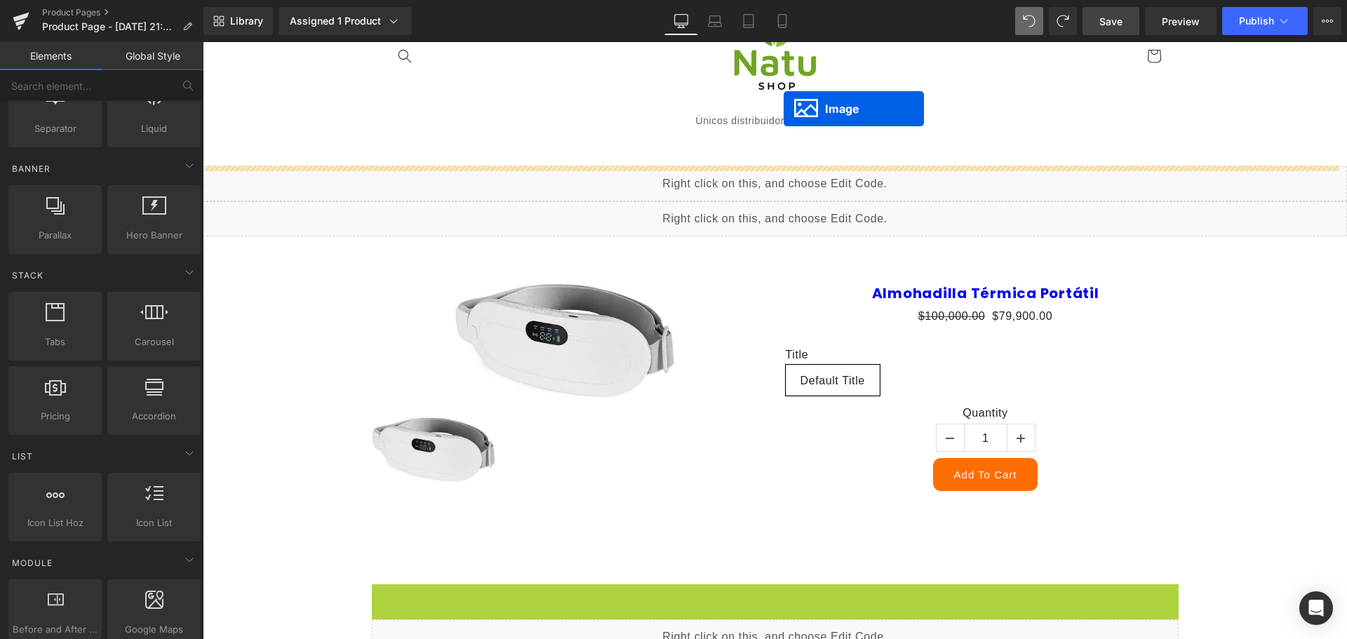
scroll to position [0, 0]
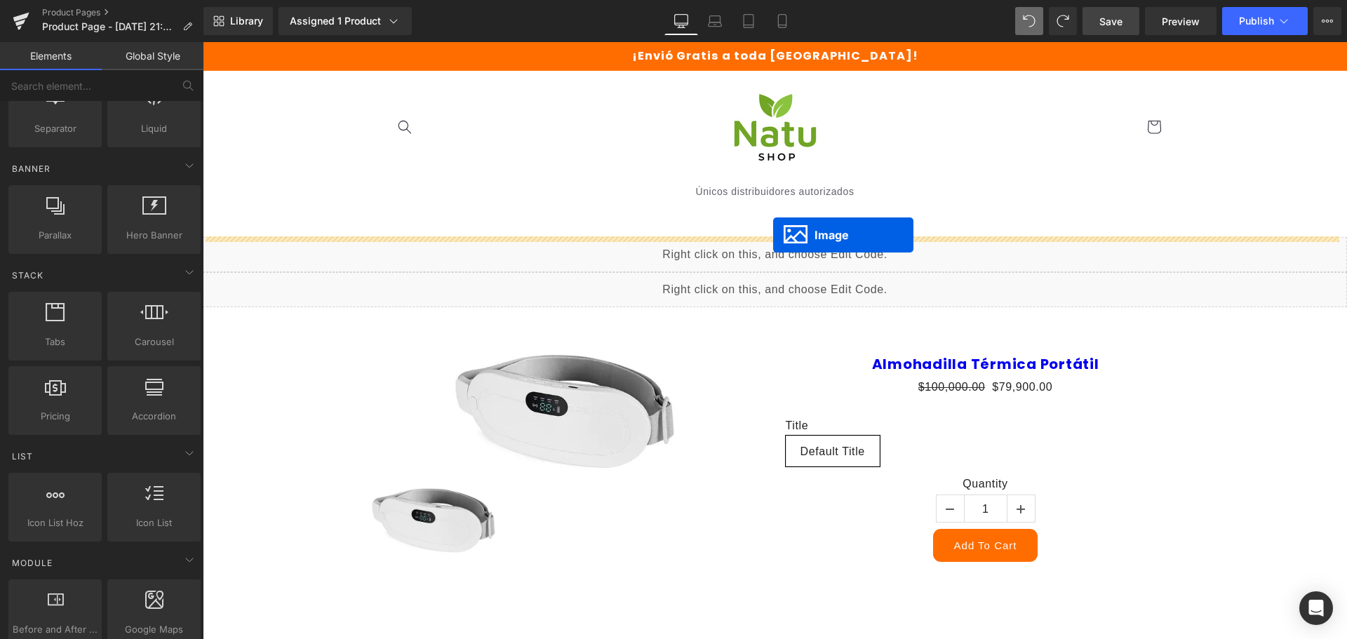
drag, startPoint x: 745, startPoint y: 399, endPoint x: 773, endPoint y: 235, distance: 166.5
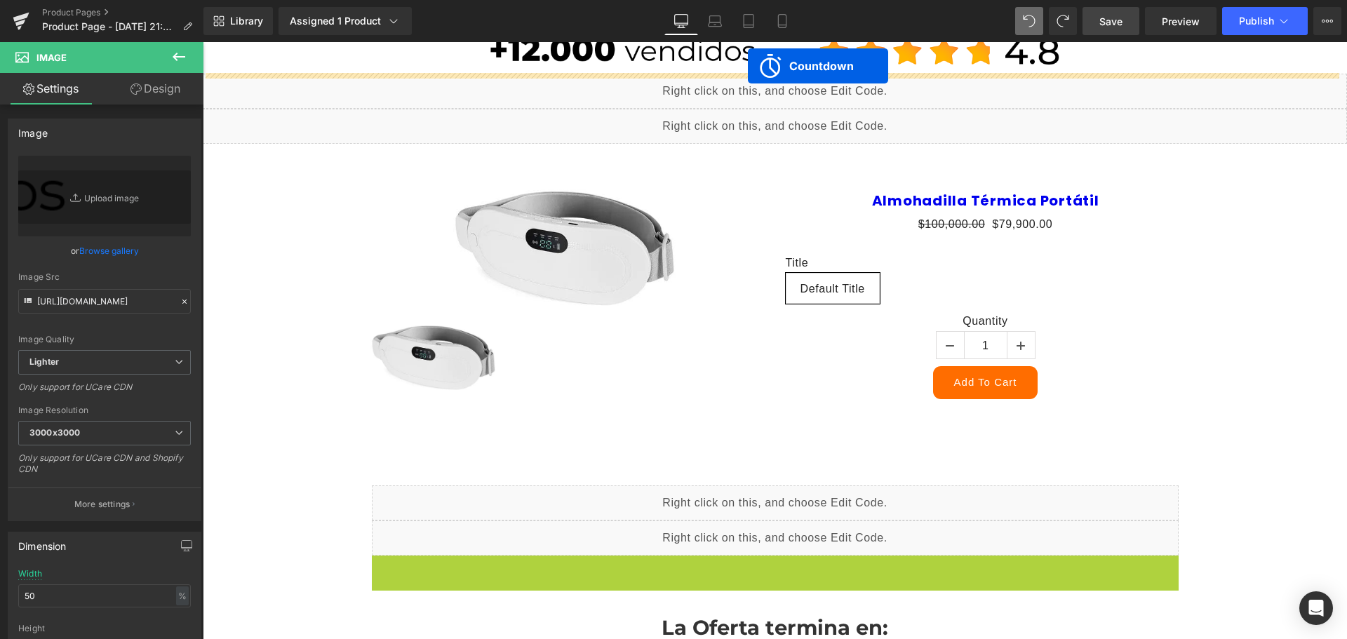
scroll to position [196, 0]
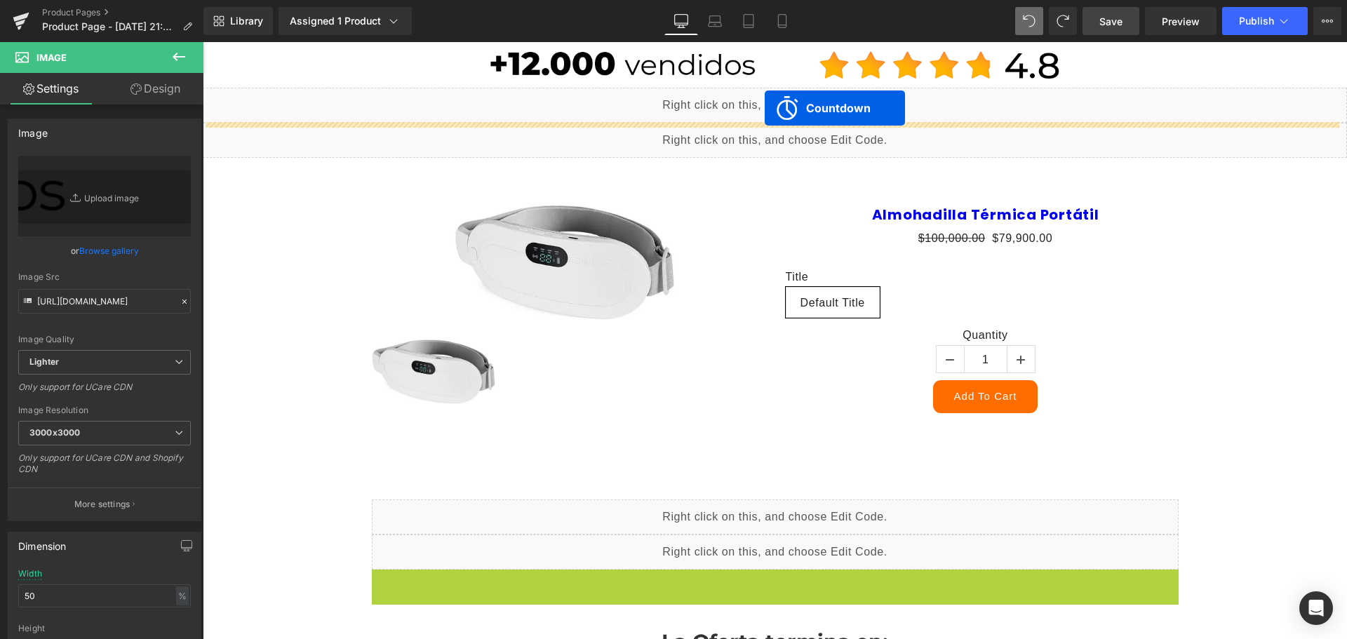
drag, startPoint x: 716, startPoint y: 500, endPoint x: 765, endPoint y: 108, distance: 395.2
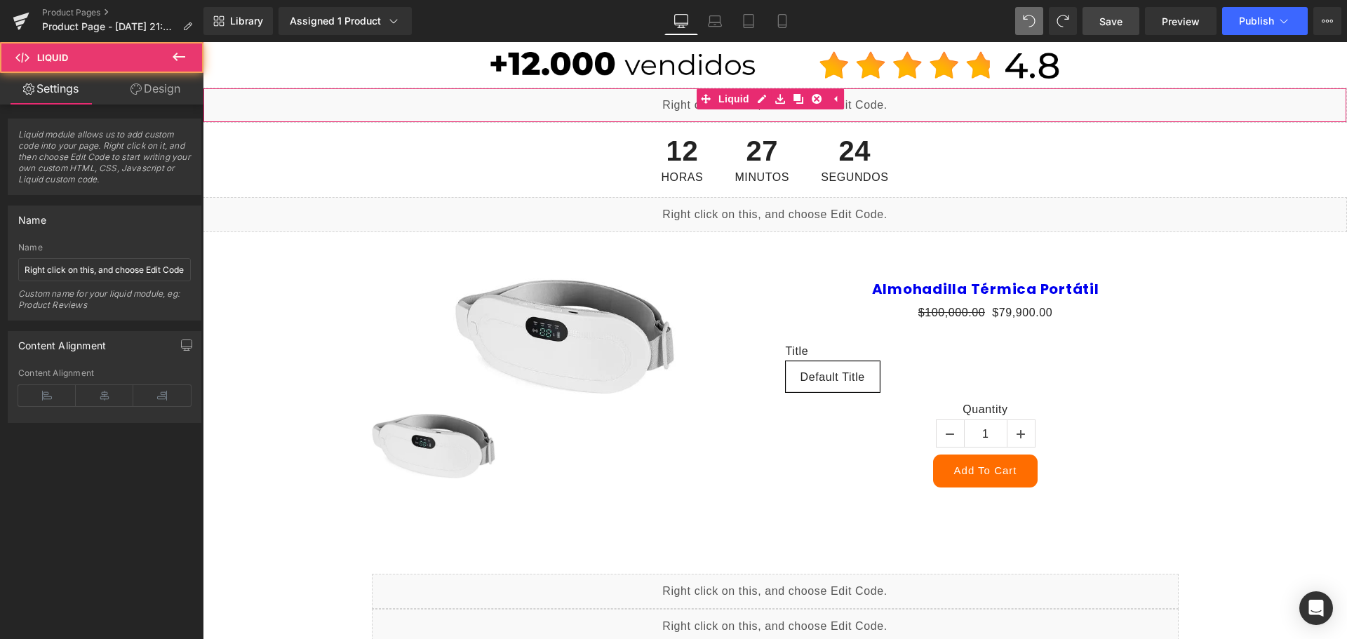
click at [622, 110] on div "Liquid" at bounding box center [775, 105] width 1144 height 35
click at [803, 100] on link at bounding box center [798, 98] width 18 height 21
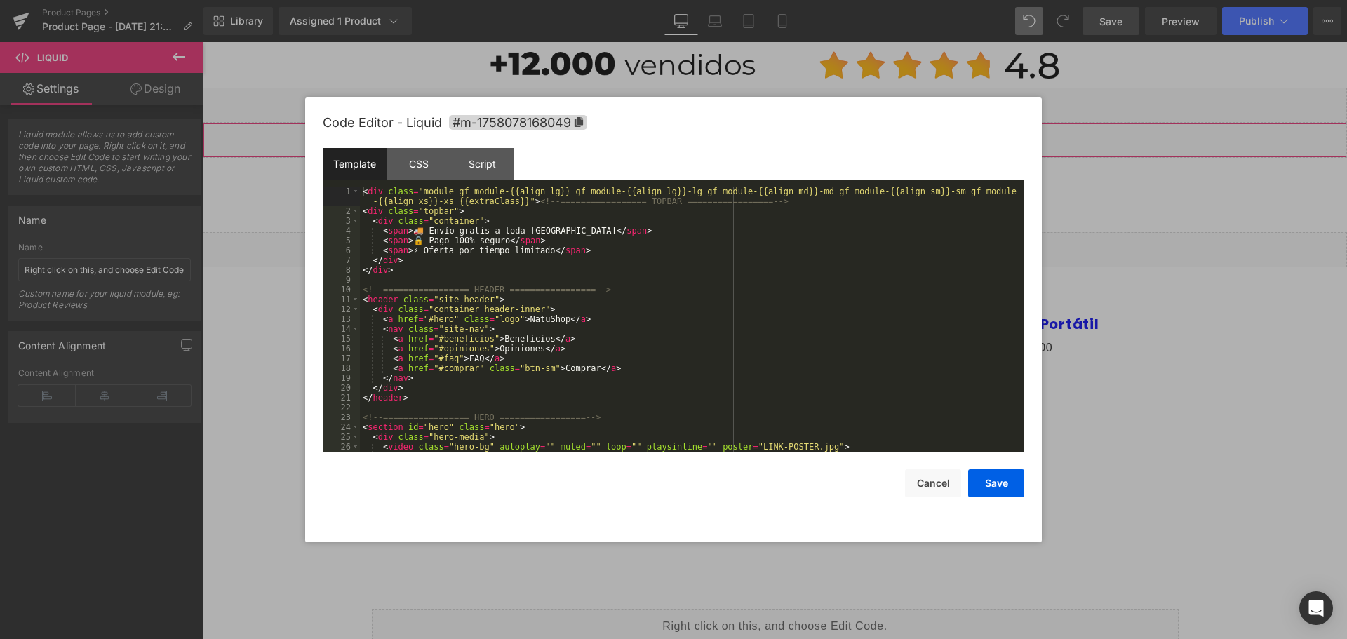
click at [782, 132] on div "Liquid" at bounding box center [775, 140] width 1144 height 35
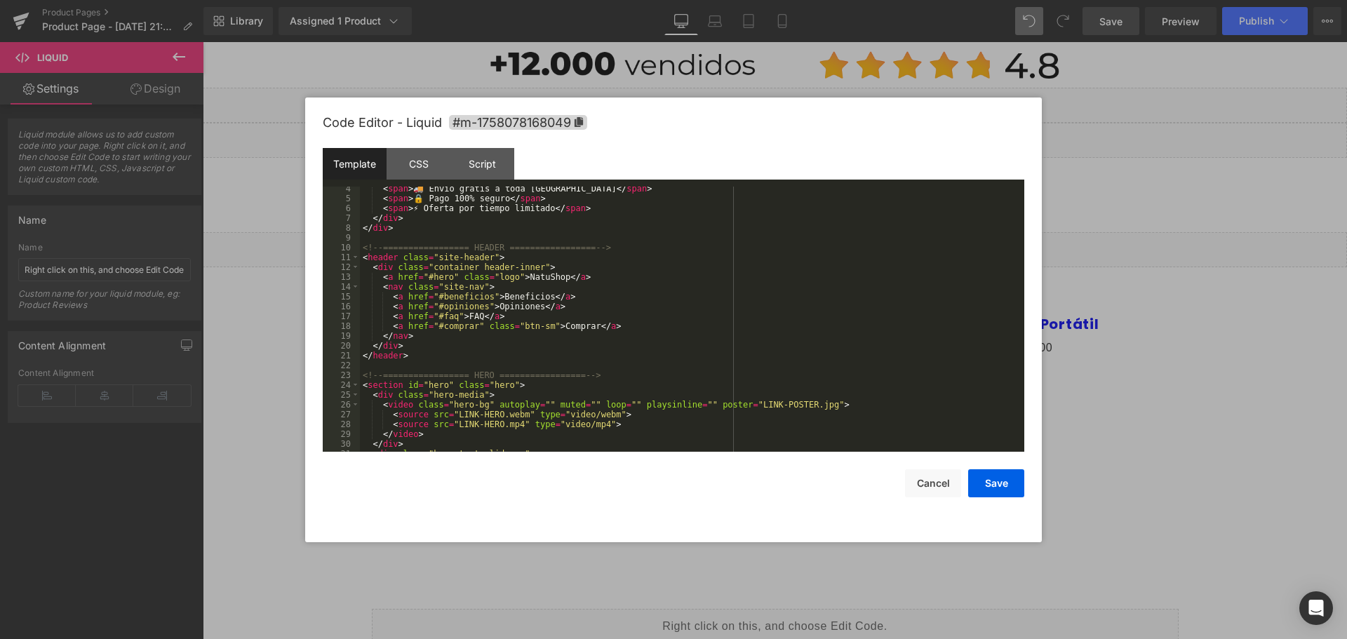
scroll to position [0, 0]
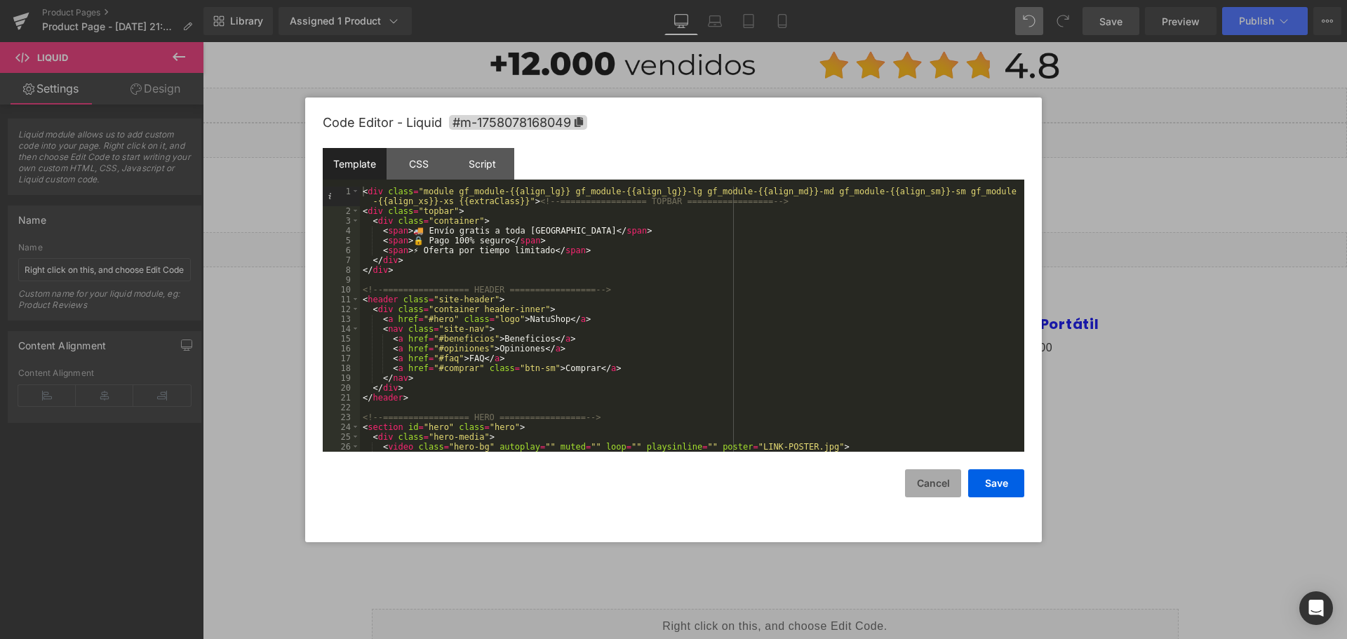
click at [935, 490] on button "Cancel" at bounding box center [933, 483] width 56 height 28
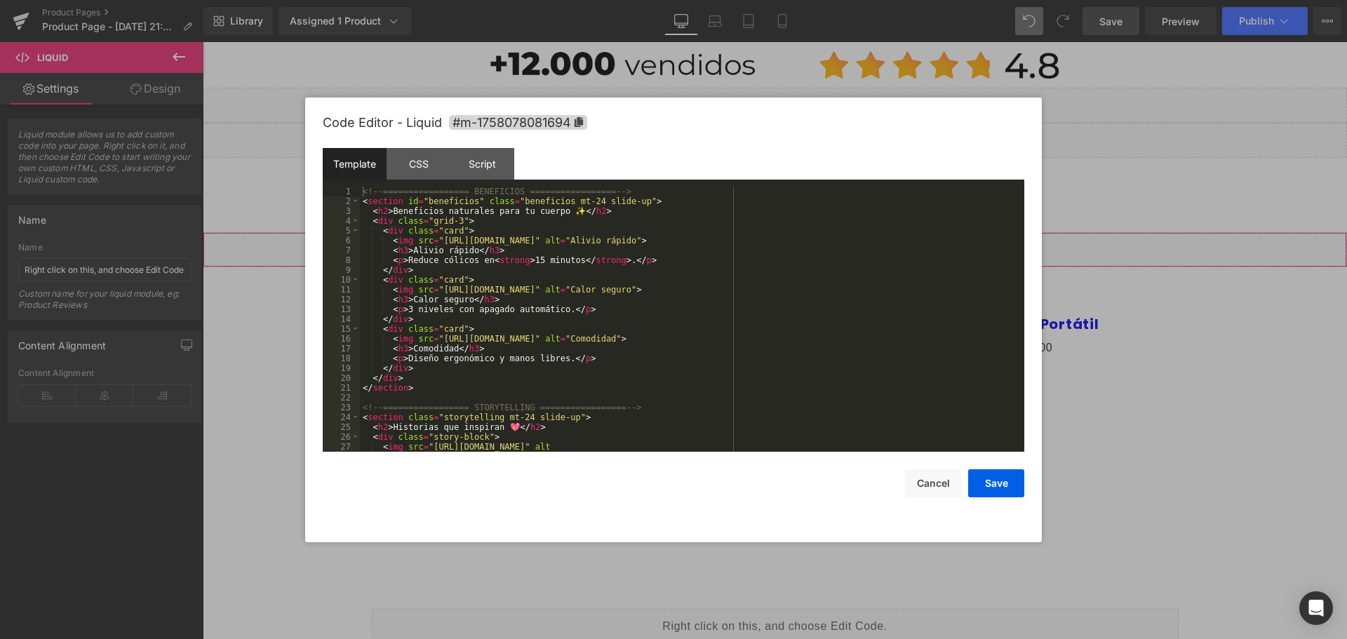
click at [793, 247] on div "Liquid" at bounding box center [775, 249] width 1144 height 35
click at [953, 481] on button "Cancel" at bounding box center [933, 483] width 56 height 28
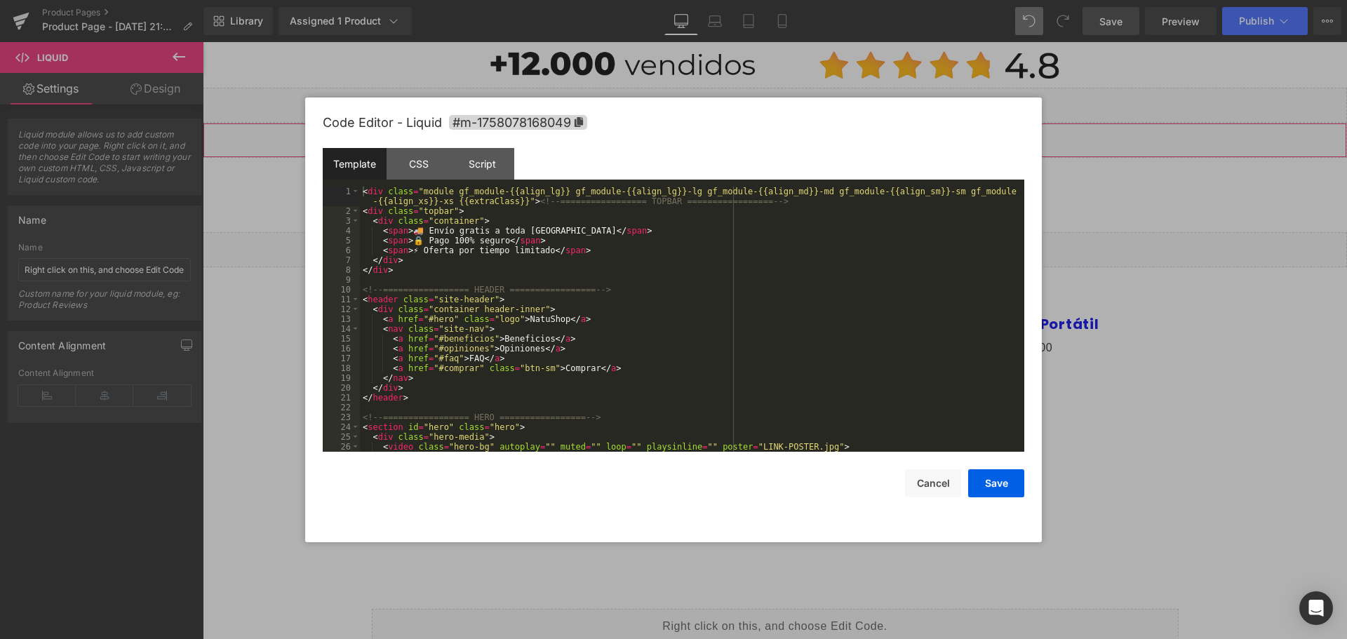
click at [789, 133] on div "Liquid" at bounding box center [775, 140] width 1144 height 35
click at [934, 483] on button "Cancel" at bounding box center [933, 483] width 56 height 28
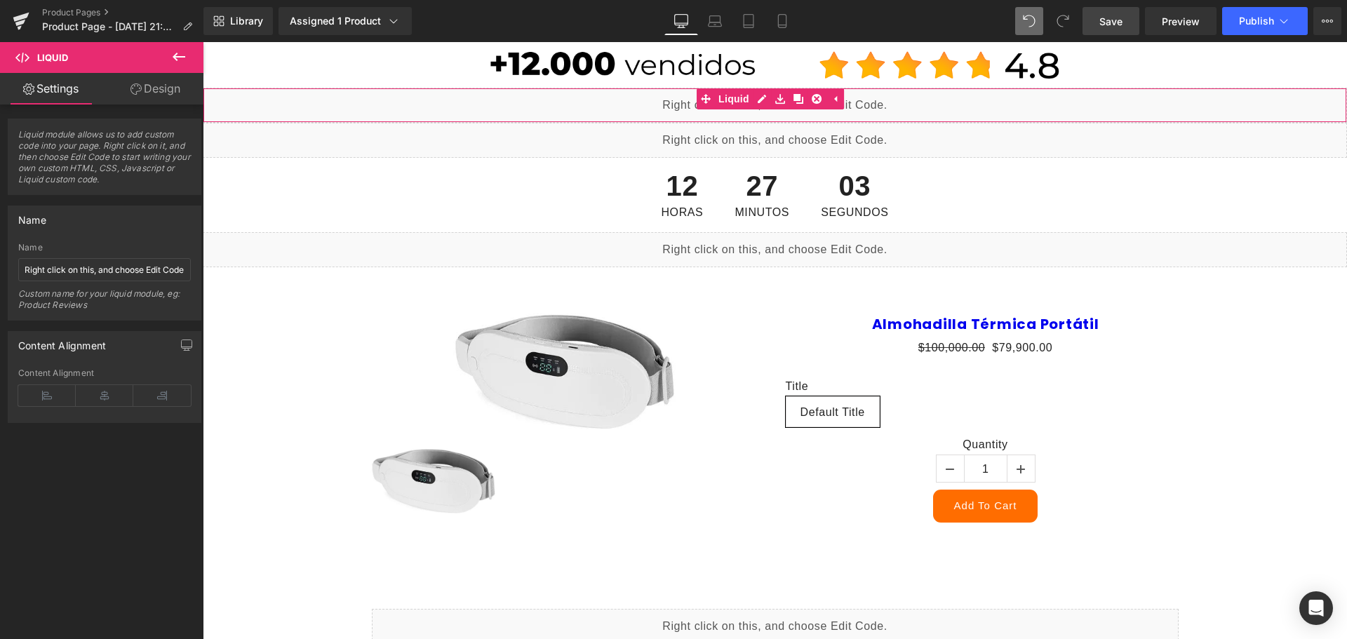
drag, startPoint x: 800, startPoint y: 93, endPoint x: 805, endPoint y: 141, distance: 48.7
click at [759, 92] on div "Liquid" at bounding box center [775, 105] width 1144 height 35
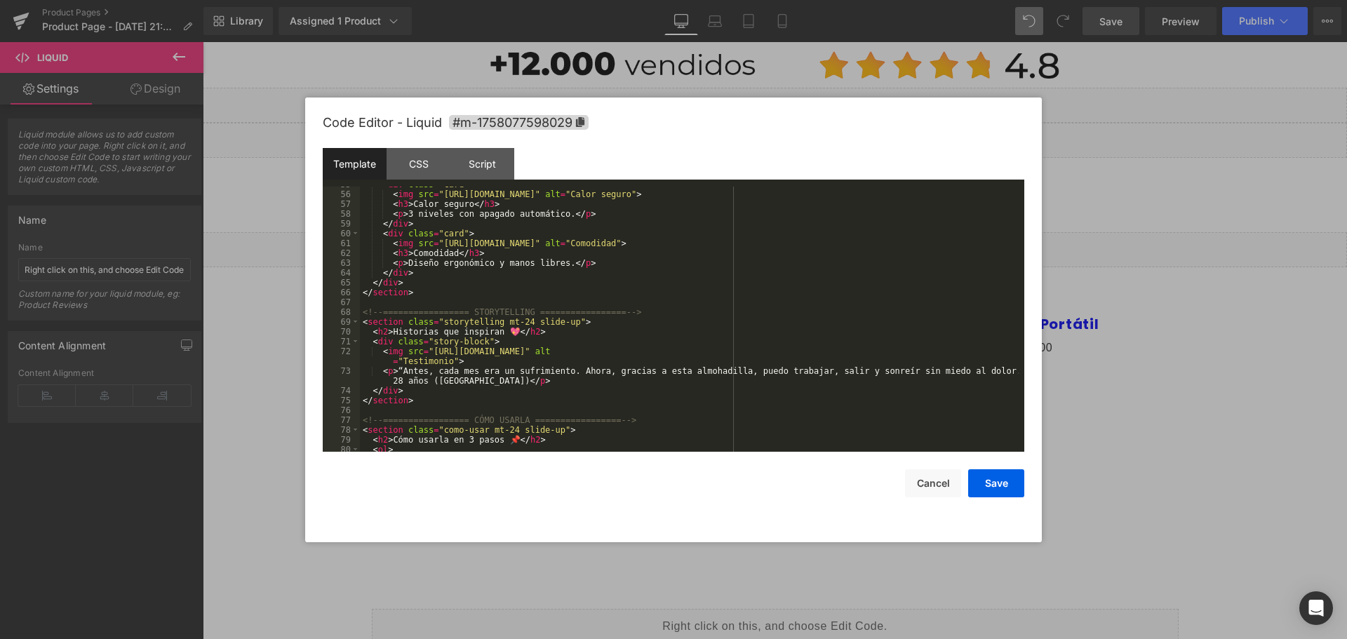
scroll to position [673, 0]
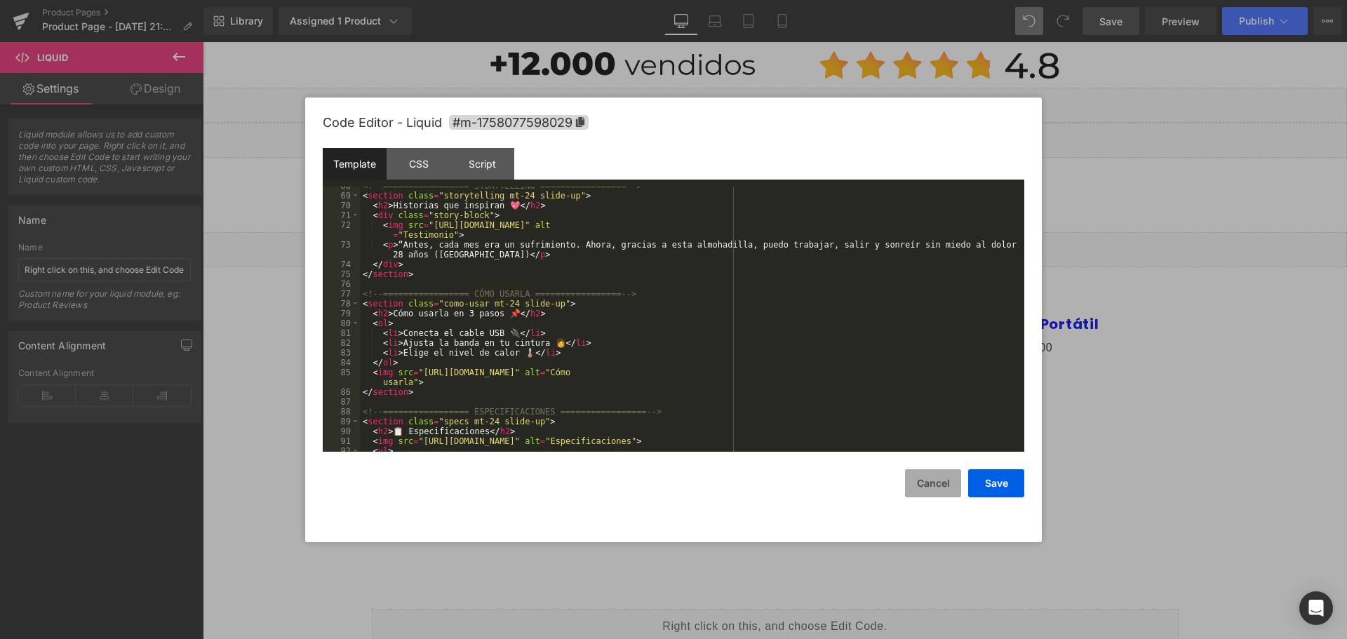
drag, startPoint x: 939, startPoint y: 489, endPoint x: 735, endPoint y: 415, distance: 217.3
click at [939, 489] on button "Cancel" at bounding box center [933, 483] width 56 height 28
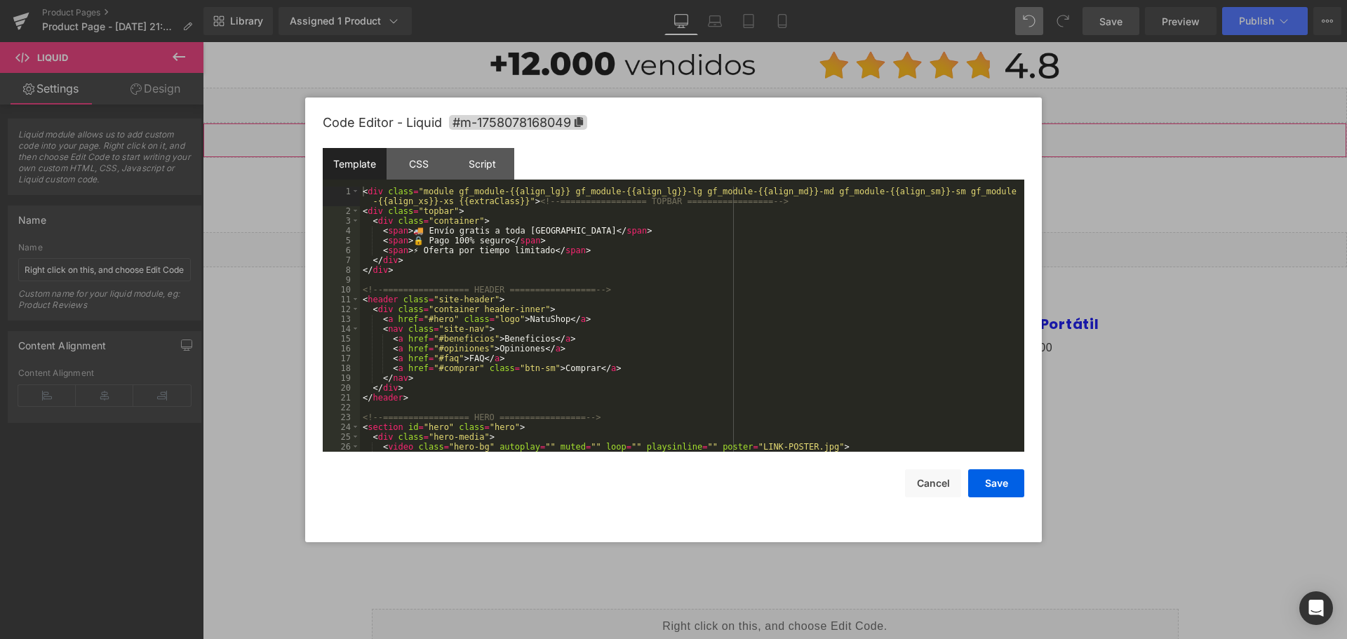
click at [786, 137] on div "Liquid" at bounding box center [775, 140] width 1144 height 35
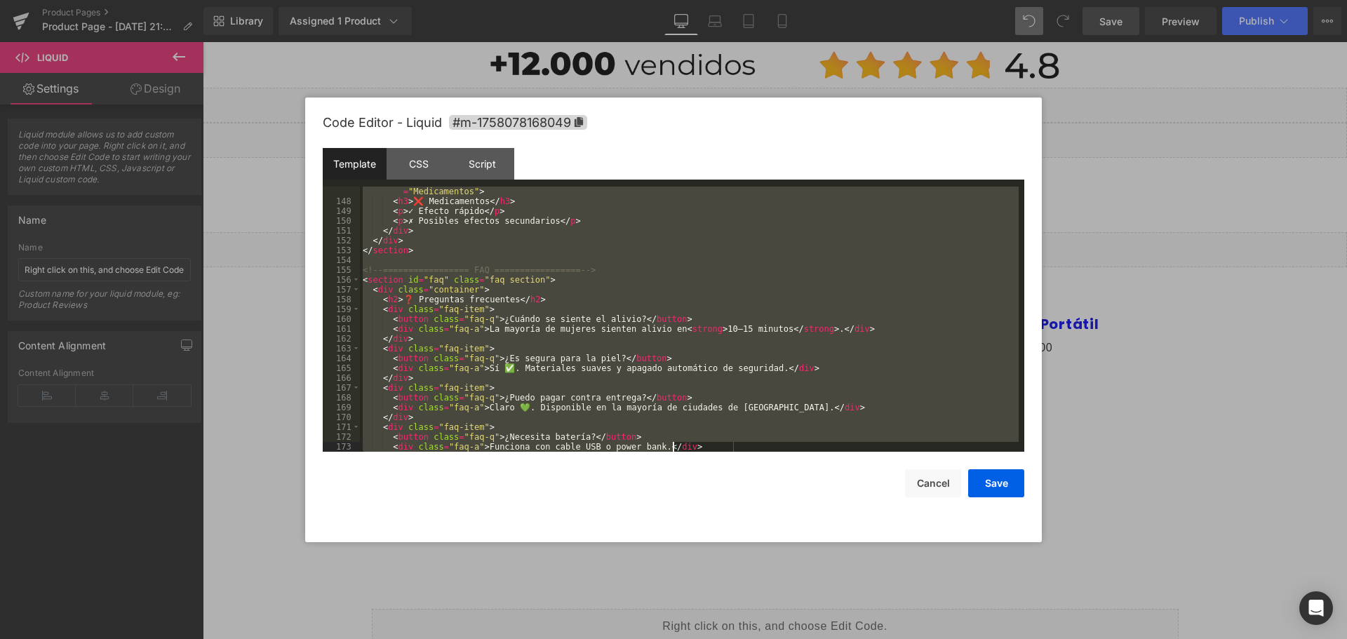
scroll to position [1621, 0]
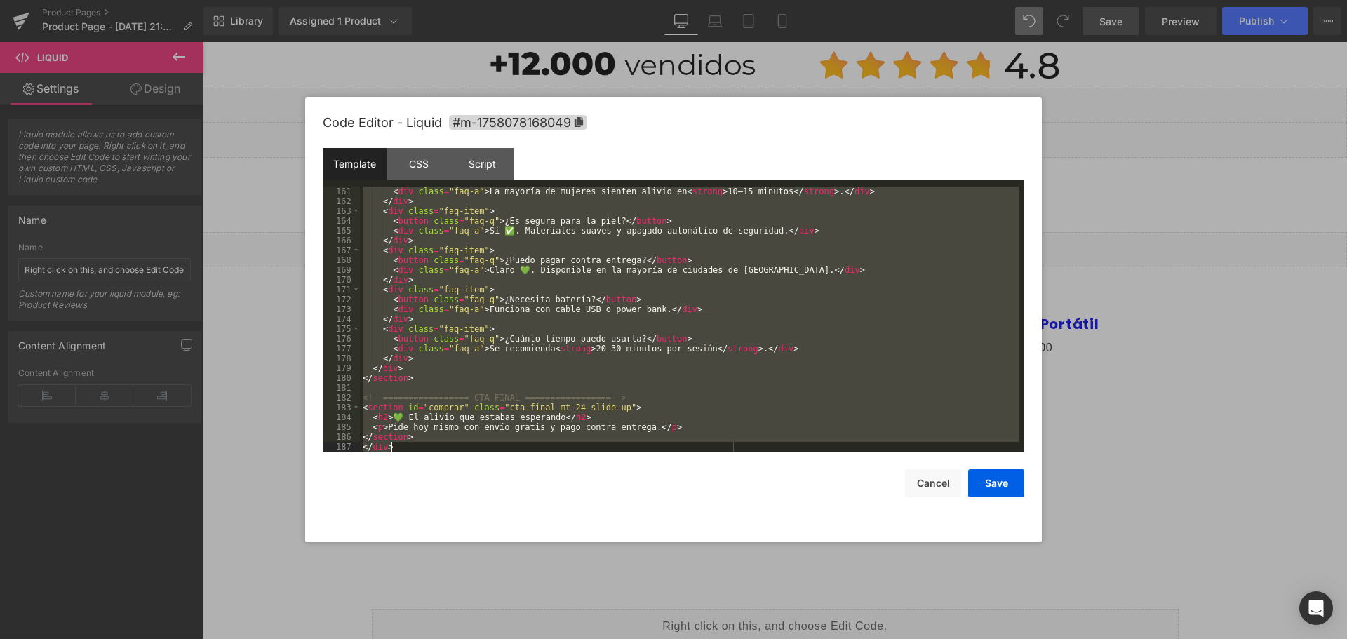
drag, startPoint x: 362, startPoint y: 333, endPoint x: 800, endPoint y: 672, distance: 554.0
click at [800, 638] on html "Countdown Timer You are previewing how the will restyle your page. You can not …" at bounding box center [673, 319] width 1347 height 639
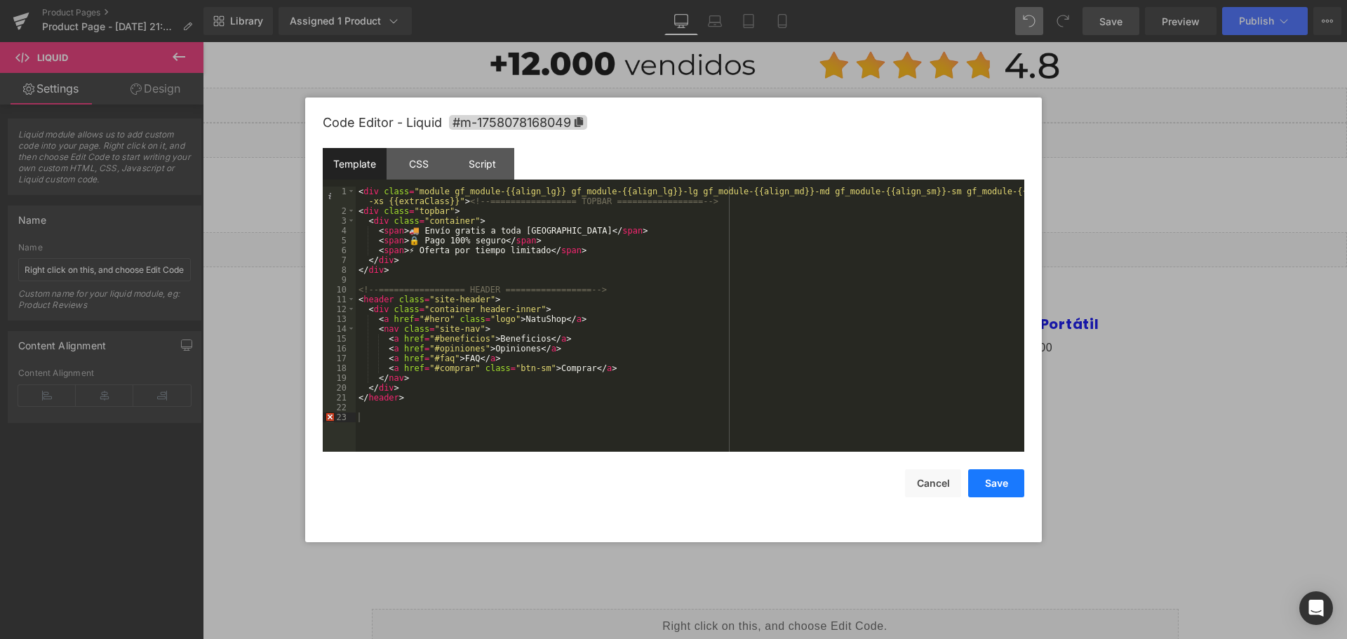
click at [994, 483] on button "Save" at bounding box center [996, 483] width 56 height 28
click at [787, 130] on div "Liquid" at bounding box center [775, 140] width 1144 height 35
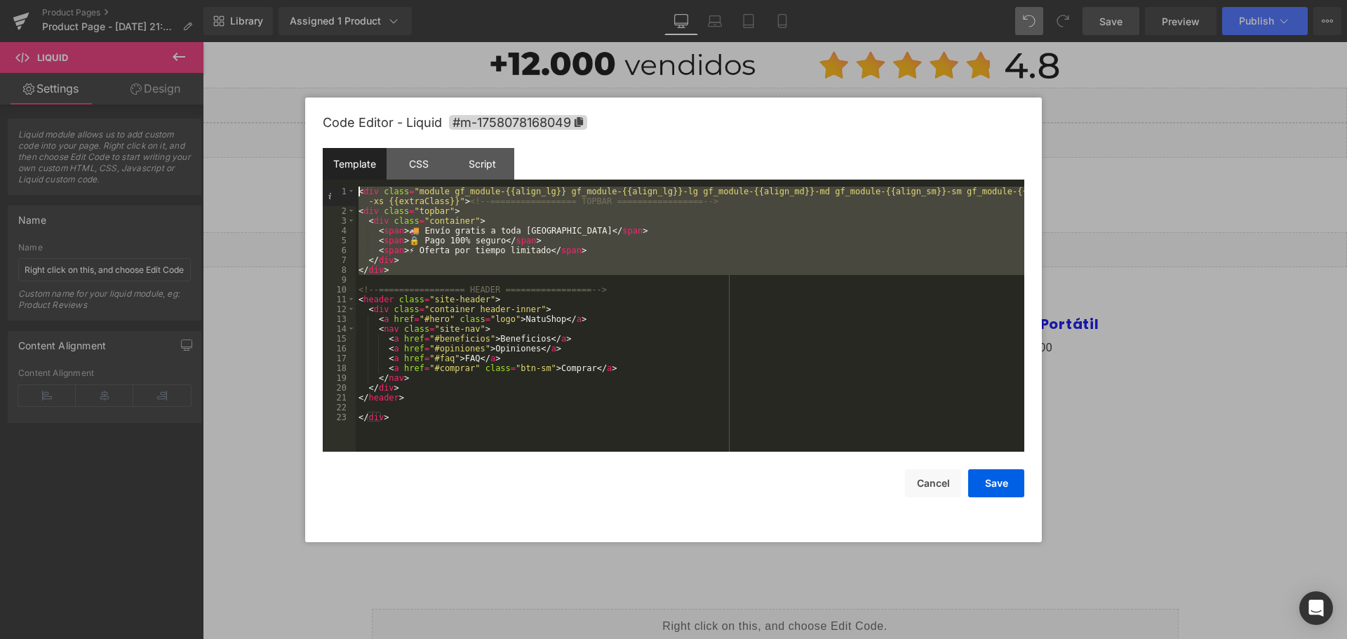
drag, startPoint x: 415, startPoint y: 283, endPoint x: 323, endPoint y: 133, distance: 175.4
click at [323, 133] on div "Code Editor - Liquid #m-1758078168049 Template CSS Script Data 1 2 3 4 5 6 7 8 …" at bounding box center [674, 320] width 702 height 445
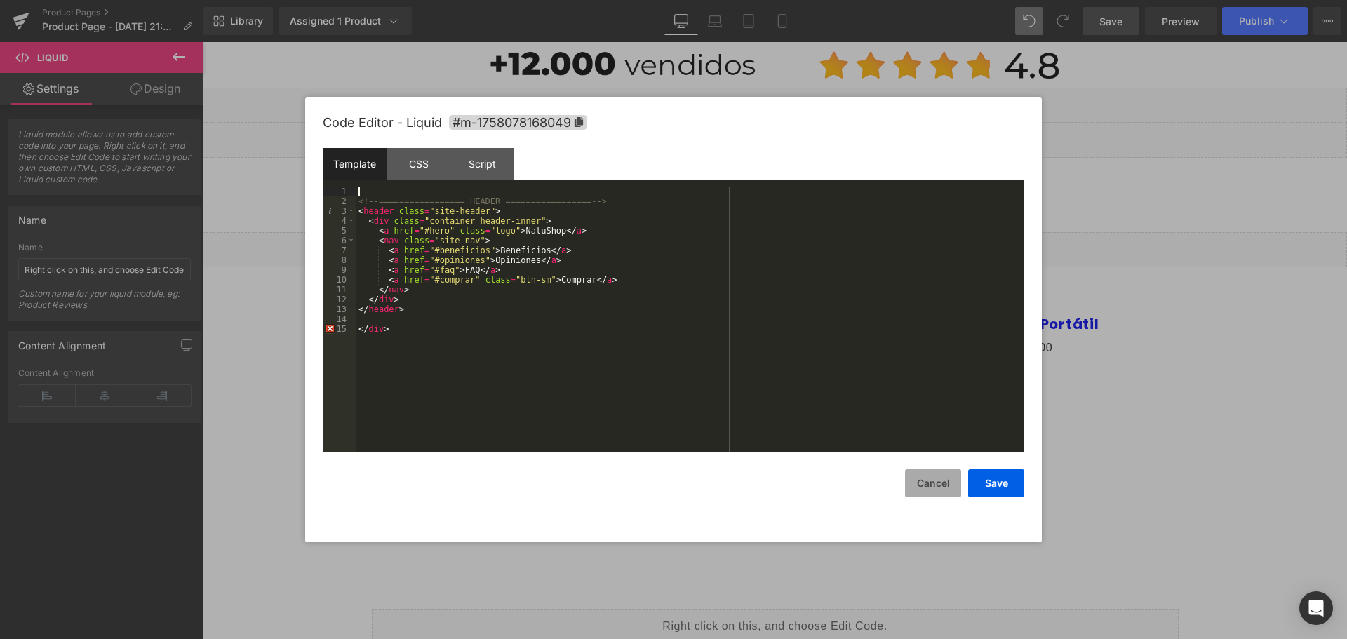
click at [922, 484] on button "Cancel" at bounding box center [933, 483] width 56 height 28
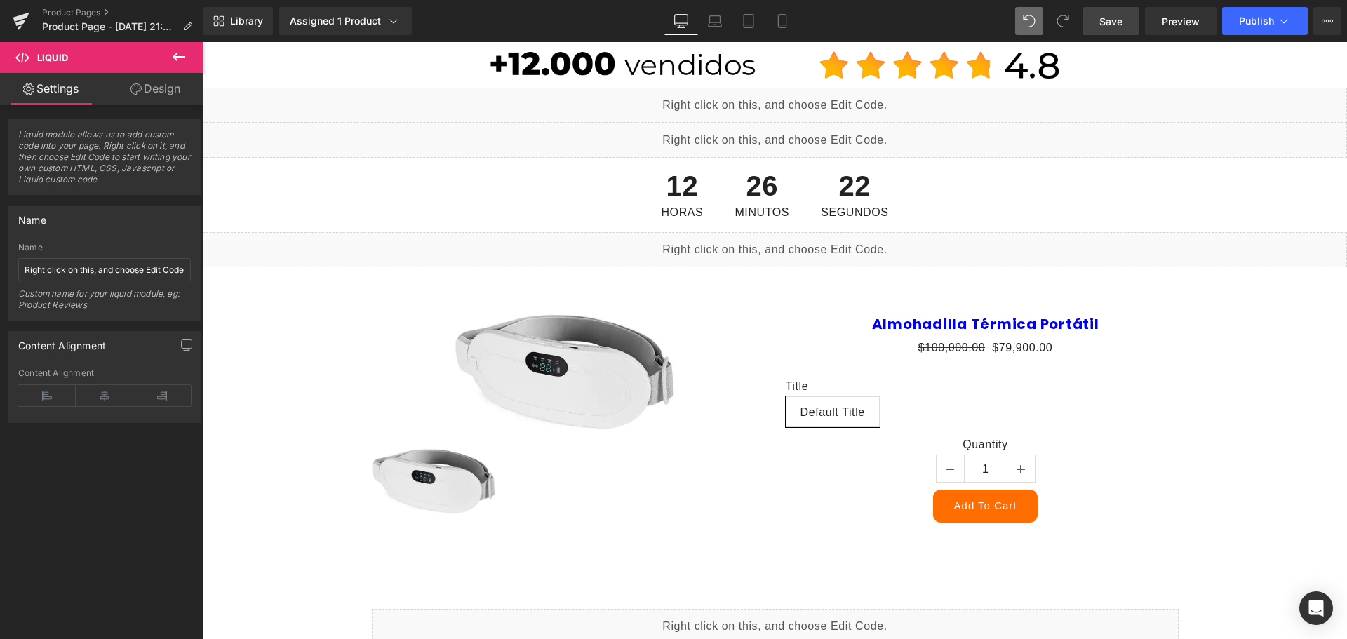
click at [760, 94] on div "Liquid" at bounding box center [775, 105] width 1144 height 35
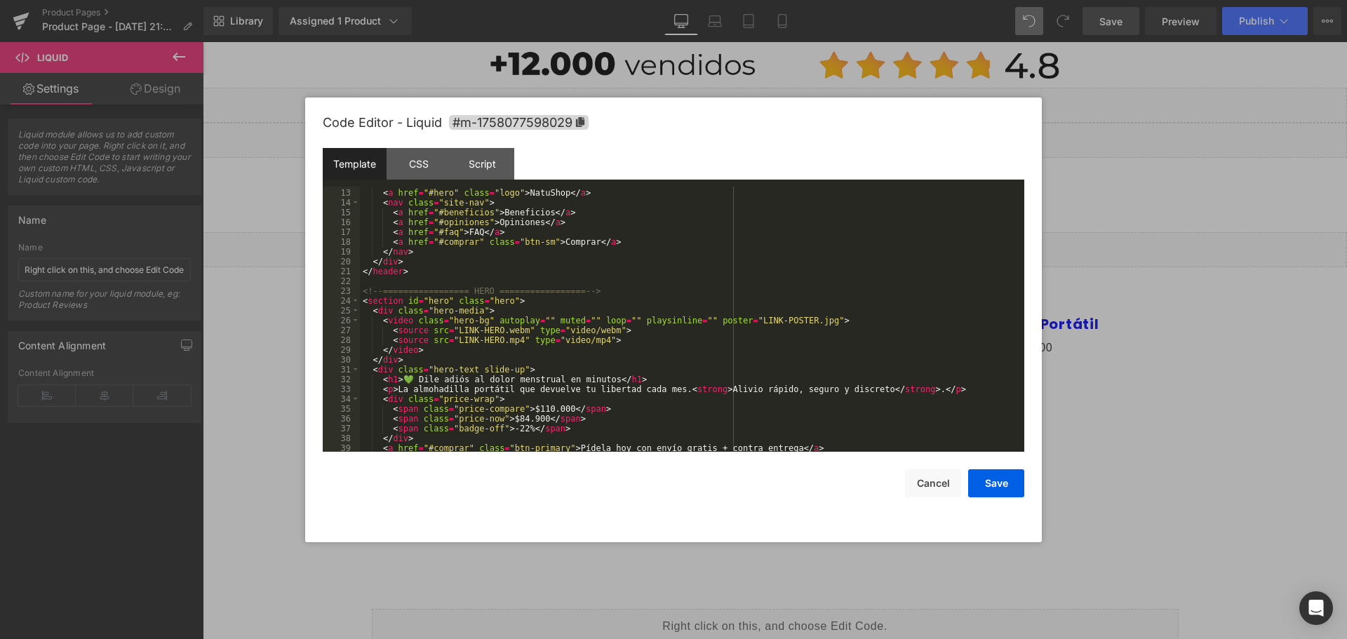
scroll to position [126, 0]
click at [920, 483] on button "Cancel" at bounding box center [933, 483] width 56 height 28
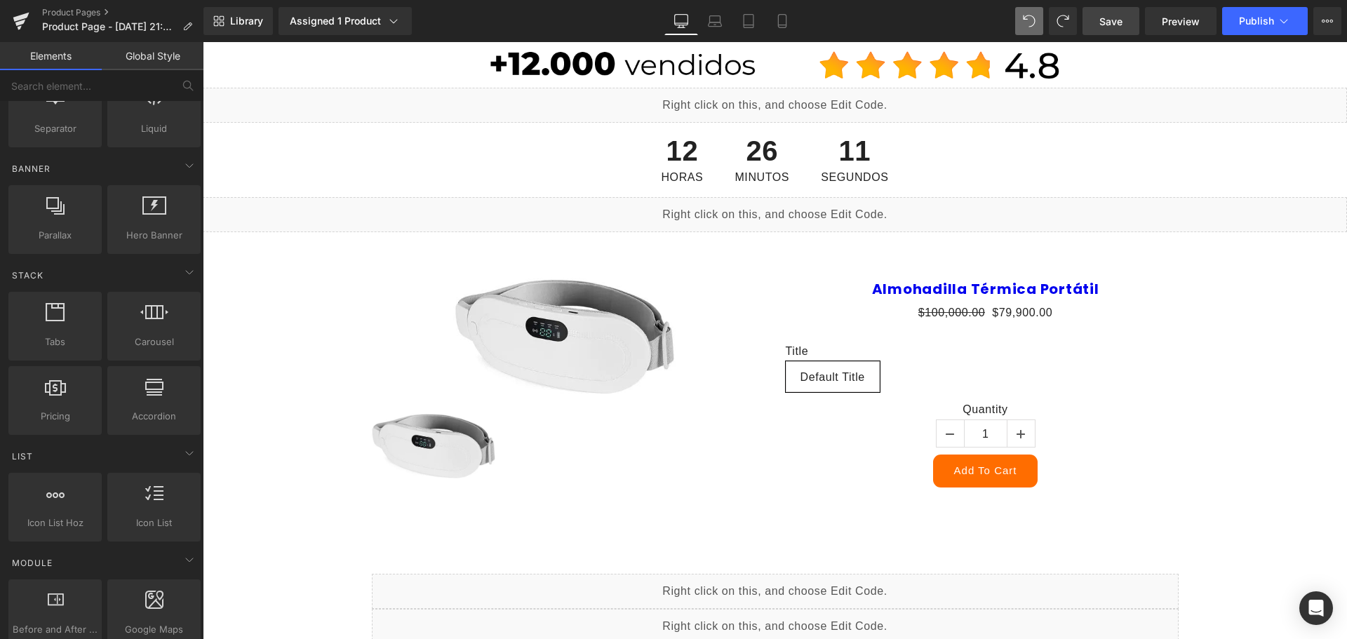
scroll to position [0, 0]
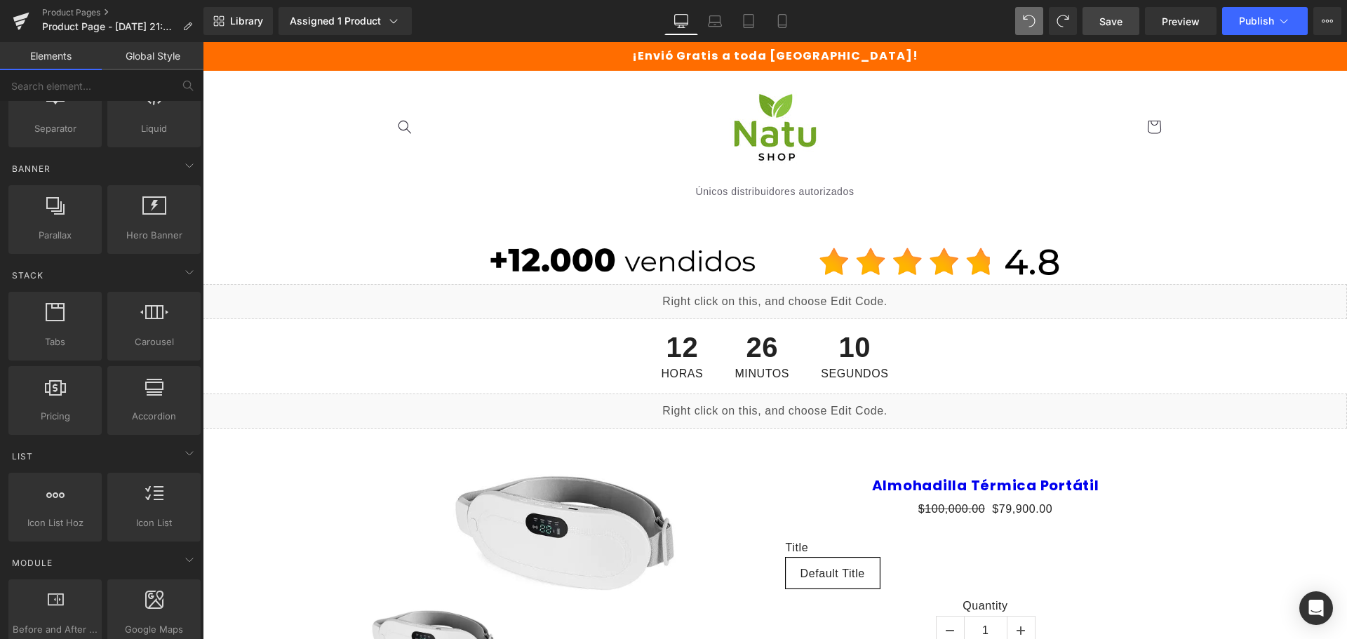
click at [765, 293] on icon at bounding box center [763, 296] width 7 height 7
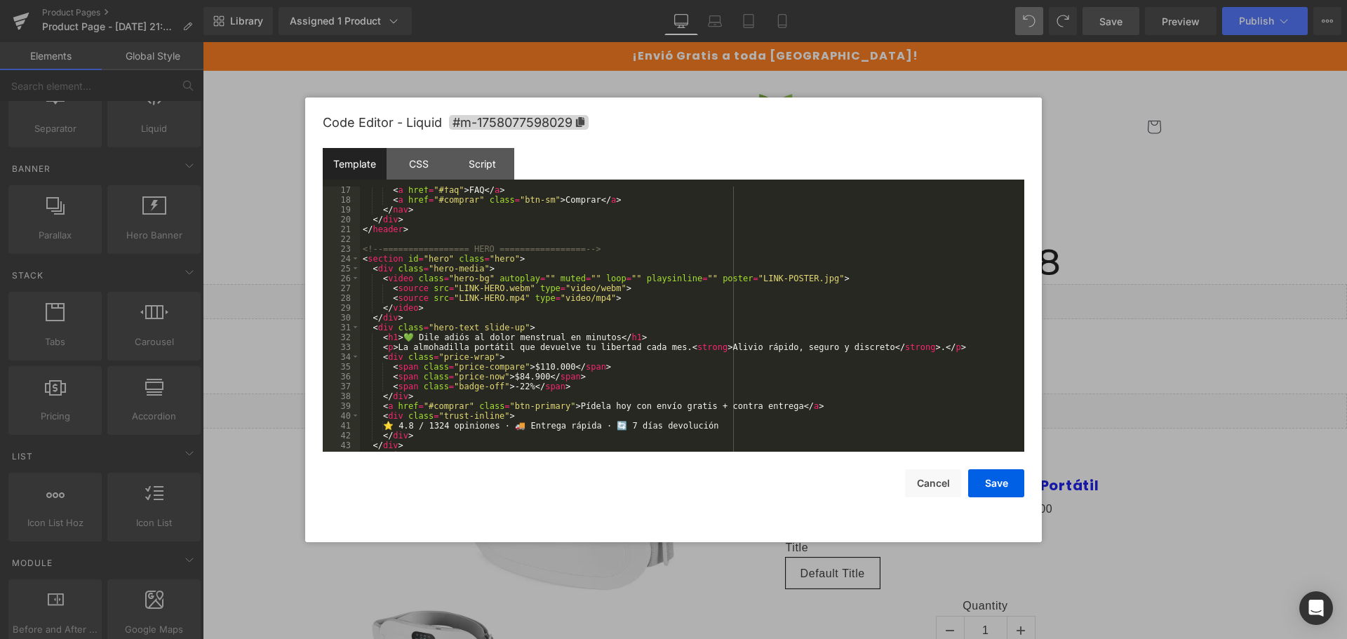
scroll to position [210, 0]
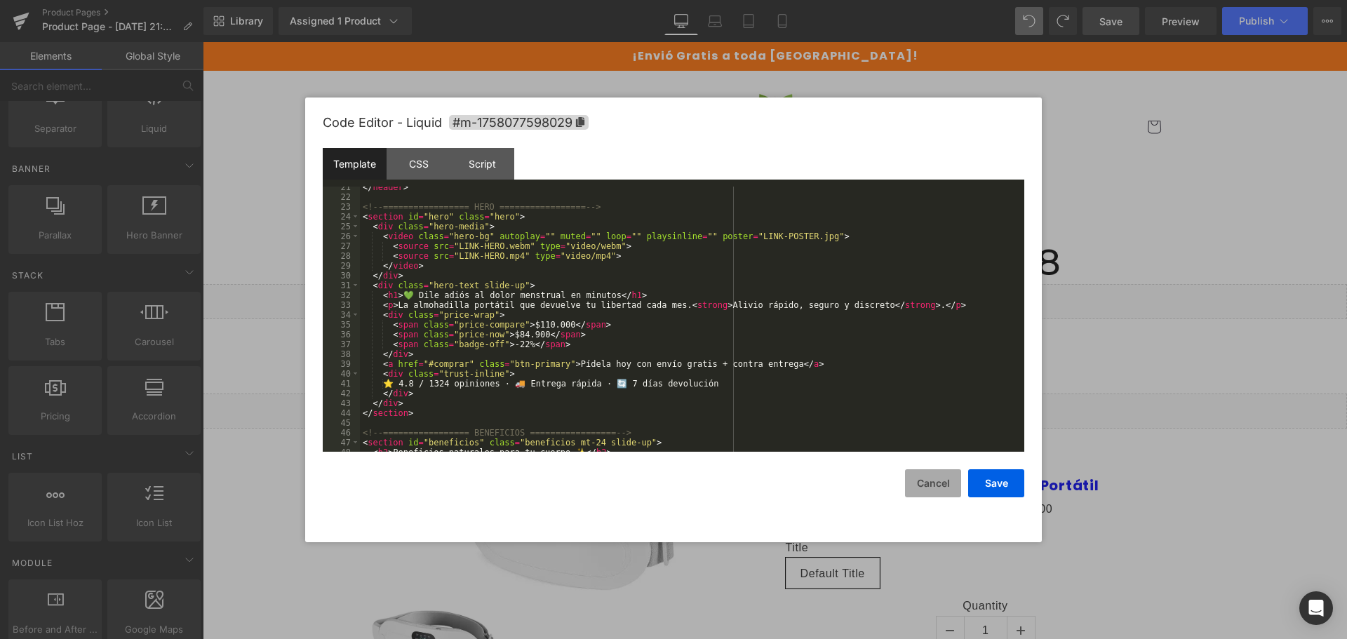
click at [932, 481] on button "Cancel" at bounding box center [933, 483] width 56 height 28
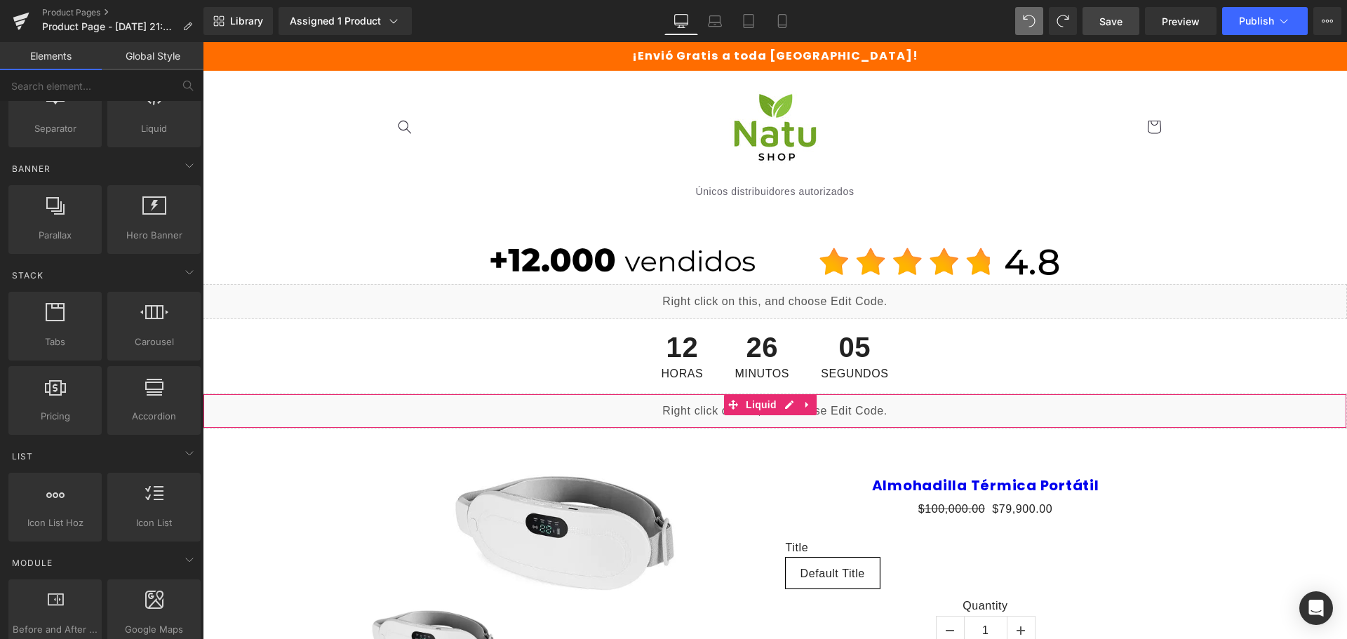
click at [789, 409] on div "Liquid" at bounding box center [775, 411] width 1144 height 35
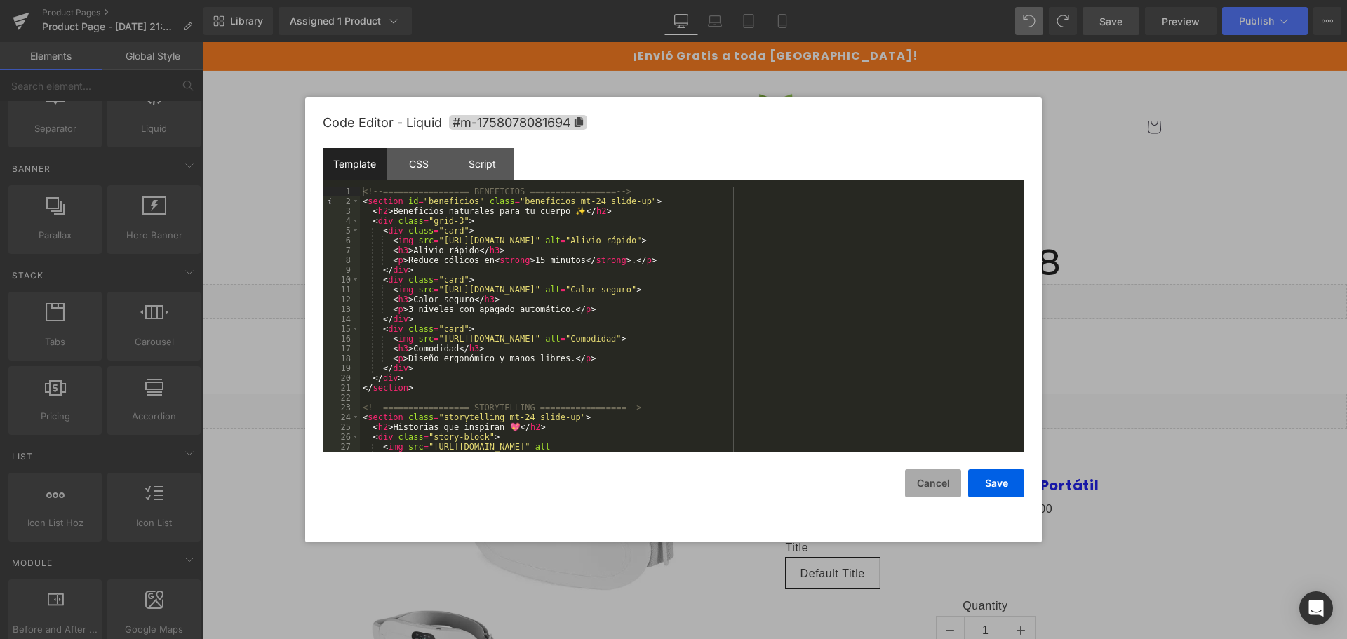
drag, startPoint x: 939, startPoint y: 491, endPoint x: 673, endPoint y: 281, distance: 339.1
click at [939, 491] on button "Cancel" at bounding box center [933, 483] width 56 height 28
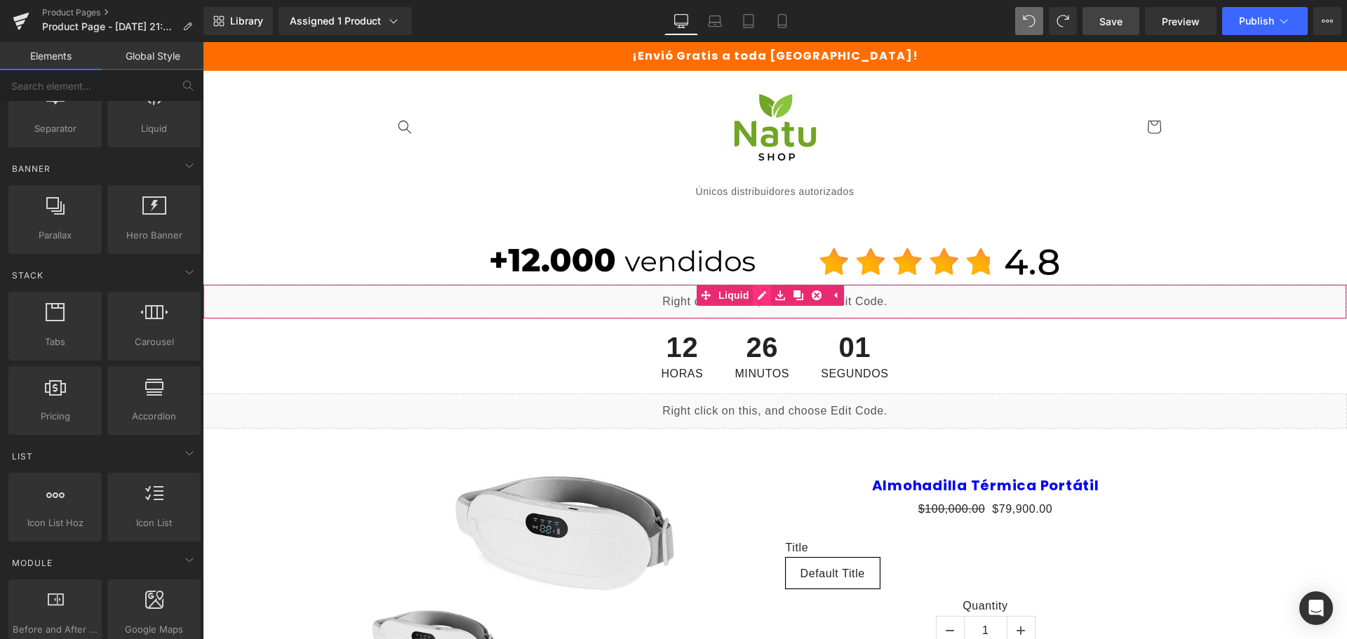
click at [766, 293] on div "Liquid" at bounding box center [775, 301] width 1144 height 35
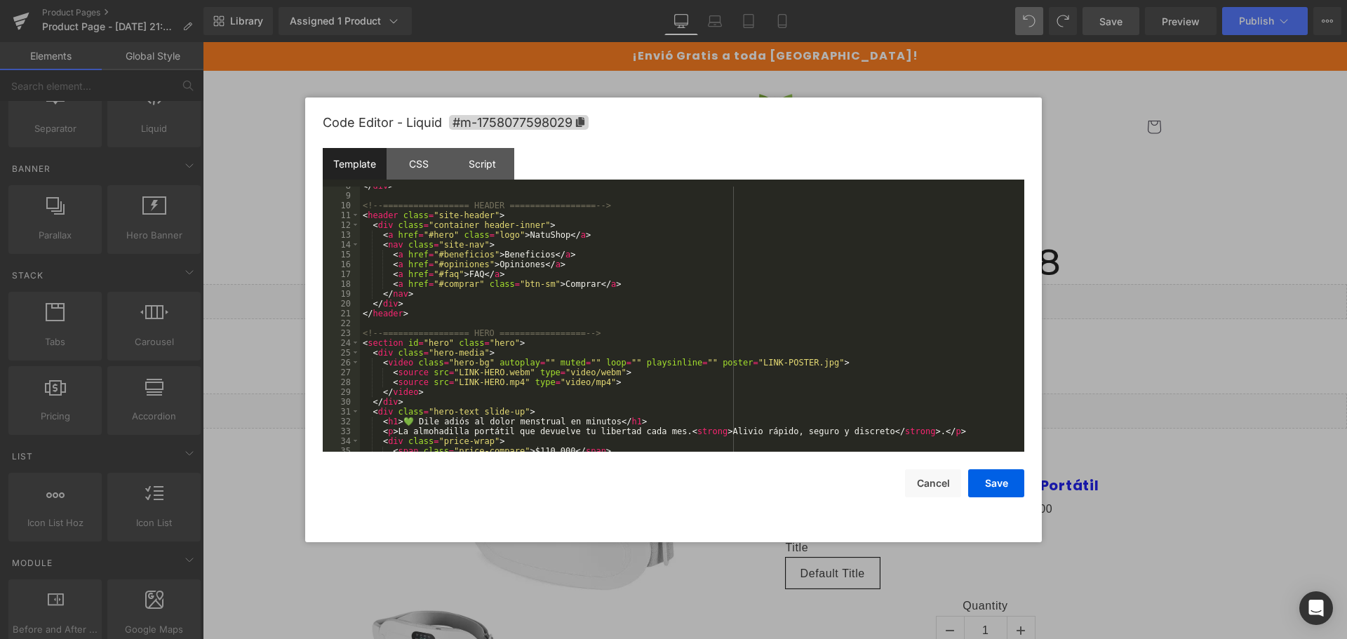
scroll to position [126, 0]
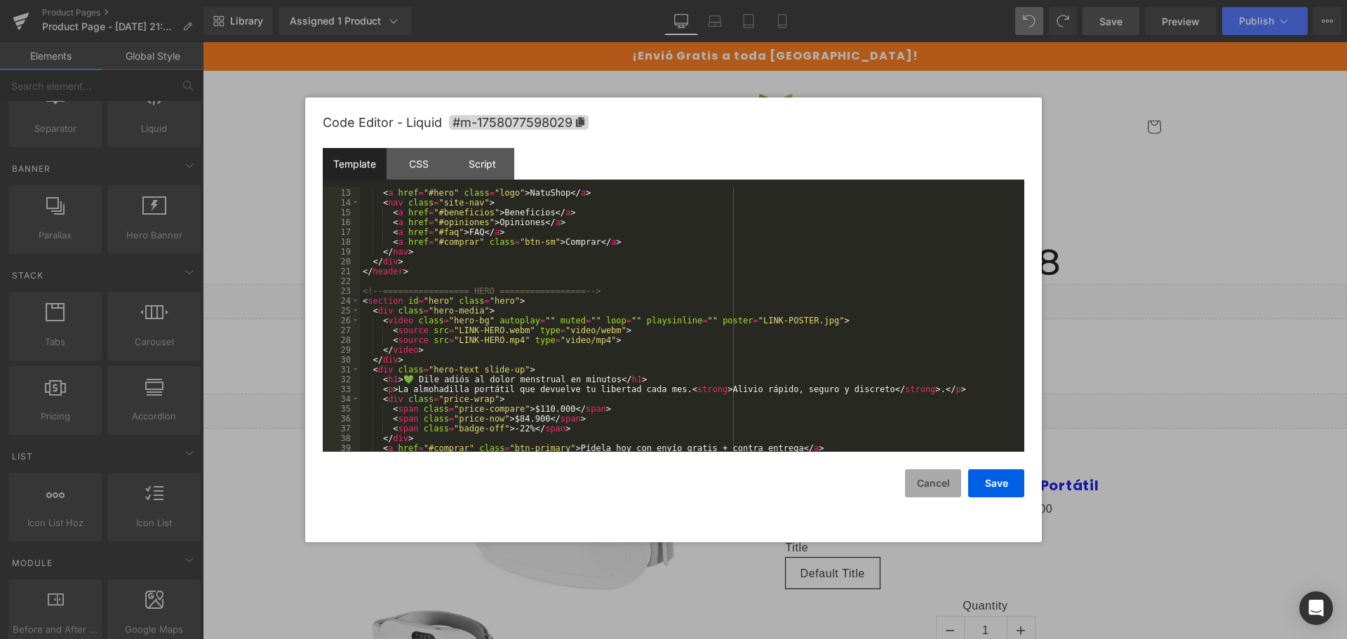
click at [940, 489] on button "Cancel" at bounding box center [933, 483] width 56 height 28
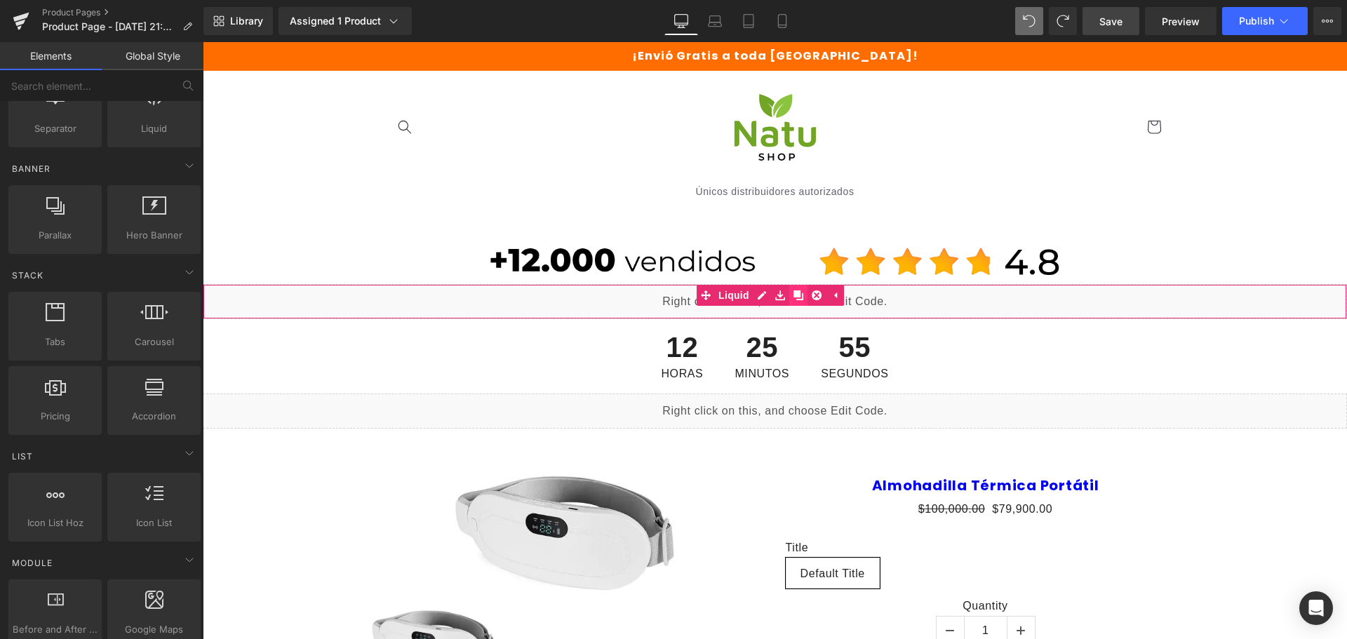
click at [793, 293] on icon at bounding box center [798, 295] width 10 height 10
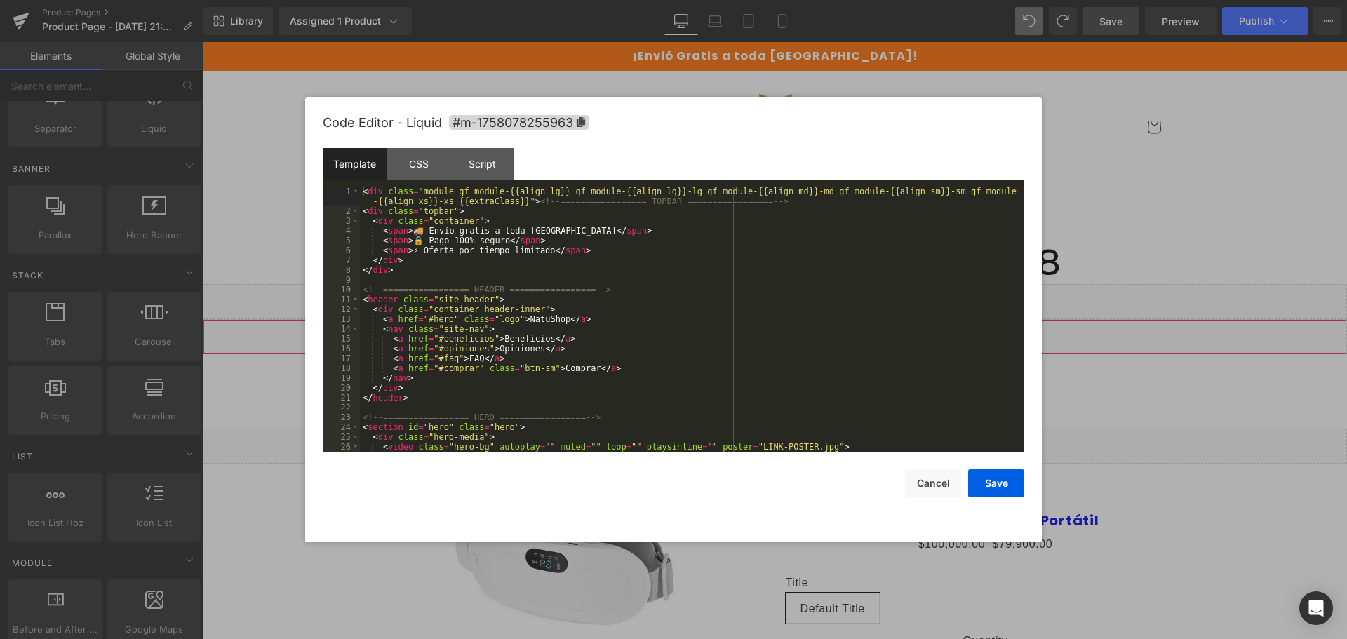
click at [780, 334] on div "Liquid" at bounding box center [775, 336] width 1144 height 35
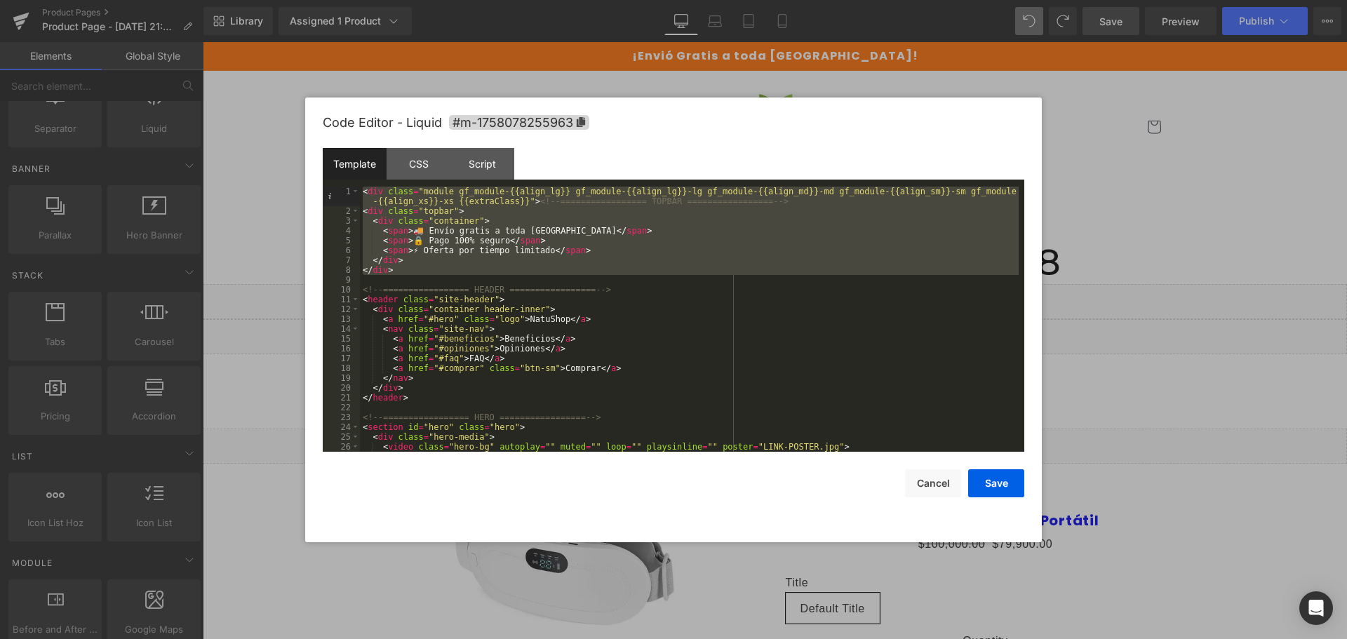
drag, startPoint x: 393, startPoint y: 266, endPoint x: 316, endPoint y: 132, distance: 154.6
click at [316, 132] on div "Code Editor - Liquid #m-1758078255963 Template CSS Script Data 1 2 3 4 5 6 7 8 …" at bounding box center [673, 320] width 737 height 445
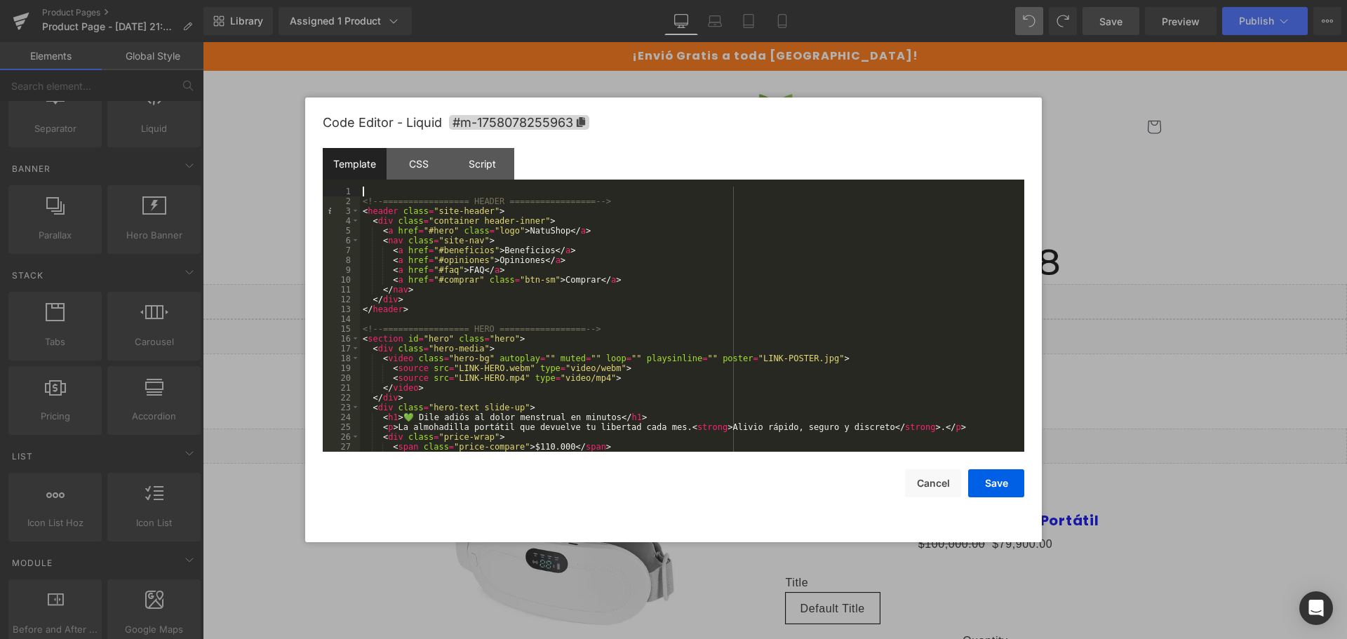
scroll to position [0, 0]
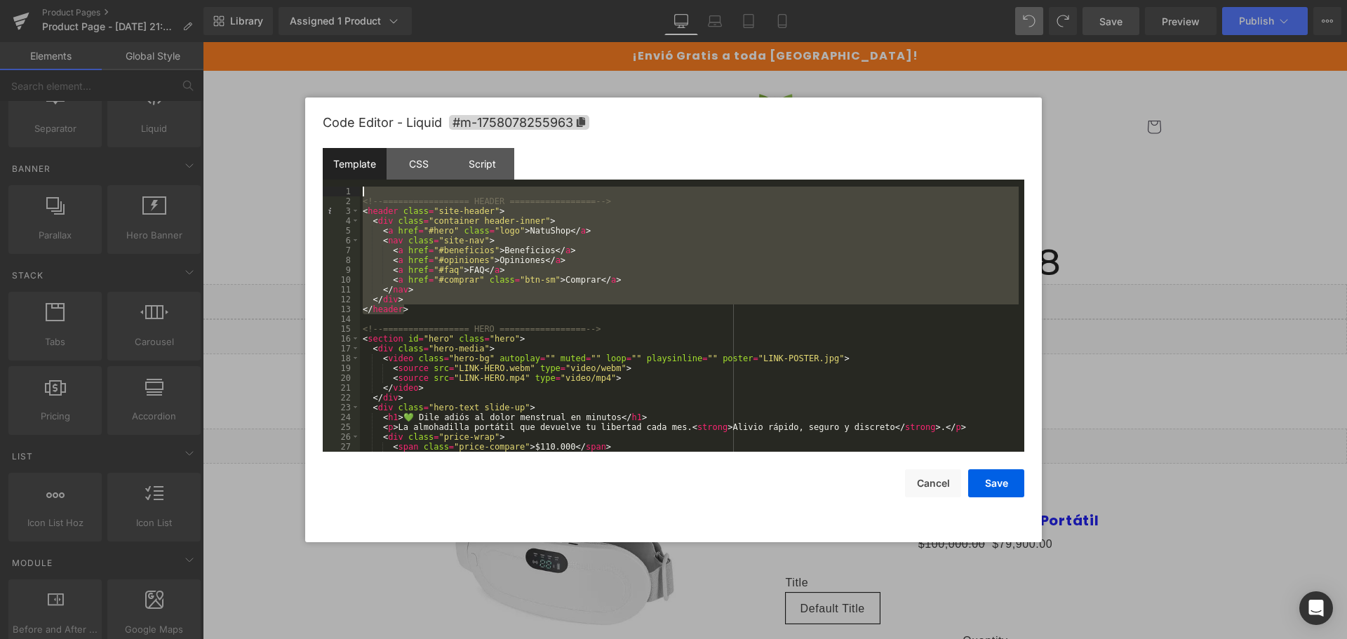
drag, startPoint x: 383, startPoint y: 288, endPoint x: 294, endPoint y: 147, distance: 167.4
click at [294, 147] on body "Countdown Timer You are previewing how the will restyle your page. You can not …" at bounding box center [673, 319] width 1347 height 639
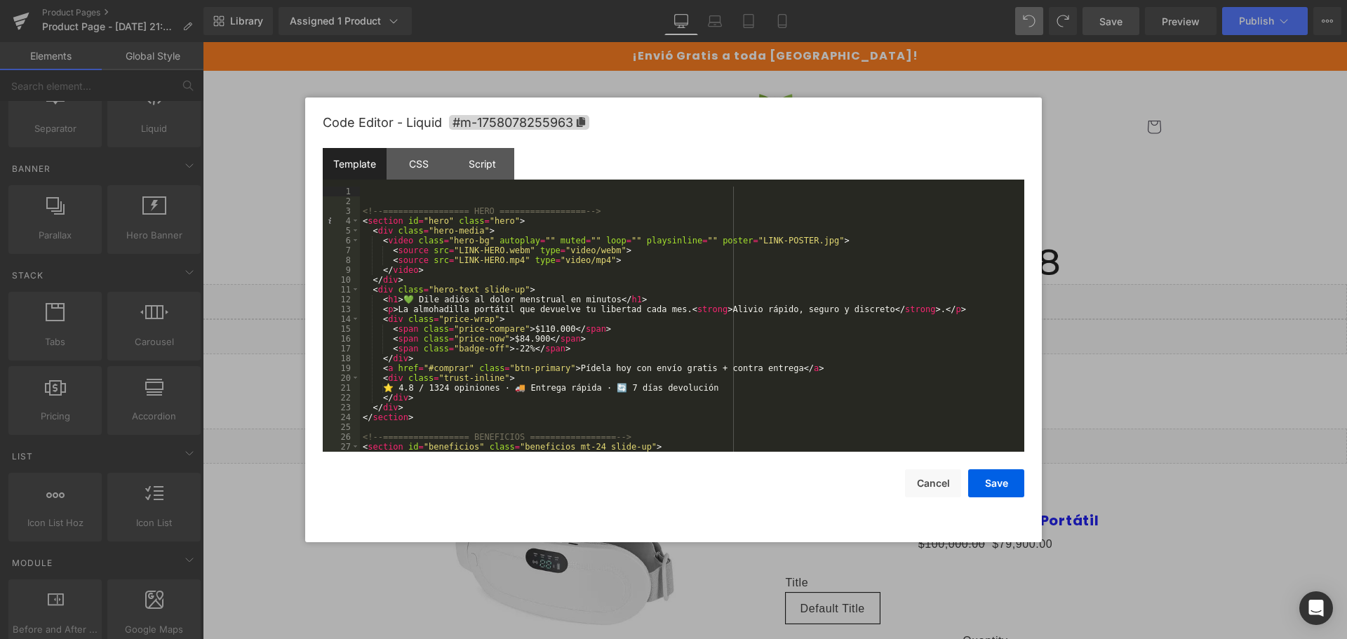
click at [363, 212] on div "<!-- ================= HERO ================= --> < section id = "hero" class =…" at bounding box center [689, 329] width 659 height 285
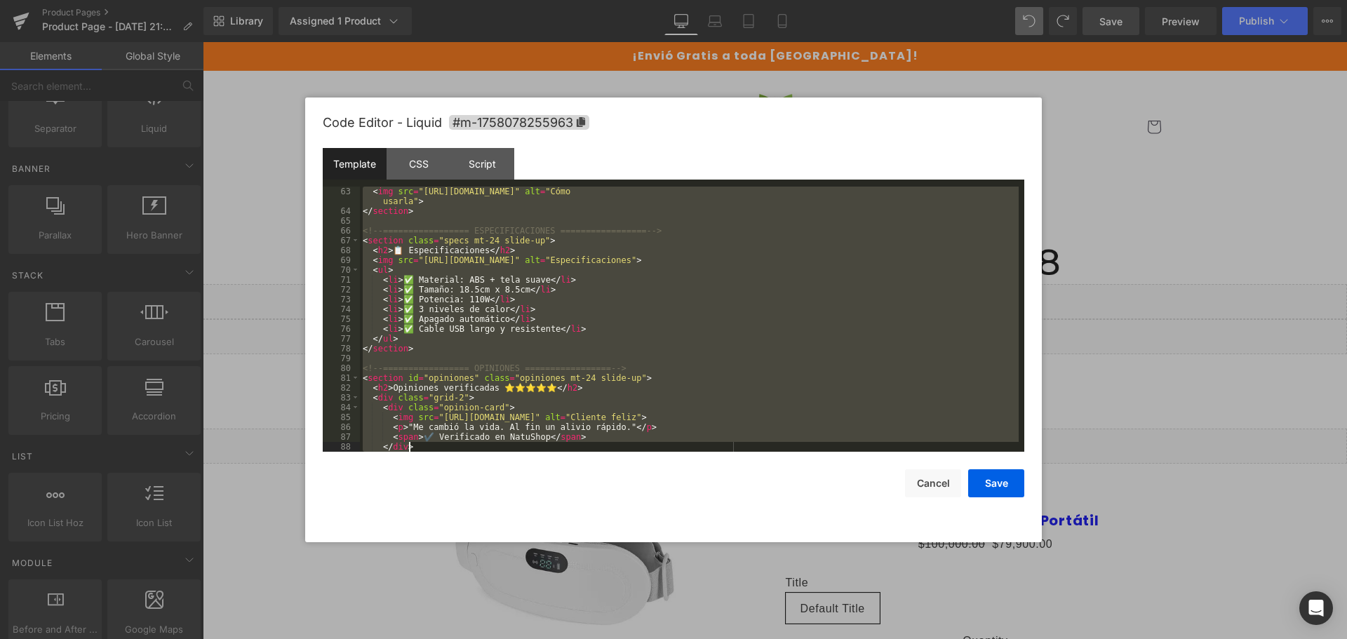
scroll to position [1395, 0]
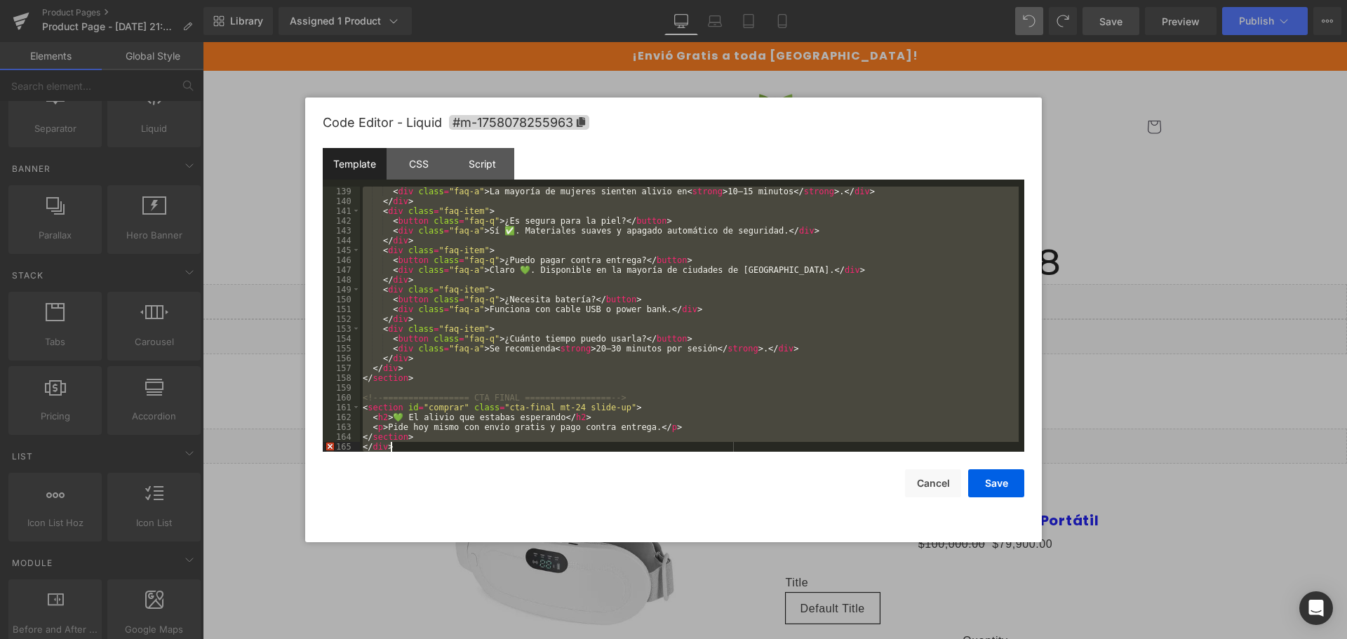
drag, startPoint x: 371, startPoint y: 380, endPoint x: 769, endPoint y: 624, distance: 466.3
click at [769, 624] on body "Countdown Timer You are previewing how the will restyle your page. You can not …" at bounding box center [673, 319] width 1347 height 639
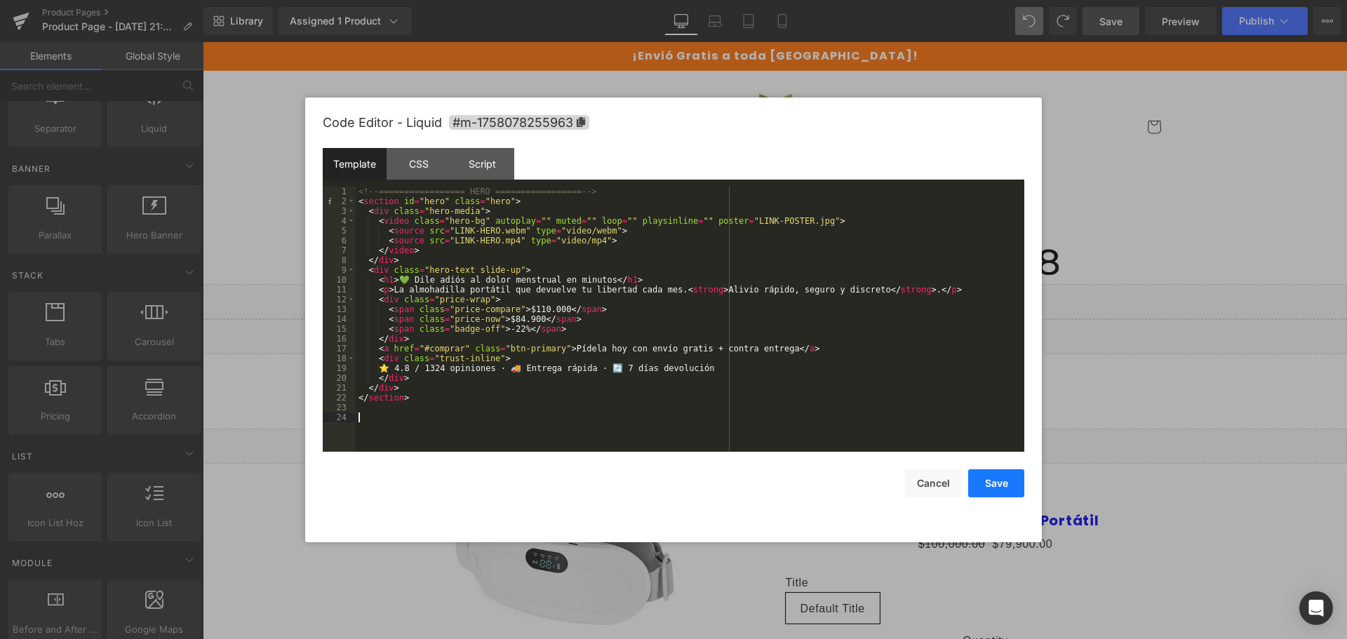
click at [1010, 485] on button "Save" at bounding box center [996, 483] width 56 height 28
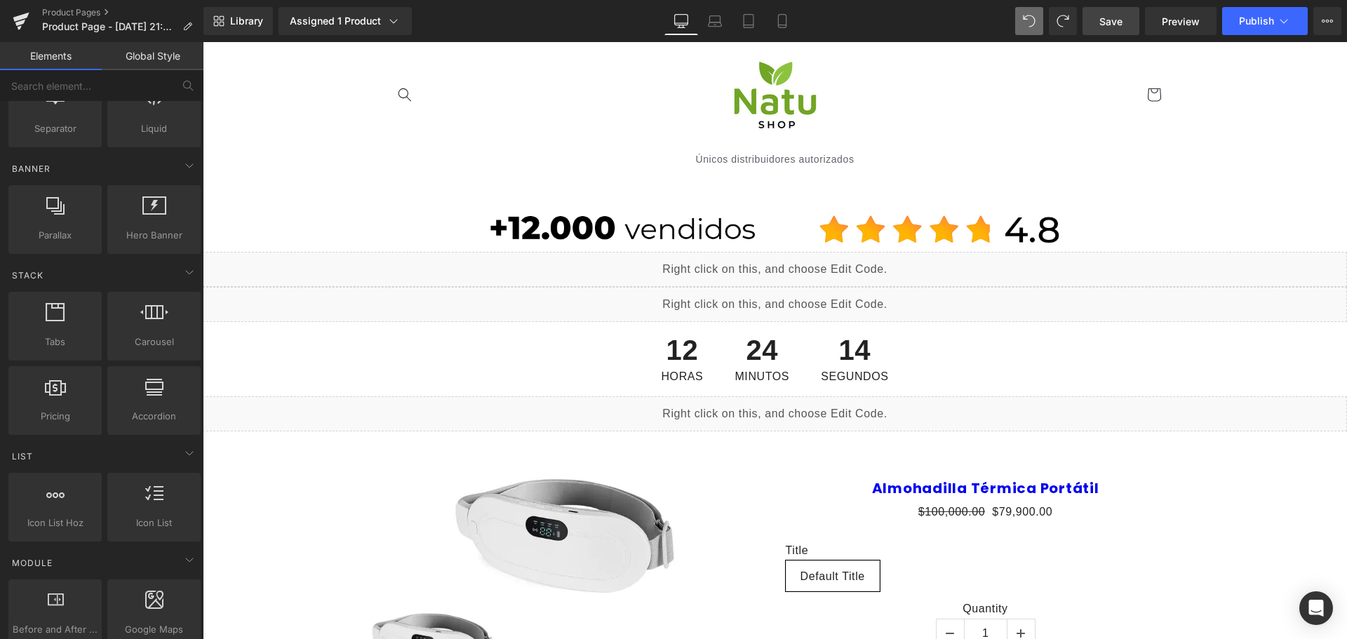
scroll to position [0, 0]
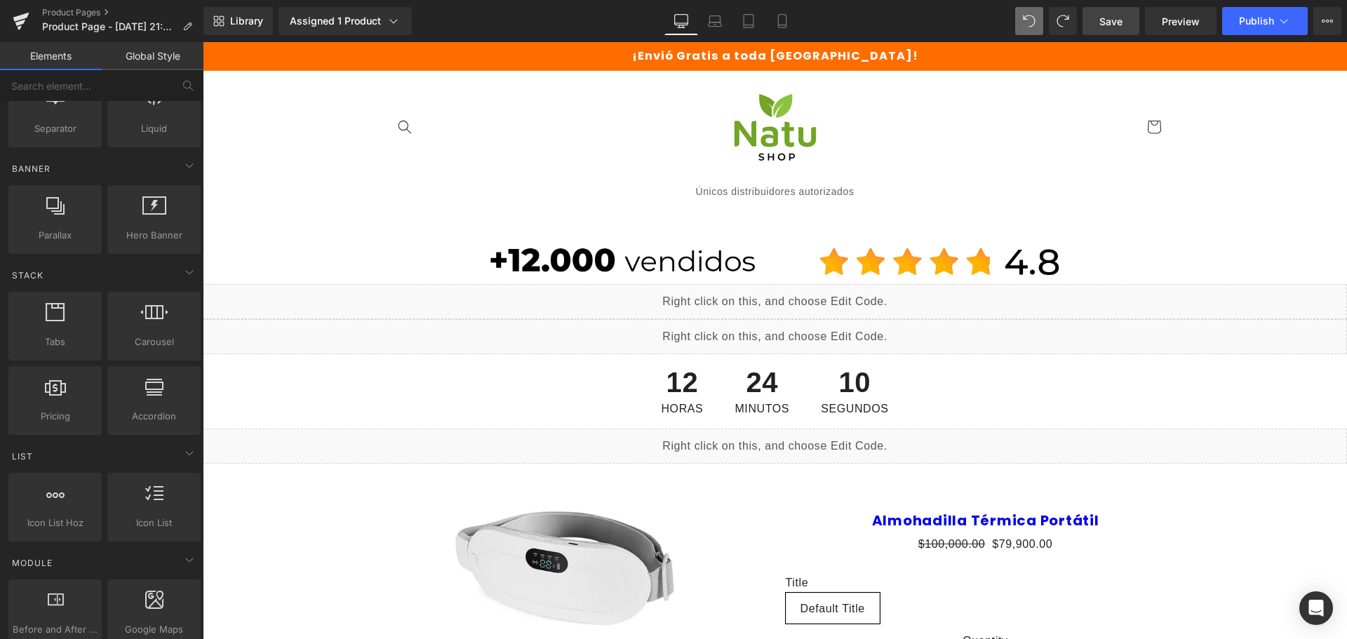
click at [763, 288] on div "Liquid" at bounding box center [775, 301] width 1144 height 35
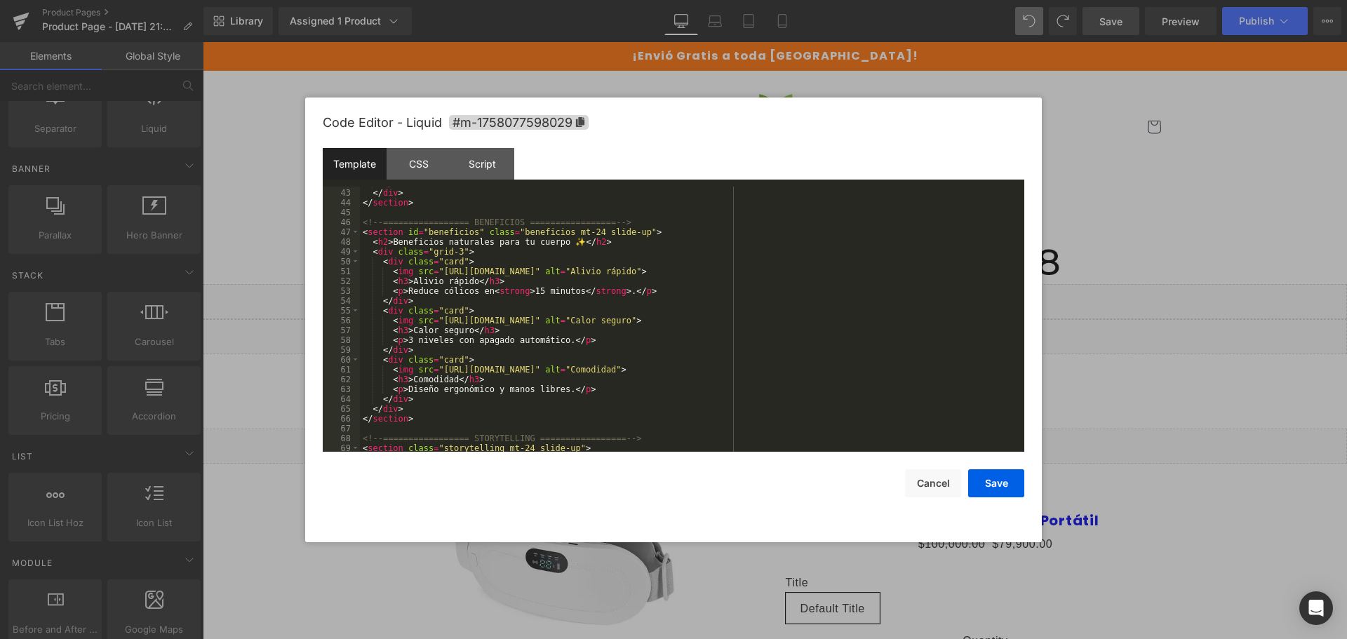
scroll to position [547, 0]
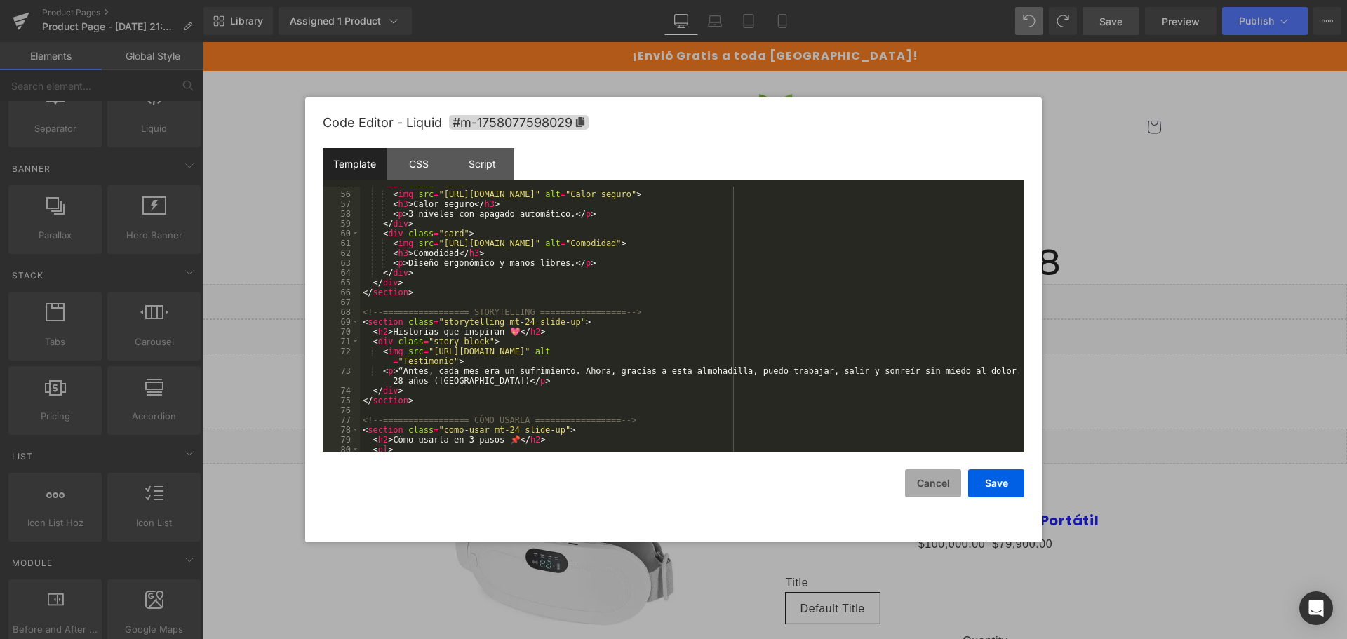
click at [947, 476] on button "Cancel" at bounding box center [933, 483] width 56 height 28
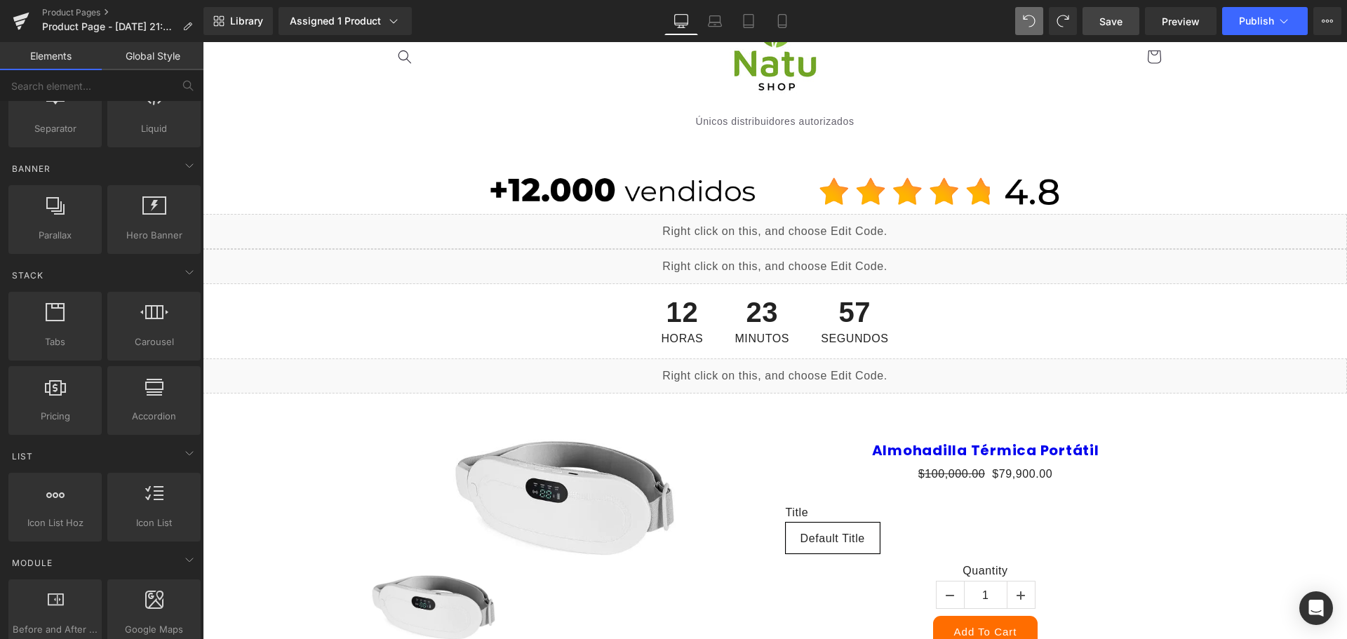
scroll to position [210, 0]
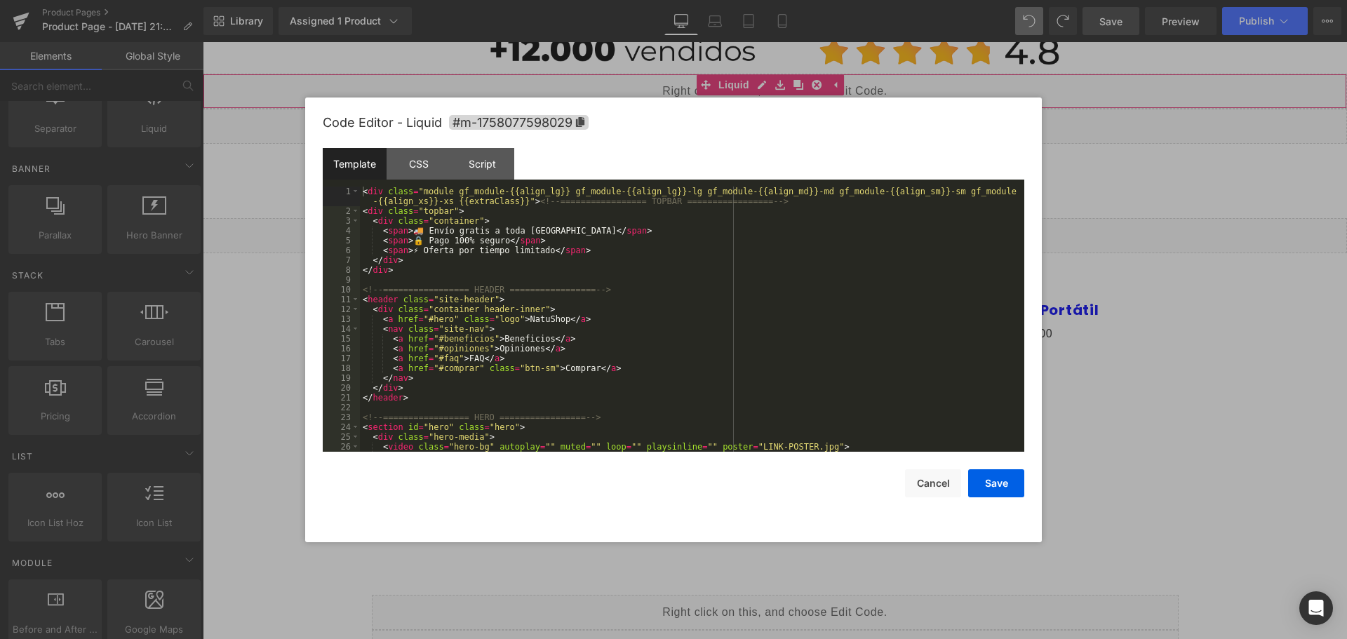
click at [759, 83] on div "Liquid" at bounding box center [775, 91] width 1144 height 35
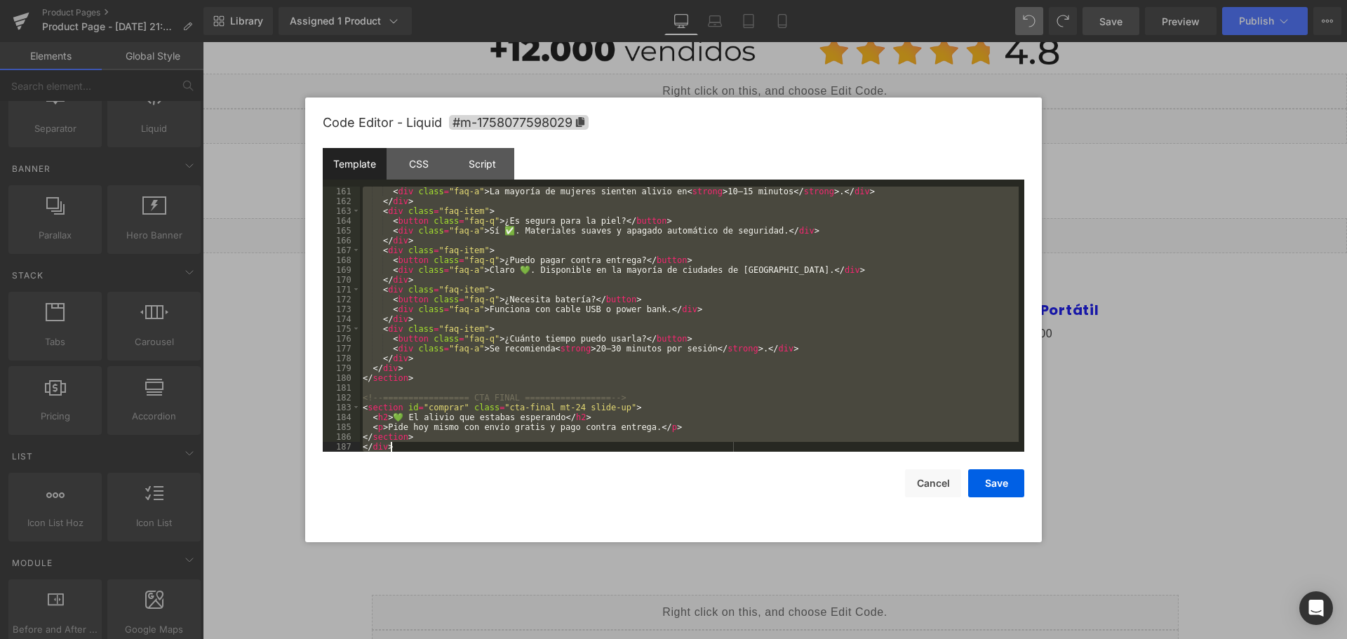
scroll to position [1621, 0]
drag, startPoint x: 362, startPoint y: 331, endPoint x: 690, endPoint y: 611, distance: 430.9
click at [690, 611] on body "Countdown Timer You are previewing how the will restyle your page. You can not …" at bounding box center [673, 319] width 1347 height 639
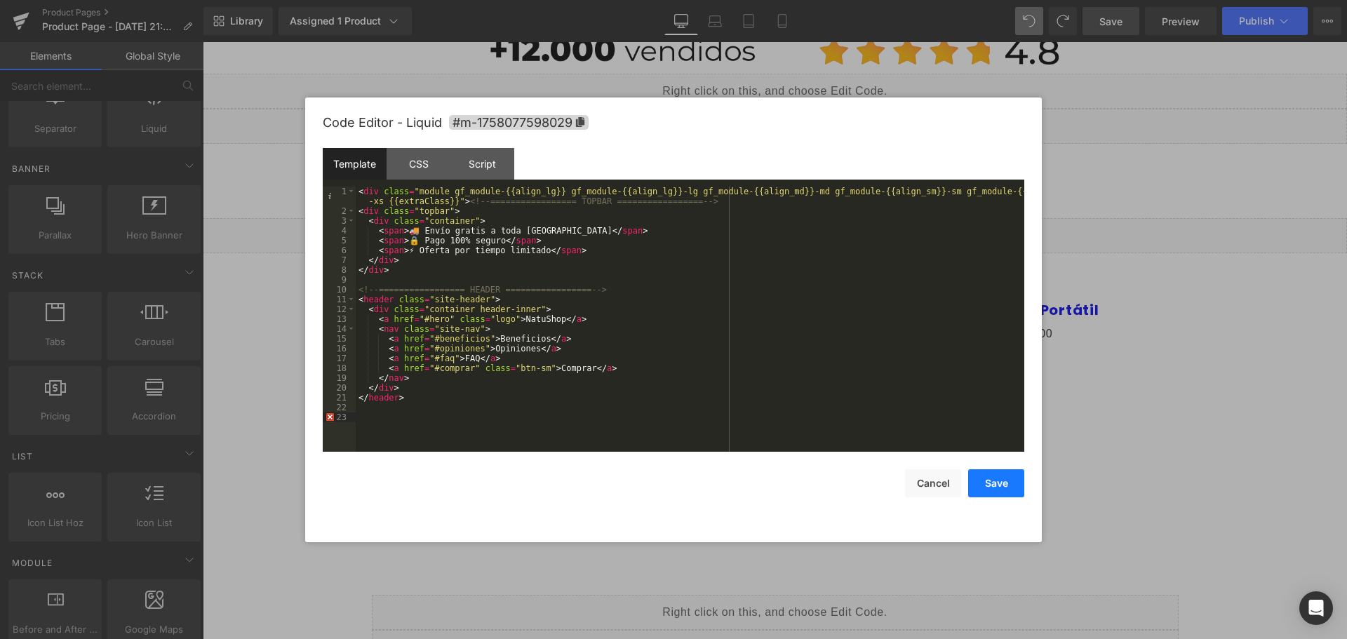
click at [981, 479] on button "Save" at bounding box center [996, 483] width 56 height 28
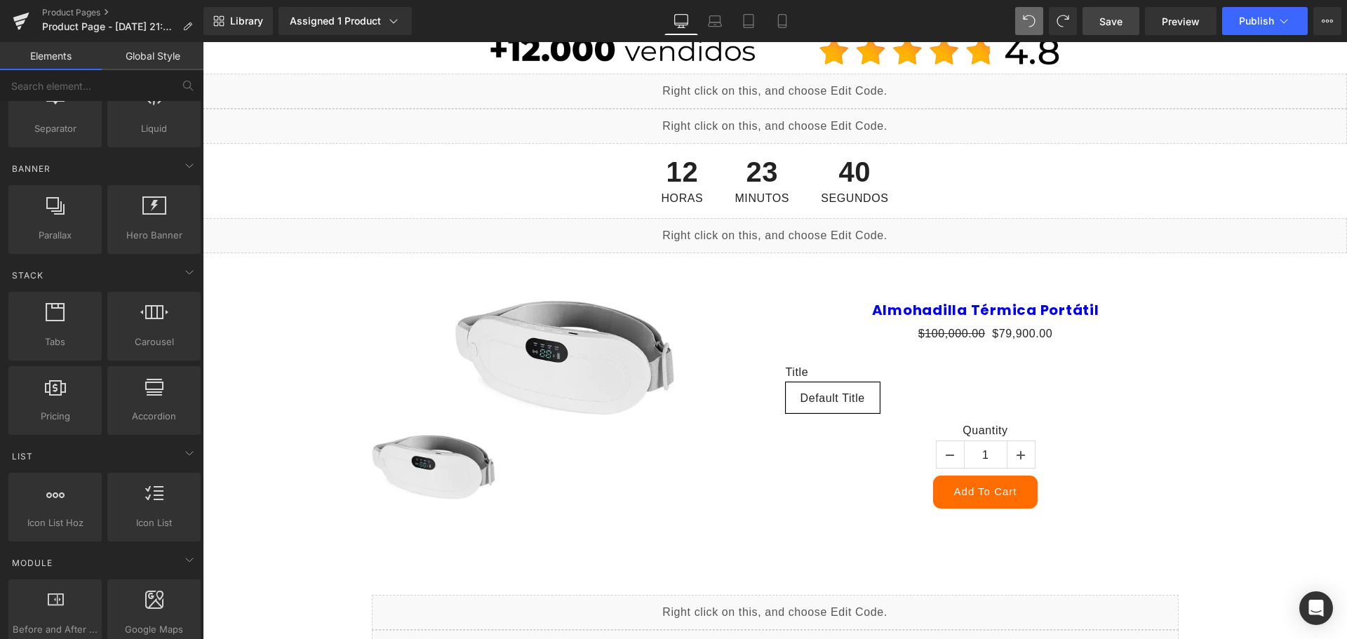
click at [791, 119] on div "Liquid" at bounding box center [775, 126] width 1144 height 35
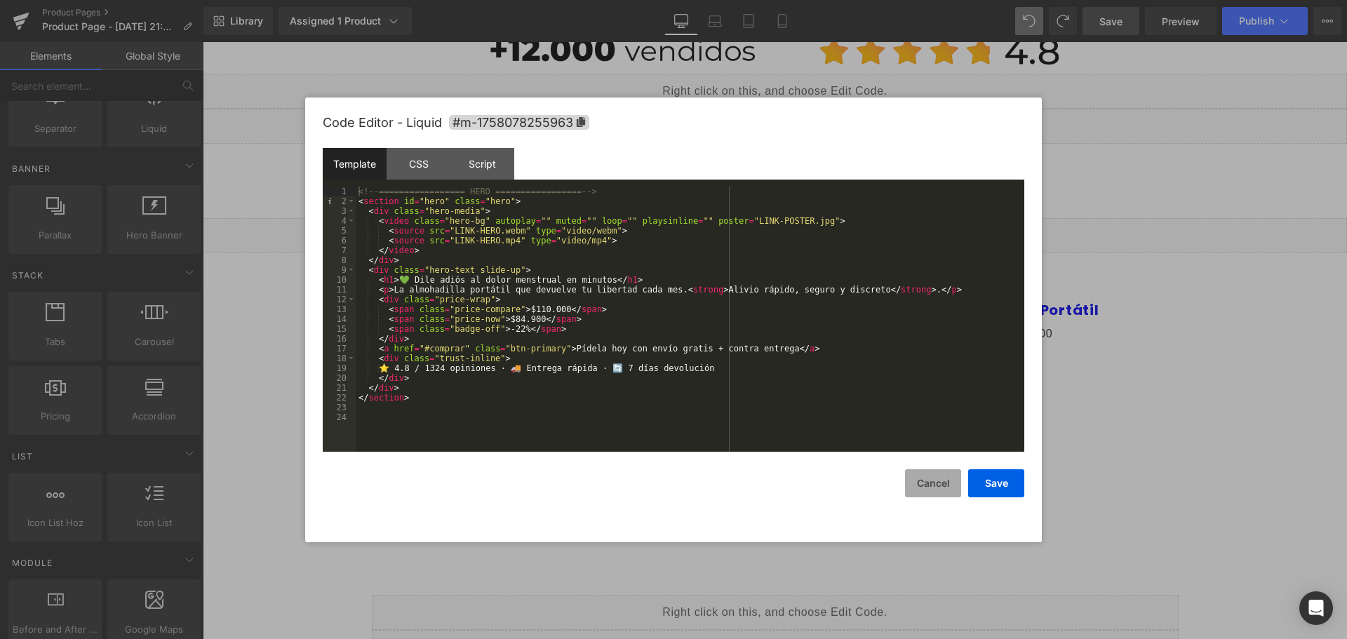
click at [918, 490] on button "Cancel" at bounding box center [933, 483] width 56 height 28
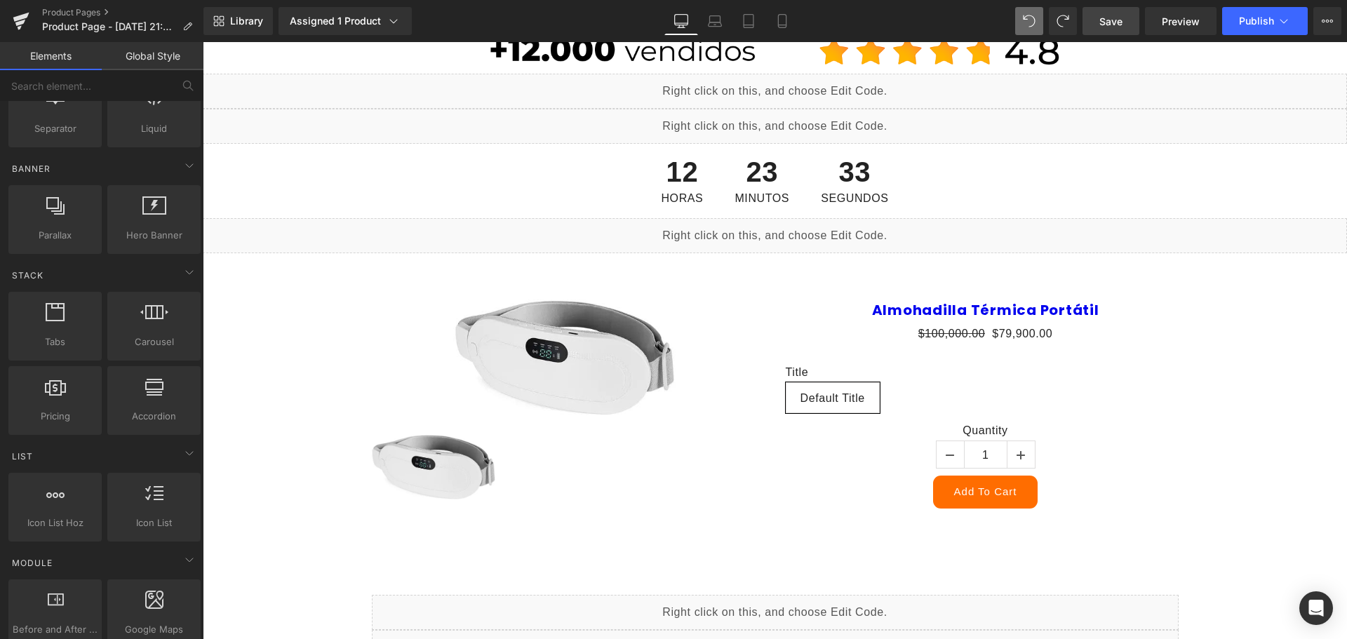
click at [786, 89] on div "Liquid" at bounding box center [775, 91] width 1144 height 35
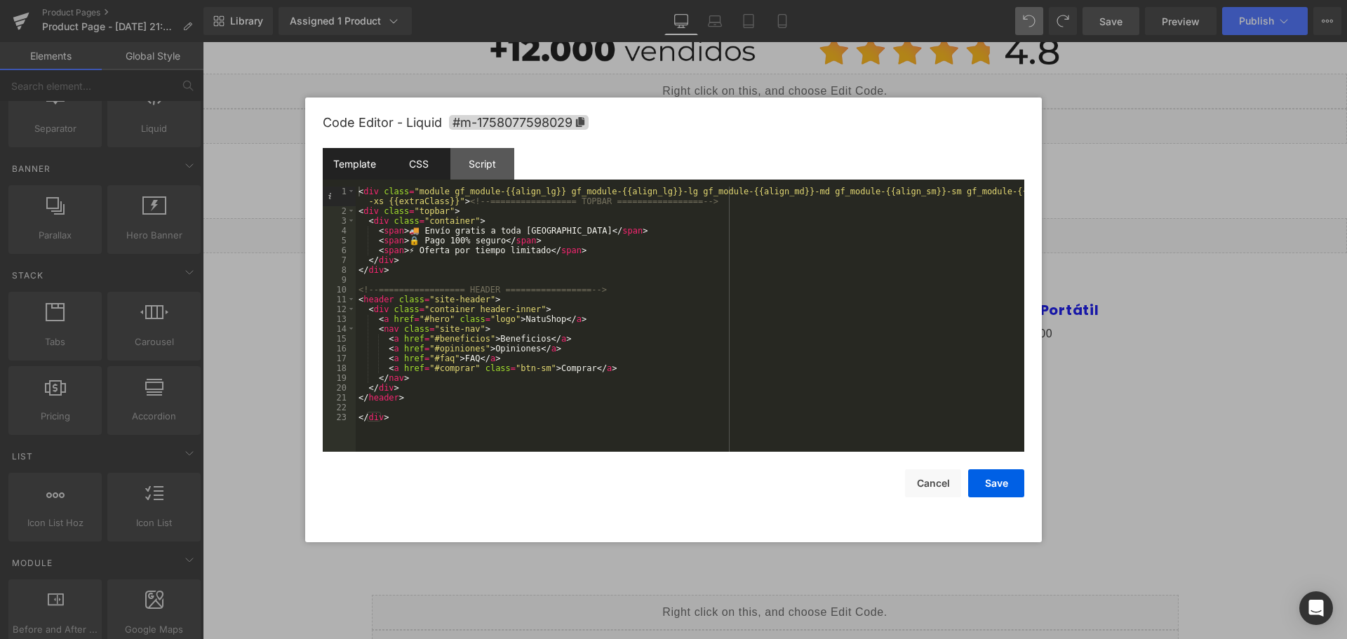
click at [422, 165] on div "CSS" at bounding box center [419, 164] width 64 height 32
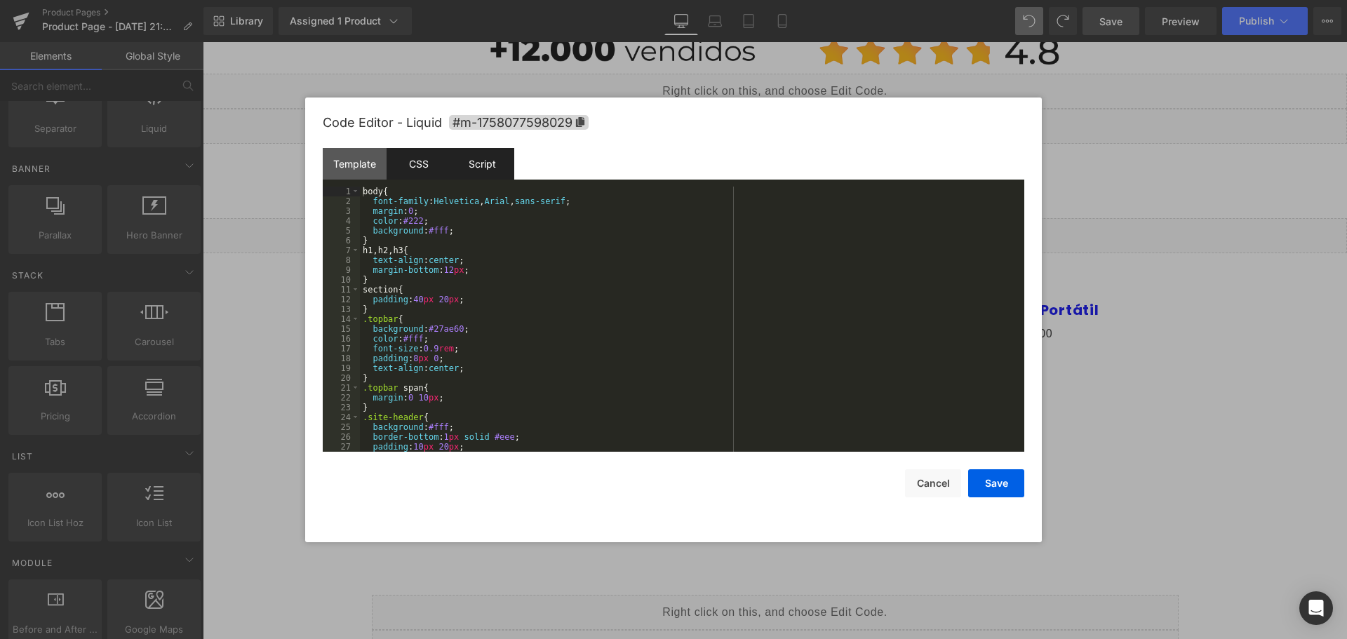
click at [467, 165] on div "Script" at bounding box center [482, 164] width 64 height 32
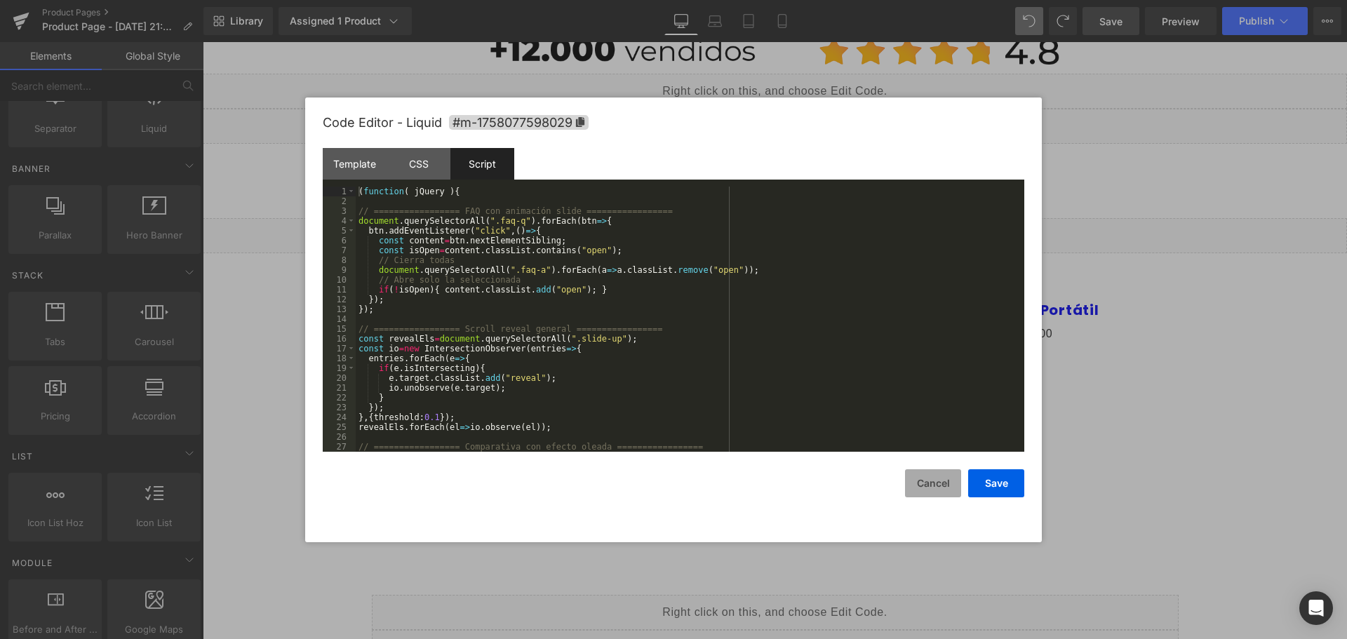
click at [911, 485] on button "Cancel" at bounding box center [933, 483] width 56 height 28
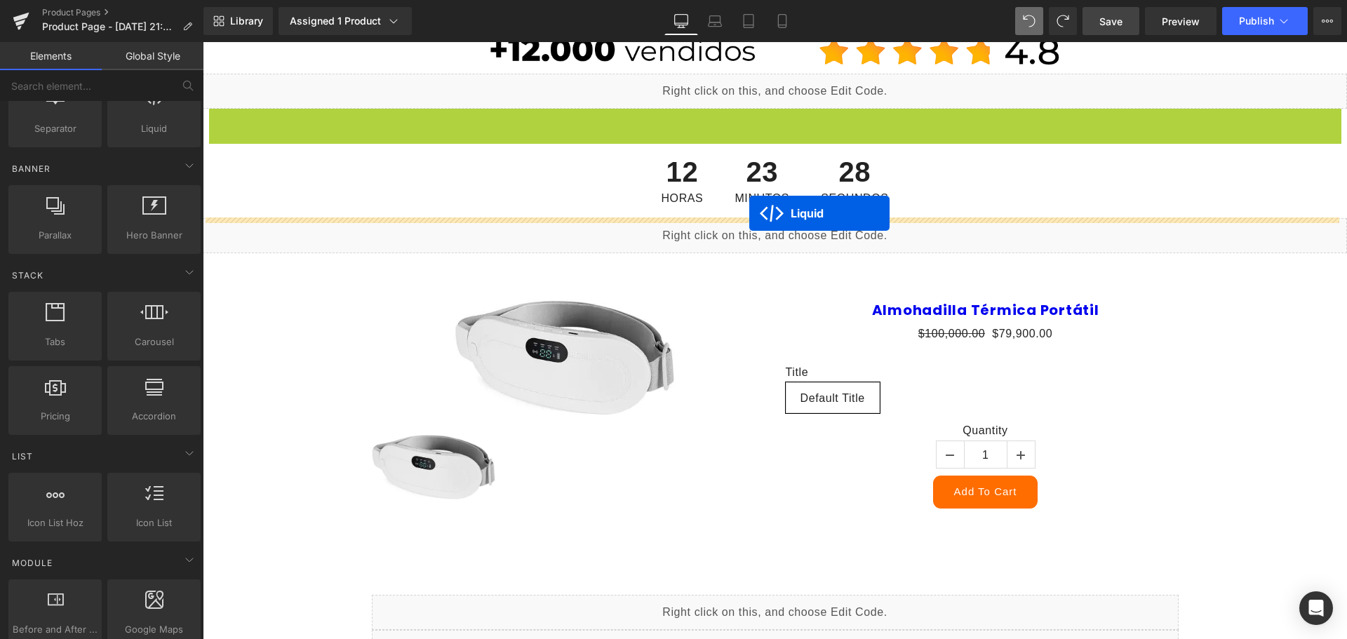
drag, startPoint x: 736, startPoint y: 112, endPoint x: 755, endPoint y: 220, distance: 109.7
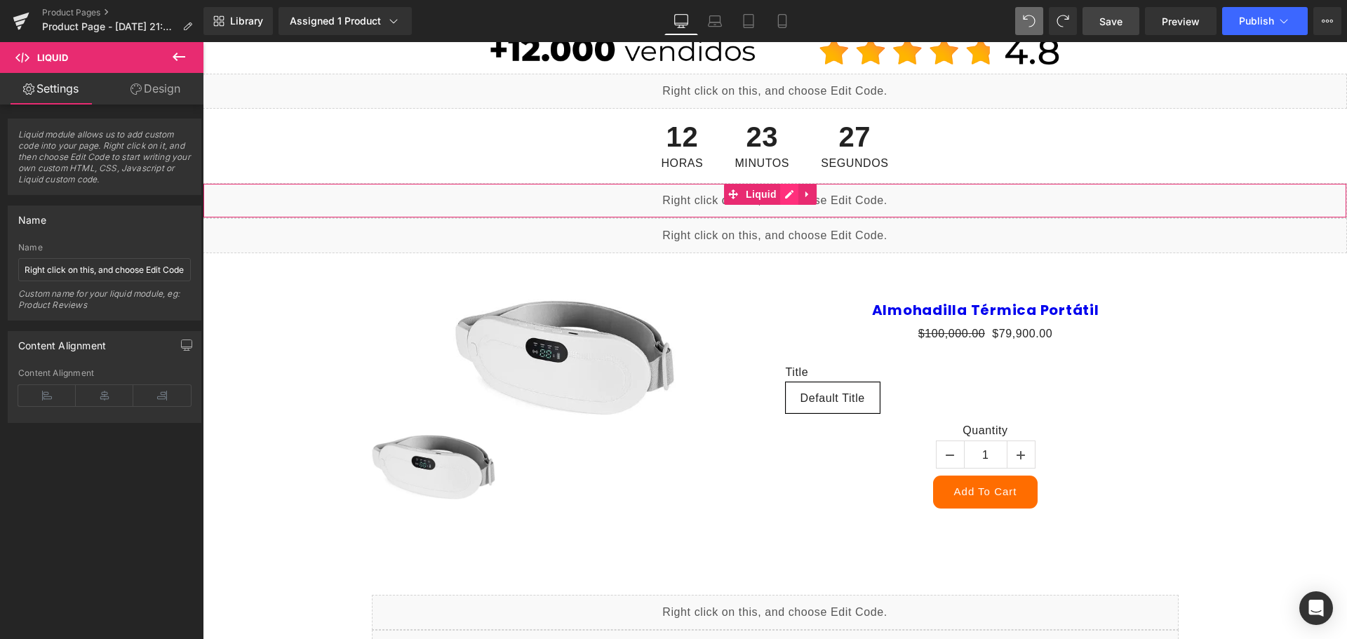
click at [783, 189] on div "Liquid" at bounding box center [775, 200] width 1144 height 35
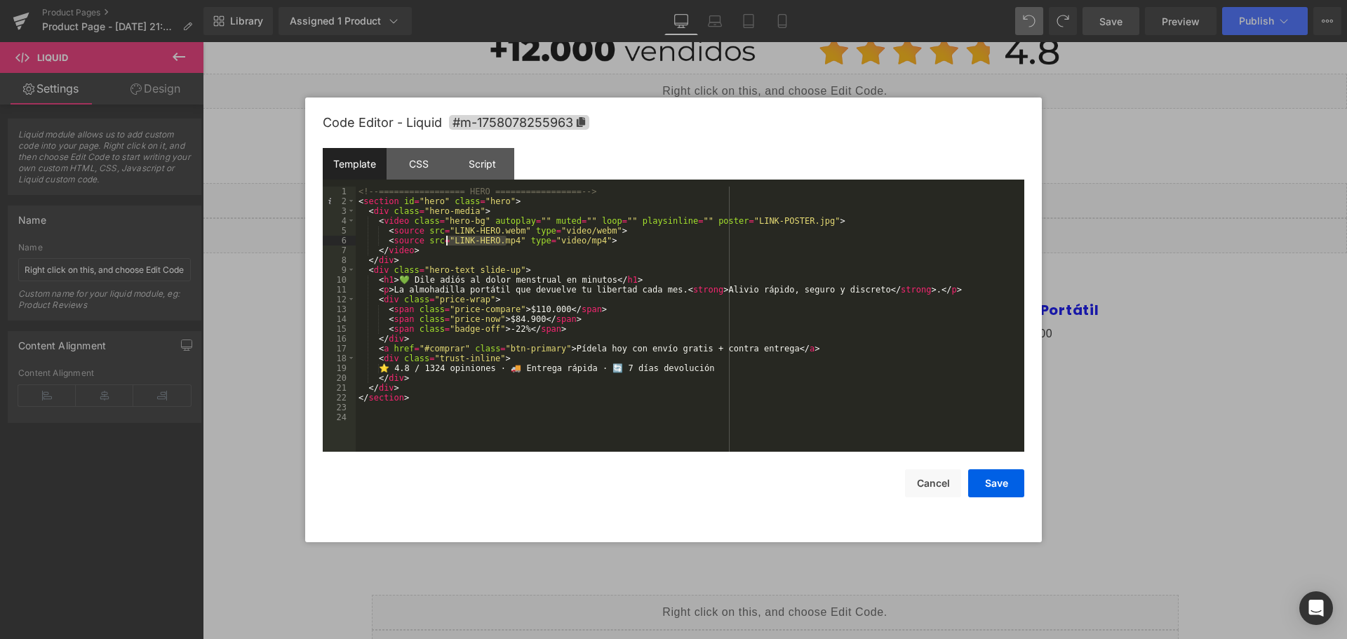
drag, startPoint x: 507, startPoint y: 239, endPoint x: 445, endPoint y: 242, distance: 61.1
click at [445, 242] on div "<!-- ================= HERO ================= --> < section id = "hero" class =…" at bounding box center [690, 329] width 669 height 285
click at [988, 485] on button "Save" at bounding box center [996, 483] width 56 height 28
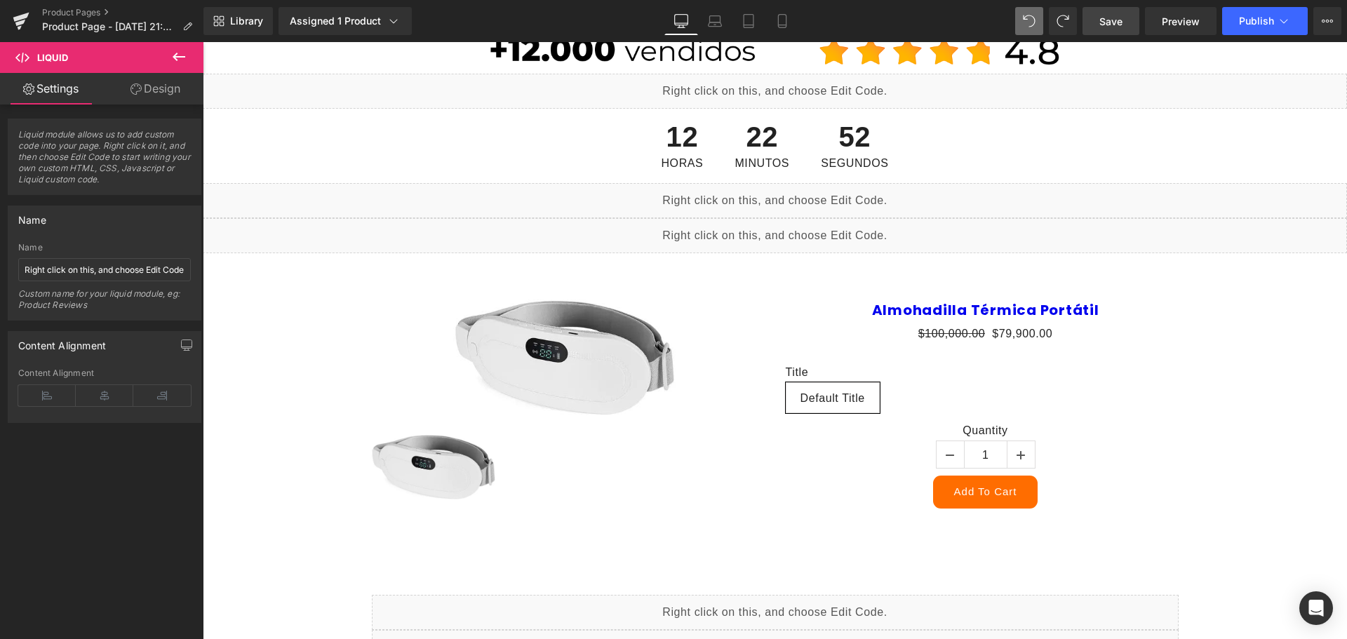
click at [1108, 24] on span "Save" at bounding box center [1110, 21] width 23 height 15
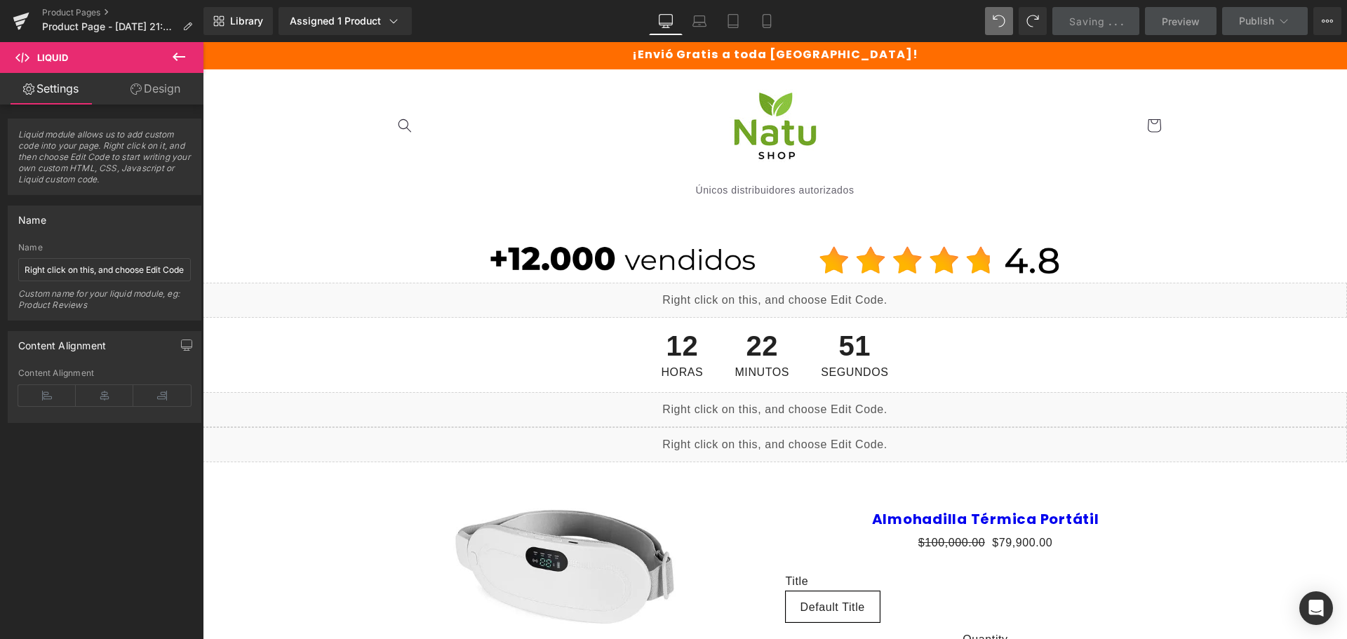
scroll to position [0, 0]
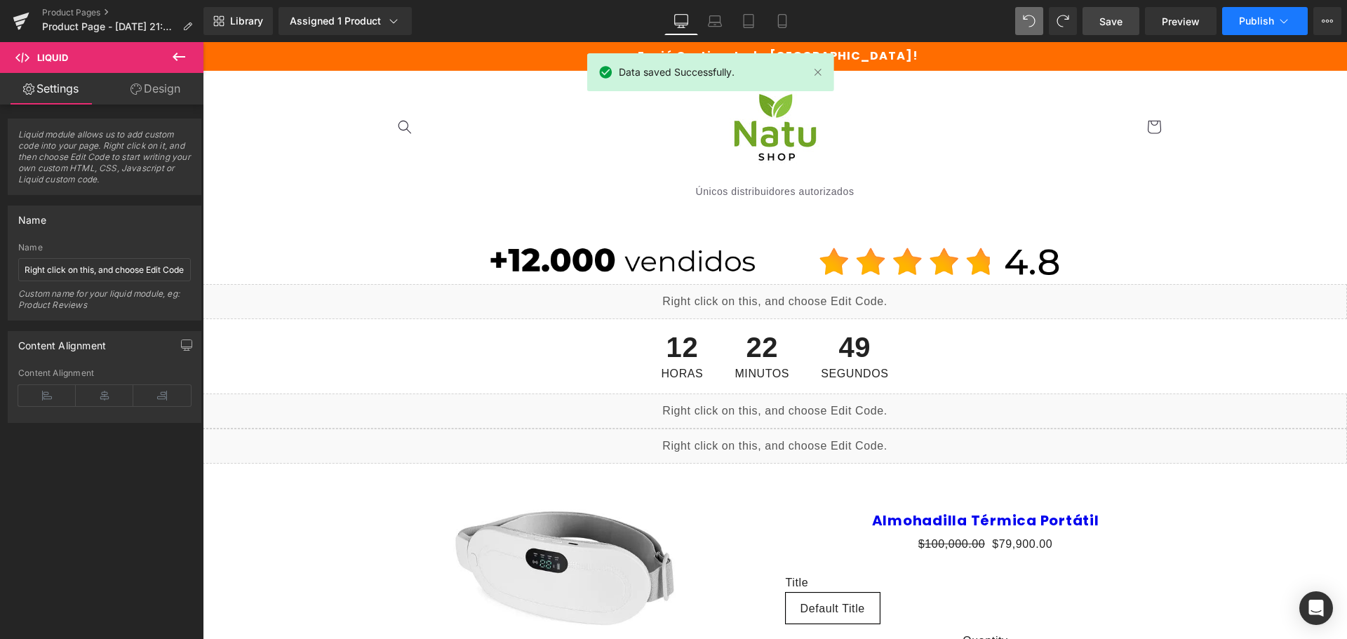
click at [1250, 25] on span "Publish" at bounding box center [1256, 20] width 35 height 11
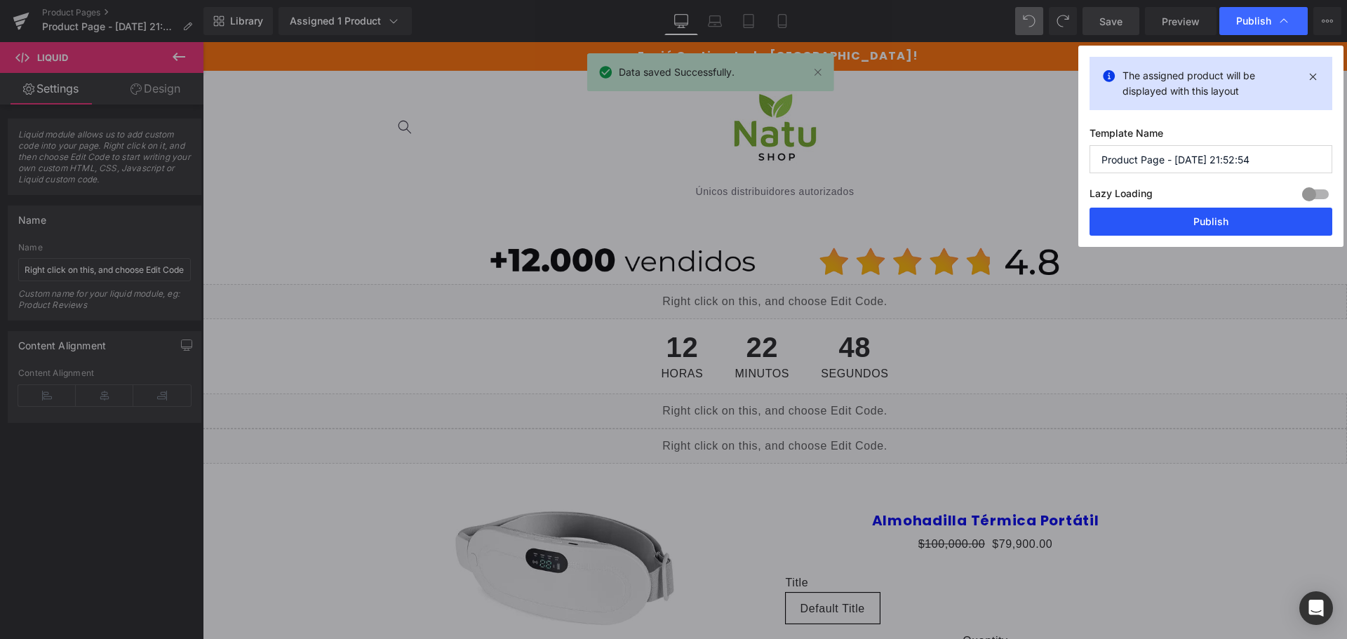
click at [1111, 213] on button "Publish" at bounding box center [1210, 222] width 243 height 28
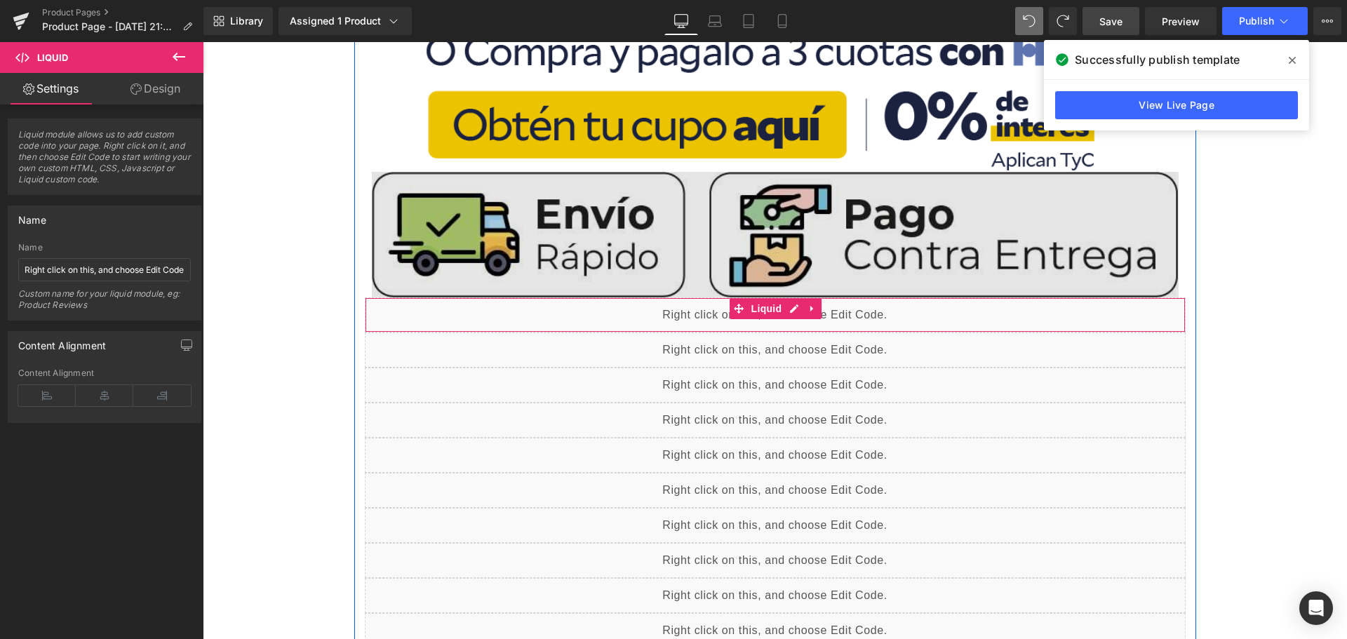
scroll to position [1263, 0]
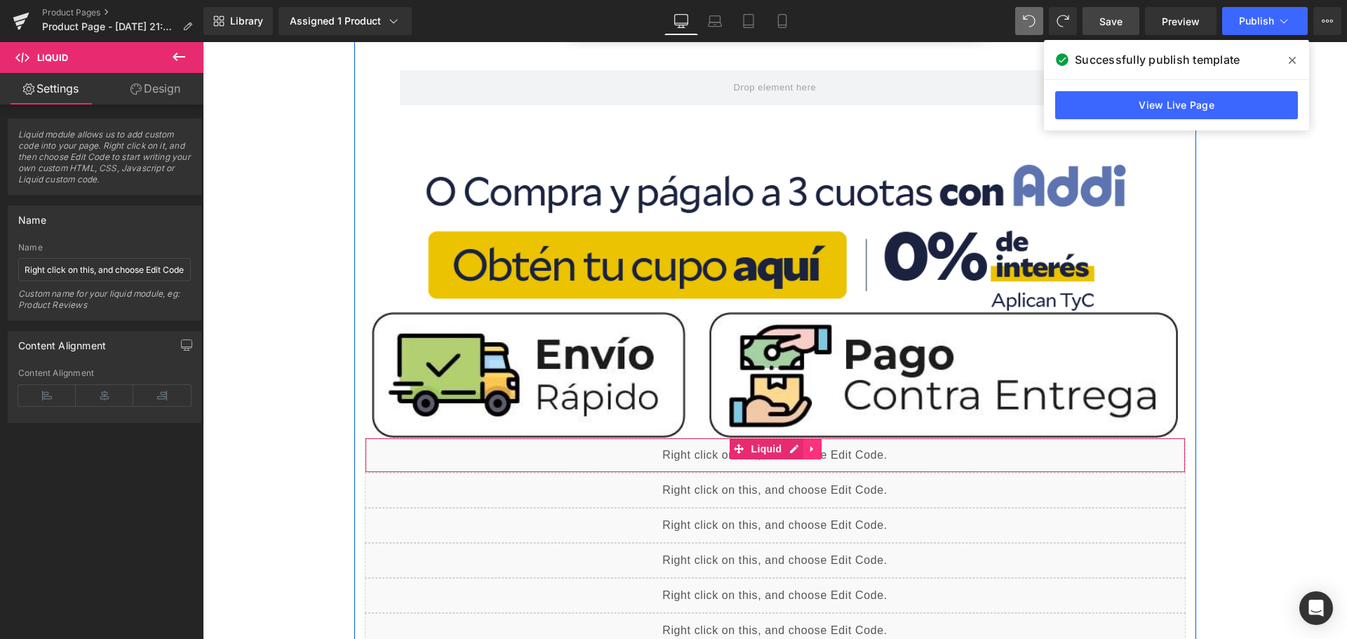
click at [807, 447] on icon at bounding box center [812, 448] width 10 height 11
click at [812, 448] on link at bounding box center [821, 448] width 18 height 21
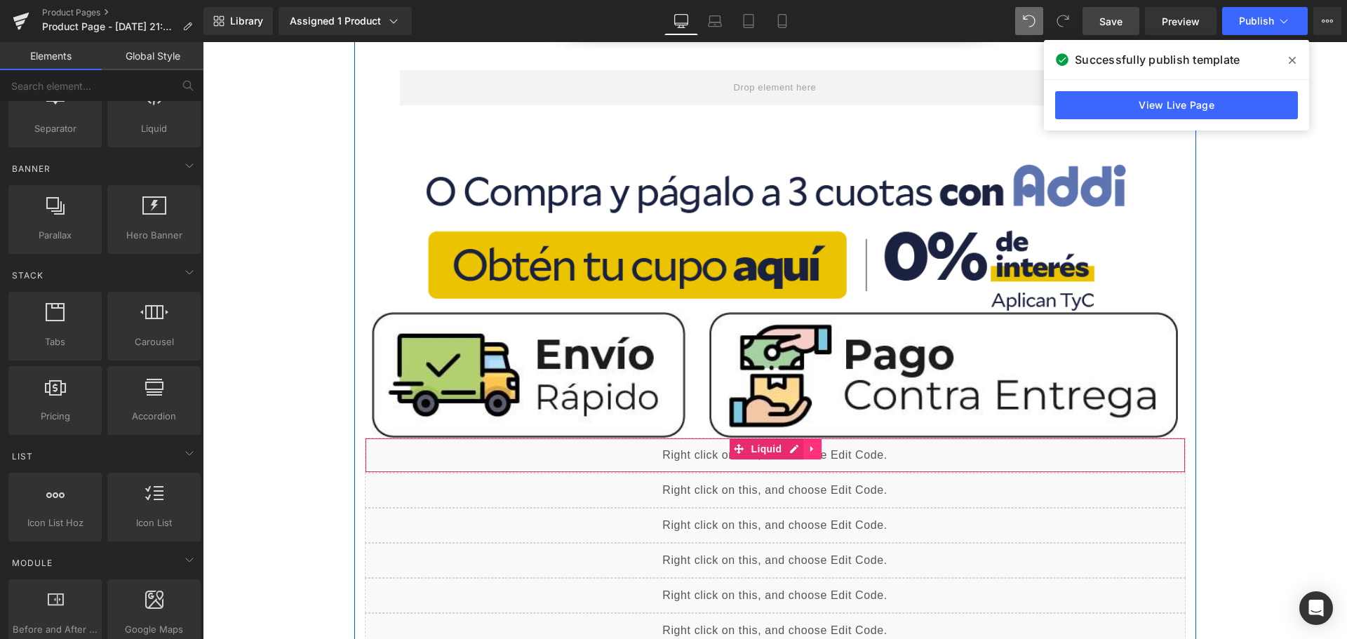
click at [810, 448] on icon at bounding box center [811, 449] width 3 height 6
click at [817, 448] on icon at bounding box center [822, 449] width 10 height 10
click at [810, 447] on icon at bounding box center [811, 449] width 3 height 6
click at [817, 450] on icon at bounding box center [822, 448] width 10 height 11
click at [809, 444] on icon at bounding box center [812, 448] width 10 height 11
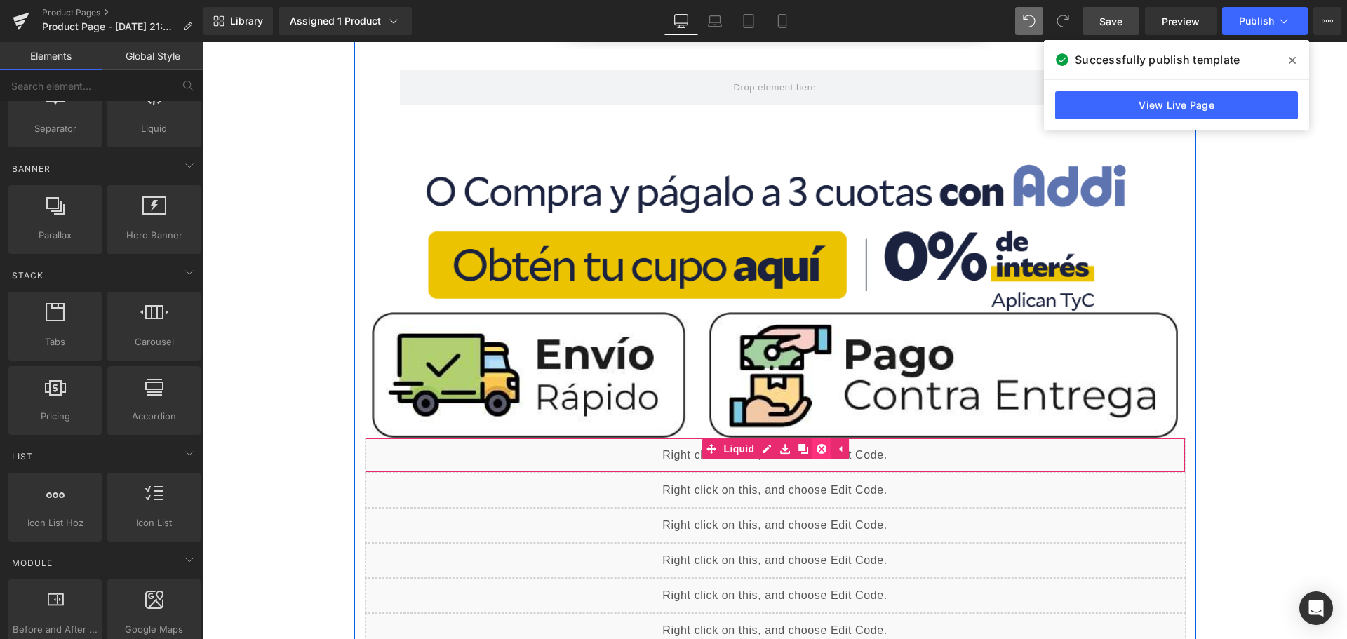
click at [817, 453] on icon at bounding box center [822, 449] width 10 height 10
click at [812, 451] on link at bounding box center [812, 448] width 18 height 21
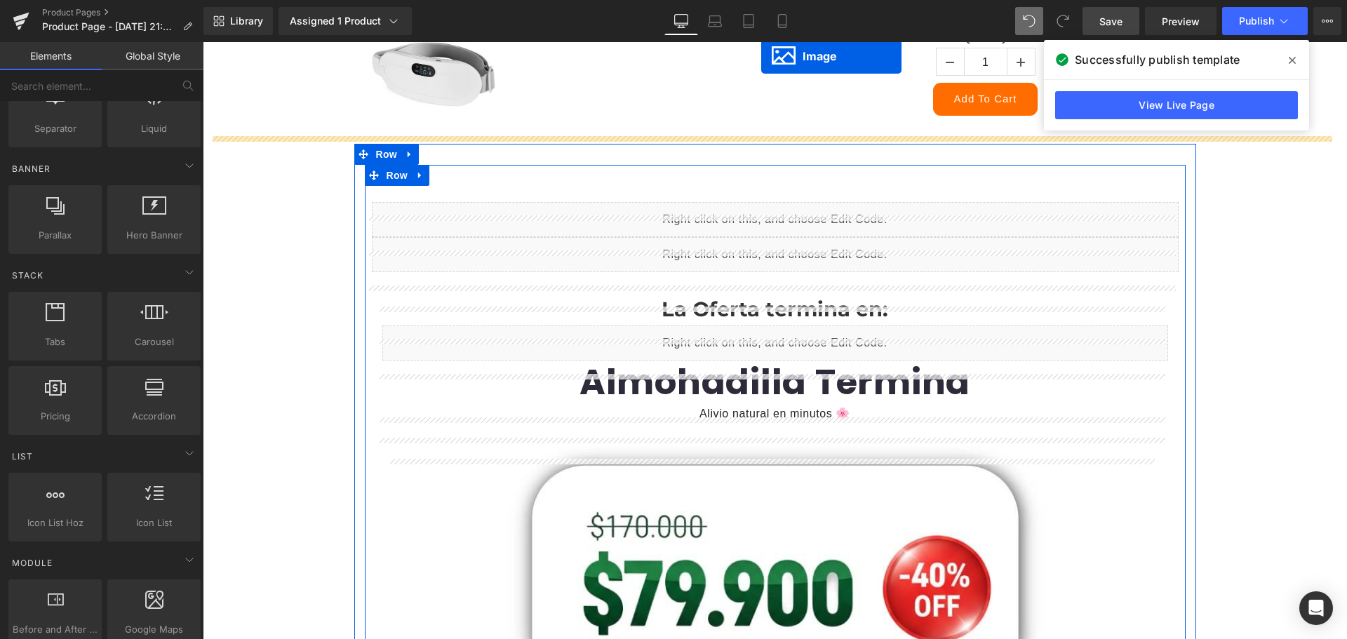
scroll to position [547, 0]
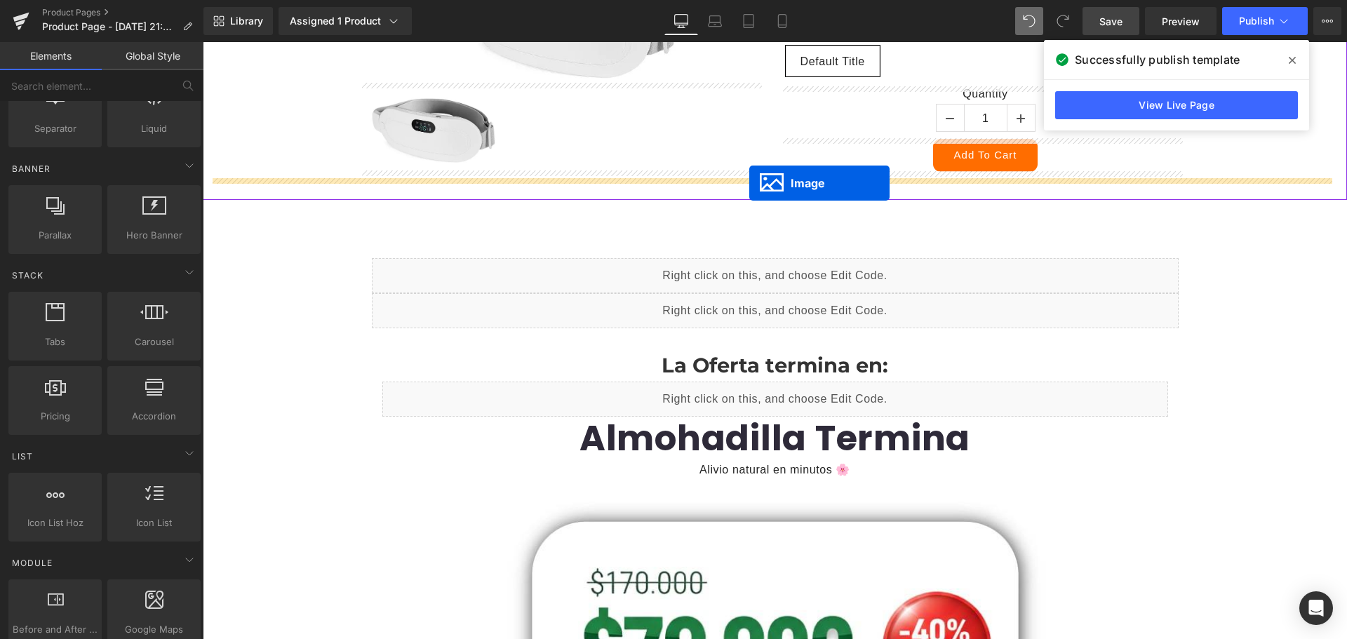
drag, startPoint x: 751, startPoint y: 500, endPoint x: 749, endPoint y: 183, distance: 317.1
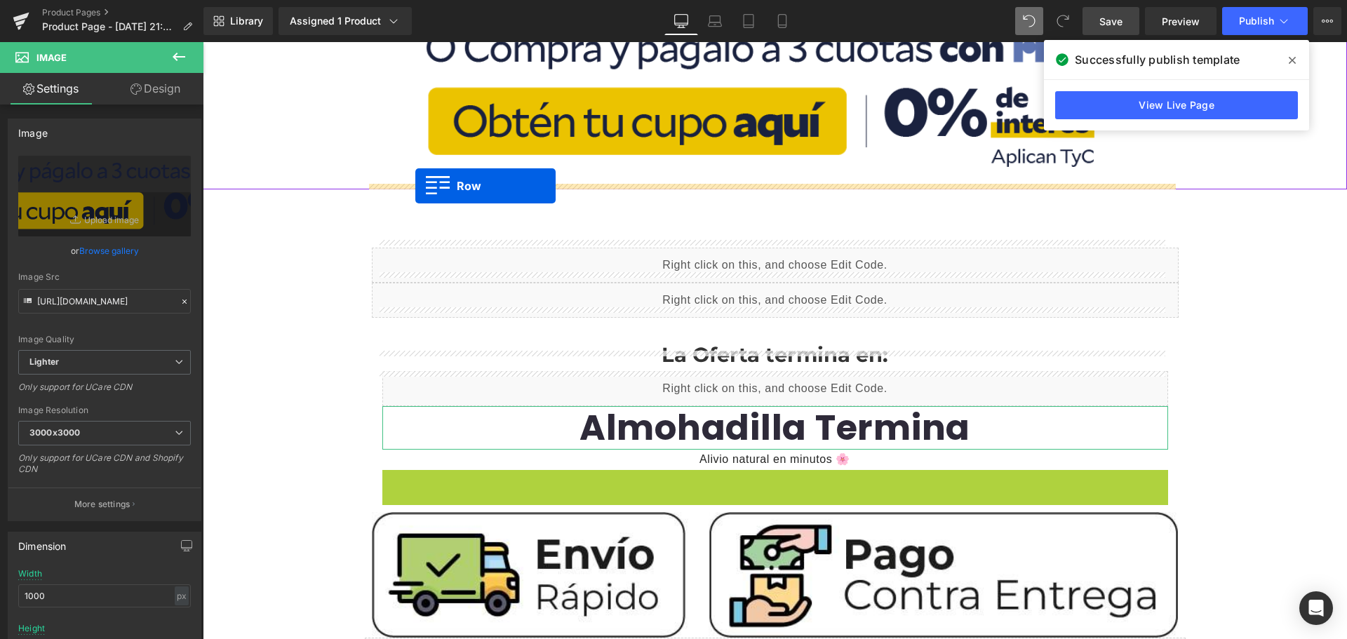
scroll to position [631, 0]
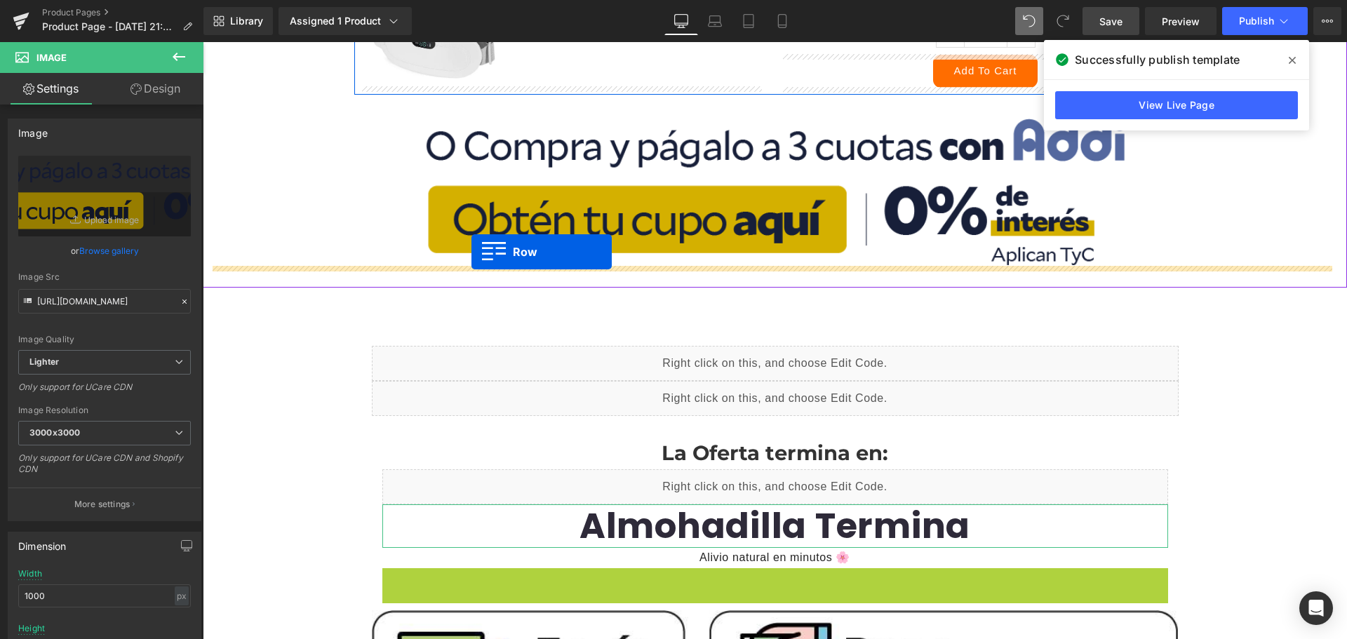
drag, startPoint x: 384, startPoint y: 383, endPoint x: 471, endPoint y: 252, distance: 157.8
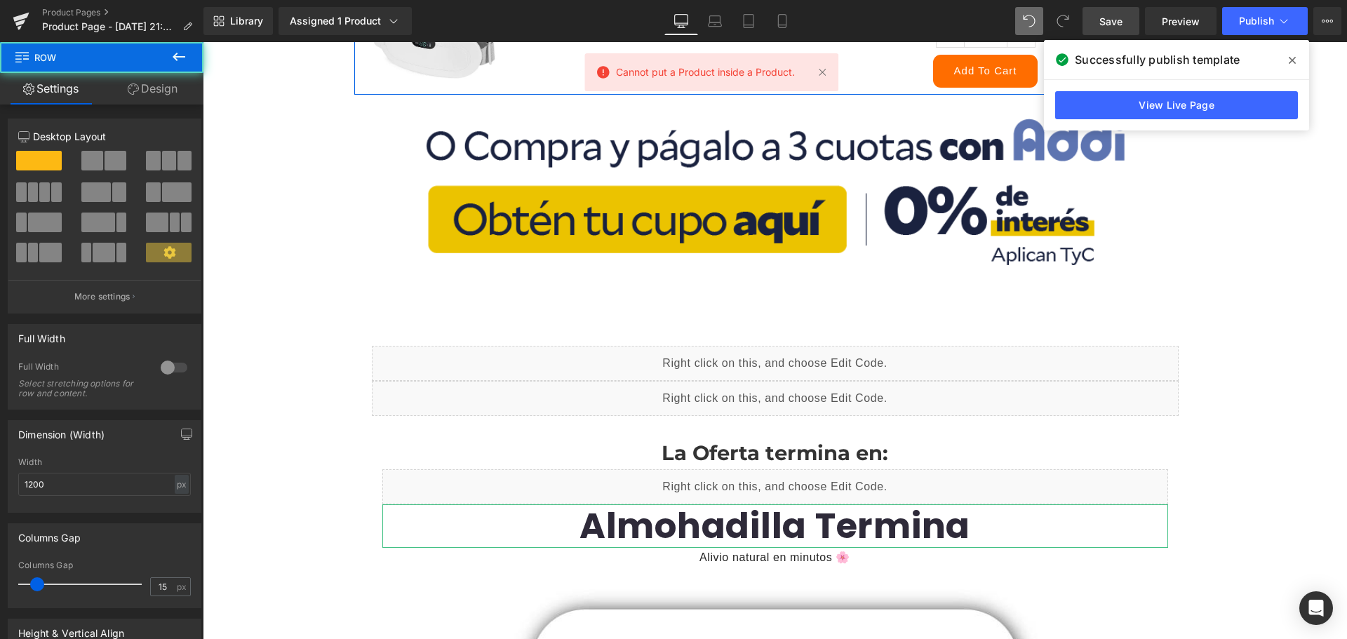
scroll to position [772, 0]
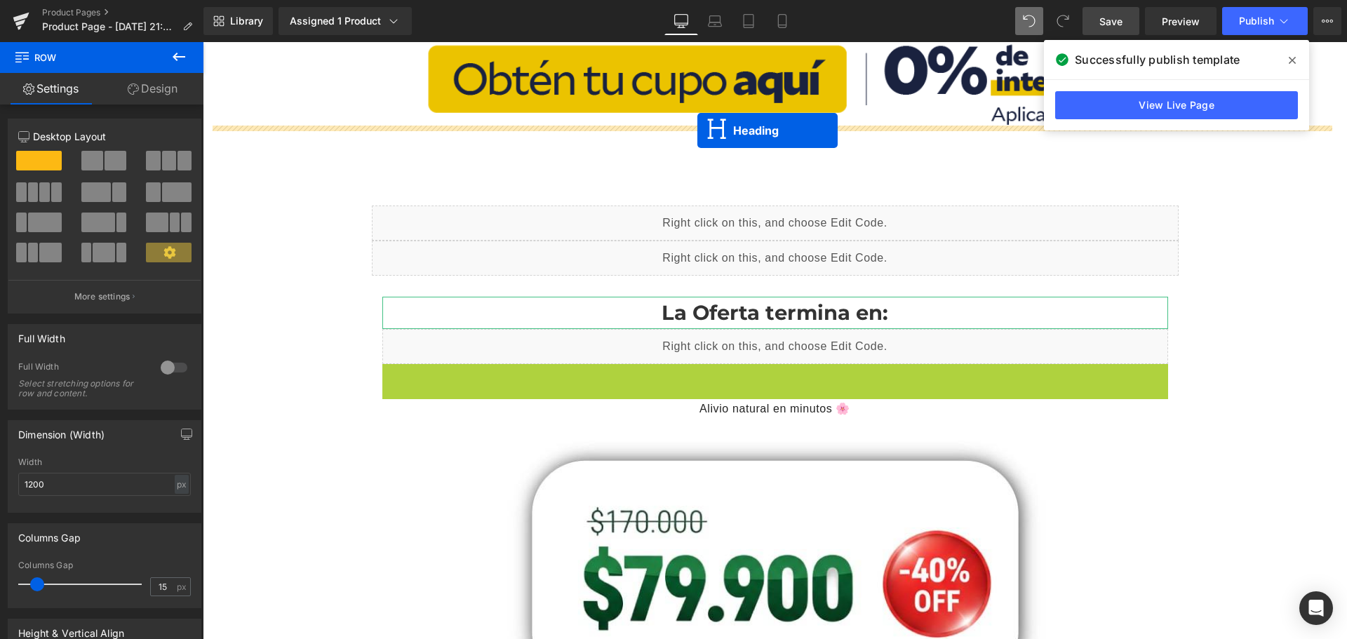
drag, startPoint x: 733, startPoint y: 382, endPoint x: 697, endPoint y: 130, distance: 254.4
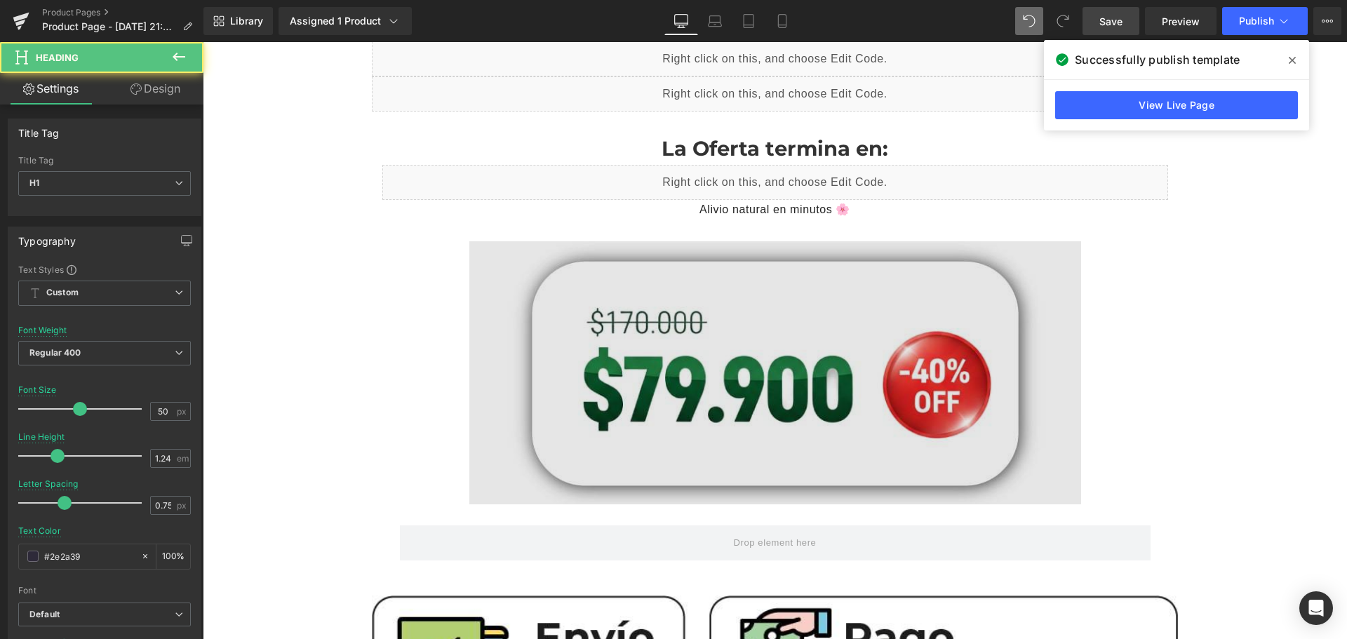
scroll to position [982, 0]
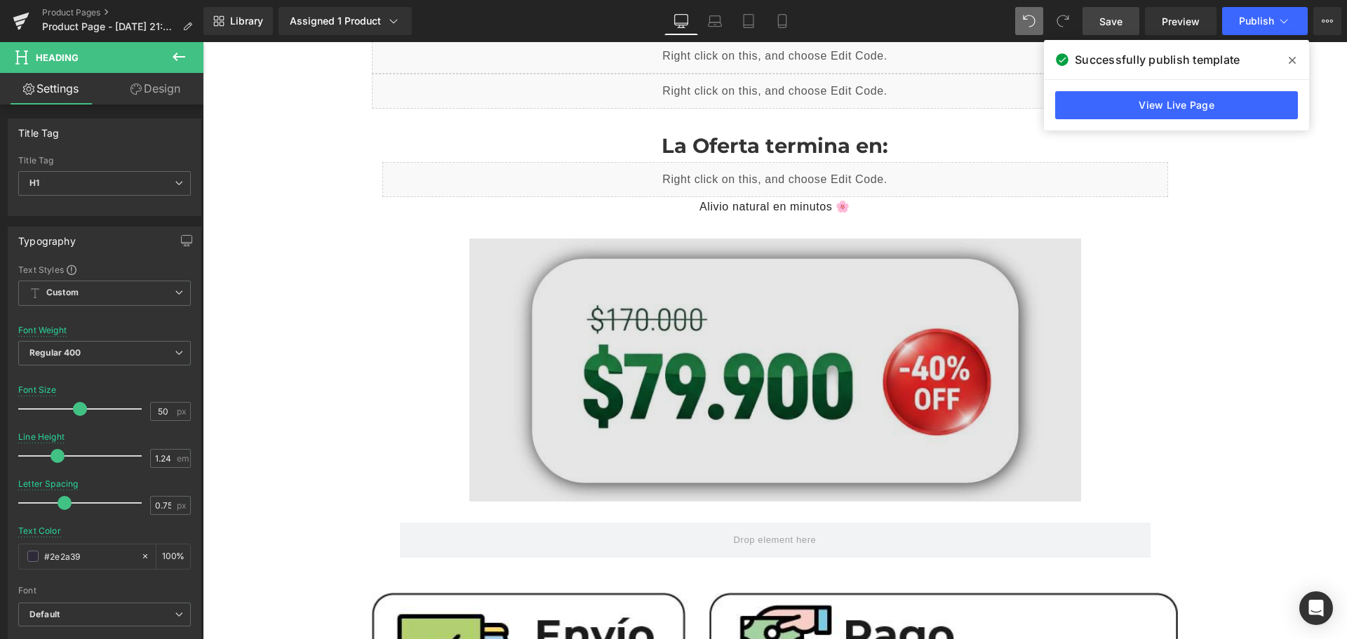
click at [567, 337] on img at bounding box center [775, 370] width 612 height 263
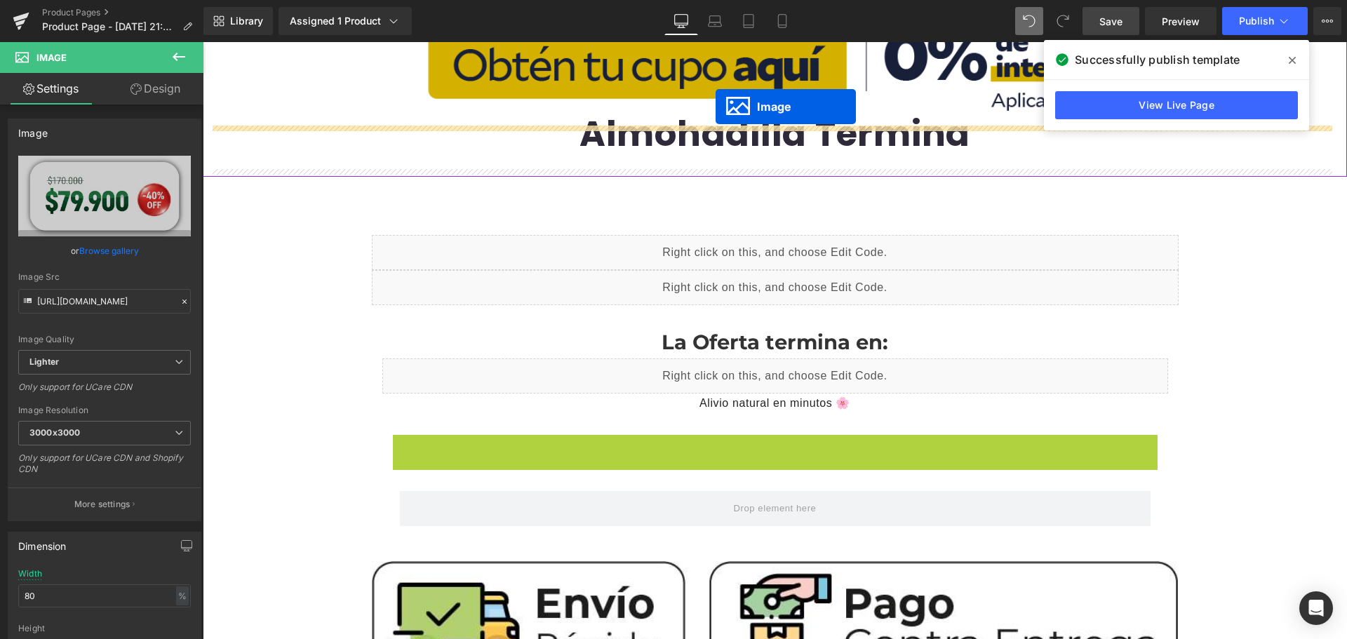
scroll to position [772, 0]
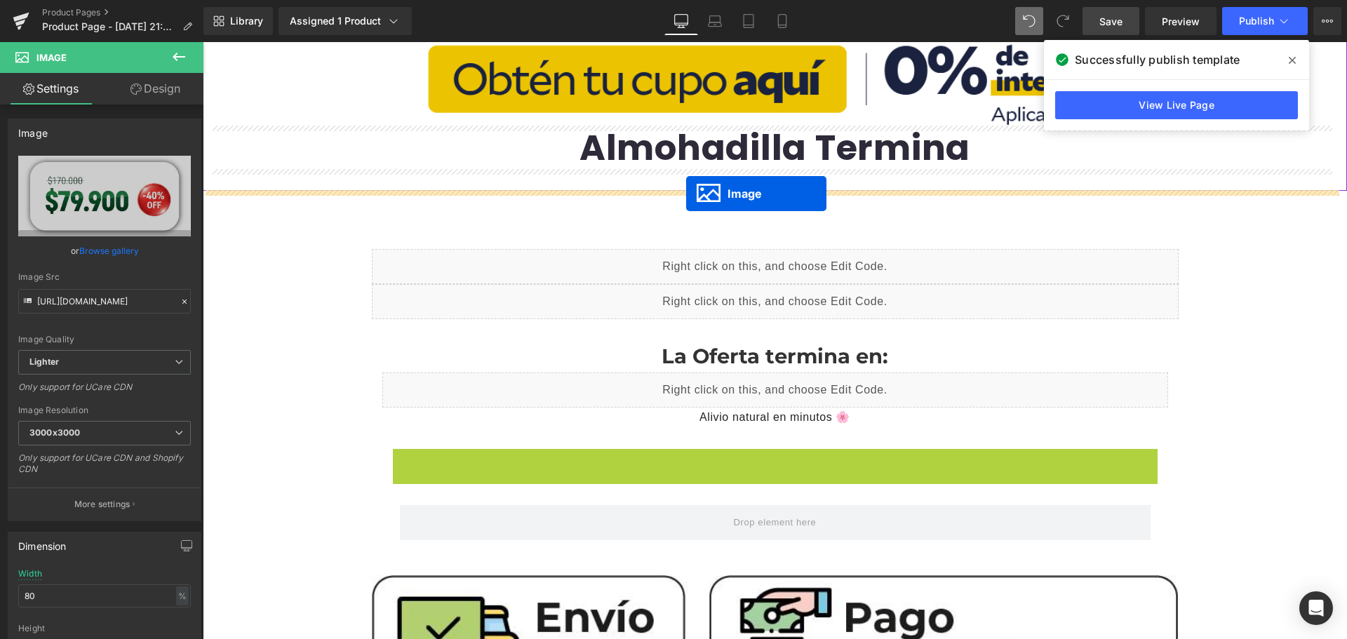
drag, startPoint x: 744, startPoint y: 365, endPoint x: 686, endPoint y: 194, distance: 181.5
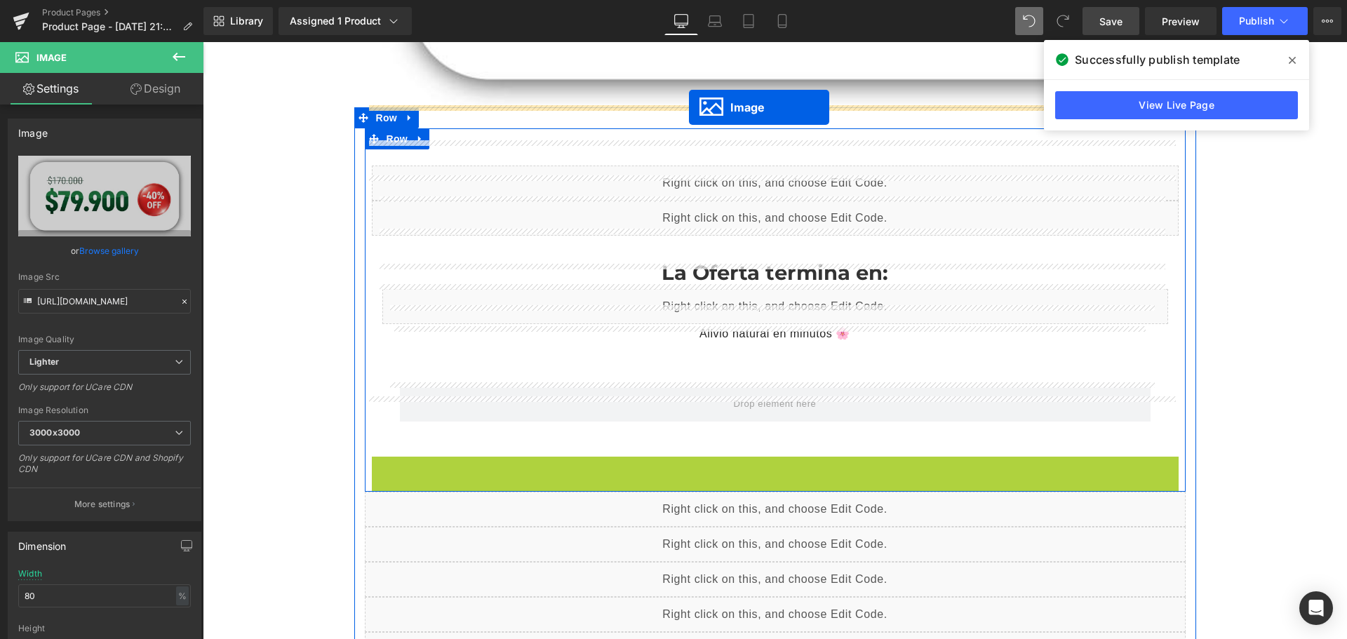
scroll to position [1221, 0]
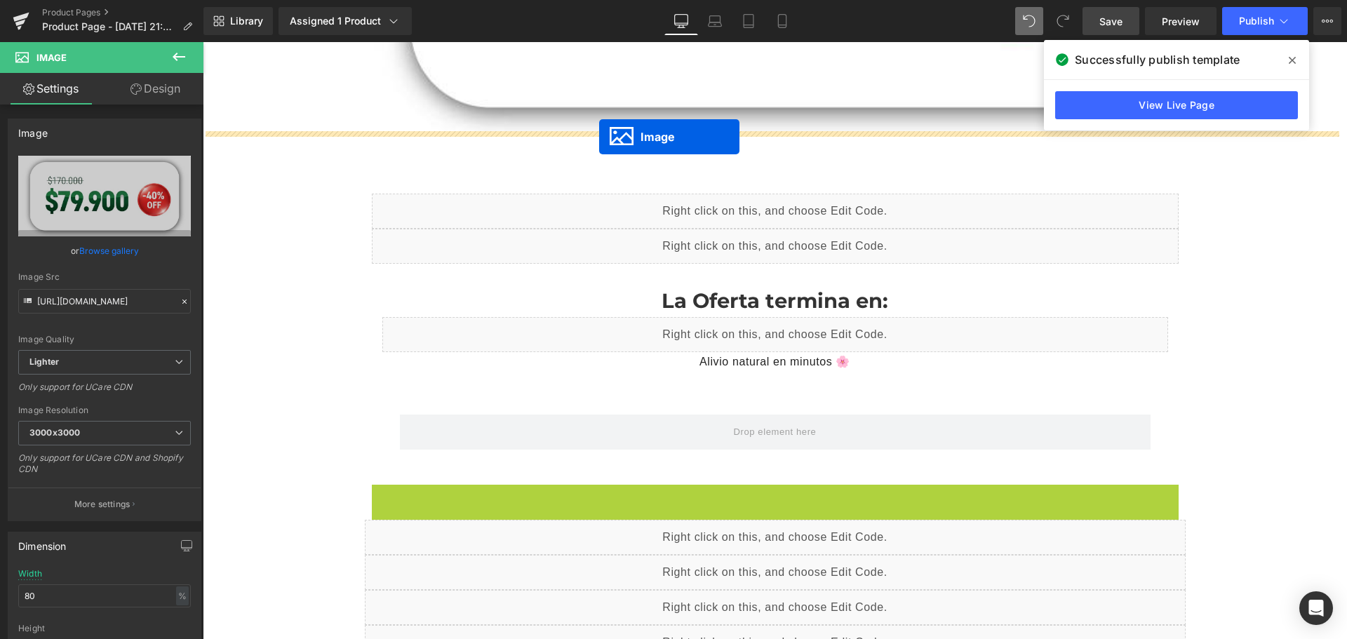
drag, startPoint x: 743, startPoint y: 217, endPoint x: 599, endPoint y: 137, distance: 164.6
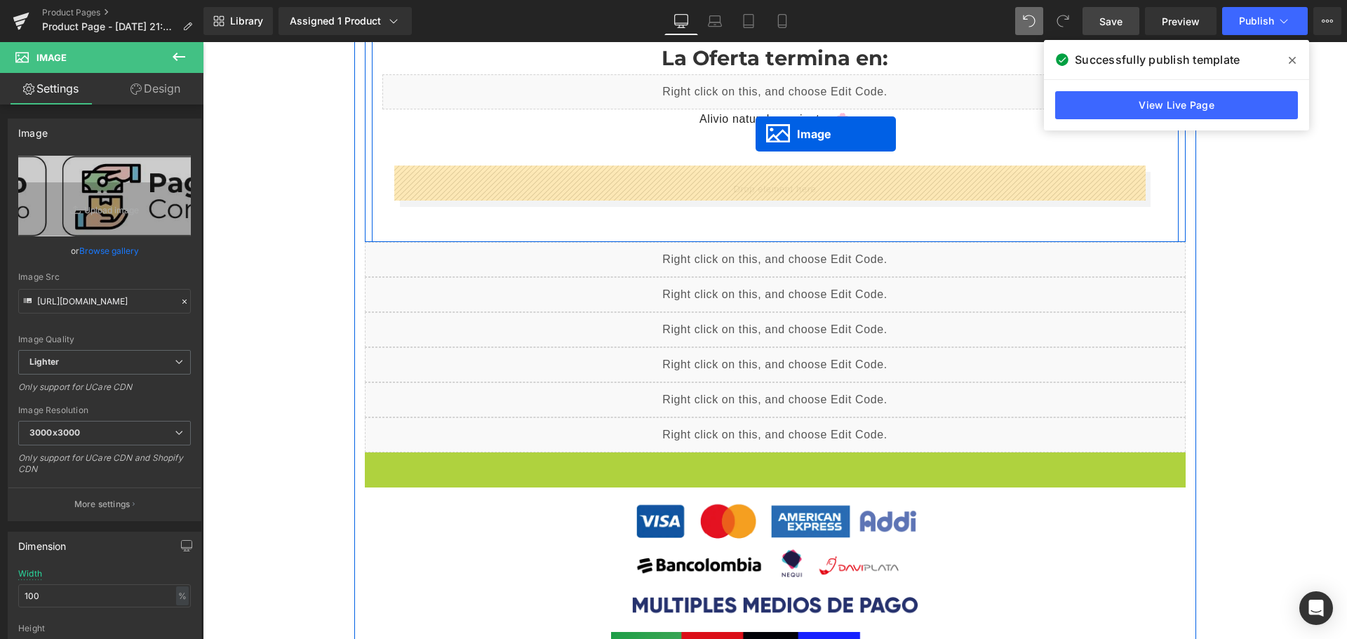
scroll to position [1515, 0]
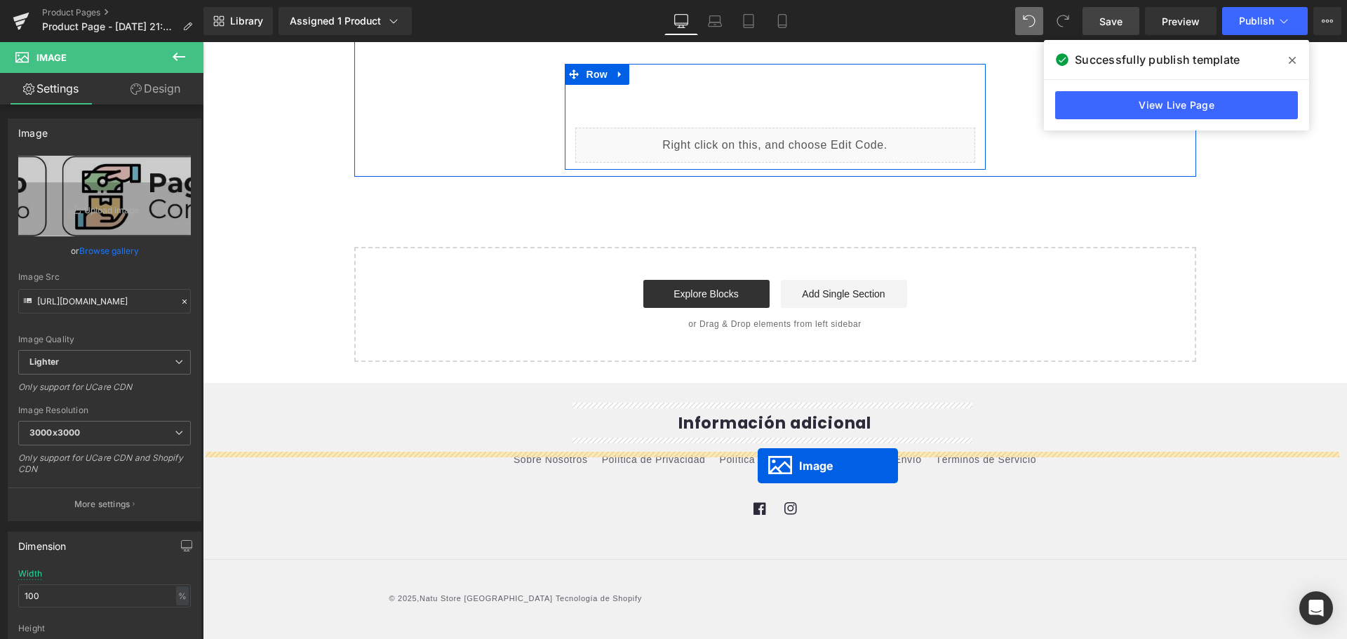
drag, startPoint x: 756, startPoint y: 385, endPoint x: 758, endPoint y: 446, distance: 61.0
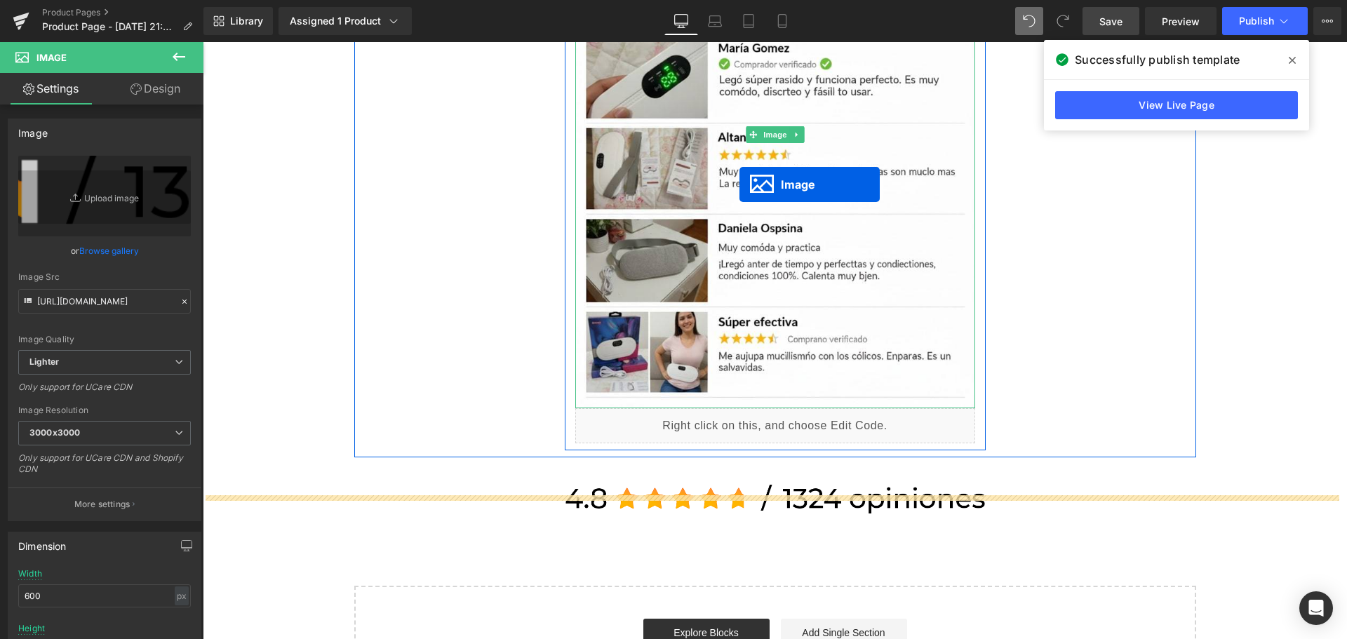
scroll to position [2020, 0]
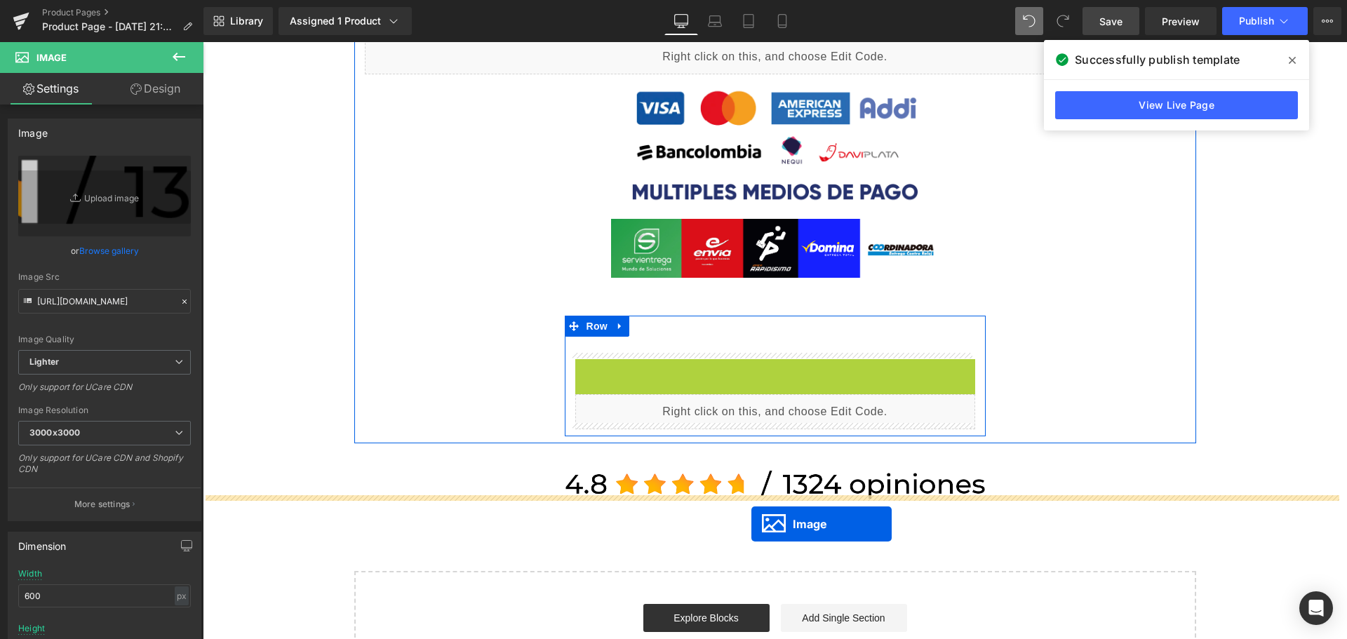
drag, startPoint x: 749, startPoint y: 125, endPoint x: 751, endPoint y: 524, distance: 399.2
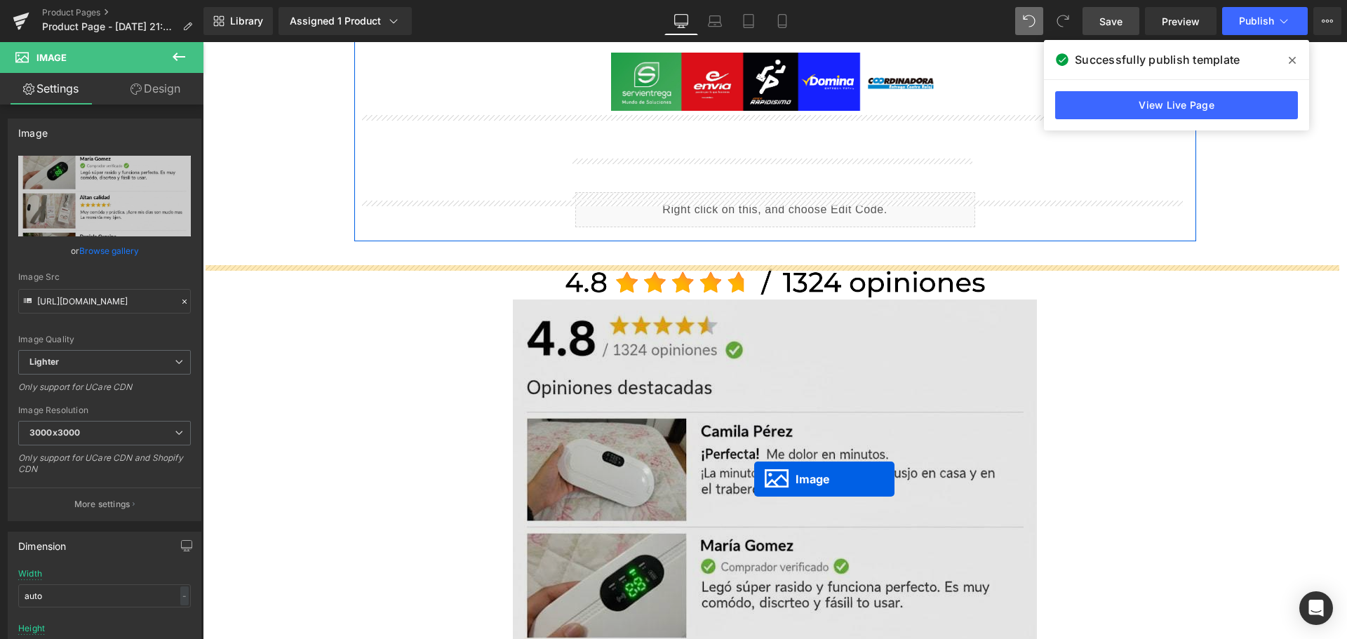
scroll to position [2118, 0]
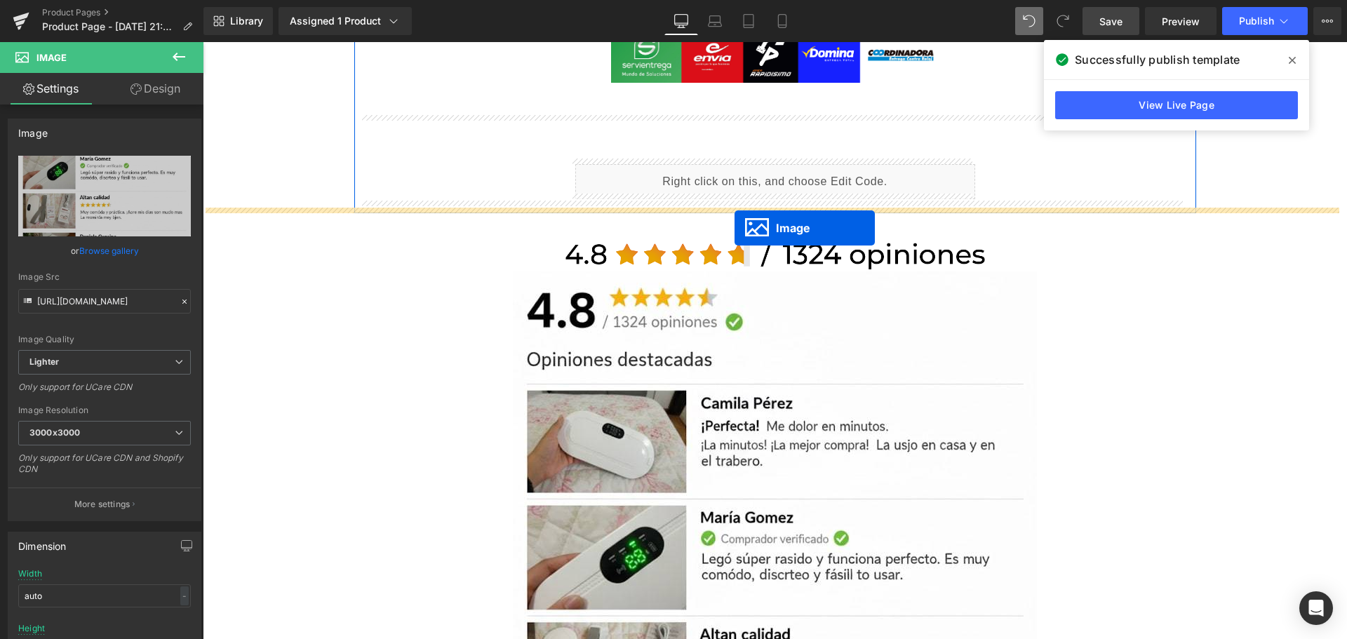
drag, startPoint x: 742, startPoint y: 347, endPoint x: 735, endPoint y: 228, distance: 118.8
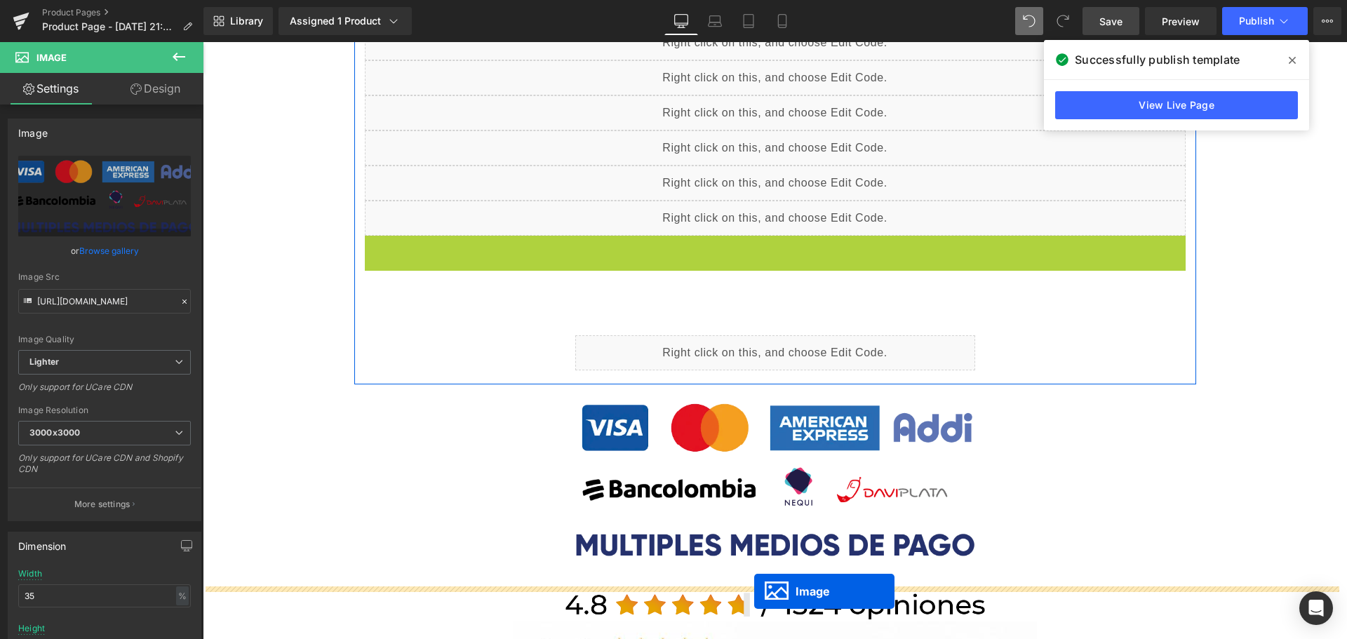
scroll to position [1900, 0]
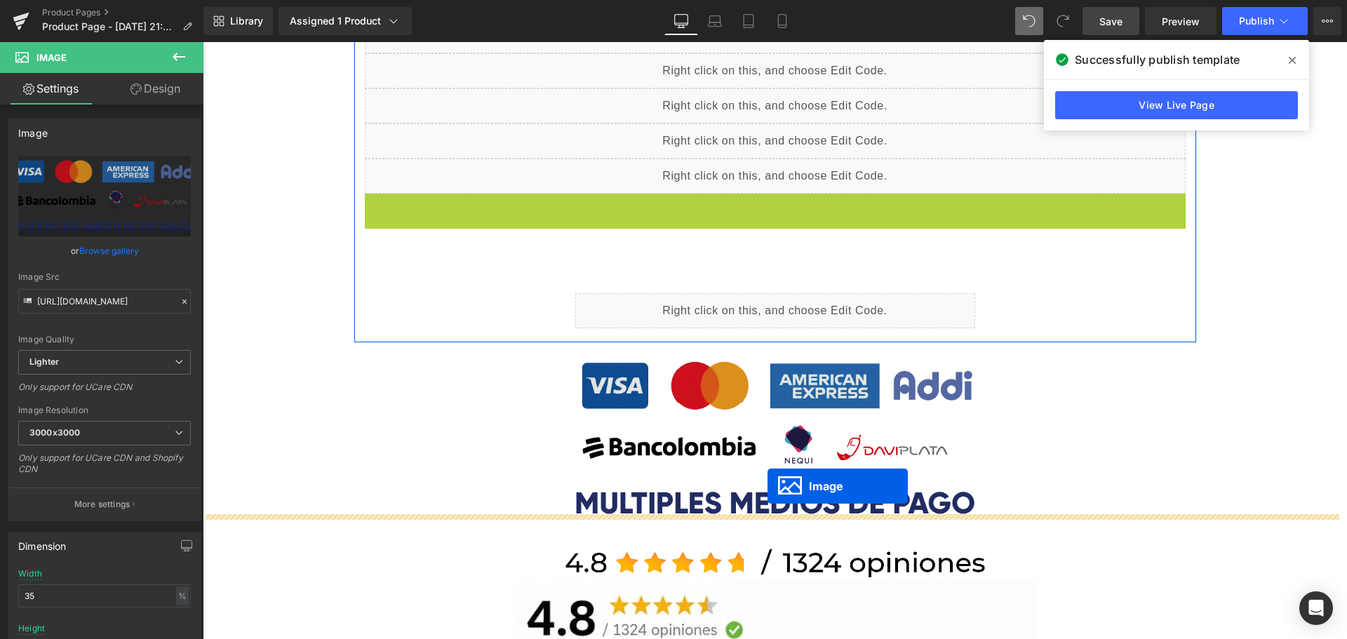
drag, startPoint x: 744, startPoint y: 331, endPoint x: 767, endPoint y: 486, distance: 156.9
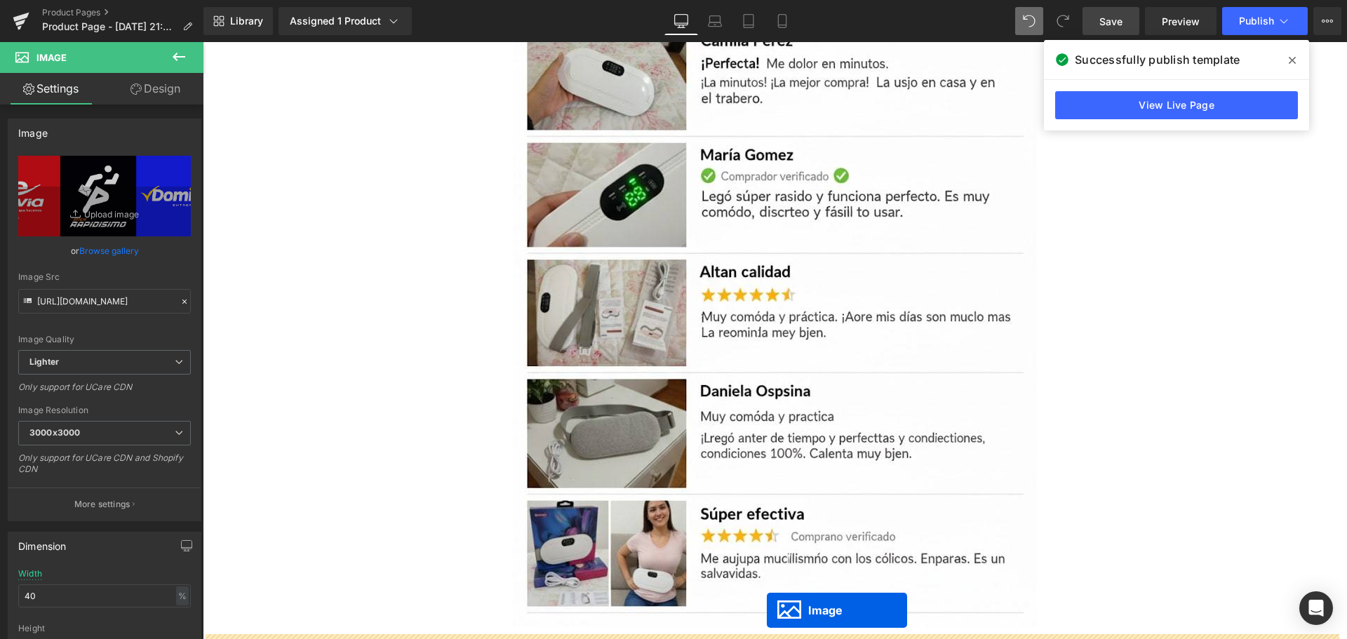
scroll to position [2574, 0]
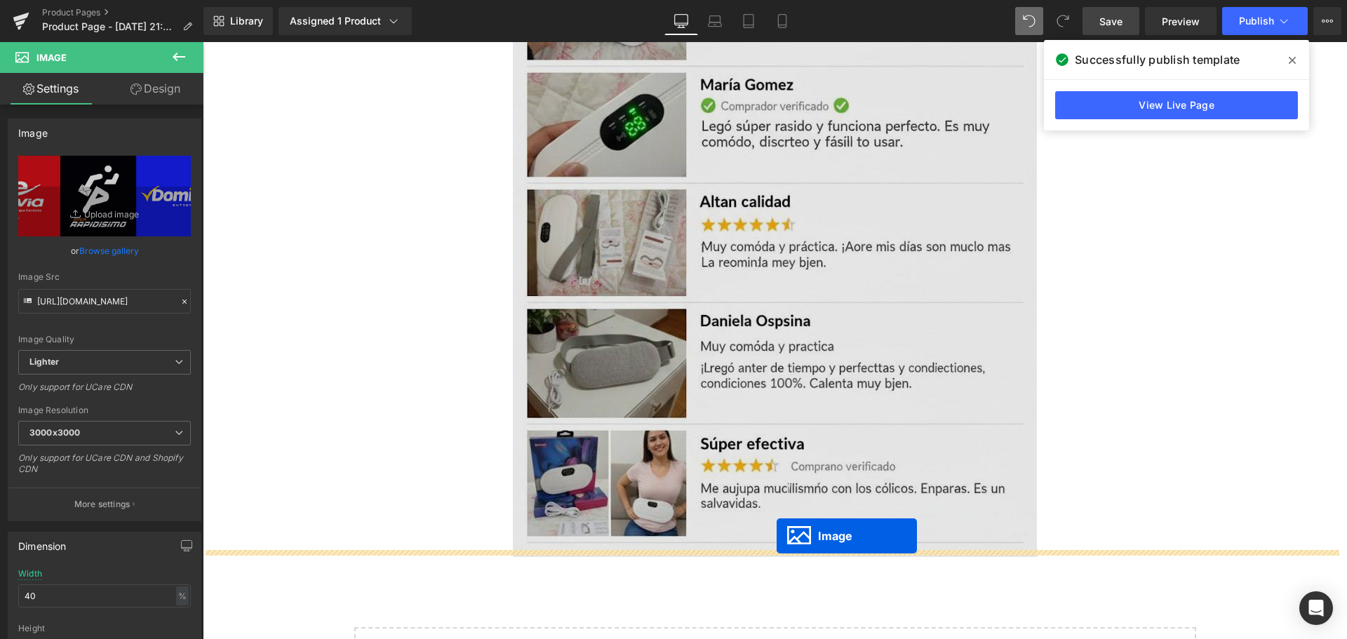
drag, startPoint x: 750, startPoint y: 231, endPoint x: 777, endPoint y: 536, distance: 306.3
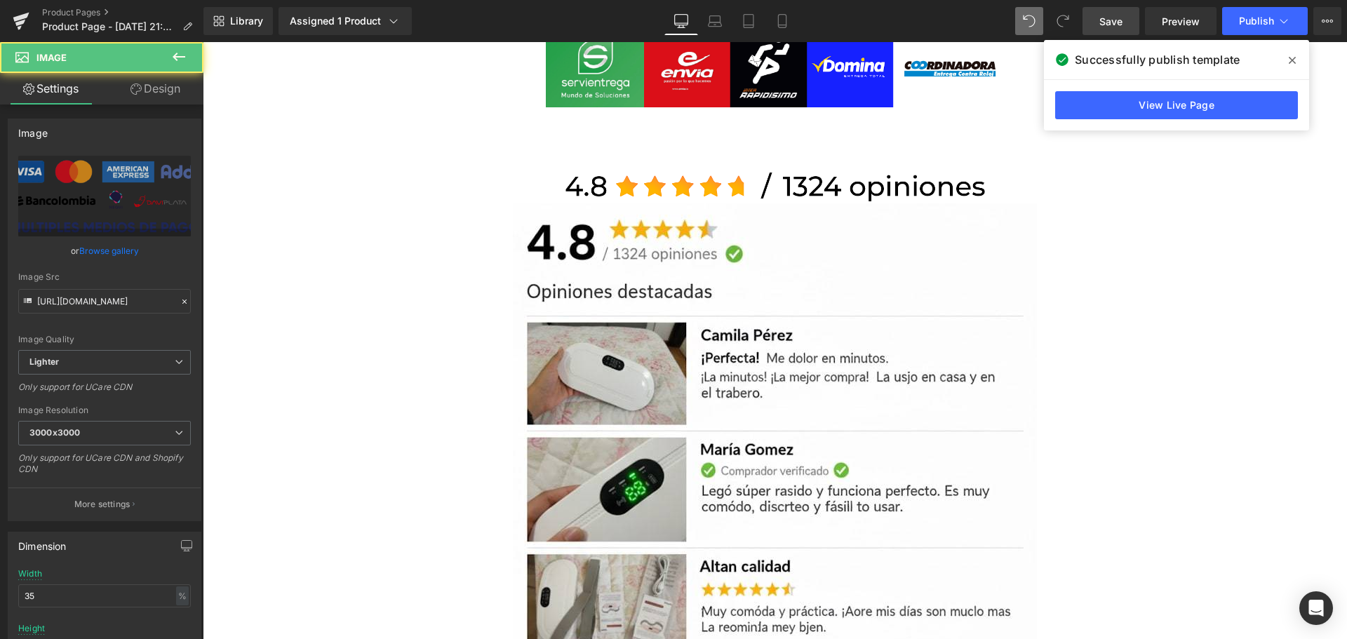
scroll to position [1978, 0]
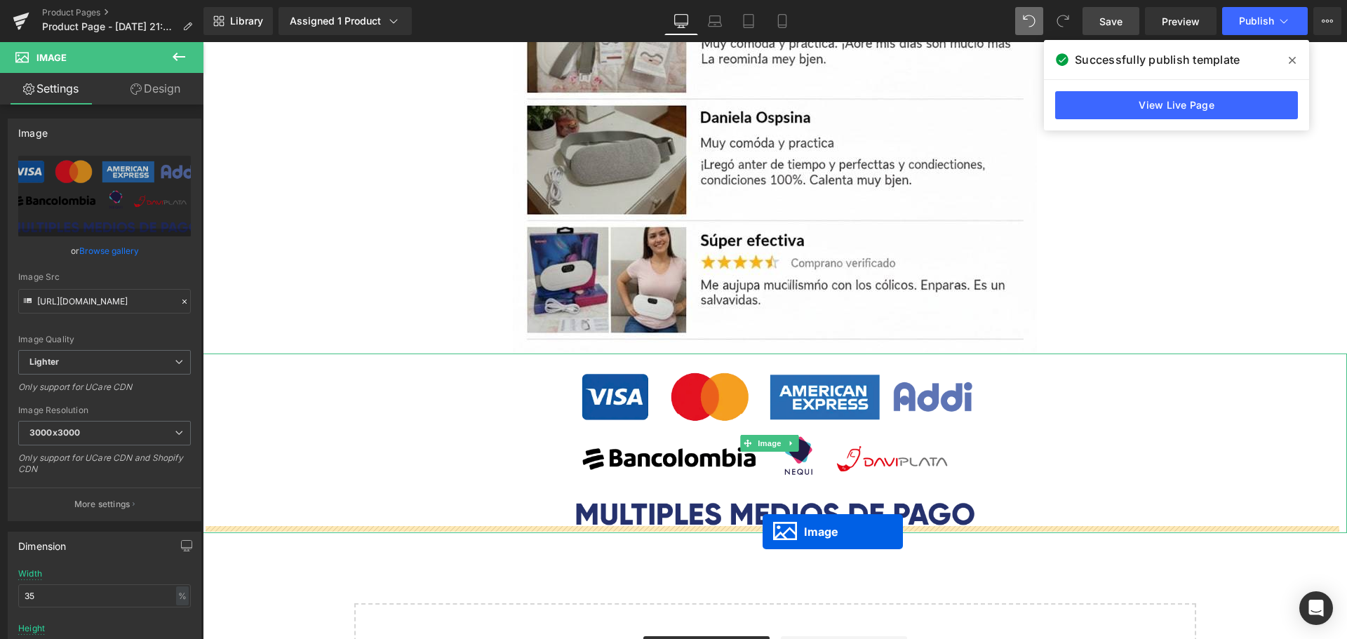
drag, startPoint x: 743, startPoint y: 260, endPoint x: 763, endPoint y: 532, distance: 272.9
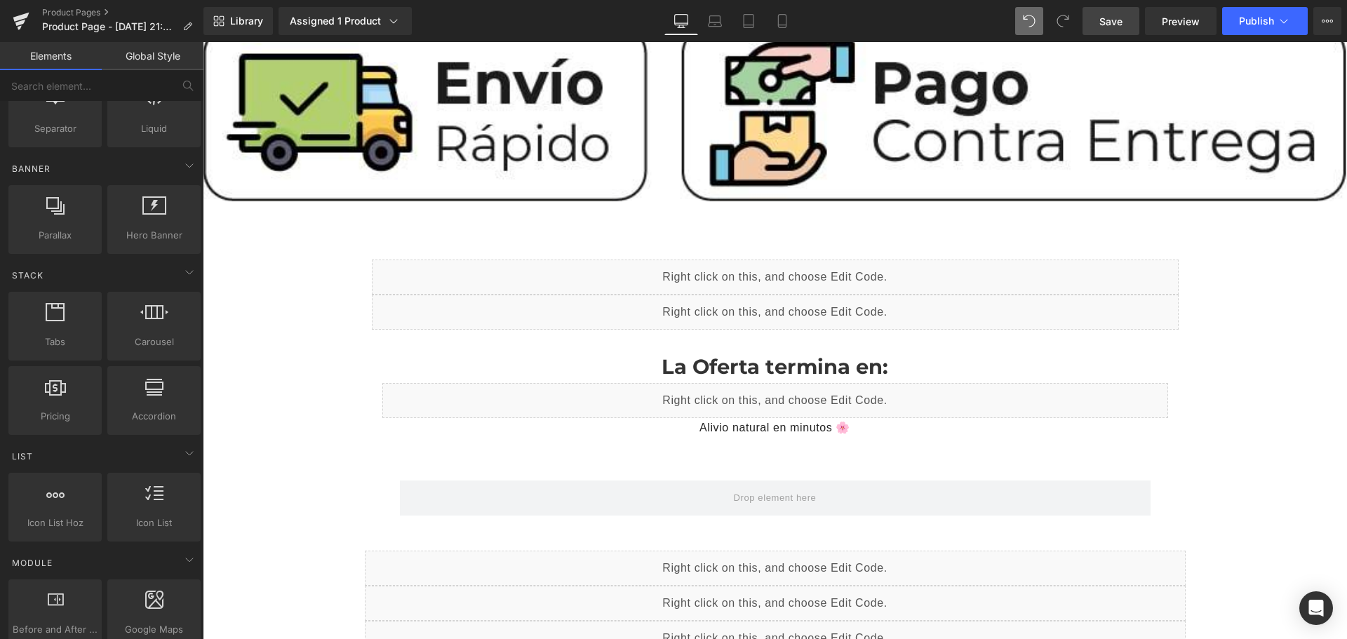
scroll to position [1346, 0]
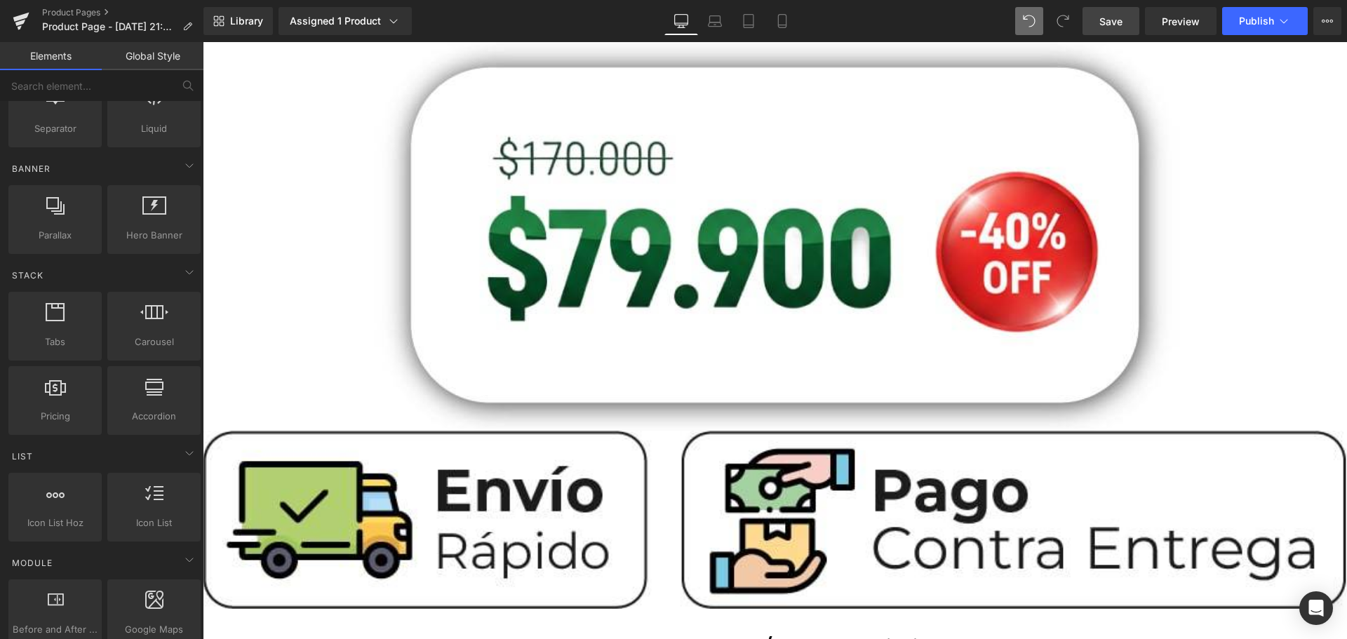
click at [1109, 19] on span "Save" at bounding box center [1110, 21] width 23 height 15
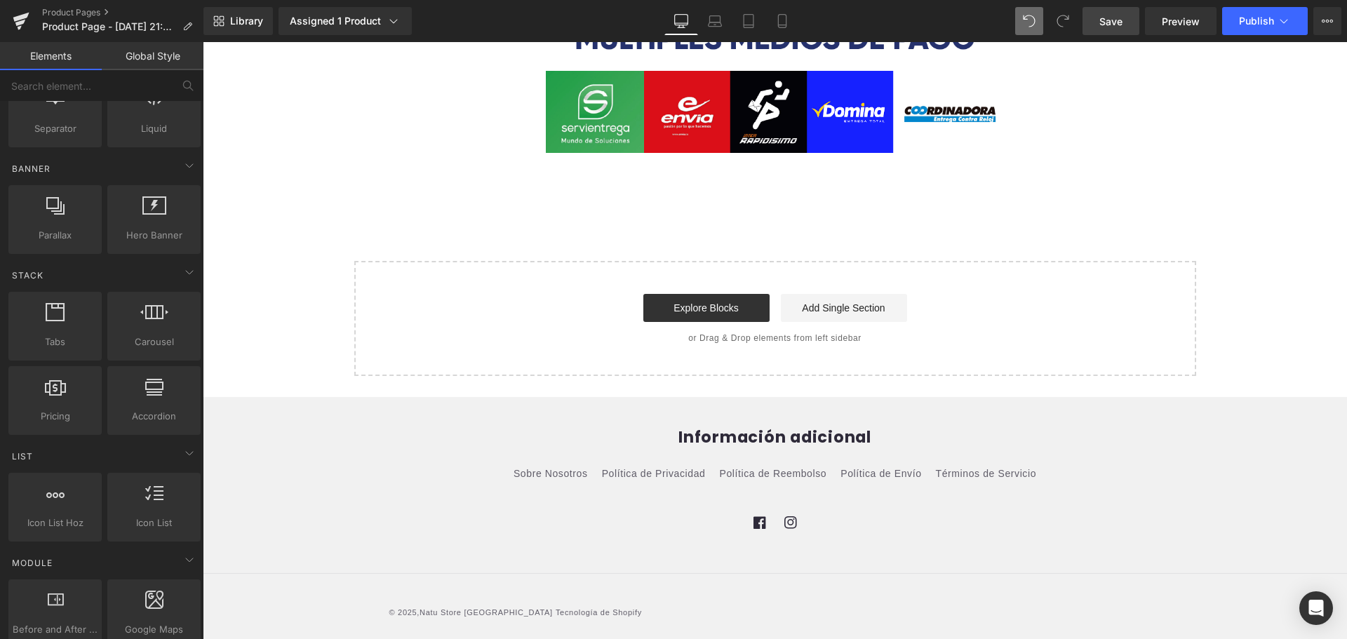
scroll to position [2439, 0]
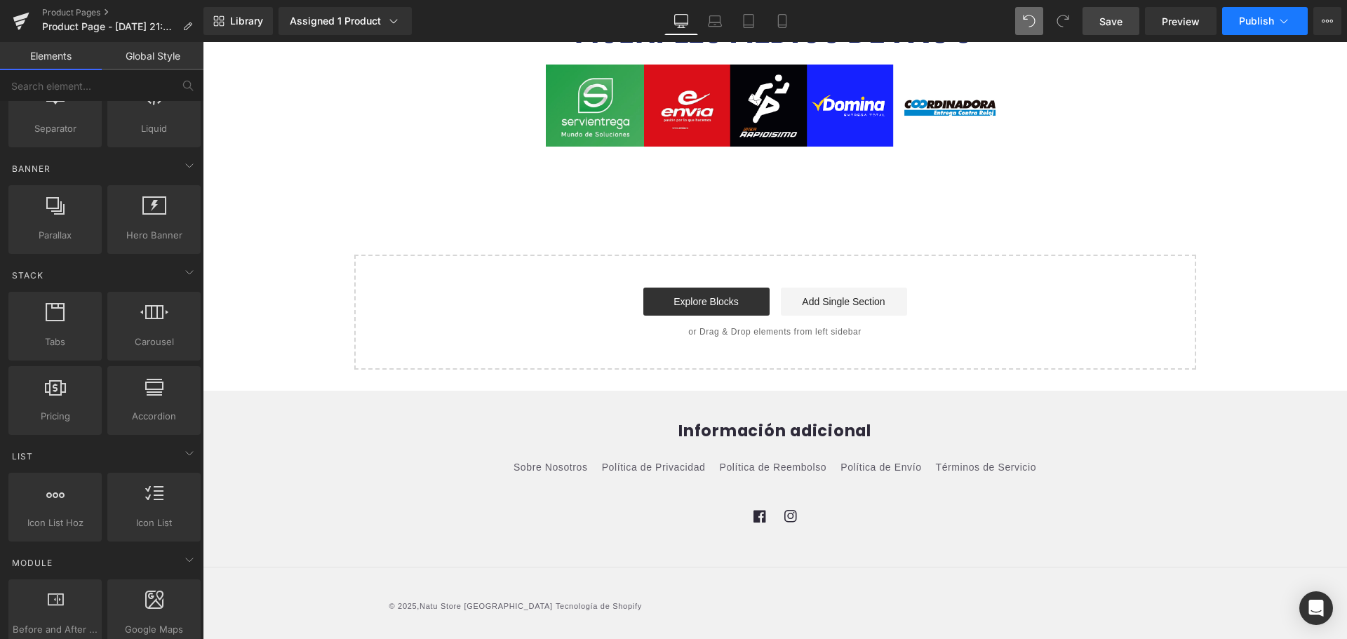
click at [1245, 10] on button "Publish" at bounding box center [1265, 21] width 86 height 28
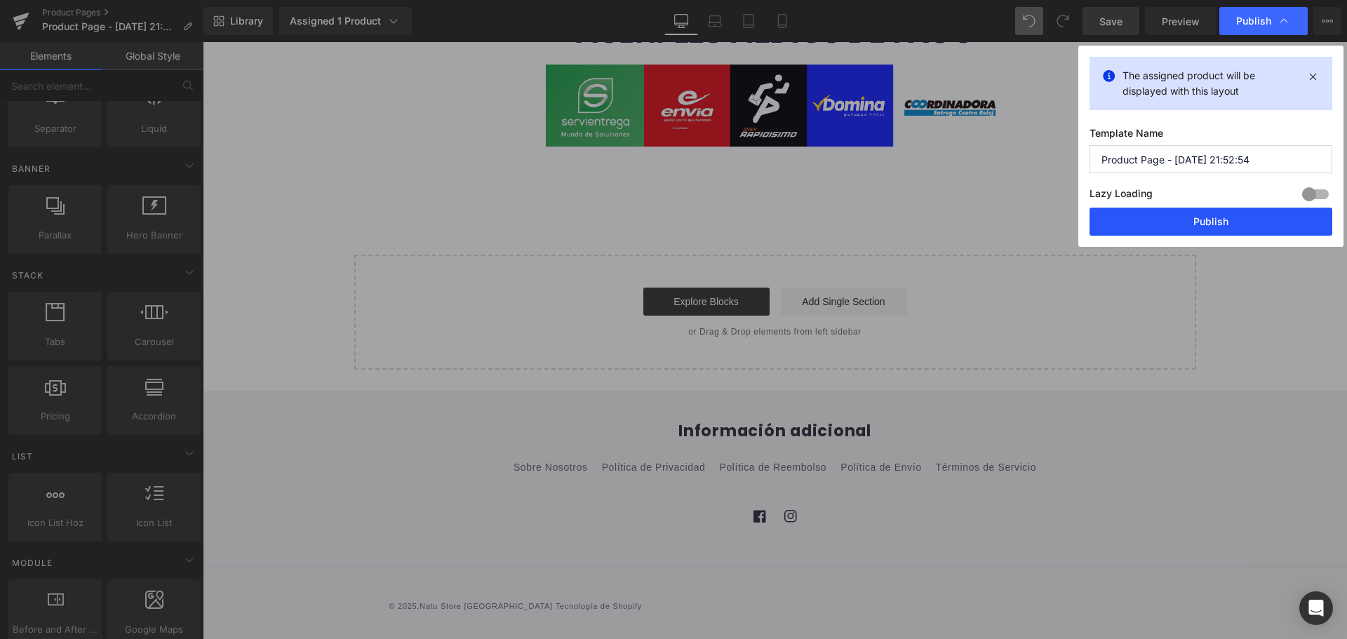
click at [1199, 226] on button "Publish" at bounding box center [1210, 222] width 243 height 28
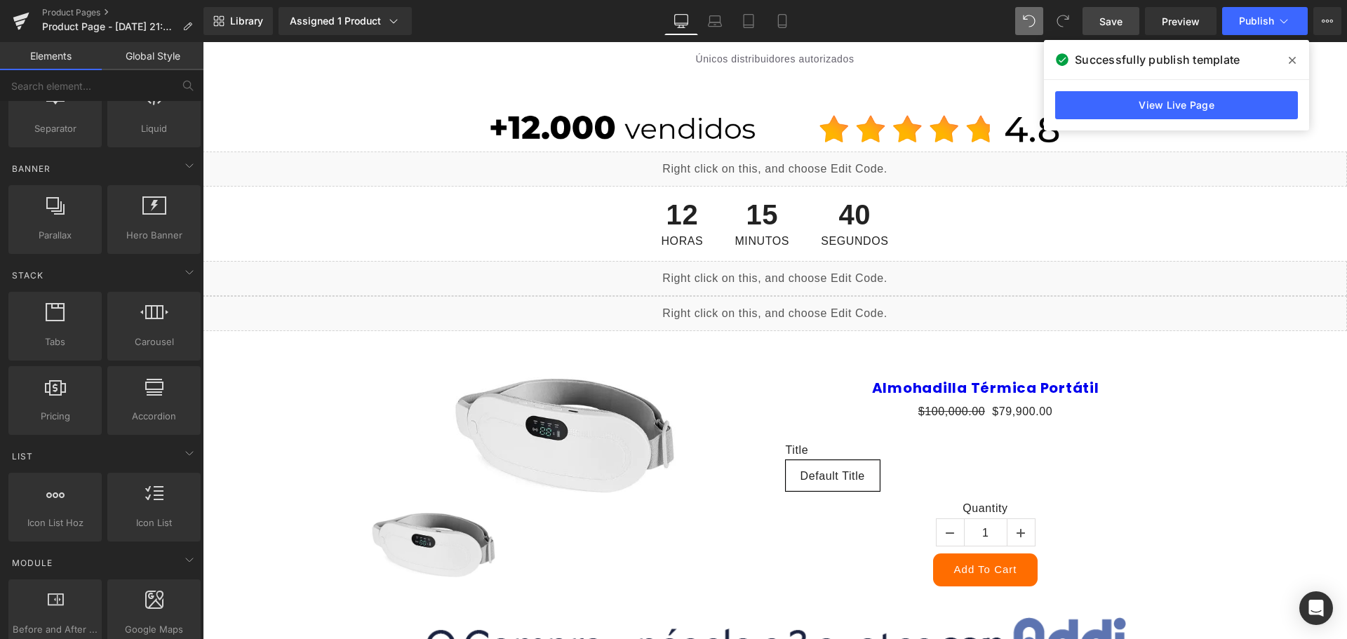
scroll to position [70, 0]
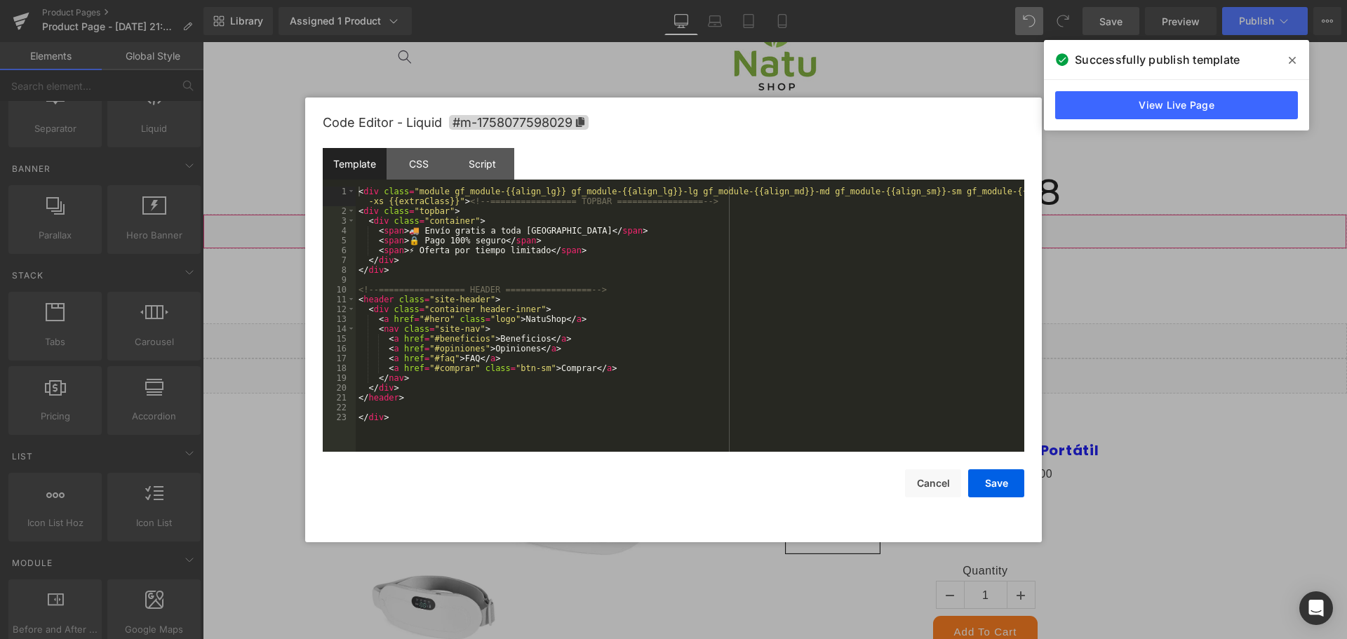
click at [786, 227] on div "Liquid" at bounding box center [775, 231] width 1144 height 35
click at [924, 483] on button "Cancel" at bounding box center [933, 483] width 56 height 28
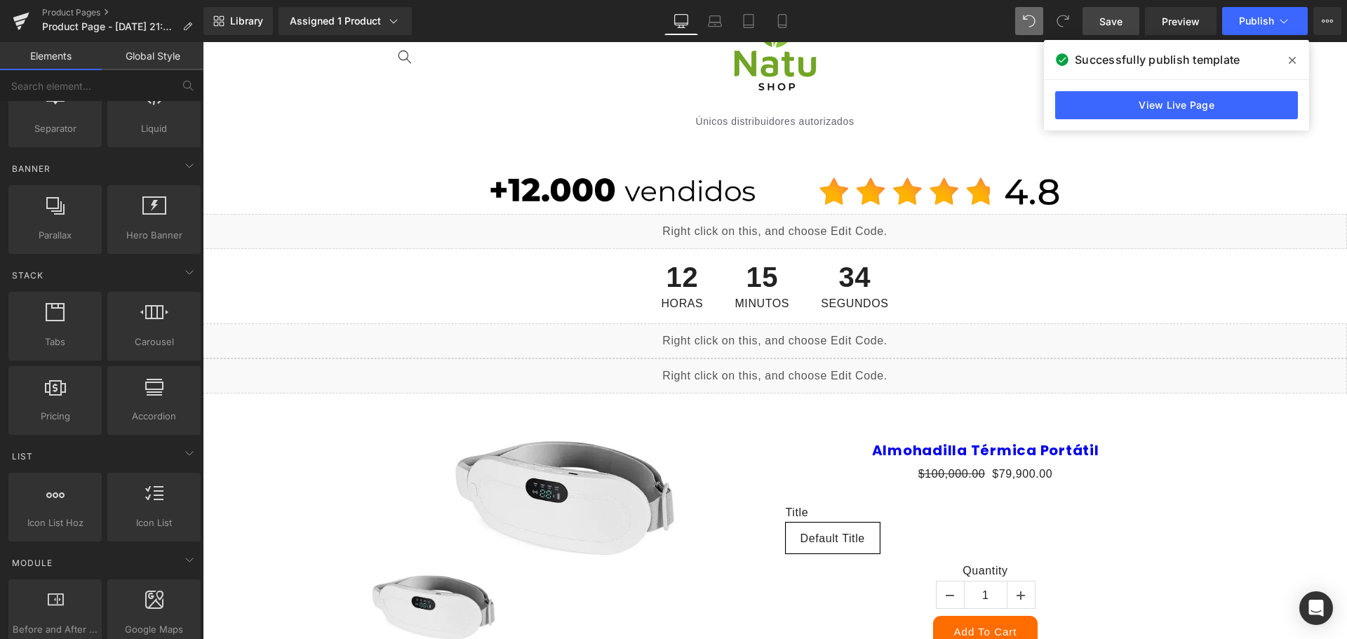
click at [791, 340] on div "Liquid" at bounding box center [775, 340] width 1144 height 35
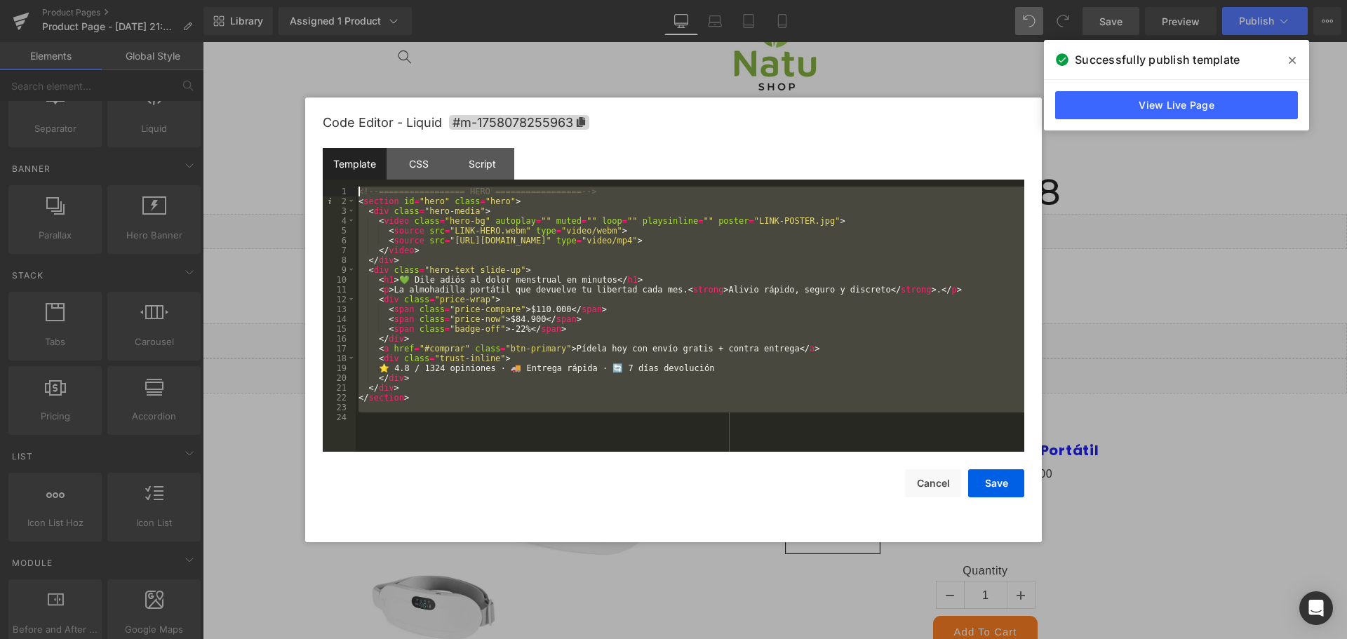
drag, startPoint x: 455, startPoint y: 413, endPoint x: 248, endPoint y: 157, distance: 329.1
click at [248, 157] on body "Image You are previewing how the will restyle your page. You can not edit Eleme…" at bounding box center [673, 319] width 1347 height 639
click at [932, 482] on button "Cancel" at bounding box center [933, 483] width 56 height 28
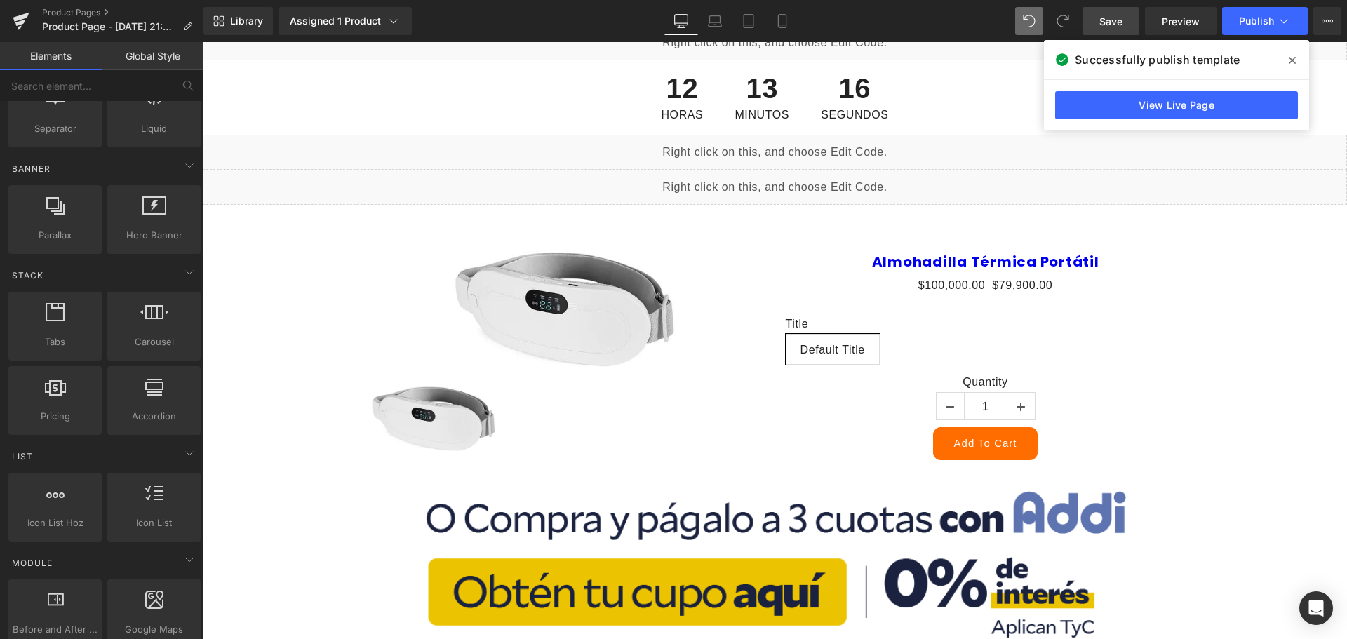
scroll to position [140, 0]
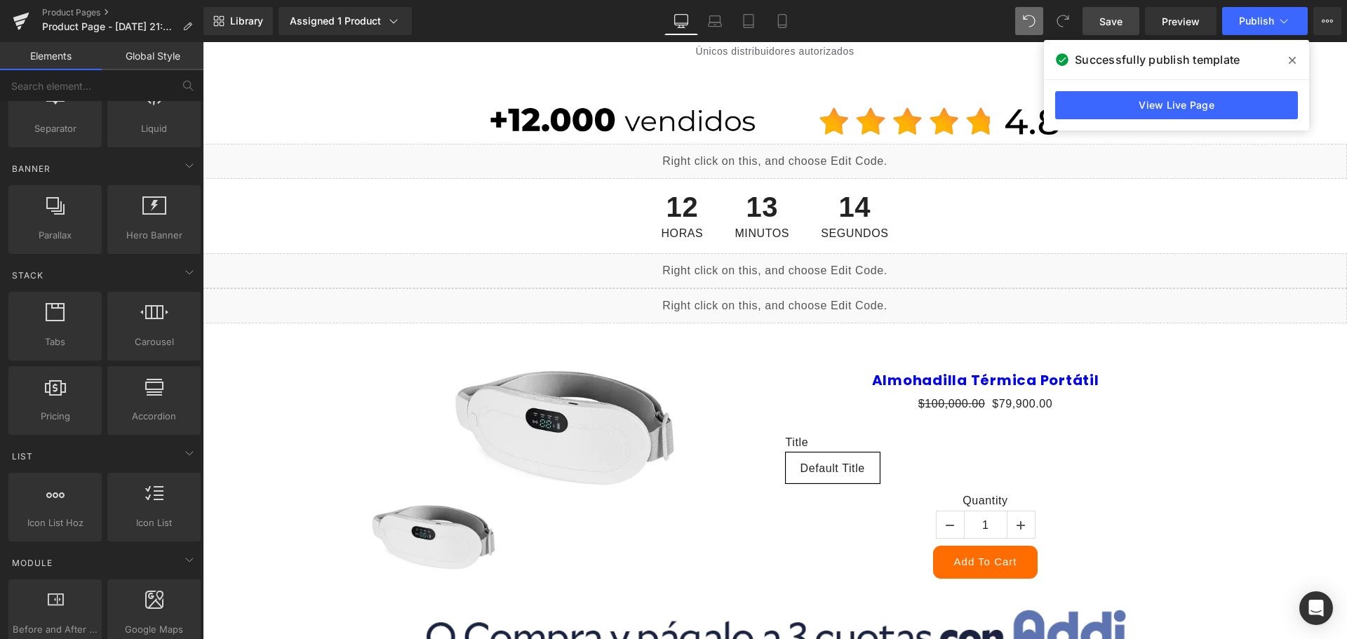
click at [791, 304] on div "Liquid" at bounding box center [775, 305] width 1144 height 35
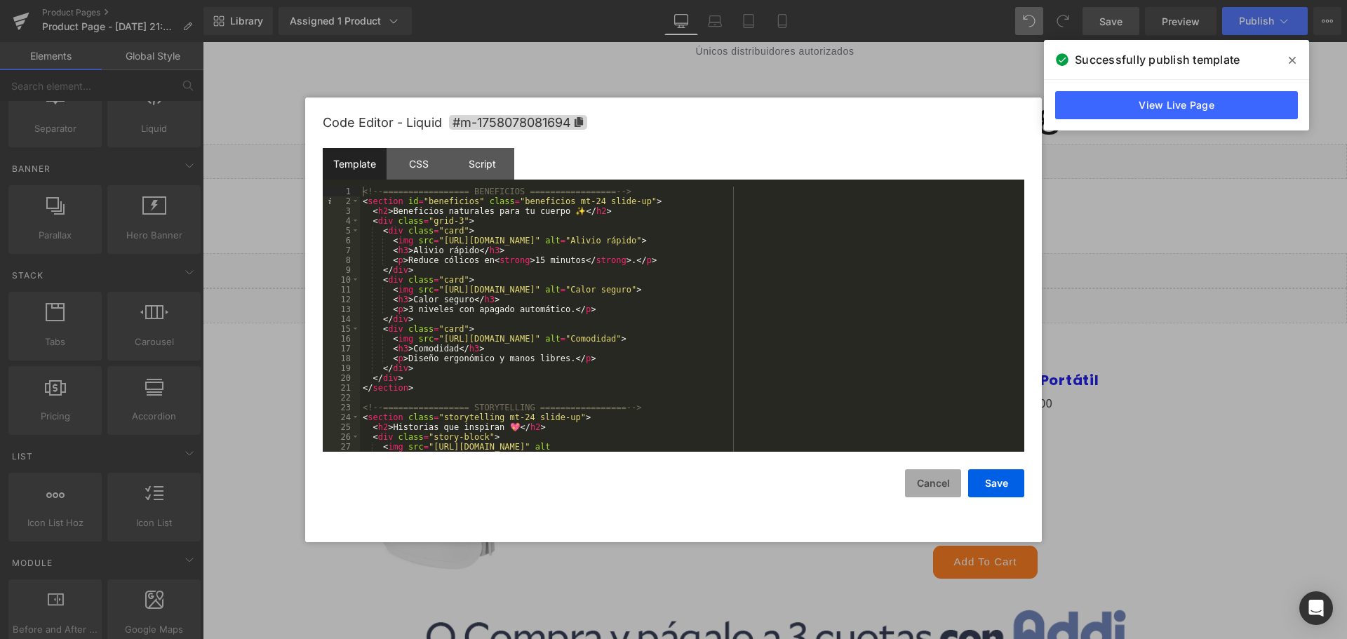
click at [928, 483] on button "Cancel" at bounding box center [933, 483] width 56 height 28
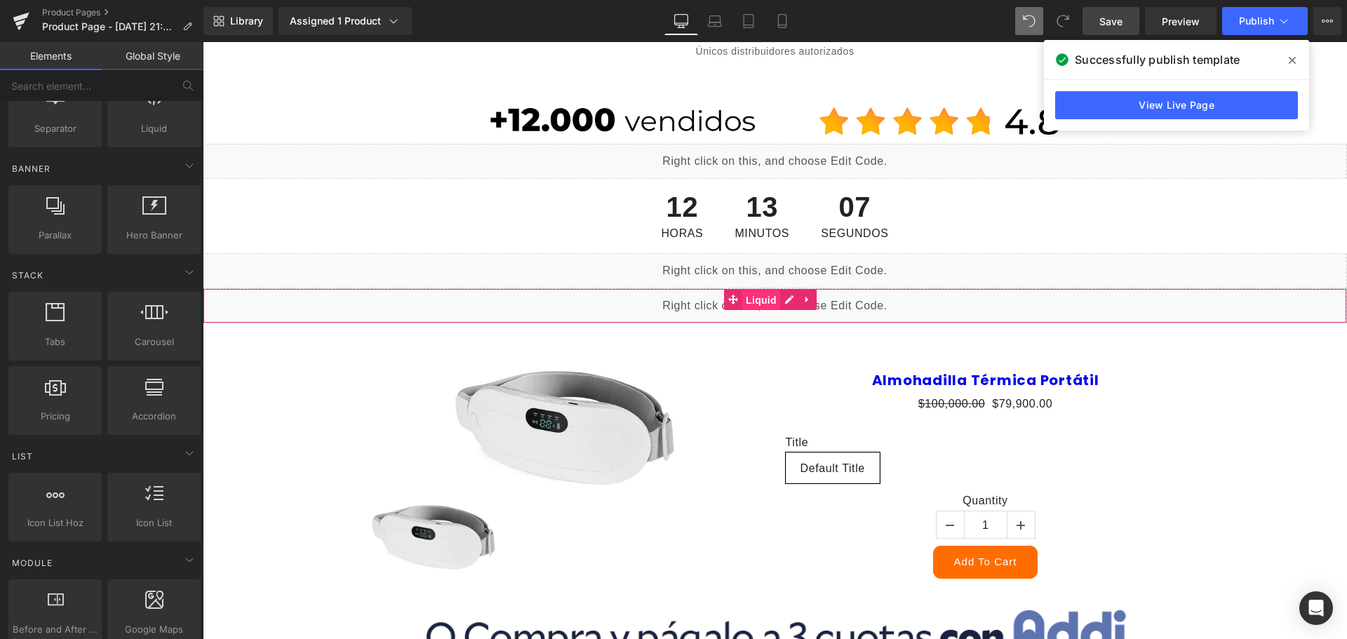
click at [757, 300] on span "Liquid" at bounding box center [761, 300] width 38 height 21
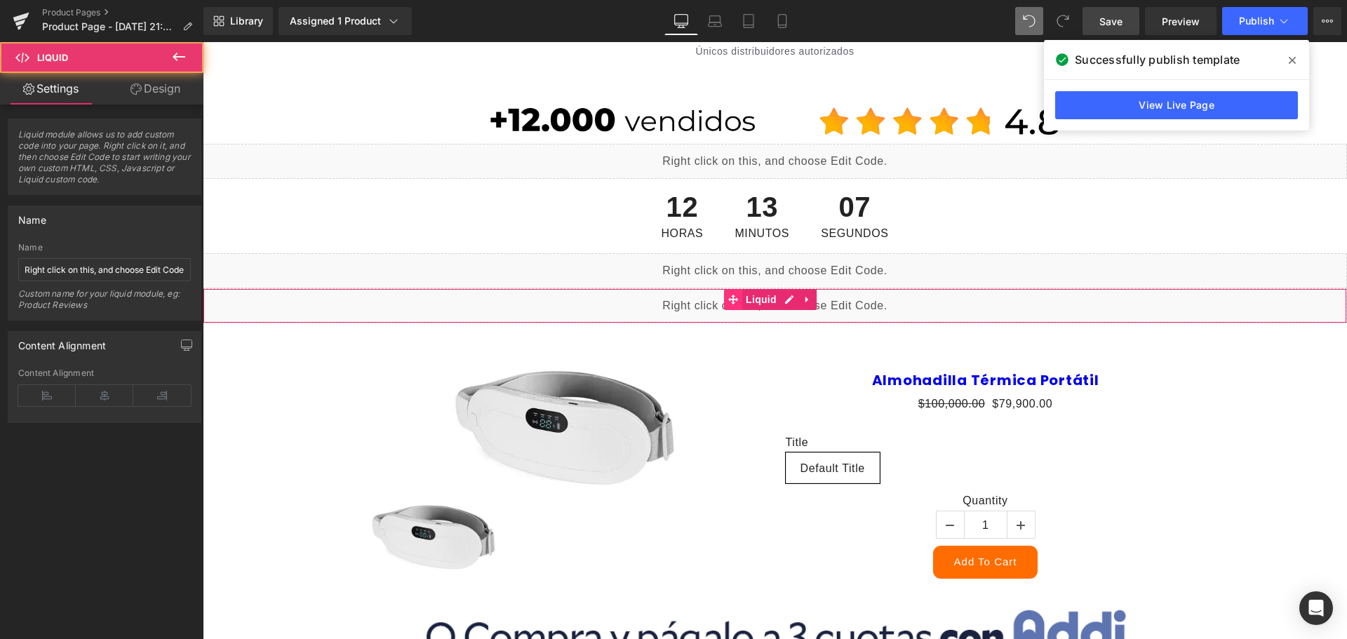
click at [735, 302] on icon at bounding box center [733, 300] width 10 height 10
click at [160, 91] on link "Design" at bounding box center [156, 89] width 102 height 32
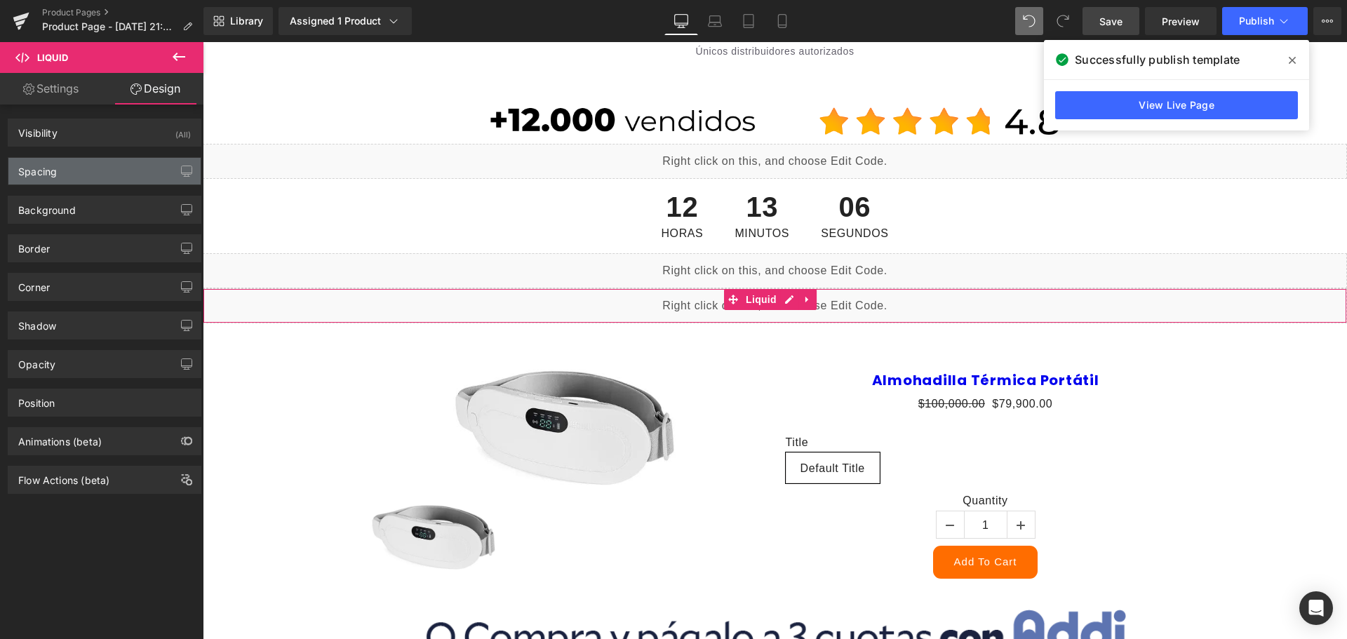
click at [145, 177] on div "Spacing" at bounding box center [104, 171] width 192 height 27
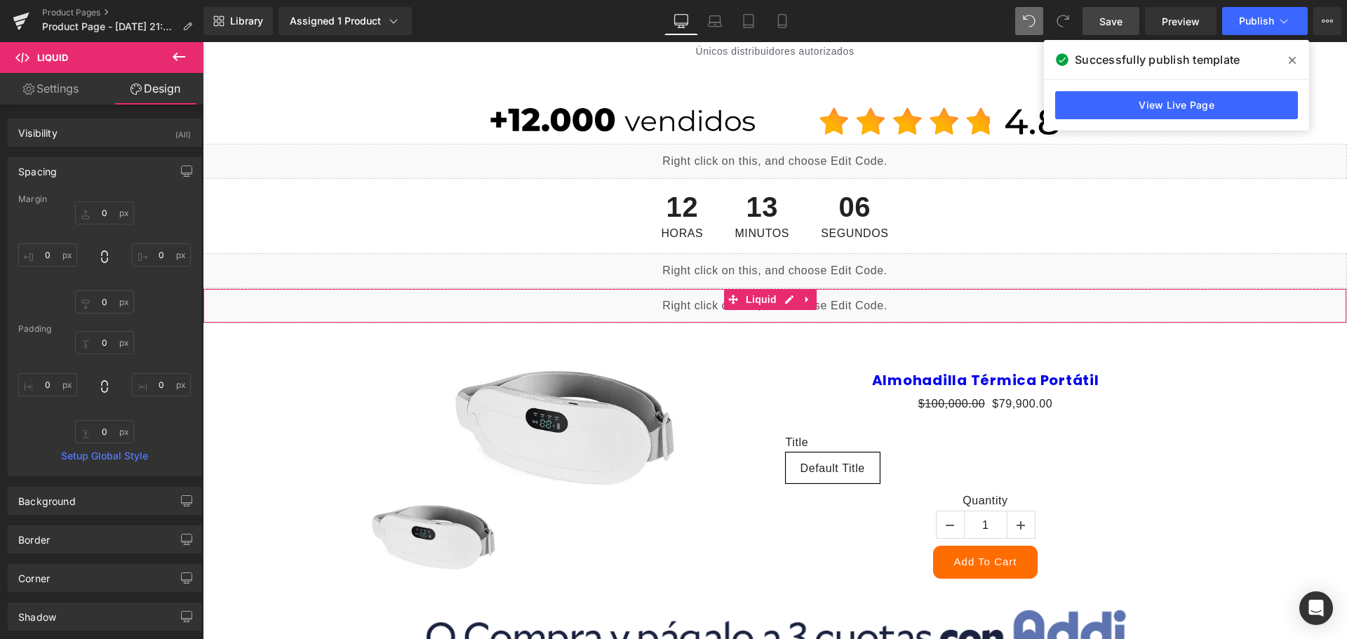
type input "0"
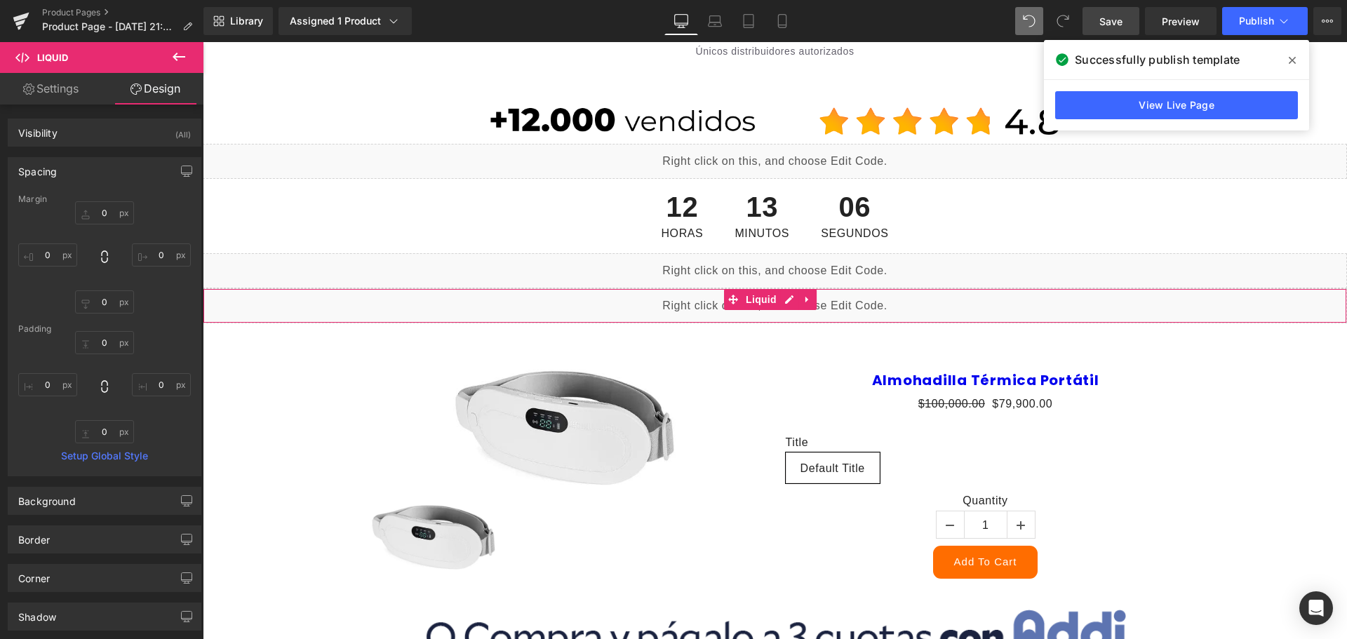
type input "0"
click at [102, 210] on input "0" at bounding box center [104, 212] width 59 height 23
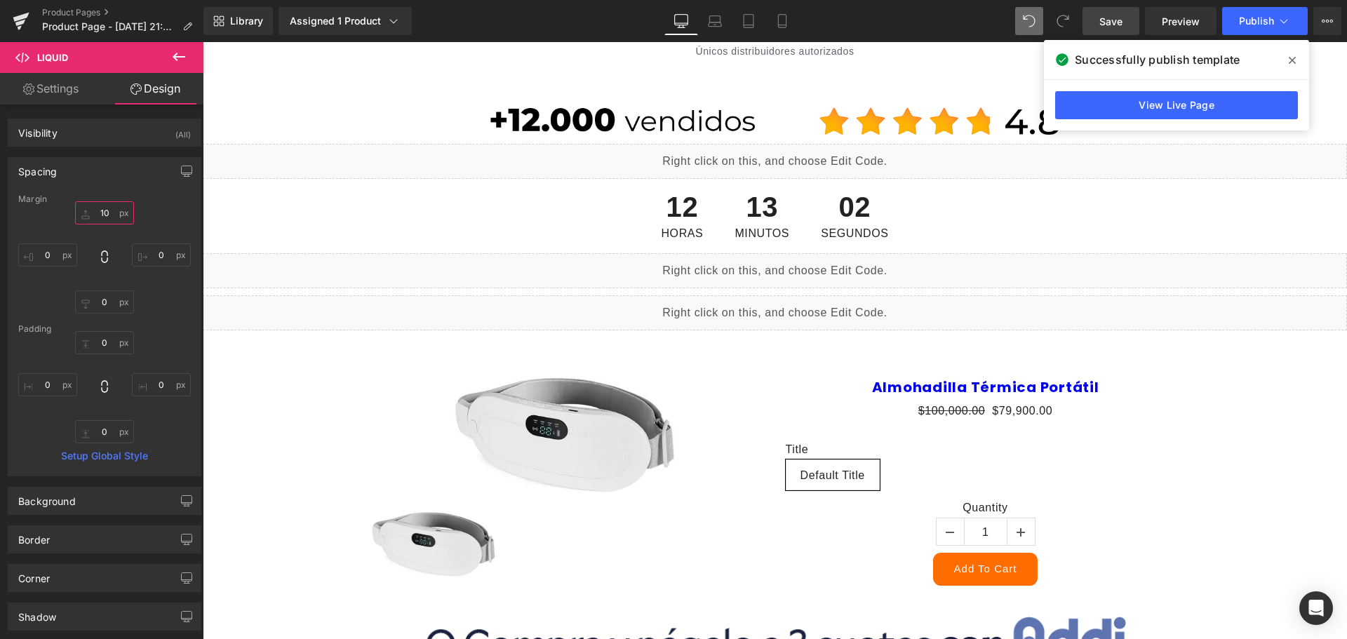
type input "10"
click at [1115, 22] on span "Save" at bounding box center [1110, 21] width 23 height 15
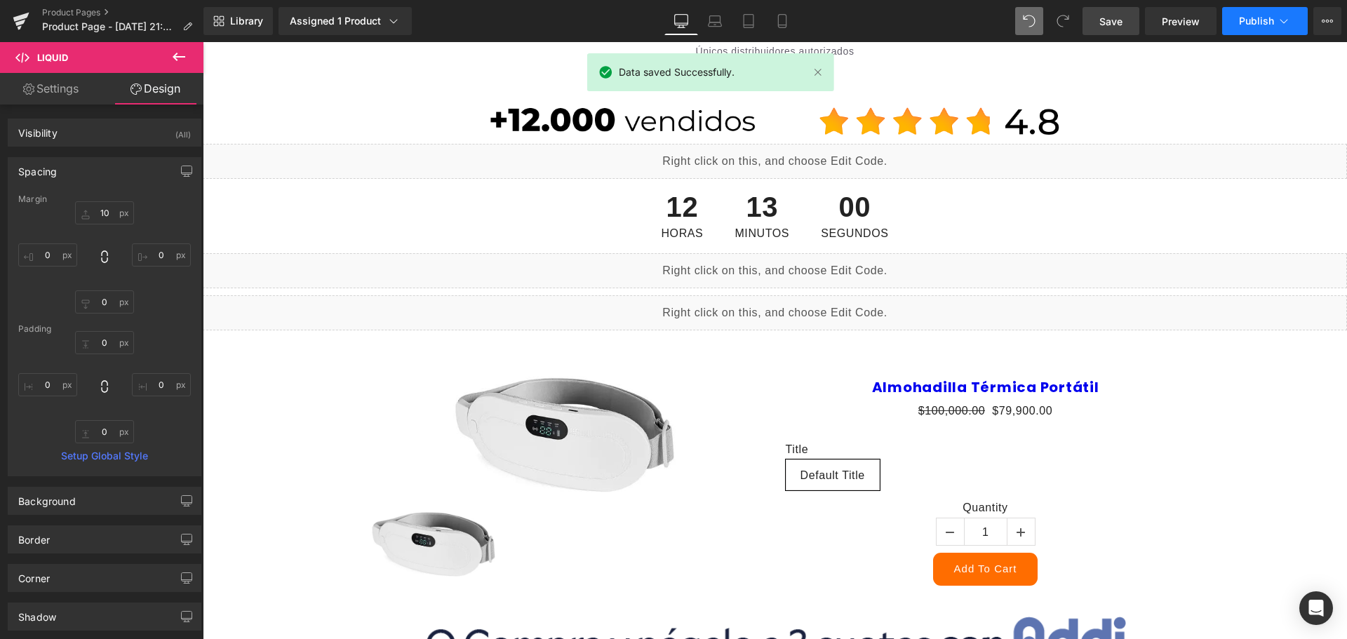
click at [1242, 27] on button "Publish" at bounding box center [1265, 21] width 86 height 28
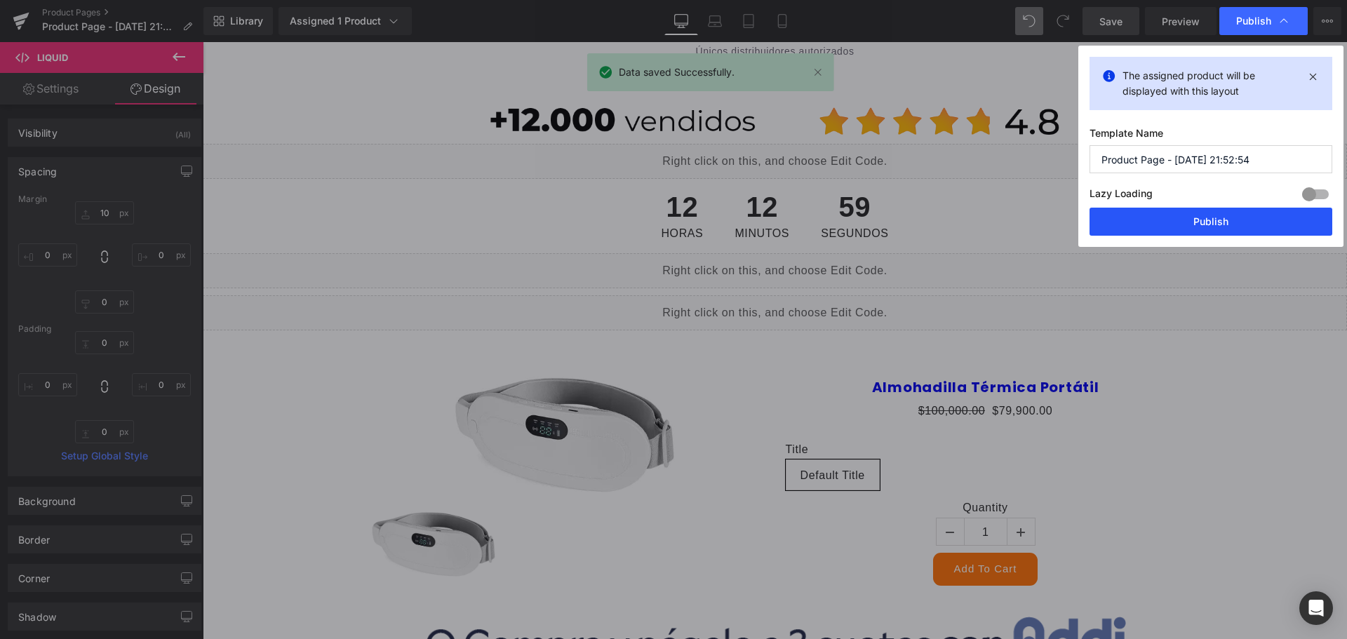
drag, startPoint x: 1205, startPoint y: 227, endPoint x: 759, endPoint y: 34, distance: 485.5
click at [1205, 227] on button "Publish" at bounding box center [1210, 222] width 243 height 28
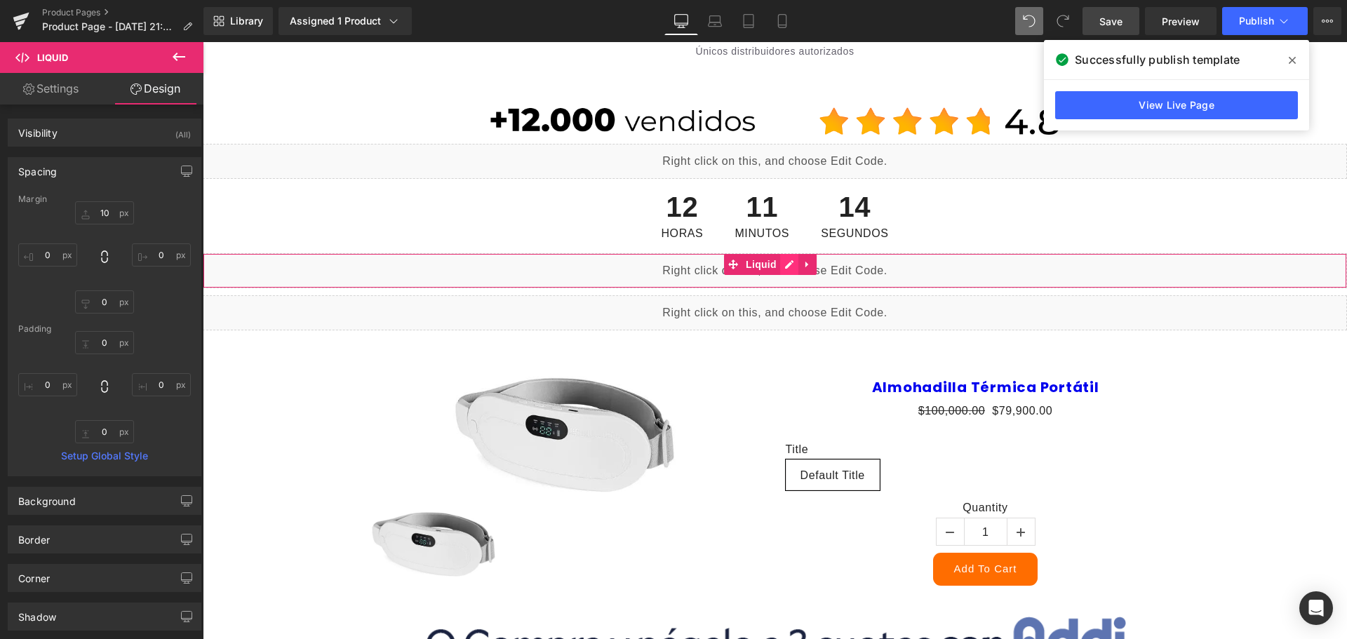
click at [785, 265] on div "Liquid" at bounding box center [775, 270] width 1144 height 35
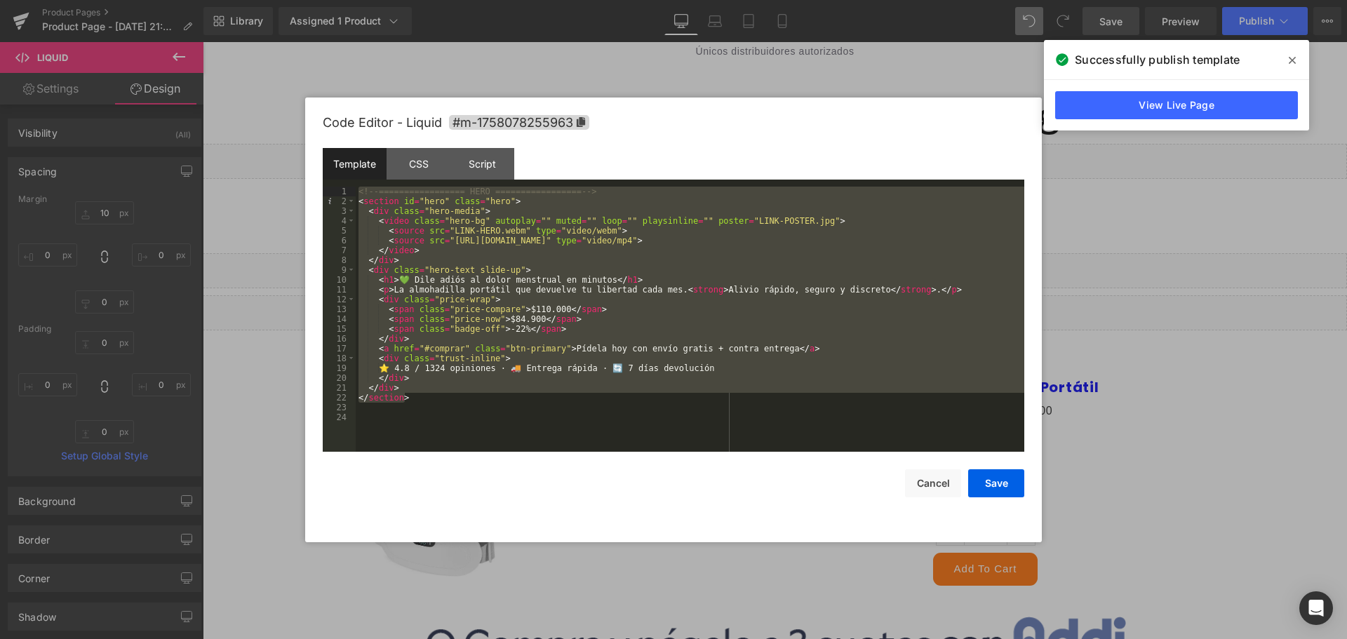
drag, startPoint x: 478, startPoint y: 393, endPoint x: 214, endPoint y: 80, distance: 409.2
click at [214, 80] on body "Liquid You are previewing how the will restyle your page. You can not edit Elem…" at bounding box center [673, 319] width 1347 height 639
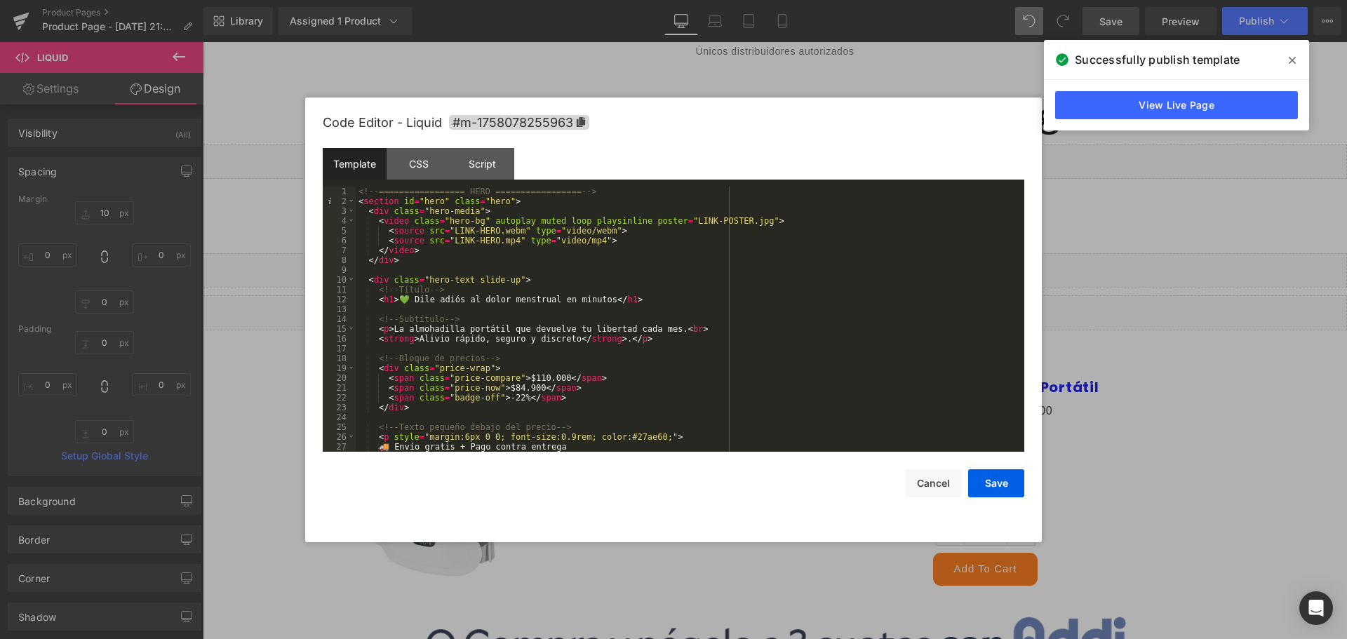
scroll to position [0, 0]
click at [1007, 487] on button "Save" at bounding box center [996, 483] width 56 height 28
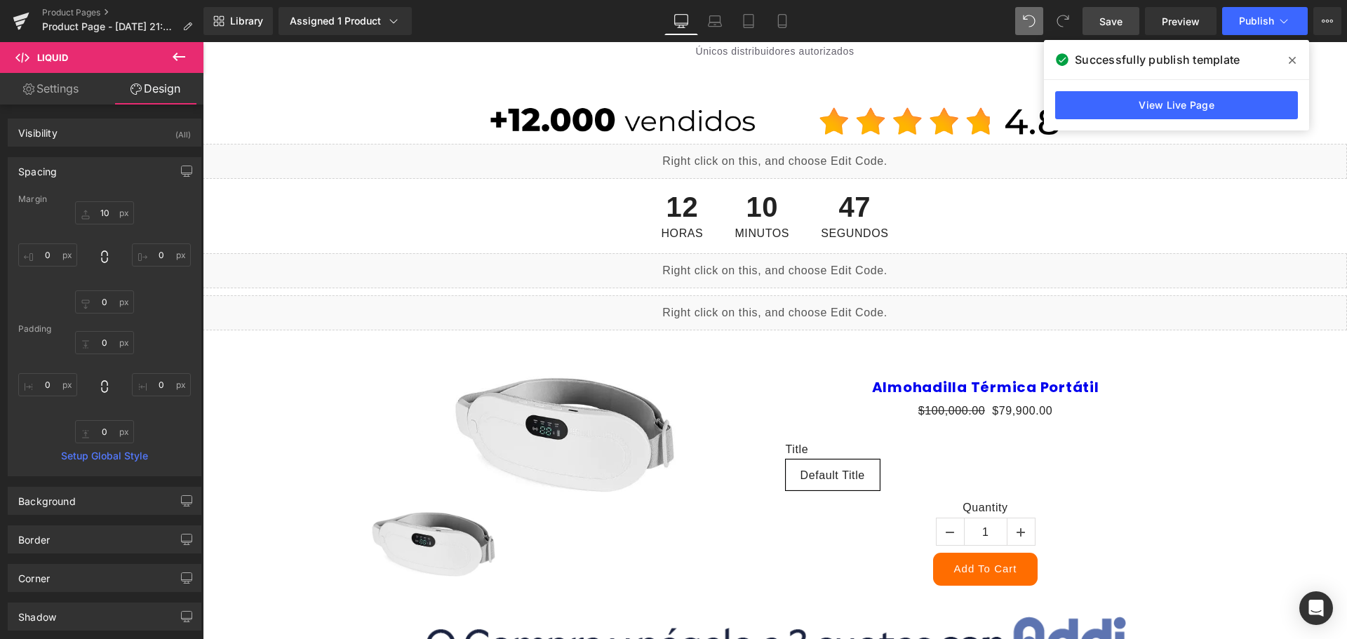
click at [1101, 17] on span "Save" at bounding box center [1110, 21] width 23 height 15
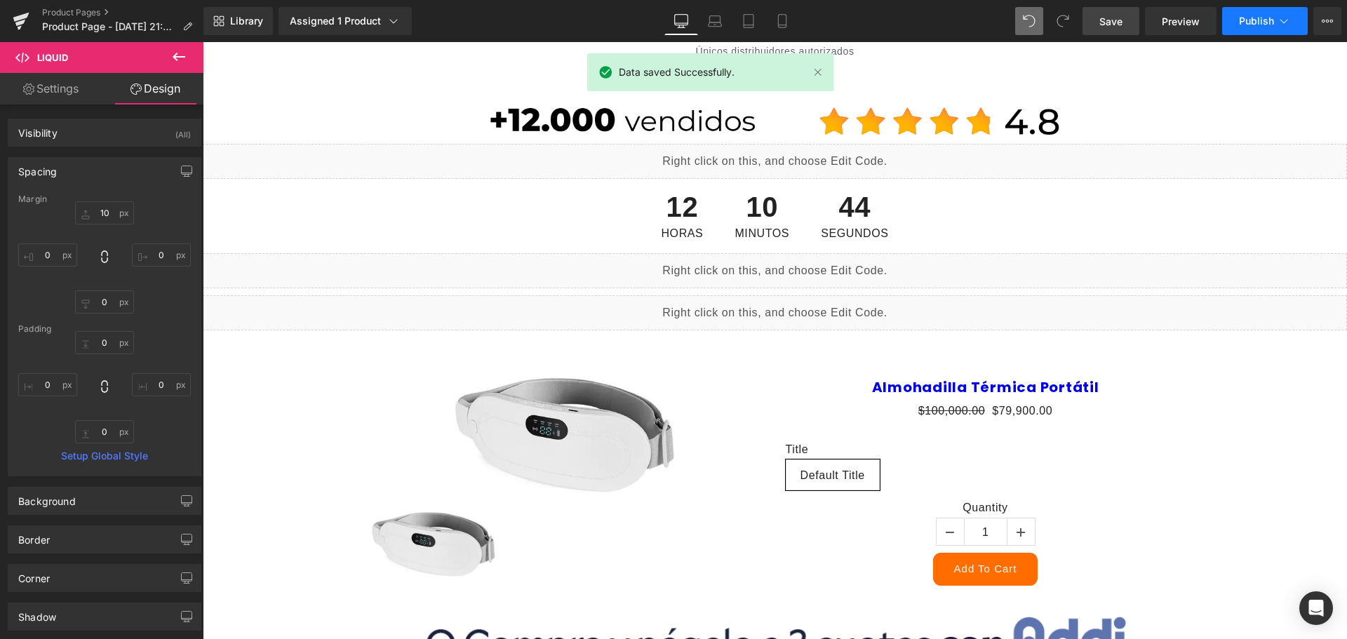
click at [1253, 25] on span "Publish" at bounding box center [1256, 20] width 35 height 11
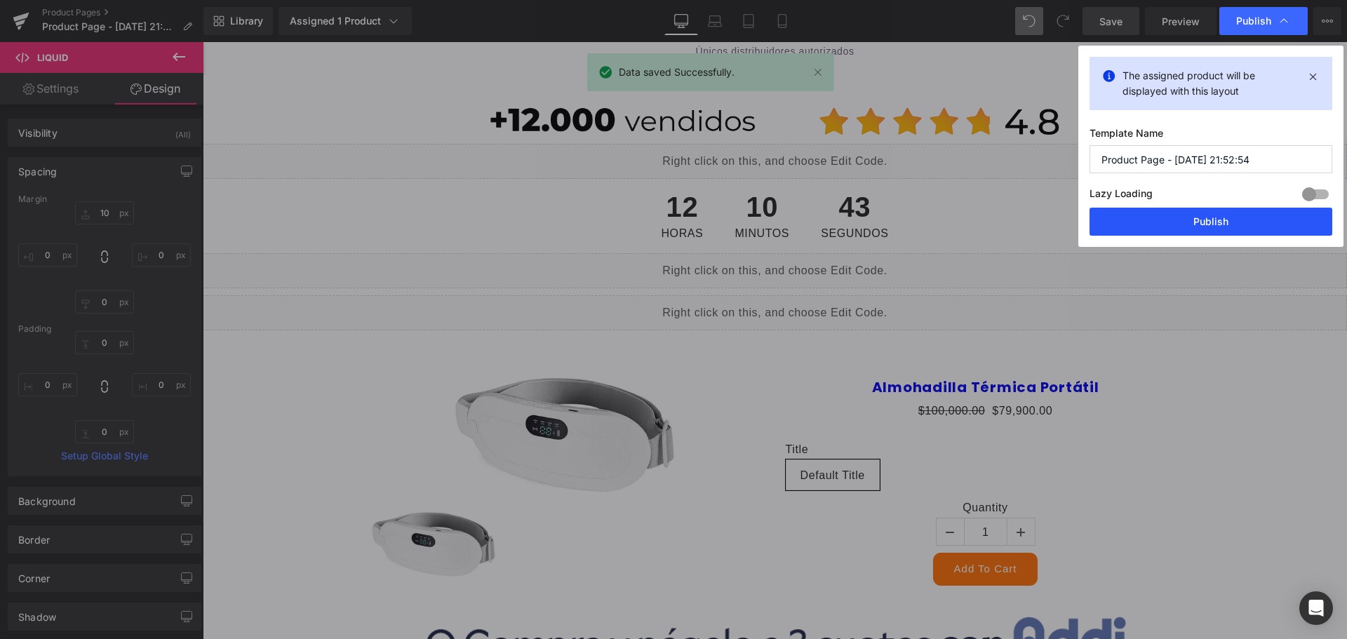
click at [1219, 229] on button "Publish" at bounding box center [1210, 222] width 243 height 28
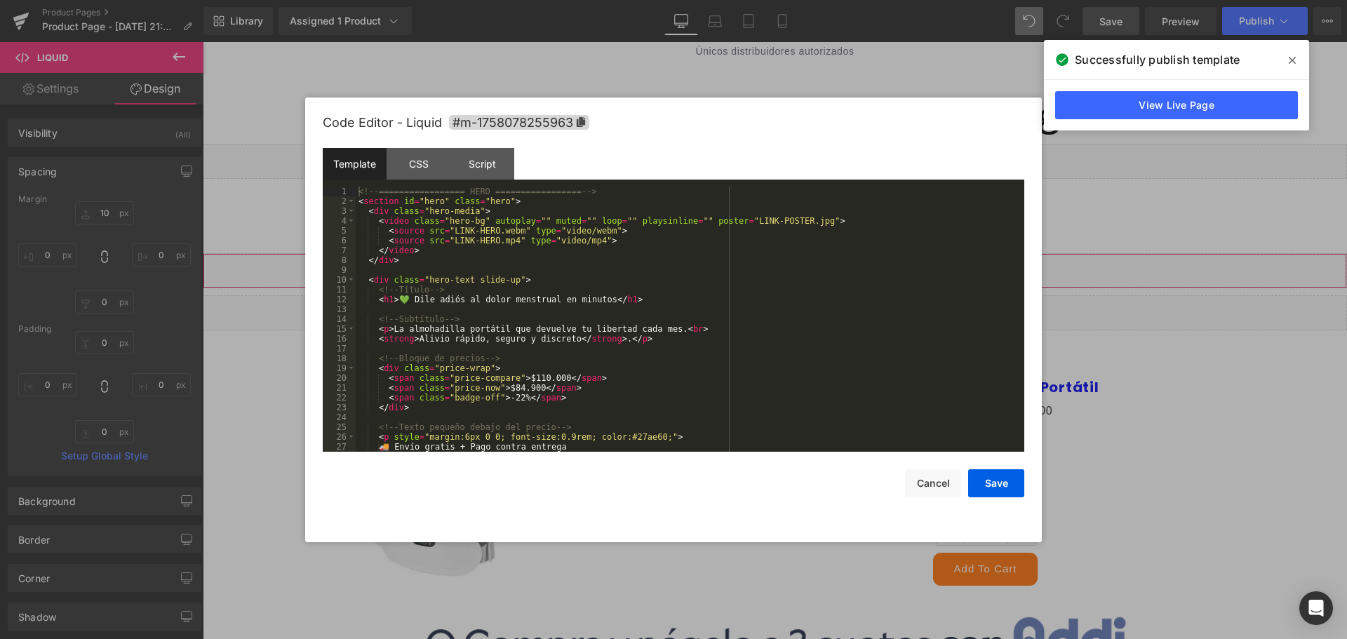
click at [784, 267] on div "Liquid" at bounding box center [775, 270] width 1144 height 35
drag, startPoint x: 507, startPoint y: 241, endPoint x: 446, endPoint y: 242, distance: 61.0
click at [446, 242] on div "<!-- ================= HERO ================= --> < section id = "hero" class =…" at bounding box center [687, 329] width 663 height 285
click at [985, 479] on button "Save" at bounding box center [996, 483] width 56 height 28
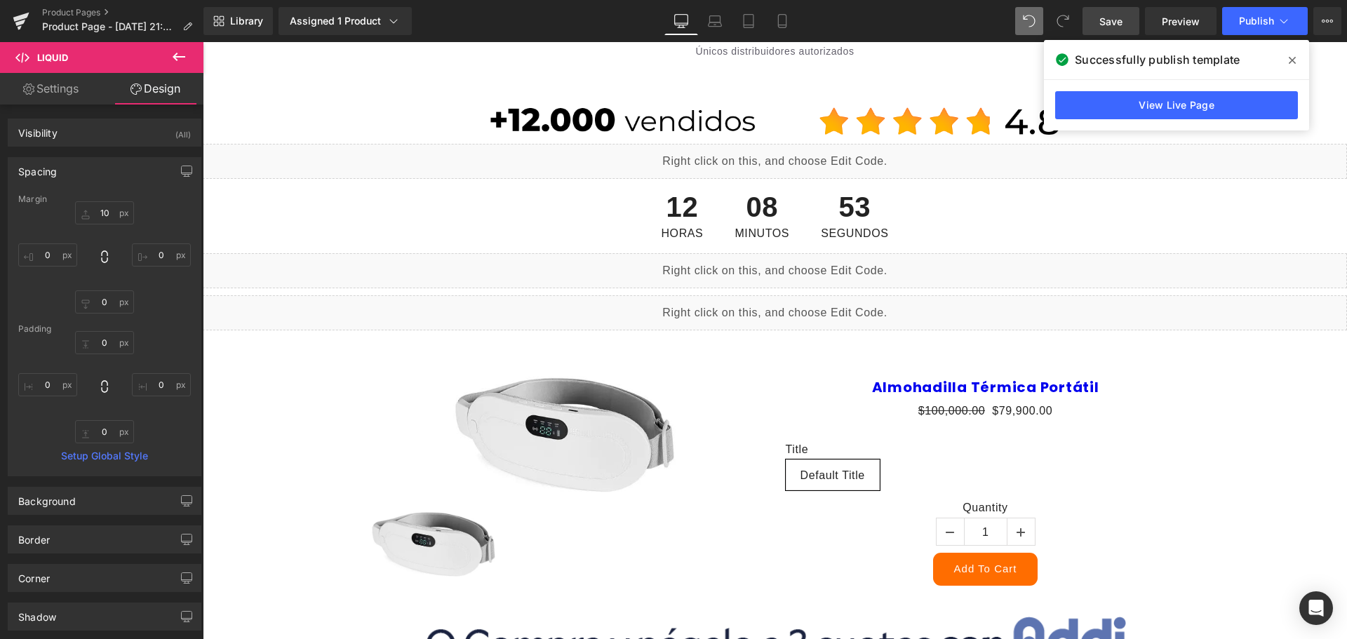
click at [1120, 36] on div "Library Assigned 1 Product Product Preview Almohadilla Térmica Portátil Manage …" at bounding box center [774, 21] width 1143 height 42
click at [1122, 16] on span "Save" at bounding box center [1110, 21] width 23 height 15
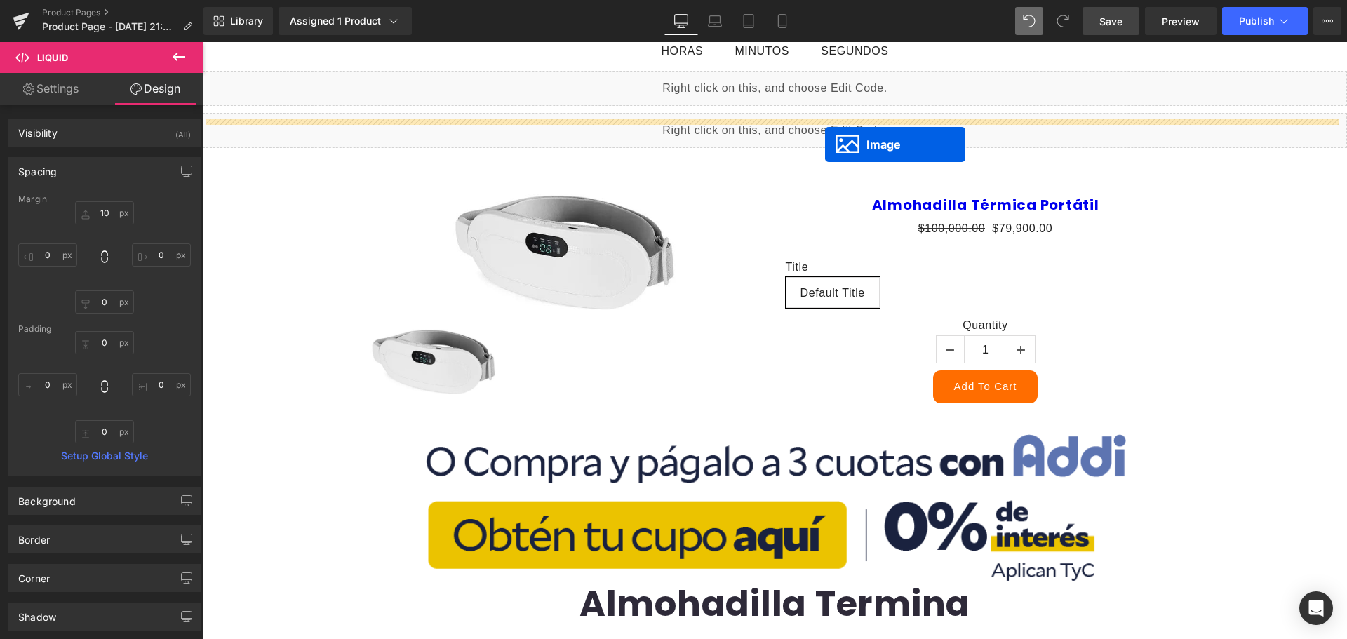
scroll to position [309, 0]
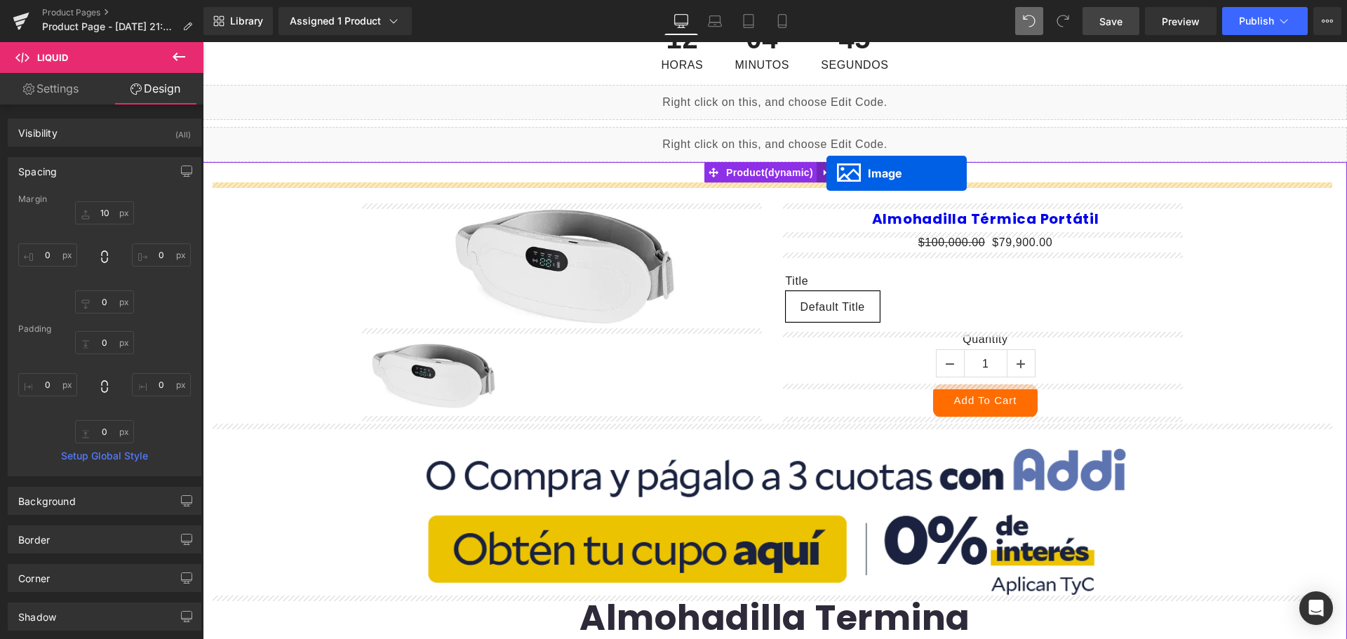
drag, startPoint x: 744, startPoint y: 598, endPoint x: 826, endPoint y: 173, distance: 432.4
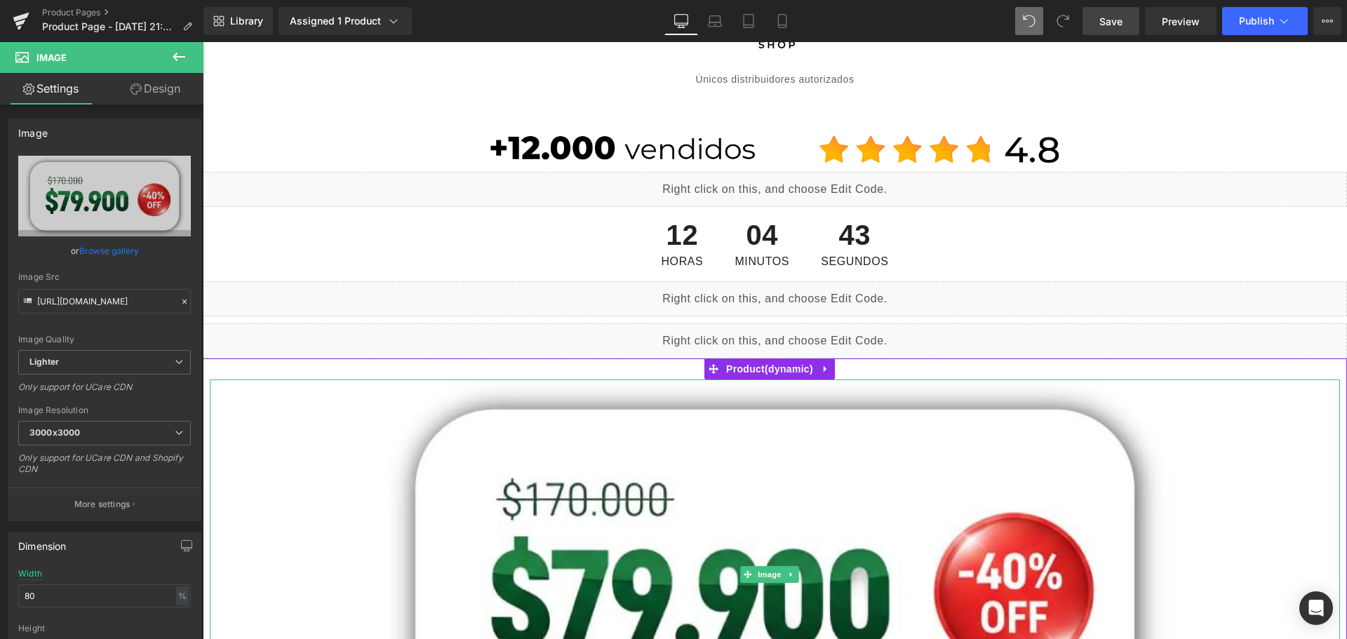
scroll to position [98, 0]
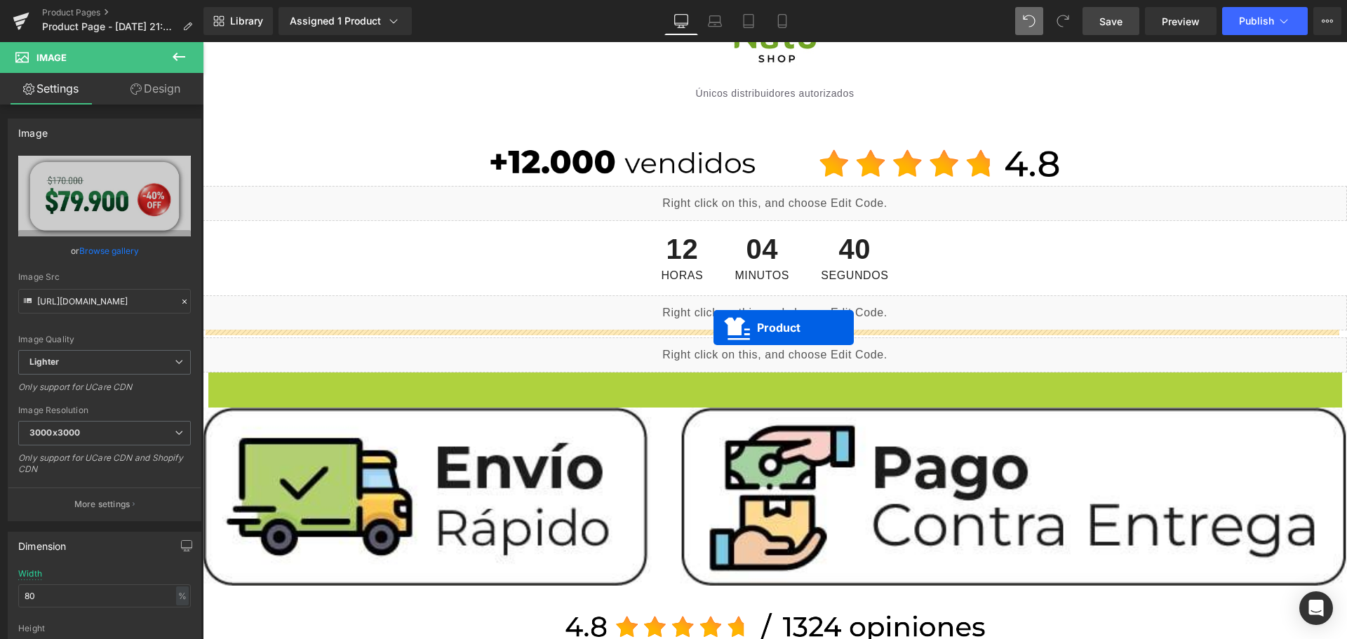
drag, startPoint x: 716, startPoint y: 380, endPoint x: 713, endPoint y: 328, distance: 52.0
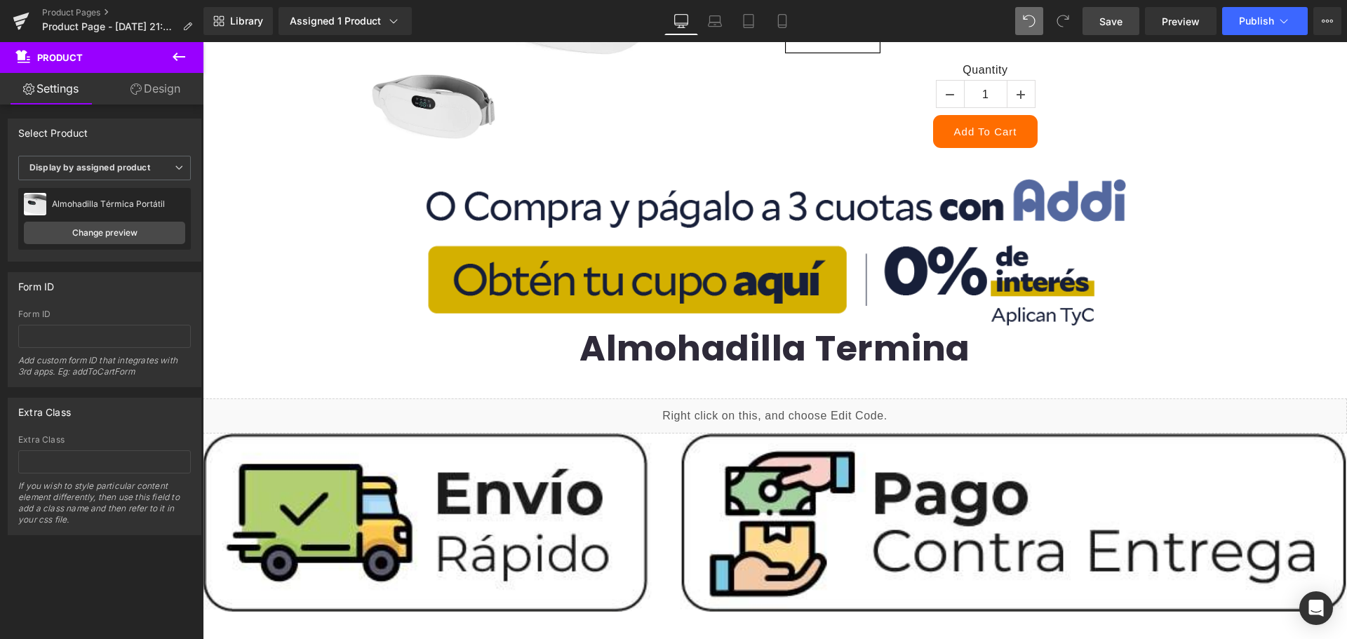
scroll to position [800, 0]
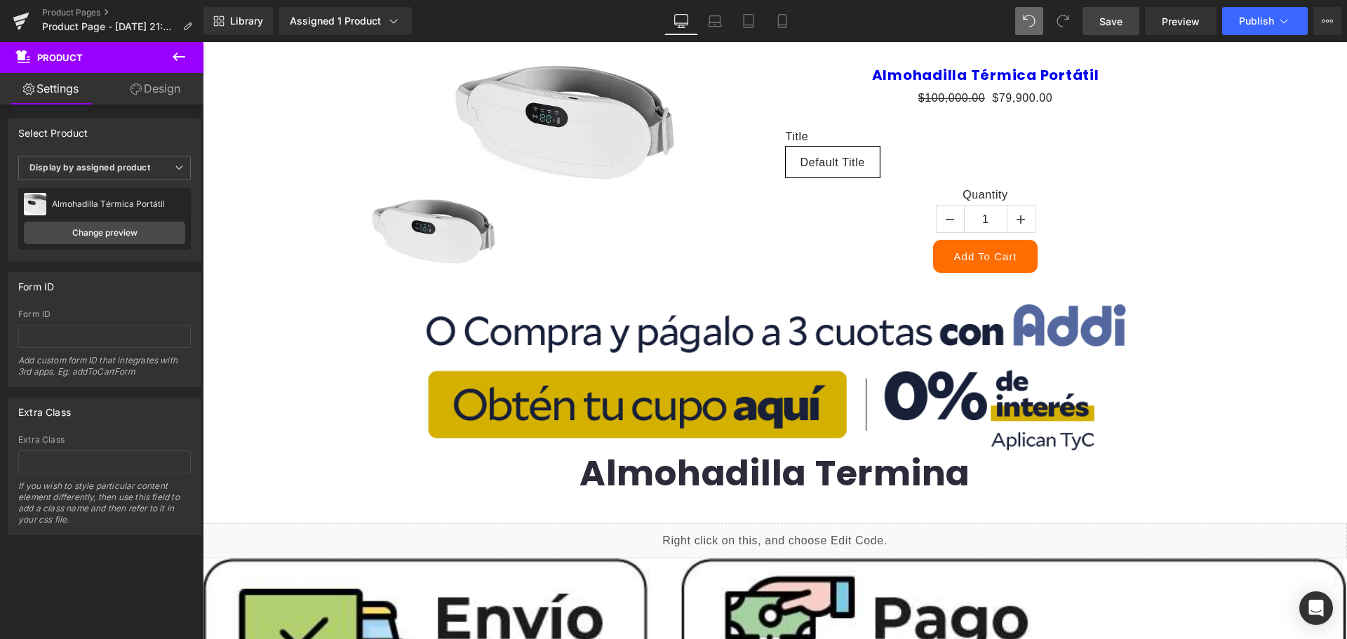
drag, startPoint x: 861, startPoint y: 401, endPoint x: 692, endPoint y: 341, distance: 179.3
click at [861, 401] on img at bounding box center [775, 366] width 702 height 172
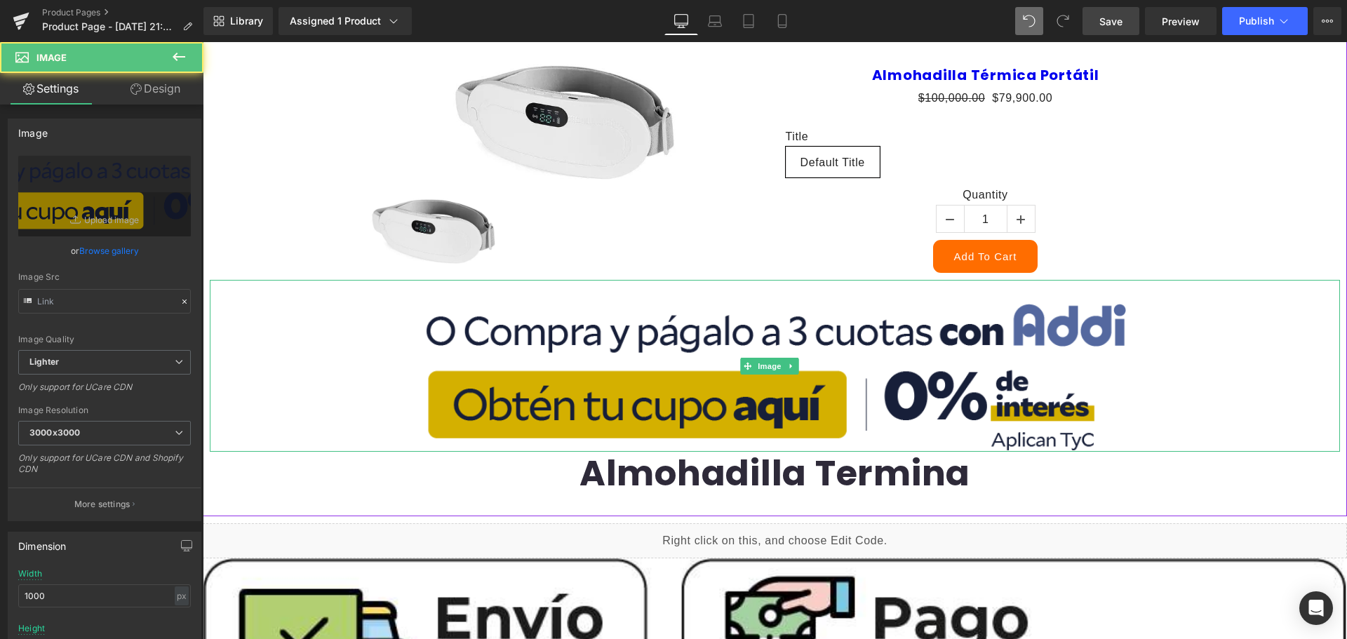
type input "https://ucarecdn.com/3236f2ed-48a2-4c35-aa0d-bcb6495278d1/-/format/auto/-/previ…"
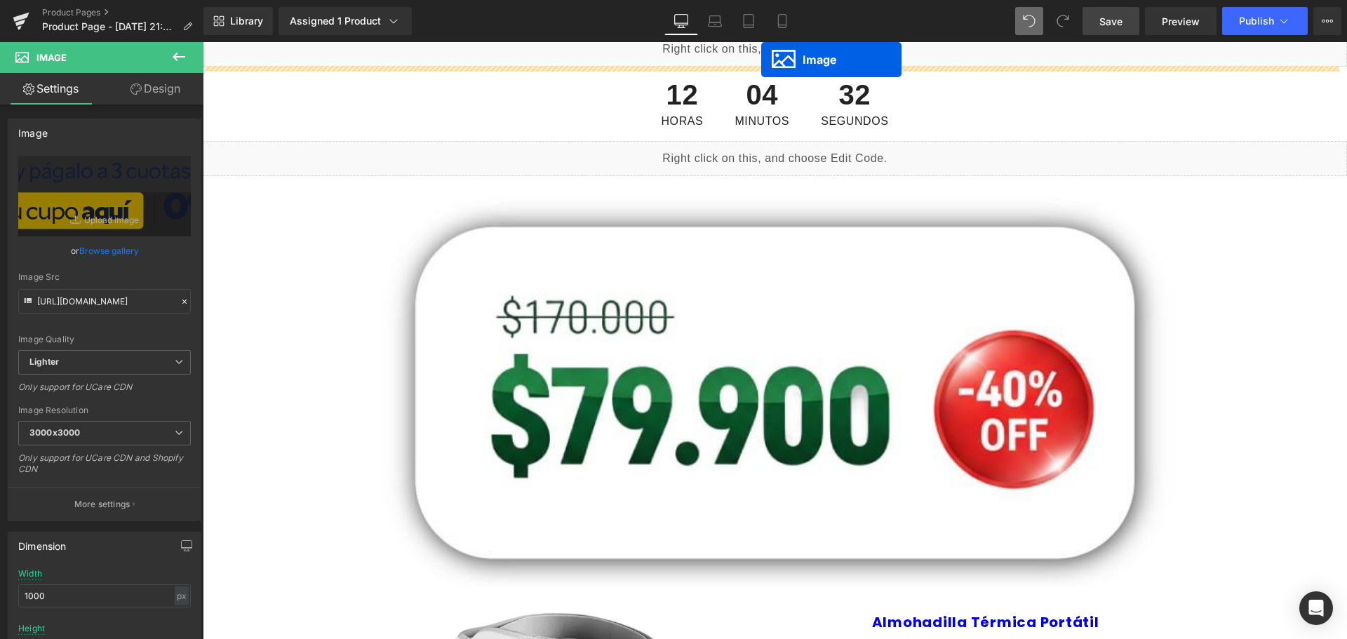
scroll to position [196, 0]
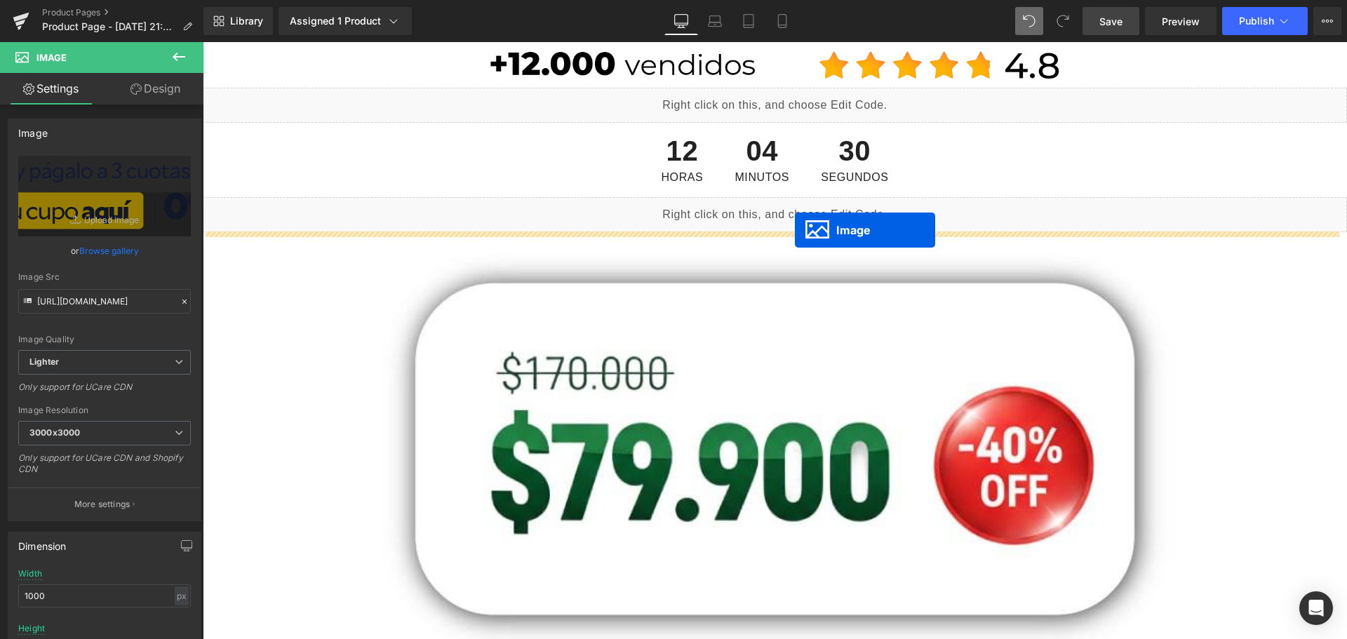
drag, startPoint x: 745, startPoint y: 355, endPoint x: 795, endPoint y: 230, distance: 134.4
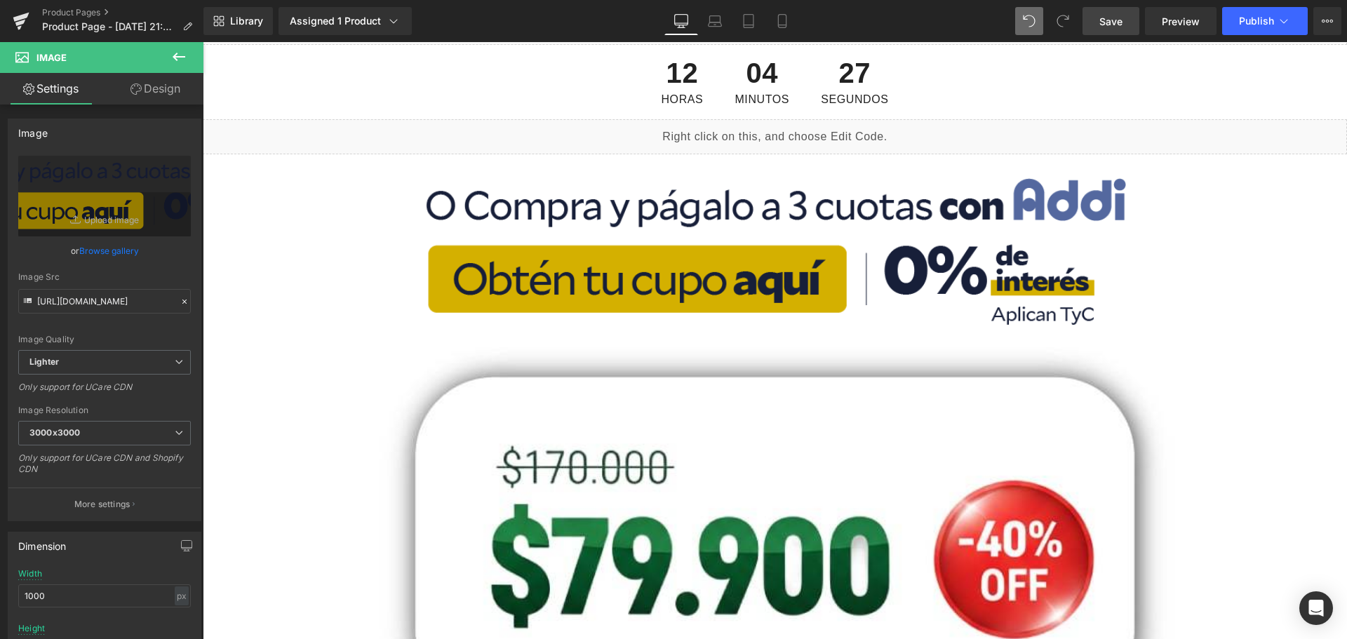
scroll to position [267, 0]
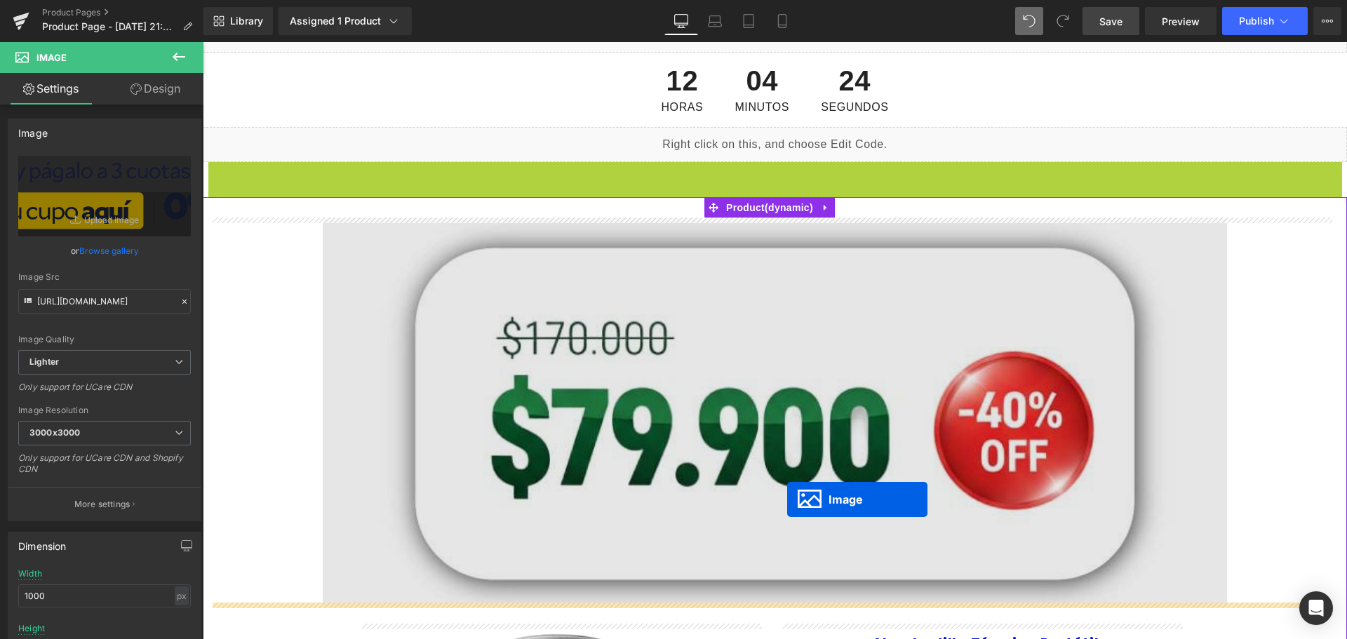
drag, startPoint x: 746, startPoint y: 245, endPoint x: 787, endPoint y: 499, distance: 257.9
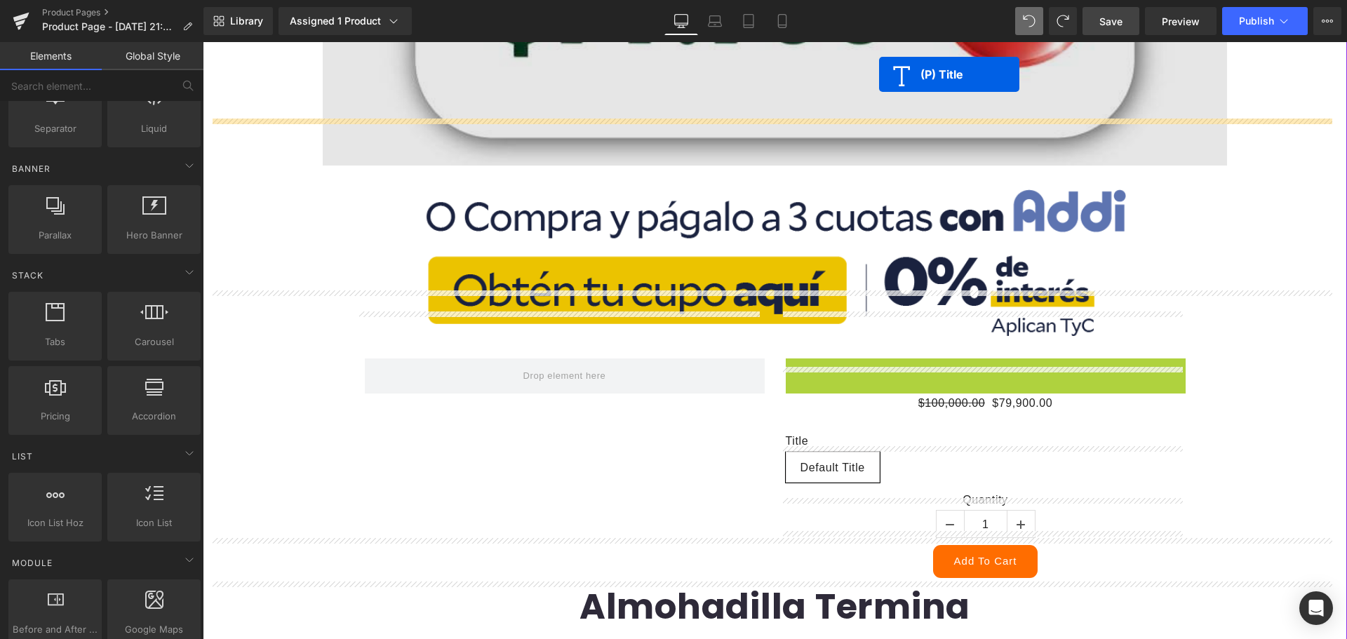
scroll to position [645, 0]
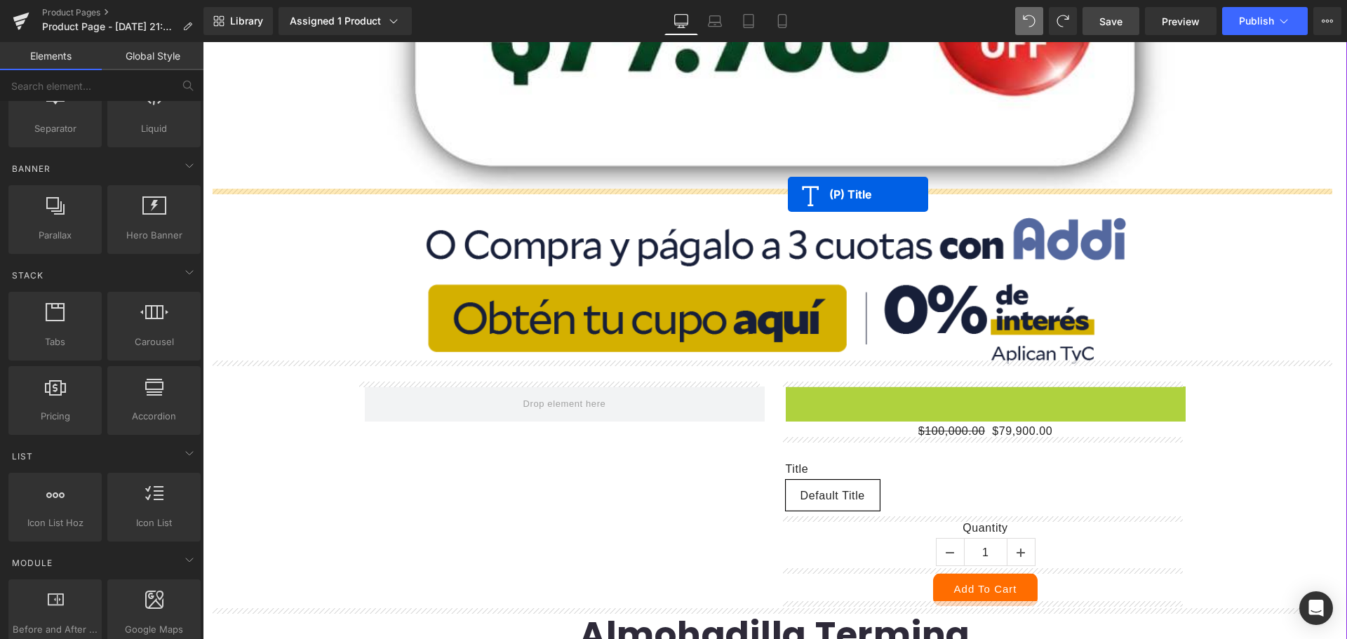
drag, startPoint x: 947, startPoint y: 142, endPoint x: 788, endPoint y: 194, distance: 167.5
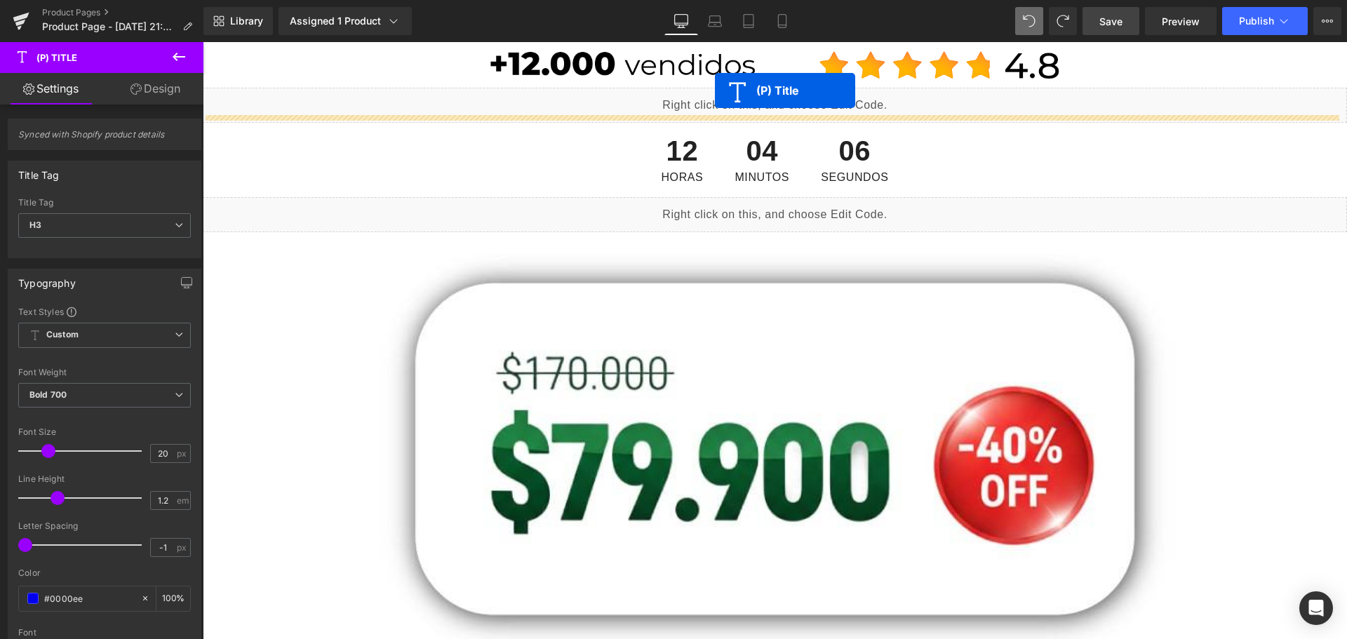
scroll to position [154, 0]
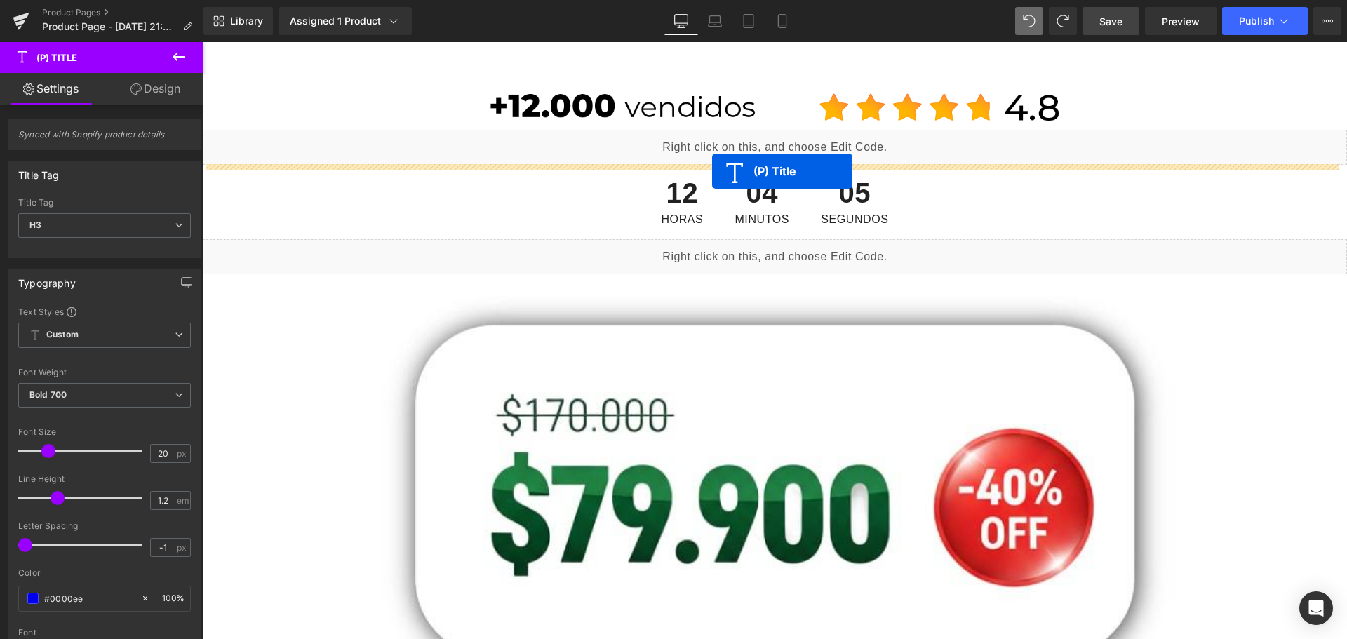
drag, startPoint x: 735, startPoint y: 199, endPoint x: 712, endPoint y: 171, distance: 35.8
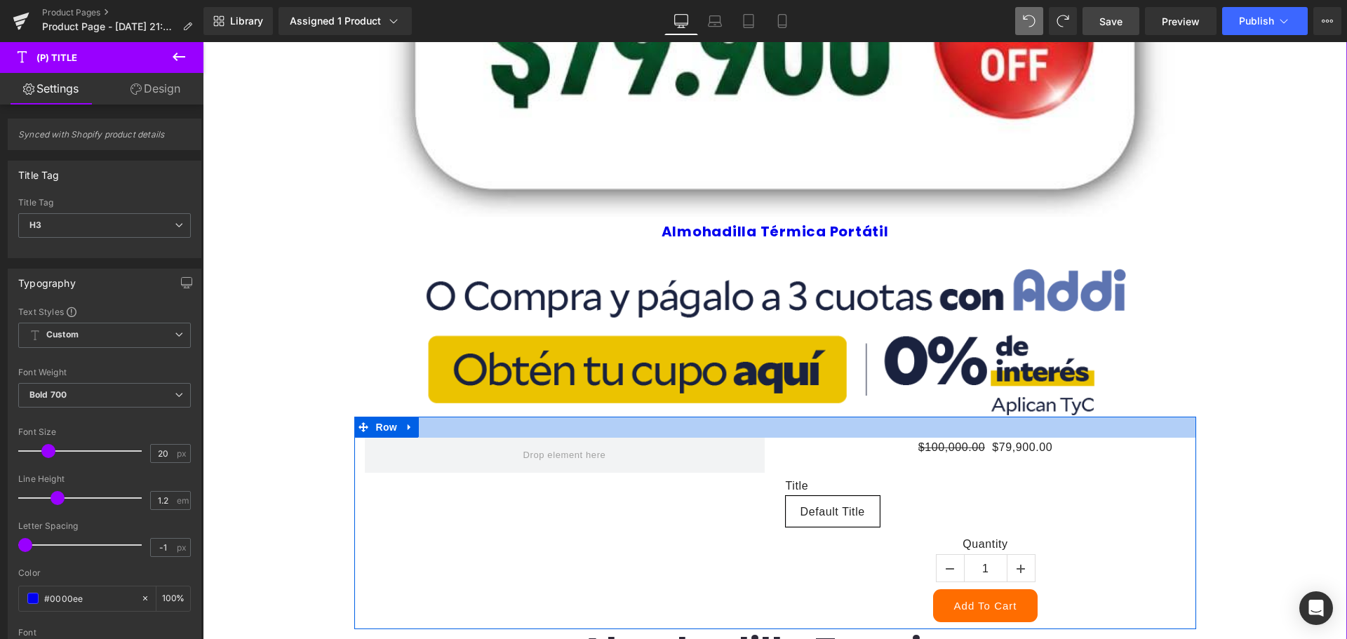
scroll to position [716, 0]
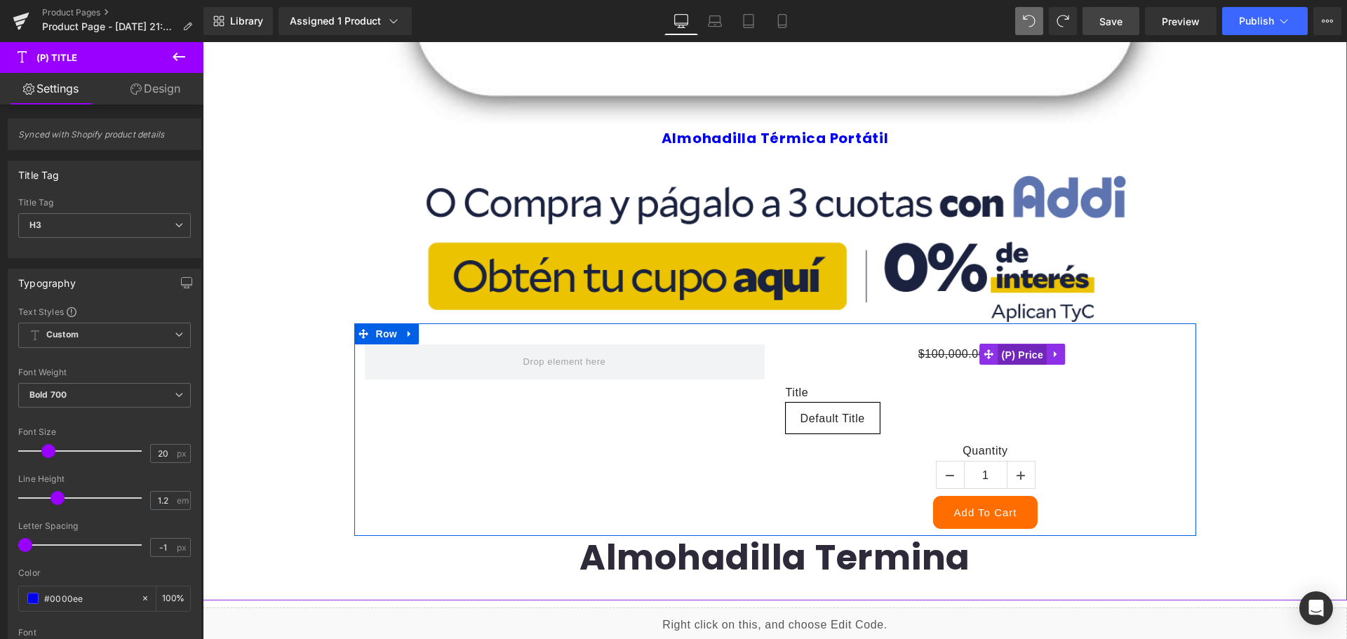
click at [1007, 349] on span "(P) Price" at bounding box center [1022, 354] width 49 height 21
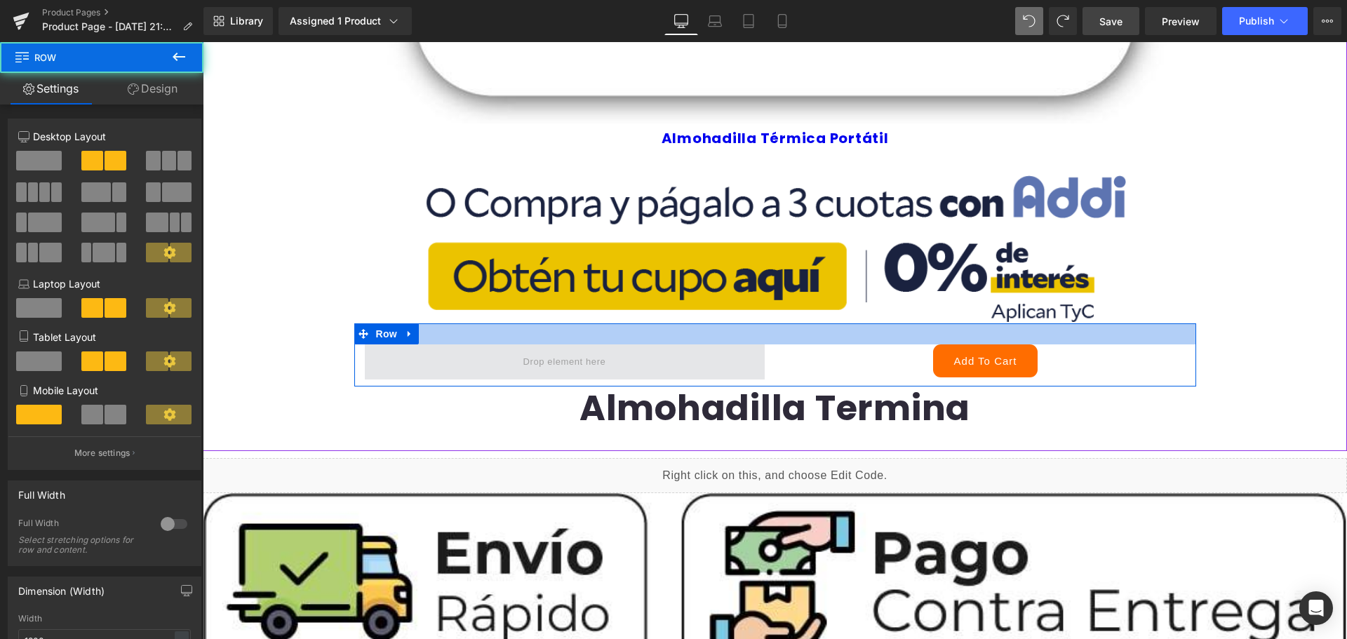
drag, startPoint x: 730, startPoint y: 337, endPoint x: 689, endPoint y: 362, distance: 47.9
click at [732, 324] on div at bounding box center [775, 333] width 842 height 21
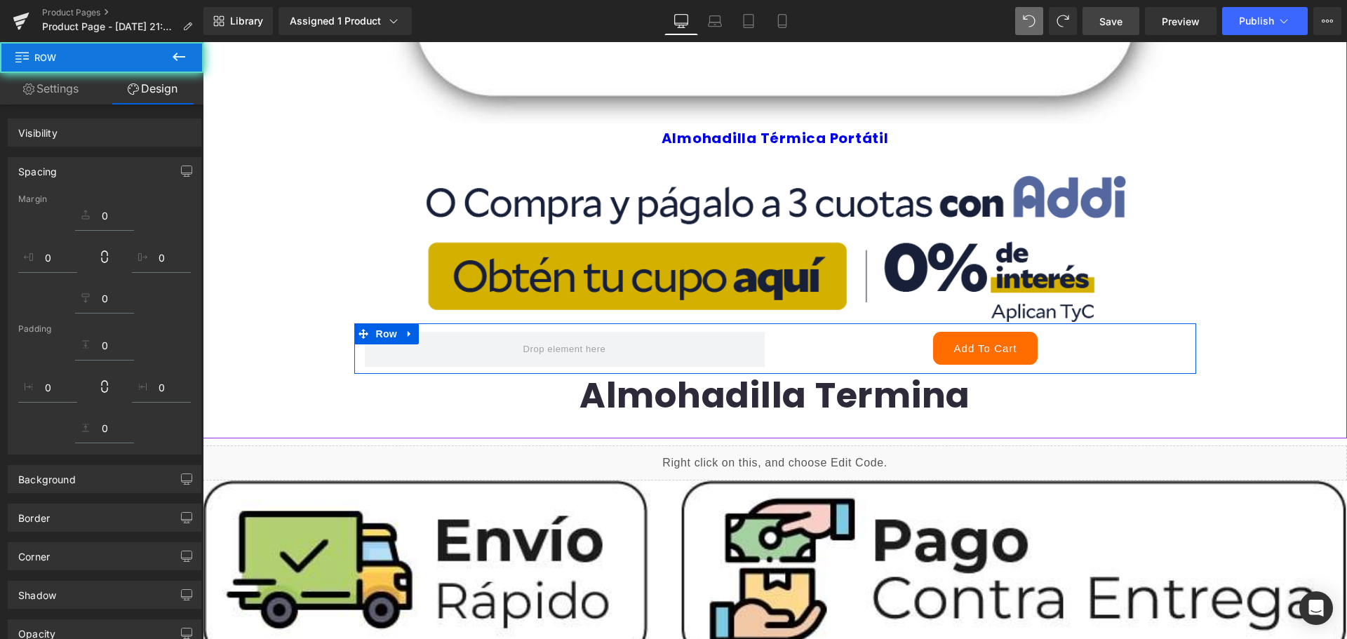
click at [673, 339] on span at bounding box center [565, 349] width 400 height 35
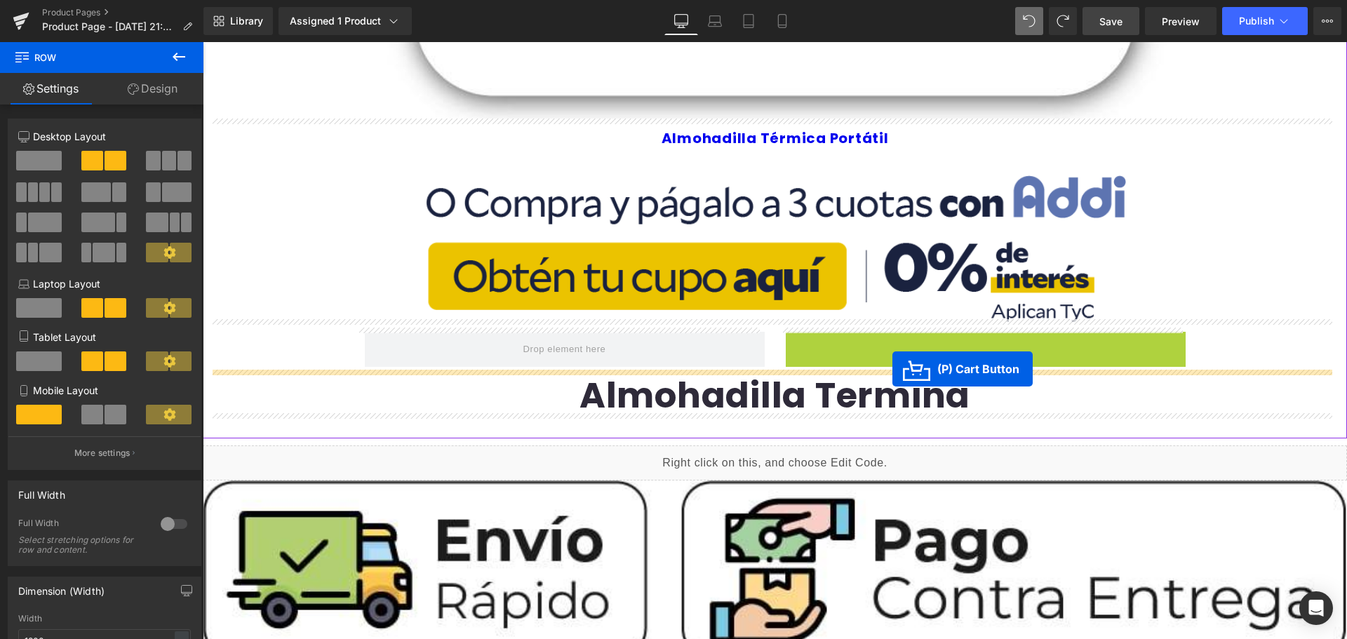
drag, startPoint x: 937, startPoint y: 342, endPoint x: 892, endPoint y: 369, distance: 52.2
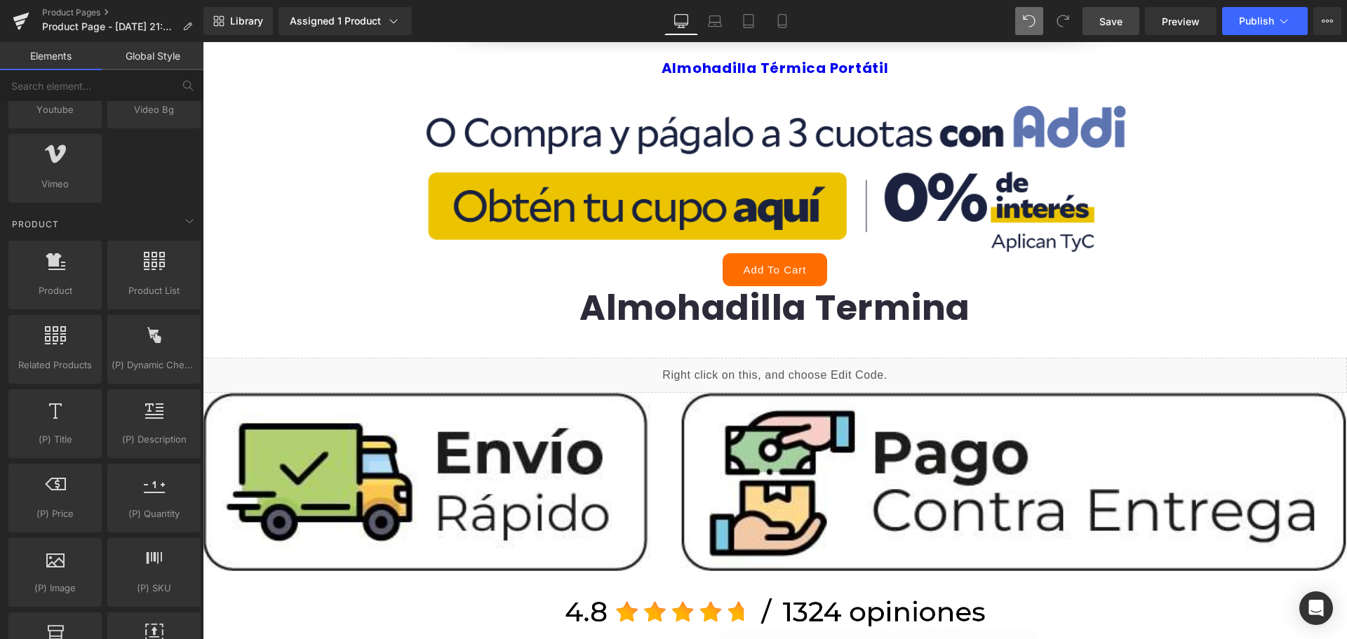
scroll to position [1013, 0]
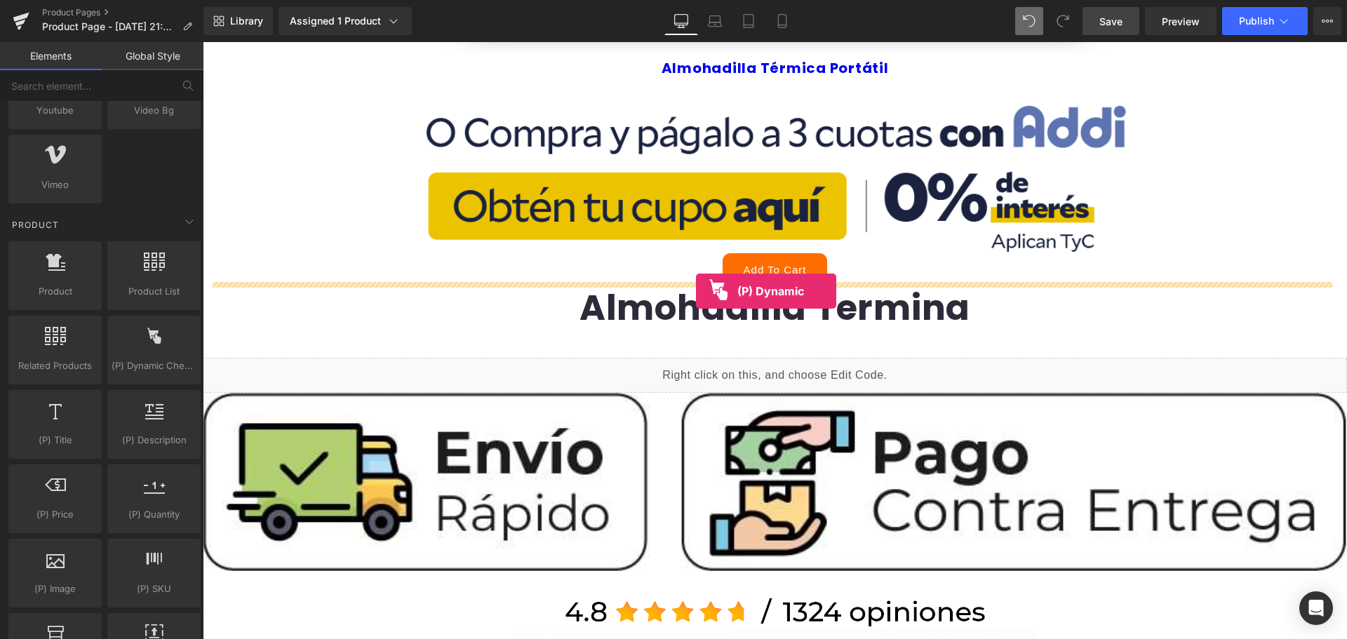
drag, startPoint x: 344, startPoint y: 404, endPoint x: 696, endPoint y: 291, distance: 369.8
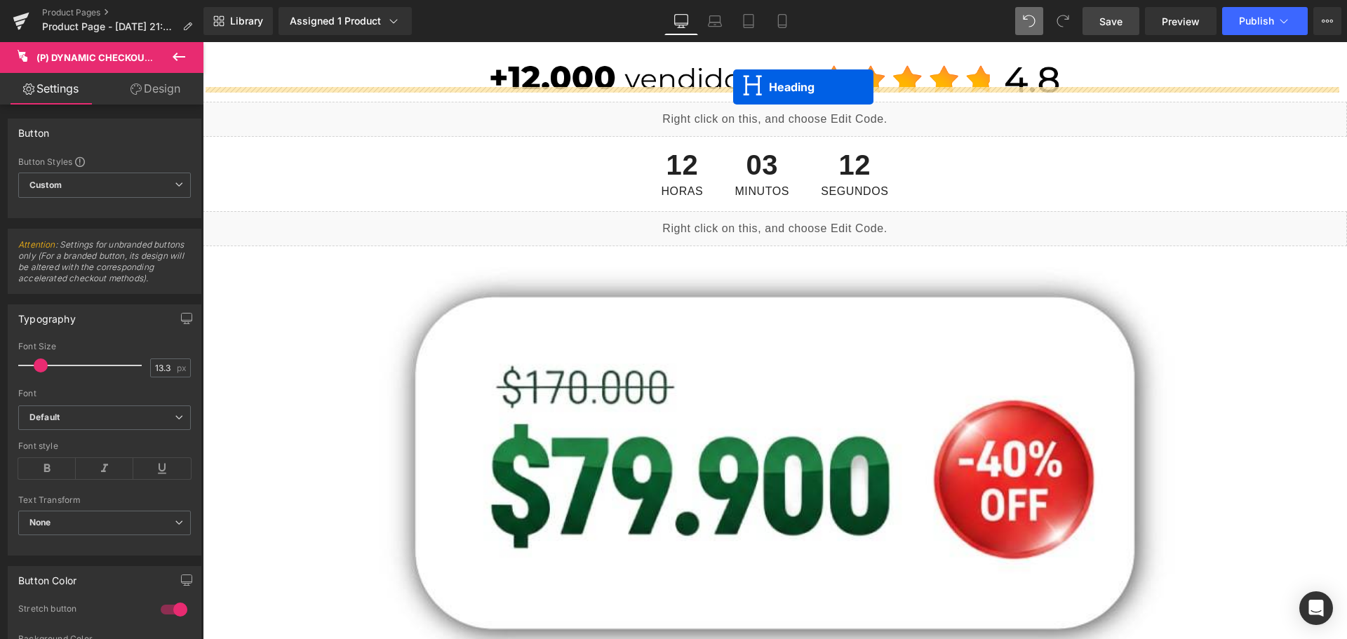
scroll to position [168, 0]
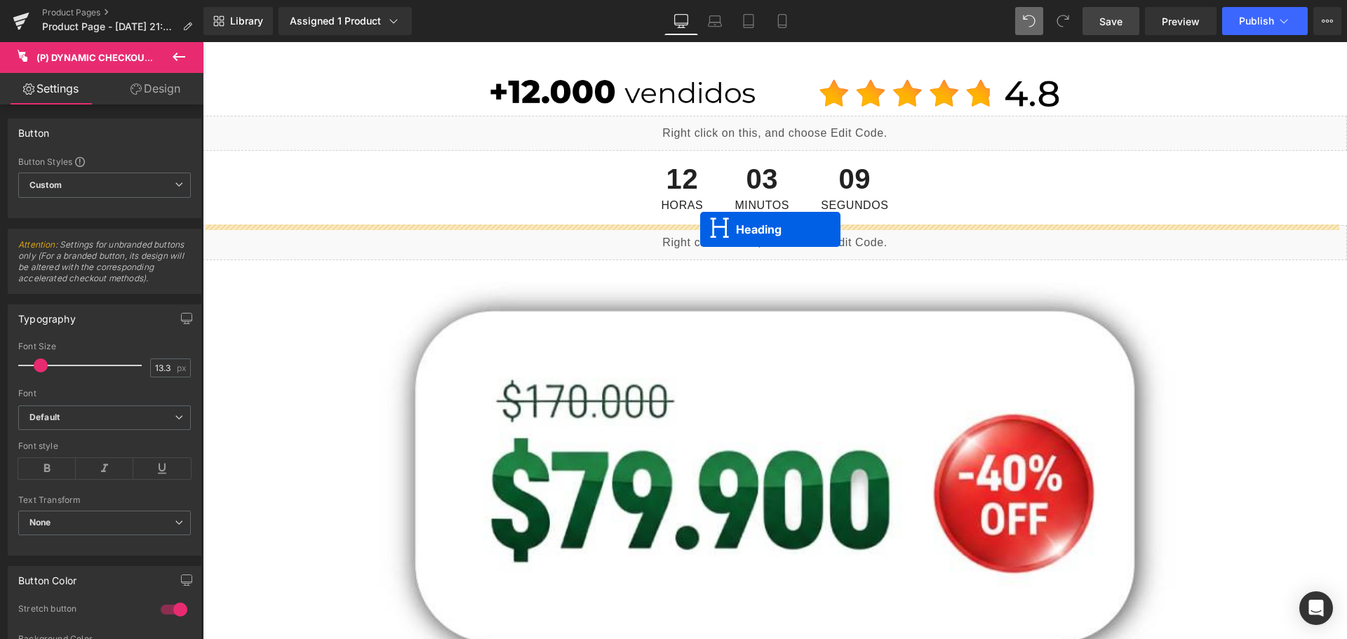
drag, startPoint x: 733, startPoint y: 335, endPoint x: 700, endPoint y: 229, distance: 110.9
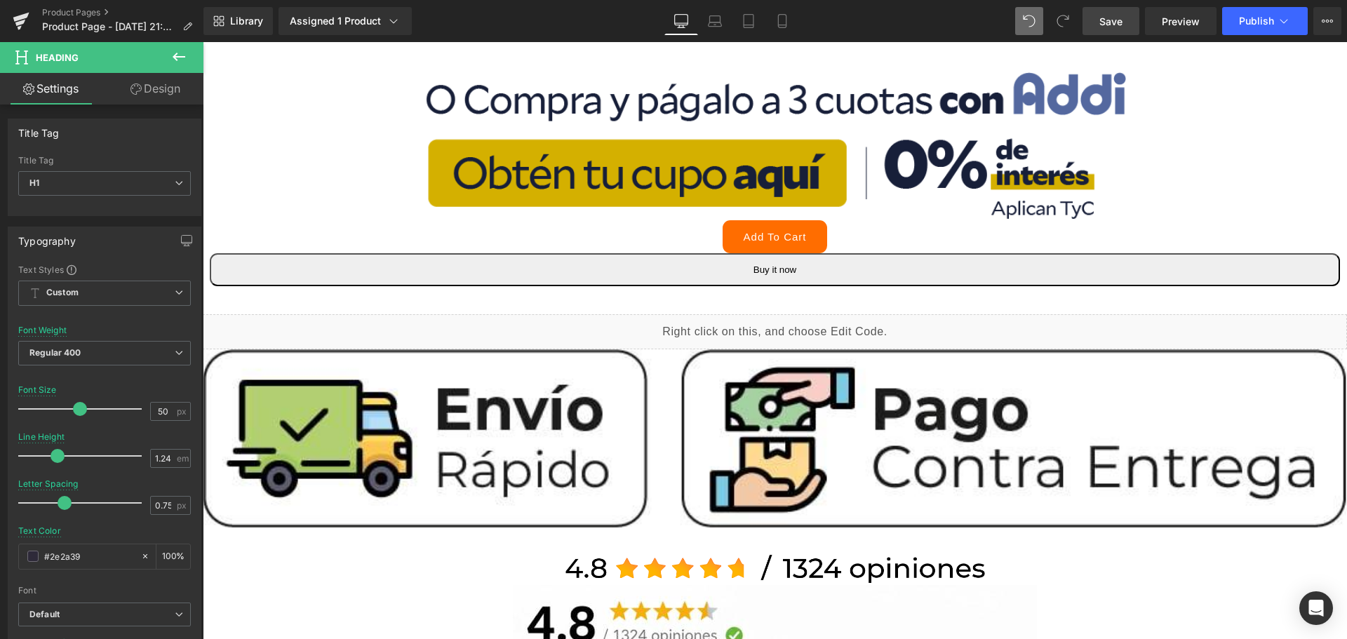
scroll to position [730, 0]
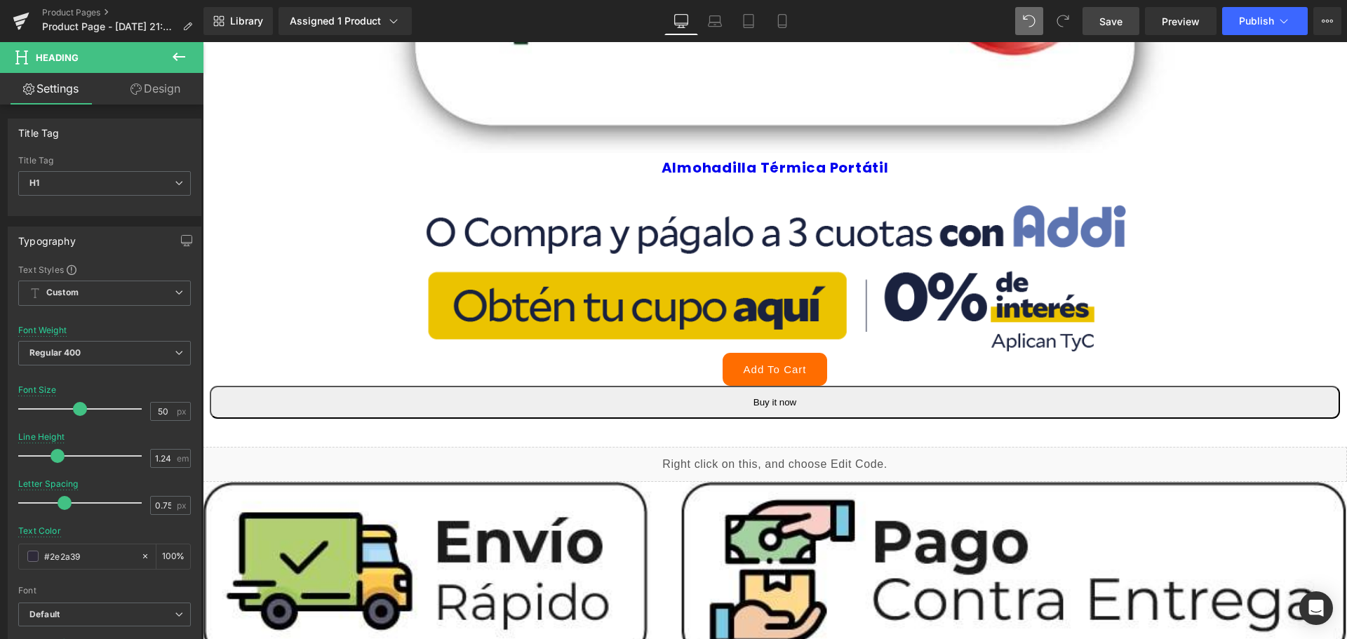
click at [790, 455] on div "Liquid" at bounding box center [775, 464] width 1144 height 35
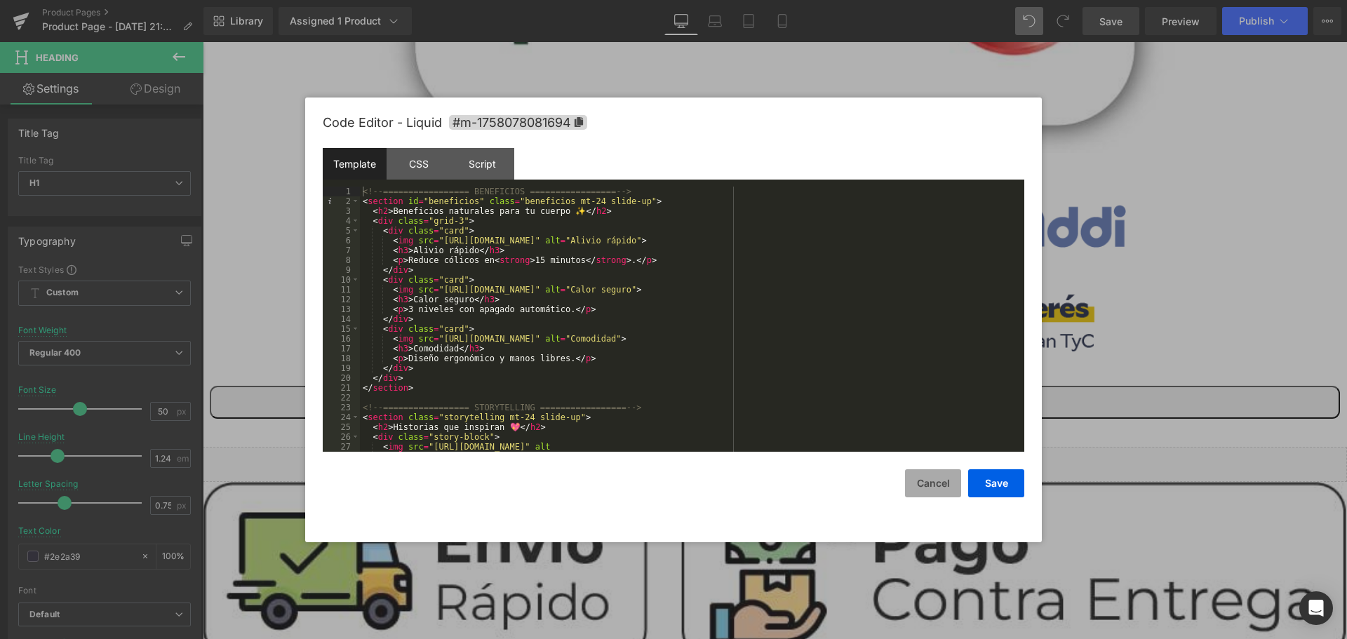
click at [928, 483] on button "Cancel" at bounding box center [933, 483] width 56 height 28
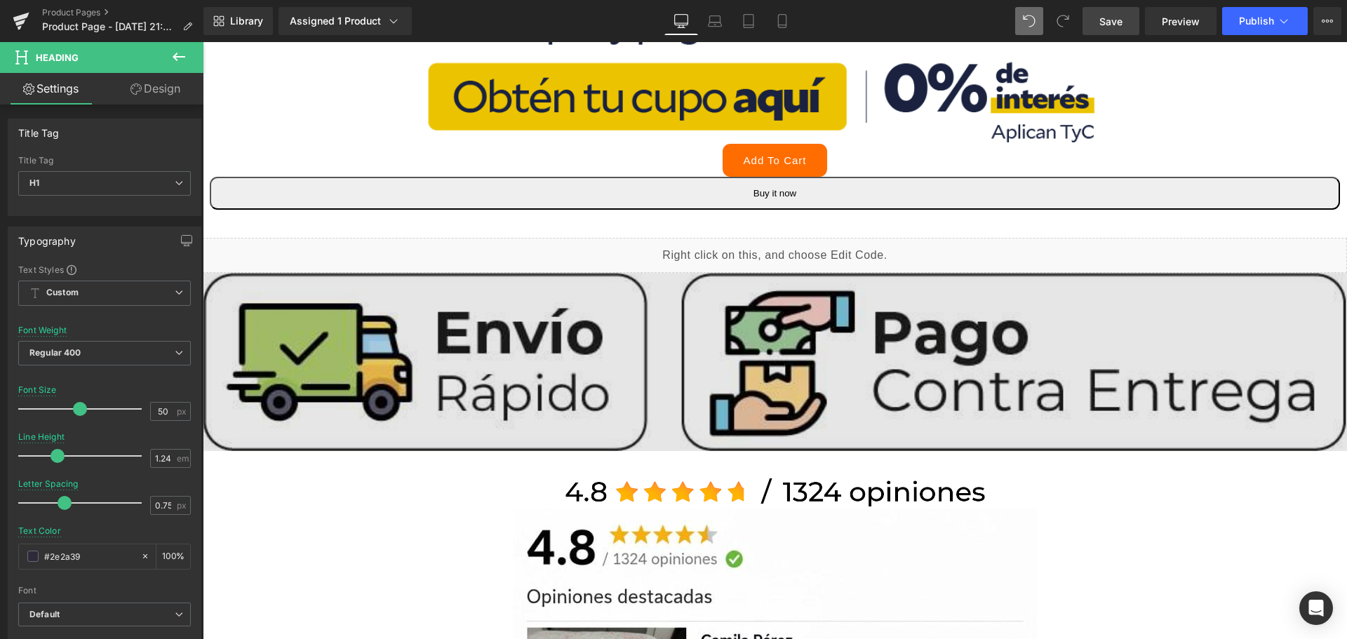
scroll to position [940, 0]
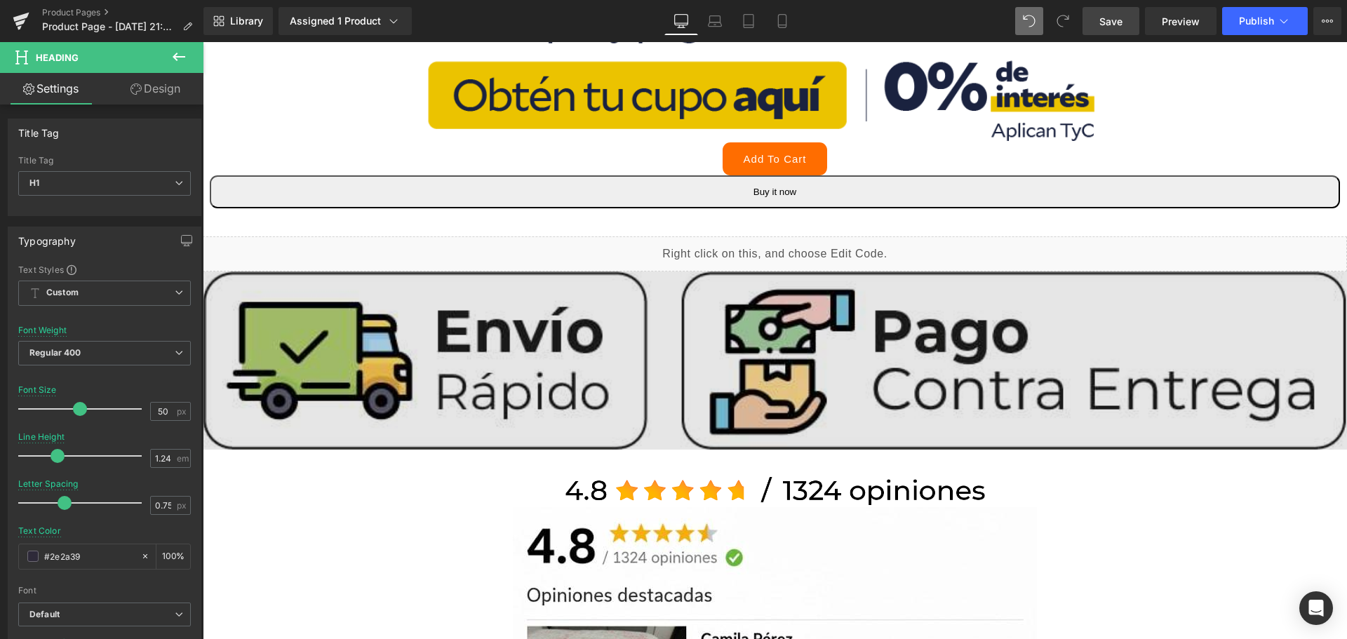
click at [706, 364] on img at bounding box center [775, 360] width 1144 height 178
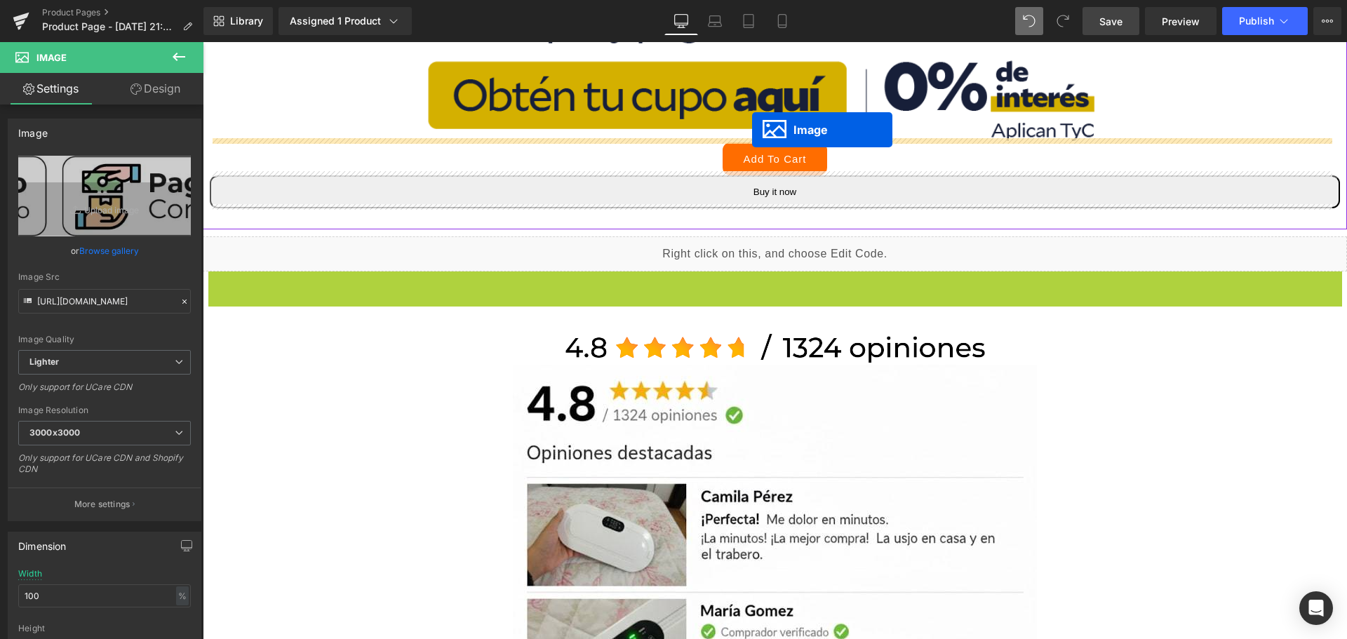
drag, startPoint x: 742, startPoint y: 351, endPoint x: 752, endPoint y: 130, distance: 221.9
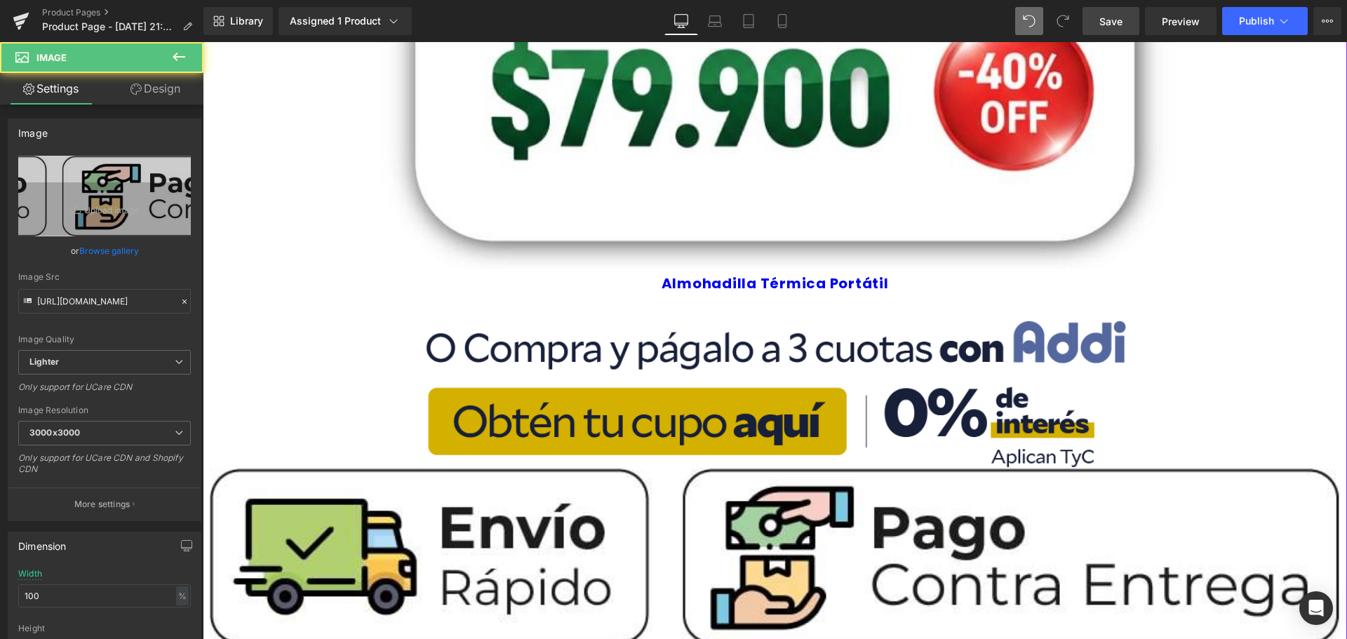
scroll to position [589, 0]
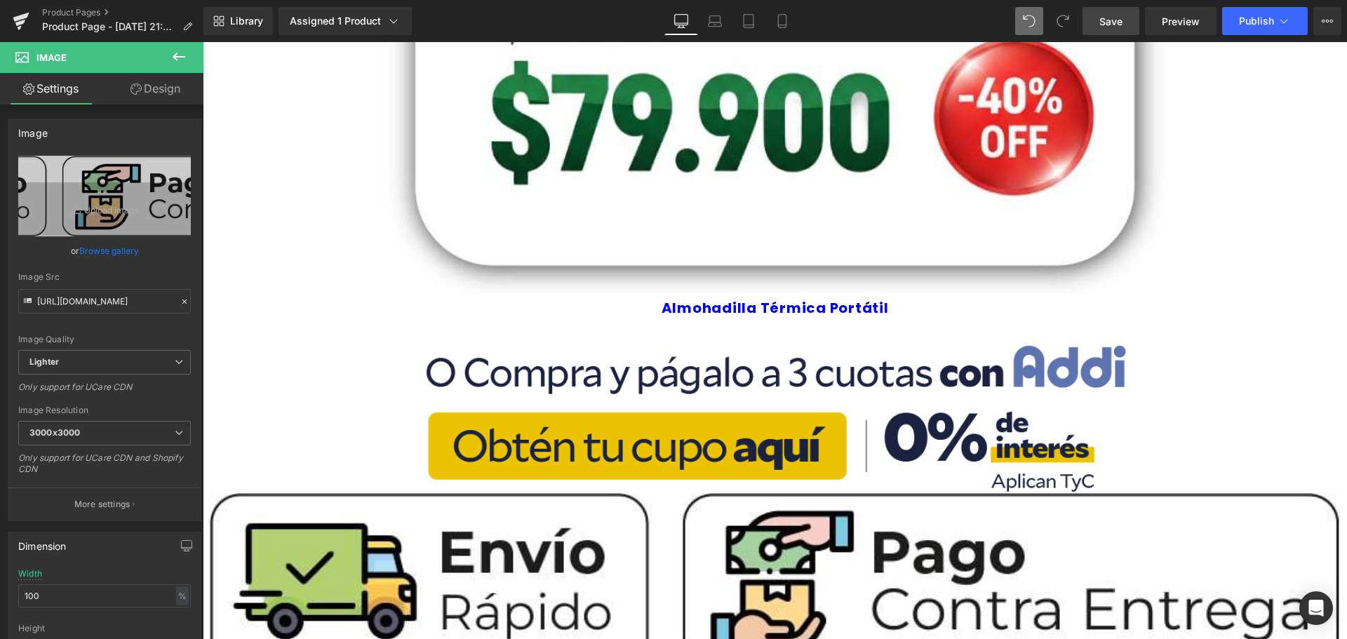
click at [172, 47] on button at bounding box center [178, 57] width 49 height 31
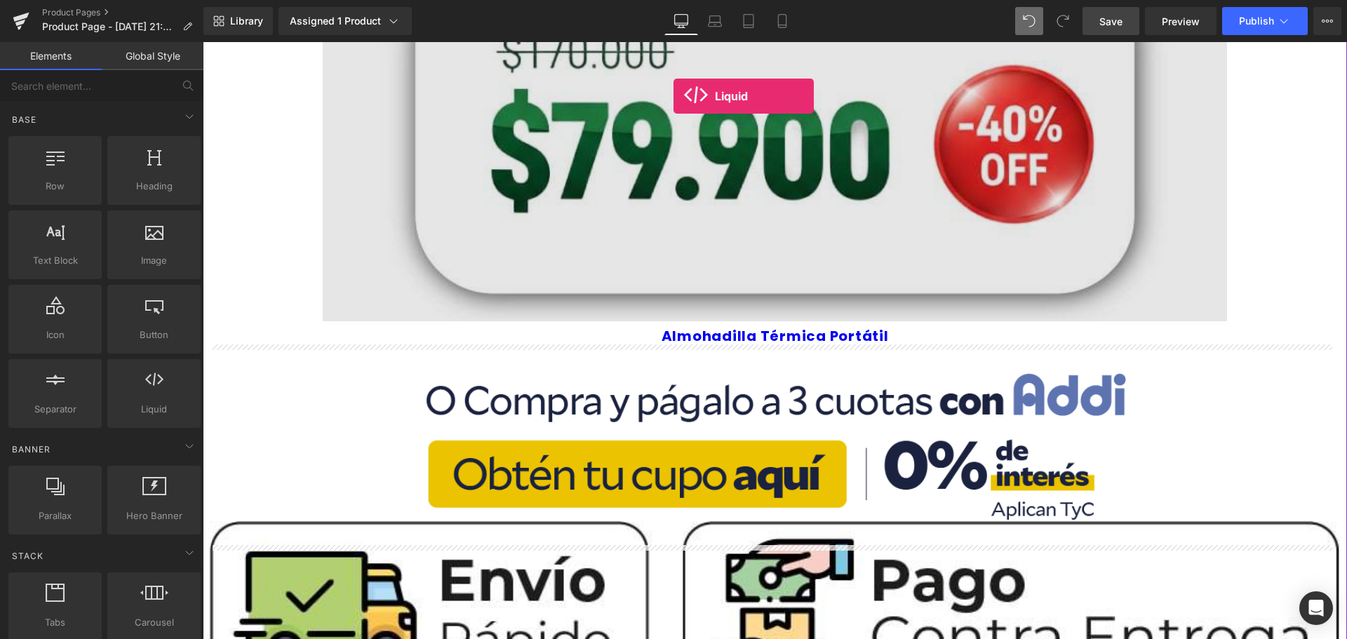
scroll to position [533, 0]
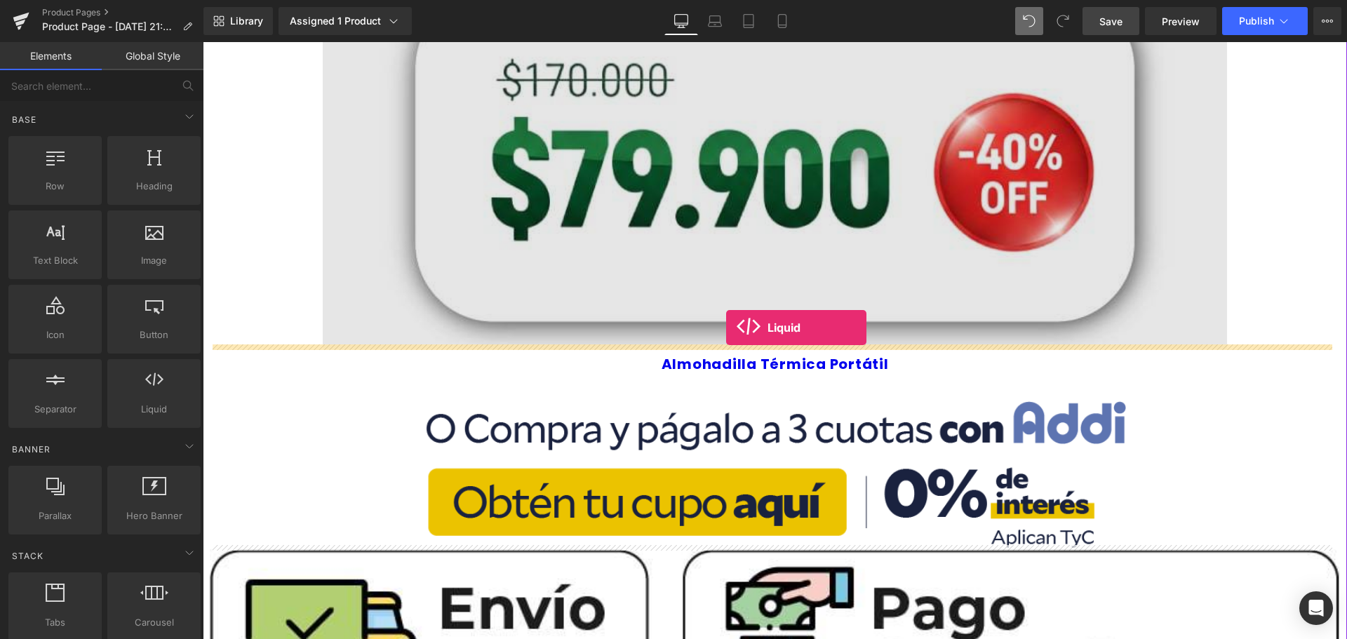
drag, startPoint x: 345, startPoint y: 445, endPoint x: 726, endPoint y: 328, distance: 398.5
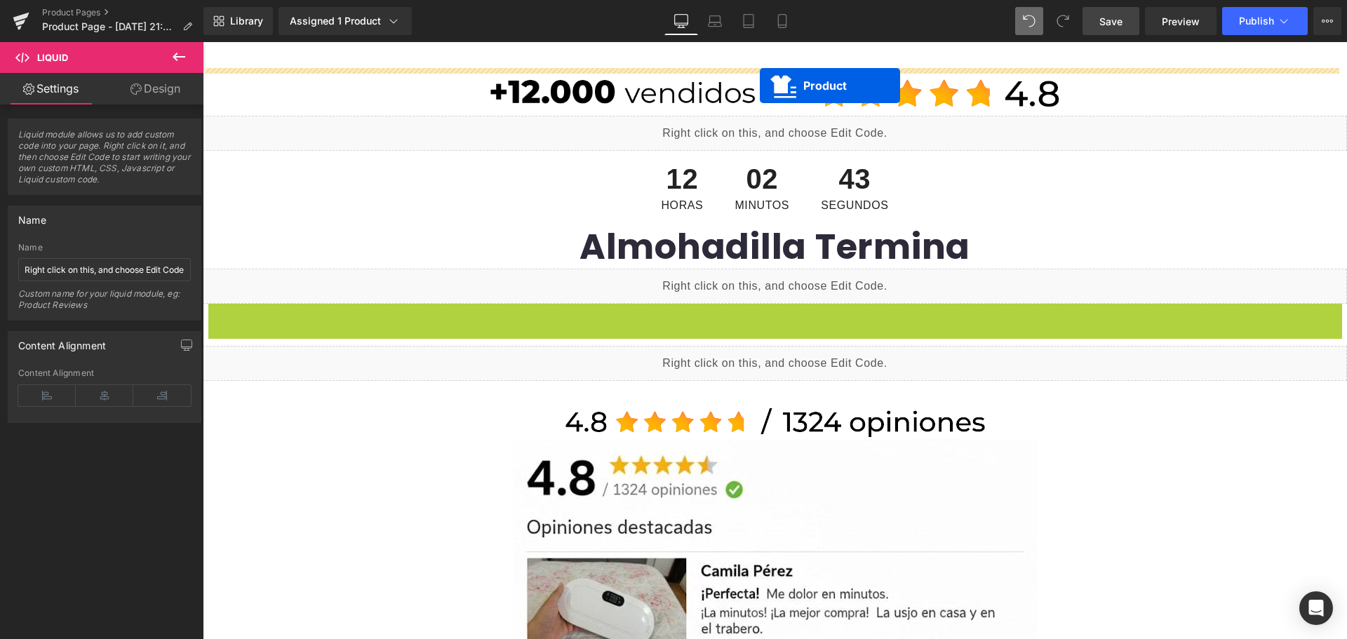
scroll to position [126, 0]
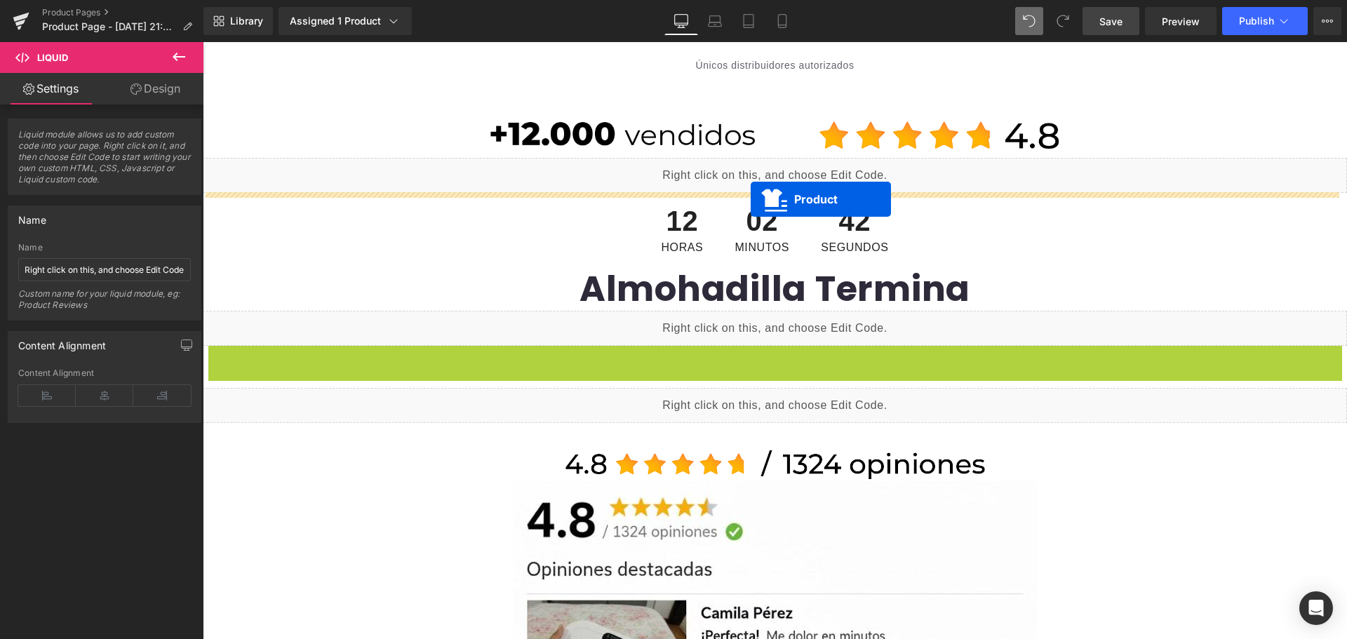
drag, startPoint x: 710, startPoint y: 84, endPoint x: 751, endPoint y: 199, distance: 122.0
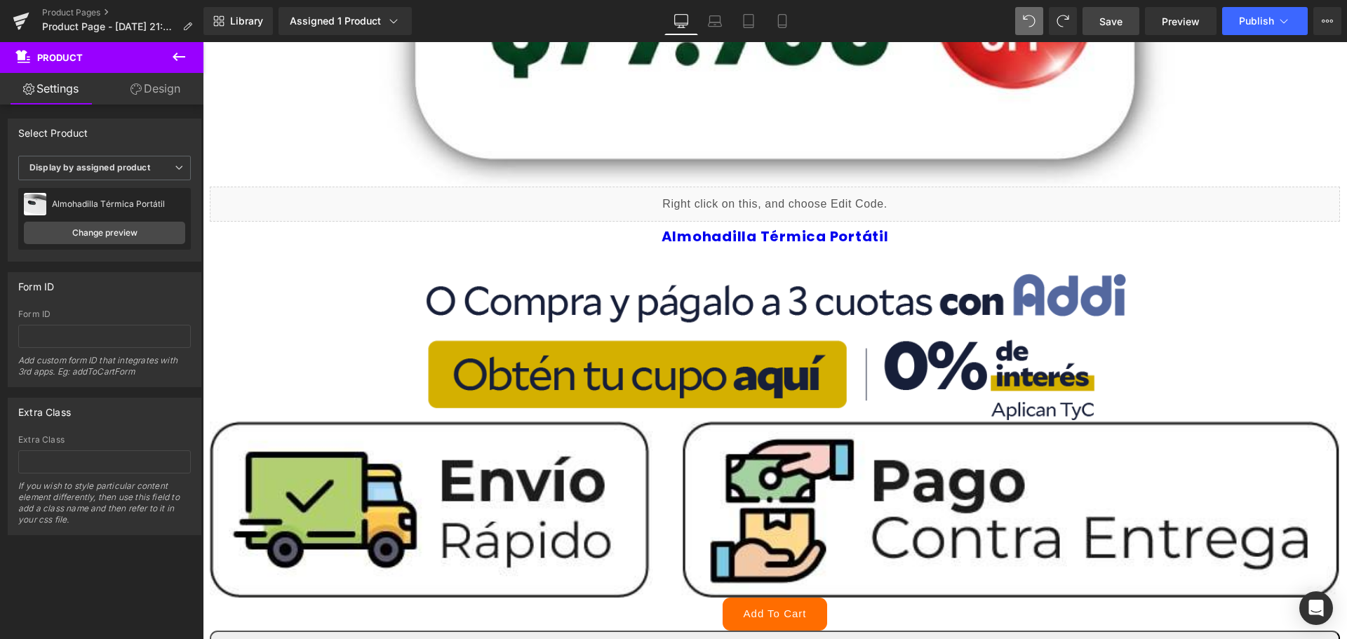
scroll to position [702, 0]
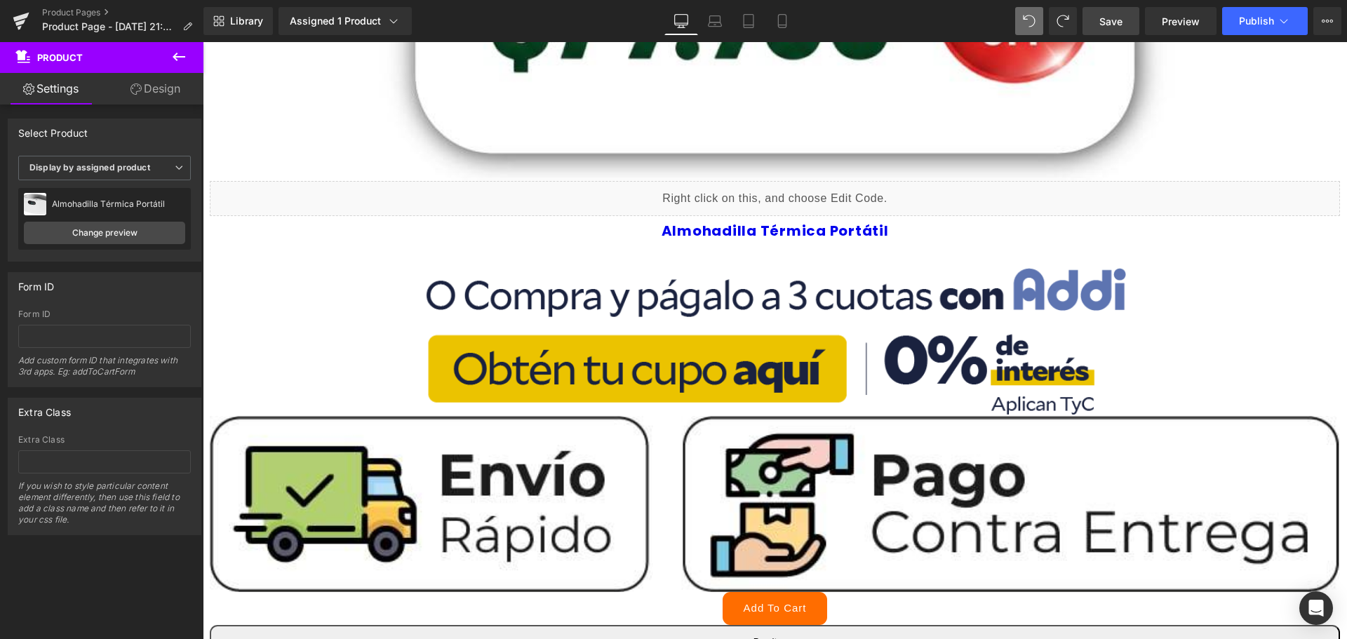
click at [170, 60] on icon at bounding box center [178, 56] width 17 height 17
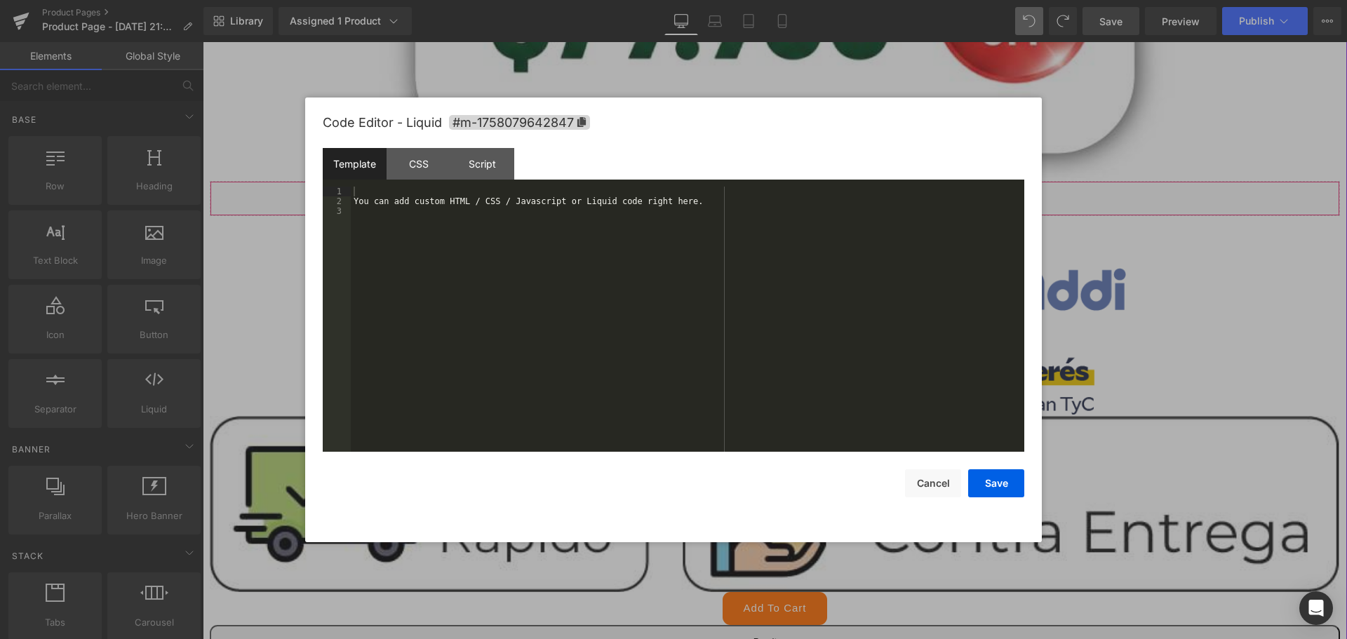
click at [783, 194] on div "Liquid" at bounding box center [775, 198] width 1130 height 35
click at [933, 481] on button "Cancel" at bounding box center [933, 483] width 56 height 28
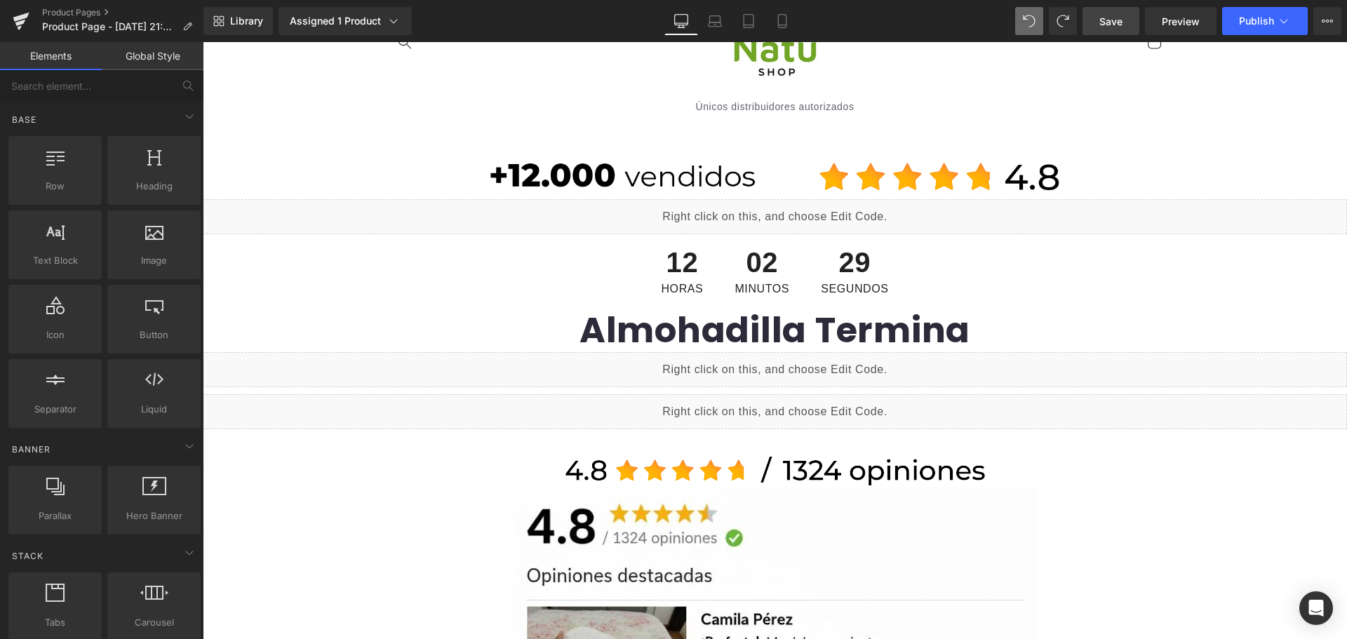
scroll to position [210, 0]
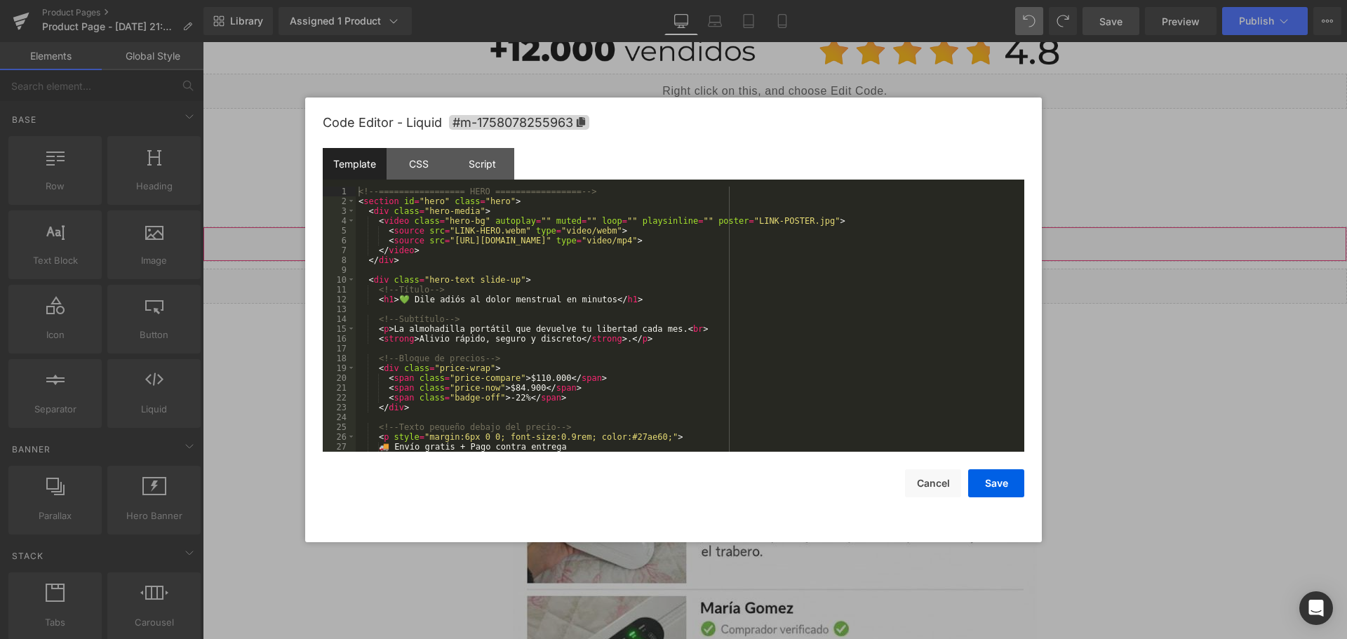
click at [787, 241] on div "Liquid" at bounding box center [775, 244] width 1144 height 35
click at [920, 474] on button "Cancel" at bounding box center [933, 483] width 56 height 28
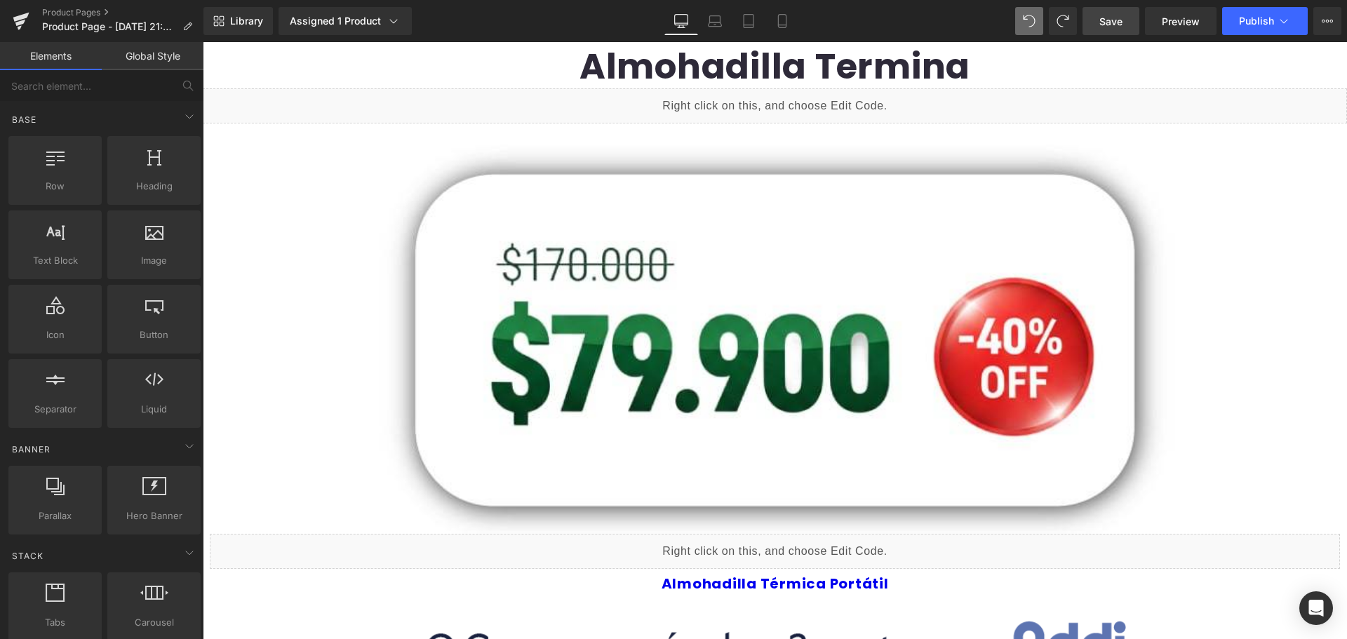
scroll to position [351, 0]
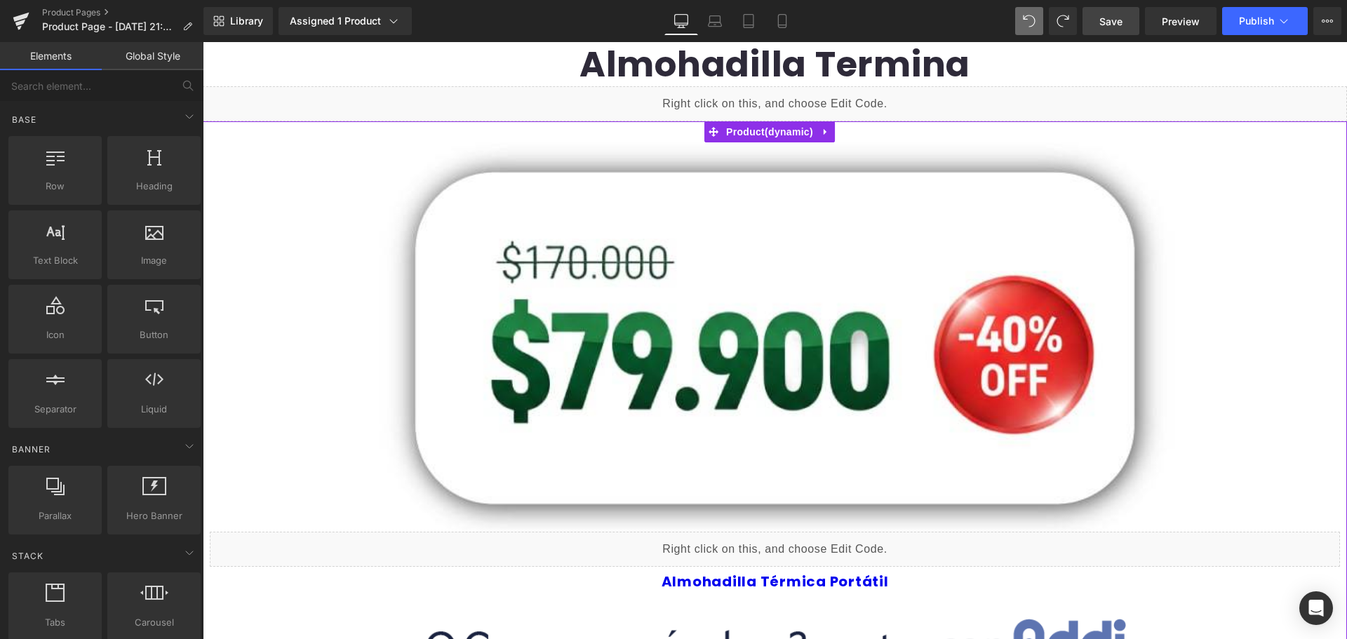
click at [980, 556] on div "Liquid" at bounding box center [775, 549] width 1130 height 35
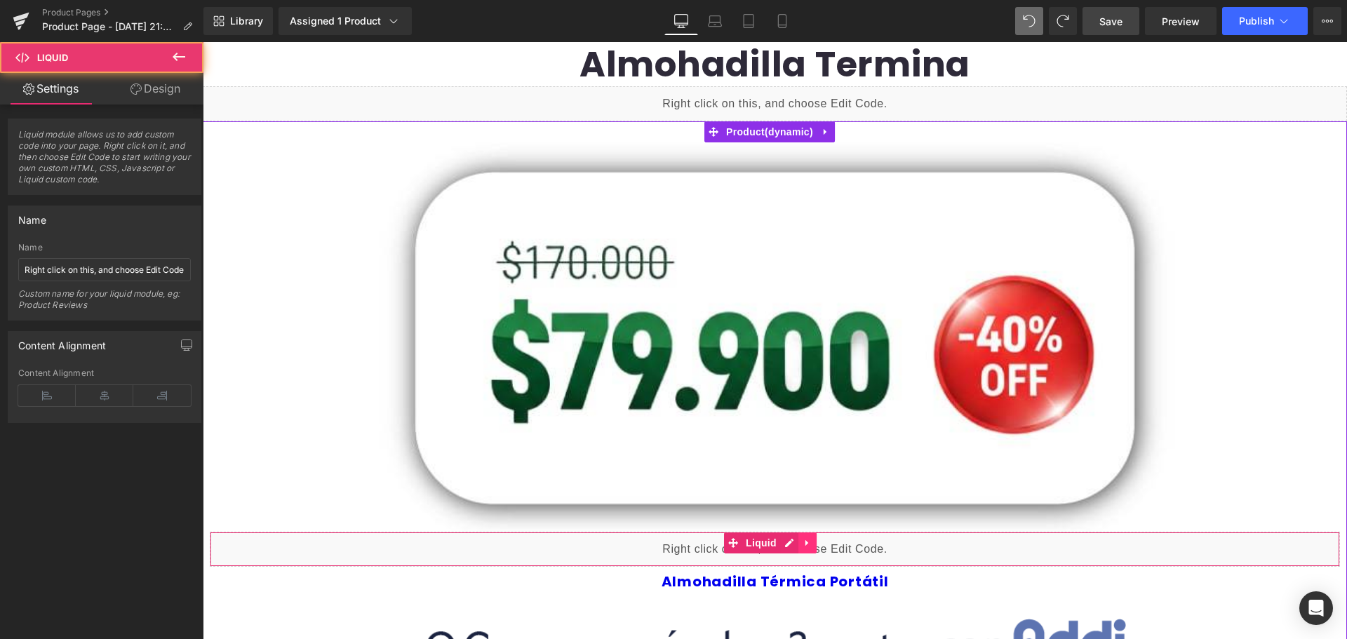
click at [805, 543] on icon at bounding box center [808, 542] width 10 height 11
click at [808, 540] on link at bounding box center [816, 542] width 18 height 21
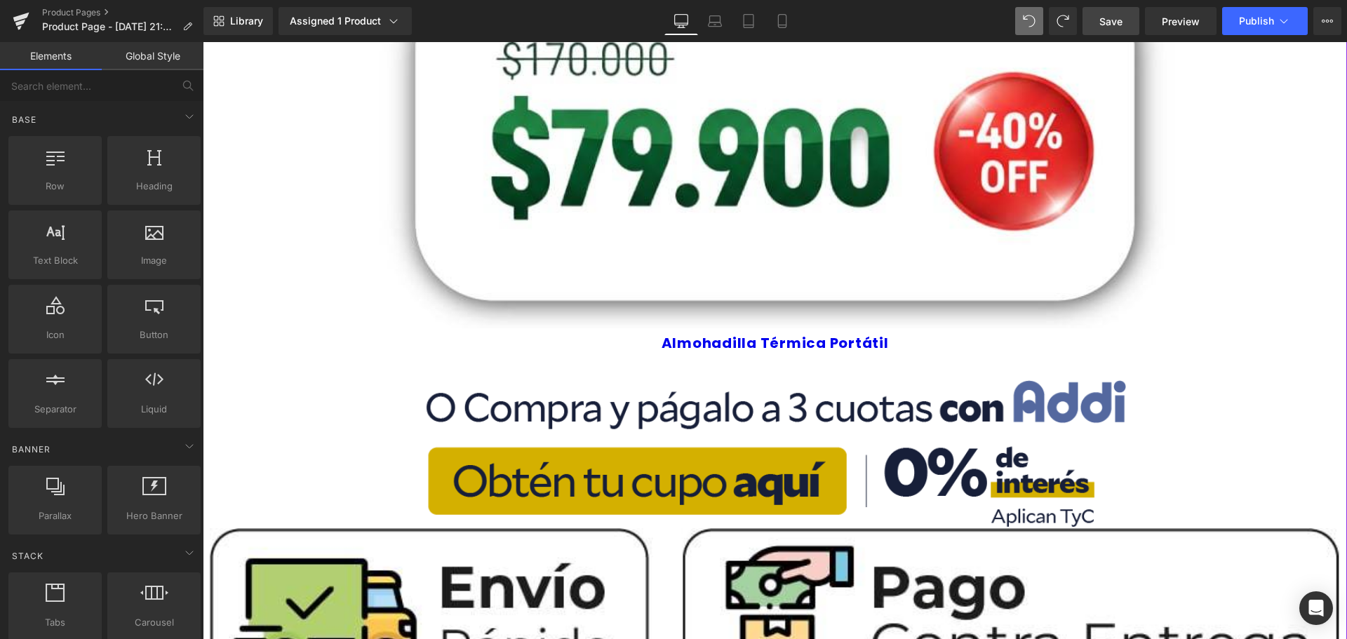
scroll to position [421, 0]
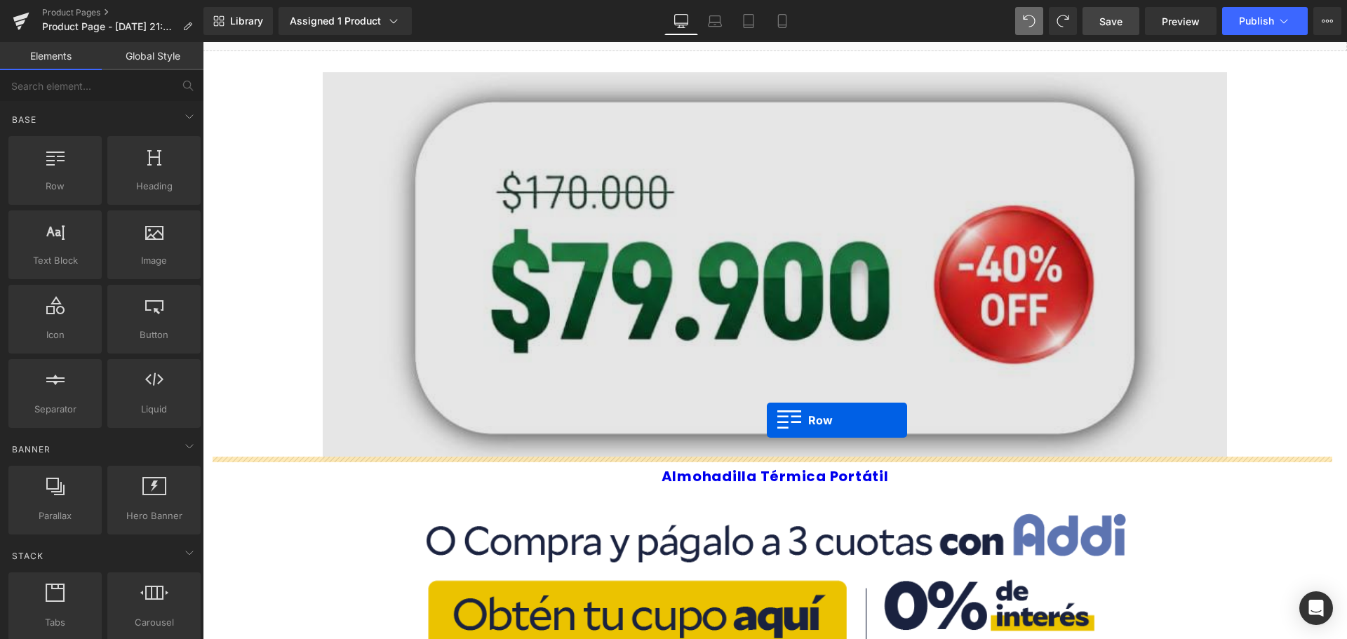
drag, startPoint x: 257, startPoint y: 223, endPoint x: 767, endPoint y: 420, distance: 546.8
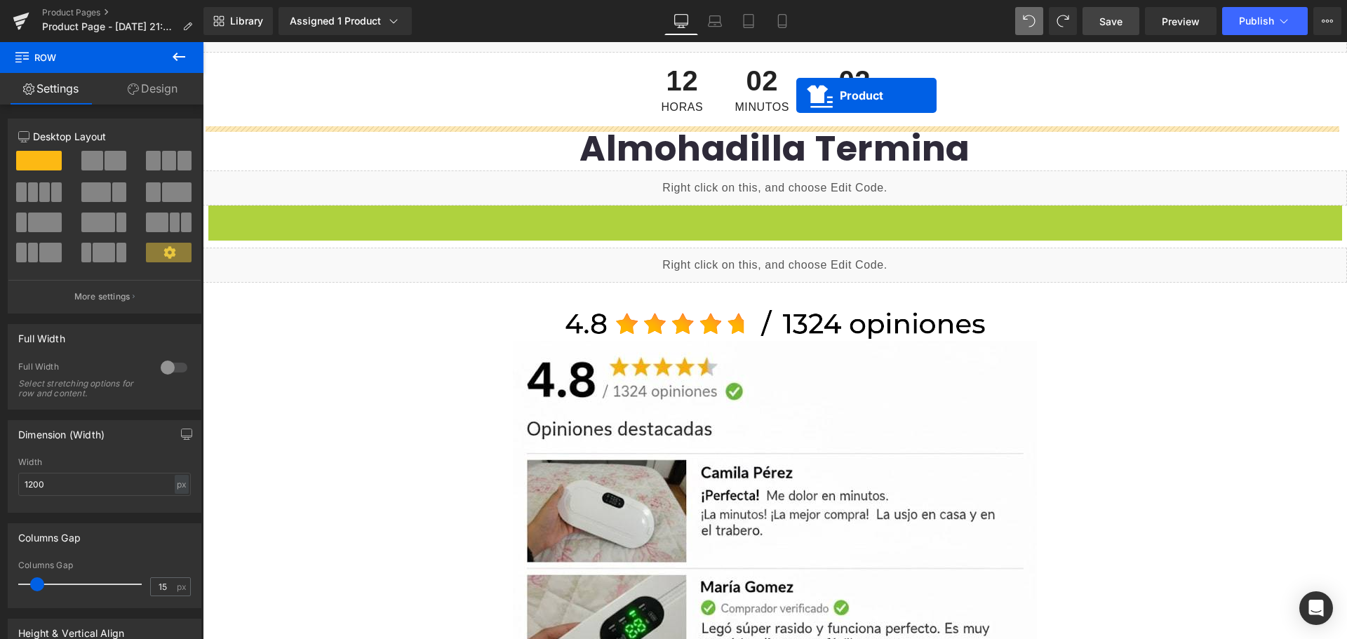
scroll to position [253, 0]
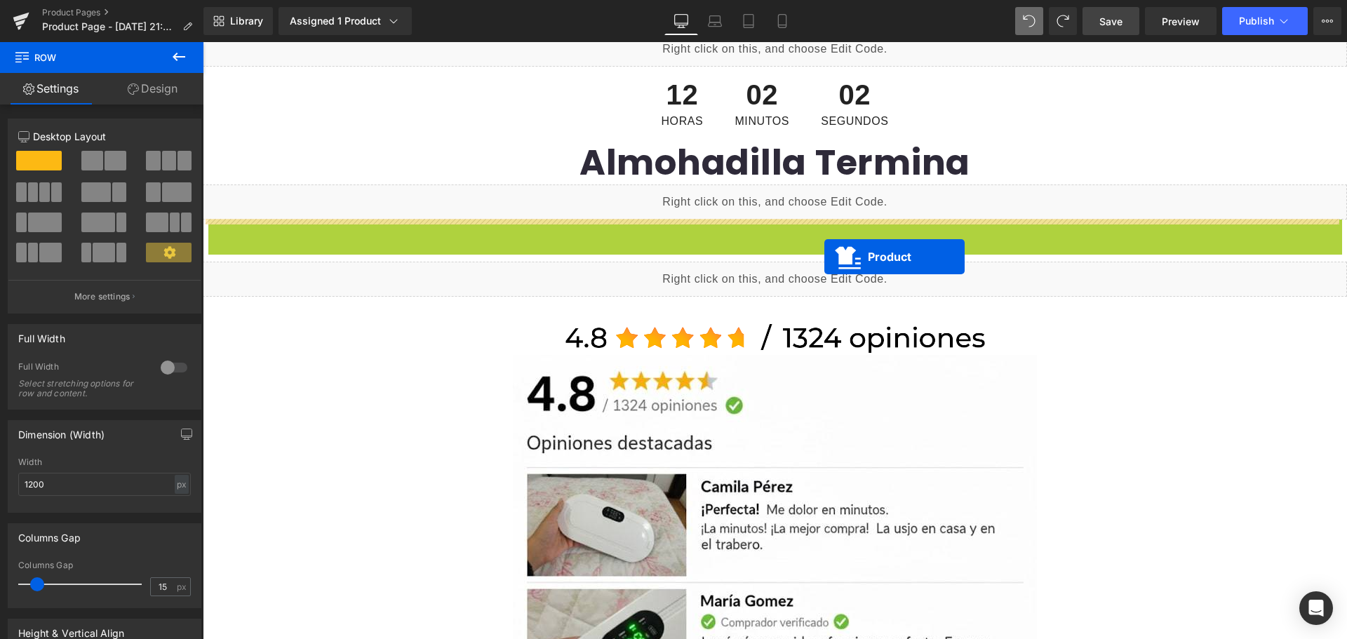
drag, startPoint x: 718, startPoint y: 201, endPoint x: 824, endPoint y: 257, distance: 120.5
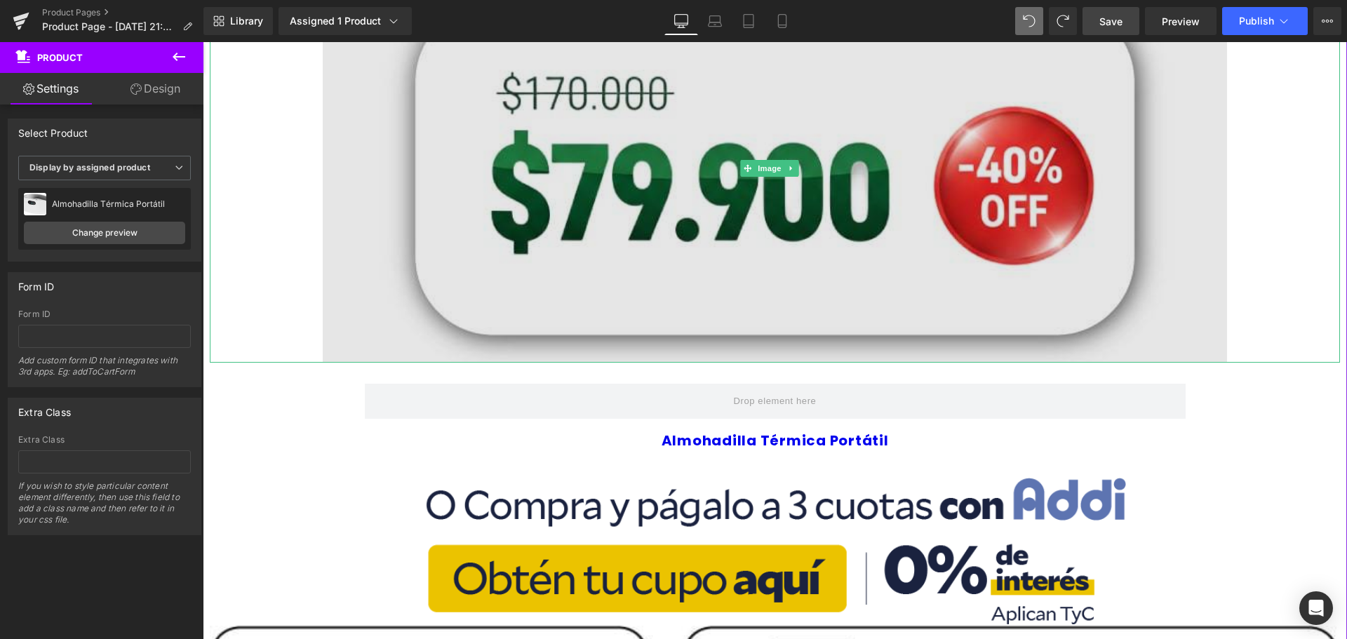
scroll to position [323, 0]
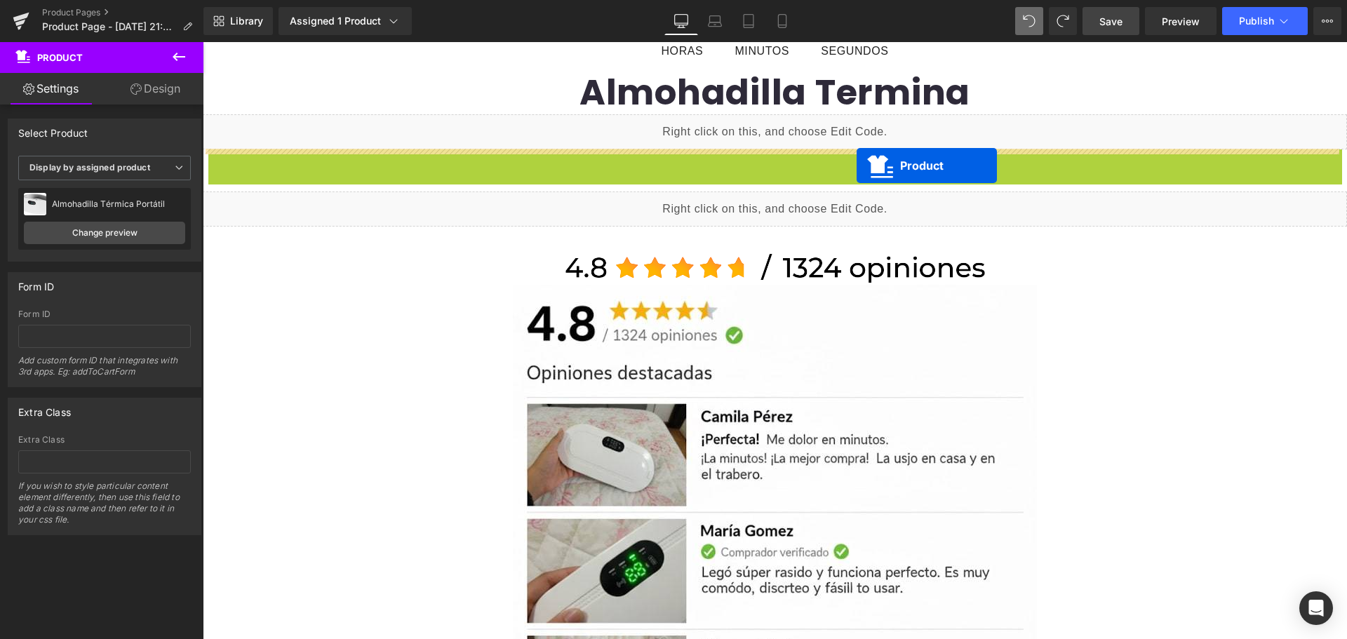
drag, startPoint x: 709, startPoint y: 168, endPoint x: 857, endPoint y: 166, distance: 147.3
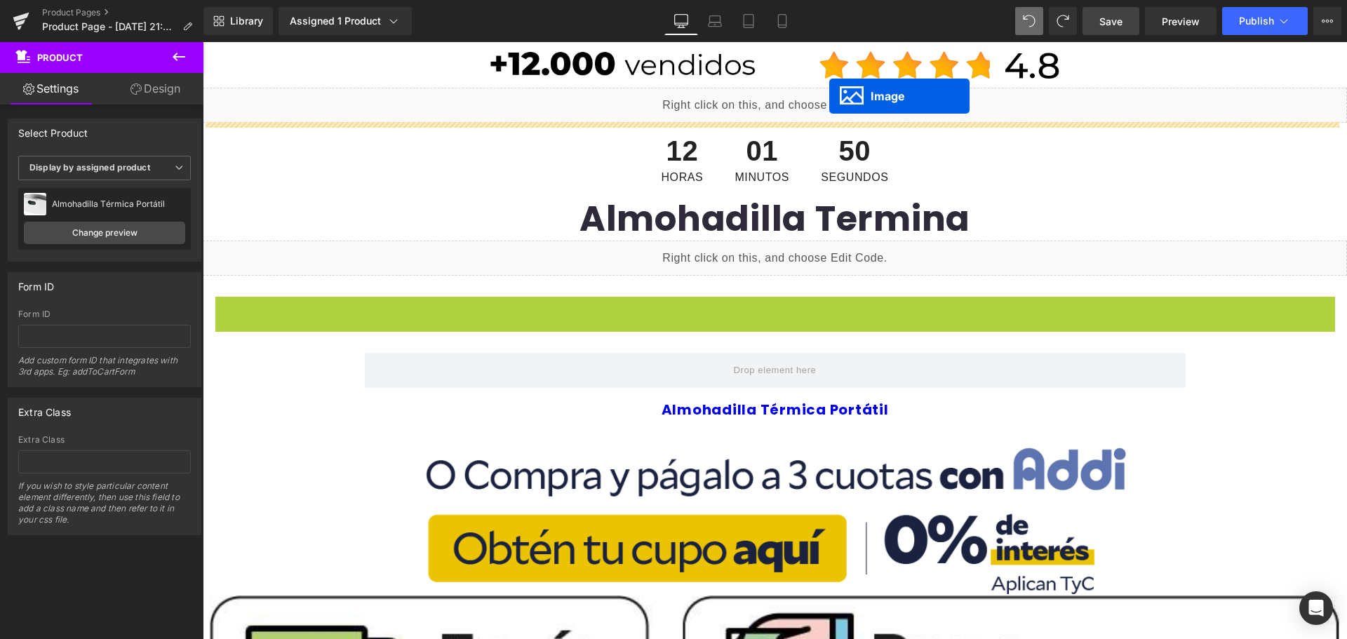
scroll to position [168, 0]
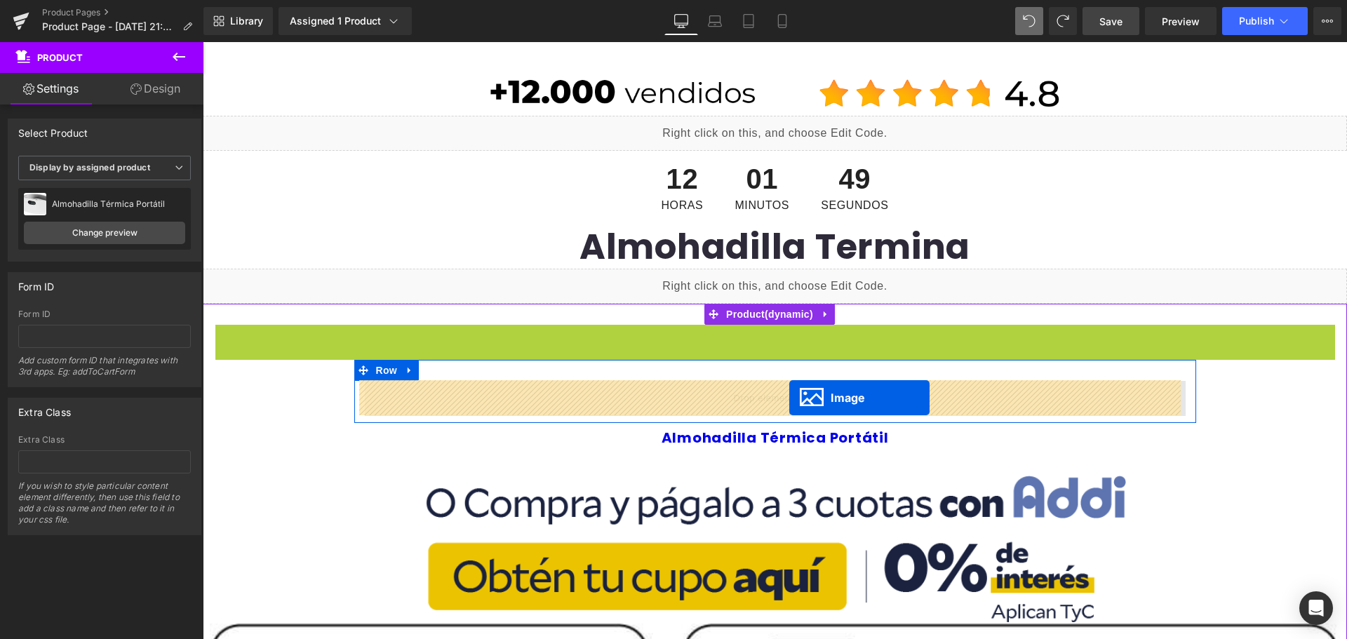
drag, startPoint x: 744, startPoint y: 145, endPoint x: 789, endPoint y: 398, distance: 256.6
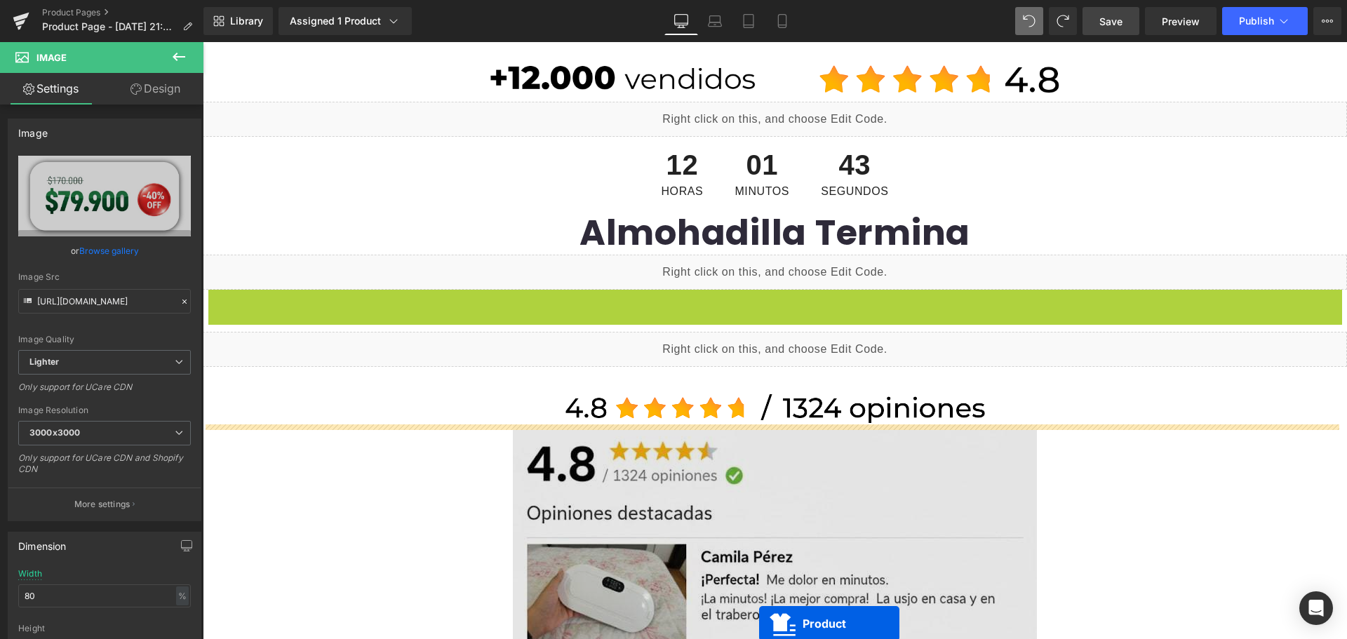
scroll to position [210, 0]
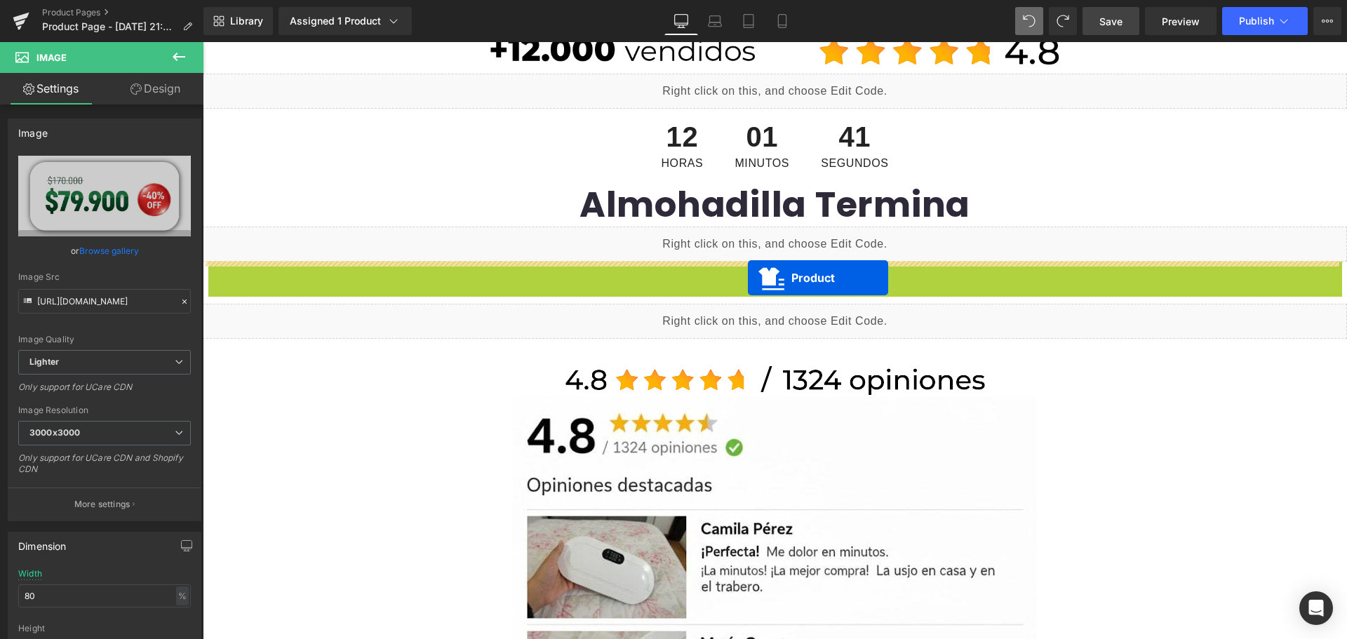
drag, startPoint x: 711, startPoint y: 315, endPoint x: 748, endPoint y: 278, distance: 52.1
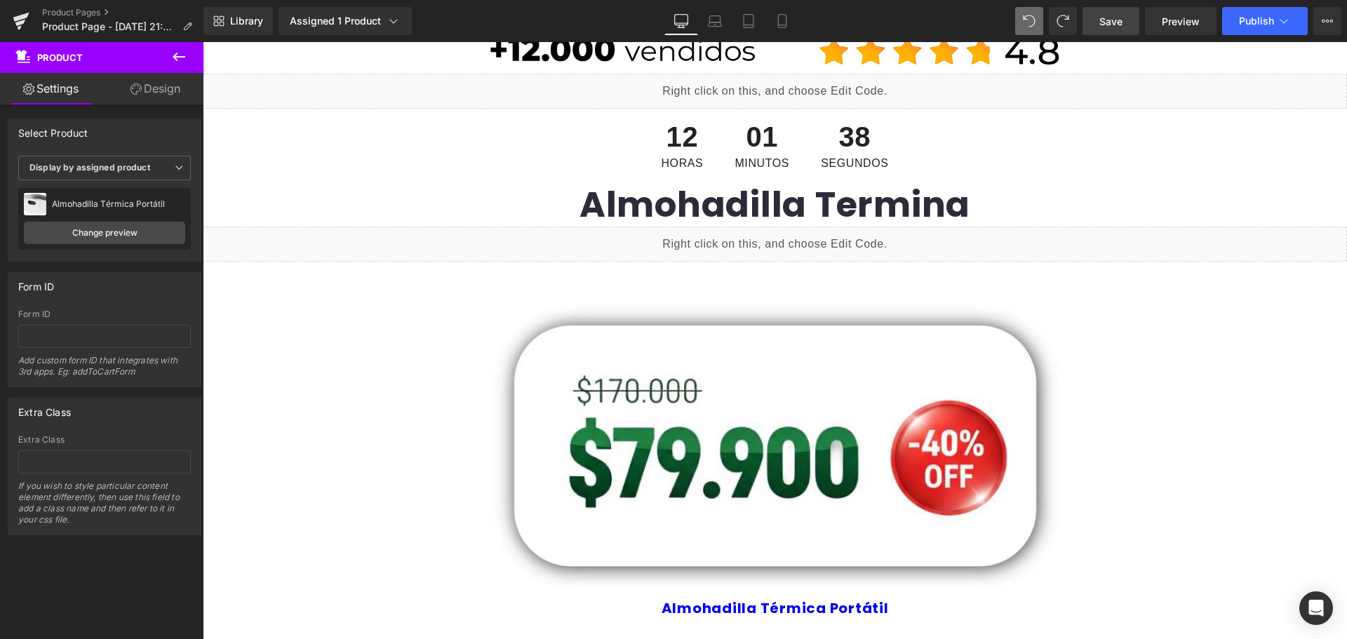
click at [786, 237] on div "Liquid" at bounding box center [775, 244] width 1144 height 35
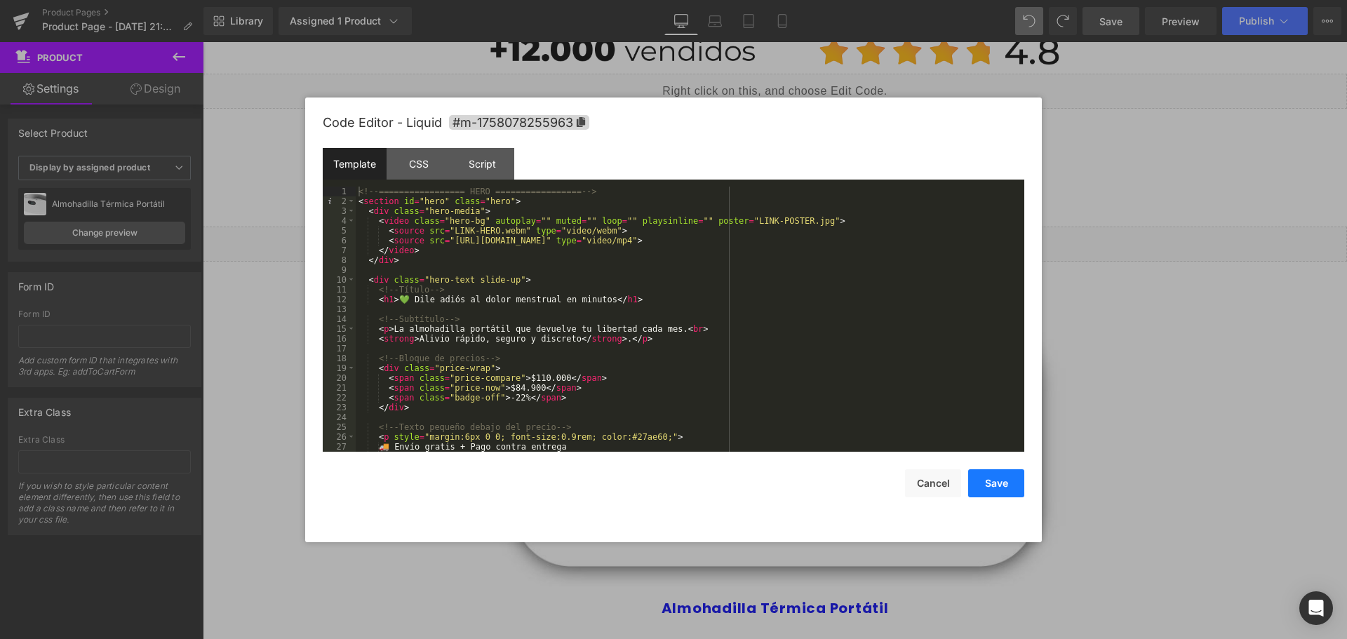
click at [1007, 481] on button "Save" at bounding box center [996, 483] width 56 height 28
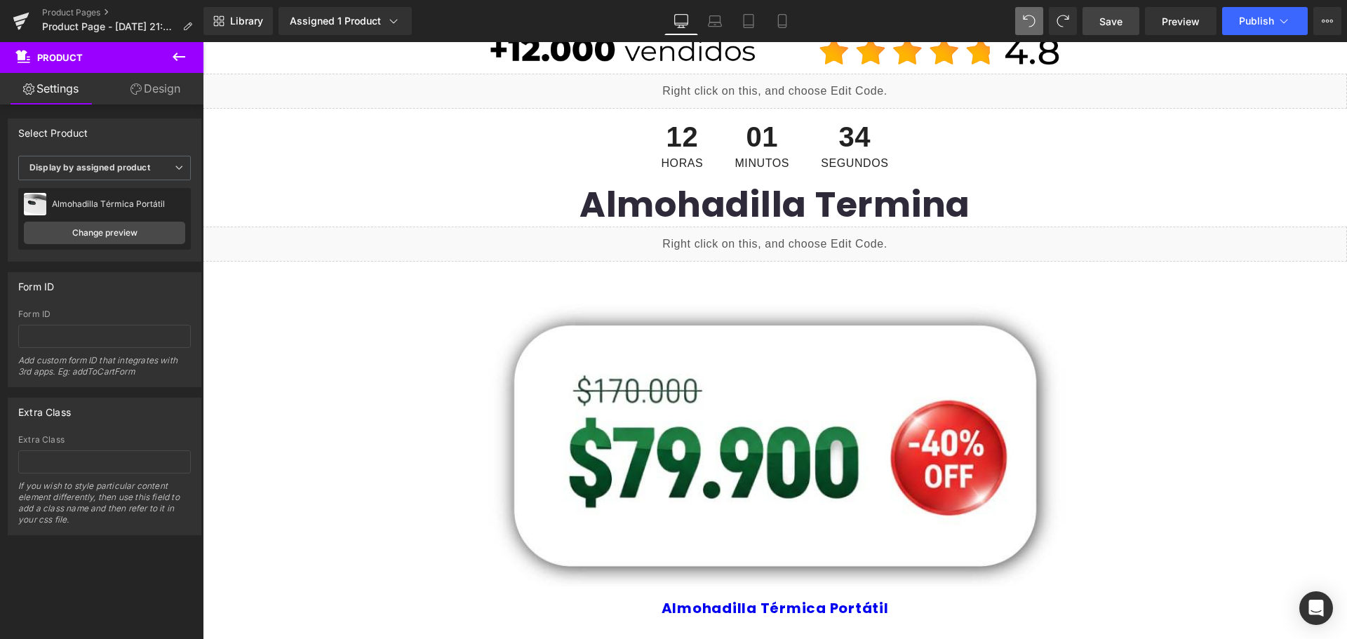
click at [1106, 28] on span "Save" at bounding box center [1110, 21] width 23 height 15
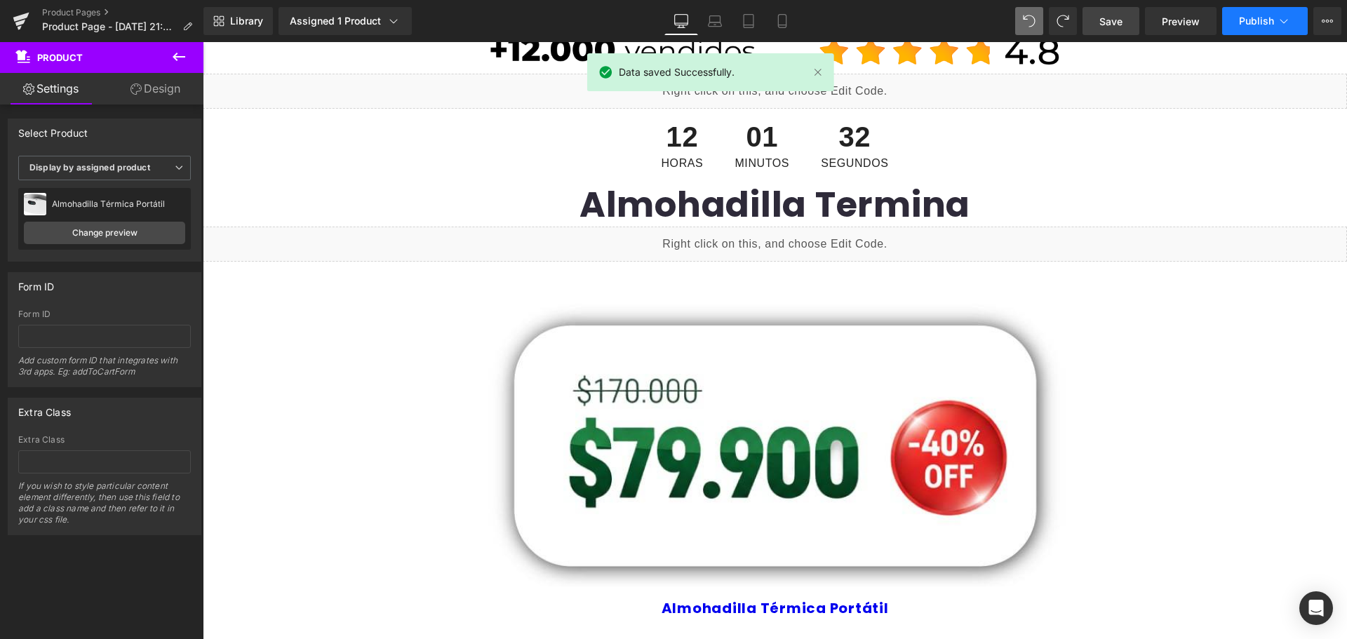
click at [1245, 23] on span "Publish" at bounding box center [1256, 20] width 35 height 11
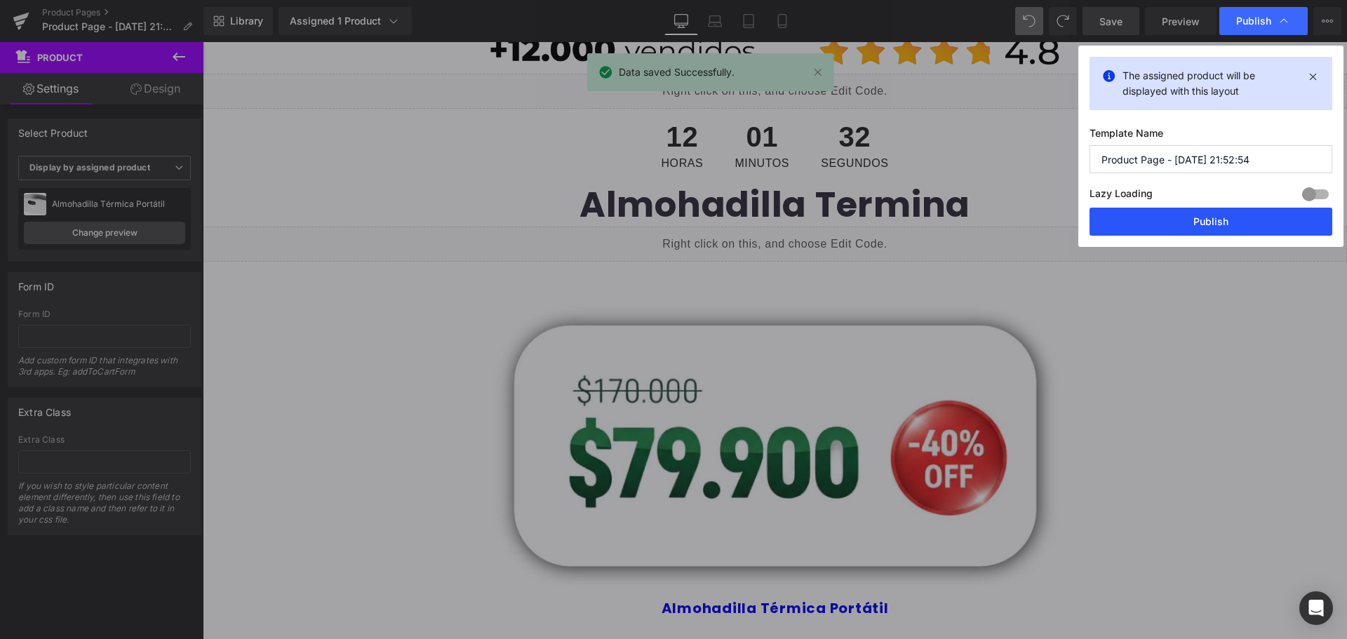
drag, startPoint x: 1199, startPoint y: 226, endPoint x: 992, endPoint y: 183, distance: 211.3
click at [1199, 226] on button "Publish" at bounding box center [1210, 222] width 243 height 28
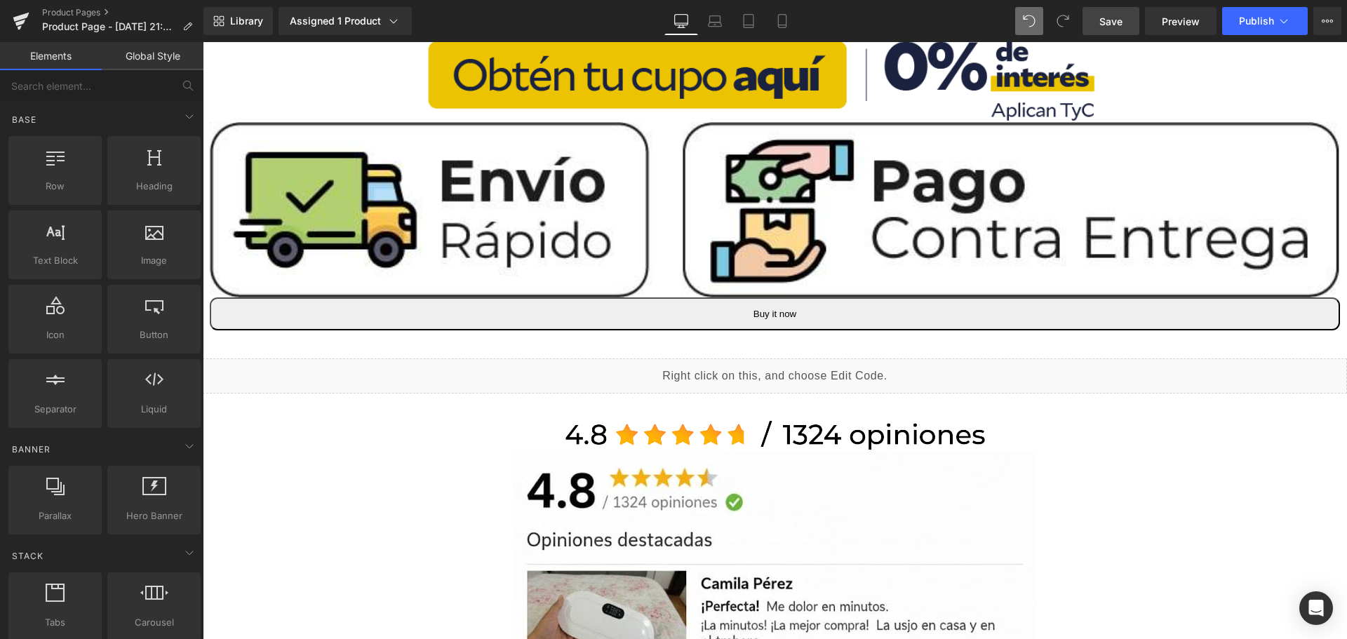
scroll to position [772, 0]
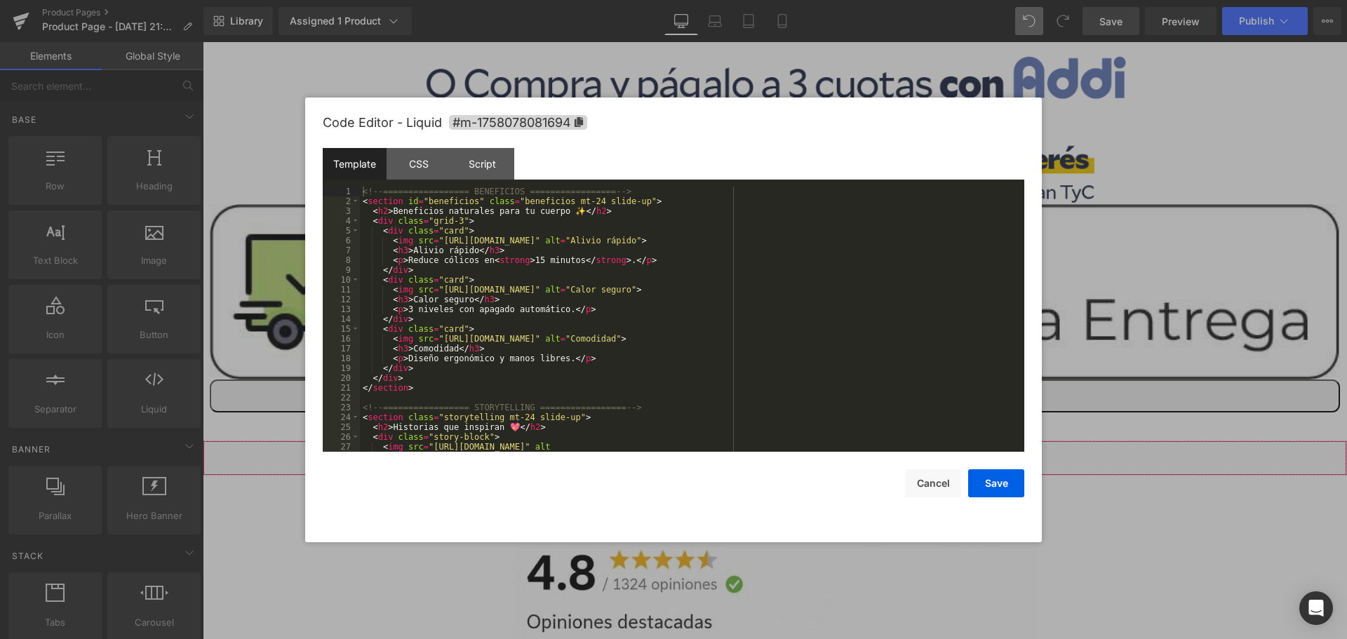
click at [789, 447] on div "Liquid" at bounding box center [775, 458] width 1144 height 35
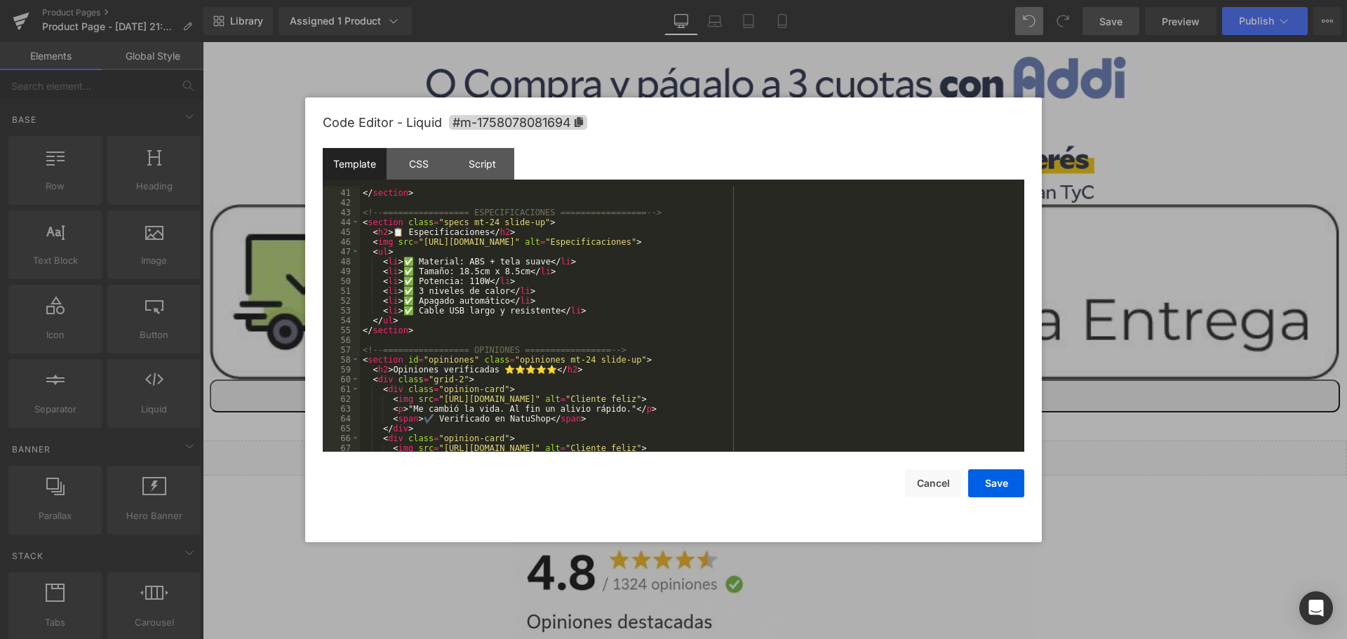
scroll to position [547, 0]
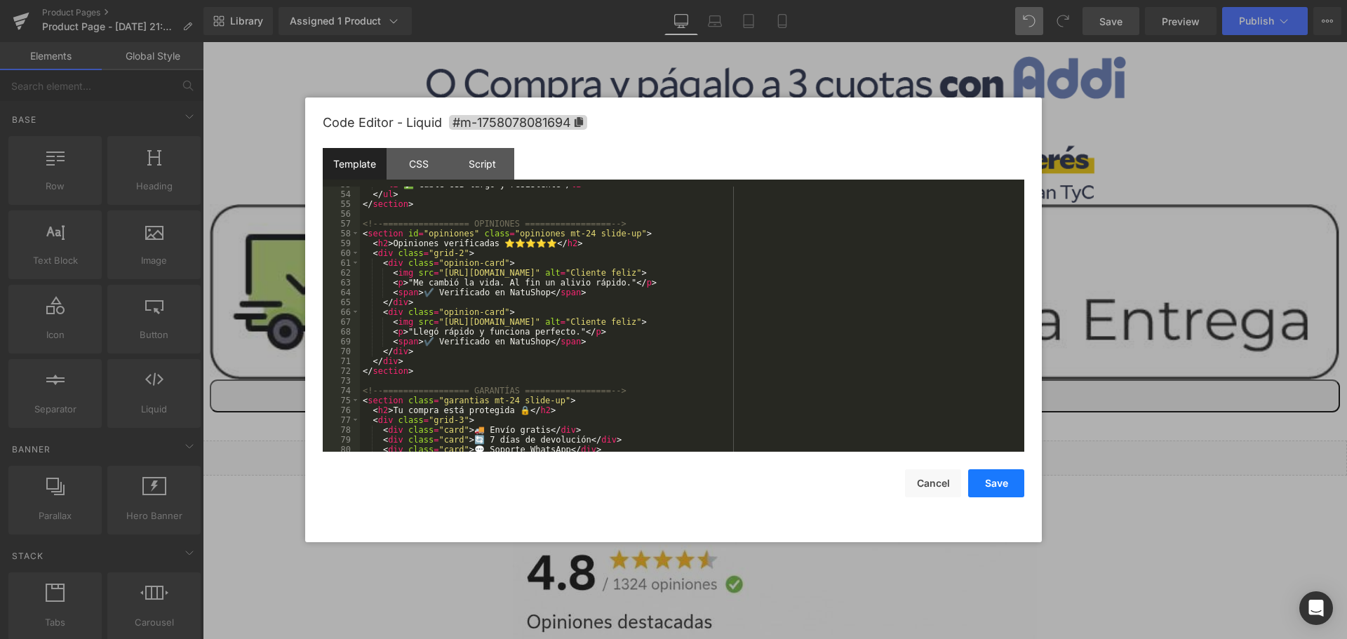
click at [1002, 484] on button "Save" at bounding box center [996, 483] width 56 height 28
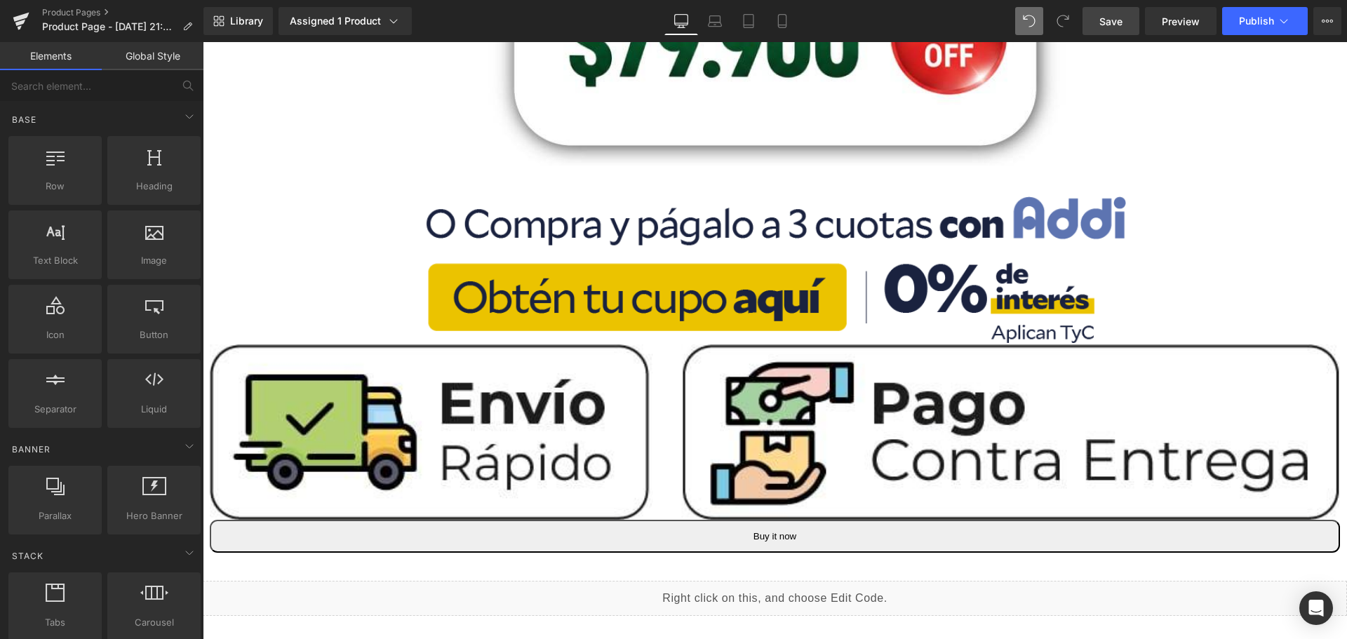
scroll to position [351, 0]
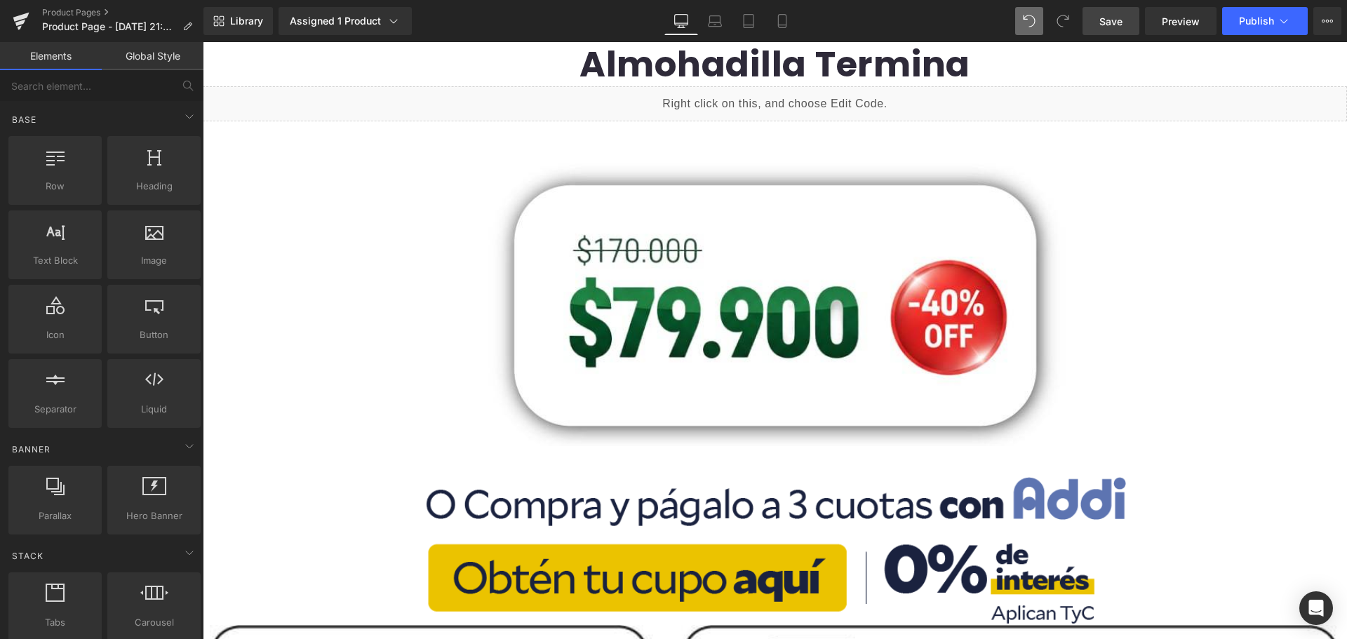
click at [1091, 26] on link "Save" at bounding box center [1110, 21] width 57 height 28
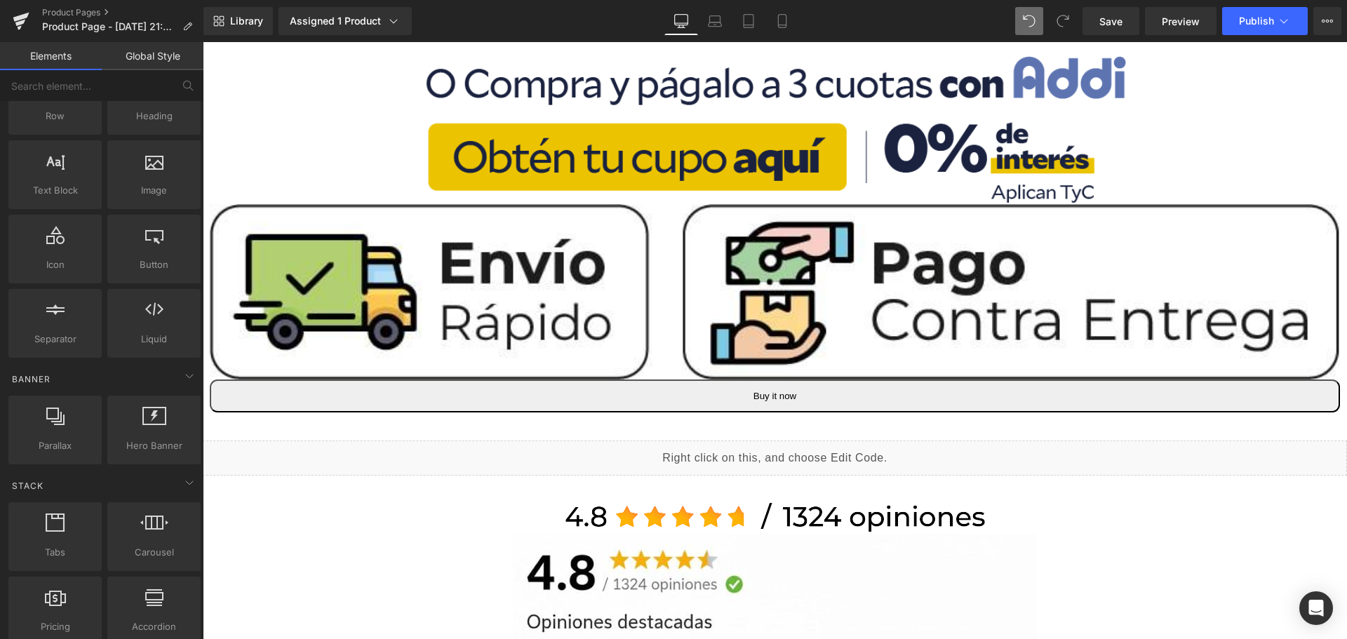
scroll to position [0, 0]
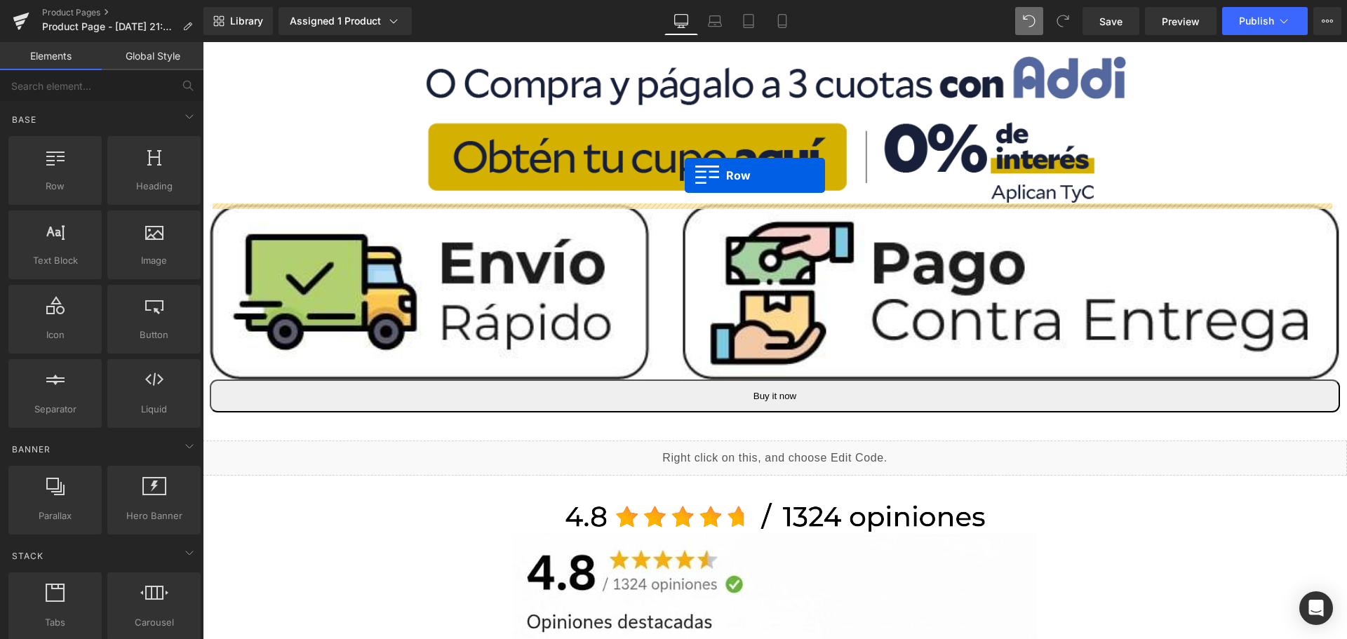
drag, startPoint x: 215, startPoint y: 185, endPoint x: 685, endPoint y: 175, distance: 470.1
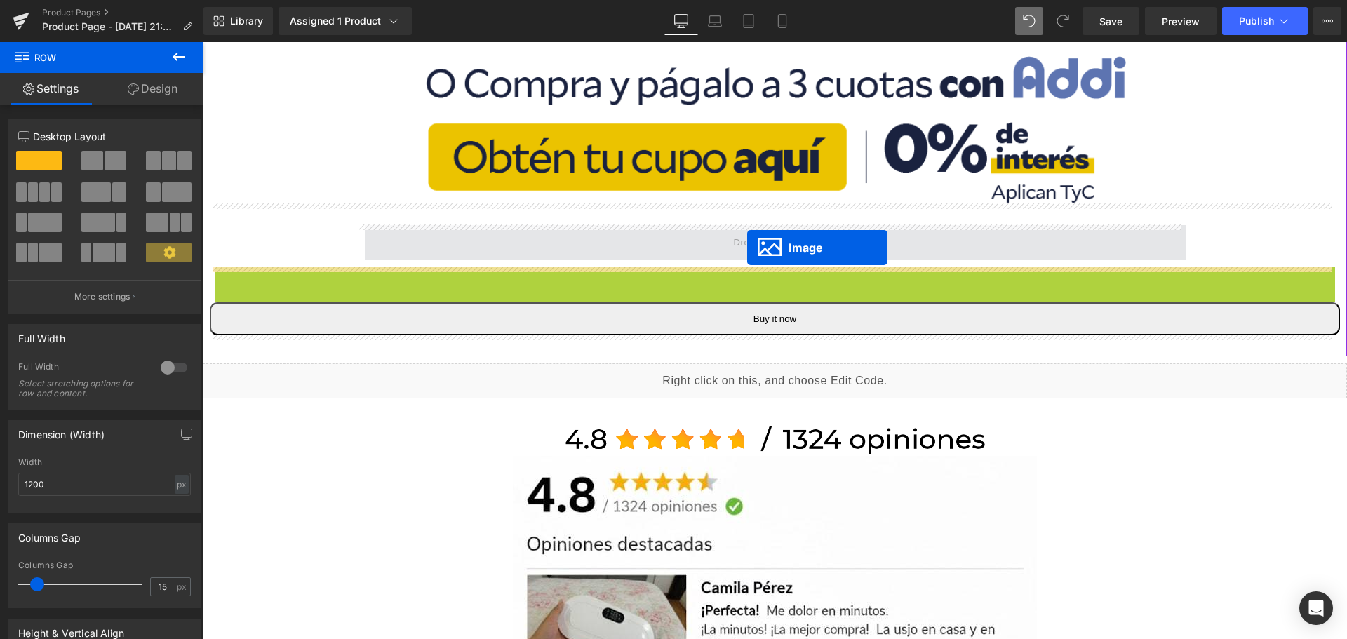
drag, startPoint x: 746, startPoint y: 350, endPoint x: 747, endPoint y: 248, distance: 102.4
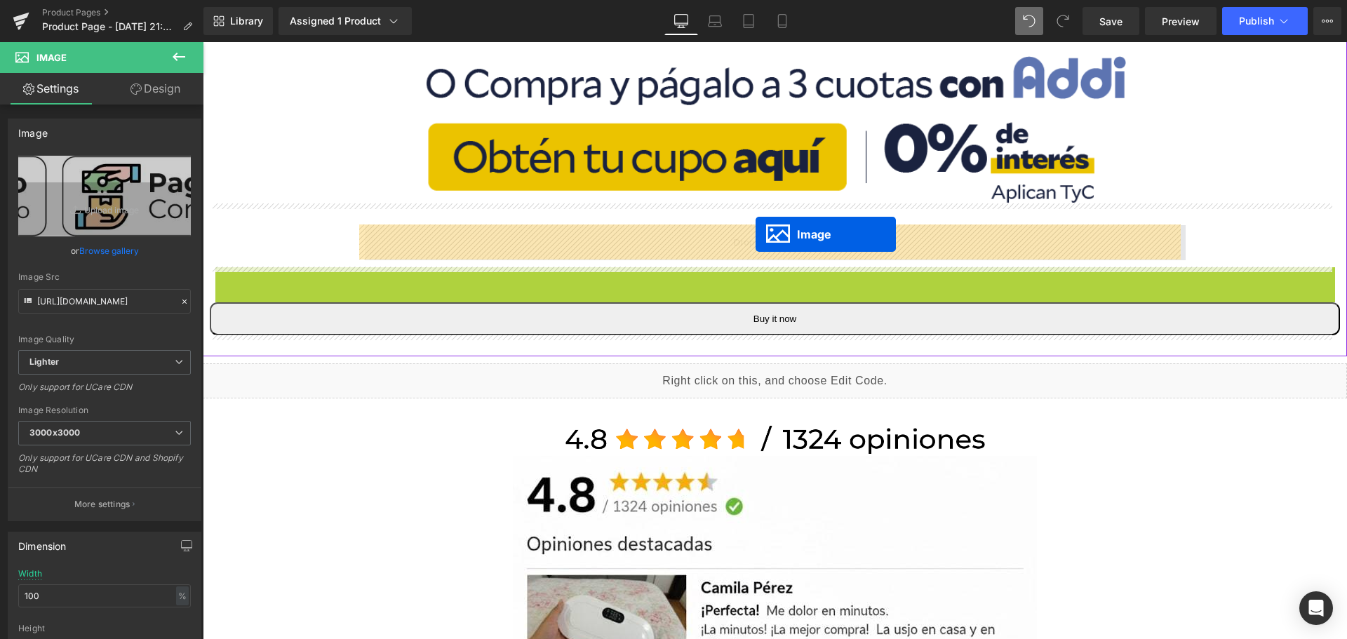
drag, startPoint x: 746, startPoint y: 321, endPoint x: 756, endPoint y: 234, distance: 87.5
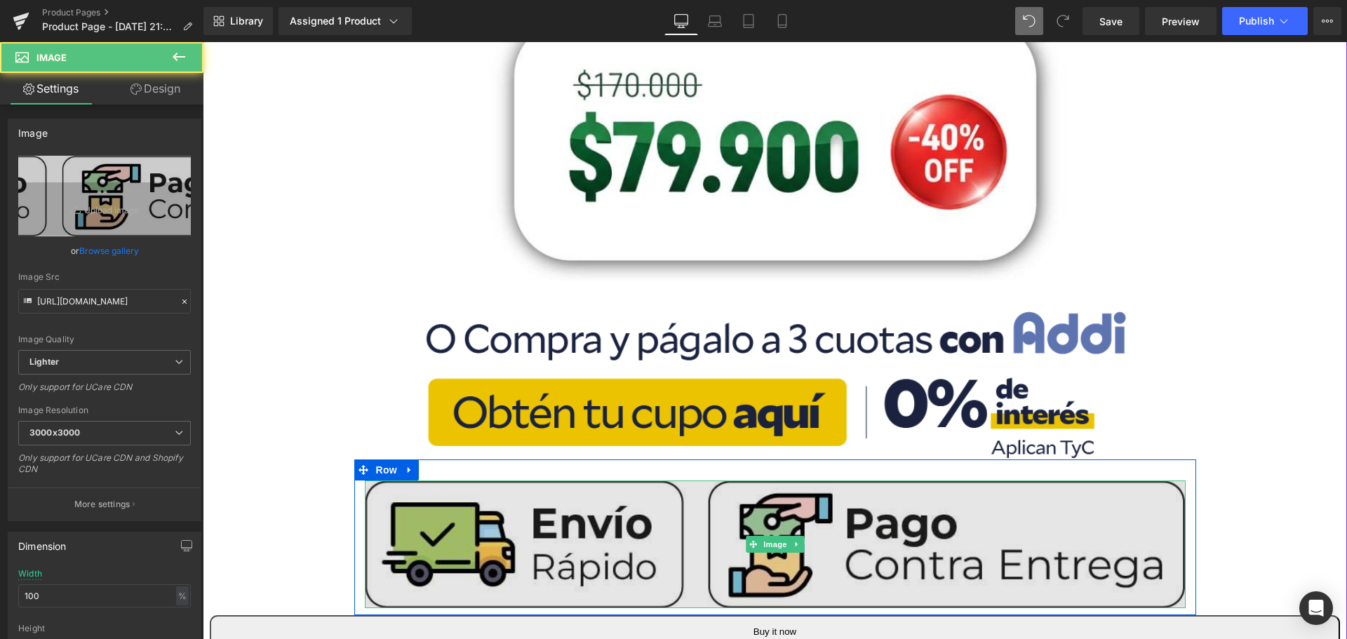
scroll to position [491, 0]
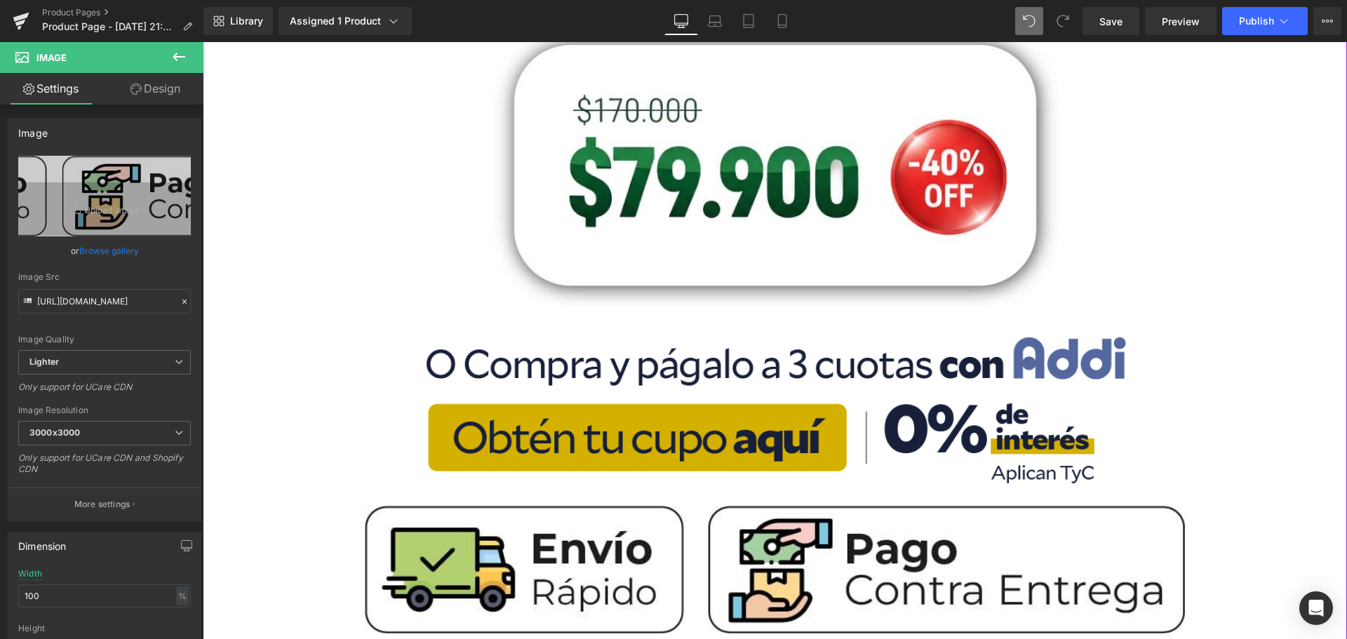
click at [692, 398] on img at bounding box center [775, 399] width 702 height 172
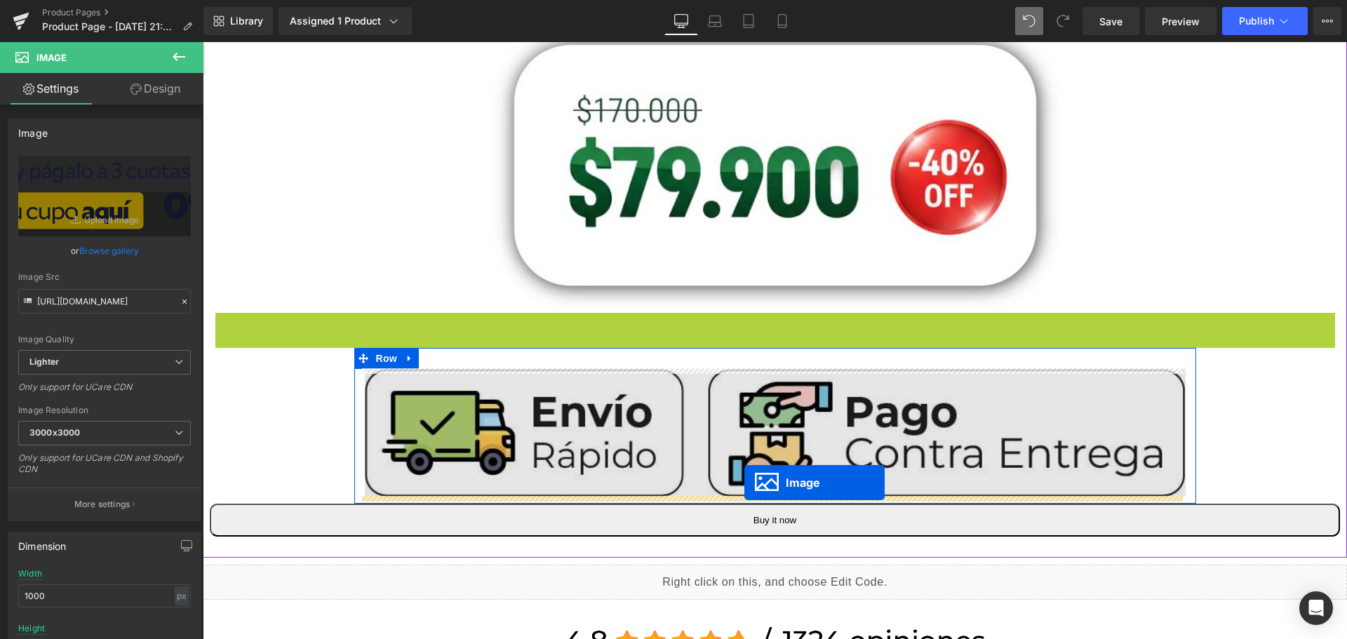
drag, startPoint x: 744, startPoint y: 400, endPoint x: 744, endPoint y: 483, distance: 82.8
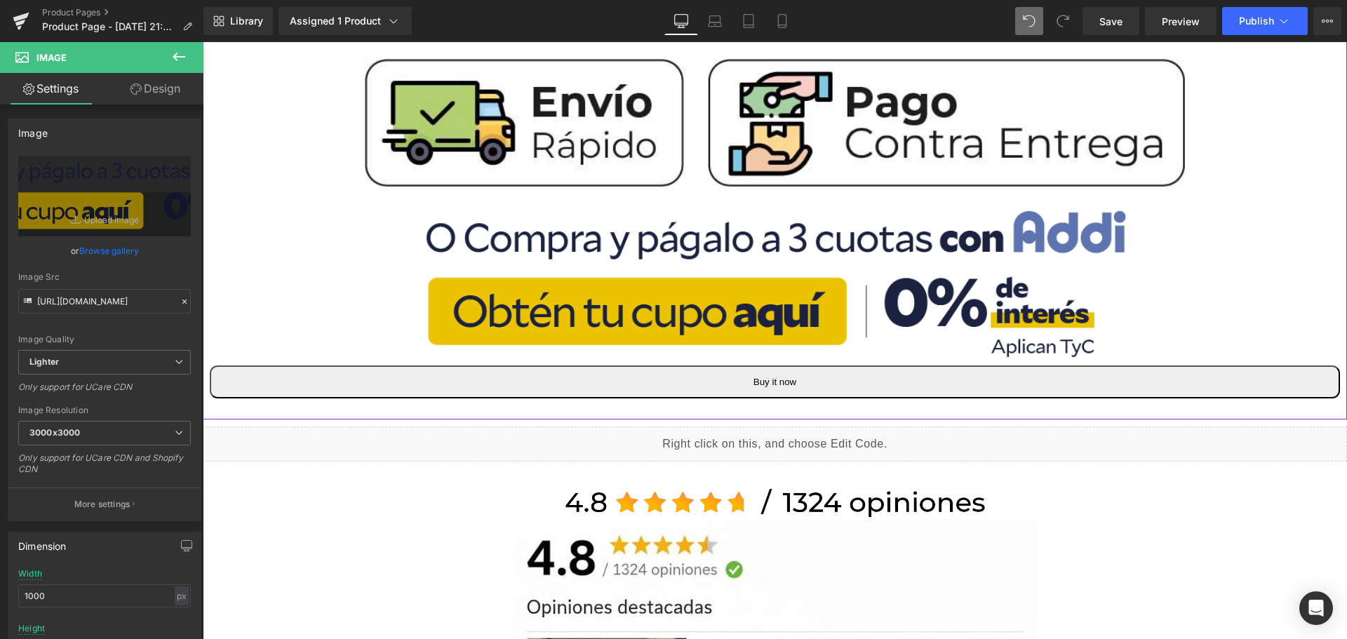
scroll to position [772, 0]
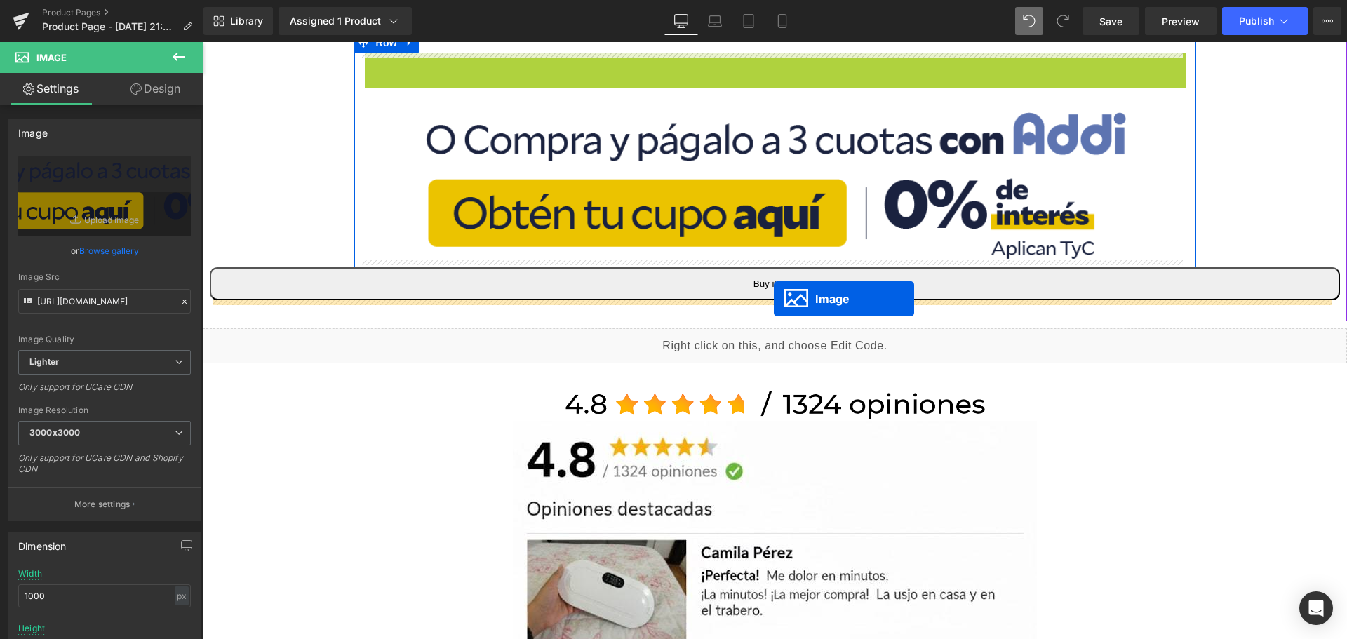
drag, startPoint x: 747, startPoint y: 113, endPoint x: 774, endPoint y: 299, distance: 187.8
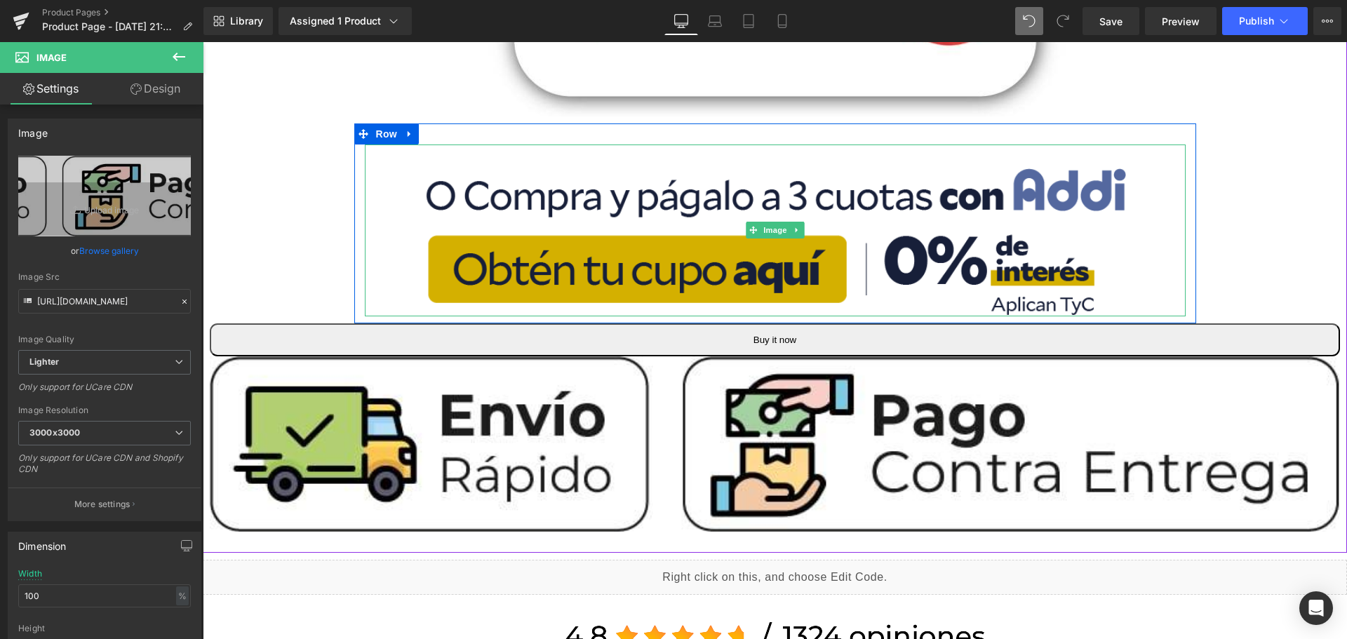
scroll to position [631, 0]
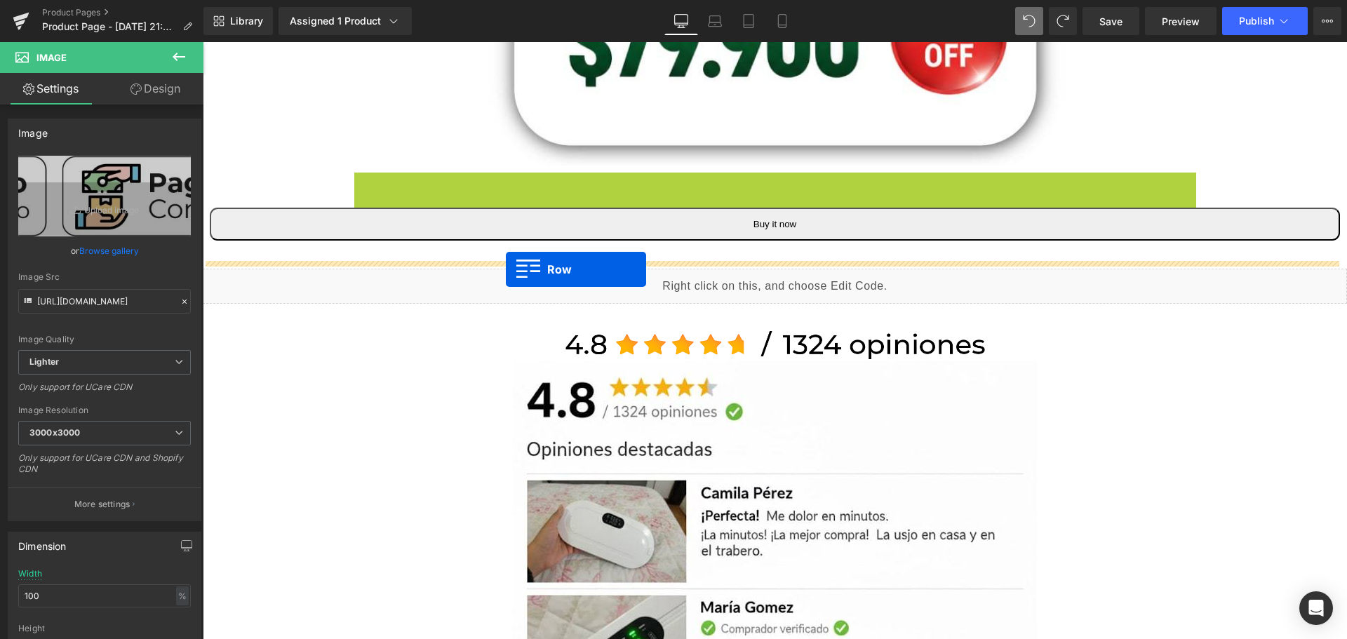
drag, startPoint x: 359, startPoint y: 187, endPoint x: 506, endPoint y: 269, distance: 168.0
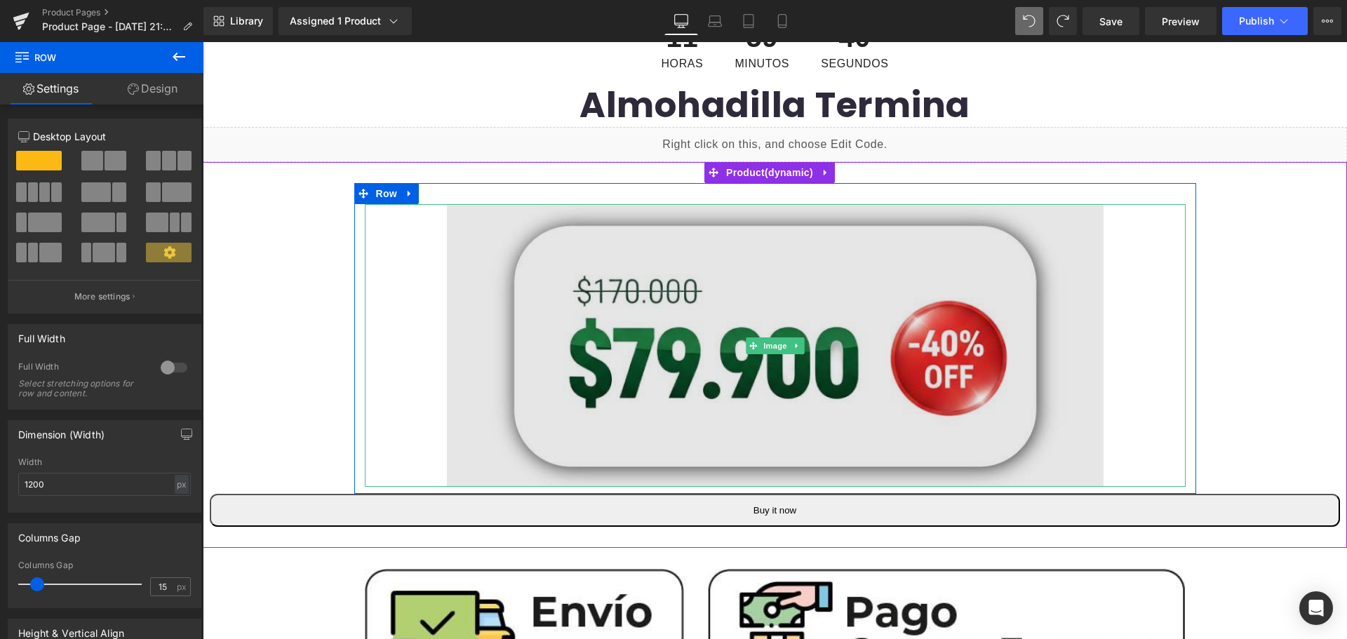
scroll to position [210, 0]
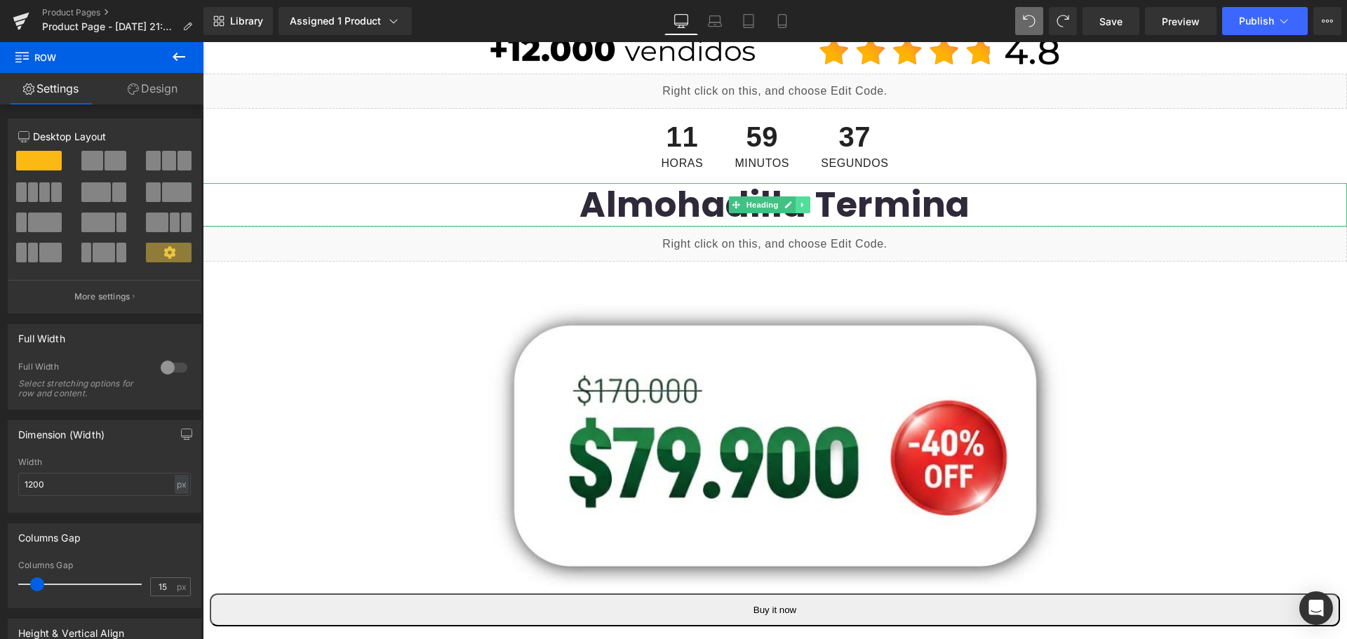
click at [796, 205] on link at bounding box center [803, 204] width 15 height 17
click at [794, 205] on icon at bounding box center [796, 205] width 8 height 8
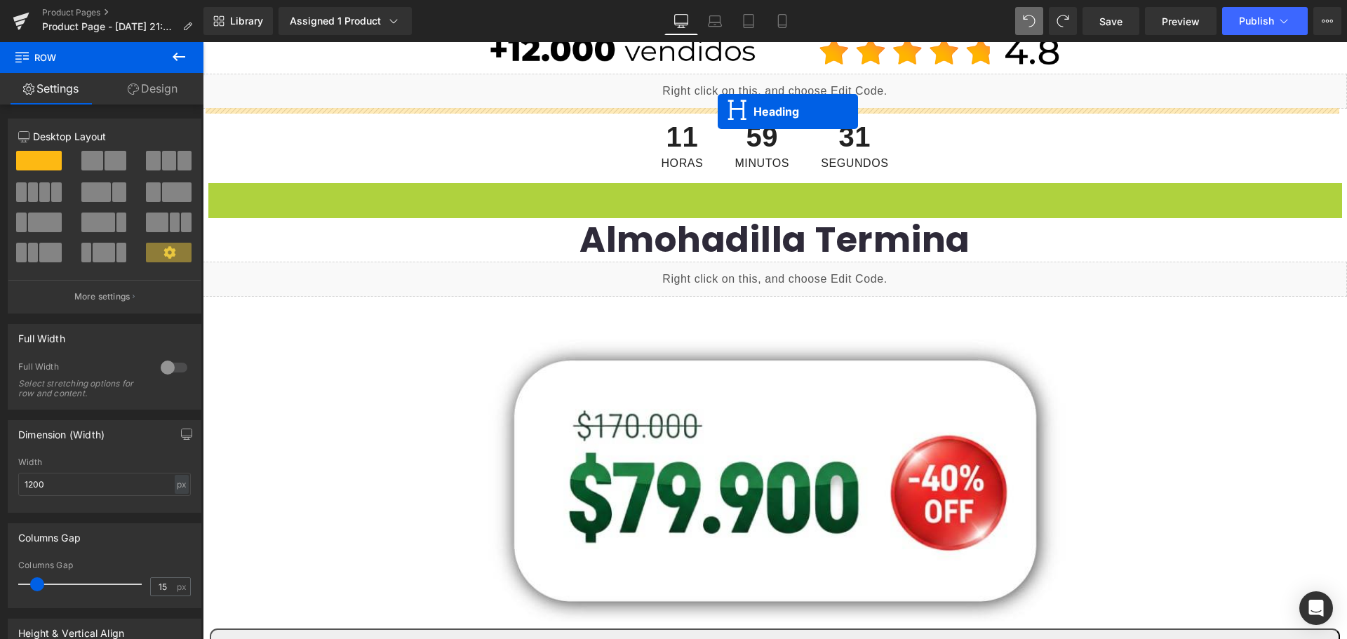
drag, startPoint x: 713, startPoint y: 206, endPoint x: 718, endPoint y: 112, distance: 94.1
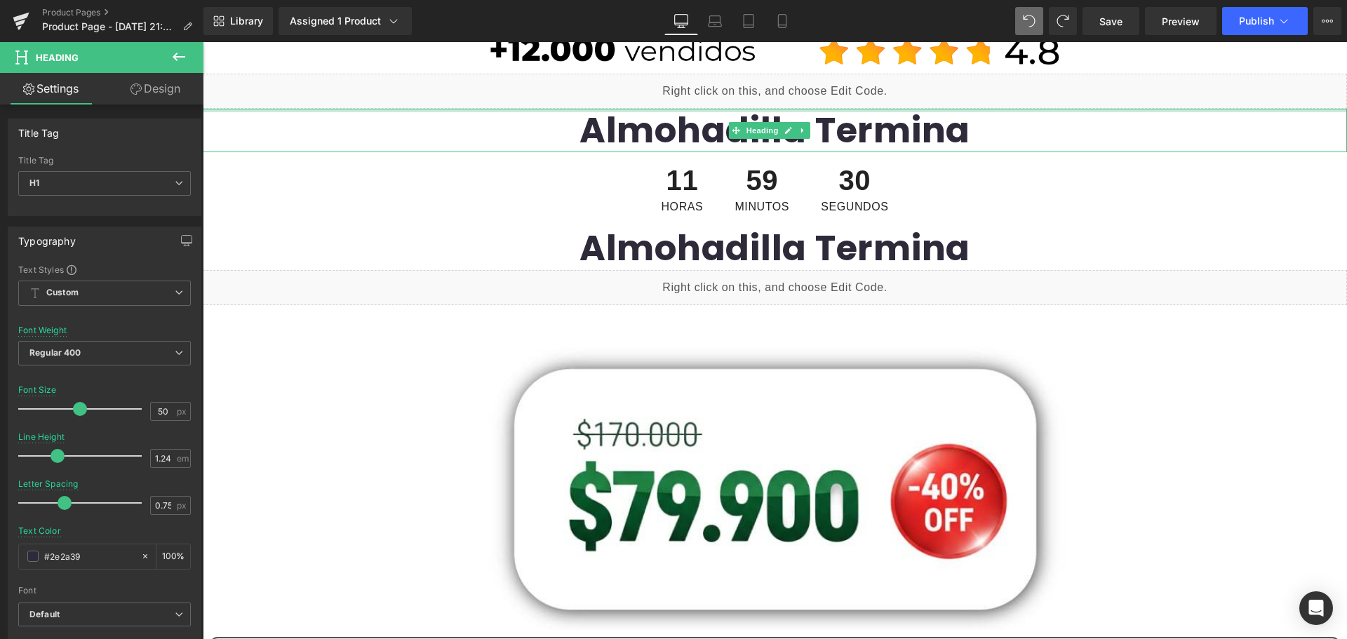
click at [996, 139] on h1 "Almohadilla Termina" at bounding box center [775, 130] width 1144 height 43
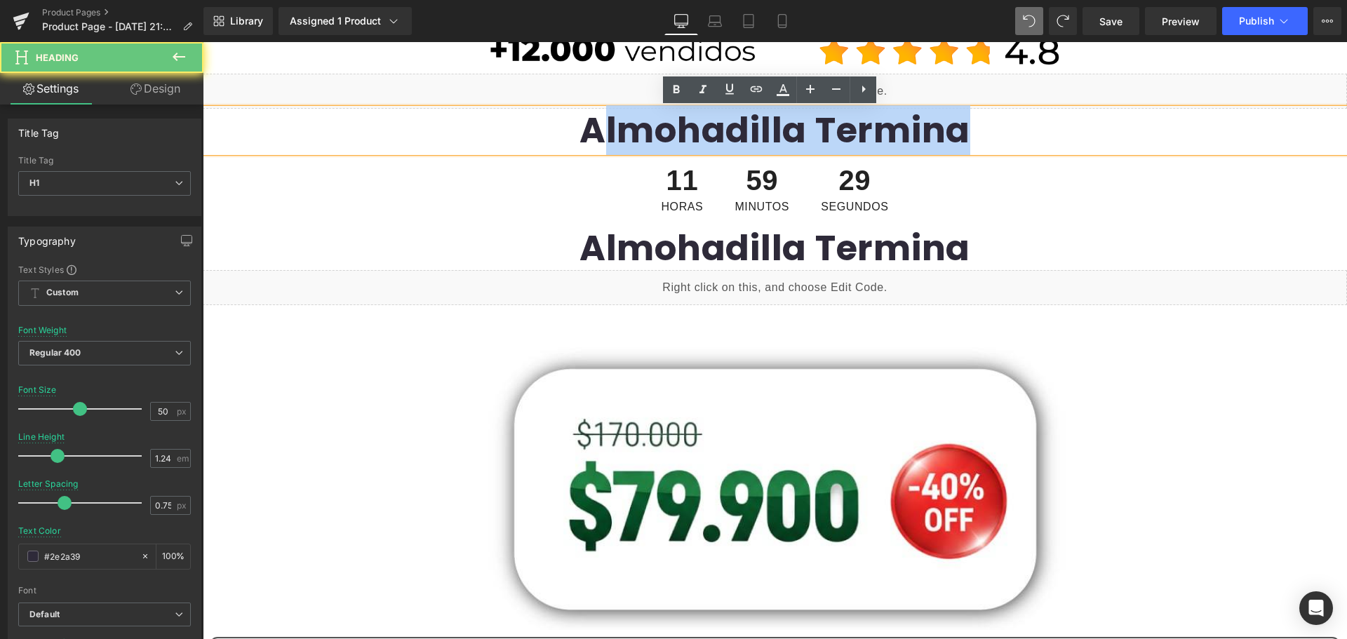
drag, startPoint x: 975, startPoint y: 130, endPoint x: 587, endPoint y: 131, distance: 387.9
click at [587, 131] on h1 "Almohadilla Termina" at bounding box center [775, 130] width 1144 height 43
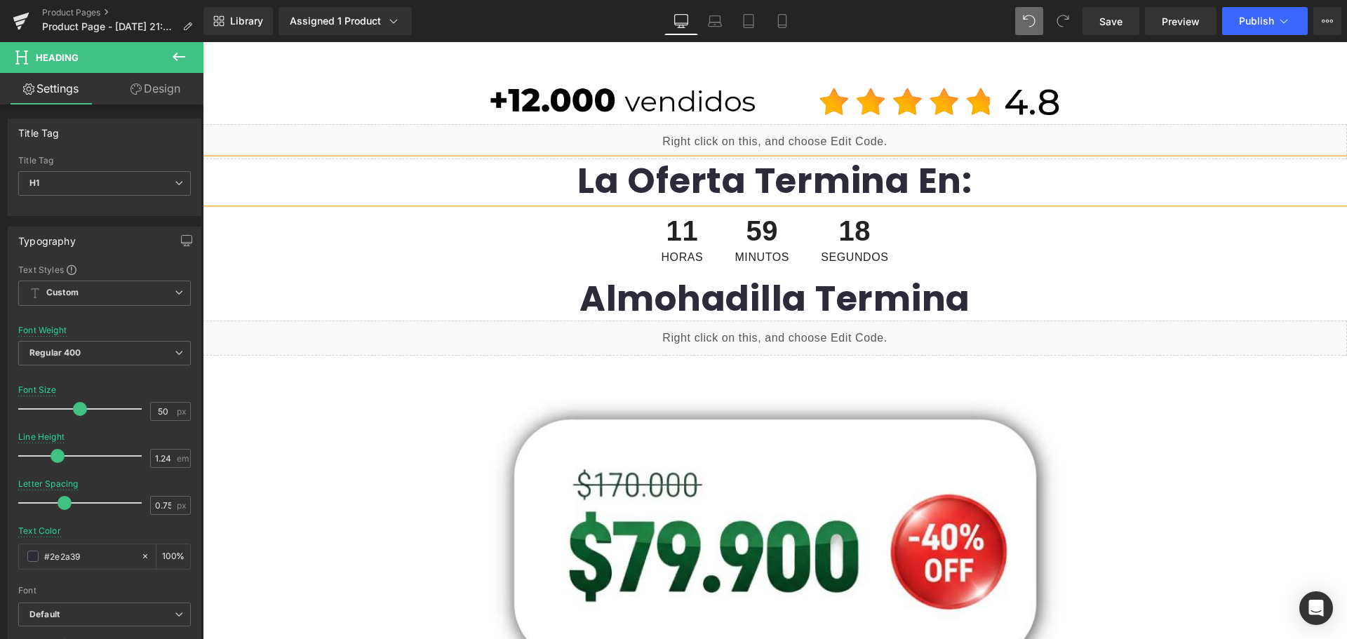
scroll to position [140, 0]
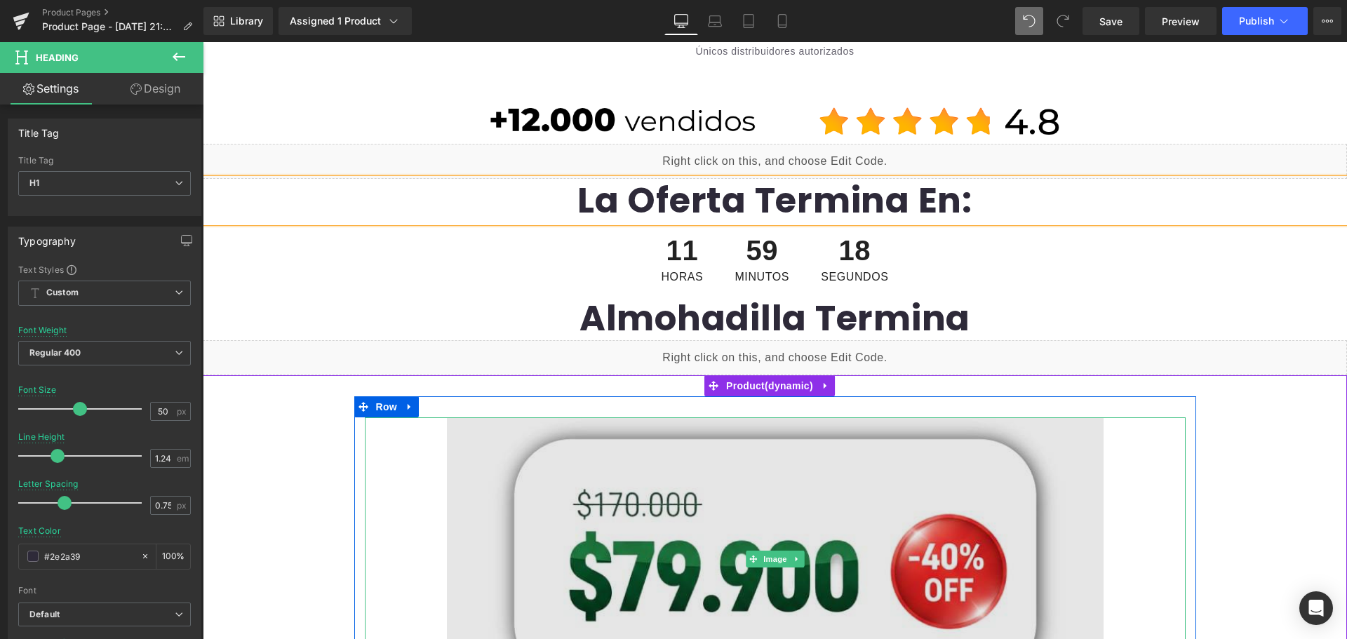
click at [1012, 425] on img at bounding box center [775, 558] width 657 height 282
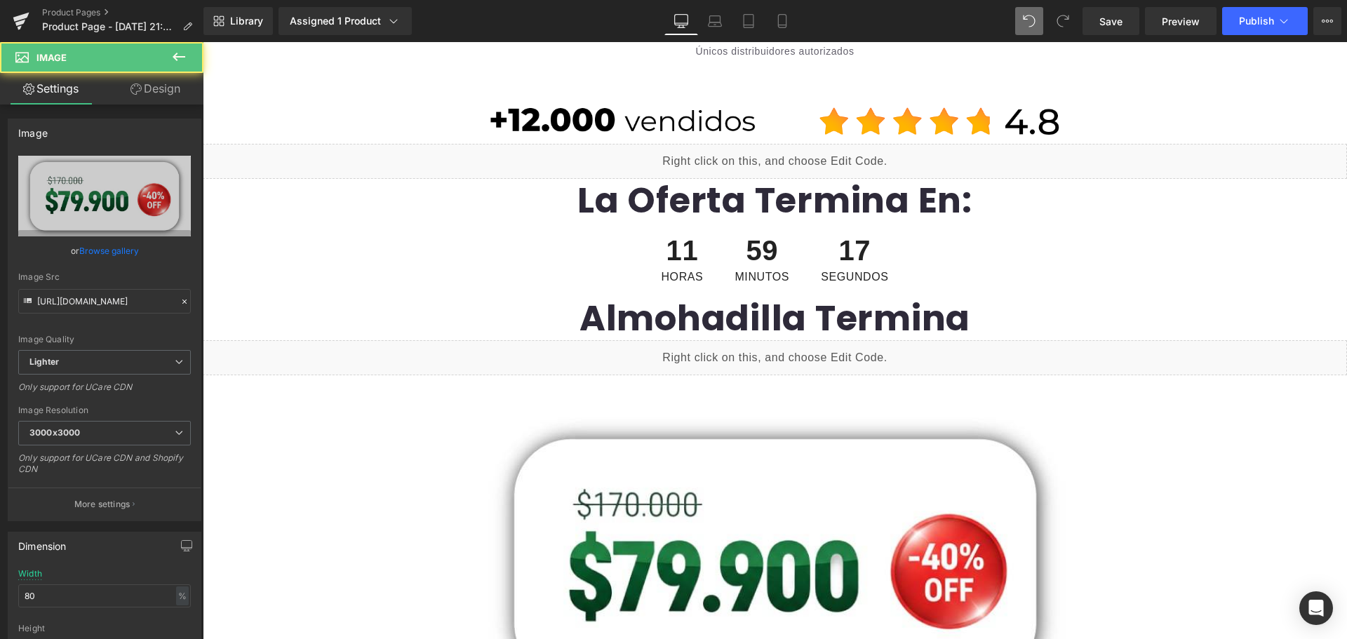
click at [1002, 198] on h1 "La Oferta Termina En:" at bounding box center [775, 200] width 1144 height 43
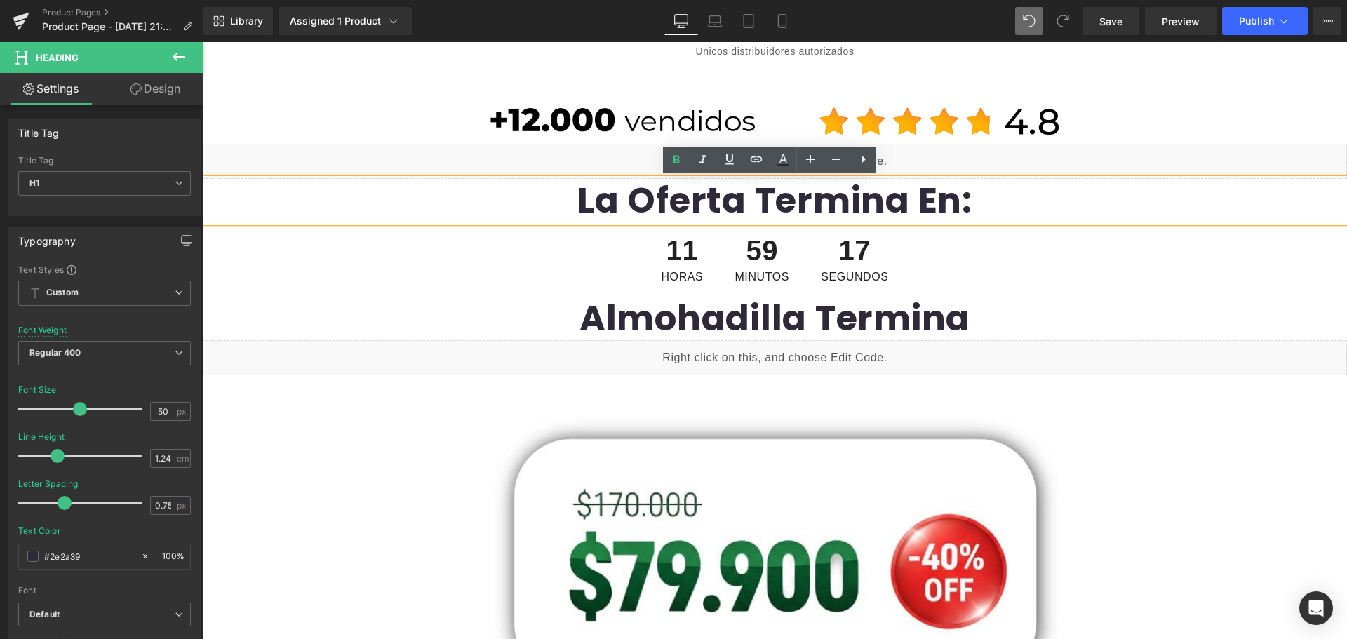
click at [839, 190] on h1 "La Oferta Termina En:" at bounding box center [775, 200] width 1144 height 43
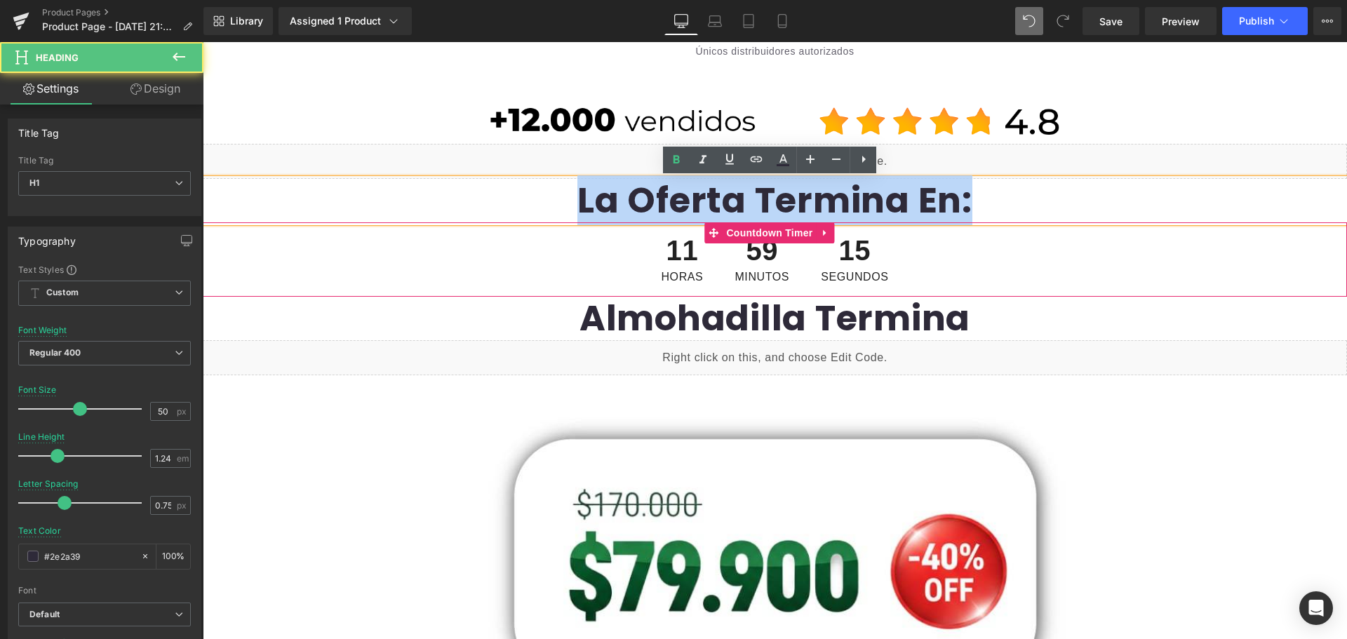
drag, startPoint x: 574, startPoint y: 194, endPoint x: 1190, endPoint y: 278, distance: 622.3
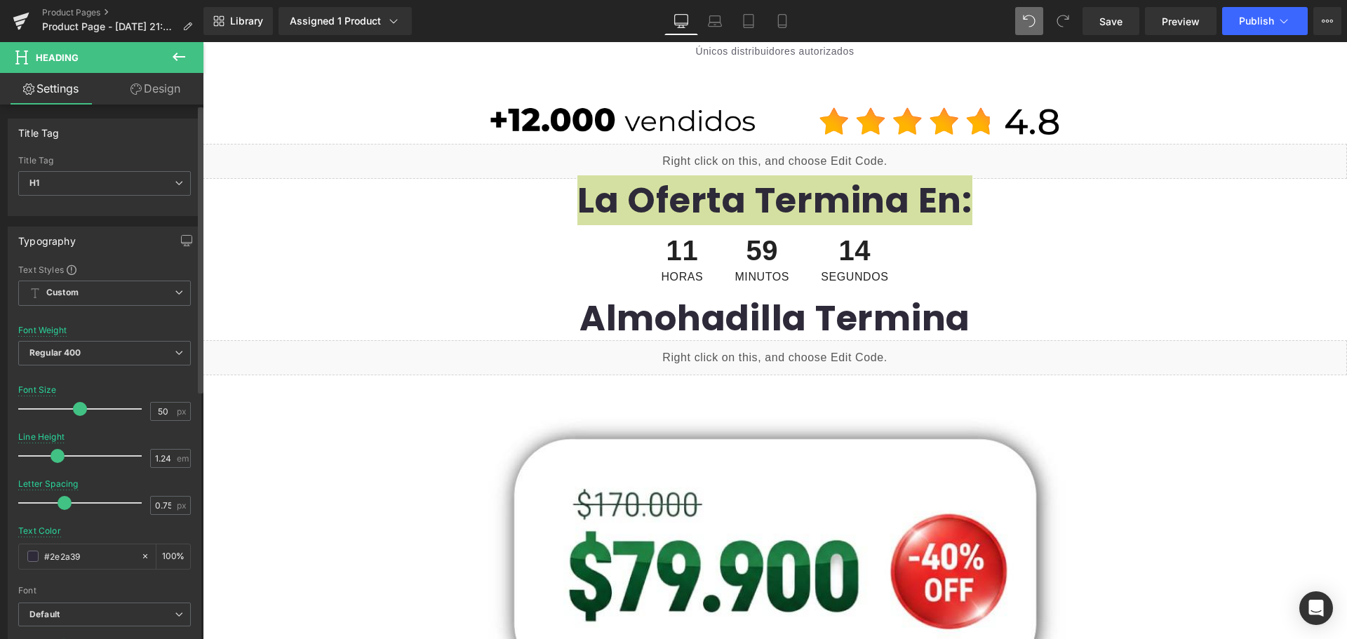
type input "32"
click at [56, 408] on div at bounding box center [83, 409] width 116 height 28
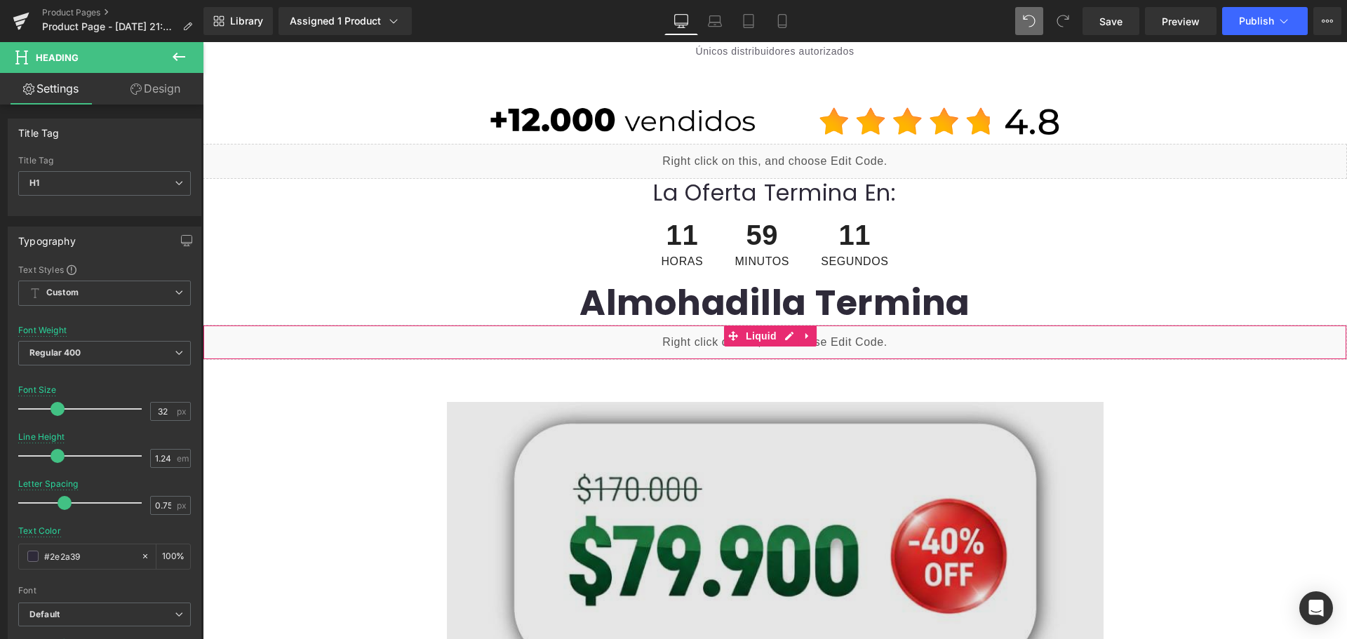
click at [1032, 313] on h1 "Almohadilla Termina" at bounding box center [775, 302] width 1144 height 43
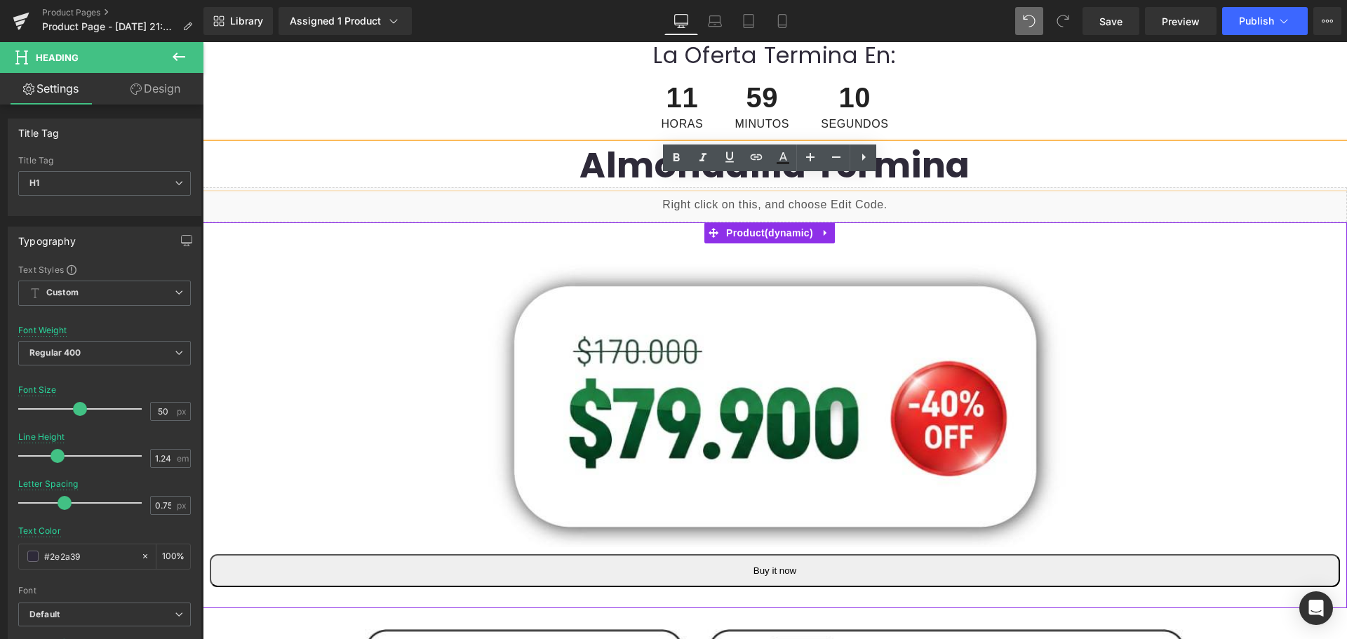
scroll to position [281, 0]
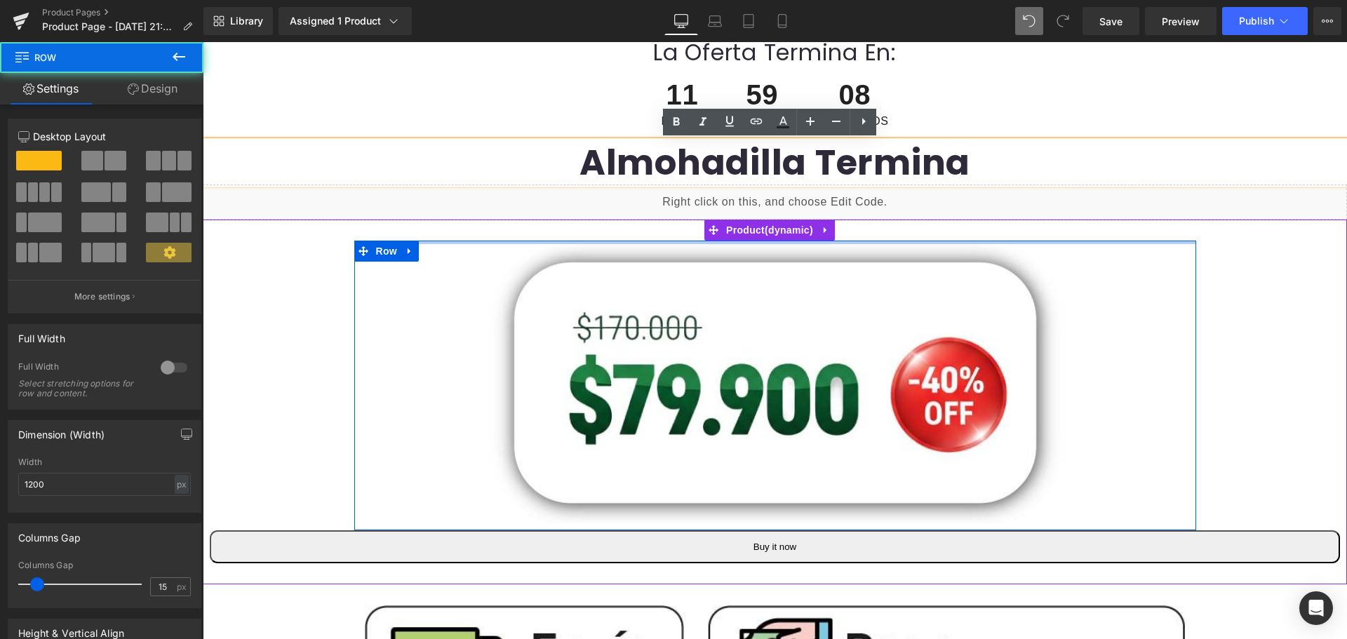
drag, startPoint x: 850, startPoint y: 260, endPoint x: 855, endPoint y: 231, distance: 29.3
click at [855, 231] on div "Image Row Buy it now (P) Dynamic Checkout Button Product" at bounding box center [775, 402] width 1144 height 364
click at [886, 220] on div at bounding box center [775, 230] width 1144 height 21
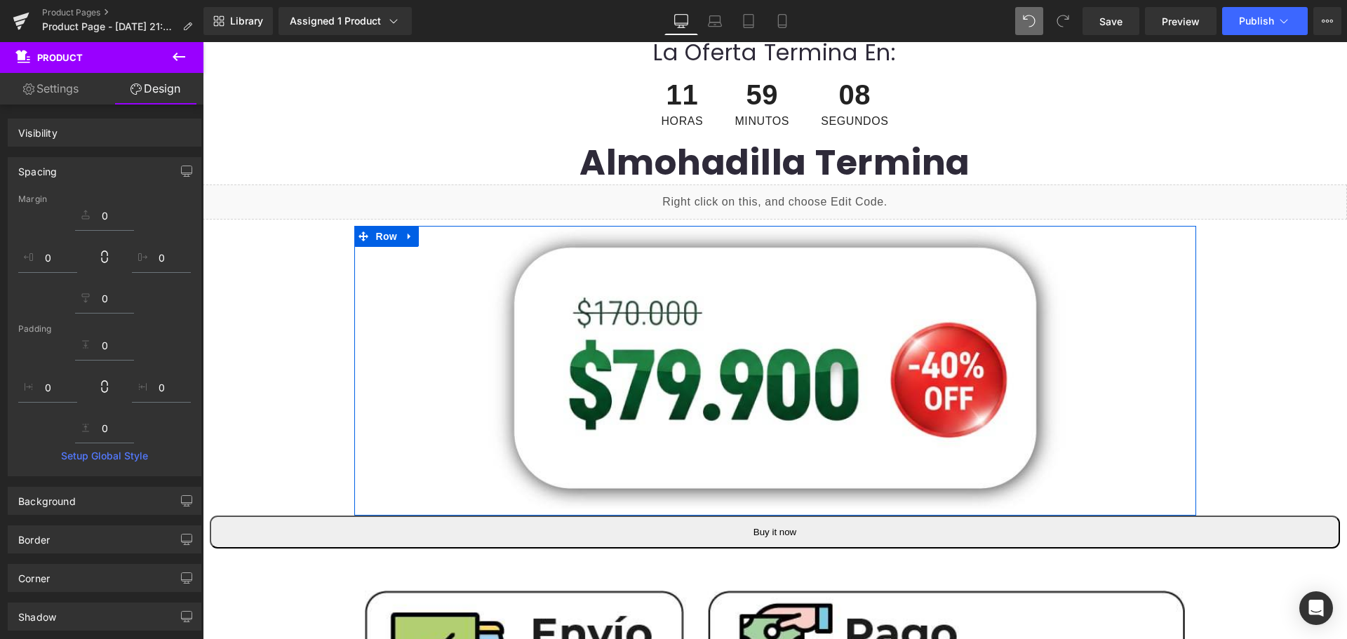
scroll to position [535, 0]
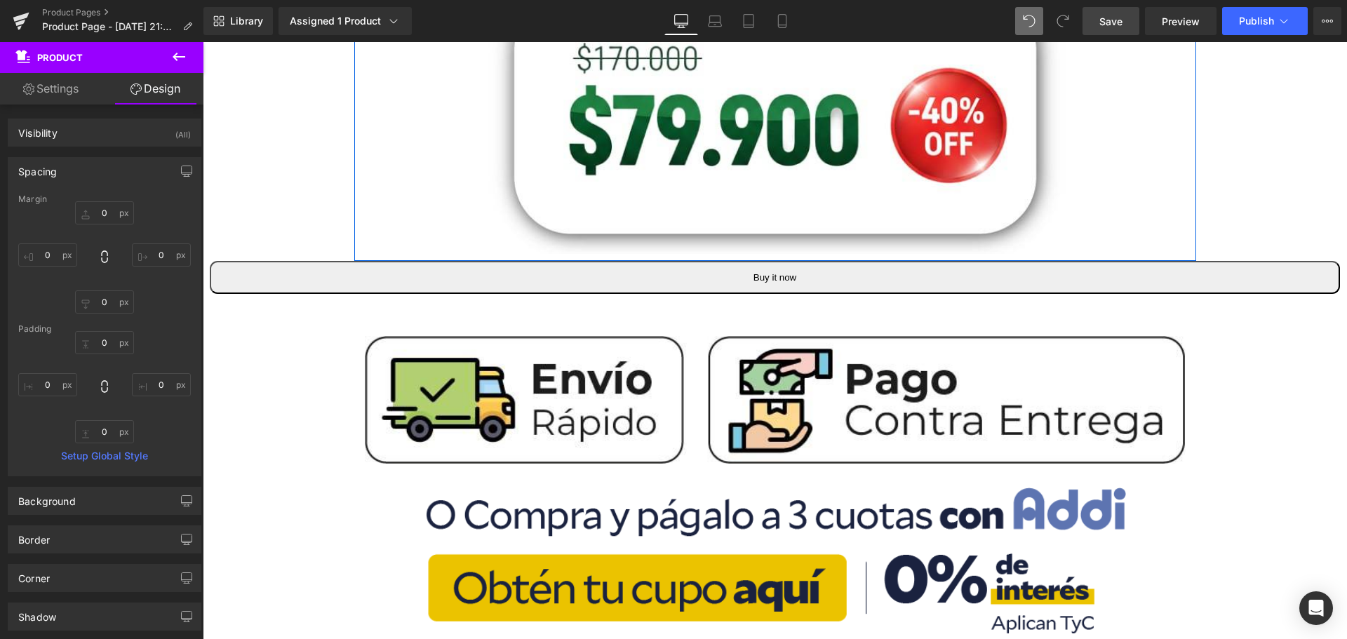
click at [1120, 22] on span "Save" at bounding box center [1110, 21] width 23 height 15
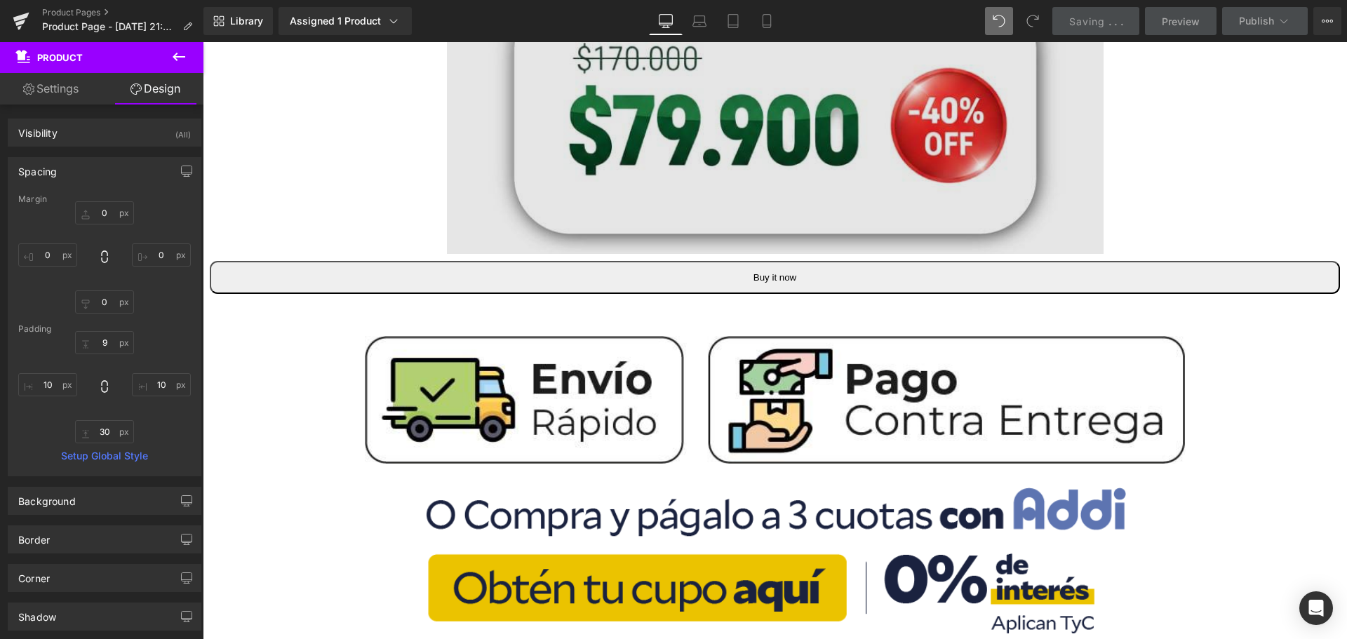
type input "0"
type input "9"
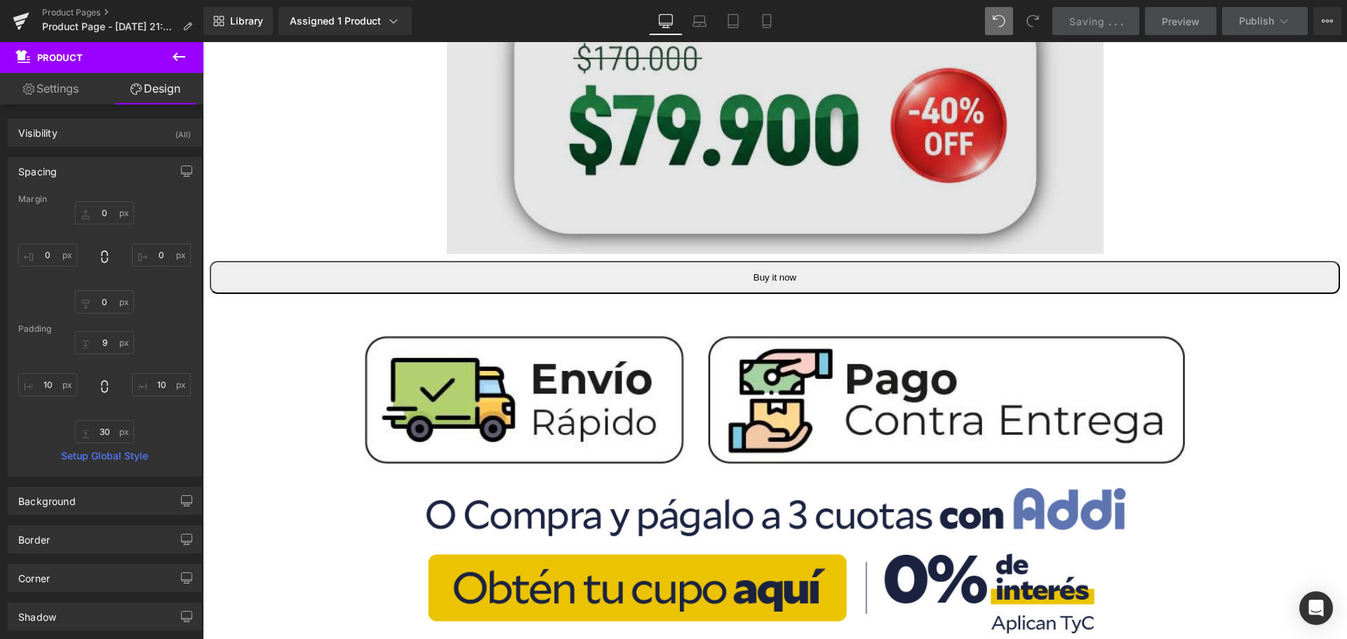
type input "10"
type input "30"
type input "10"
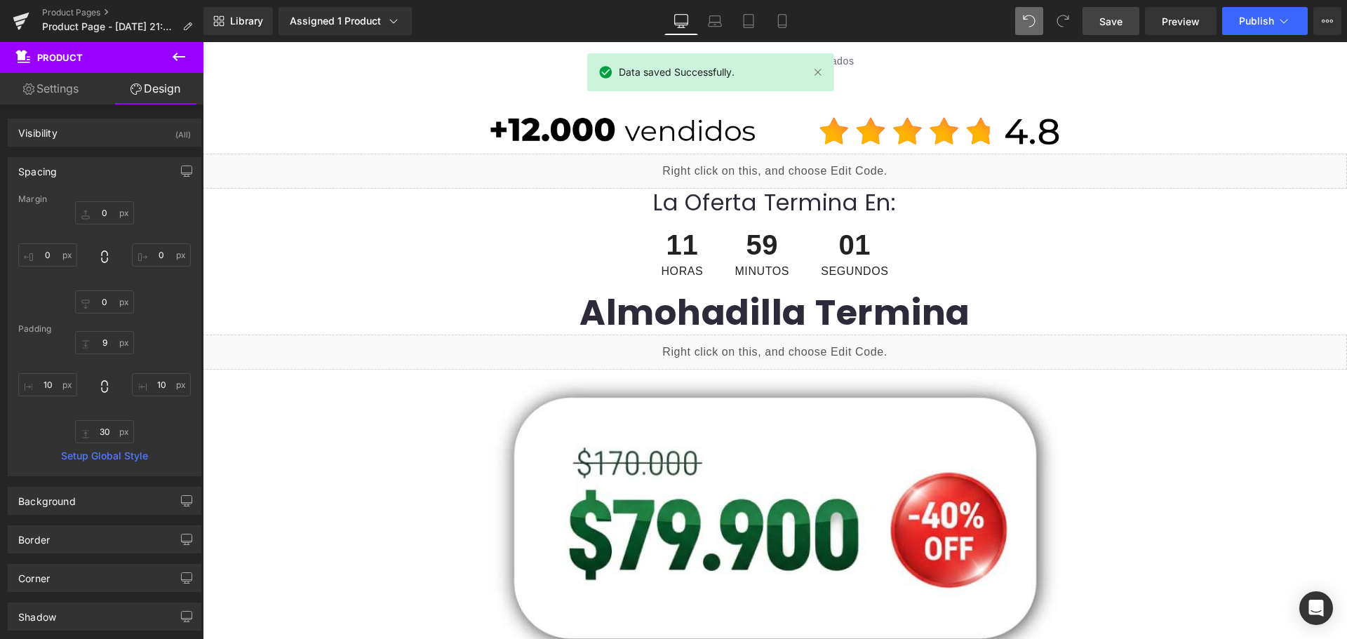
scroll to position [0, 0]
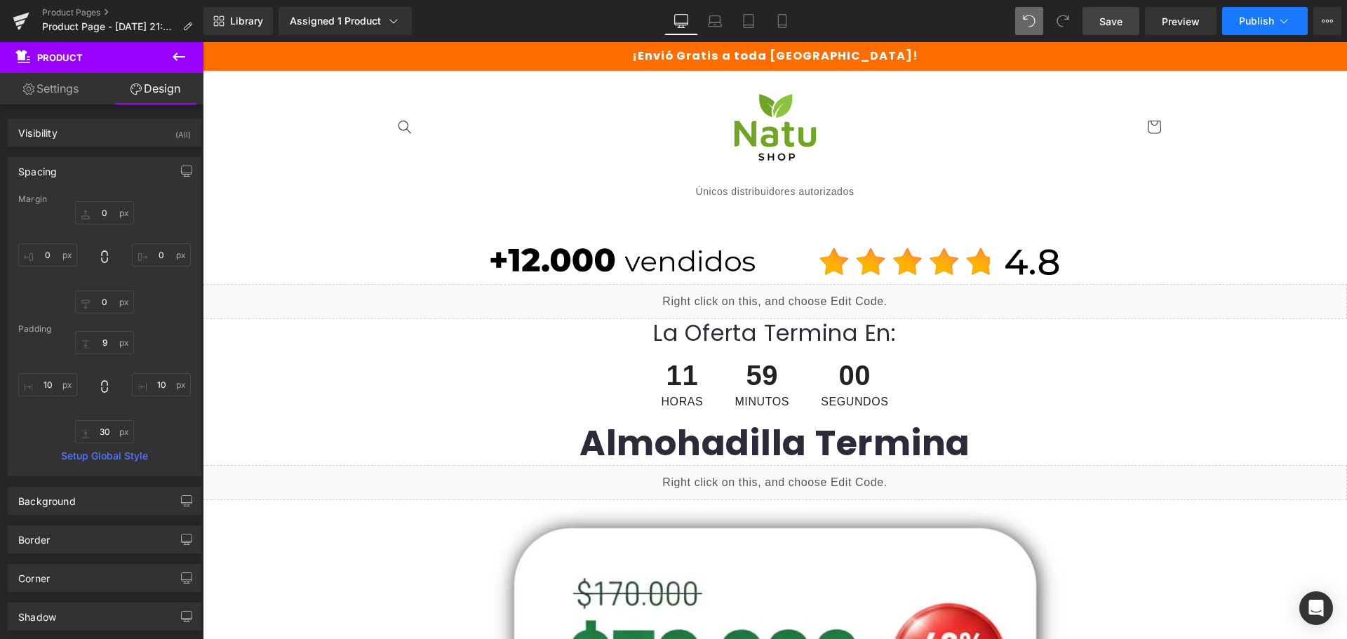
click at [1237, 19] on button "Publish" at bounding box center [1265, 21] width 86 height 28
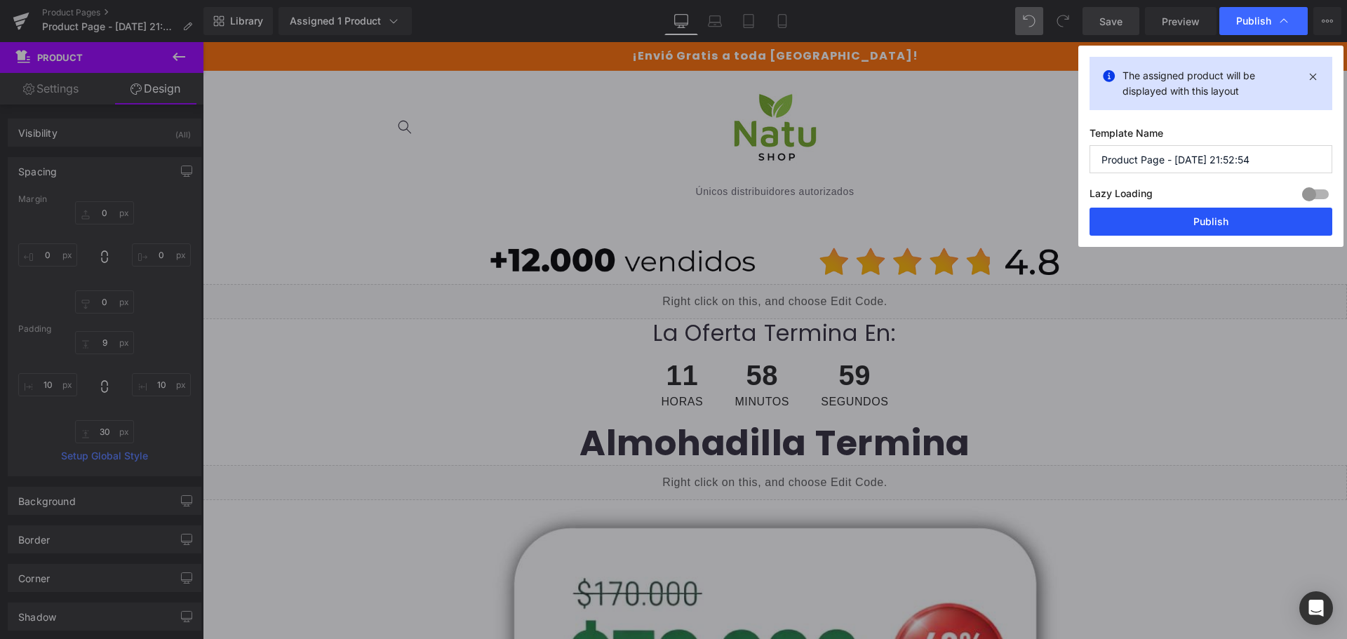
click at [1246, 220] on button "Publish" at bounding box center [1210, 222] width 243 height 28
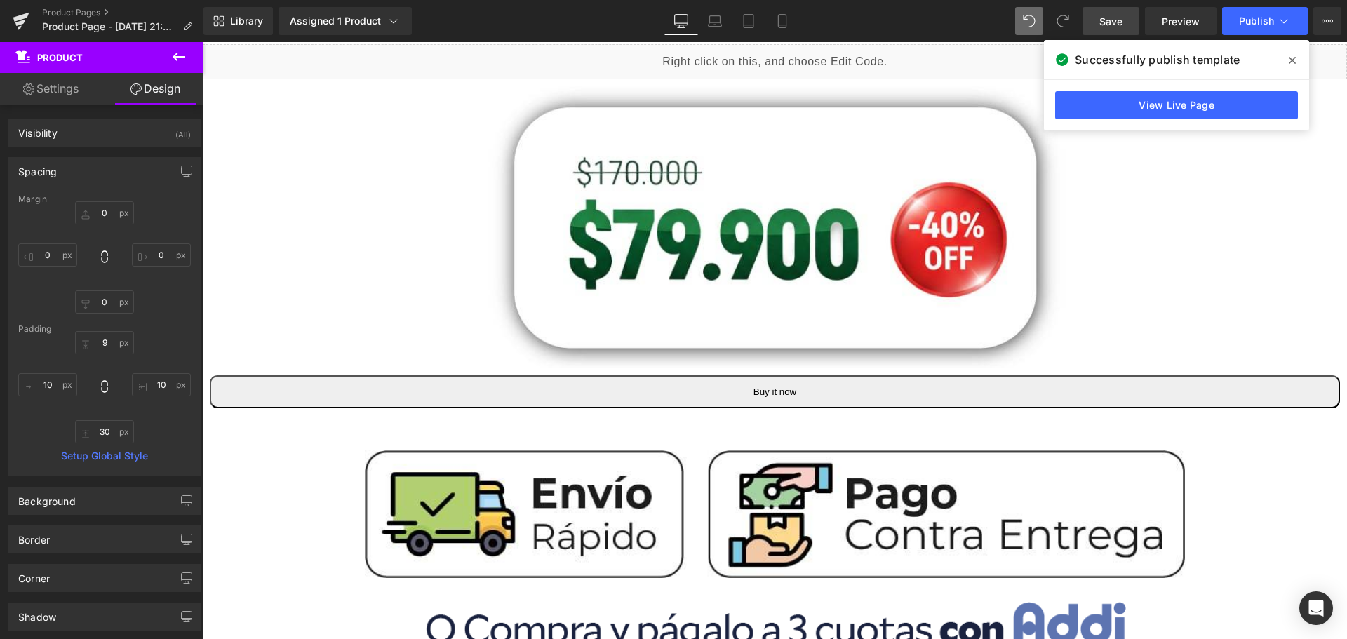
scroll to position [210, 0]
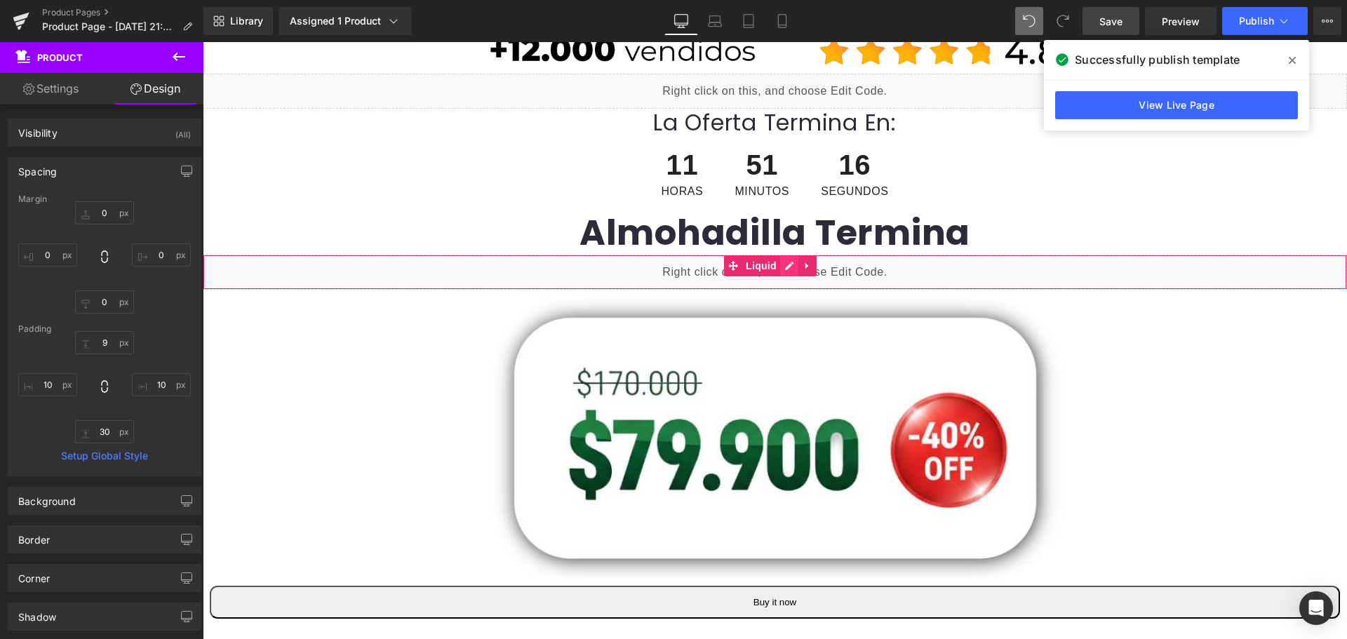
click at [786, 268] on div "Liquid" at bounding box center [775, 272] width 1144 height 35
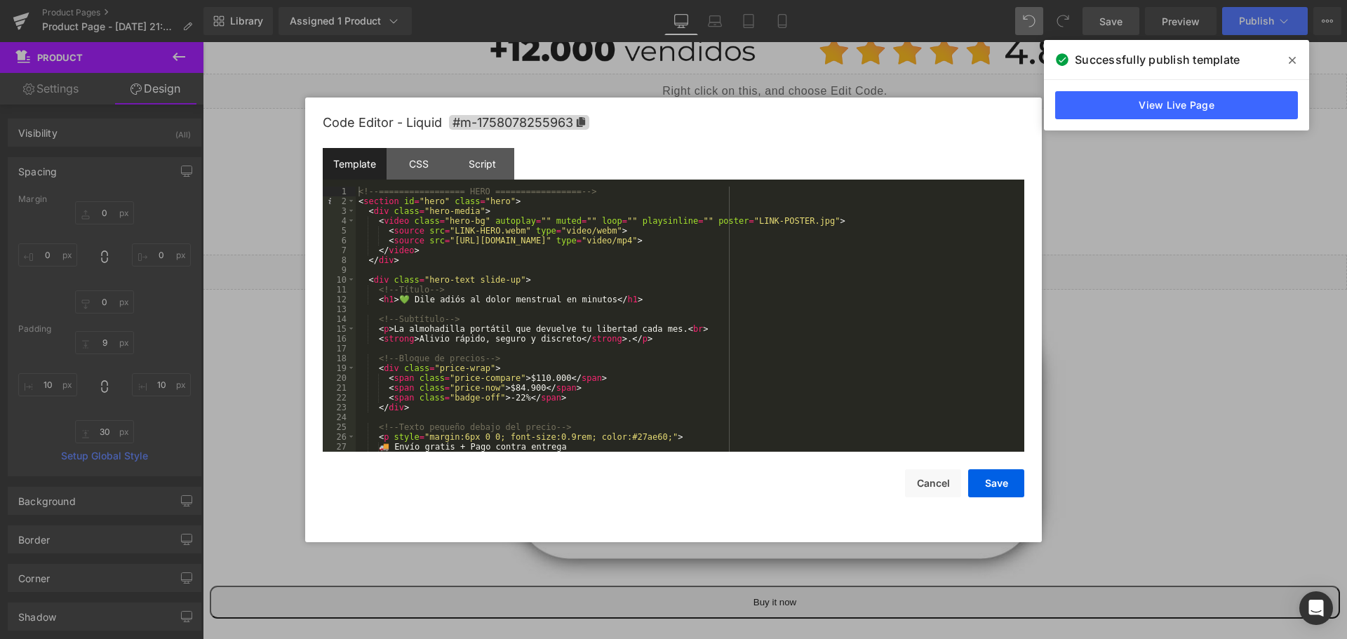
scroll to position [0, 0]
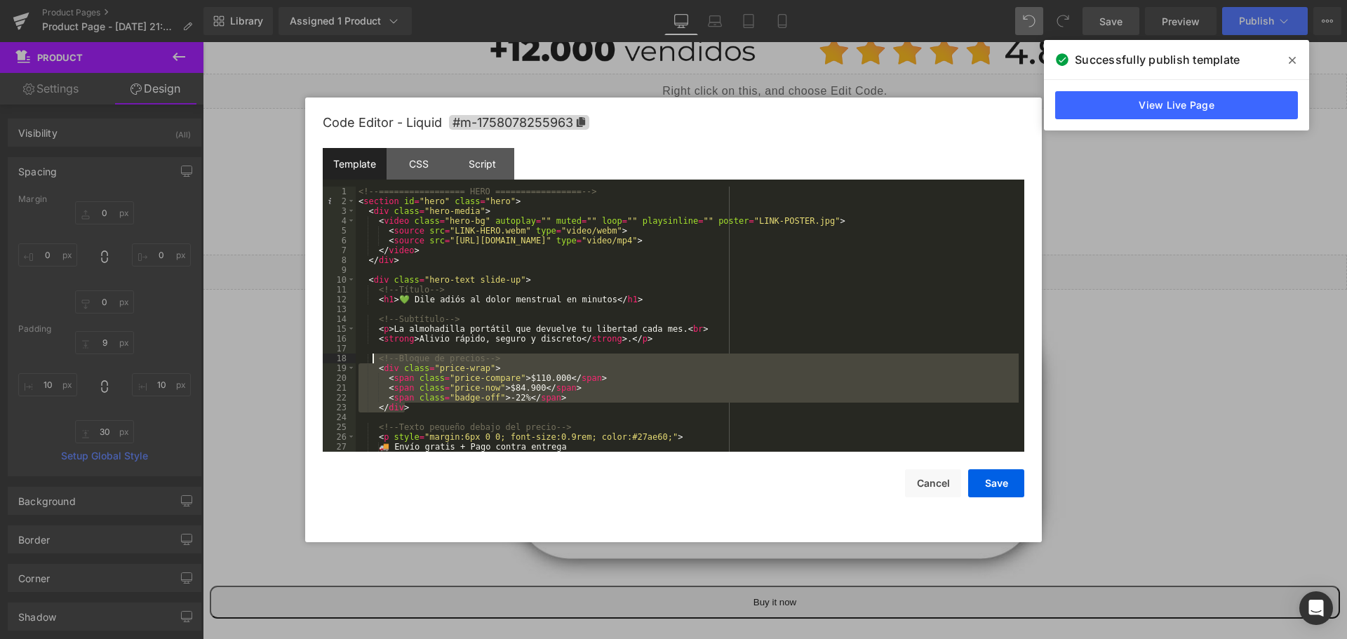
drag, startPoint x: 424, startPoint y: 410, endPoint x: 372, endPoint y: 361, distance: 71.9
click at [372, 361] on div "<!-- ================= HERO ================= --> < section id = "hero" class =…" at bounding box center [687, 329] width 663 height 285
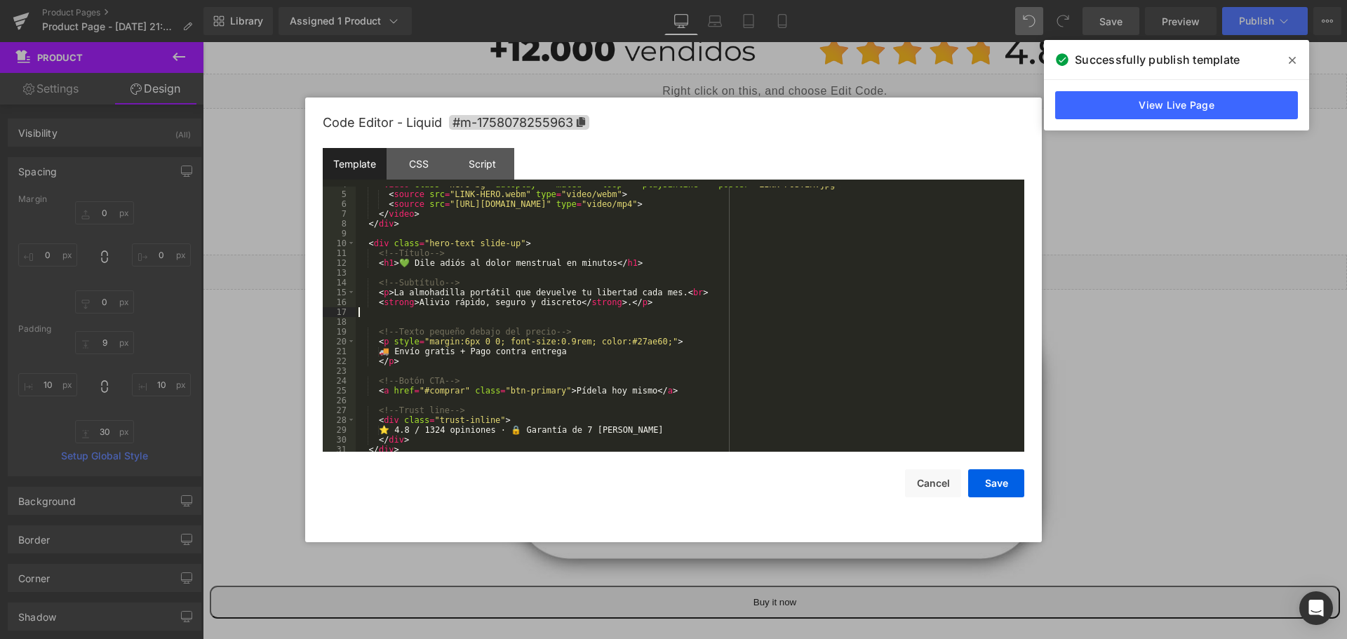
scroll to position [36, 0]
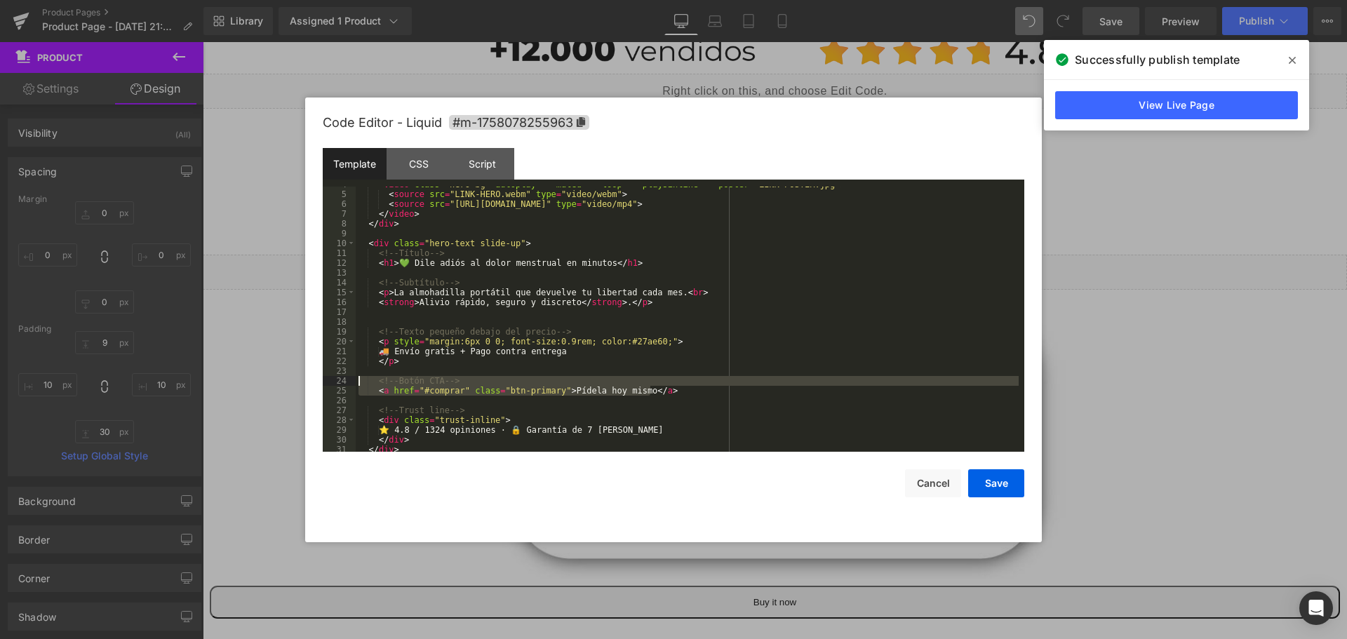
drag, startPoint x: 662, startPoint y: 390, endPoint x: 349, endPoint y: 378, distance: 312.4
click at [349, 378] on pre "4 5 6 7 8 9 10 11 12 13 14 15 16 17 18 19 20 21 22 23 24 25 26 27 28 29 30 31 3…" at bounding box center [674, 319] width 702 height 265
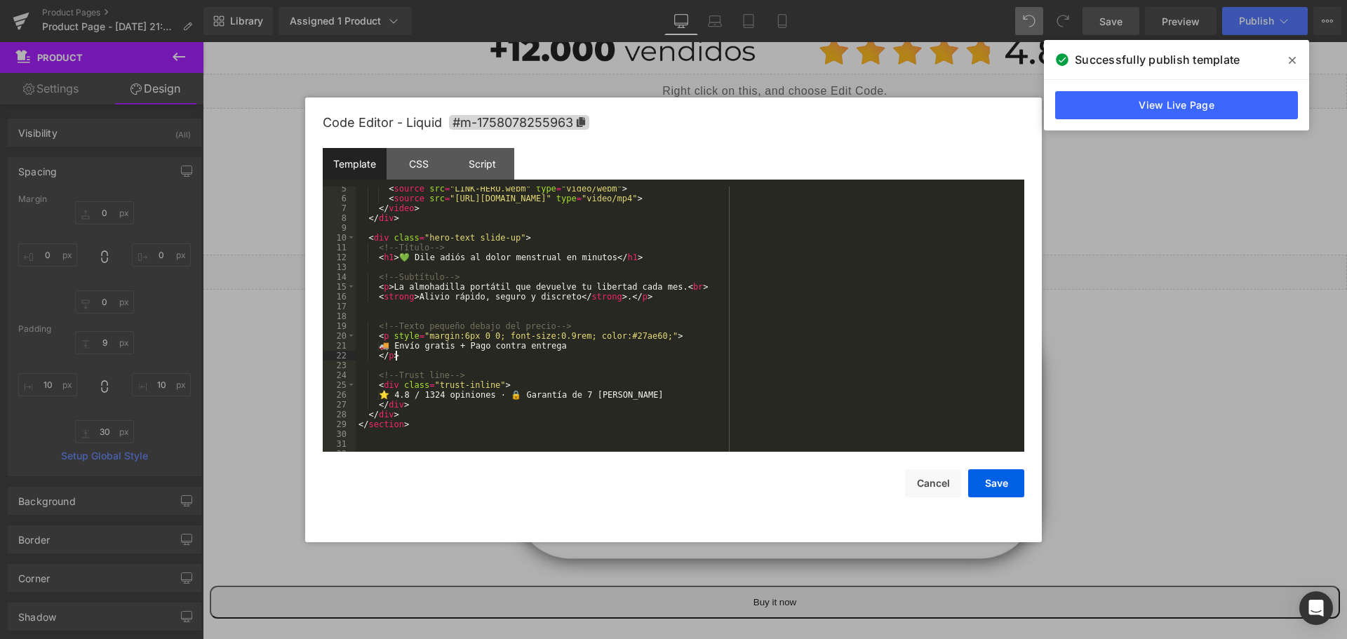
scroll to position [42, 0]
click at [379, 316] on div "< source src = "LINK-HERO.webm" type = "video/webm" > < source src = "https://c…" at bounding box center [687, 326] width 663 height 285
click at [1006, 489] on button "Save" at bounding box center [996, 483] width 56 height 28
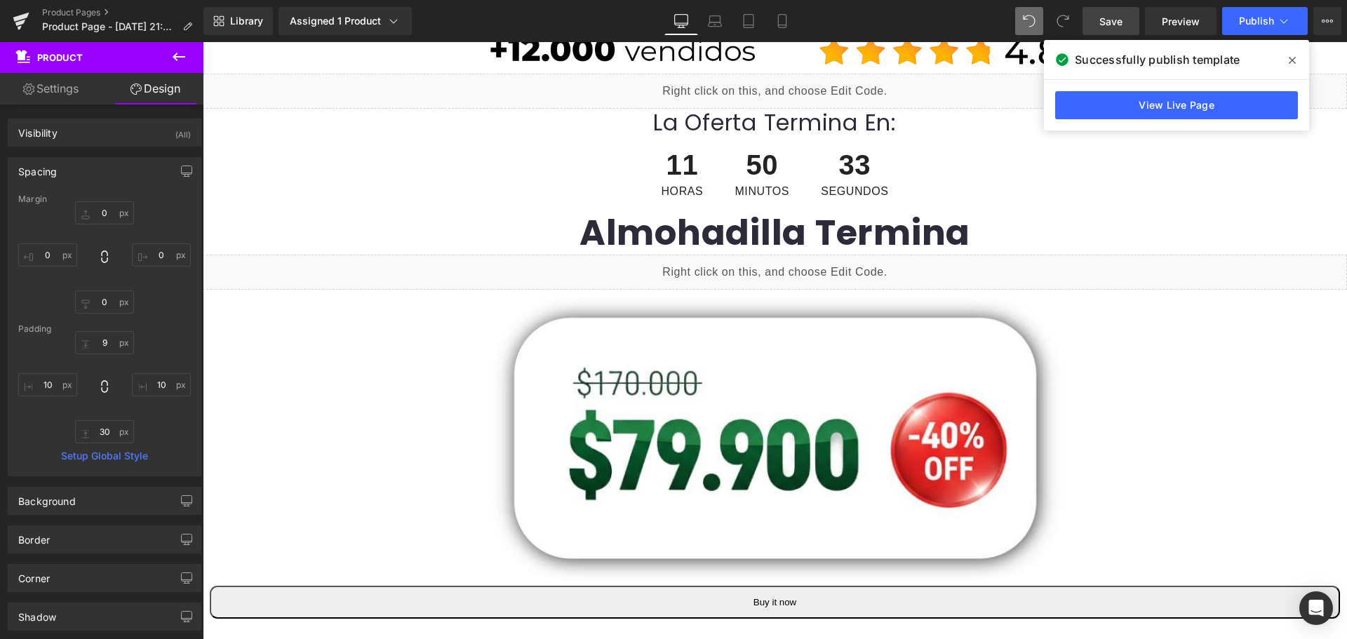
click at [1094, 14] on link "Save" at bounding box center [1110, 21] width 57 height 28
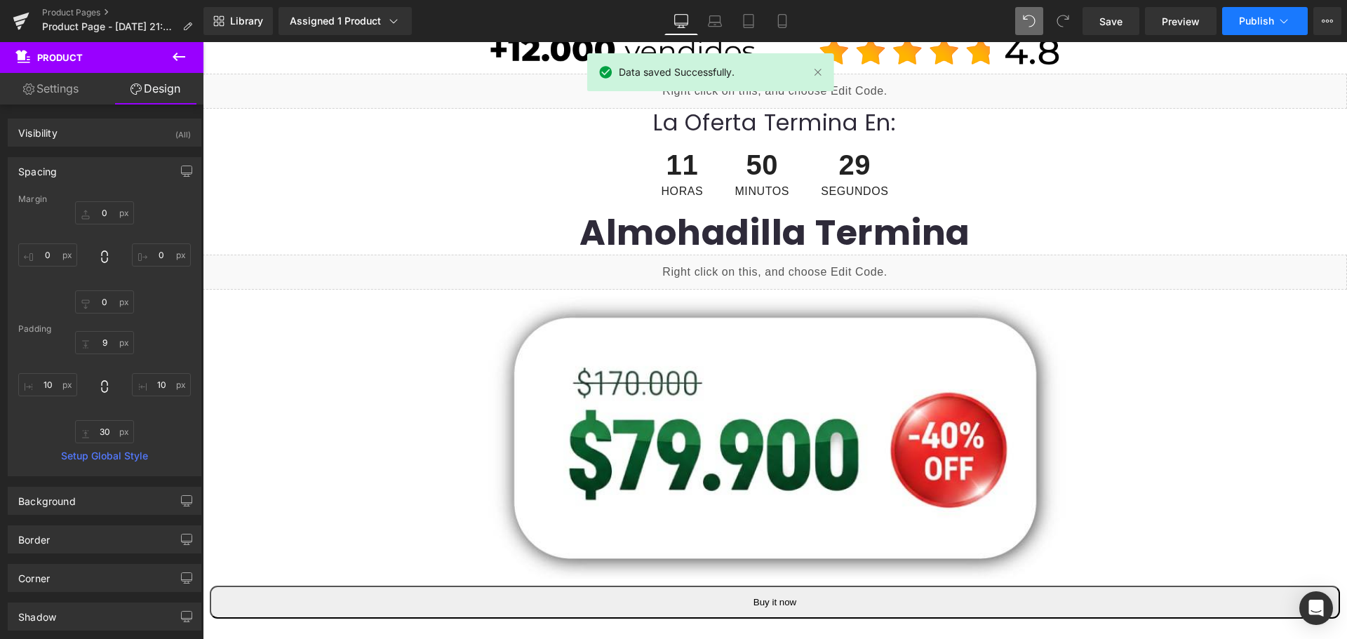
click at [1267, 20] on span "Publish" at bounding box center [1256, 20] width 35 height 11
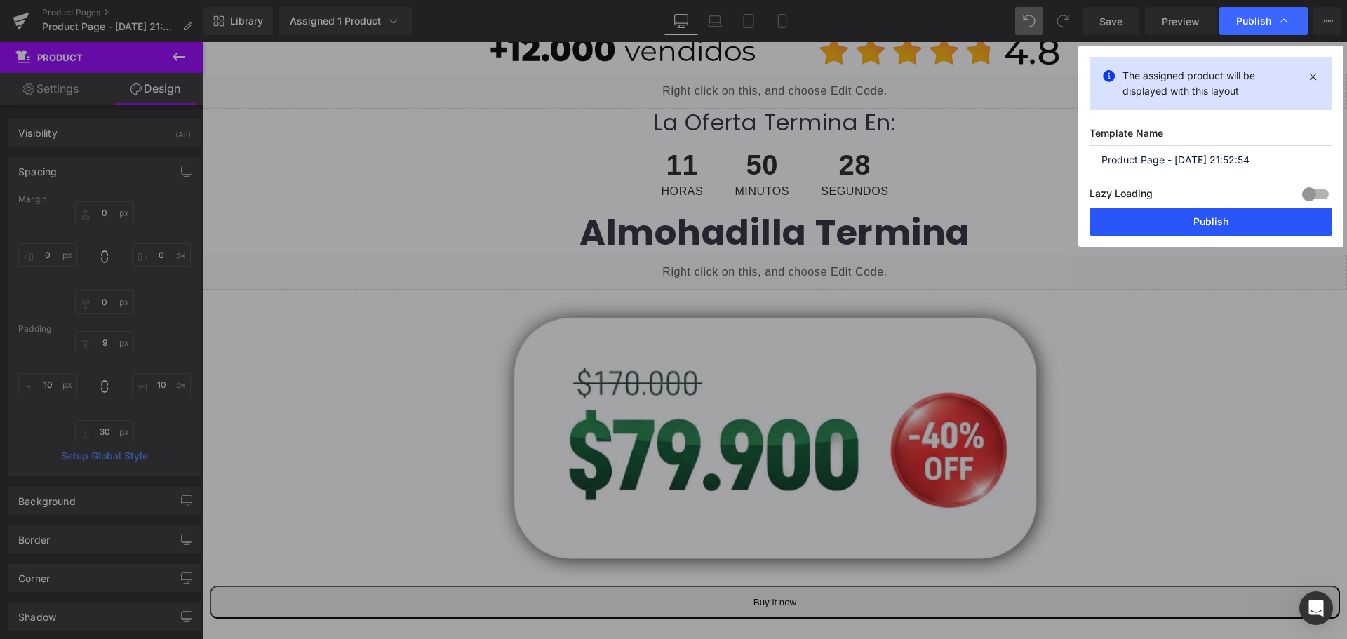
click at [1209, 217] on button "Publish" at bounding box center [1210, 222] width 243 height 28
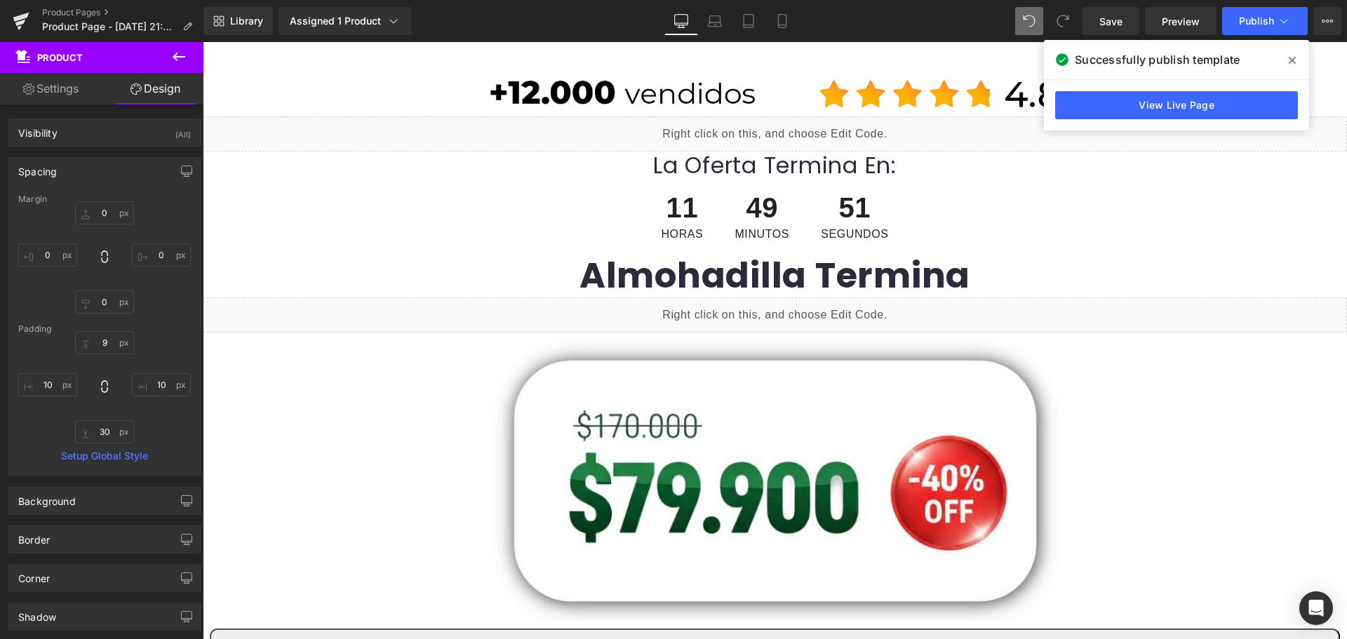
scroll to position [0, 0]
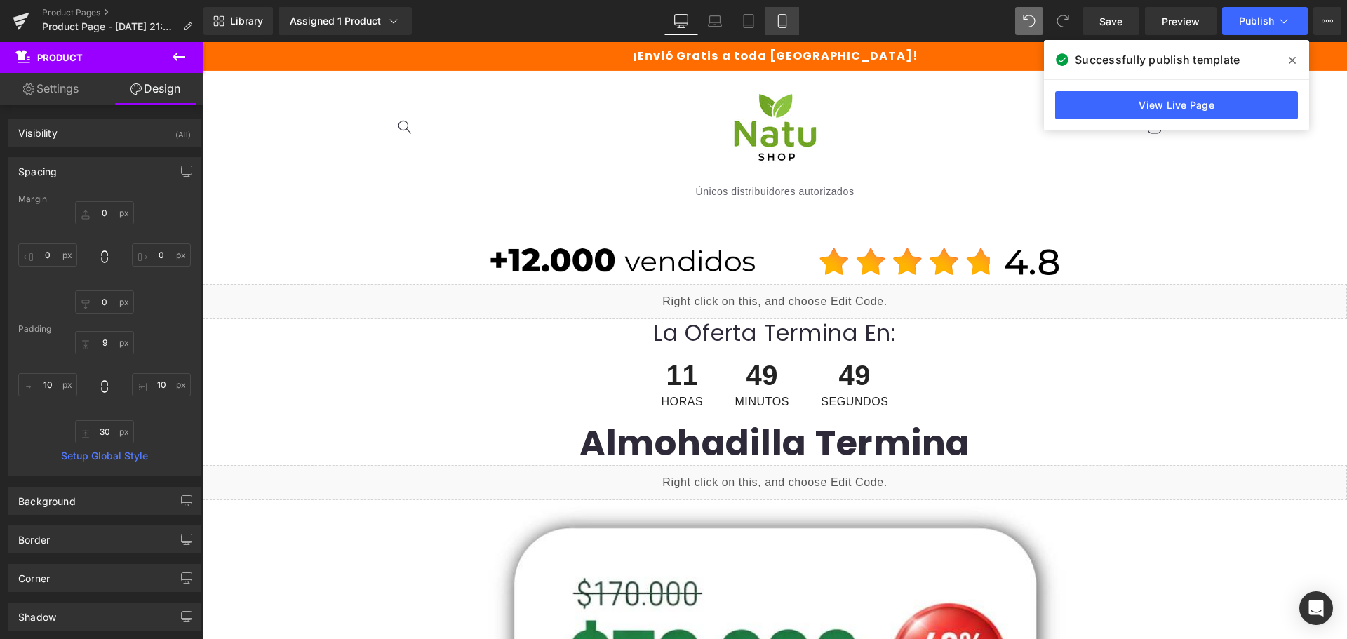
click at [798, 23] on link "Mobile" at bounding box center [782, 21] width 34 height 28
type input "0"
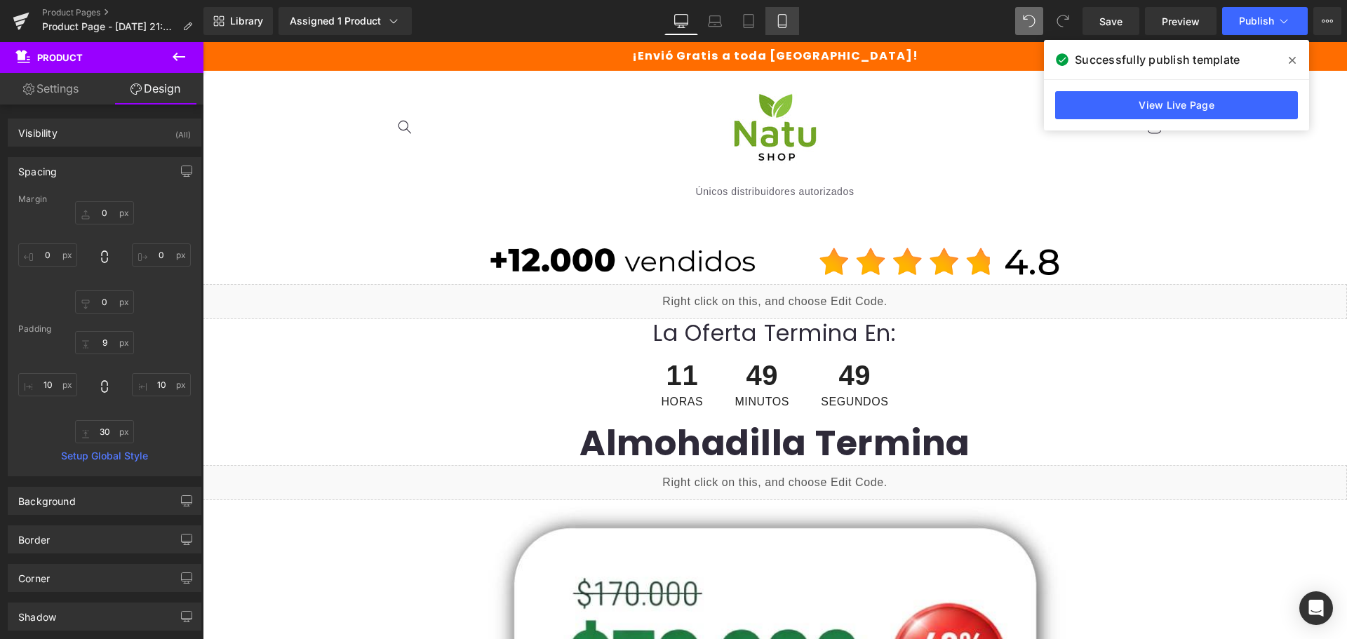
type input "9"
type input "10"
type input "30"
type input "10"
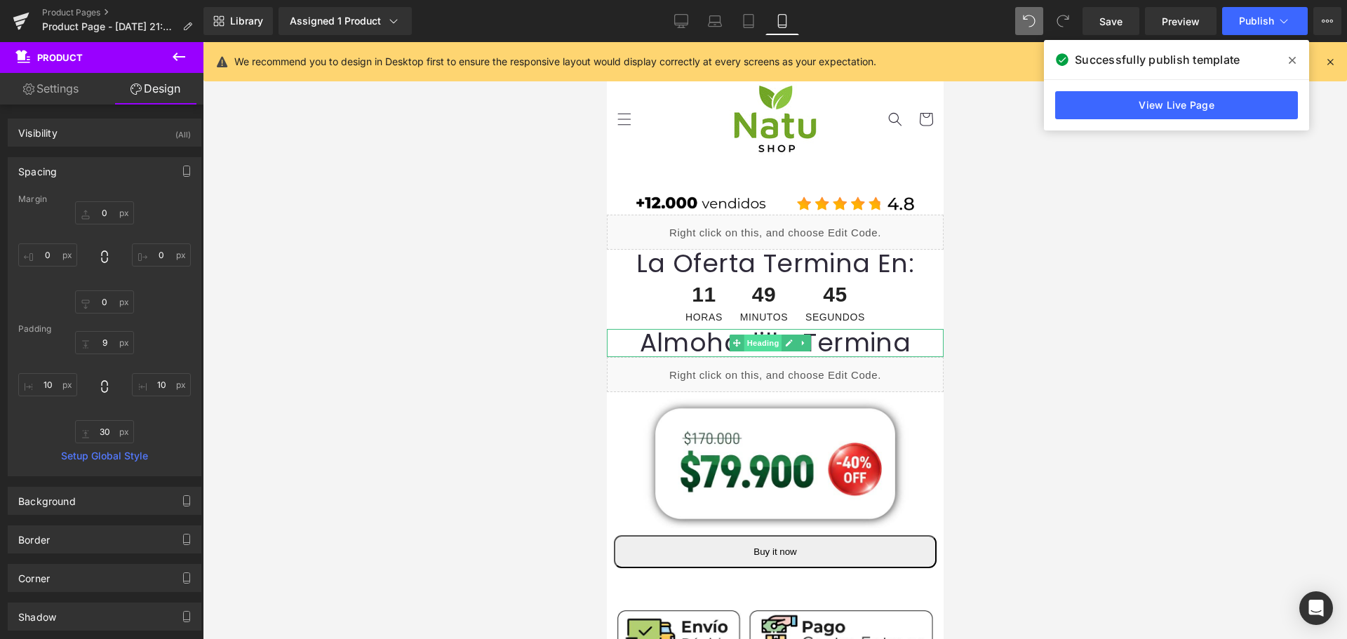
click at [755, 342] on span "Heading" at bounding box center [762, 343] width 38 height 17
click at [737, 344] on icon at bounding box center [736, 344] width 8 height 8
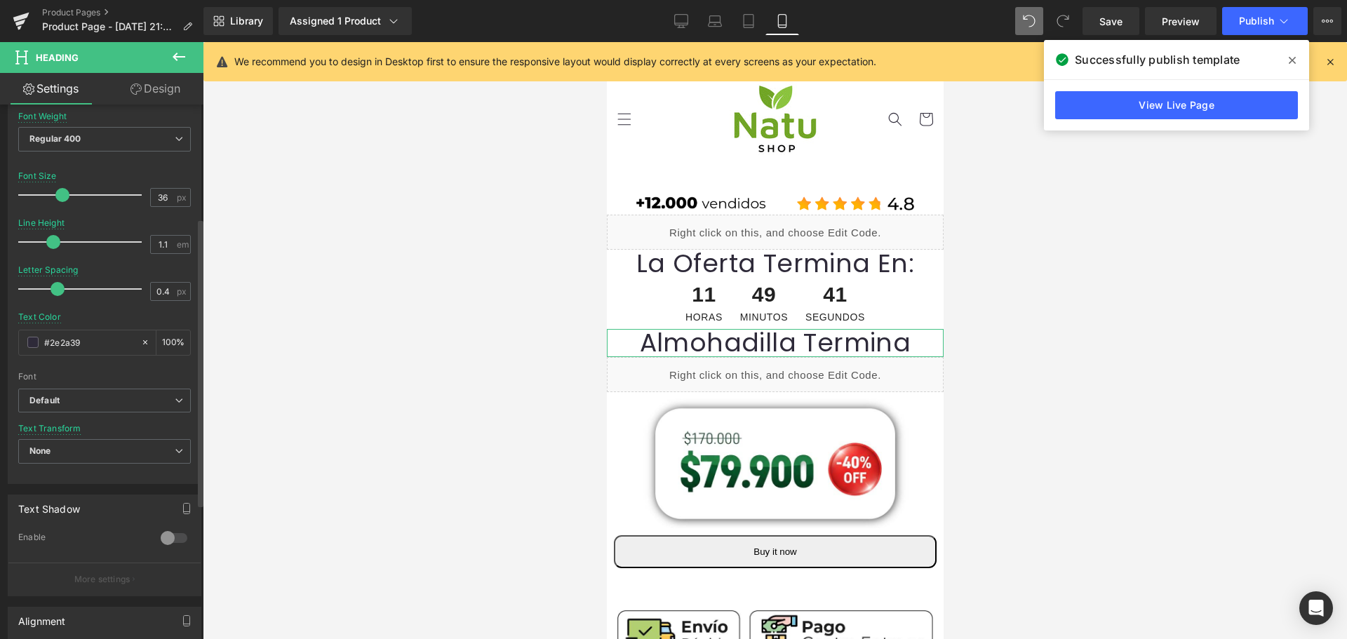
scroll to position [210, 0]
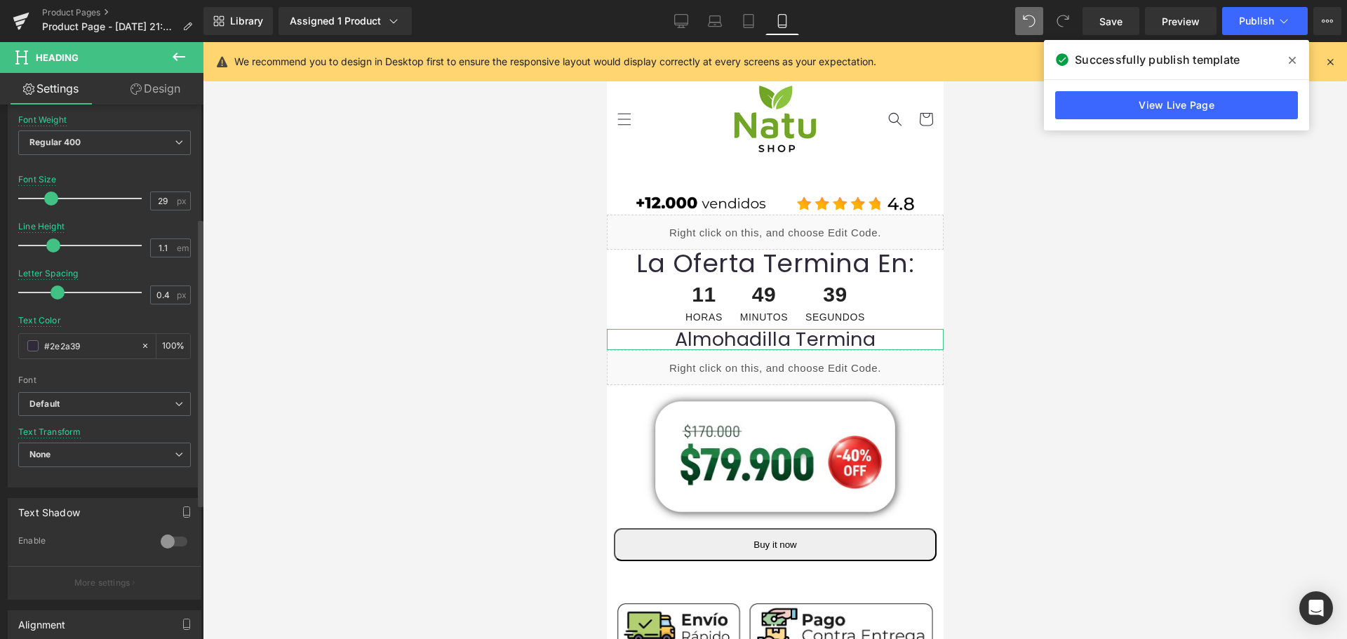
type input "30"
click at [53, 195] on div at bounding box center [83, 199] width 116 height 28
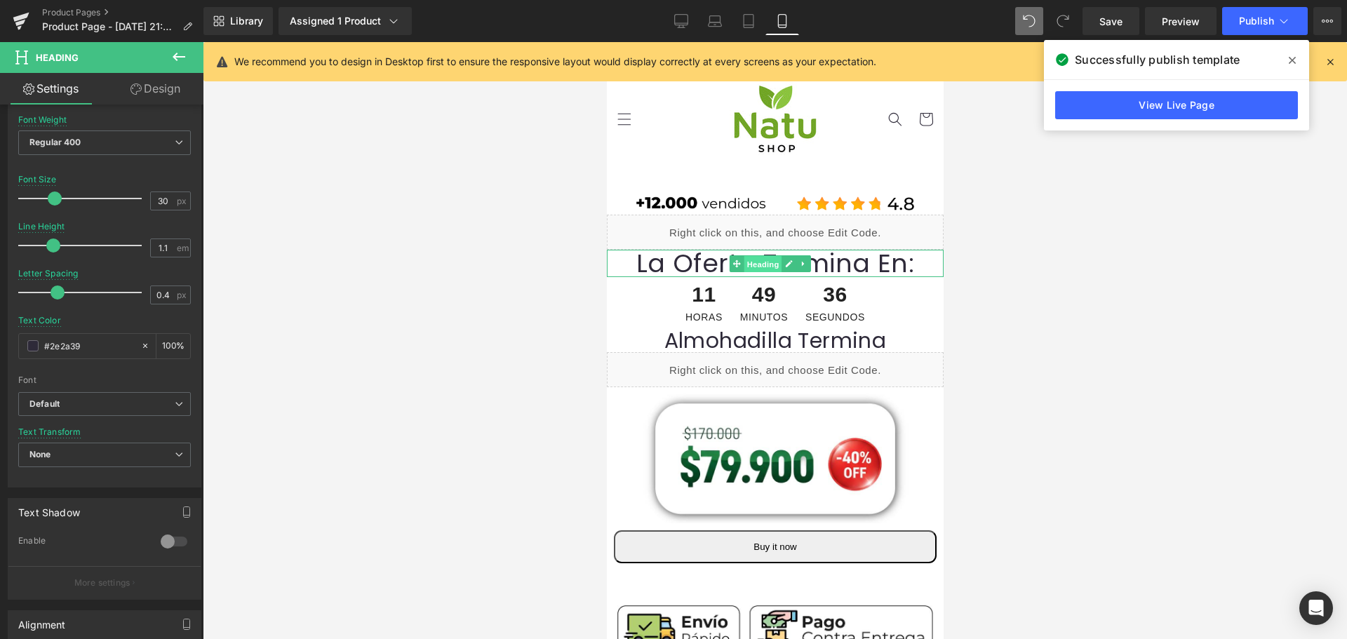
click at [777, 262] on span "Heading" at bounding box center [762, 263] width 38 height 17
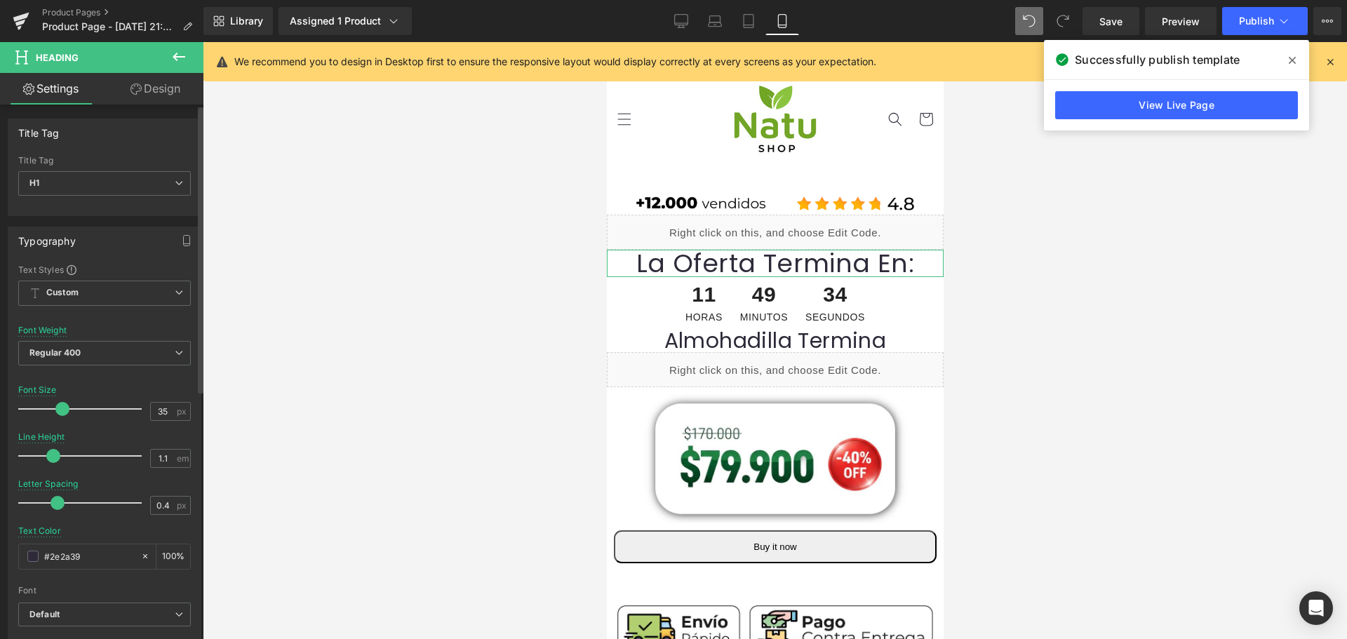
type input "34"
click at [53, 406] on span at bounding box center [60, 409] width 14 height 14
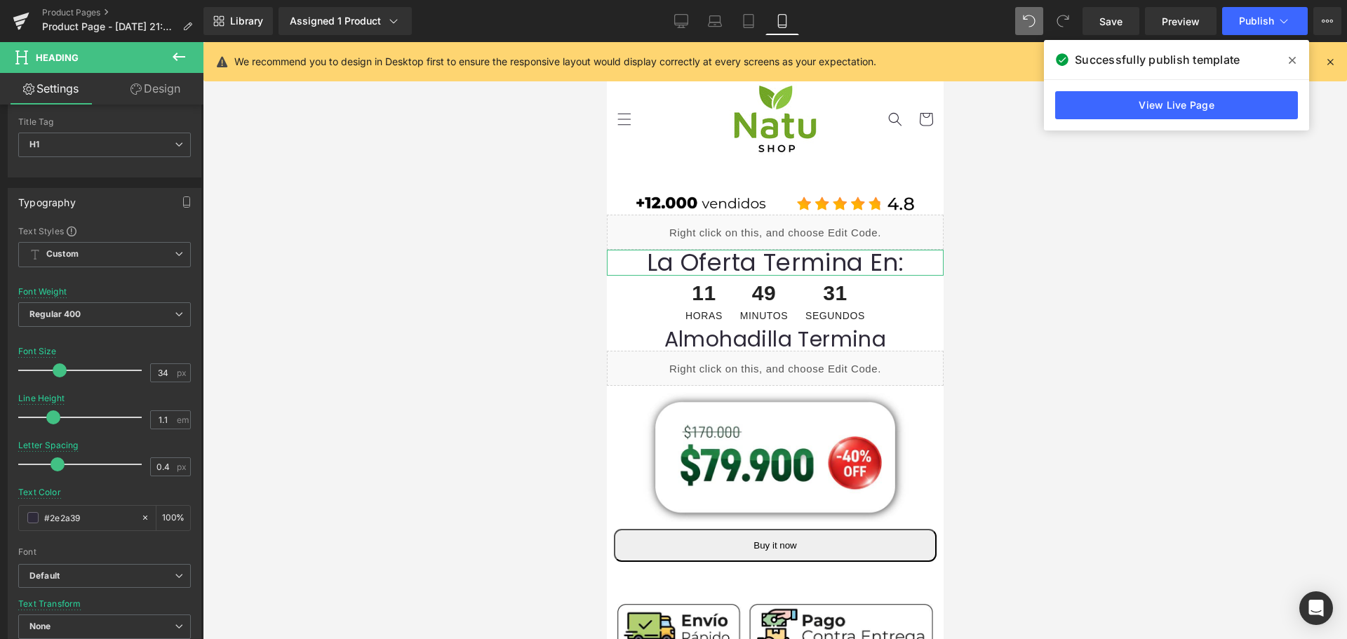
scroll to position [70, 0]
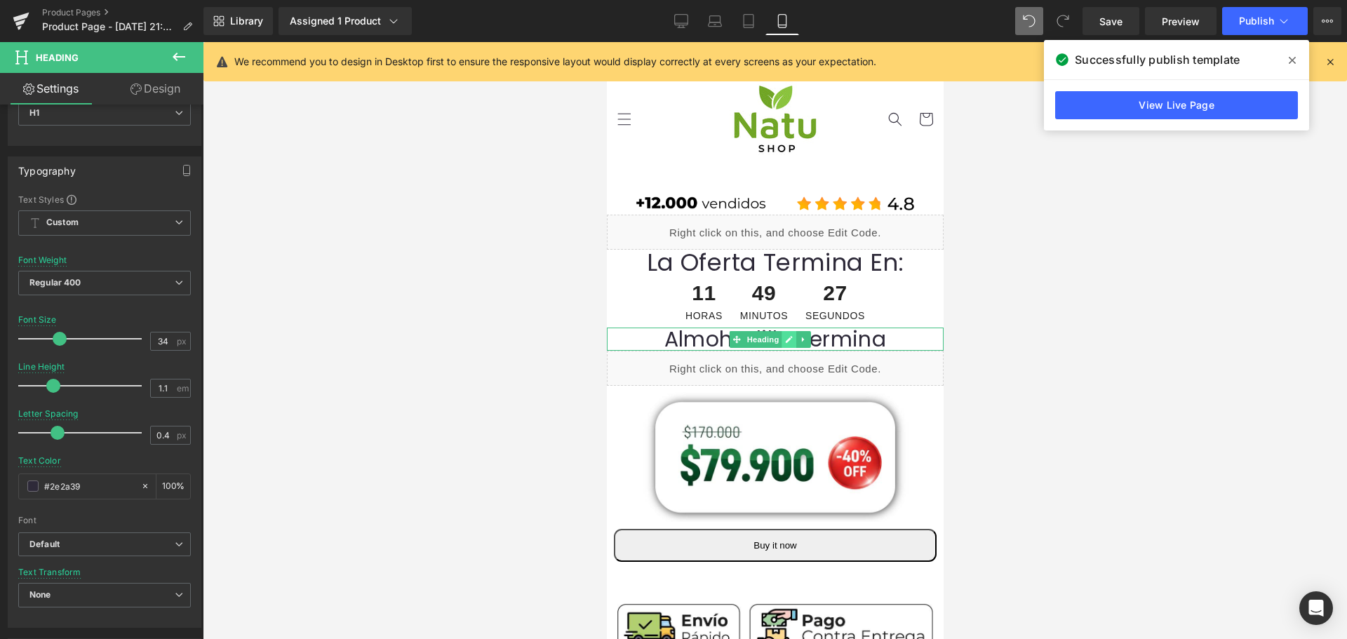
click at [791, 334] on link at bounding box center [788, 339] width 15 height 17
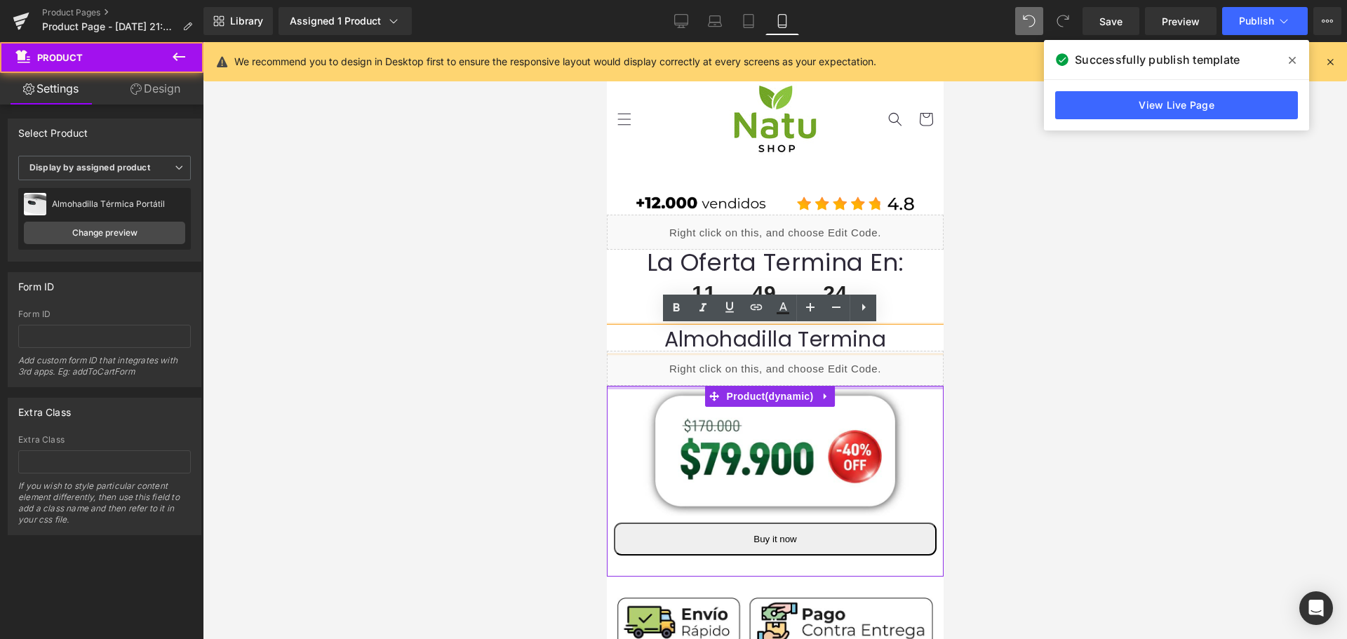
drag, startPoint x: 873, startPoint y: 391, endPoint x: 876, endPoint y: 380, distance: 11.6
click at [936, 570] on div at bounding box center [939, 481] width 7 height 191
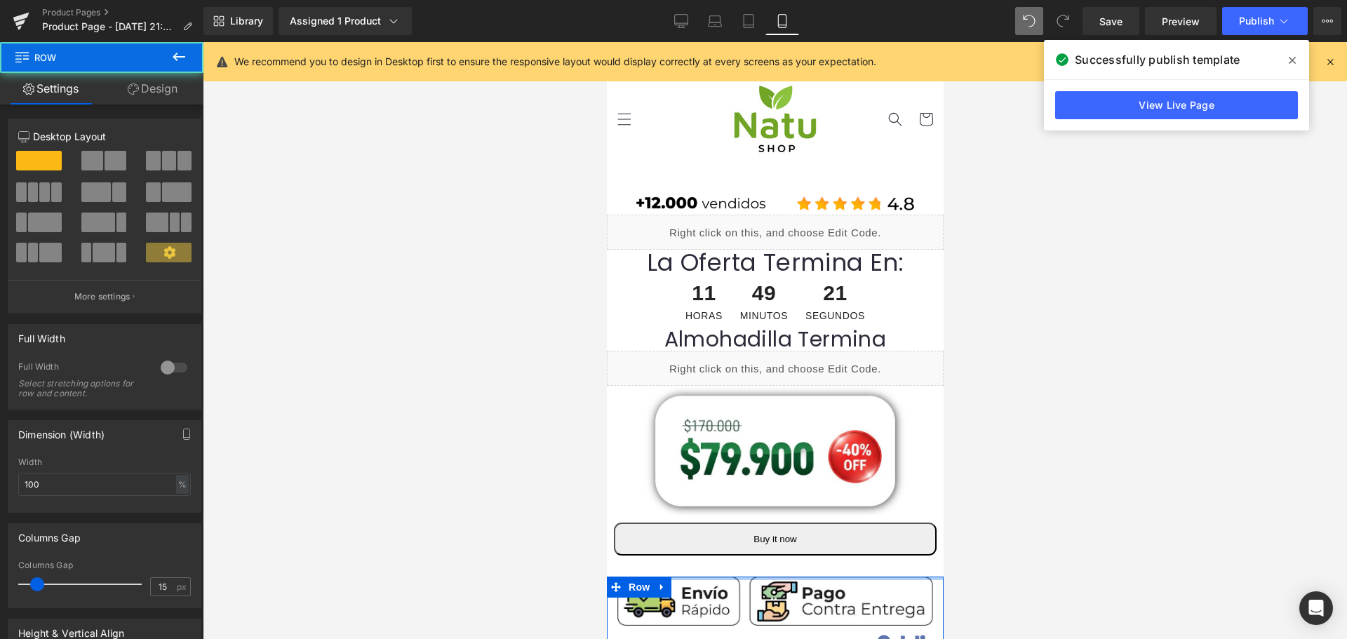
drag, startPoint x: 826, startPoint y: 586, endPoint x: 826, endPoint y: 555, distance: 31.6
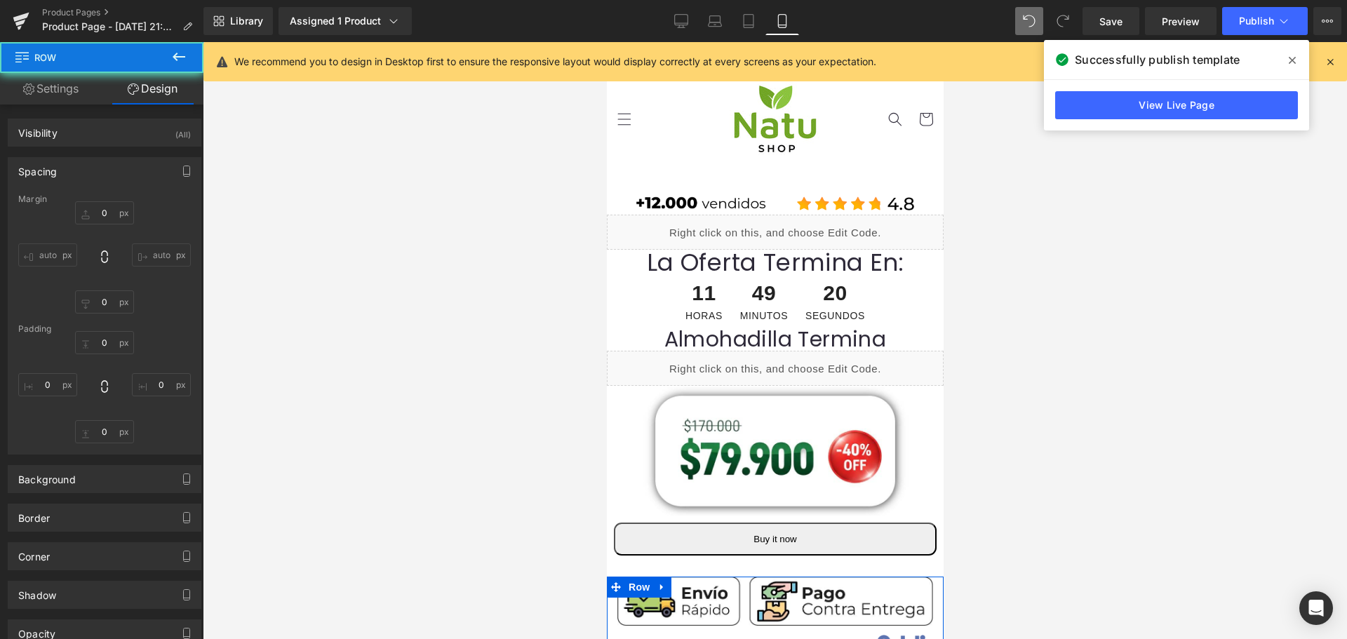
type input "0"
type input "10"
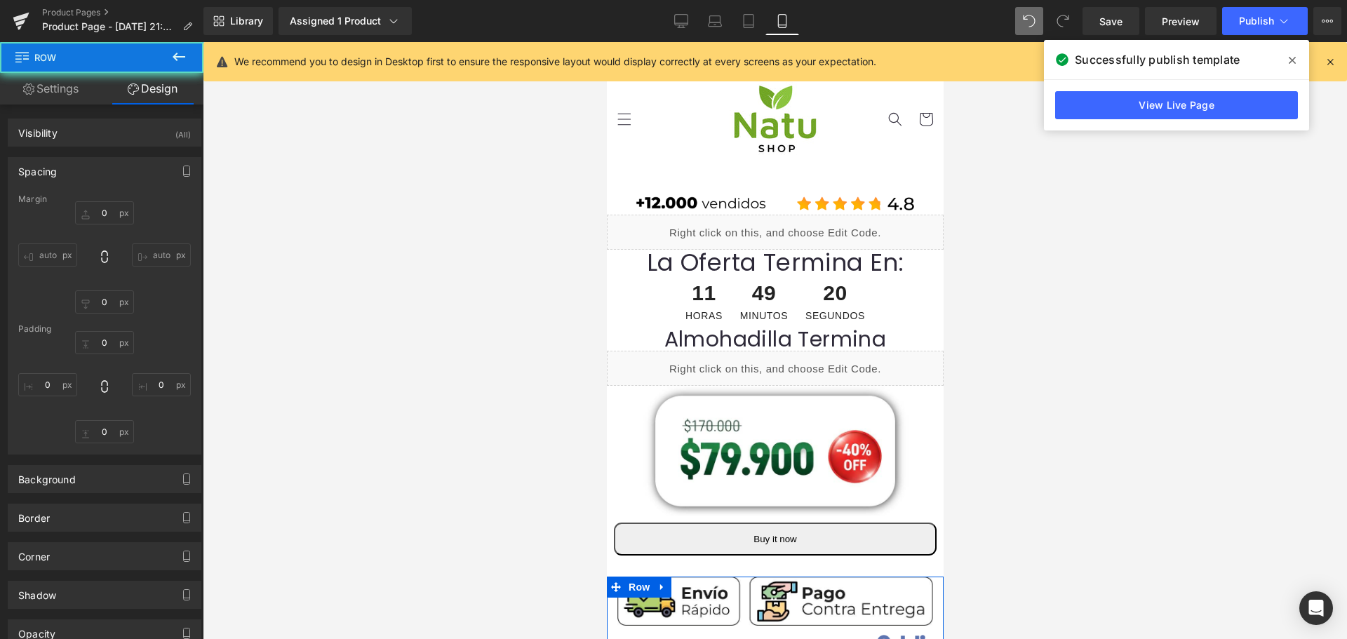
type input "0"
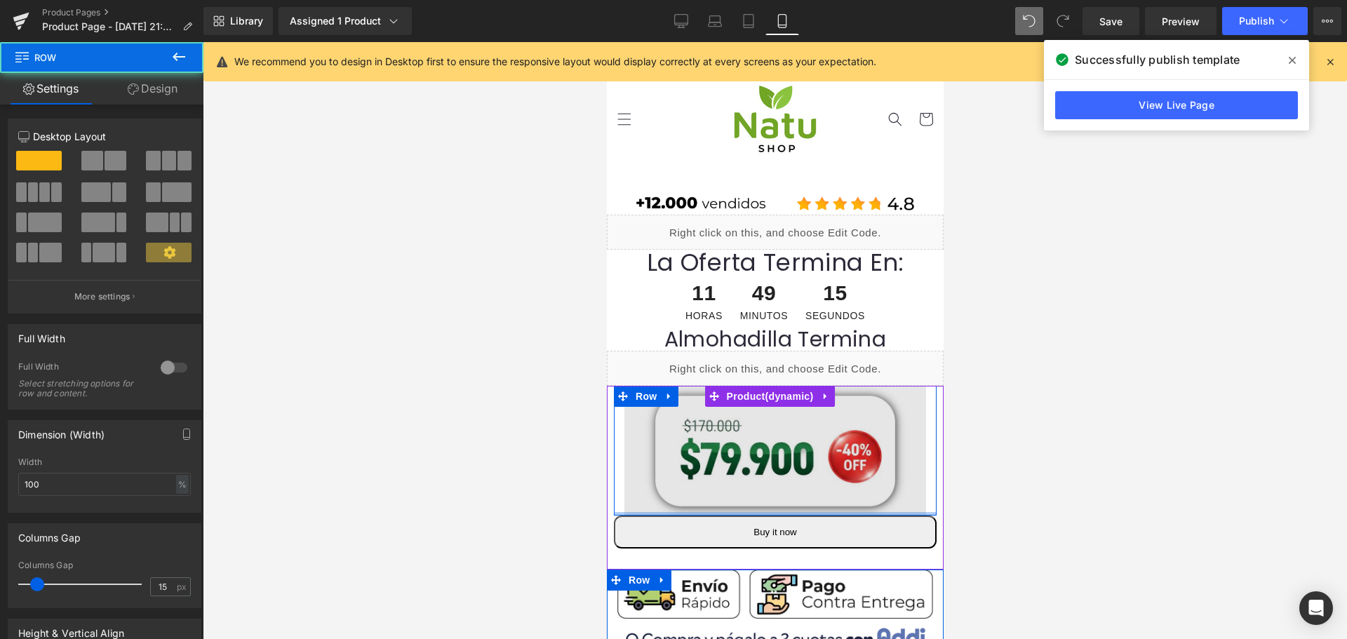
drag, startPoint x: 900, startPoint y: 511, endPoint x: 907, endPoint y: 490, distance: 22.9
click at [907, 490] on div "Image Row" at bounding box center [774, 451] width 323 height 130
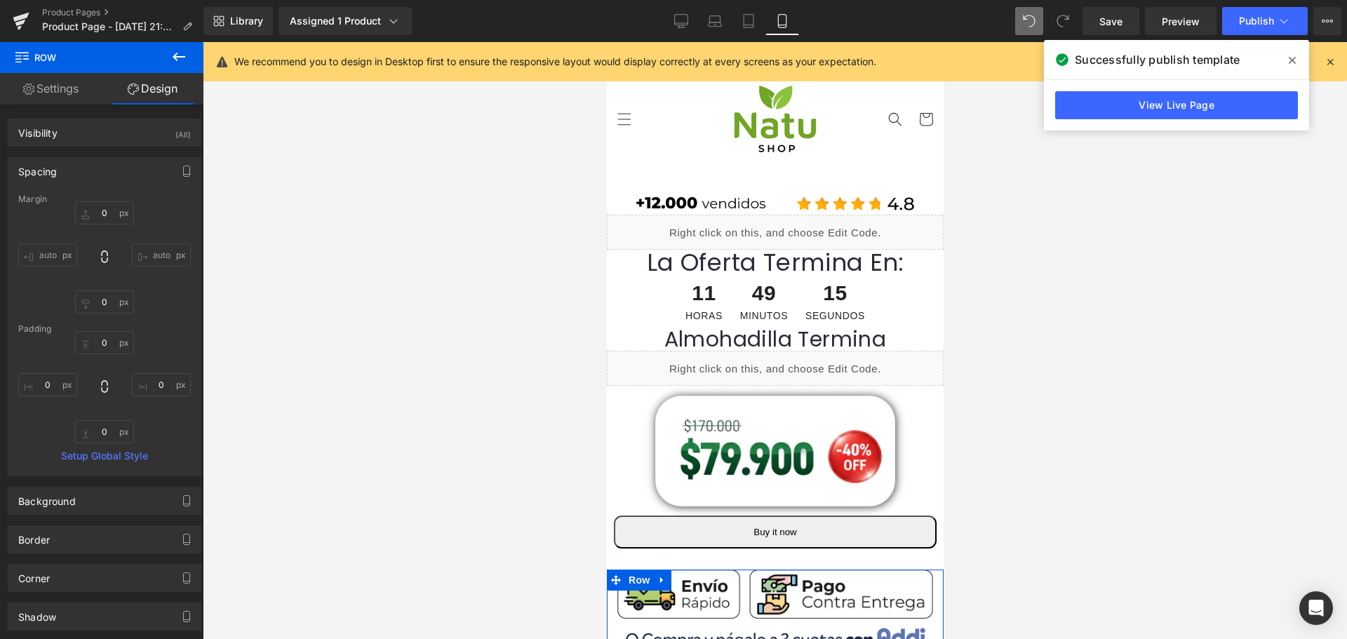
type input "0"
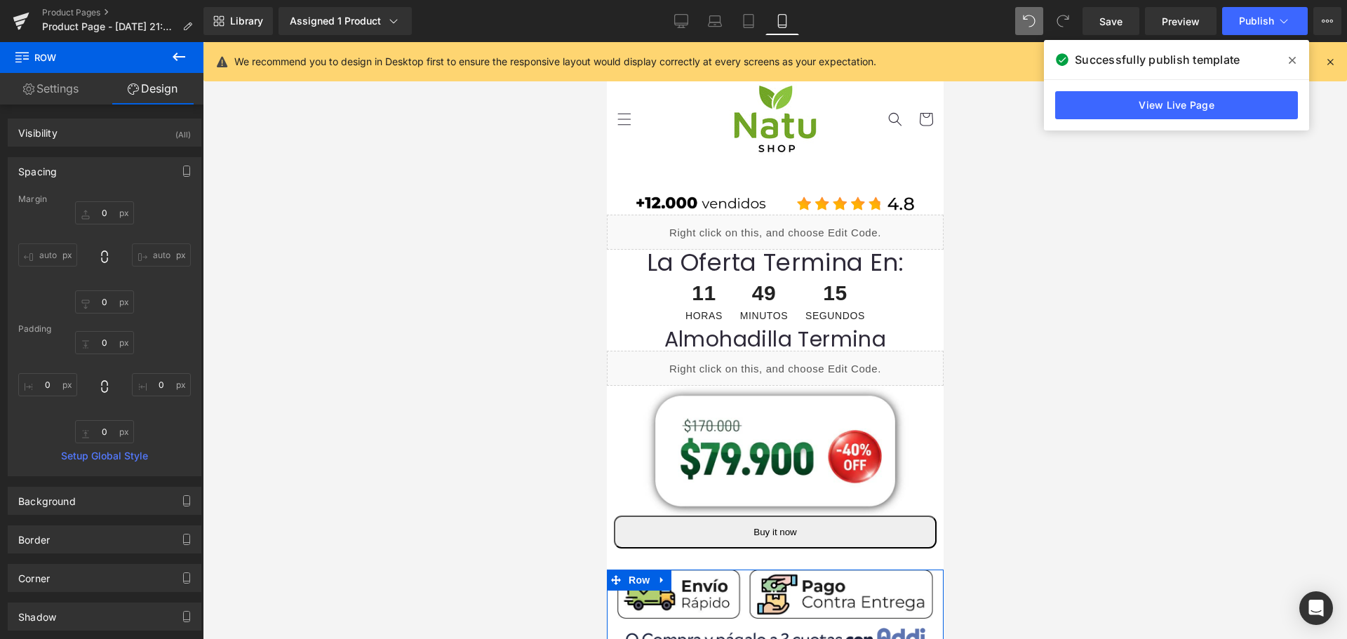
type input "0"
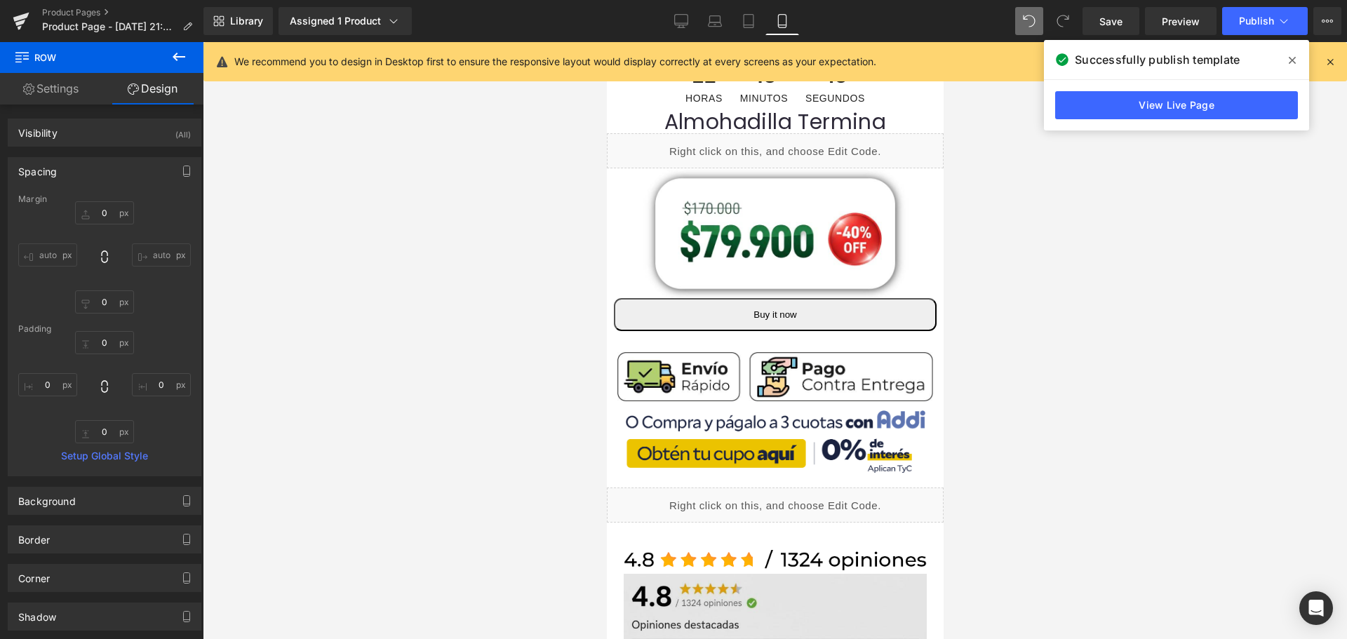
scroll to position [0, 0]
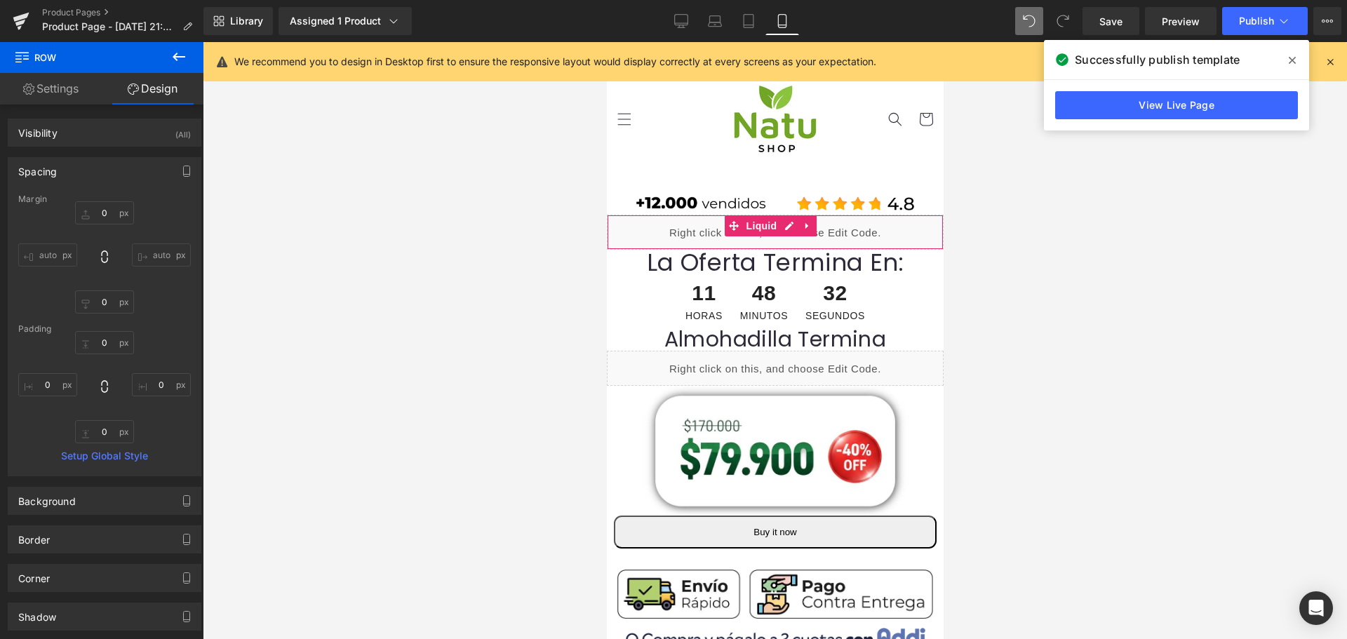
click at [790, 228] on div "Liquid" at bounding box center [774, 232] width 337 height 35
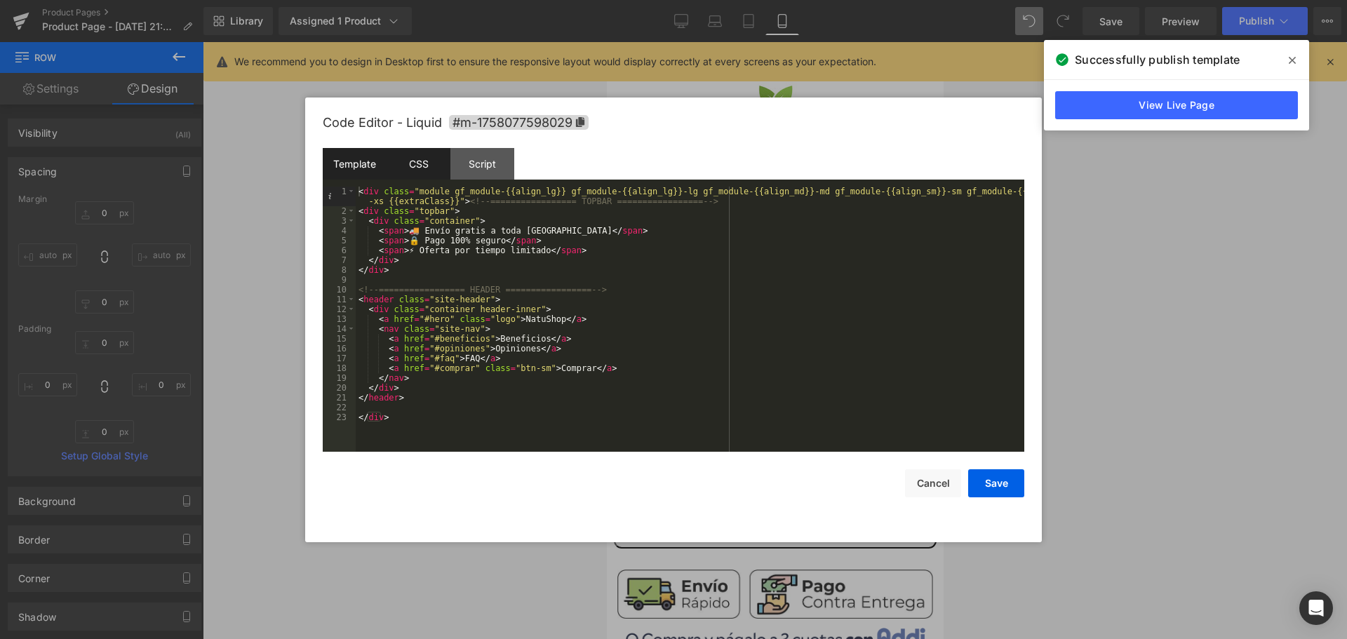
click at [403, 169] on div "CSS" at bounding box center [419, 164] width 64 height 32
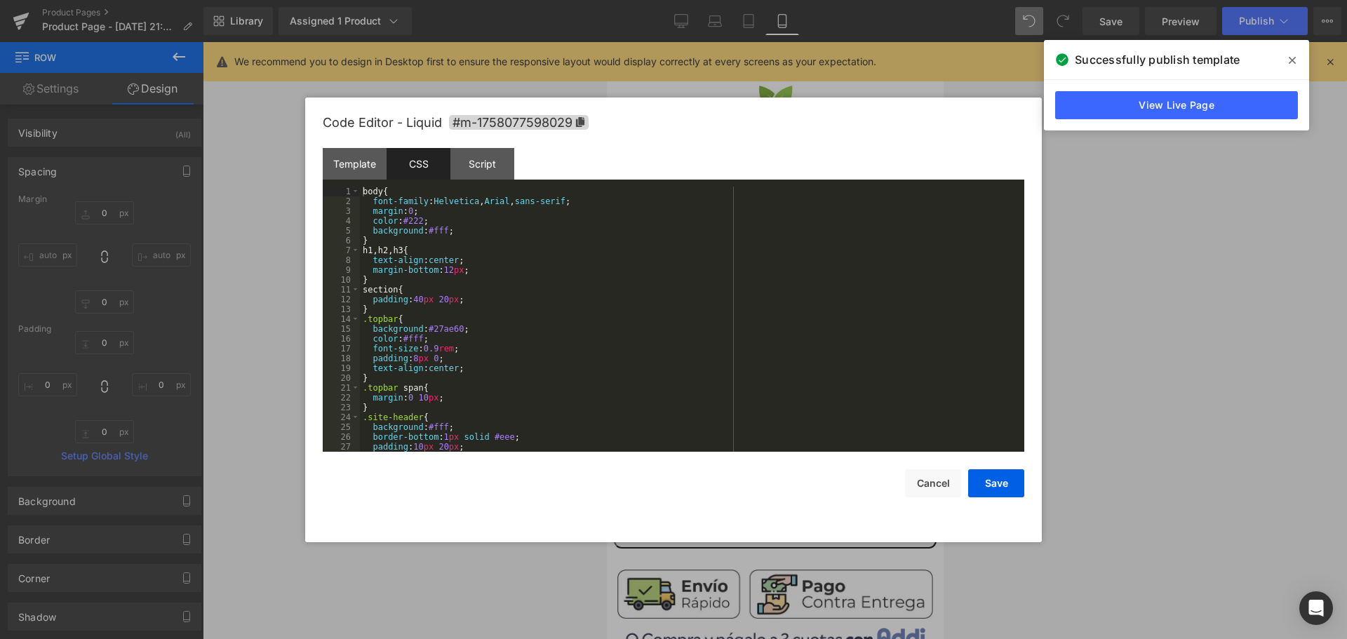
click at [424, 347] on div "body { font-family : Helvetica , Arial , sans-serif ; margin : 0 ; color : #222…" at bounding box center [689, 329] width 659 height 285
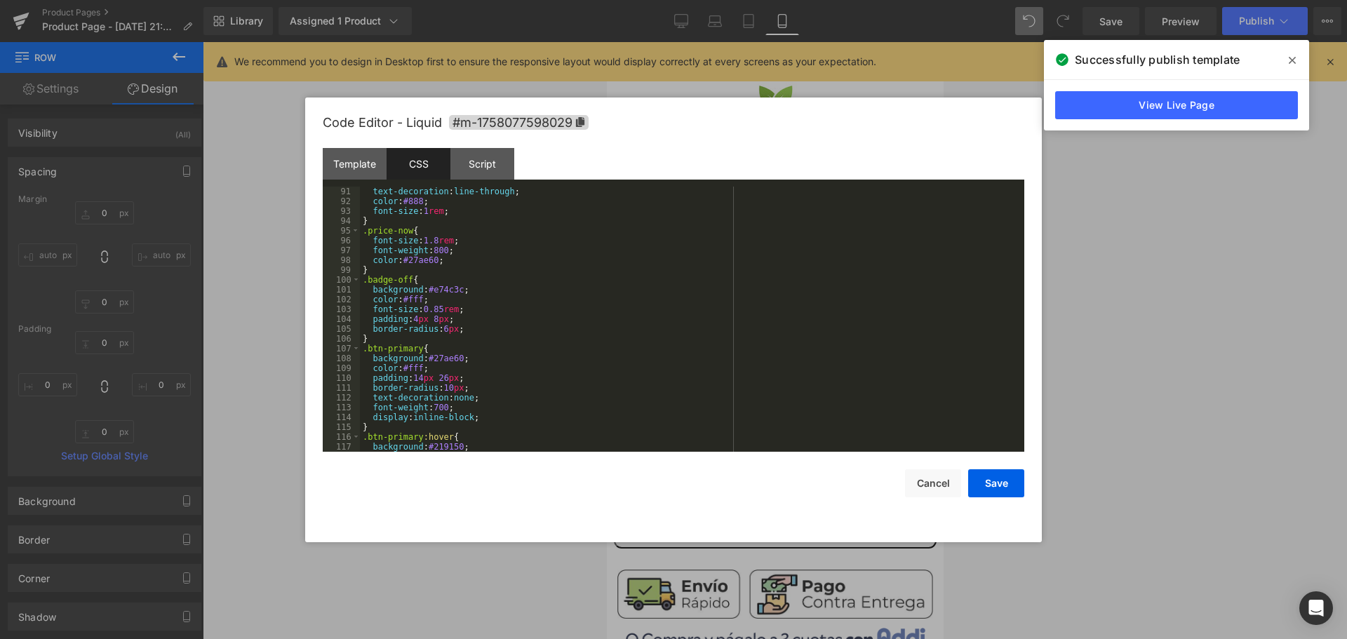
scroll to position [884, 0]
click at [420, 308] on div "text-decoration : line-through ; color : #888 ; font-size : 1 rem ; } .price-no…" at bounding box center [689, 329] width 659 height 285
click at [429, 239] on div "text-decoration : line-through ; color : #888 ; font-size : 1 rem ; } .price-no…" at bounding box center [689, 329] width 659 height 285
click at [420, 241] on div "text-decoration : line-through ; color : #888 ; font-size : 1 rem ; } .price-no…" at bounding box center [689, 329] width 659 height 285
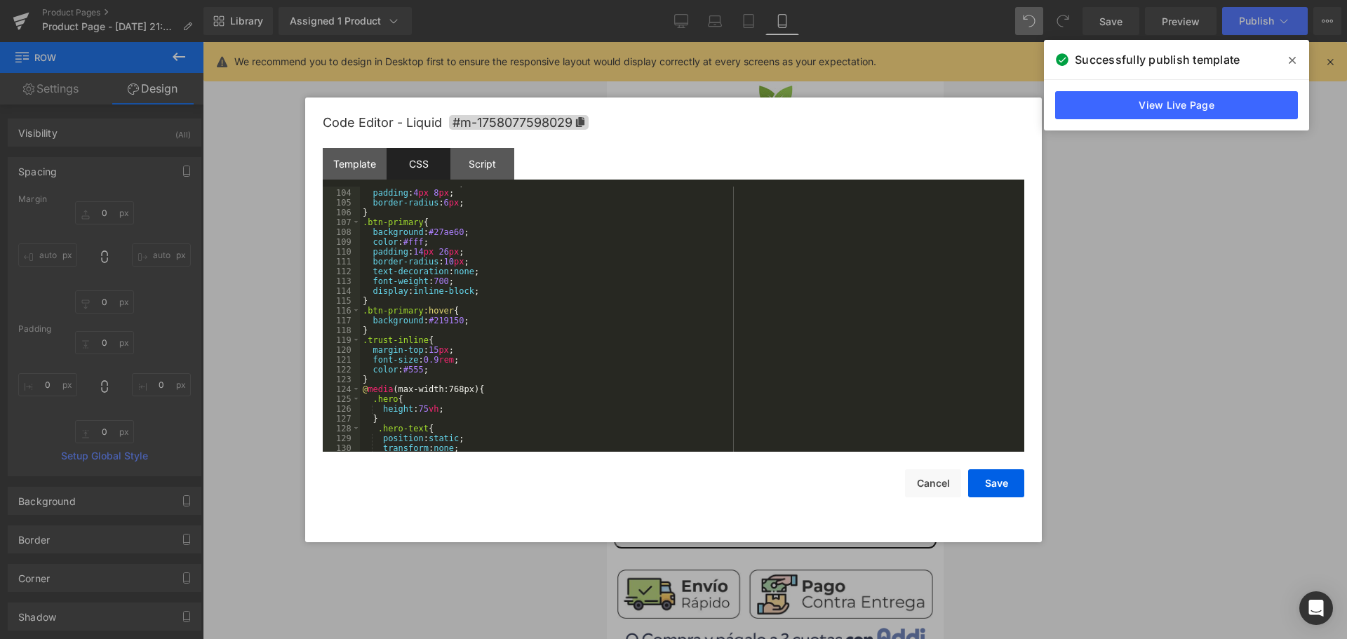
scroll to position [1010, 0]
click at [417, 358] on div "font-size : 1.45 rem ; padding : 4 px 8 px ; border-radius : 6 px ; } .btn-prim…" at bounding box center [689, 320] width 659 height 285
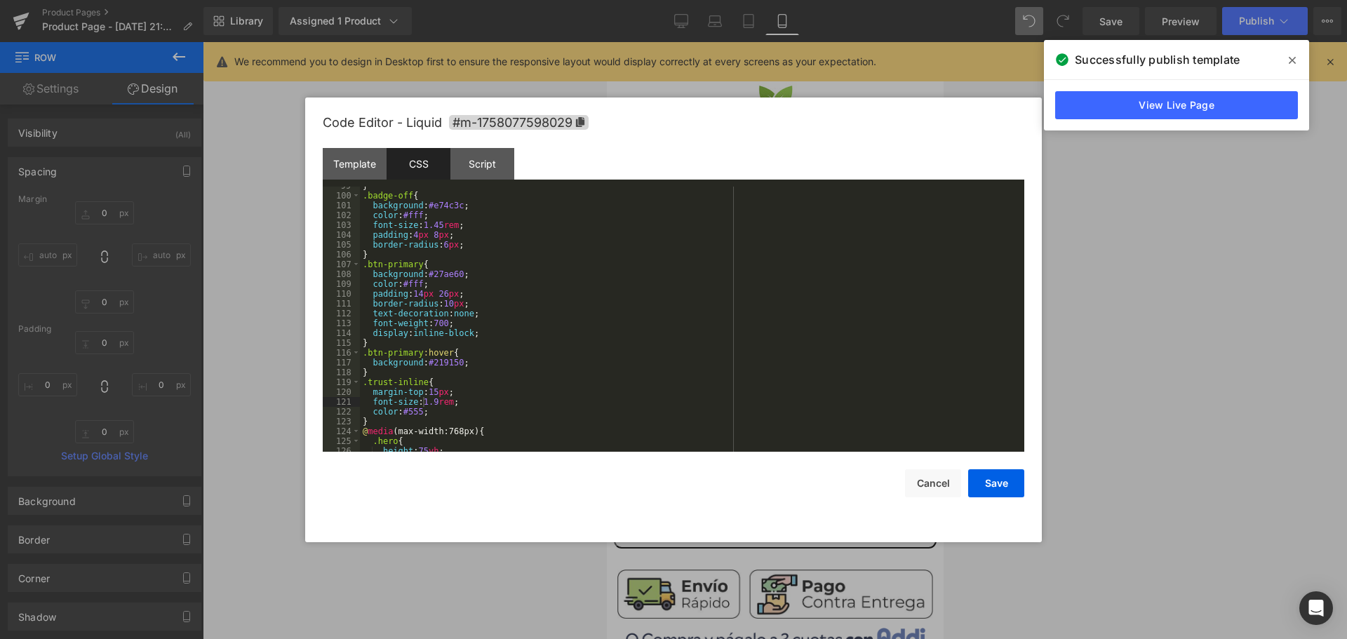
scroll to position [926, 0]
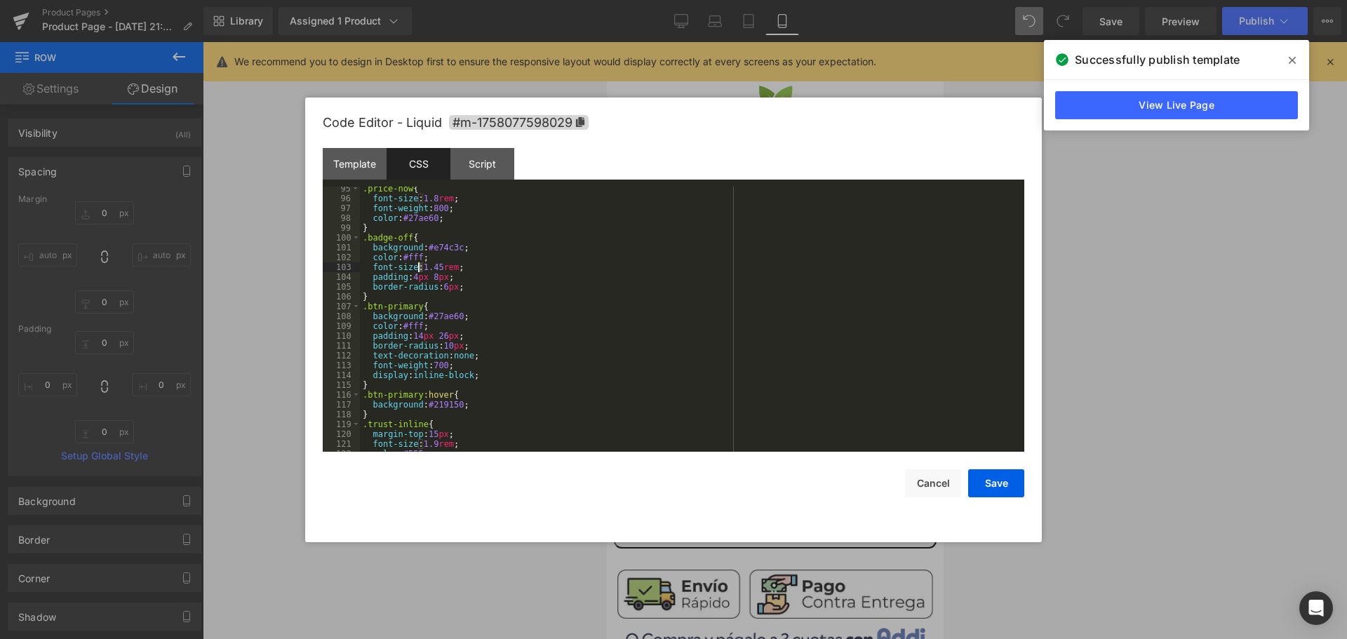
click at [418, 267] on div ".price-now { font-size : 1.8 rem ; font-weight : 800 ; color : #27ae60 ; } .bad…" at bounding box center [689, 326] width 659 height 285
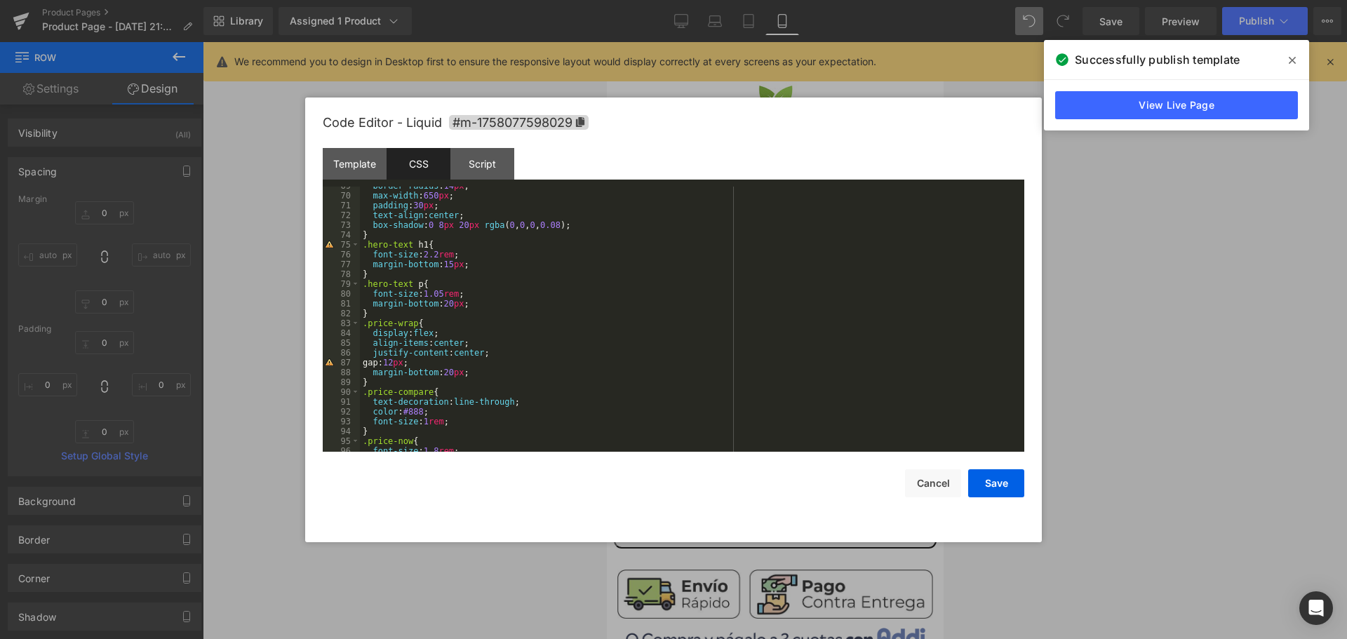
scroll to position [673, 0]
click at [427, 294] on div "border-radius : 14 px ; max-width : 650 px ; padding : 30 px ; text-align : cen…" at bounding box center [689, 323] width 659 height 285
click at [979, 482] on button "Save" at bounding box center [996, 483] width 56 height 28
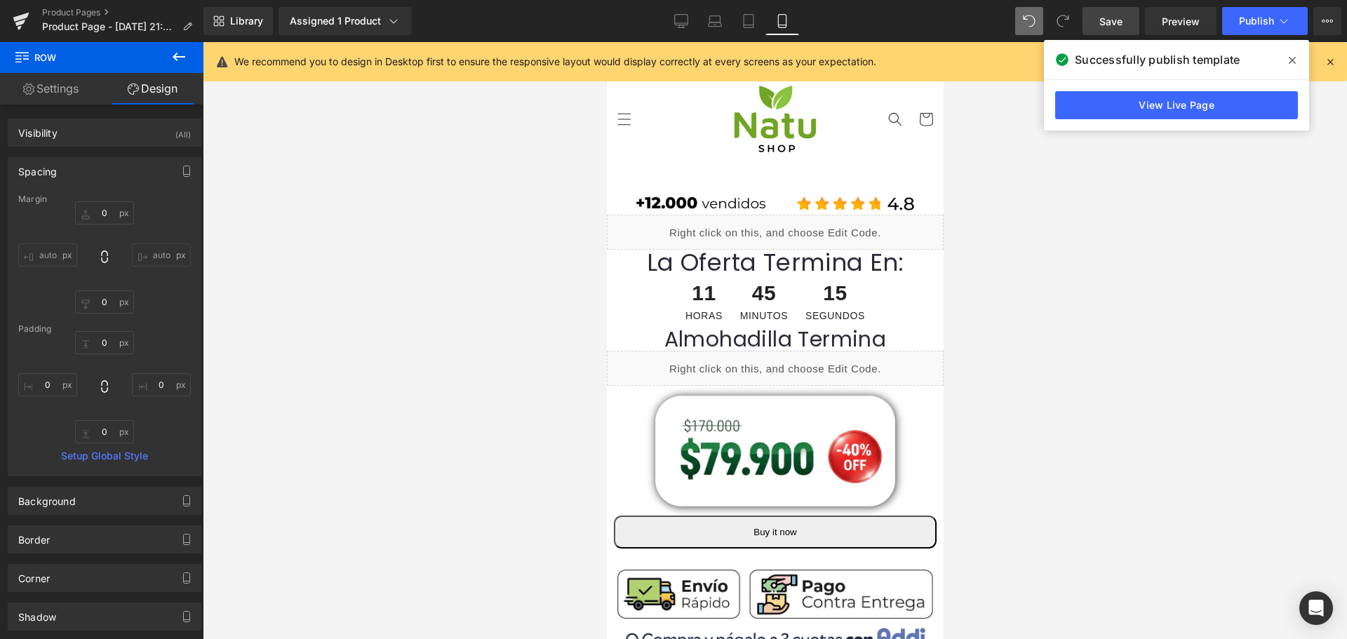
click at [1110, 27] on span "Save" at bounding box center [1110, 21] width 23 height 15
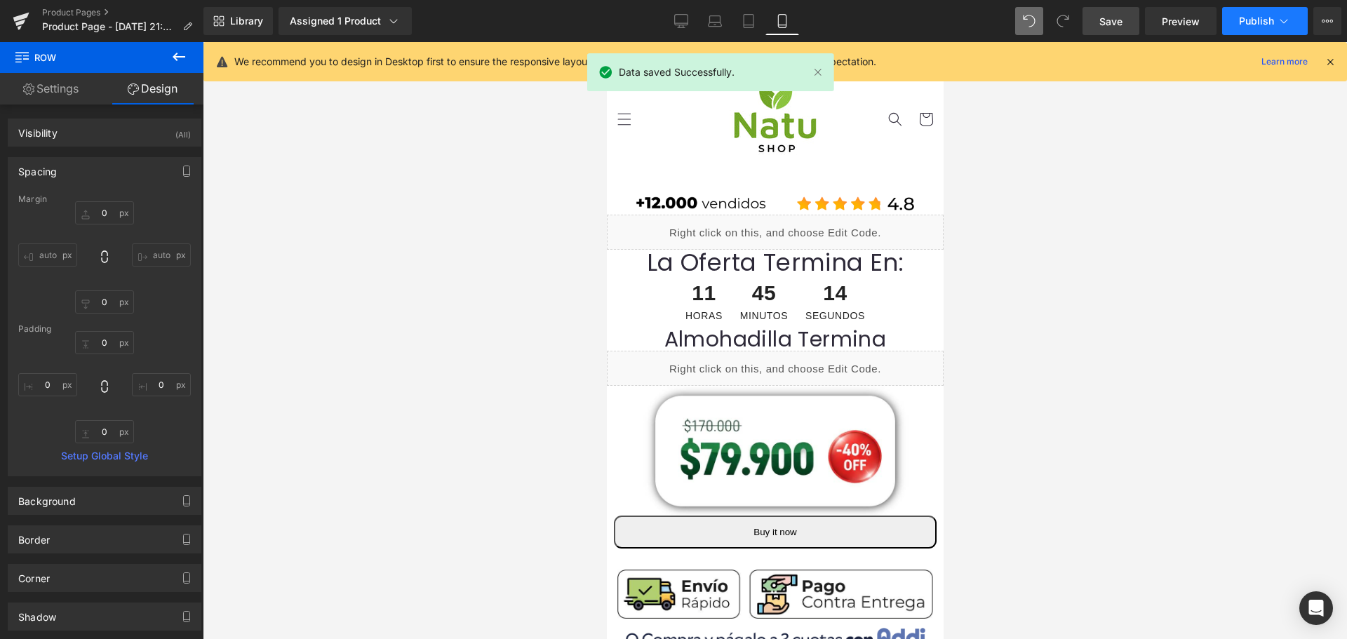
click at [1245, 25] on span "Publish" at bounding box center [1256, 20] width 35 height 11
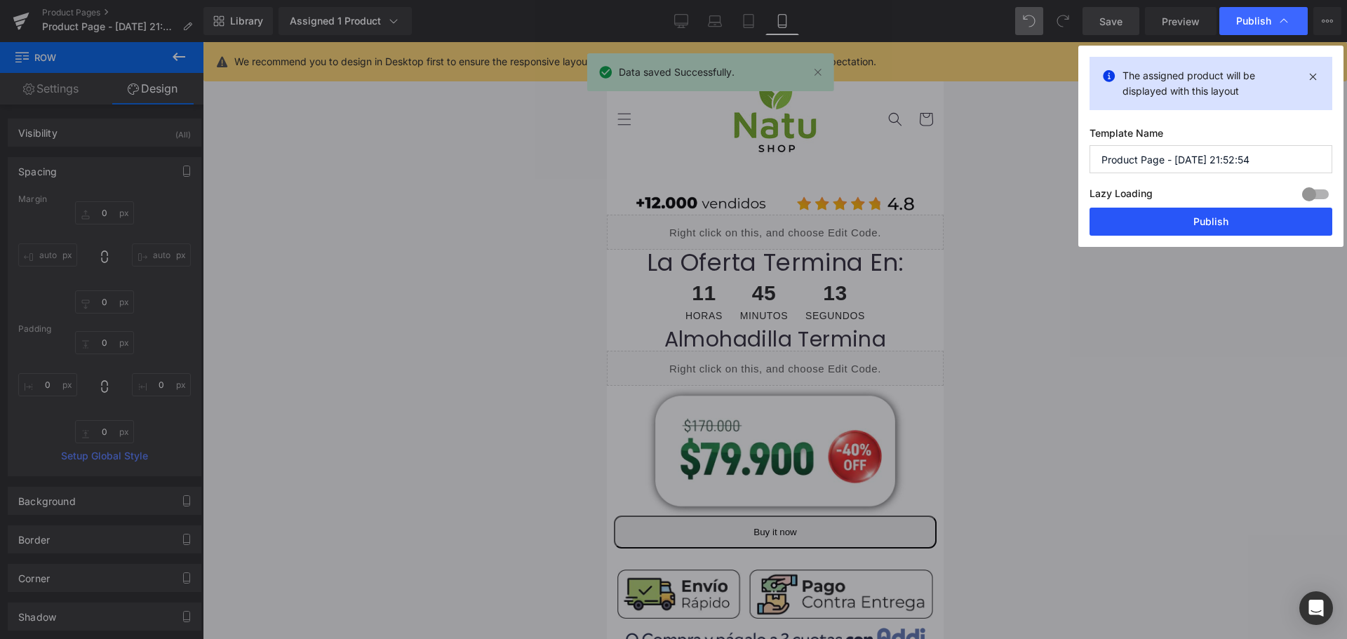
click at [1198, 225] on button "Publish" at bounding box center [1210, 222] width 243 height 28
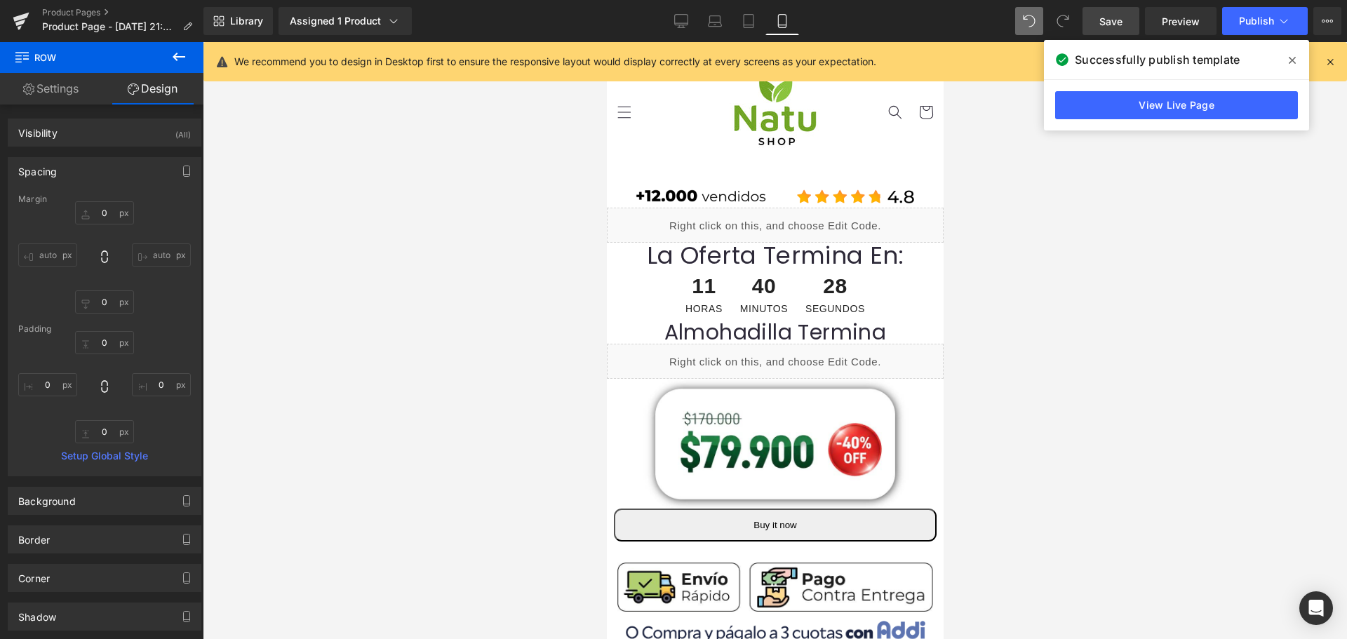
scroll to position [0, 0]
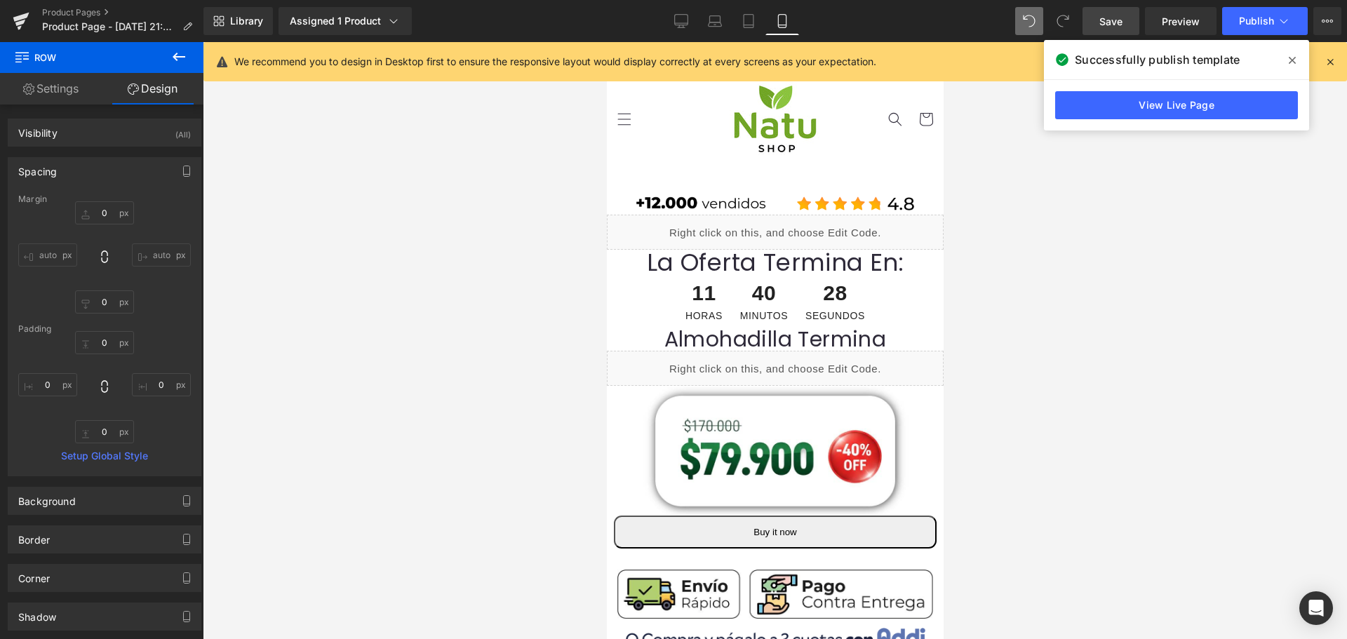
click at [831, 226] on div "Liquid" at bounding box center [774, 232] width 337 height 35
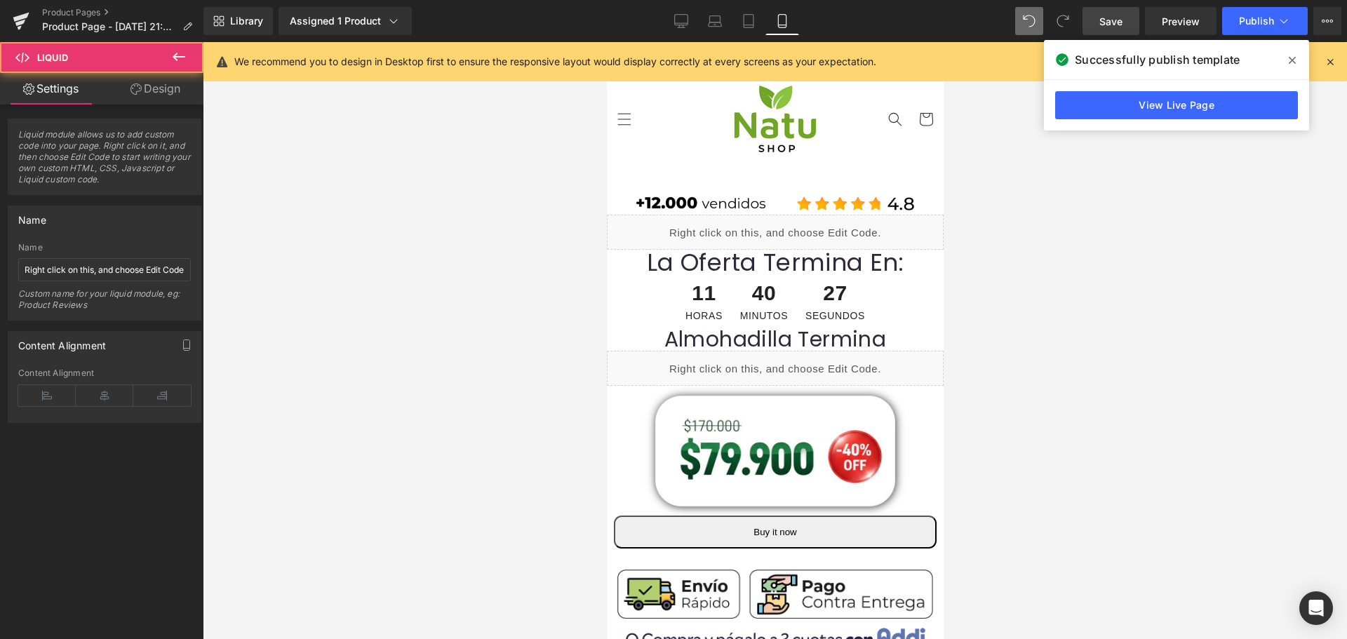
click at [789, 224] on div "Liquid" at bounding box center [774, 232] width 337 height 35
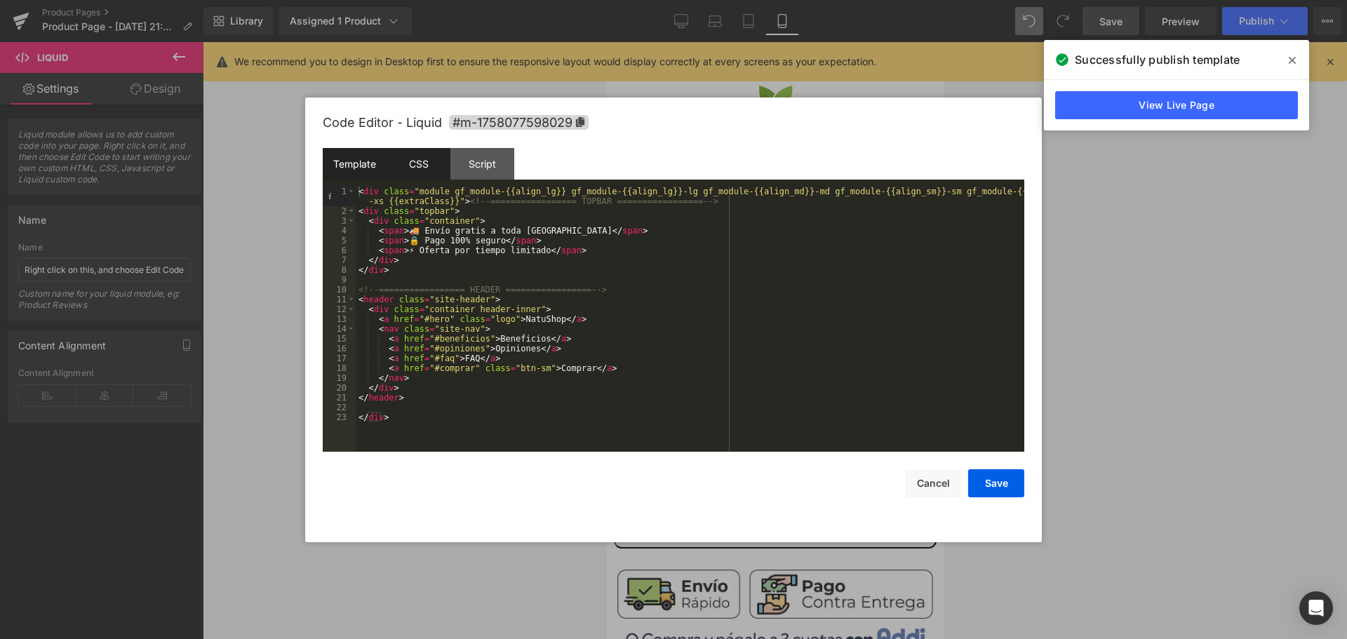
click at [424, 163] on div "CSS" at bounding box center [419, 164] width 64 height 32
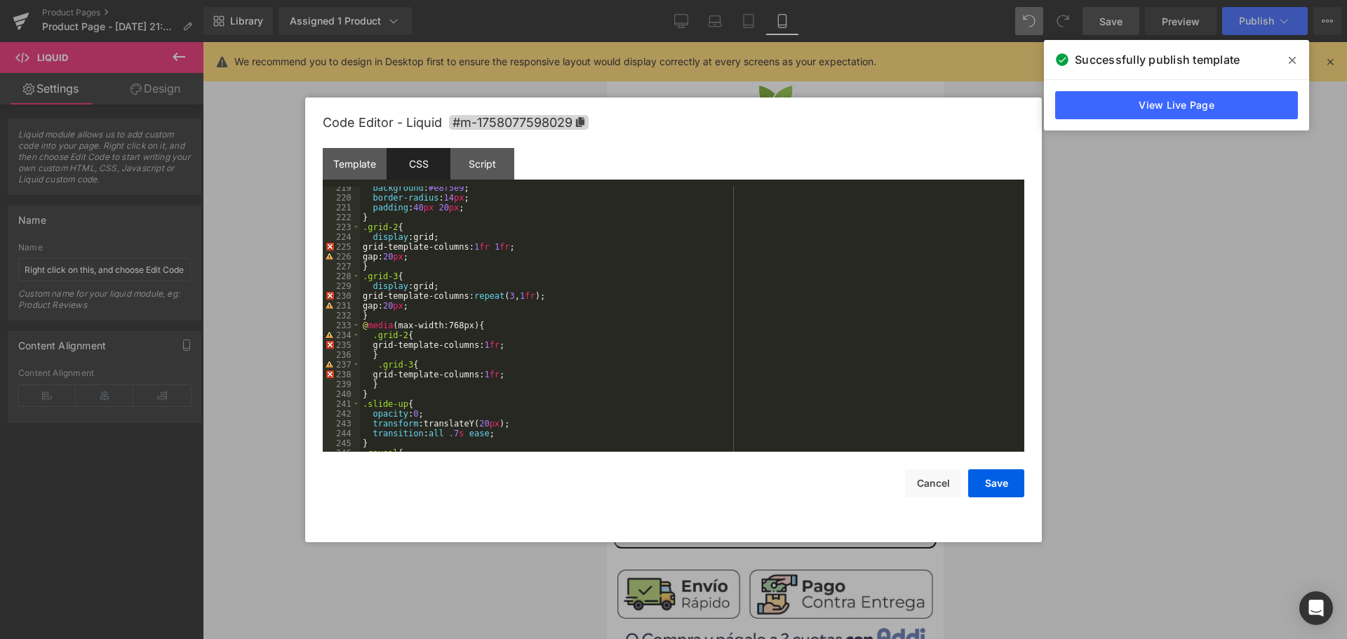
scroll to position [2190, 0]
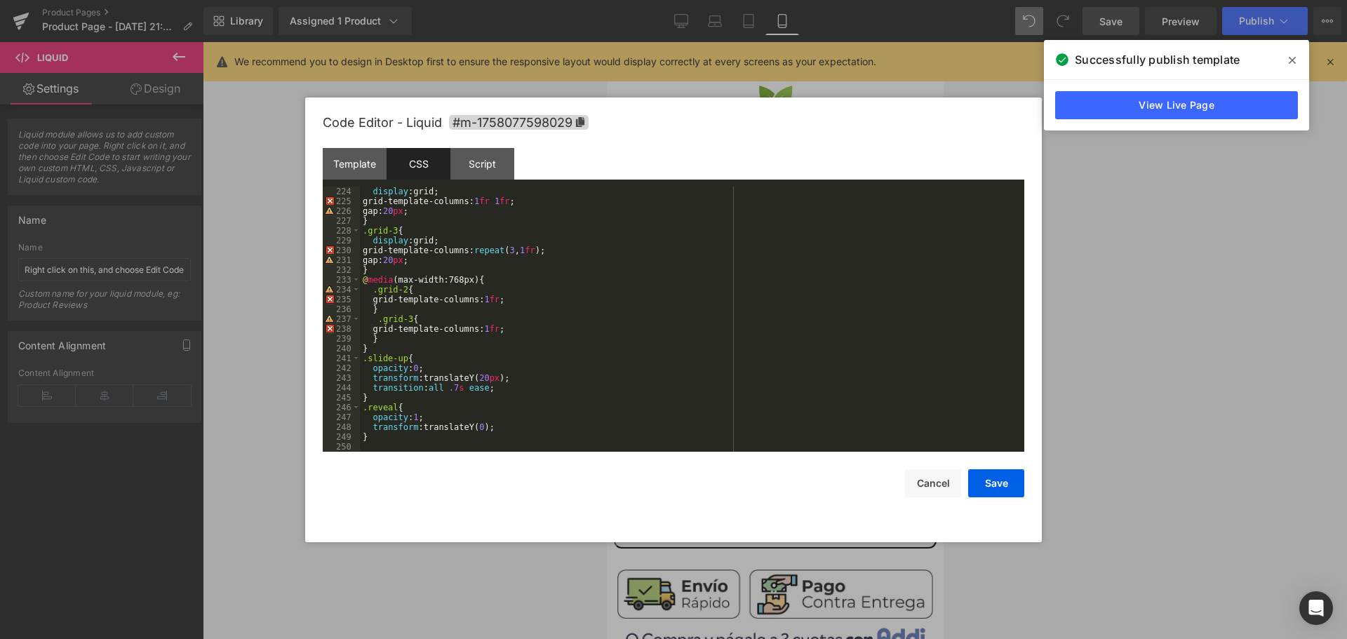
click at [548, 436] on div "display :grid; grid-template-columns: 1 fr 1 fr ; gap: 20 px ; } .grid-3 { disp…" at bounding box center [689, 329] width 659 height 285
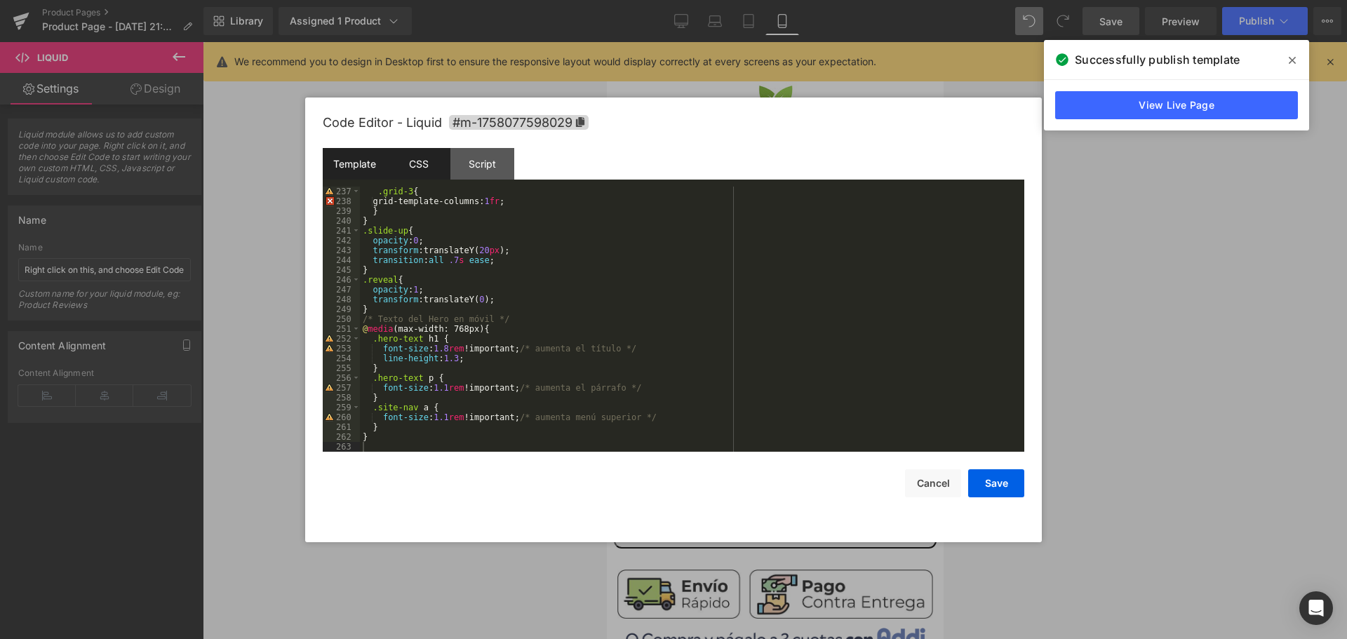
click at [349, 166] on div "Template" at bounding box center [355, 164] width 64 height 32
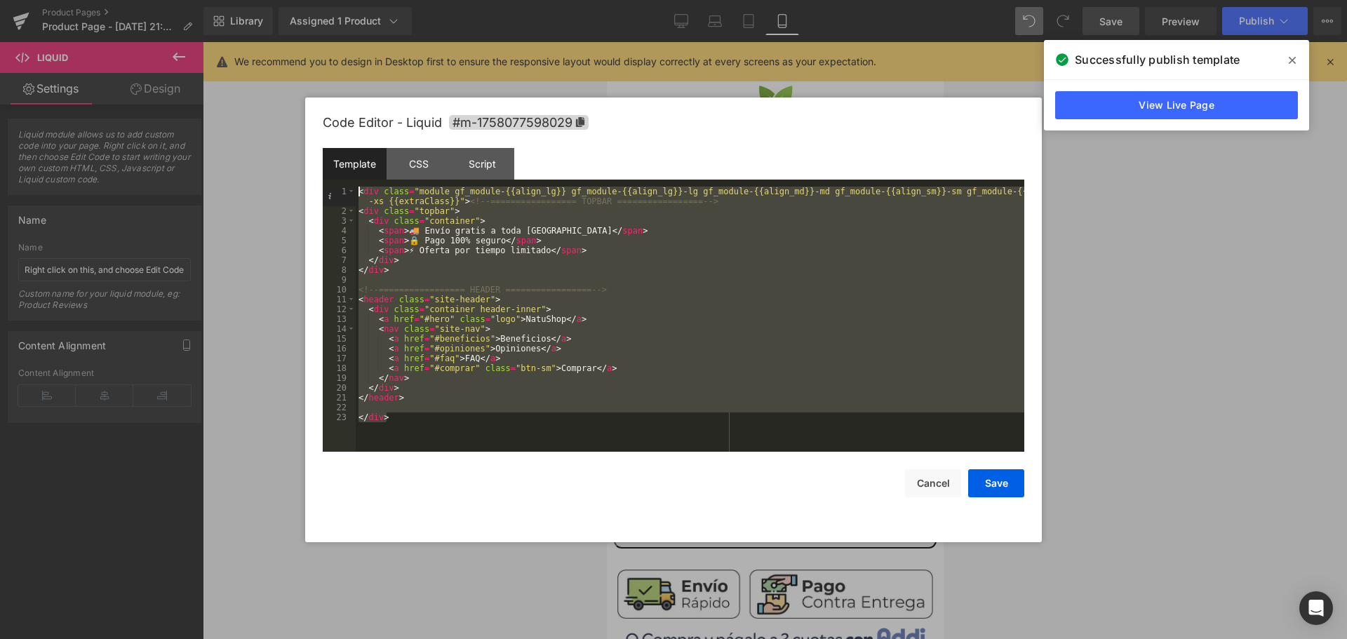
drag, startPoint x: 413, startPoint y: 429, endPoint x: 252, endPoint y: 123, distance: 346.4
click at [252, 123] on body "Heading You are previewing how the will restyle your page. You can not edit Ele…" at bounding box center [673, 319] width 1347 height 639
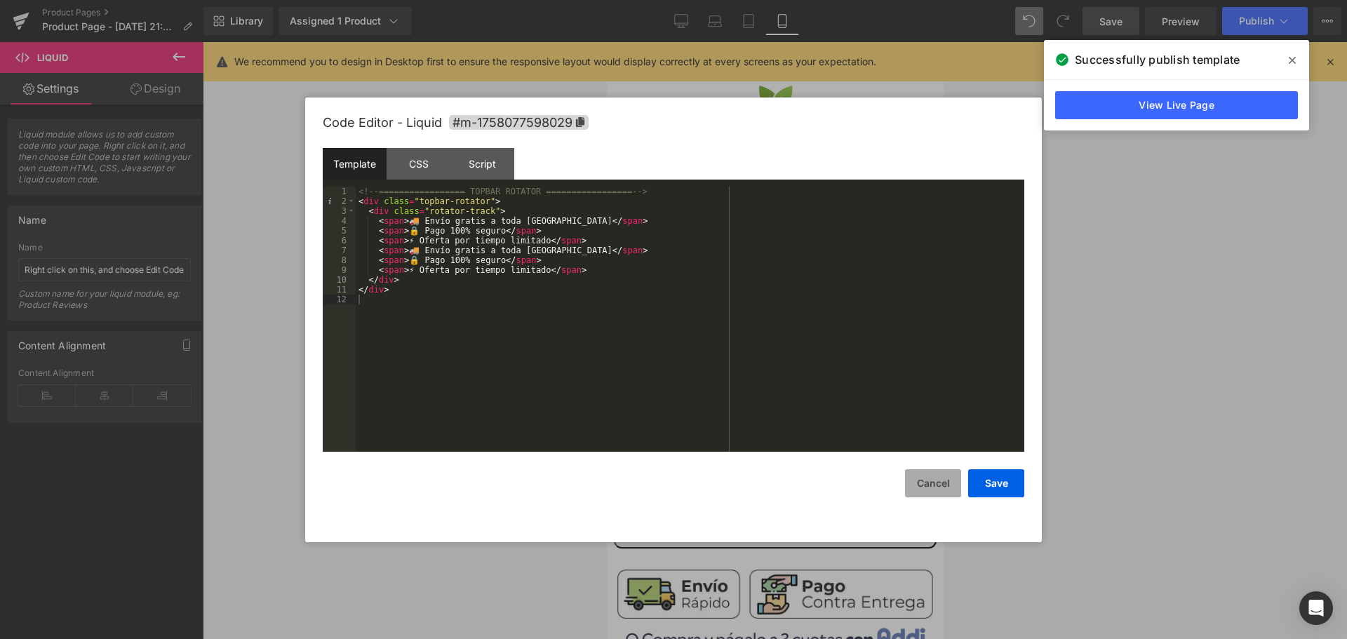
click at [955, 483] on button "Cancel" at bounding box center [933, 483] width 56 height 28
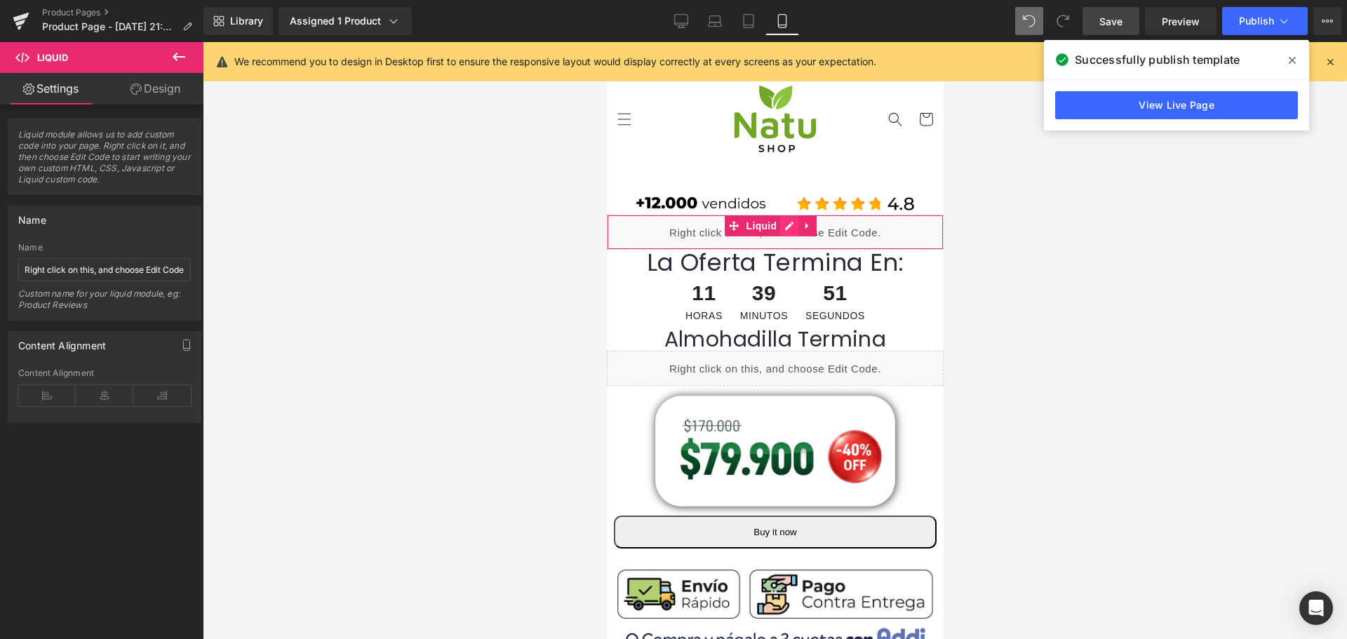
click at [789, 224] on div "Liquid" at bounding box center [774, 232] width 337 height 35
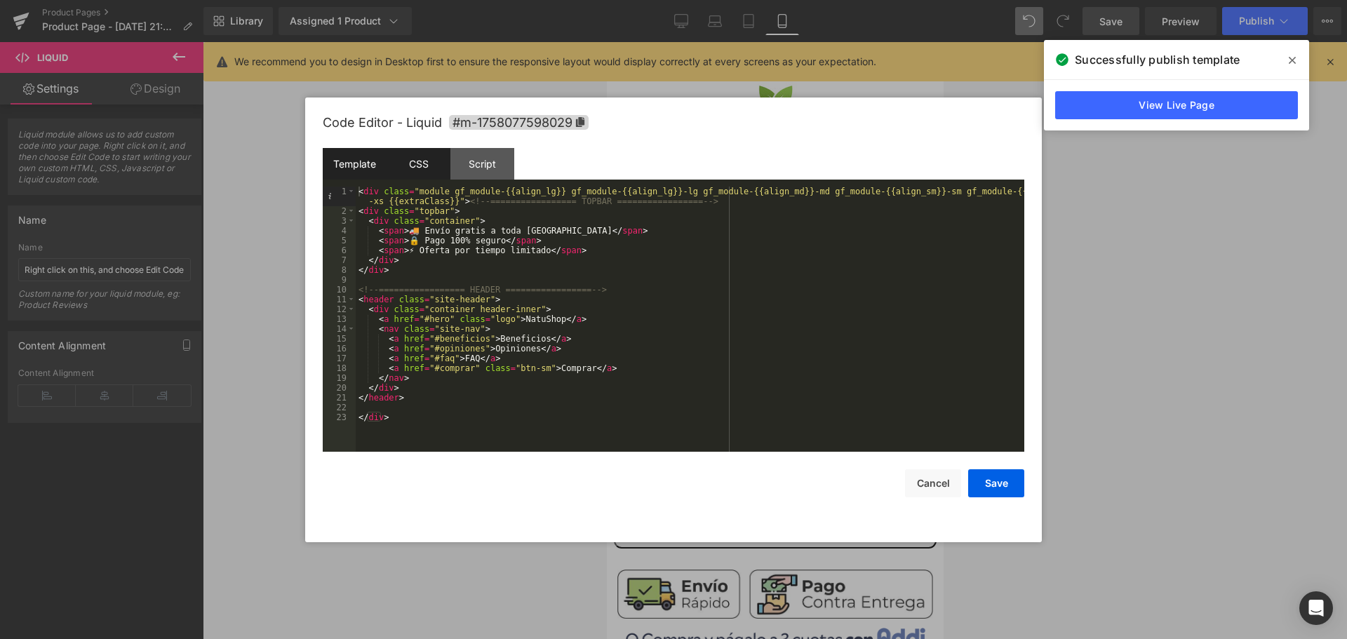
click at [436, 170] on div "CSS" at bounding box center [419, 164] width 64 height 32
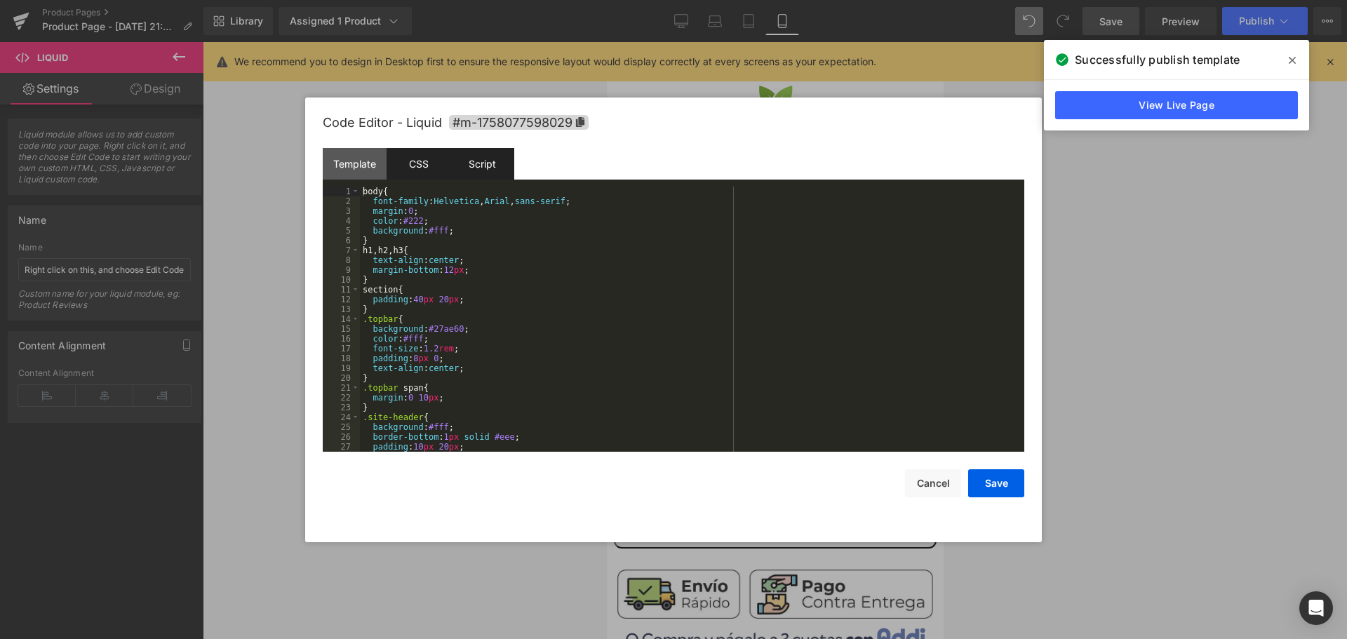
click at [502, 172] on div "Script" at bounding box center [482, 164] width 64 height 32
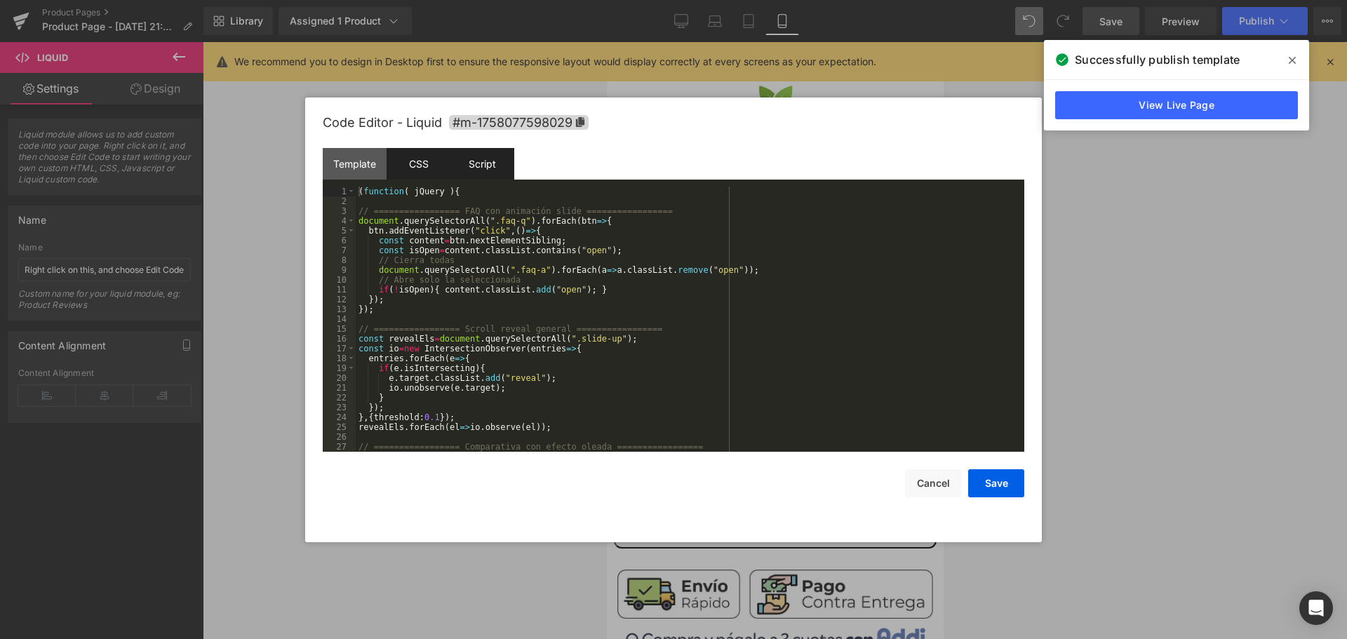
click at [417, 166] on div "CSS" at bounding box center [419, 164] width 64 height 32
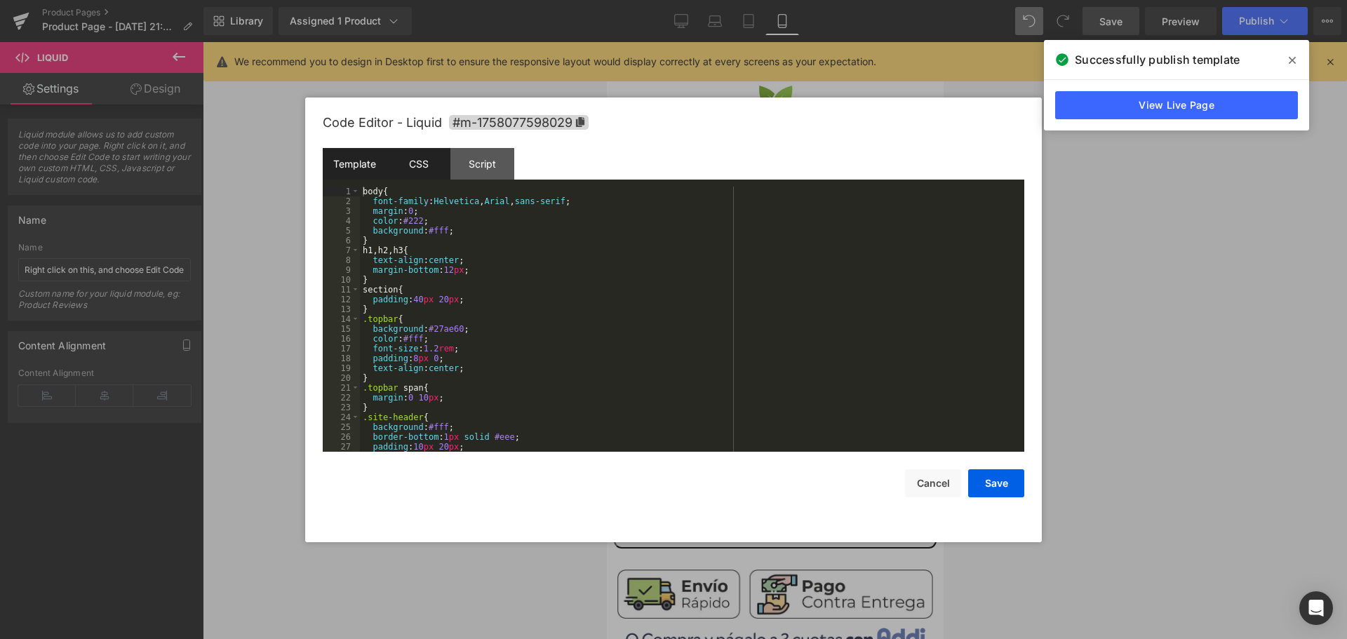
click at [347, 166] on div "Template" at bounding box center [355, 164] width 64 height 32
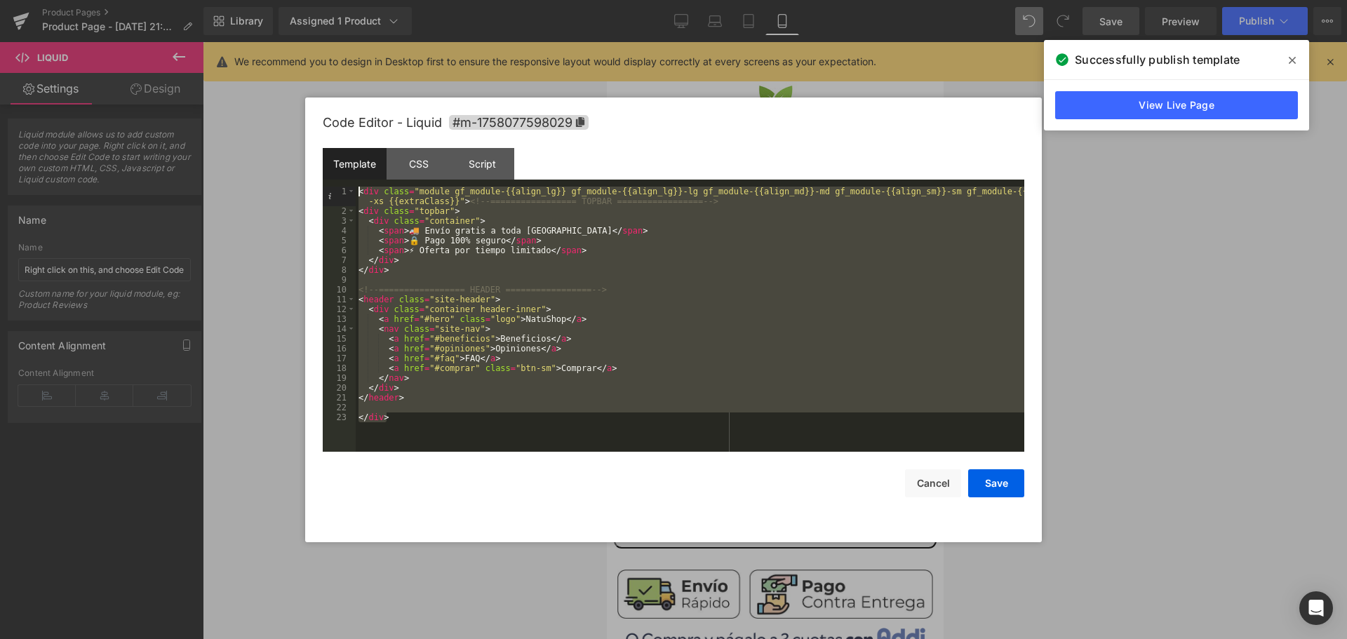
drag, startPoint x: 440, startPoint y: 445, endPoint x: 283, endPoint y: 154, distance: 330.5
click at [283, 154] on body "Heading You are previewing how the will restyle your page. You can not edit Ele…" at bounding box center [673, 319] width 1347 height 639
click at [404, 163] on div "CSS" at bounding box center [419, 164] width 64 height 32
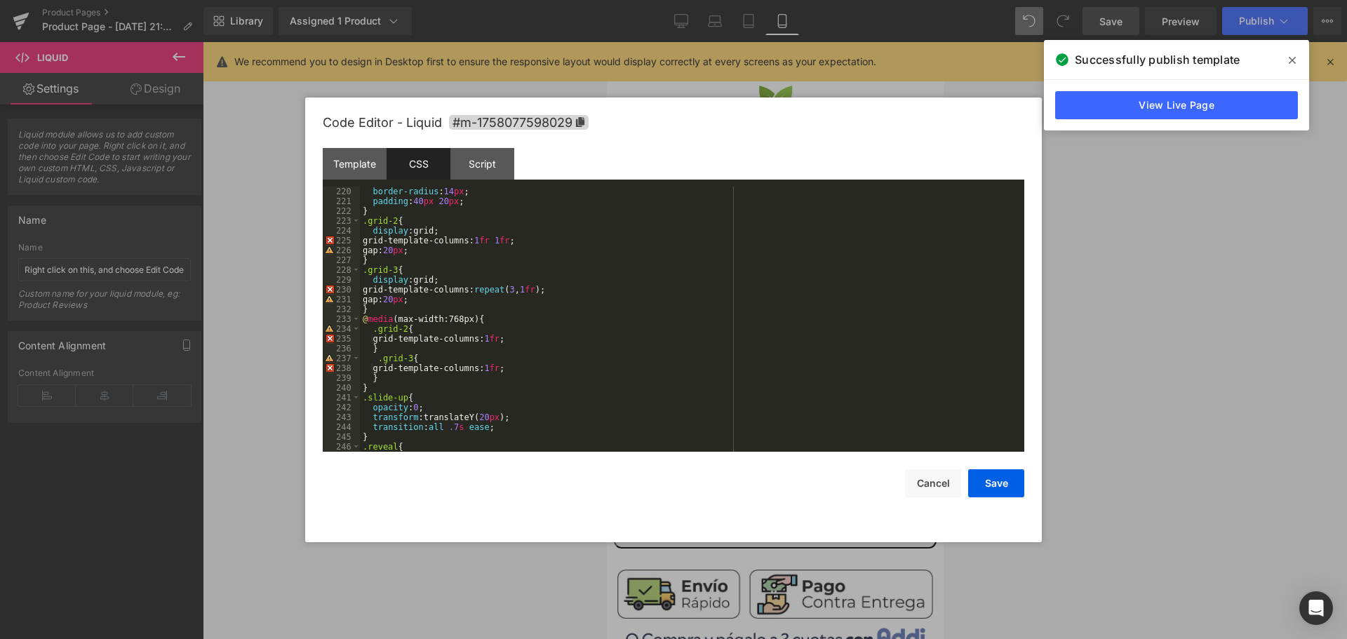
scroll to position [2190, 0]
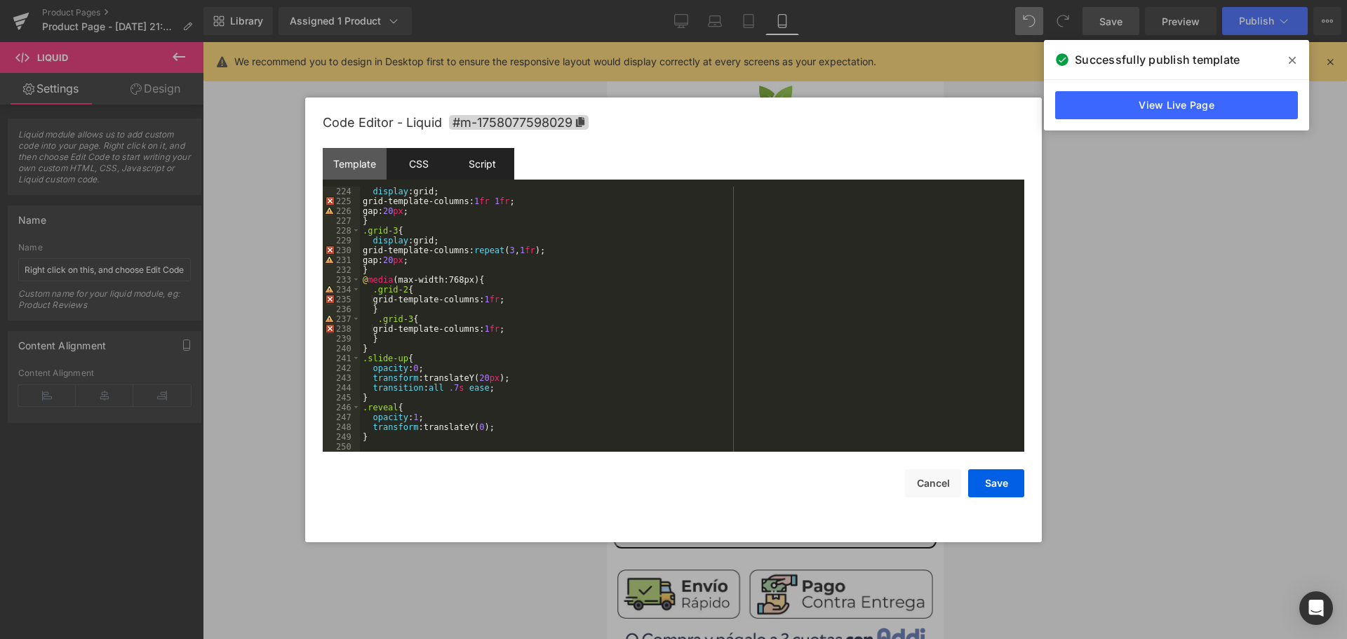
click at [490, 168] on div "Script" at bounding box center [482, 164] width 64 height 32
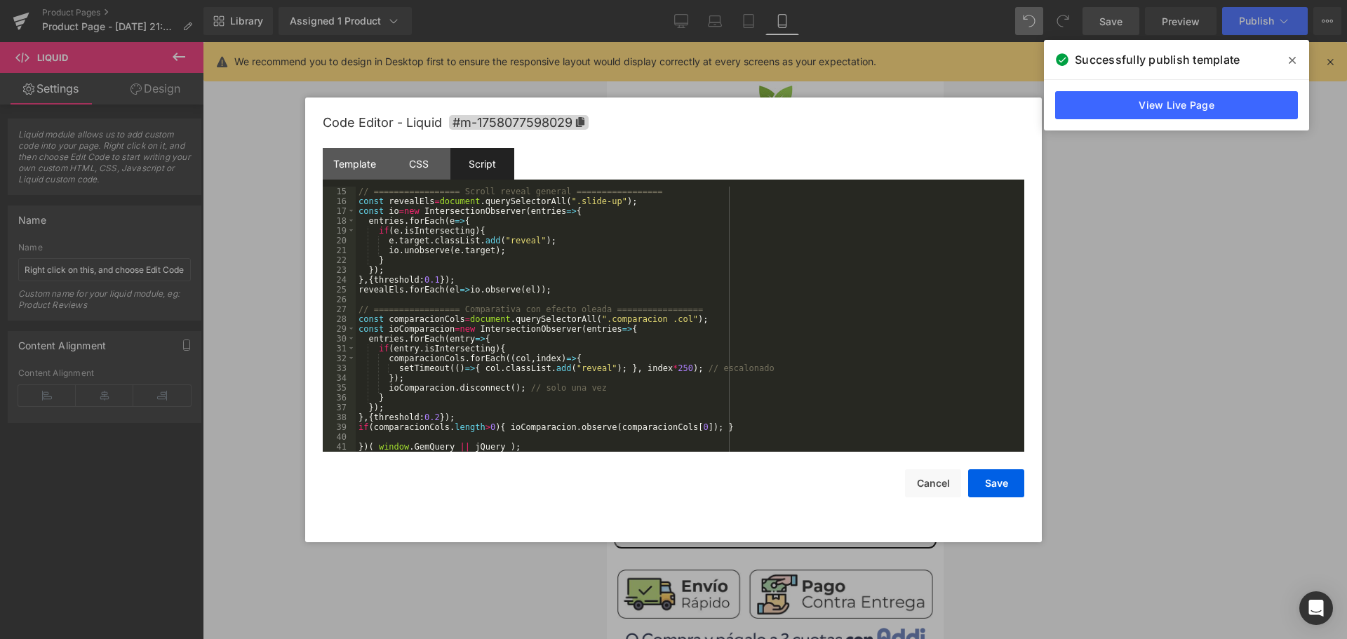
scroll to position [0, 0]
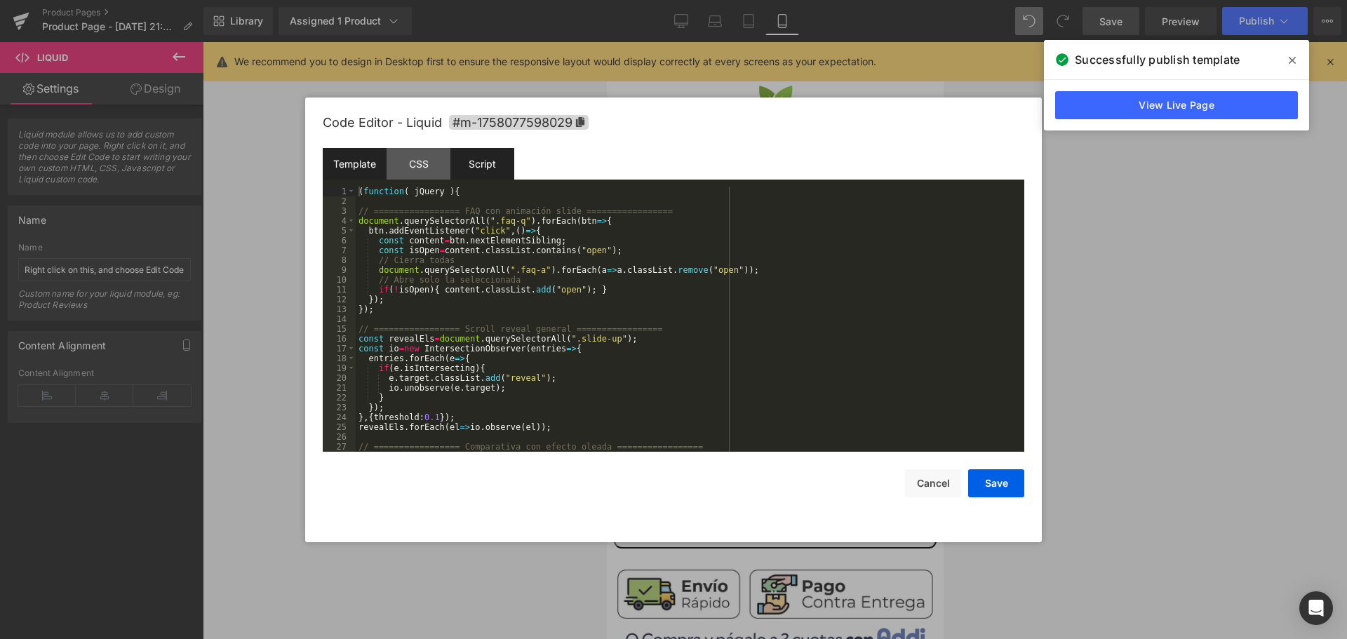
click at [365, 166] on div "Template" at bounding box center [355, 164] width 64 height 32
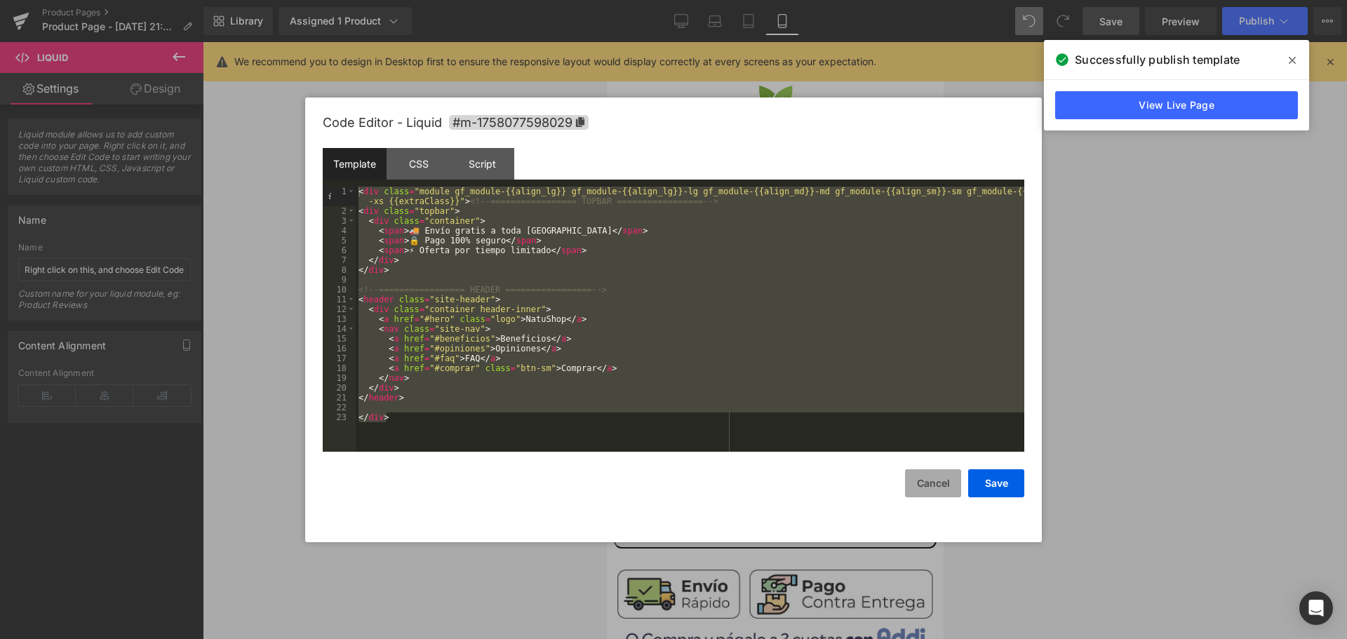
click at [946, 477] on button "Cancel" at bounding box center [933, 483] width 56 height 28
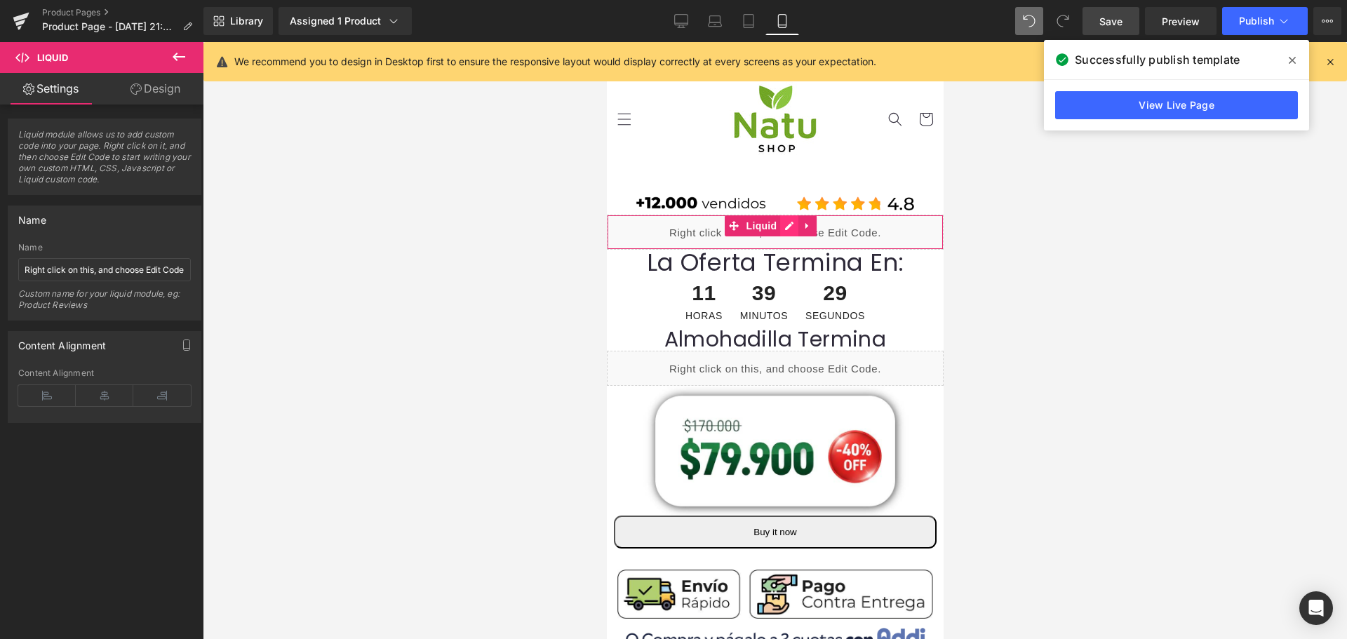
click at [784, 230] on div "Liquid" at bounding box center [774, 232] width 337 height 35
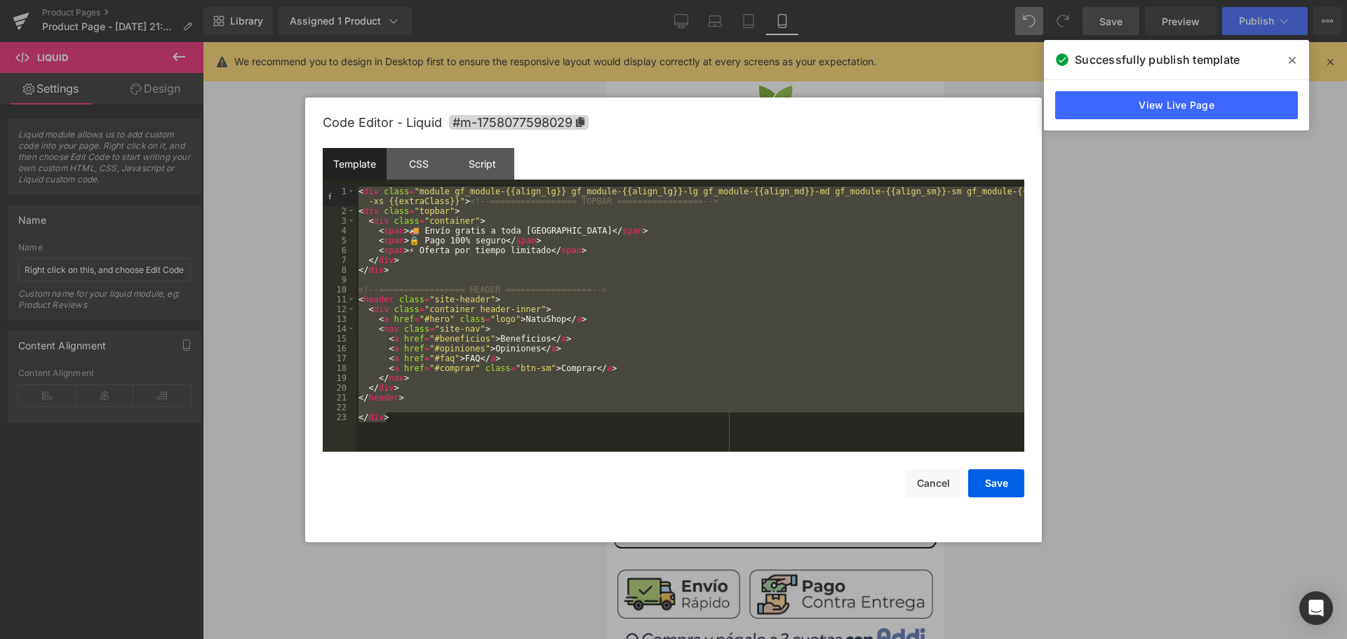
drag, startPoint x: 448, startPoint y: 419, endPoint x: 281, endPoint y: 163, distance: 305.7
click at [281, 163] on body "Heading You are previewing how the will restyle your page. You can not edit Ele…" at bounding box center [673, 319] width 1347 height 639
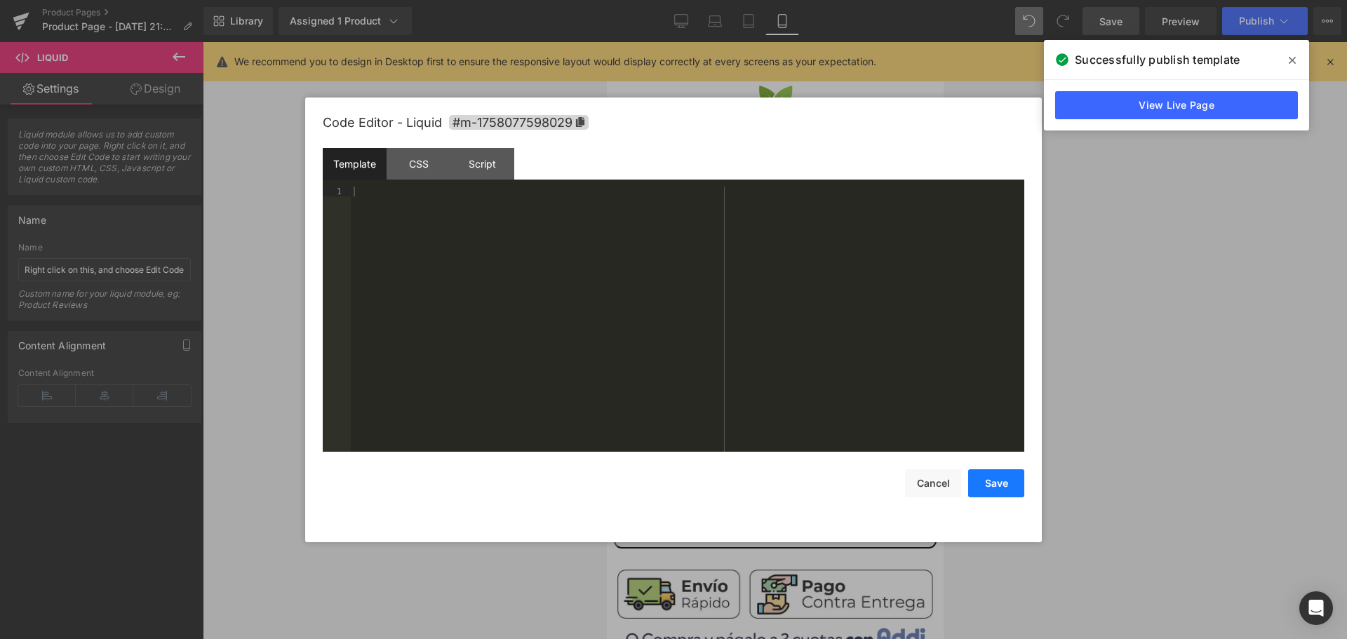
click at [1012, 495] on button "Save" at bounding box center [996, 483] width 56 height 28
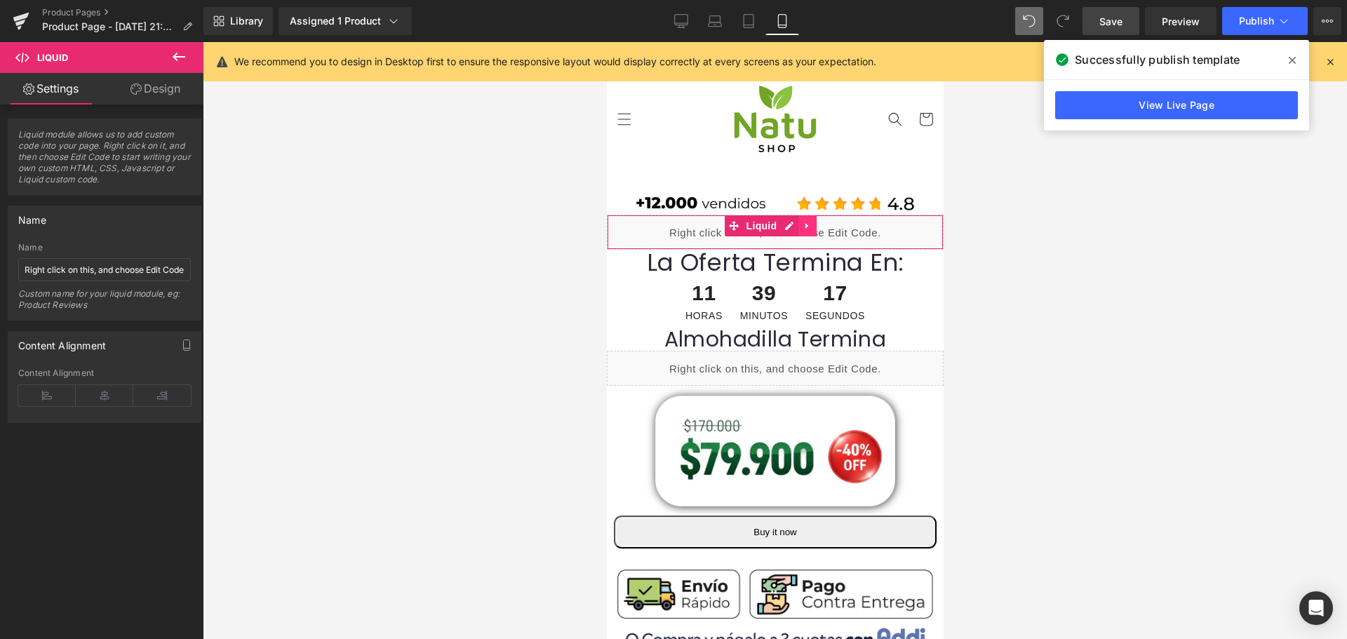
click at [810, 229] on icon at bounding box center [807, 225] width 10 height 11
click at [168, 57] on button at bounding box center [178, 57] width 49 height 31
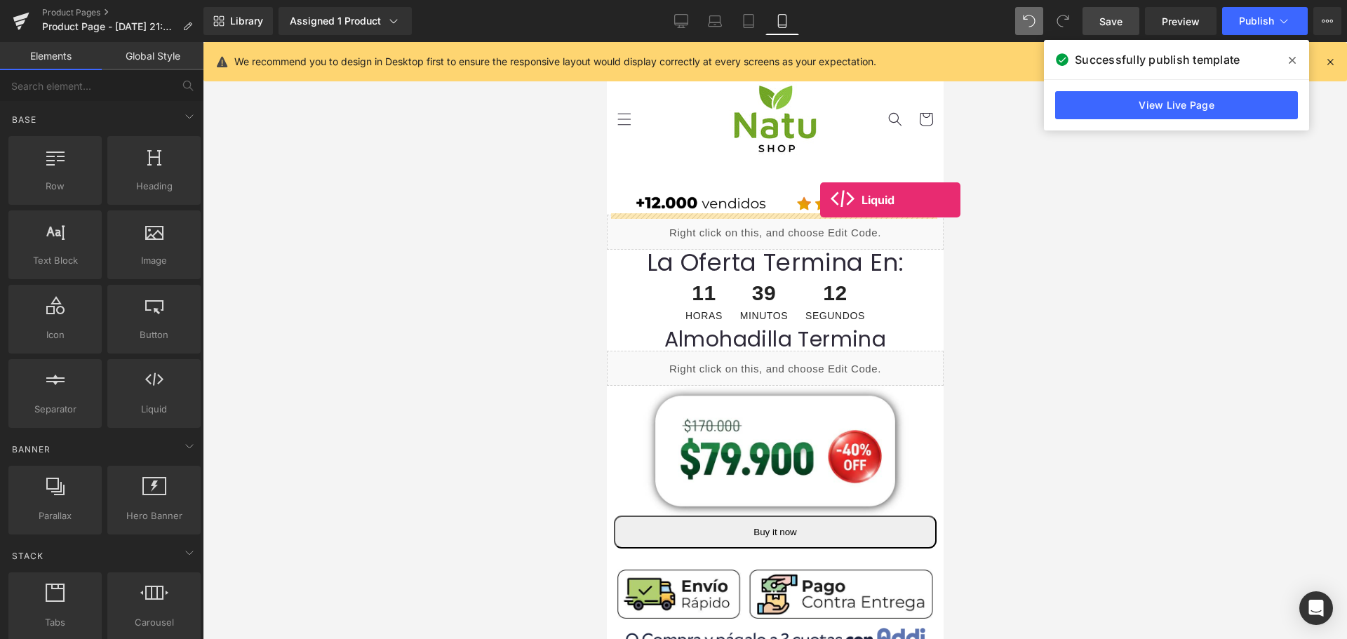
drag, startPoint x: 773, startPoint y: 445, endPoint x: 819, endPoint y: 200, distance: 249.9
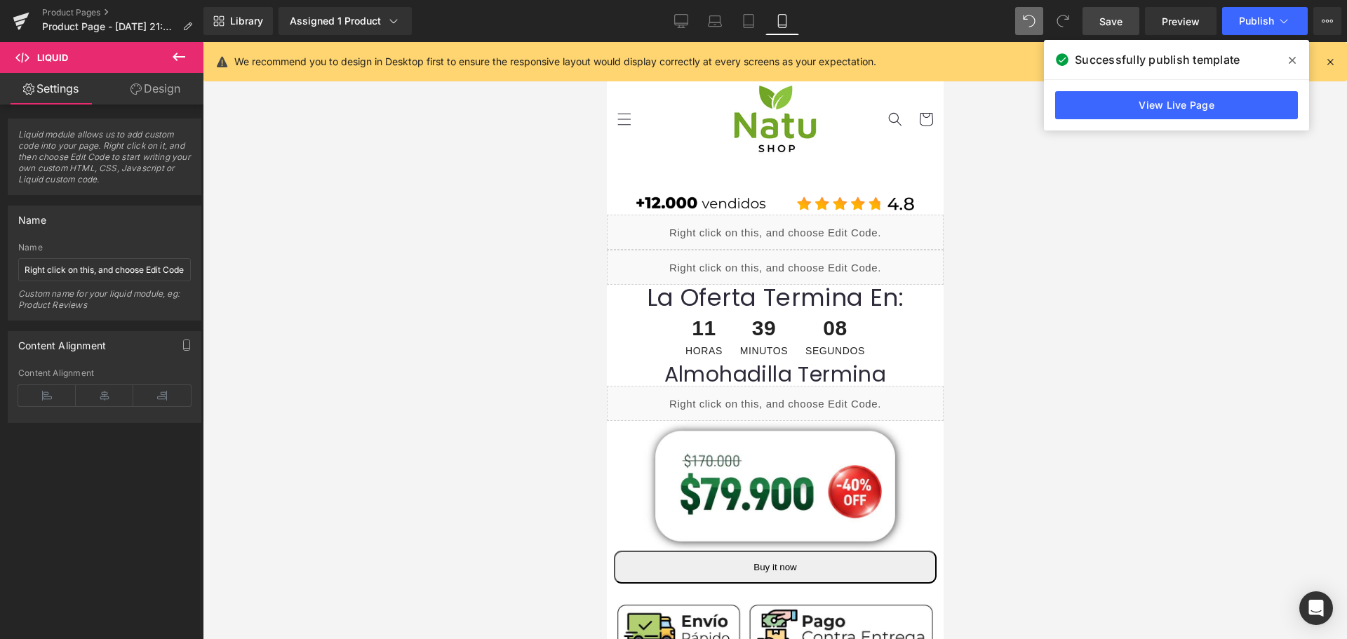
click at [790, 224] on div "Liquid" at bounding box center [774, 232] width 337 height 35
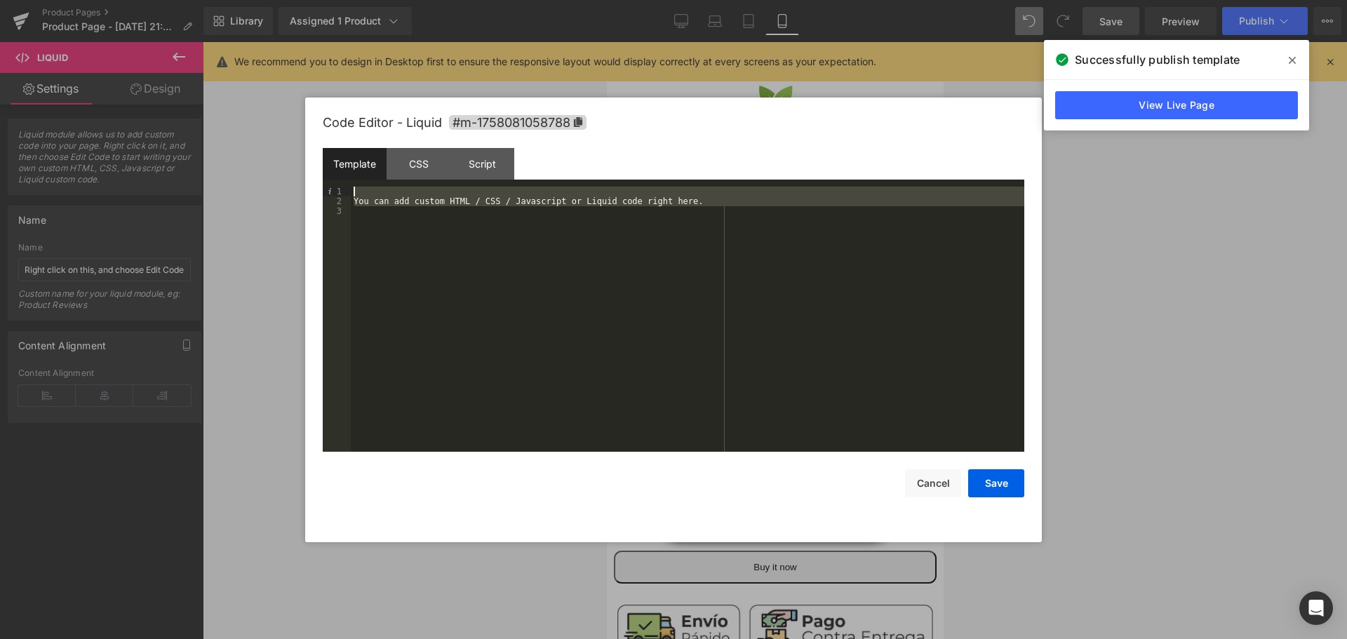
drag, startPoint x: 295, startPoint y: 189, endPoint x: 229, endPoint y: 117, distance: 97.8
click at [229, 117] on body "Liquid You are previewing how the will restyle your page. You can not edit Elem…" at bounding box center [673, 319] width 1347 height 639
click at [422, 175] on div "CSS" at bounding box center [419, 164] width 64 height 32
drag, startPoint x: 385, startPoint y: 279, endPoint x: 302, endPoint y: 133, distance: 168.4
click at [302, 133] on body "Liquid You are previewing how the will restyle your page. You can not edit Elem…" at bounding box center [673, 319] width 1347 height 639
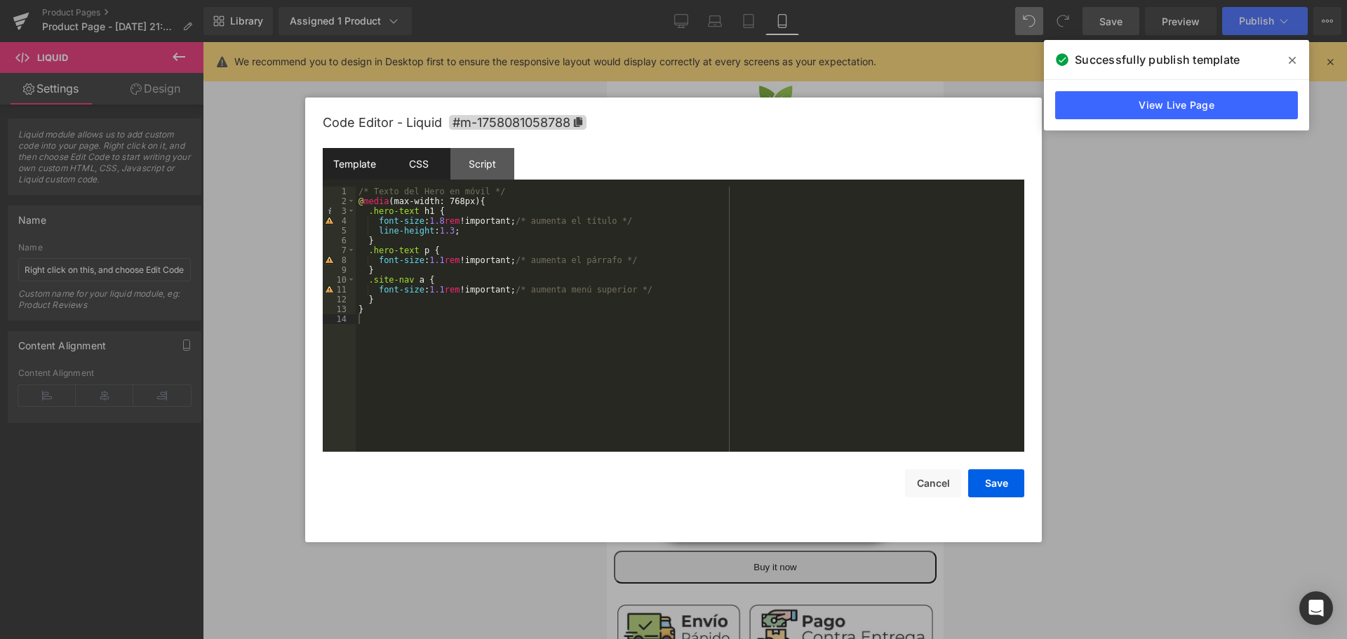
click at [335, 173] on div "Template" at bounding box center [355, 164] width 64 height 32
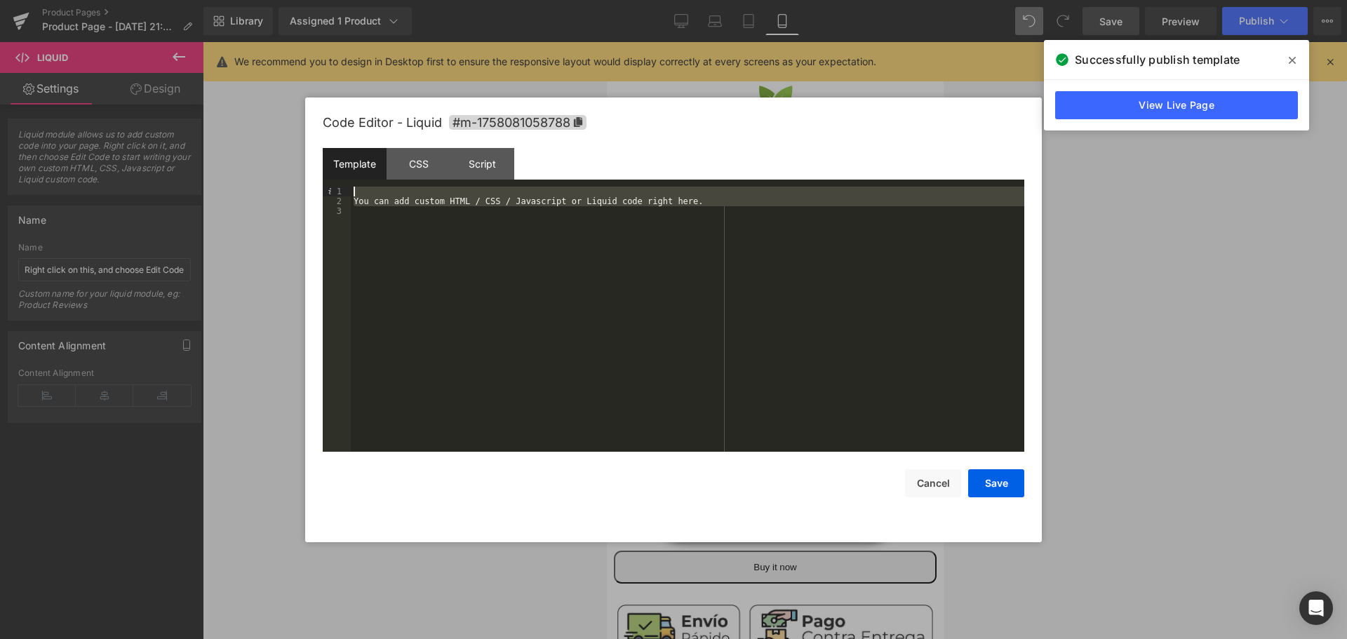
click at [416, 283] on div "You can add custom HTML / CSS / Javascript or Liquid code right here." at bounding box center [687, 319] width 673 height 265
drag, startPoint x: 448, startPoint y: 282, endPoint x: 344, endPoint y: 112, distance: 200.0
click at [344, 112] on div "Code Editor - Liquid #m-1758081058788 Template CSS Script Data 1 2 3 You can ad…" at bounding box center [674, 320] width 702 height 445
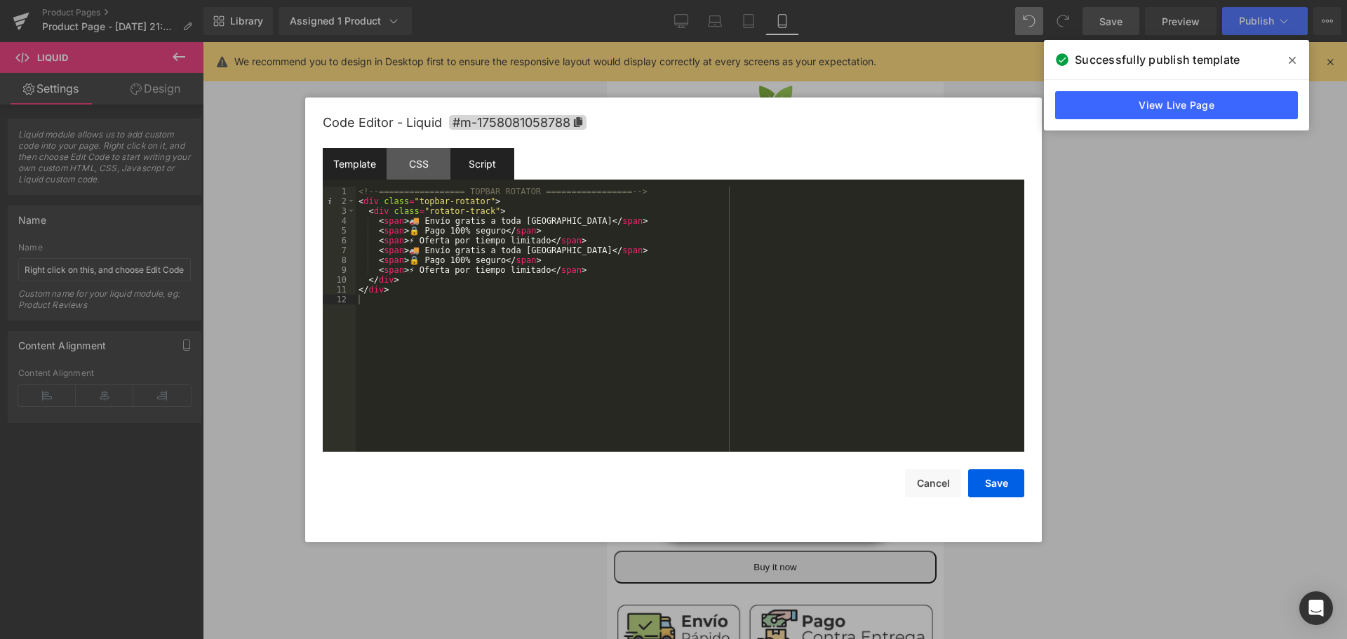
click at [475, 170] on div "Script" at bounding box center [482, 164] width 64 height 32
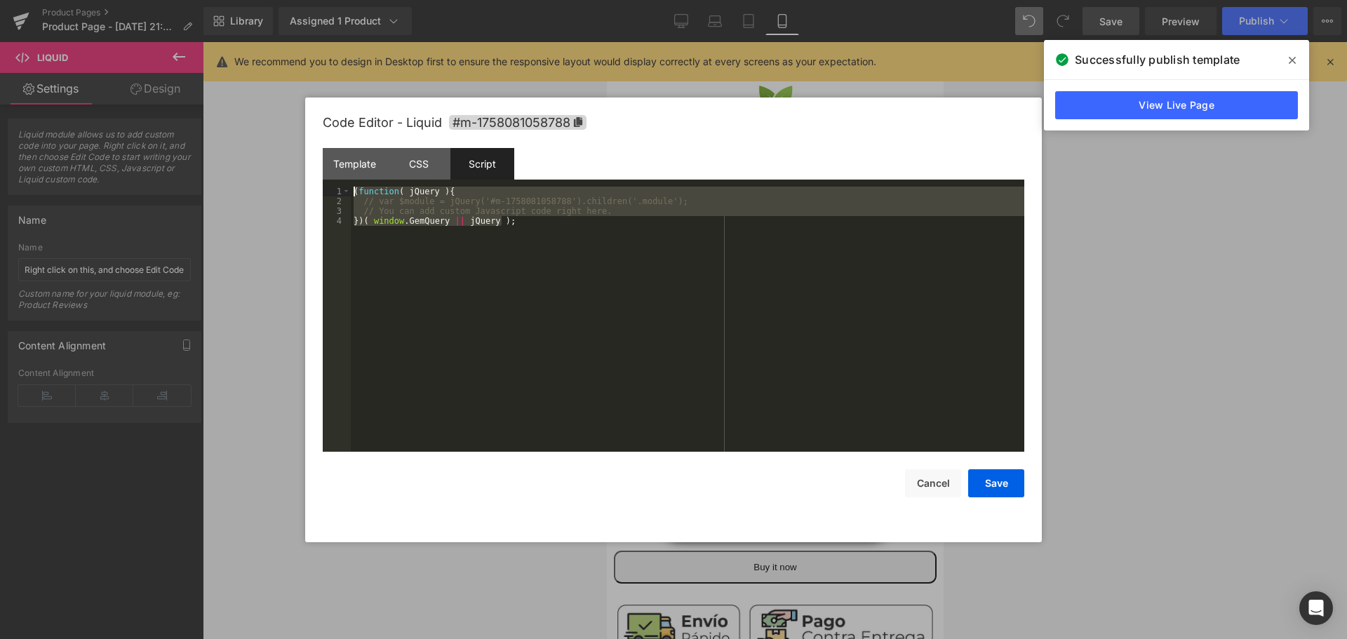
drag, startPoint x: 432, startPoint y: 318, endPoint x: 253, endPoint y: 109, distance: 276.1
click at [253, 109] on body "Liquid You are previewing how the will restyle your page. You can not edit Elem…" at bounding box center [673, 319] width 1347 height 639
click at [568, 208] on div "( function ( jQuery ) { // var $module = jQuery('#m-1758081058788').children('.…" at bounding box center [687, 319] width 673 height 265
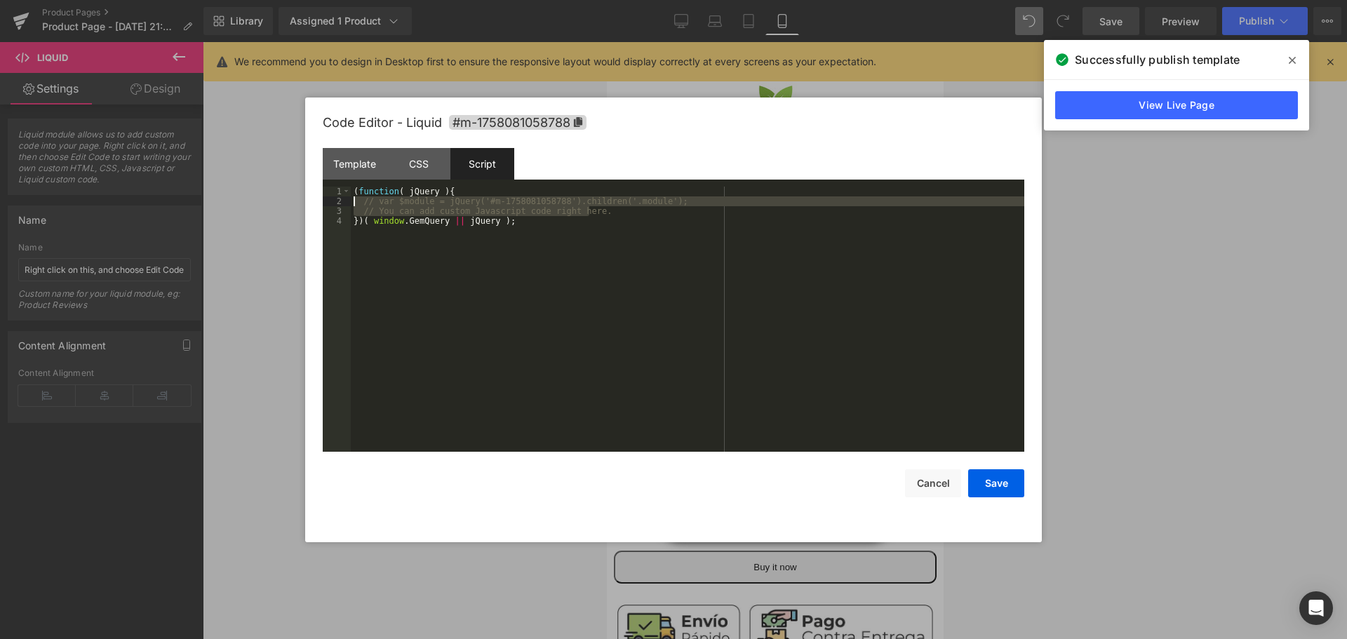
drag, startPoint x: 610, startPoint y: 206, endPoint x: 340, endPoint y: 203, distance: 269.4
click at [340, 203] on pre "1 2 3 4 ( function ( jQuery ) { // var $module = jQuery('#m-1758081058788').chi…" at bounding box center [674, 319] width 702 height 265
click at [410, 166] on div "CSS" at bounding box center [419, 164] width 64 height 32
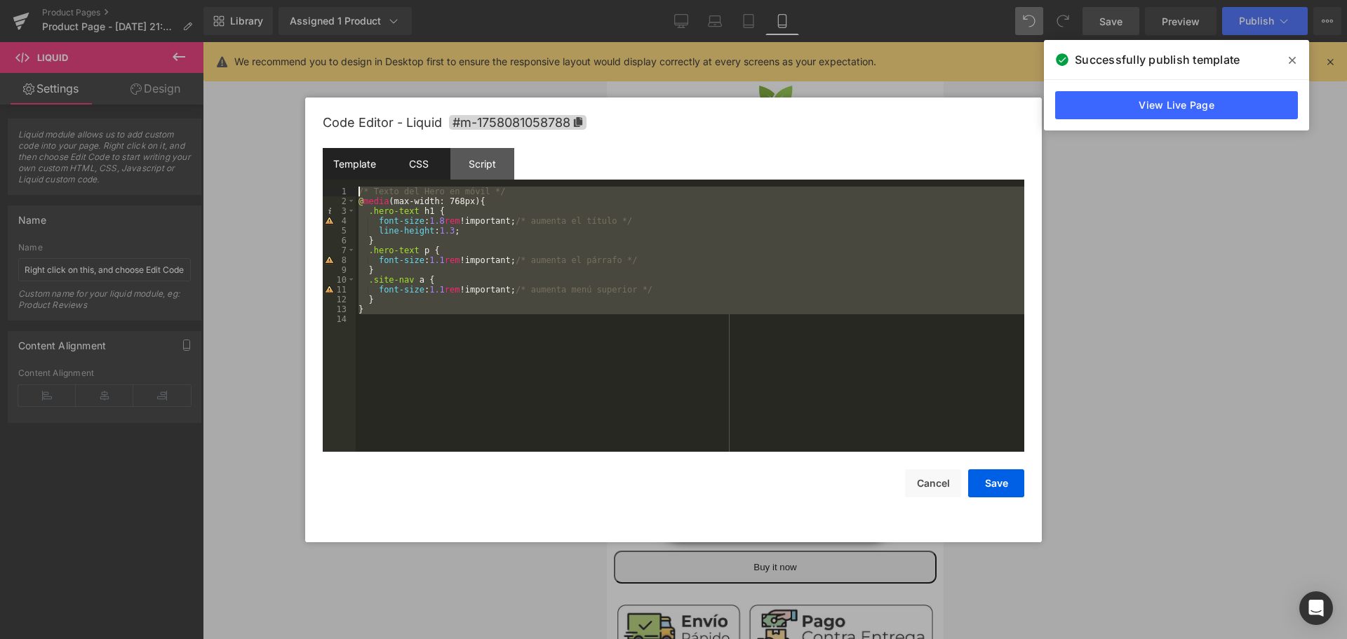
drag, startPoint x: 551, startPoint y: 381, endPoint x: 331, endPoint y: 149, distance: 319.6
click at [331, 149] on div "Template CSS Script Data 1 2 3 4 5 6 7 8 9 10 11 12 <!-- ================= TOPB…" at bounding box center [674, 300] width 702 height 304
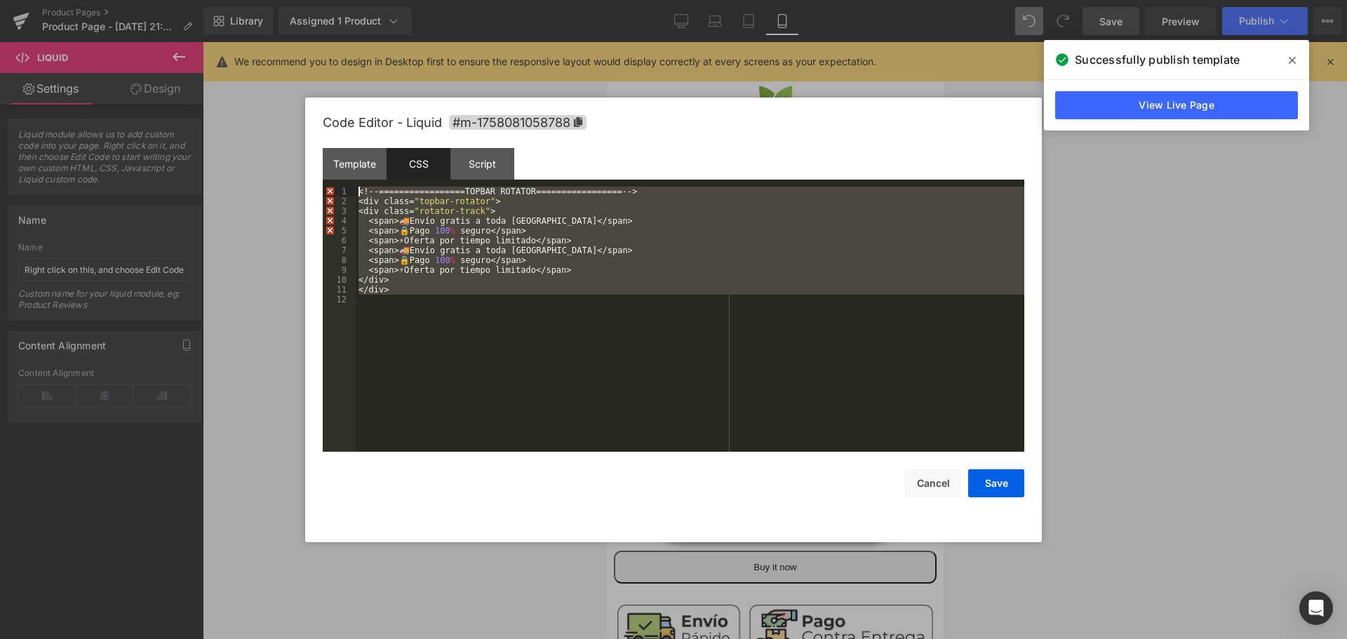
drag, startPoint x: 434, startPoint y: 340, endPoint x: 239, endPoint y: 103, distance: 307.0
click at [239, 103] on body "Liquid You are previewing how the will restyle your page. You can not edit Elem…" at bounding box center [673, 319] width 1347 height 639
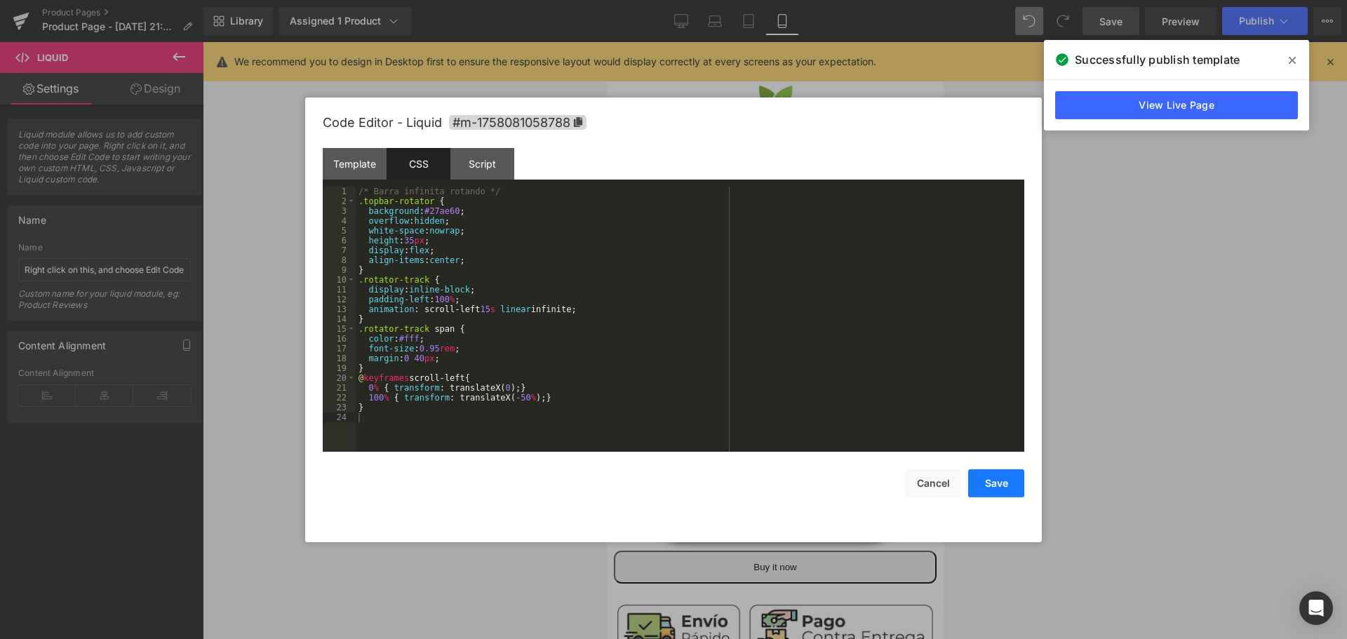
click at [997, 471] on button "Save" at bounding box center [996, 483] width 56 height 28
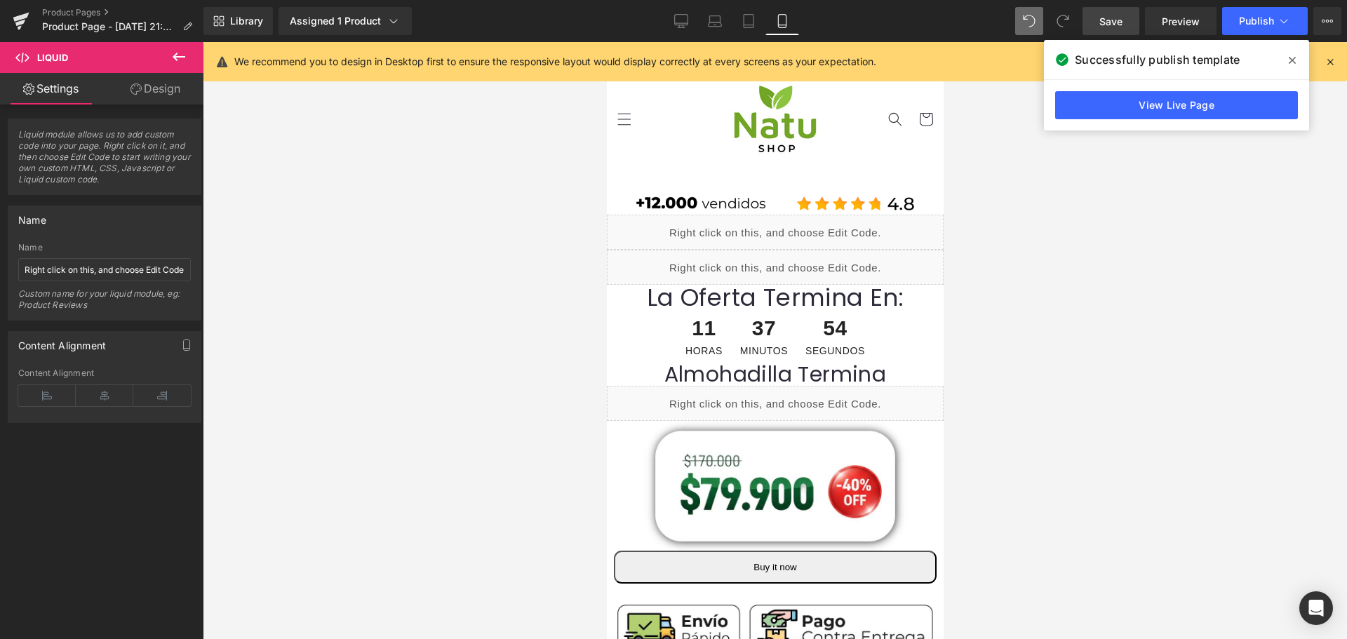
click at [1115, 29] on link "Save" at bounding box center [1110, 21] width 57 height 28
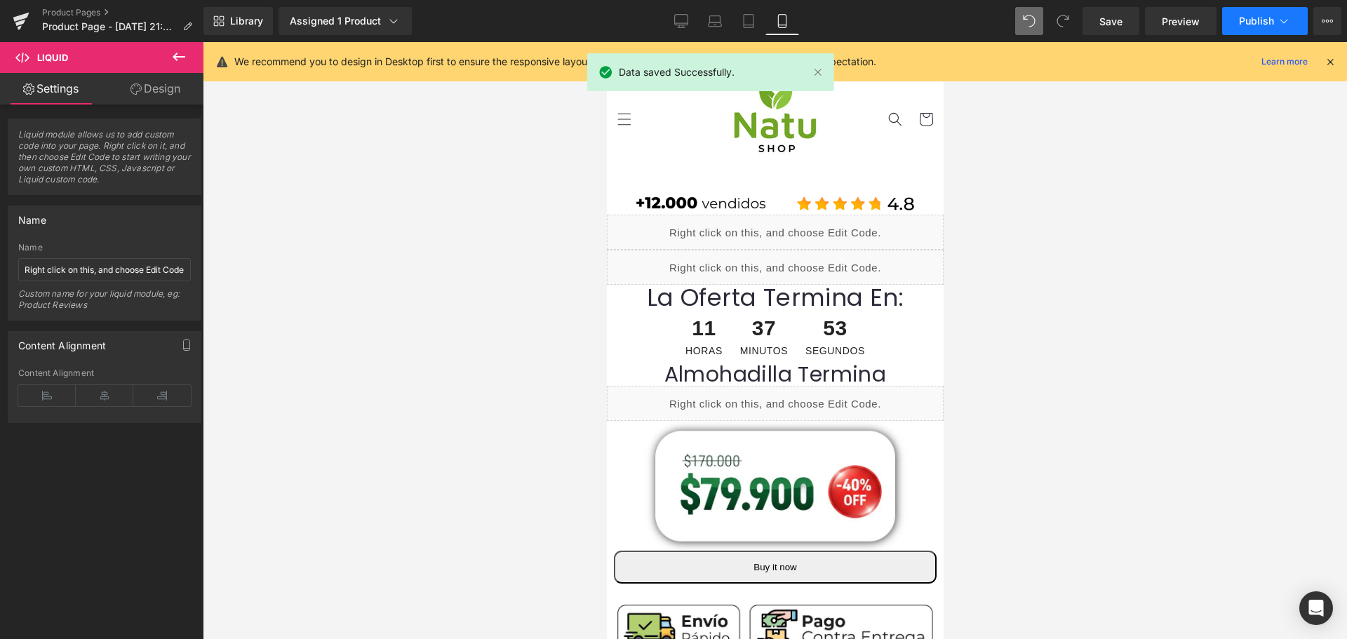
click at [1252, 32] on button "Publish" at bounding box center [1265, 21] width 86 height 28
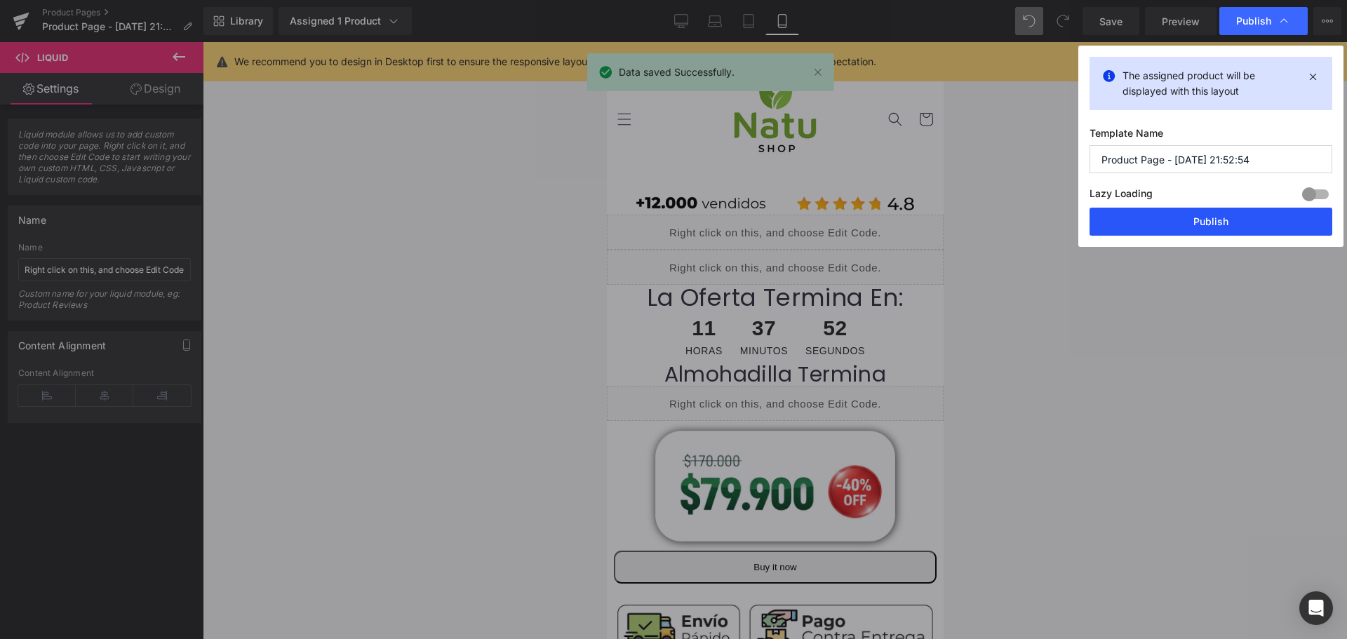
click at [1208, 220] on button "Publish" at bounding box center [1210, 222] width 243 height 28
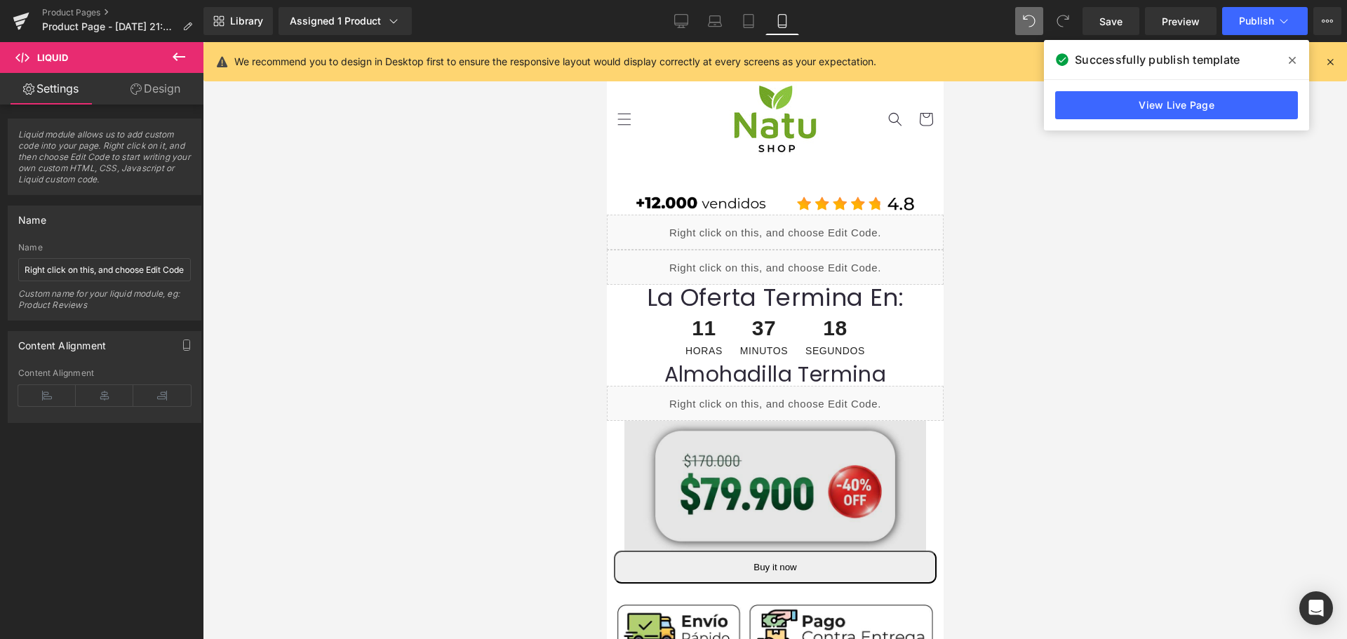
drag, startPoint x: 790, startPoint y: 399, endPoint x: 809, endPoint y: 422, distance: 29.4
click at [790, 399] on div "Liquid" at bounding box center [774, 403] width 337 height 35
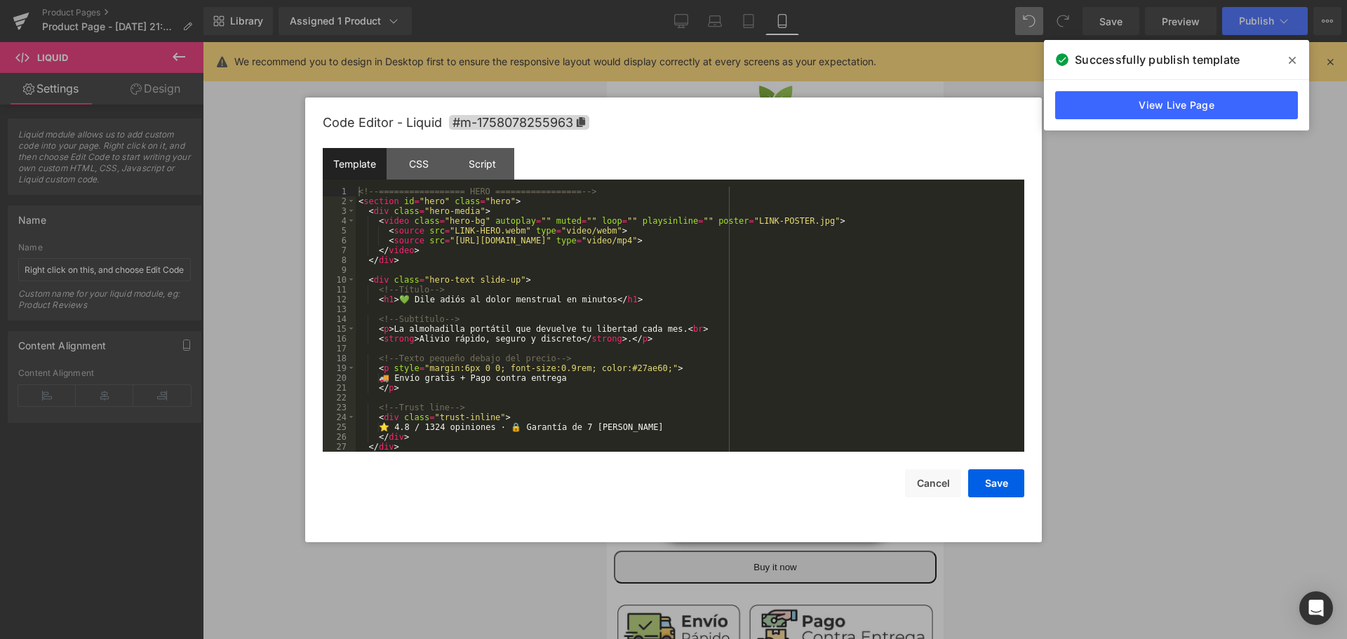
click at [792, 397] on div "Liquid" at bounding box center [774, 403] width 337 height 35
drag, startPoint x: 658, startPoint y: 307, endPoint x: 471, endPoint y: 309, distance: 186.6
click at [471, 309] on div "<!-- ================= HERO ================= --> < section id = "hero" class =…" at bounding box center [687, 329] width 663 height 285
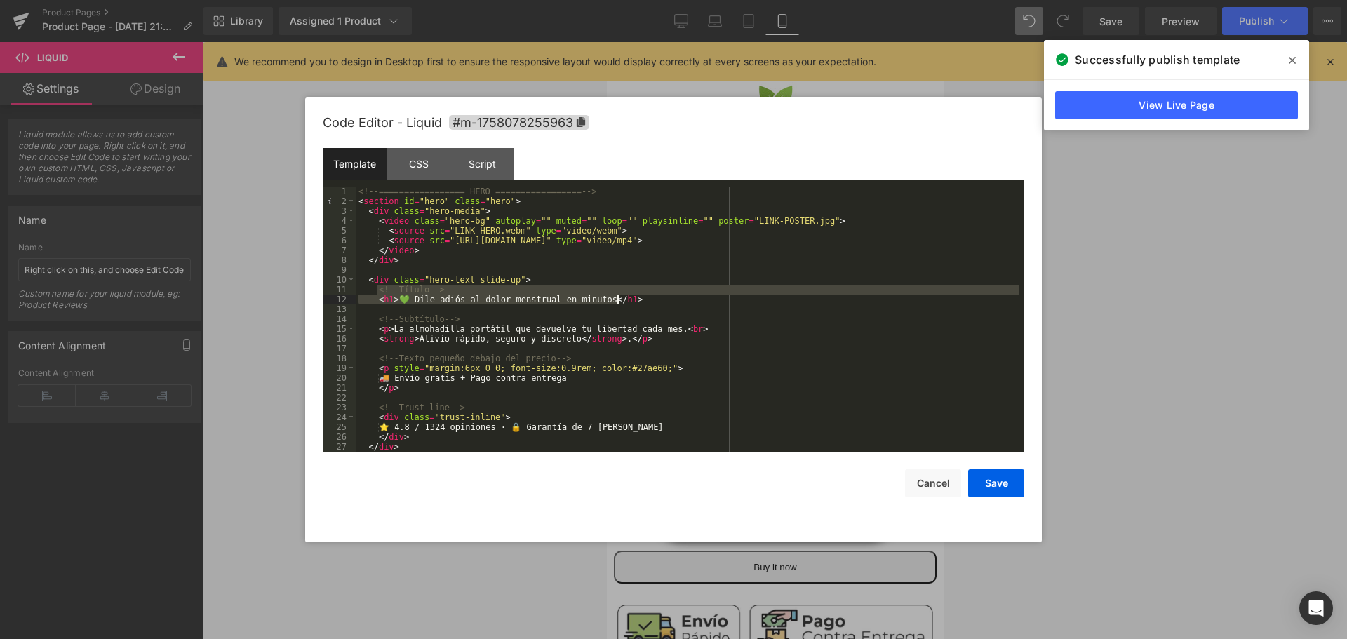
drag, startPoint x: 377, startPoint y: 290, endPoint x: 637, endPoint y: 298, distance: 260.4
click at [637, 298] on div "<!-- ================= HERO ================= --> < section id = "hero" class =…" at bounding box center [687, 329] width 663 height 285
click at [633, 300] on div "<!-- ================= HERO ================= --> < section id = "hero" class =…" at bounding box center [687, 319] width 663 height 265
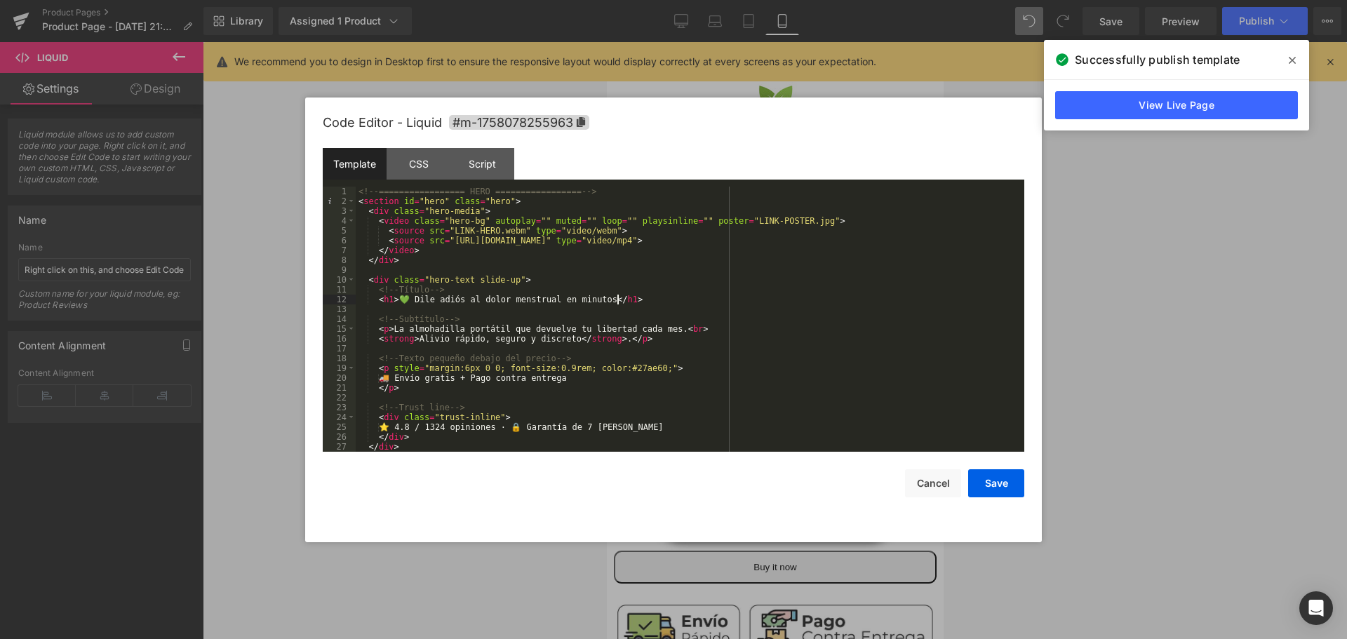
click at [634, 301] on div "<!-- ================= HERO ================= --> < section id = "hero" class =…" at bounding box center [687, 329] width 663 height 285
drag, startPoint x: 626, startPoint y: 300, endPoint x: 375, endPoint y: 299, distance: 251.1
click at [375, 299] on div "<!-- ================= HERO ================= --> < section id = "hero" class =…" at bounding box center [687, 329] width 663 height 285
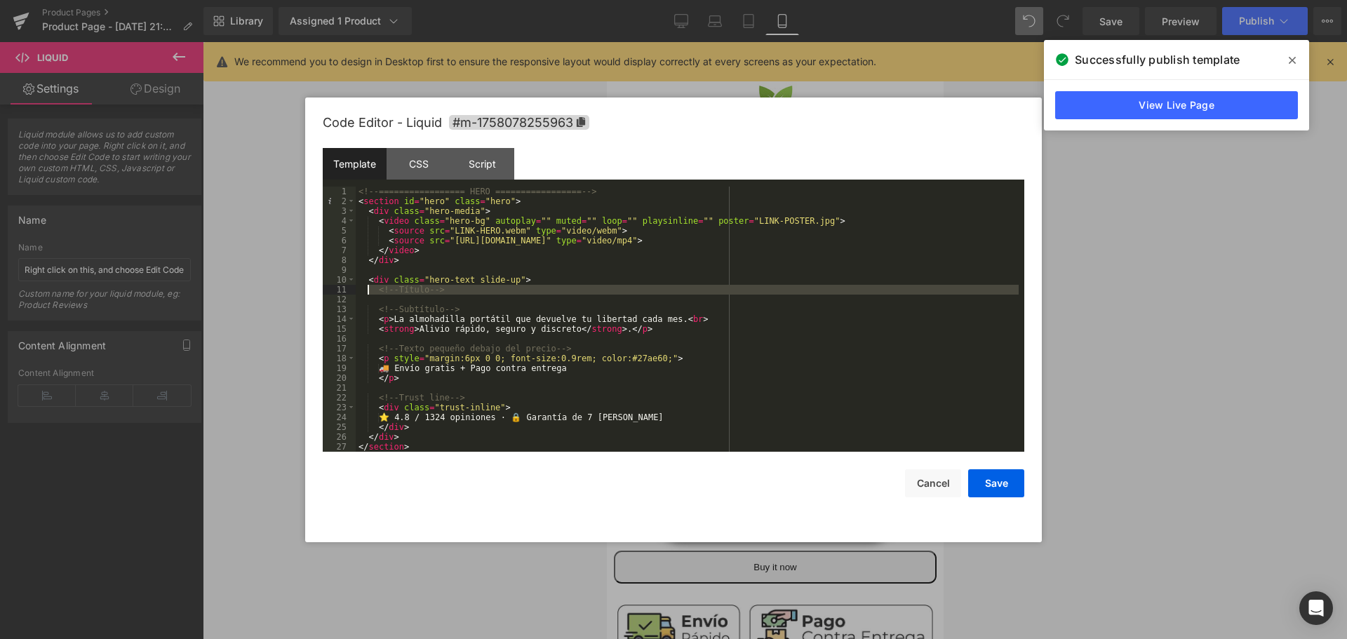
drag, startPoint x: 441, startPoint y: 297, endPoint x: 366, endPoint y: 290, distance: 74.7
click at [366, 290] on div "<!-- ================= HERO ================= --> < section id = "hero" class =…" at bounding box center [687, 329] width 663 height 285
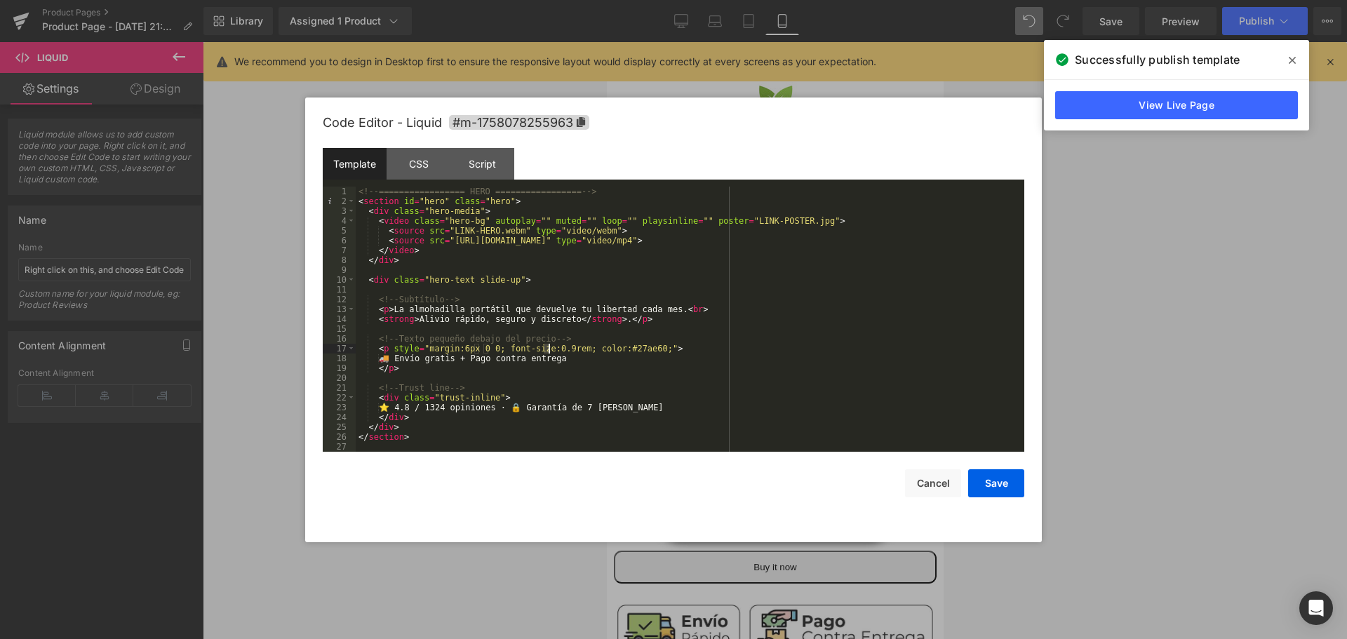
click at [548, 349] on div "<!-- ================= HERO ================= --> < section id = "hero" class =…" at bounding box center [687, 329] width 663 height 285
click at [430, 163] on div "CSS" at bounding box center [419, 164] width 64 height 32
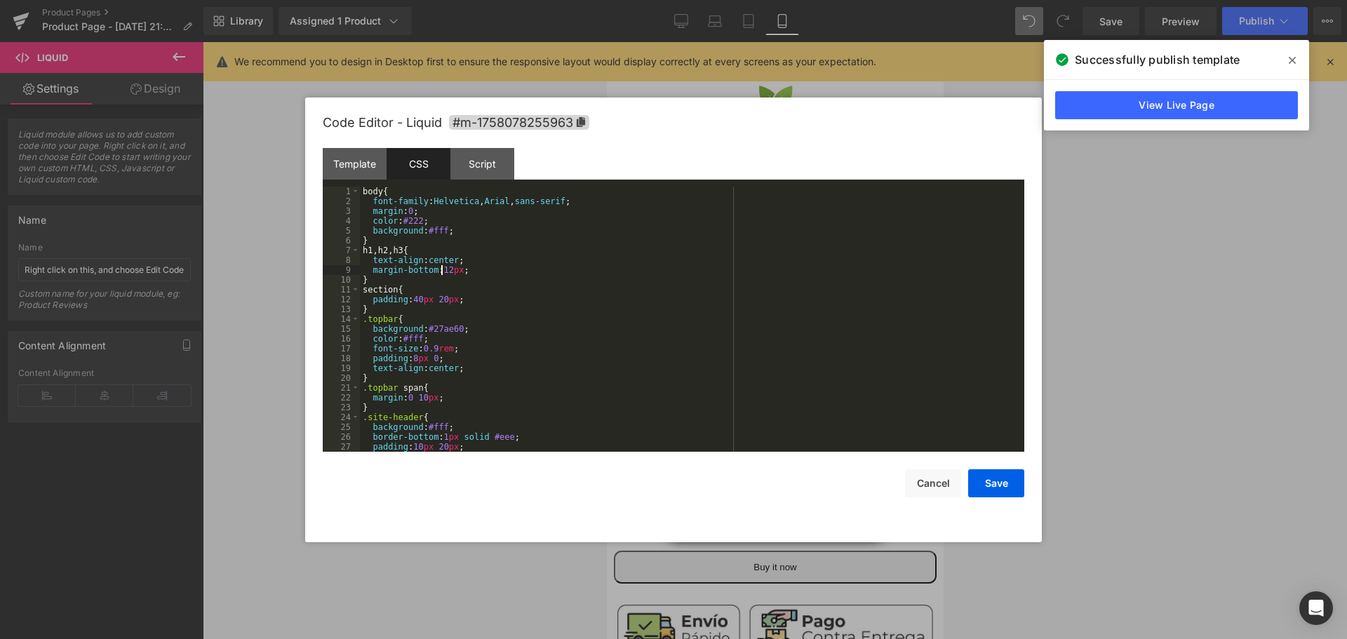
click at [442, 272] on div "body { font-family : Helvetica , Arial , sans-serif ; margin : 0 ; color : #222…" at bounding box center [689, 329] width 659 height 285
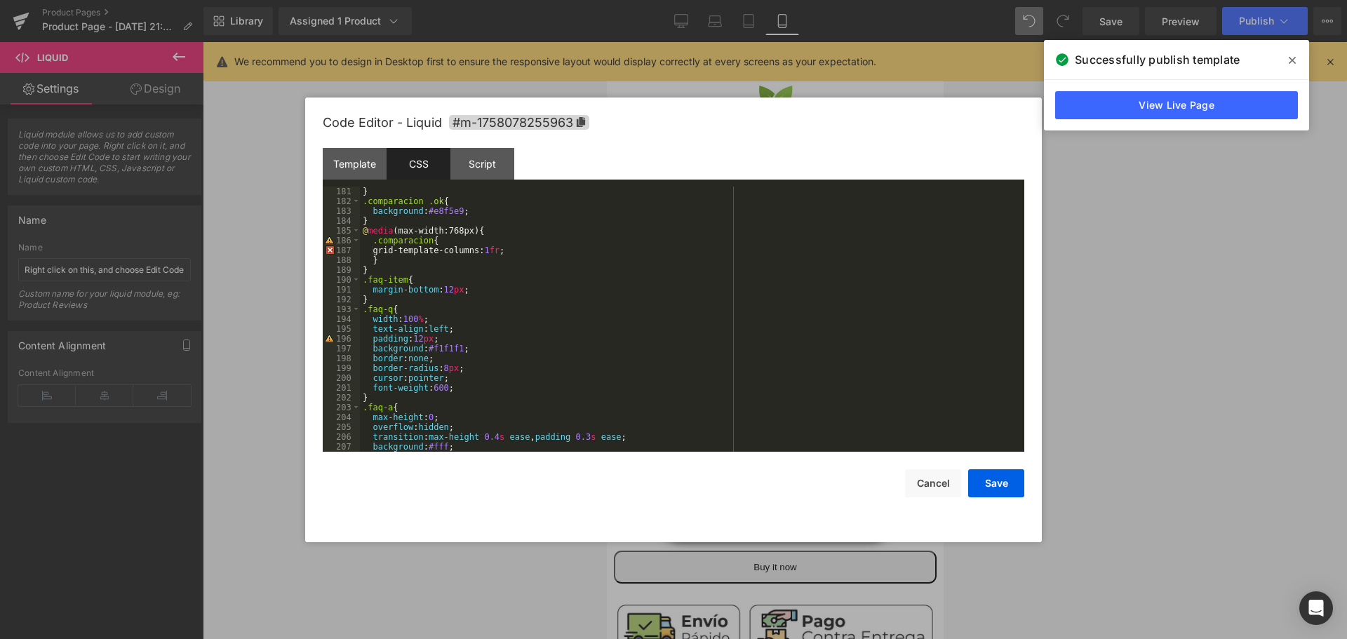
scroll to position [1810, 0]
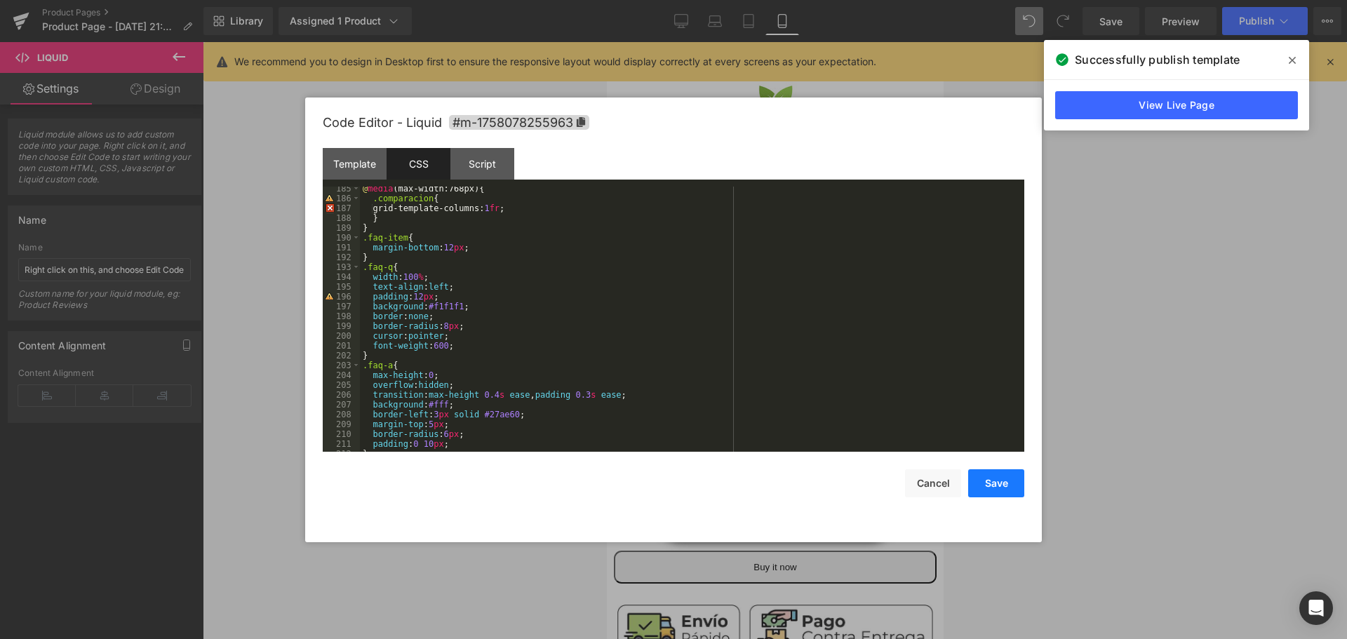
click at [983, 488] on button "Save" at bounding box center [996, 483] width 56 height 28
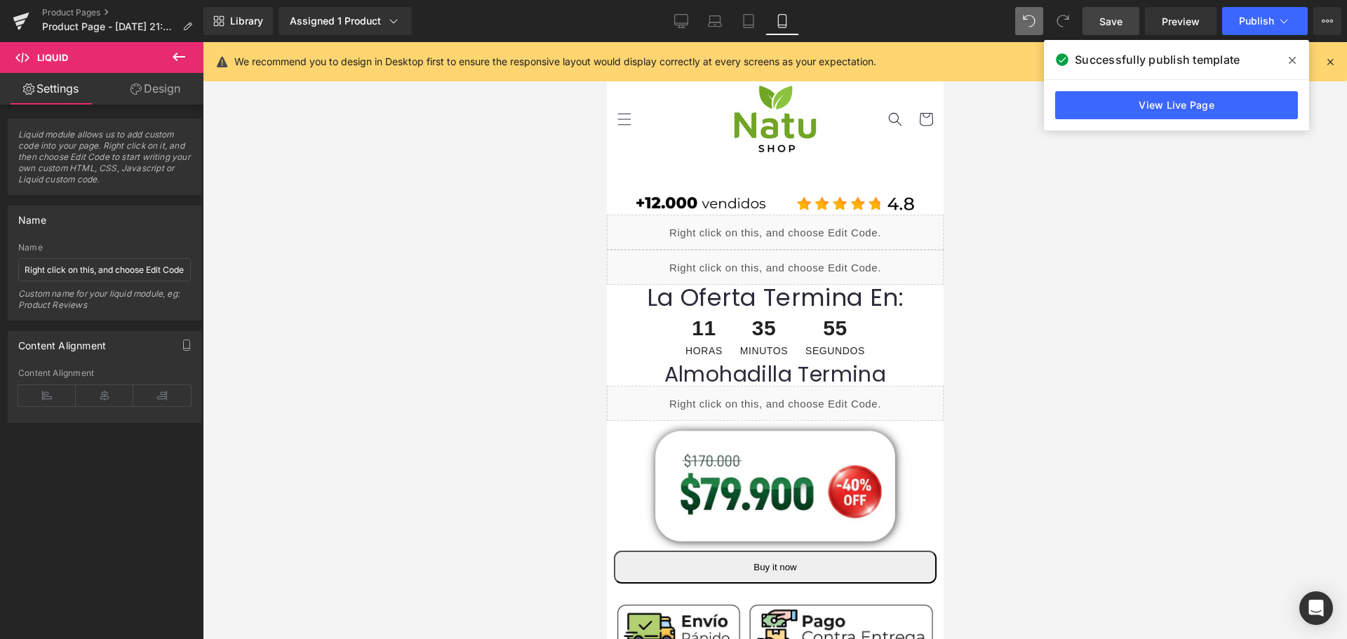
click at [1127, 22] on link "Save" at bounding box center [1110, 21] width 57 height 28
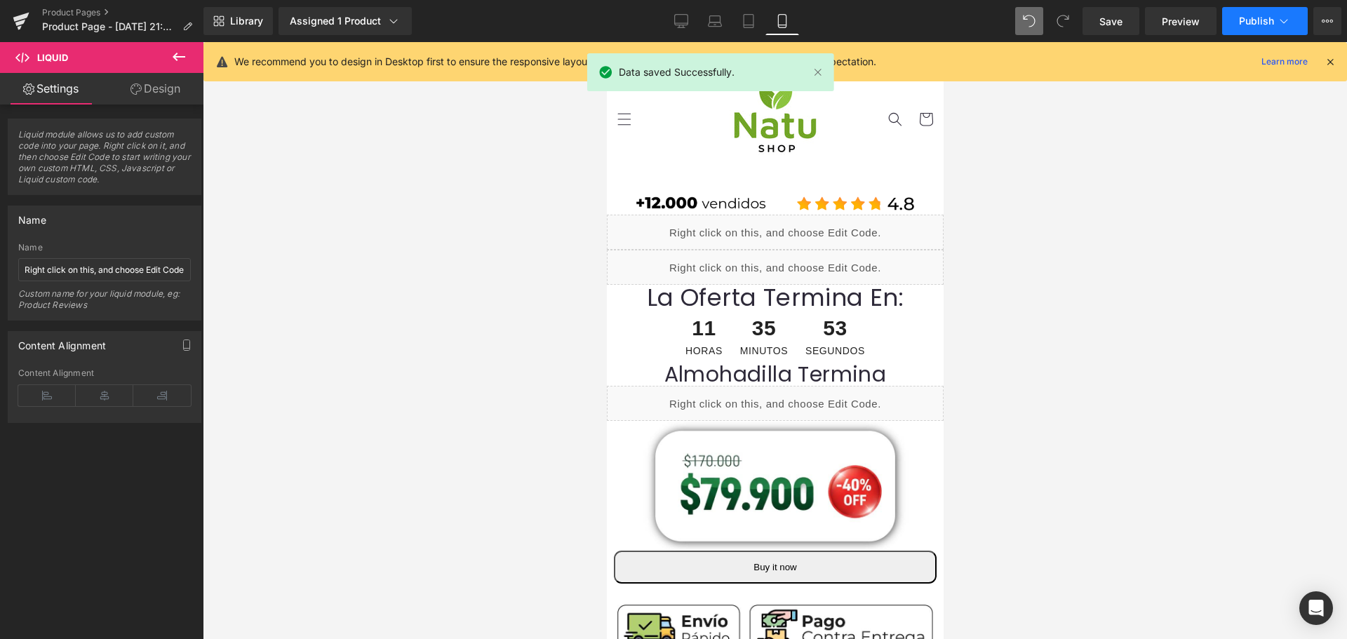
click at [1258, 22] on span "Publish" at bounding box center [1256, 20] width 35 height 11
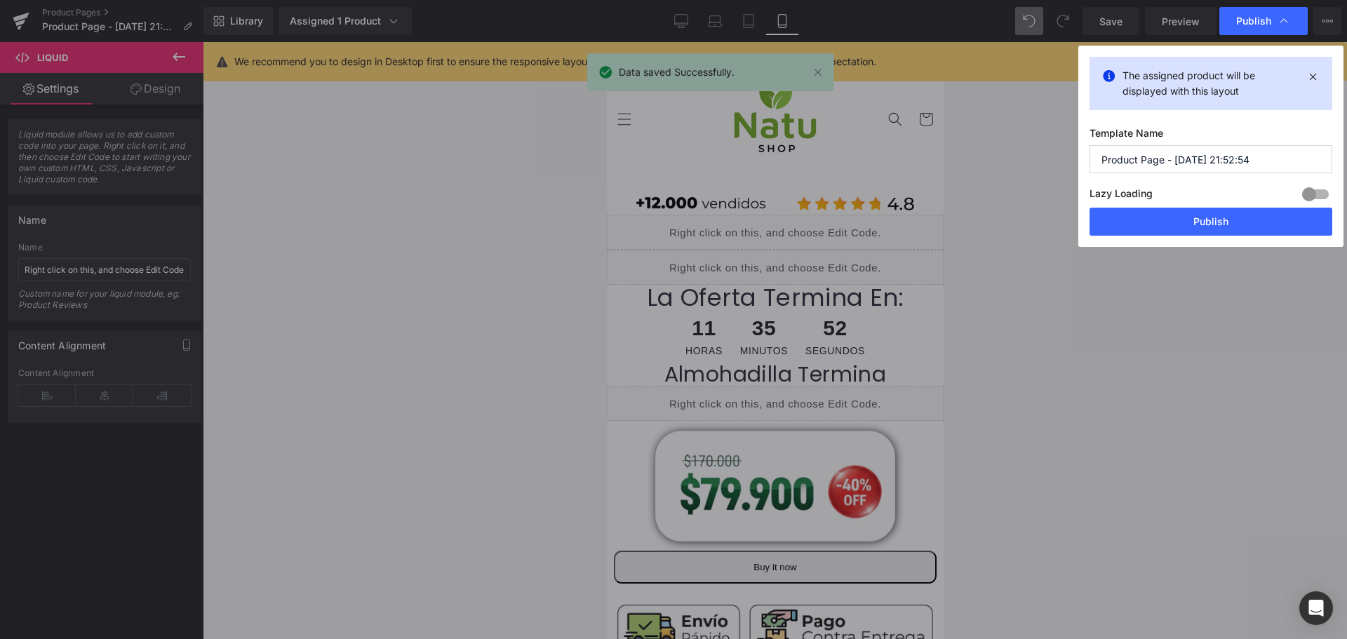
click at [1142, 239] on div "The assigned product will be displayed with this layout Template Name Product P…" at bounding box center [1210, 146] width 265 height 201
click at [1146, 223] on button "Publish" at bounding box center [1210, 222] width 243 height 28
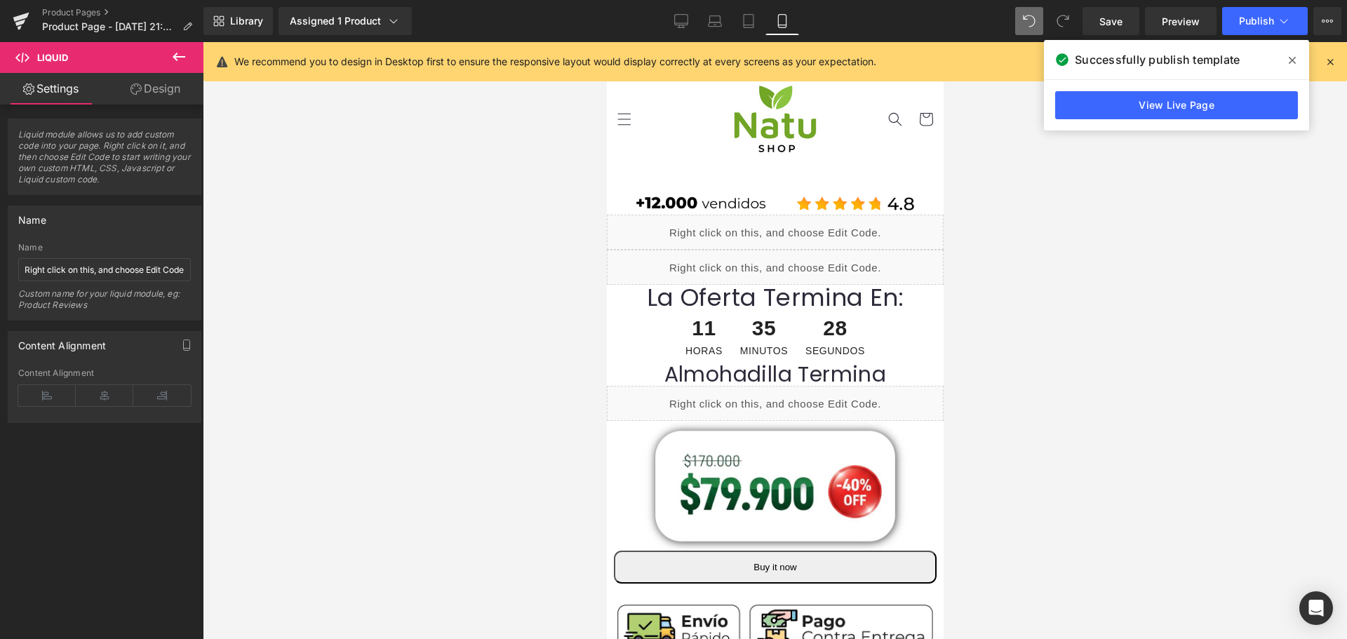
scroll to position [70, 0]
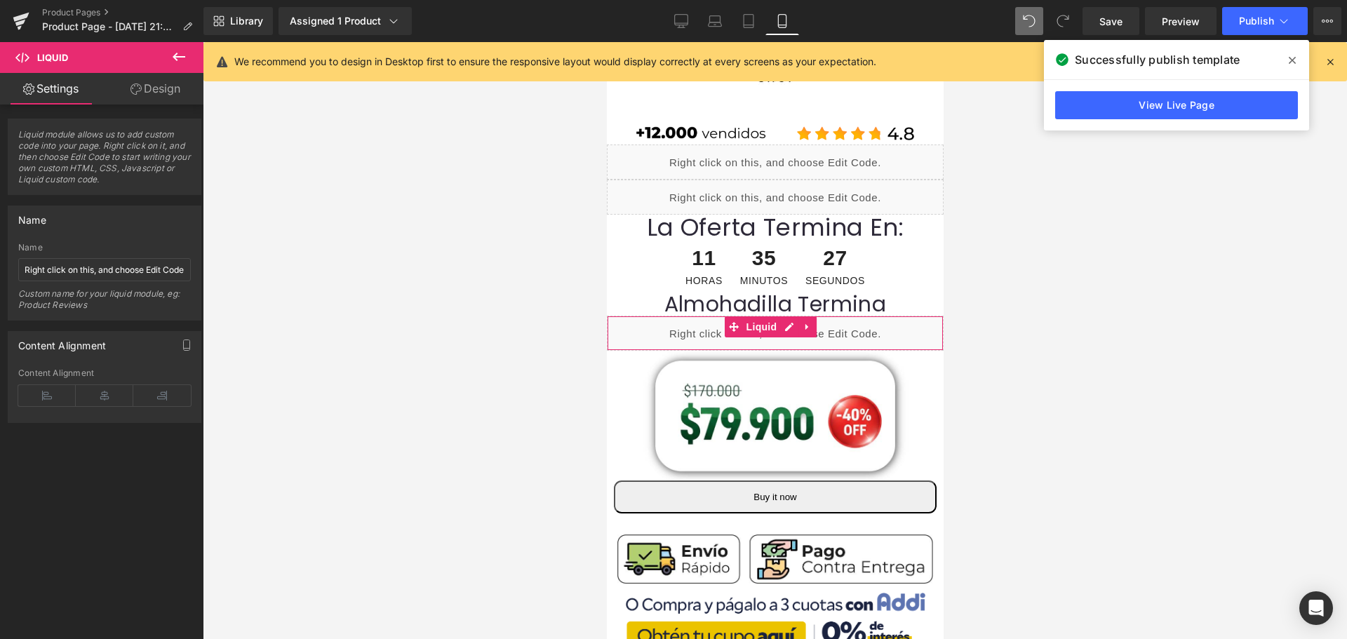
click at [806, 337] on div "Liquid" at bounding box center [774, 333] width 337 height 35
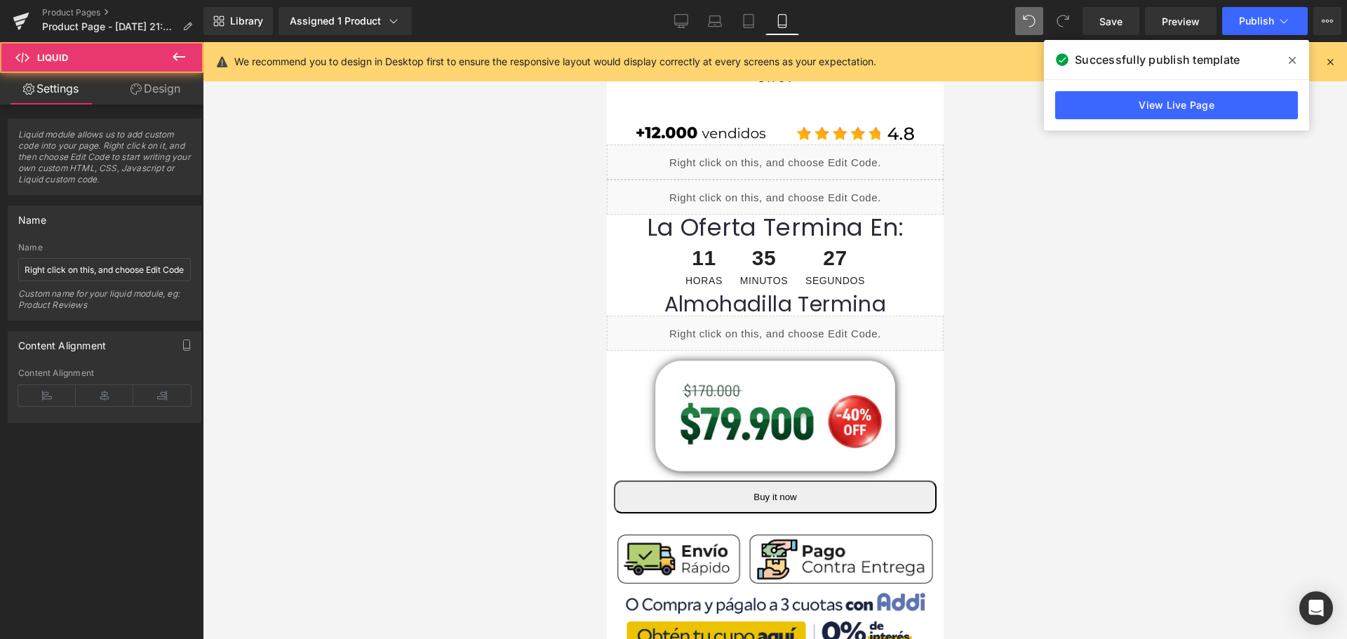
click at [789, 321] on div "Liquid" at bounding box center [774, 333] width 337 height 35
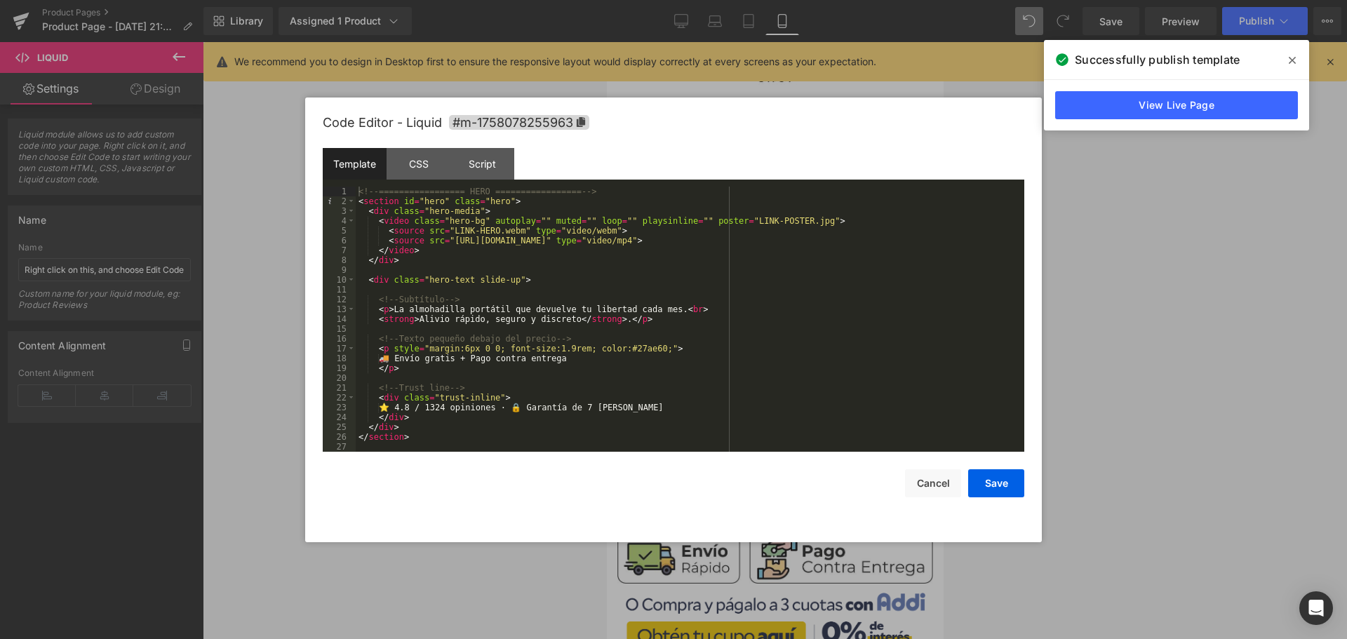
scroll to position [20, 0]
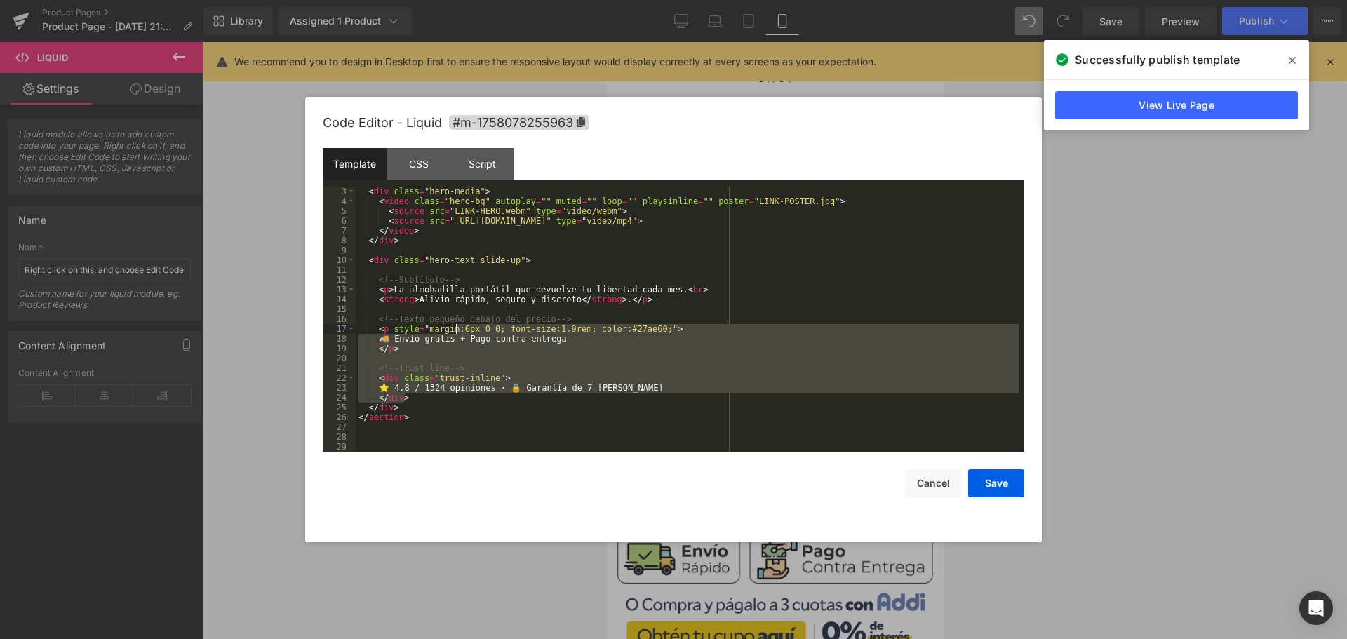
drag, startPoint x: 628, startPoint y: 396, endPoint x: 455, endPoint y: 324, distance: 187.1
click at [455, 324] on div "< div class = "hero-media" > < video class = "hero-bg" autoplay = "" muted = ""…" at bounding box center [687, 329] width 663 height 285
click at [387, 308] on div "< div class = "hero-media" > < video class = "hero-bg" autoplay = "" muted = ""…" at bounding box center [687, 329] width 663 height 285
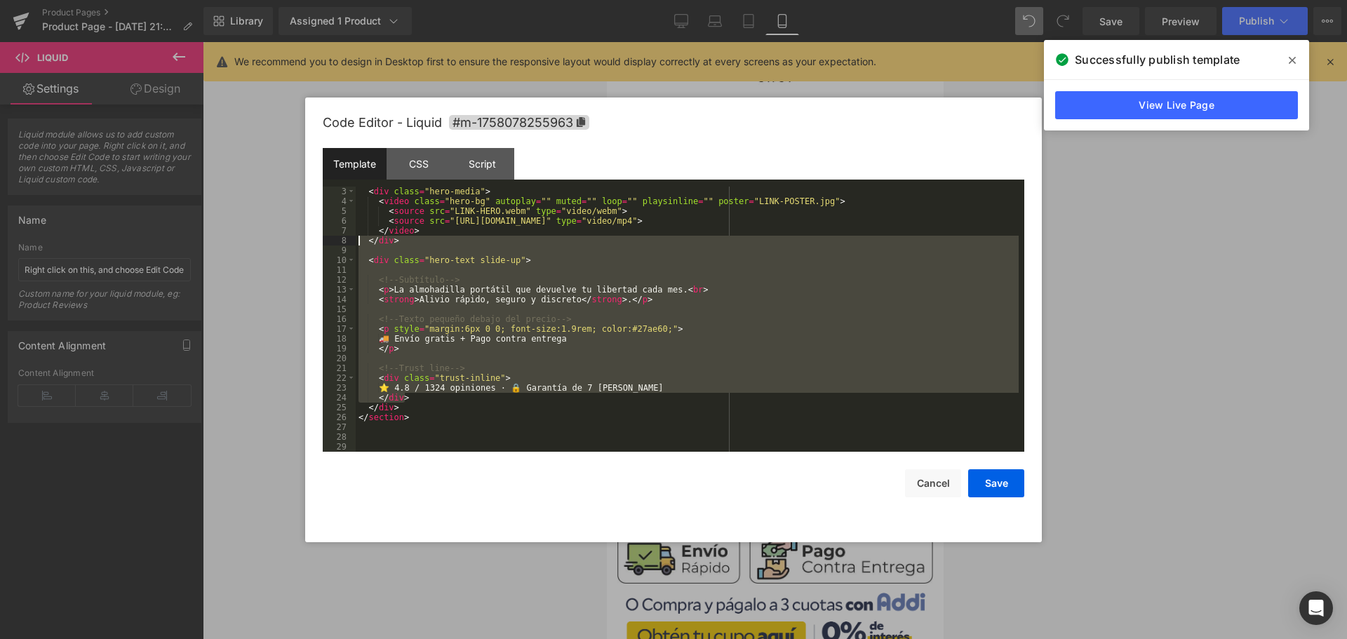
drag, startPoint x: 618, startPoint y: 396, endPoint x: 347, endPoint y: 239, distance: 313.1
click at [347, 239] on pre "3 4 5 6 7 8 9 10 11 12 13 14 15 16 17 18 19 20 21 22 23 24 25 26 27 28 29 < div…" at bounding box center [674, 319] width 702 height 265
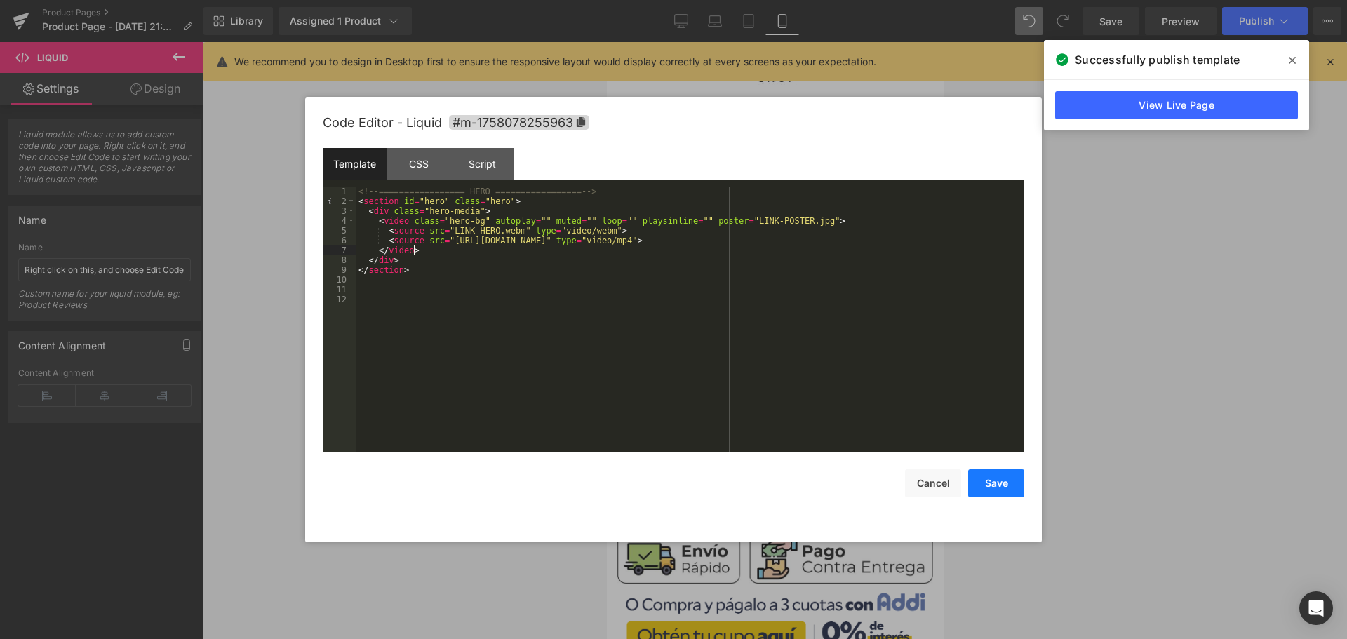
click at [988, 488] on button "Save" at bounding box center [996, 483] width 56 height 28
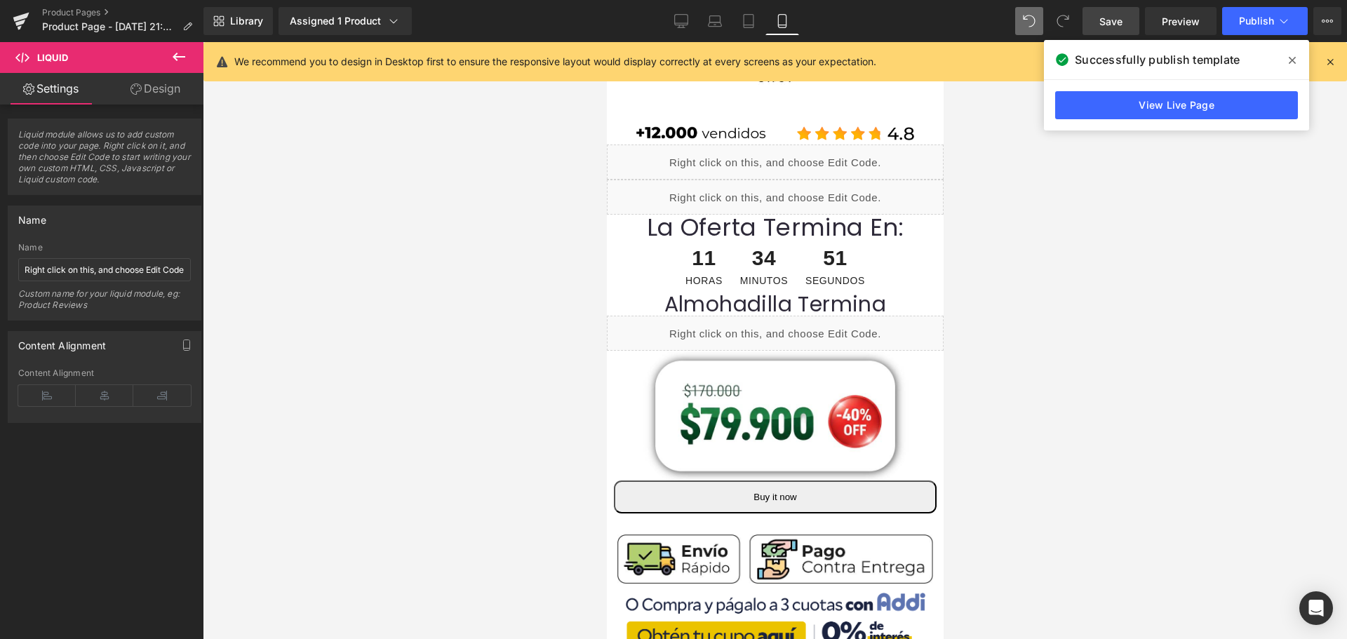
click at [1117, 29] on link "Save" at bounding box center [1110, 21] width 57 height 28
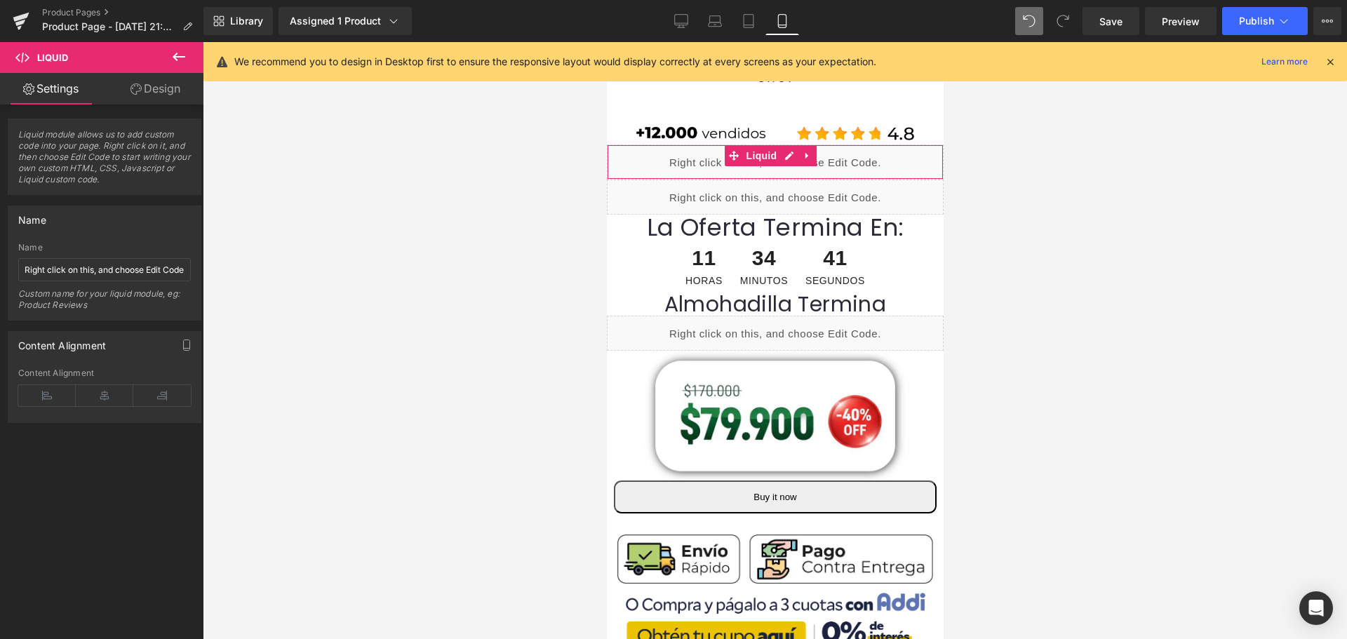
click at [794, 159] on div "Liquid" at bounding box center [774, 162] width 337 height 35
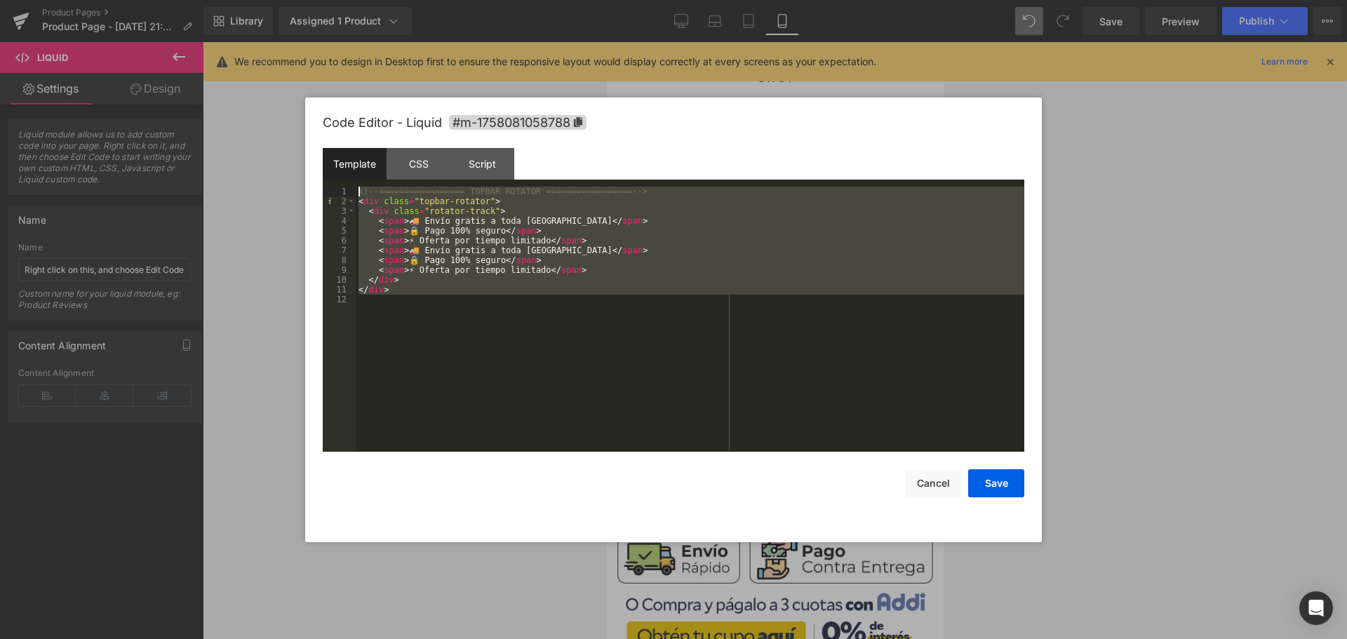
drag, startPoint x: 380, startPoint y: 347, endPoint x: 328, endPoint y: 144, distance: 209.3
click at [328, 144] on div "Code Editor - Liquid #m-1758081058788 Template CSS Script Data 1 2 3 4 5 6 7 8 …" at bounding box center [674, 320] width 702 height 445
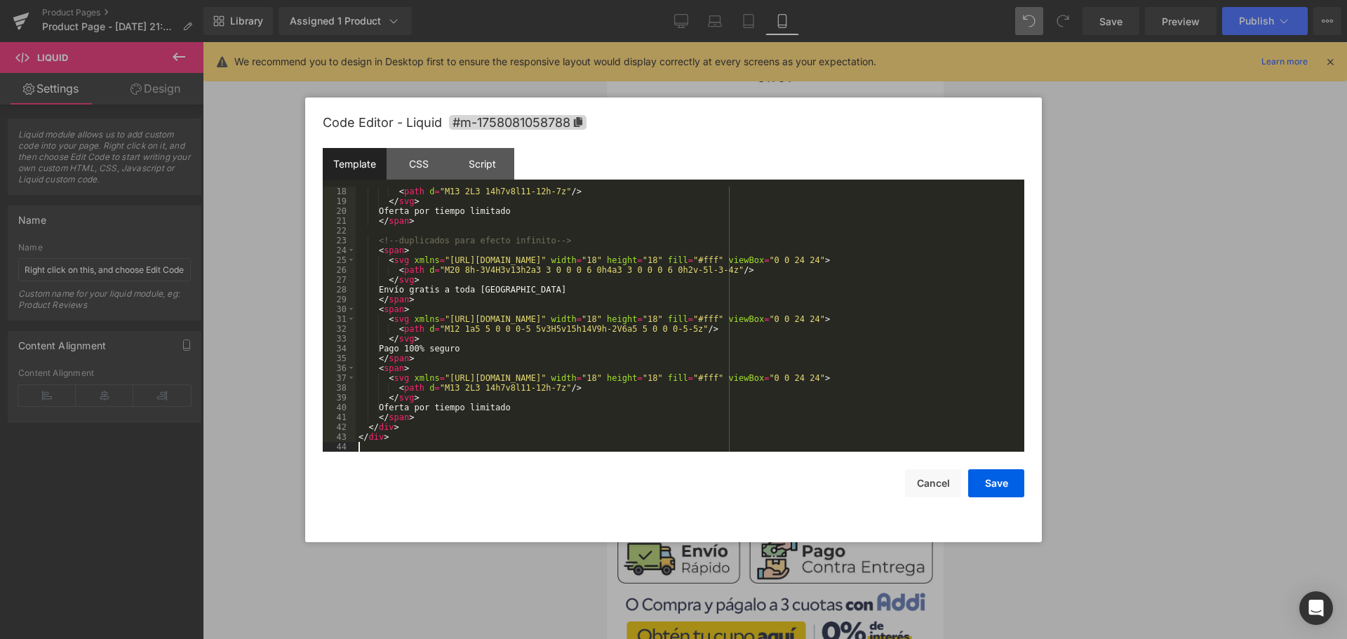
scroll to position [177, 0]
click at [420, 158] on div "CSS" at bounding box center [419, 164] width 64 height 32
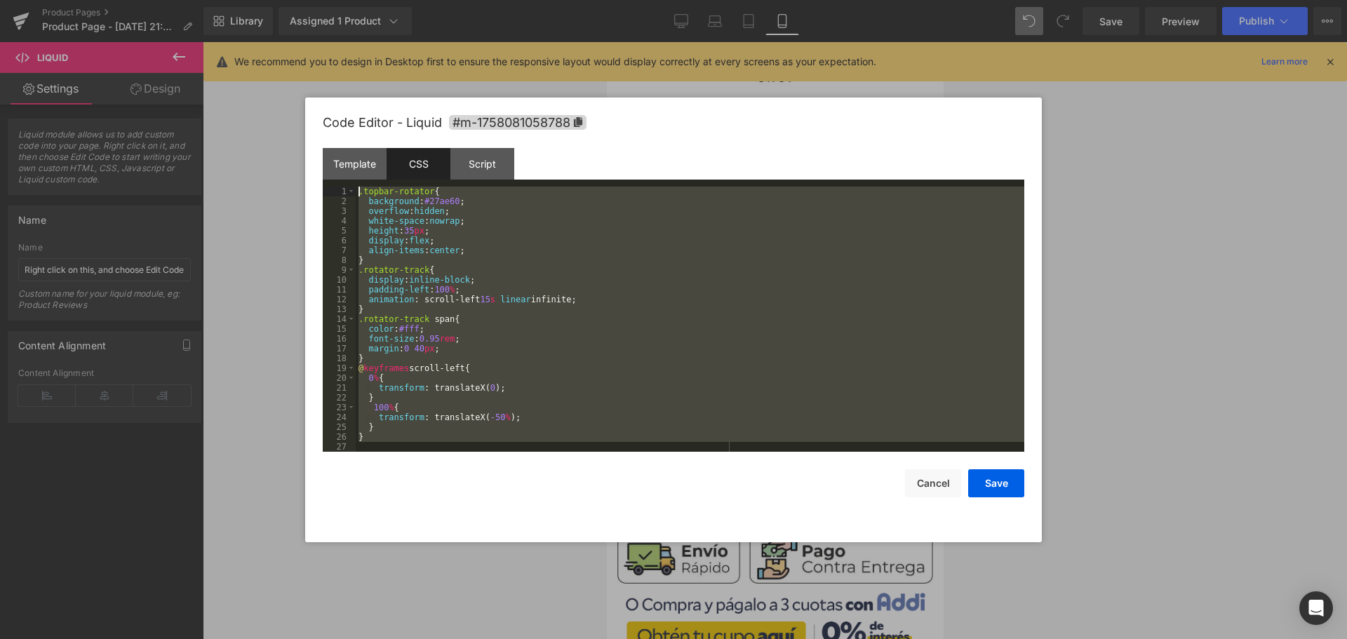
drag, startPoint x: 391, startPoint y: 446, endPoint x: 242, endPoint y: 131, distance: 348.6
click at [242, 131] on body "Liquid You are previewing how the will restyle your page. You can not edit Elem…" at bounding box center [673, 319] width 1347 height 639
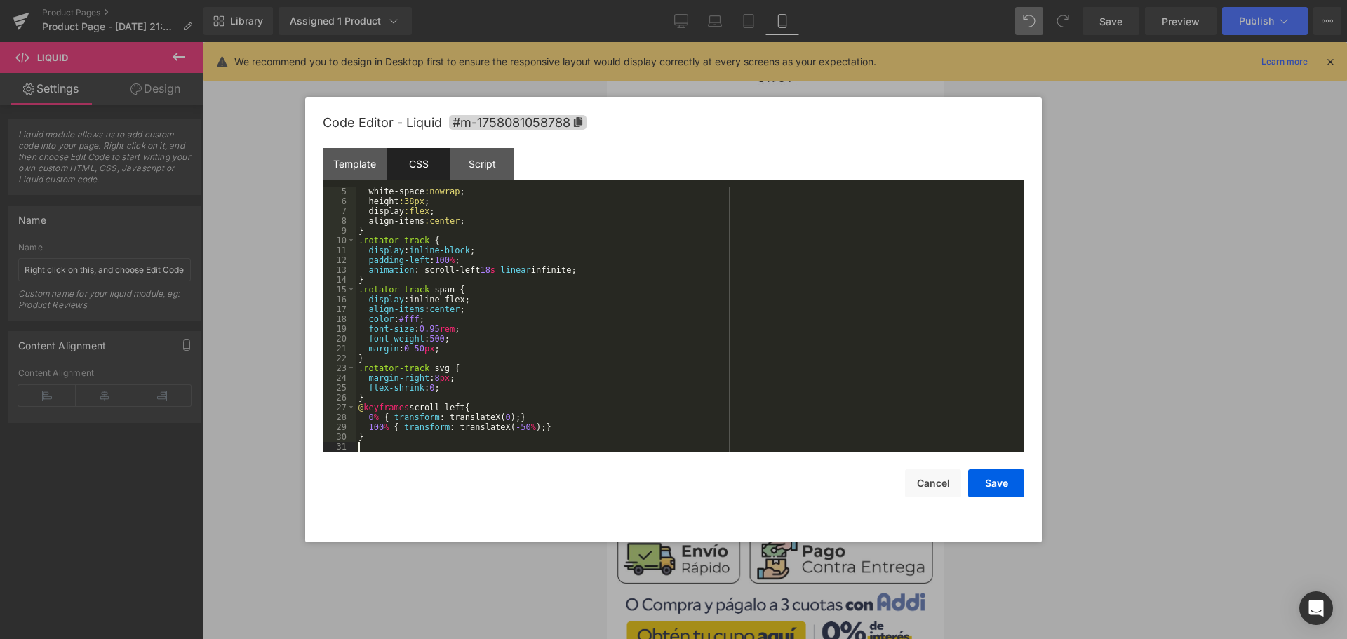
scroll to position [39, 0]
click at [993, 478] on button "Save" at bounding box center [996, 483] width 56 height 28
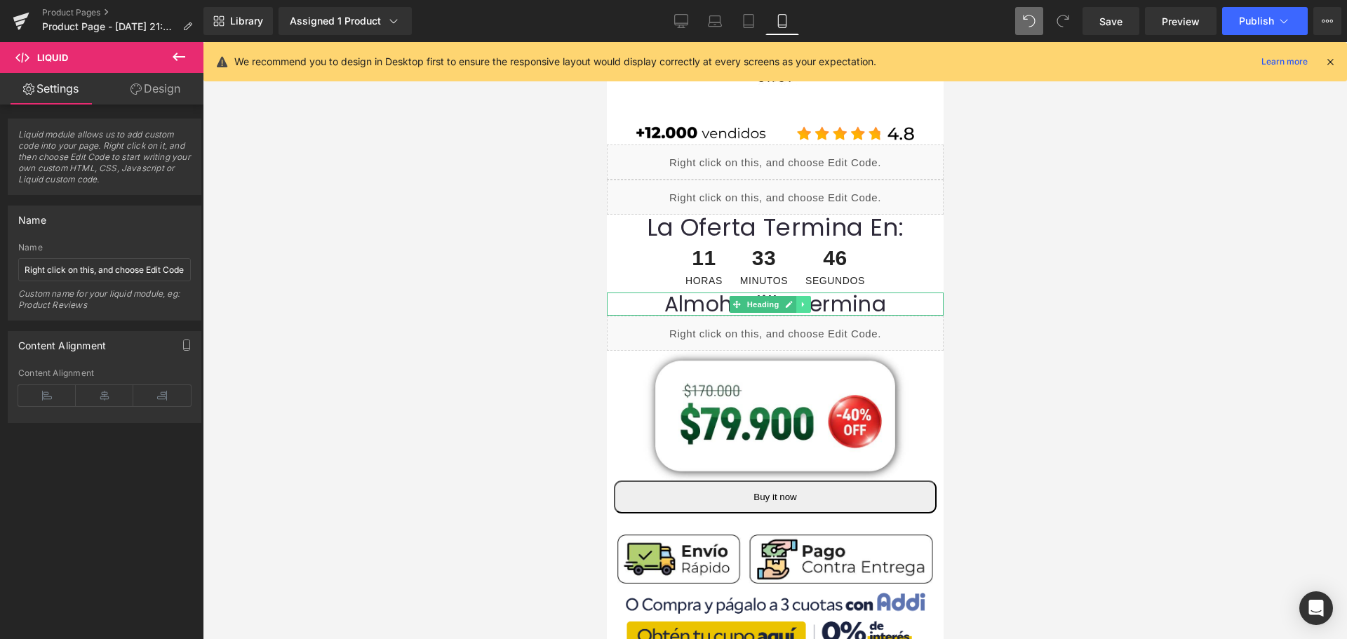
click at [805, 305] on icon at bounding box center [803, 304] width 8 height 8
click at [793, 307] on icon at bounding box center [795, 304] width 8 height 8
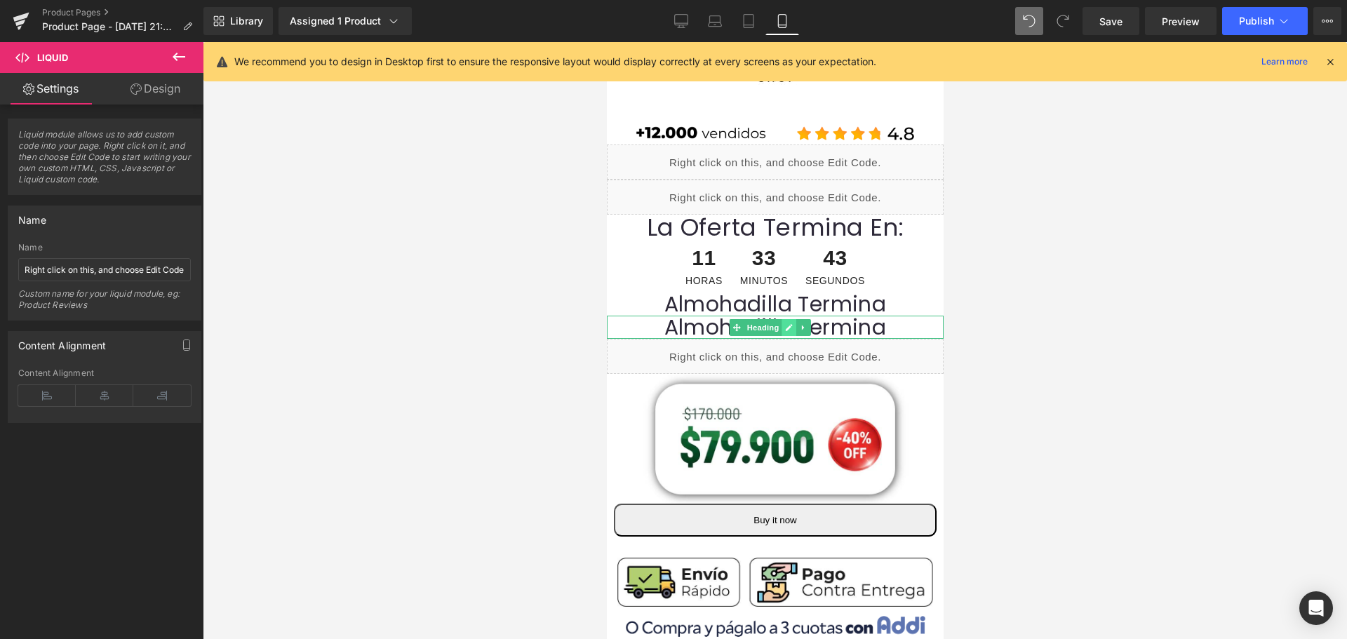
click at [788, 326] on icon at bounding box center [788, 327] width 7 height 7
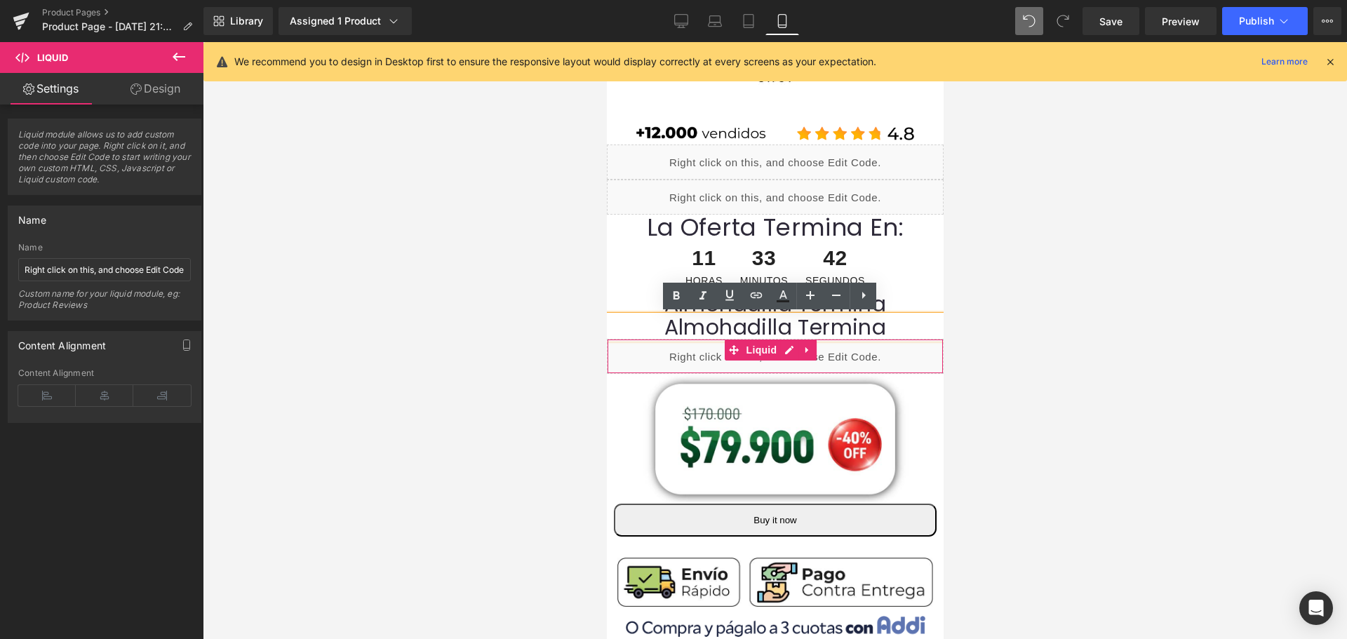
click at [885, 330] on h1 "Almohadilla Termina" at bounding box center [774, 327] width 337 height 23
click at [667, 326] on h1 "Almohadilla Termina" at bounding box center [774, 327] width 337 height 23
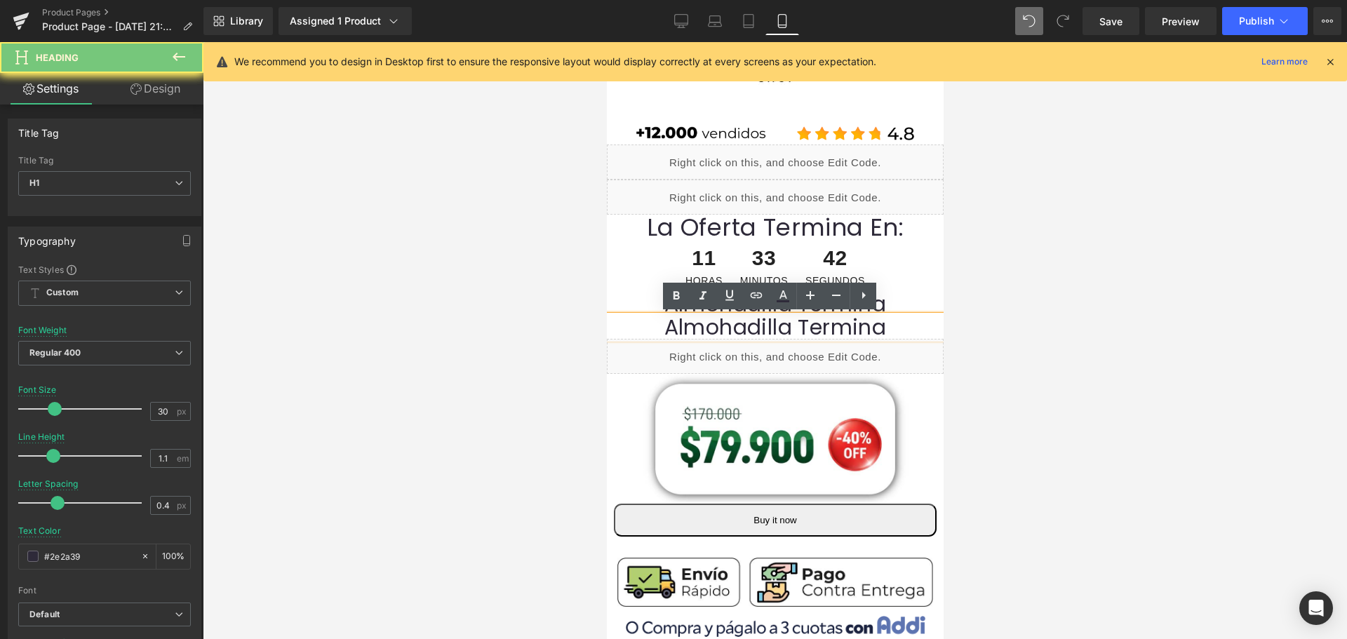
drag, startPoint x: 668, startPoint y: 330, endPoint x: 930, endPoint y: 328, distance: 262.4
click at [930, 328] on html "Ir directamente al contenido ¡Envió Gratis a toda Colombia! Únicos distribuidor…" at bounding box center [774, 270] width 337 height 597
paste div
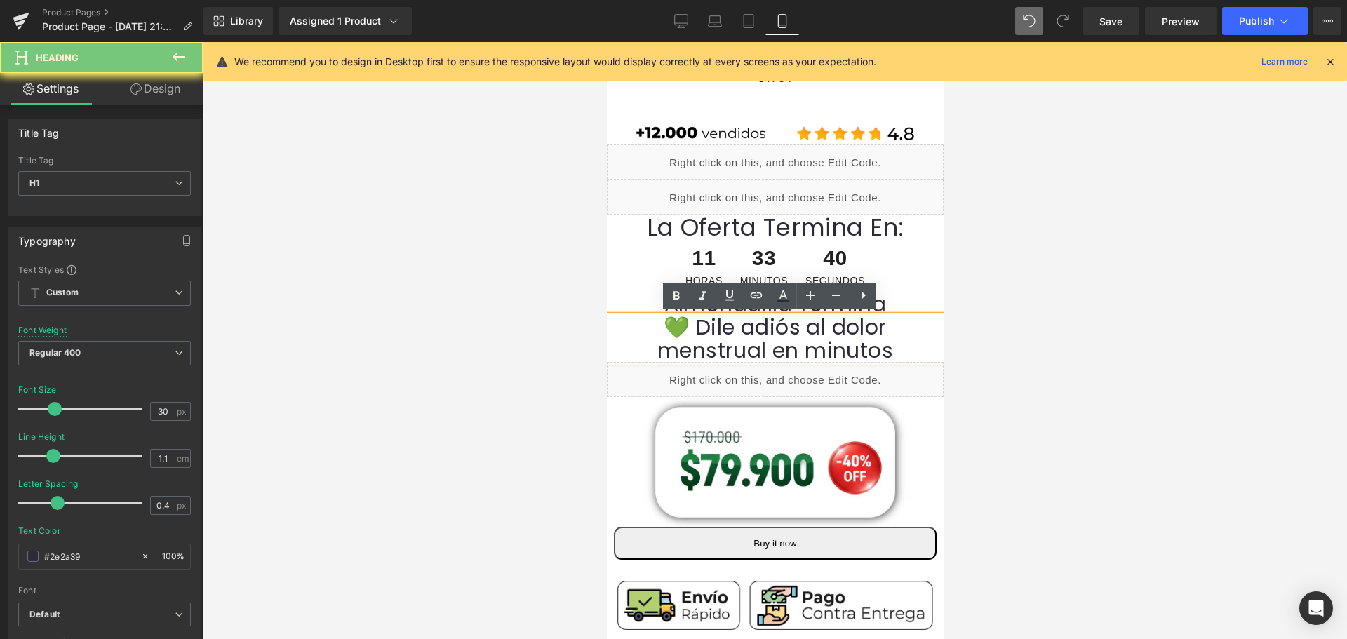
scroll to position [70, 7]
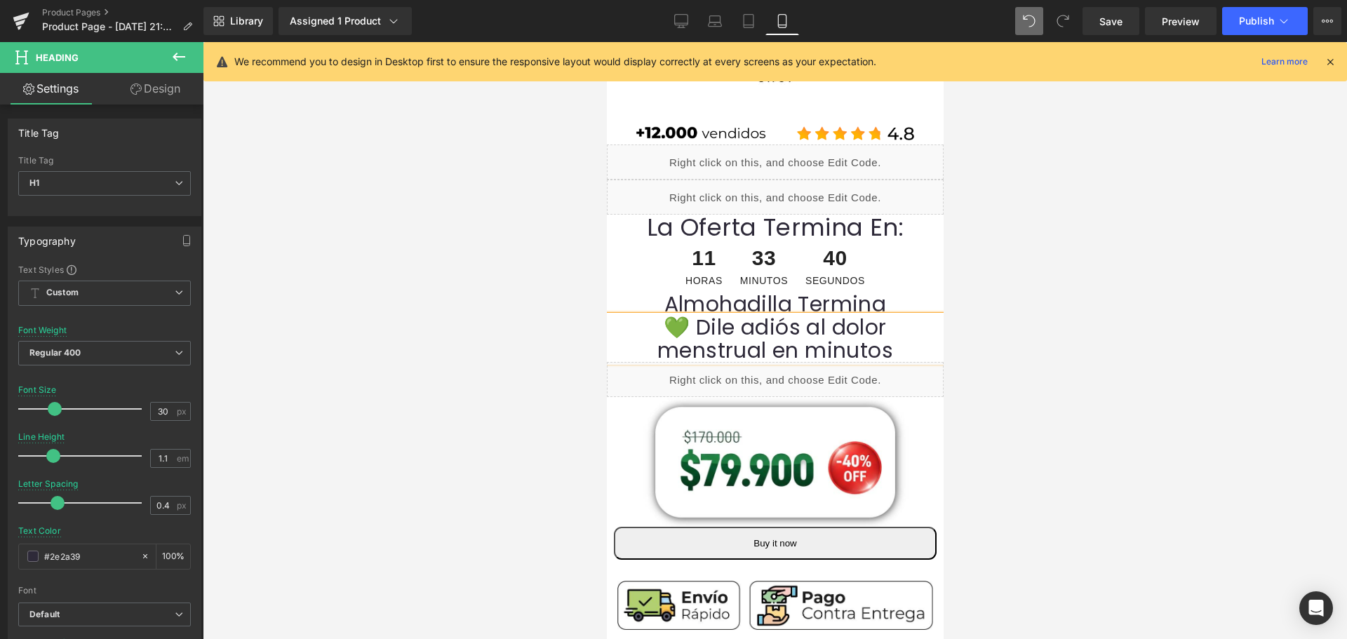
click at [1013, 399] on div at bounding box center [775, 340] width 1144 height 597
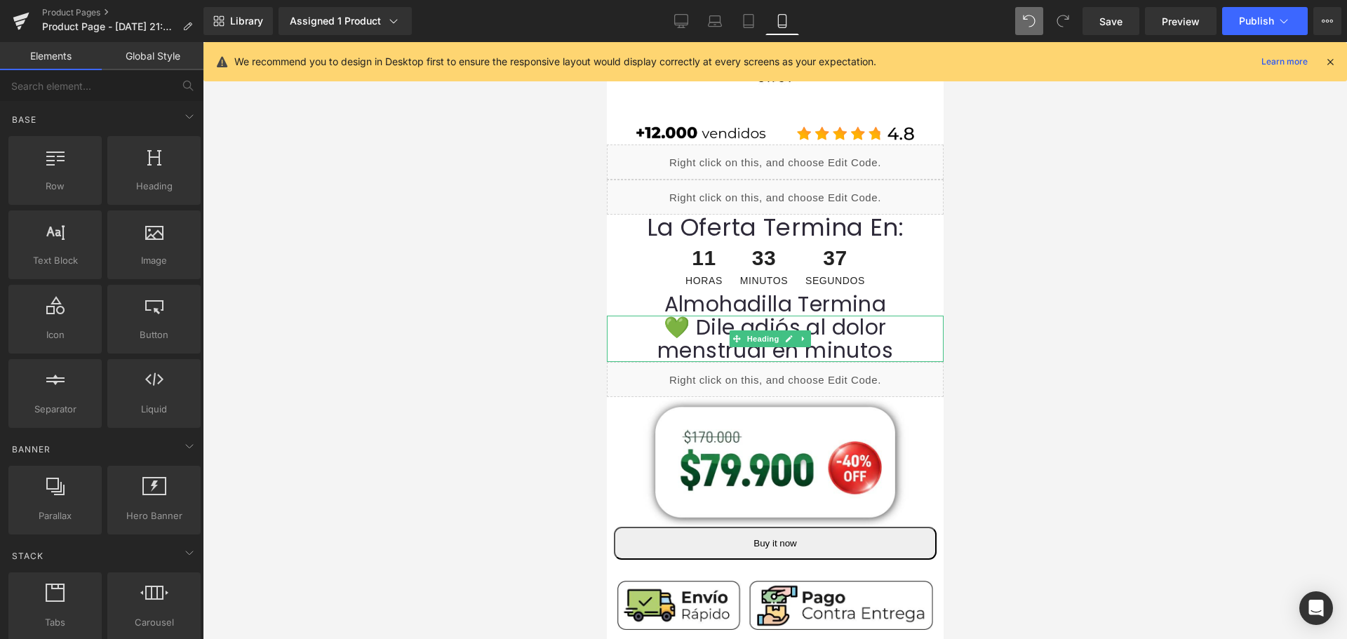
click at [817, 325] on h1 "💚 Dile adiós al dolor menstrual en minutos" at bounding box center [774, 339] width 337 height 46
click at [794, 340] on h1 "💚 Dile adiós al dolor menstrual en minutos" at bounding box center [774, 339] width 337 height 46
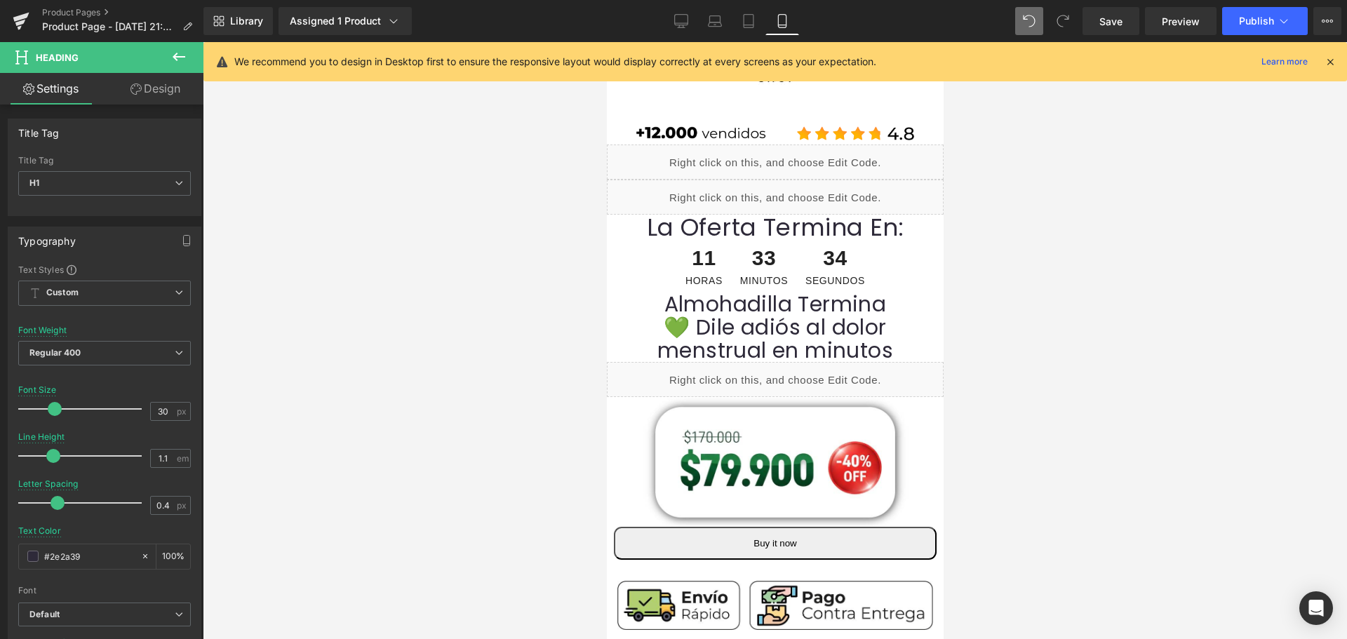
click at [145, 91] on link "Design" at bounding box center [156, 89] width 102 height 32
click at [0, 0] on div "Spacing" at bounding box center [0, 0] width 0 height 0
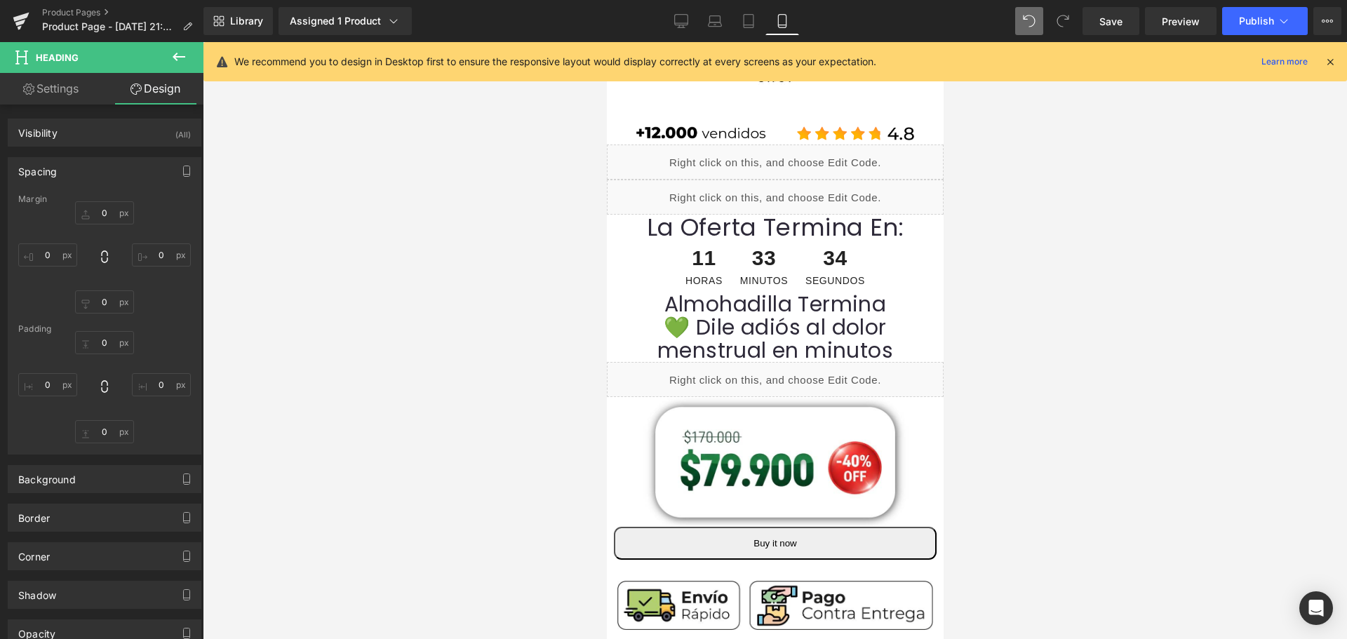
type input "0"
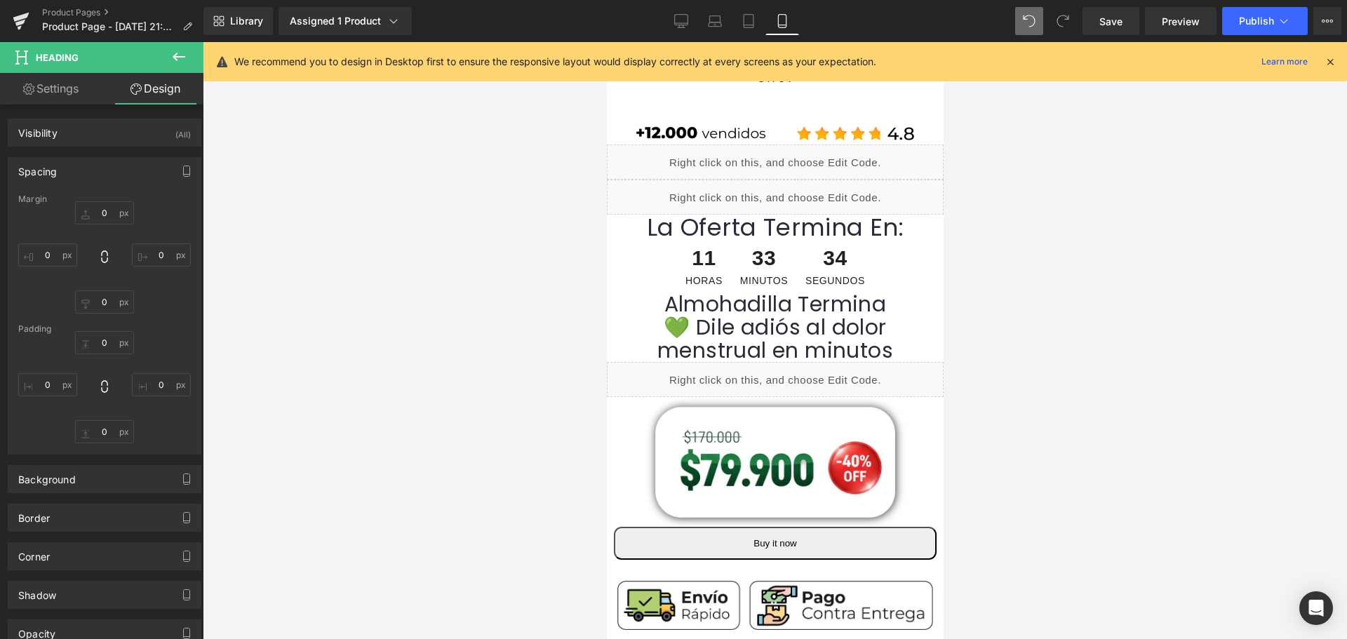
type input "0"
click at [805, 343] on h1 "💚 Dile adiós al dolor menstrual en minutos" at bounding box center [774, 339] width 337 height 46
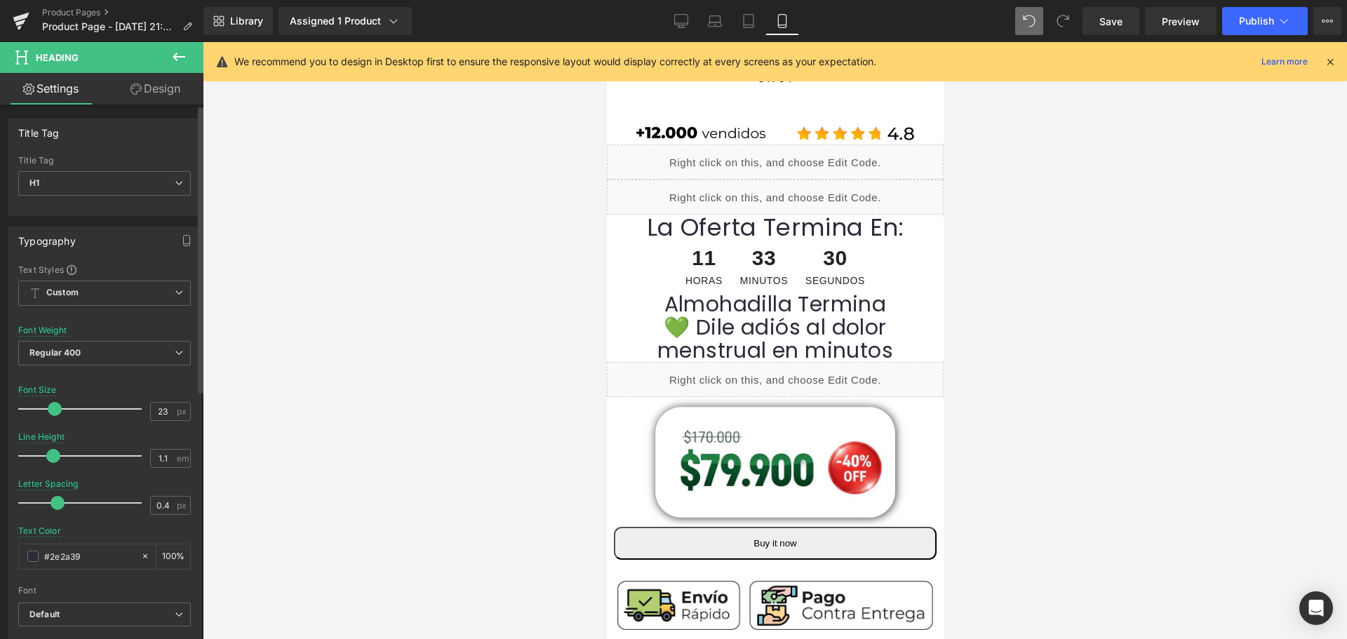
click at [46, 407] on div at bounding box center [83, 409] width 116 height 28
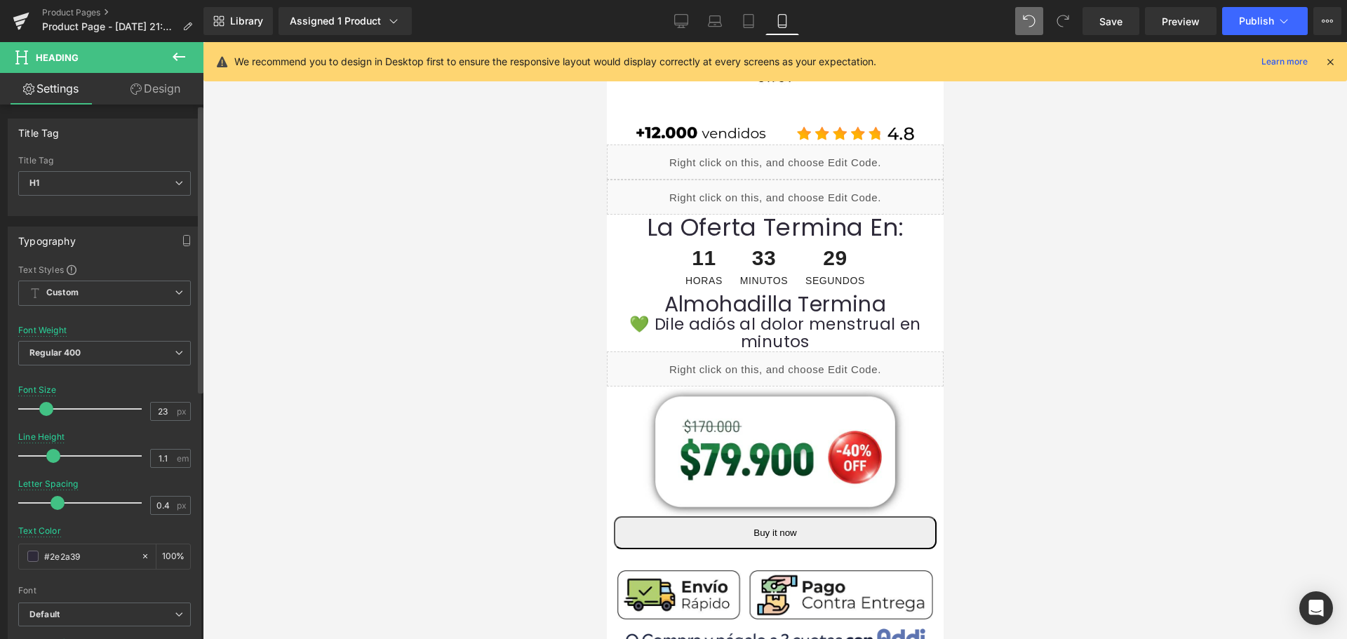
click at [41, 413] on span at bounding box center [46, 409] width 14 height 14
click at [33, 408] on div at bounding box center [83, 409] width 116 height 28
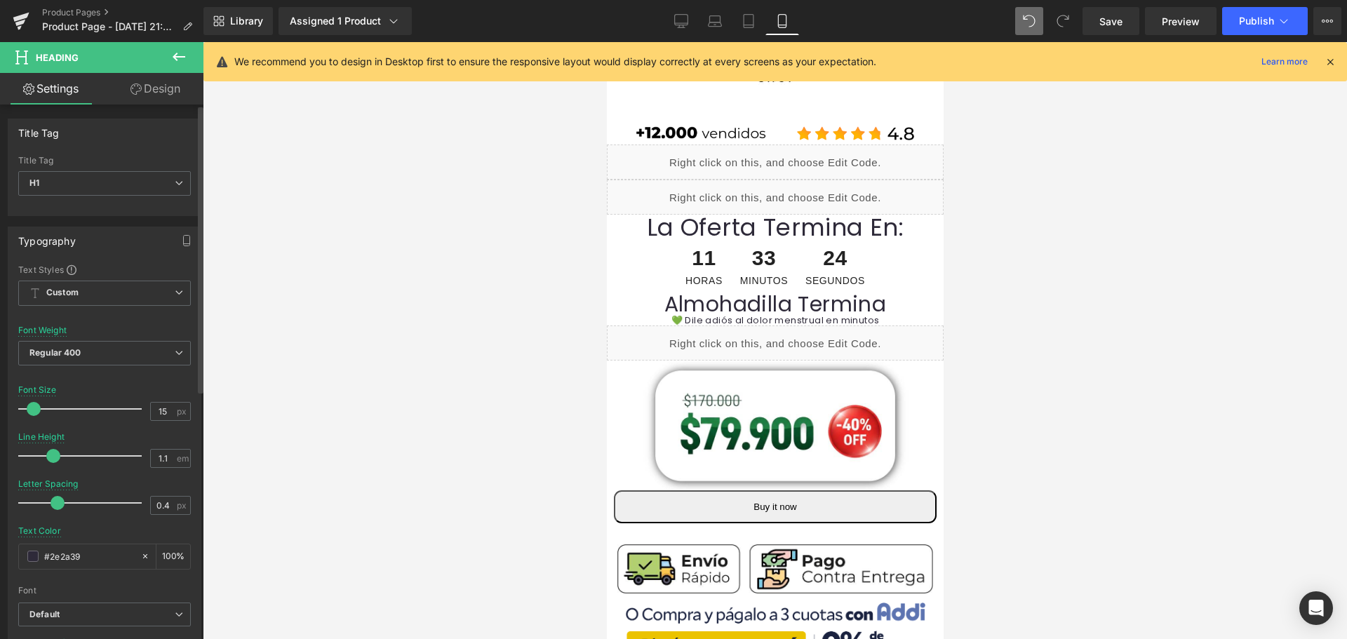
type input "17"
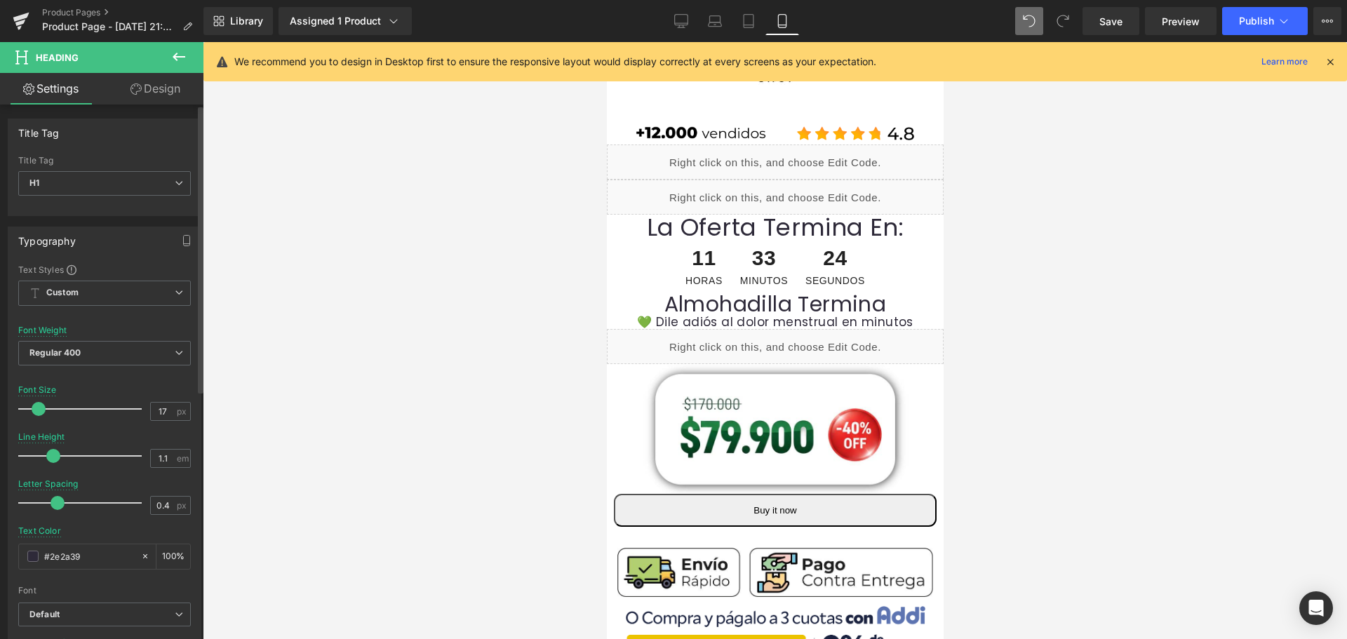
click at [44, 408] on span at bounding box center [39, 409] width 14 height 14
drag, startPoint x: 154, startPoint y: 86, endPoint x: 67, endPoint y: 174, distance: 123.5
click at [154, 86] on link "Design" at bounding box center [156, 89] width 102 height 32
click at [0, 0] on div "Spacing" at bounding box center [0, 0] width 0 height 0
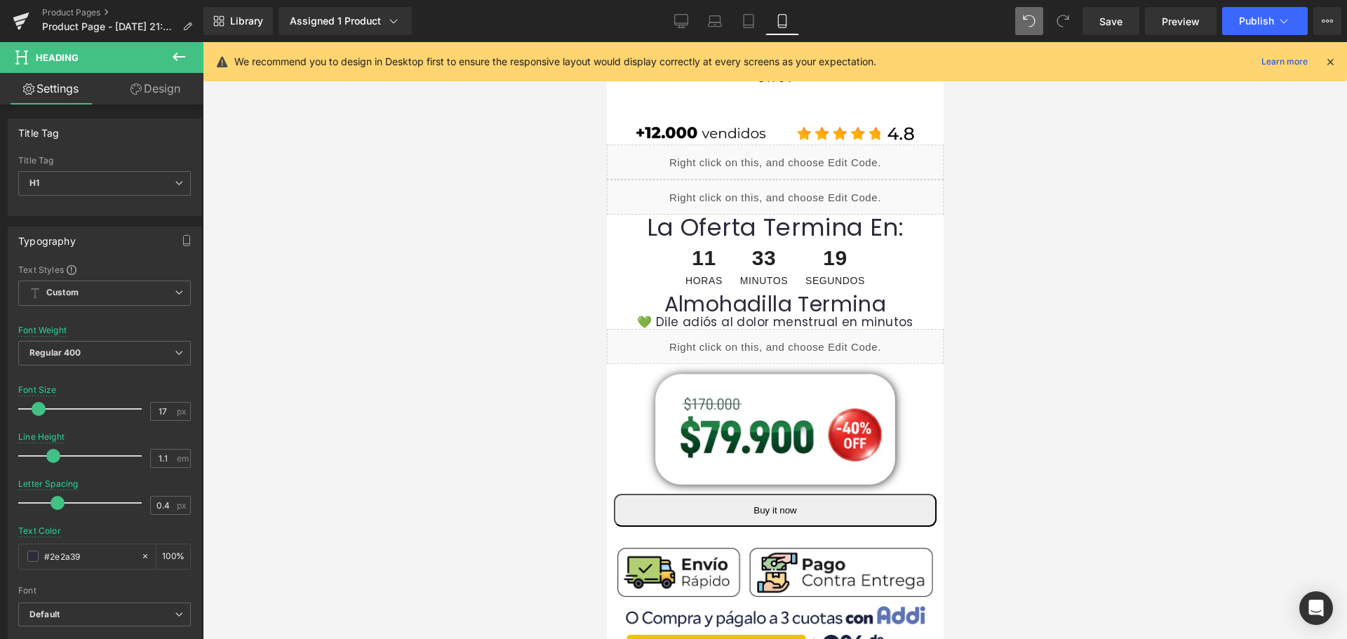
click at [0, 0] on div "Spacing" at bounding box center [0, 0] width 0 height 0
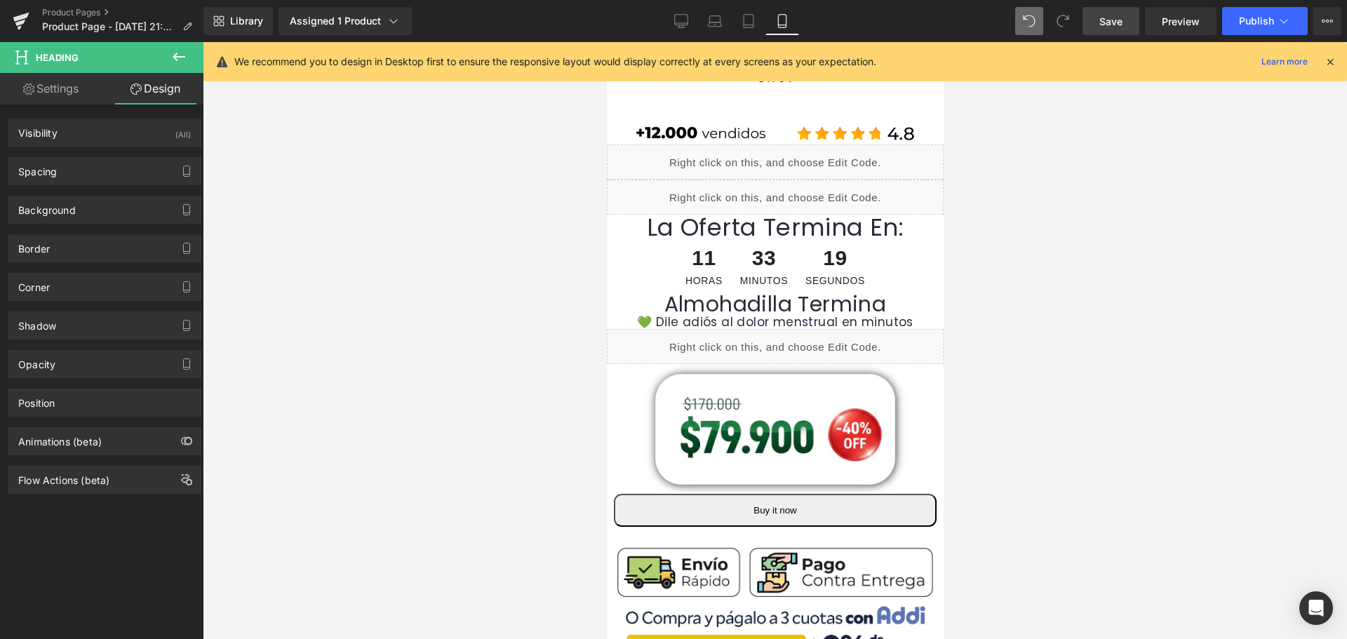
type input "0"
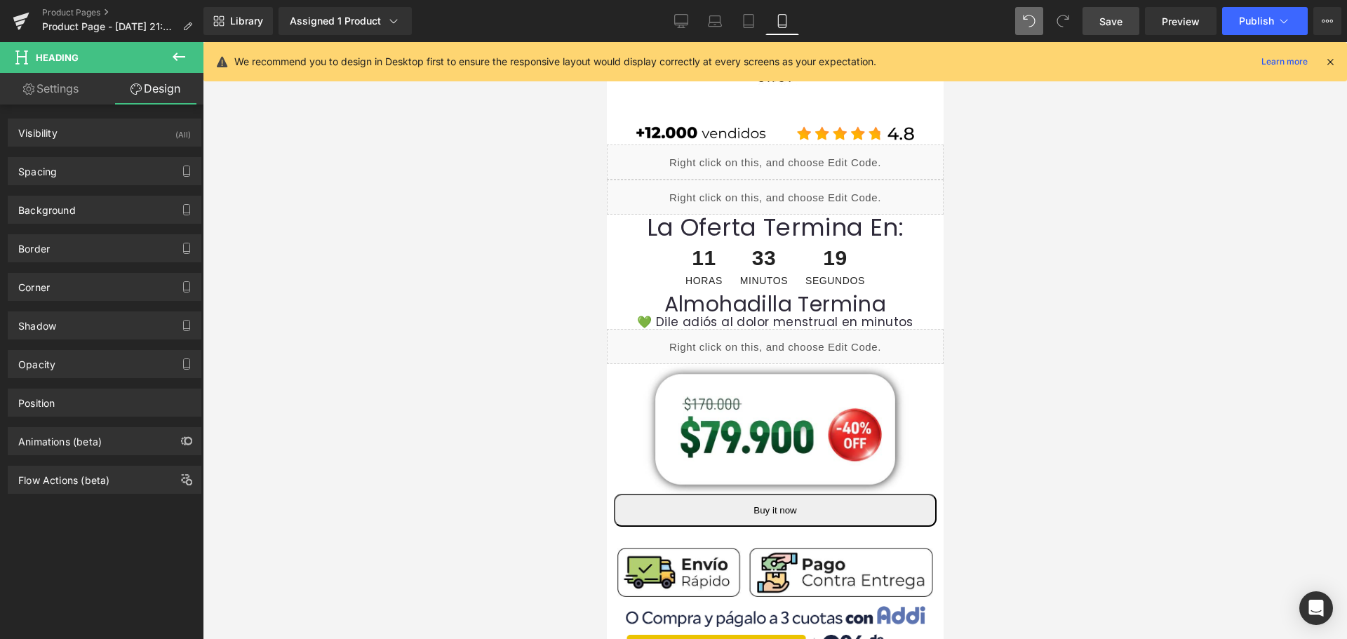
type input "0"
click at [1101, 19] on span "Save" at bounding box center [1110, 21] width 23 height 15
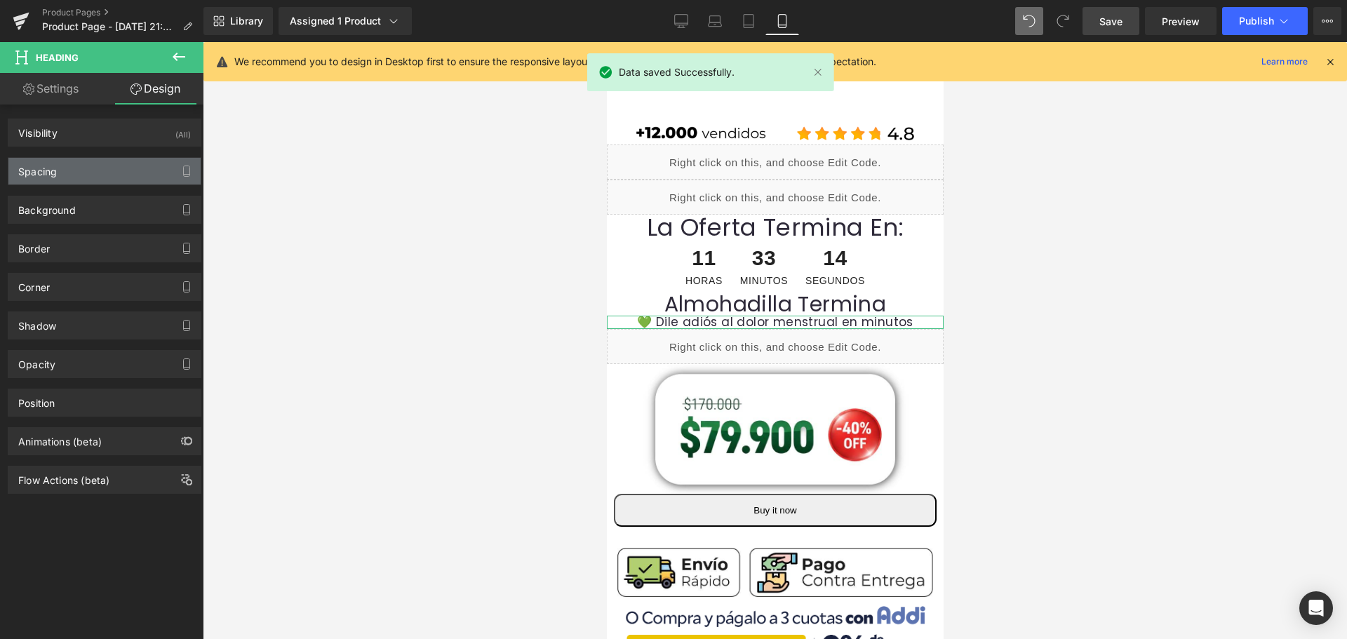
click at [59, 162] on div "Spacing" at bounding box center [104, 171] width 192 height 27
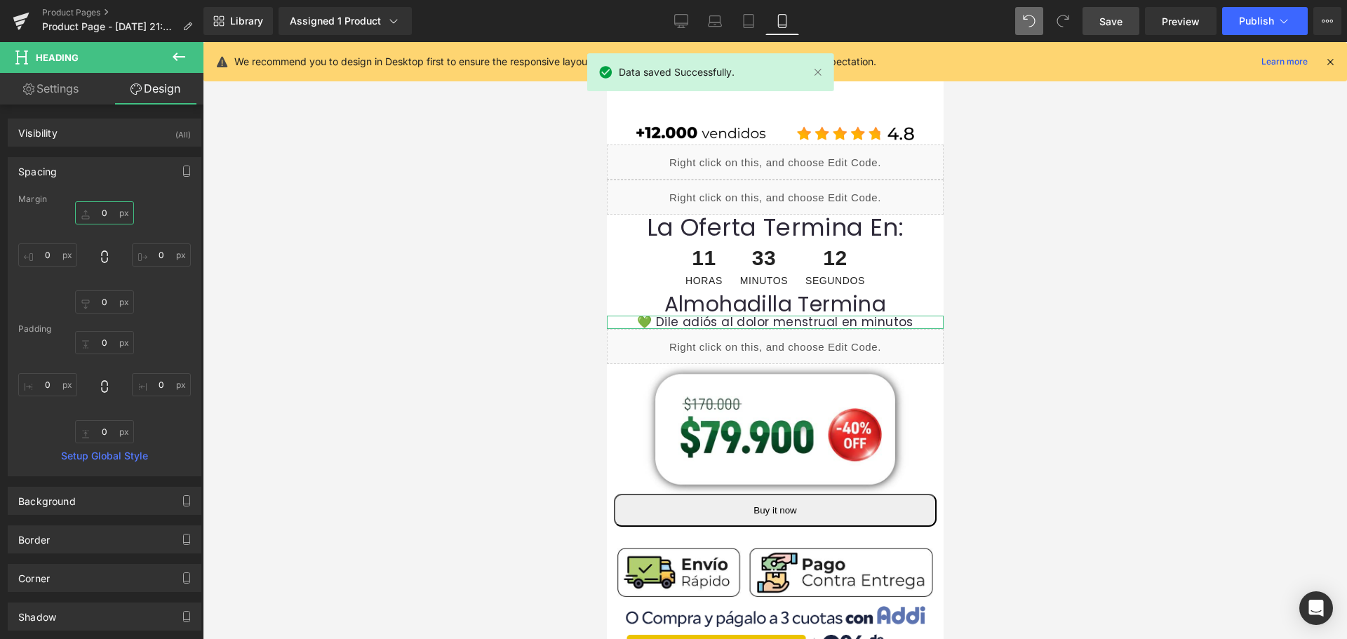
click at [105, 217] on input "0" at bounding box center [104, 212] width 59 height 23
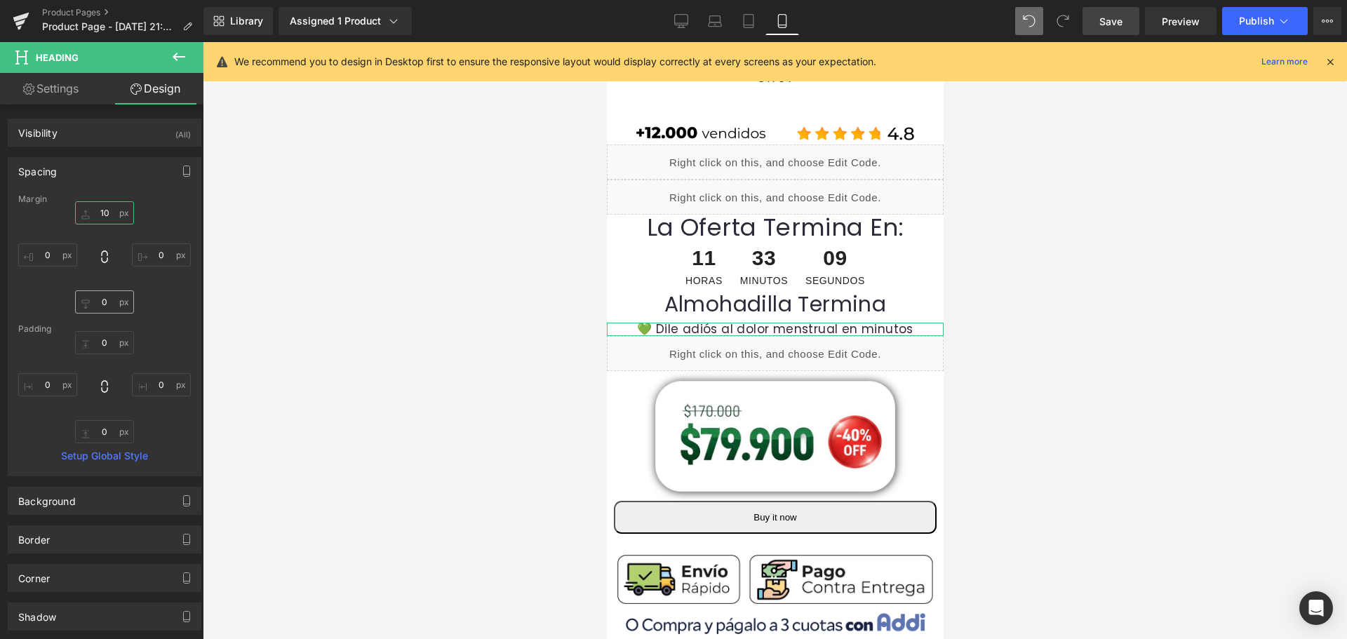
type input "10"
click at [107, 308] on input "0" at bounding box center [104, 301] width 59 height 23
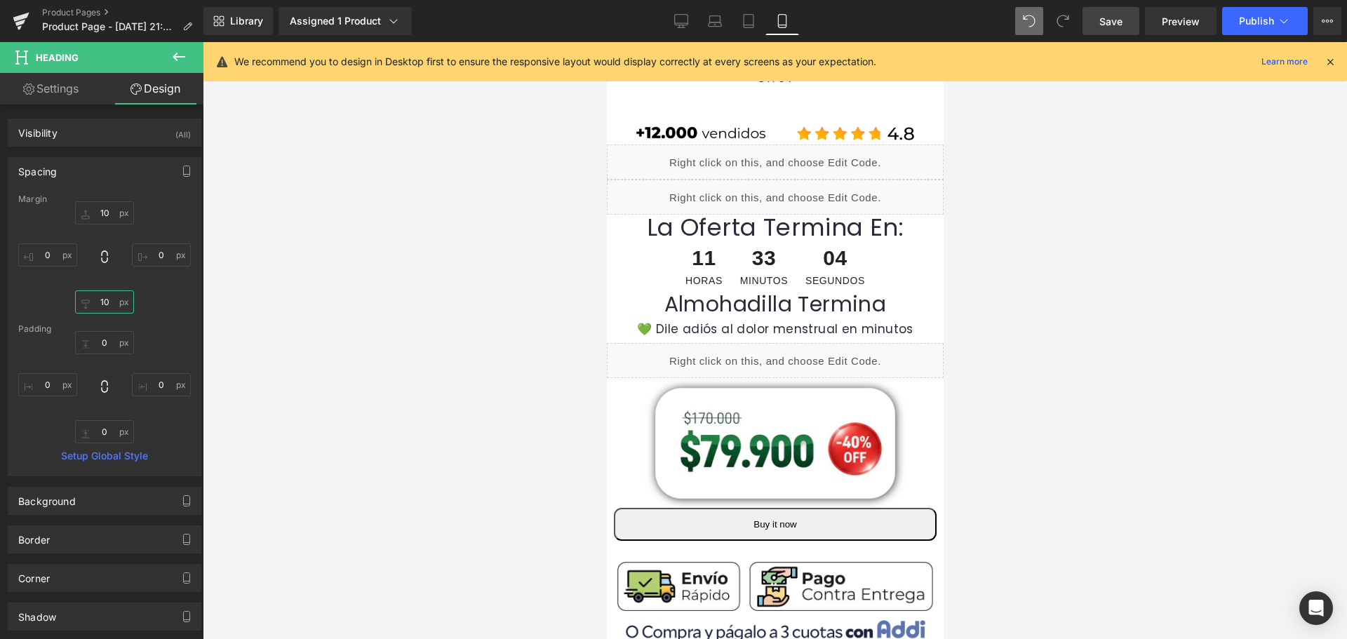
type input "10"
click at [1114, 19] on span "Save" at bounding box center [1110, 21] width 23 height 15
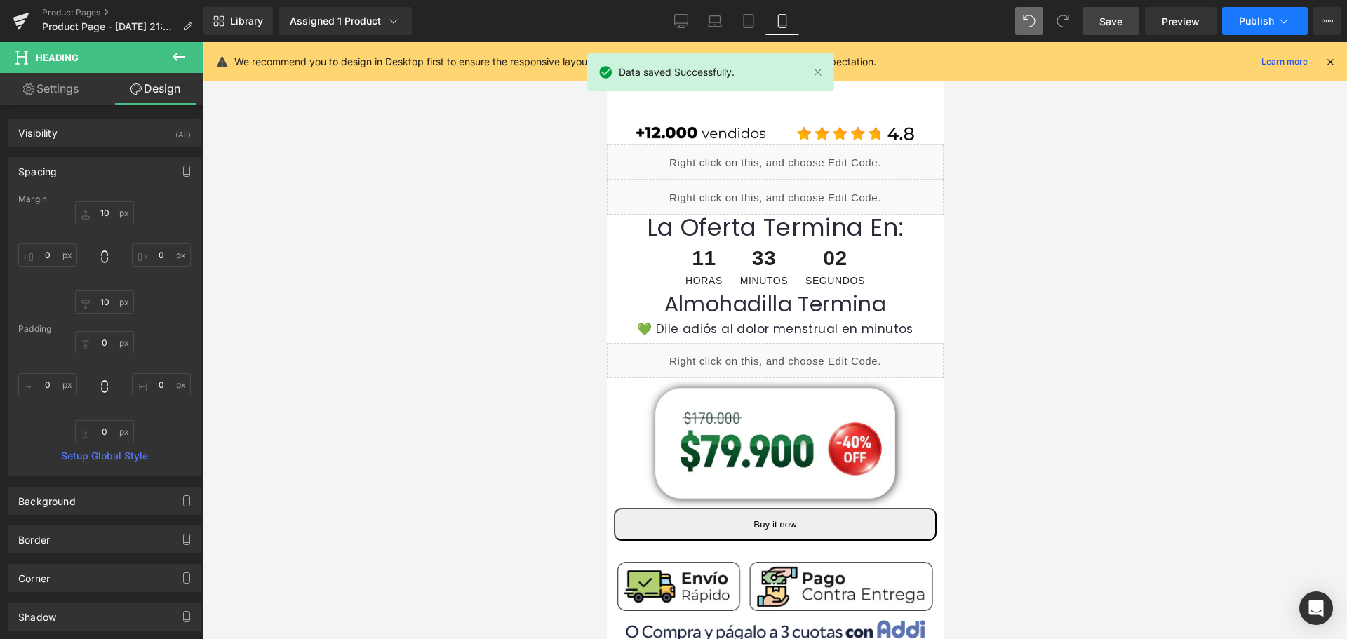
click at [1233, 32] on button "Publish" at bounding box center [1265, 21] width 86 height 28
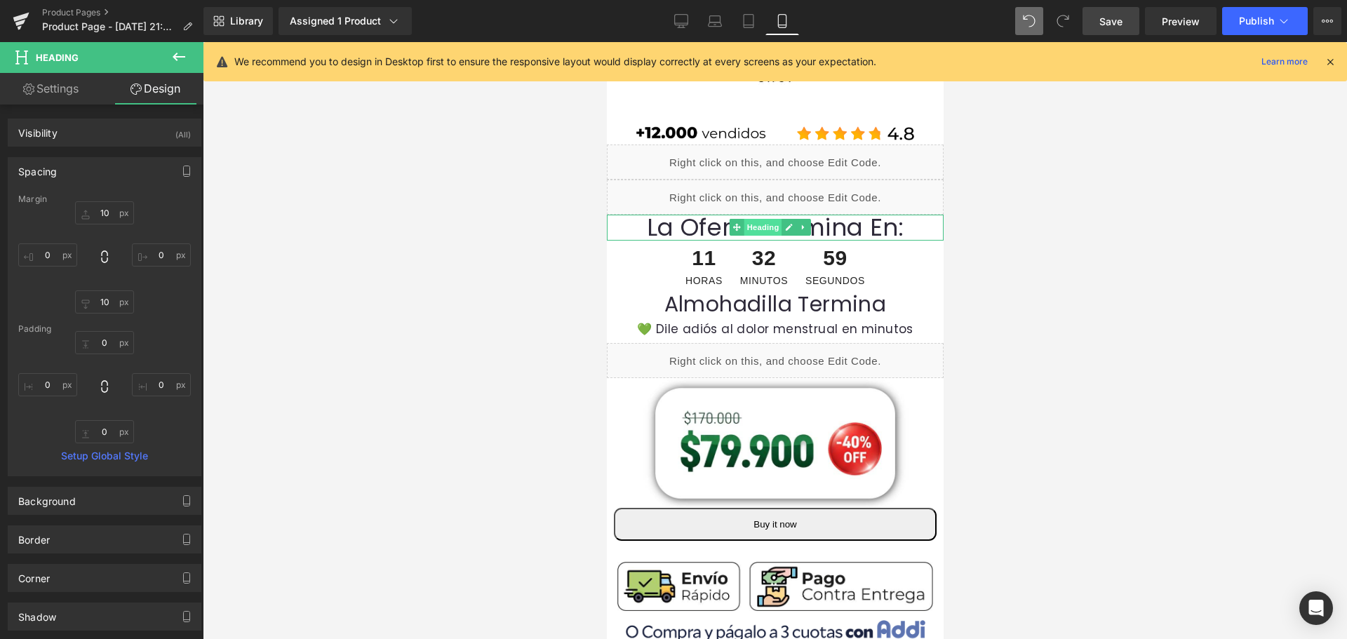
click at [753, 230] on span "Heading" at bounding box center [762, 227] width 38 height 17
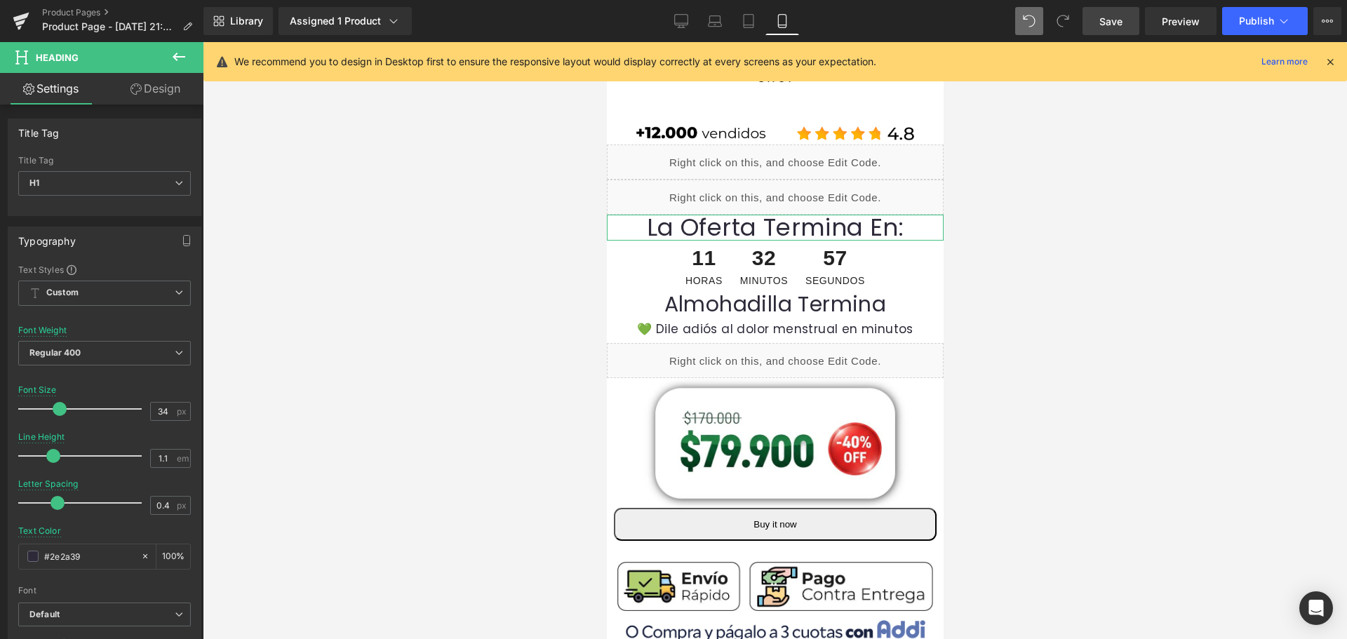
click at [146, 89] on link "Design" at bounding box center [156, 89] width 102 height 32
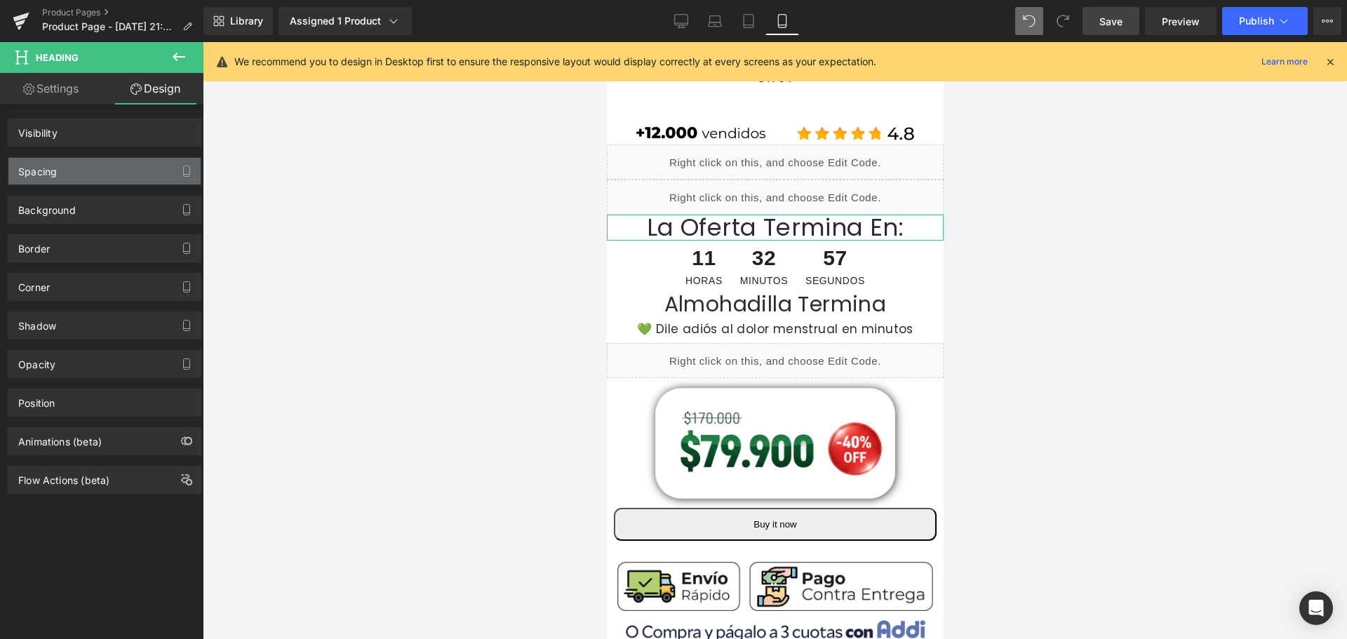
click at [109, 171] on div "Spacing" at bounding box center [104, 171] width 192 height 27
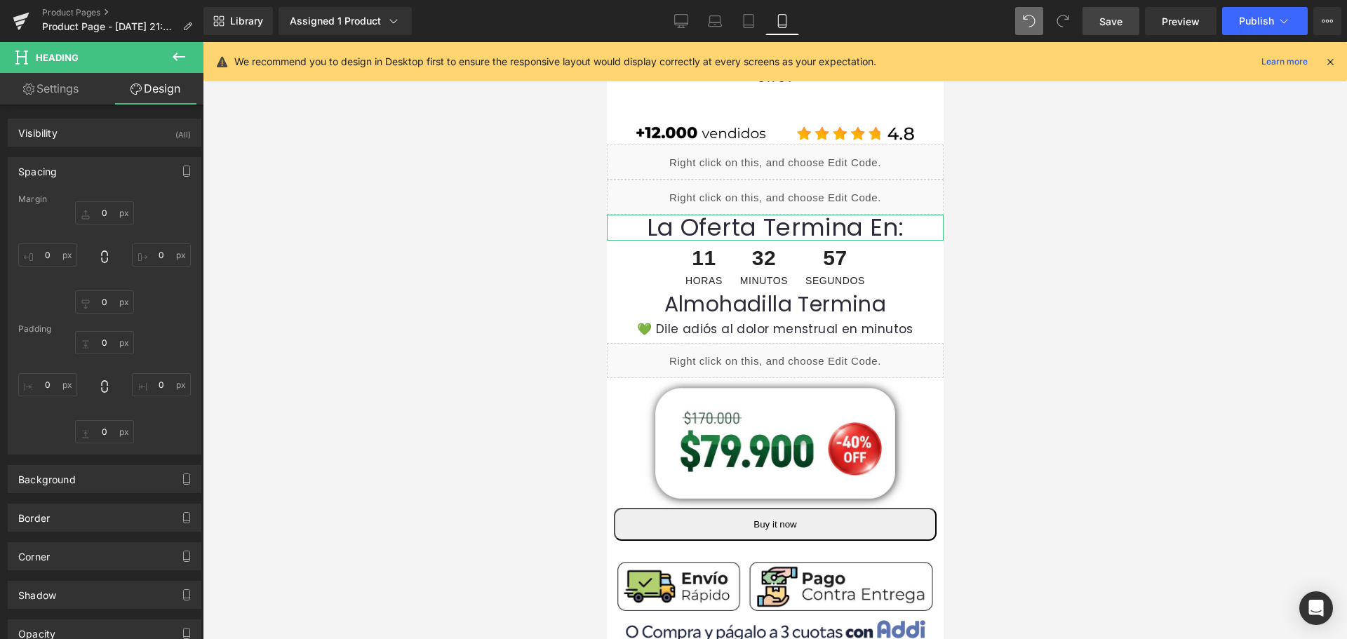
click at [96, 175] on div "Spacing" at bounding box center [104, 171] width 192 height 27
type input "0"
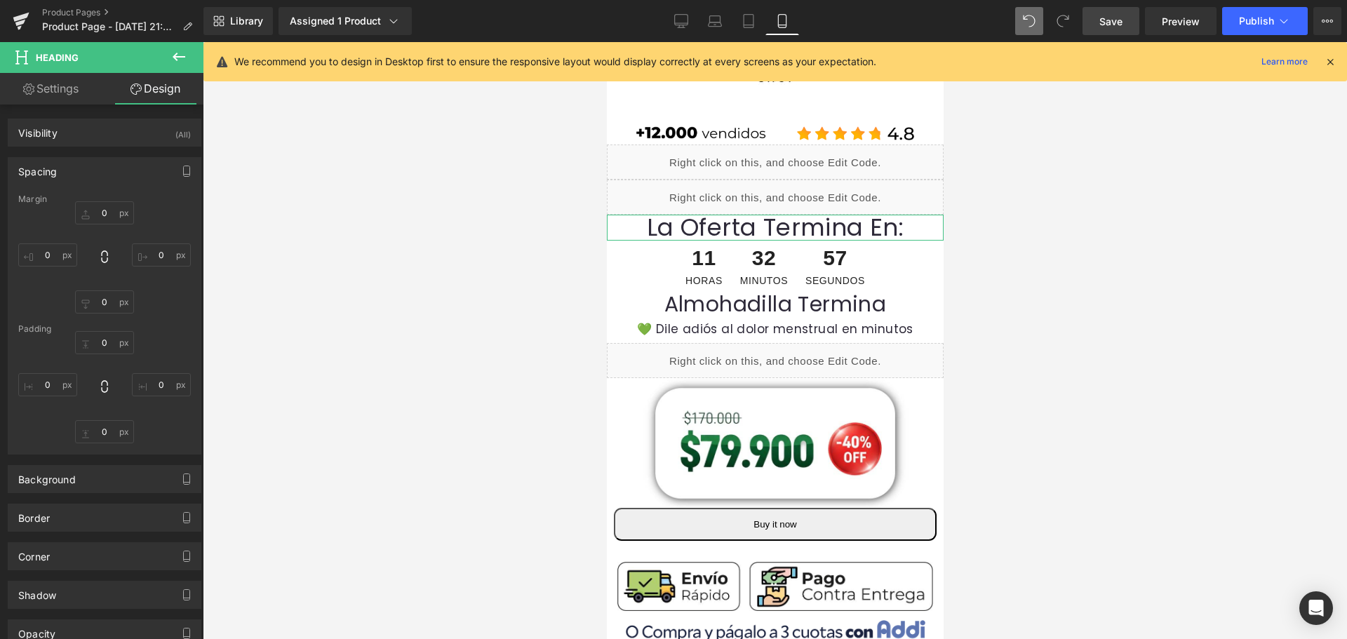
type input "0"
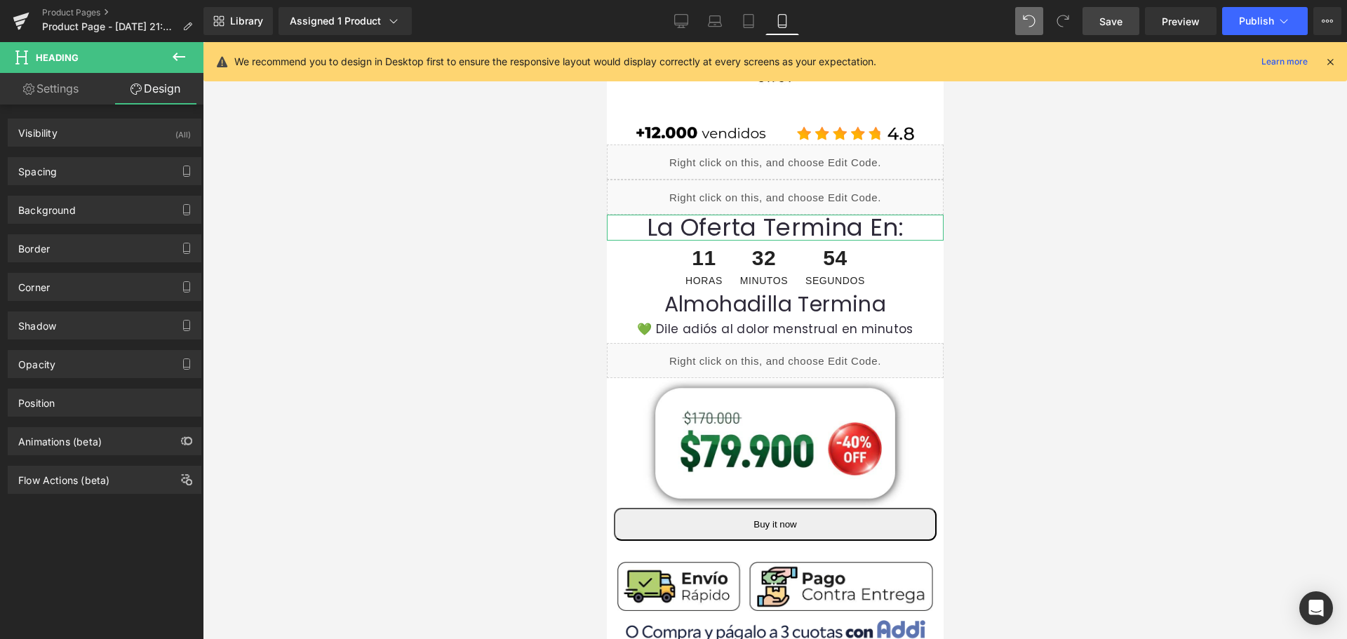
click at [100, 152] on div "Spacing Margin 0px 0 0px 0 0px 0 0px 0 Padding 0px 0 0px 0 0px 0 0px 0 Setup Gl…" at bounding box center [105, 166] width 210 height 39
click at [97, 172] on div "Spacing" at bounding box center [104, 171] width 192 height 27
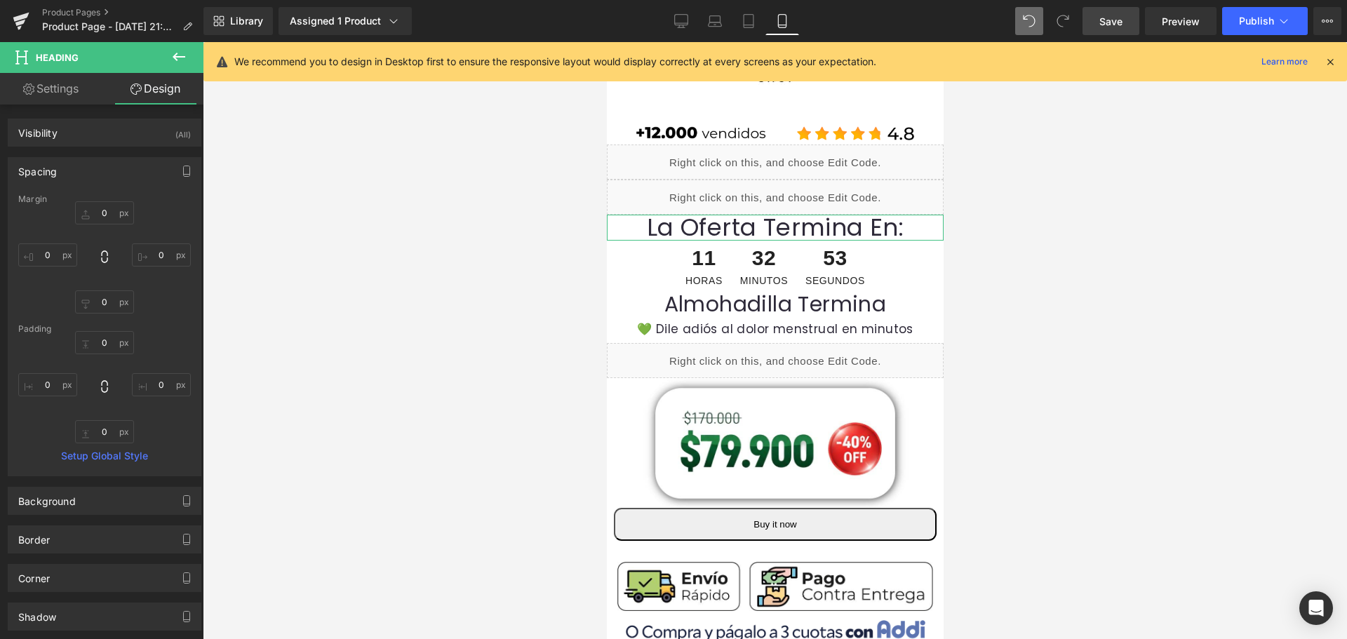
drag, startPoint x: 96, startPoint y: 203, endPoint x: 102, endPoint y: 217, distance: 15.4
click at [97, 203] on div "Margin" at bounding box center [104, 199] width 173 height 10
click at [103, 217] on input "0" at bounding box center [104, 212] width 59 height 23
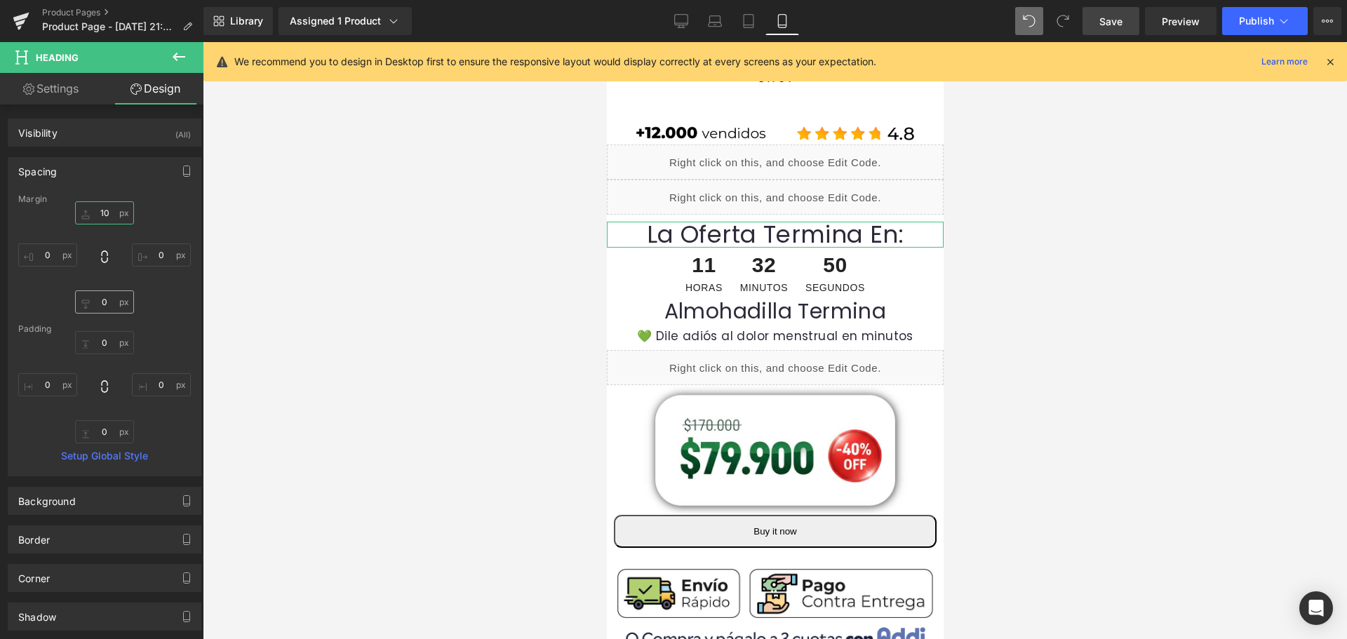
type input "10"
click at [109, 306] on input "0" at bounding box center [104, 301] width 59 height 23
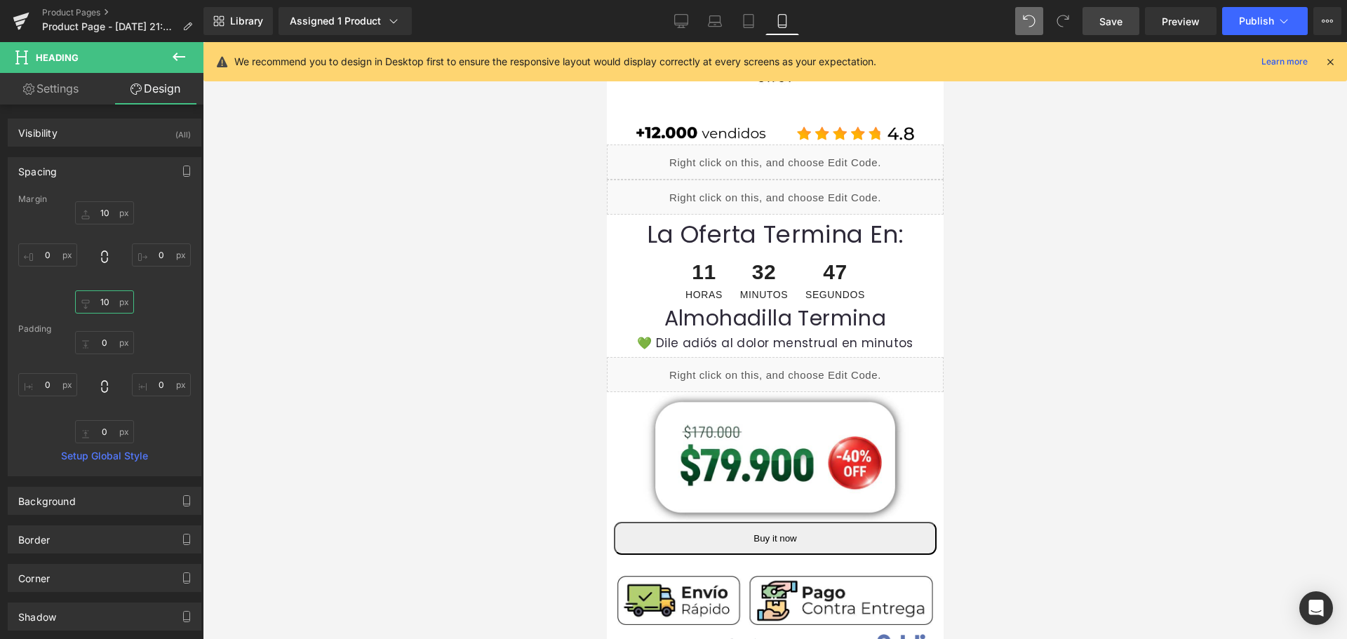
type input "10"
click at [1113, 23] on span "Save" at bounding box center [1110, 21] width 23 height 15
click at [1245, 24] on span "Publish" at bounding box center [1256, 20] width 35 height 11
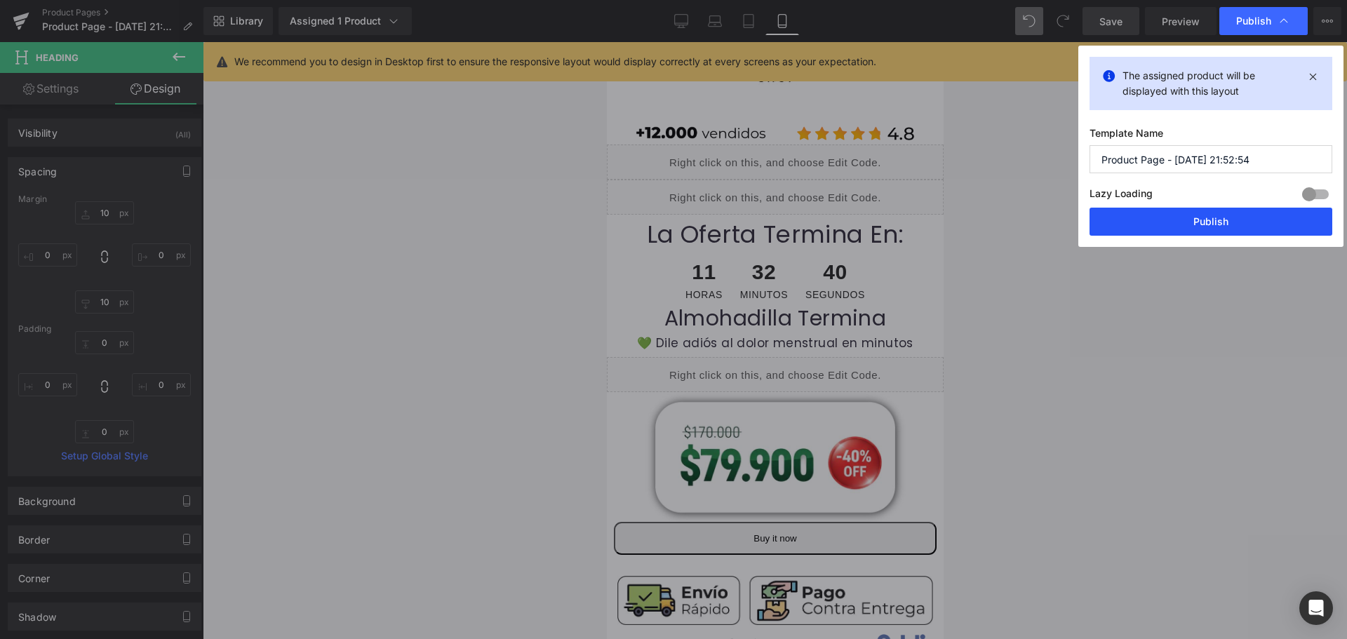
click at [1185, 217] on button "Publish" at bounding box center [1210, 222] width 243 height 28
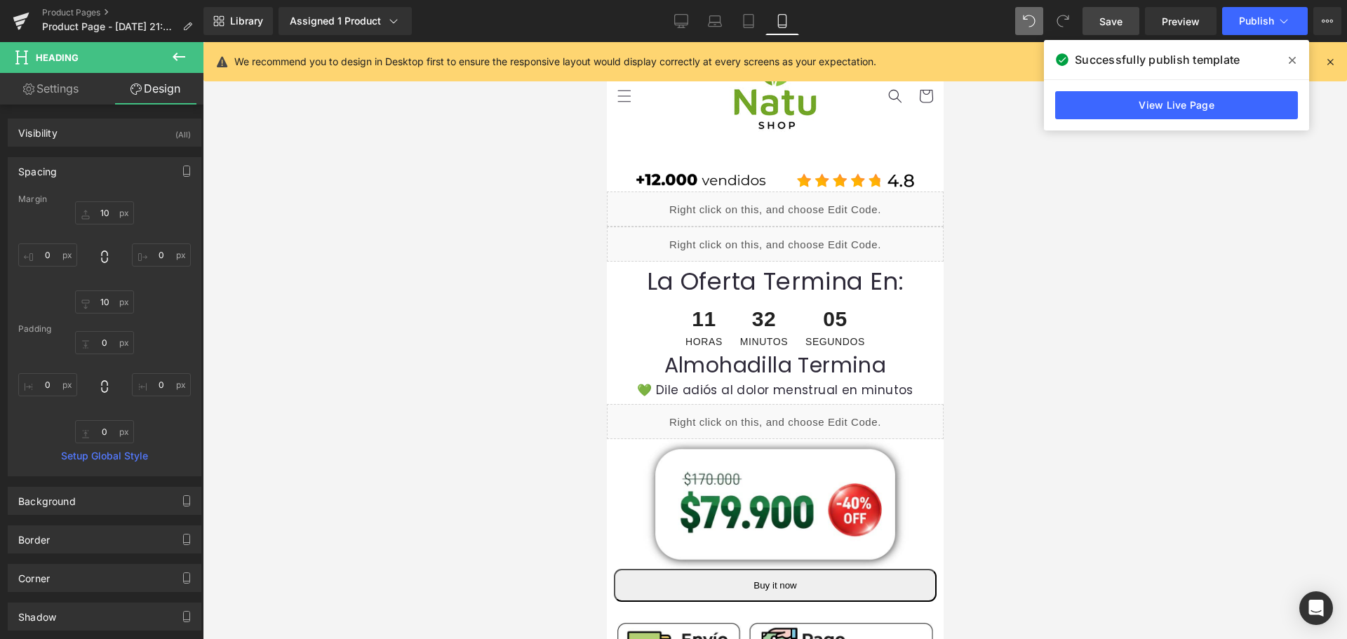
scroll to position [0, 7]
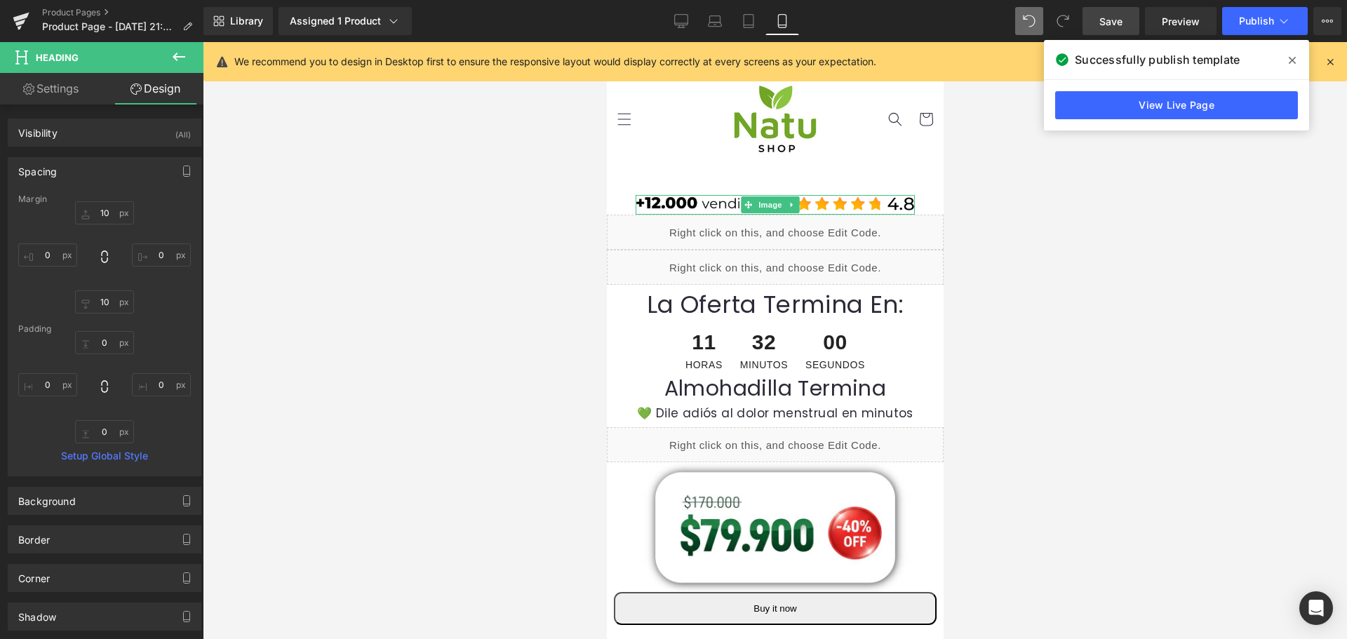
click at [799, 204] on img at bounding box center [774, 205] width 279 height 20
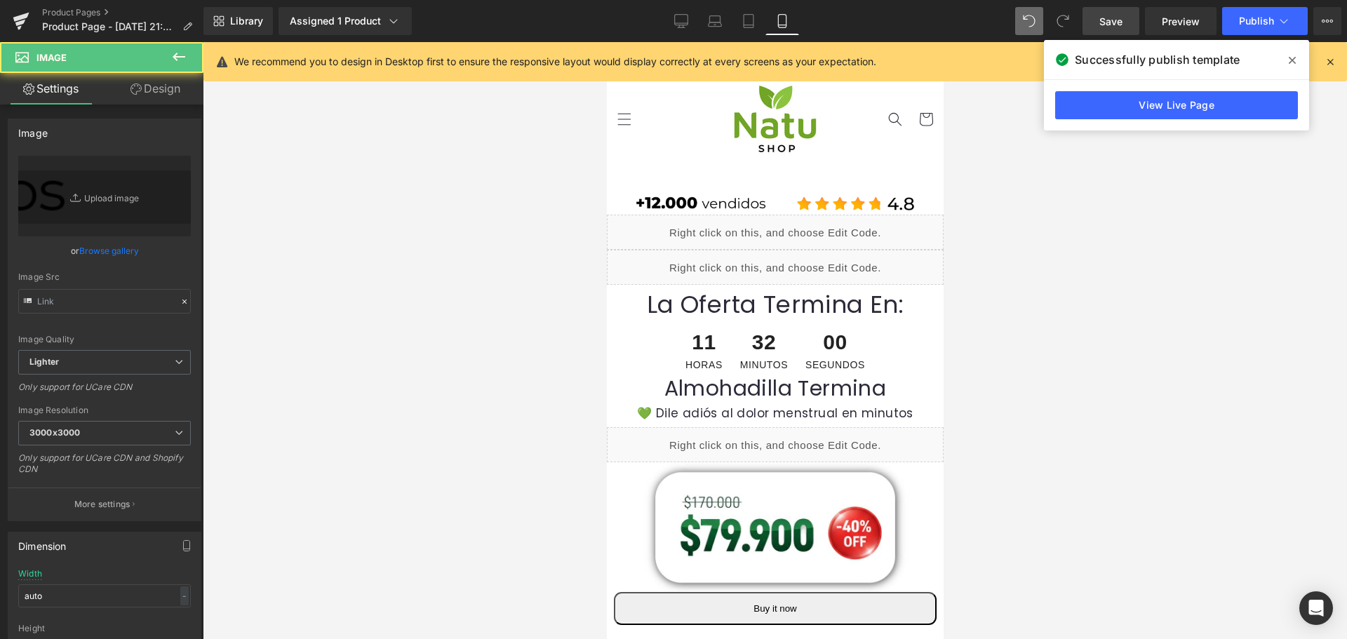
type input "https://ucarecdn.com/df8fa6d6-e8c5-4a73-9b66-e237da0ceba5/-/format/auto/-/previ…"
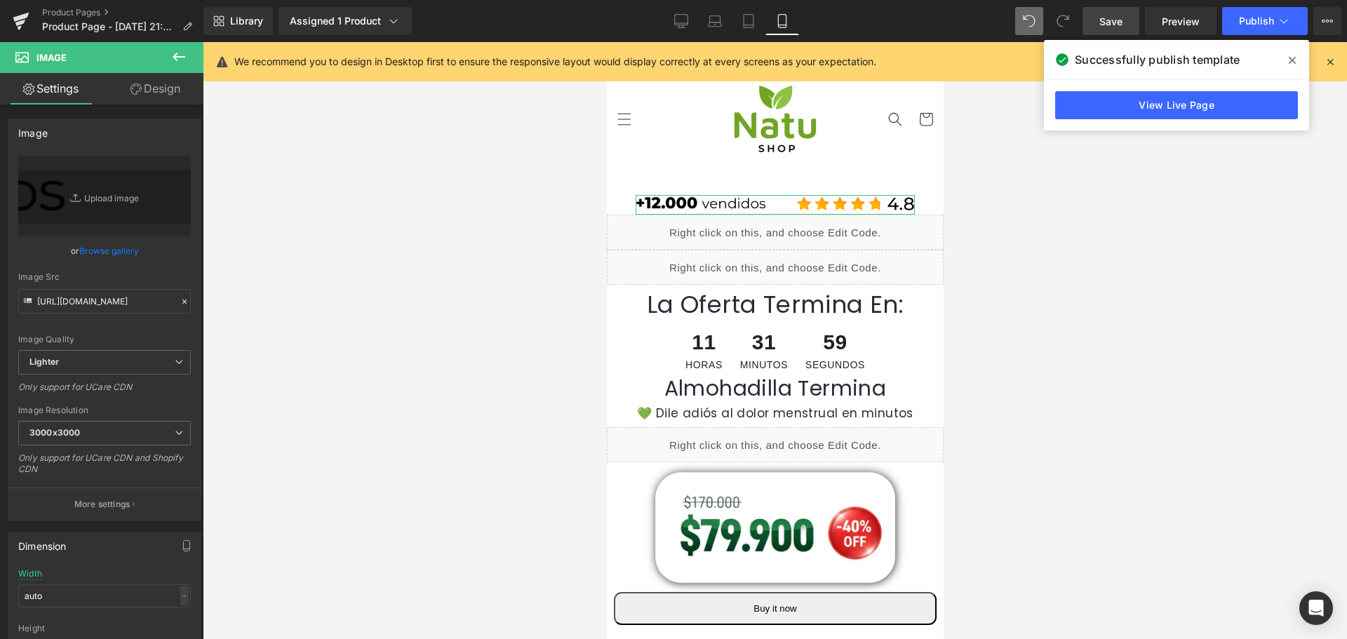
click at [160, 90] on link "Design" at bounding box center [156, 89] width 102 height 32
click at [0, 0] on div "Spacing" at bounding box center [0, 0] width 0 height 0
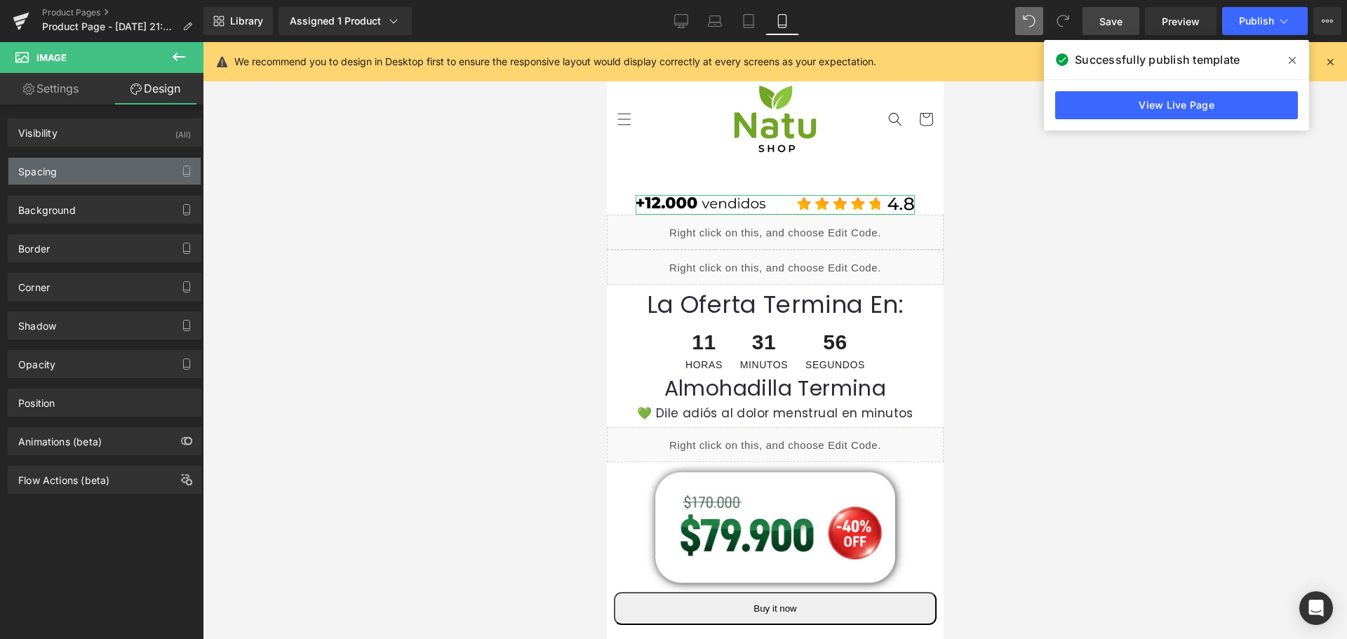
click at [130, 181] on div "Spacing" at bounding box center [104, 171] width 192 height 27
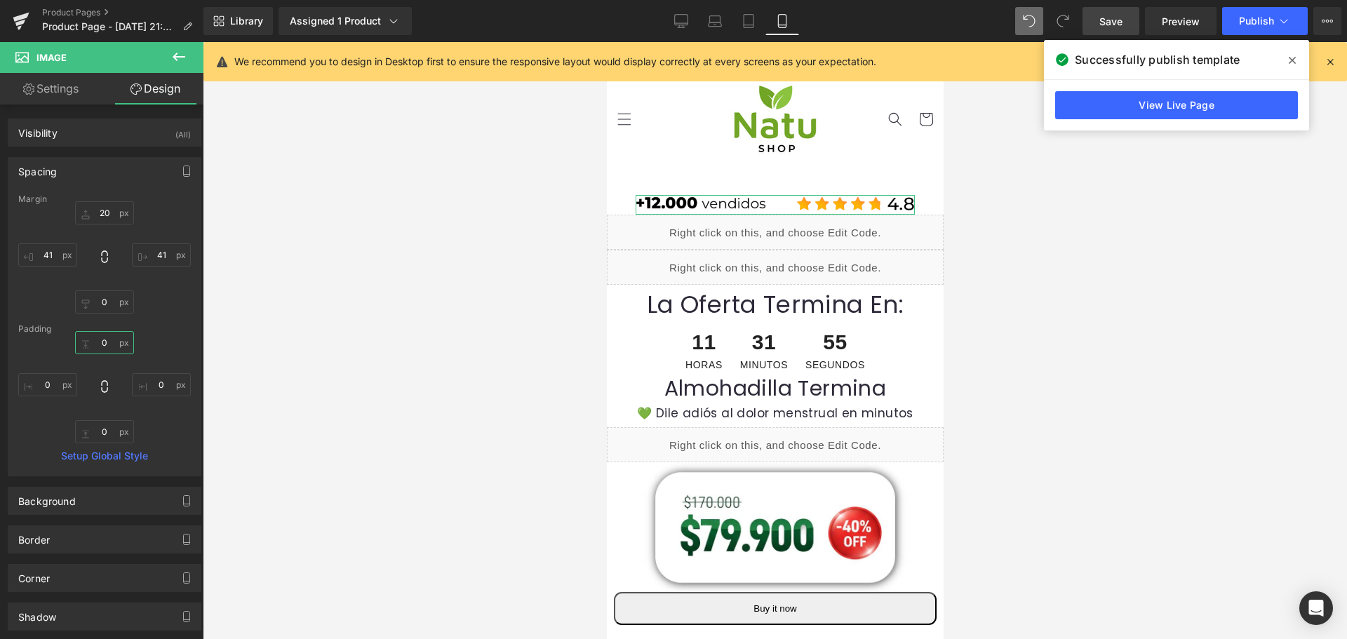
click at [112, 349] on input "0" at bounding box center [104, 342] width 59 height 23
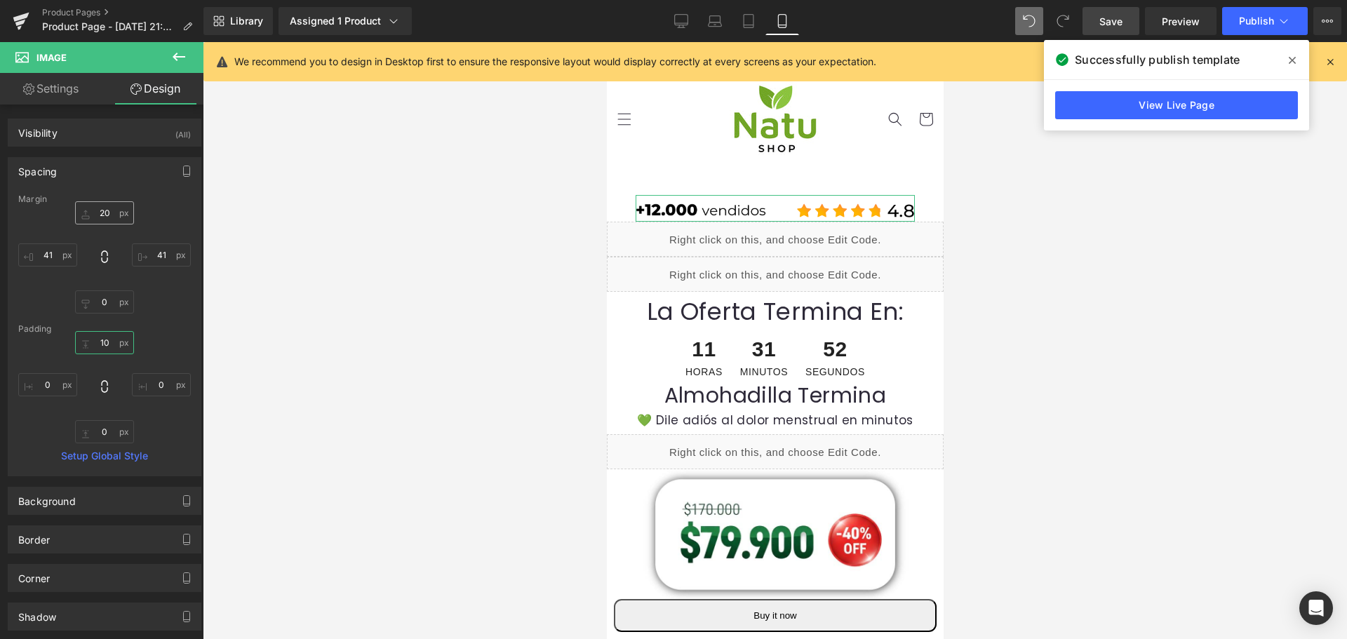
type input "10"
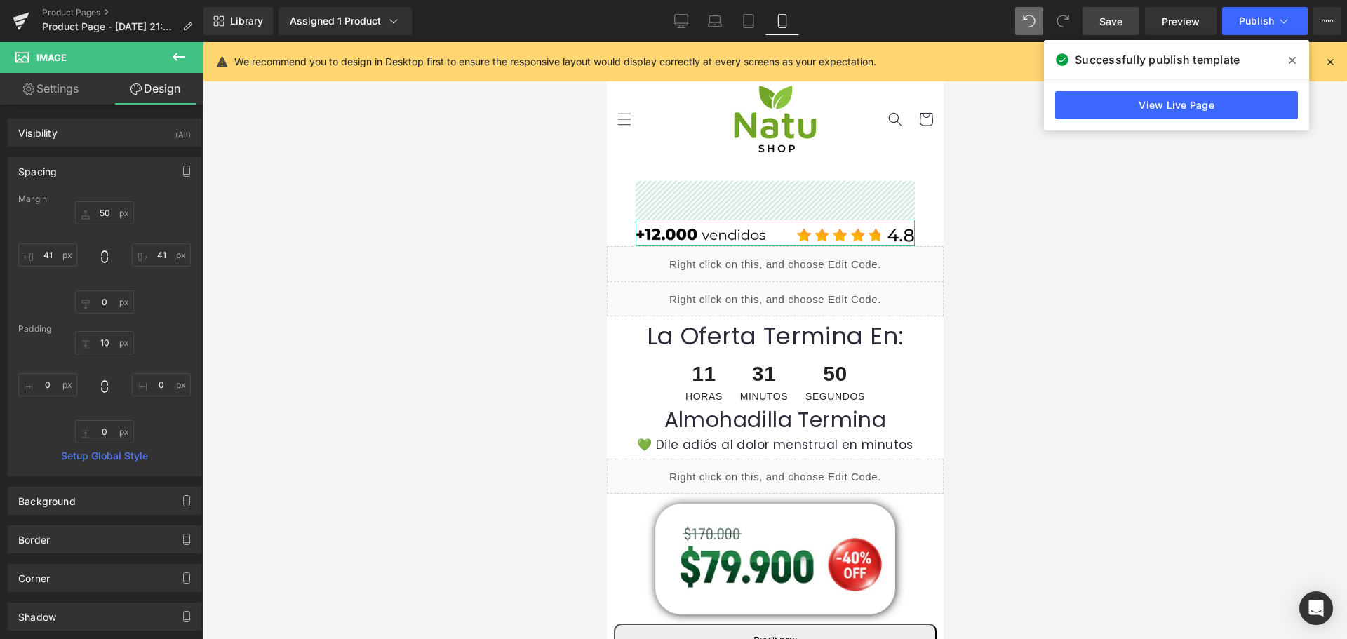
drag, startPoint x: 79, startPoint y: 192, endPoint x: 107, endPoint y: 203, distance: 30.6
click at [107, 200] on div "Spacing Margin 50px 50 41px 41 0px 0 41px 41 Padding 10 10 0px 0 0px 0 0px 0 Se…" at bounding box center [105, 316] width 194 height 319
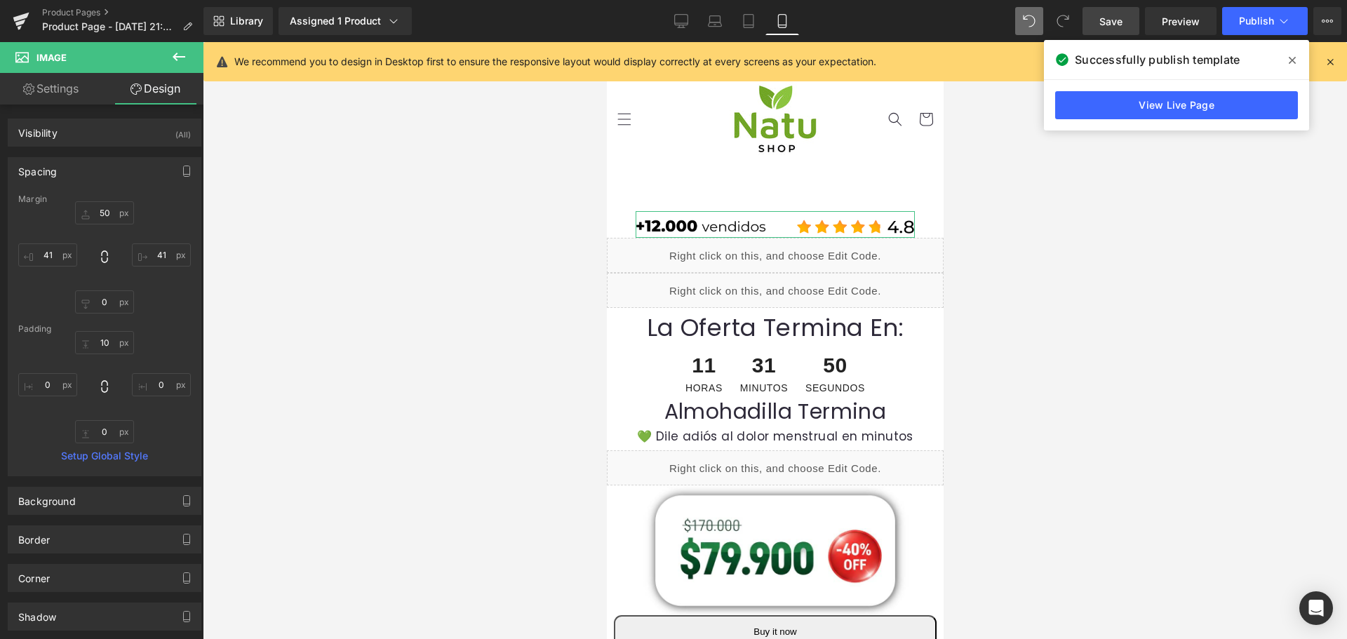
type input "43"
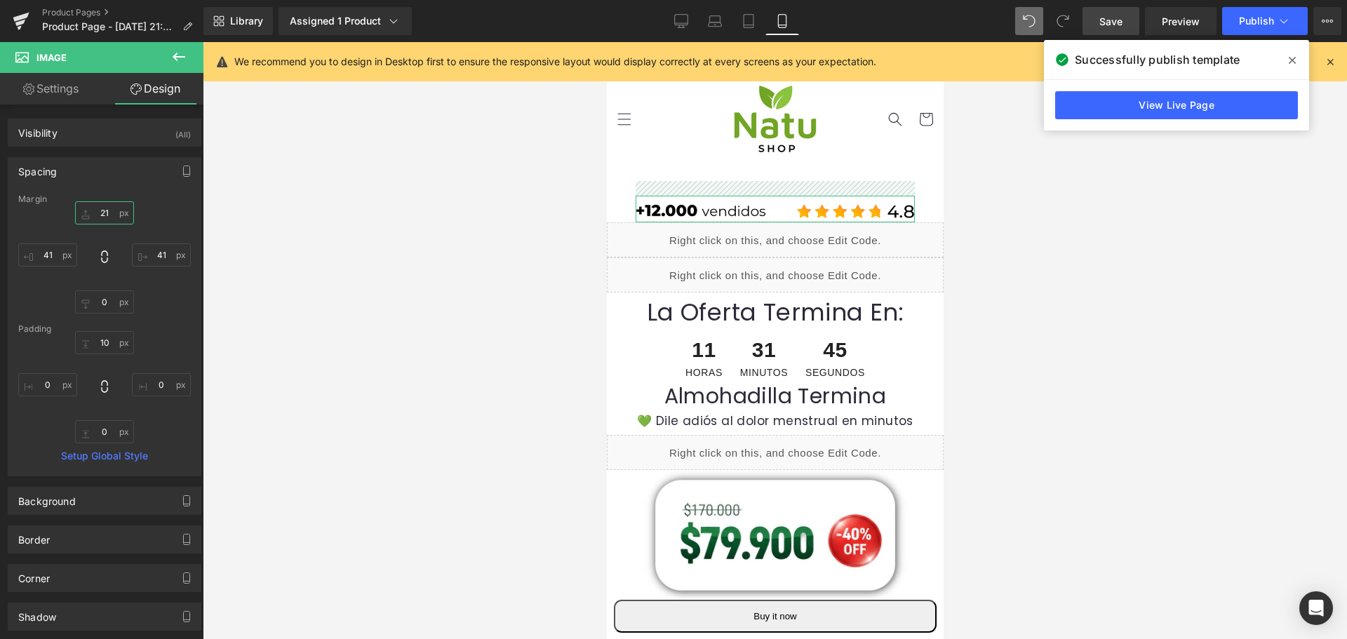
drag, startPoint x: 109, startPoint y: 213, endPoint x: 55, endPoint y: 214, distance: 54.0
click at [55, 214] on div "21px 21 41px 41 0px 0 41px 41" at bounding box center [104, 257] width 173 height 112
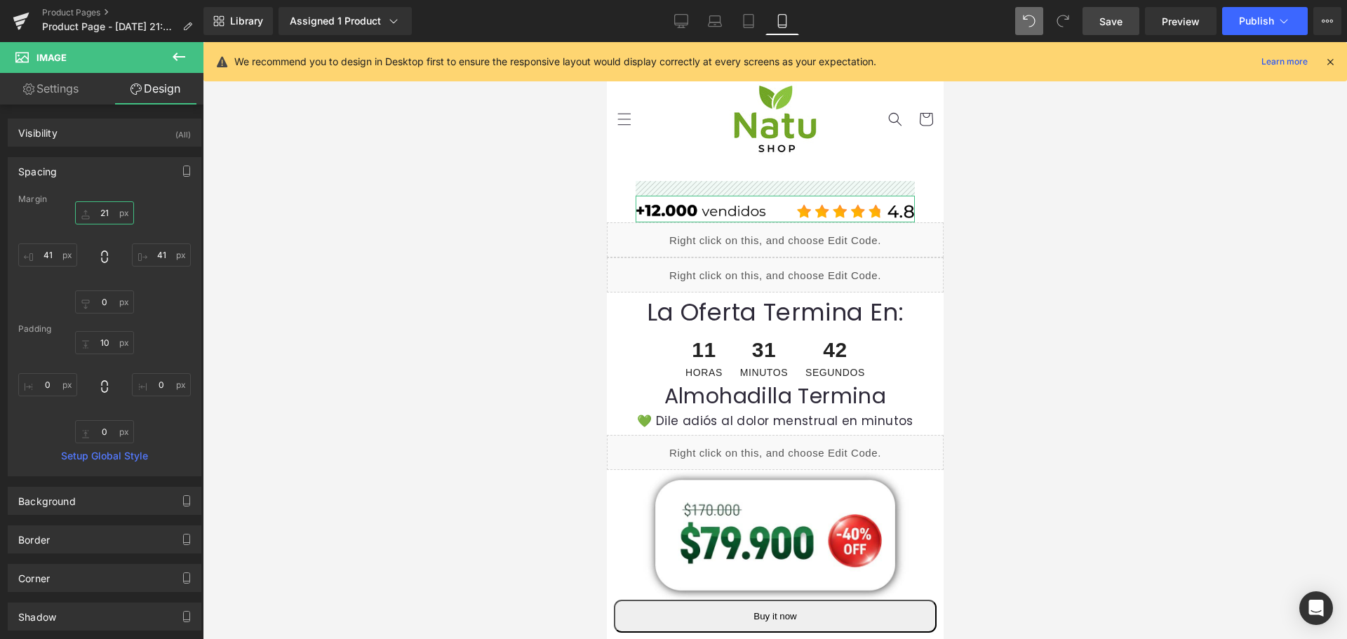
click at [107, 212] on input "21" at bounding box center [104, 212] width 59 height 23
type input "2"
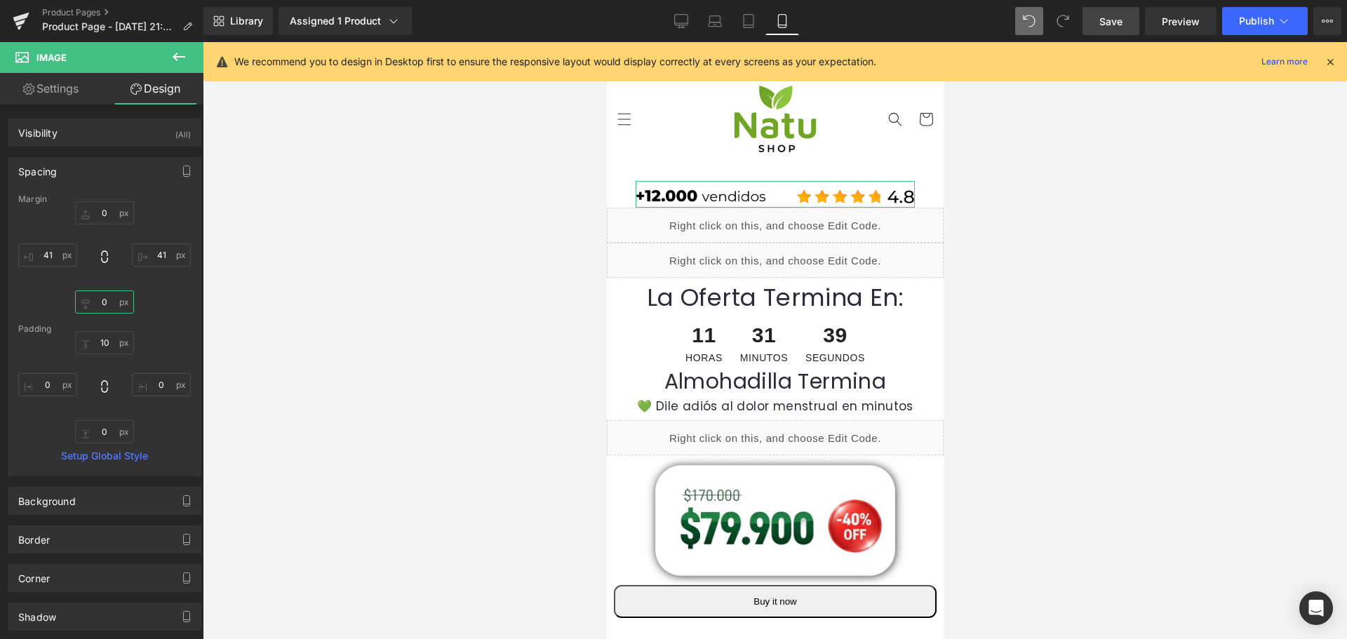
click at [108, 311] on input "0" at bounding box center [104, 301] width 59 height 23
click at [108, 302] on input "0" at bounding box center [104, 301] width 59 height 23
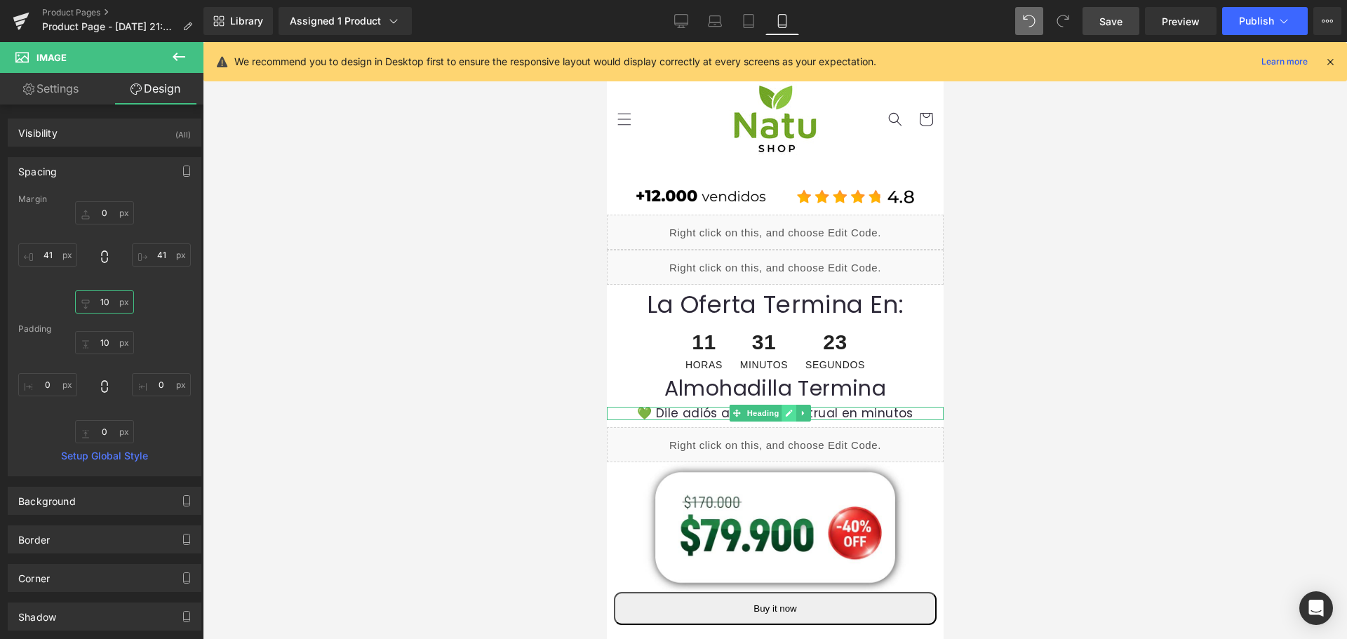
type input "10"
click at [784, 415] on icon at bounding box center [788, 413] width 8 height 8
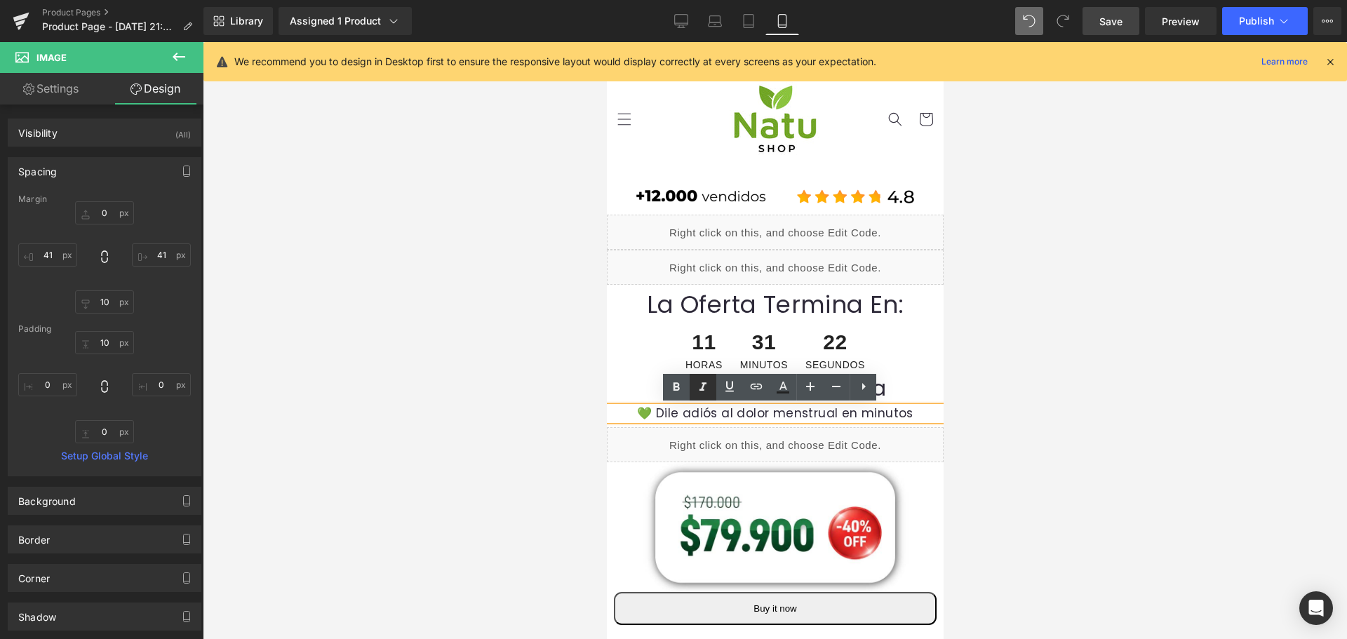
click at [708, 387] on icon at bounding box center [703, 387] width 17 height 17
click at [911, 417] on div "💚 Dile adiós al dolor menstrual en minutos" at bounding box center [774, 413] width 337 height 13
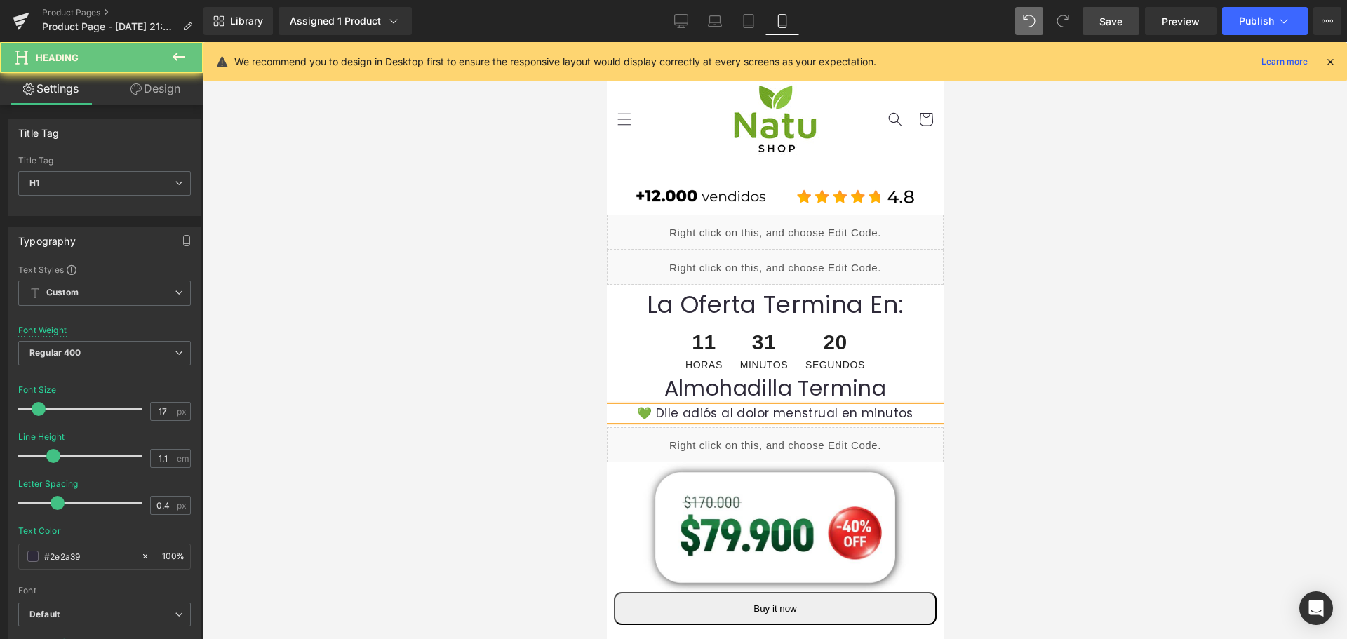
click at [639, 417] on h1 "💚 Dile adiós al dolor menstrual en minutos" at bounding box center [774, 413] width 337 height 13
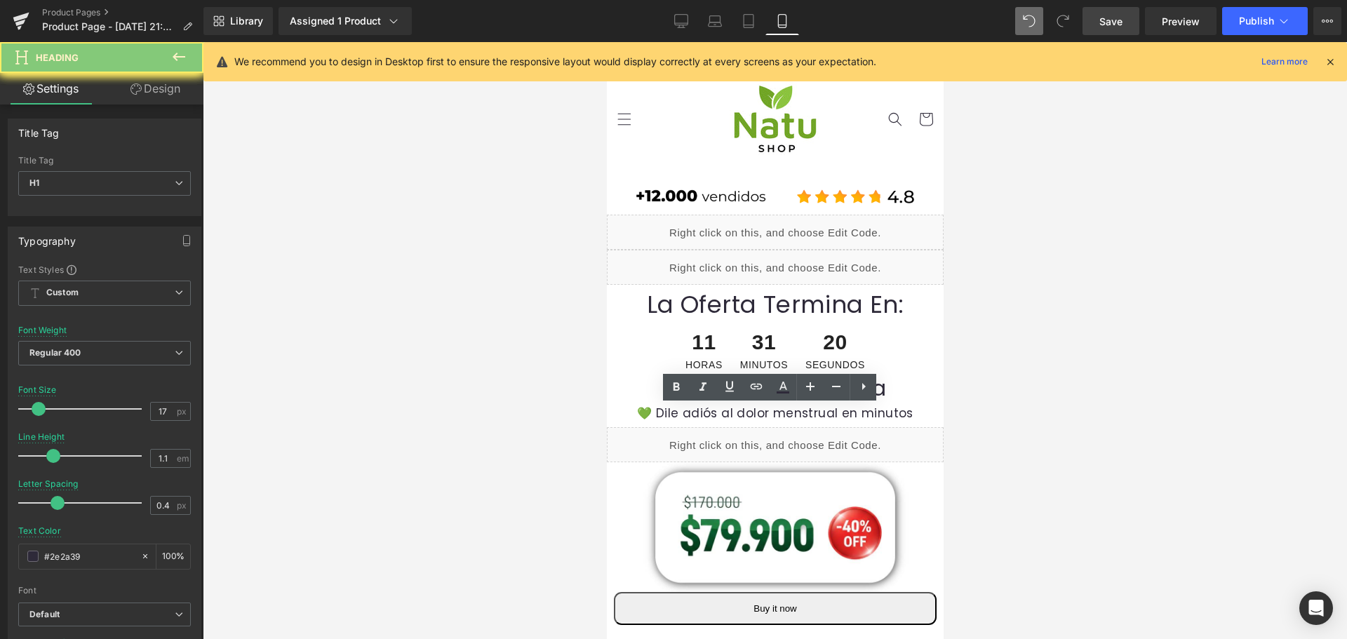
drag, startPoint x: 634, startPoint y: 411, endPoint x: 831, endPoint y: 407, distance: 196.5
click at [923, 409] on h1 "💚 Dile adiós al dolor menstrual en minutos" at bounding box center [774, 413] width 337 height 13
click at [702, 387] on icon at bounding box center [702, 386] width 7 height 8
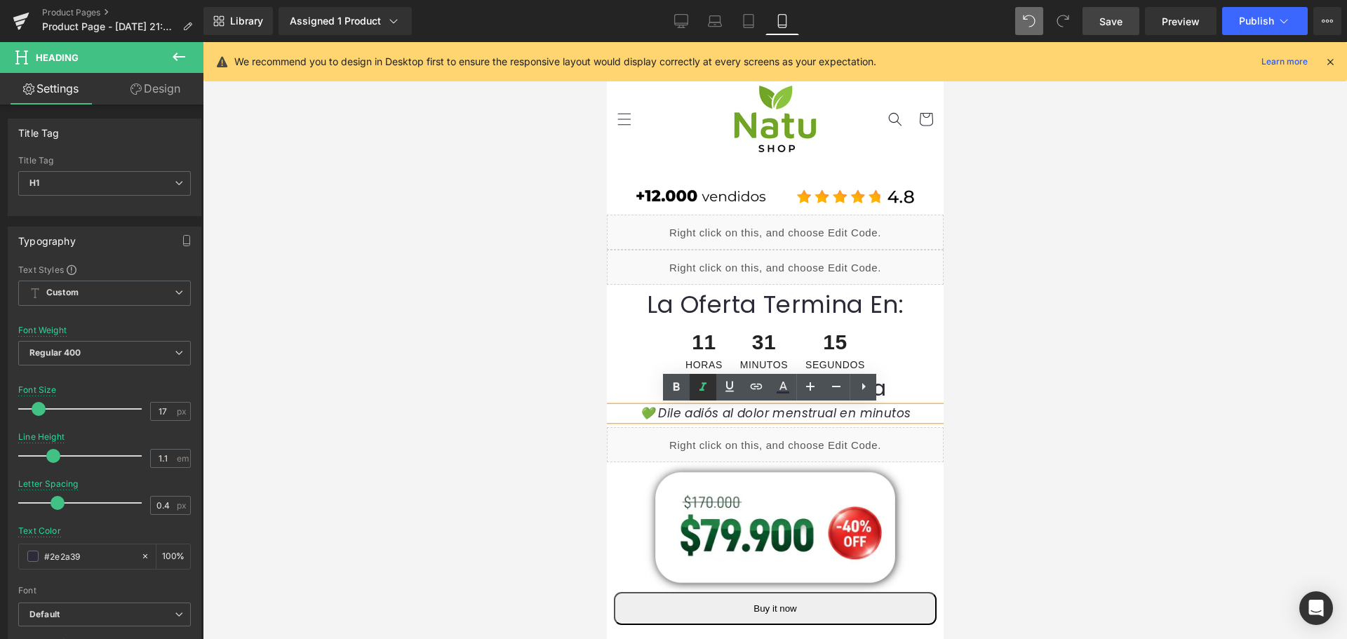
click at [709, 389] on icon at bounding box center [703, 387] width 17 height 17
click at [839, 393] on icon at bounding box center [836, 386] width 17 height 17
type input "15"
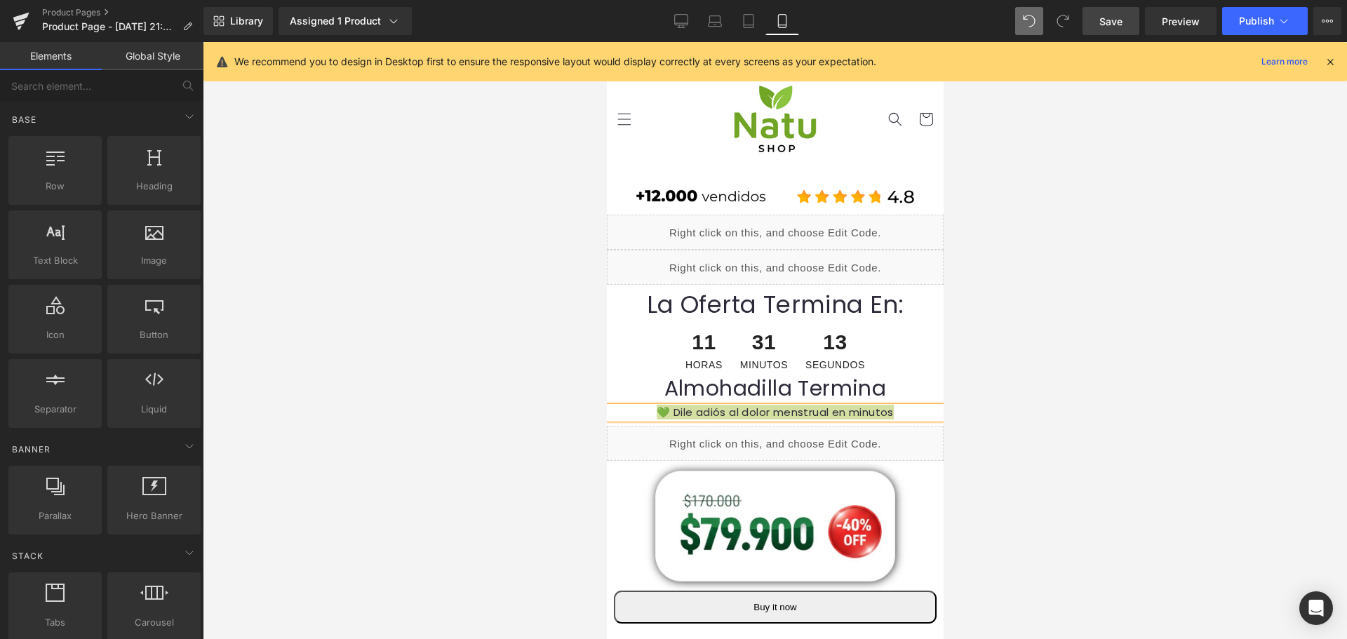
click at [998, 388] on div at bounding box center [775, 340] width 1144 height 597
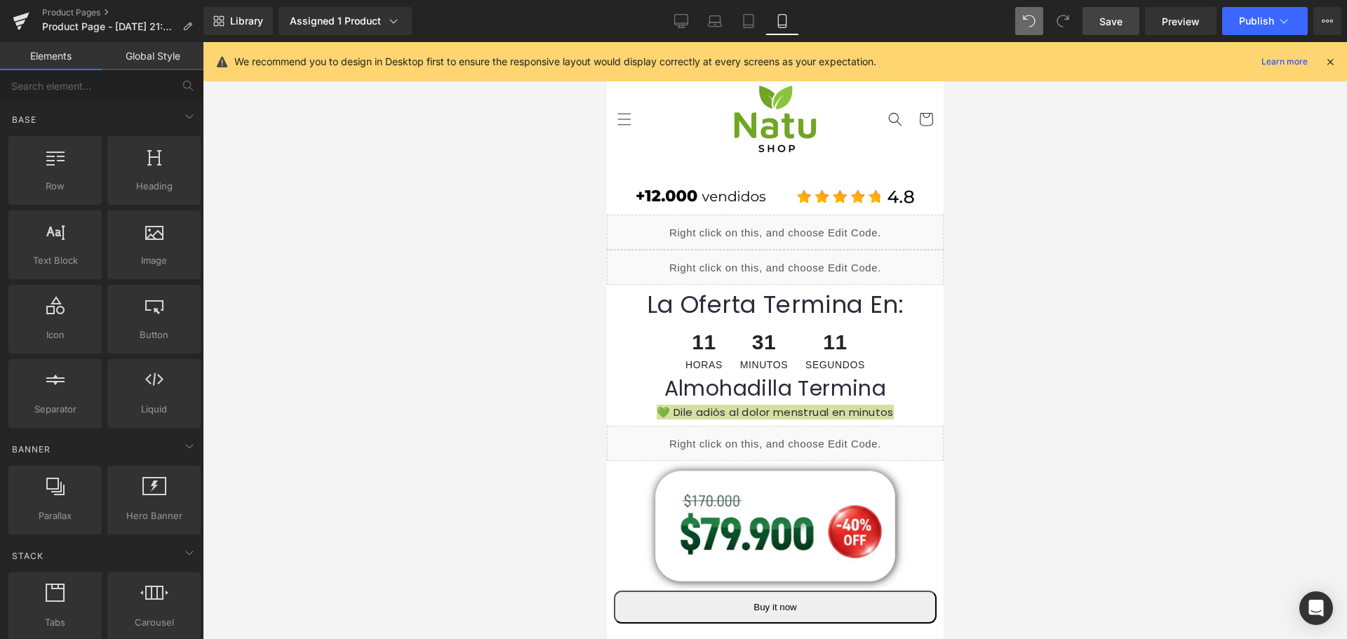
click at [981, 463] on div at bounding box center [775, 340] width 1144 height 597
click at [998, 422] on div at bounding box center [775, 340] width 1144 height 597
click at [877, 373] on div "11 Horas 31 Minutos 11 Segundos Countdown Timer" at bounding box center [774, 351] width 337 height 52
click at [836, 379] on div "Almohadilla Termina Heading" at bounding box center [774, 388] width 337 height 23
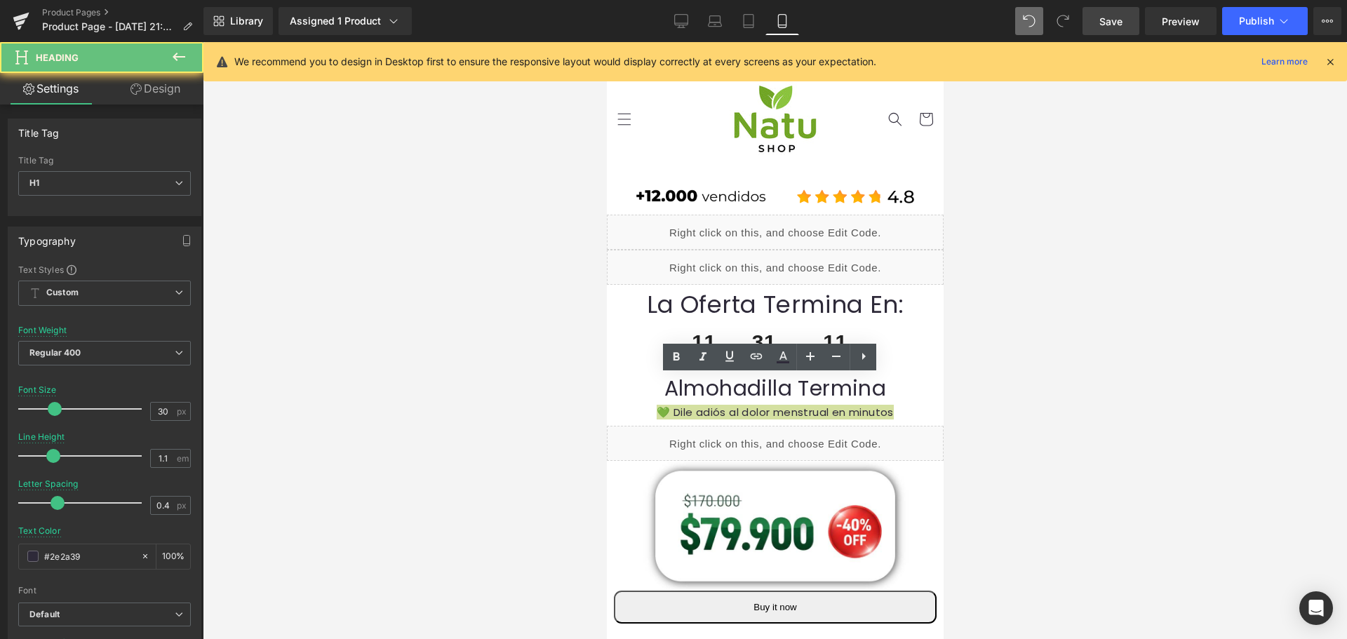
click at [1315, 335] on div at bounding box center [775, 340] width 1144 height 597
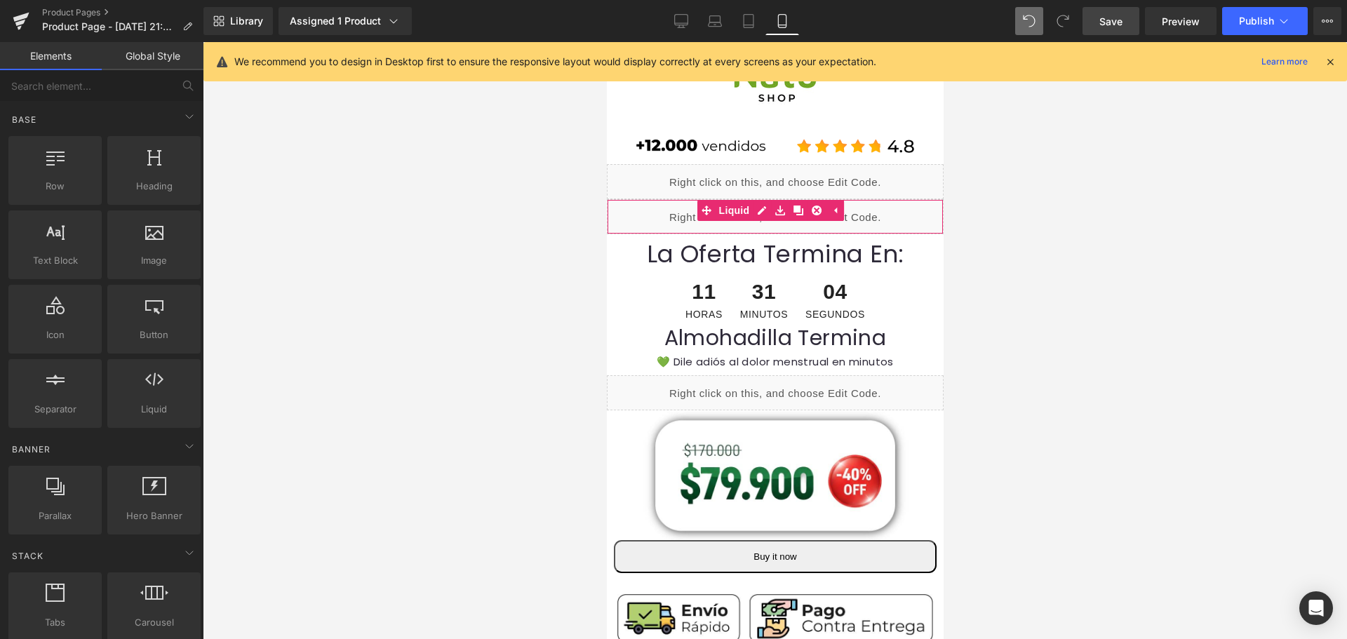
scroll to position [70, 7]
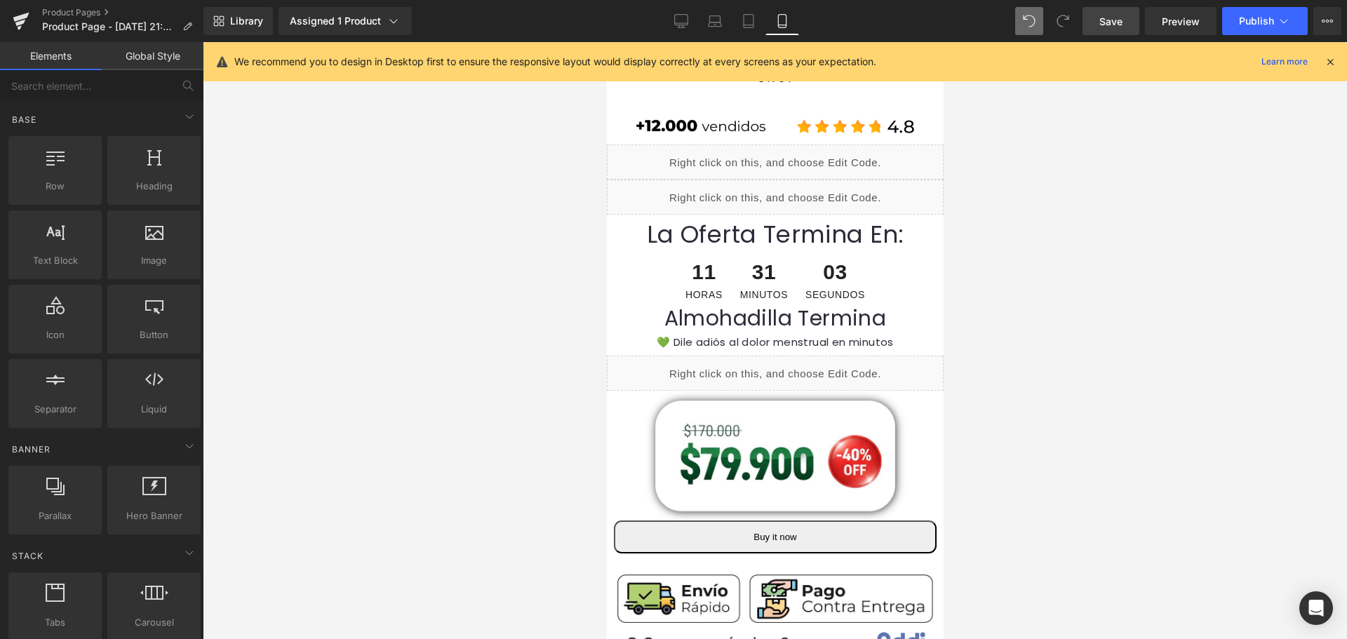
click at [1101, 12] on link "Save" at bounding box center [1110, 21] width 57 height 28
click at [793, 389] on div "Liquid" at bounding box center [774, 373] width 337 height 35
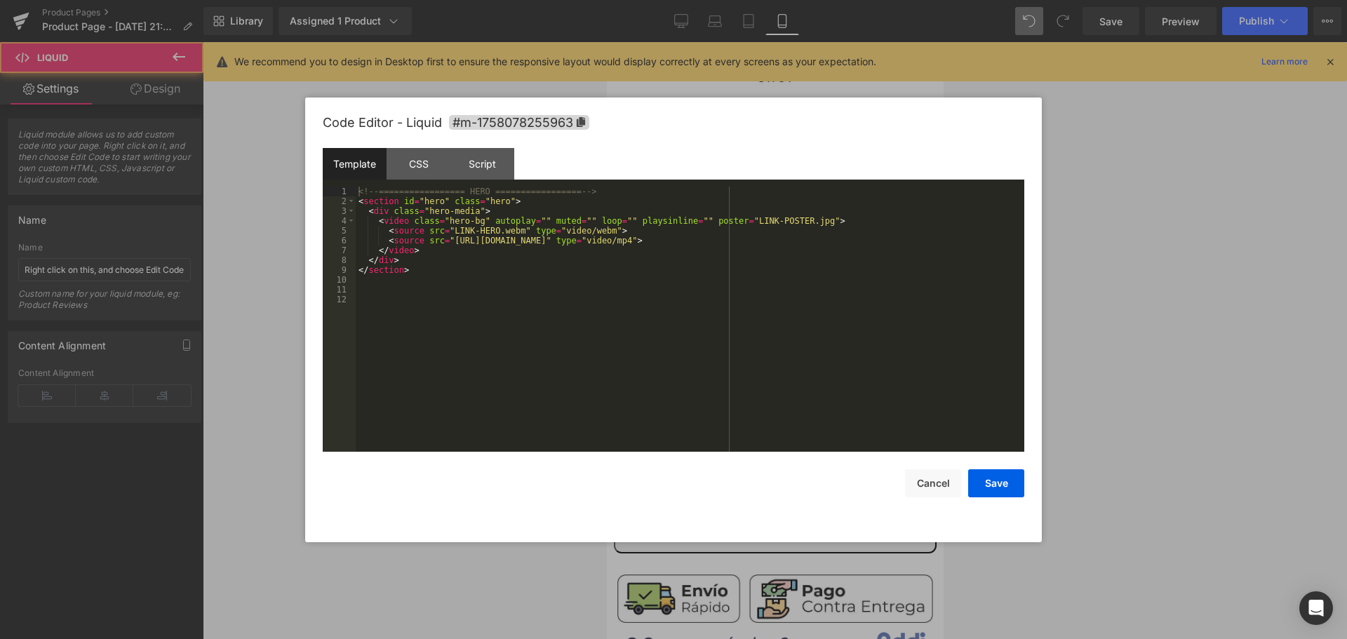
click at [778, 364] on div "Liquid" at bounding box center [774, 373] width 337 height 35
drag, startPoint x: 450, startPoint y: 409, endPoint x: 402, endPoint y: 316, distance: 104.2
click at [402, 316] on div "<!-- ================= HERO ================= --> < section id = "hero" class =…" at bounding box center [690, 329] width 669 height 285
click at [429, 152] on div "CSS" at bounding box center [419, 164] width 64 height 32
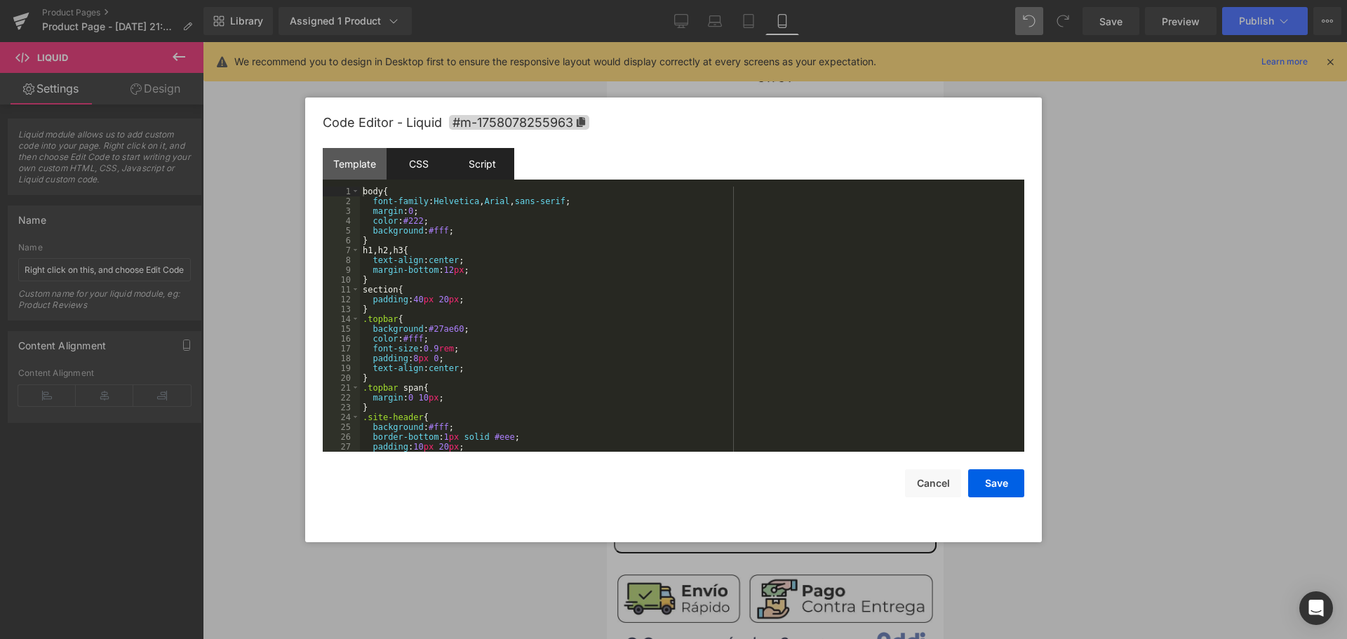
click at [464, 160] on div "Script" at bounding box center [482, 164] width 64 height 32
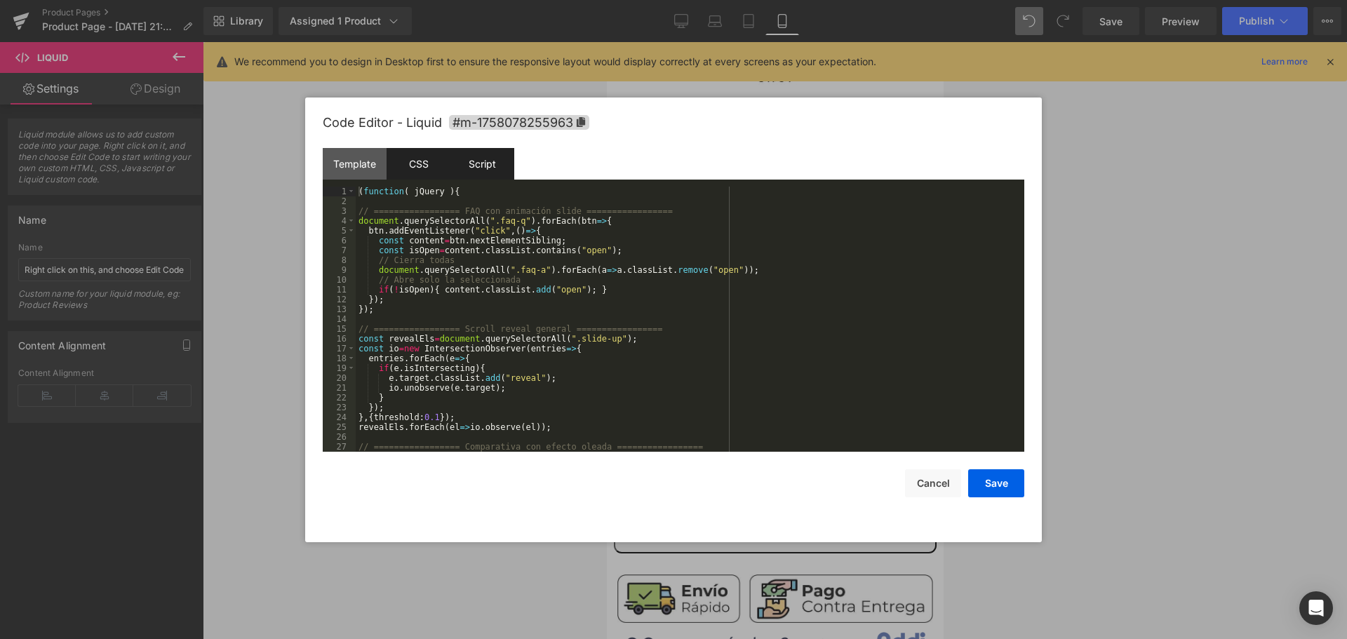
click at [410, 167] on div "CSS" at bounding box center [419, 164] width 64 height 32
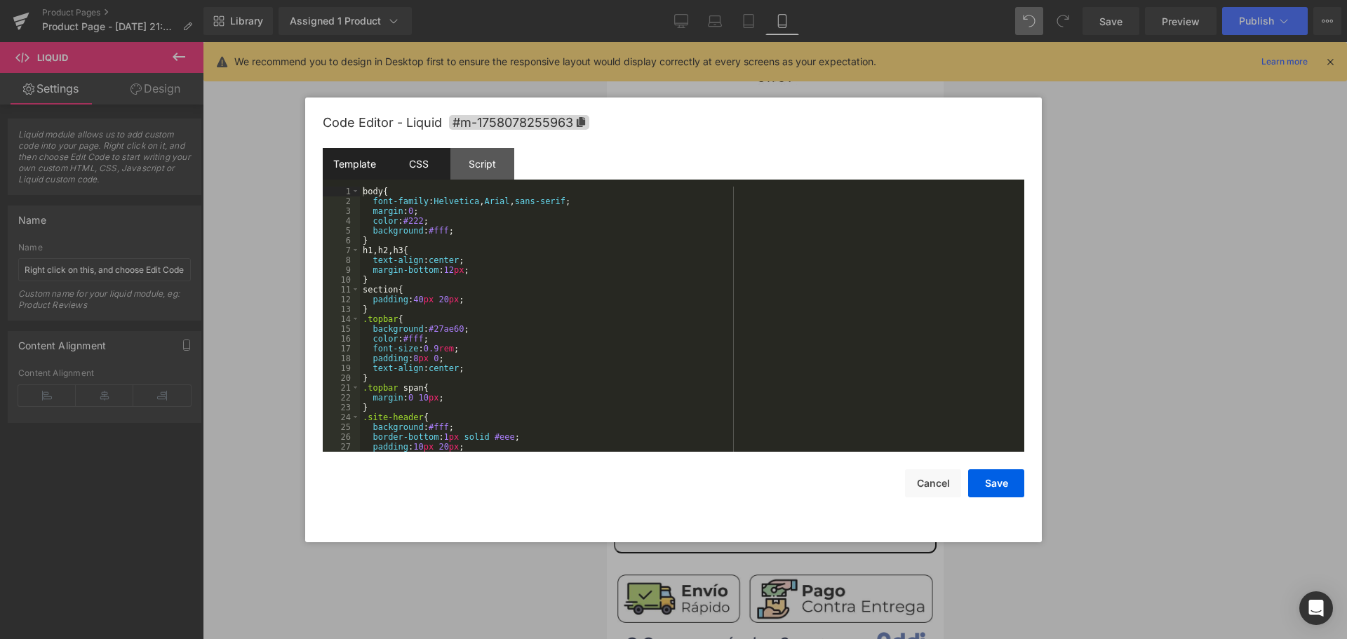
click at [373, 177] on div "Template" at bounding box center [355, 164] width 64 height 32
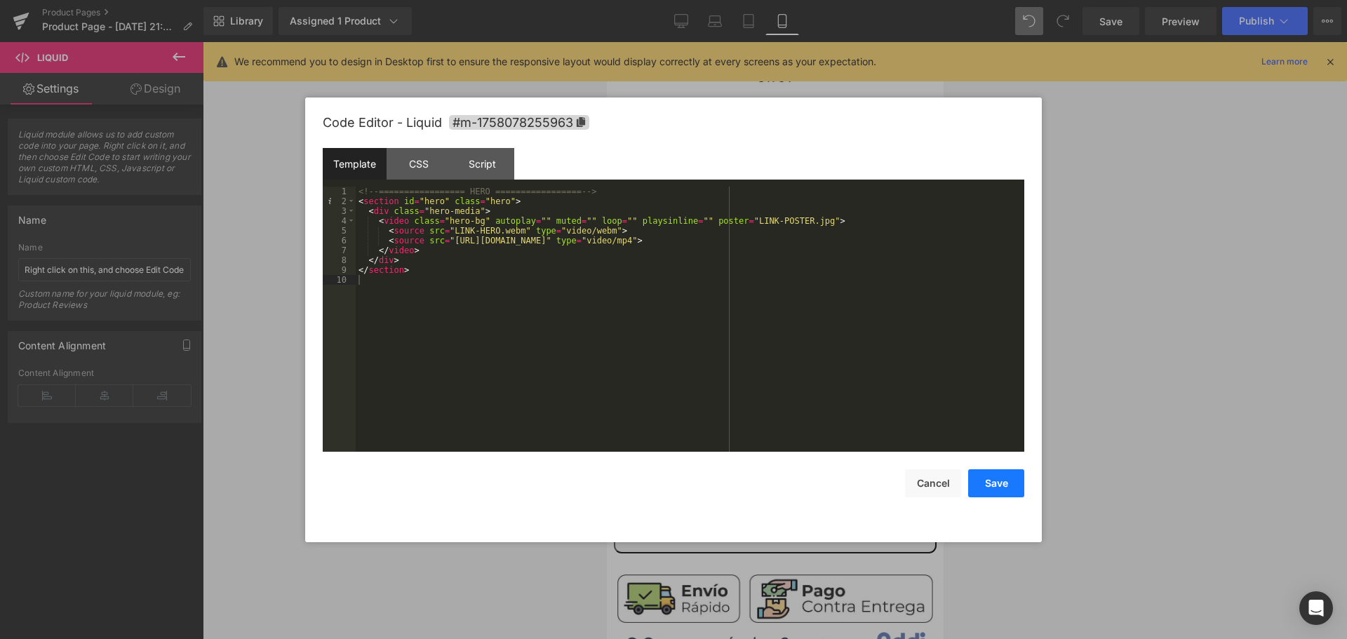
click at [1003, 493] on button "Save" at bounding box center [996, 483] width 56 height 28
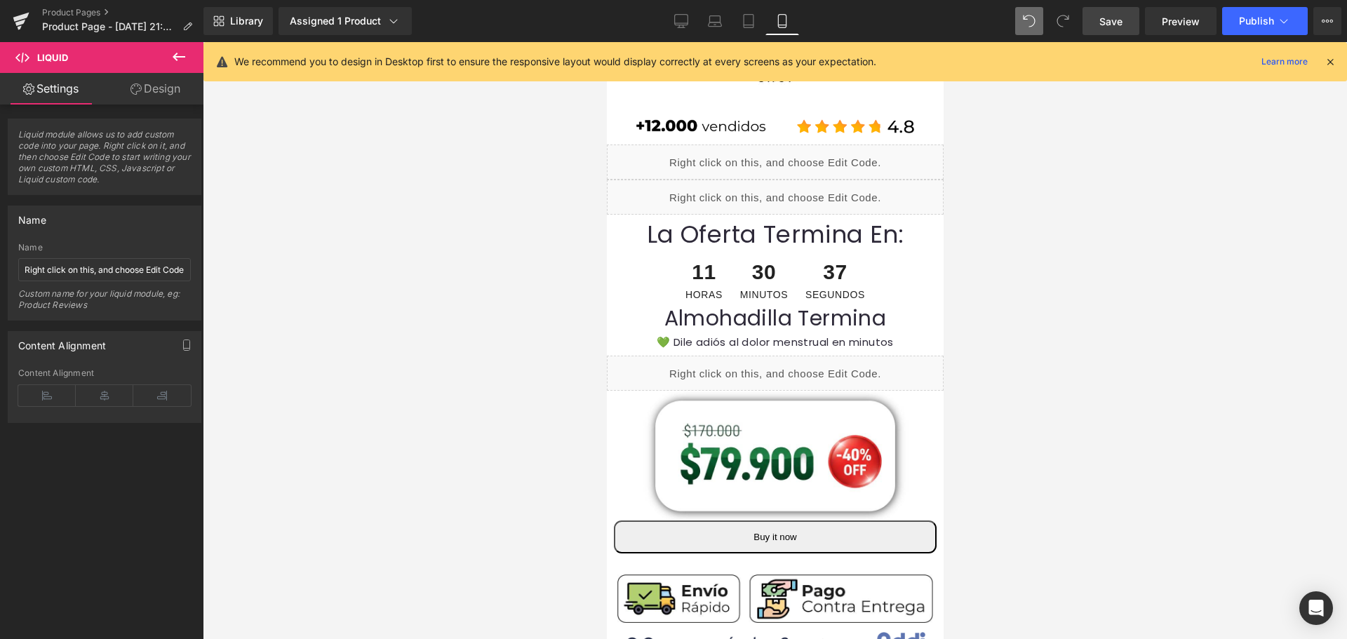
click at [1104, 16] on span "Save" at bounding box center [1110, 21] width 23 height 15
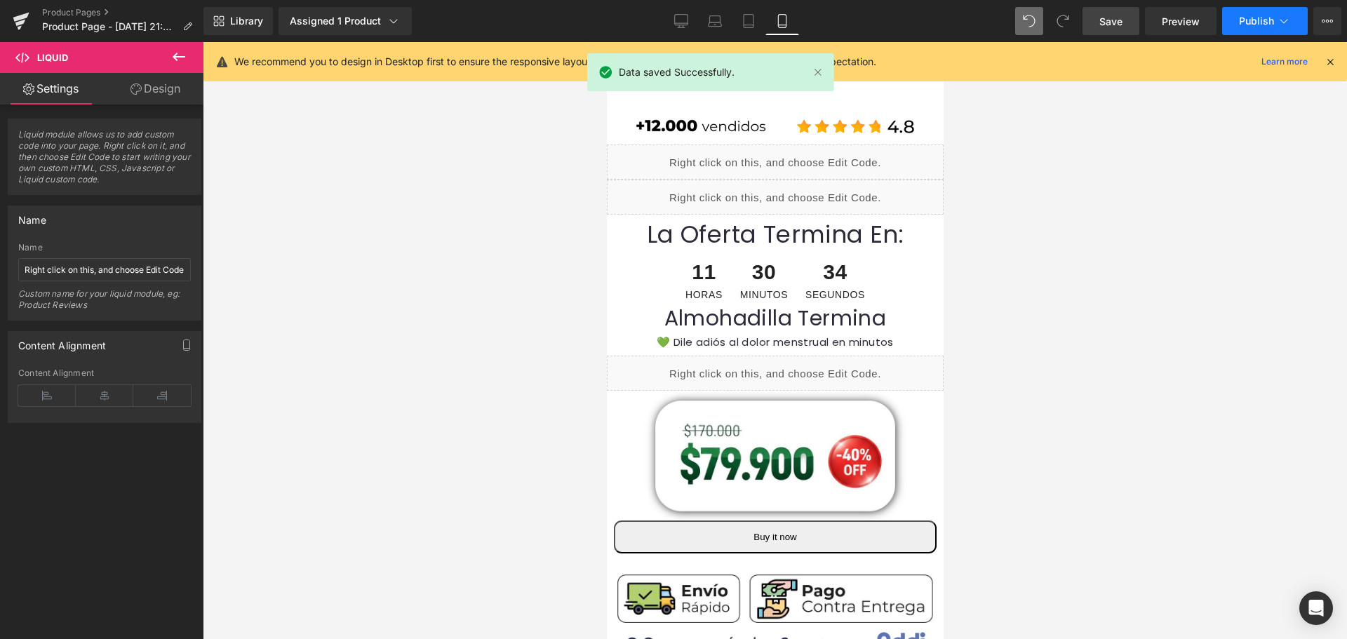
click at [1232, 22] on button "Publish" at bounding box center [1265, 21] width 86 height 28
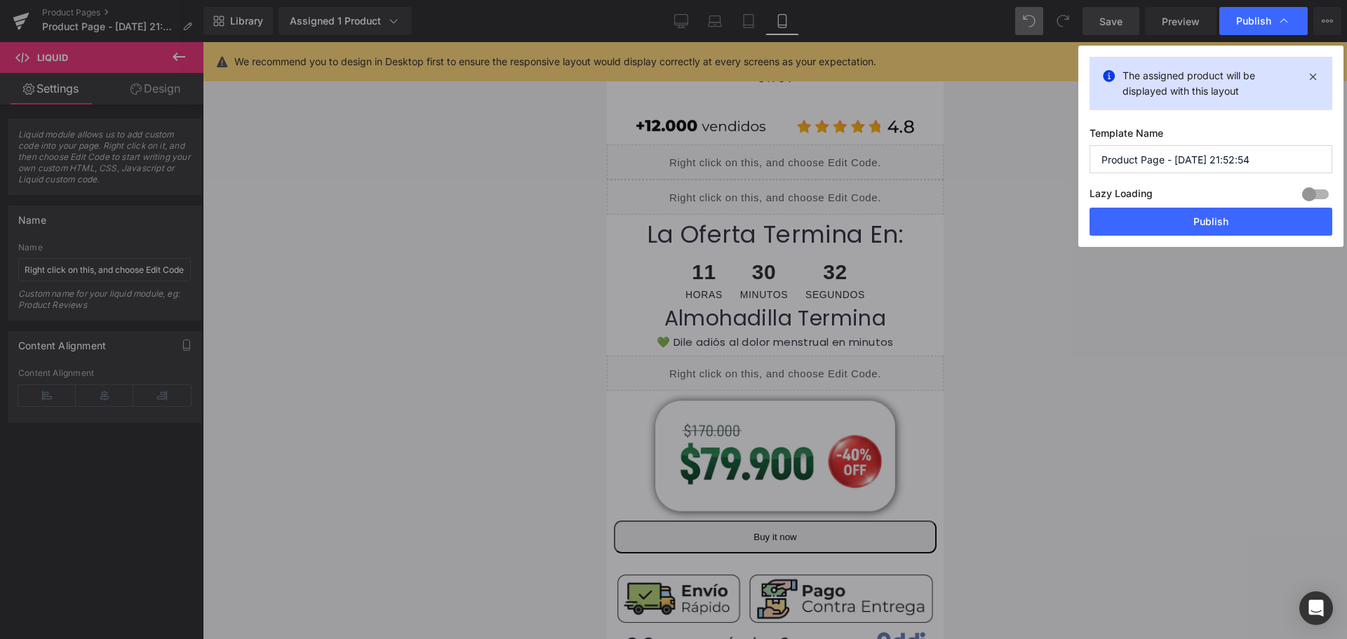
click at [1130, 206] on label "Lazy Loading Build" at bounding box center [1120, 196] width 63 height 23
click at [1130, 217] on button "Publish" at bounding box center [1210, 222] width 243 height 28
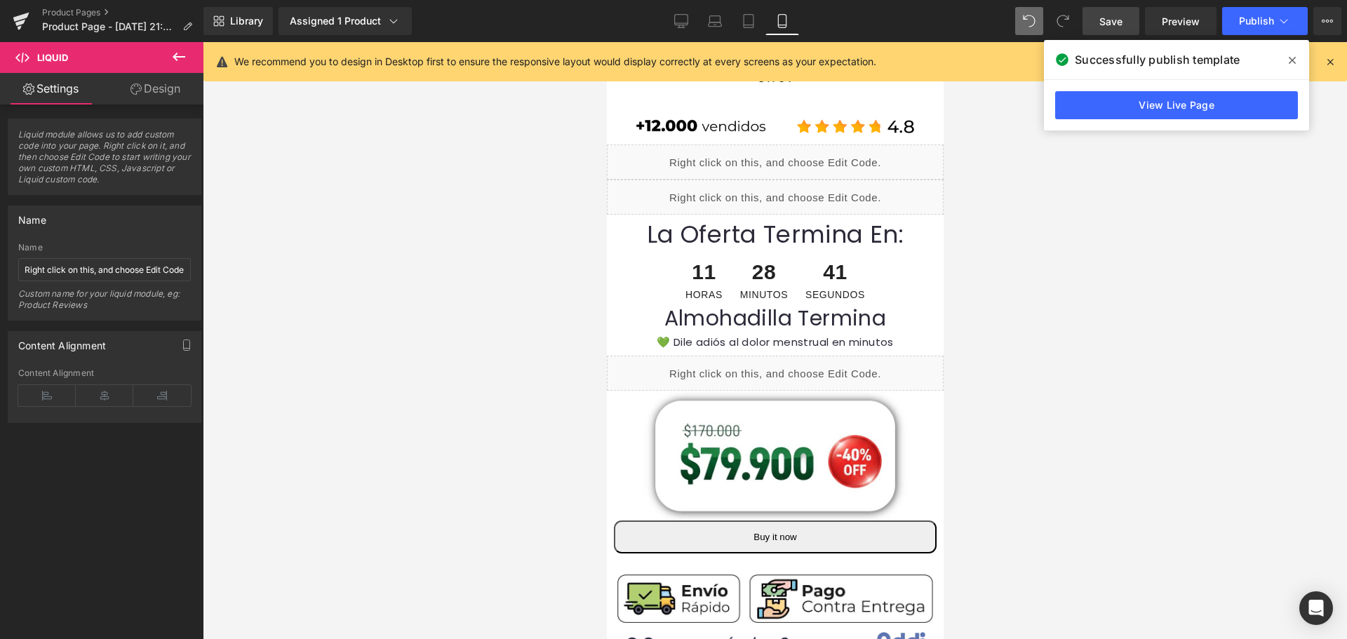
scroll to position [0, 7]
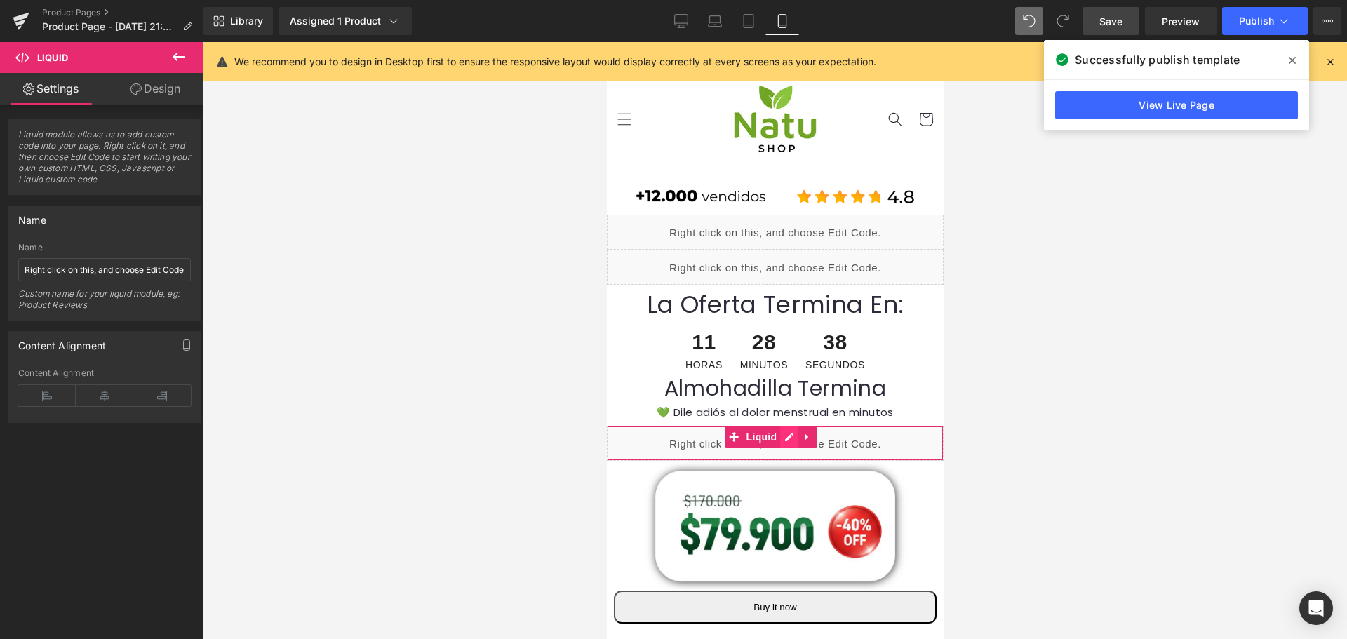
click at [781, 441] on div "Liquid" at bounding box center [774, 443] width 337 height 35
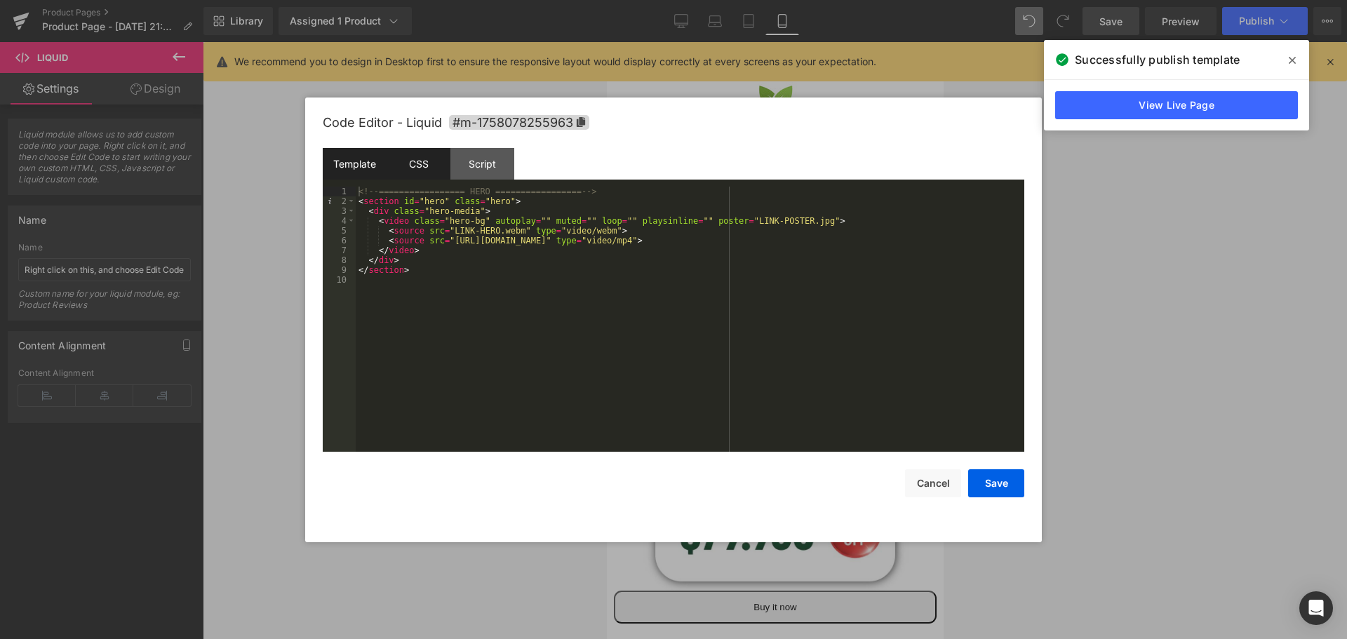
click at [428, 170] on div "CSS" at bounding box center [419, 164] width 64 height 32
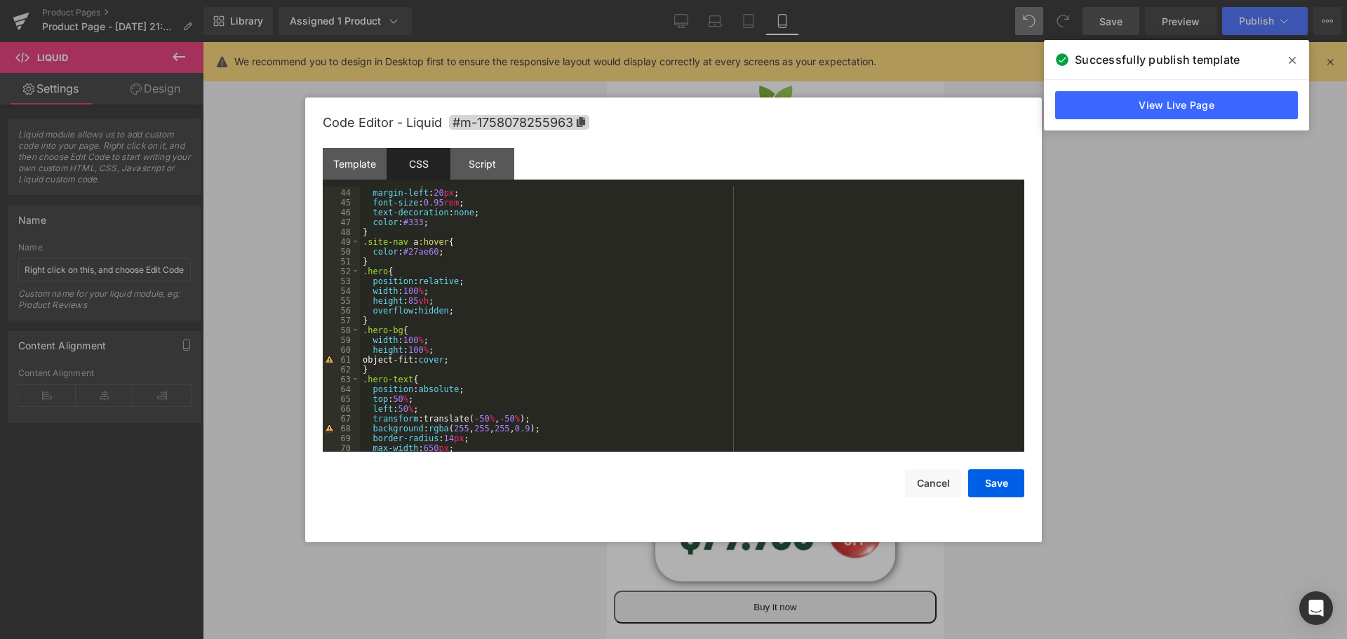
scroll to position [463, 0]
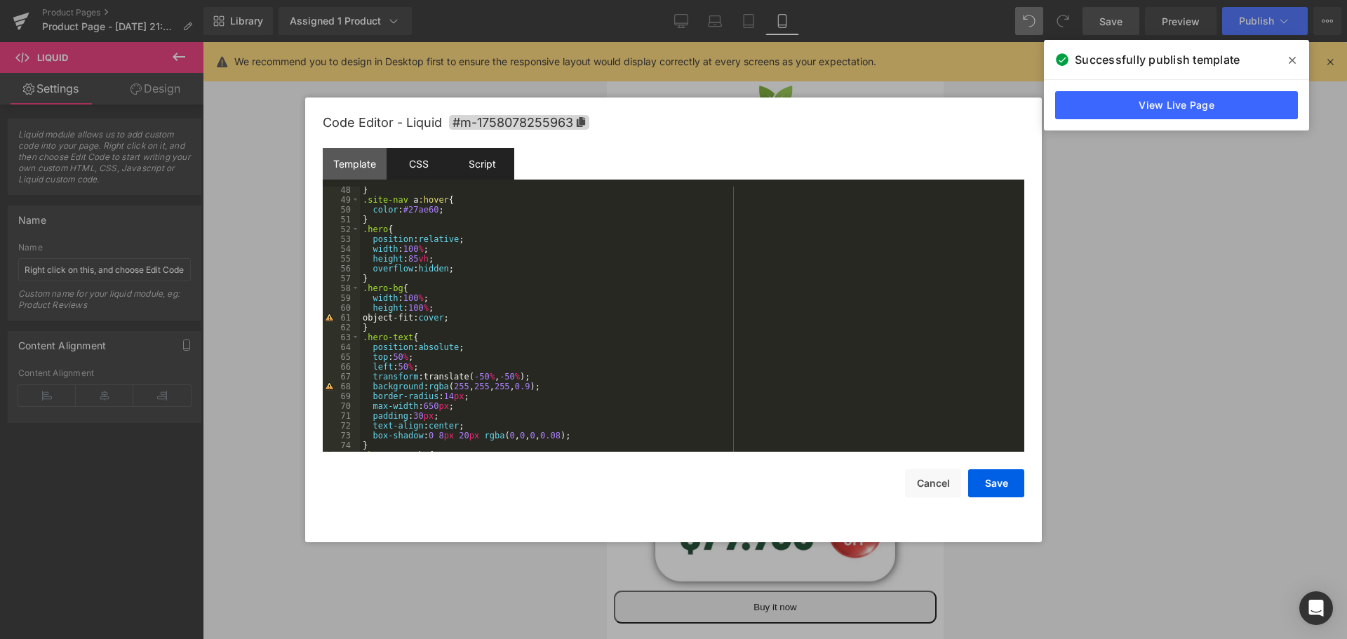
click at [475, 159] on div "Script" at bounding box center [482, 164] width 64 height 32
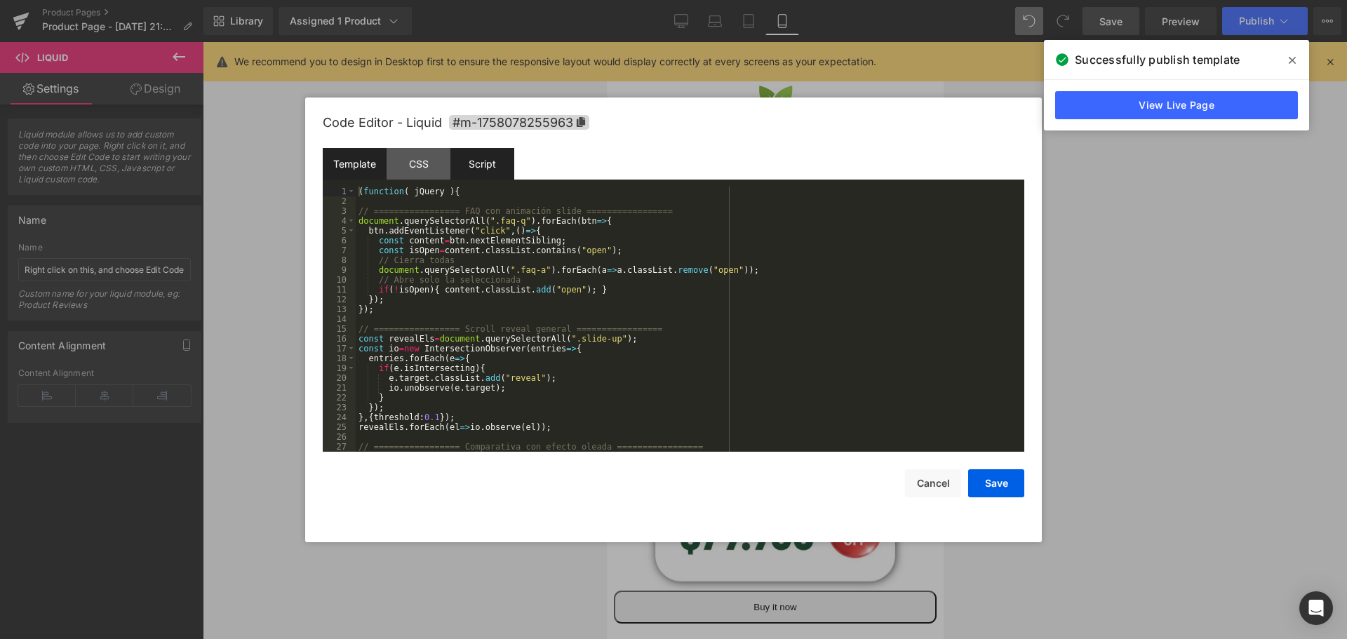
click at [363, 173] on div "Template" at bounding box center [355, 164] width 64 height 32
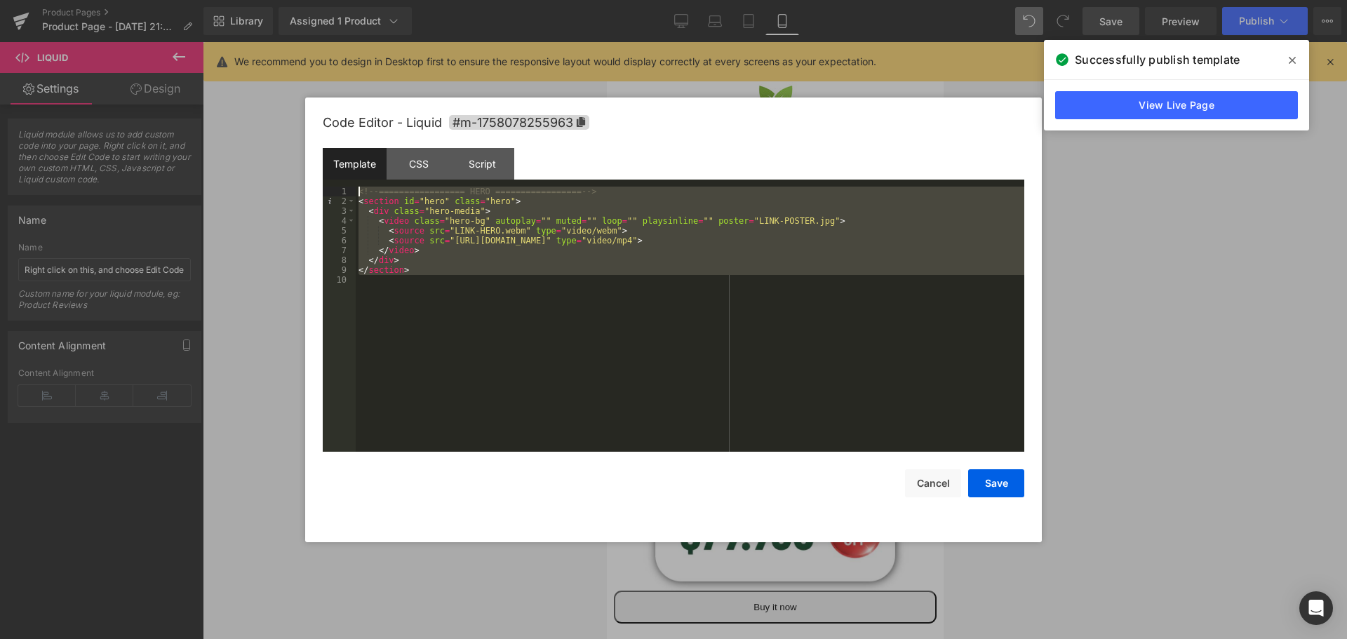
drag, startPoint x: 431, startPoint y: 302, endPoint x: 304, endPoint y: 152, distance: 197.1
click at [304, 152] on body "Heading You are previewing how the will restyle your page. You can not edit Ele…" at bounding box center [673, 319] width 1347 height 639
drag, startPoint x: 411, startPoint y: 264, endPoint x: 285, endPoint y: 143, distance: 175.1
click at [285, 143] on body "Heading You are previewing how the will restyle your page. You can not edit Ele…" at bounding box center [673, 319] width 1347 height 639
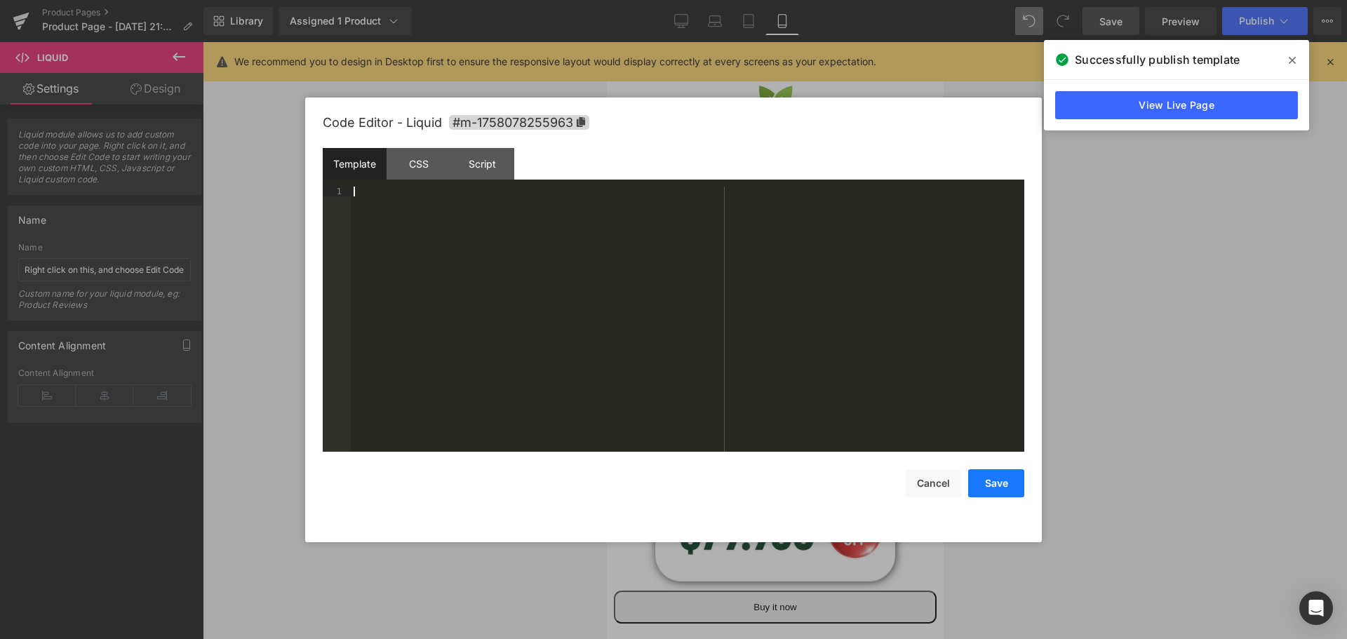
click at [1007, 487] on button "Save" at bounding box center [996, 483] width 56 height 28
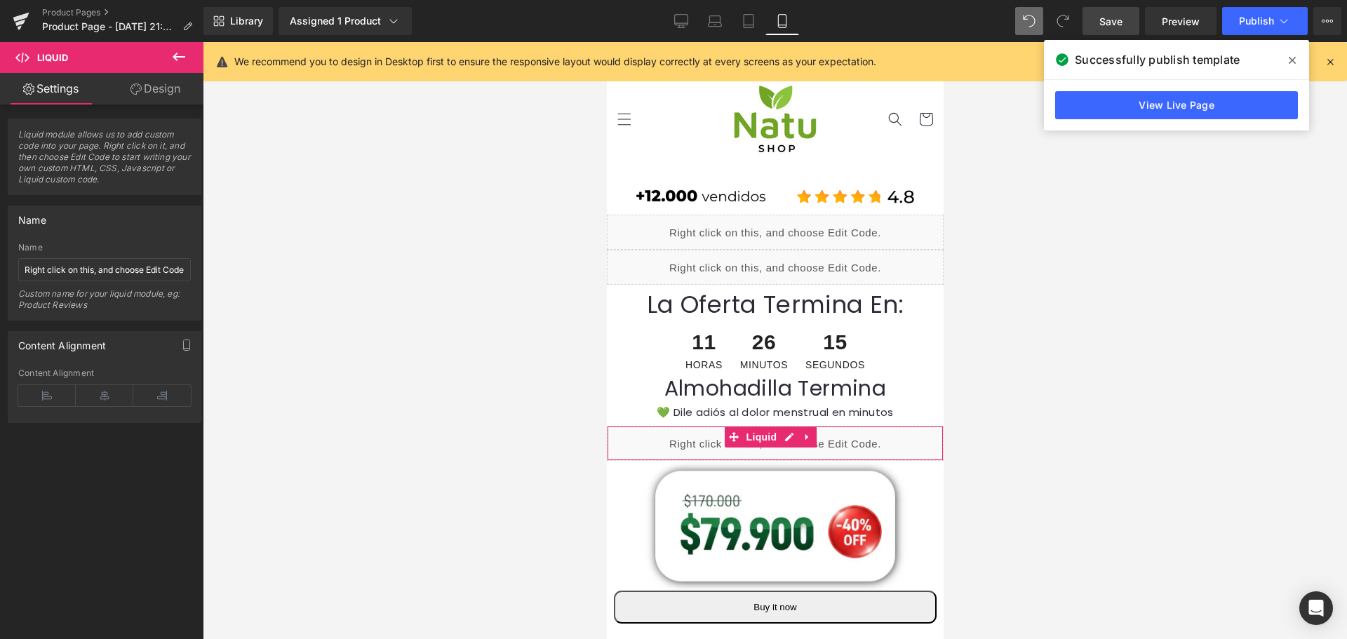
click at [175, 48] on button at bounding box center [178, 57] width 49 height 31
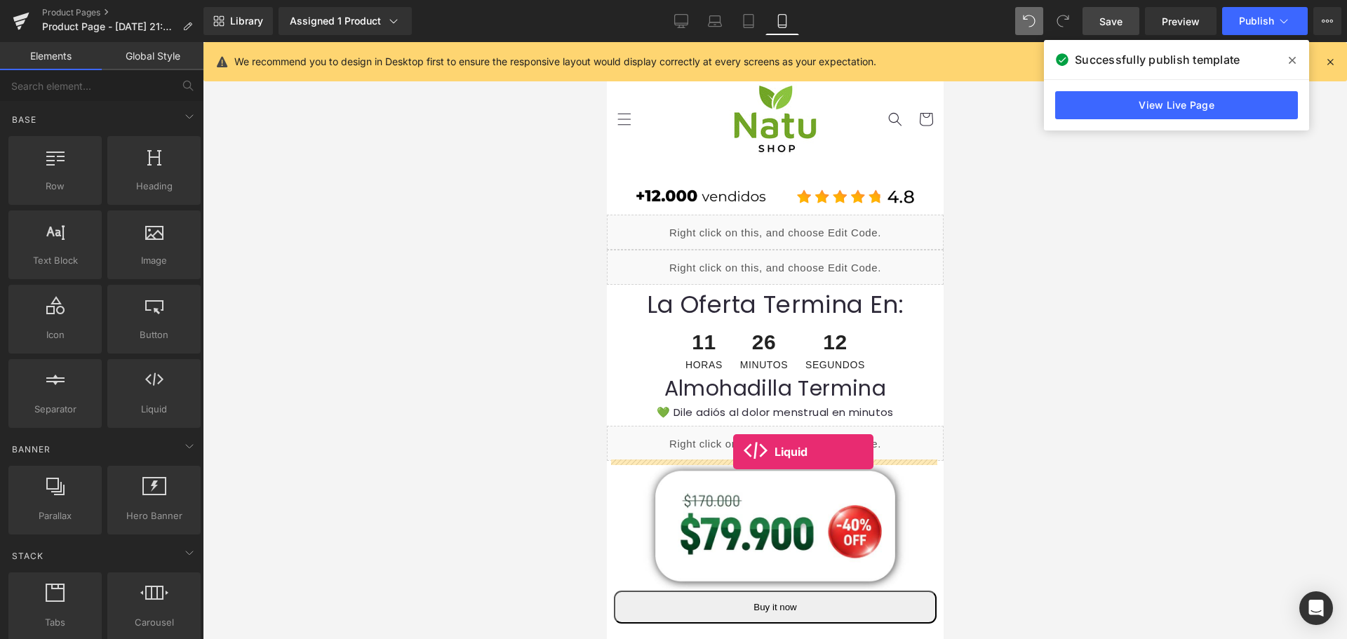
drag, startPoint x: 768, startPoint y: 437, endPoint x: 725, endPoint y: 452, distance: 45.3
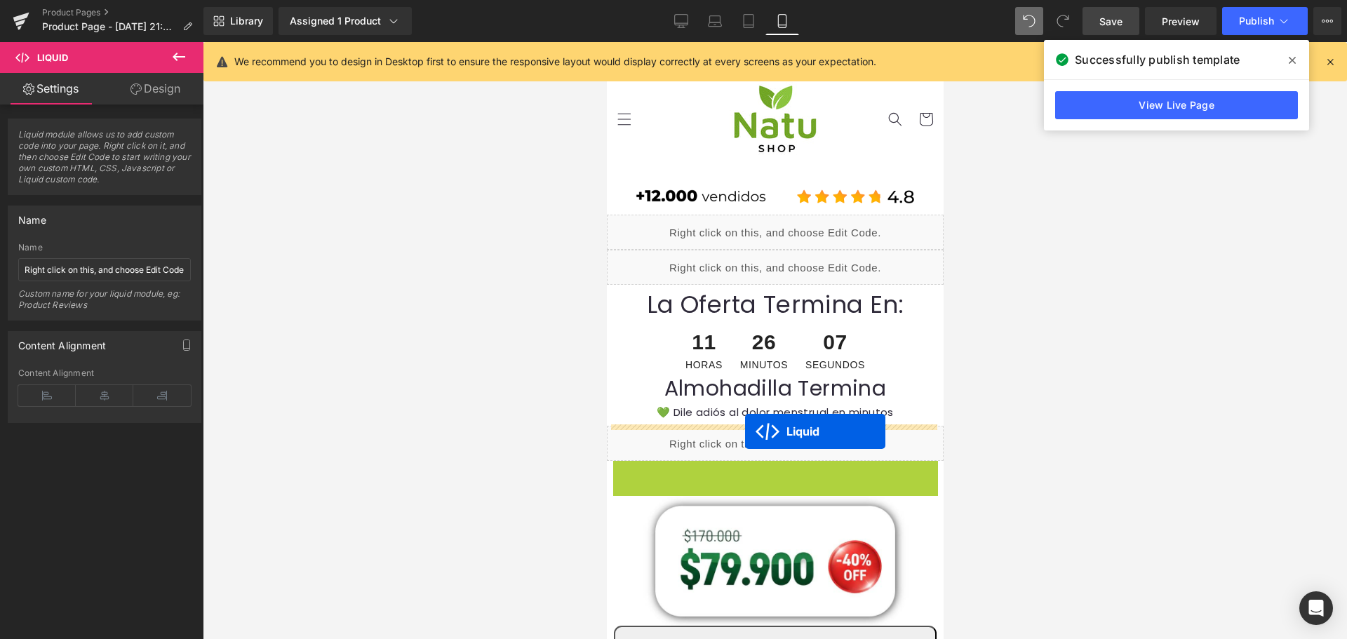
drag, startPoint x: 725, startPoint y: 471, endPoint x: 737, endPoint y: 431, distance: 41.3
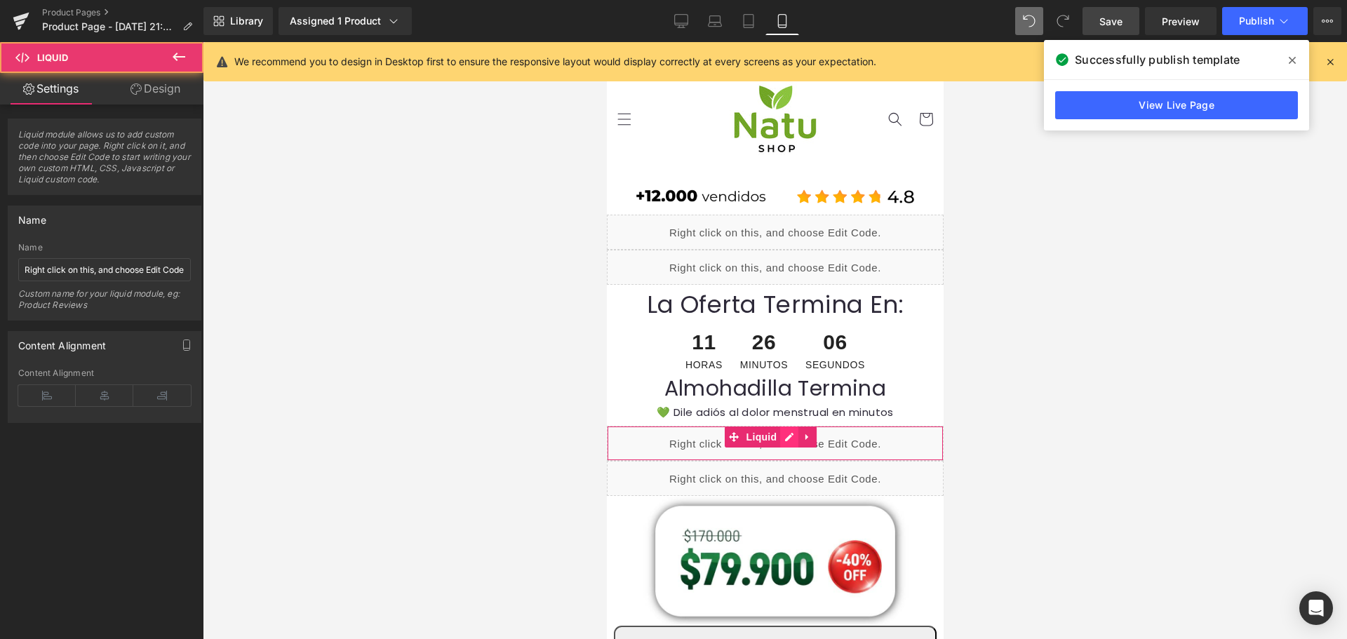
click at [788, 436] on div "Liquid" at bounding box center [774, 443] width 337 height 35
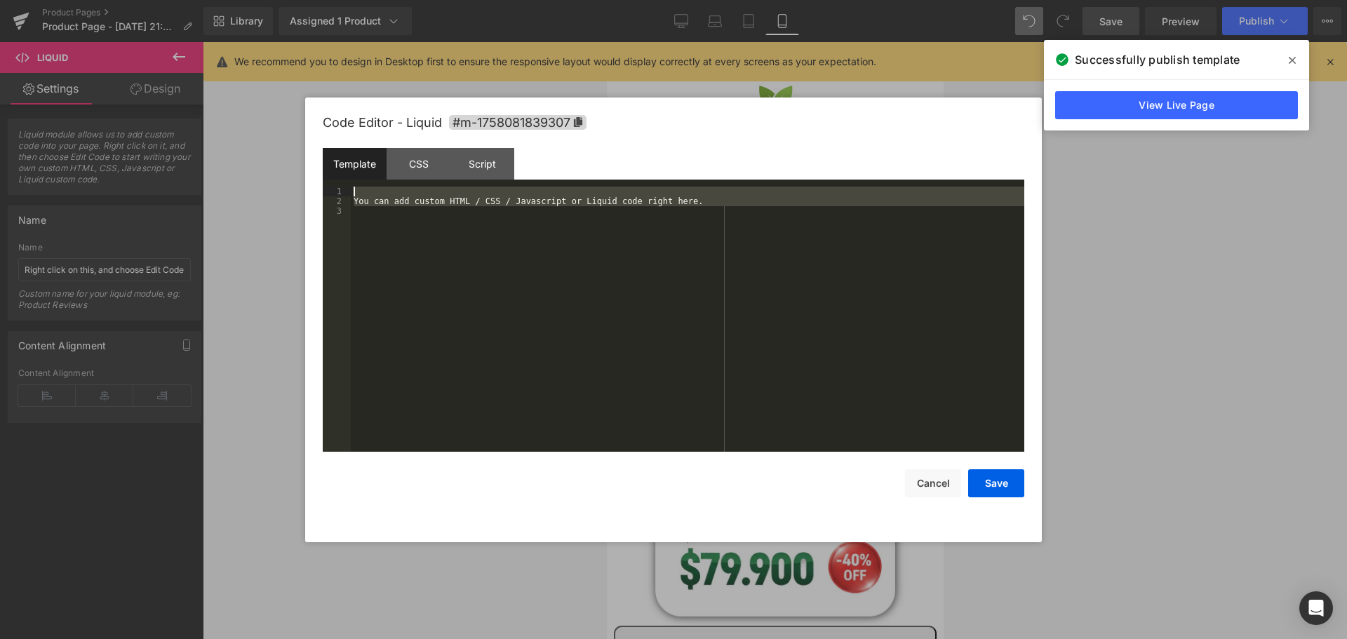
drag, startPoint x: 507, startPoint y: 351, endPoint x: 275, endPoint y: 62, distance: 370.3
click at [275, 62] on body "Liquid You are previewing how the will restyle your page. You can not edit Elem…" at bounding box center [673, 319] width 1347 height 639
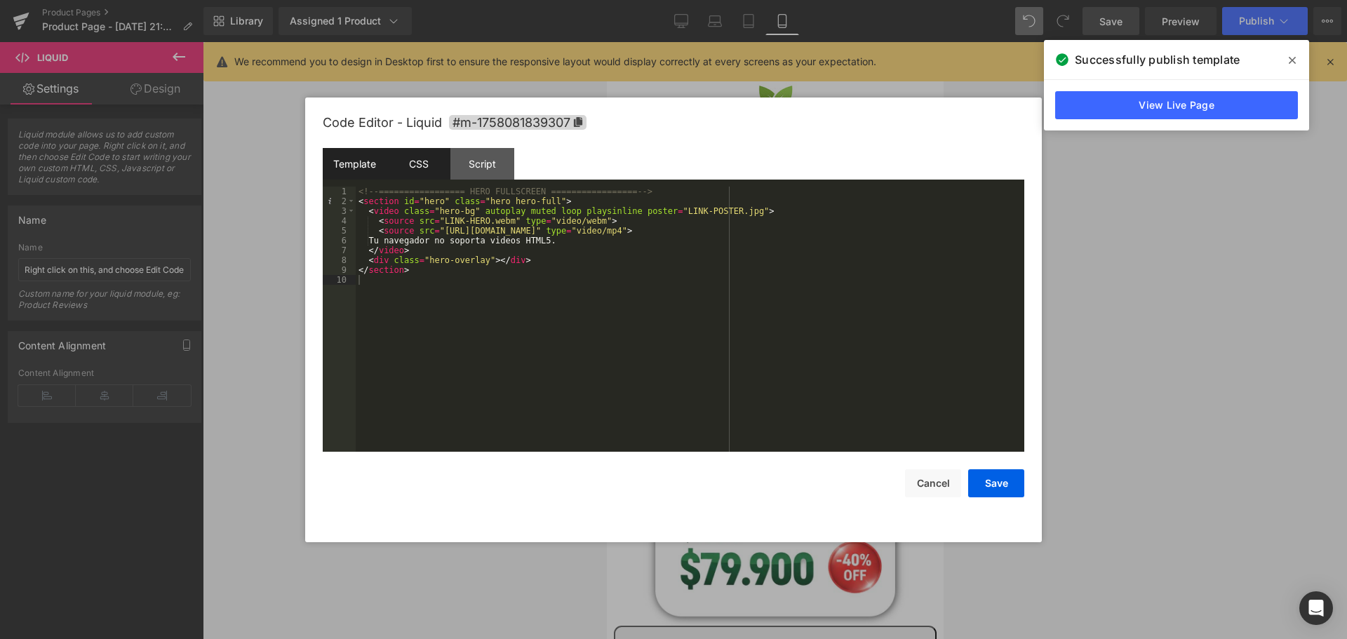
drag, startPoint x: 420, startPoint y: 166, endPoint x: 427, endPoint y: 177, distance: 12.6
click at [420, 166] on div "CSS" at bounding box center [419, 164] width 64 height 32
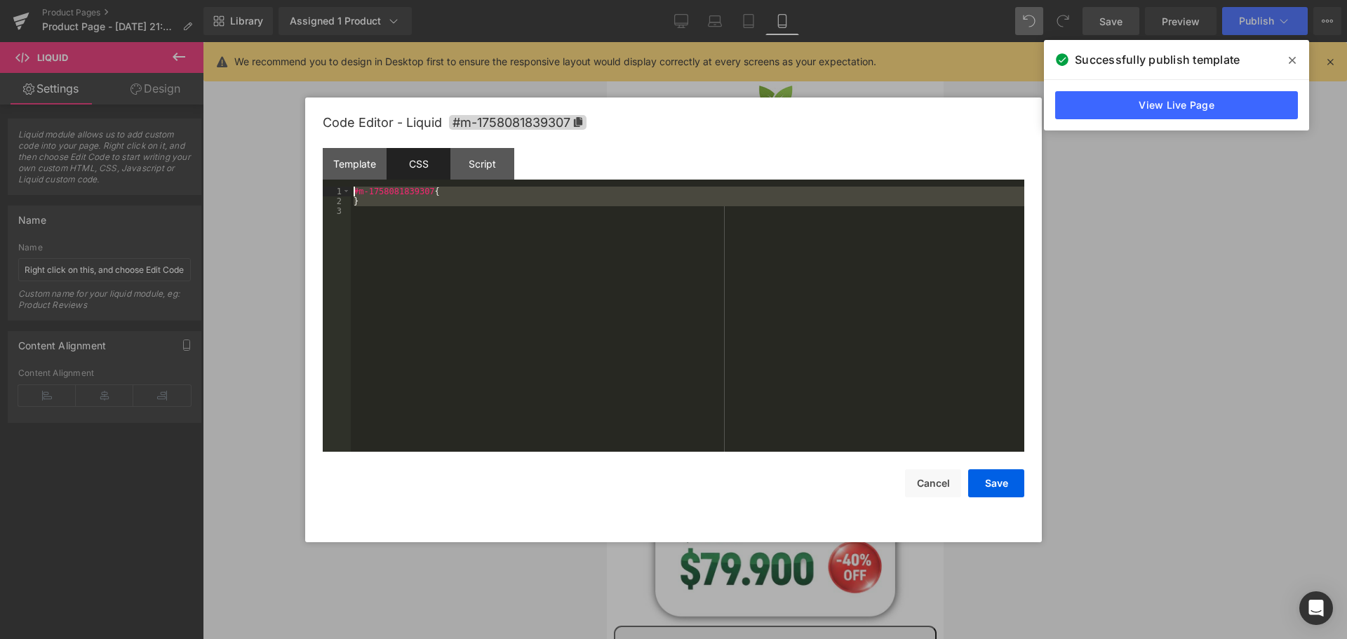
drag, startPoint x: 485, startPoint y: 333, endPoint x: 279, endPoint y: 95, distance: 315.3
click at [279, 95] on body "Liquid You are previewing how the will restyle your page. You can not edit Elem…" at bounding box center [673, 319] width 1347 height 639
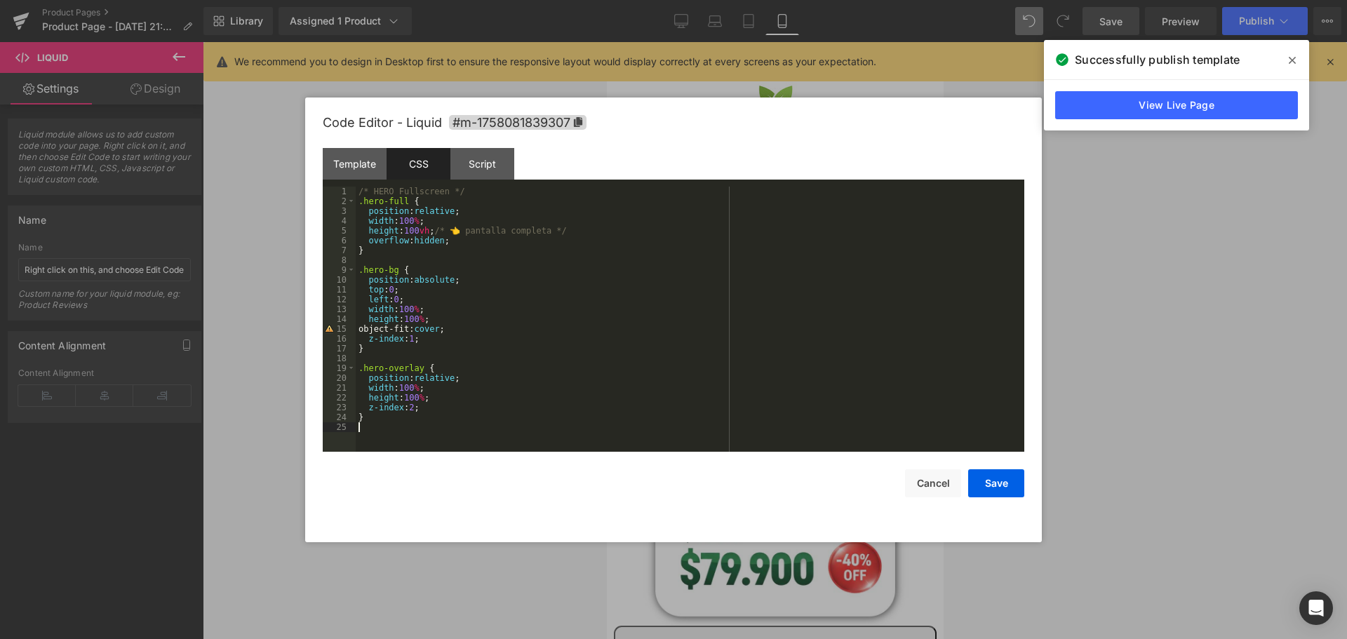
drag, startPoint x: 998, startPoint y: 481, endPoint x: 1014, endPoint y: 427, distance: 56.4
click at [999, 482] on button "Save" at bounding box center [996, 483] width 56 height 28
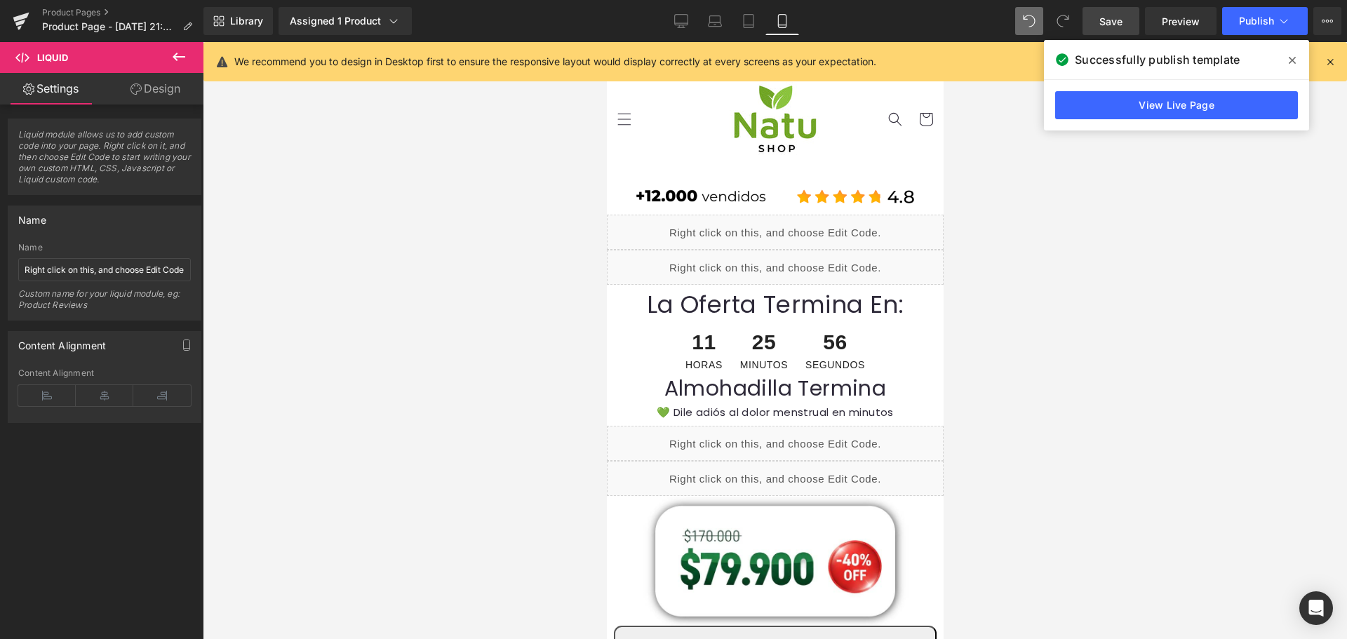
click at [1108, 10] on link "Save" at bounding box center [1110, 21] width 57 height 28
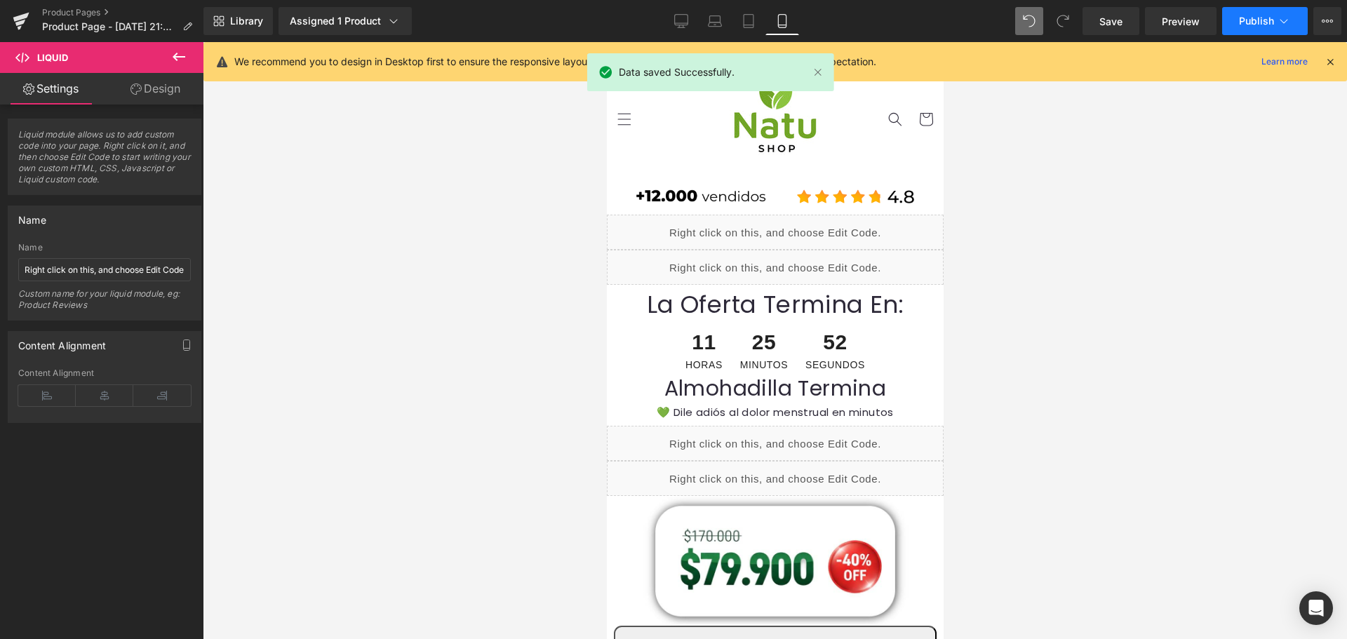
click at [1261, 29] on button "Publish" at bounding box center [1265, 21] width 86 height 28
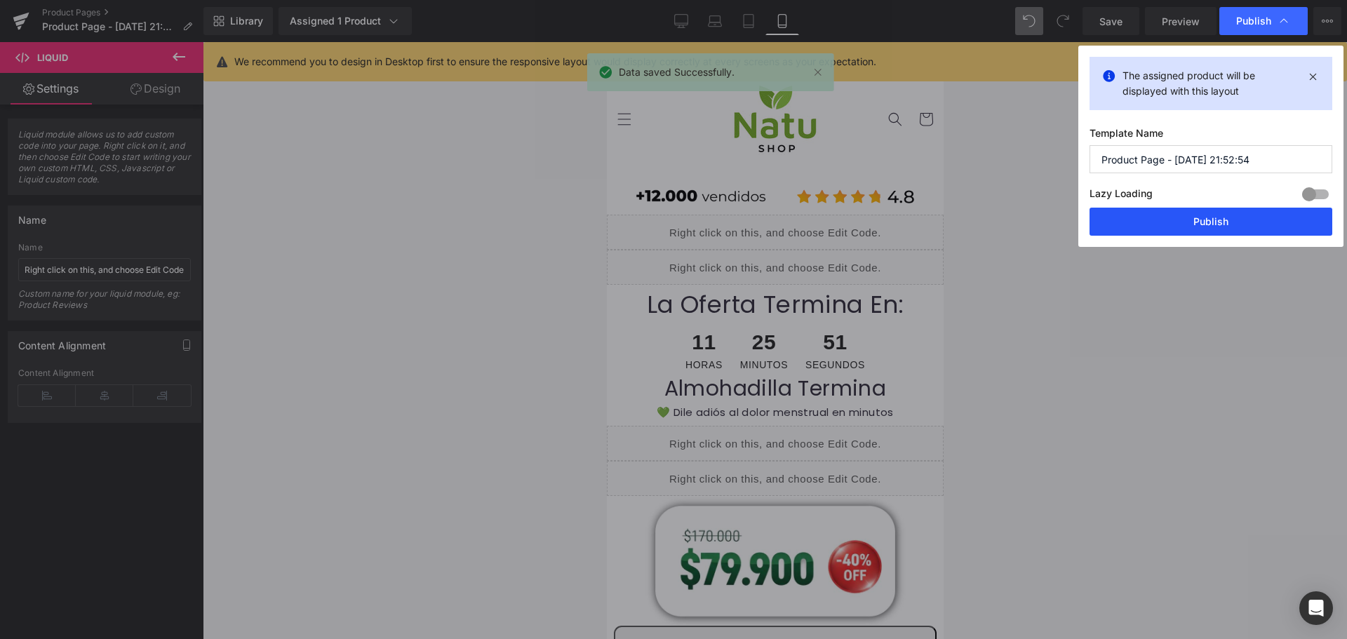
click at [1242, 213] on button "Publish" at bounding box center [1210, 222] width 243 height 28
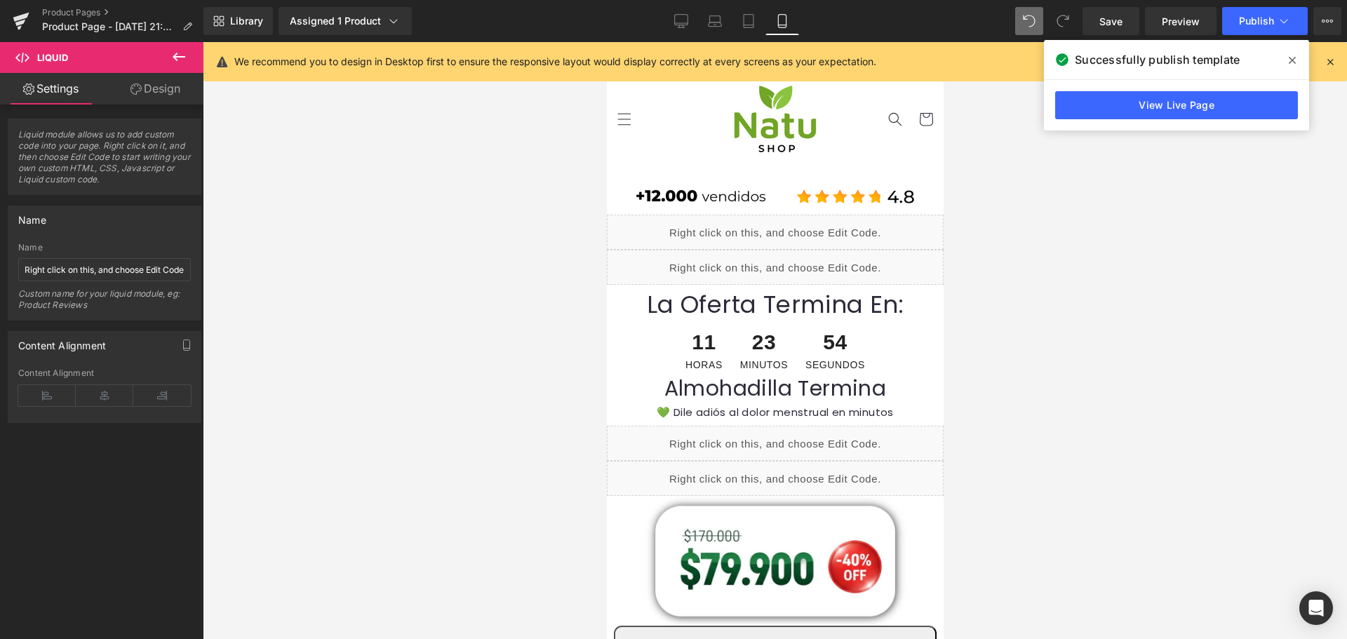
click at [172, 53] on icon at bounding box center [178, 56] width 17 height 17
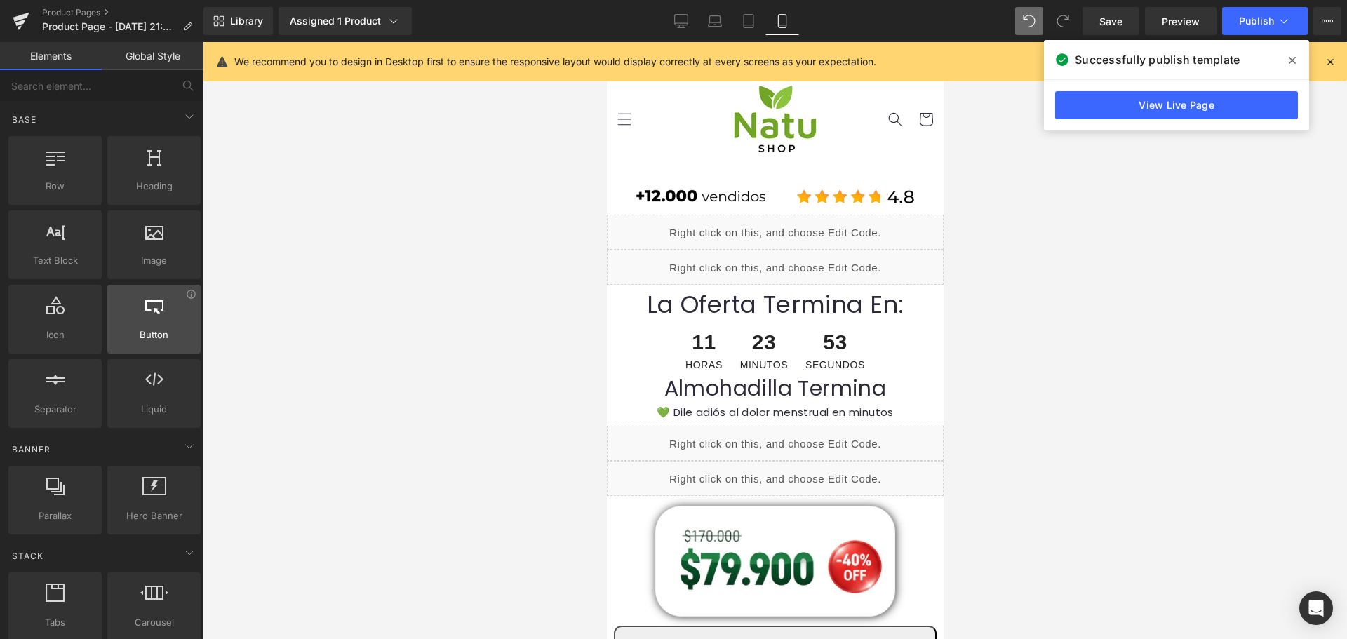
scroll to position [140, 0]
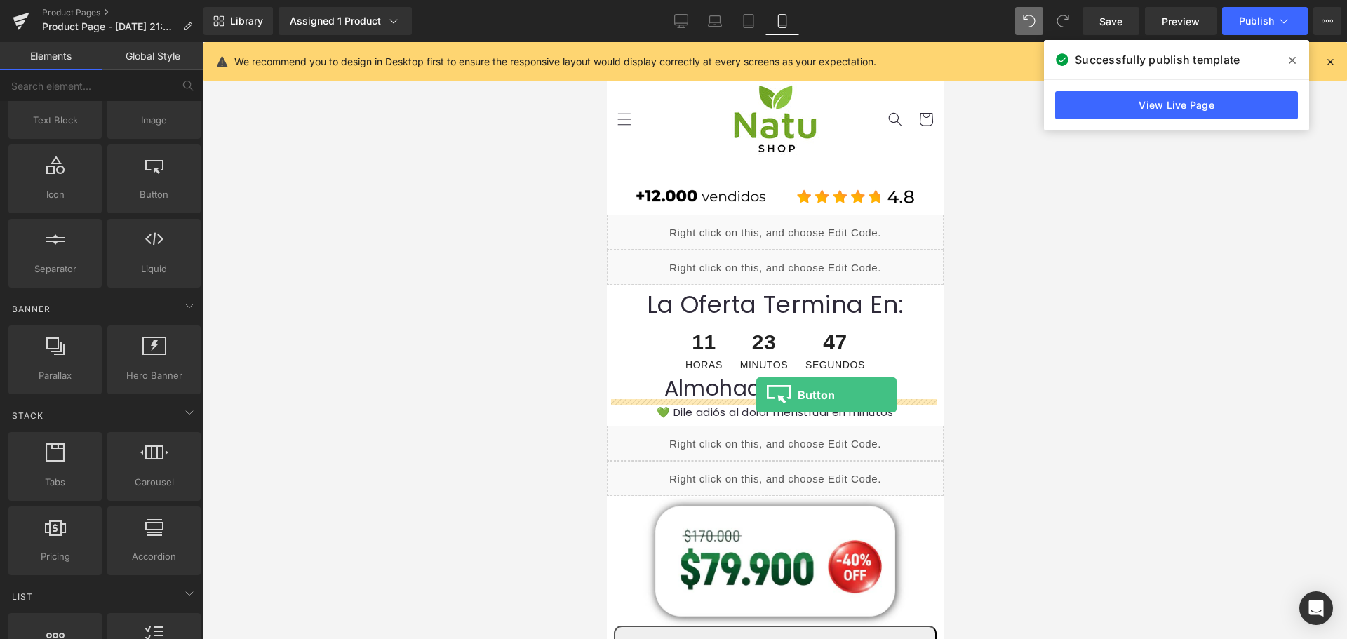
drag, startPoint x: 770, startPoint y: 241, endPoint x: 749, endPoint y: 395, distance: 155.9
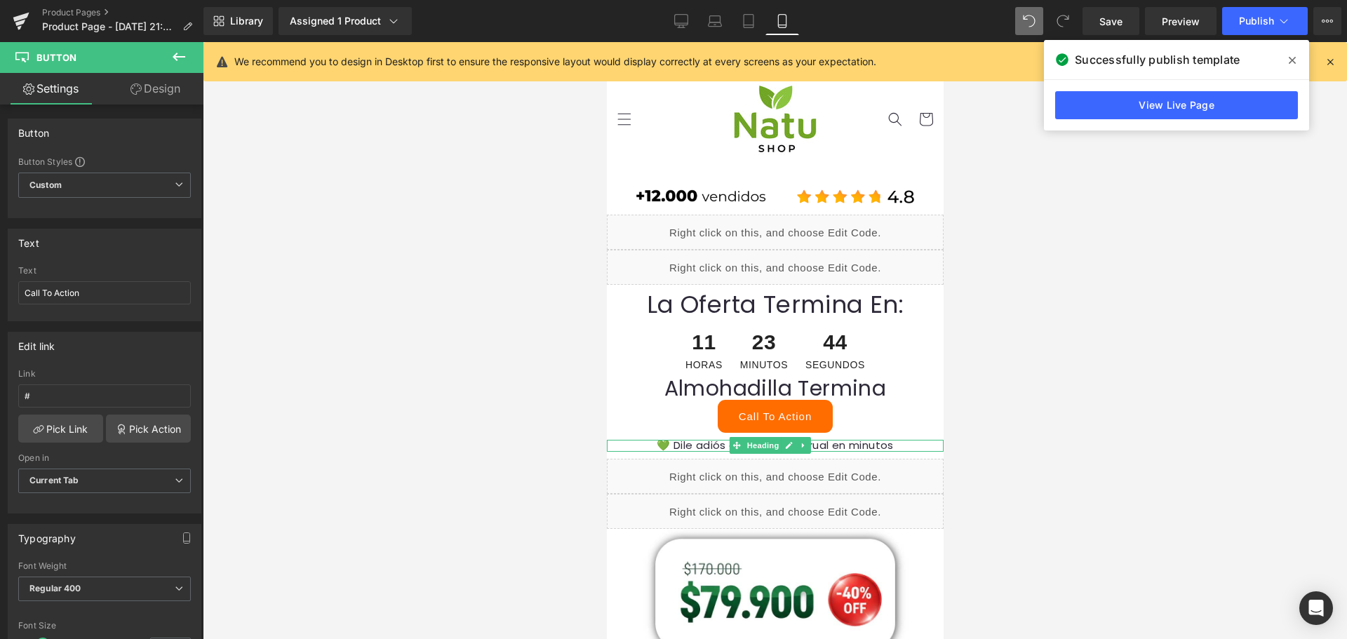
drag, startPoint x: 885, startPoint y: 445, endPoint x: 656, endPoint y: 448, distance: 228.7
click at [707, 440] on h1 "💚 Dile adiós al dolor menstrual en minutos" at bounding box center [774, 446] width 337 height 12
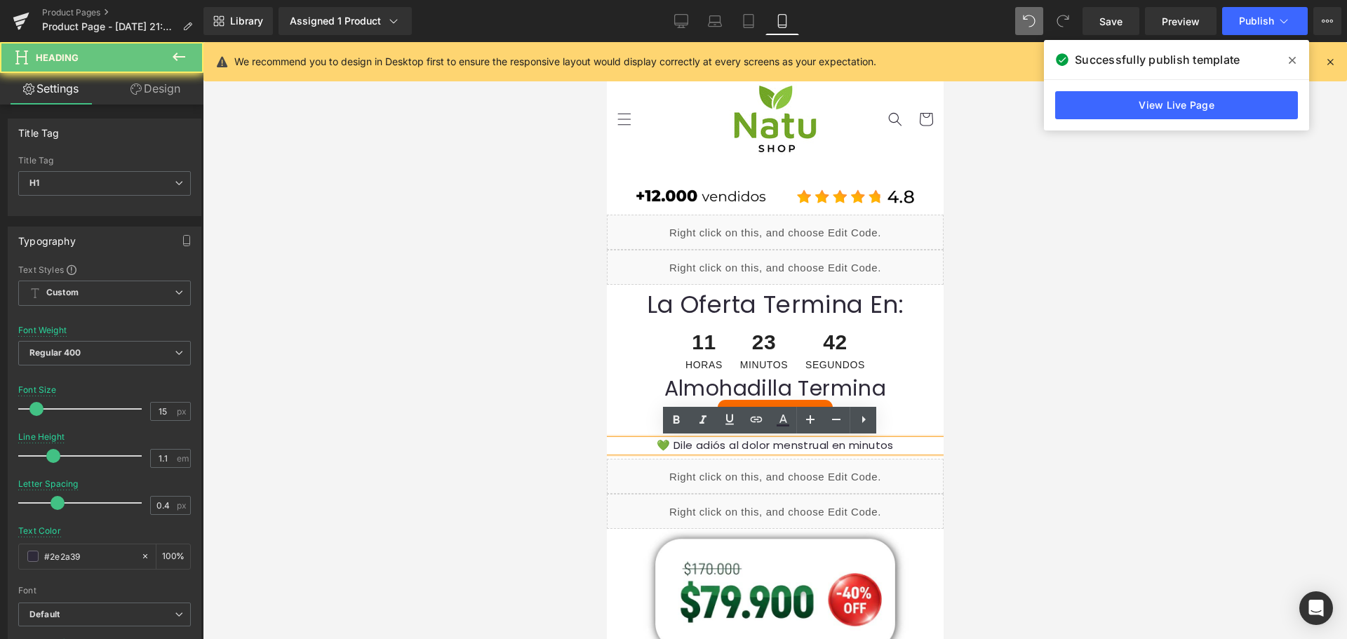
drag, startPoint x: 765, startPoint y: 441, endPoint x: 893, endPoint y: 448, distance: 127.8
click at [893, 448] on h1 "💚 Dile adiós al dolor menstrual en minutos" at bounding box center [774, 446] width 337 height 12
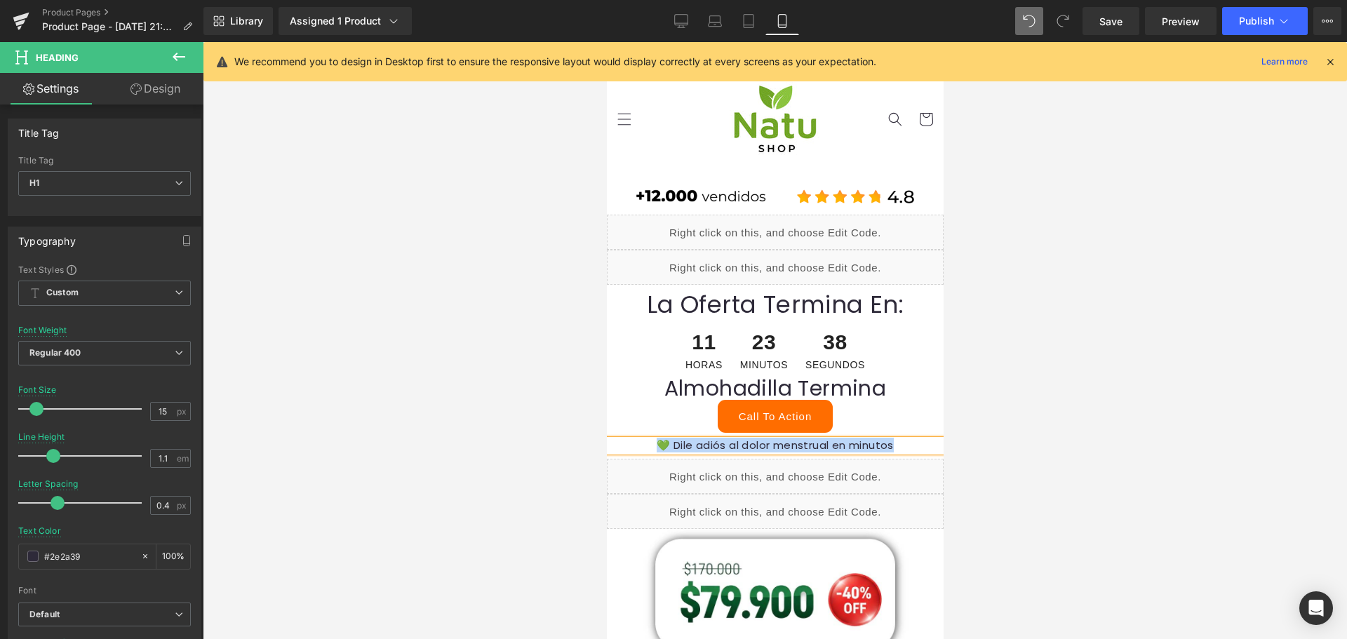
click at [847, 421] on div "Call To Action" at bounding box center [774, 416] width 337 height 33
click at [767, 418] on span "Button" at bounding box center [769, 416] width 32 height 17
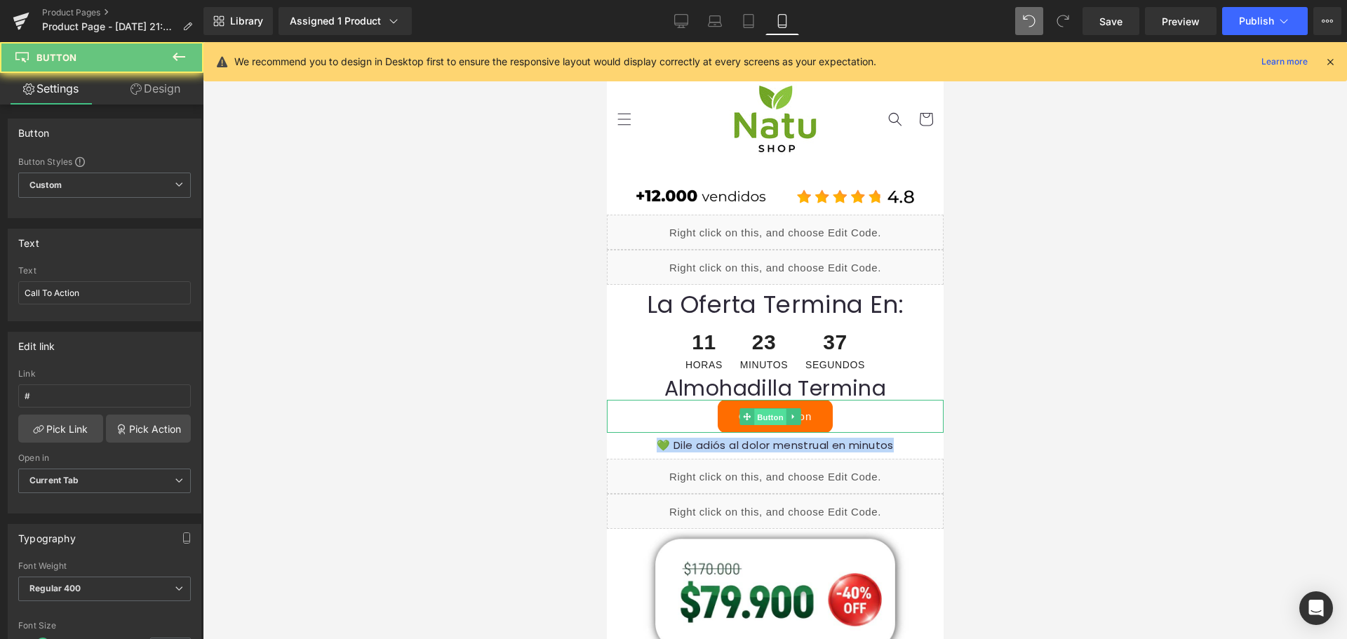
click at [766, 417] on span "Button" at bounding box center [769, 416] width 32 height 17
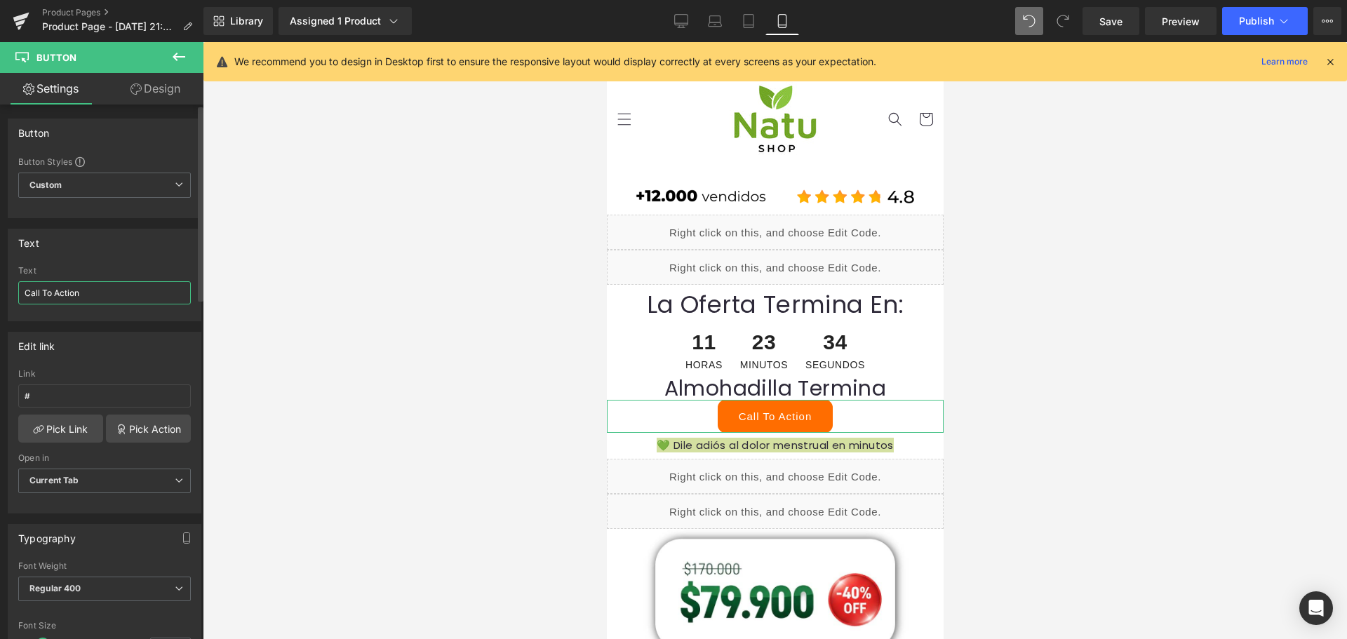
drag, startPoint x: 103, startPoint y: 294, endPoint x: 0, endPoint y: 273, distance: 105.3
click at [0, 273] on div "Text Call To Action Text Call To Action" at bounding box center [105, 269] width 210 height 103
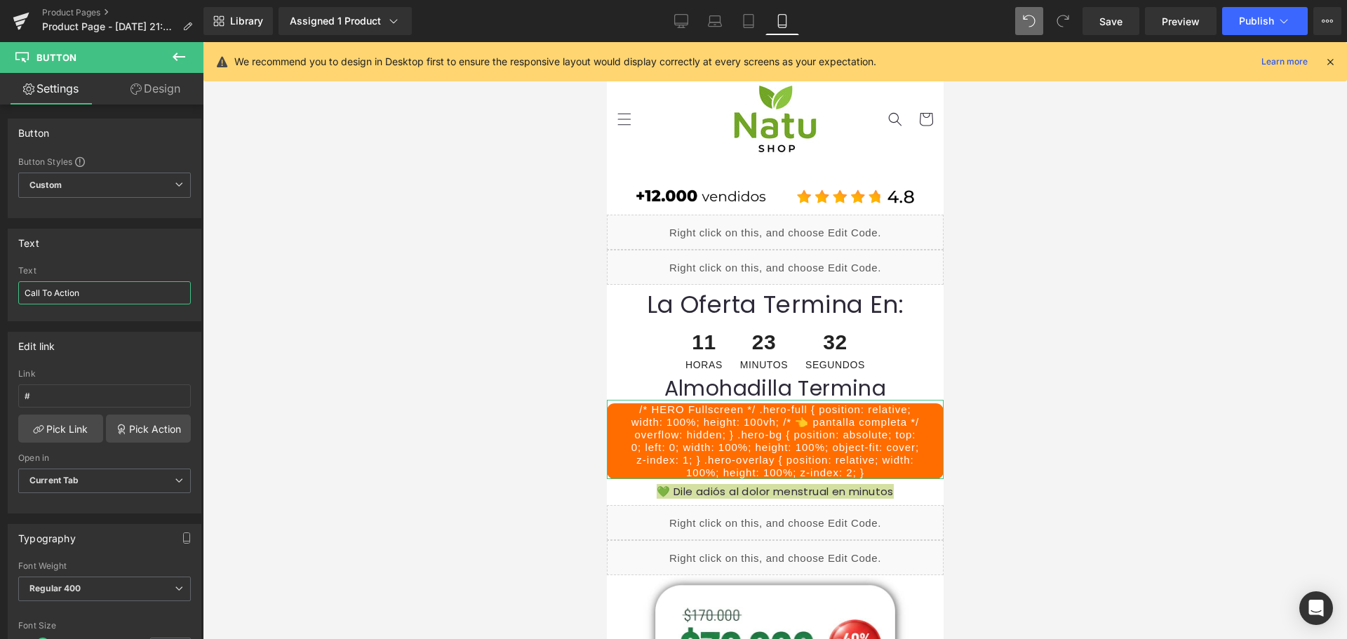
scroll to position [0, 0]
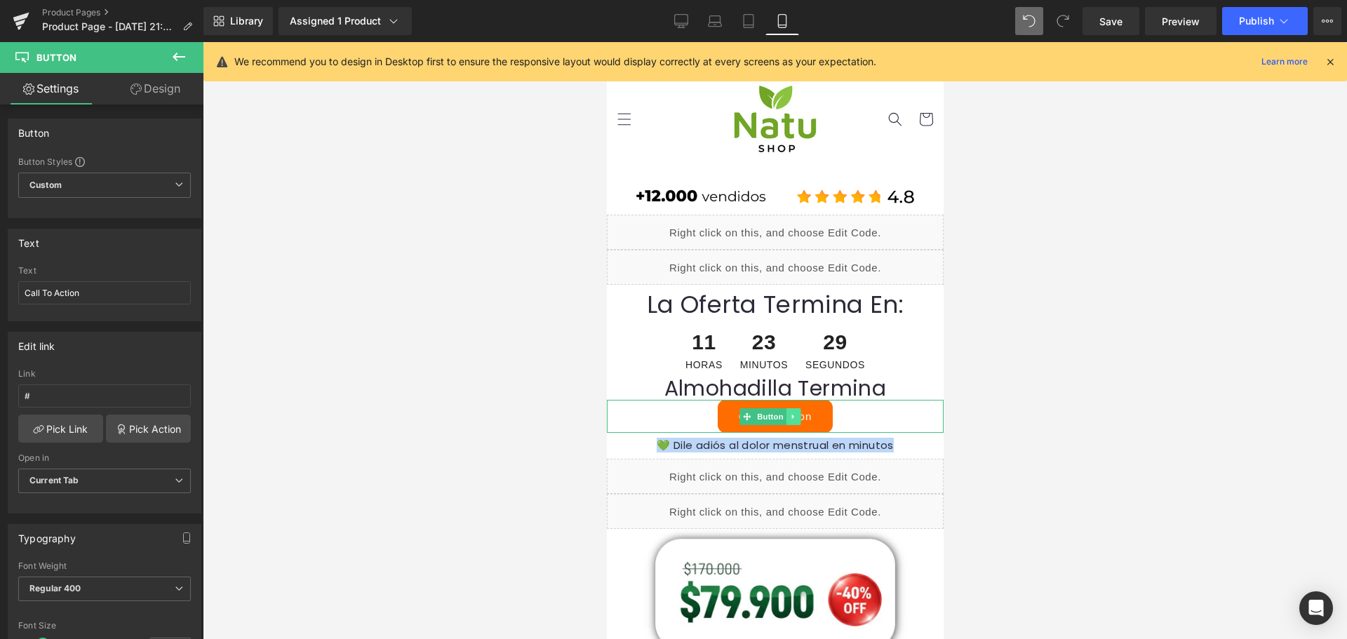
click at [785, 419] on link at bounding box center [792, 416] width 15 height 17
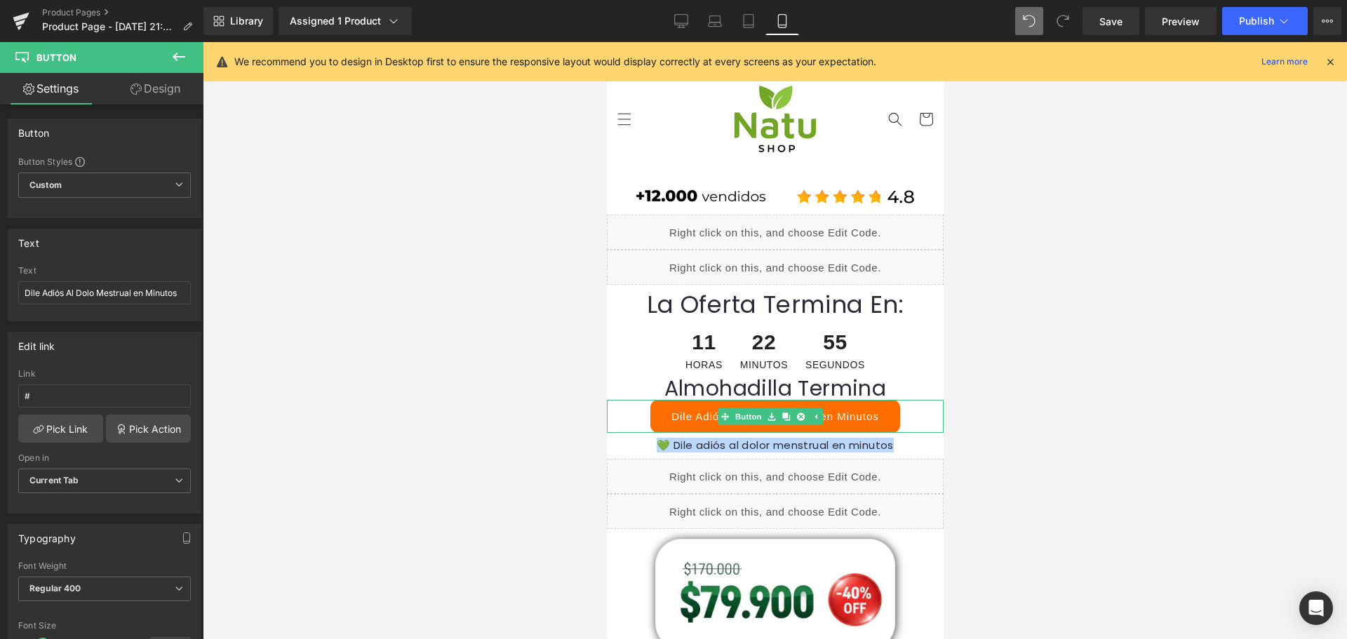
click at [659, 413] on link "Dile Adiós Al Dolo Mestrual en Minutos" at bounding box center [775, 416] width 250 height 33
click at [29, 292] on input "Dile Adiós Al Dolo Mestrual en Minutos" at bounding box center [104, 292] width 173 height 23
type input "💚Dile Adiós Al Dolo Mestrual en Minutos"
drag, startPoint x: 177, startPoint y: 51, endPoint x: 179, endPoint y: 65, distance: 14.2
click at [177, 51] on icon at bounding box center [178, 56] width 17 height 17
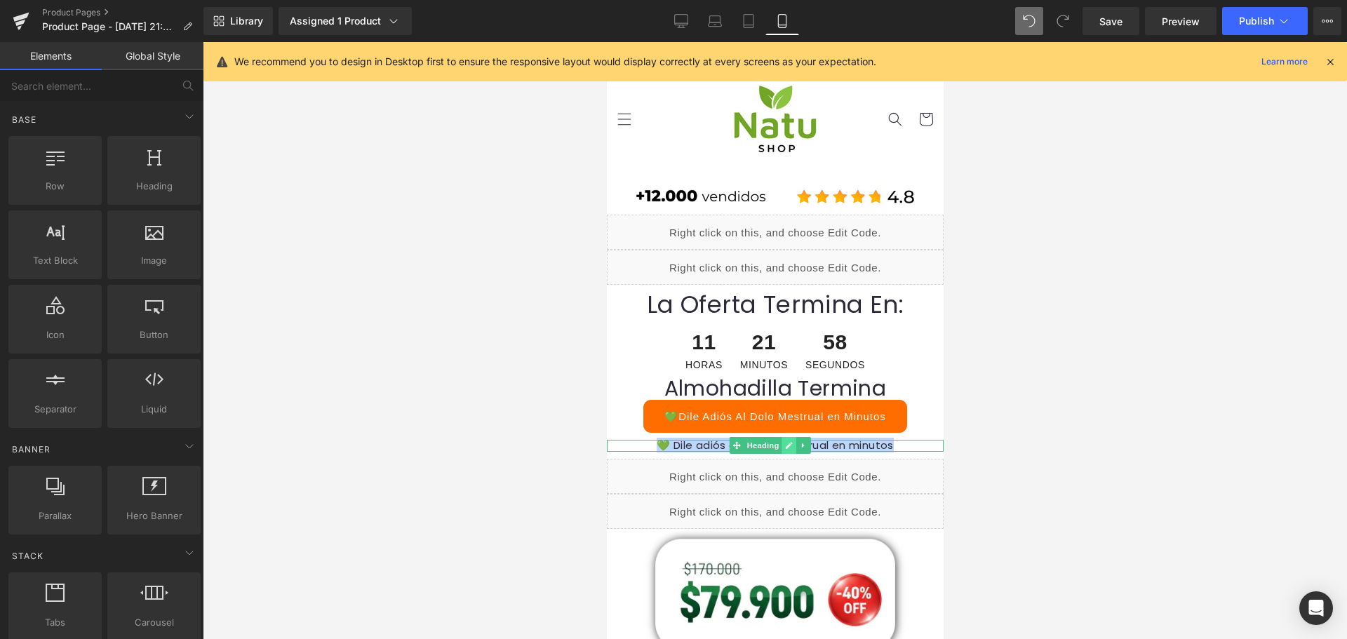
click at [784, 448] on icon at bounding box center [788, 445] width 8 height 8
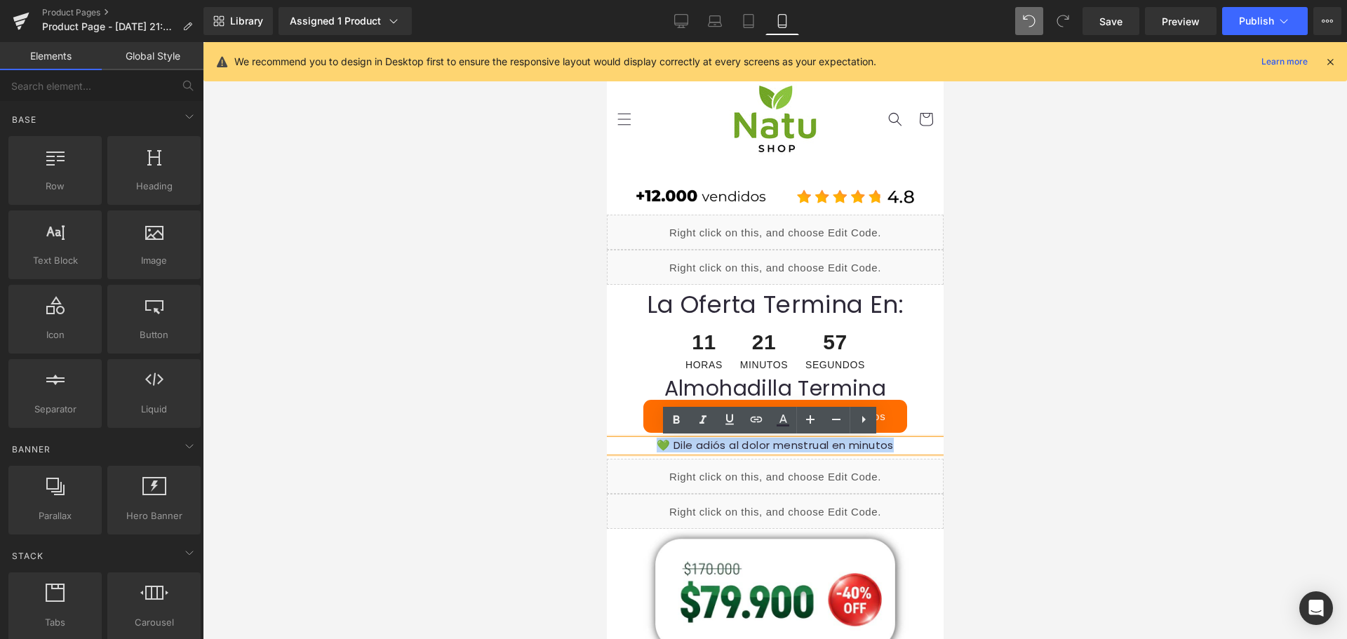
click at [724, 448] on h1 "💚 Dile adiós al dolor menstrual en minutos" at bounding box center [774, 446] width 337 height 12
click at [1001, 465] on div at bounding box center [775, 340] width 1144 height 597
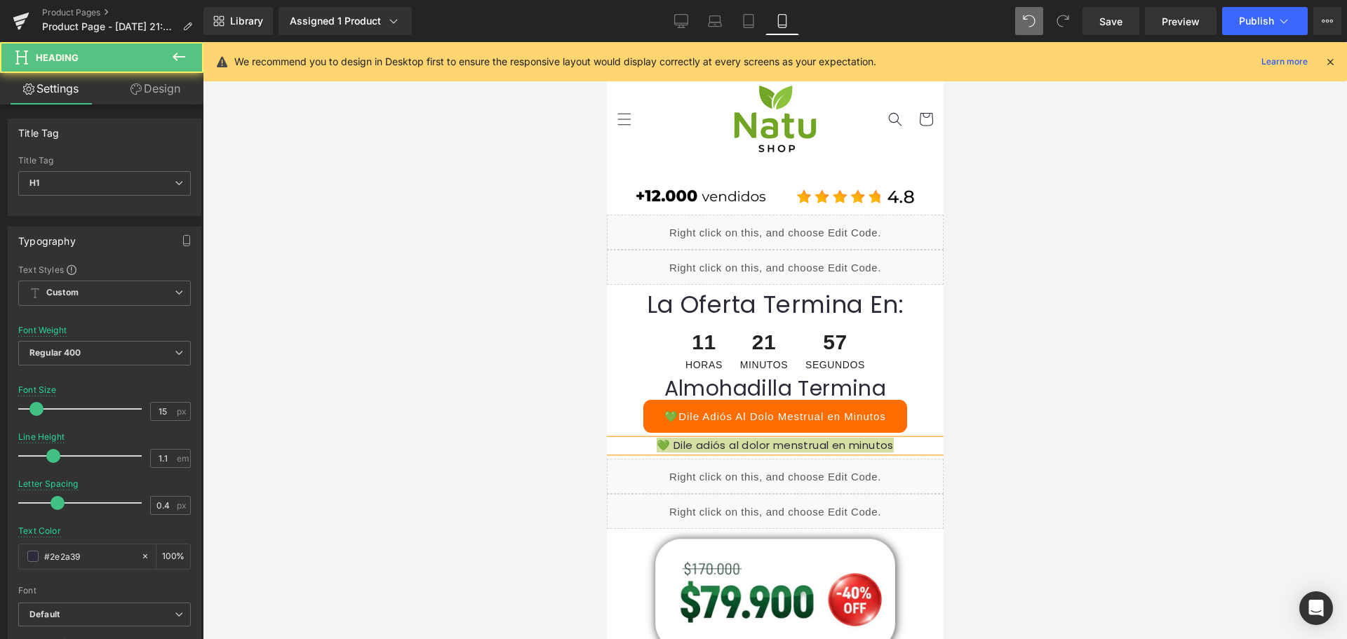
click at [1065, 481] on div at bounding box center [775, 340] width 1144 height 597
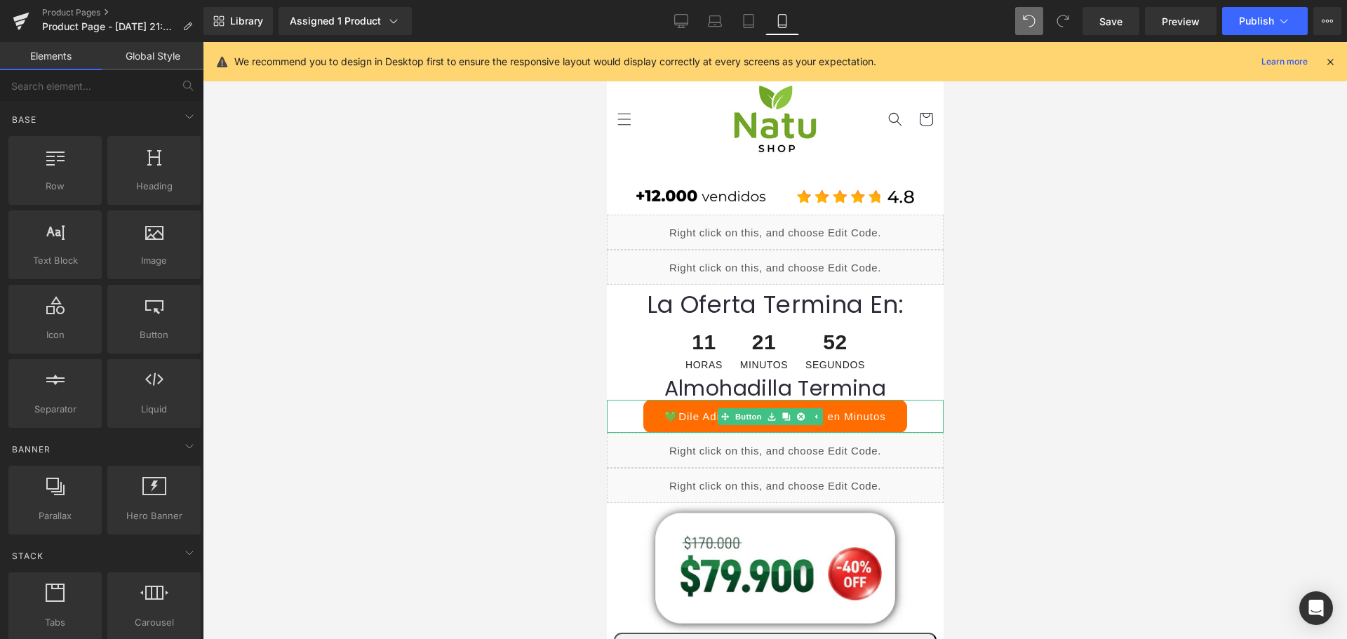
click at [819, 405] on link "💚Dile Adiós Al Dolo Mestrual en Minutos" at bounding box center [775, 416] width 264 height 33
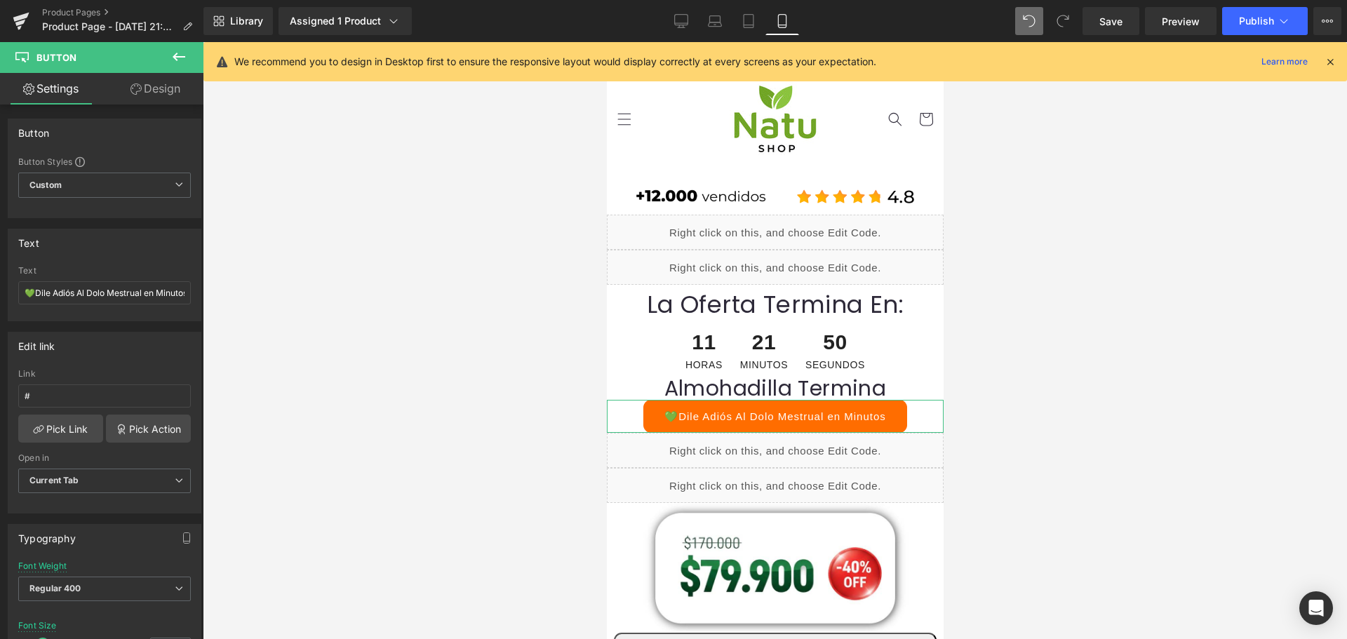
click at [165, 87] on link "Design" at bounding box center [156, 89] width 102 height 32
click at [0, 0] on div "Spacing" at bounding box center [0, 0] width 0 height 0
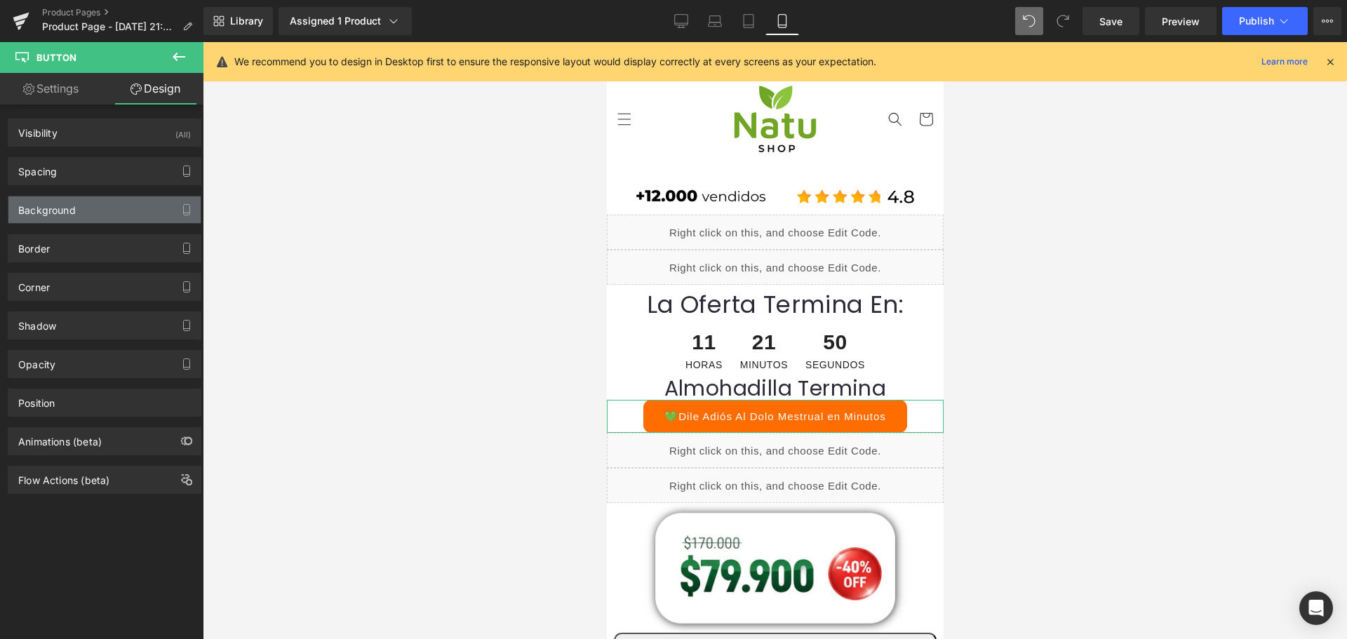
type input "0"
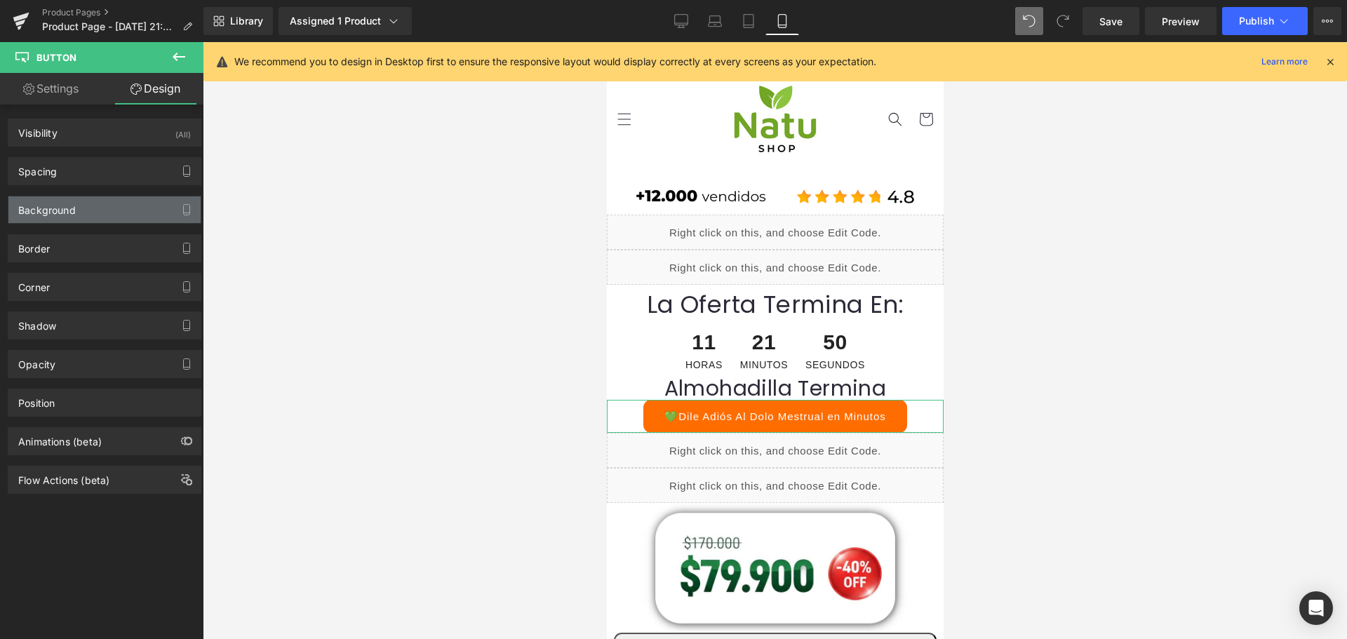
type input "30"
type input "0"
type input "30"
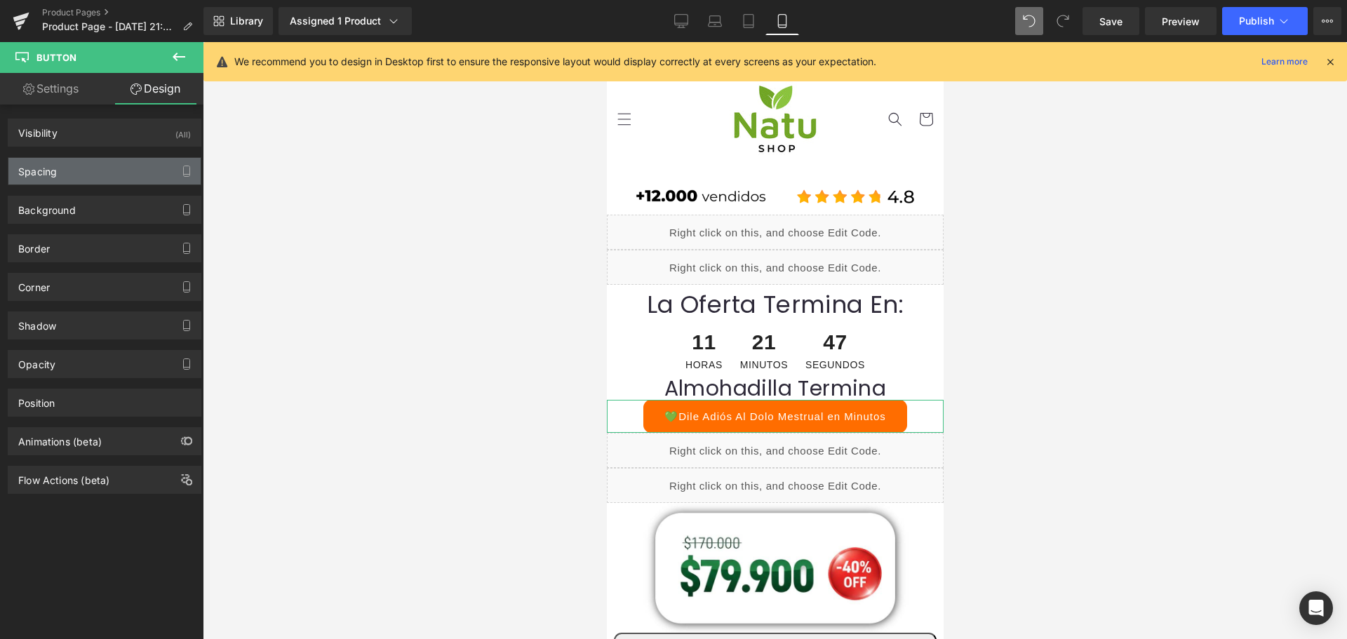
click at [98, 172] on div "Spacing" at bounding box center [104, 171] width 192 height 27
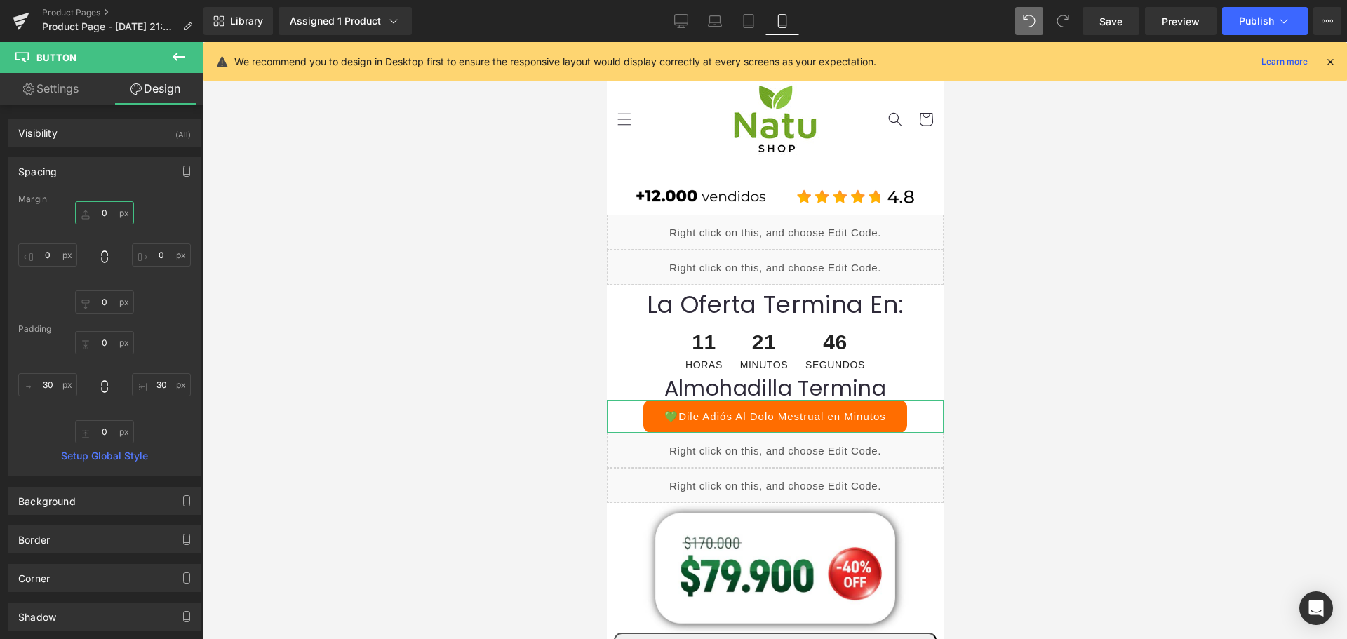
click at [110, 210] on input "0" at bounding box center [104, 212] width 59 height 23
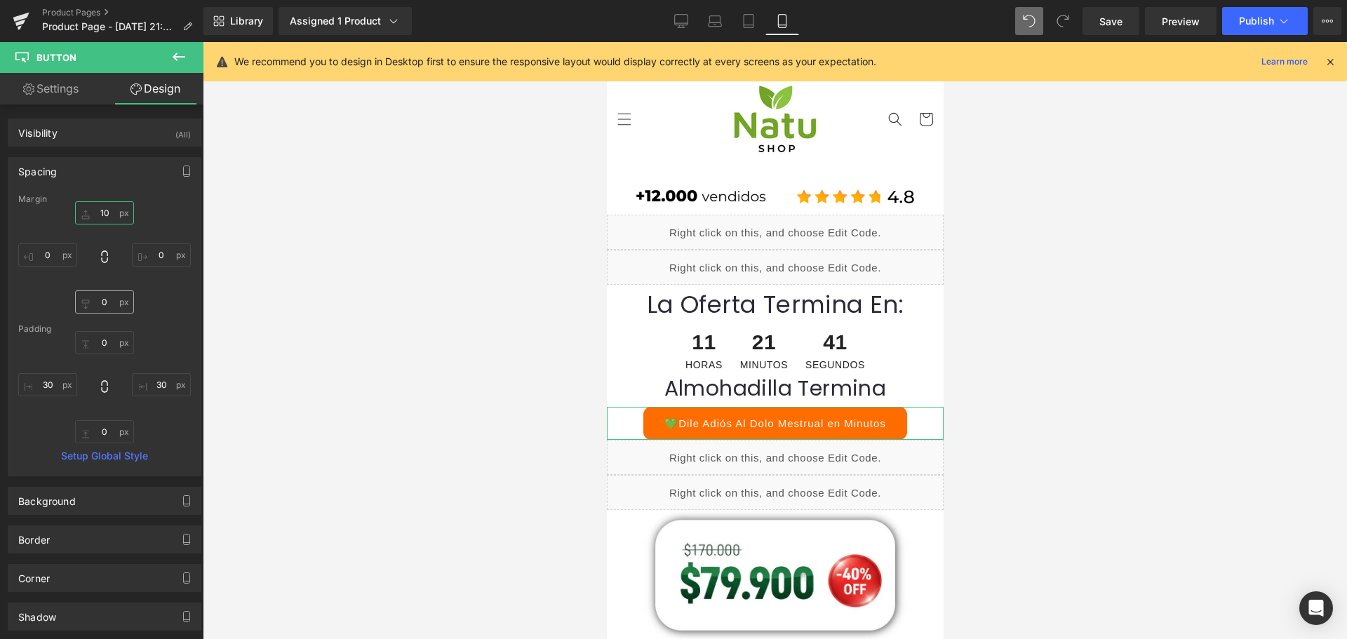
type input "10"
click at [105, 302] on input "0" at bounding box center [104, 301] width 59 height 23
type input "10"
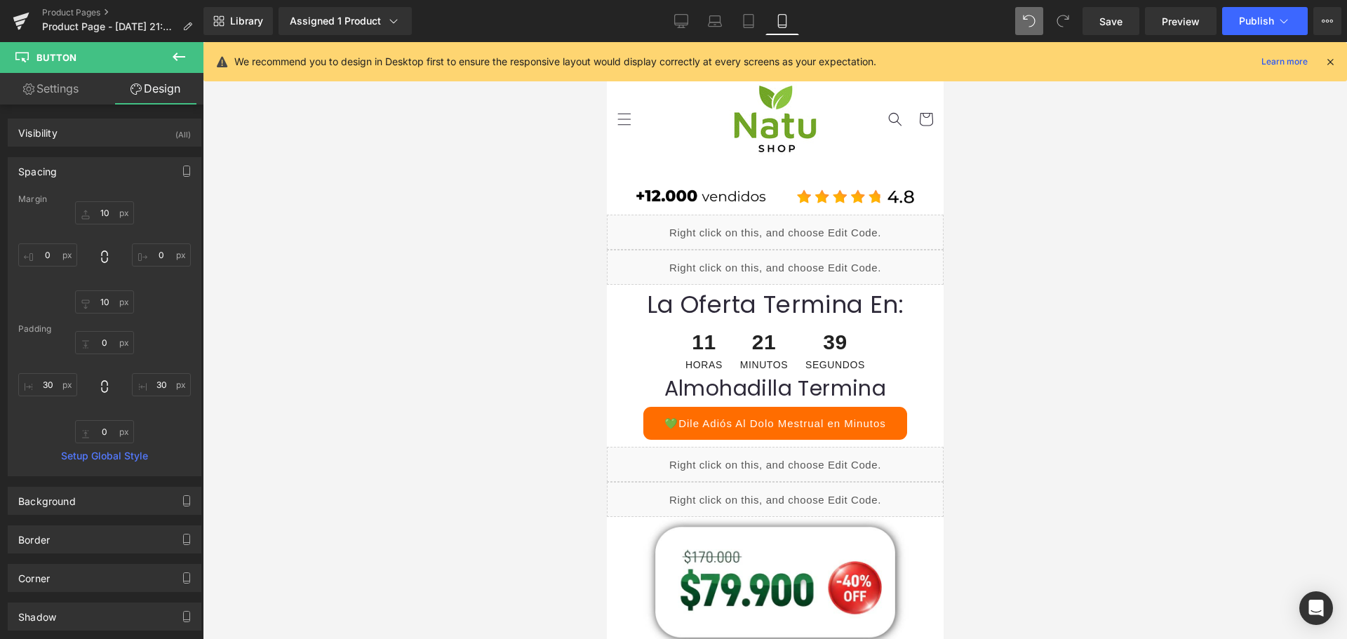
click at [1123, 474] on div at bounding box center [775, 340] width 1144 height 597
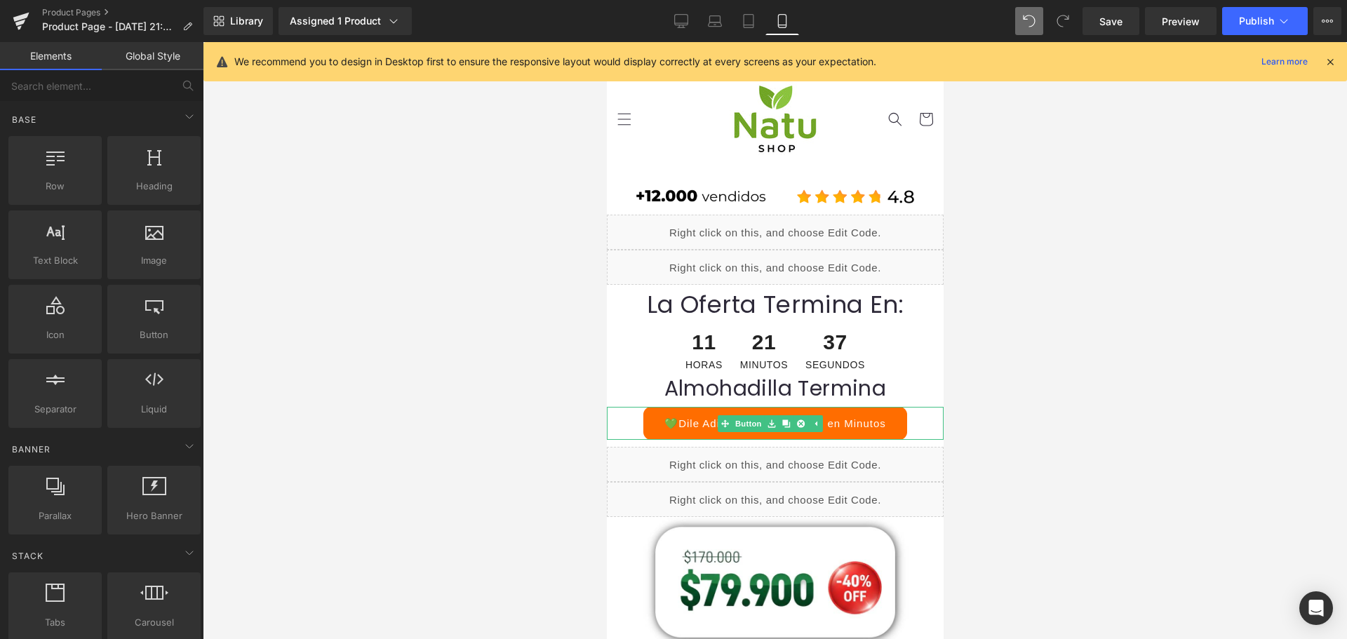
click at [868, 422] on link "💚Dile Adiós Al Dolo Mestrual en Minutos" at bounding box center [775, 423] width 264 height 33
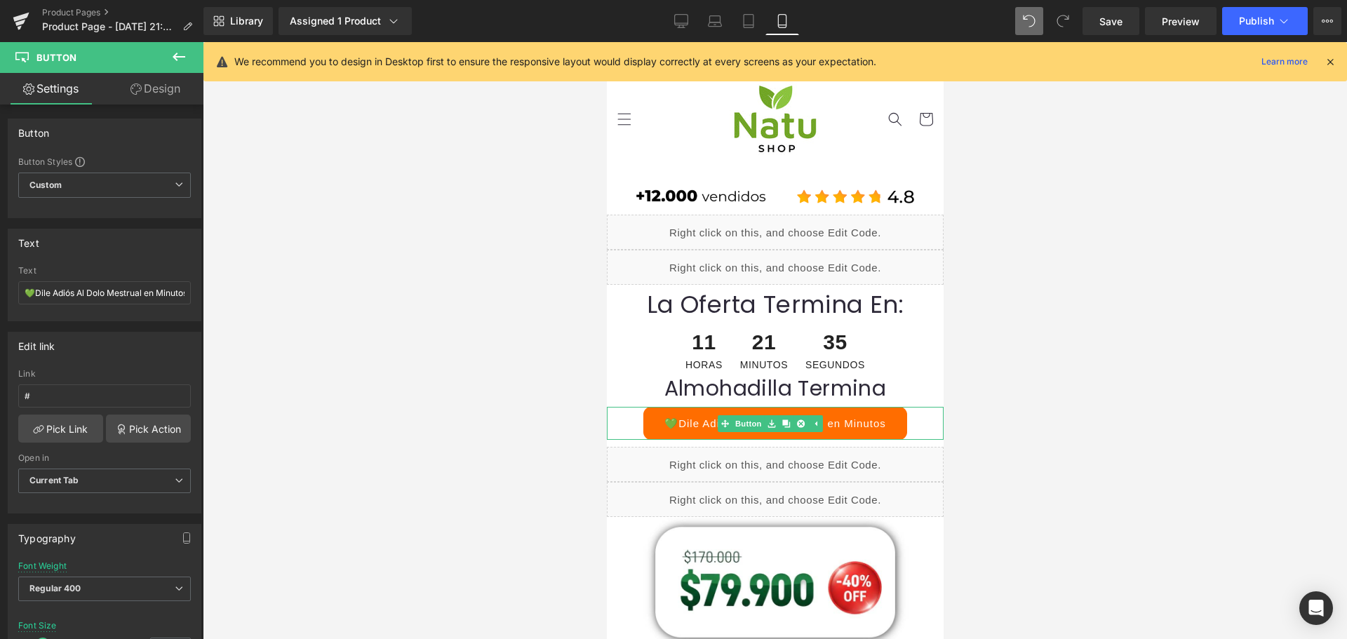
drag, startPoint x: 718, startPoint y: 420, endPoint x: 683, endPoint y: 425, distance: 36.1
click at [718, 420] on div "💚Dile Adiós Al Dolo Mestrual en Minutos Button" at bounding box center [774, 423] width 337 height 33
click at [160, 79] on link "Design" at bounding box center [156, 89] width 102 height 32
click at [69, 92] on link "Settings" at bounding box center [51, 89] width 102 height 32
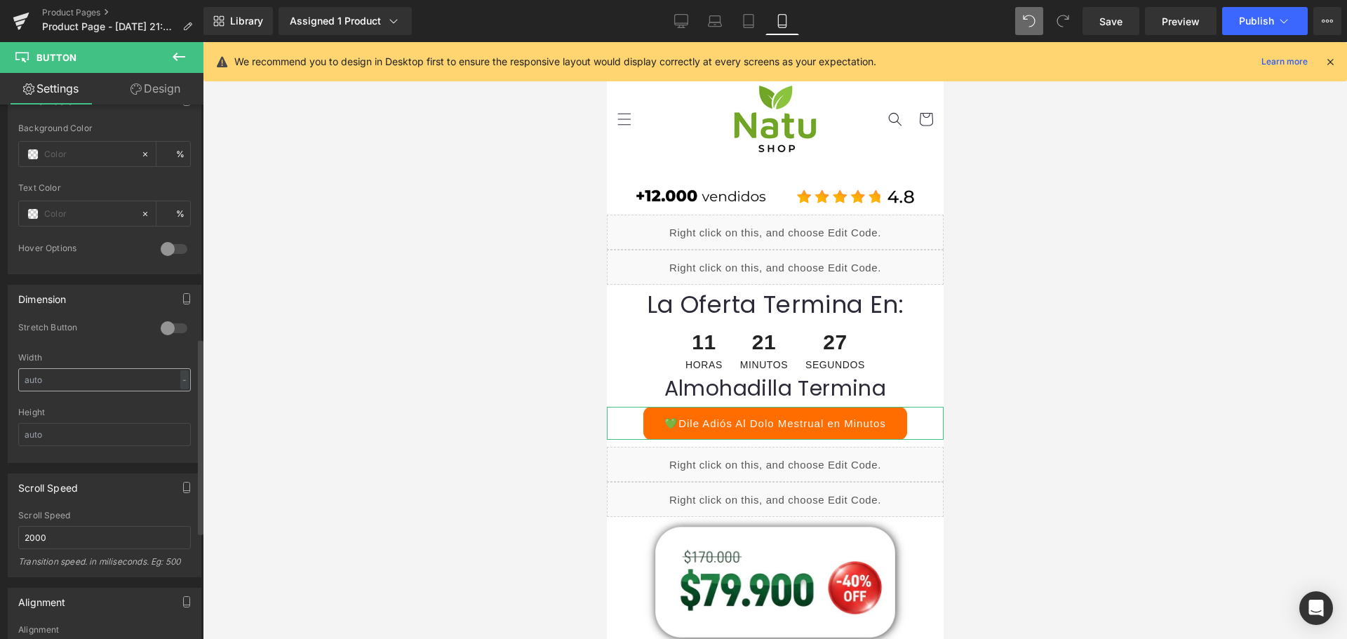
scroll to position [631, 0]
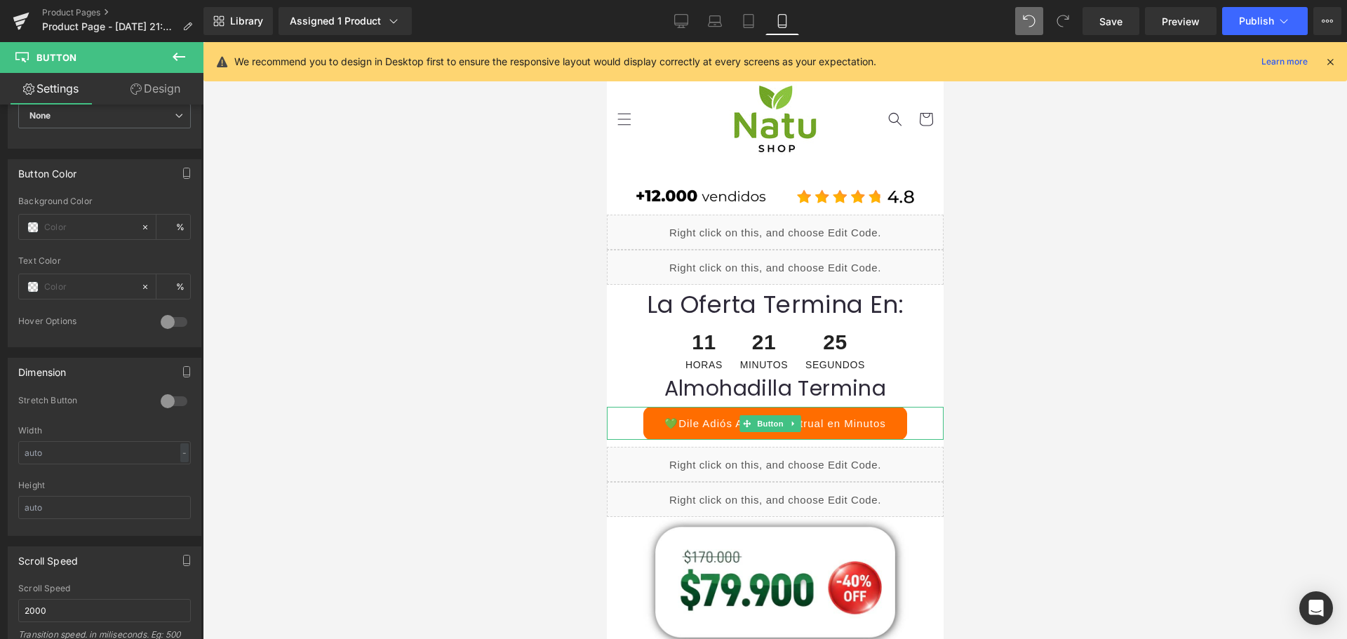
click at [847, 417] on link "💚Dile Adiós Al Dolo Mestrual en Minutos" at bounding box center [775, 423] width 264 height 33
click at [753, 421] on span "Button" at bounding box center [769, 423] width 32 height 17
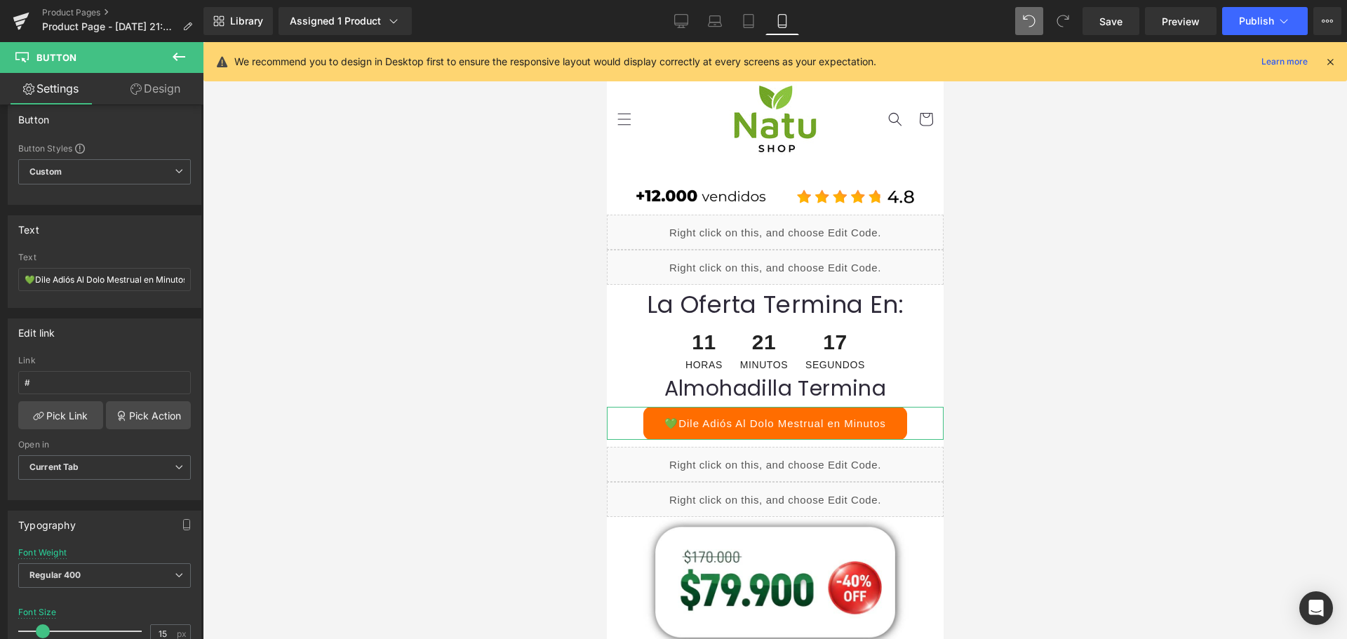
scroll to position [0, 0]
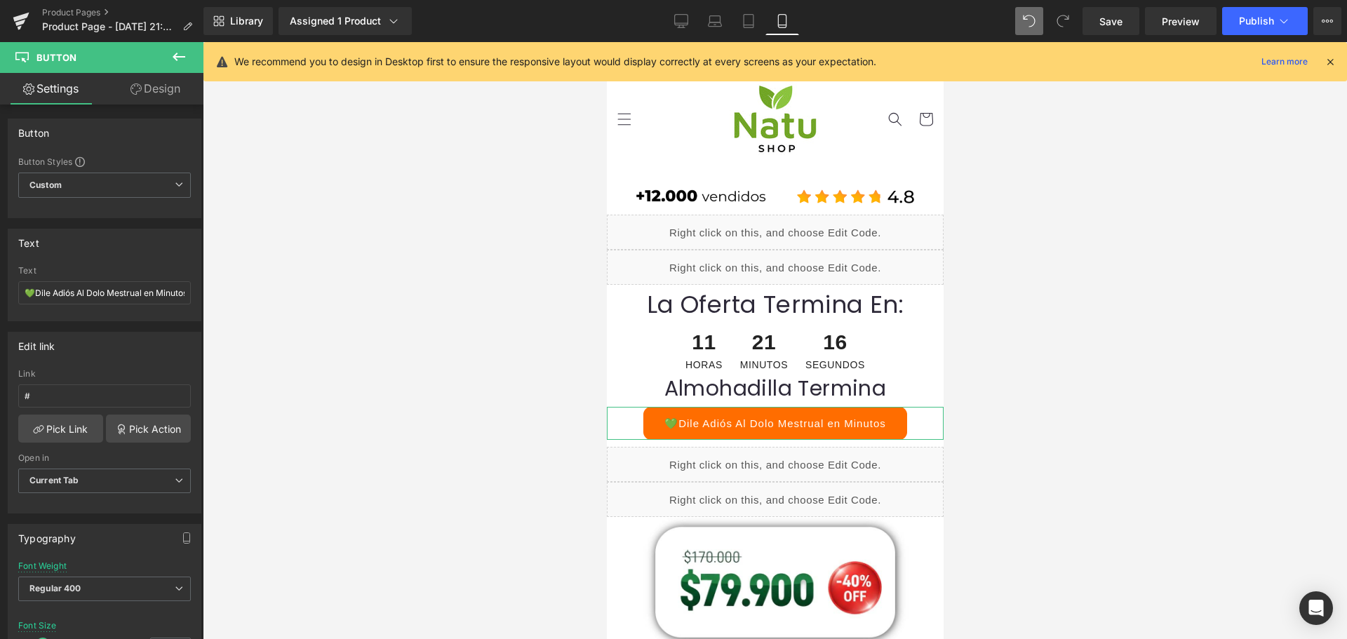
click at [162, 86] on link "Design" at bounding box center [156, 89] width 102 height 32
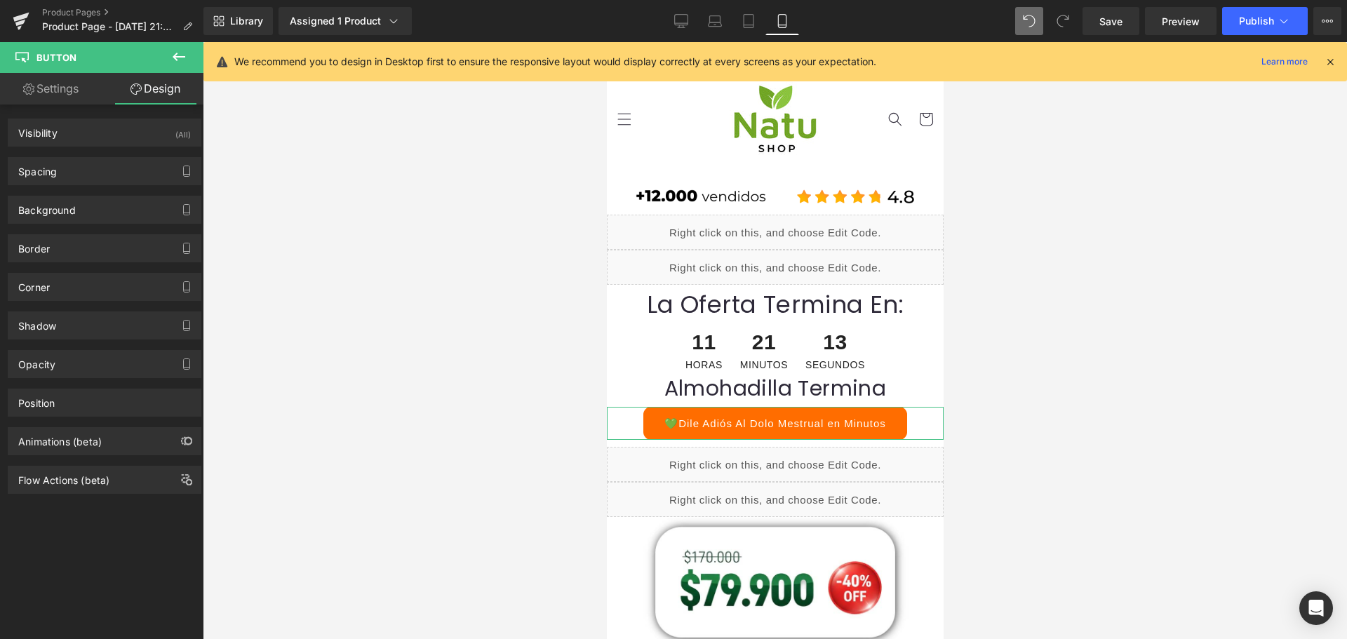
click at [58, 100] on link "Settings" at bounding box center [51, 89] width 102 height 32
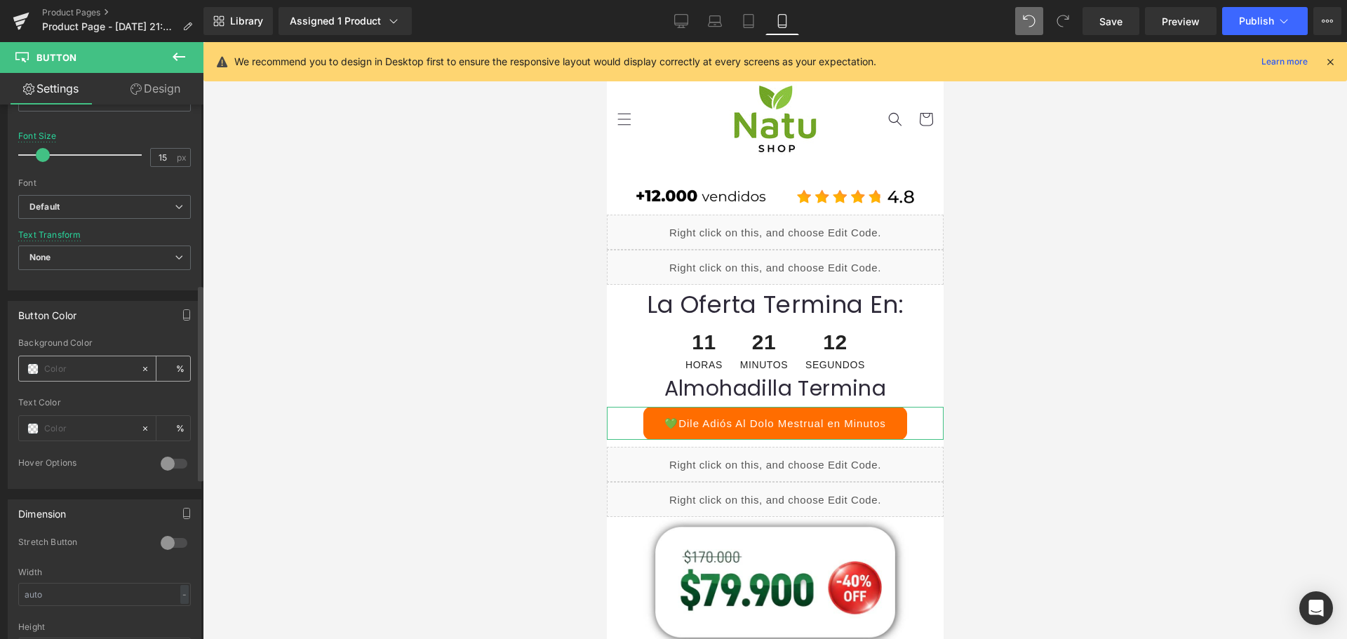
scroll to position [491, 0]
click at [144, 373] on div at bounding box center [148, 367] width 16 height 25
type input "none"
type input "0"
click at [34, 370] on span at bounding box center [32, 367] width 11 height 11
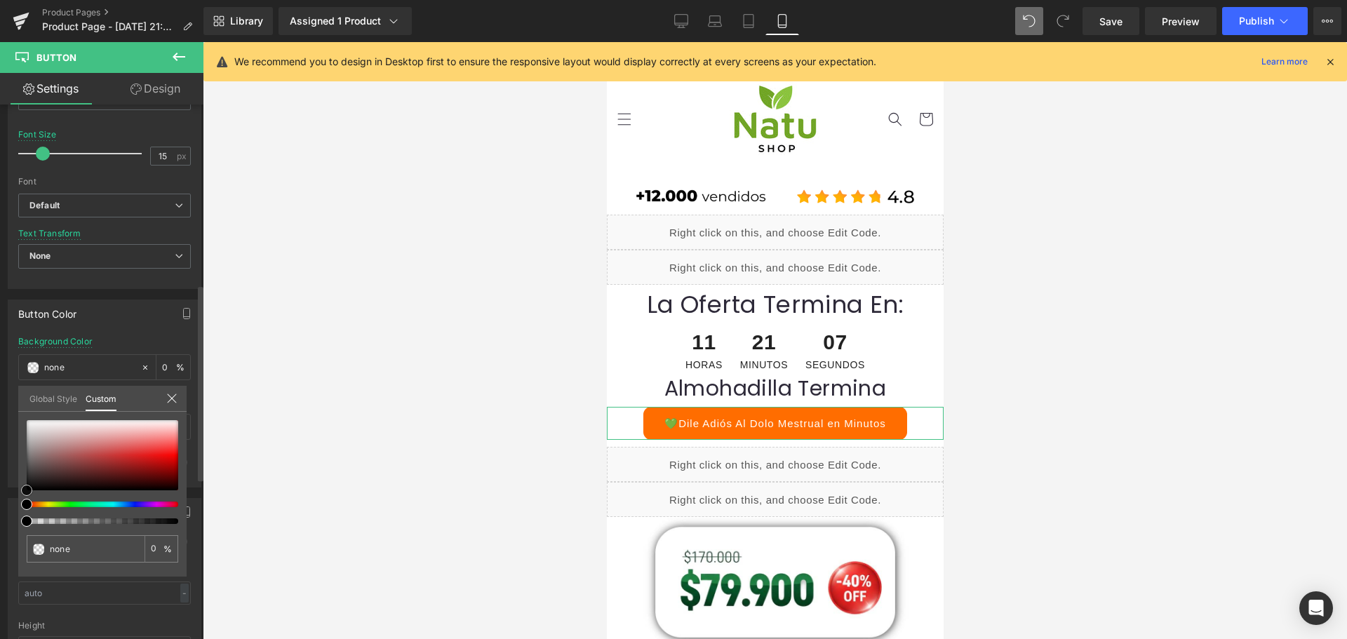
type input "#c99090"
type input "100"
type input "#c99090"
type input "100"
type input "#bc6060"
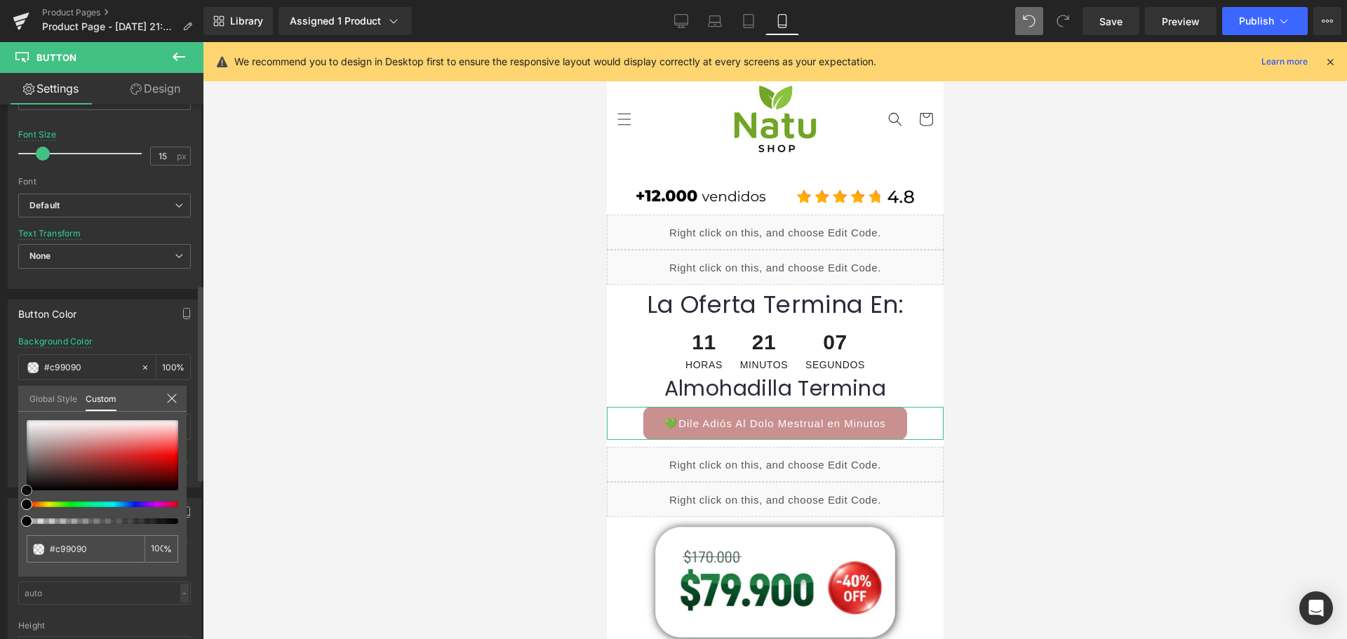
type input "#bc6060"
type input "#501515"
drag, startPoint x: 96, startPoint y: 460, endPoint x: 116, endPoint y: 476, distance: 26.4
click at [116, 476] on div at bounding box center [103, 455] width 152 height 70
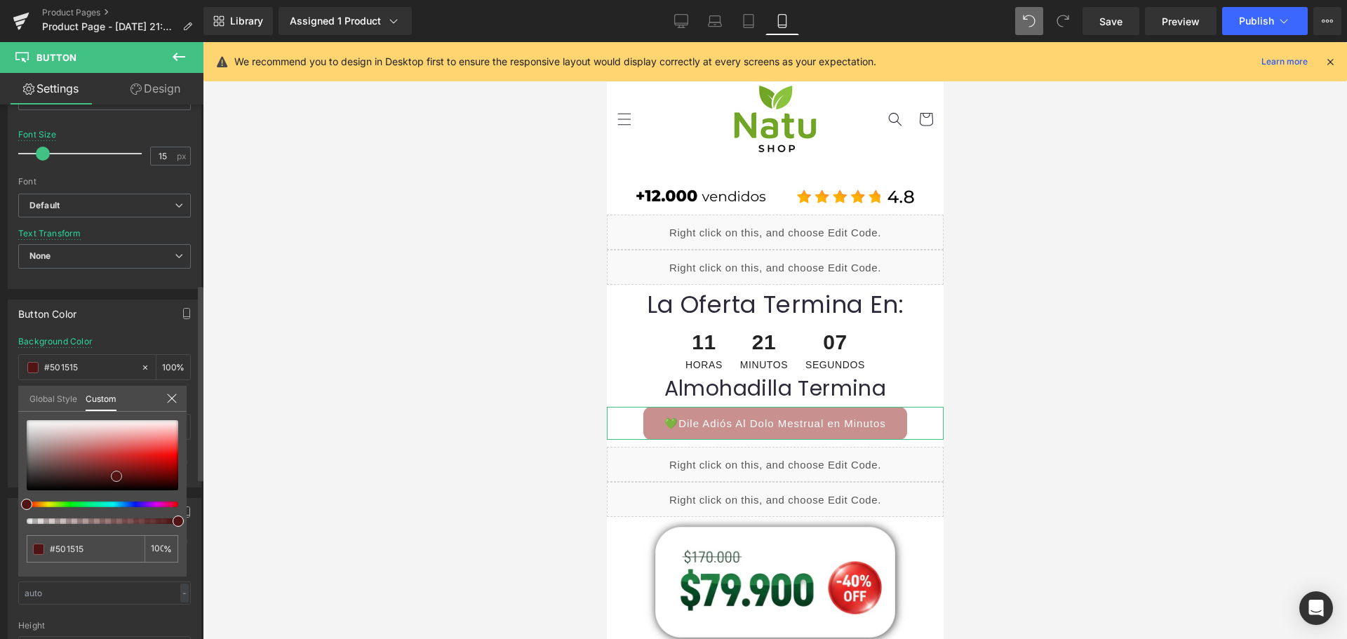
type input "#511414"
type input "#551515"
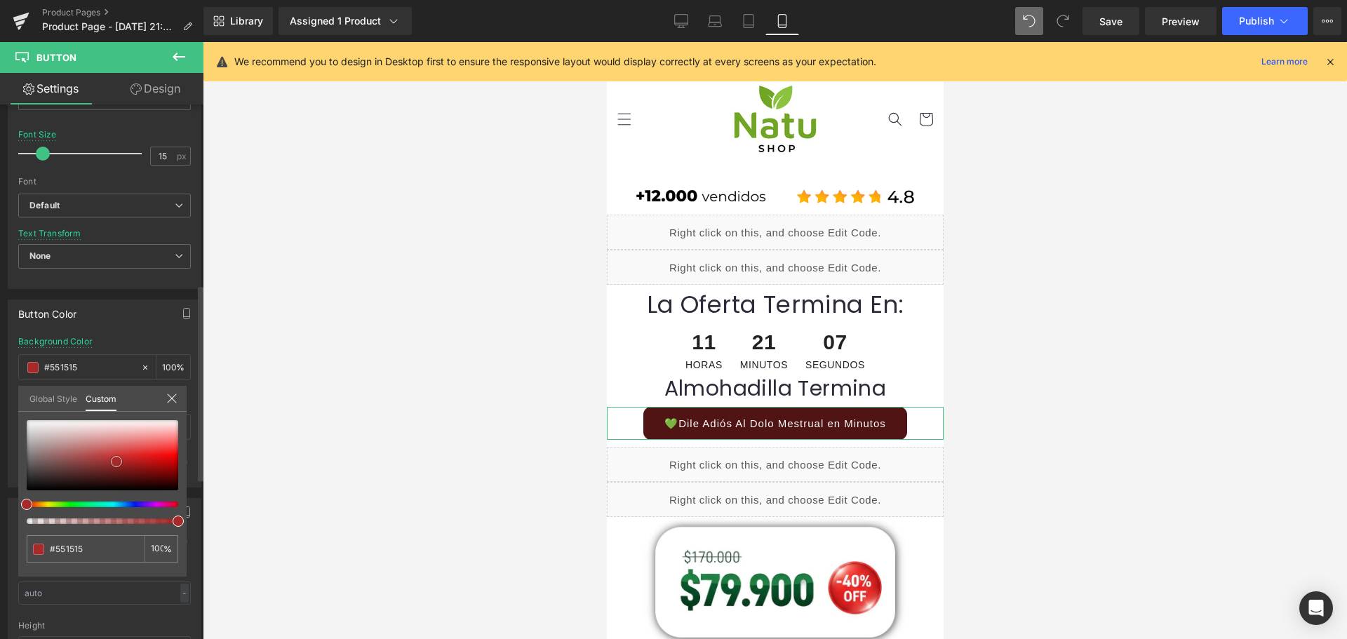
type input "#a62a2a"
type input "#b72d2d"
type input "#c93030"
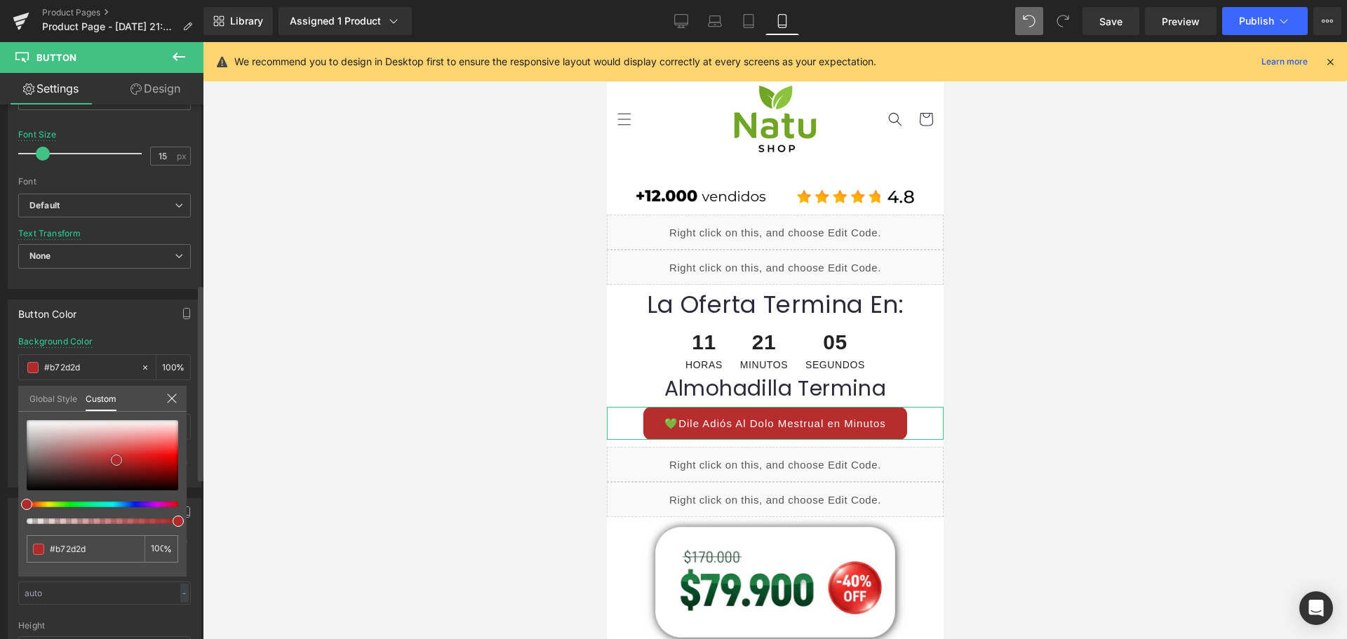
type input "#c93030"
type input "#d03838"
type input "#d75050"
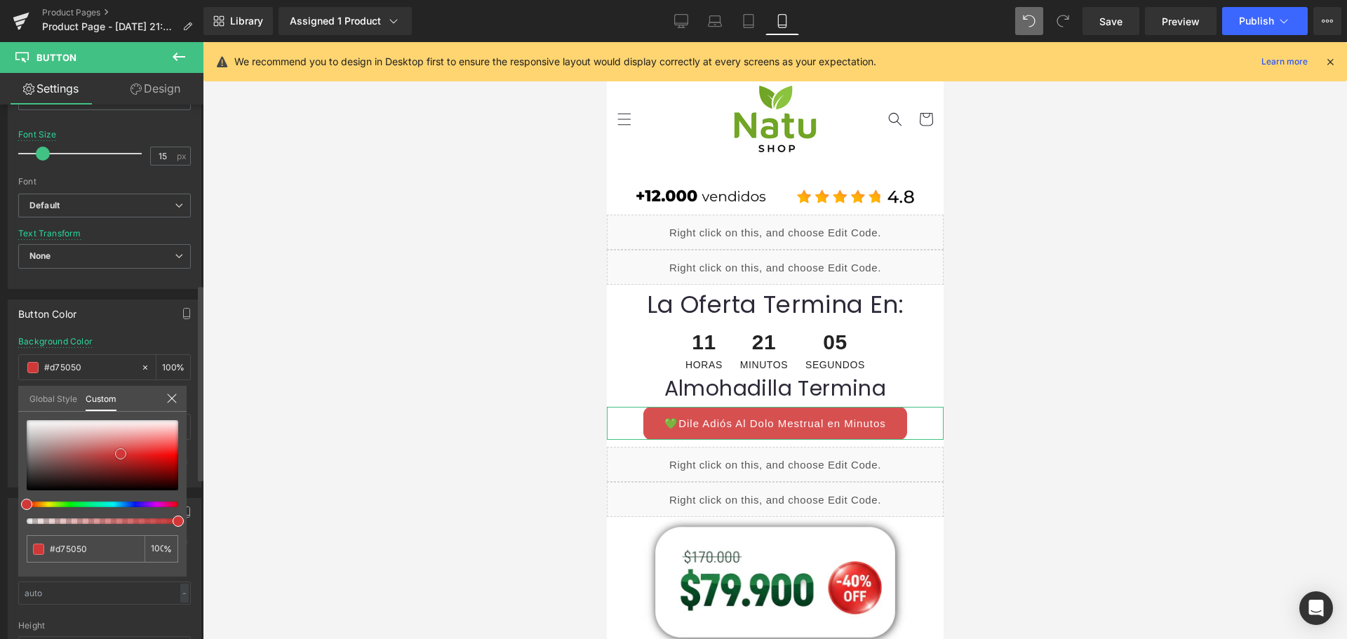
type input "#da5757"
type input "#da5252"
type input "#8a1d1d"
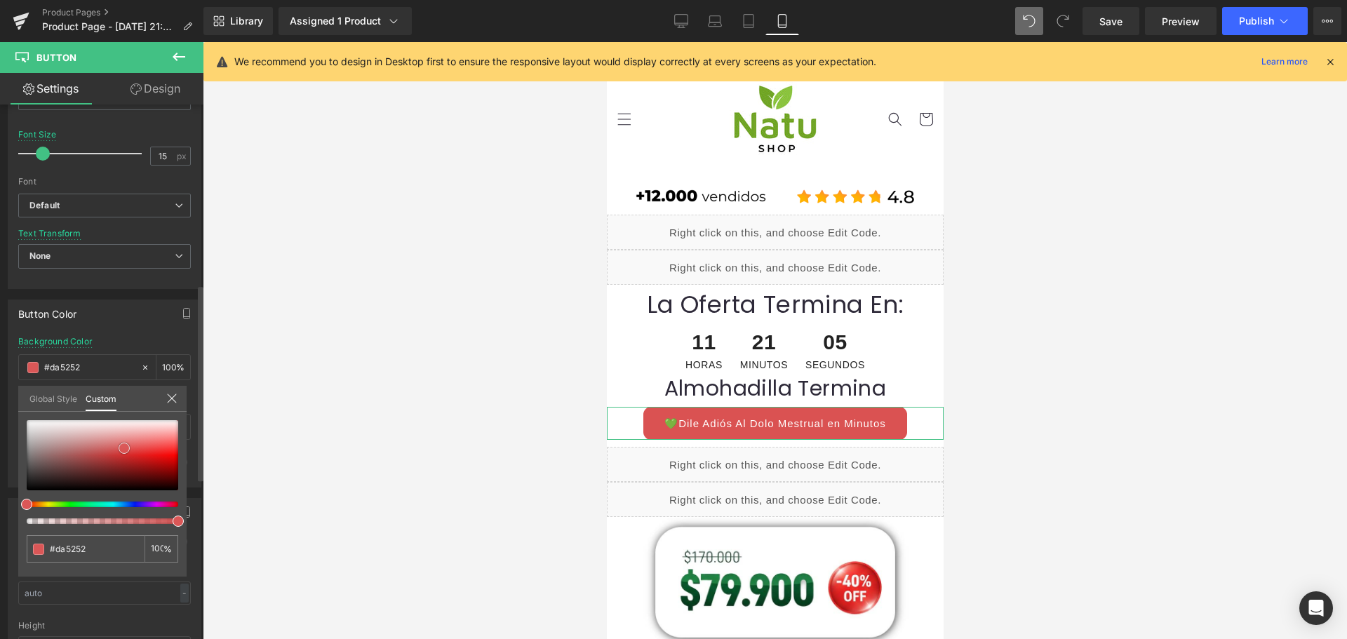
type input "#8a1d1d"
type input "#721717"
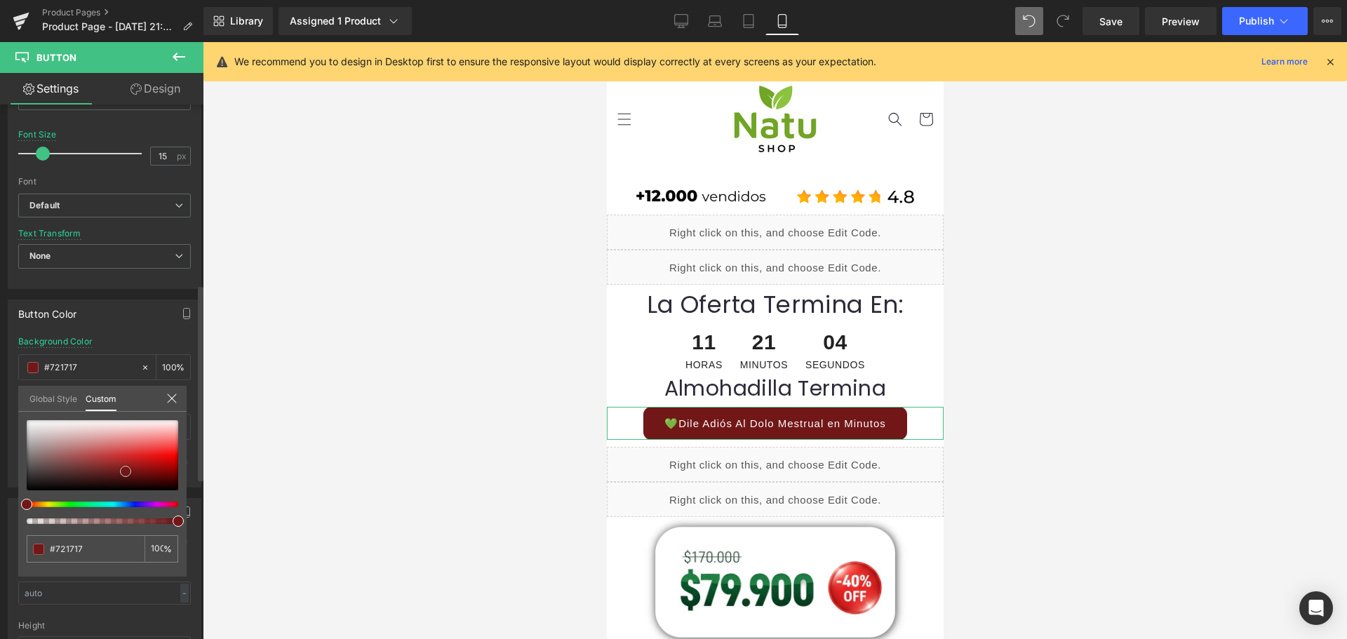
type input "#6e1616"
drag, startPoint x: 119, startPoint y: 458, endPoint x: 129, endPoint y: 469, distance: 14.4
click at [129, 469] on span at bounding box center [126, 472] width 11 height 11
type input "#156e2f"
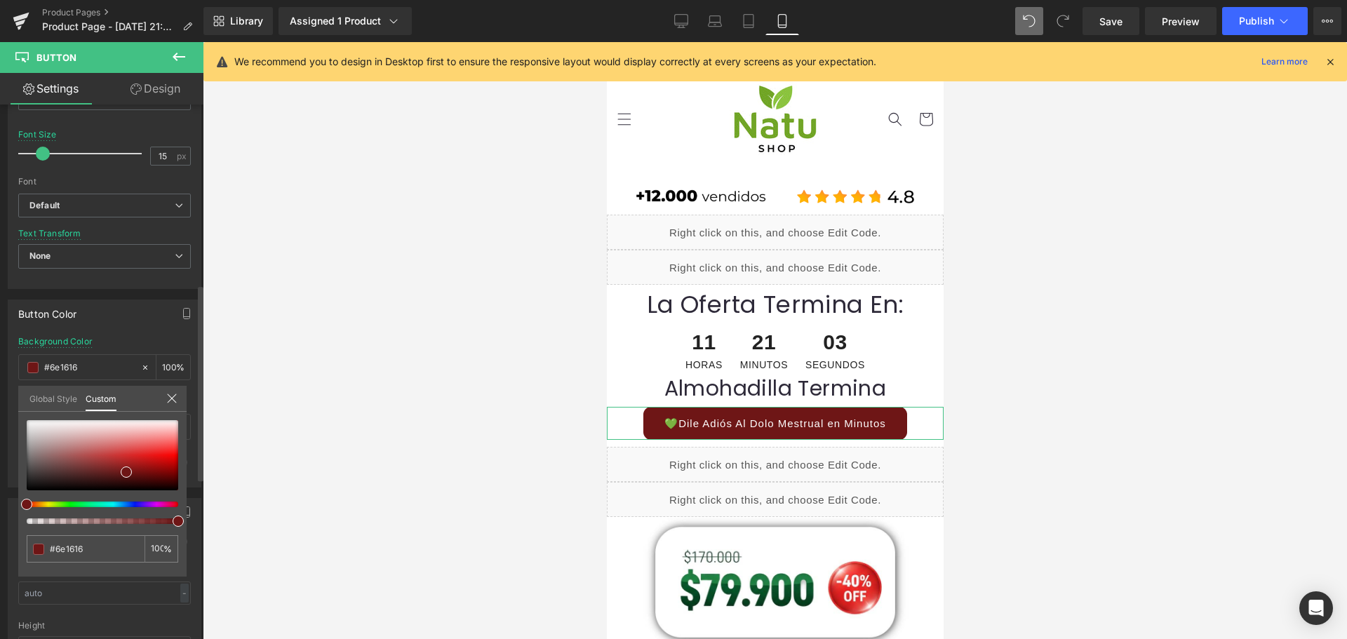
type input "#156e2f"
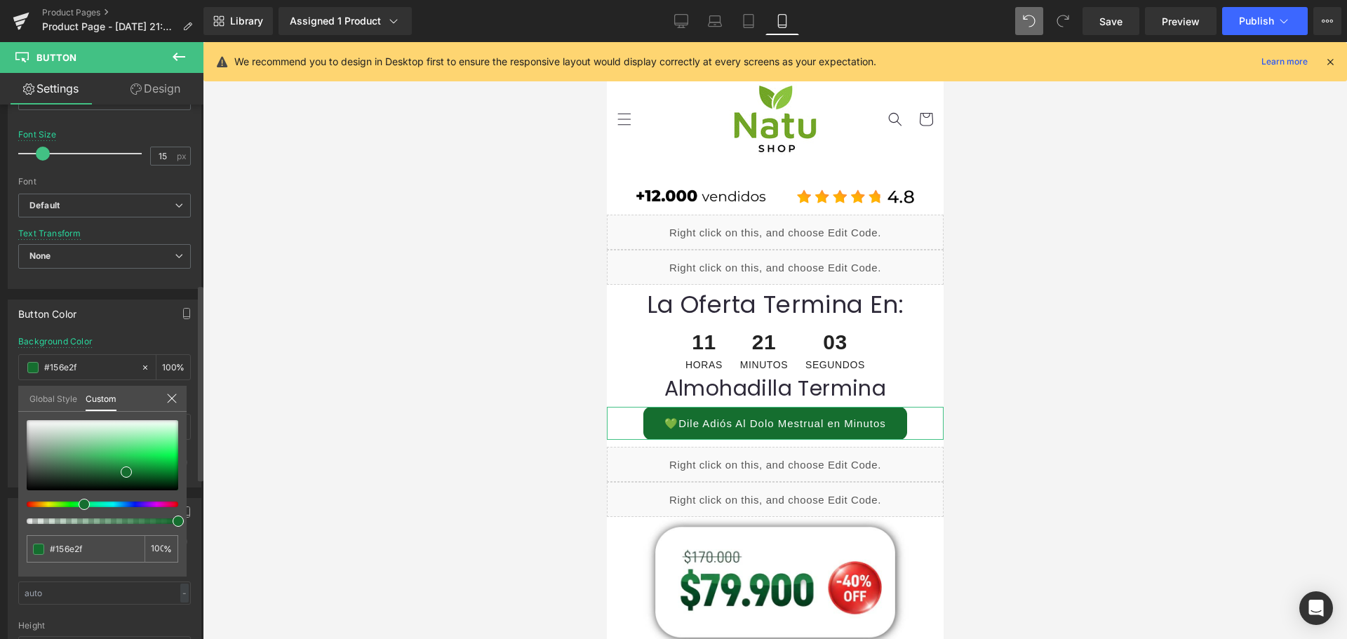
click at [79, 505] on div at bounding box center [97, 505] width 152 height 6
type input "#65cc84"
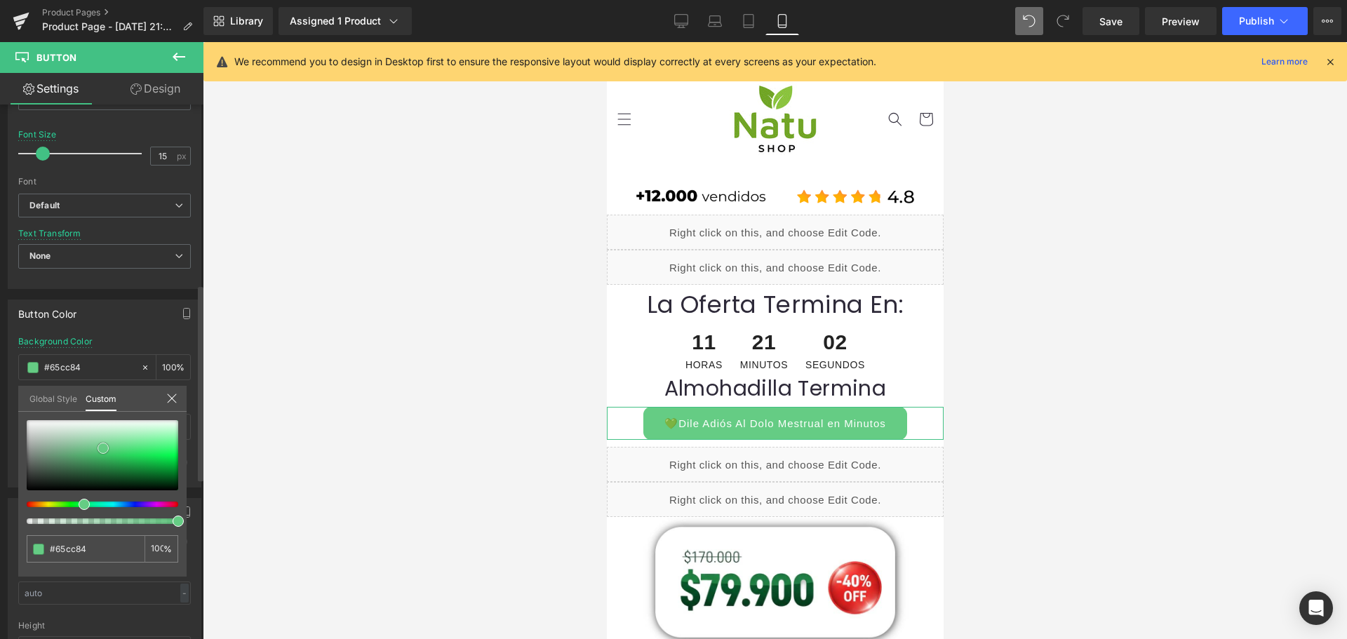
type input "#6ccf8a"
type input "#6bd089"
type input "#47c66d"
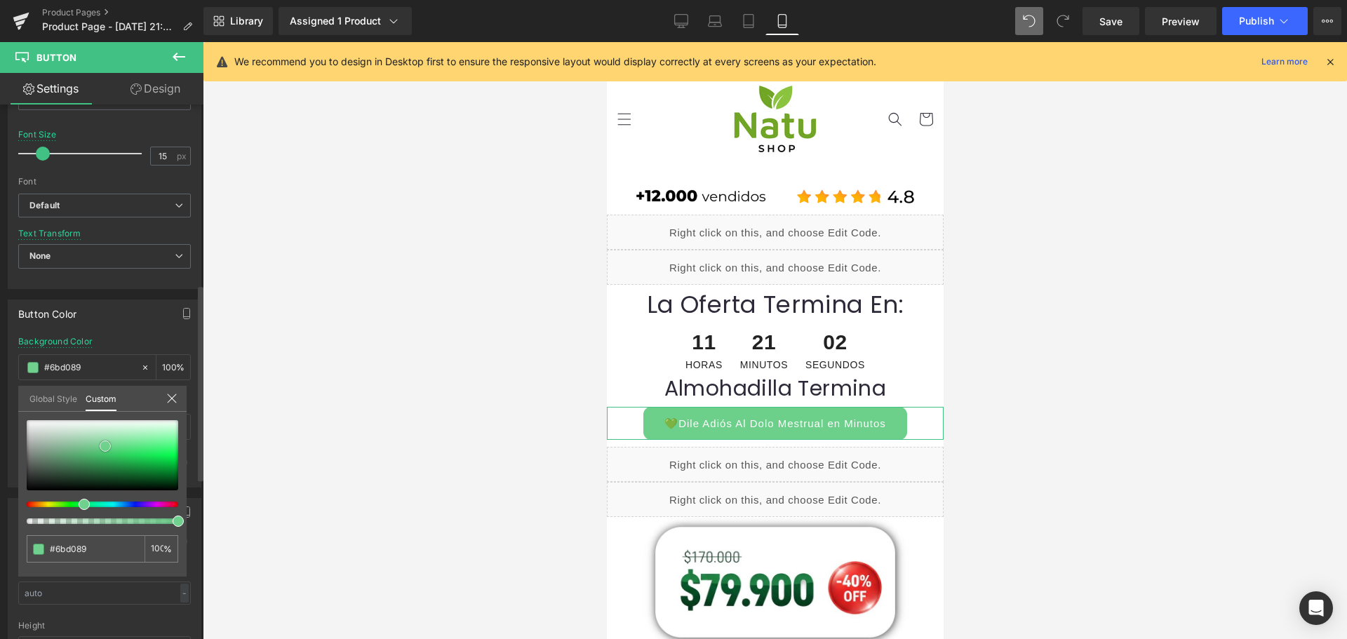
type input "#47c66d"
type input "#3abf62"
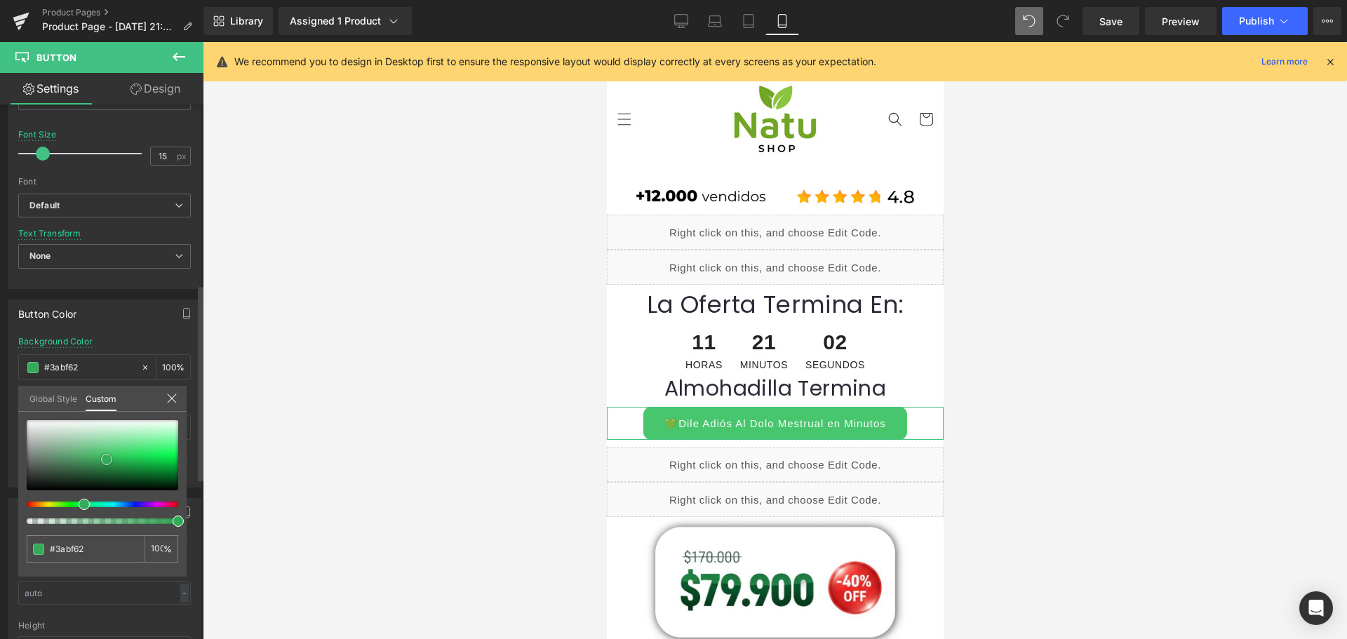
type input "#34ab58"
type input "#288444"
type input "#25783e"
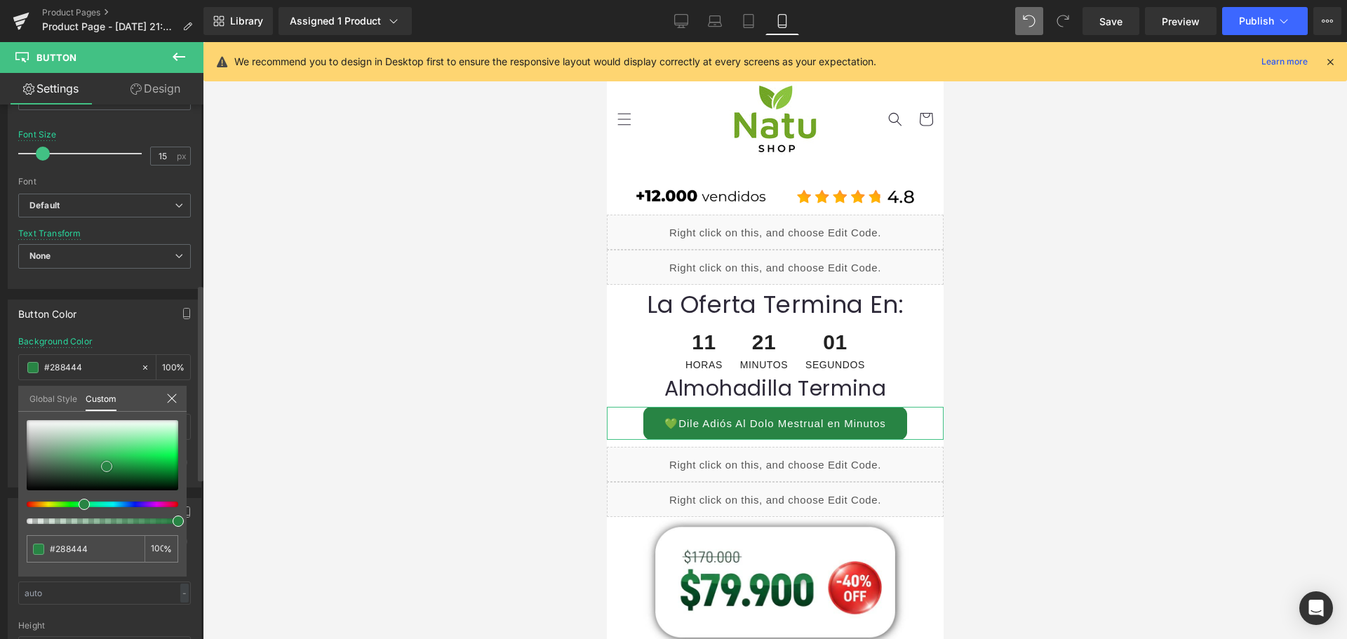
type input "#25783e"
type input "#227139"
type input "#206d36"
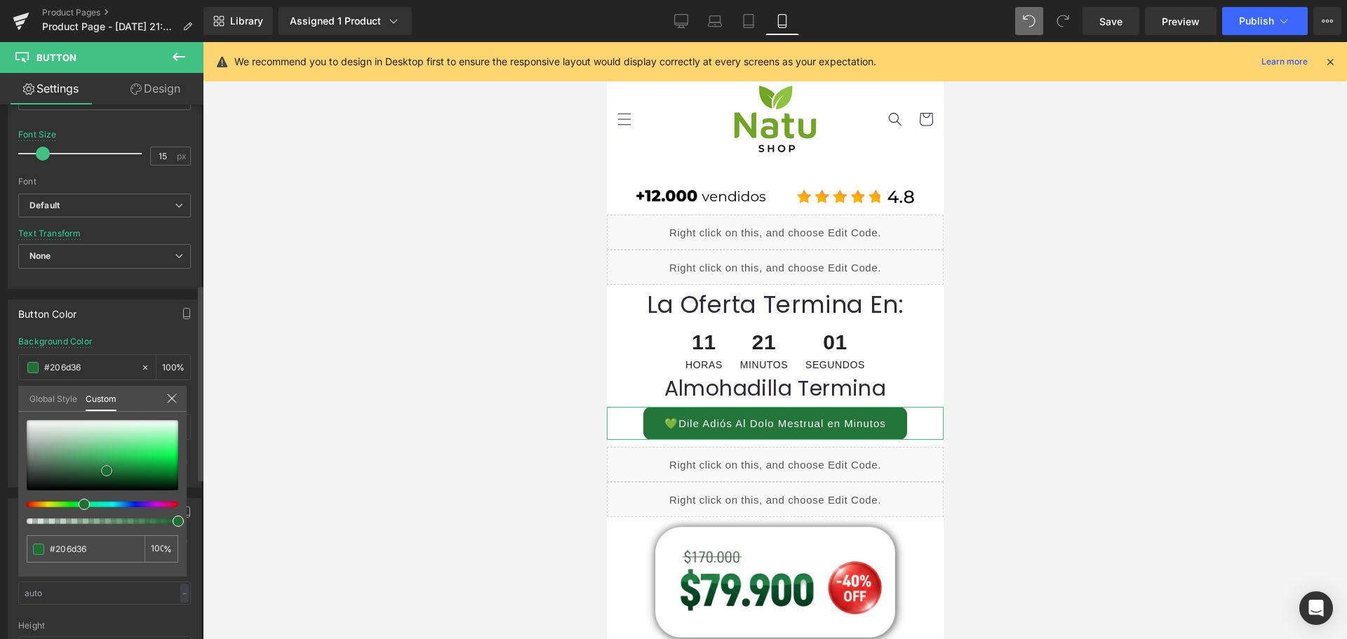
type input "#23753a"
type input "#298844"
type input "#2c954a"
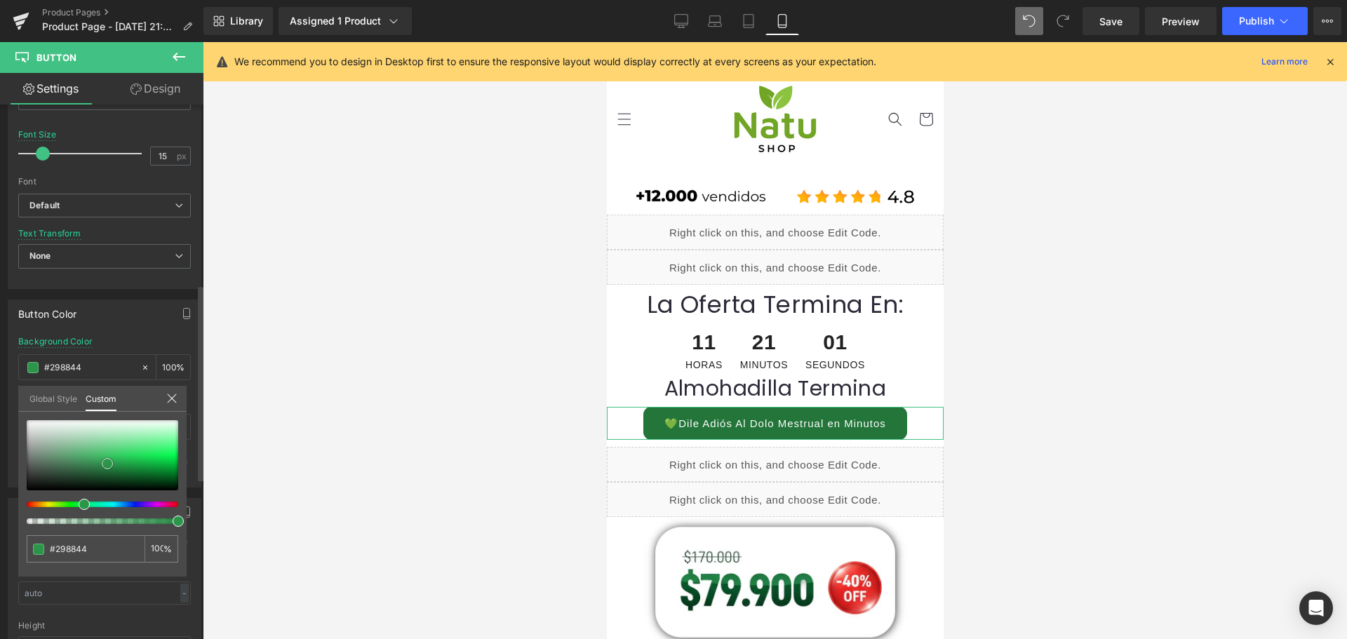
type input "#2c954a"
type input "#2b9649"
type input "#2aa14c"
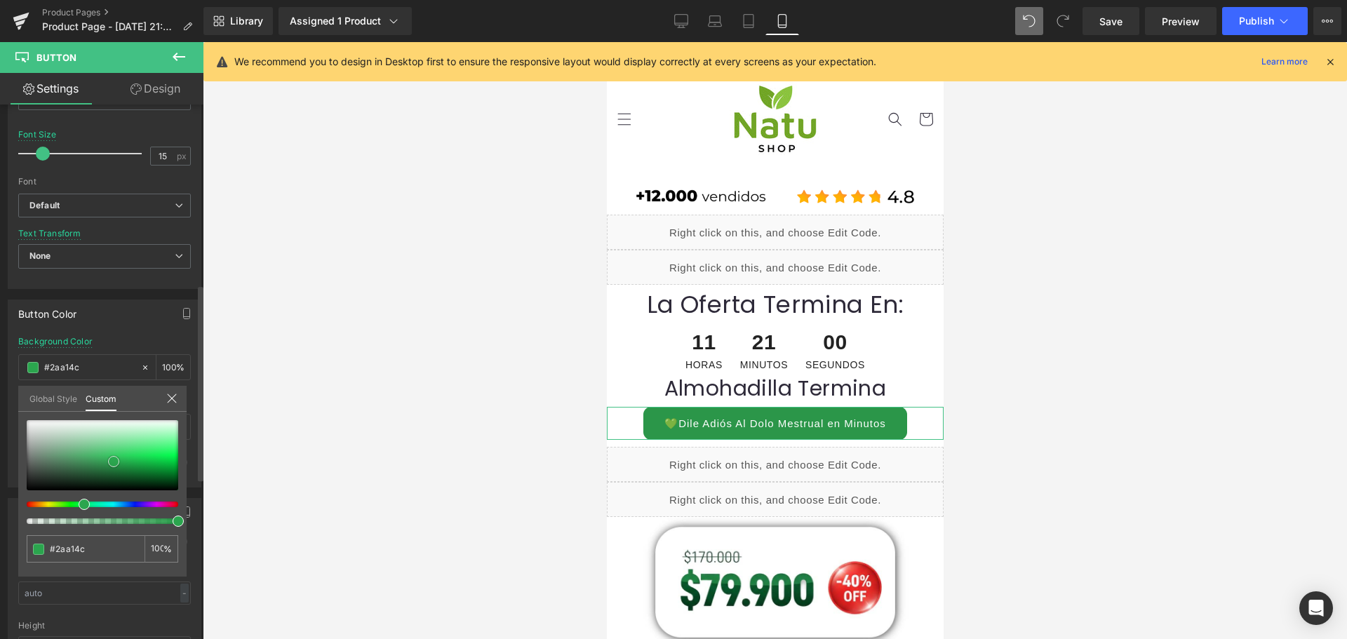
type input "#2aa64d"
type input "#2cb353"
type input "#2eb253"
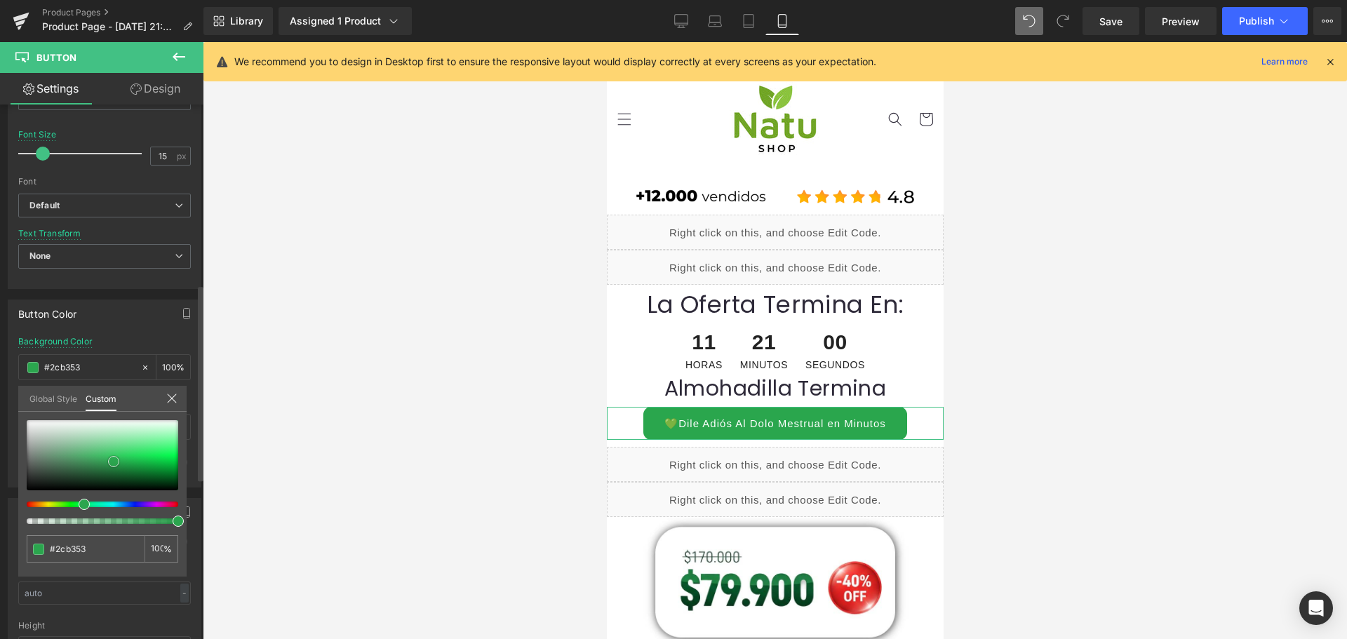
type input "#2eb253"
type input "#30ba57"
type input "#35c45e"
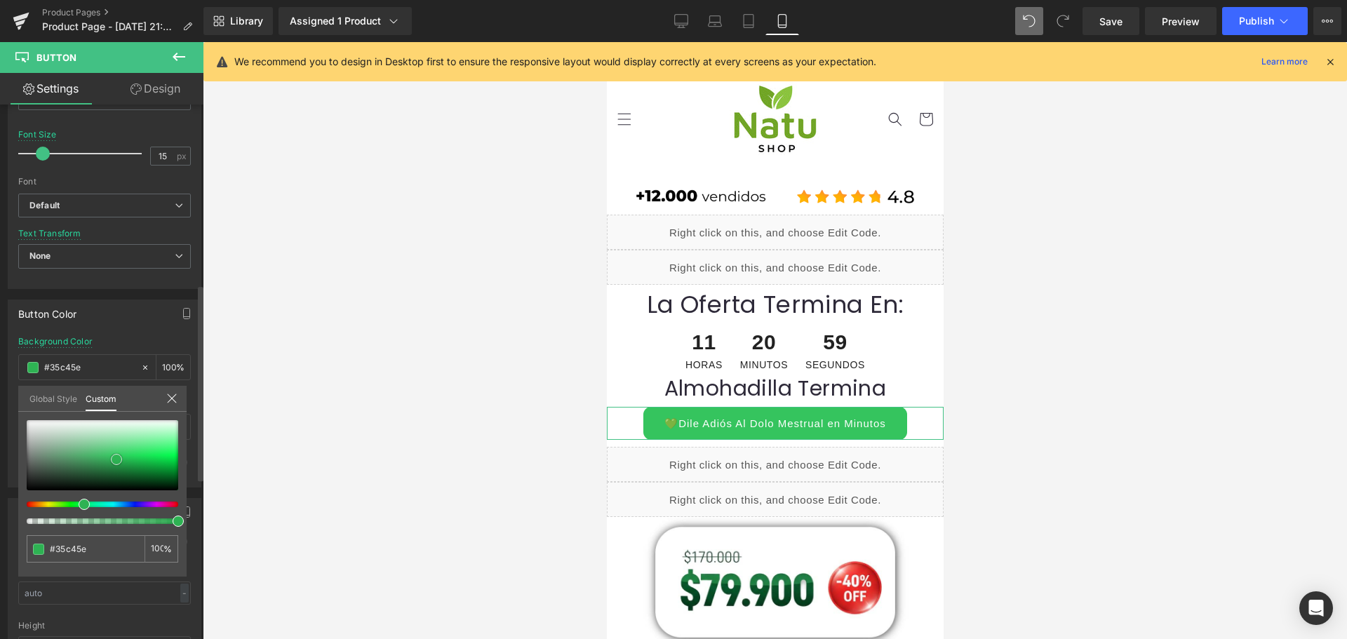
type input "#51c672"
type input "#56c676"
type input "#57c576"
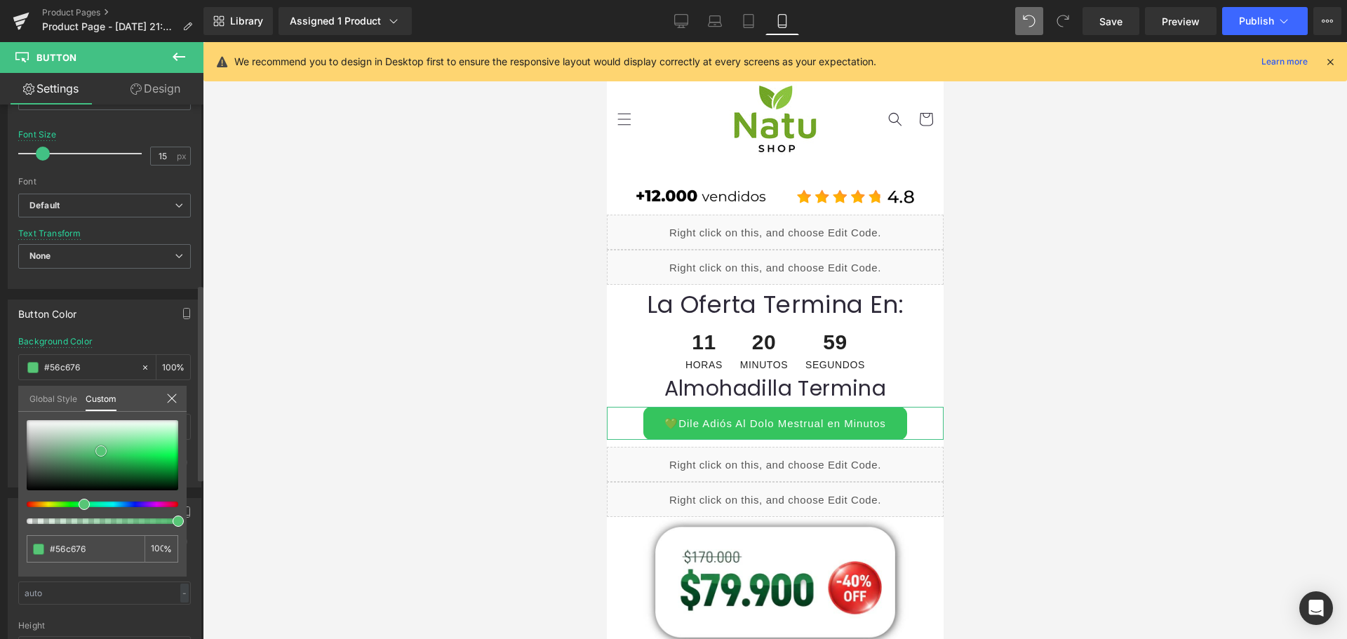
type input "#57c576"
type input "#3fb560"
type input "#328f4c"
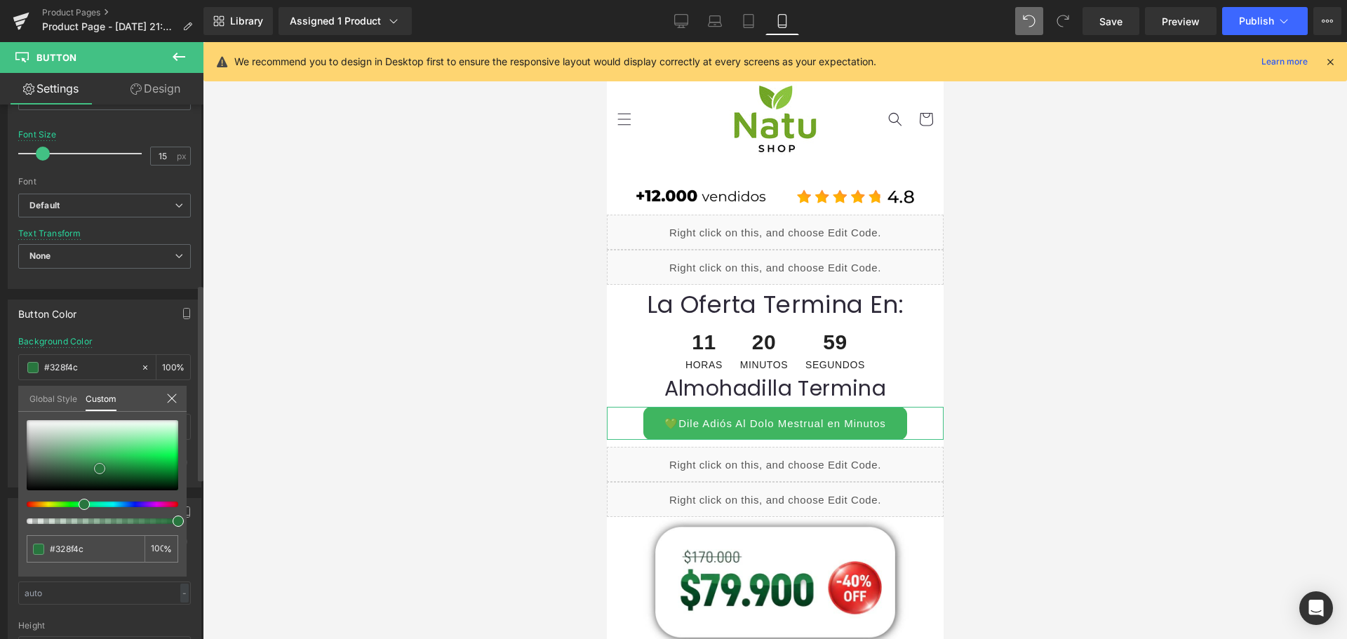
type input "#2d8044"
type input "#27713c"
type input "#256e3a"
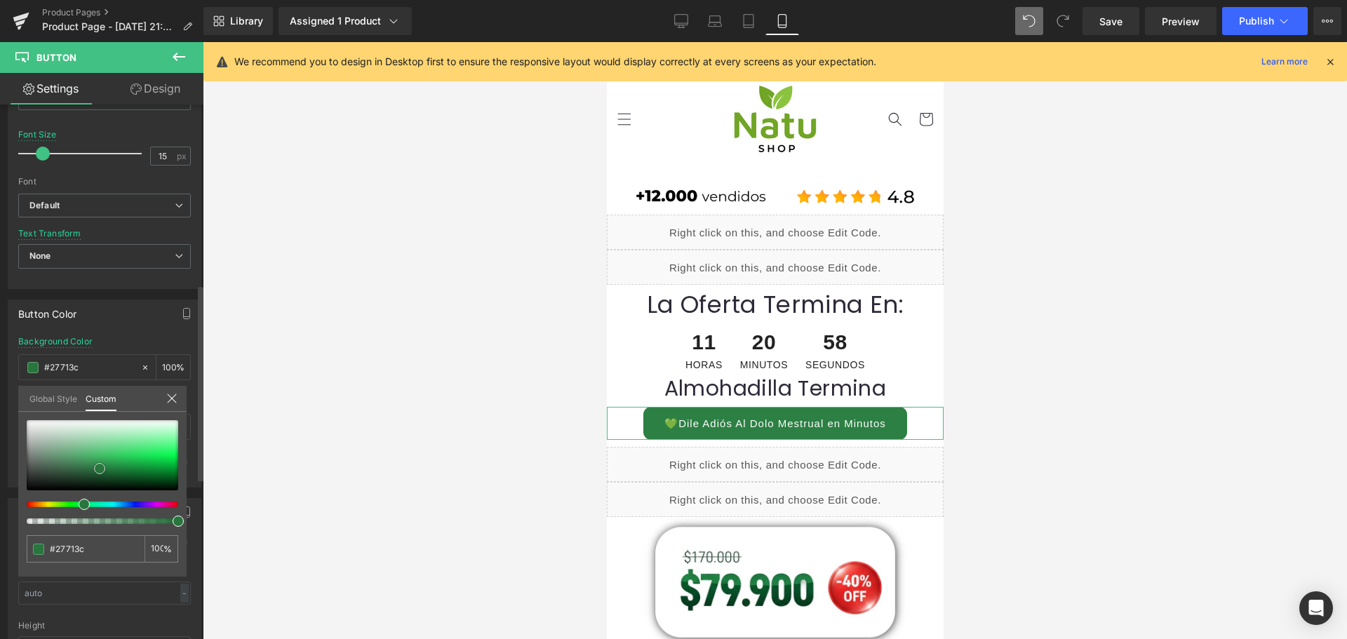
type input "#256e3a"
type input "#287a3f"
type input "#39a256"
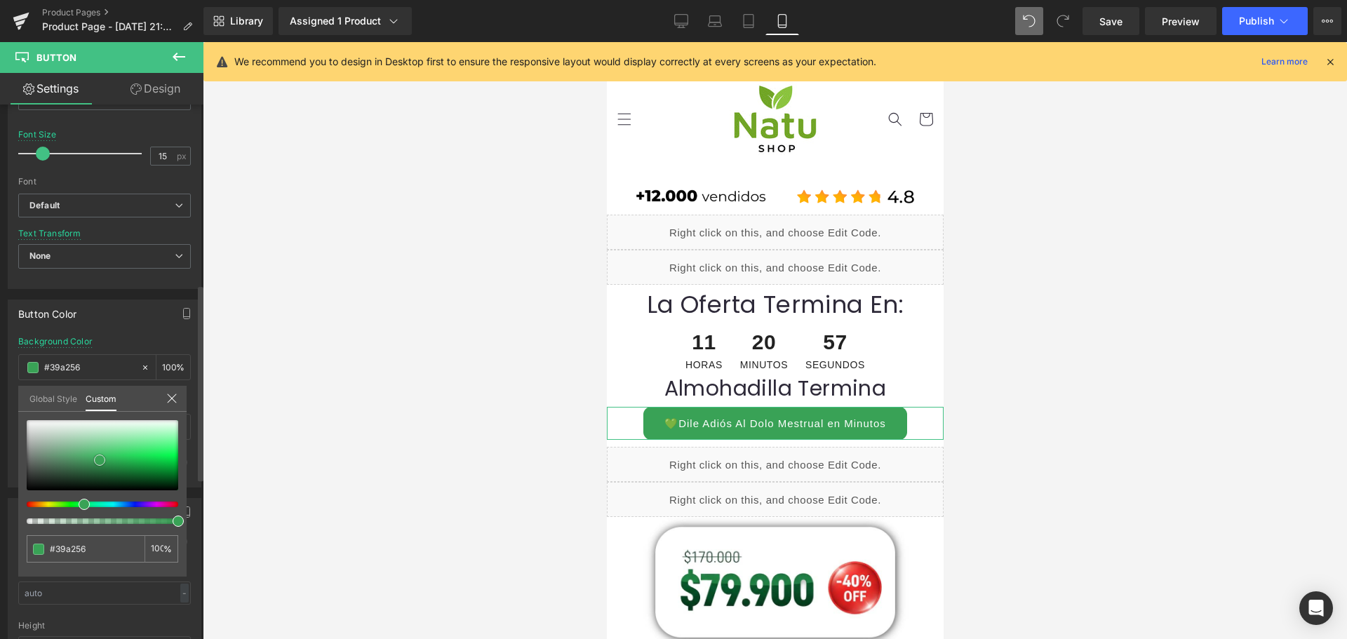
type input "#379e54"
type input "#308c4a"
type input "#2a7e41"
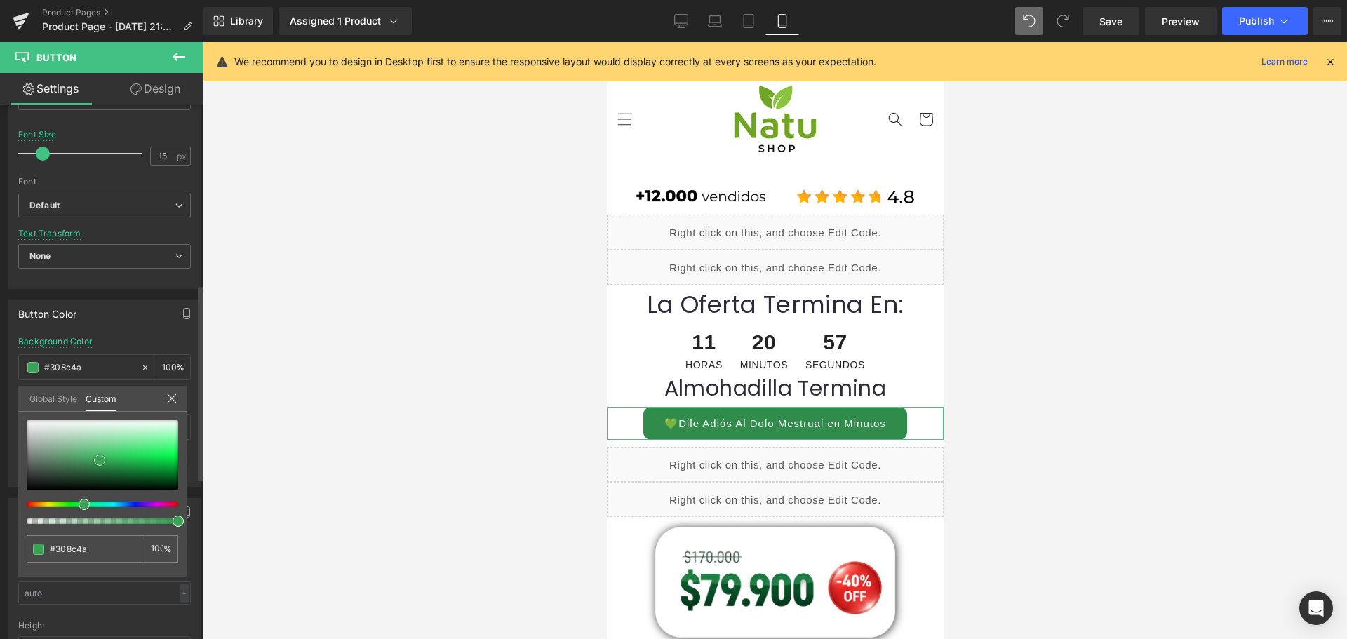
type input "#2a7e41"
type input "#297f40"
type input "#2b8242"
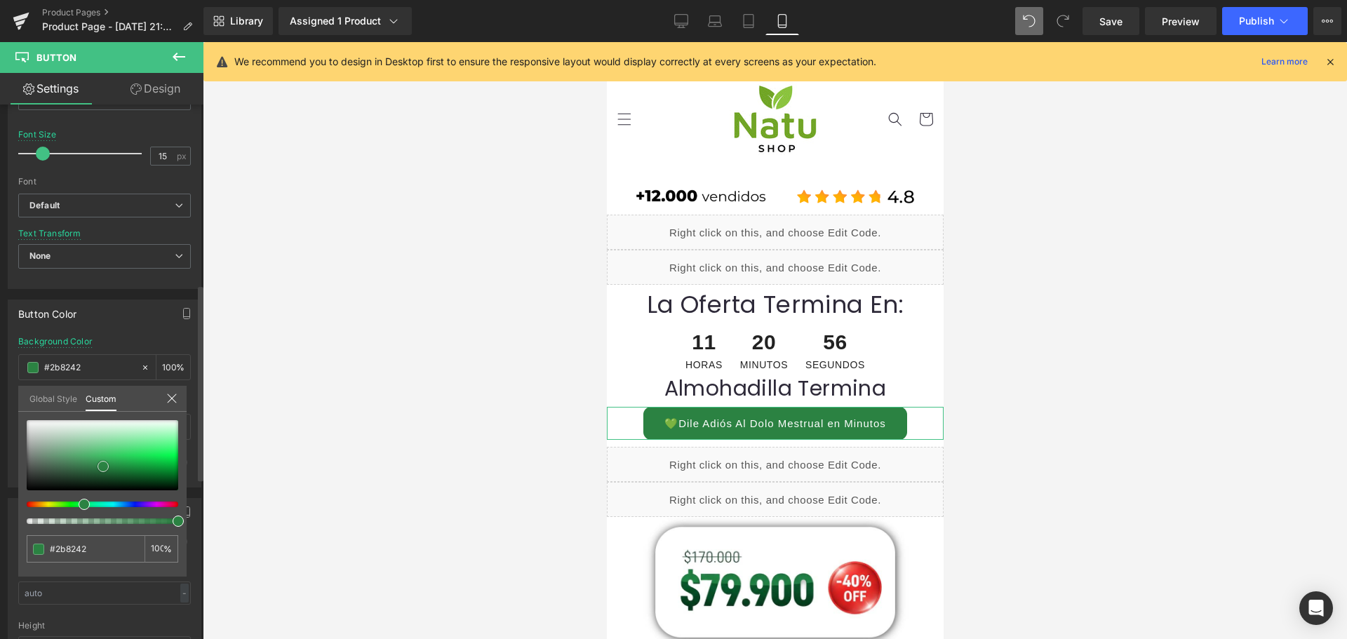
drag, startPoint x: 103, startPoint y: 448, endPoint x: 103, endPoint y: 467, distance: 18.2
click at [103, 467] on div at bounding box center [103, 455] width 152 height 70
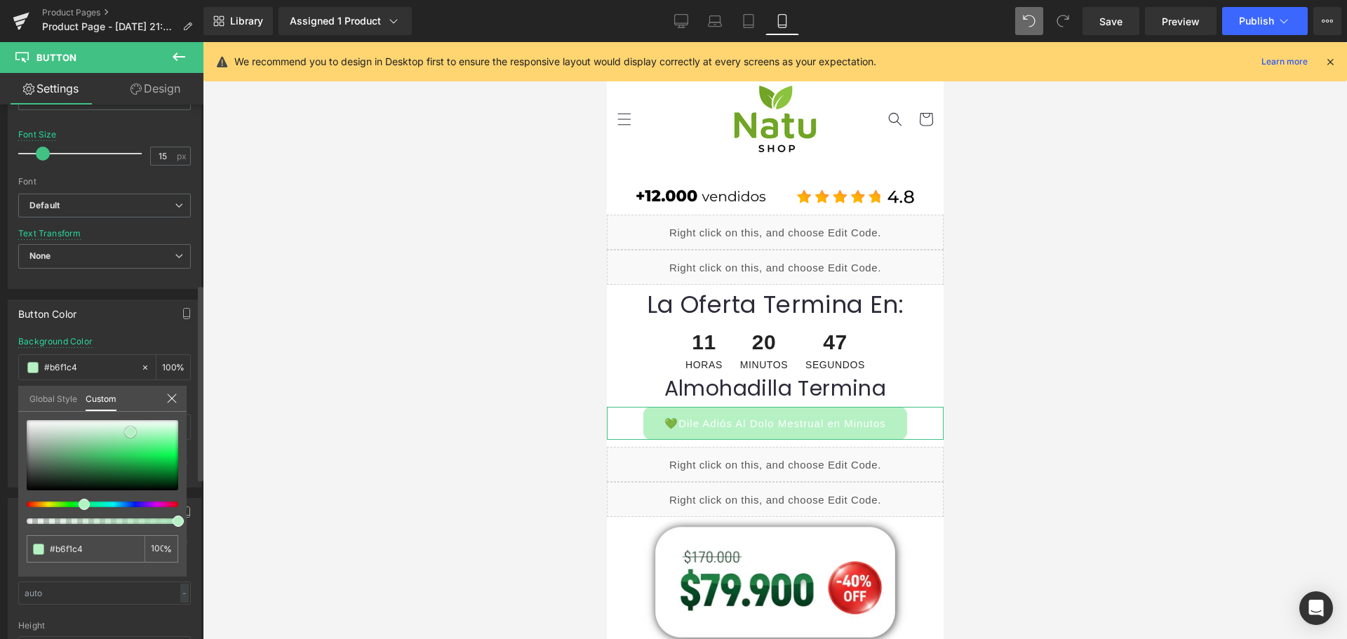
drag, startPoint x: 153, startPoint y: 434, endPoint x: 130, endPoint y: 432, distance: 22.5
click at [130, 432] on div at bounding box center [103, 455] width 152 height 70
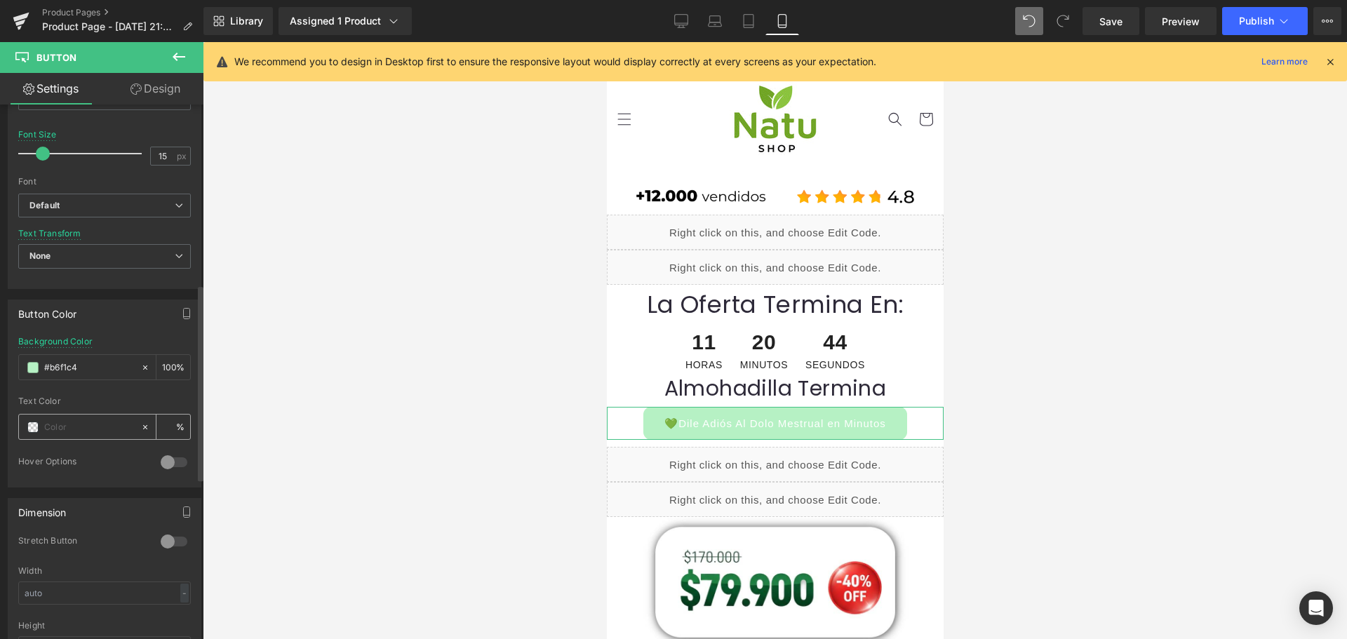
click at [51, 429] on input "text" at bounding box center [89, 427] width 90 height 15
click at [32, 426] on span at bounding box center [32, 427] width 11 height 11
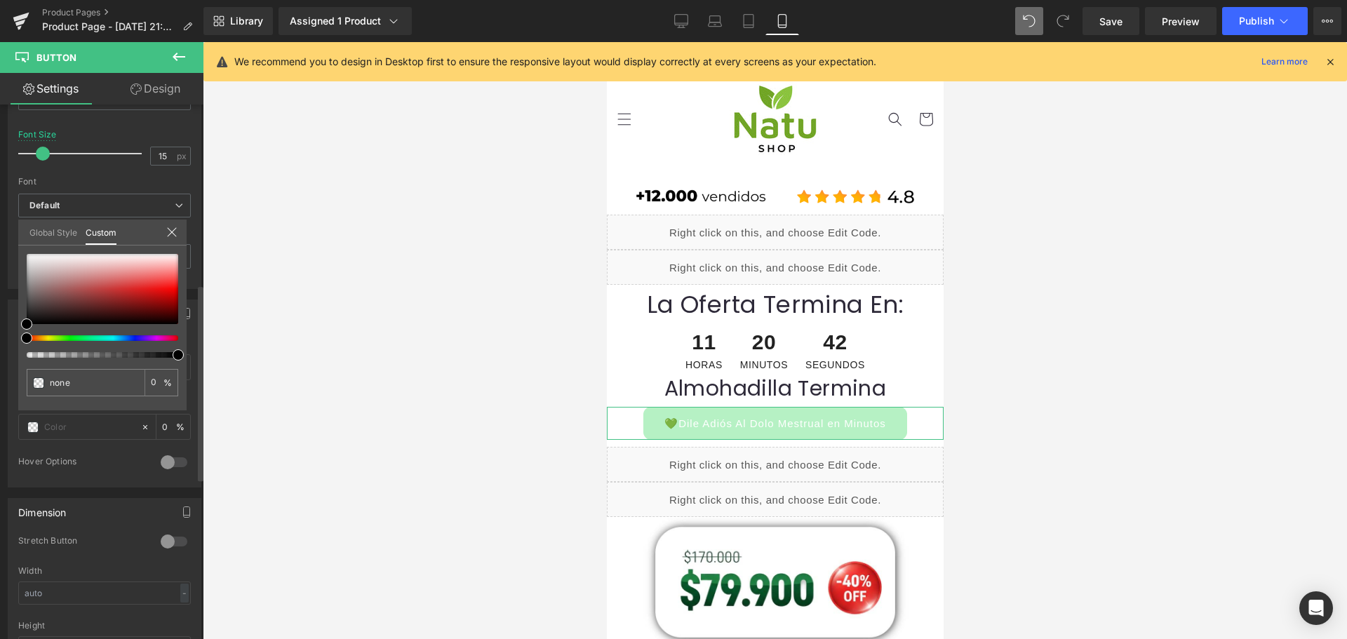
click at [19, 320] on div "none 0 %" at bounding box center [102, 332] width 168 height 156
click at [27, 324] on span at bounding box center [29, 323] width 11 height 11
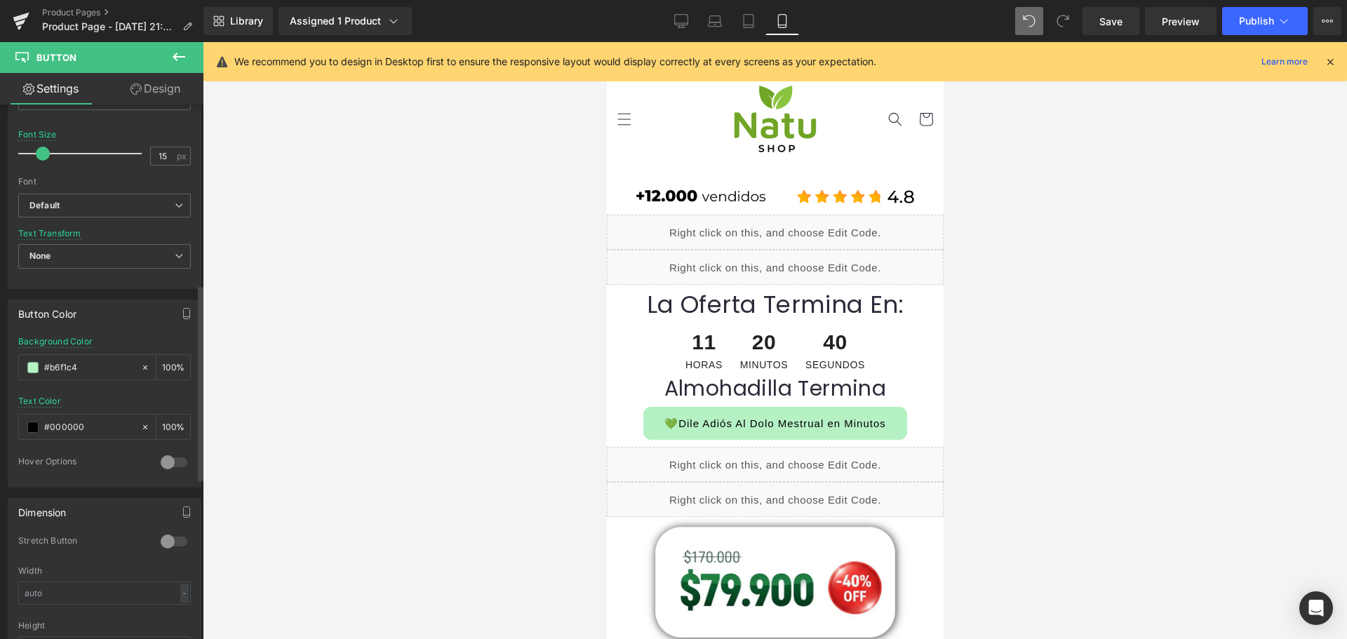
click at [464, 439] on div at bounding box center [775, 340] width 1144 height 597
click at [761, 416] on span "Button" at bounding box center [769, 423] width 32 height 17
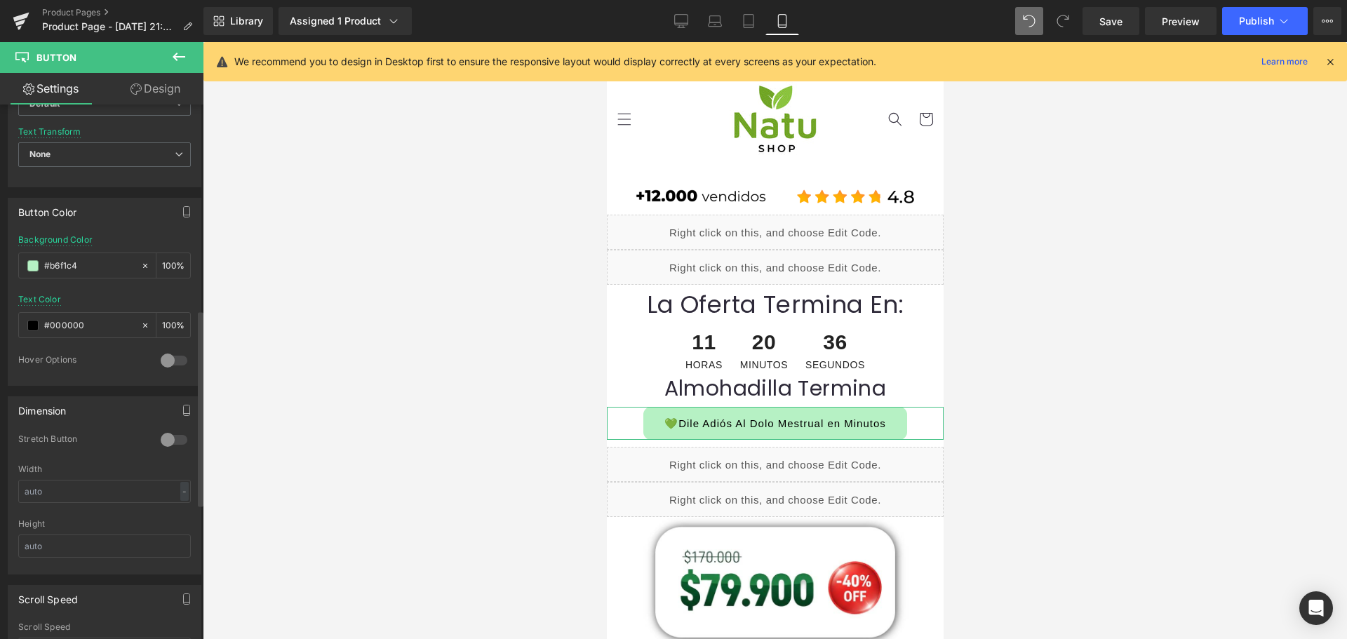
scroll to position [702, 0]
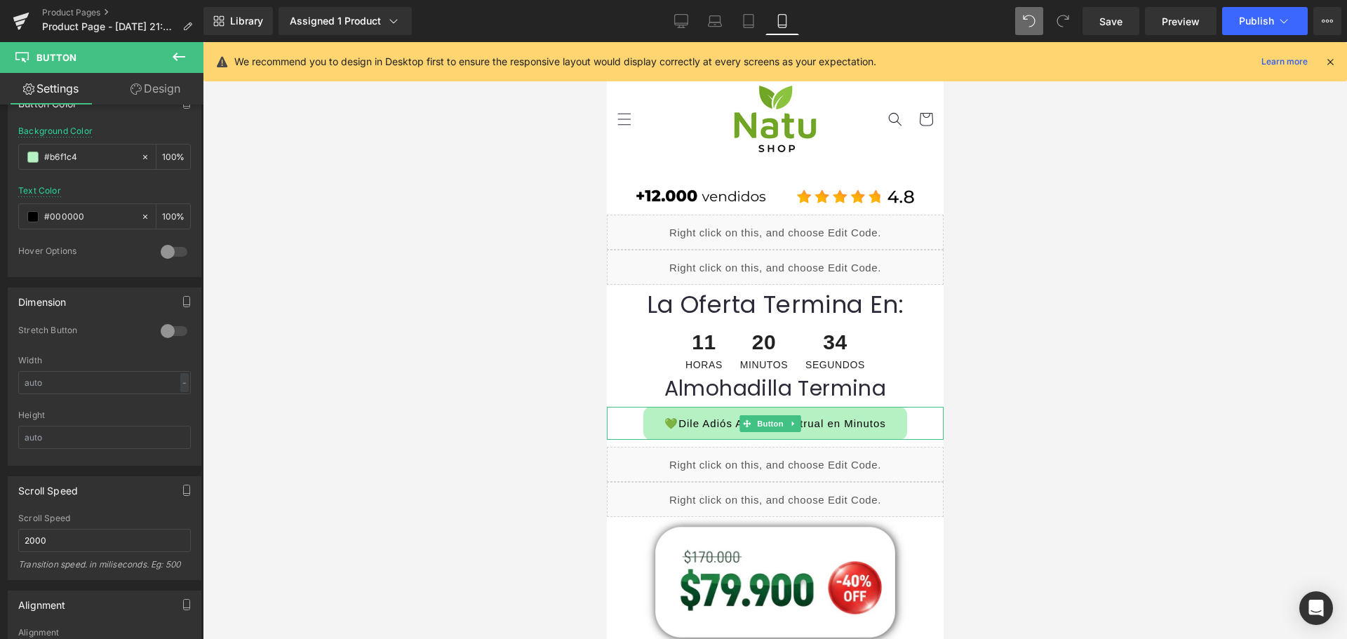
click at [728, 427] on link "💚Dile Adiós Al Dolo Mestrual en Minutos" at bounding box center [775, 423] width 264 height 33
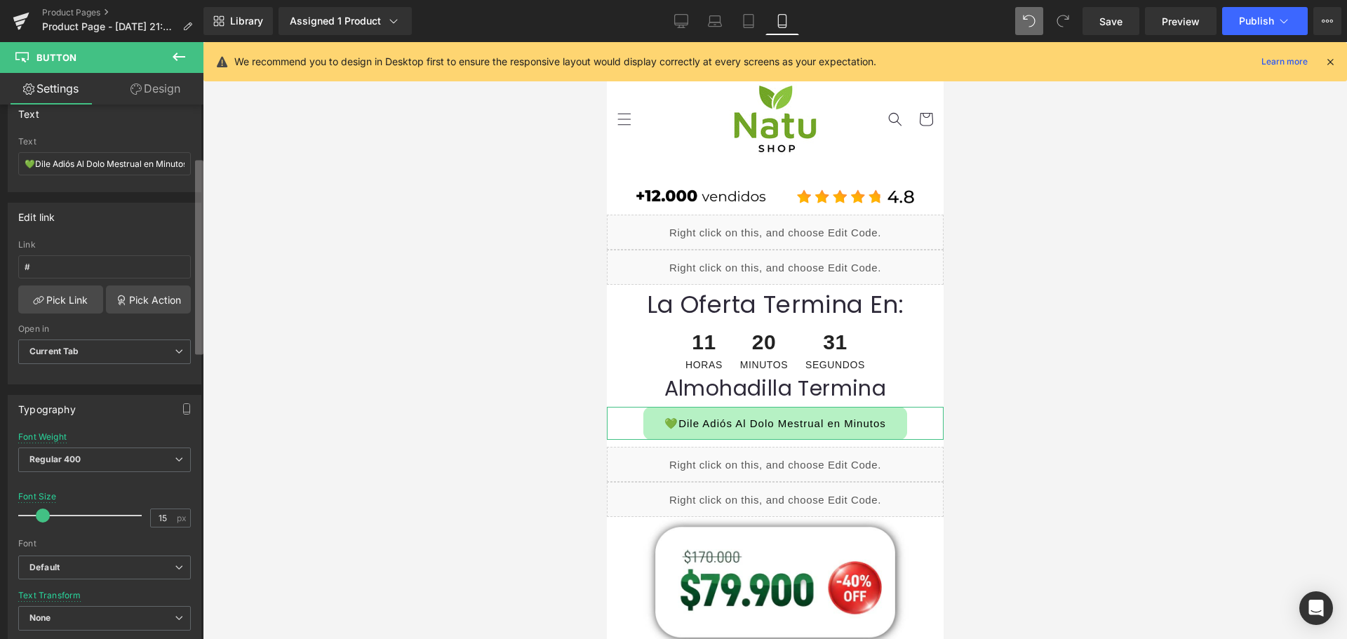
scroll to position [119, 0]
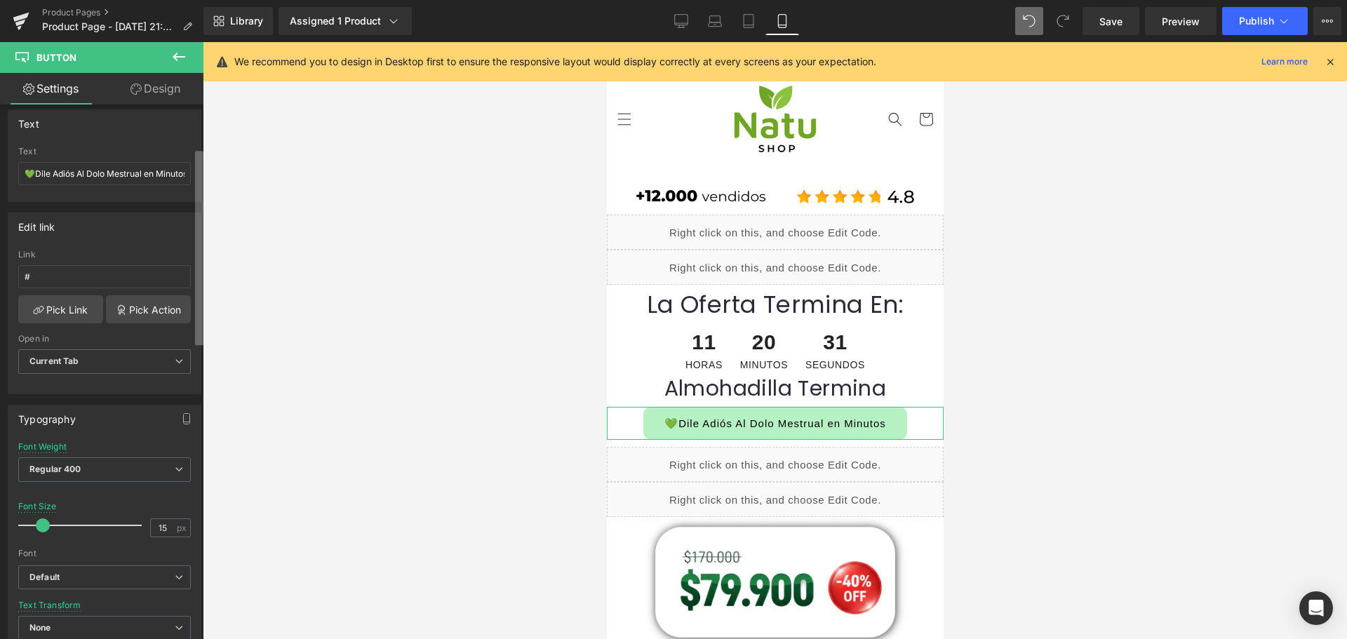
click at [202, 172] on b at bounding box center [199, 248] width 8 height 194
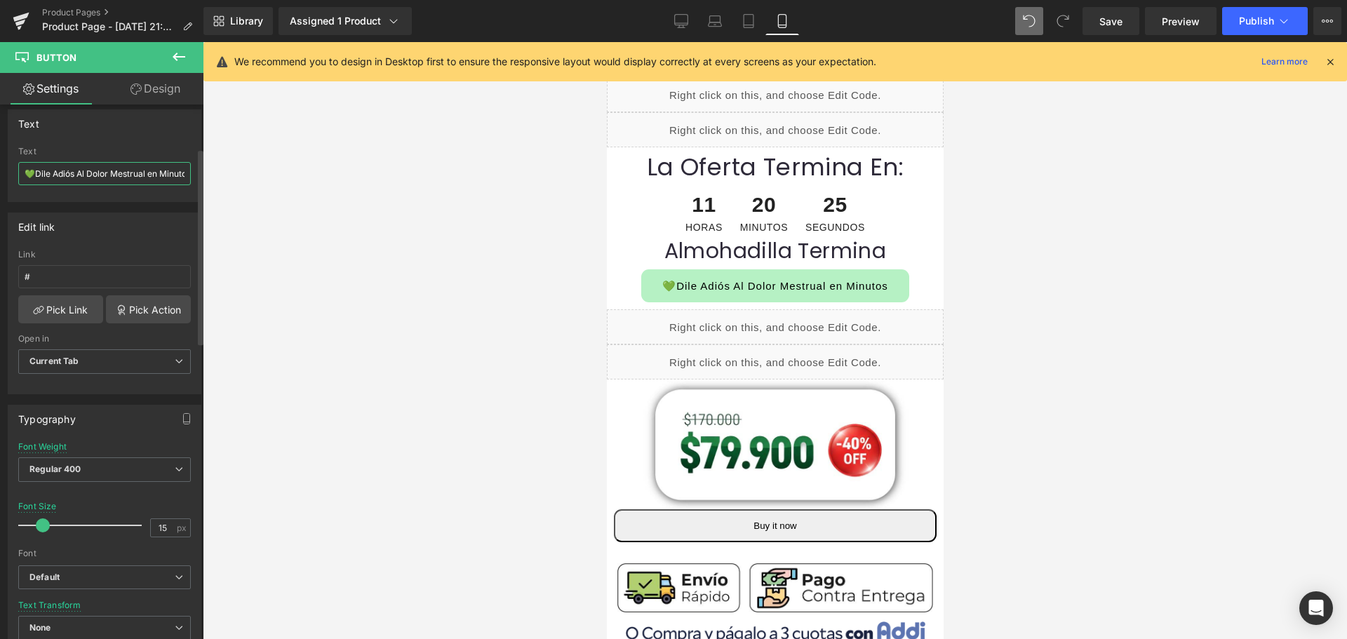
scroll to position [140, 7]
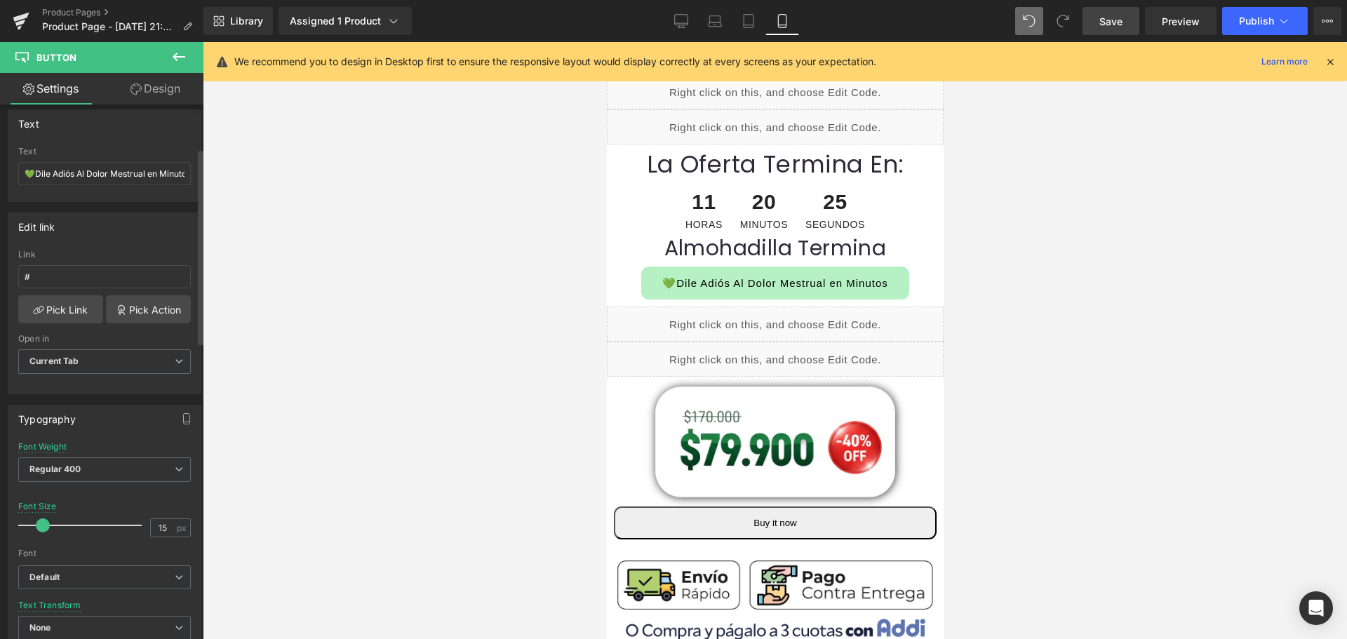
click at [1099, 20] on link "Save" at bounding box center [1110, 21] width 57 height 28
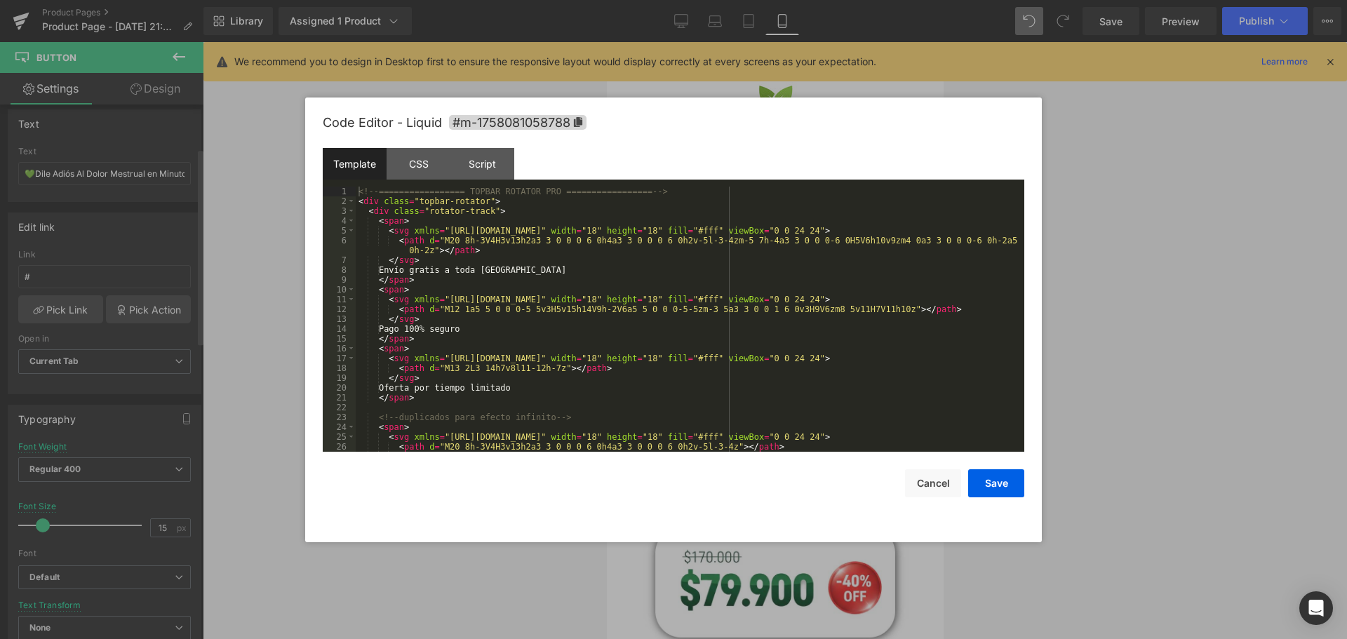
click at [777, 226] on div "Liquid" at bounding box center [774, 232] width 337 height 35
click at [431, 166] on div "CSS" at bounding box center [419, 164] width 64 height 32
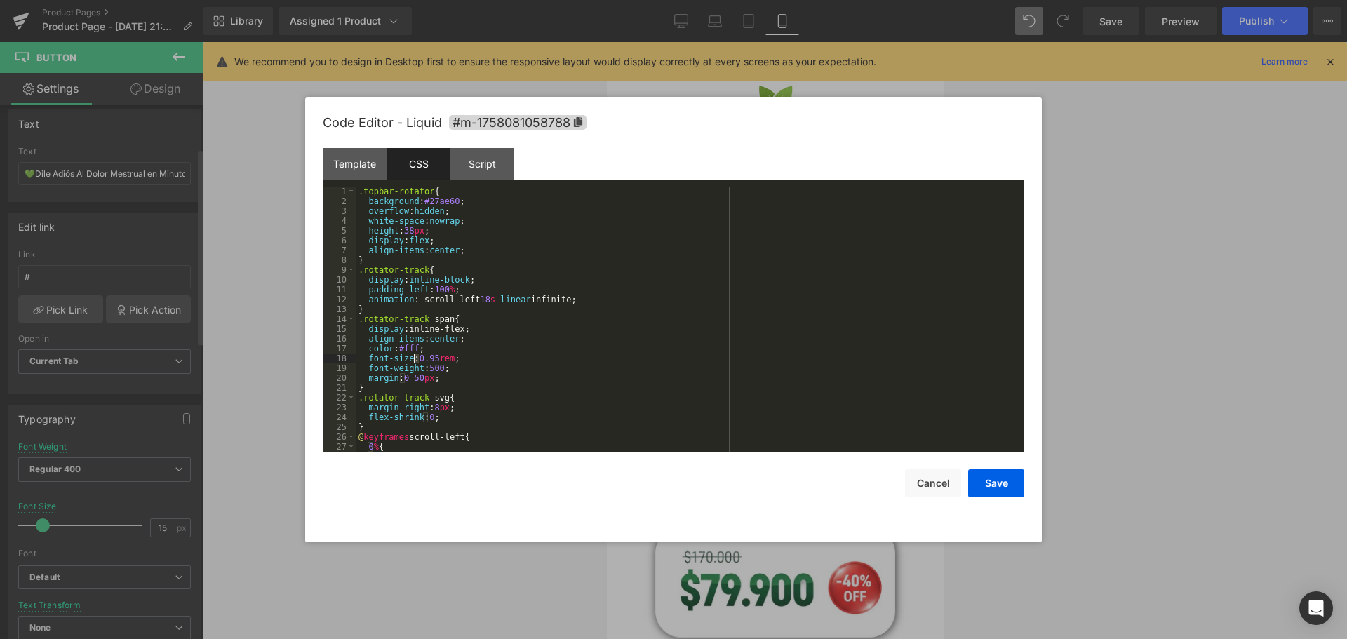
click at [415, 357] on div ".topbar-rotator { background : #27ae60 ; overflow : hidden ; white-space : nowr…" at bounding box center [687, 329] width 663 height 285
click at [1012, 486] on button "Save" at bounding box center [996, 483] width 56 height 28
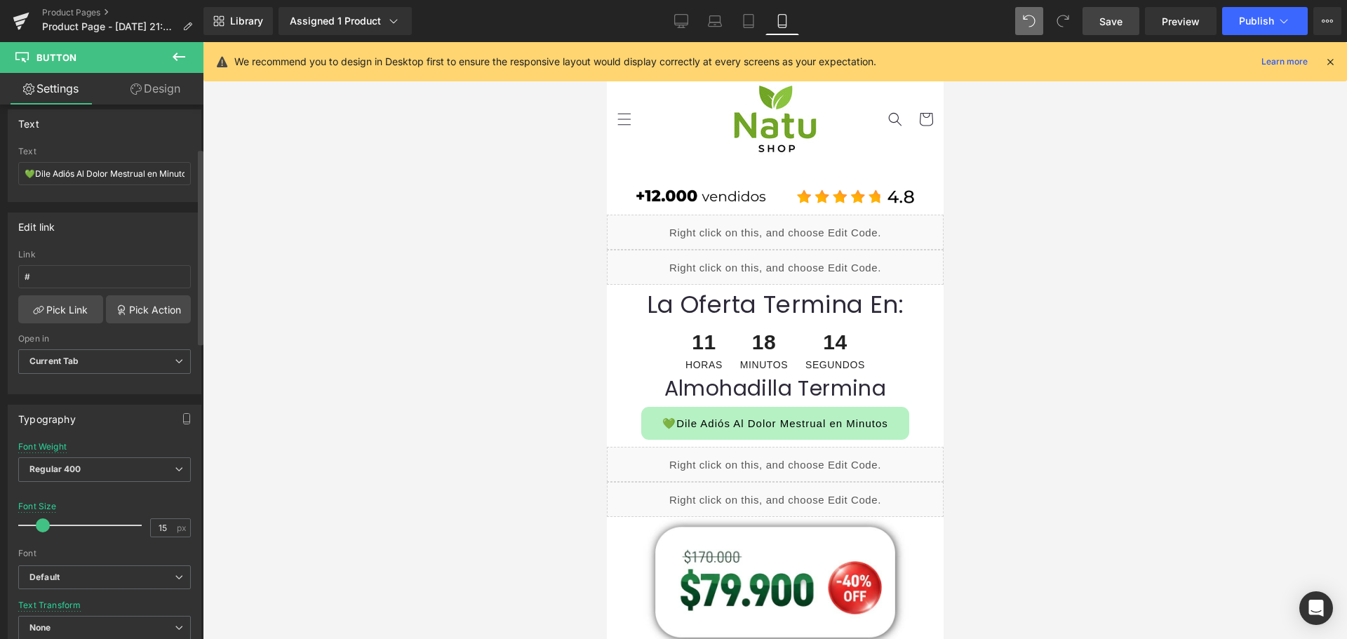
click at [1089, 19] on link "Save" at bounding box center [1110, 21] width 57 height 28
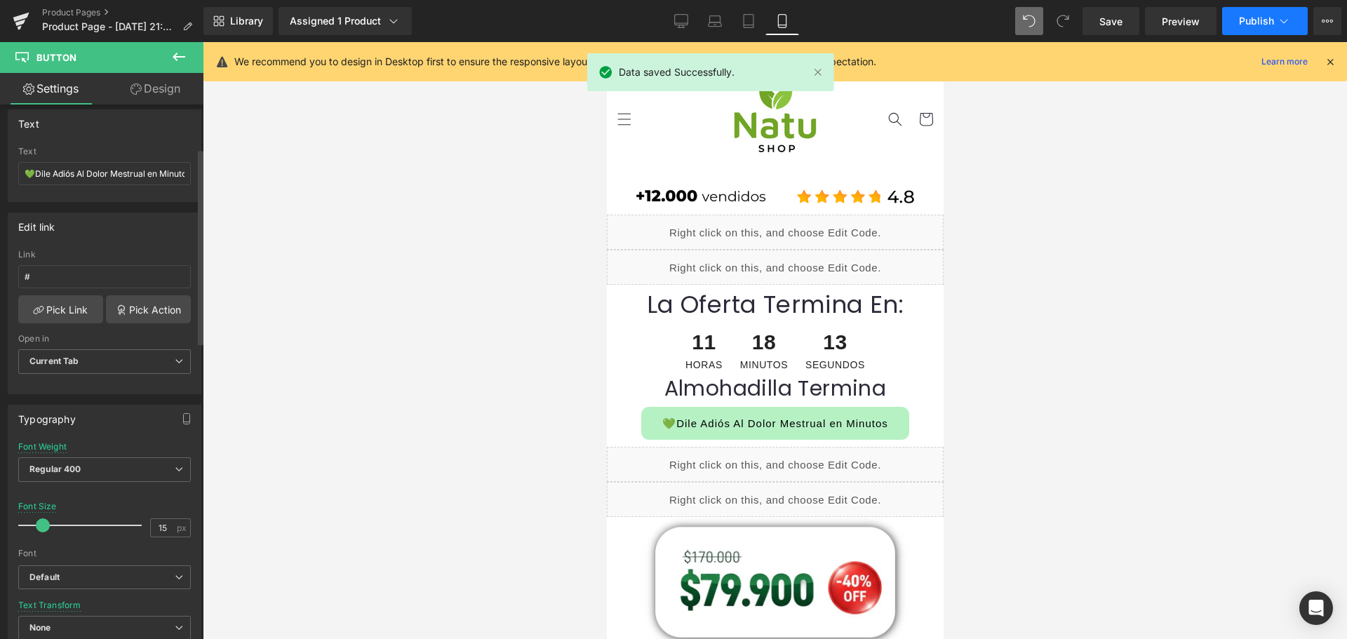
click at [1256, 17] on span "Publish" at bounding box center [1256, 20] width 35 height 11
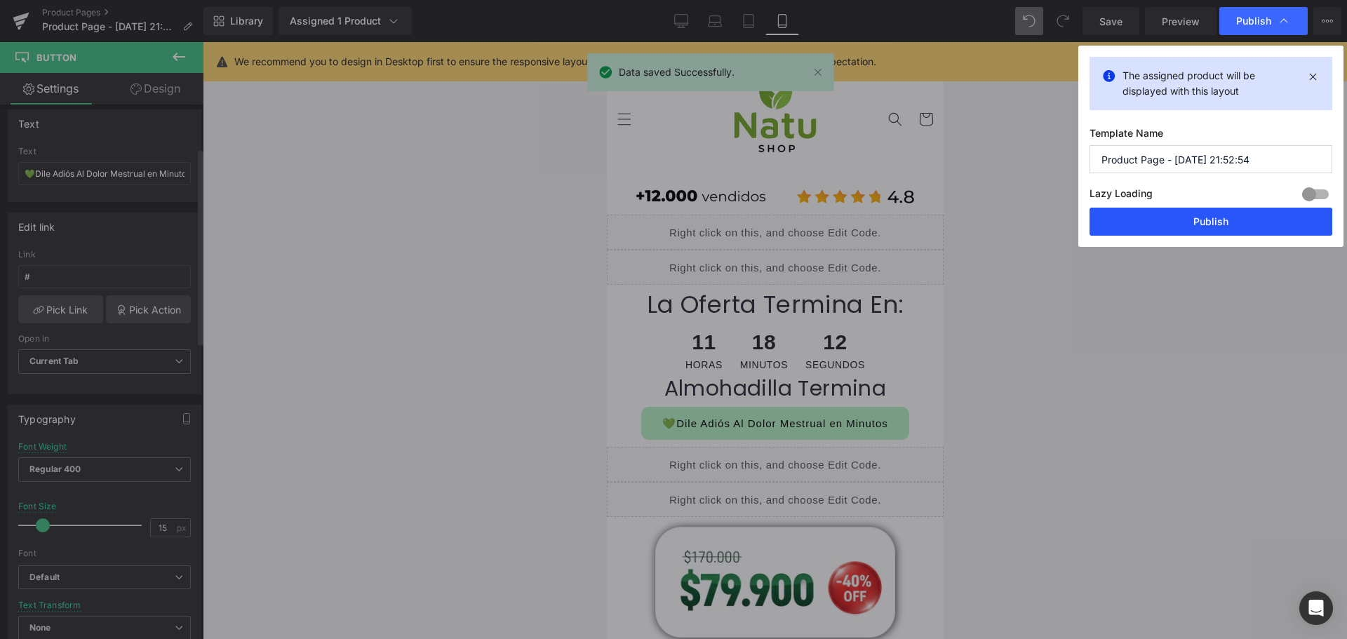
click at [1155, 222] on button "Publish" at bounding box center [1210, 222] width 243 height 28
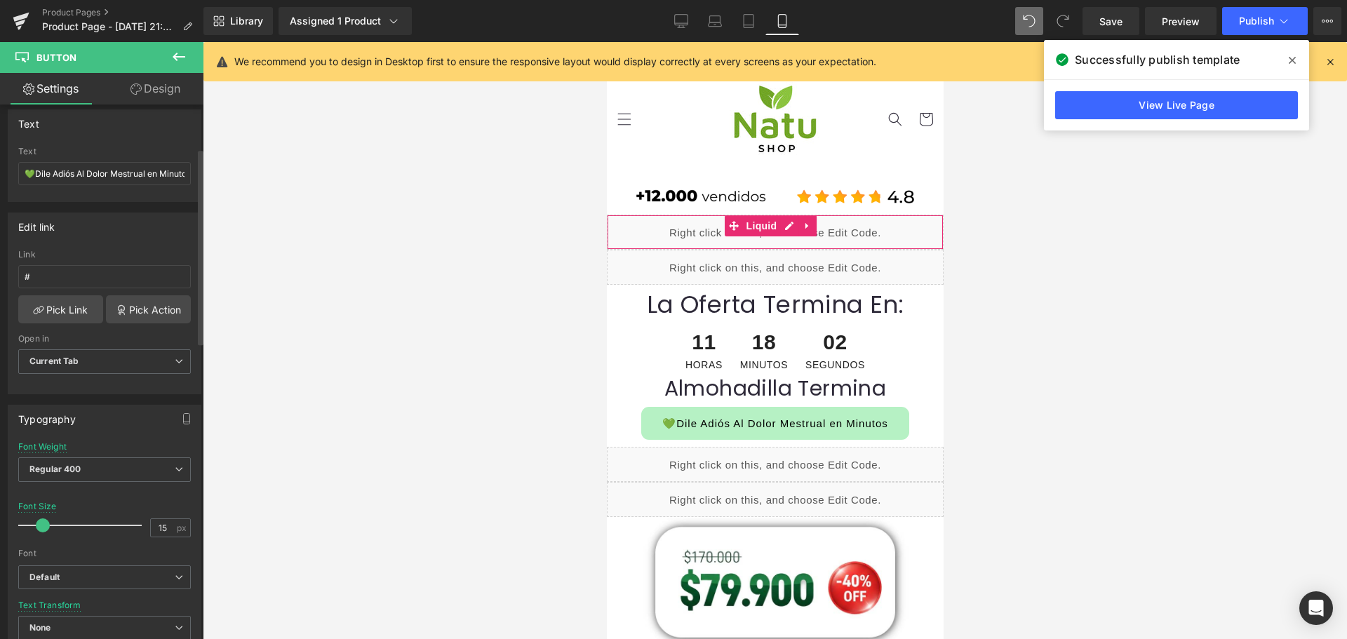
click at [782, 224] on div "Liquid" at bounding box center [774, 232] width 337 height 35
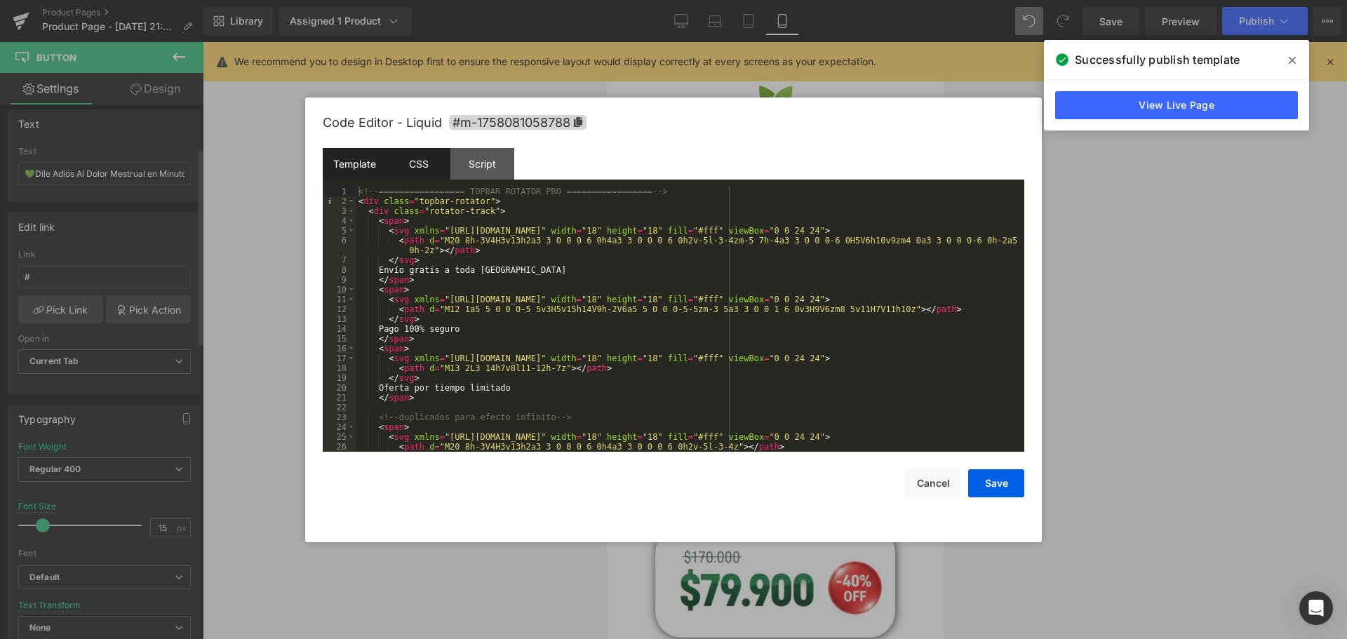
click at [415, 178] on div "CSS" at bounding box center [419, 164] width 64 height 32
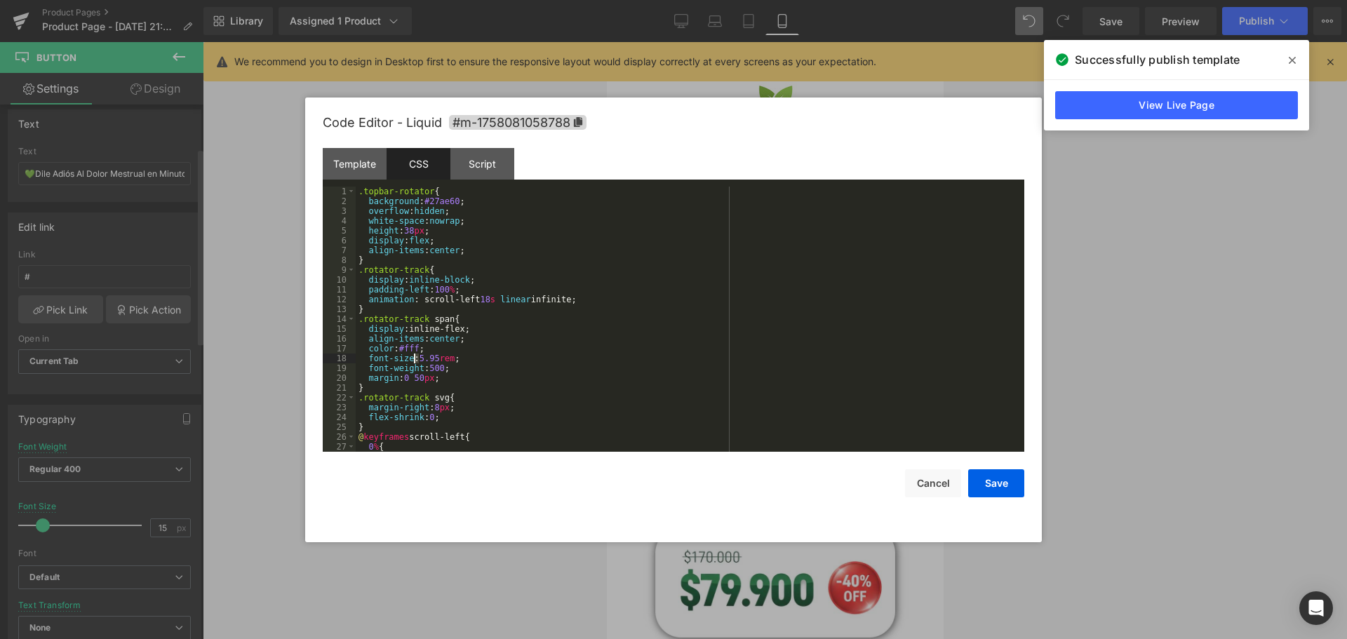
click at [415, 358] on div ".topbar-rotator { background : #27ae60 ; overflow : hidden ; white-space : nowr…" at bounding box center [687, 329] width 663 height 285
click at [987, 484] on button "Save" at bounding box center [996, 483] width 56 height 28
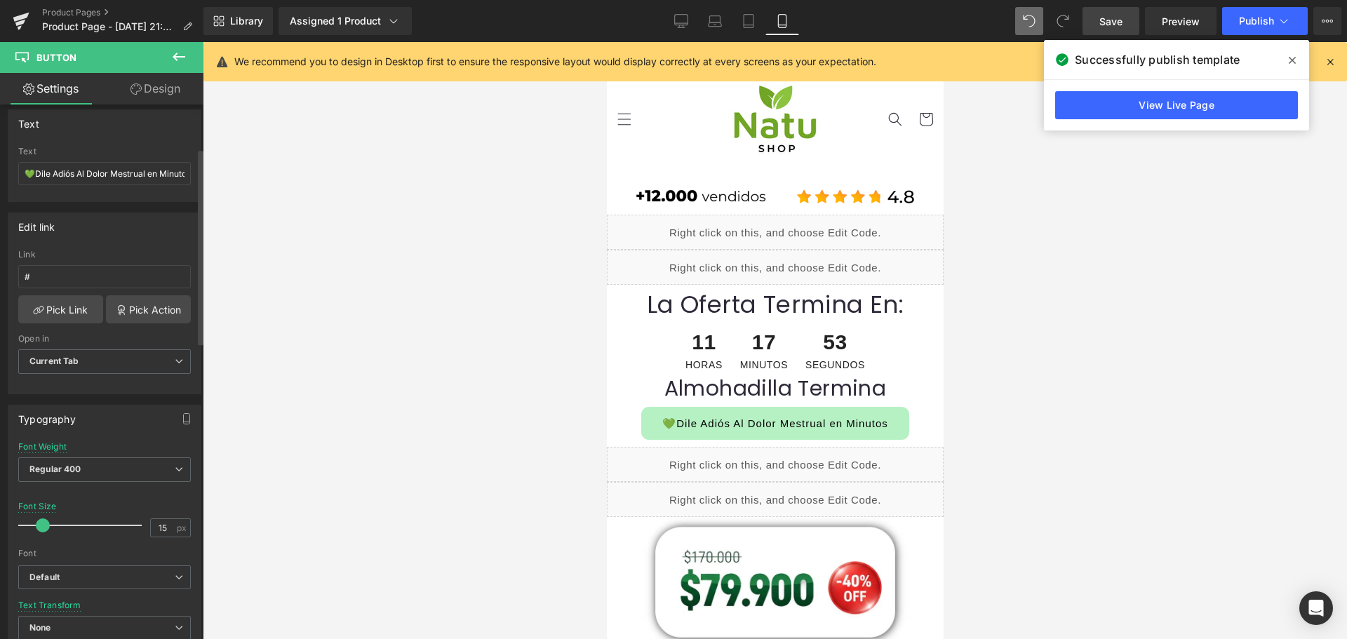
click at [1115, 32] on link "Save" at bounding box center [1110, 21] width 57 height 28
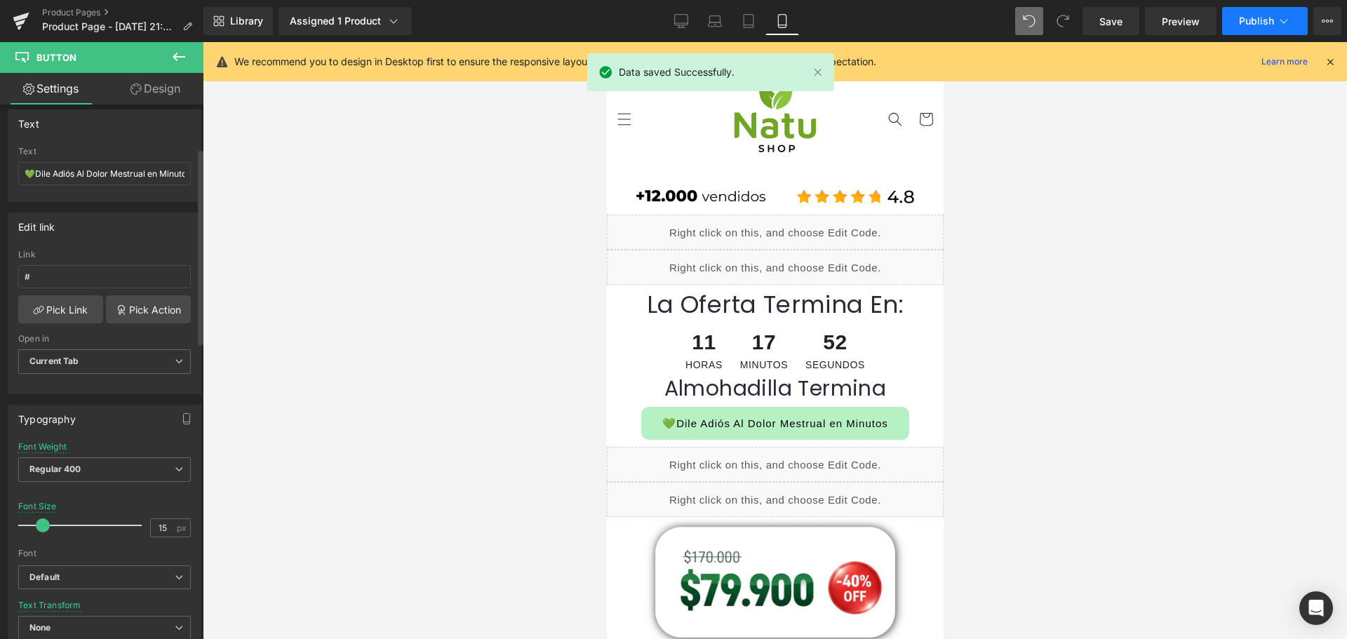
click at [1261, 22] on span "Publish" at bounding box center [1256, 20] width 35 height 11
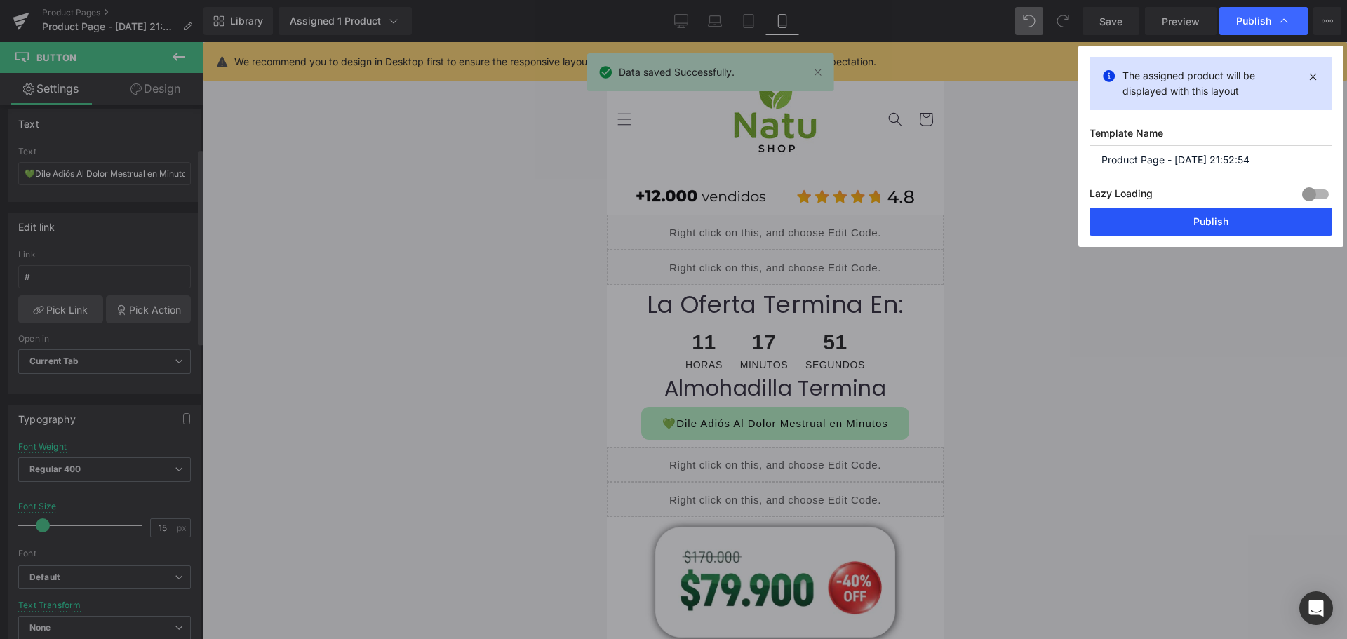
click at [1209, 226] on button "Publish" at bounding box center [1210, 222] width 243 height 28
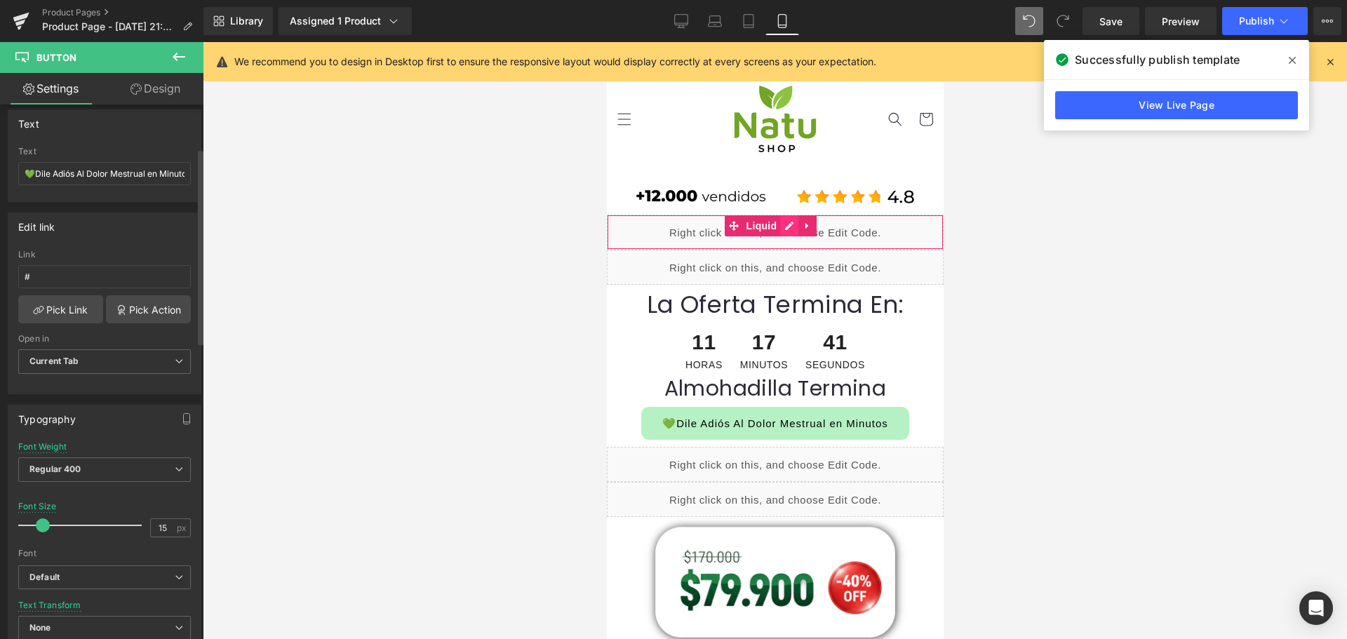
click at [782, 224] on div "Liquid" at bounding box center [774, 232] width 337 height 35
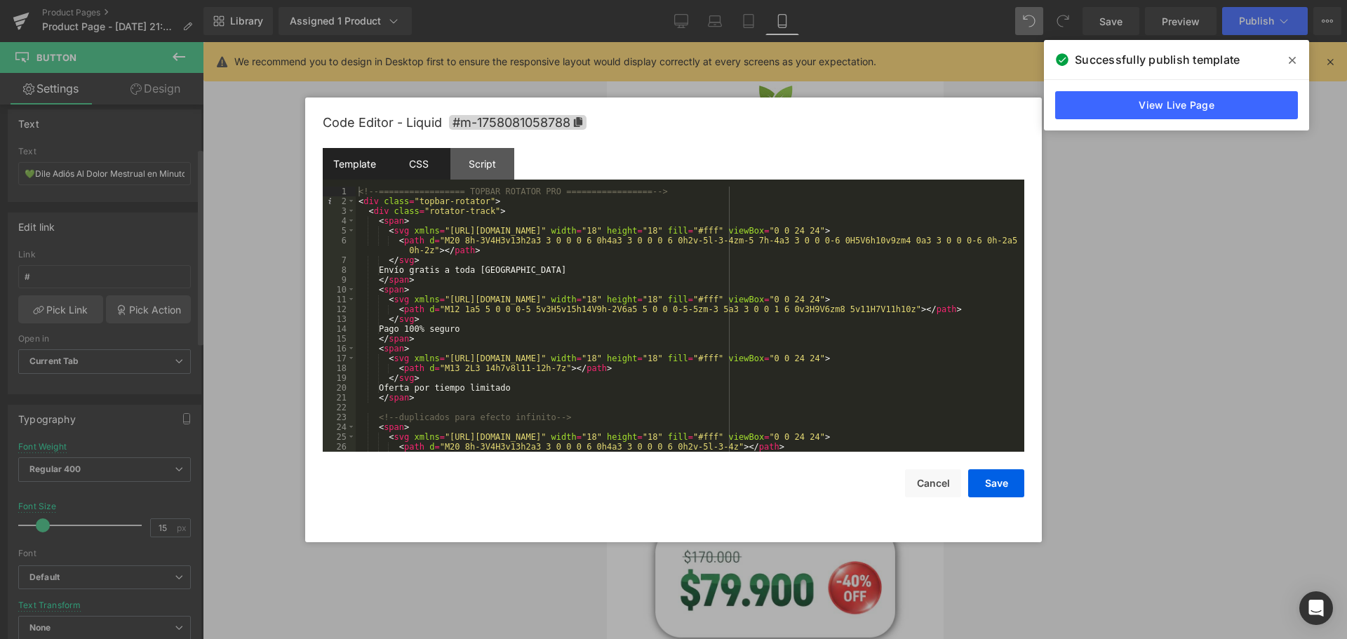
click at [436, 170] on div "CSS" at bounding box center [419, 164] width 64 height 32
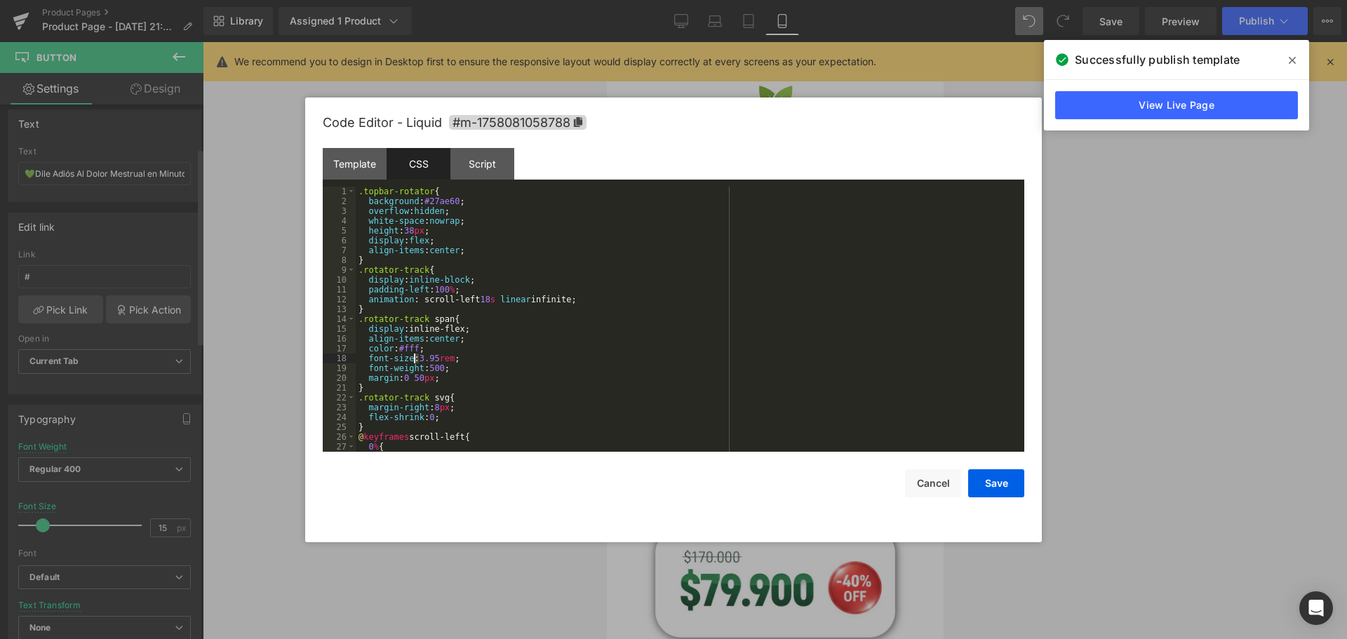
click at [416, 356] on div ".topbar-rotator { background : #27ae60 ; overflow : hidden ; white-space : nowr…" at bounding box center [687, 329] width 663 height 285
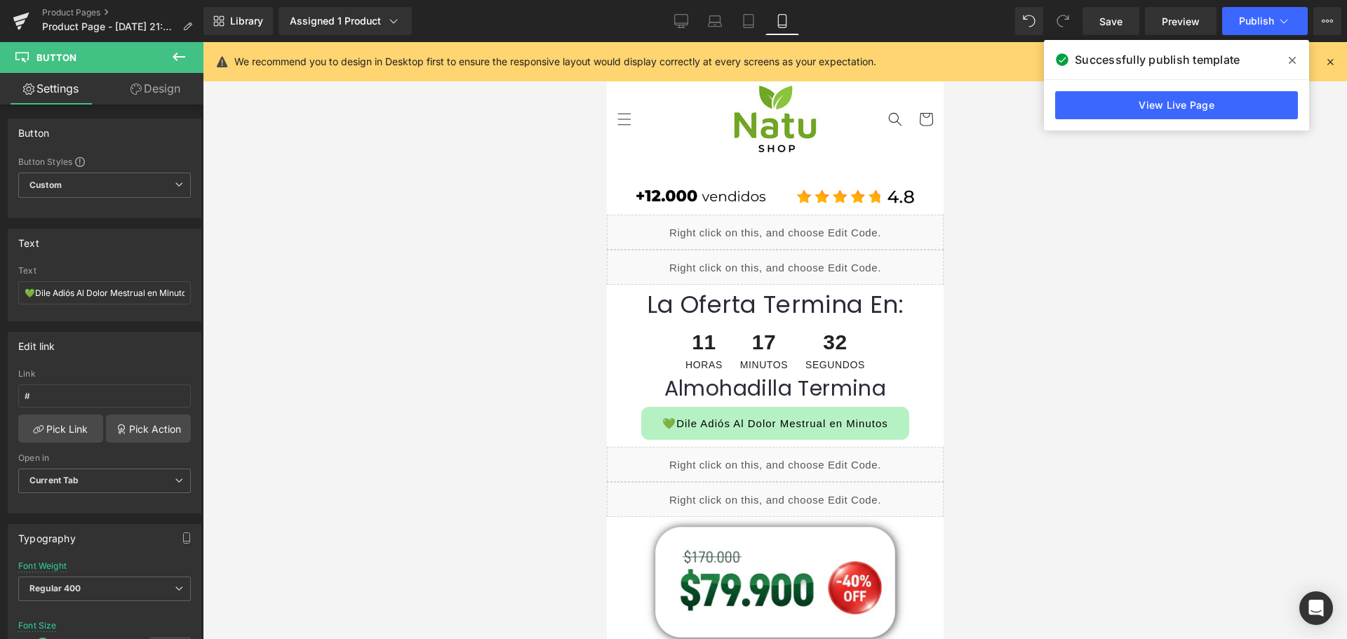
scroll to position [119, 0]
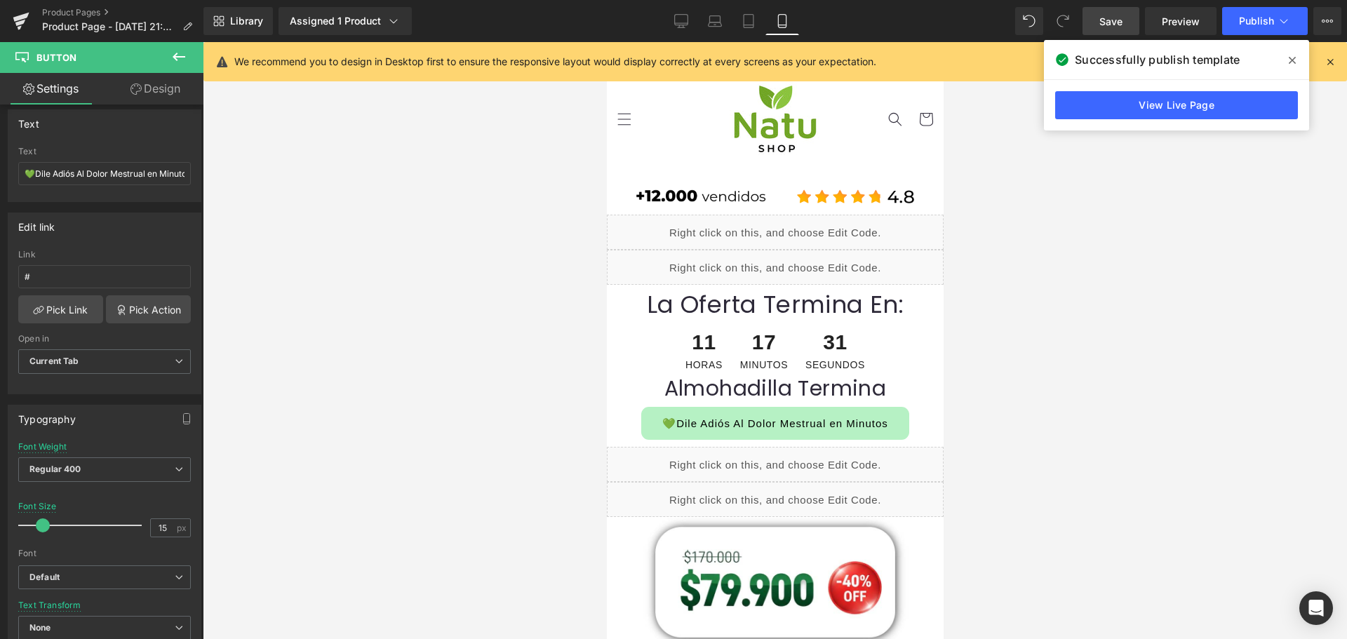
click at [1109, 34] on div "Library Assigned 1 Product Product Preview Almohadilla Térmica Portátil Manage …" at bounding box center [774, 21] width 1143 height 42
click at [1113, 28] on span "Save" at bounding box center [1110, 21] width 23 height 15
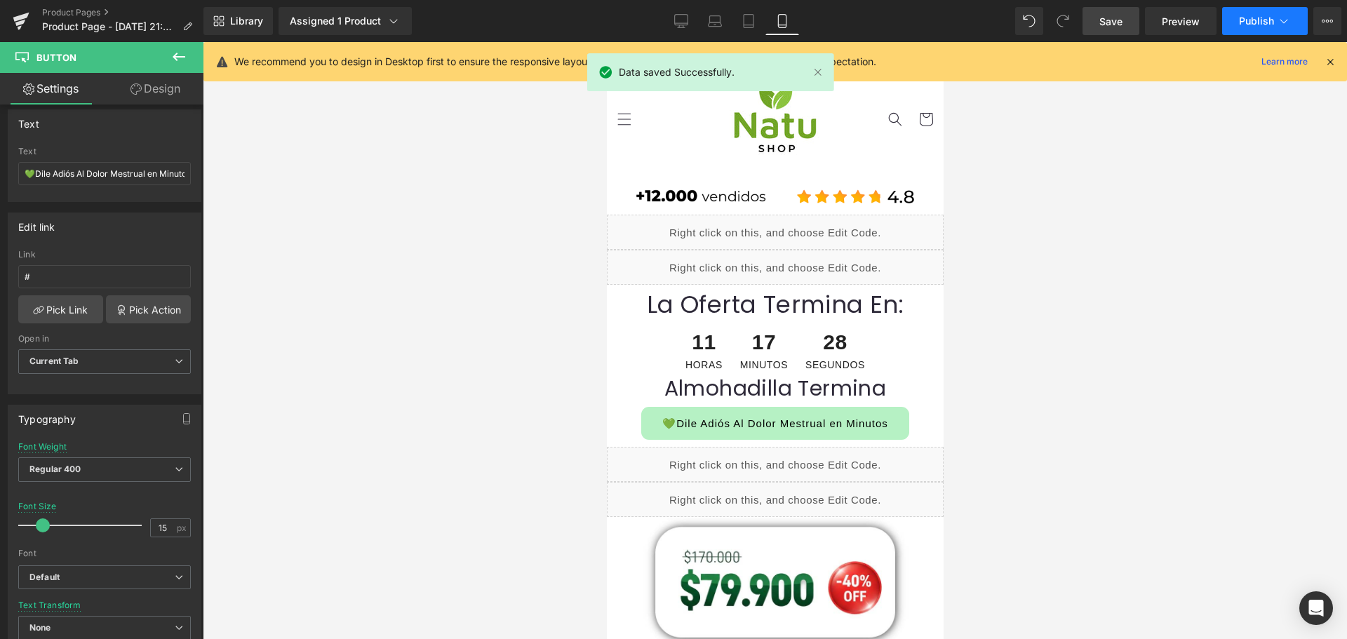
click at [1259, 11] on button "Publish" at bounding box center [1265, 21] width 86 height 28
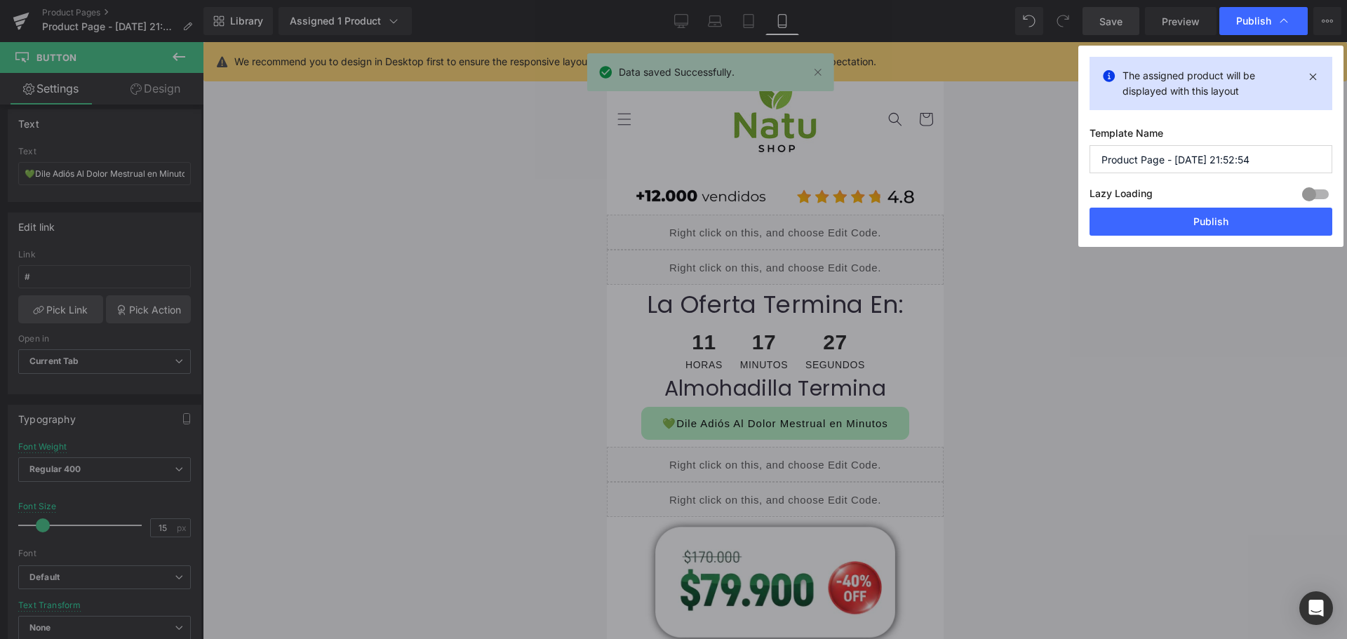
click at [1220, 218] on button "Publish" at bounding box center [1210, 222] width 243 height 28
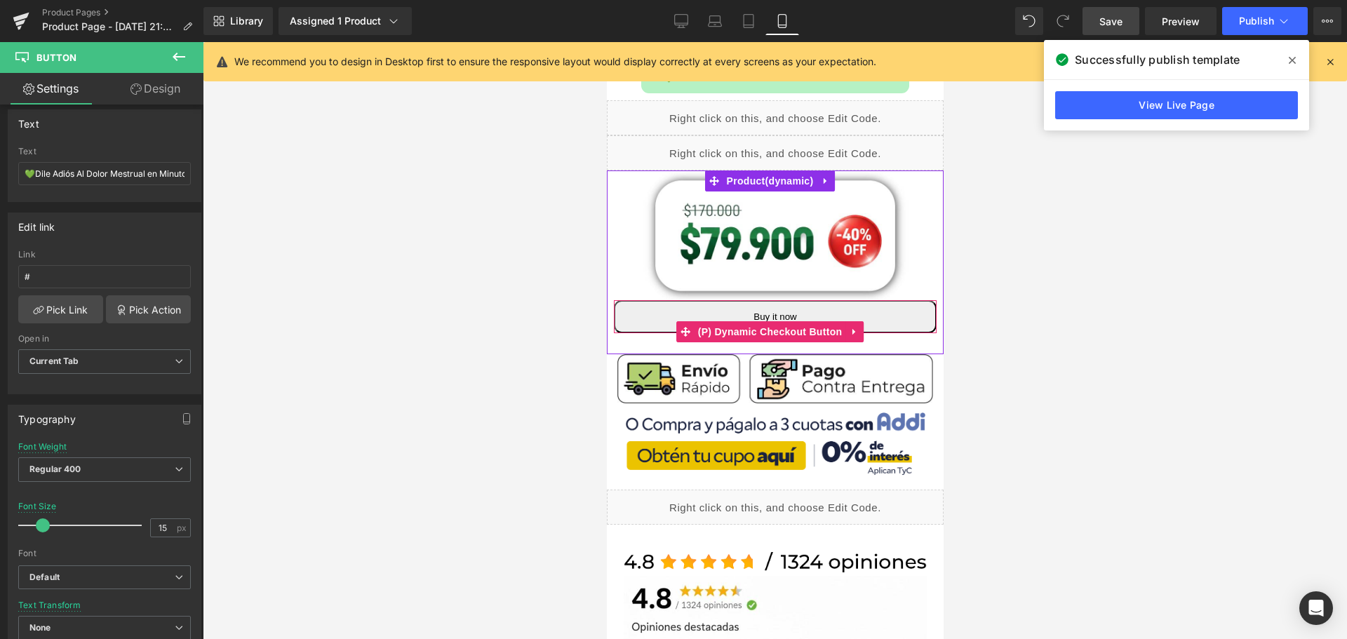
scroll to position [421, 7]
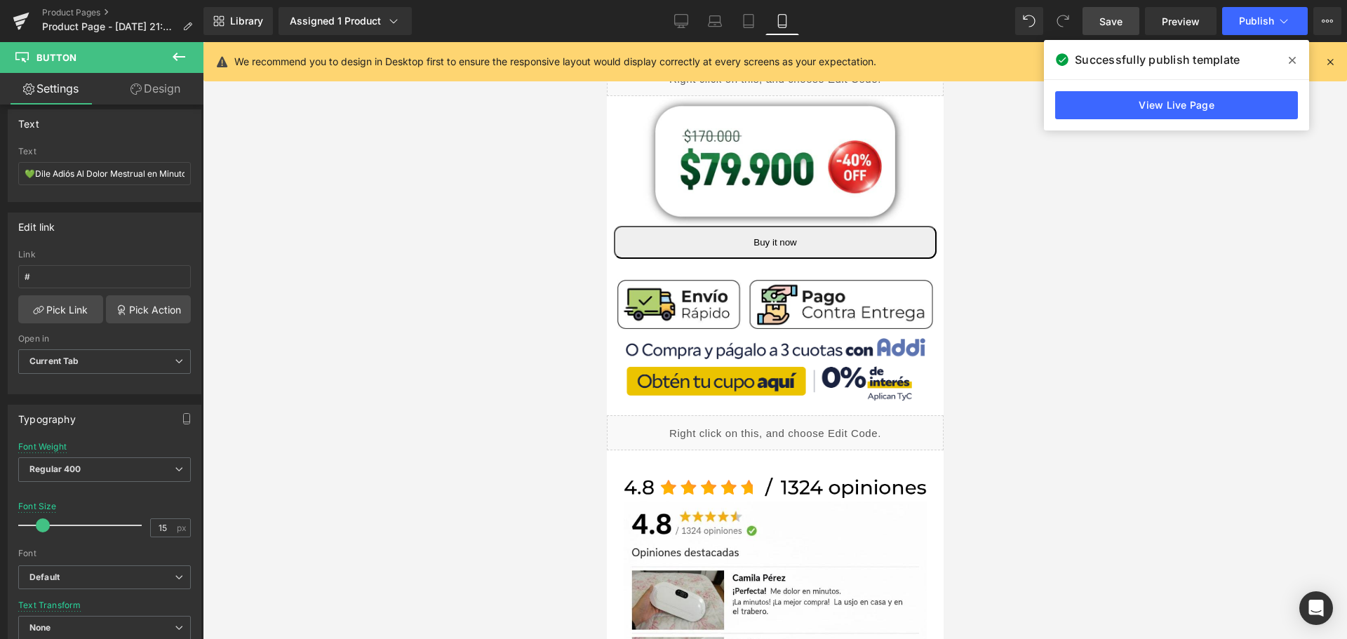
click at [182, 55] on icon at bounding box center [178, 56] width 17 height 17
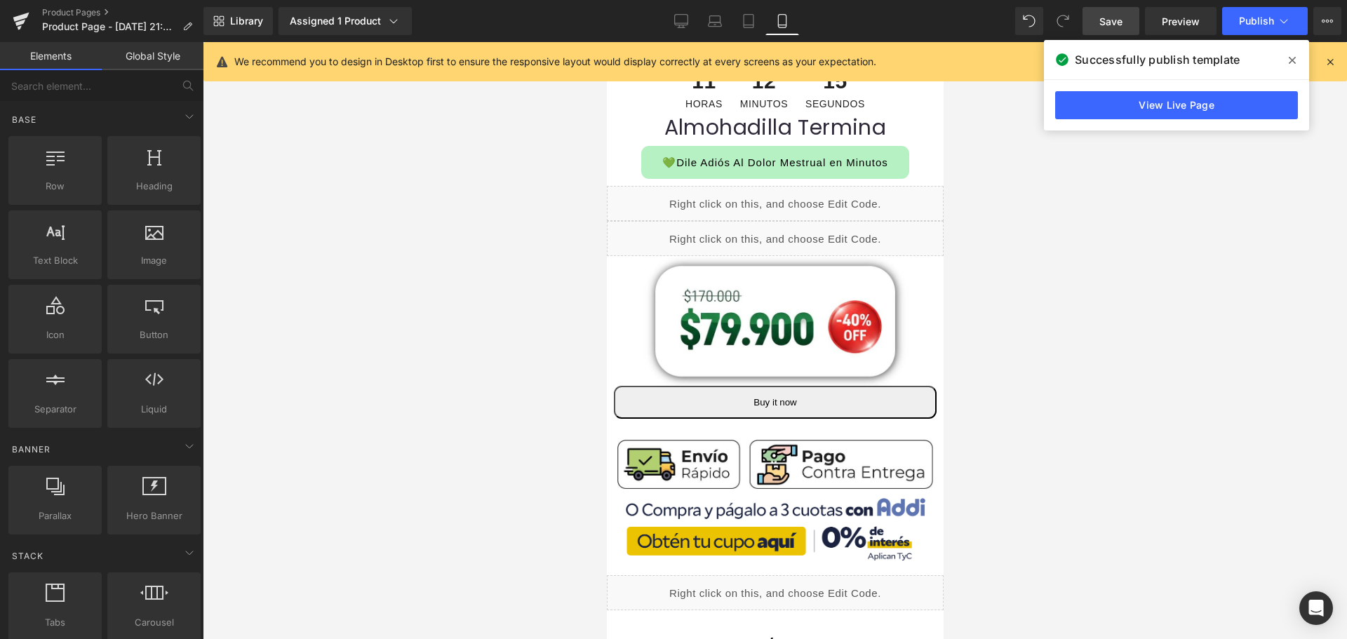
scroll to position [281, 7]
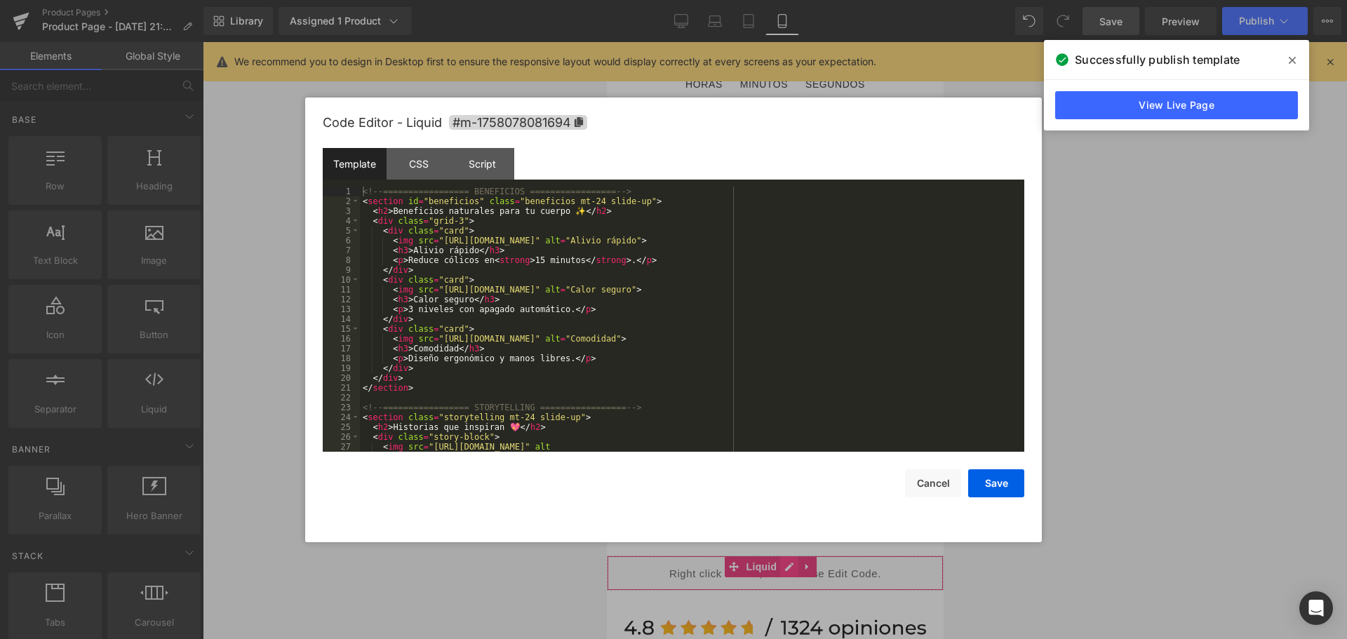
click at [776, 561] on div "Liquid" at bounding box center [774, 573] width 337 height 35
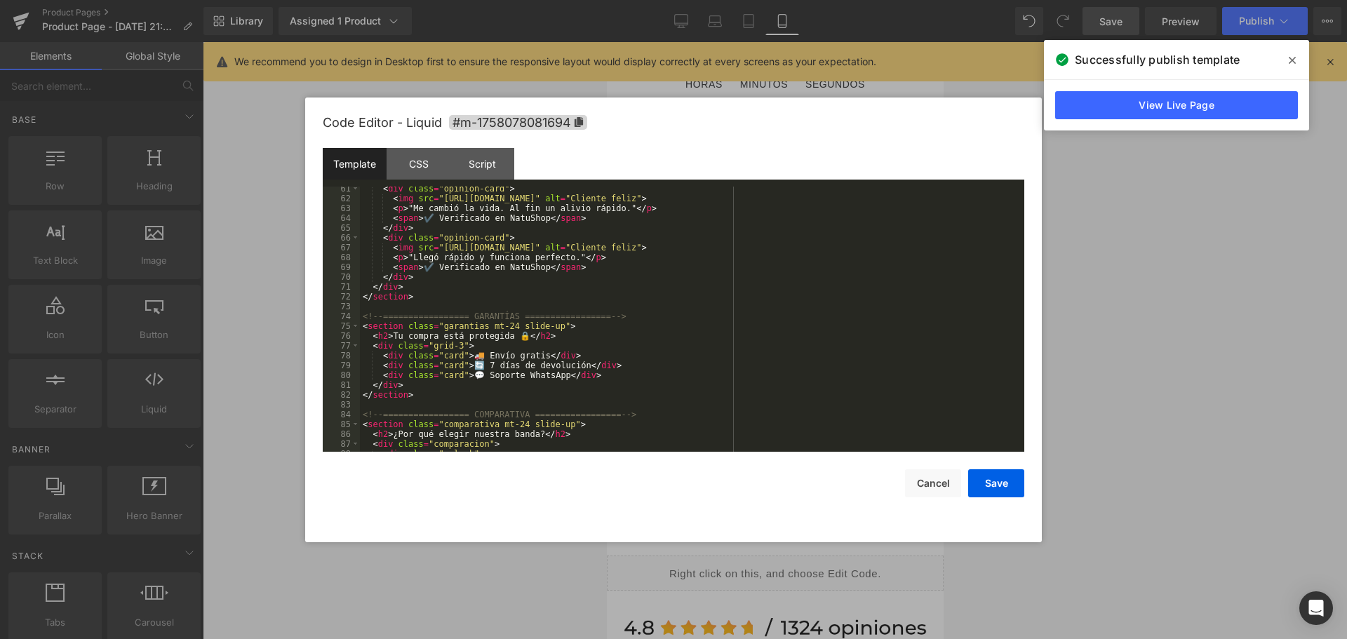
scroll to position [706, 0]
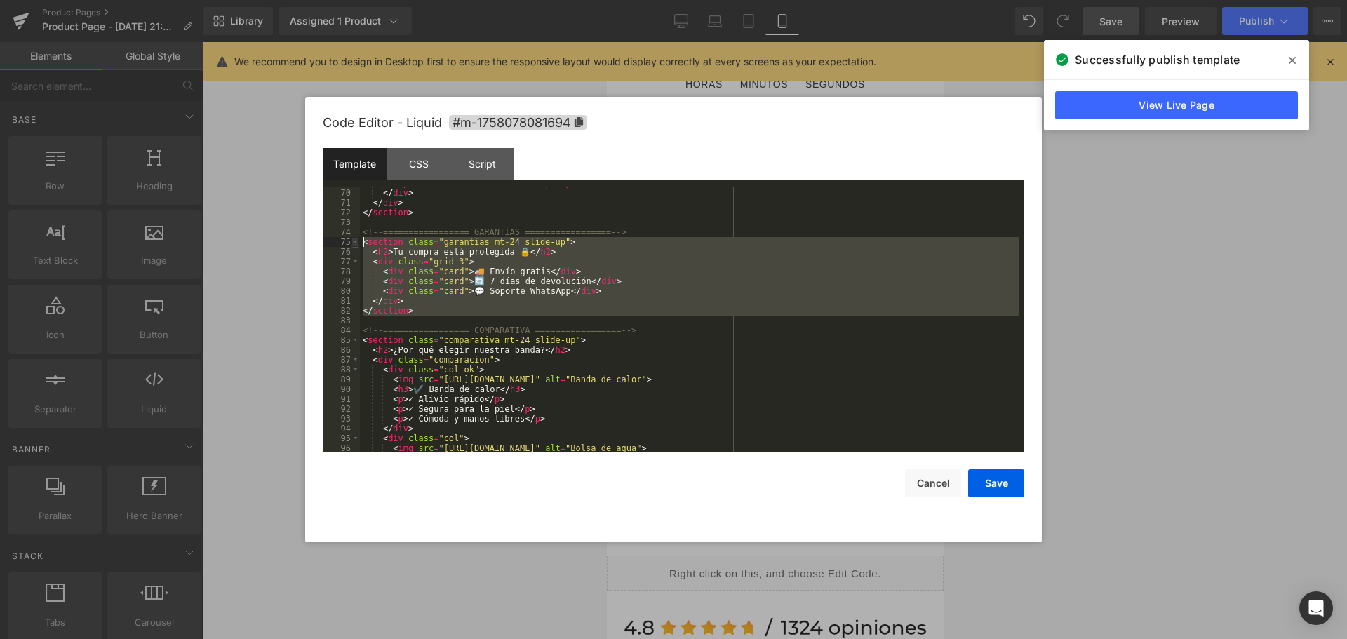
drag, startPoint x: 432, startPoint y: 320, endPoint x: 353, endPoint y: 241, distance: 111.6
click at [353, 241] on pre "69 70 71 72 73 74 75 76 77 78 79 80 81 82 83 84 85 86 87 88 89 90 91 92 93 94 9…" at bounding box center [674, 319] width 702 height 265
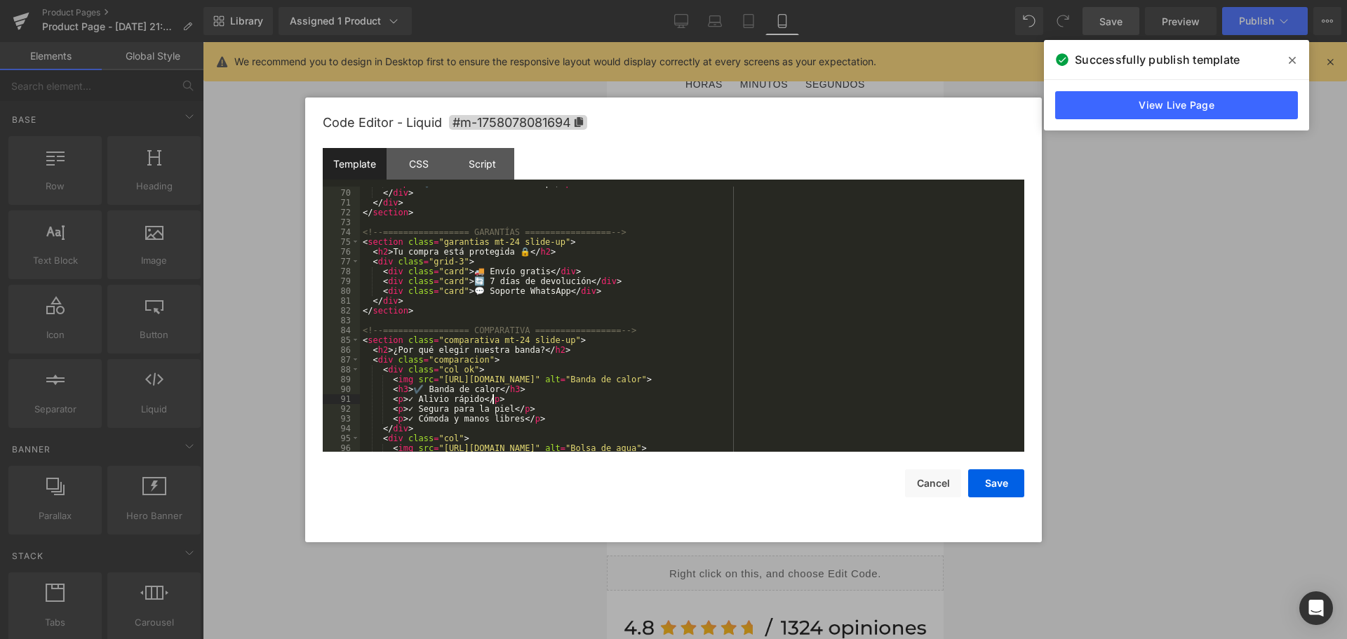
click at [572, 403] on div "< span > ✔️ Verificado en NatuShop </ span > </ div > </ div > </ section > <!-…" at bounding box center [689, 320] width 659 height 285
drag, startPoint x: 916, startPoint y: 380, endPoint x: 388, endPoint y: 380, distance: 528.3
click at [388, 380] on div "< span > ✔️ Verificado en NatuShop </ span > </ div > </ div > </ section > <!-…" at bounding box center [689, 320] width 659 height 285
click at [626, 282] on div "< span > ✔️ Verificado en NatuShop </ span > </ div > </ div > </ section > <!-…" at bounding box center [689, 320] width 659 height 285
drag, startPoint x: 363, startPoint y: 241, endPoint x: 401, endPoint y: 250, distance: 38.3
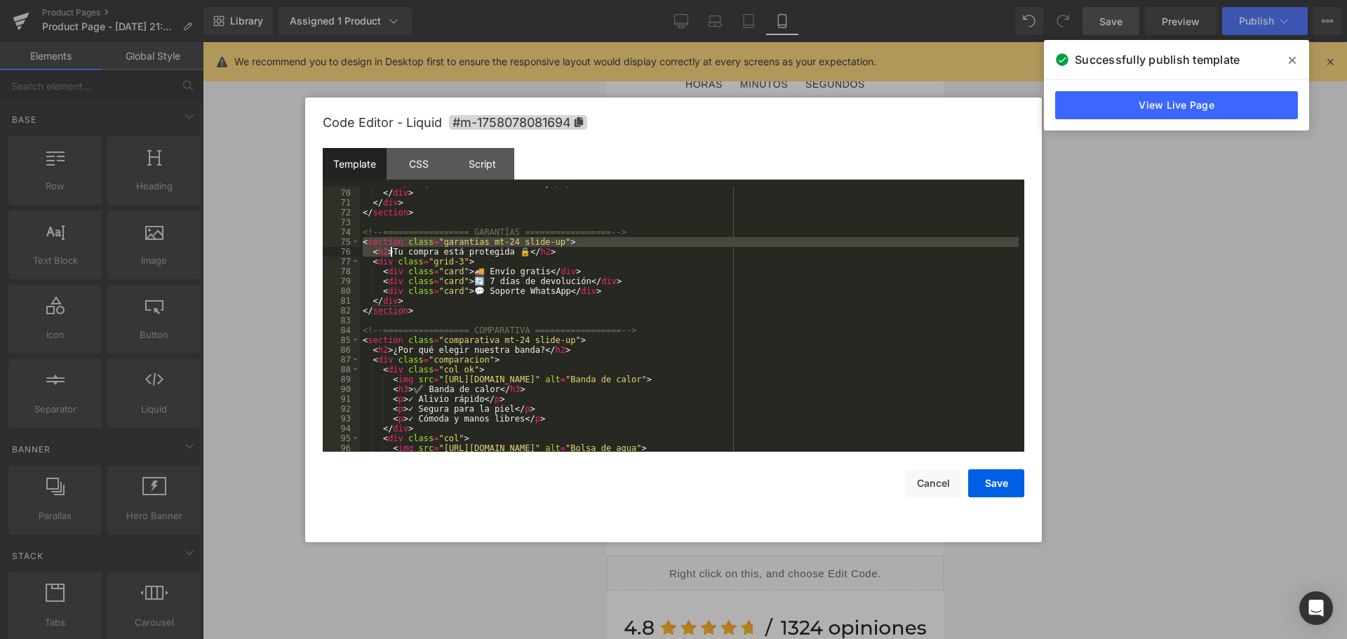
click at [397, 249] on div "< span > ✔️ Verificado en NatuShop </ span > </ div > </ div > </ section > <!-…" at bounding box center [689, 320] width 659 height 285
click at [585, 330] on div "< span > ✔️ Verificado en NatuShop </ span > </ div > </ div > </ section > <!-…" at bounding box center [689, 320] width 659 height 285
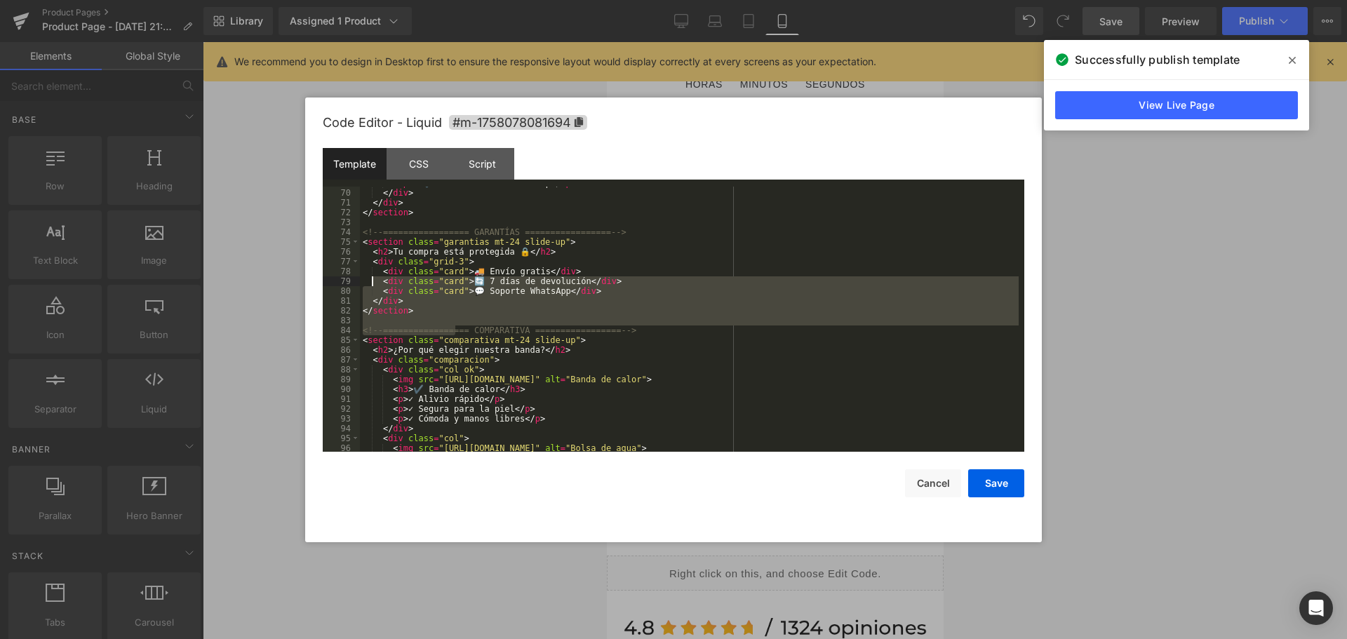
drag, startPoint x: 455, startPoint y: 326, endPoint x: 361, endPoint y: 269, distance: 110.2
click at [361, 269] on div "< span > ✔️ Verificado en NatuShop </ span > </ div > </ div > </ section > <!-…" at bounding box center [689, 320] width 659 height 285
click at [449, 325] on div "< span > ✔️ Verificado en NatuShop </ span > </ div > </ div > </ section > <!-…" at bounding box center [689, 319] width 659 height 265
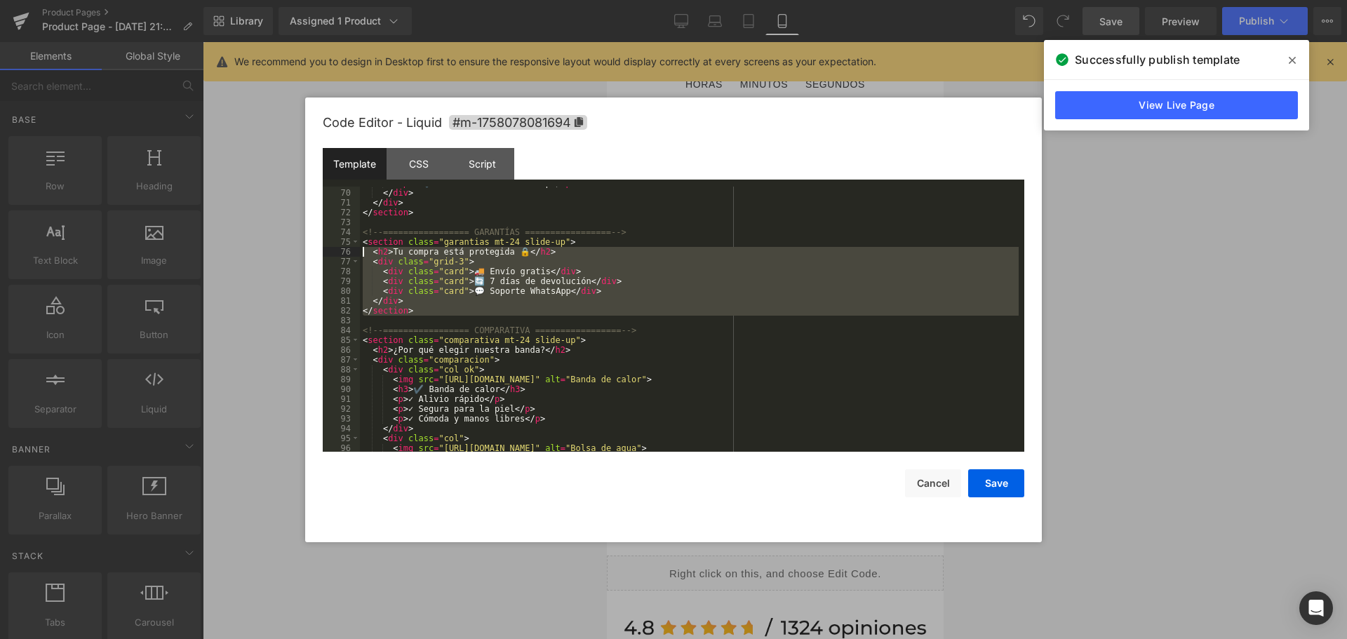
drag, startPoint x: 401, startPoint y: 295, endPoint x: 353, endPoint y: 252, distance: 64.6
click at [353, 252] on pre "69 70 71 72 73 74 75 76 77 78 79 80 81 82 83 84 85 86 87 88 89 90 91 92 93 94 9…" at bounding box center [674, 319] width 702 height 265
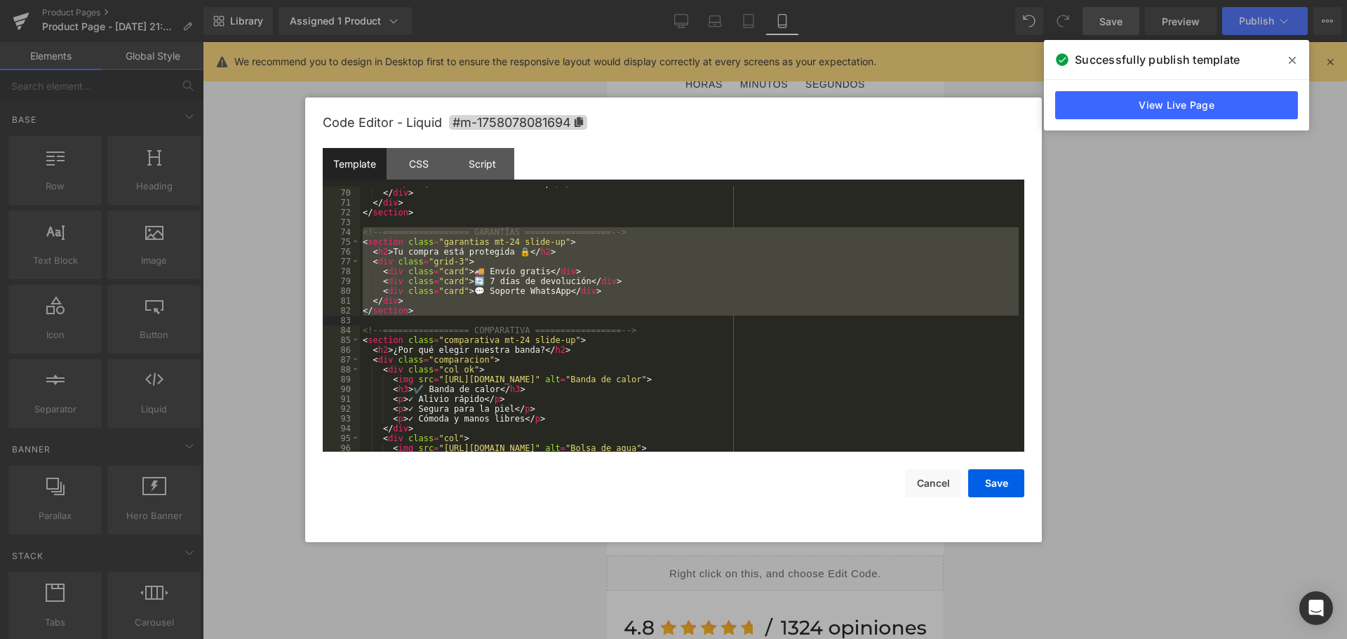
drag, startPoint x: 363, startPoint y: 229, endPoint x: 579, endPoint y: 322, distance: 235.7
click at [579, 322] on div "< span > ✔️ Verificado en NatuShop </ span > </ div > </ div > </ section > <!-…" at bounding box center [689, 320] width 659 height 285
click at [578, 301] on div "< span > ✔️ Verificado en NatuShop </ span > </ div > </ div > </ section > <!-…" at bounding box center [689, 319] width 659 height 265
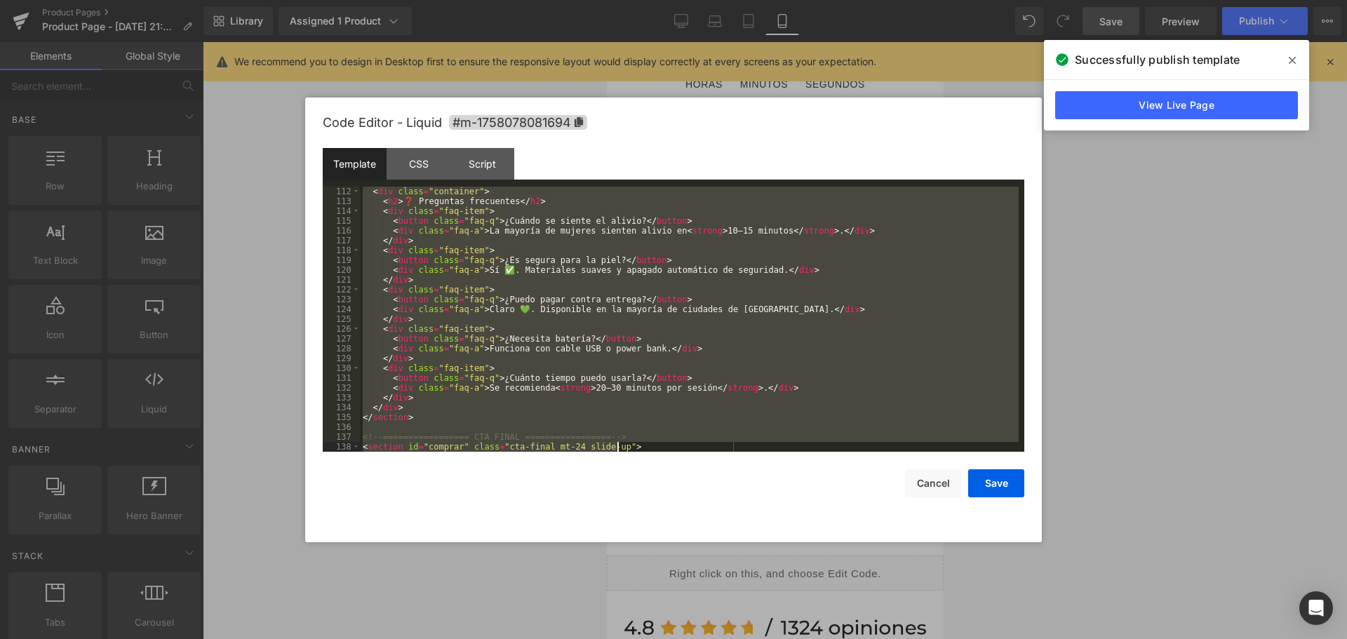
scroll to position [1169, 0]
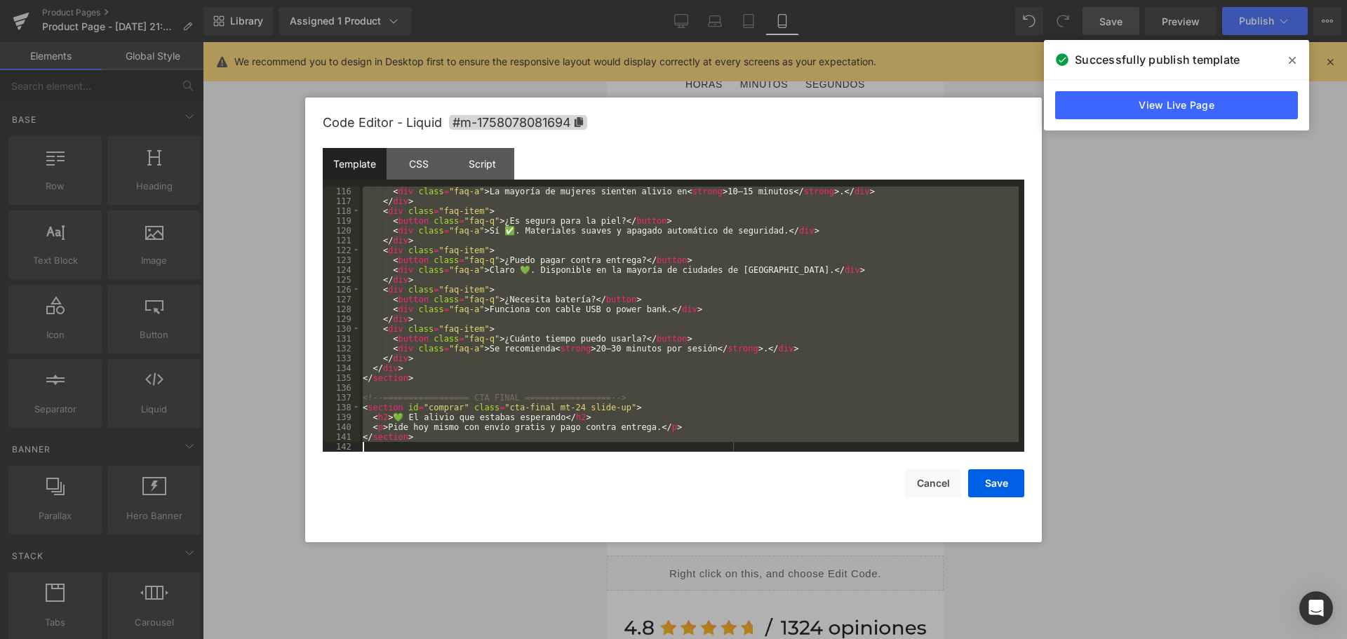
drag, startPoint x: 362, startPoint y: 325, endPoint x: 828, endPoint y: 620, distance: 551.6
click at [828, 620] on body "Button You are previewing how the will restyle your page. You can not edit Elem…" at bounding box center [673, 319] width 1347 height 639
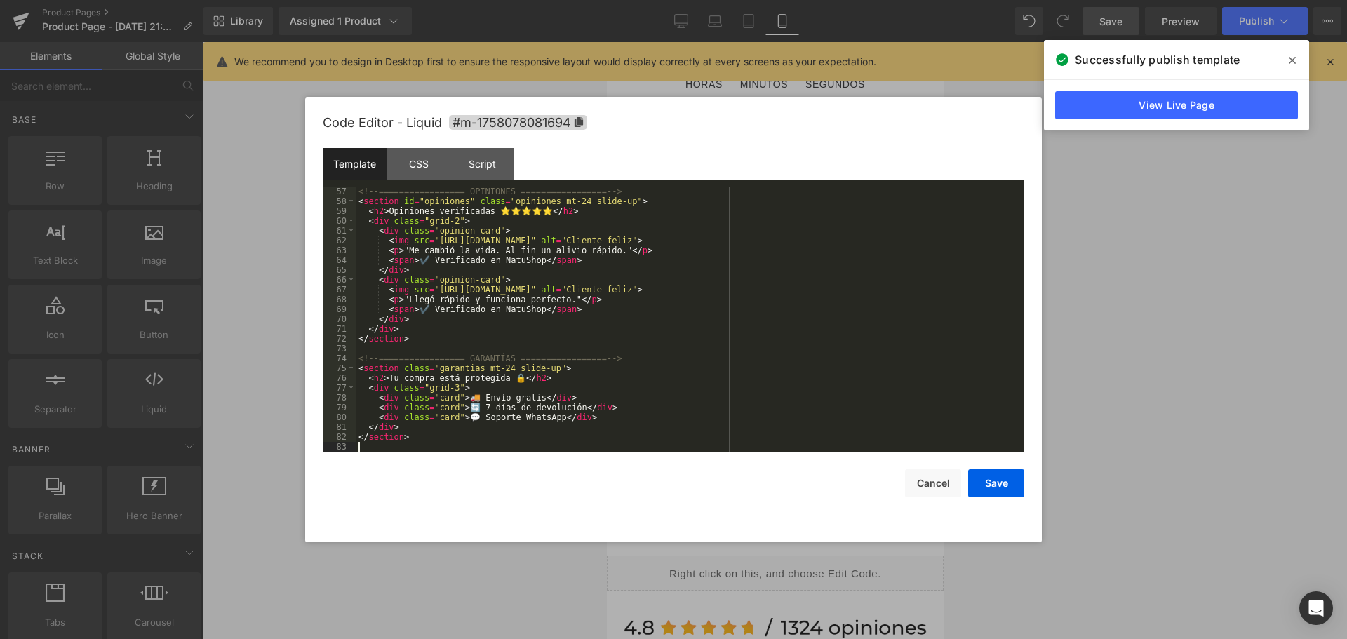
scroll to position [579, 0]
click at [993, 478] on button "Save" at bounding box center [996, 483] width 56 height 28
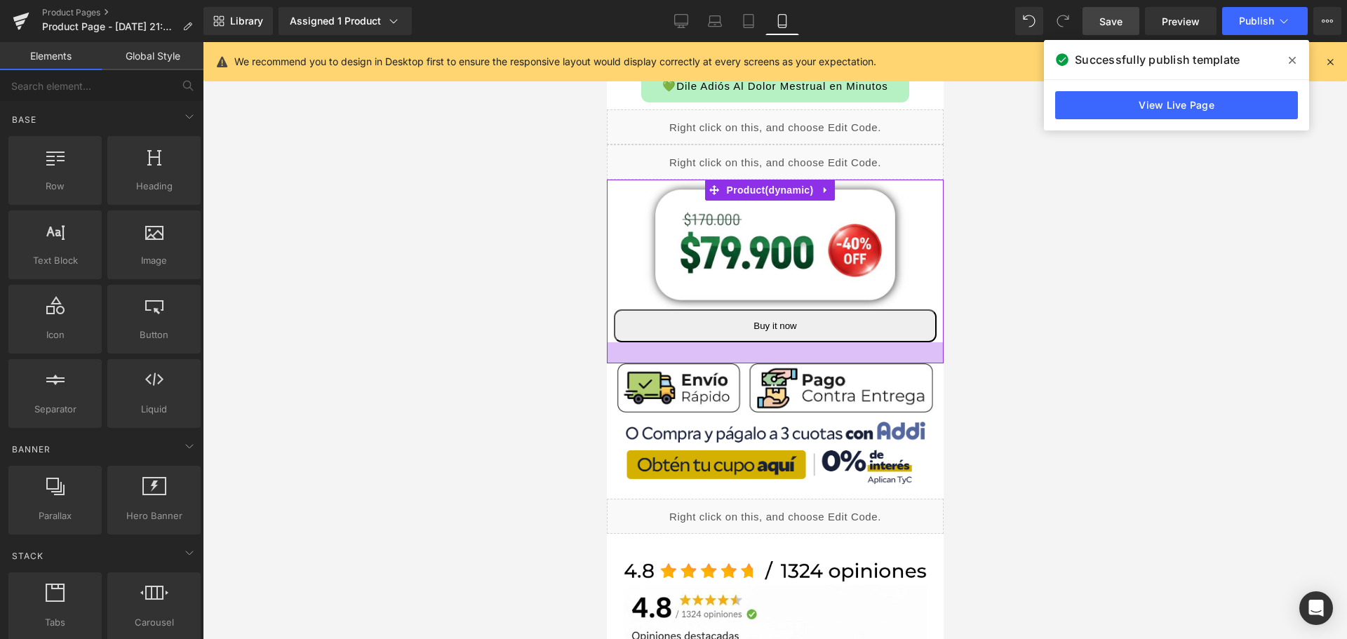
scroll to position [351, 7]
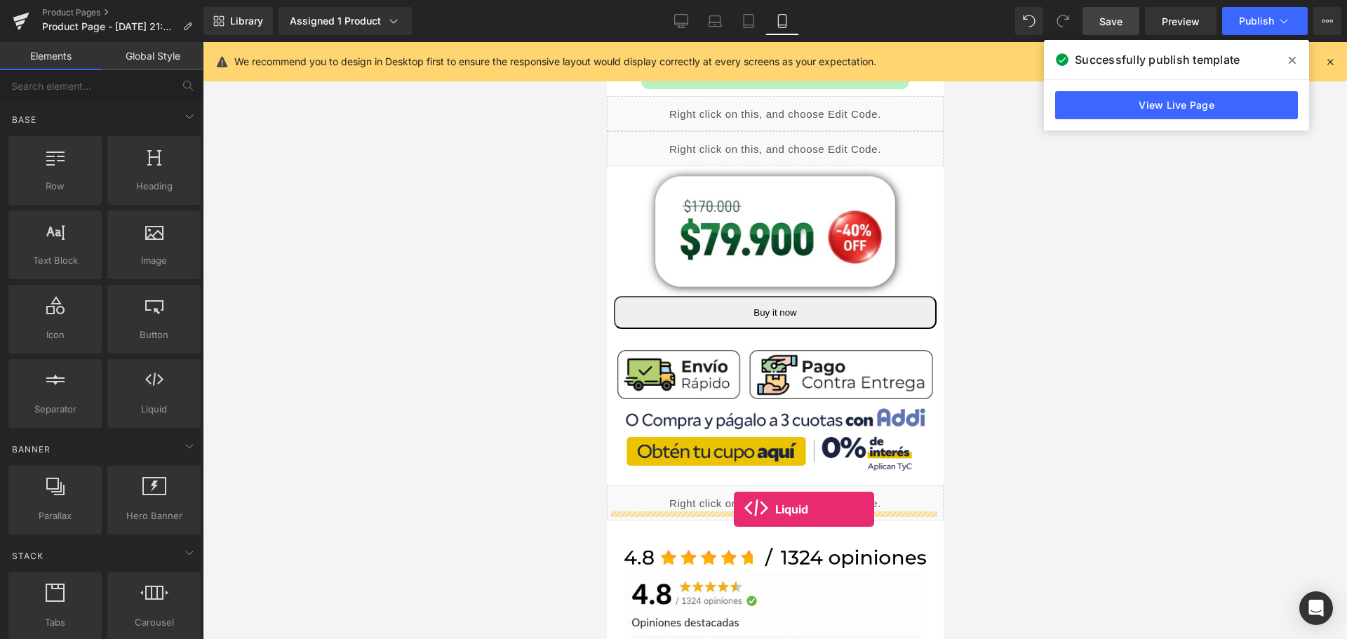
drag, startPoint x: 830, startPoint y: 466, endPoint x: 726, endPoint y: 509, distance: 112.6
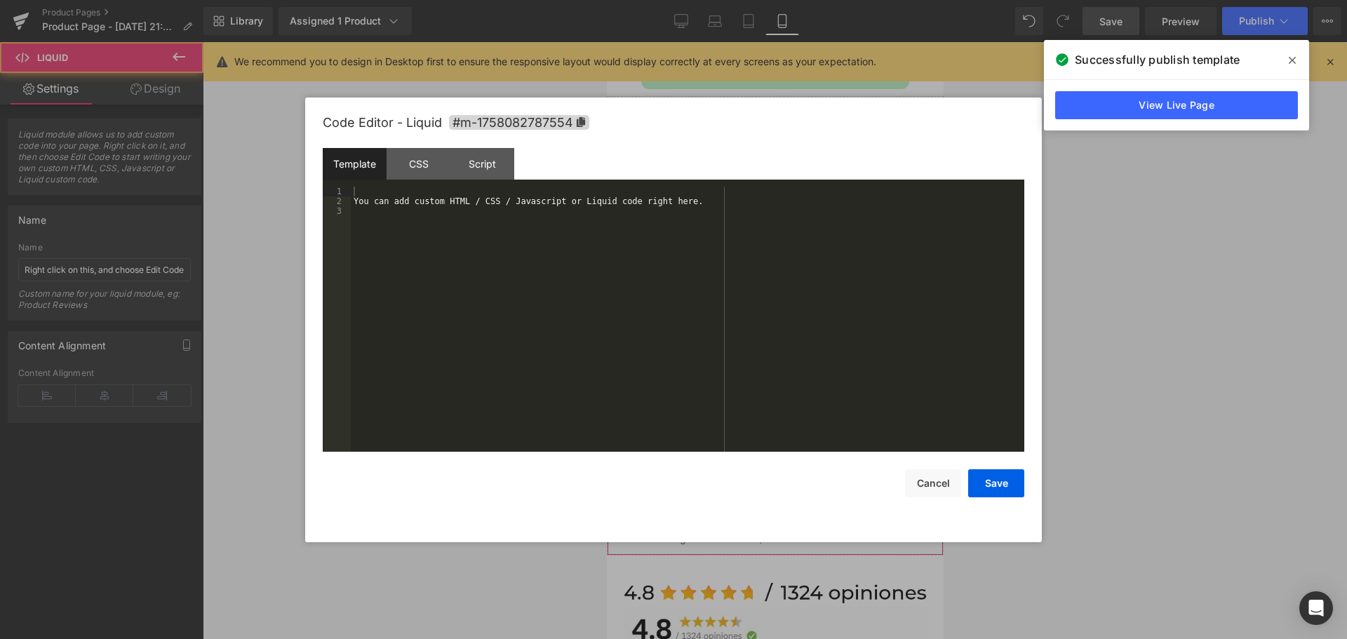
click at [784, 523] on div "Liquid" at bounding box center [774, 538] width 337 height 35
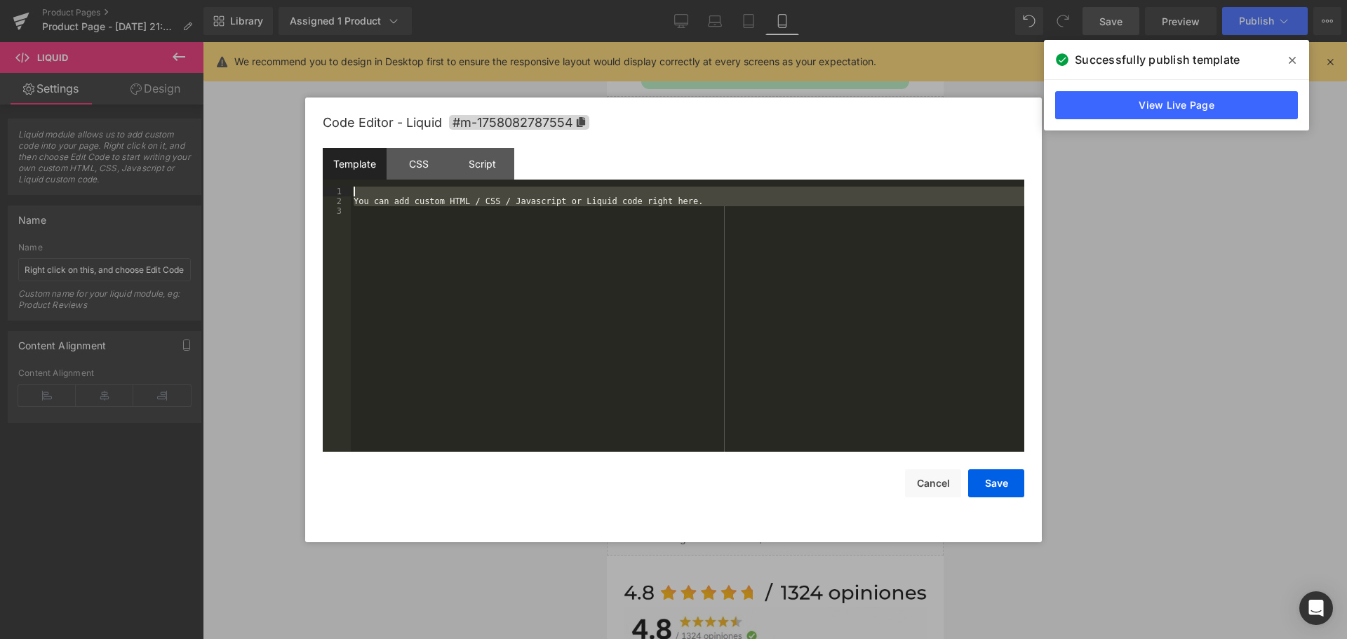
drag, startPoint x: 464, startPoint y: 405, endPoint x: 250, endPoint y: 73, distance: 395.0
click at [250, 73] on body "Liquid You are previewing how the will restyle your page. You can not edit Elem…" at bounding box center [673, 319] width 1347 height 639
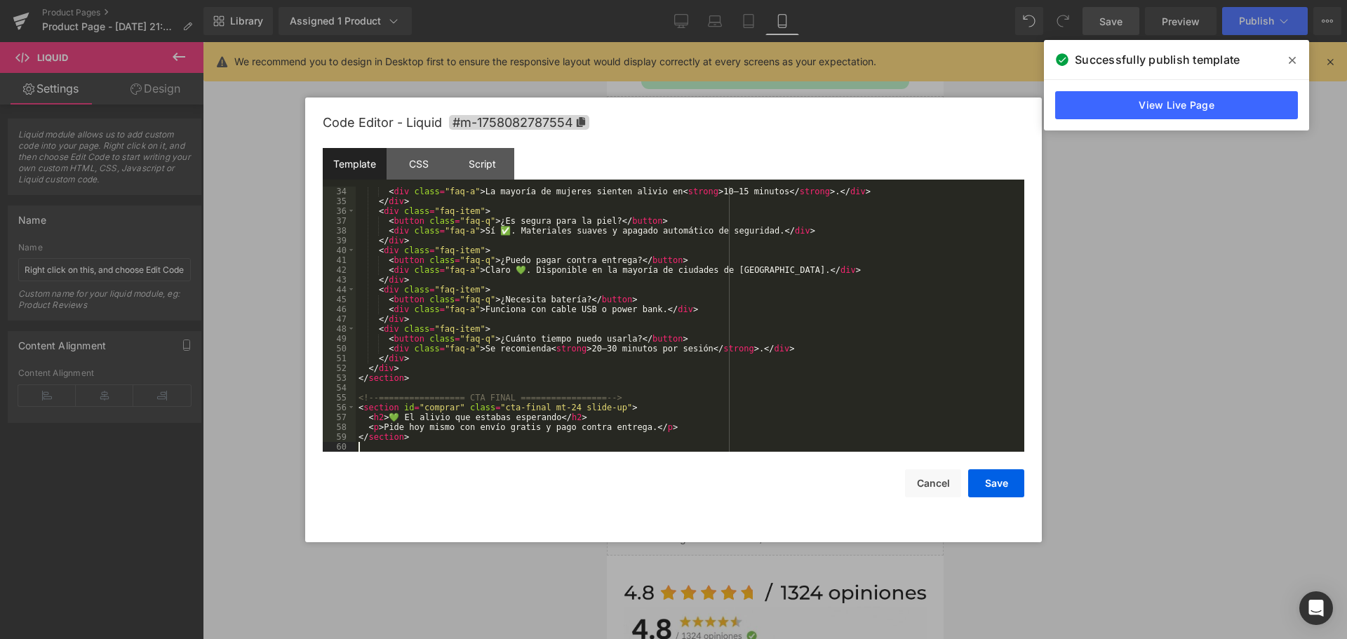
scroll to position [334, 0]
click at [422, 166] on div "CSS" at bounding box center [419, 164] width 64 height 32
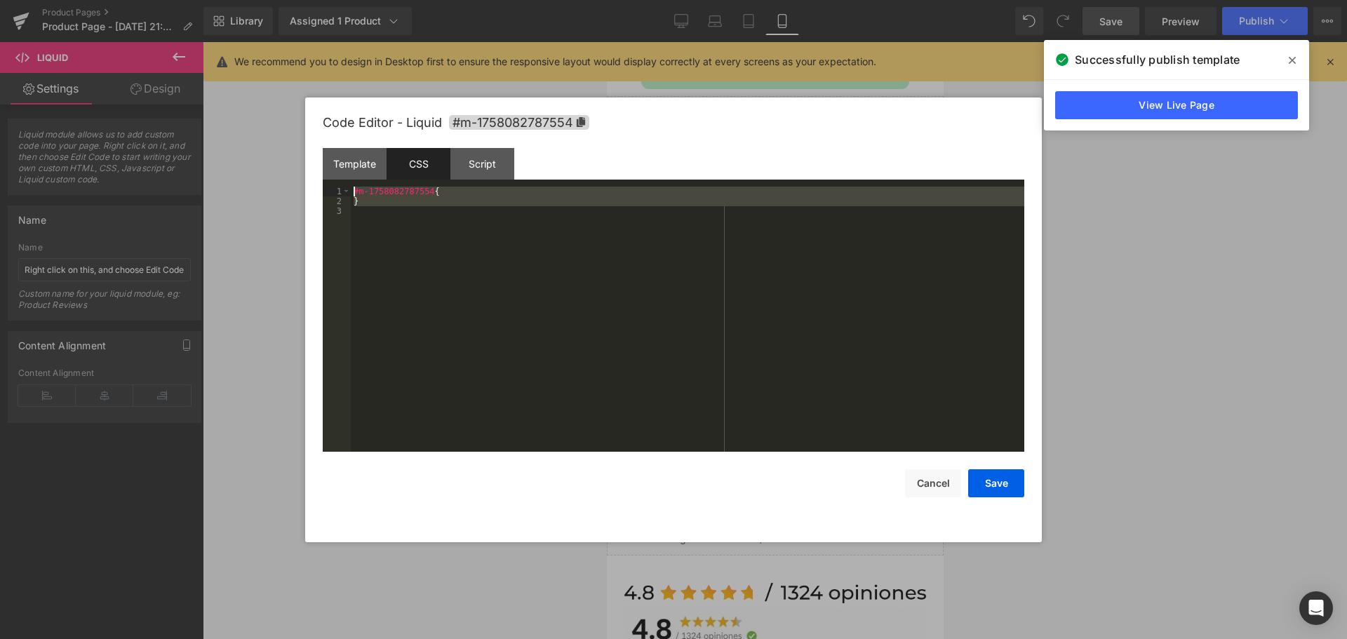
drag, startPoint x: 414, startPoint y: 194, endPoint x: 265, endPoint y: 137, distance: 159.2
click at [265, 137] on body "Liquid You are previewing how the will restyle your page. You can not edit Elem…" at bounding box center [673, 319] width 1347 height 639
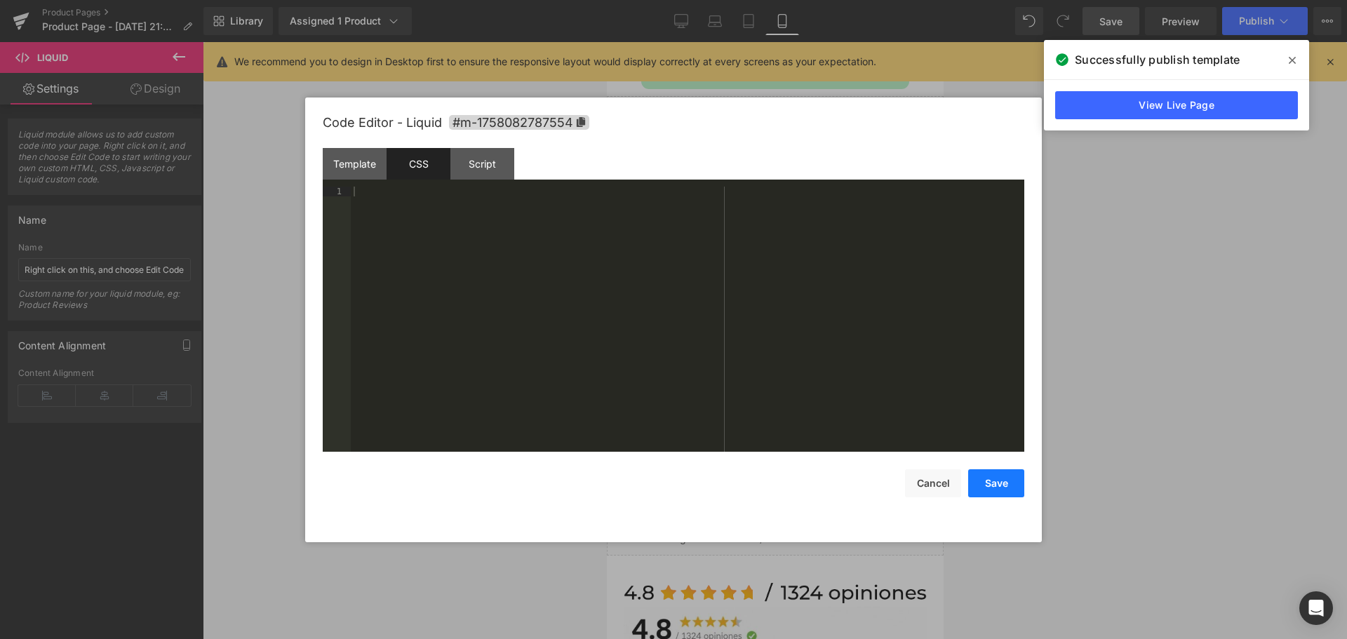
drag, startPoint x: 1003, startPoint y: 478, endPoint x: 971, endPoint y: 469, distance: 33.7
click at [1002, 478] on button "Save" at bounding box center [996, 483] width 56 height 28
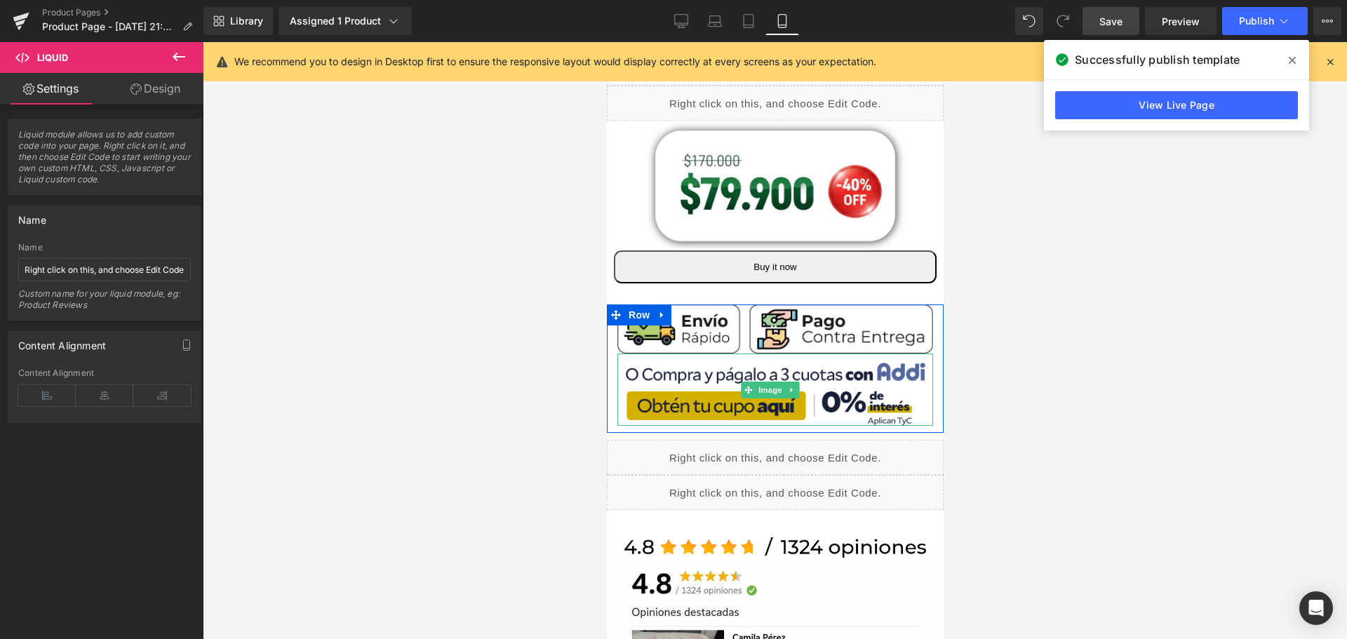
scroll to position [421, 7]
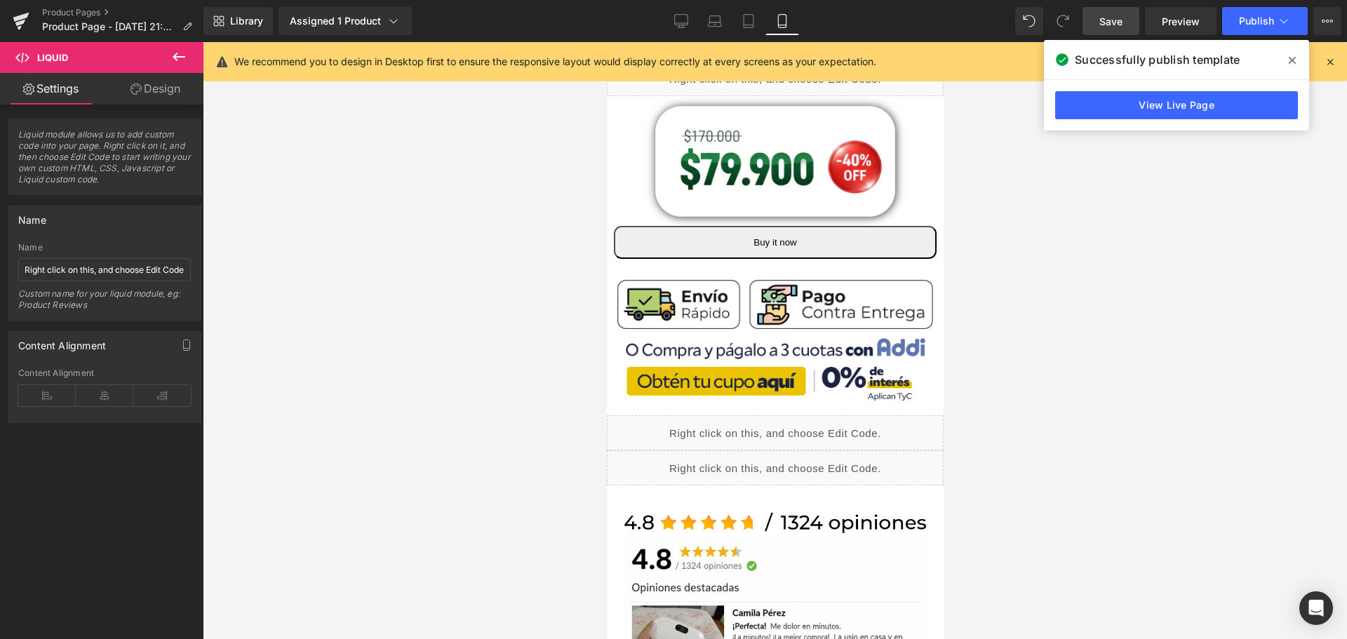
click at [180, 48] on button at bounding box center [178, 57] width 49 height 31
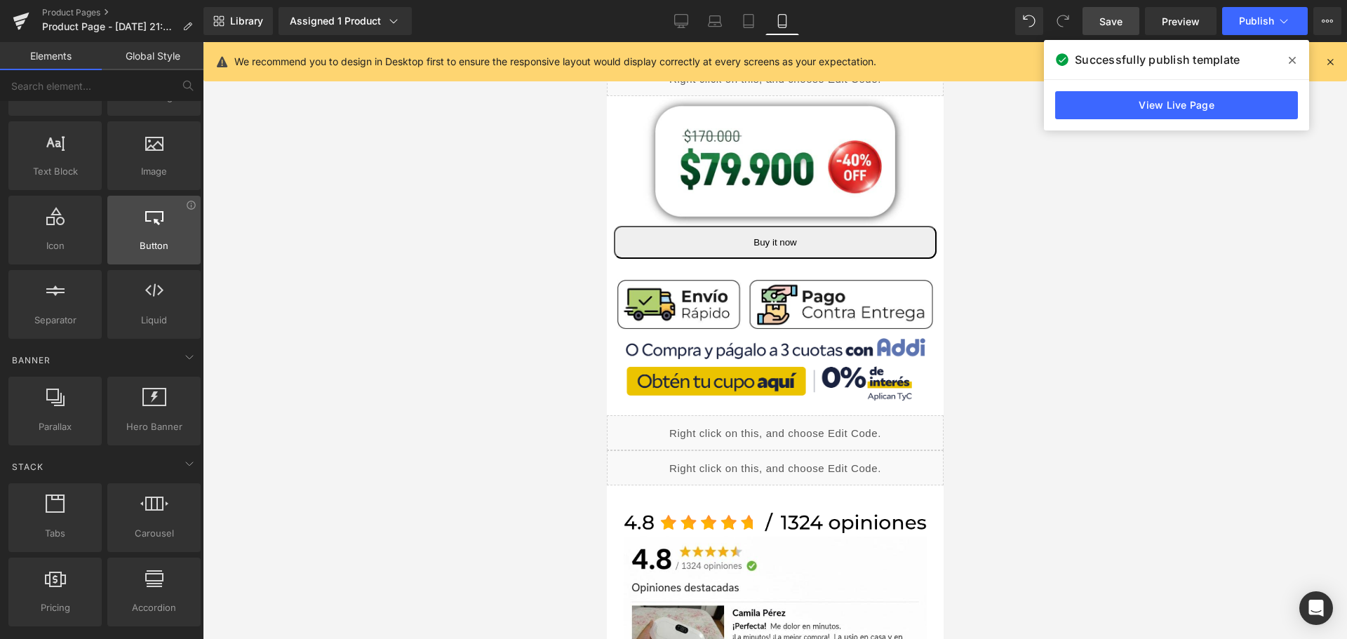
scroll to position [210, 0]
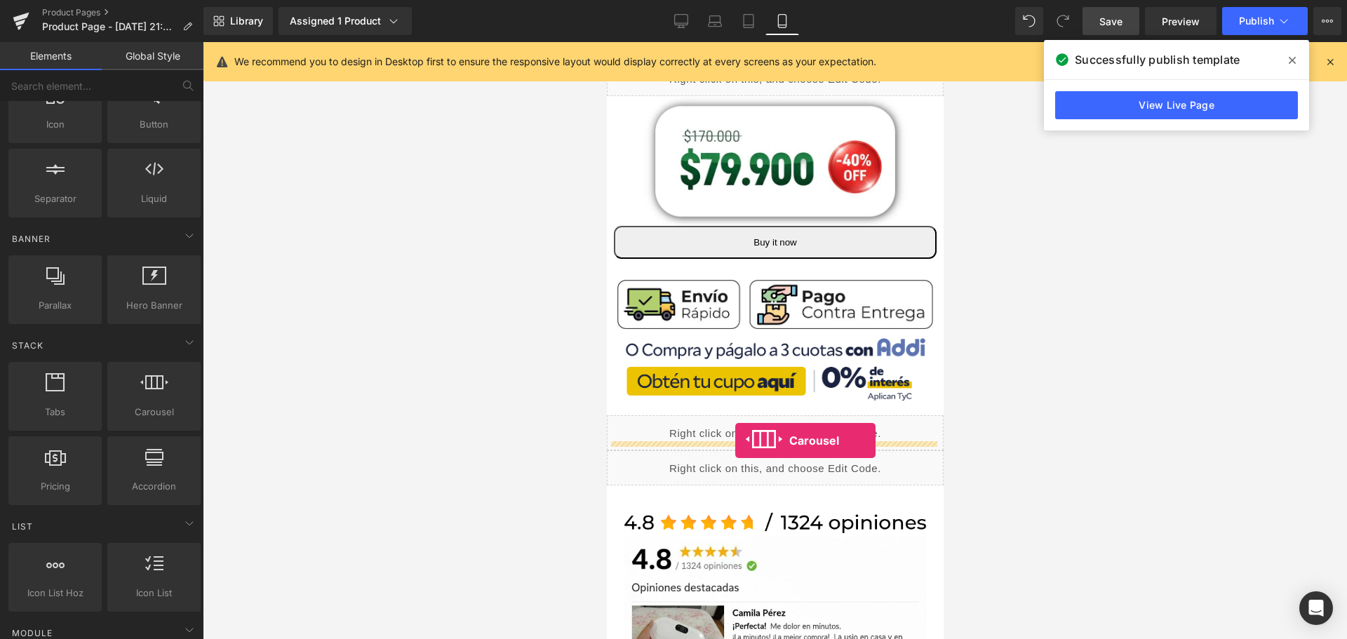
drag, startPoint x: 757, startPoint y: 445, endPoint x: 727, endPoint y: 441, distance: 29.8
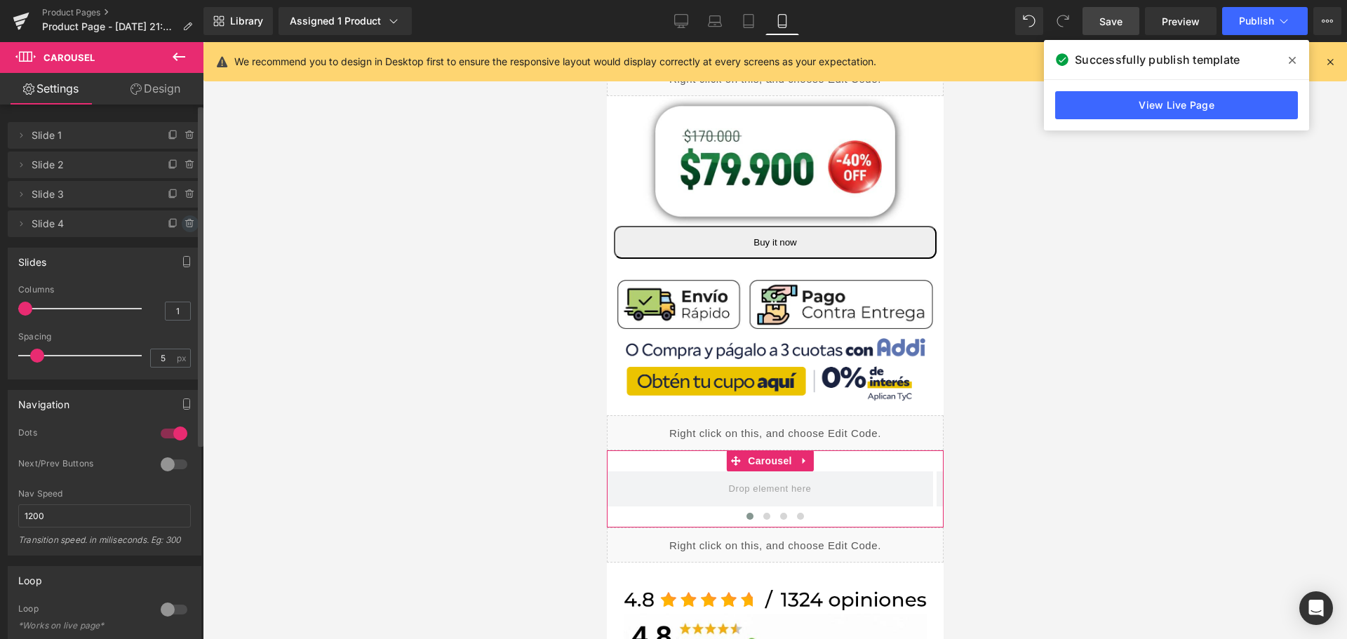
click at [185, 227] on icon at bounding box center [190, 223] width 11 height 11
click at [162, 227] on button "Delete" at bounding box center [175, 224] width 44 height 18
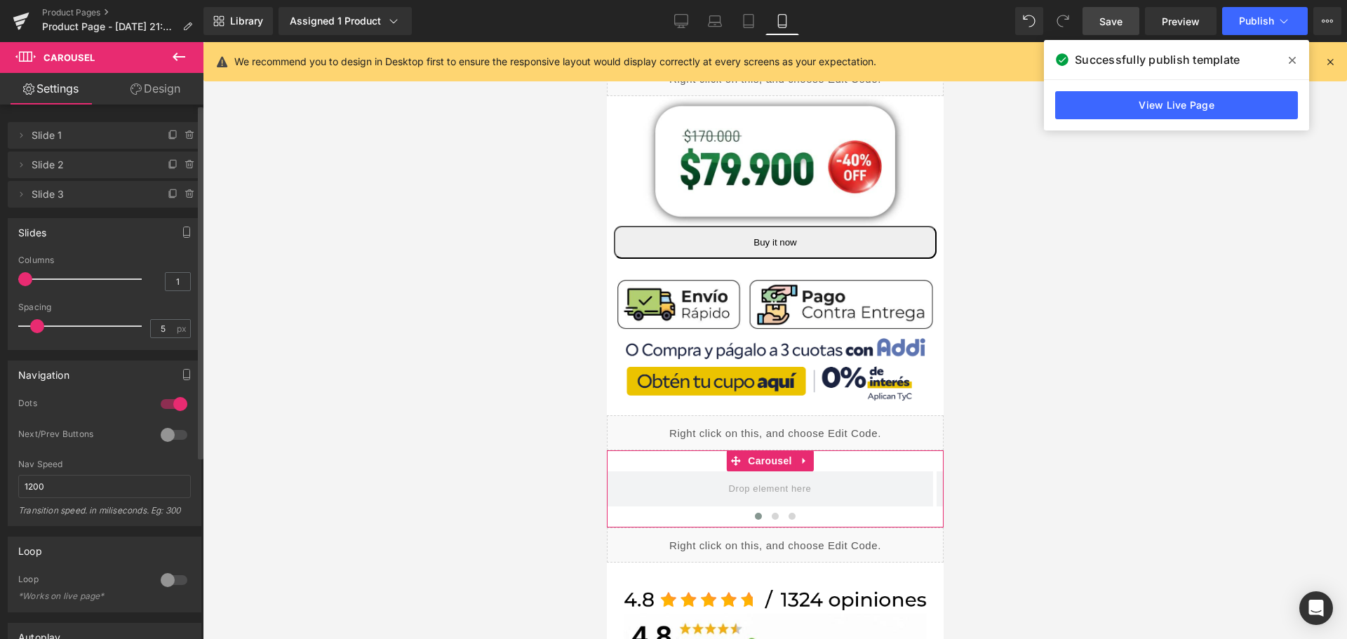
click at [64, 138] on span "Slide 1" at bounding box center [91, 135] width 118 height 27
click at [169, 136] on icon at bounding box center [173, 135] width 11 height 11
drag, startPoint x: 107, startPoint y: 136, endPoint x: 0, endPoint y: 107, distance: 110.4
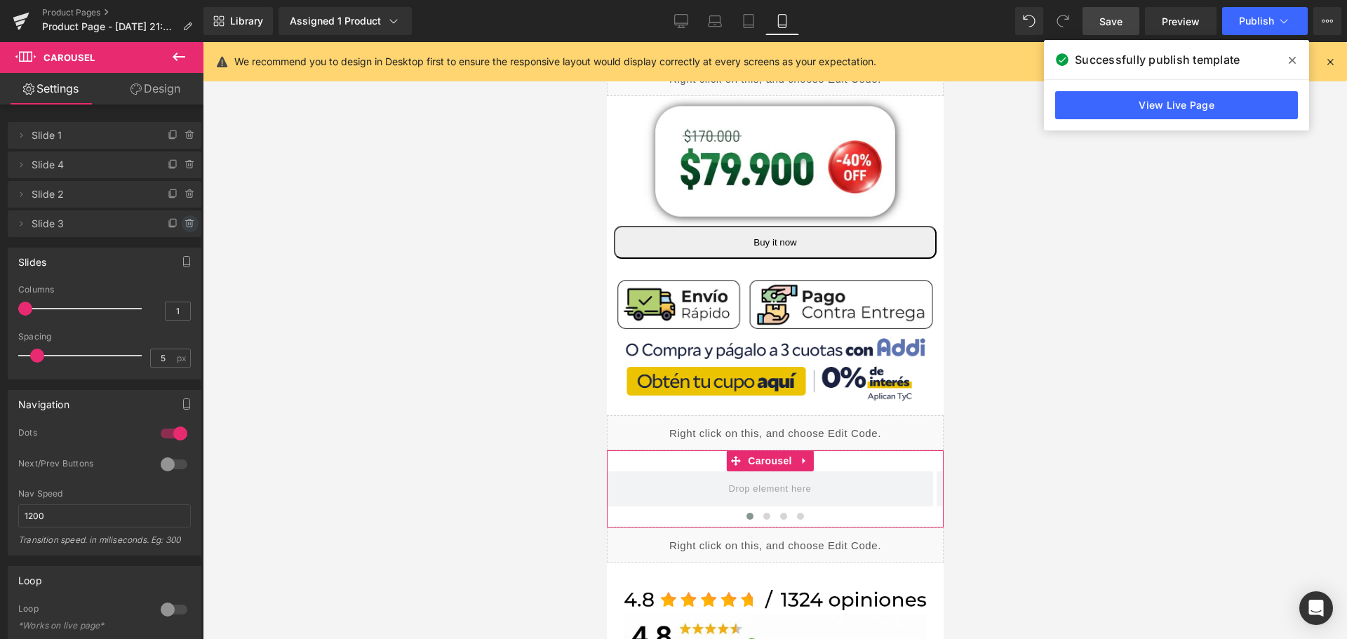
click at [187, 227] on icon at bounding box center [190, 223] width 11 height 11
click at [102, 229] on button "Cancel" at bounding box center [125, 224] width 47 height 18
click at [185, 224] on icon at bounding box center [190, 223] width 11 height 11
click at [179, 223] on button "Delete" at bounding box center [175, 224] width 44 height 18
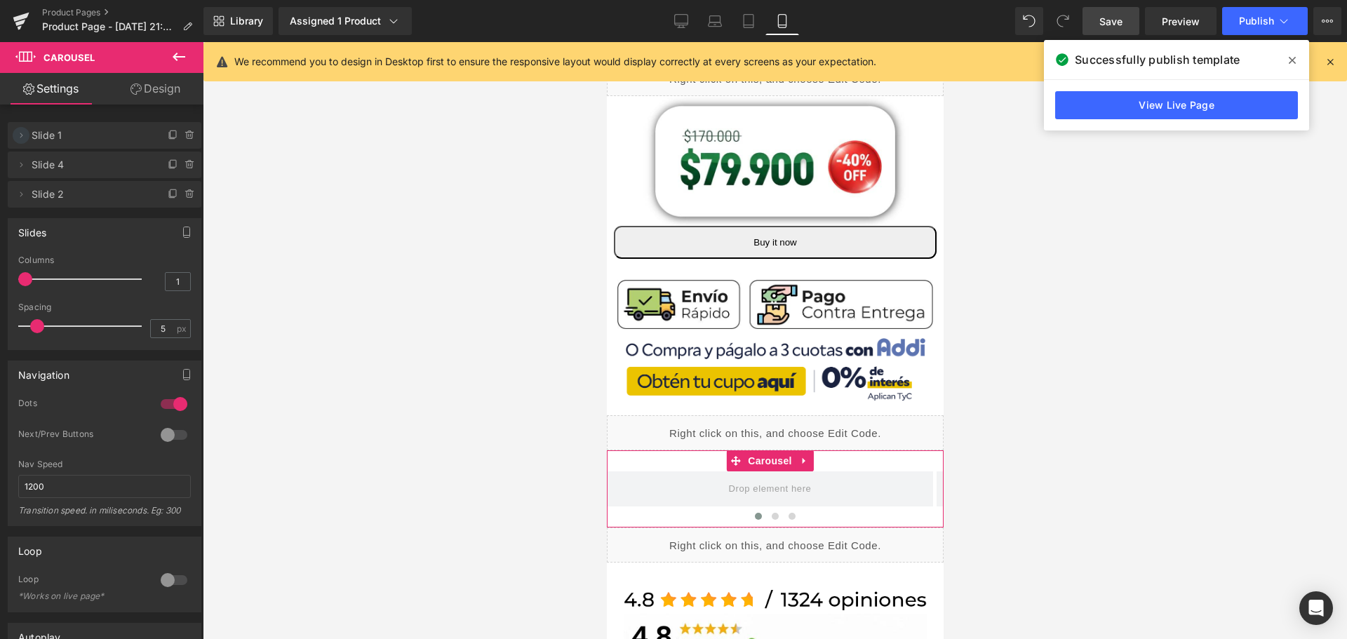
click at [20, 136] on icon at bounding box center [20, 135] width 11 height 11
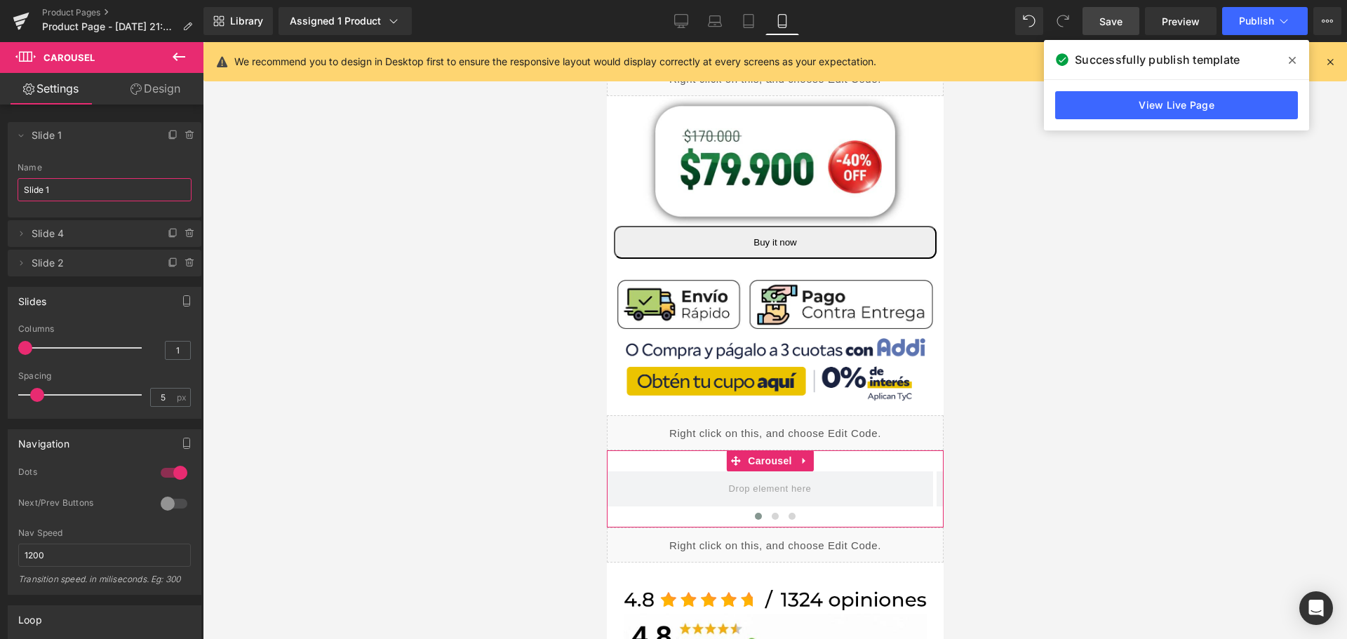
drag, startPoint x: 58, startPoint y: 184, endPoint x: 0, endPoint y: 185, distance: 57.5
click at [0, 185] on div "Delete Cancel Slide 1 Slide 1 Name Slide 1 Delete Cancel Slide 4 Slide 4 Name S…" at bounding box center [105, 192] width 210 height 168
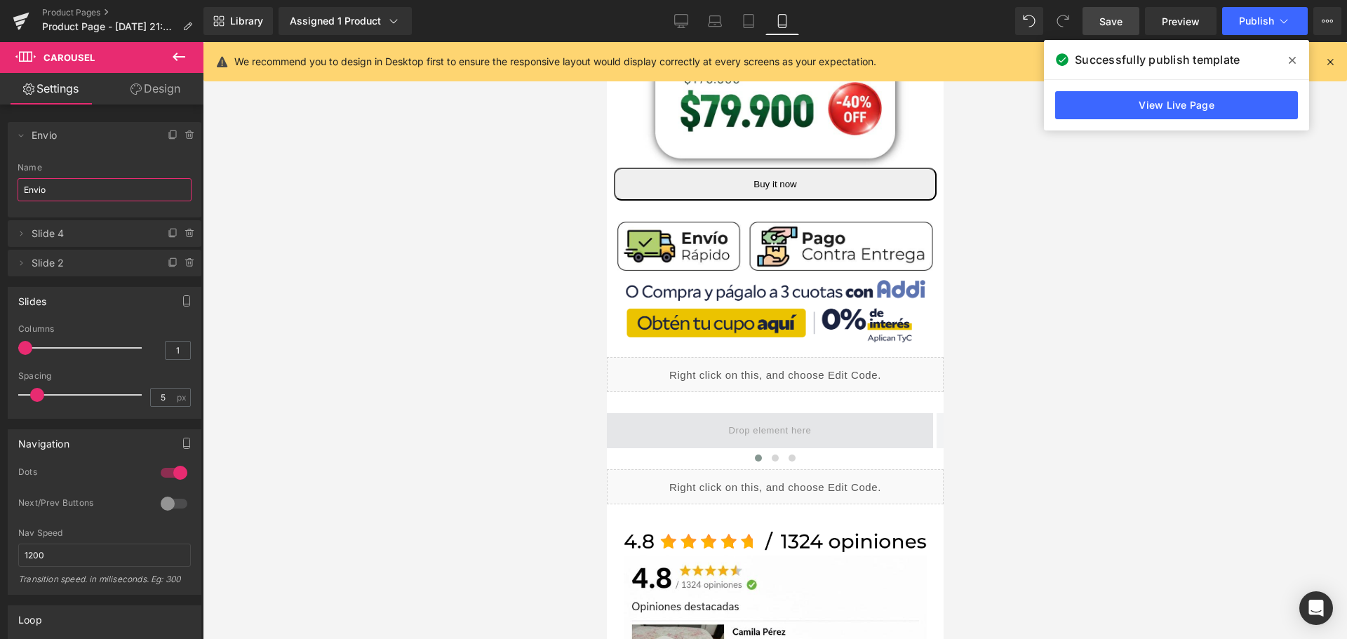
scroll to position [561, 7]
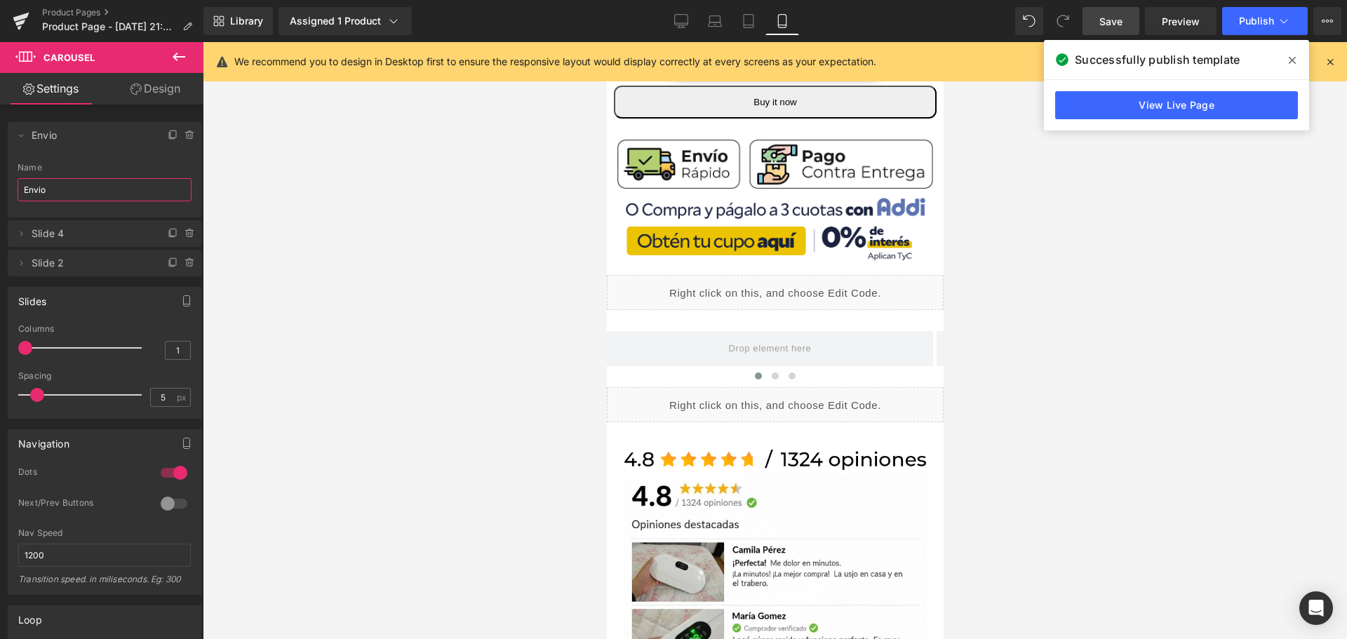
type input "Envio"
click at [178, 58] on icon at bounding box center [179, 57] width 13 height 8
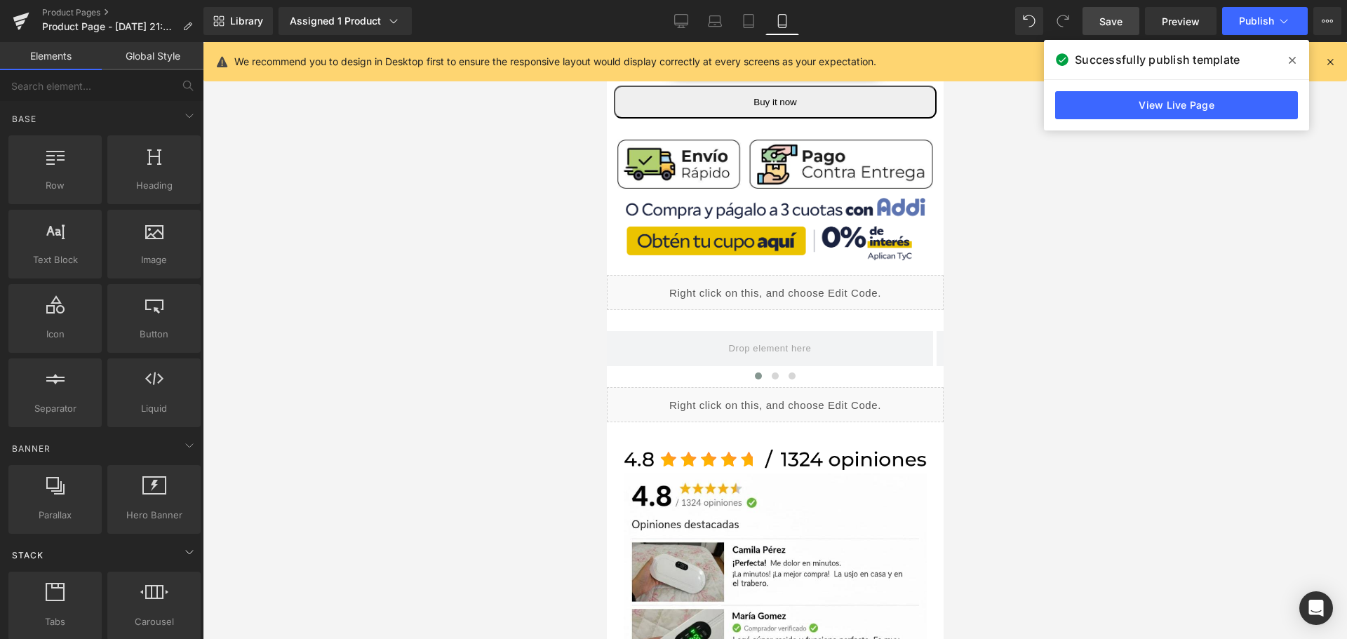
scroll to position [0, 0]
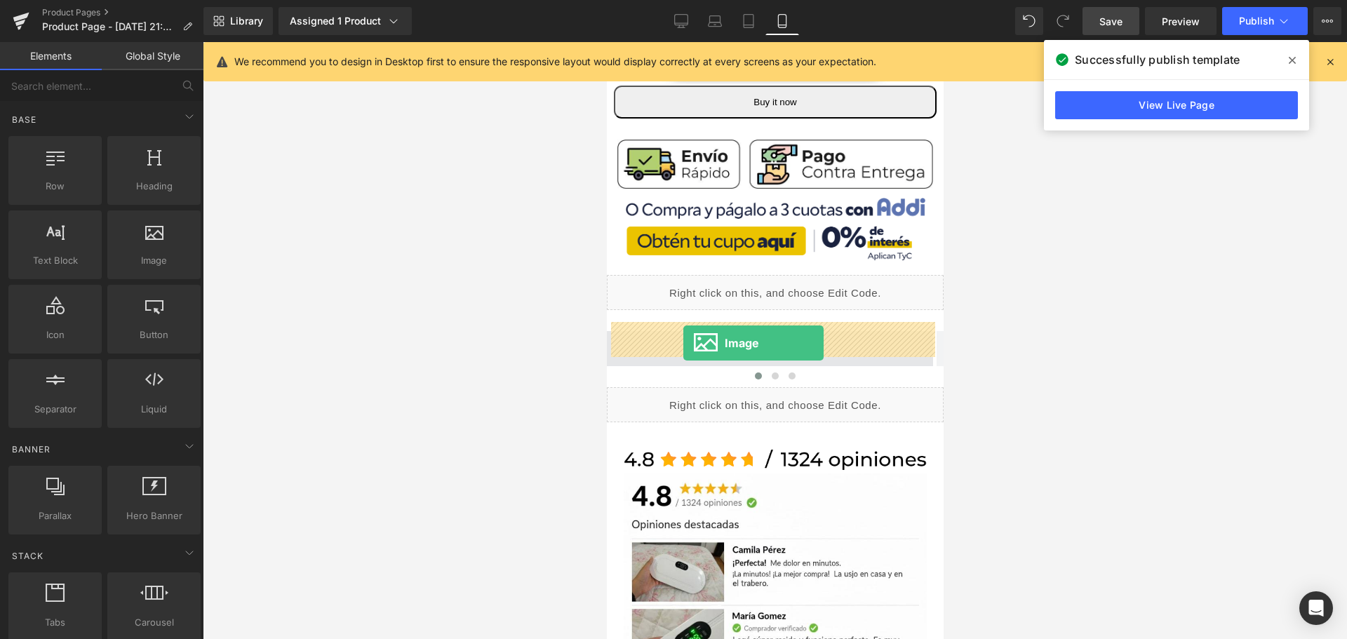
drag, startPoint x: 765, startPoint y: 304, endPoint x: 676, endPoint y: 343, distance: 97.4
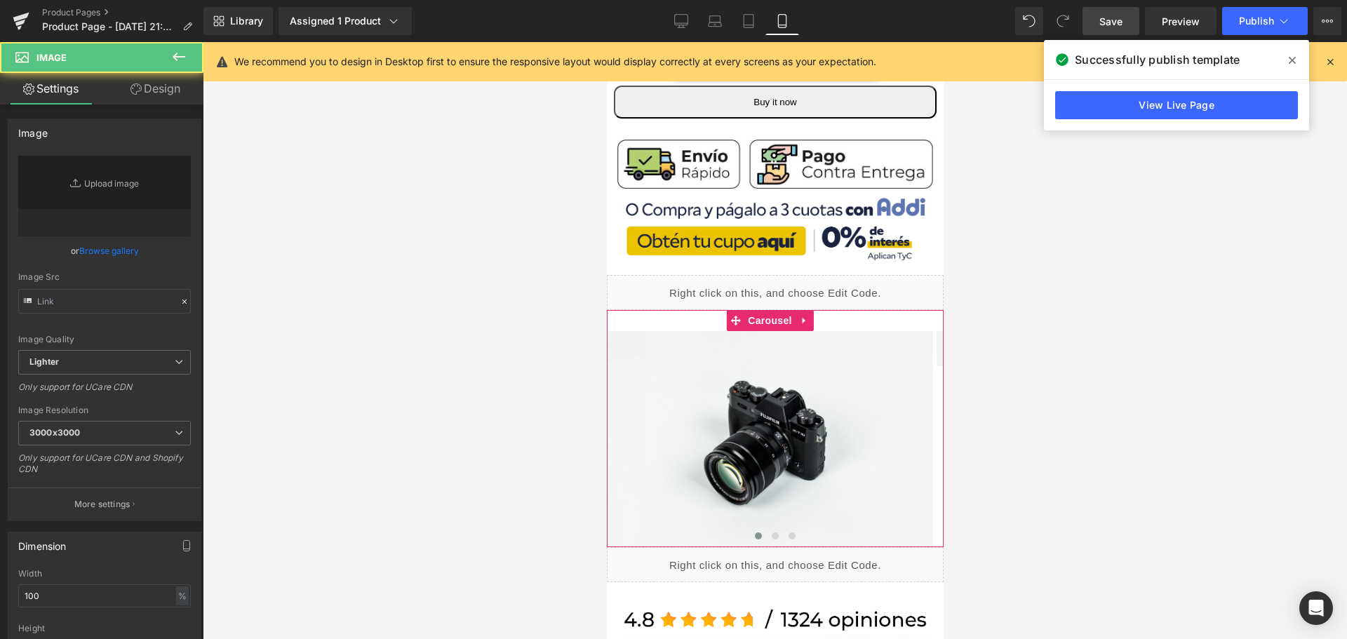
type input "//[DOMAIN_NAME][URL]"
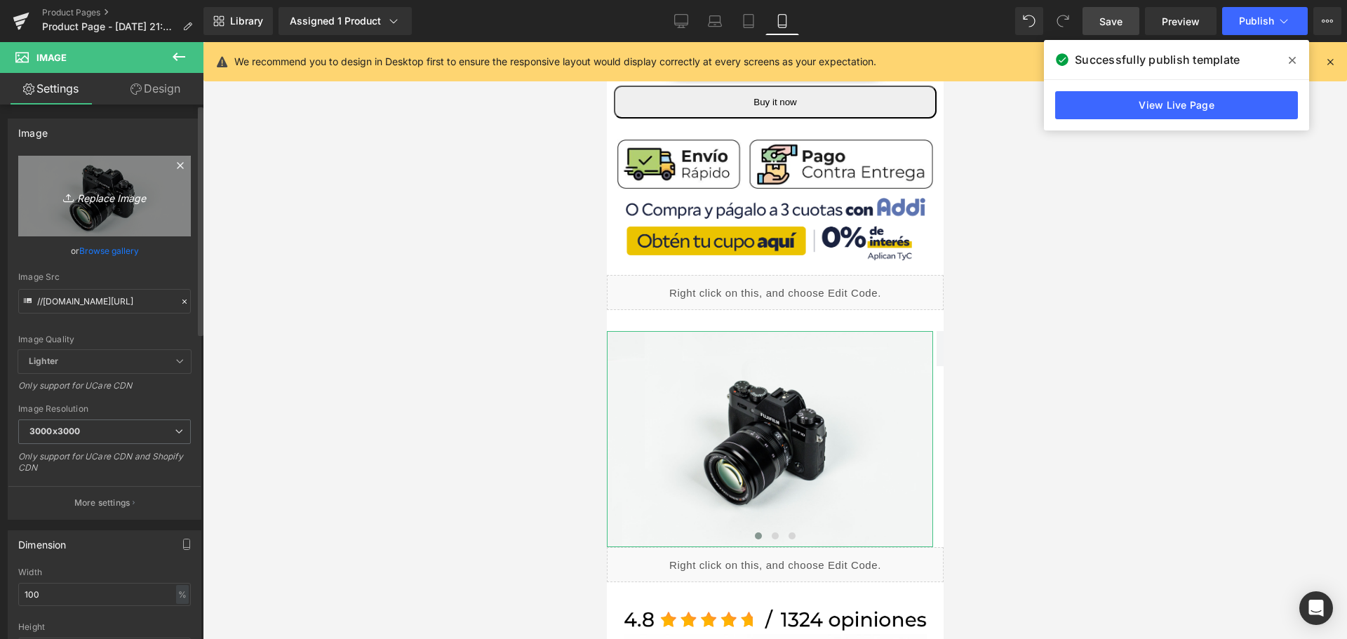
click at [62, 184] on link "Replace Image" at bounding box center [104, 196] width 173 height 81
type input "C:\fakepath\r13.jpg"
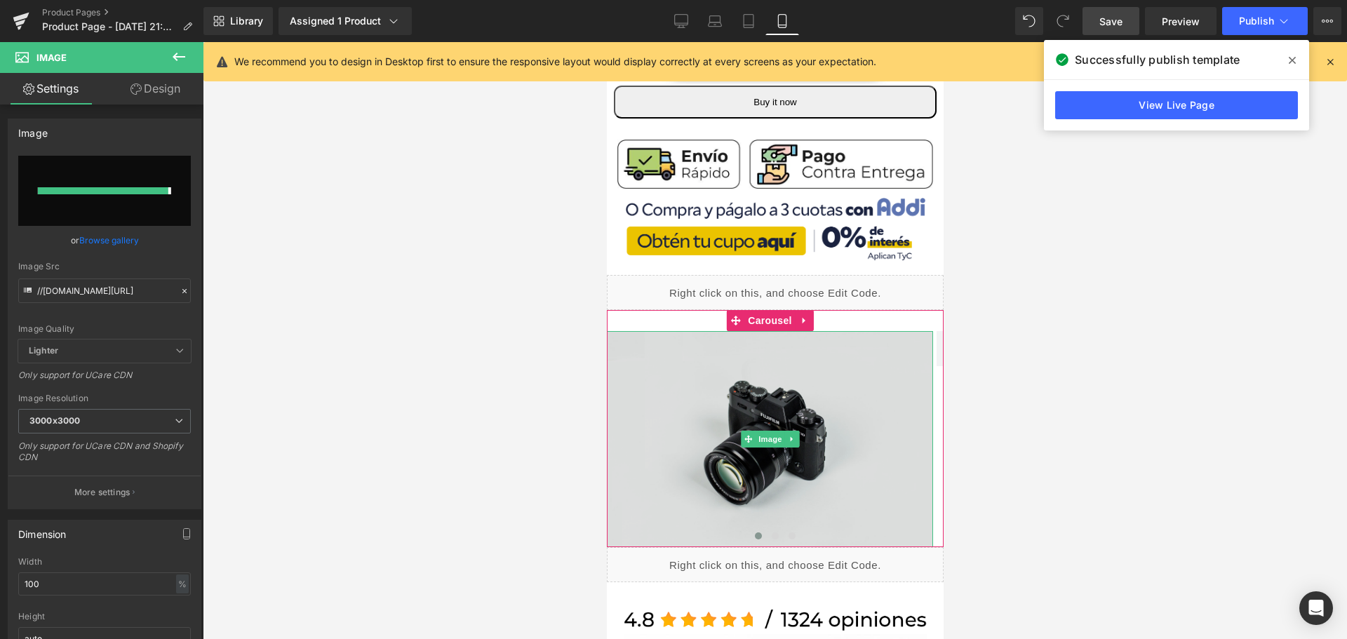
type input "[URL][DOMAIN_NAME]"
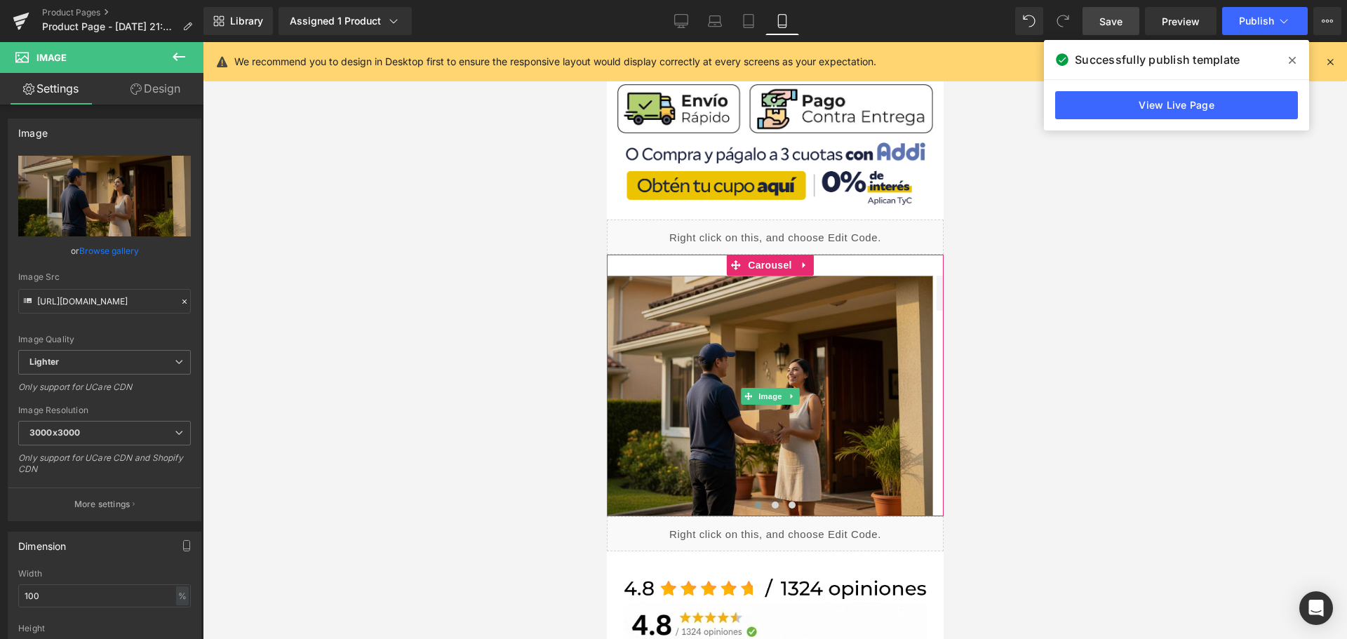
scroll to position [631, 7]
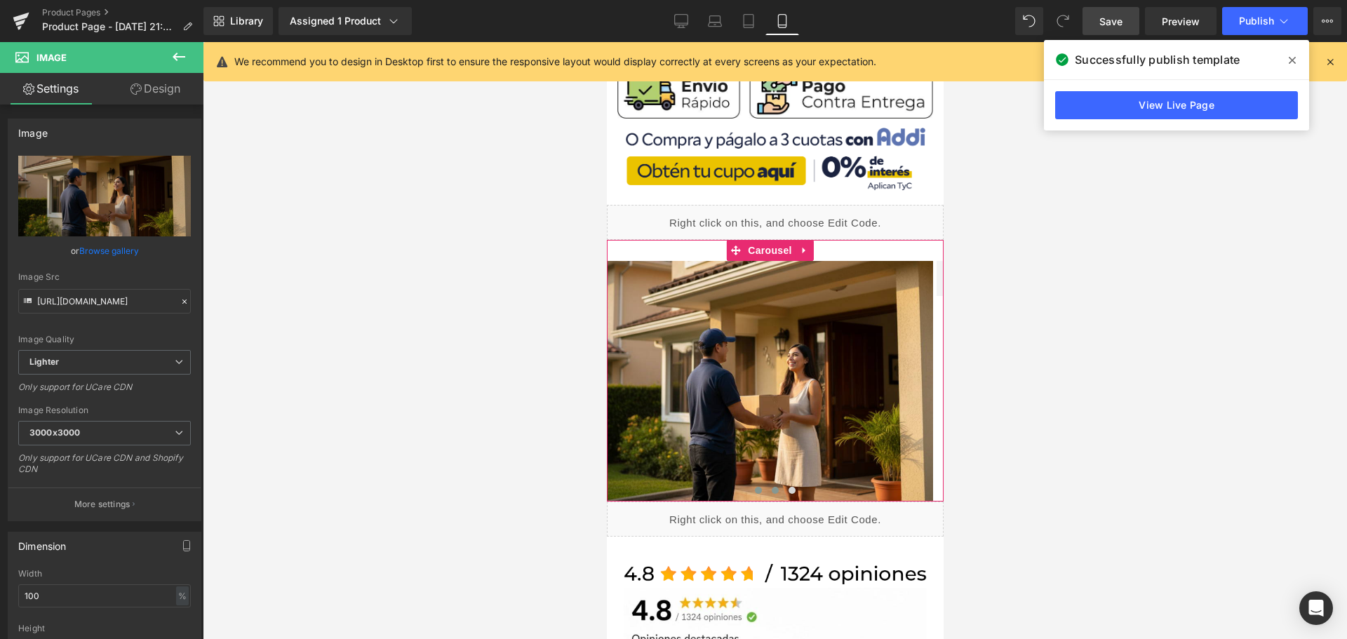
click at [771, 487] on span at bounding box center [774, 490] width 7 height 7
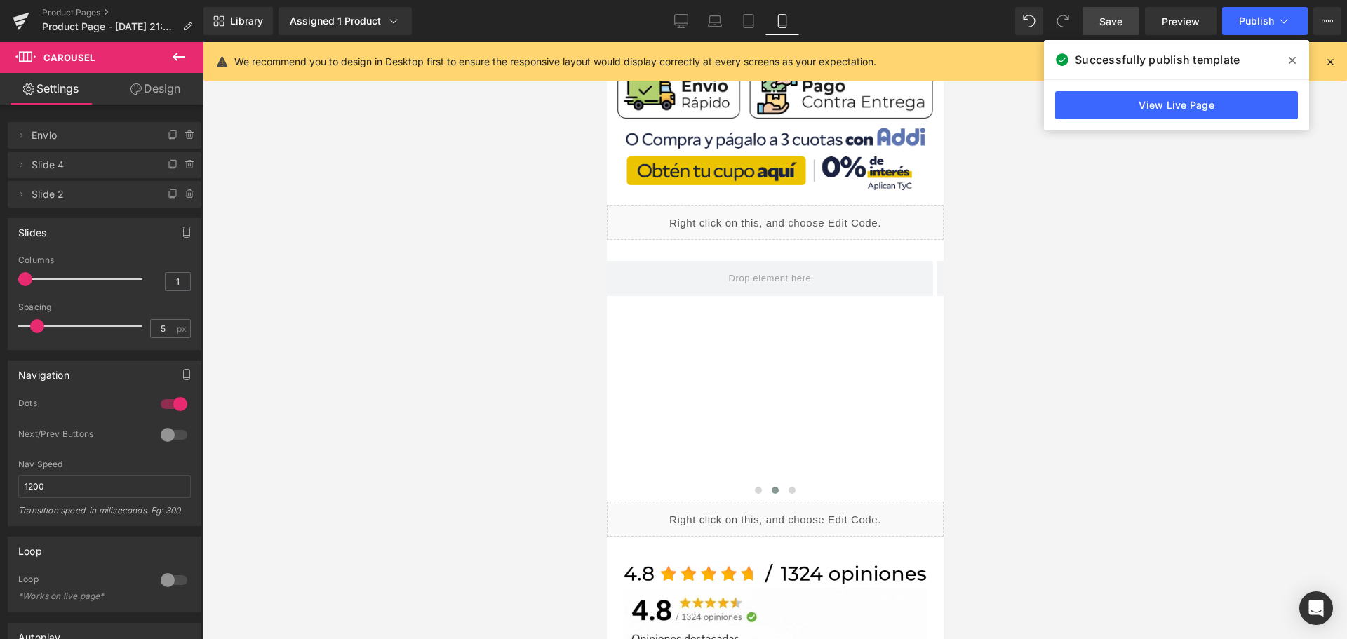
click at [174, 49] on icon at bounding box center [178, 56] width 17 height 17
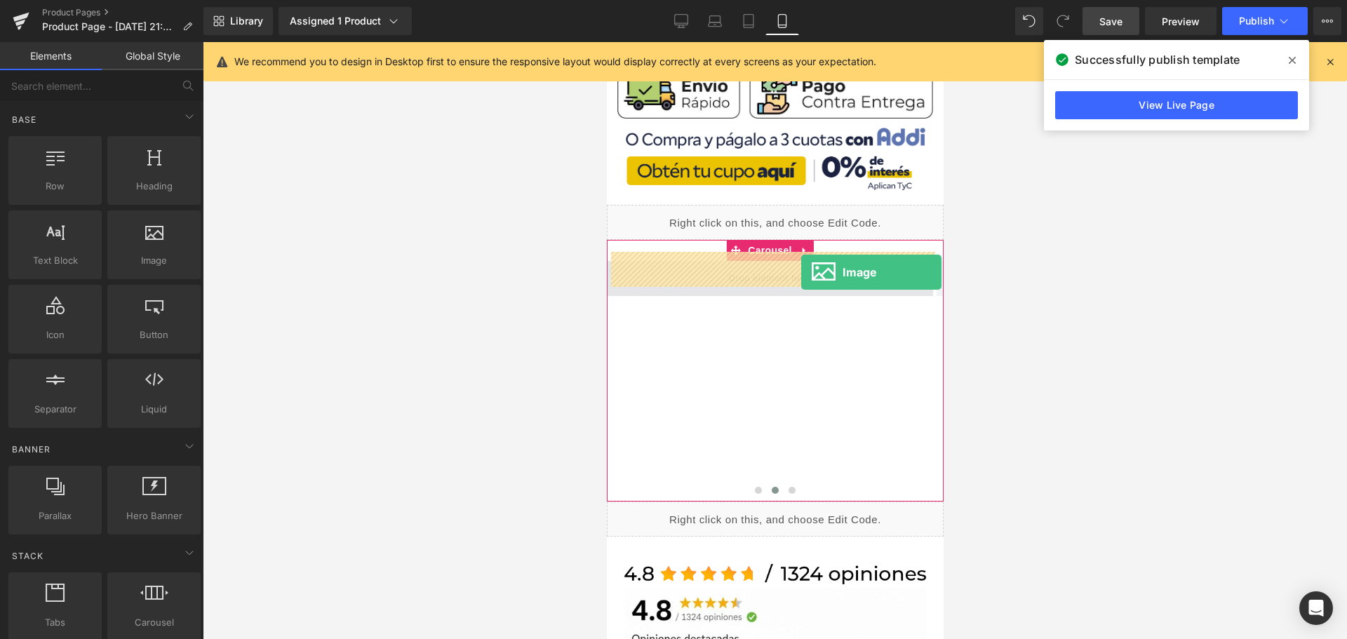
drag, startPoint x: 779, startPoint y: 272, endPoint x: 793, endPoint y: 272, distance: 14.0
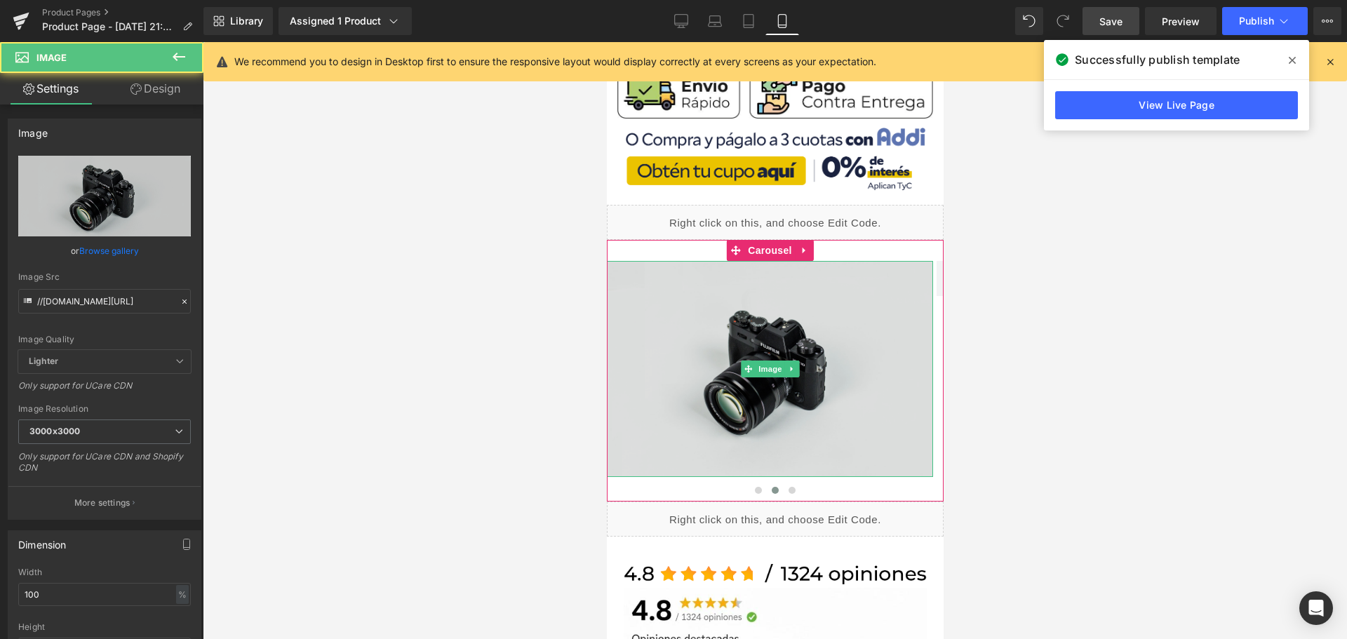
click at [754, 349] on img at bounding box center [769, 369] width 326 height 216
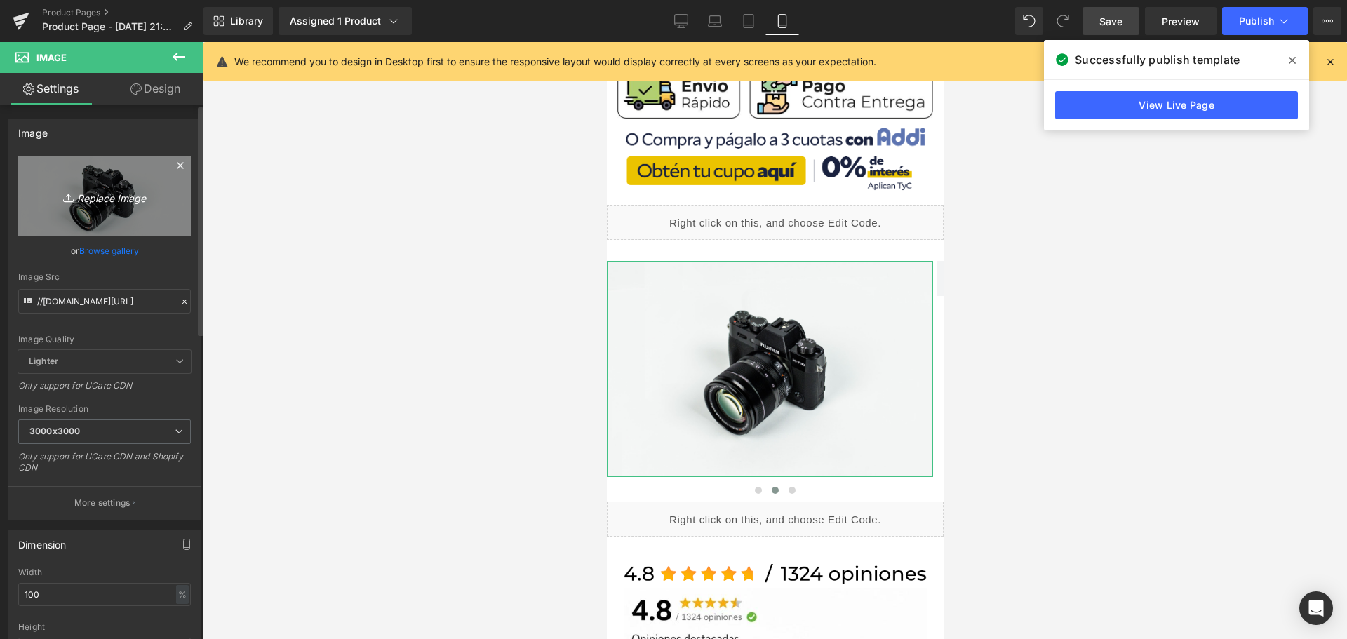
click at [143, 197] on icon "Replace Image" at bounding box center [104, 196] width 112 height 18
type input "C:\fakepath\r14-min.jpg"
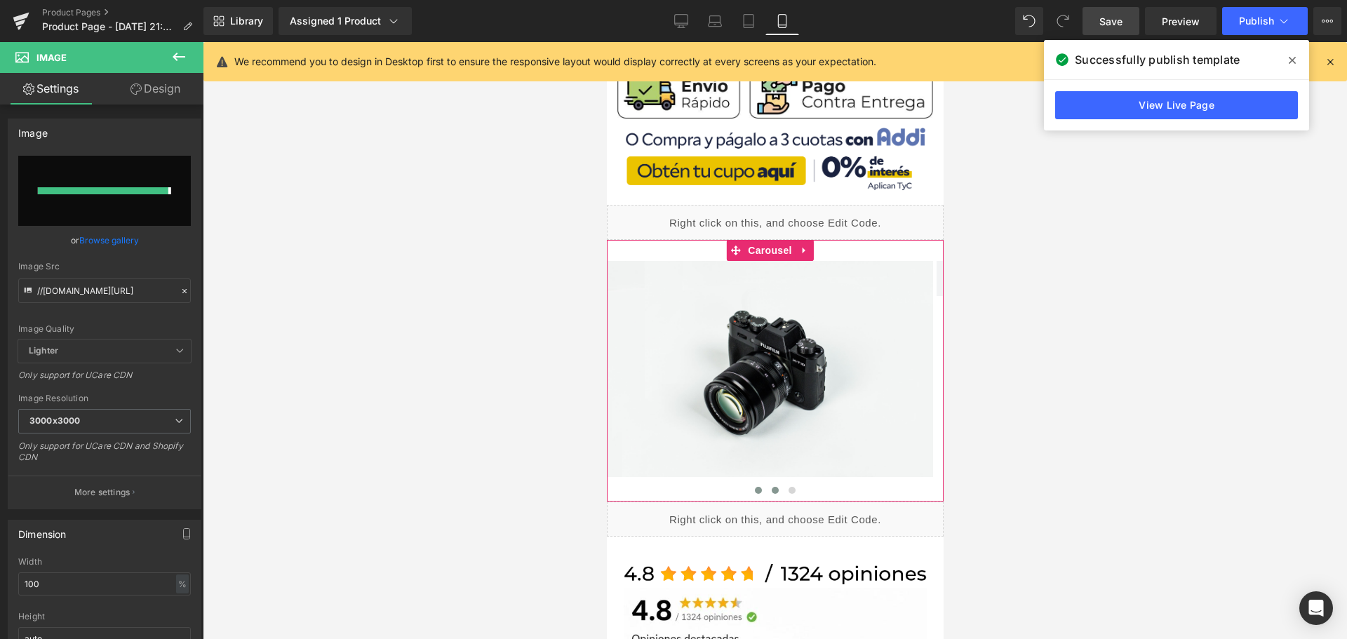
type input "[URL][DOMAIN_NAME]"
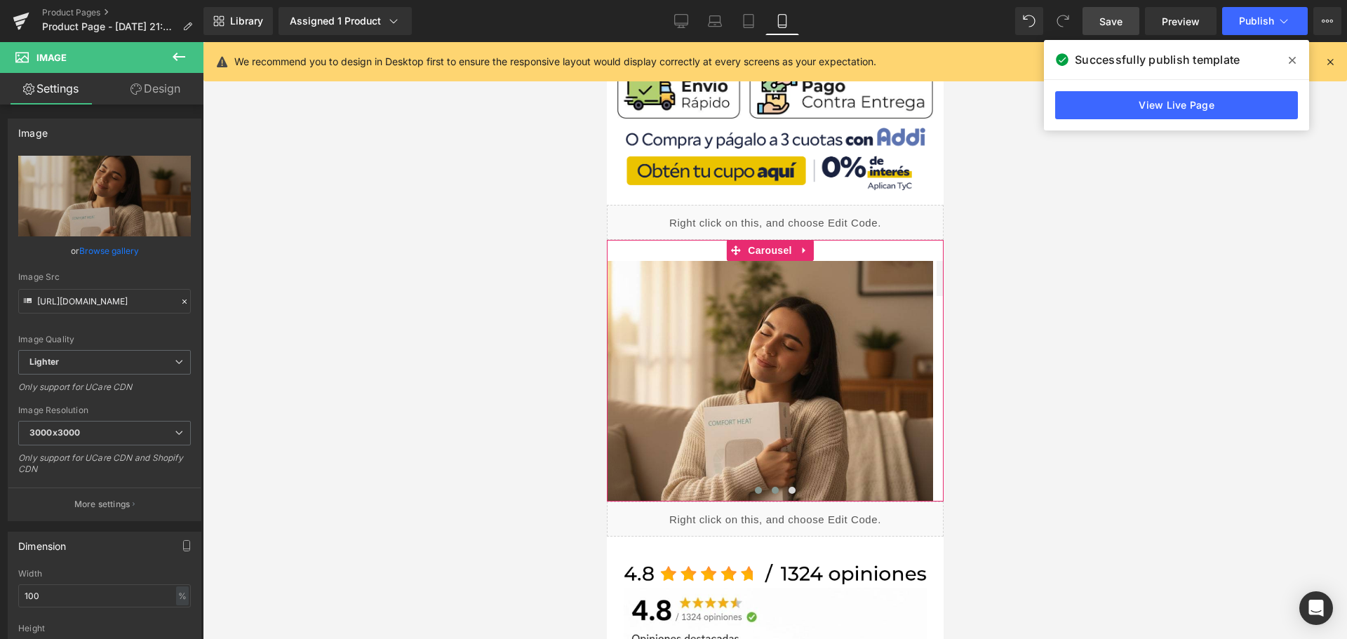
click at [754, 487] on span at bounding box center [757, 490] width 7 height 7
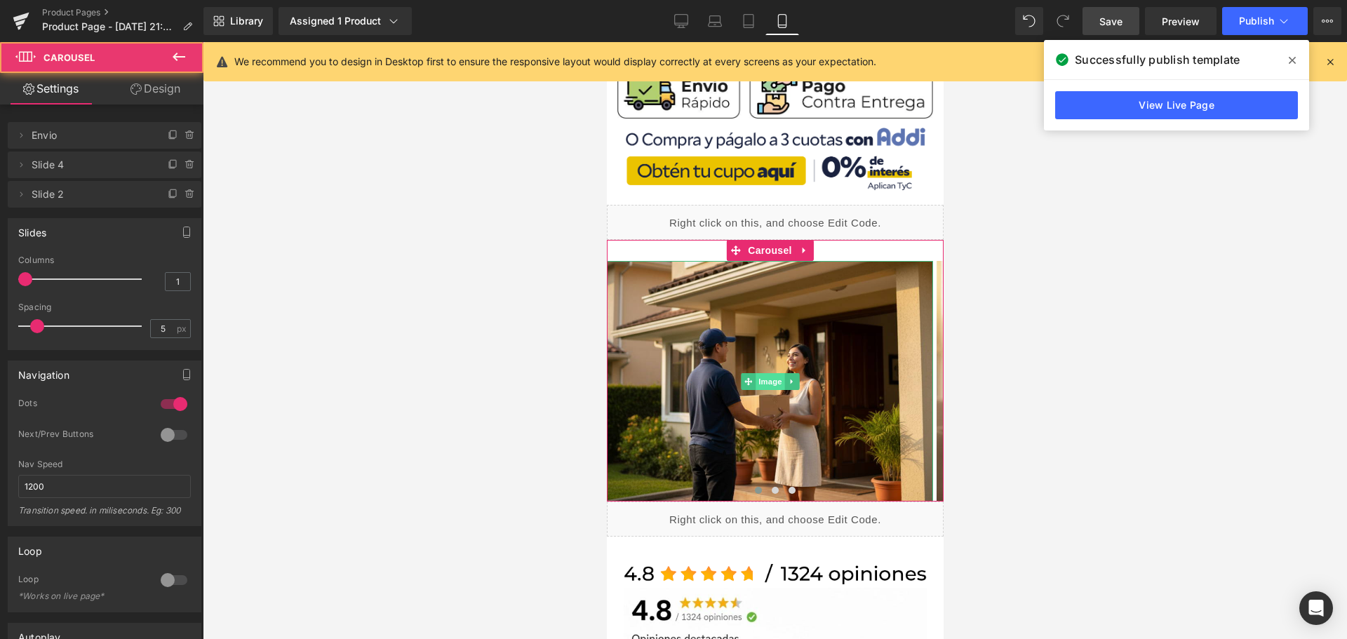
click at [758, 380] on span "Image" at bounding box center [769, 381] width 29 height 17
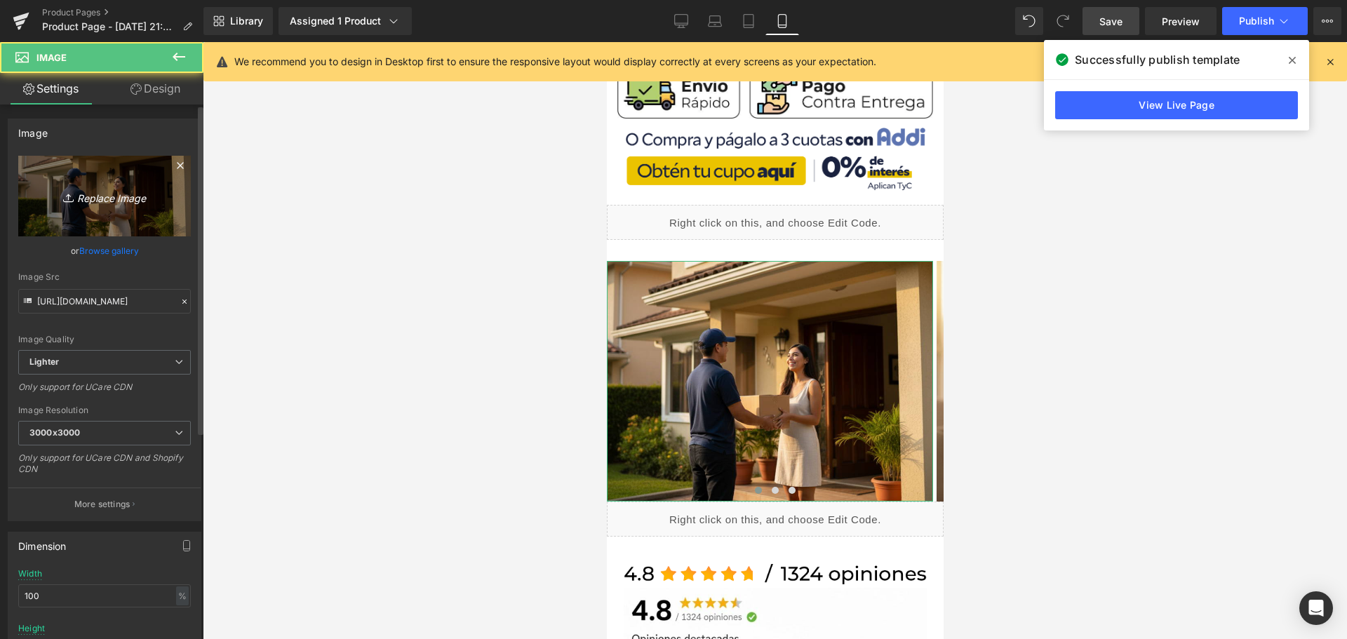
click at [63, 200] on icon at bounding box center [70, 198] width 14 height 14
type input "C:\fakepath\r13-min.jpg"
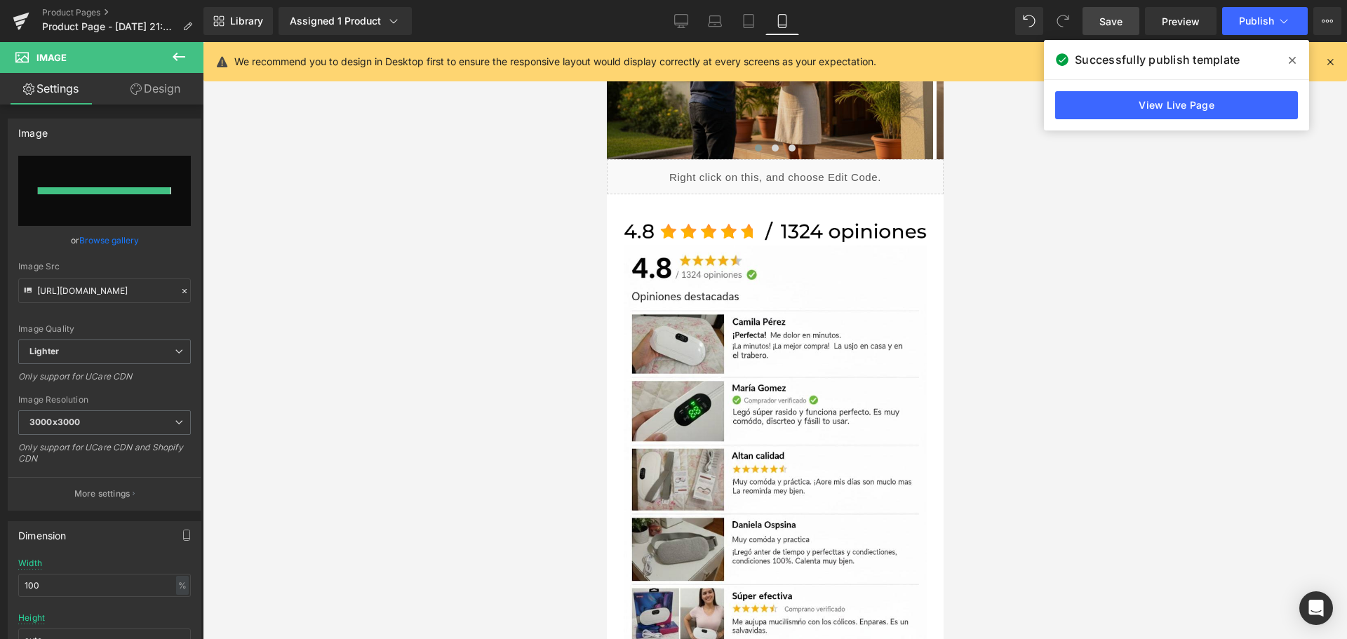
type input "[URL][DOMAIN_NAME]"
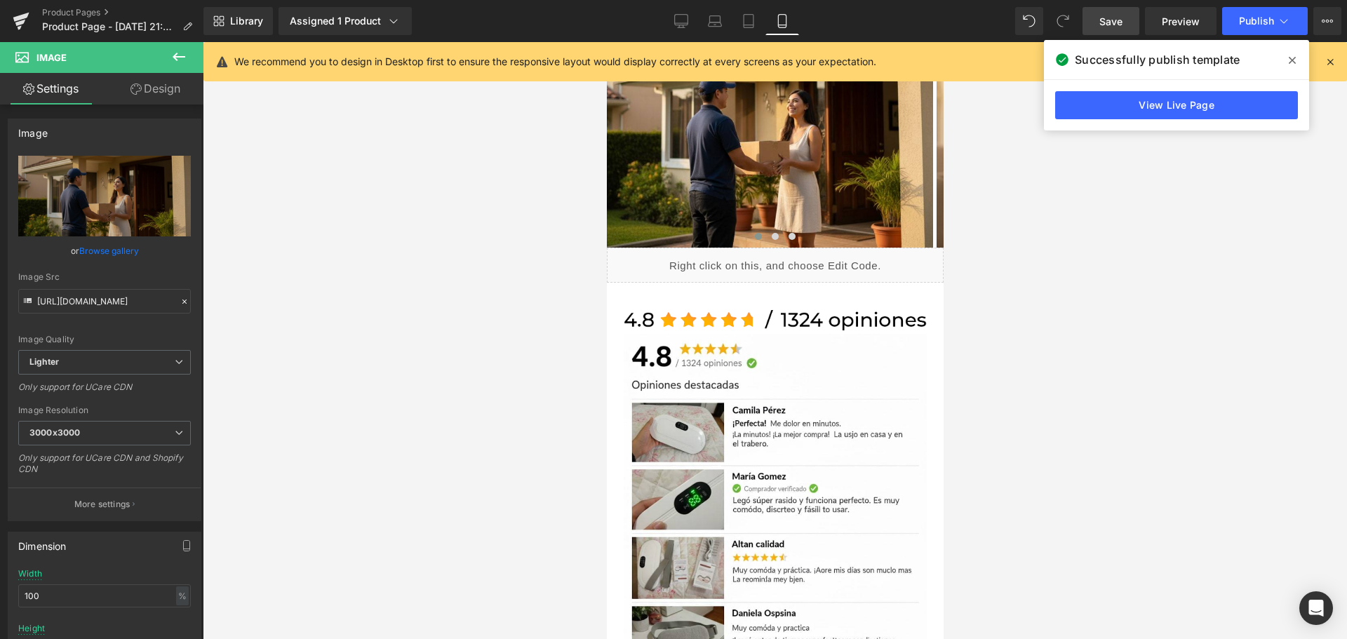
scroll to position [702, 7]
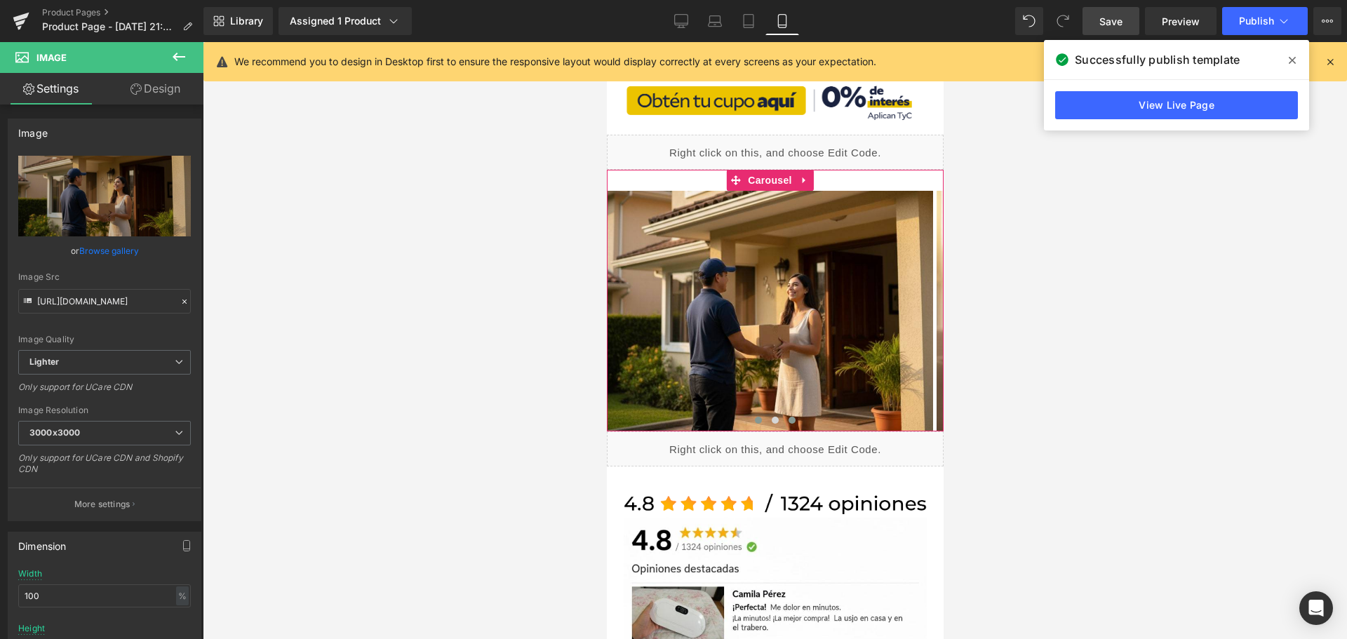
click at [783, 415] on button at bounding box center [791, 420] width 17 height 14
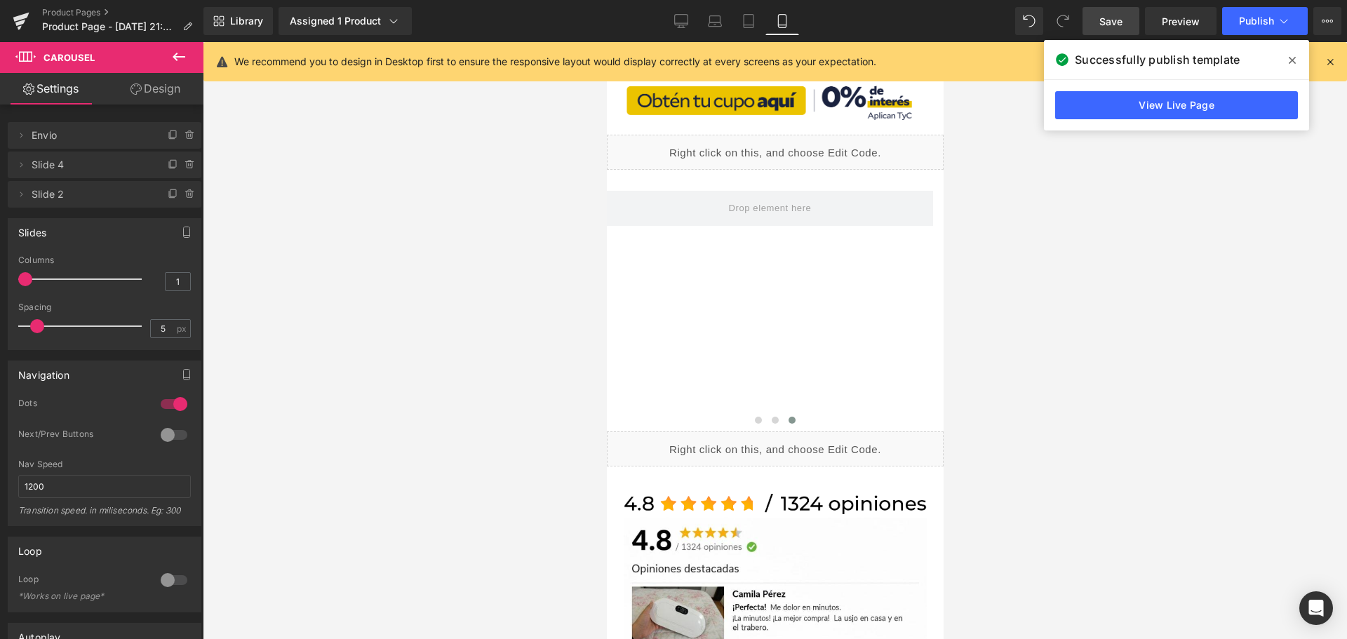
click at [175, 53] on icon at bounding box center [178, 56] width 17 height 17
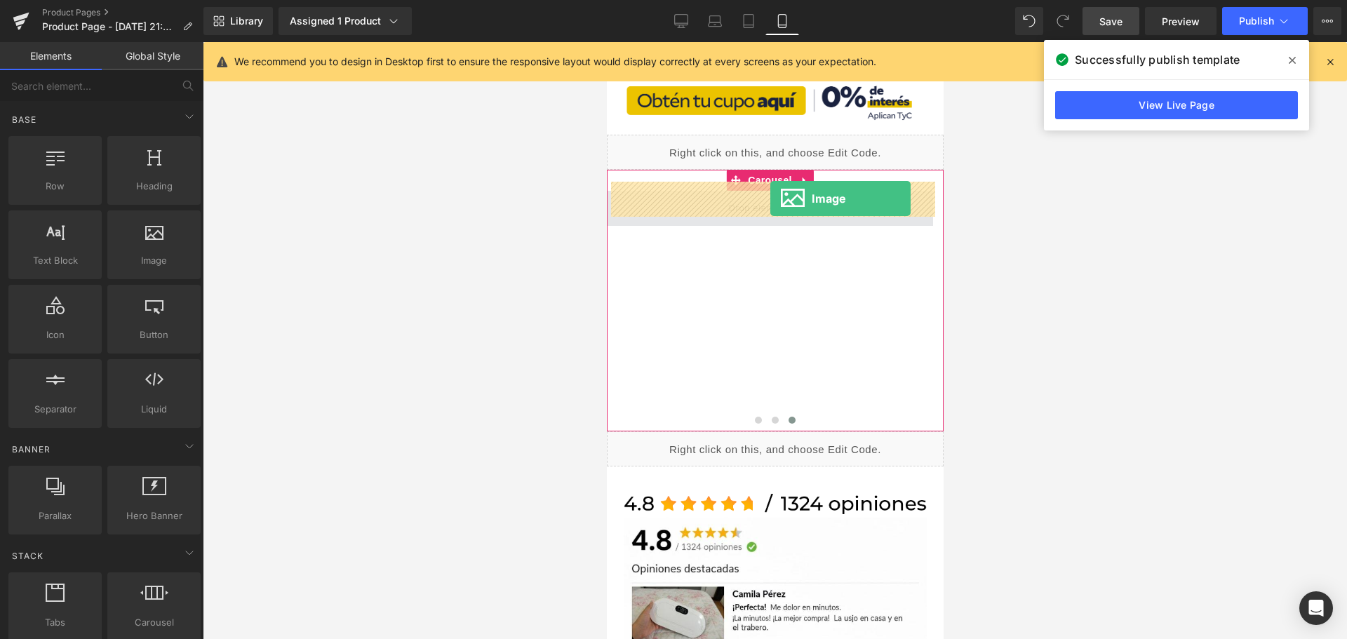
drag, startPoint x: 810, startPoint y: 307, endPoint x: 763, endPoint y: 199, distance: 118.7
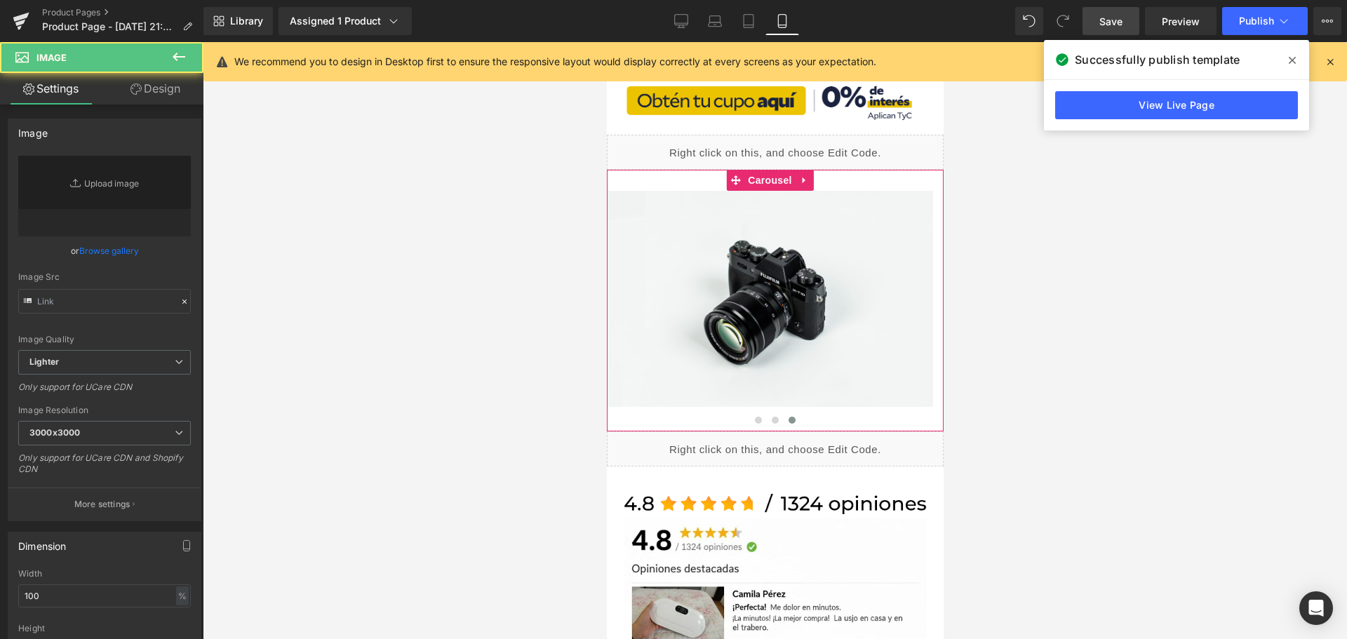
type input "//[DOMAIN_NAME][URL]"
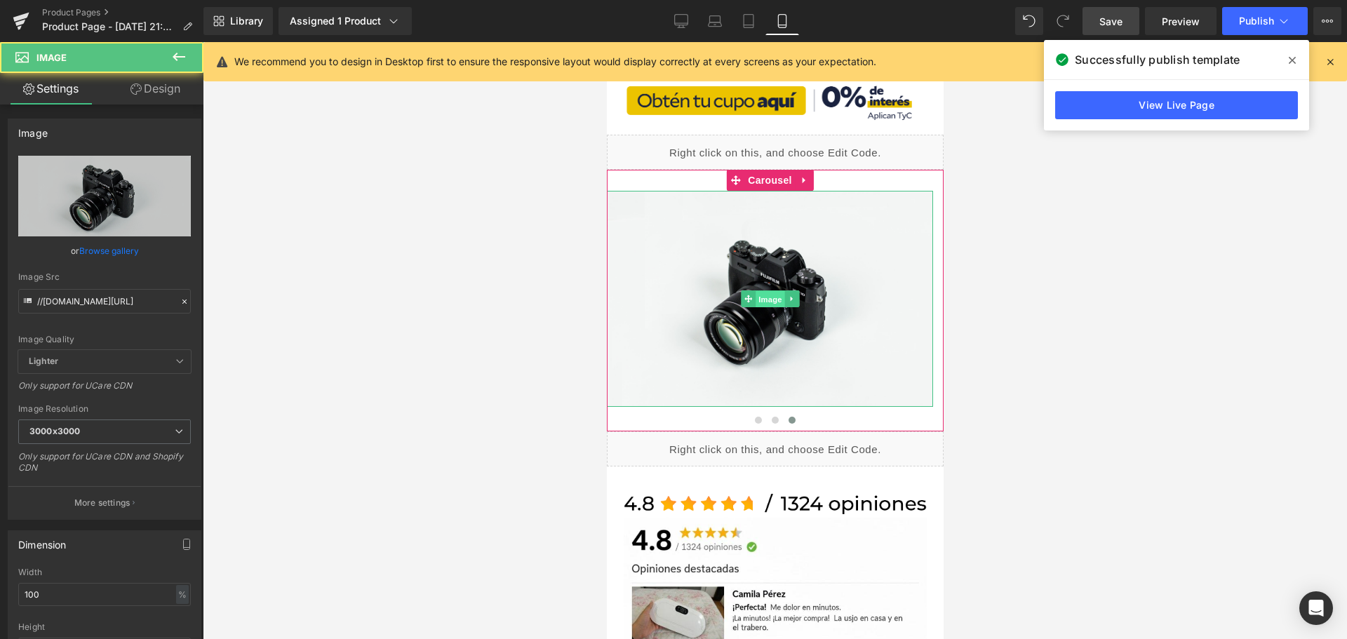
drag, startPoint x: 772, startPoint y: 292, endPoint x: 768, endPoint y: 245, distance: 47.1
click at [772, 292] on span "Image" at bounding box center [769, 299] width 29 height 17
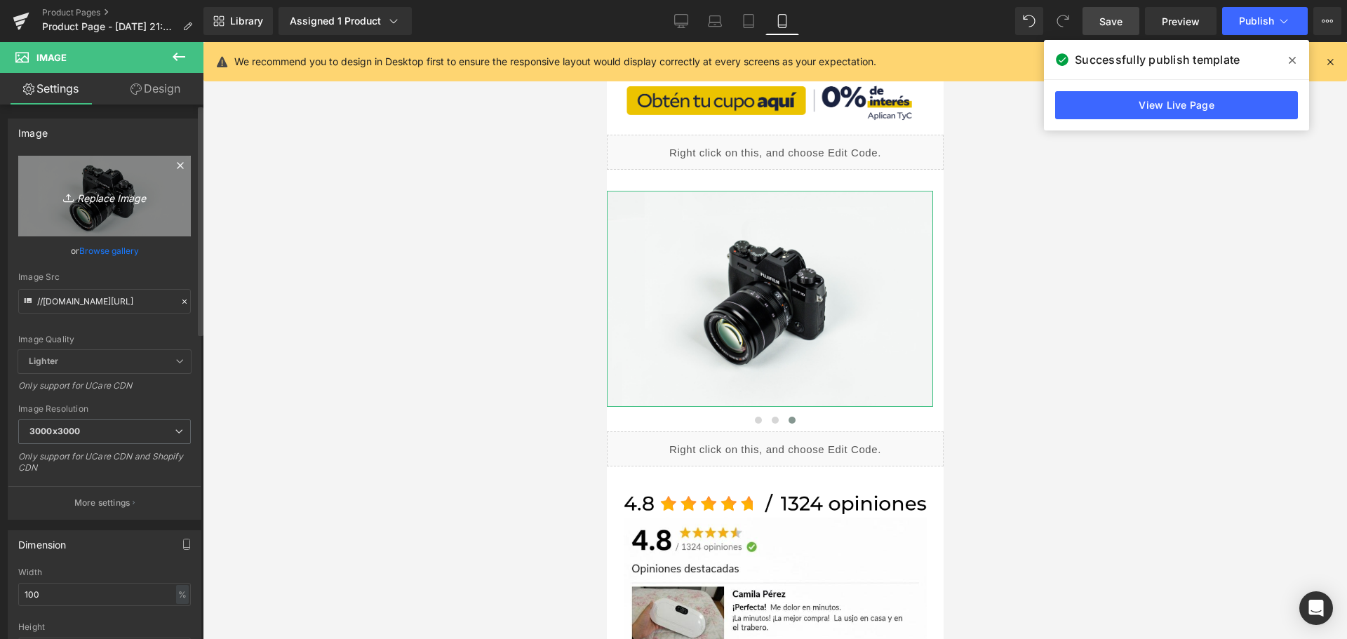
click at [116, 195] on icon "Replace Image" at bounding box center [104, 196] width 112 height 18
type input "C:\fakepath\r15-min.jpg"
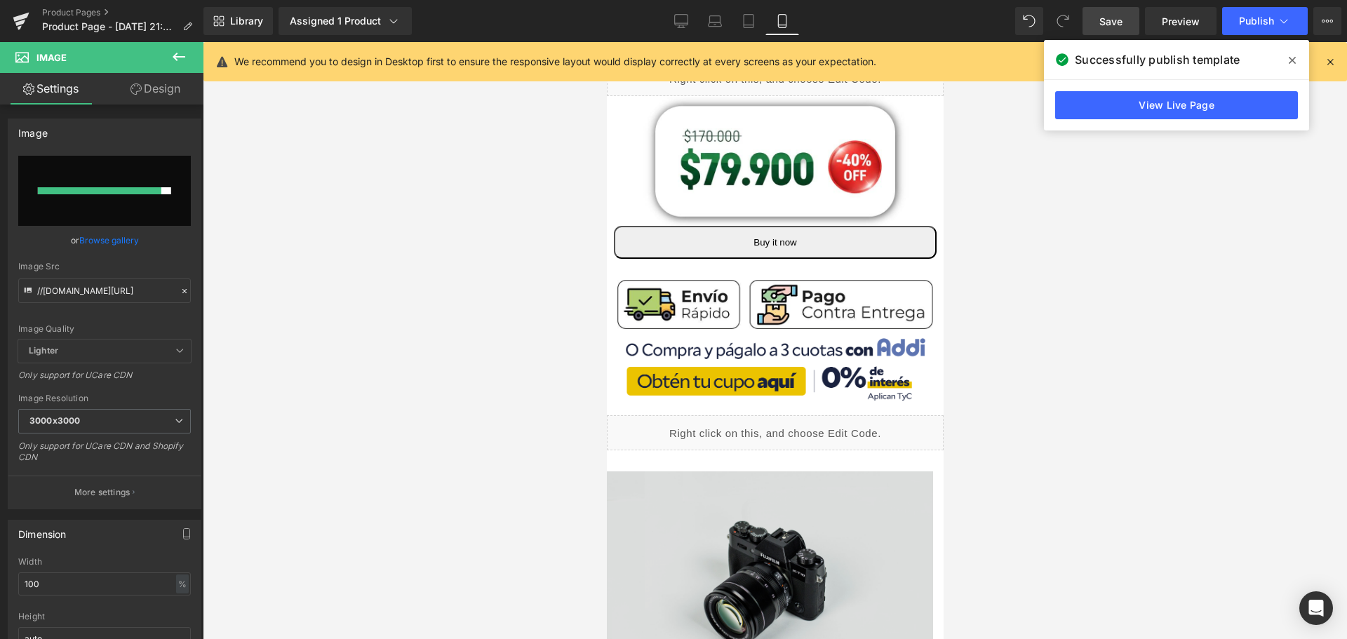
type input "[URL][DOMAIN_NAME]"
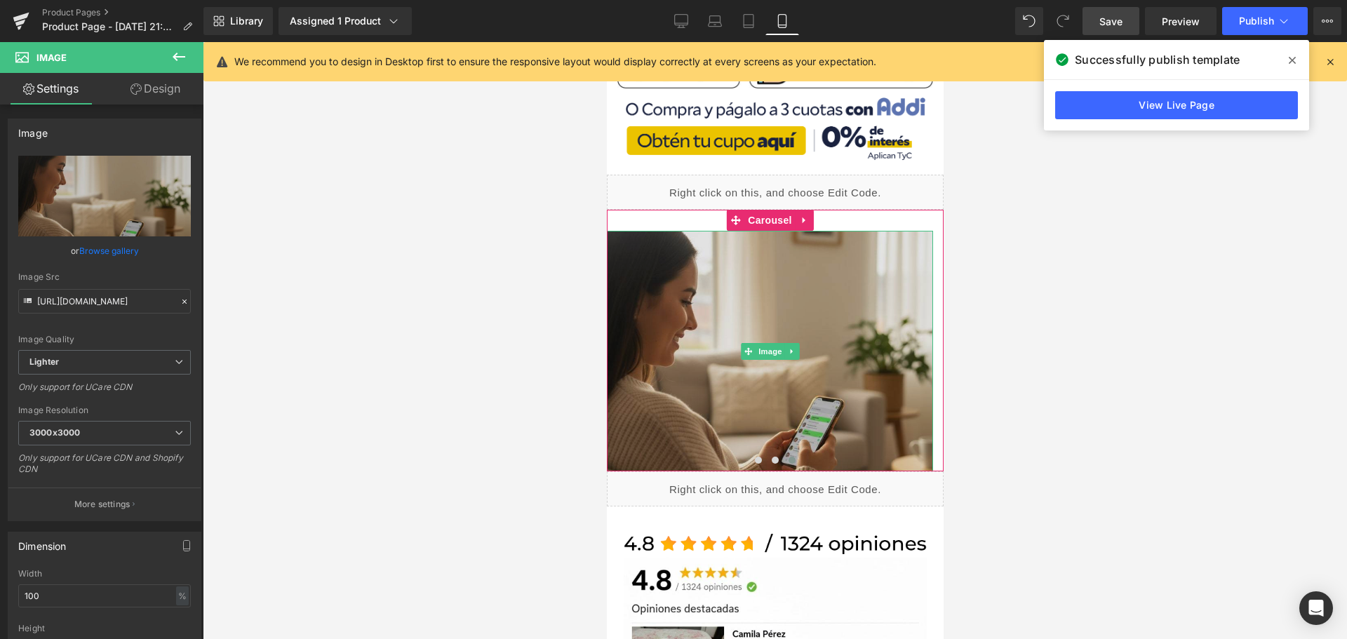
scroll to position [561, 7]
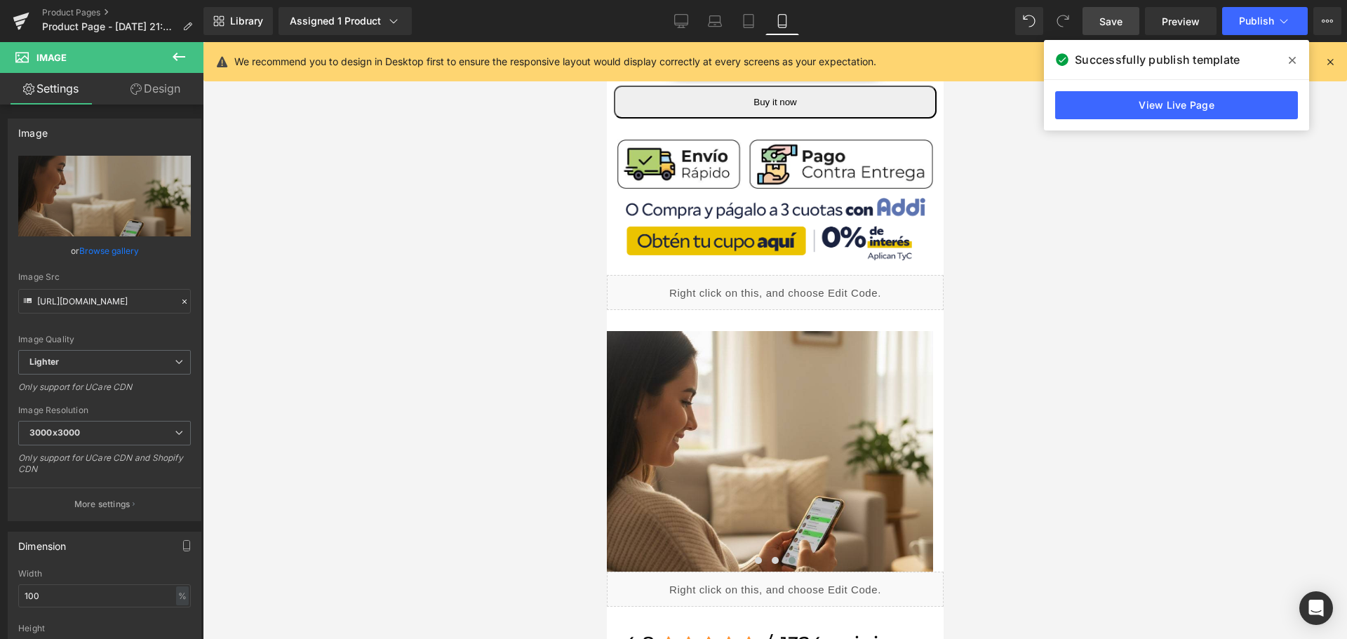
click at [1103, 27] on span "Save" at bounding box center [1110, 21] width 23 height 15
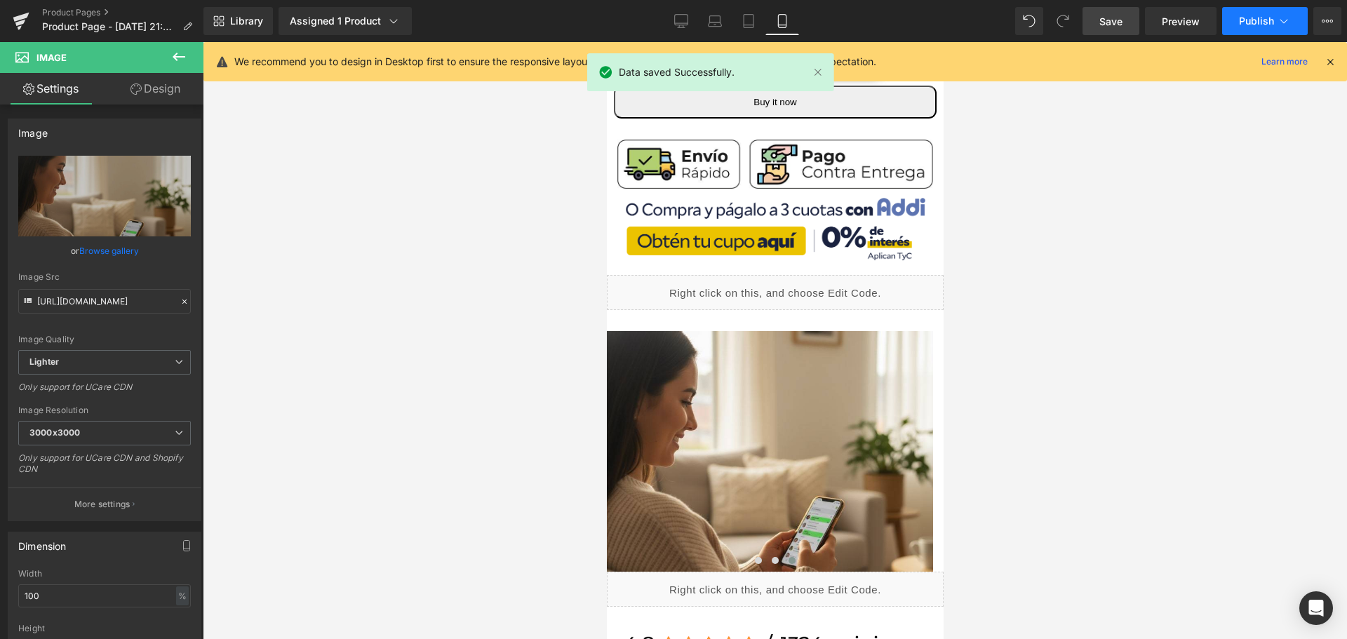
click at [1250, 22] on span "Publish" at bounding box center [1256, 20] width 35 height 11
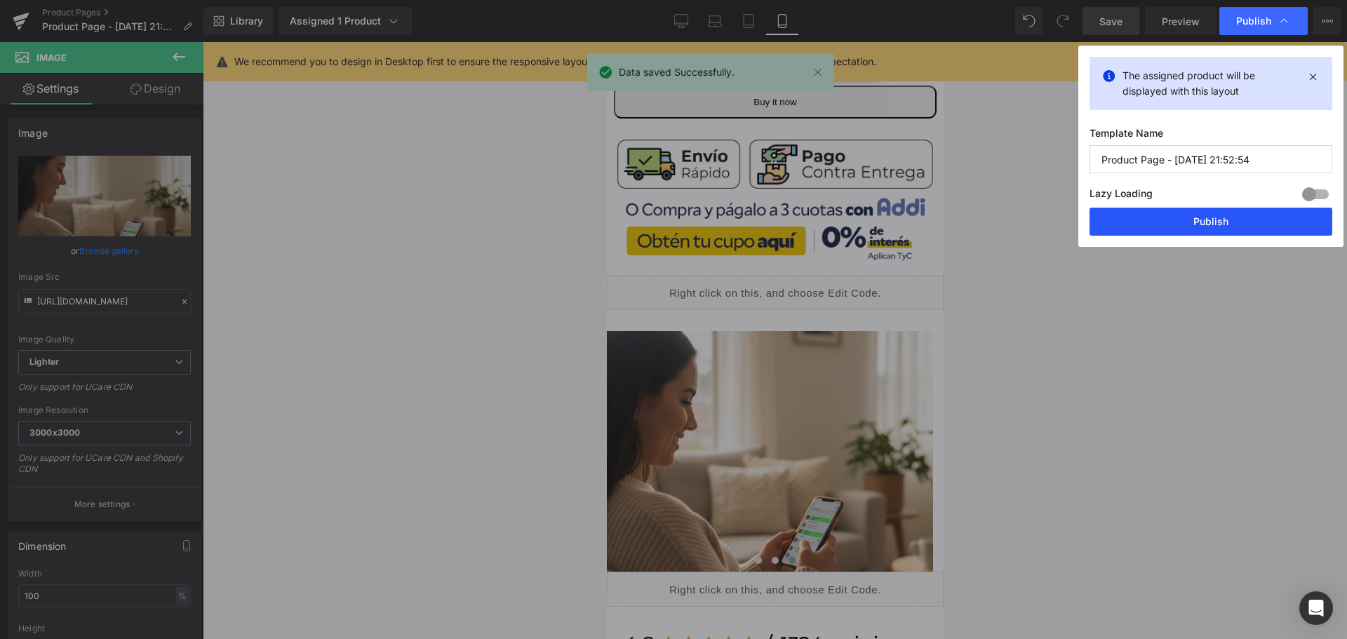
click at [1192, 210] on button "Publish" at bounding box center [1210, 222] width 243 height 28
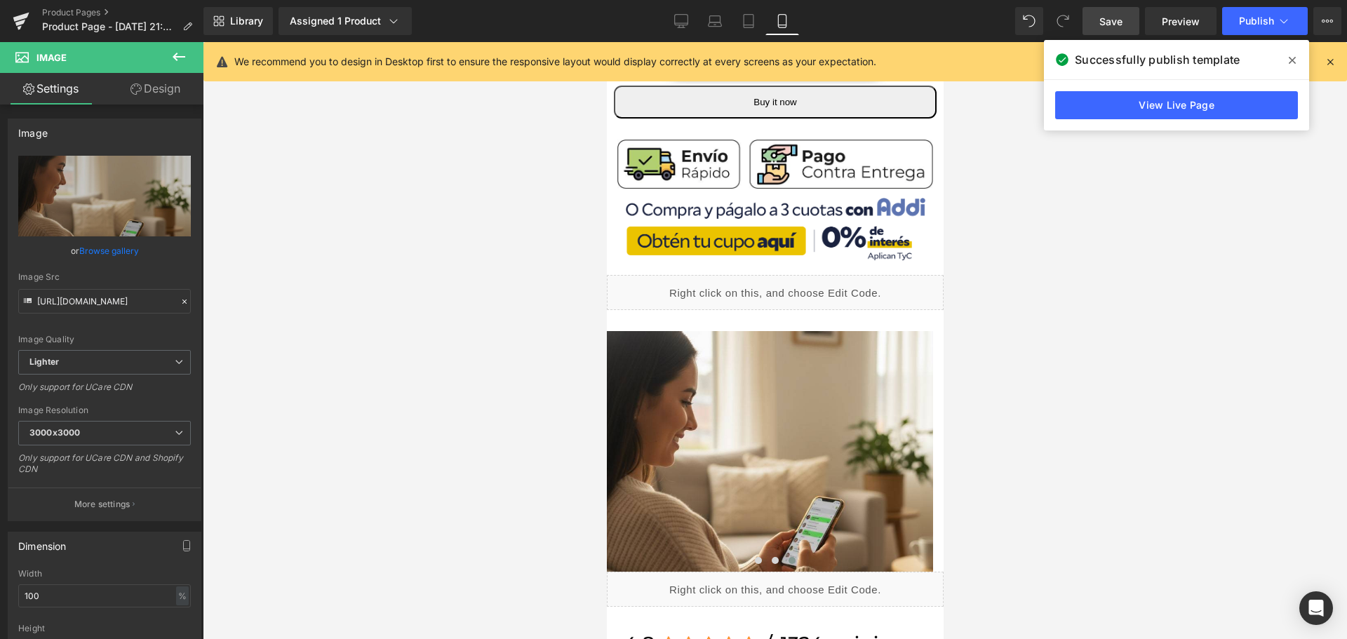
click at [183, 58] on icon at bounding box center [178, 56] width 17 height 17
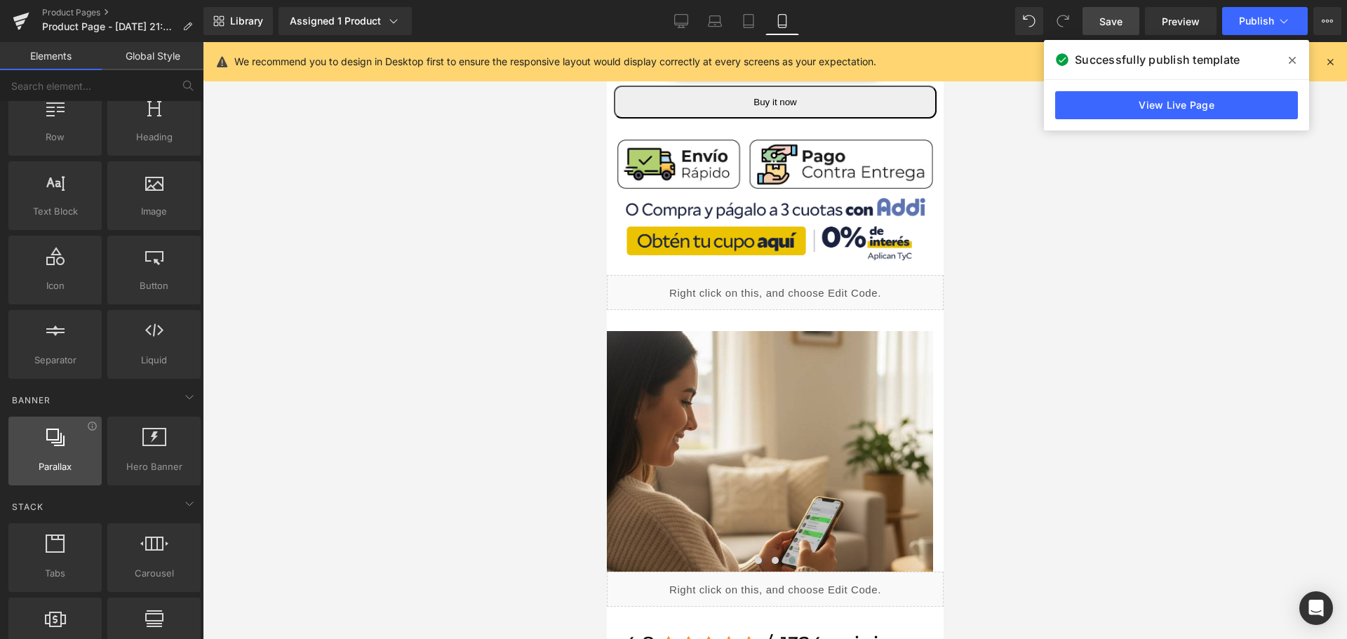
scroll to position [0, 0]
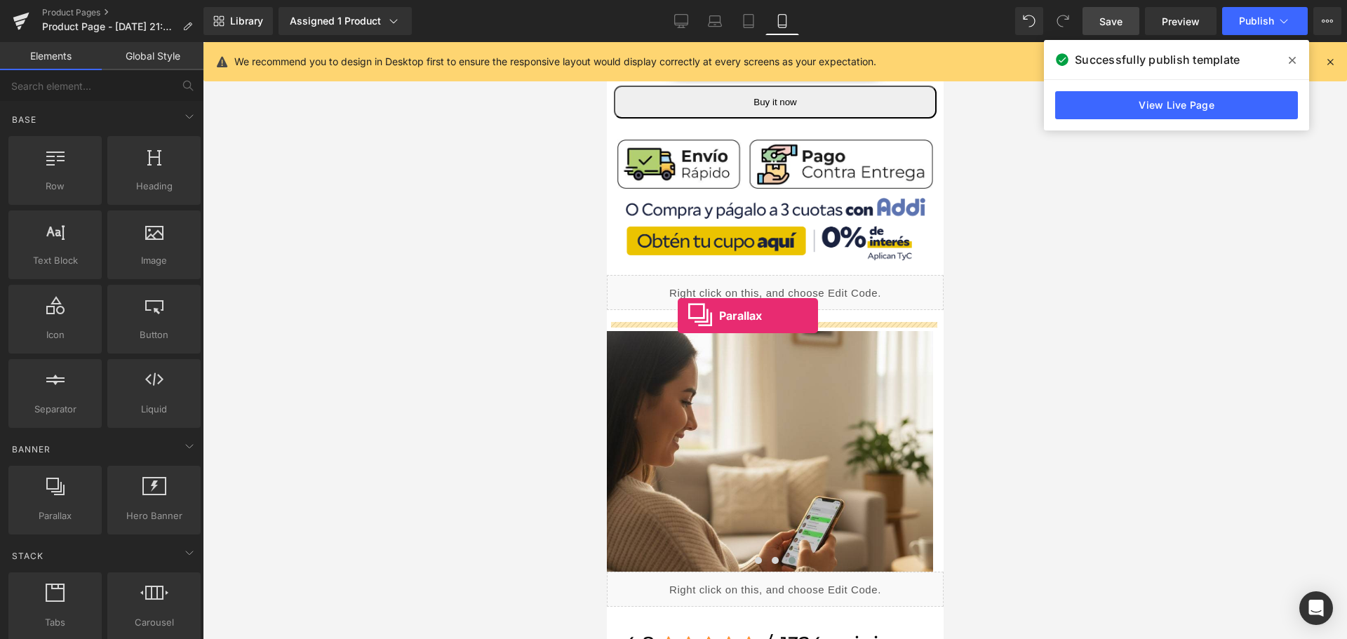
drag, startPoint x: 659, startPoint y: 535, endPoint x: 670, endPoint y: 316, distance: 219.8
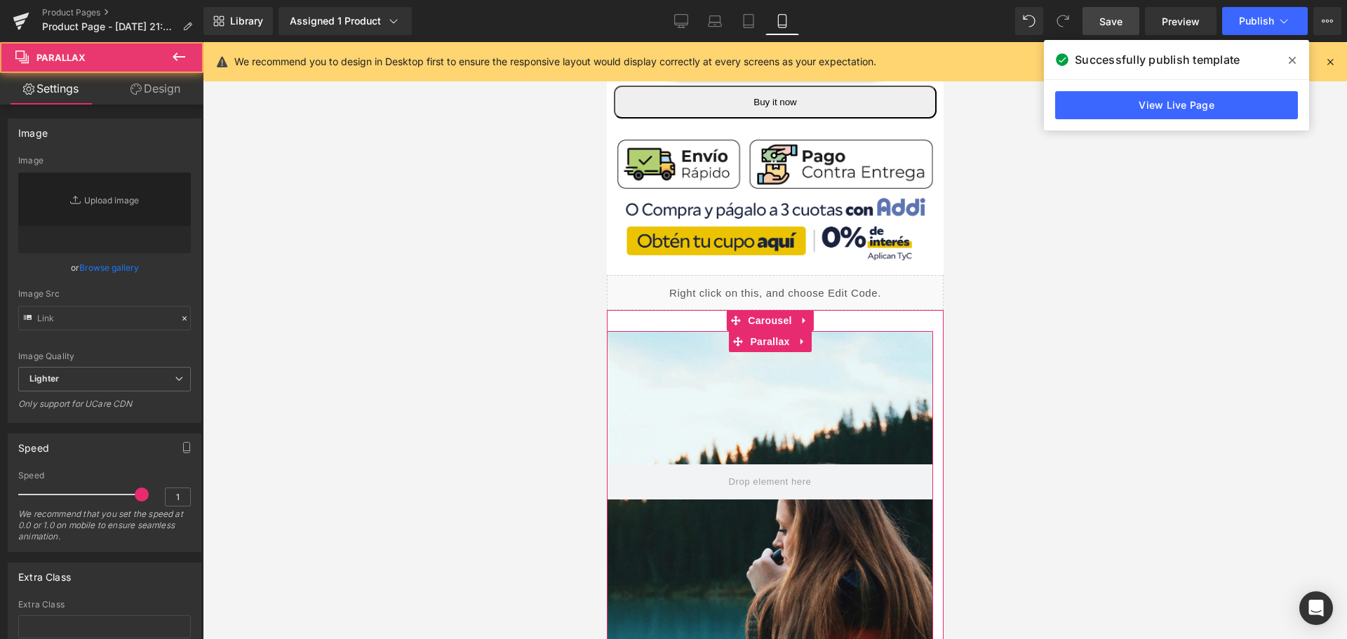
type input "[URL][DOMAIN_NAME]"
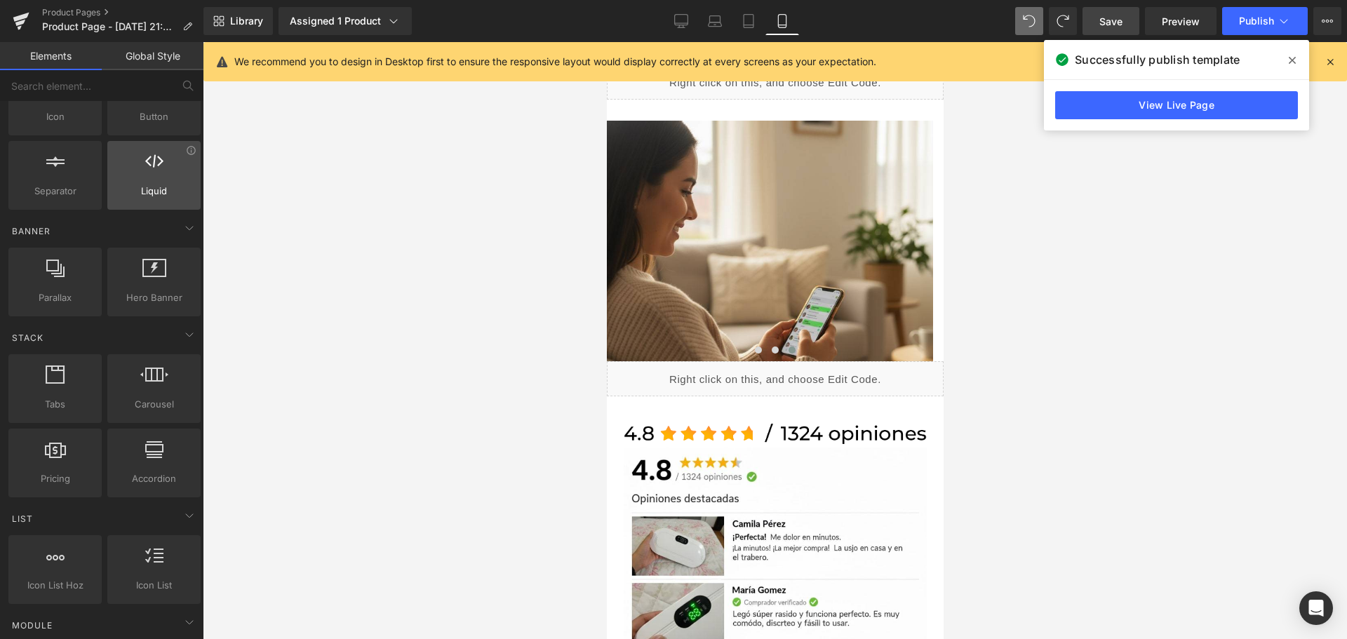
scroll to position [351, 0]
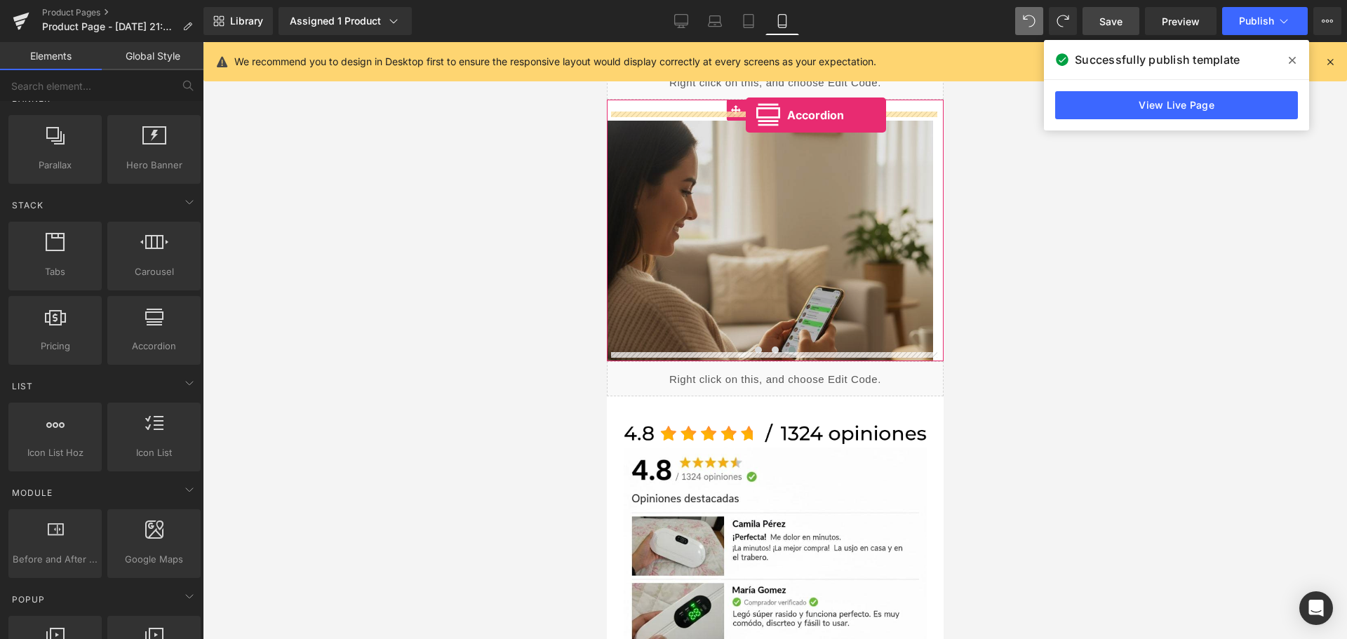
drag, startPoint x: 776, startPoint y: 379, endPoint x: 738, endPoint y: 114, distance: 267.2
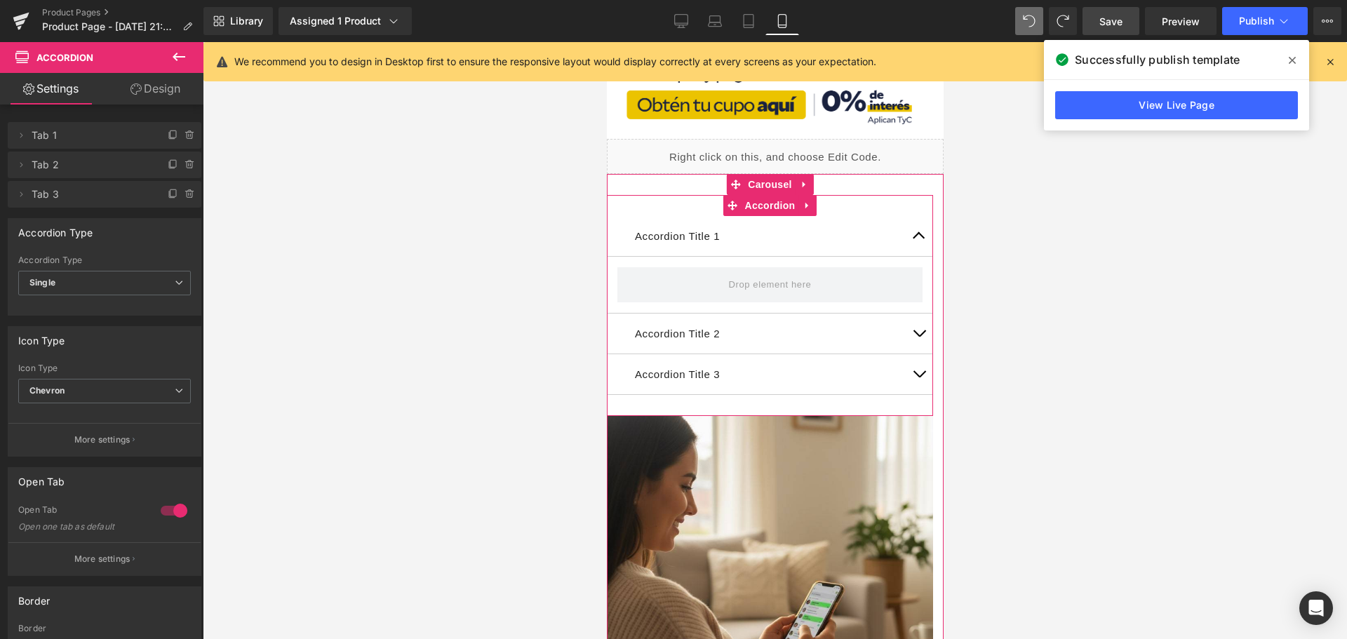
scroll to position [772, 7]
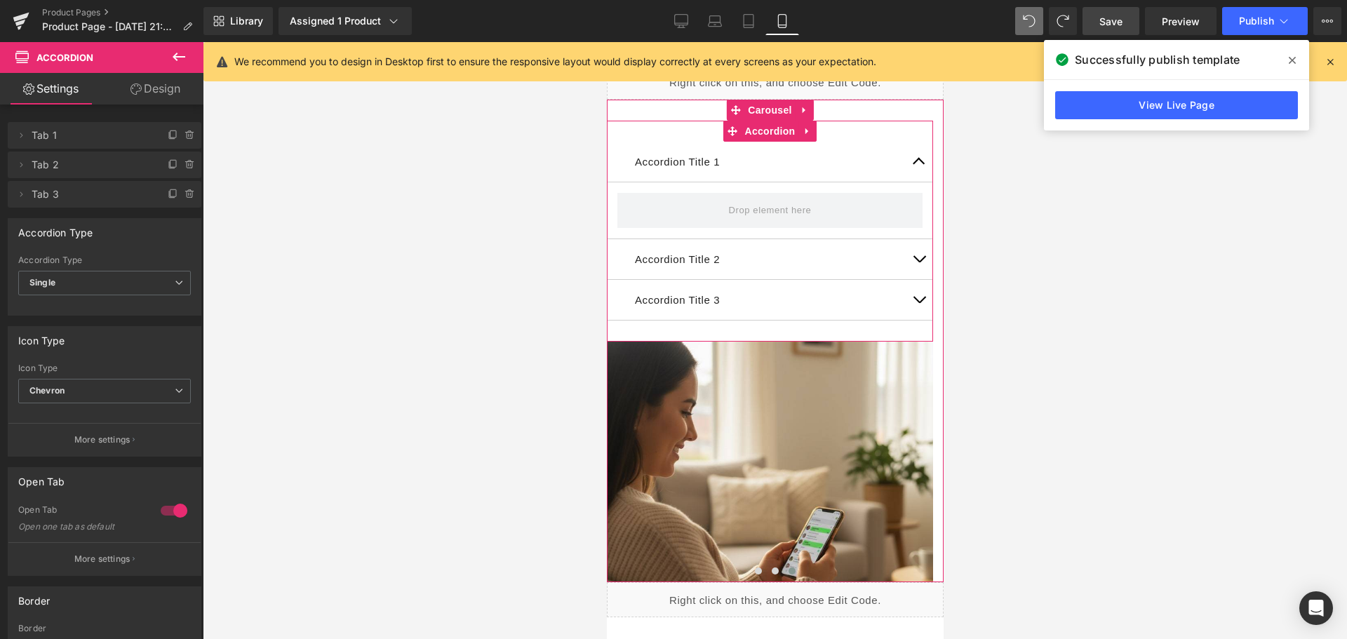
click at [904, 254] on button "button" at bounding box center [918, 259] width 28 height 40
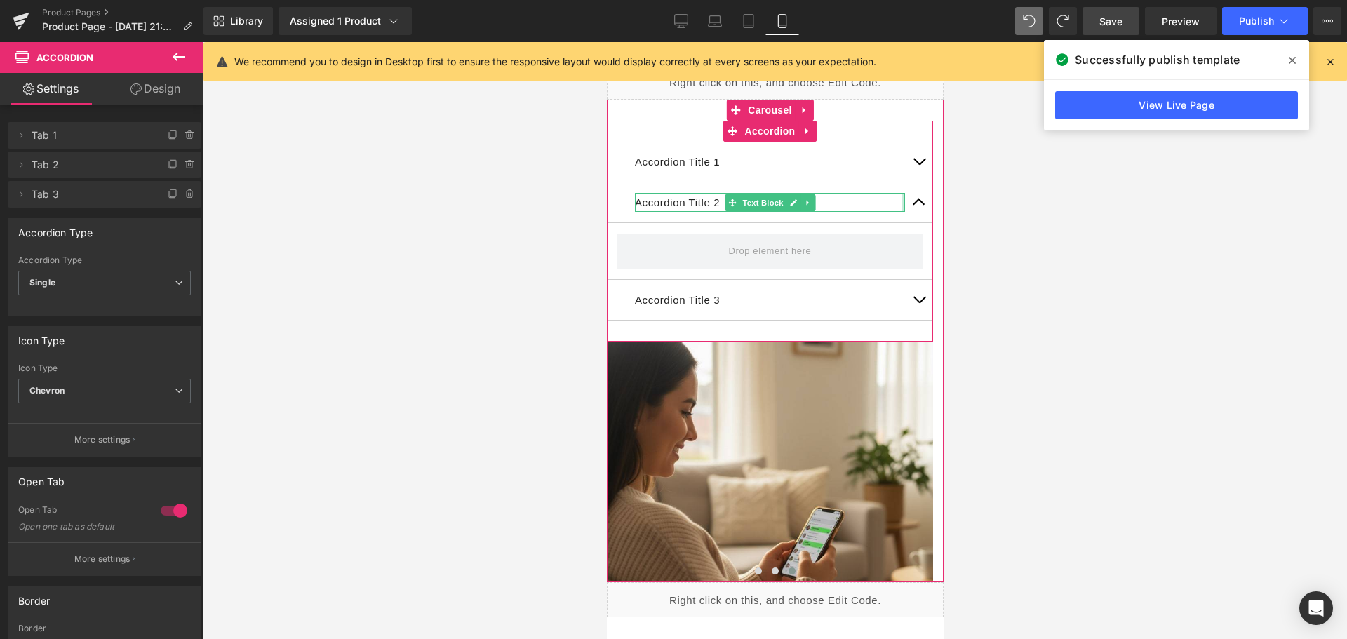
click at [901, 198] on div at bounding box center [903, 202] width 4 height 19
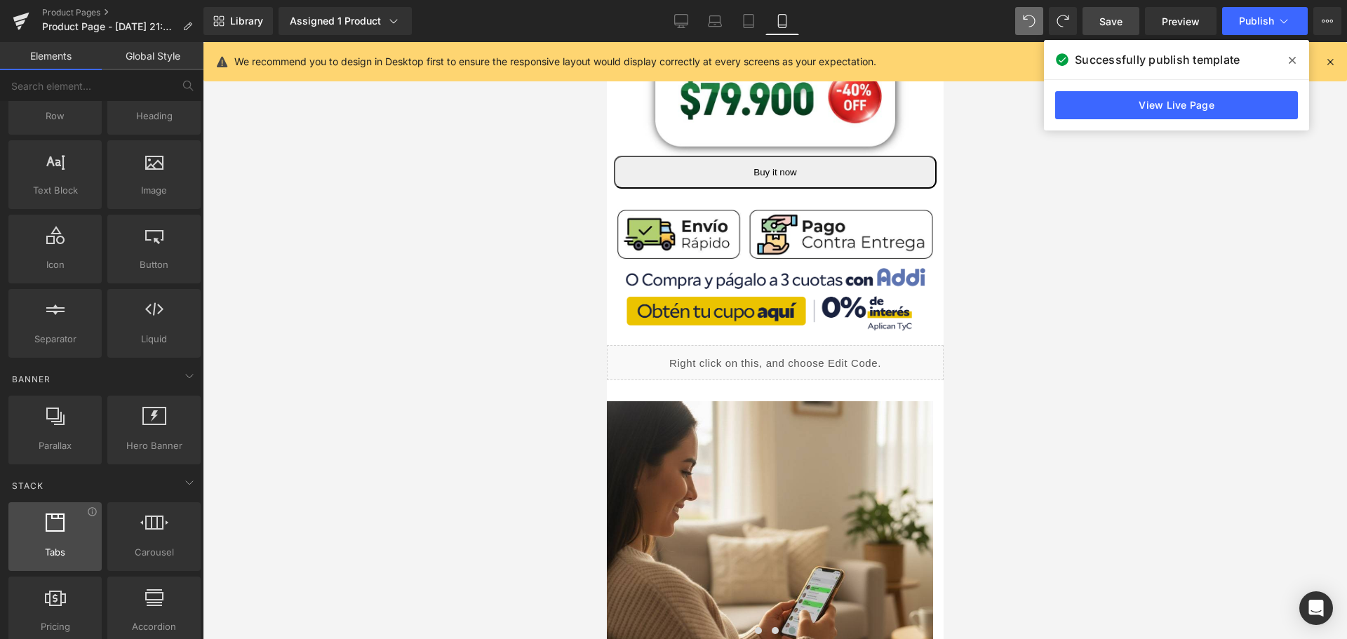
scroll to position [0, 0]
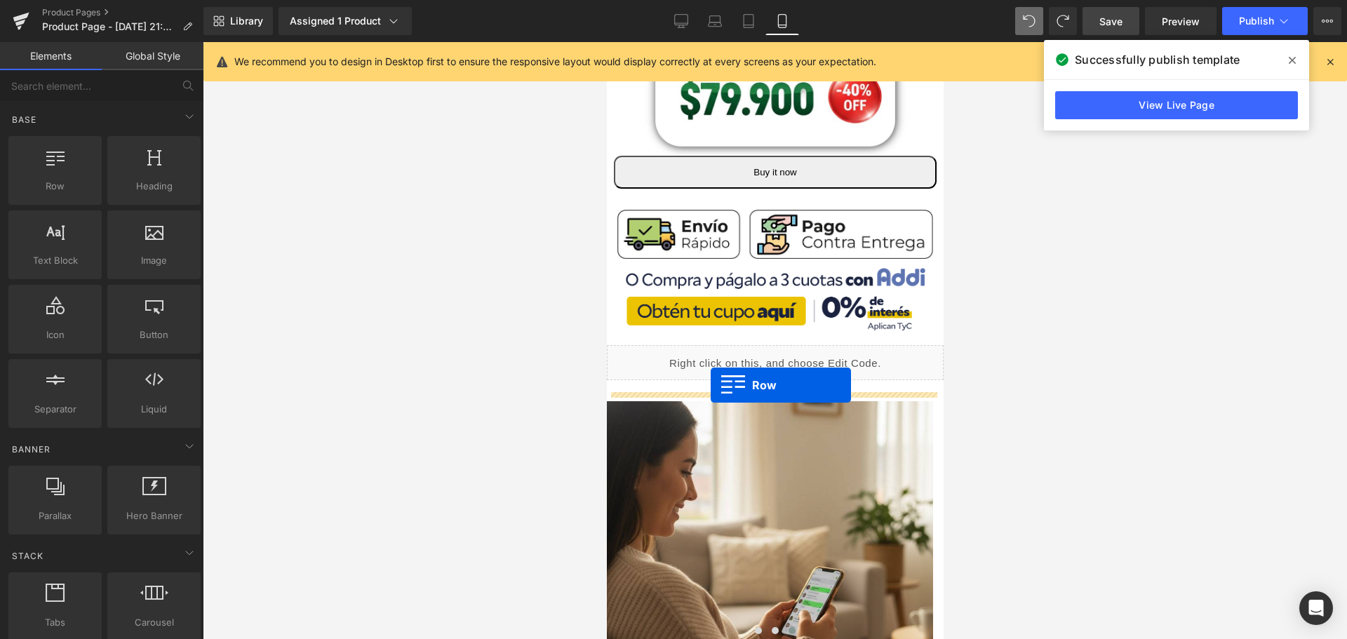
drag, startPoint x: 668, startPoint y: 208, endPoint x: 703, endPoint y: 385, distance: 180.2
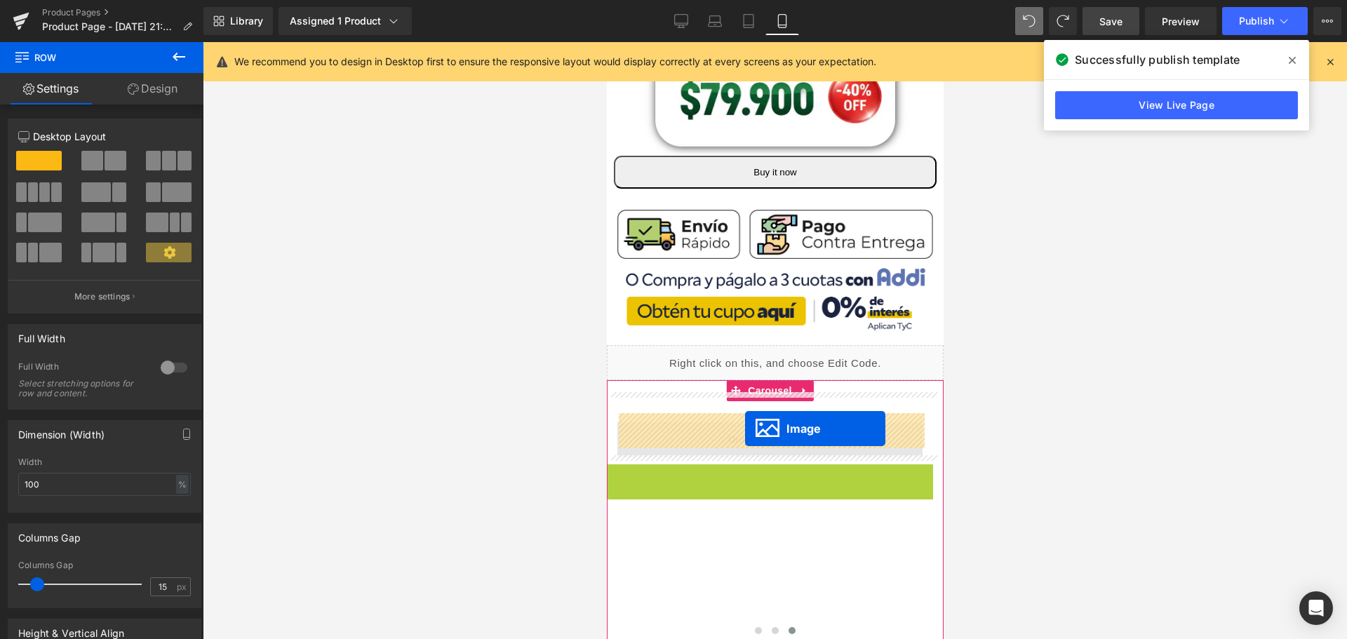
drag, startPoint x: 742, startPoint y: 572, endPoint x: 737, endPoint y: 429, distance: 143.9
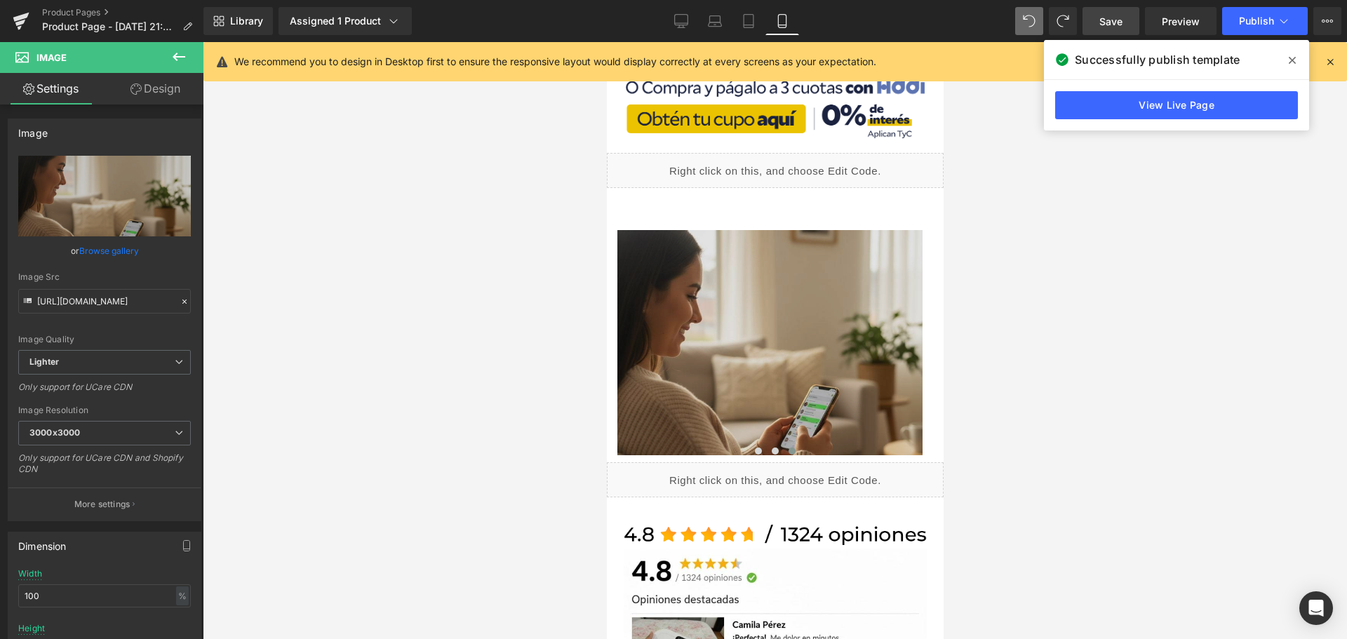
scroll to position [631, 7]
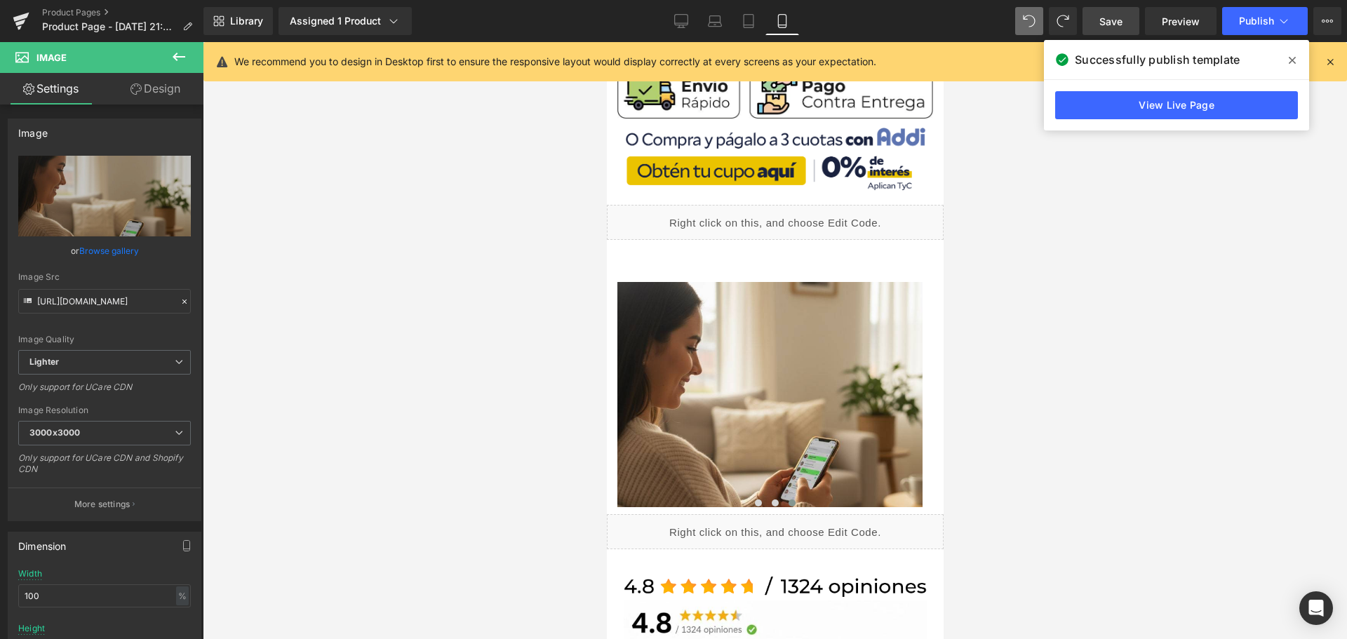
click at [1092, 25] on link "Save" at bounding box center [1110, 21] width 57 height 28
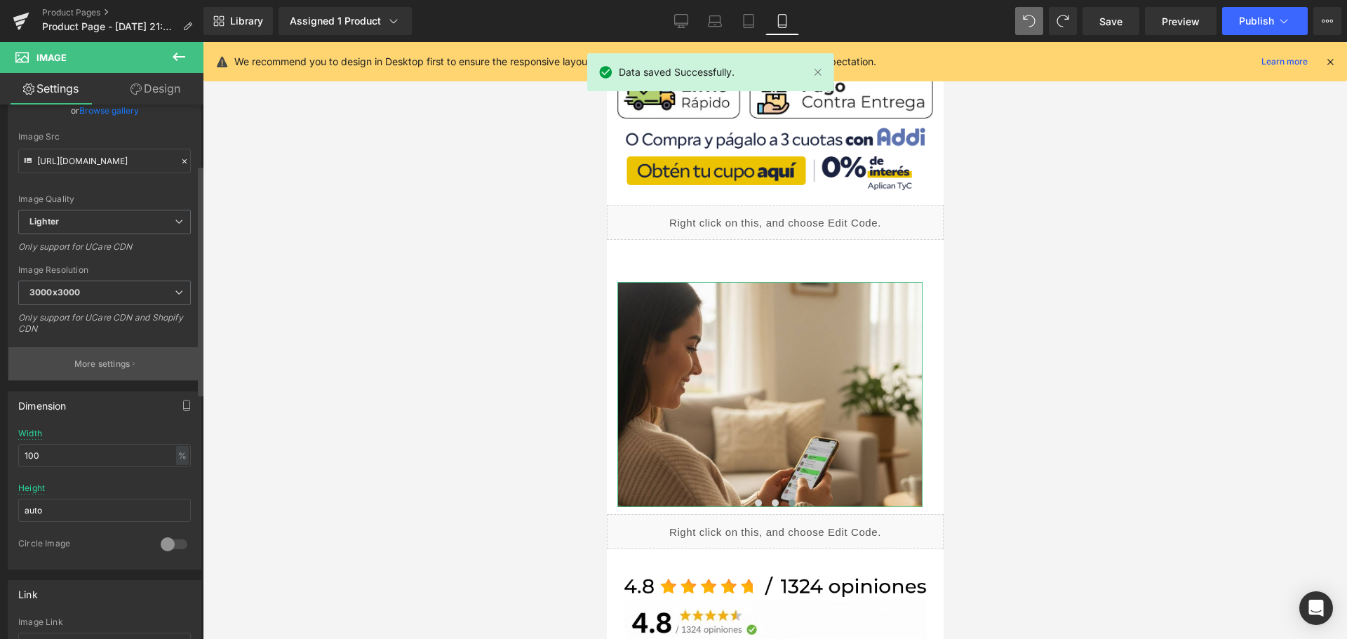
scroll to position [281, 0]
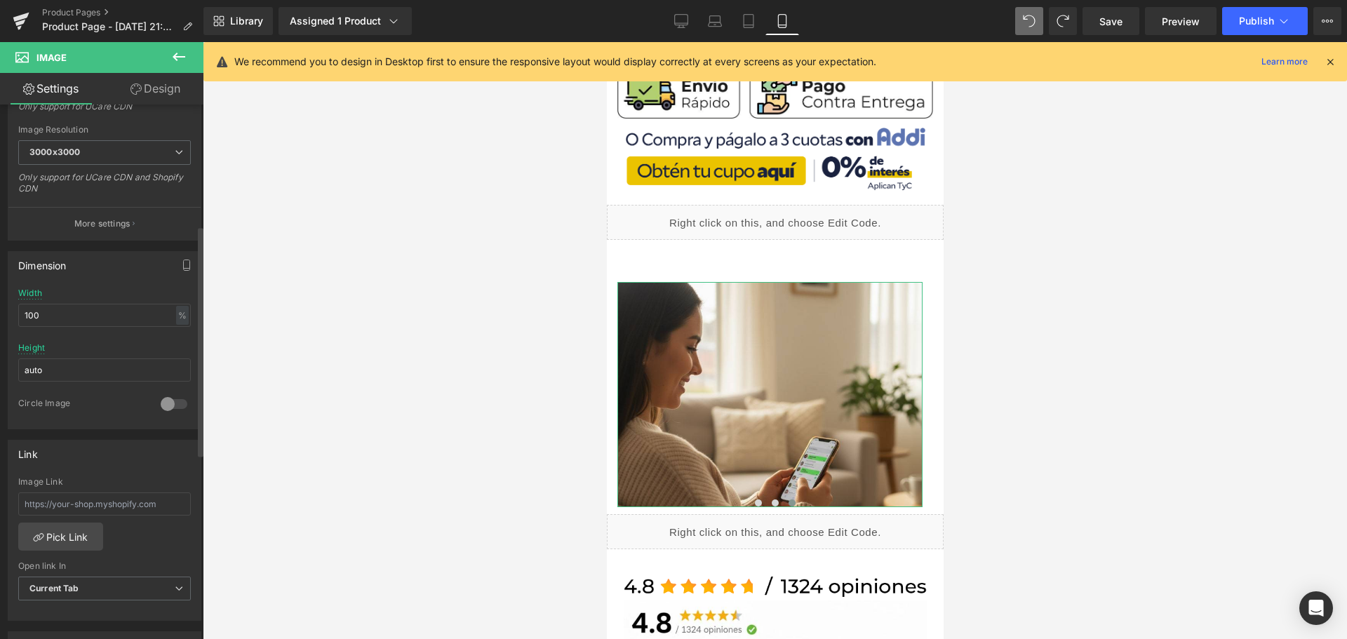
click at [170, 393] on div at bounding box center [174, 404] width 34 height 22
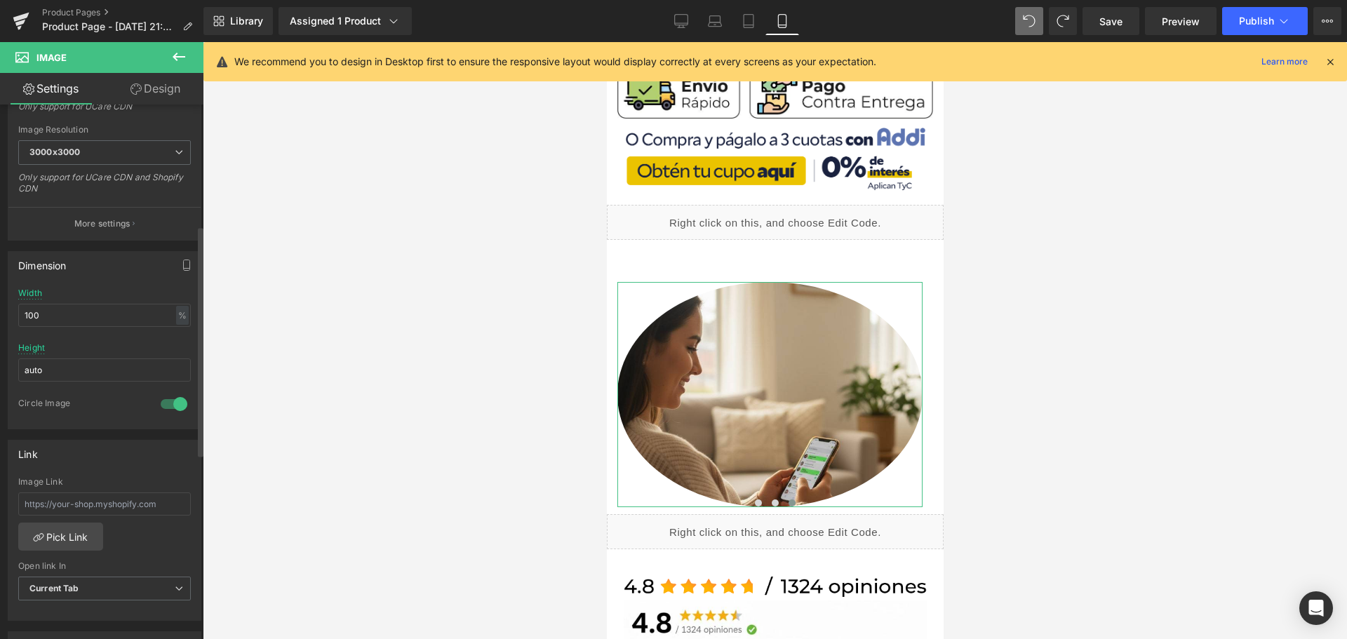
click at [170, 393] on div at bounding box center [174, 404] width 34 height 22
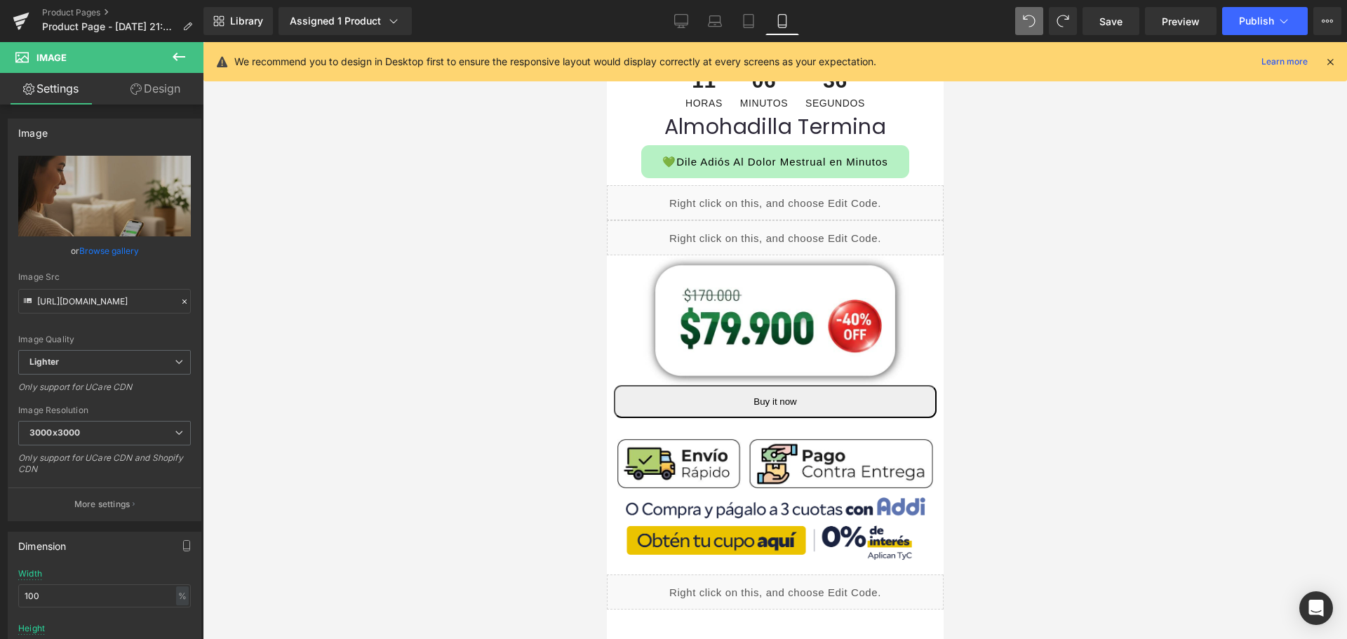
scroll to position [140, 7]
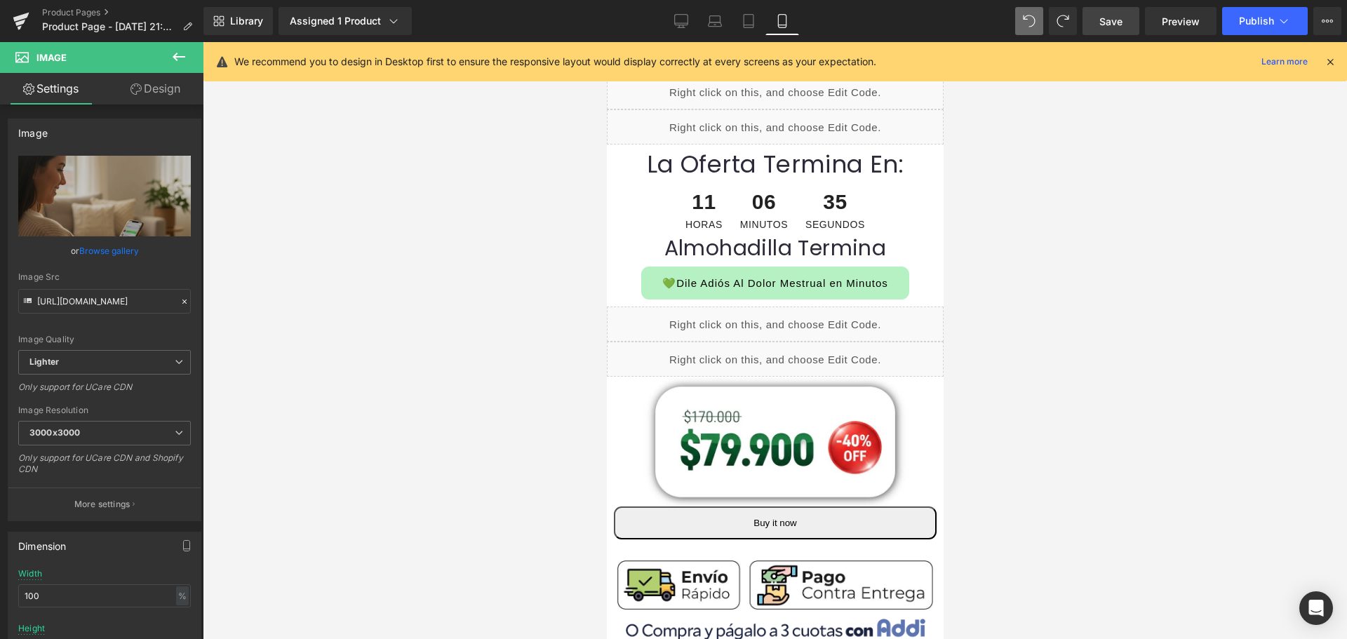
click at [1119, 26] on span "Save" at bounding box center [1110, 21] width 23 height 15
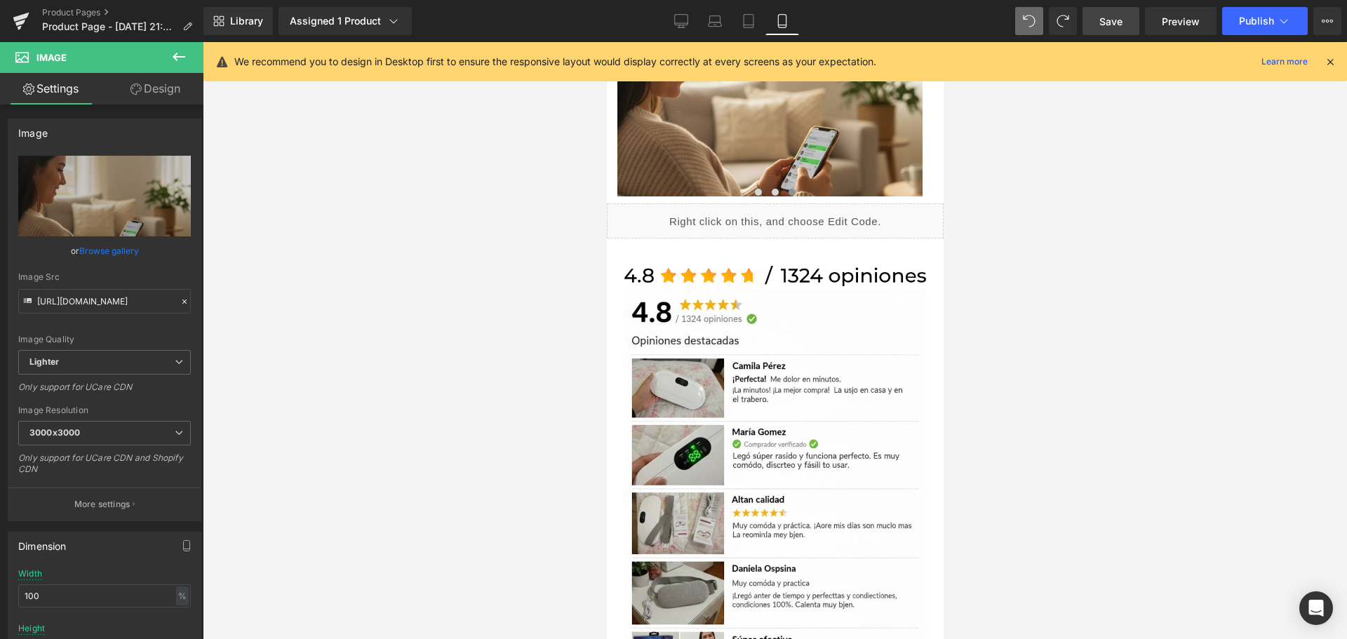
scroll to position [1122, 7]
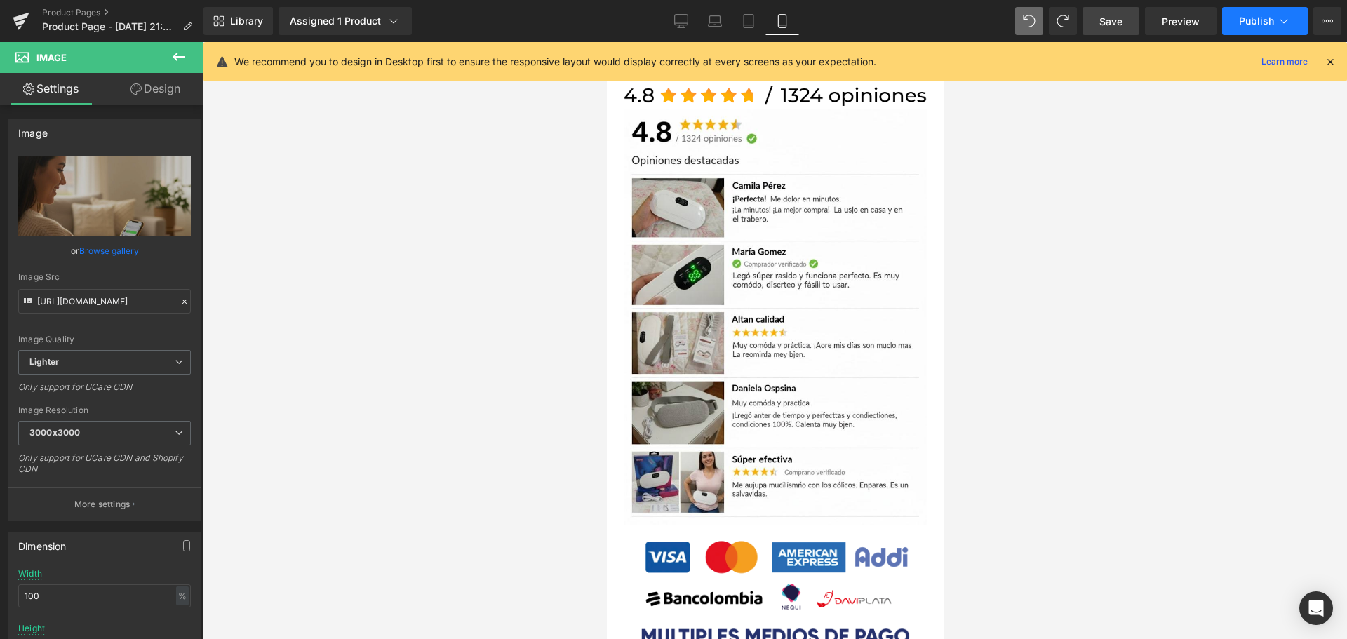
click at [1264, 20] on span "Publish" at bounding box center [1256, 20] width 35 height 11
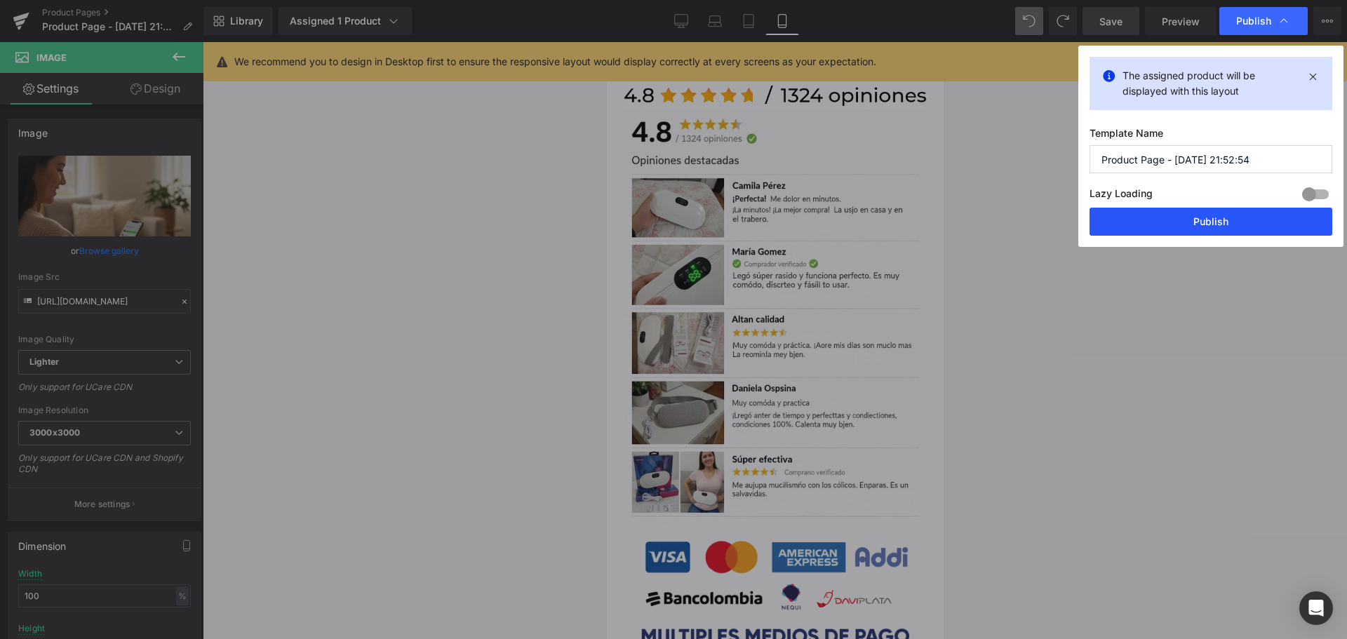
click at [1219, 221] on button "Publish" at bounding box center [1210, 222] width 243 height 28
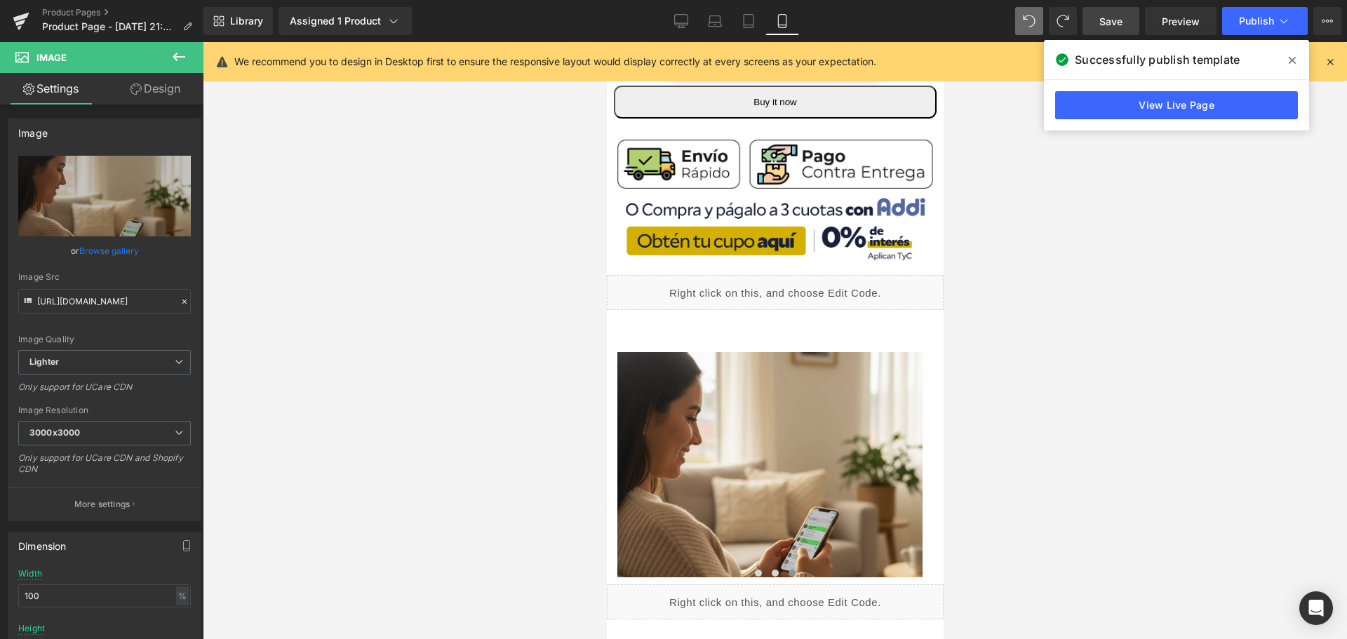
scroll to position [421, 7]
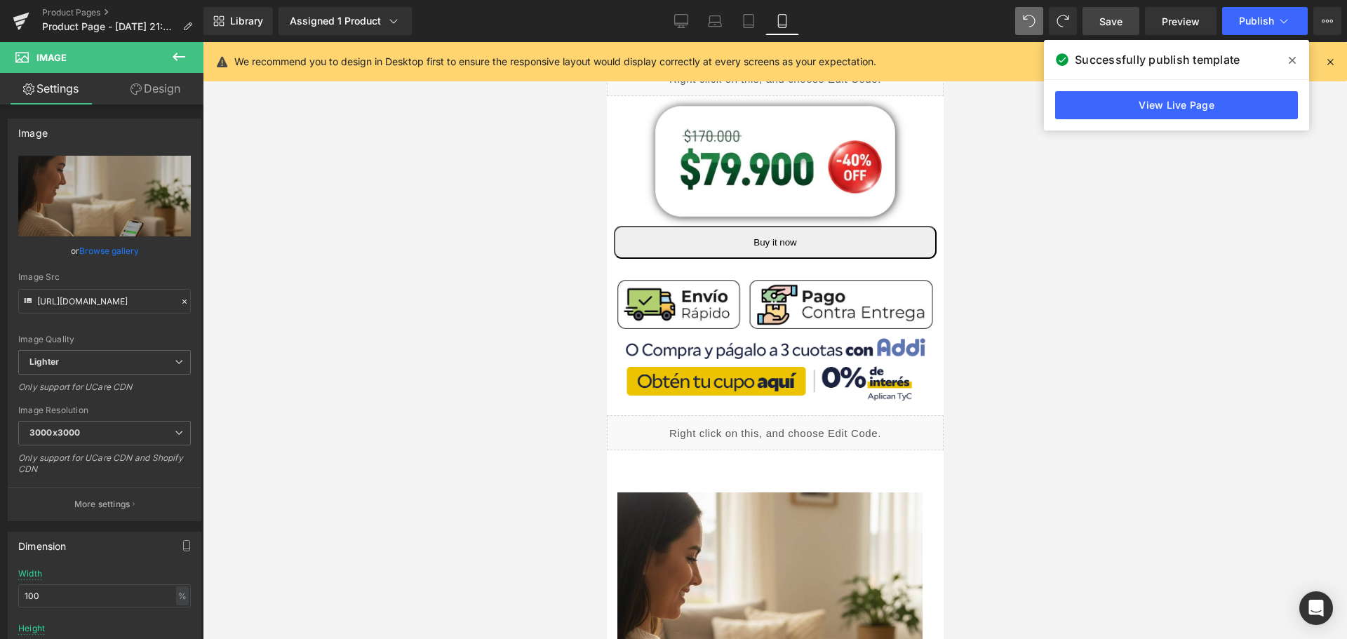
click at [784, 419] on div "Liquid" at bounding box center [774, 432] width 337 height 35
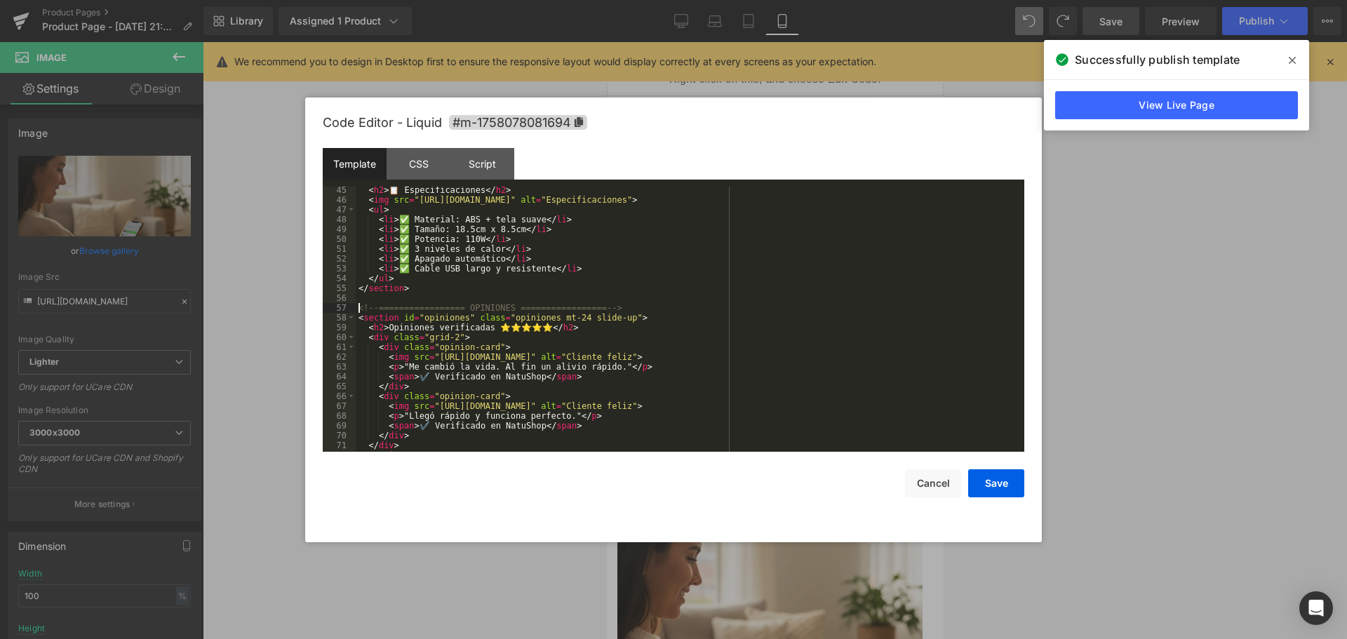
scroll to position [579, 0]
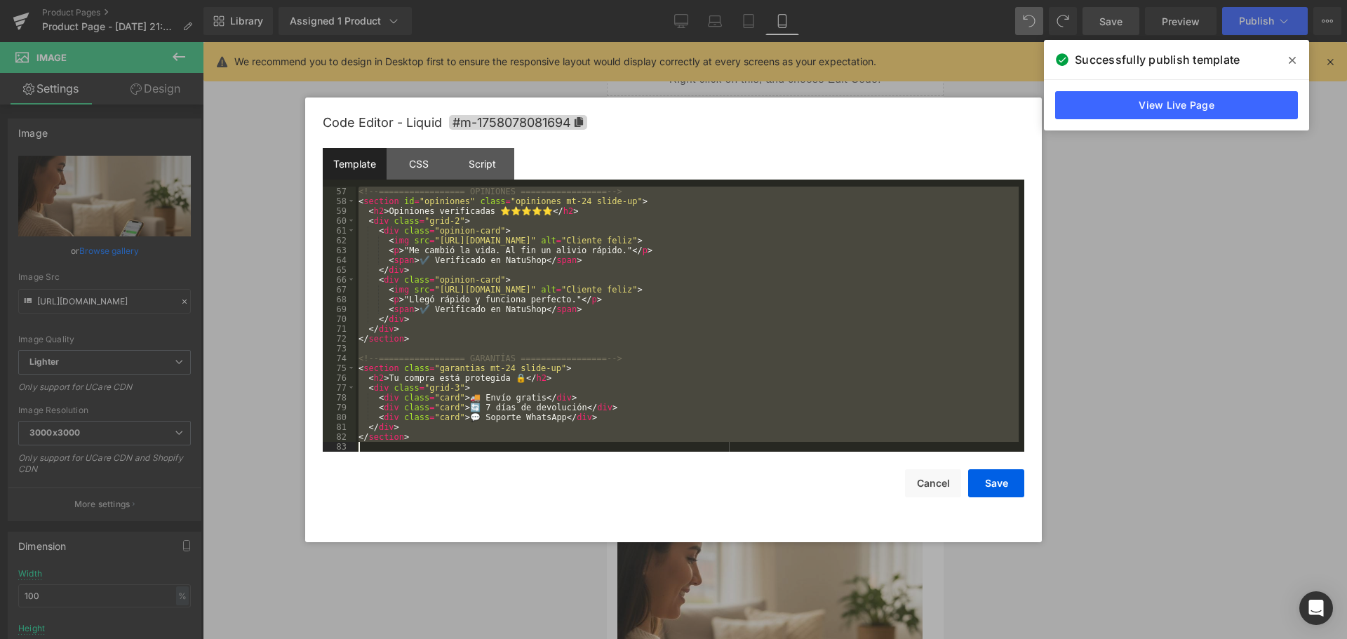
drag, startPoint x: 358, startPoint y: 307, endPoint x: 671, endPoint y: 539, distance: 389.2
click at [671, 539] on div "Code Editor - Liquid #m-1758078081694 Template CSS Script Data 57 58 59 60 61 6…" at bounding box center [674, 320] width 702 height 445
click at [438, 156] on div "CSS" at bounding box center [419, 164] width 64 height 32
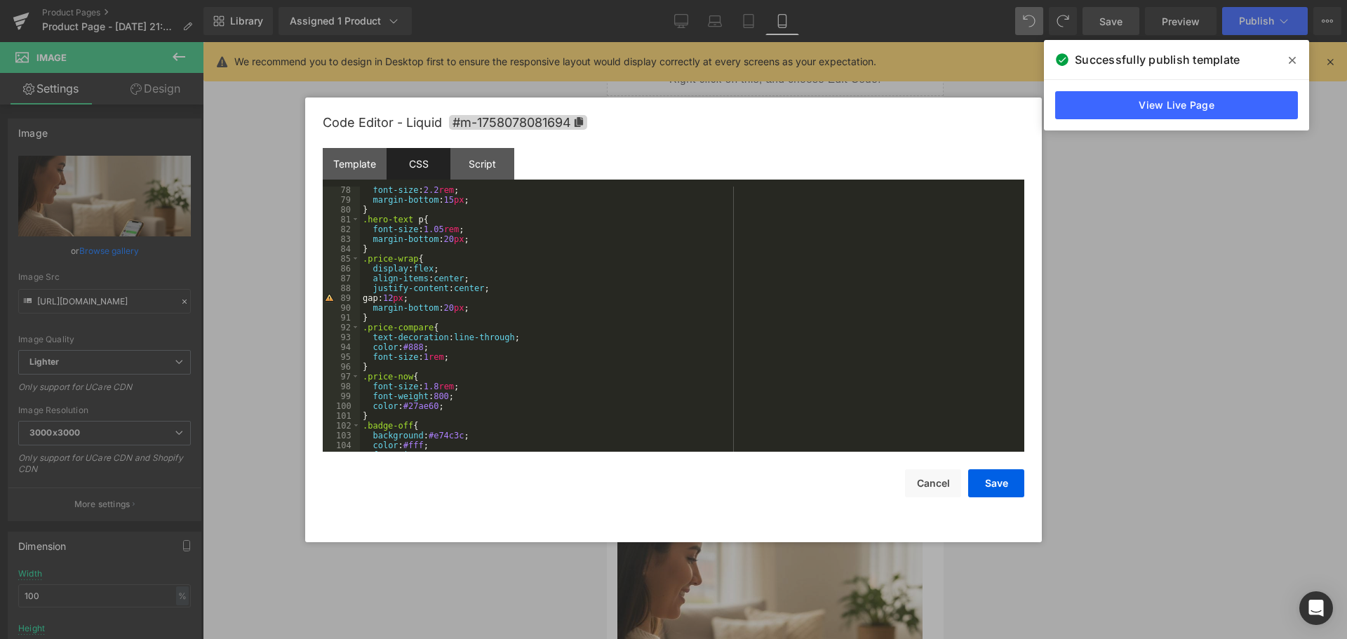
scroll to position [926, 0]
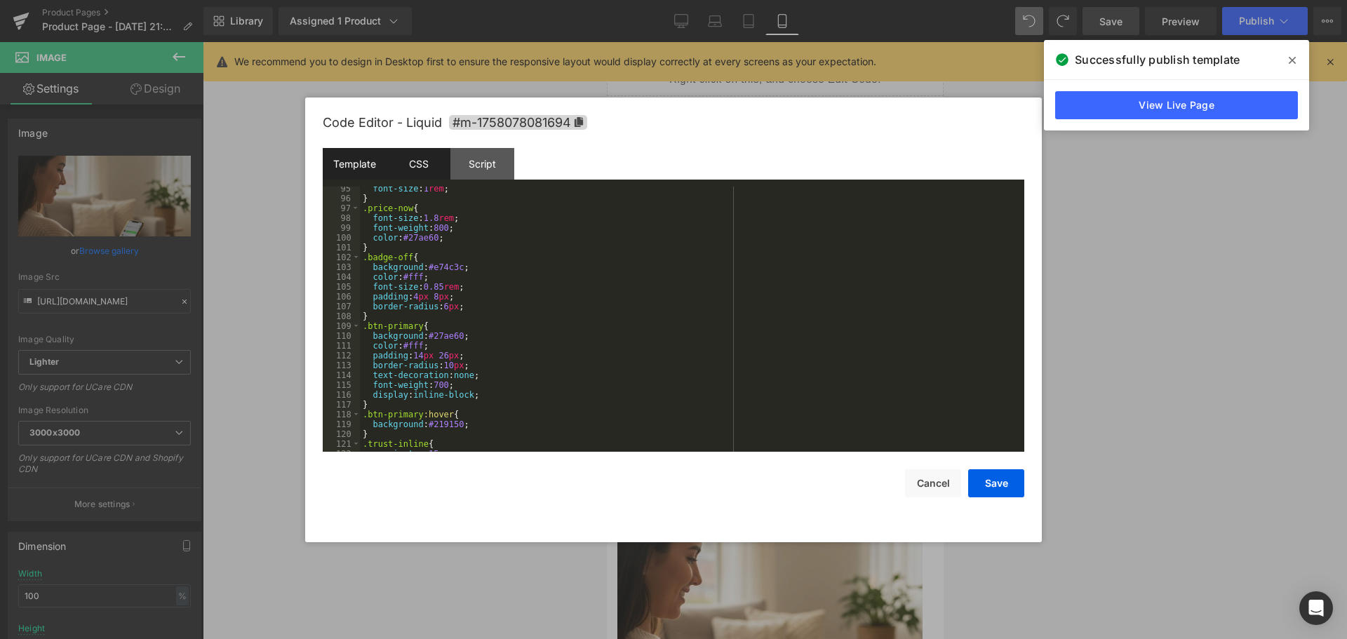
click at [351, 171] on div "Template" at bounding box center [355, 164] width 64 height 32
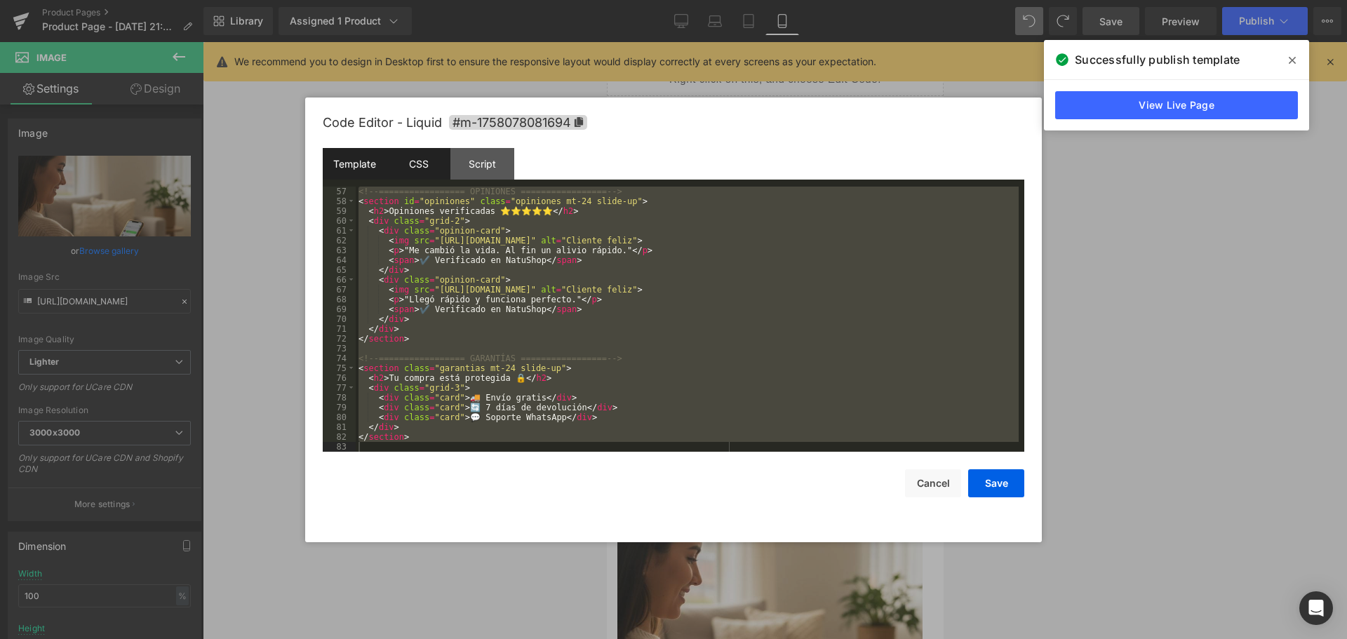
click at [409, 165] on div "CSS" at bounding box center [419, 164] width 64 height 32
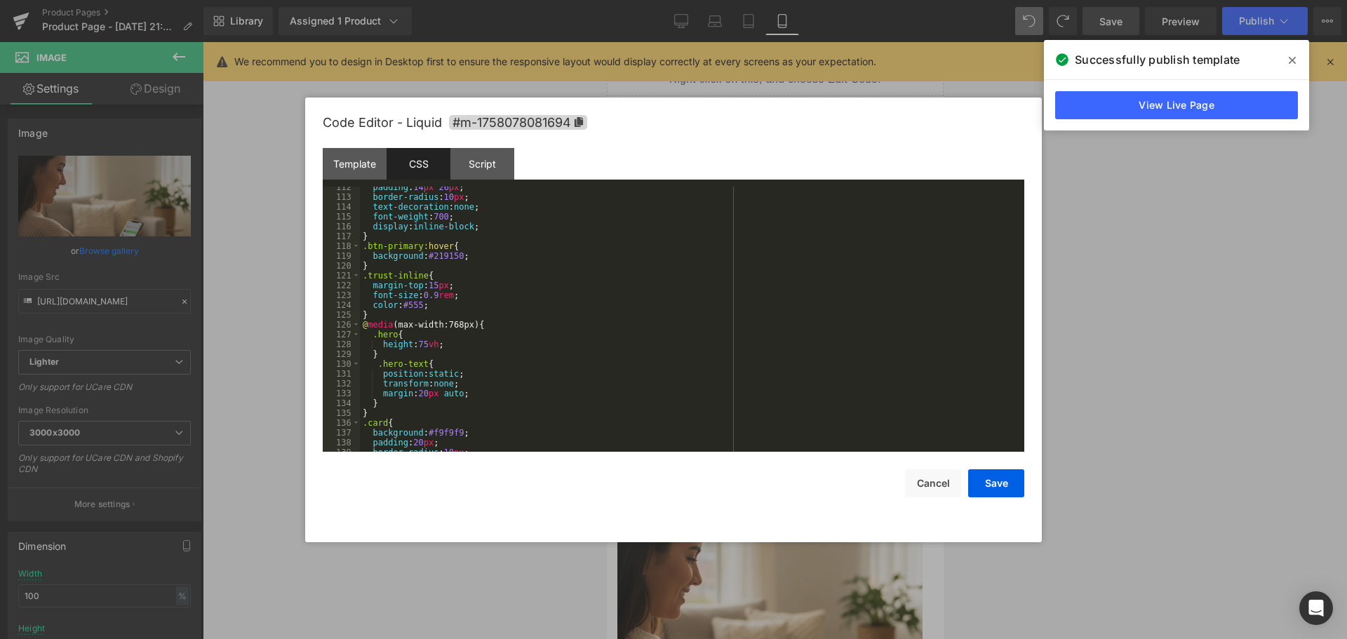
scroll to position [2455, 0]
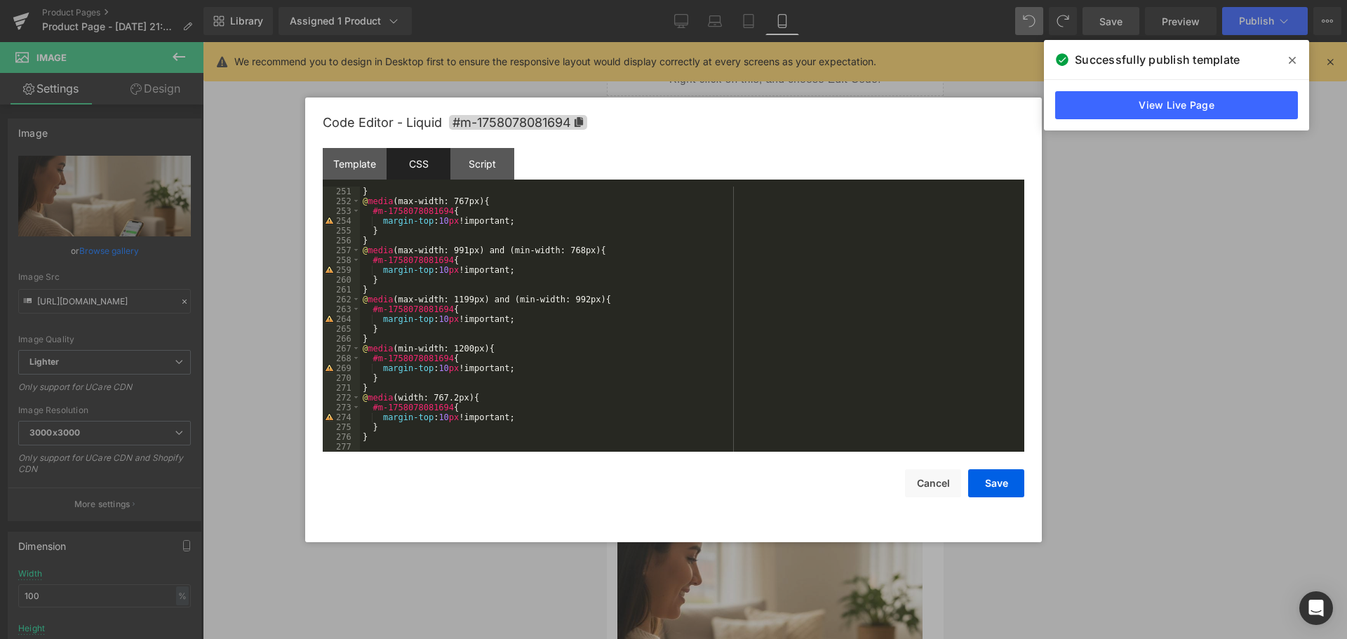
click at [564, 434] on div "} @ media (max-width: 767px) { #m-1758078081694 { margin-top : 10 px !important…" at bounding box center [689, 329] width 659 height 285
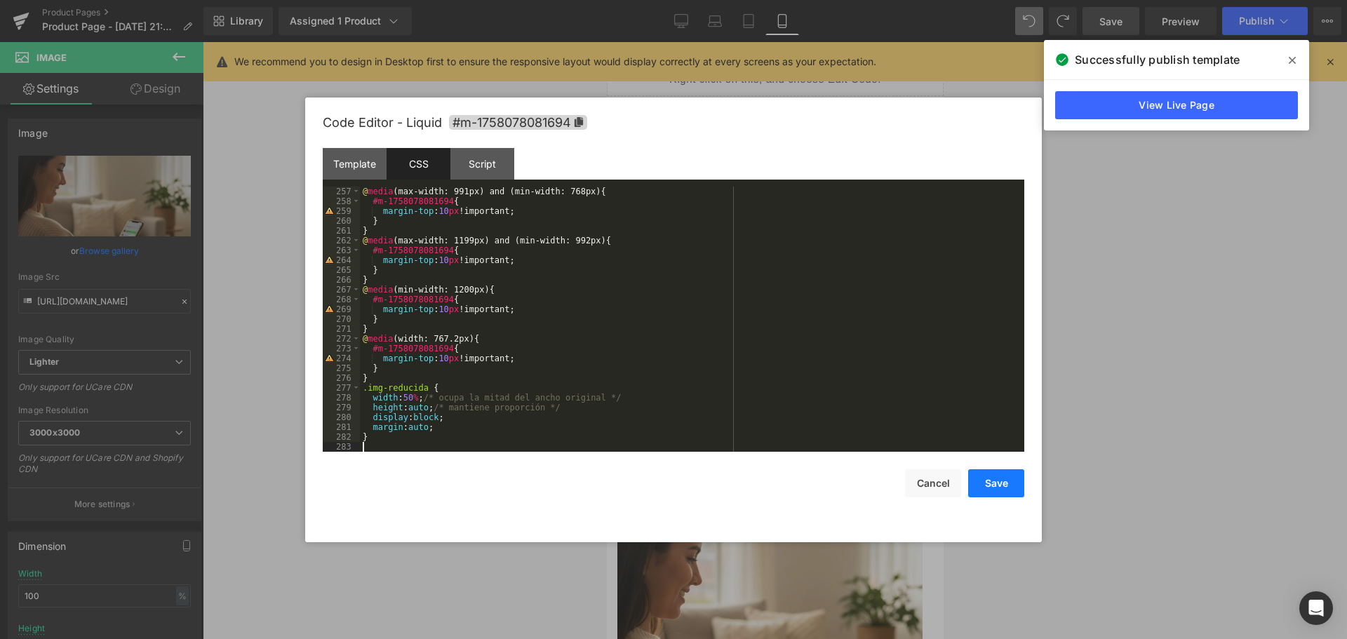
click at [988, 481] on button "Save" at bounding box center [996, 483] width 56 height 28
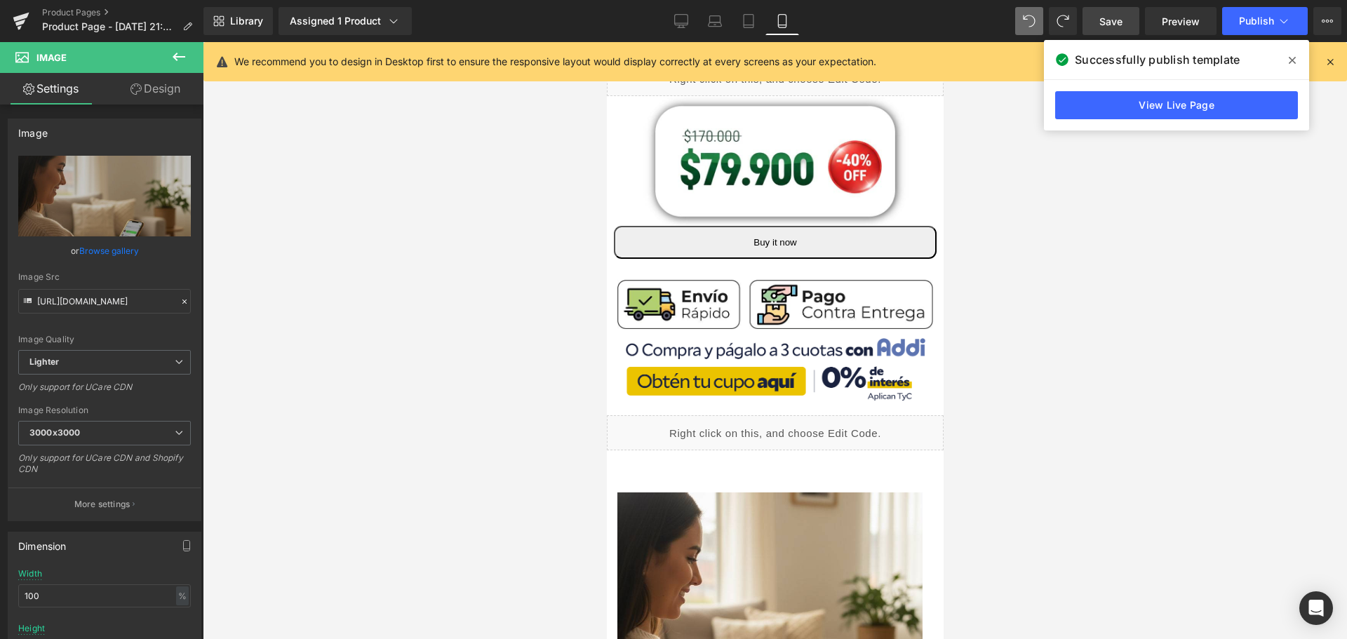
click at [1133, 18] on link "Save" at bounding box center [1110, 21] width 57 height 28
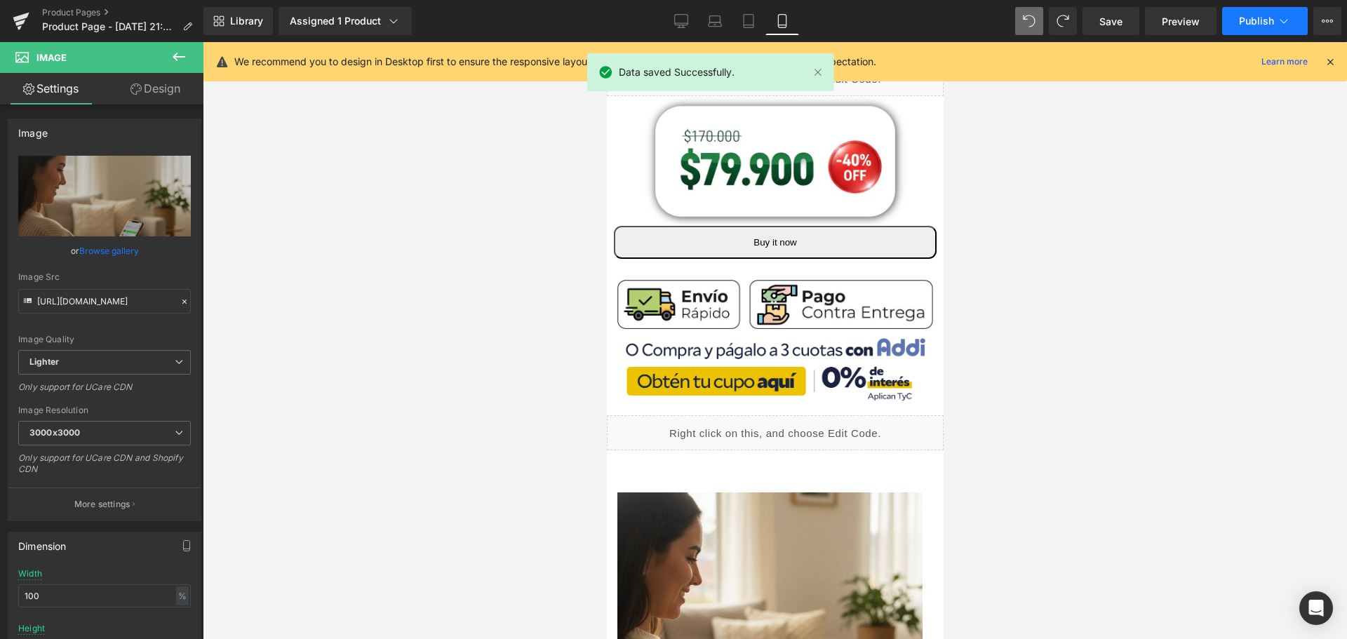
click at [1277, 31] on button "Publish" at bounding box center [1265, 21] width 86 height 28
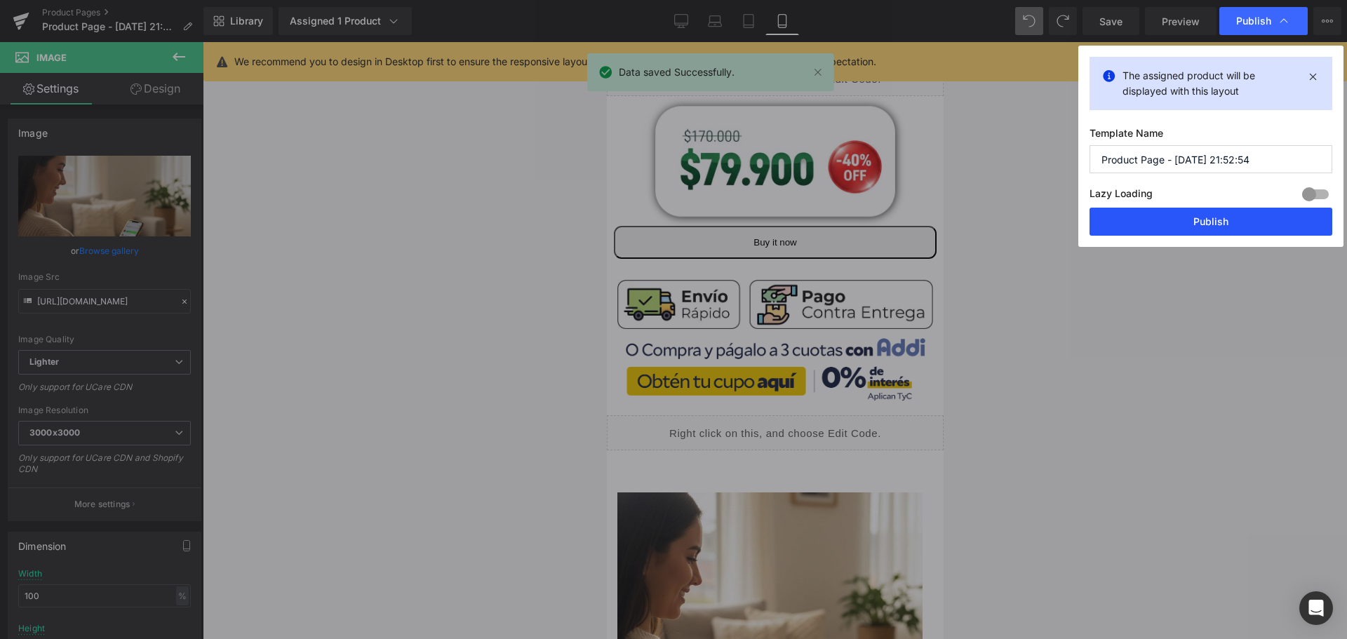
click at [1239, 230] on button "Publish" at bounding box center [1210, 222] width 243 height 28
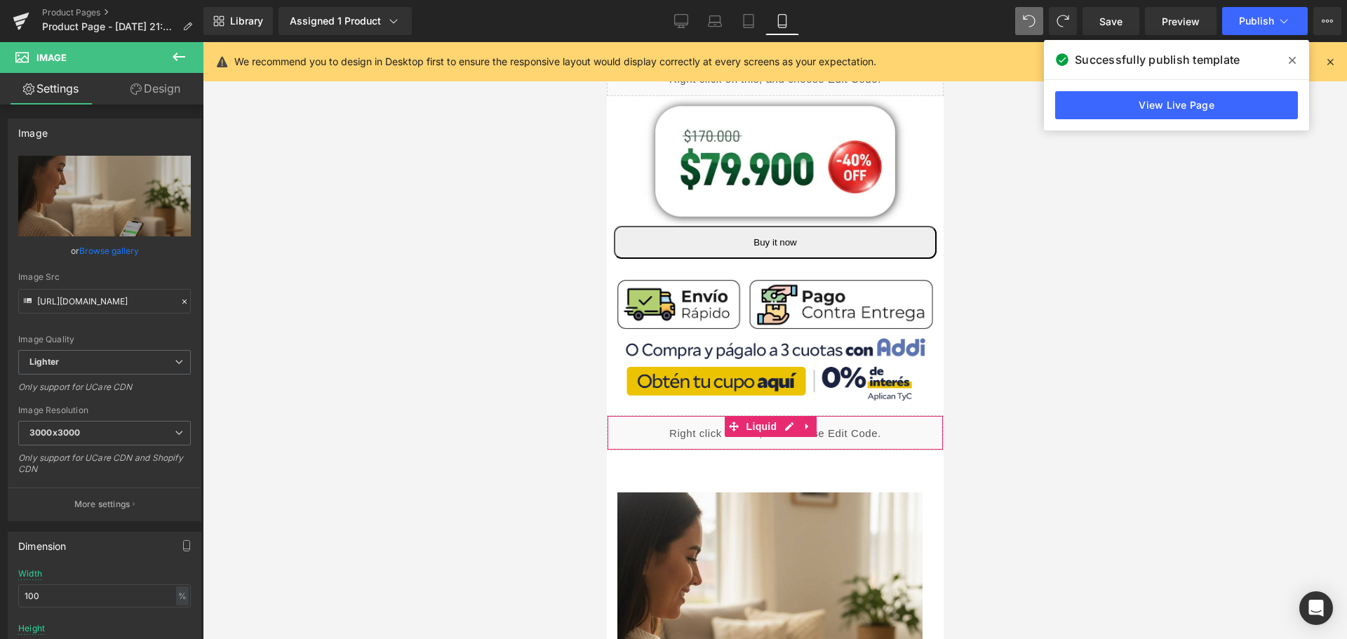
click at [782, 420] on div "Liquid" at bounding box center [774, 432] width 337 height 35
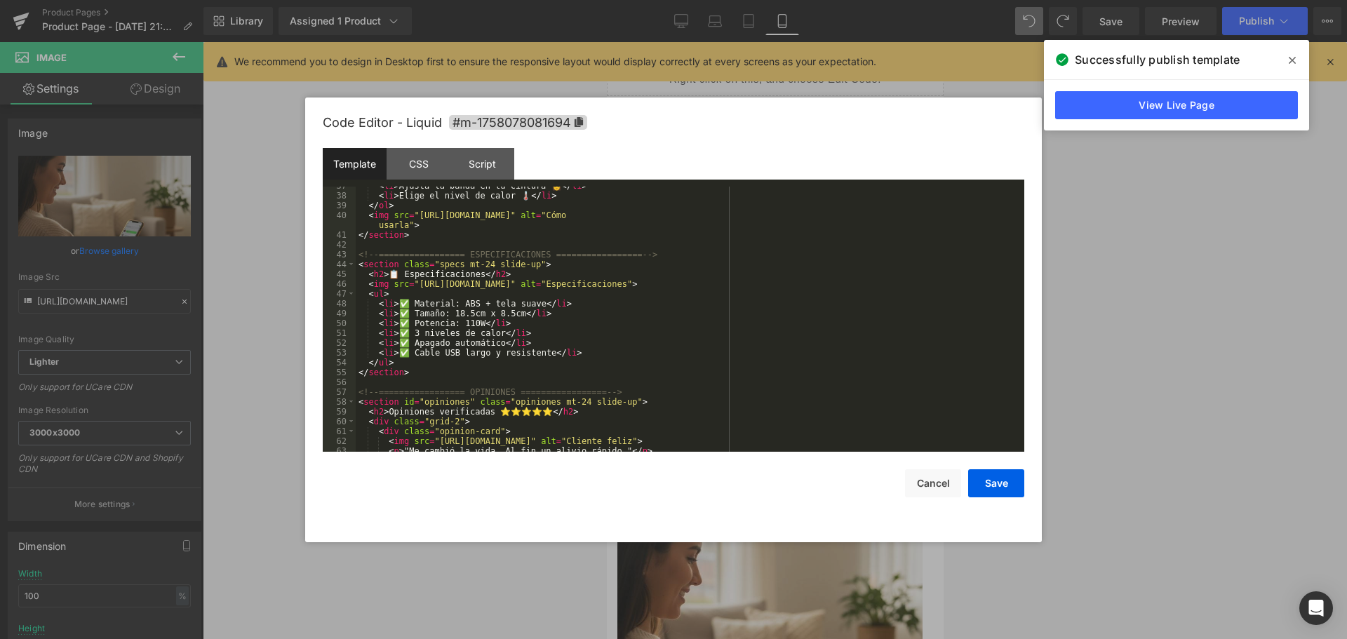
scroll to position [505, 0]
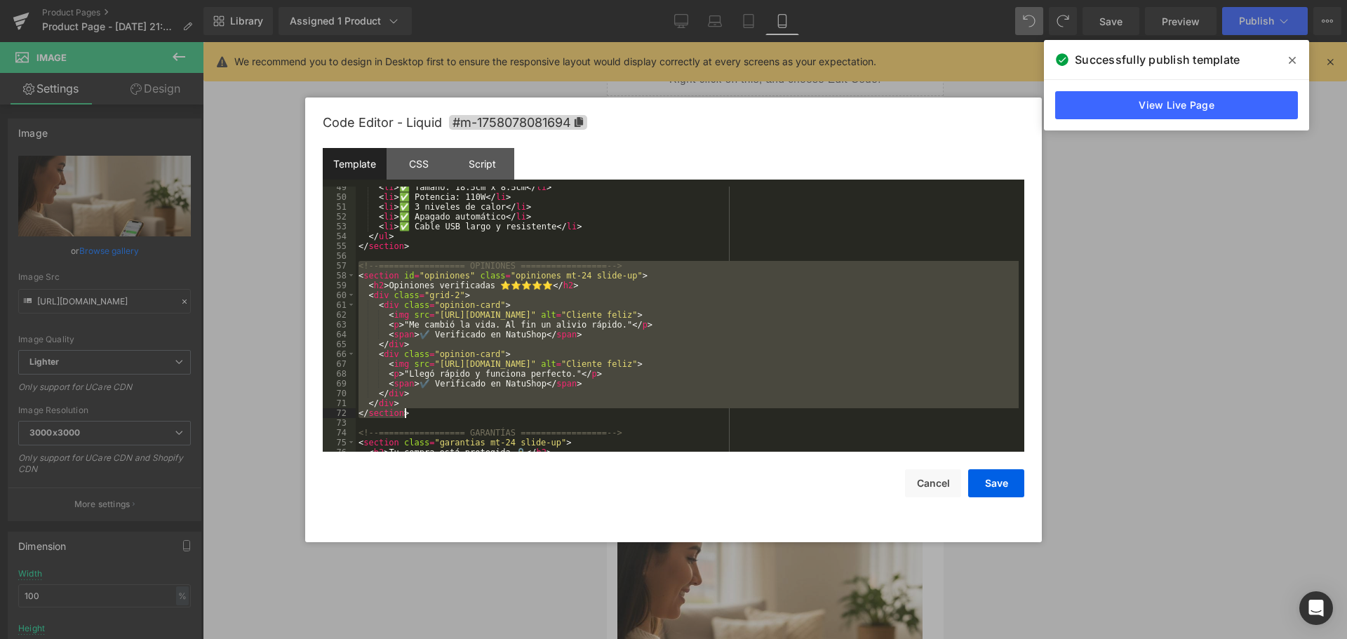
drag, startPoint x: 361, startPoint y: 263, endPoint x: 518, endPoint y: 415, distance: 219.3
click at [518, 415] on div "< li > ✅ Tamaño: 18.5cm x 8.5cm </ li > < li > ✅ Potencia: 110W </ li > < li > …" at bounding box center [687, 324] width 663 height 285
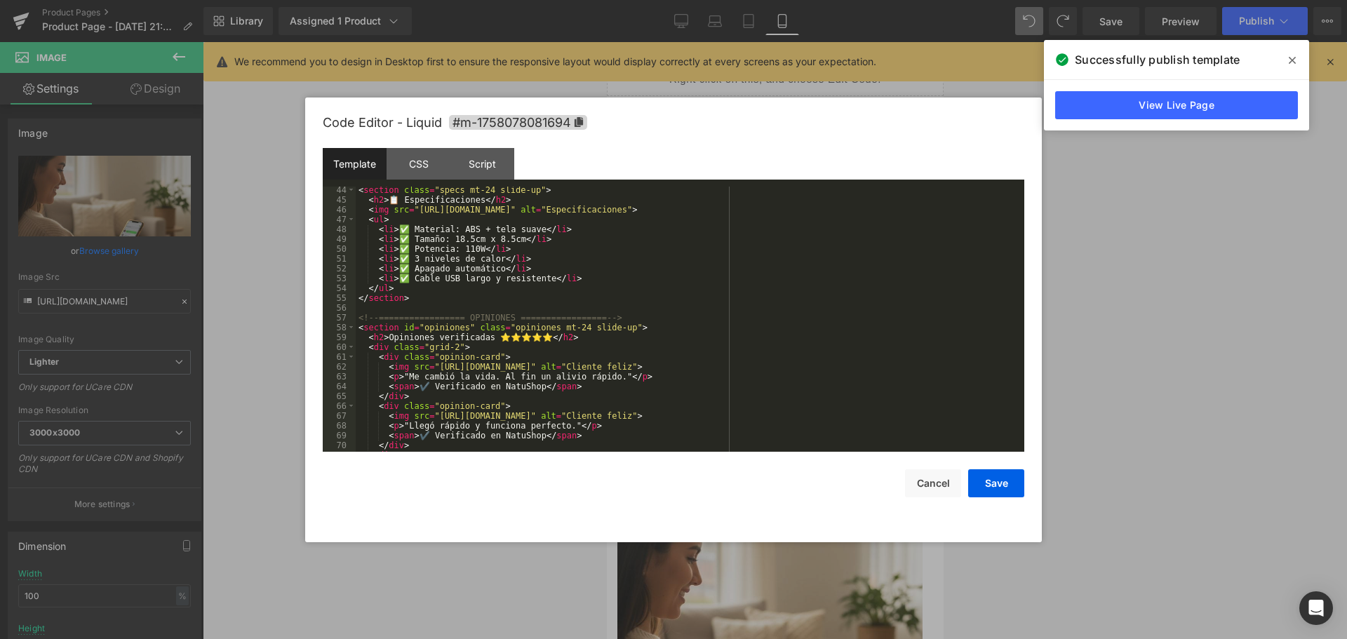
scroll to position [622, 0]
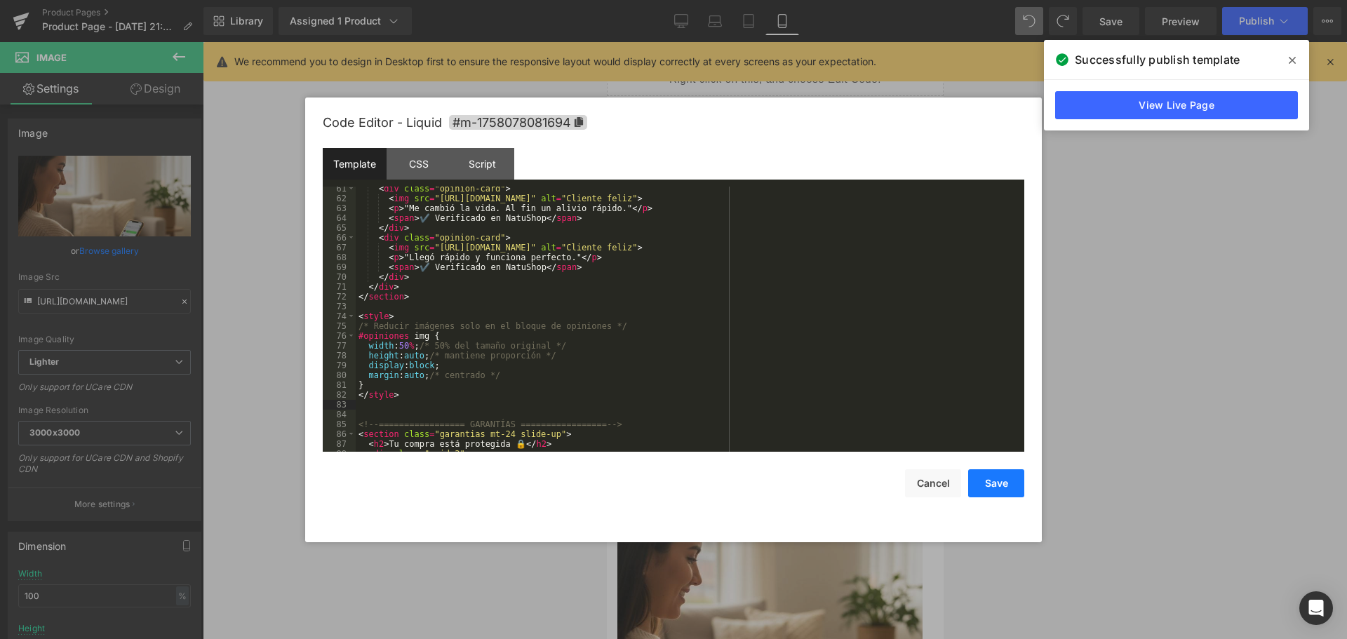
click at [991, 483] on button "Save" at bounding box center [996, 483] width 56 height 28
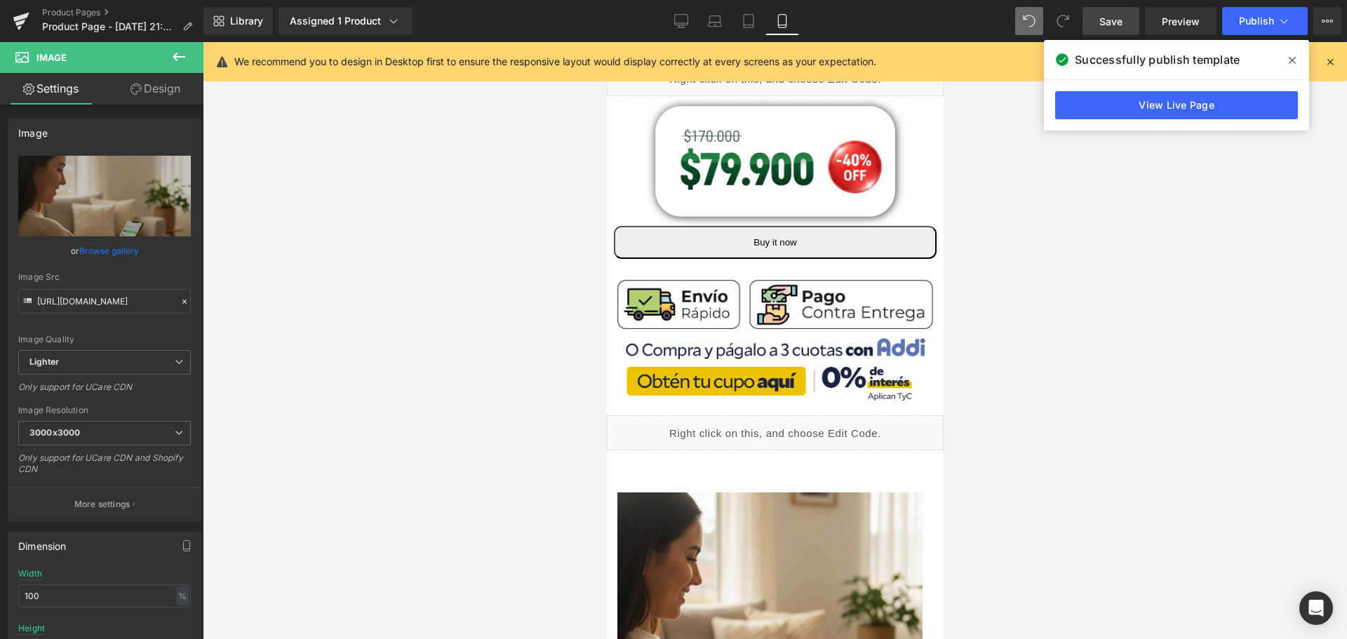
click at [1114, 22] on span "Save" at bounding box center [1110, 21] width 23 height 15
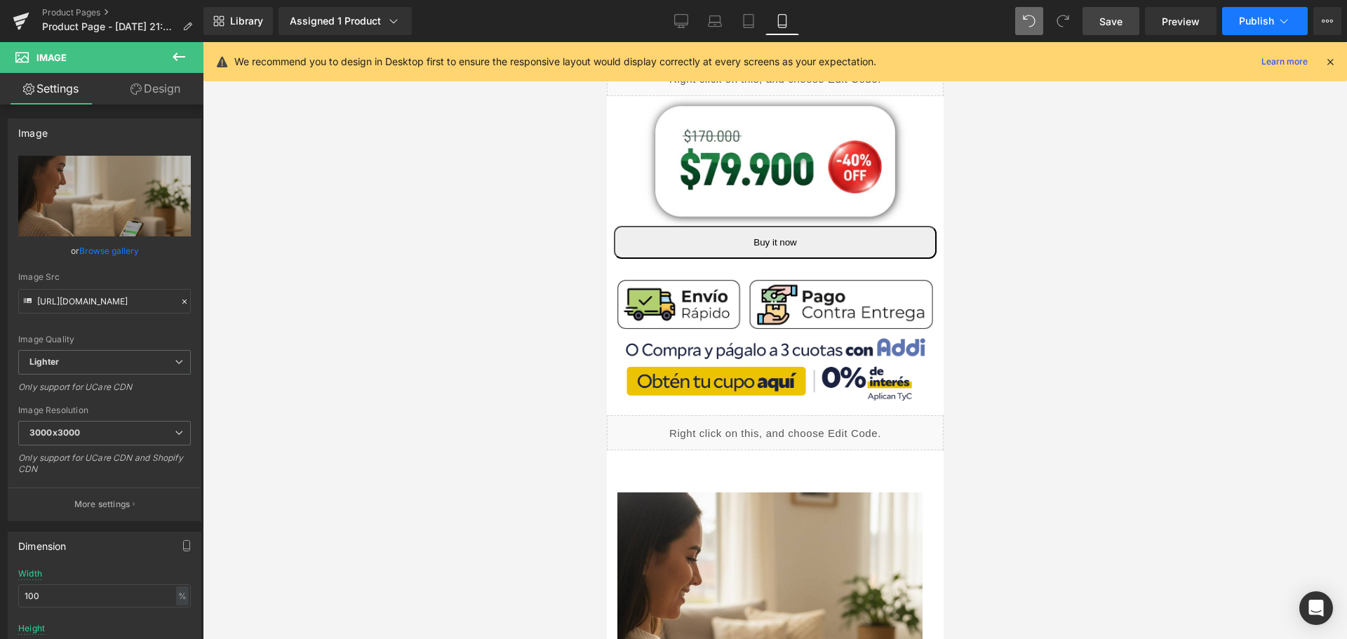
click at [1266, 13] on button "Publish" at bounding box center [1265, 21] width 86 height 28
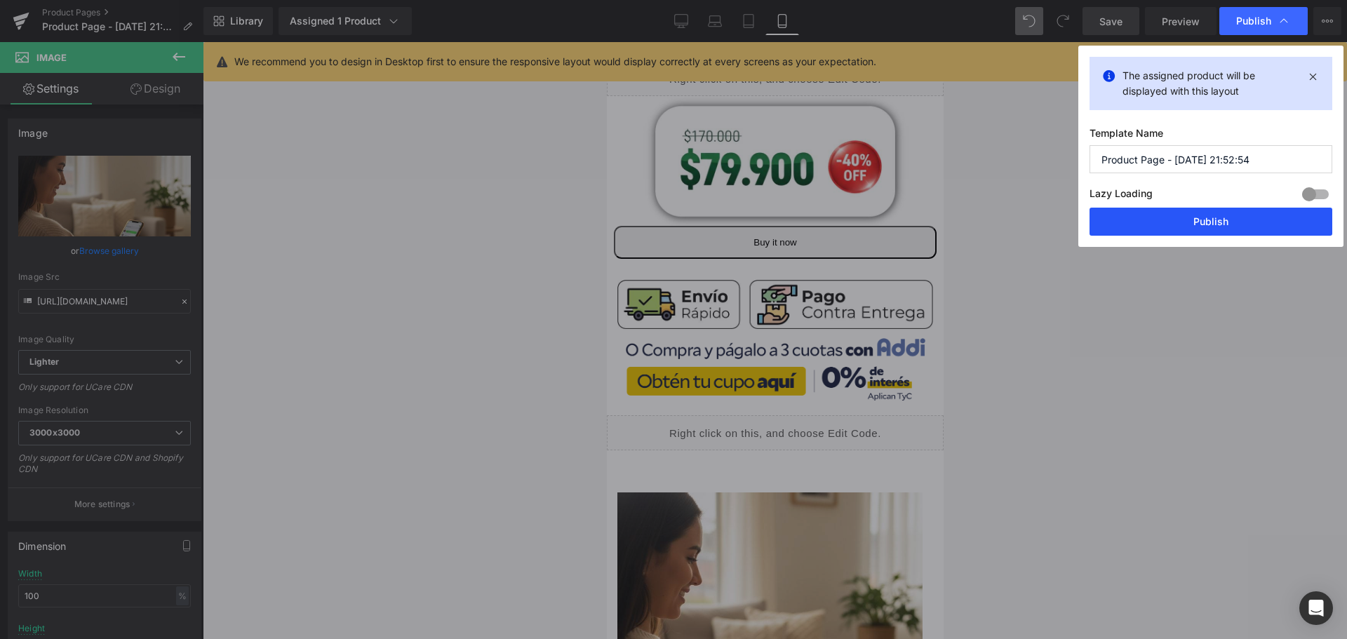
click at [1217, 224] on button "Publish" at bounding box center [1210, 222] width 243 height 28
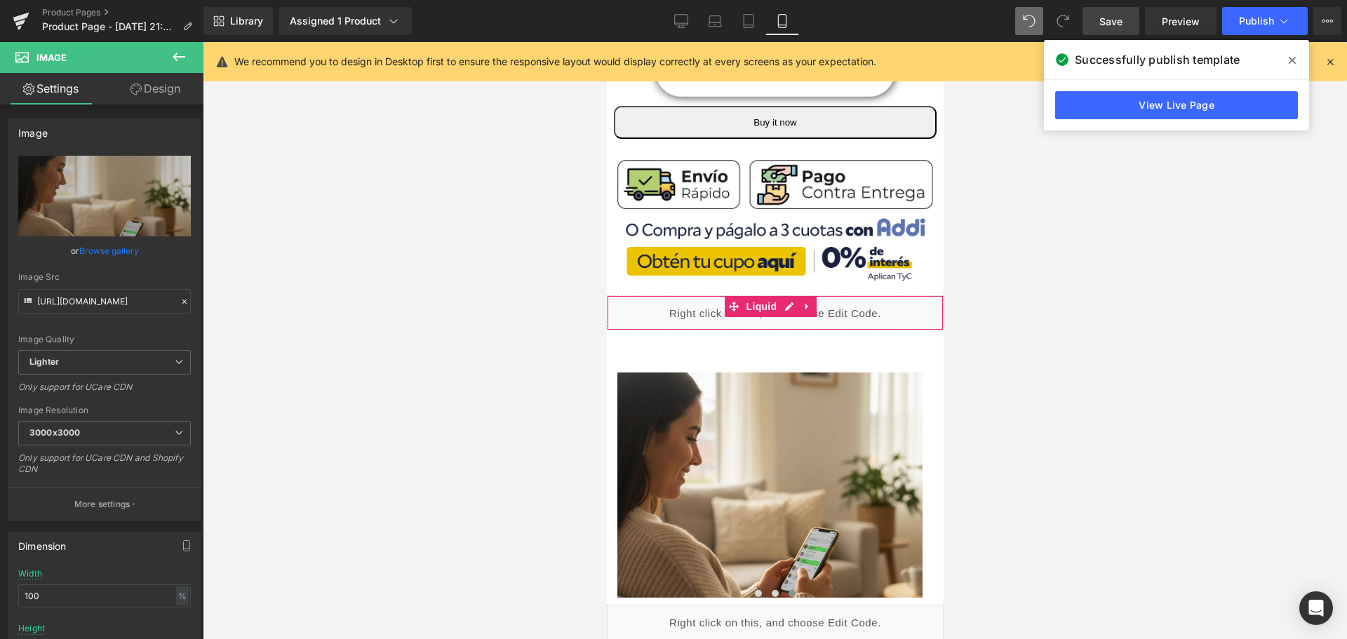
scroll to position [772, 7]
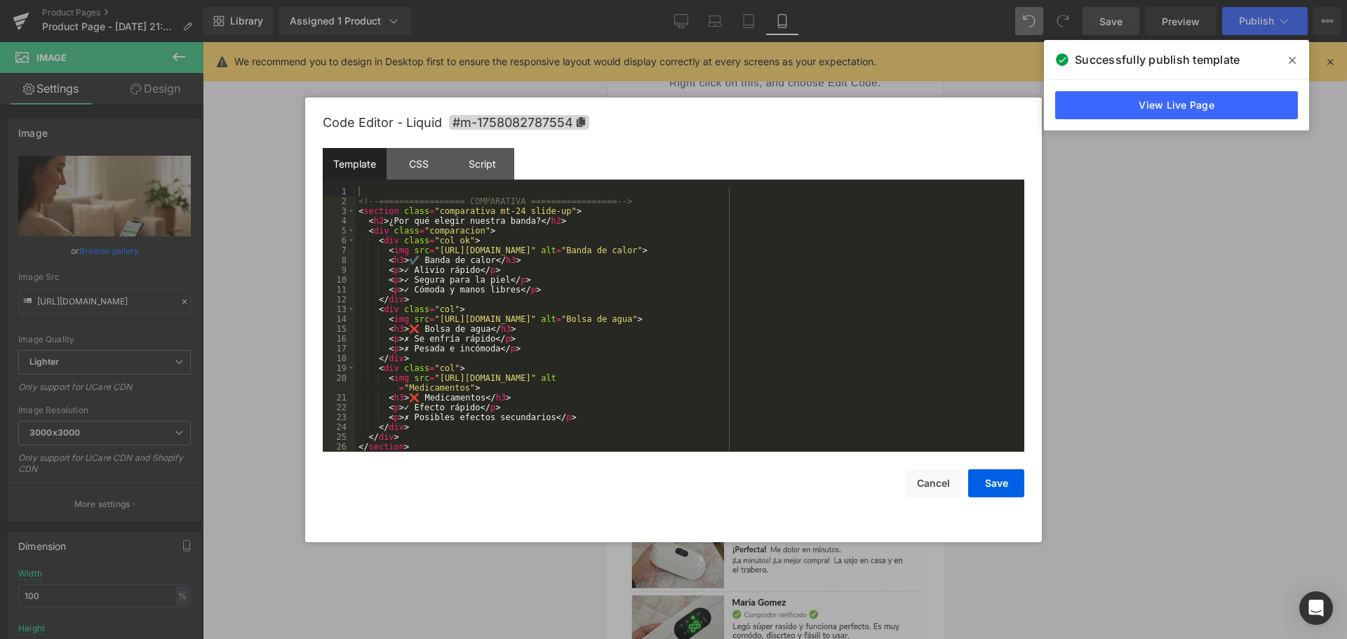
click at [781, 374] on div "Liquid" at bounding box center [774, 391] width 337 height 35
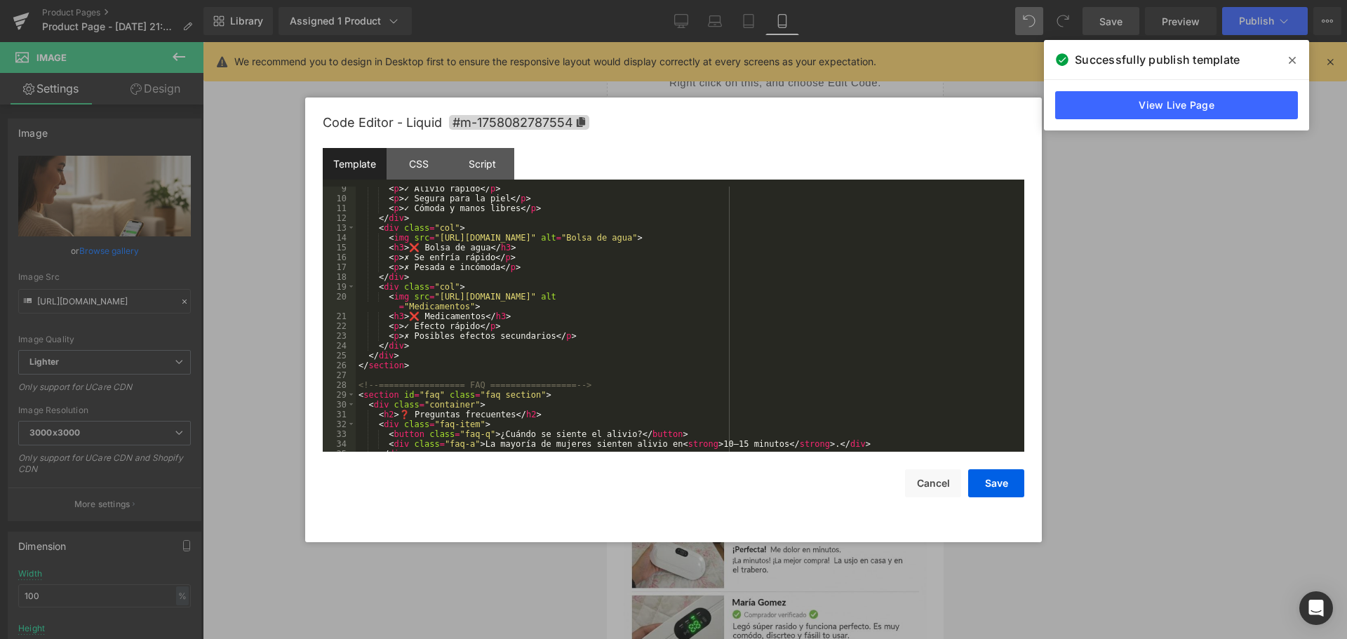
scroll to position [0, 0]
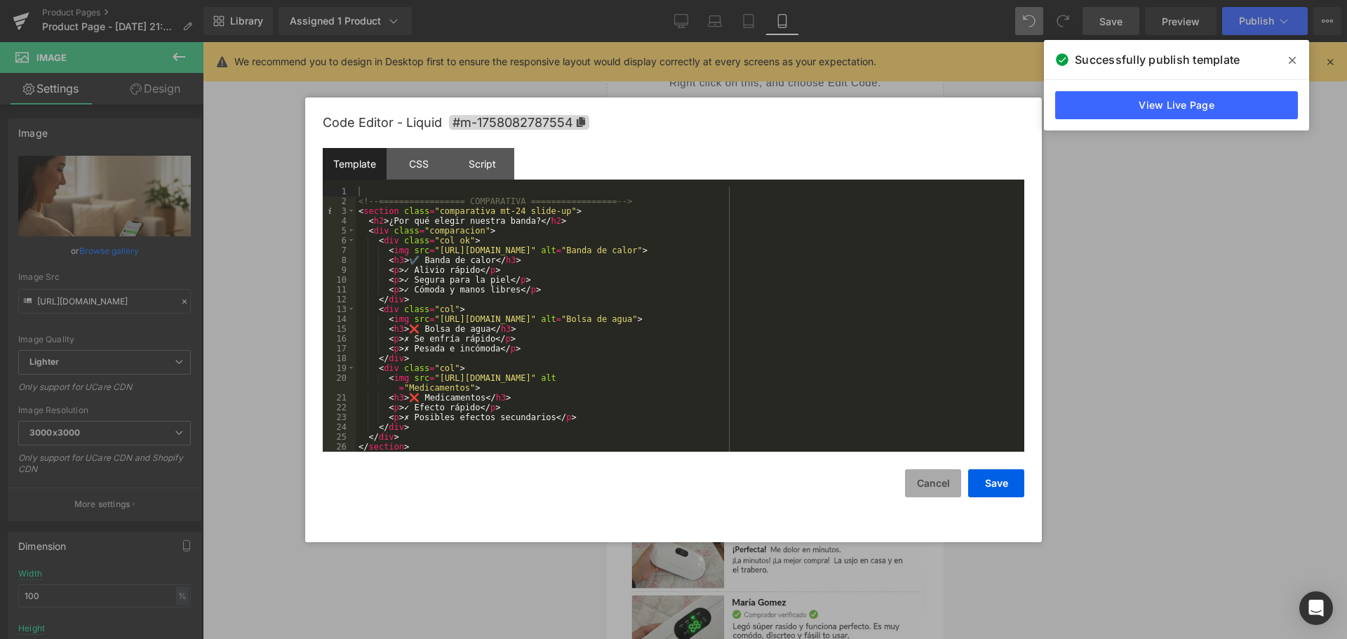
click at [923, 474] on button "Cancel" at bounding box center [933, 483] width 56 height 28
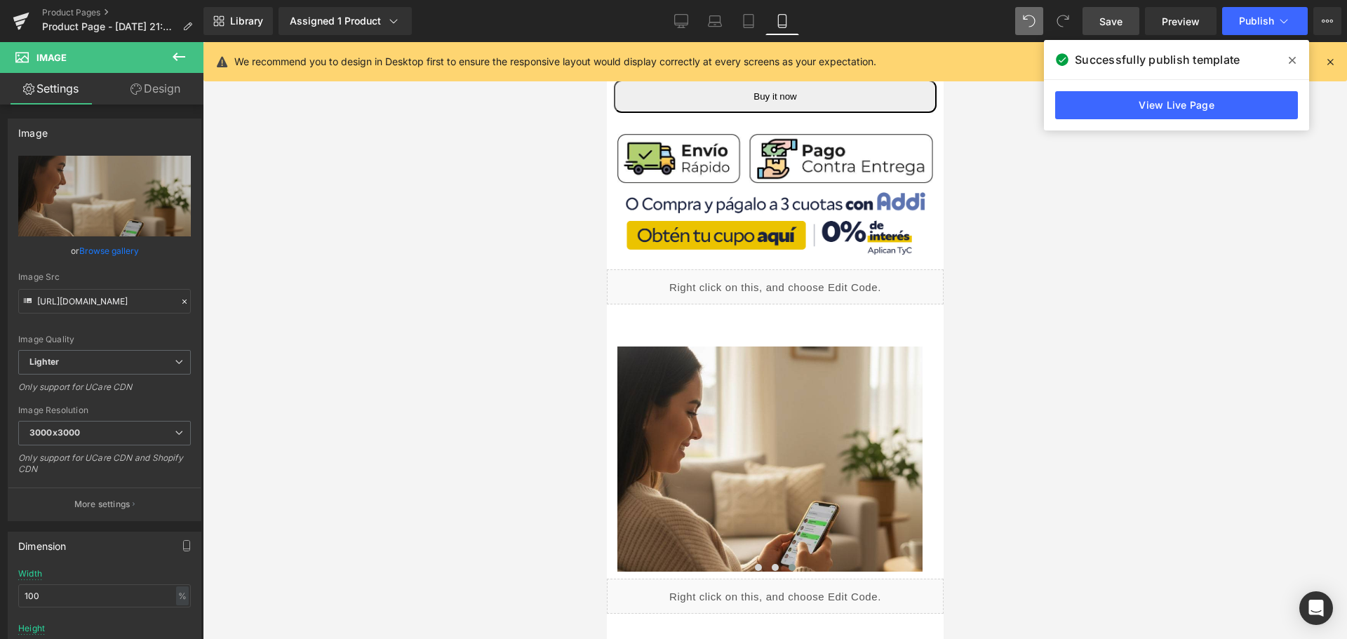
scroll to position [561, 7]
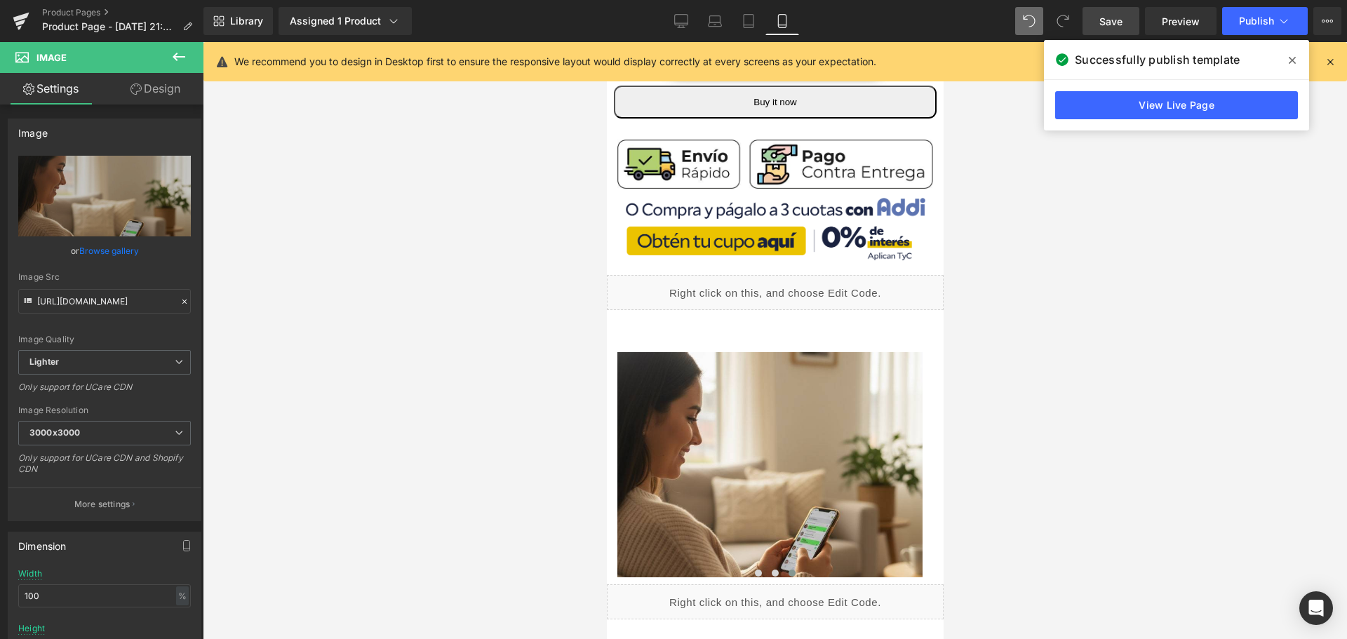
click at [782, 276] on div "Liquid" at bounding box center [774, 292] width 337 height 35
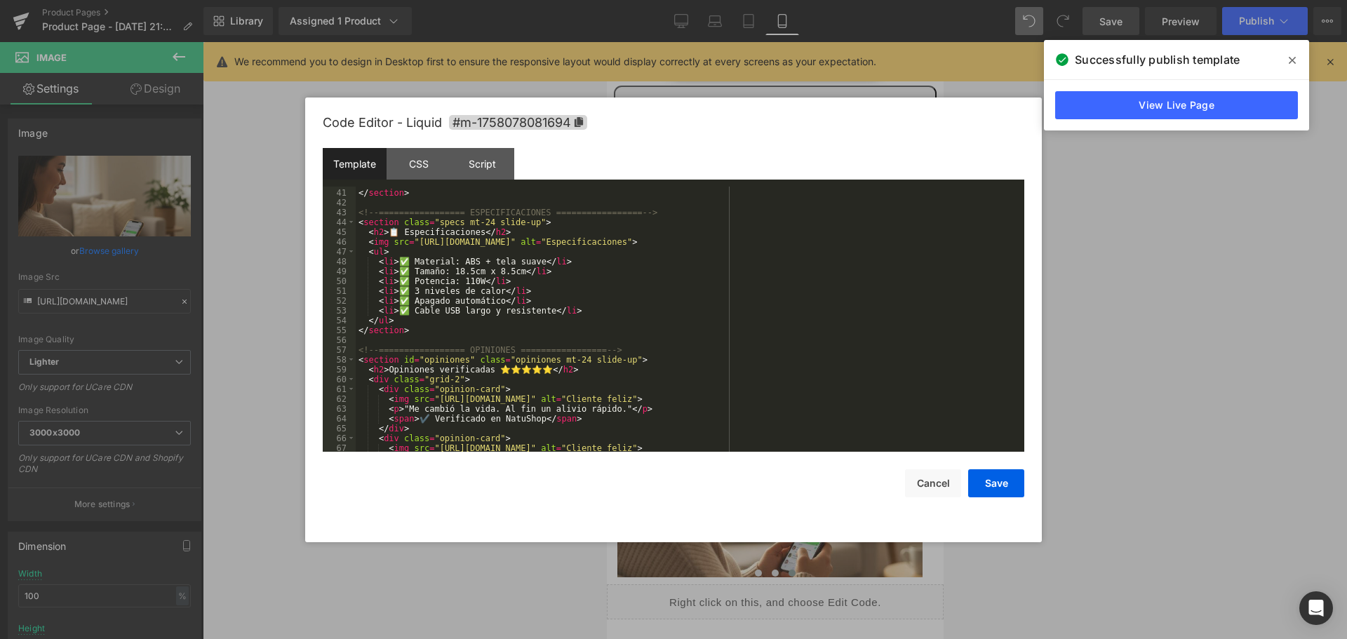
scroll to position [421, 0]
click at [989, 480] on button "Save" at bounding box center [996, 483] width 56 height 28
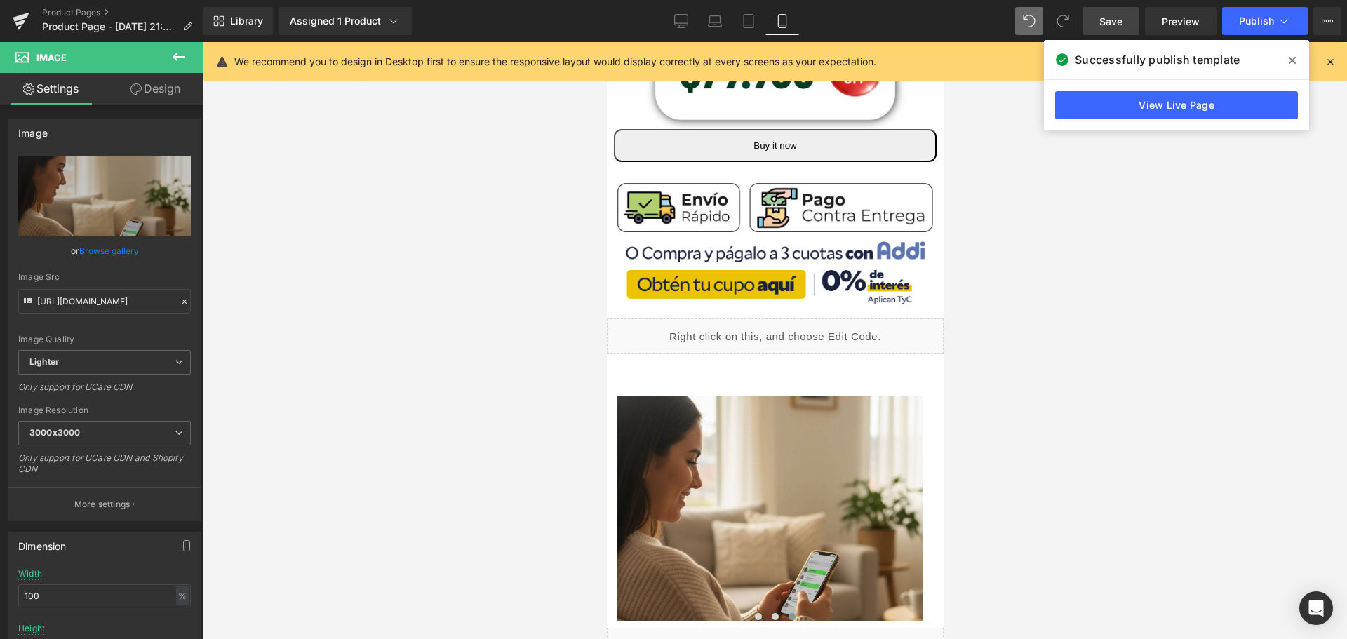
scroll to position [491, 7]
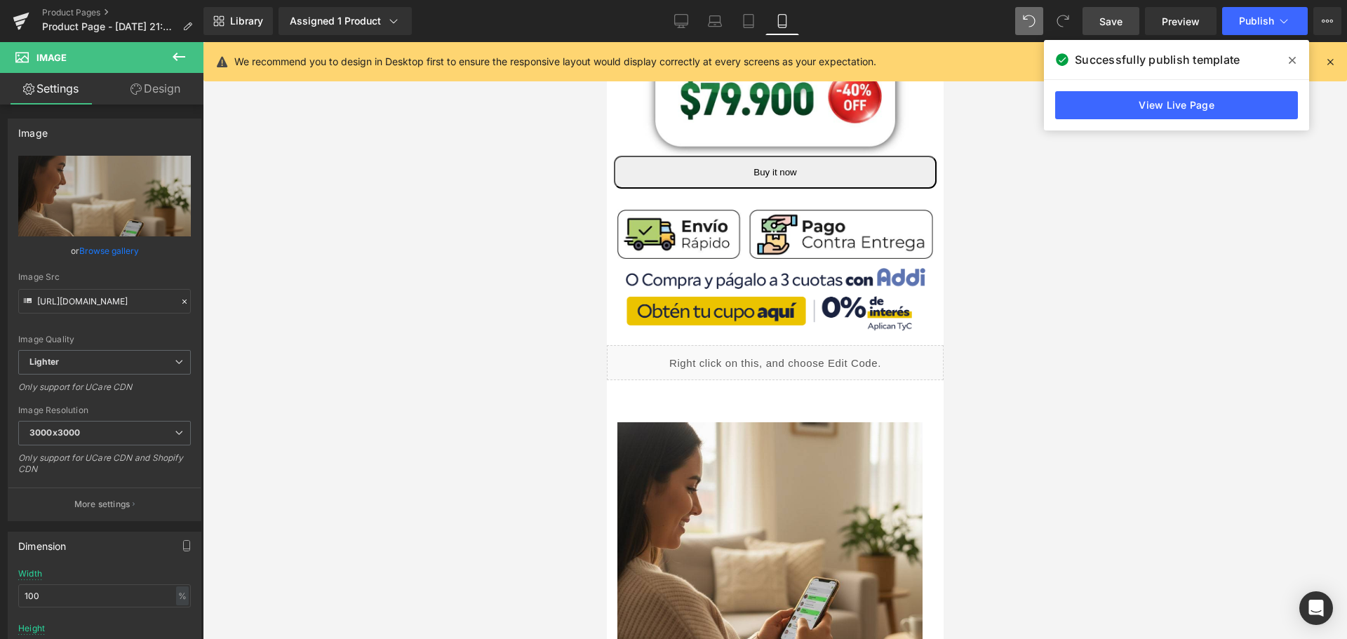
click at [778, 349] on div "Liquid" at bounding box center [774, 362] width 337 height 35
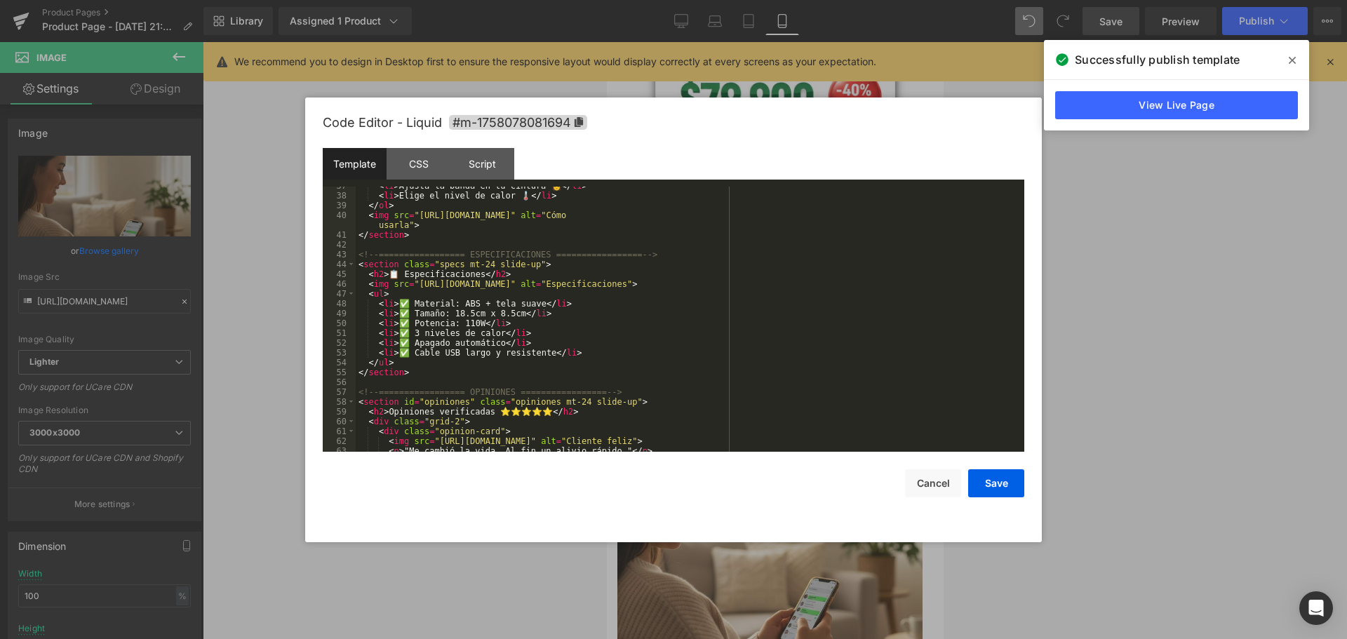
scroll to position [463, 0]
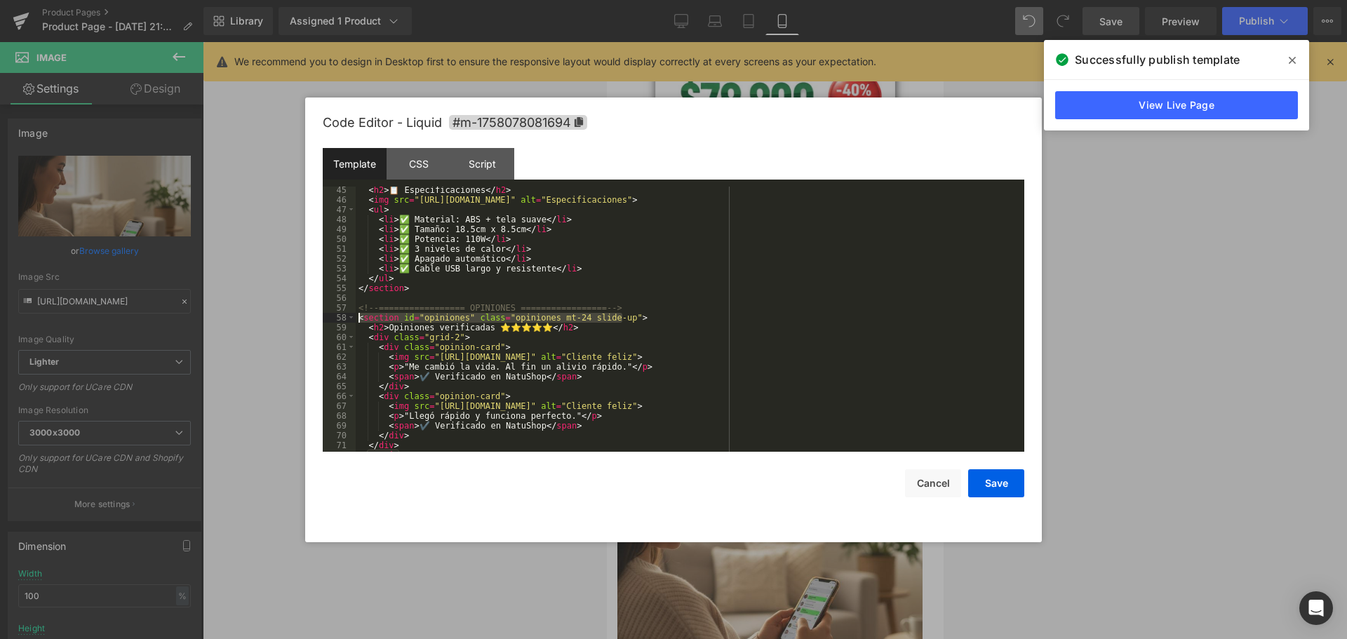
drag, startPoint x: 632, startPoint y: 320, endPoint x: 307, endPoint y: 316, distance: 324.8
click at [307, 316] on div "Code Editor - Liquid #m-1758078081694 Template CSS Script Data 45 46 47 48 49 5…" at bounding box center [673, 320] width 737 height 445
click at [1010, 471] on button "Save" at bounding box center [996, 483] width 56 height 28
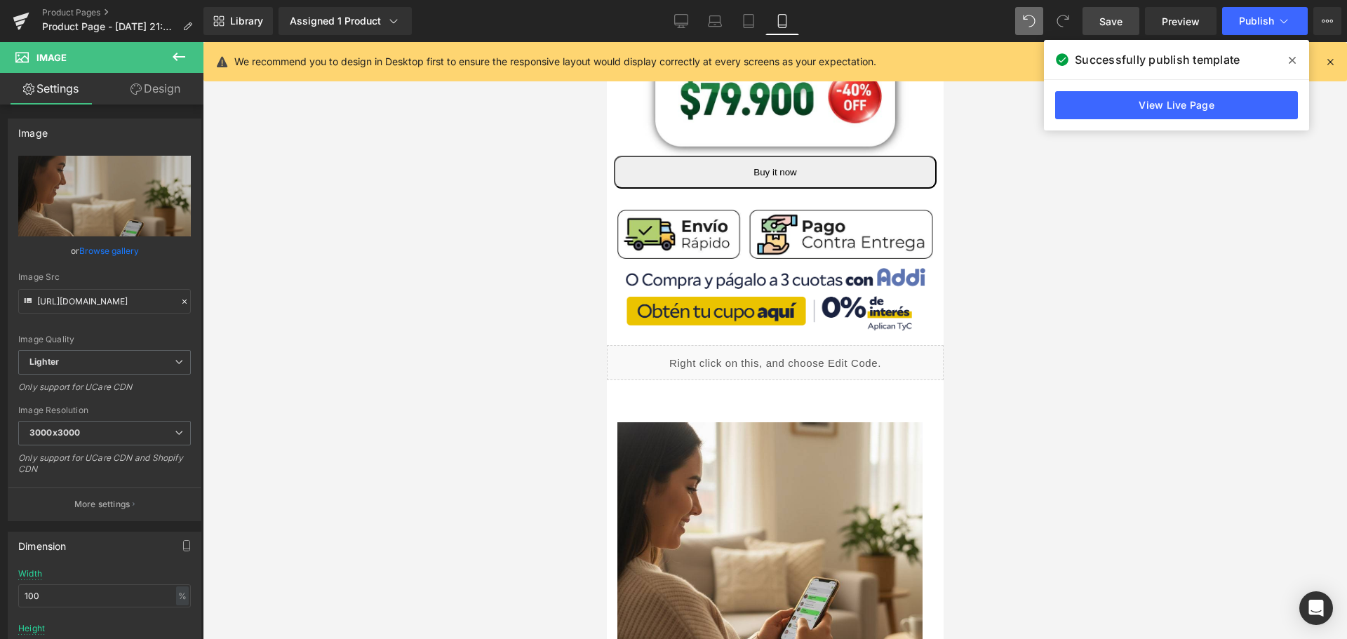
click at [1108, 14] on span "Save" at bounding box center [1110, 21] width 23 height 15
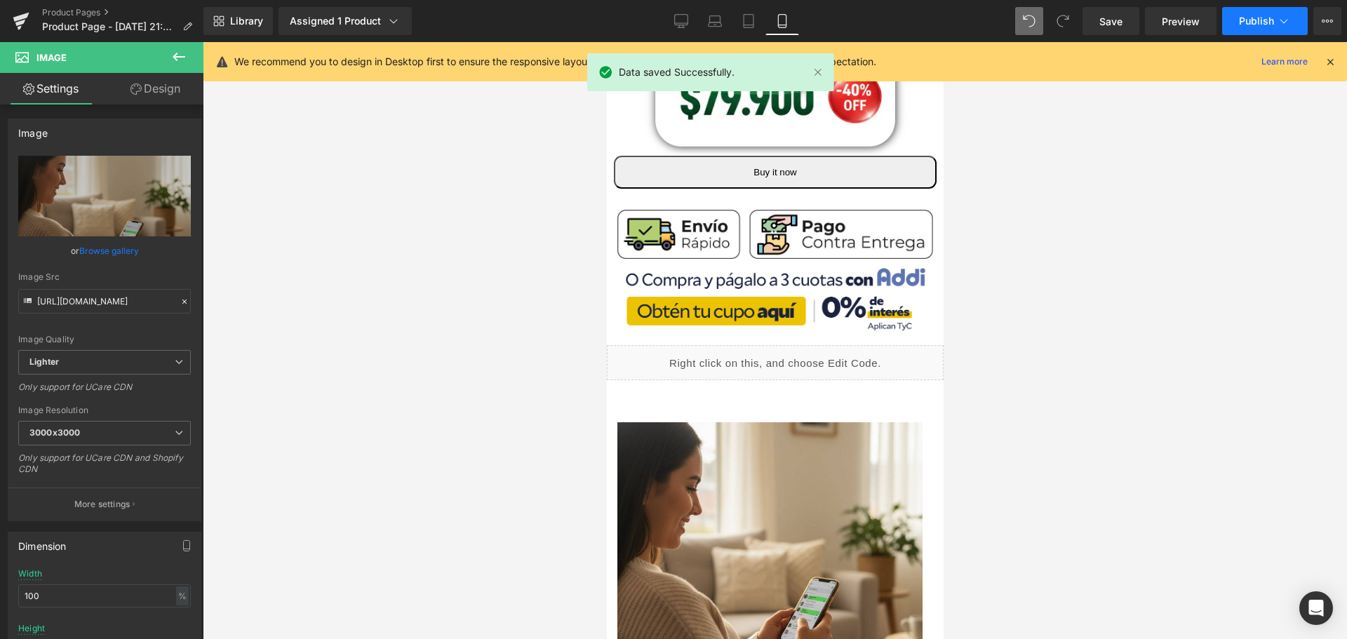
click at [1271, 25] on span "Publish" at bounding box center [1256, 20] width 35 height 11
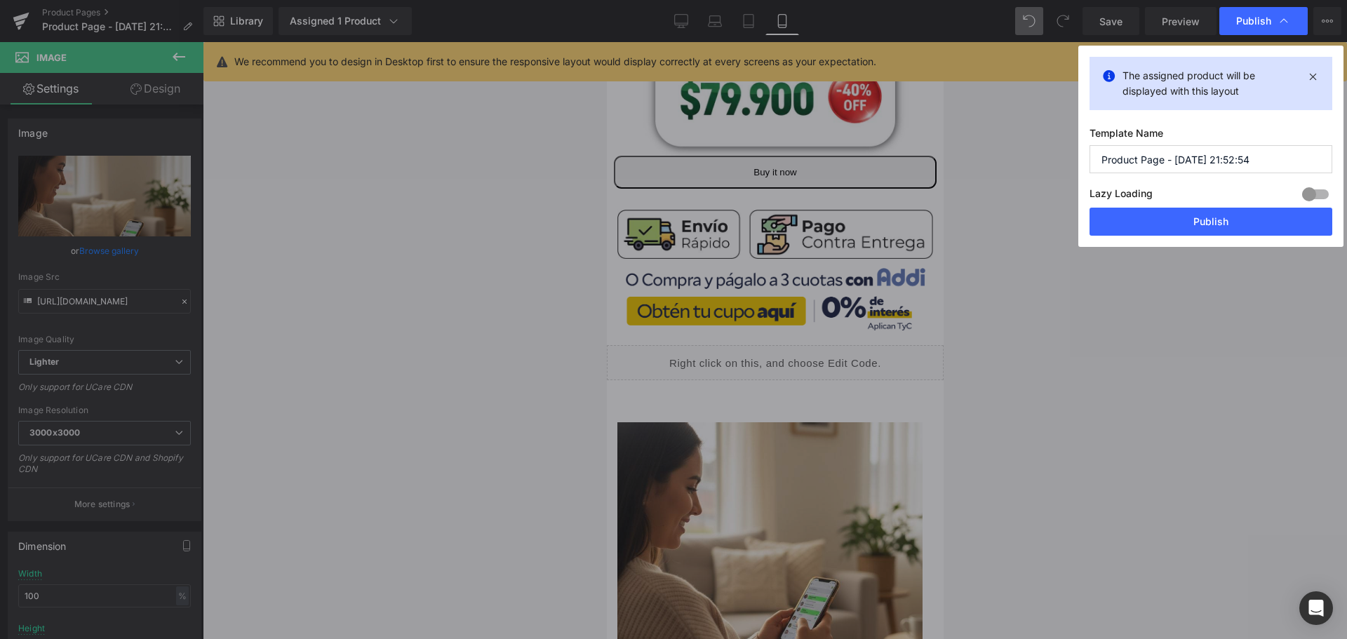
drag, startPoint x: 1443, startPoint y: 441, endPoint x: 906, endPoint y: 389, distance: 539.9
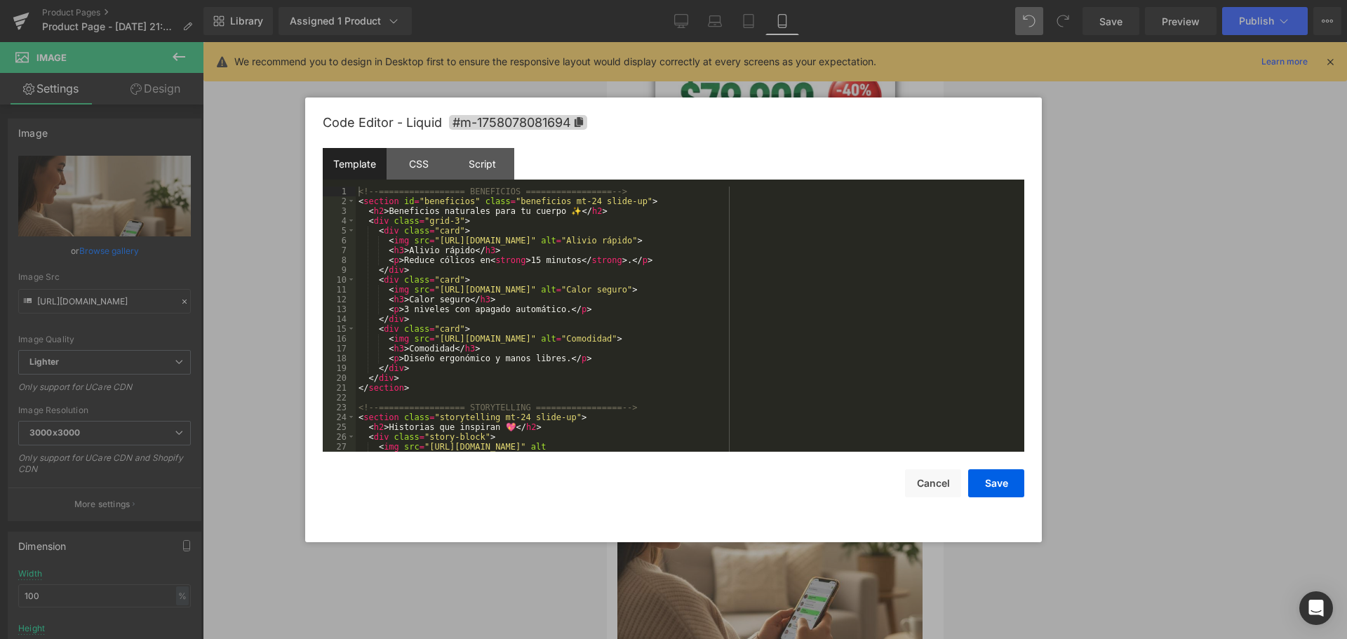
click at [777, 350] on div "Liquid" at bounding box center [774, 362] width 337 height 35
click at [425, 165] on div "CSS" at bounding box center [419, 164] width 64 height 32
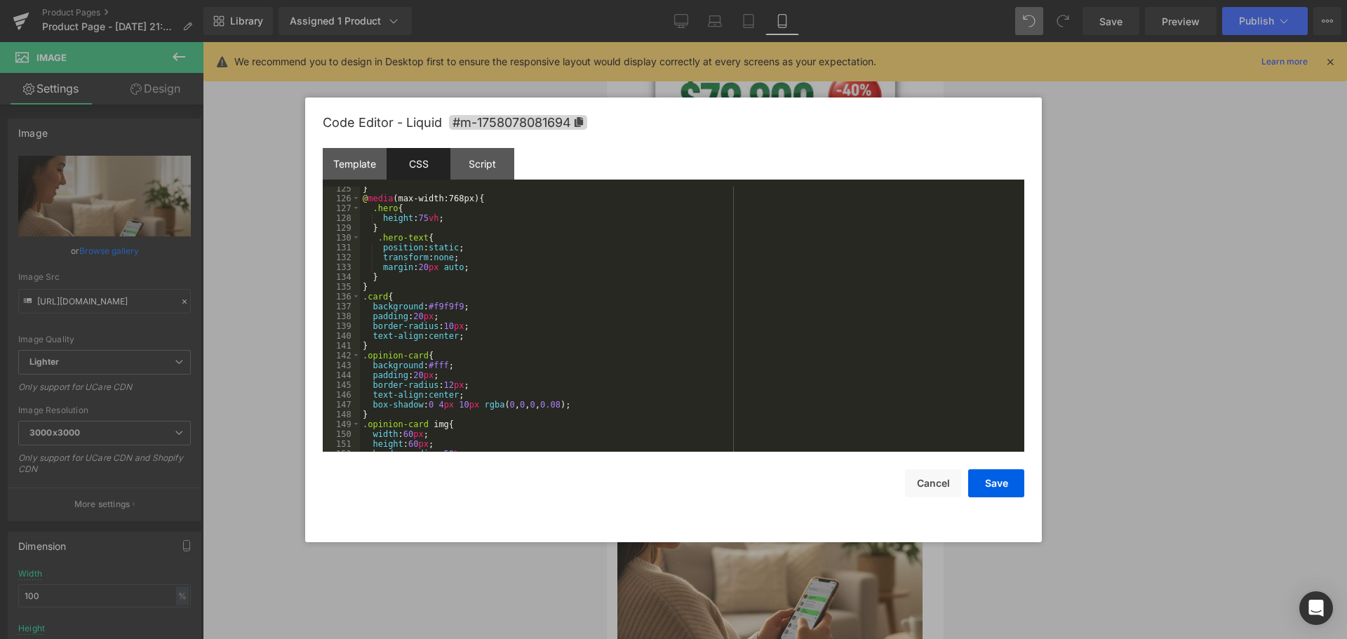
scroll to position [1263, 0]
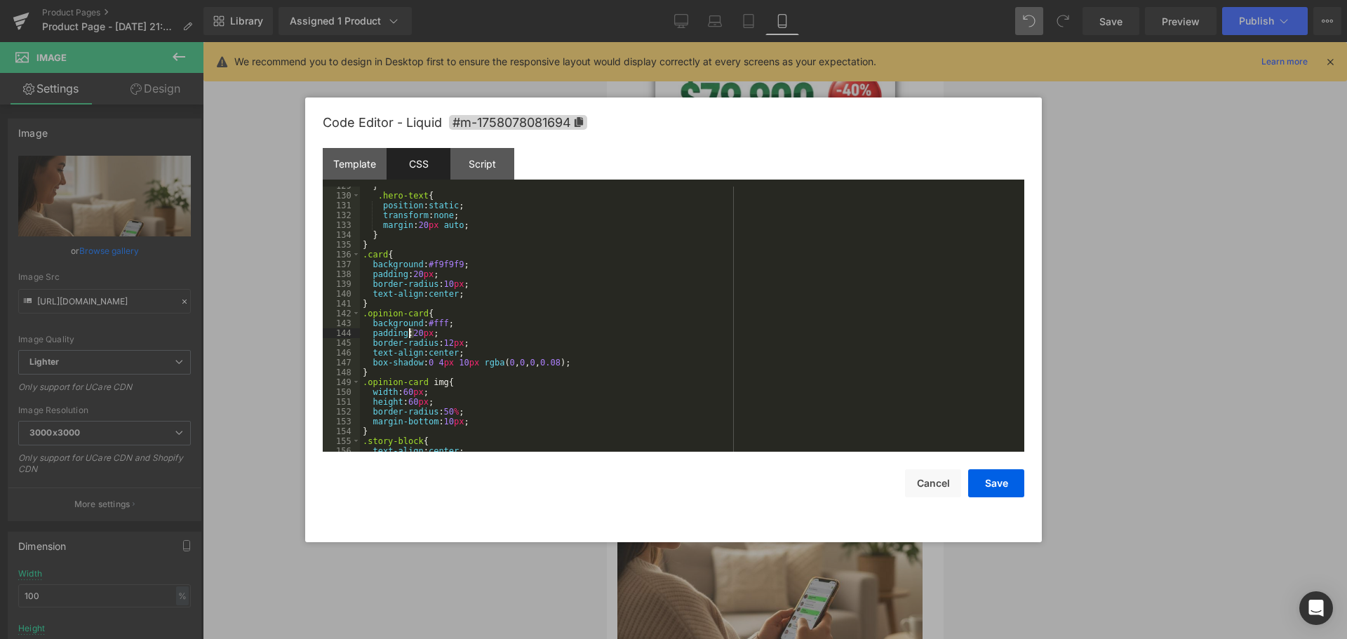
click at [410, 330] on div "} .hero-text { position : static ; transform : none ; margin : 20 px auto ; } }…" at bounding box center [689, 323] width 659 height 285
click at [410, 330] on div "} .hero-text { position : static ; transform : none ; margin : 20 px auto ; } }…" at bounding box center [689, 319] width 659 height 265
click at [415, 333] on div "} .hero-text { position : static ; transform : none ; margin : 20 px auto ; } }…" at bounding box center [689, 323] width 659 height 285
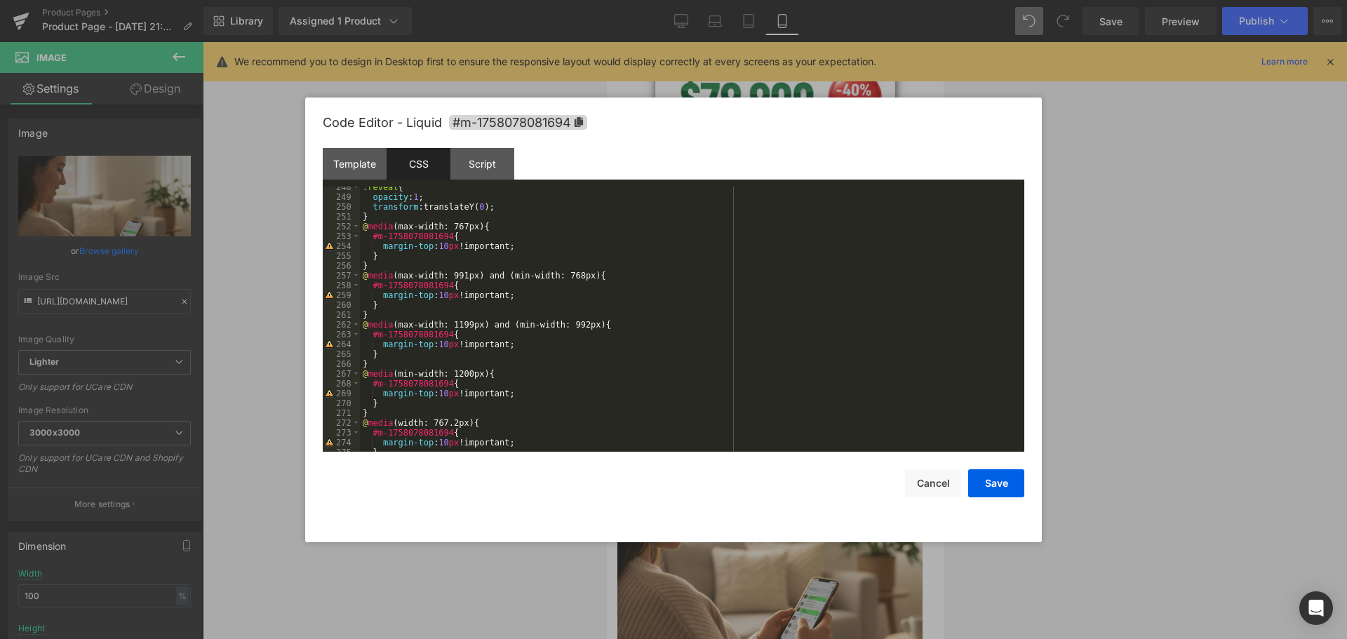
scroll to position [2472, 0]
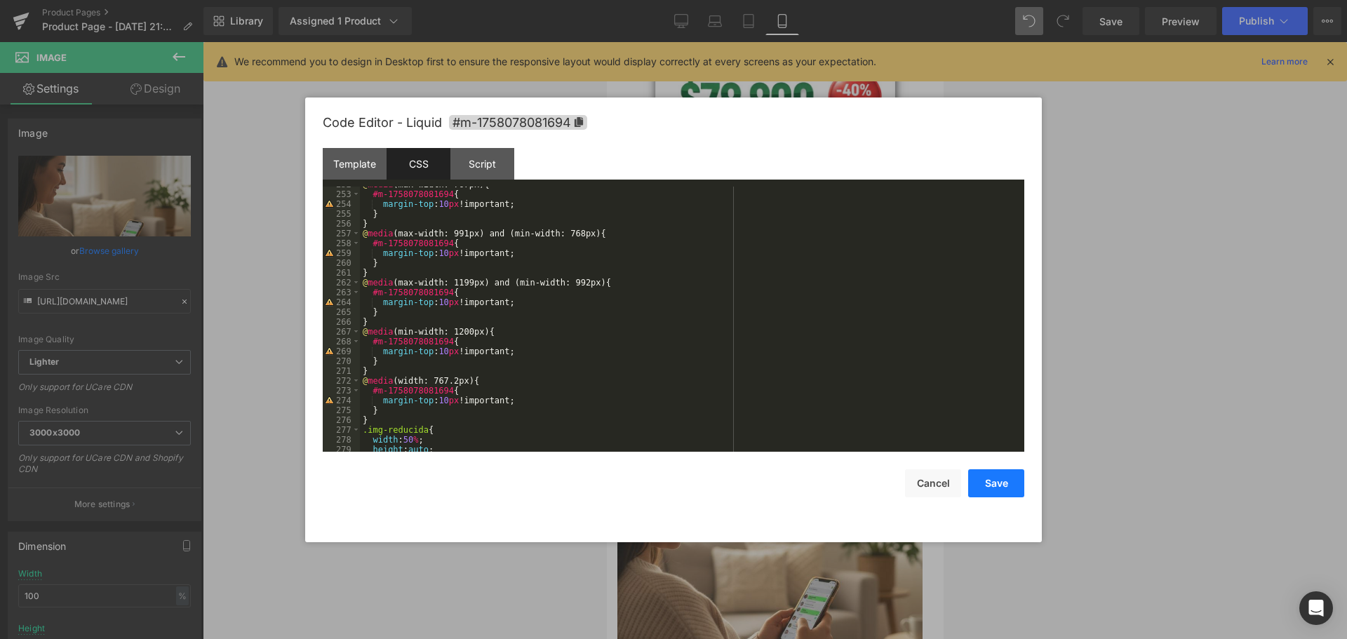
click at [1010, 474] on button "Save" at bounding box center [996, 483] width 56 height 28
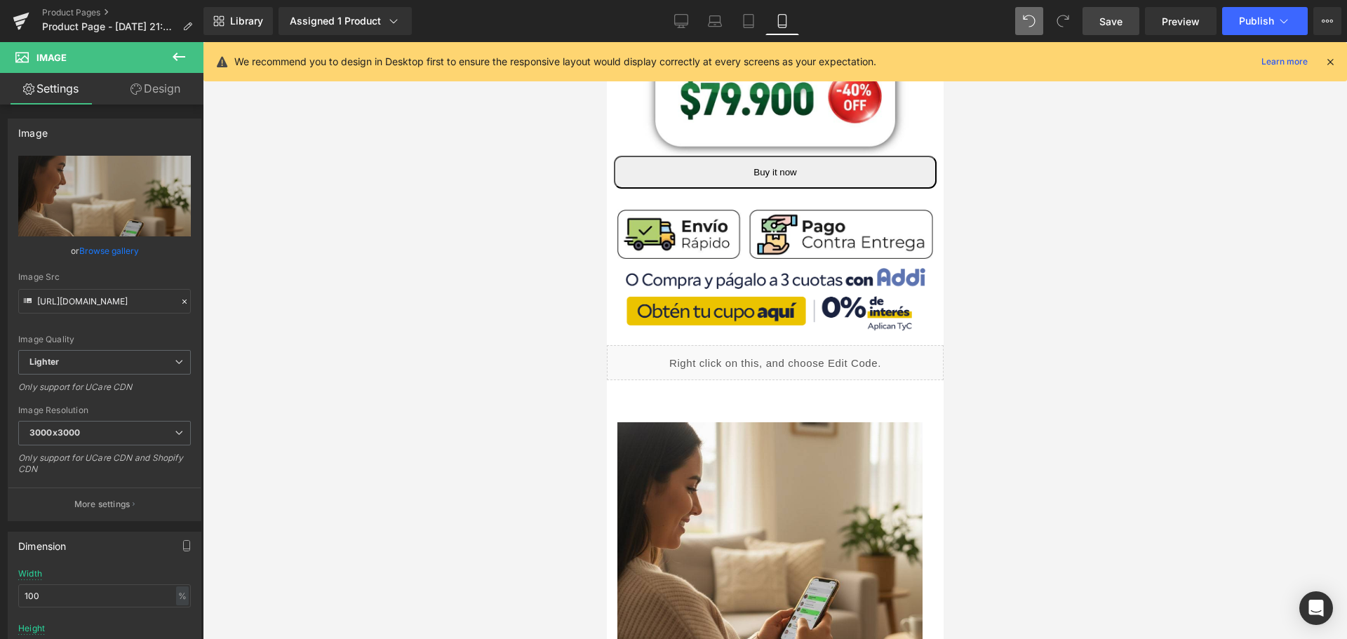
click at [1104, 18] on span "Save" at bounding box center [1110, 21] width 23 height 15
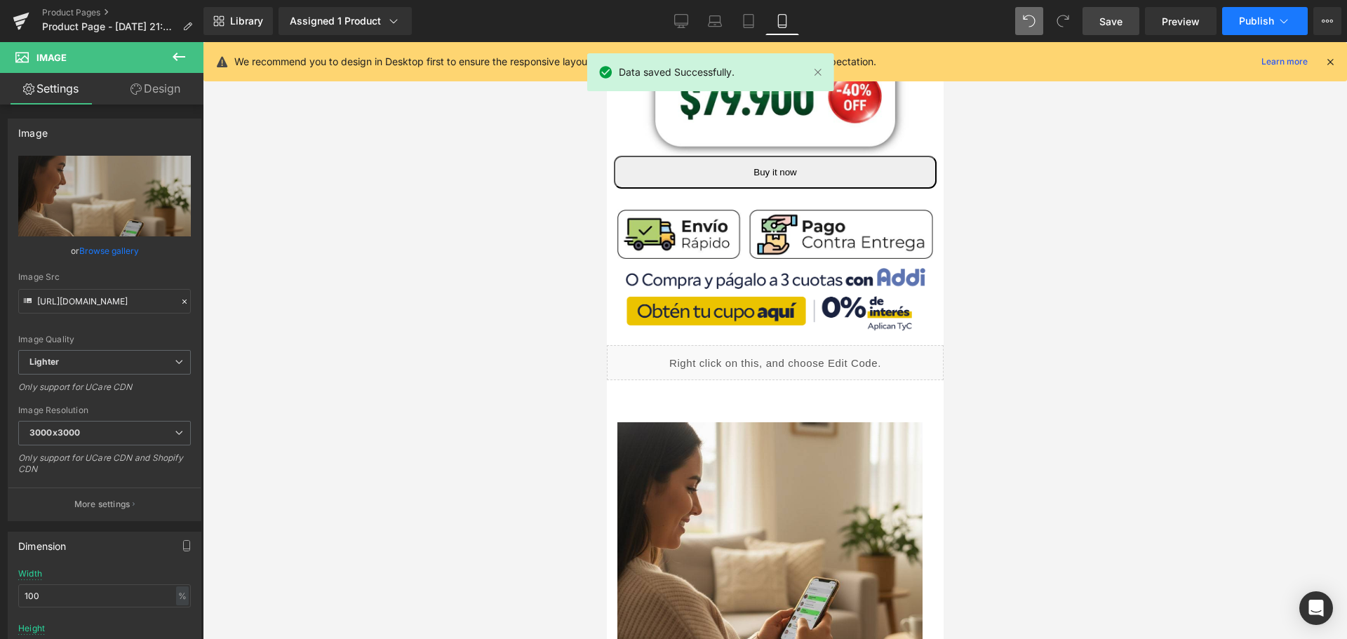
click at [1266, 21] on span "Publish" at bounding box center [1256, 20] width 35 height 11
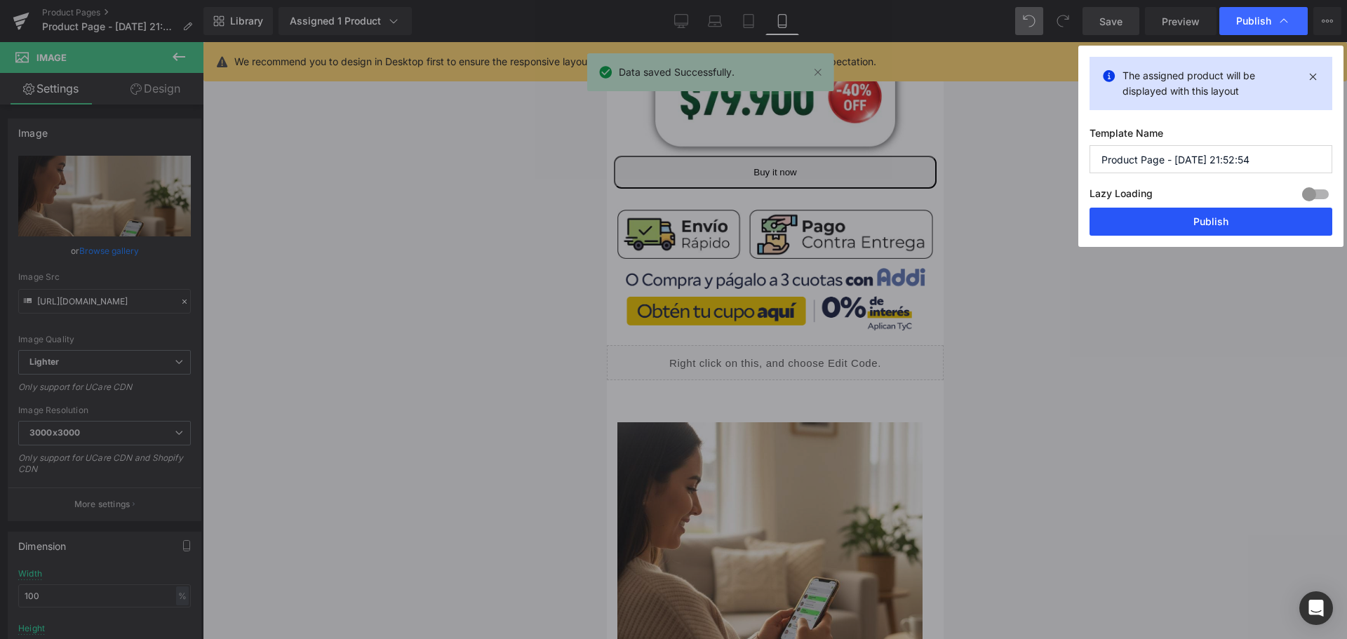
click at [1214, 229] on button "Publish" at bounding box center [1210, 222] width 243 height 28
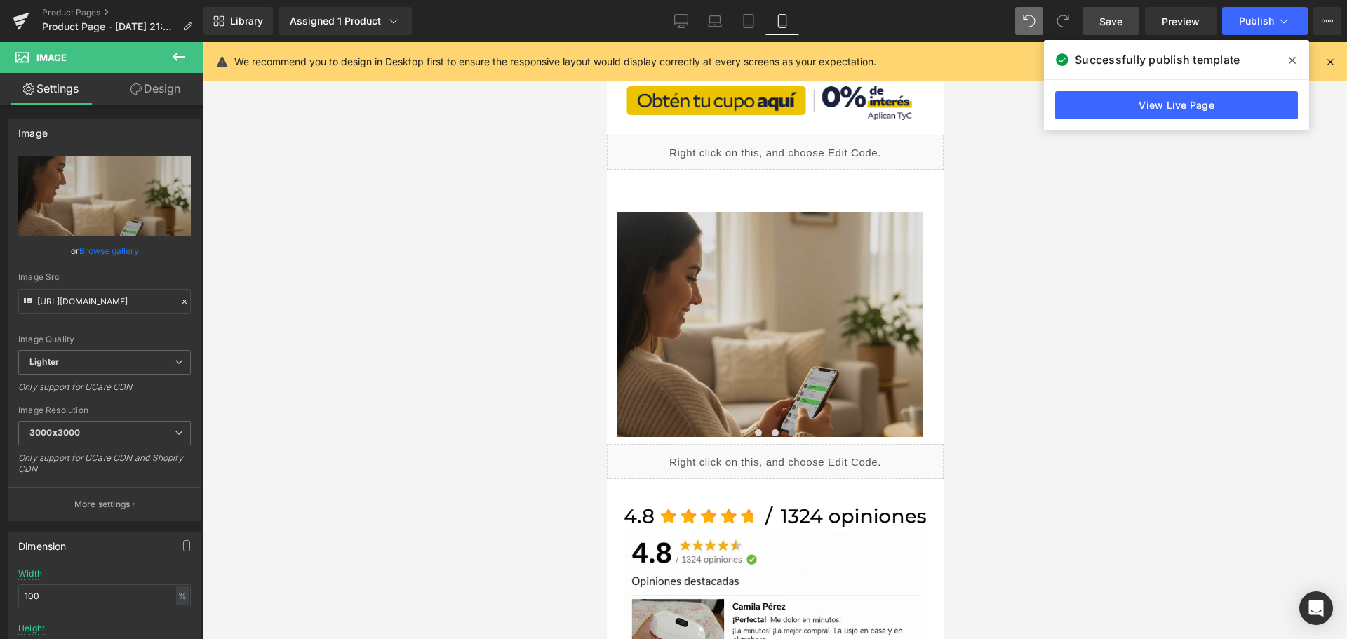
scroll to position [491, 7]
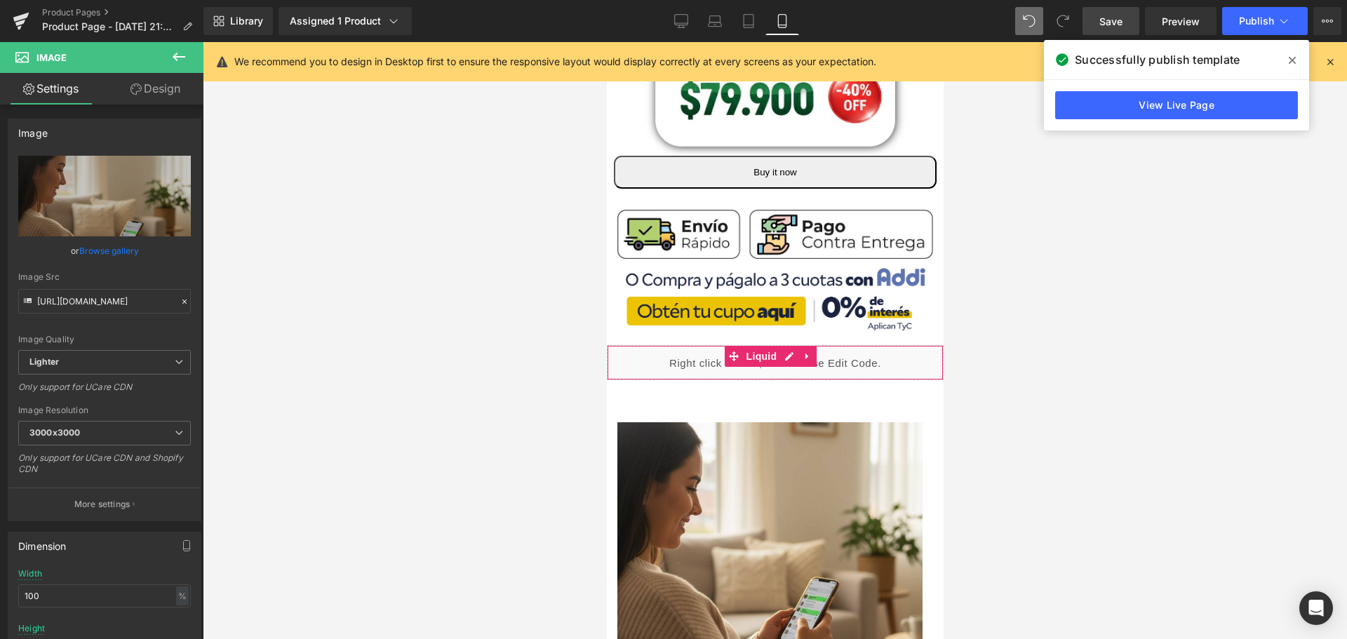
click at [777, 349] on div "Liquid" at bounding box center [774, 362] width 337 height 35
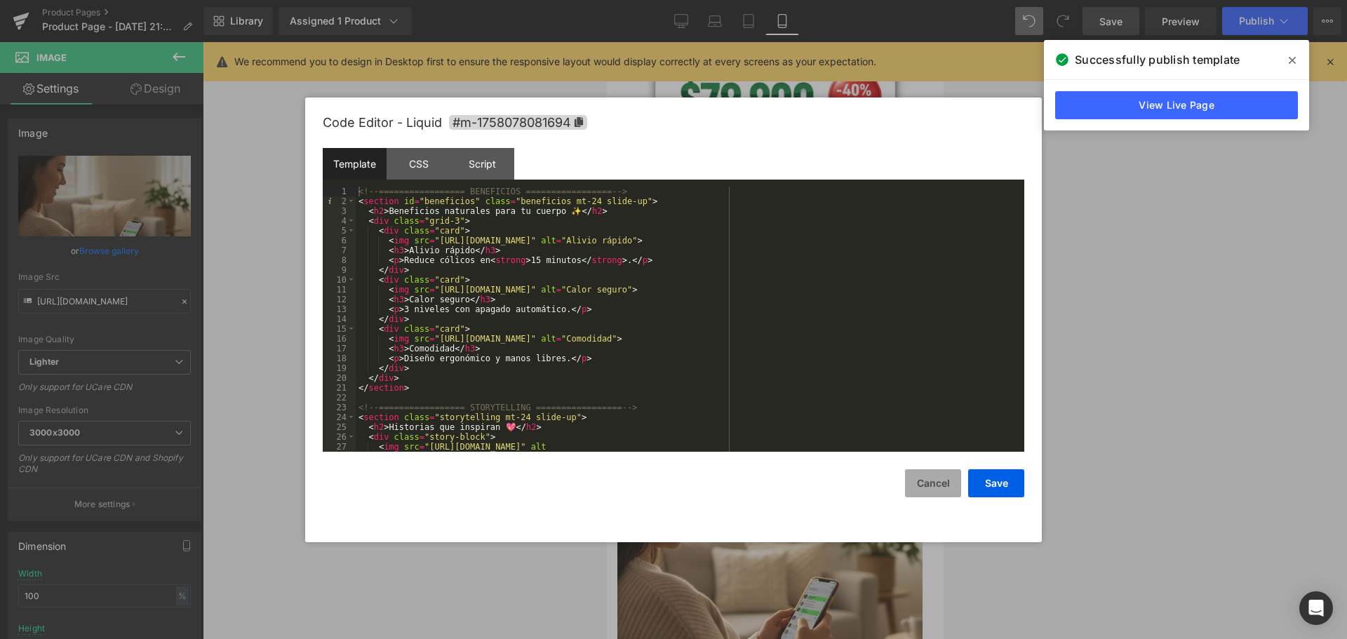
click at [946, 482] on button "Cancel" at bounding box center [933, 483] width 56 height 28
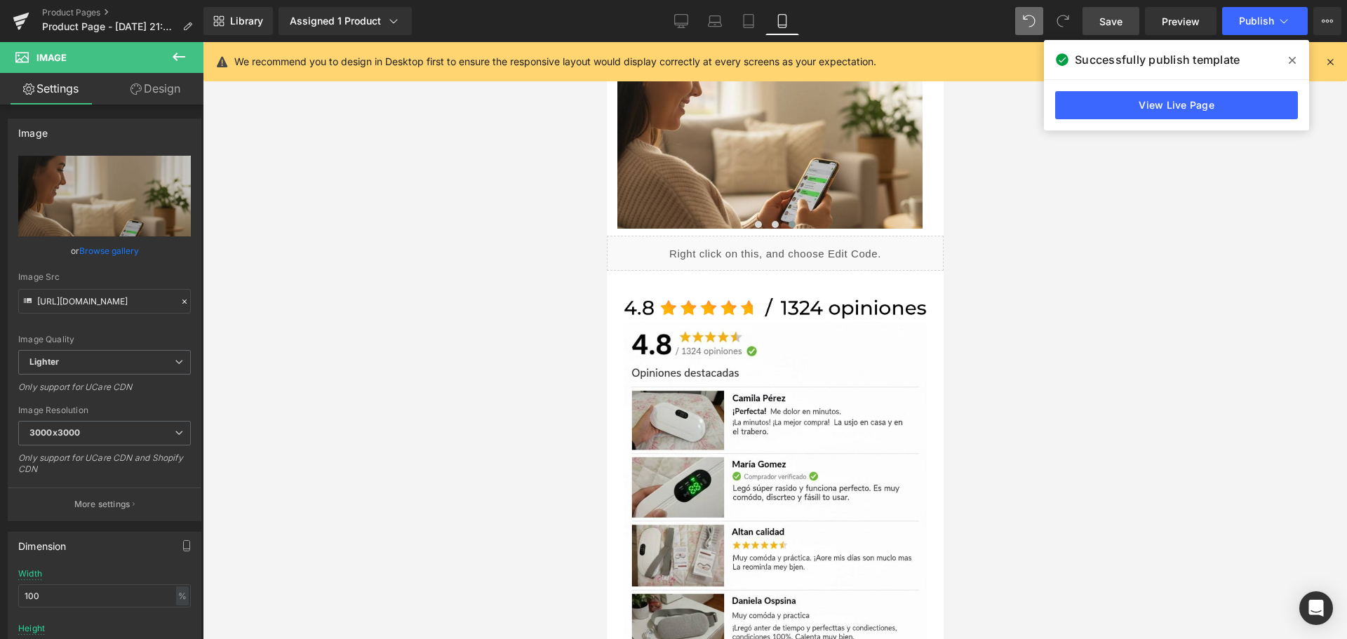
scroll to position [842, 7]
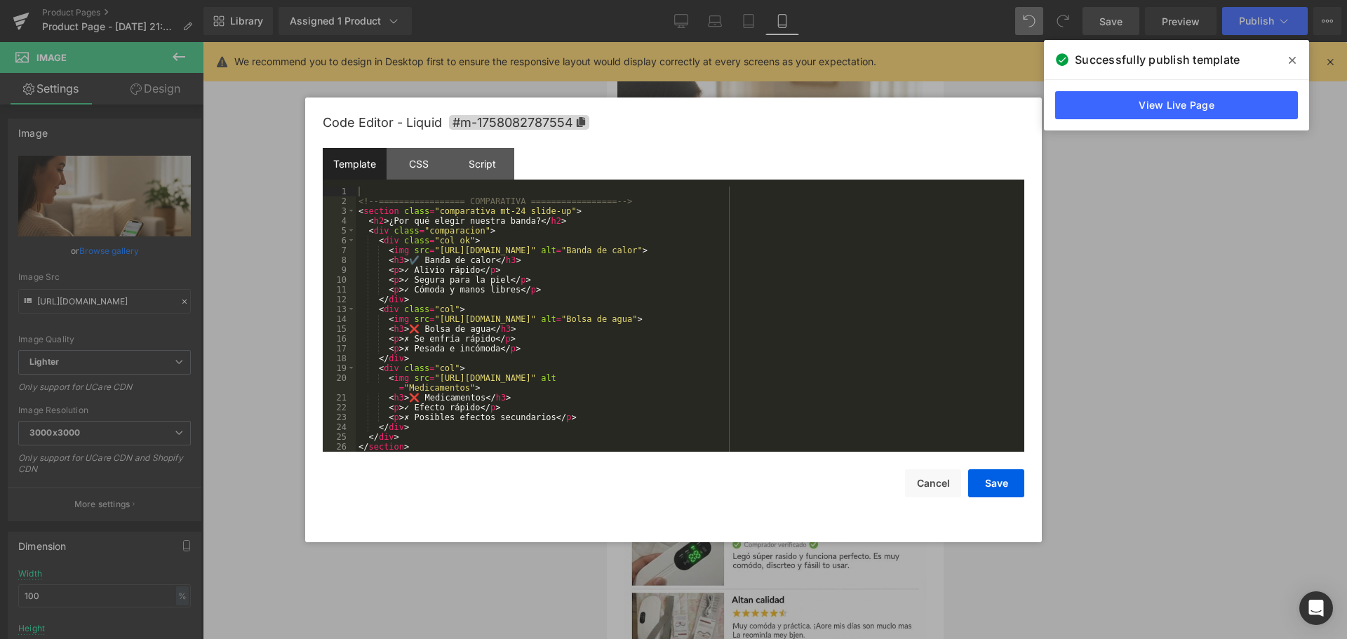
click at [779, 310] on div "Liquid" at bounding box center [774, 321] width 337 height 35
drag, startPoint x: 795, startPoint y: 250, endPoint x: 434, endPoint y: 248, distance: 360.6
click at [434, 248] on div "<!-- ================= COMPARATIVA ================= --> < section class = "com…" at bounding box center [687, 329] width 663 height 285
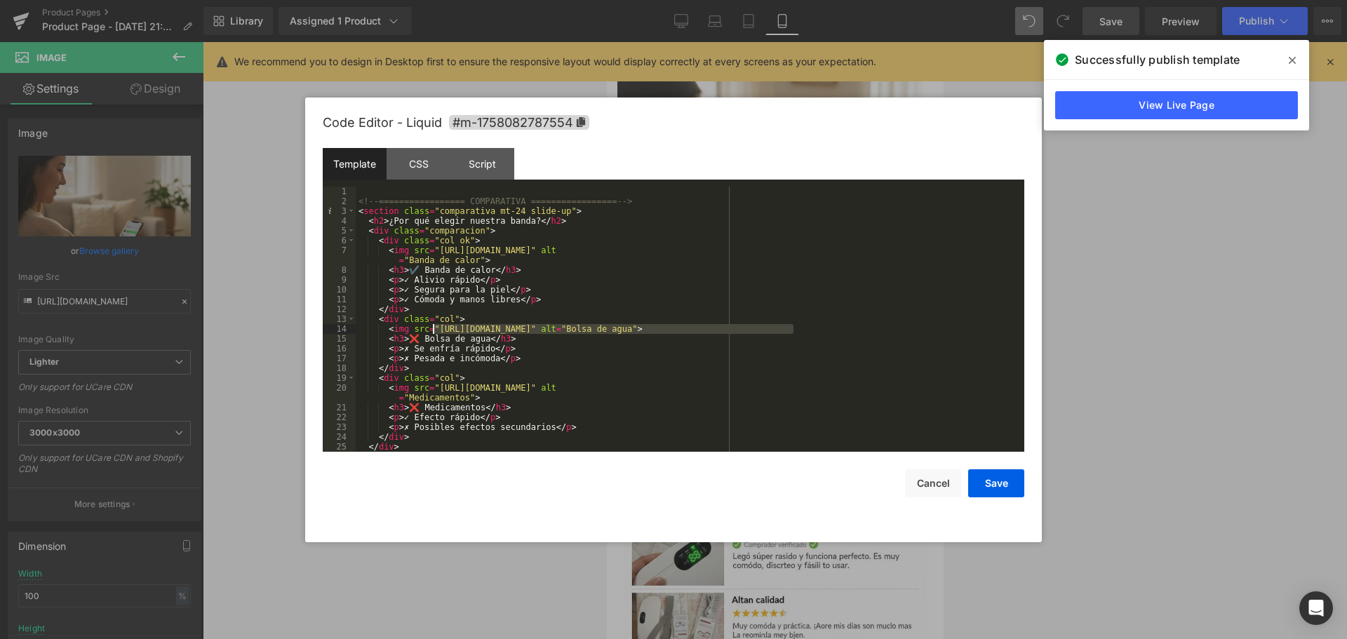
drag, startPoint x: 793, startPoint y: 328, endPoint x: 433, endPoint y: 325, distance: 359.9
click at [433, 325] on div "<!-- ================= COMPARATIVA ================= --> < section class = "com…" at bounding box center [687, 329] width 663 height 285
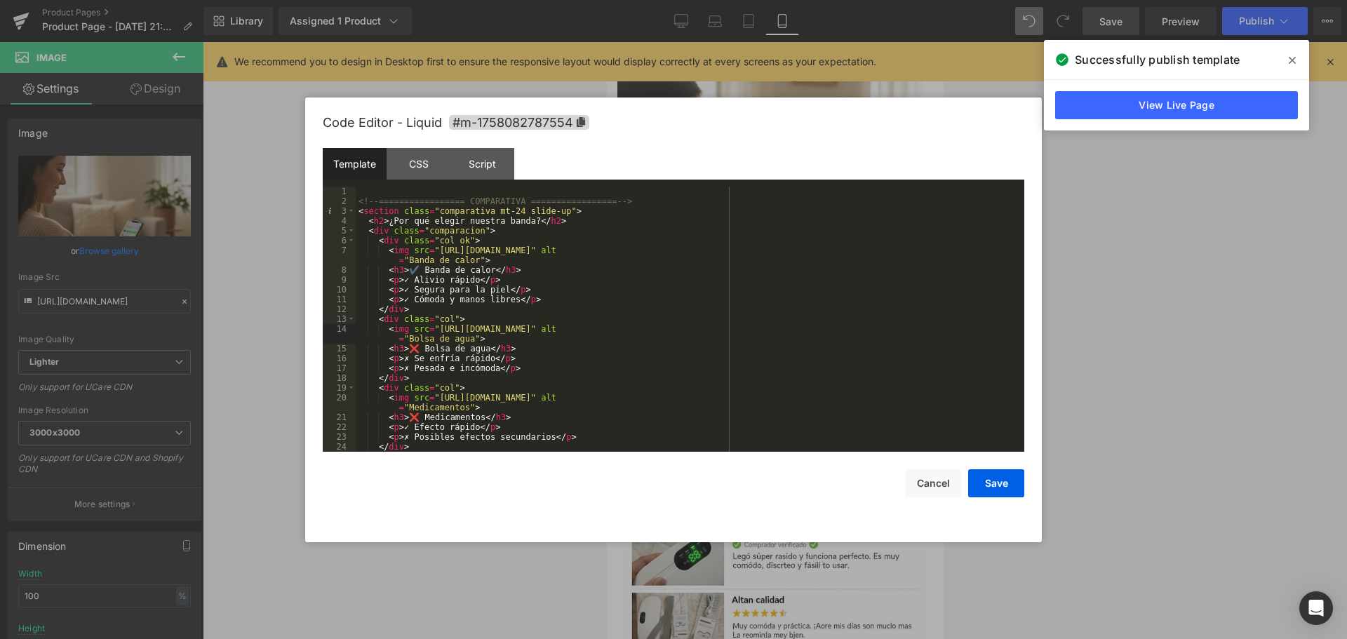
scroll to position [42, 0]
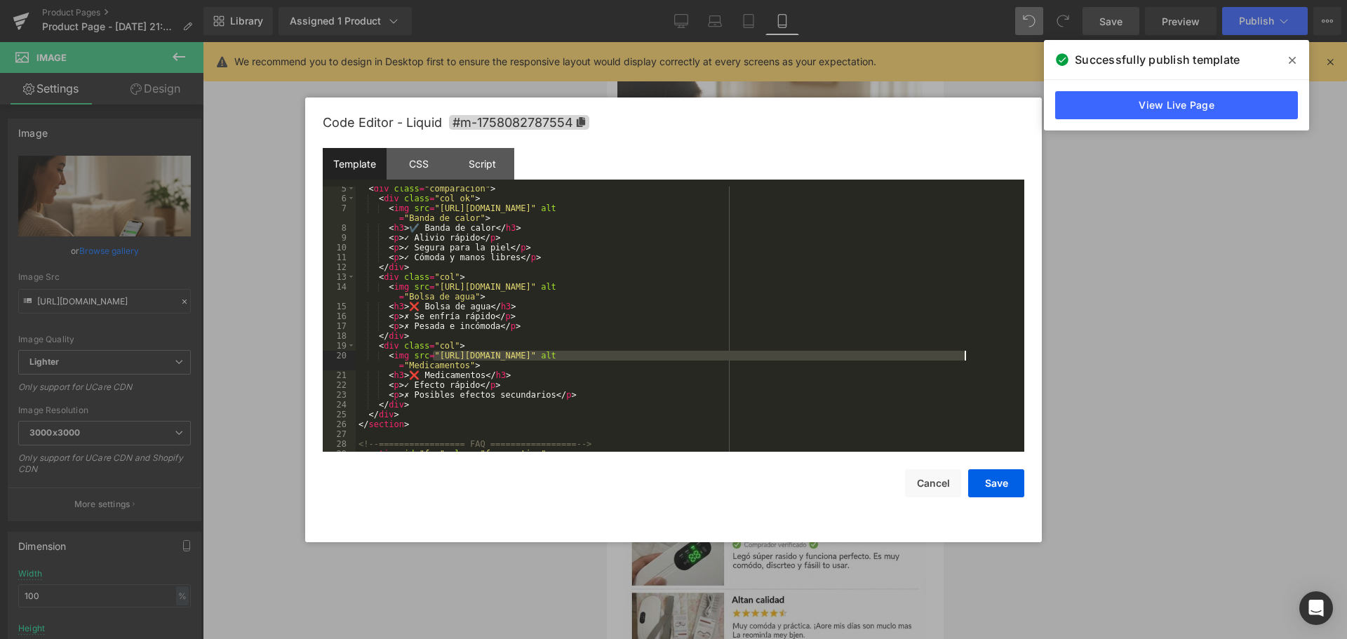
drag, startPoint x: 432, startPoint y: 357, endPoint x: 963, endPoint y: 356, distance: 531.1
click at [963, 356] on div "< div class = "comparacion" > < div class = "col ok" > < img src = "[URL][DOMAI…" at bounding box center [687, 326] width 663 height 285
click at [997, 478] on button "Save" at bounding box center [996, 483] width 56 height 28
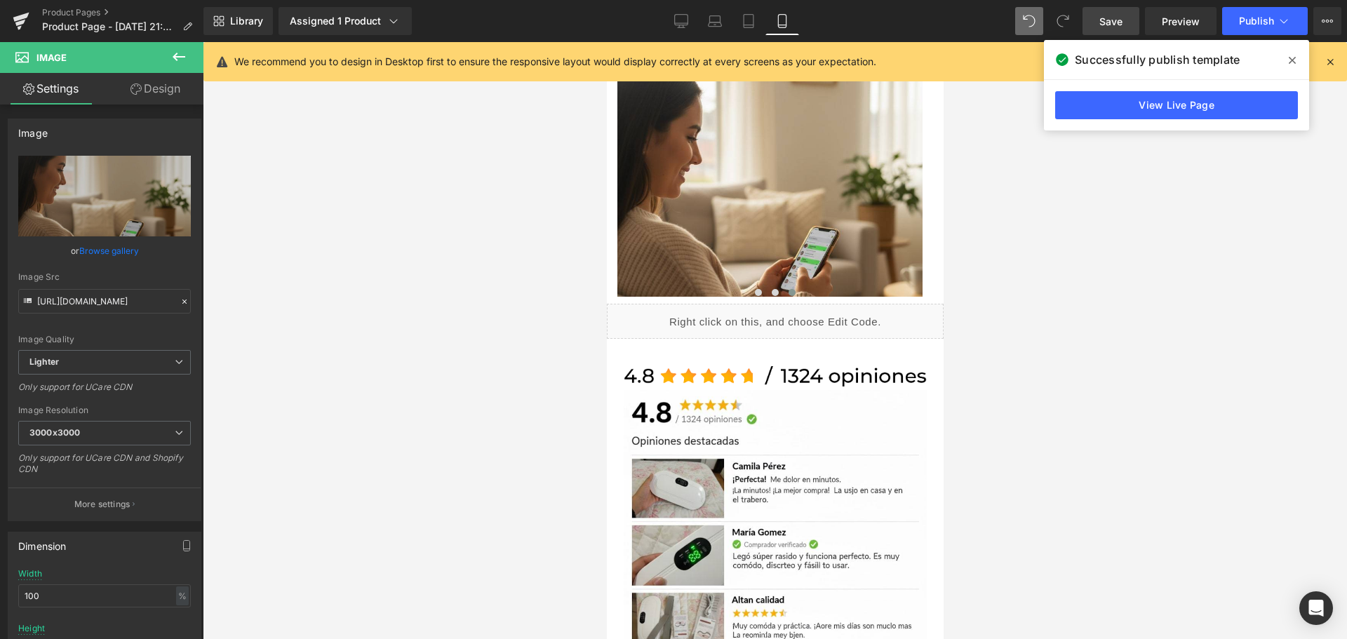
click at [1116, 25] on span "Save" at bounding box center [1110, 21] width 23 height 15
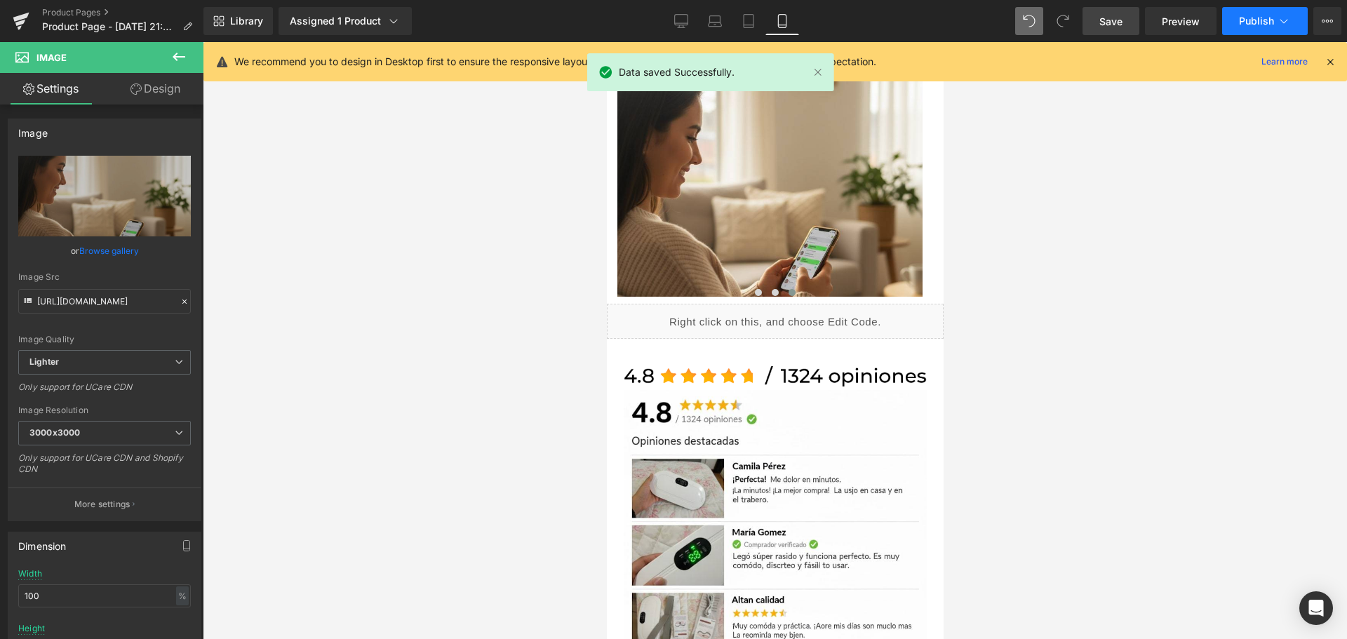
click at [1254, 14] on button "Publish" at bounding box center [1265, 21] width 86 height 28
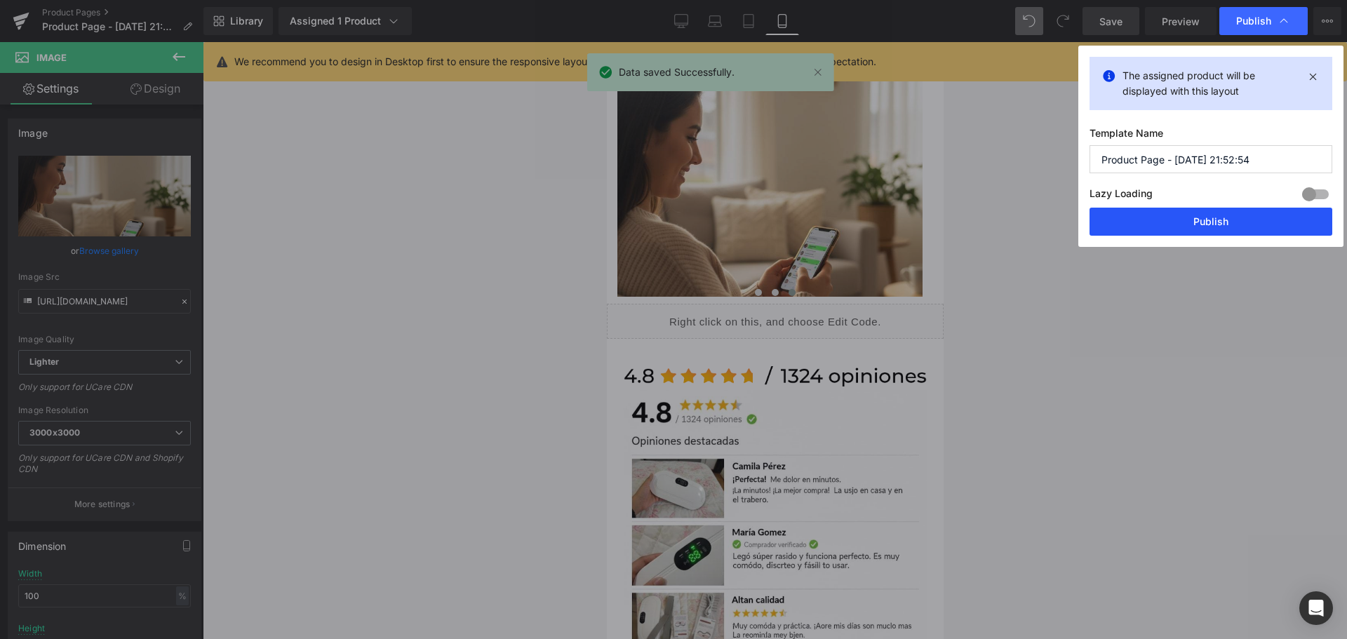
click at [1209, 228] on button "Publish" at bounding box center [1210, 222] width 243 height 28
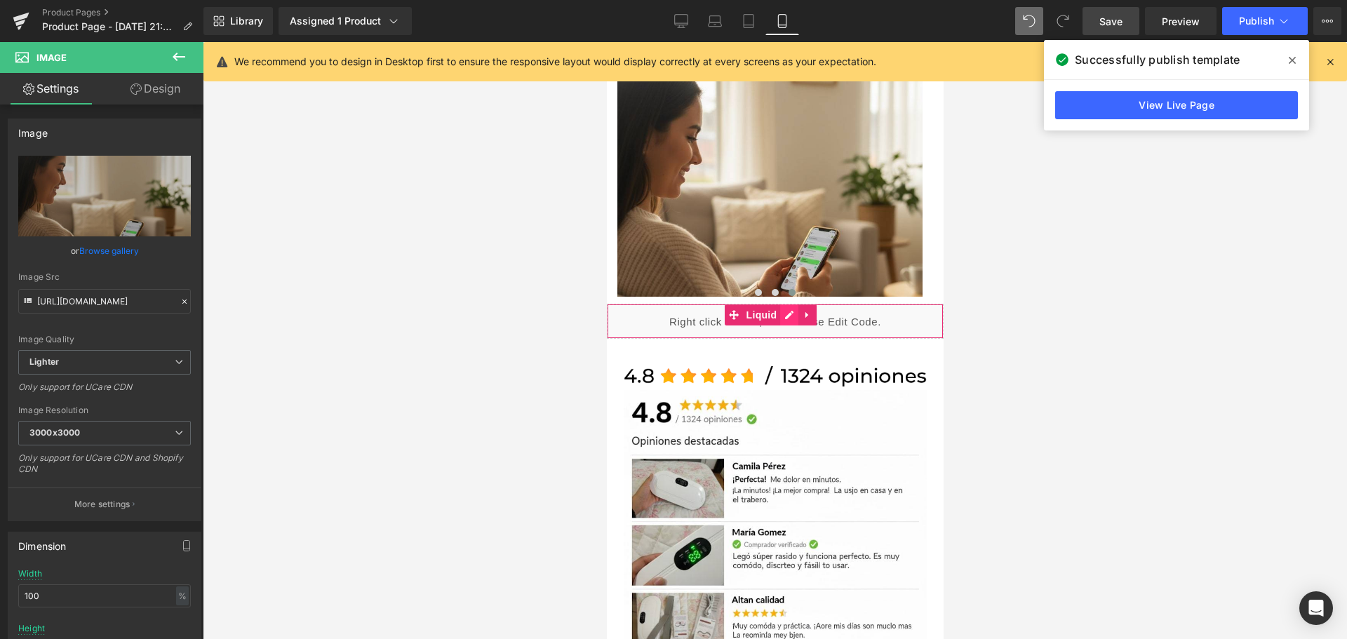
click at [782, 304] on div "Liquid" at bounding box center [774, 321] width 337 height 35
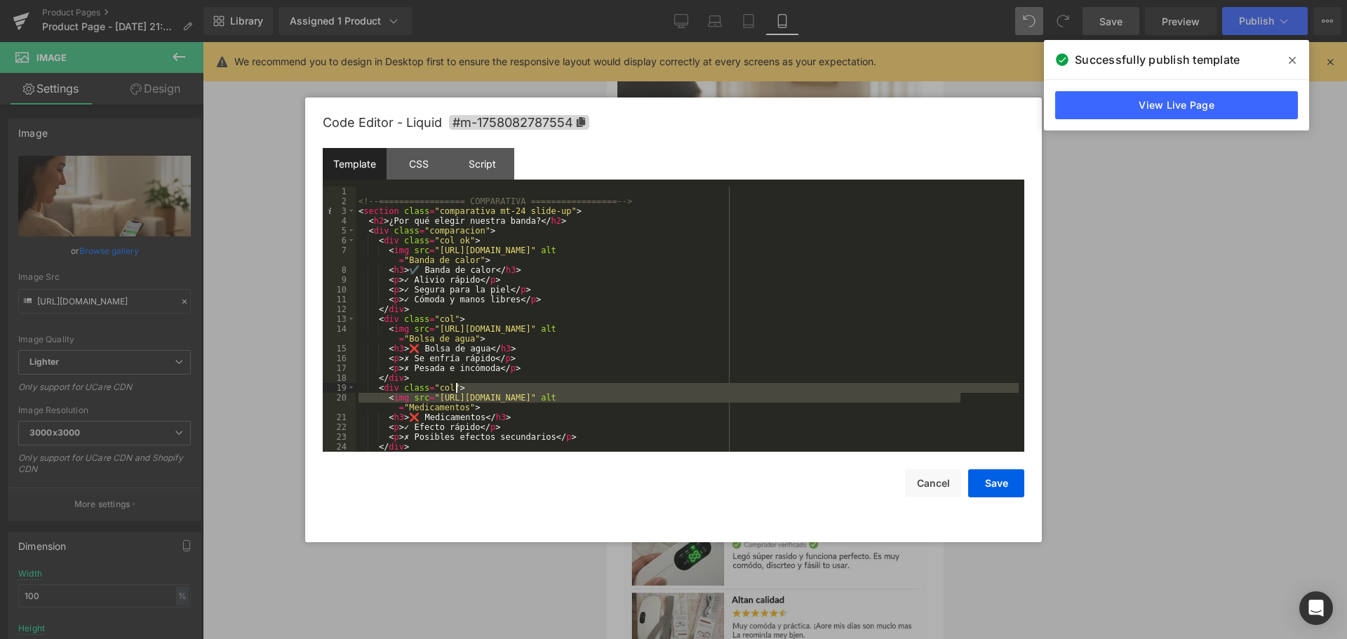
drag, startPoint x: 963, startPoint y: 397, endPoint x: 824, endPoint y: 389, distance: 138.5
click at [824, 389] on div "<!-- ================= COMPARATIVA ================= --> < section class = "com…" at bounding box center [687, 329] width 663 height 285
click at [946, 403] on div "<!-- ================= COMPARATIVA ================= --> < section class = "com…" at bounding box center [687, 329] width 663 height 285
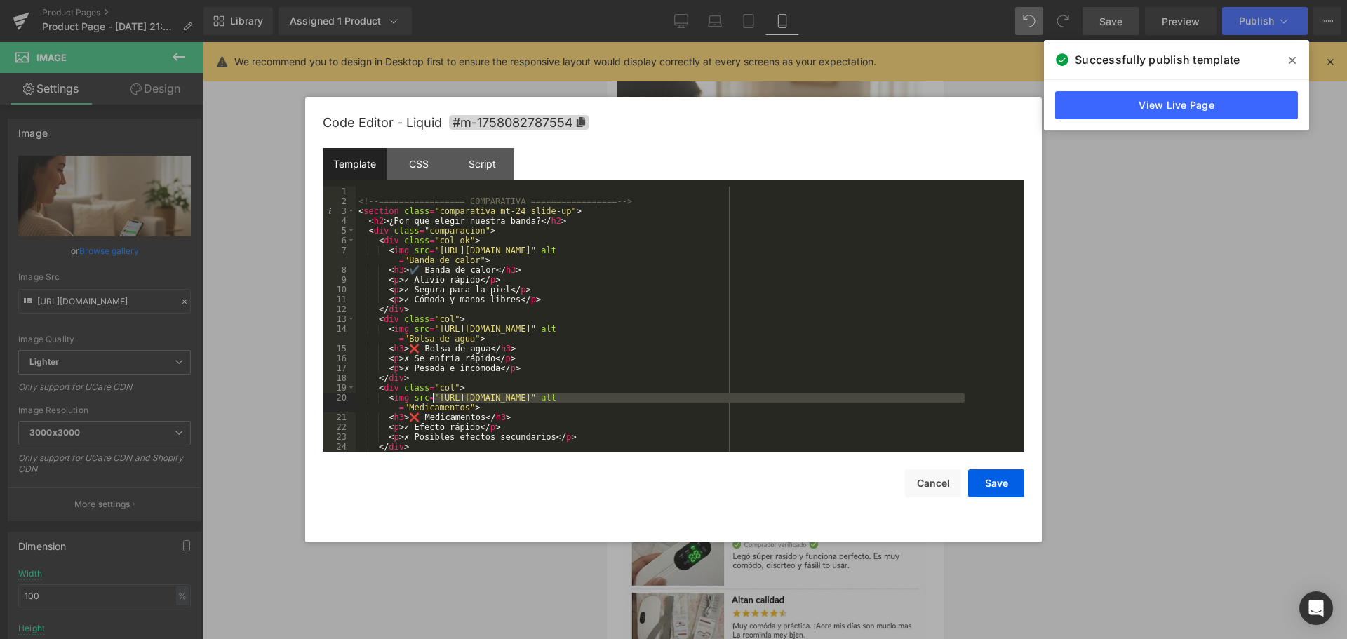
drag, startPoint x: 963, startPoint y: 396, endPoint x: 431, endPoint y: 398, distance: 531.8
click at [431, 398] on div "<!-- ================= COMPARATIVA ================= --> < section class = "com…" at bounding box center [687, 329] width 663 height 285
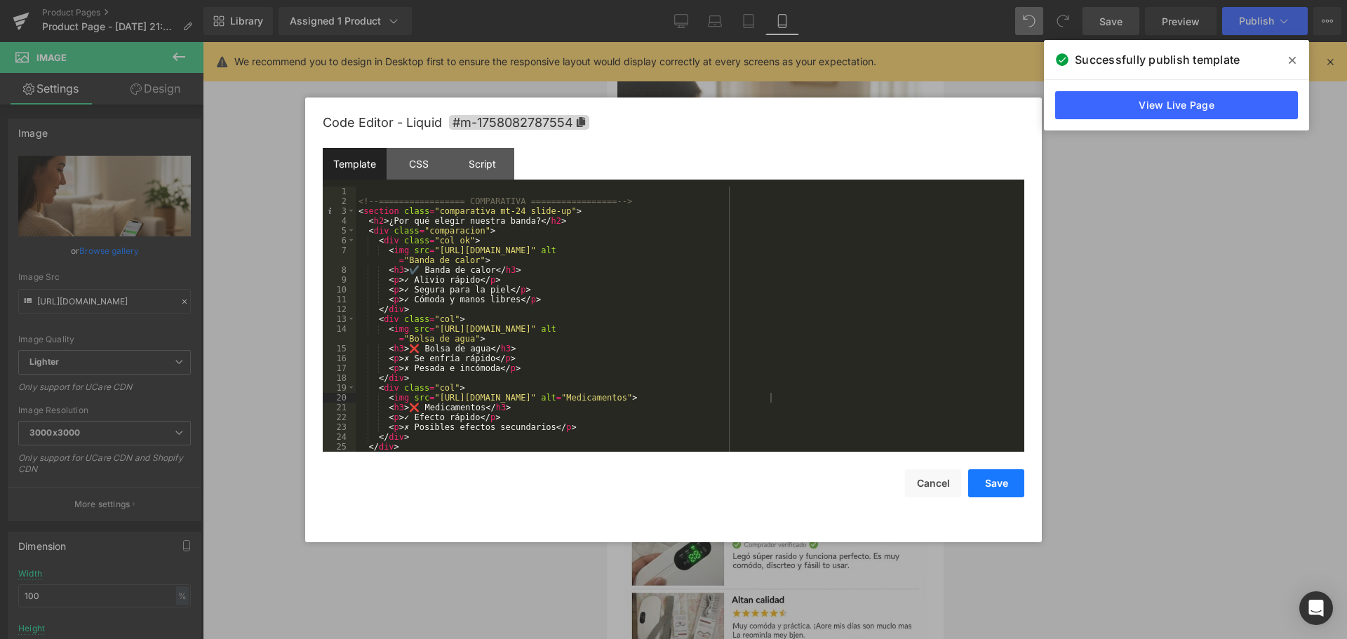
click at [1002, 490] on button "Save" at bounding box center [996, 483] width 56 height 28
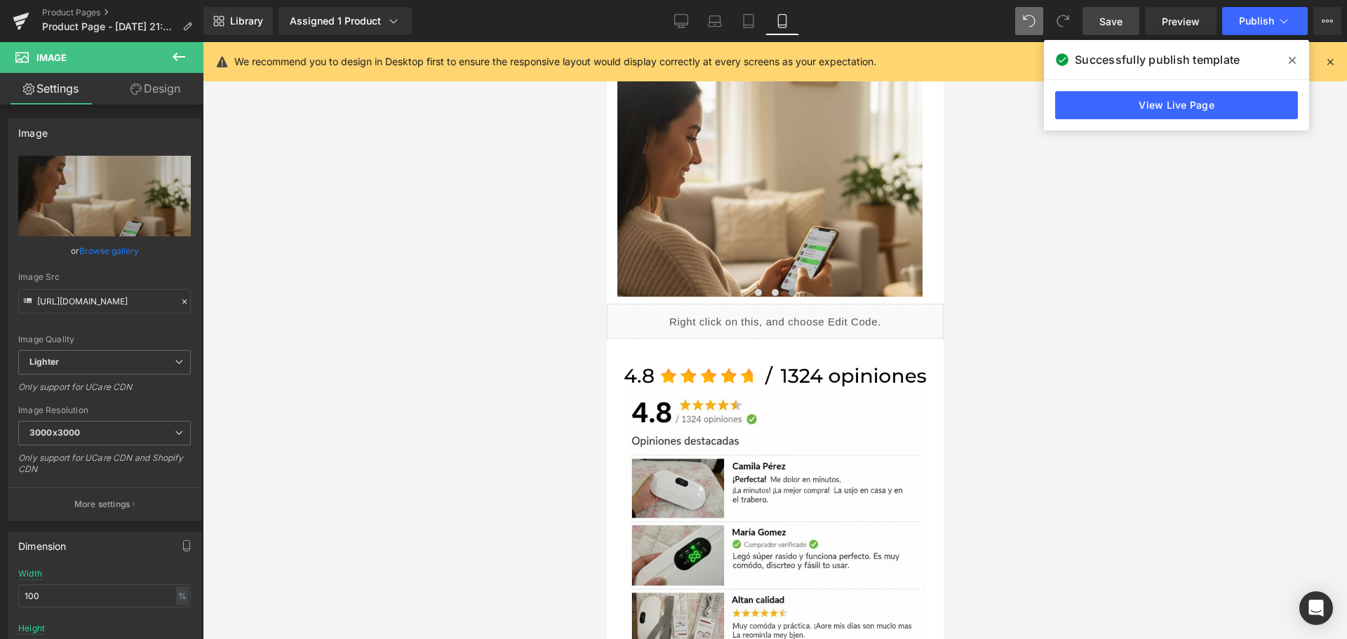
click at [1118, 20] on span "Save" at bounding box center [1110, 21] width 23 height 15
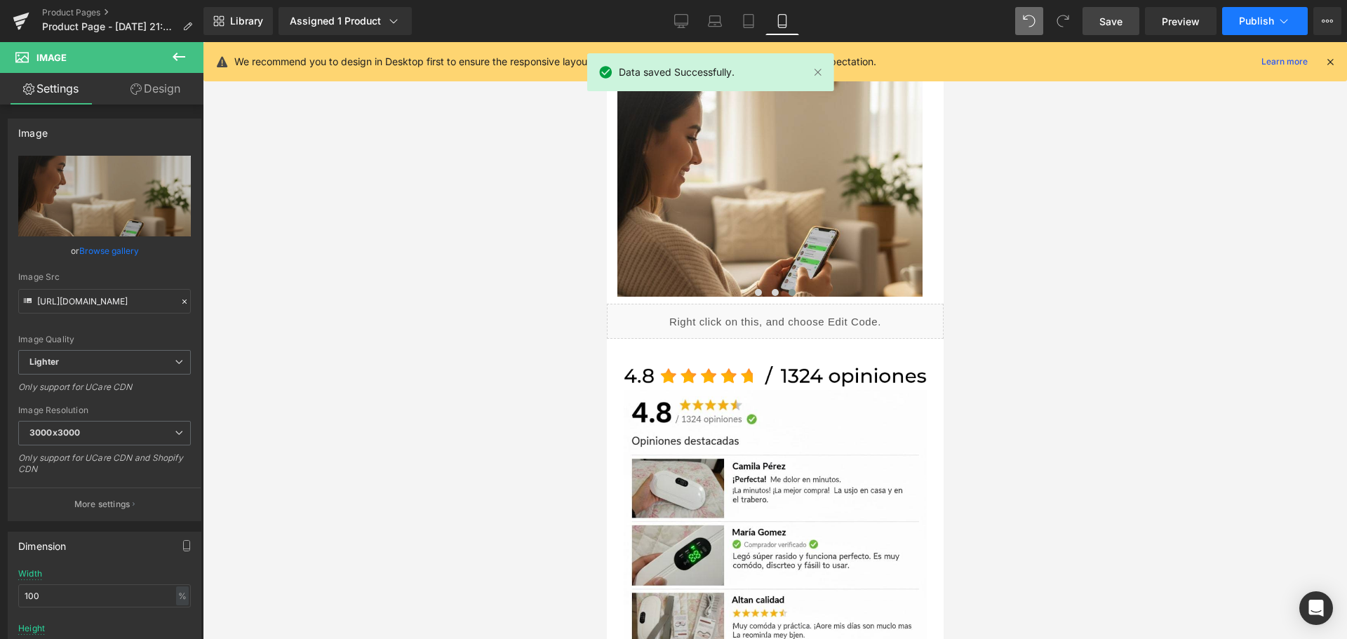
click at [1264, 15] on span "Publish" at bounding box center [1256, 20] width 35 height 11
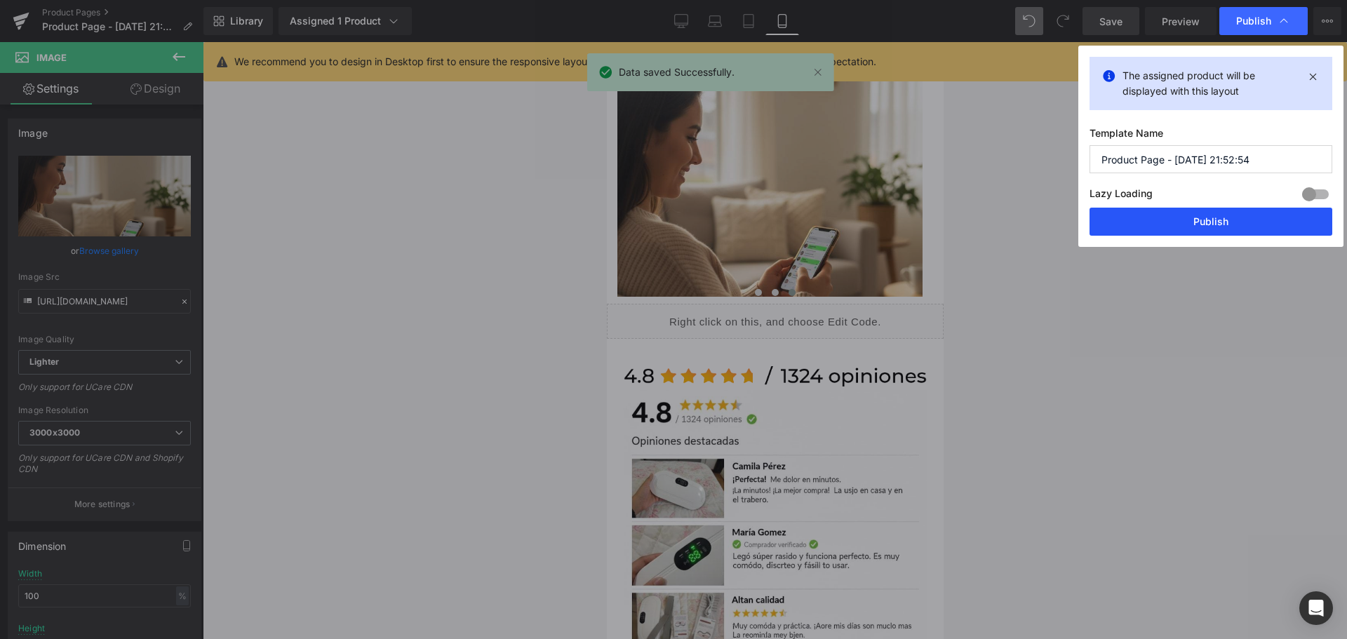
click at [1236, 228] on button "Publish" at bounding box center [1210, 222] width 243 height 28
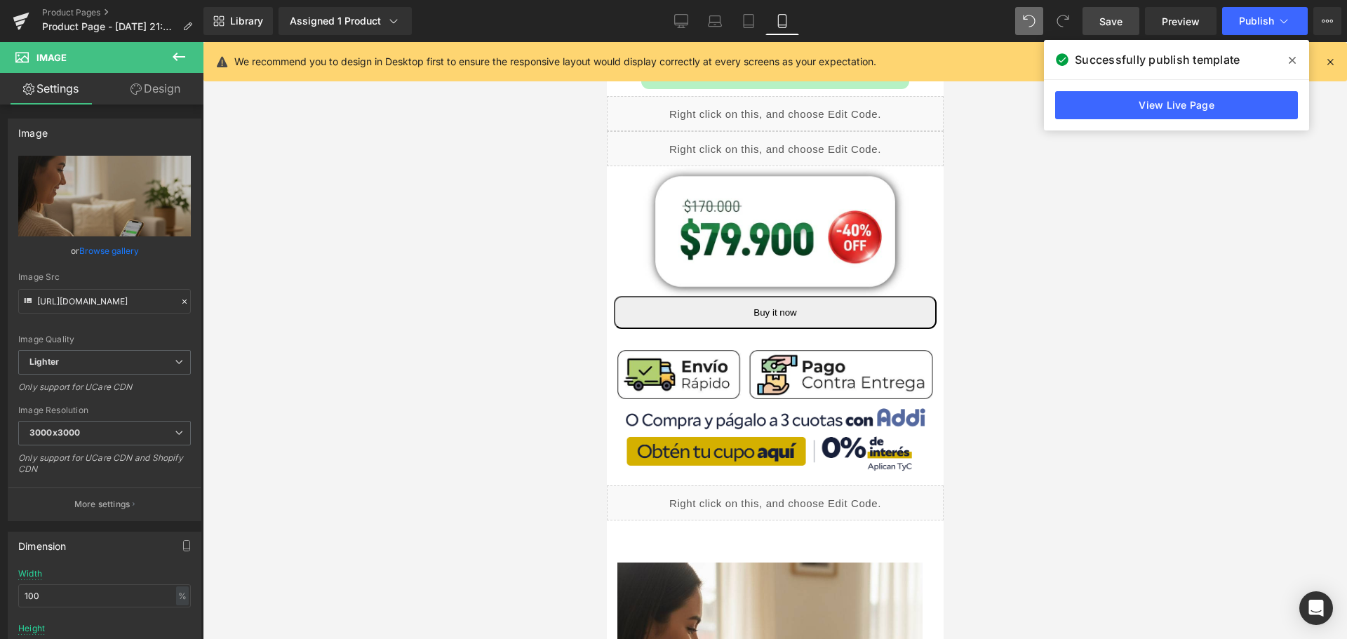
scroll to position [491, 7]
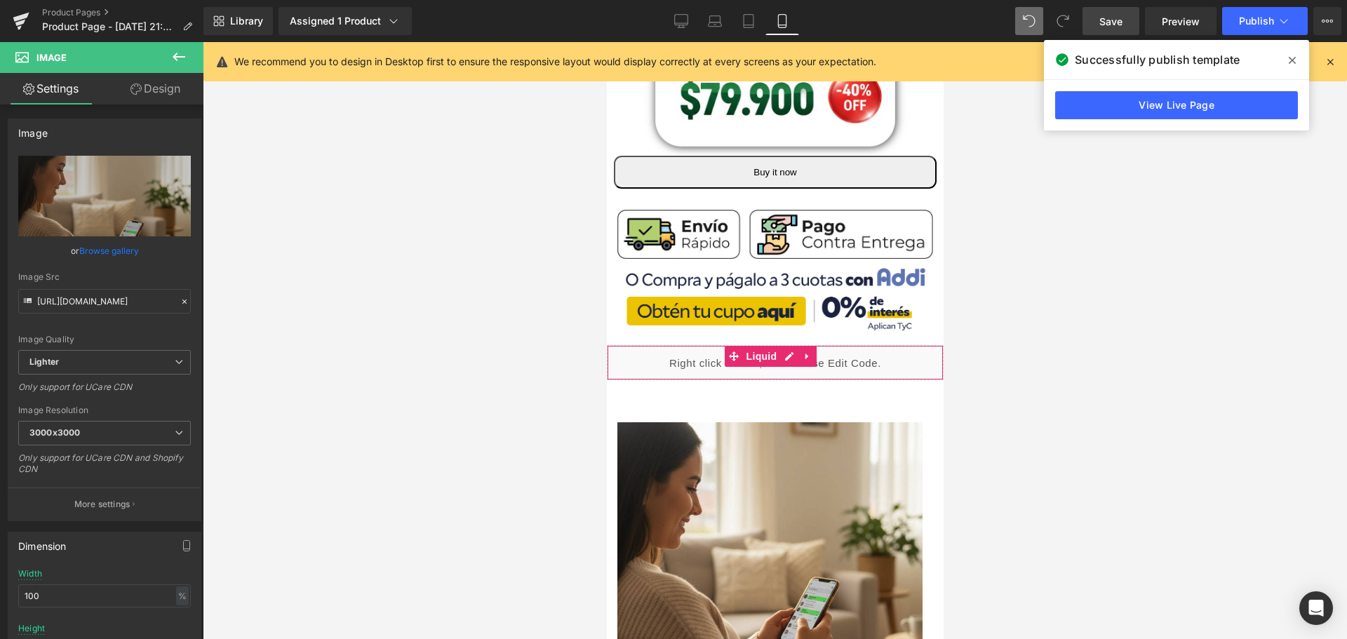
click at [785, 346] on div "Liquid" at bounding box center [774, 362] width 337 height 35
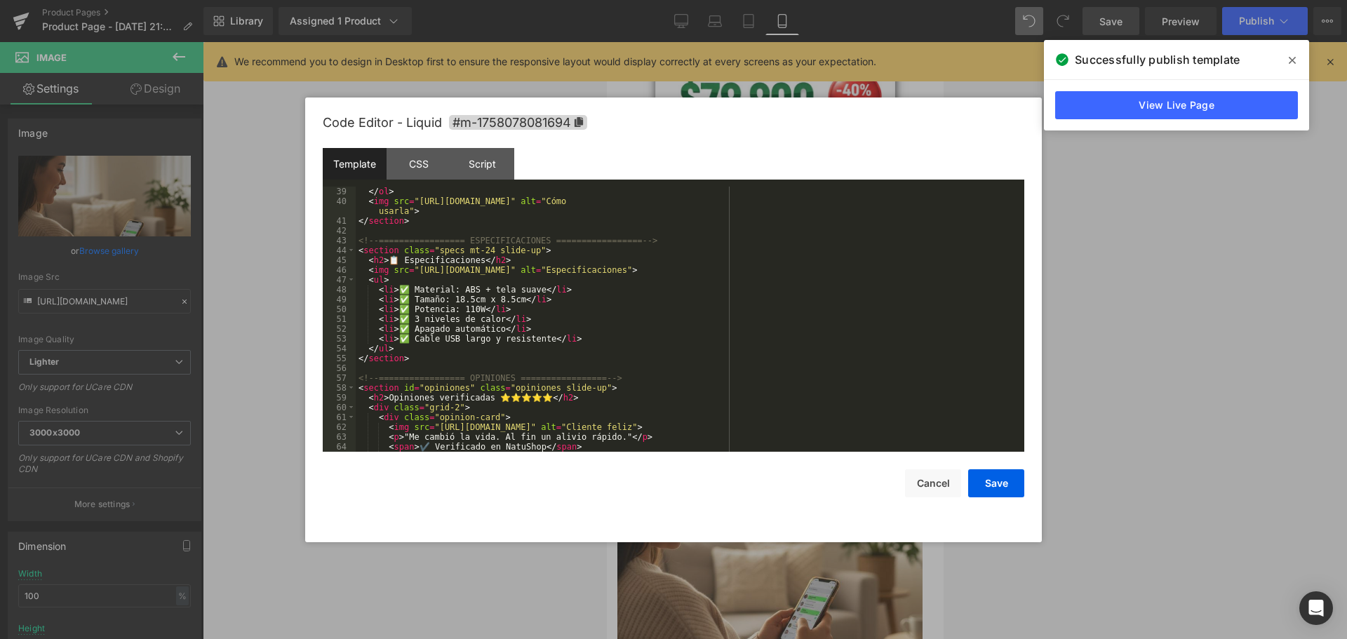
scroll to position [351, 0]
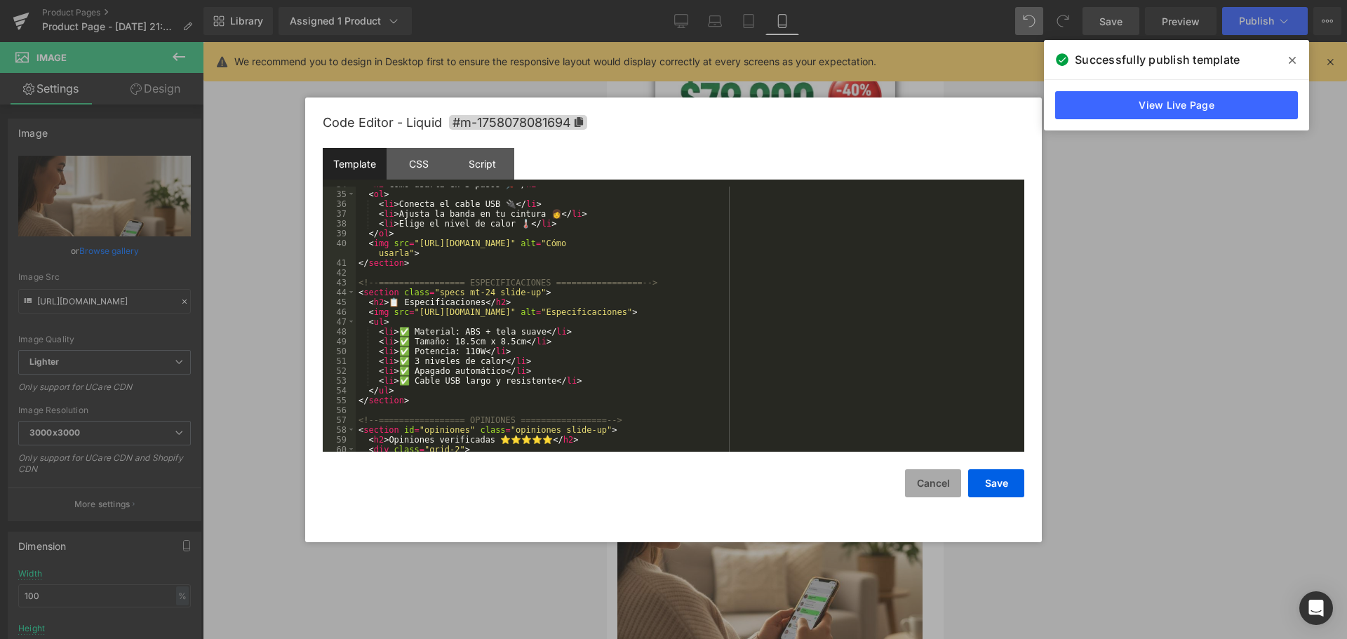
click at [933, 476] on button "Cancel" at bounding box center [933, 483] width 56 height 28
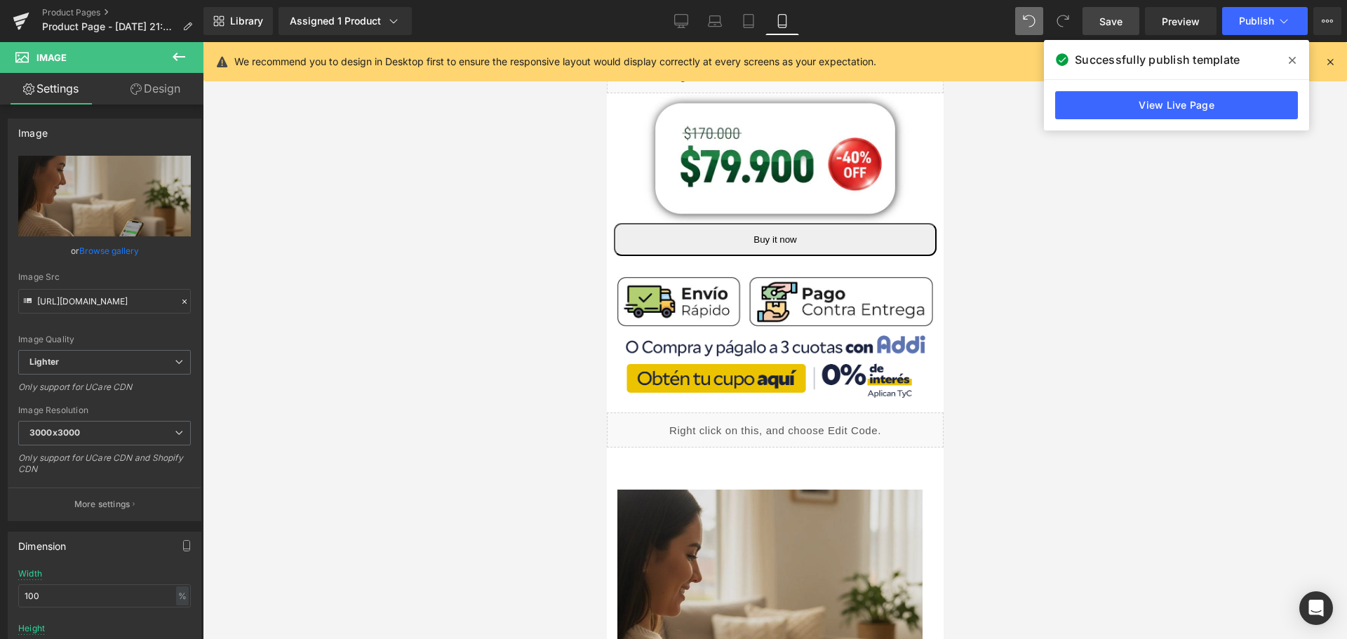
scroll to position [421, 7]
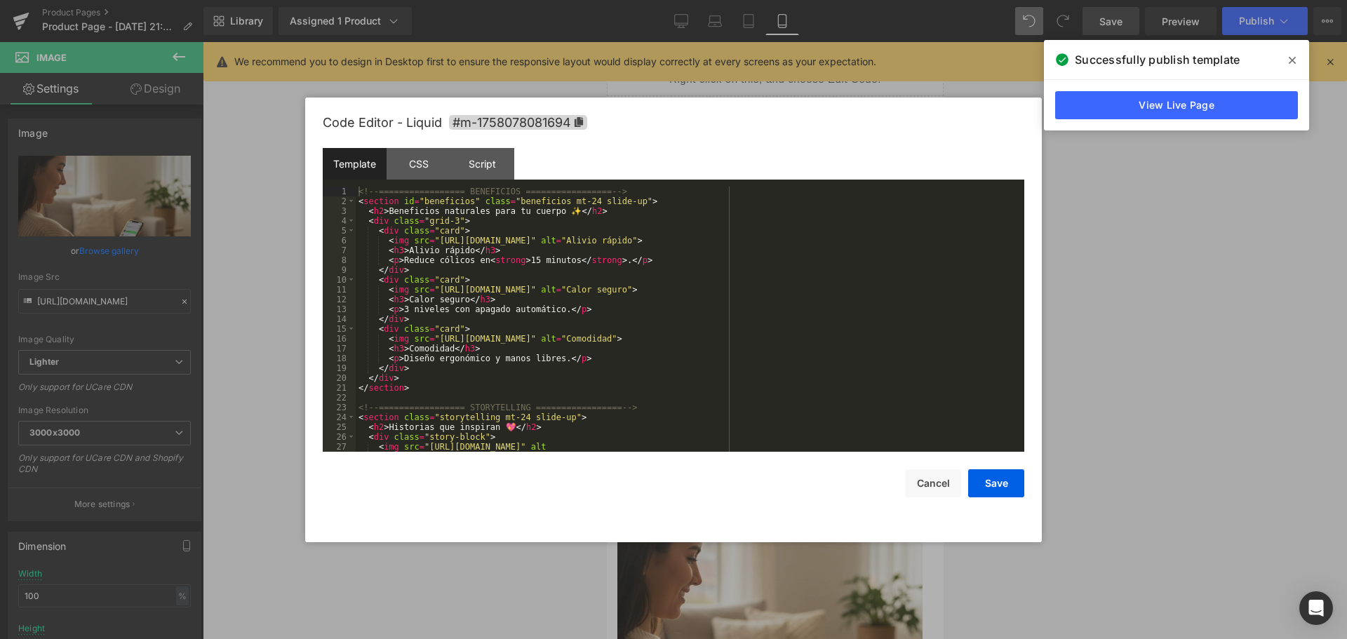
click at [780, 415] on div "Liquid" at bounding box center [774, 432] width 337 height 35
click at [913, 473] on button "Cancel" at bounding box center [933, 483] width 56 height 28
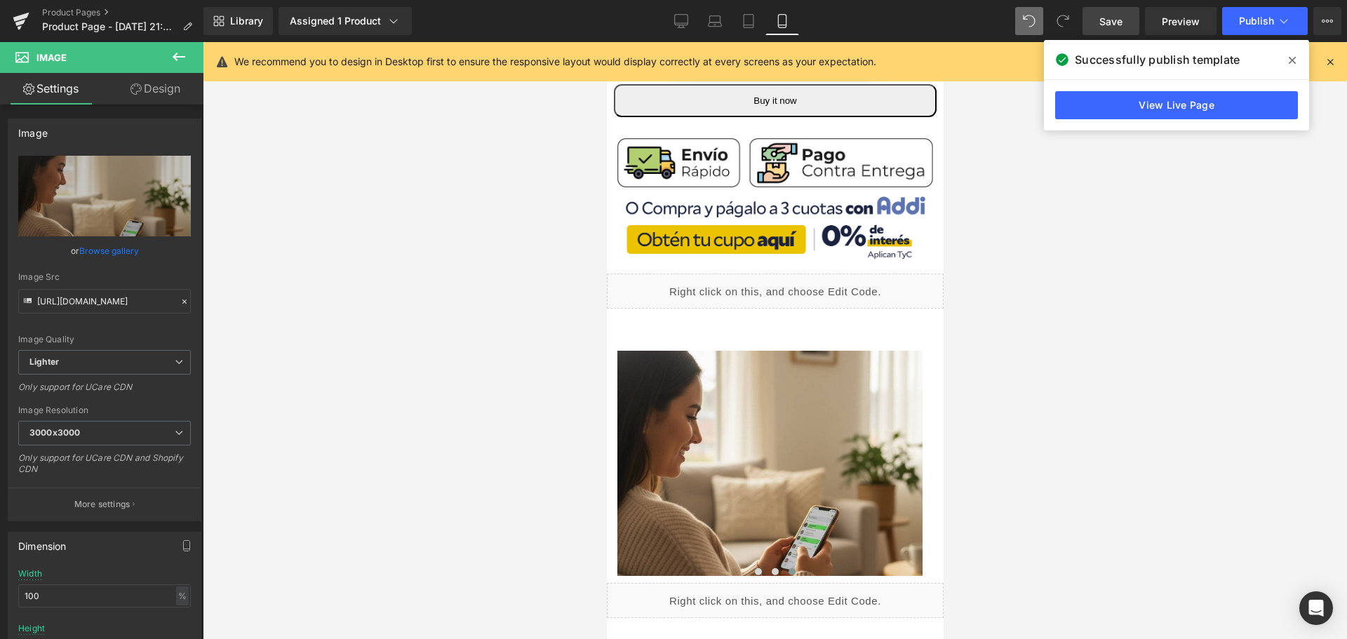
scroll to position [772, 7]
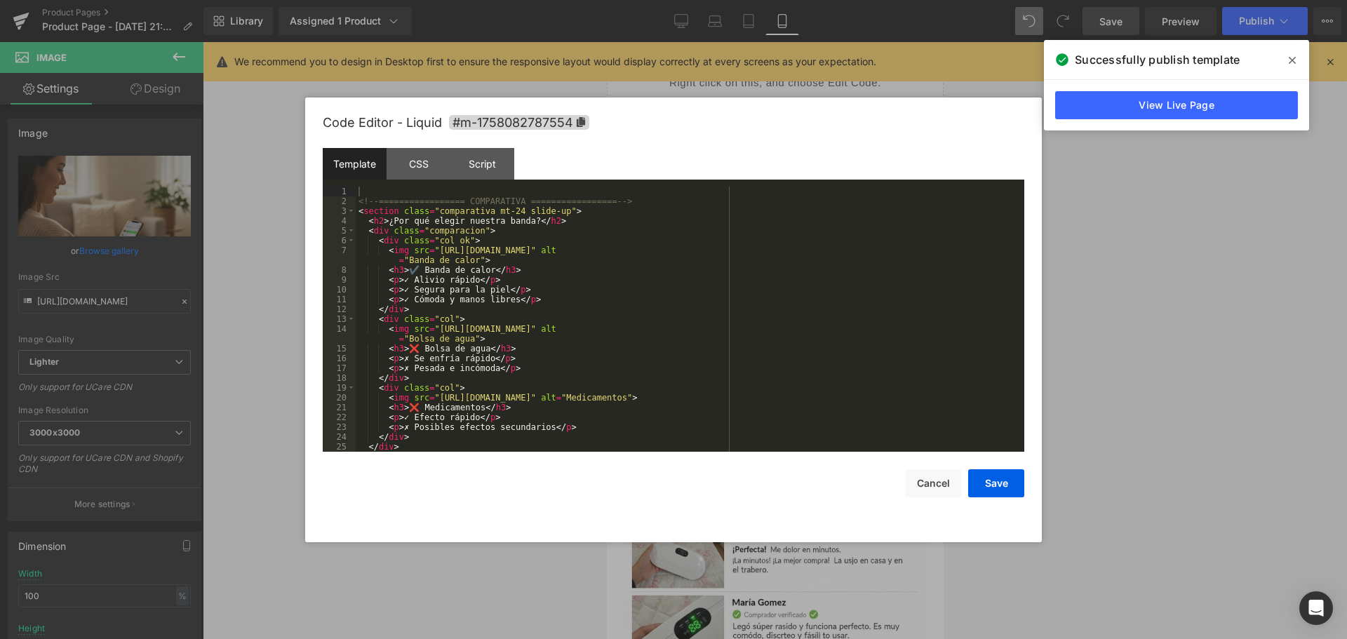
click at [781, 378] on div "Liquid" at bounding box center [774, 391] width 337 height 35
drag, startPoint x: 772, startPoint y: 396, endPoint x: 434, endPoint y: 401, distance: 338.2
click at [434, 401] on div "<!-- ================= COMPARATIVA ================= --> < section class = "com…" at bounding box center [687, 329] width 663 height 285
click at [1013, 494] on button "Save" at bounding box center [996, 483] width 56 height 28
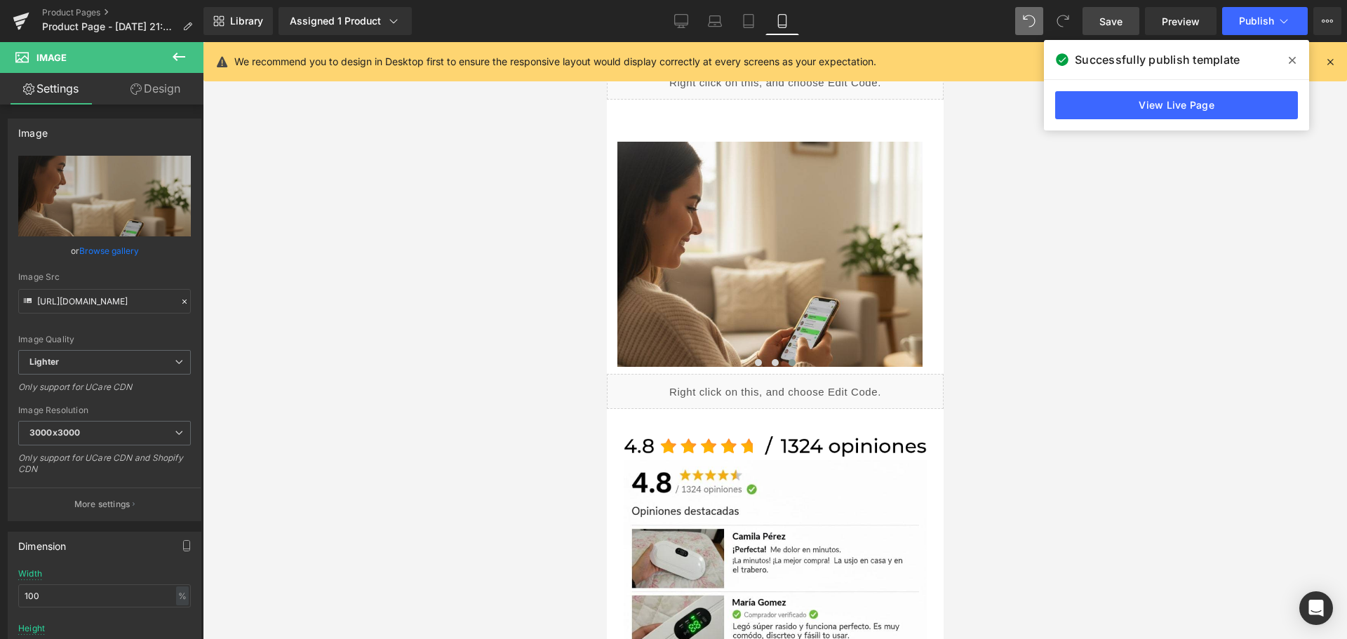
click at [1098, 24] on link "Save" at bounding box center [1110, 21] width 57 height 28
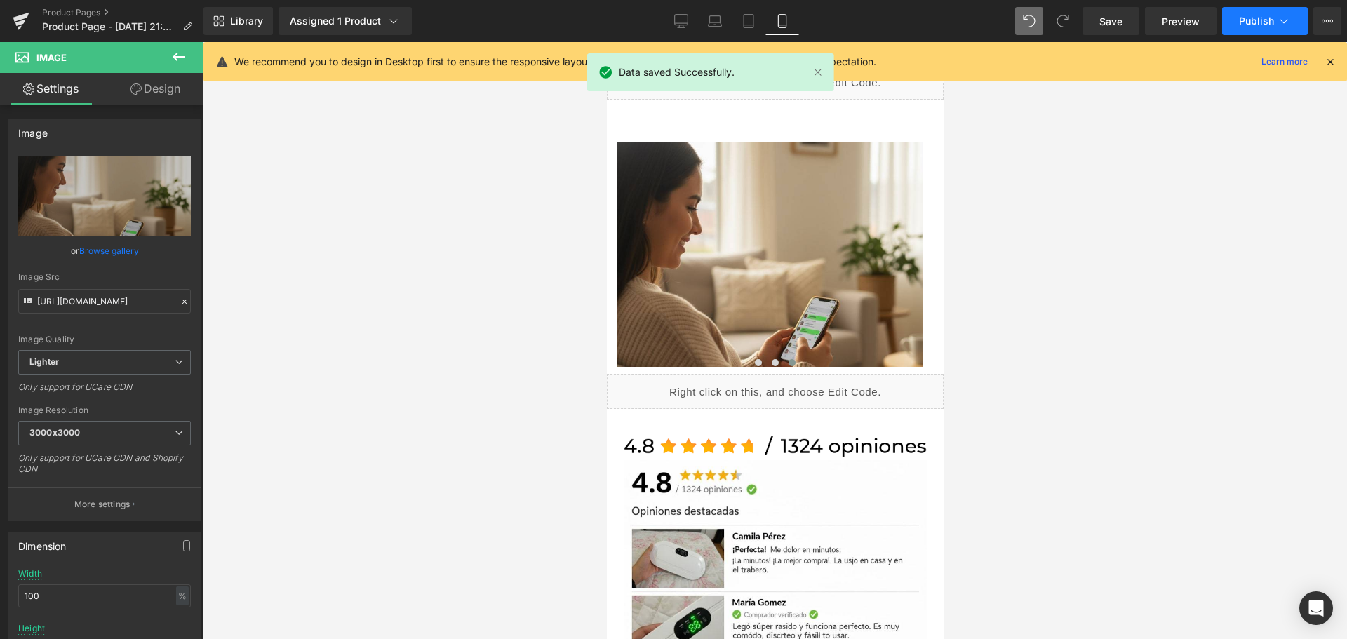
click at [1260, 18] on span "Publish" at bounding box center [1256, 20] width 35 height 11
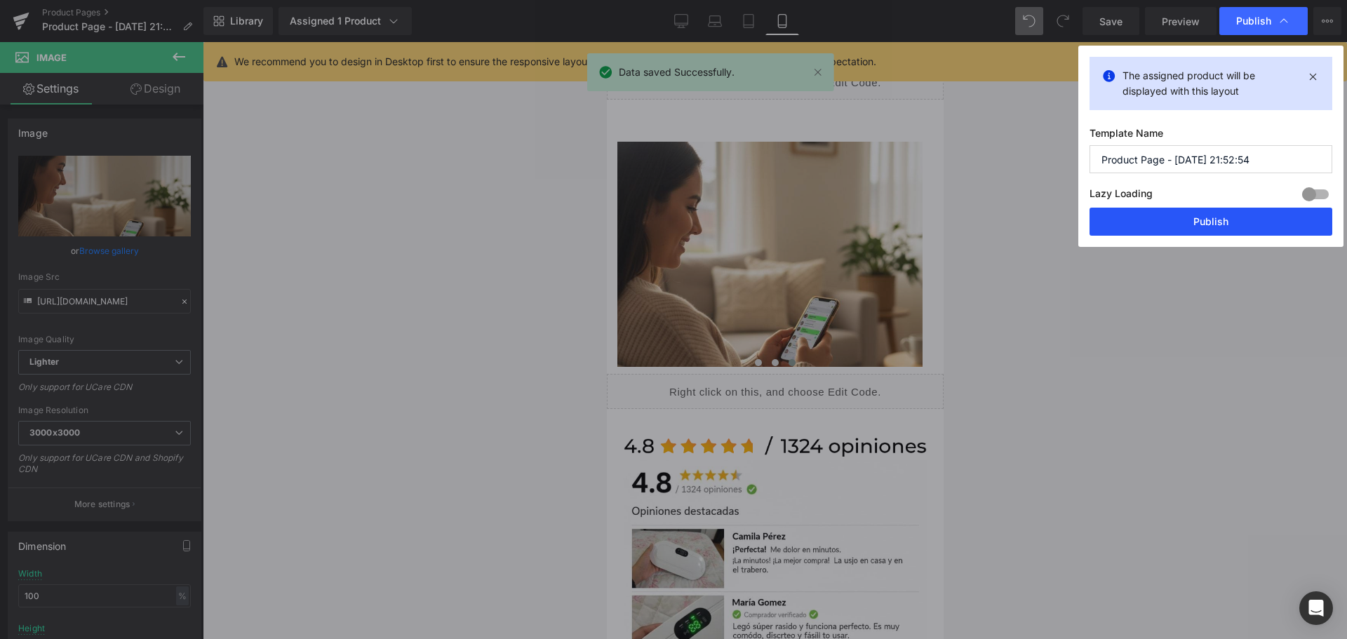
click at [1229, 214] on button "Publish" at bounding box center [1210, 222] width 243 height 28
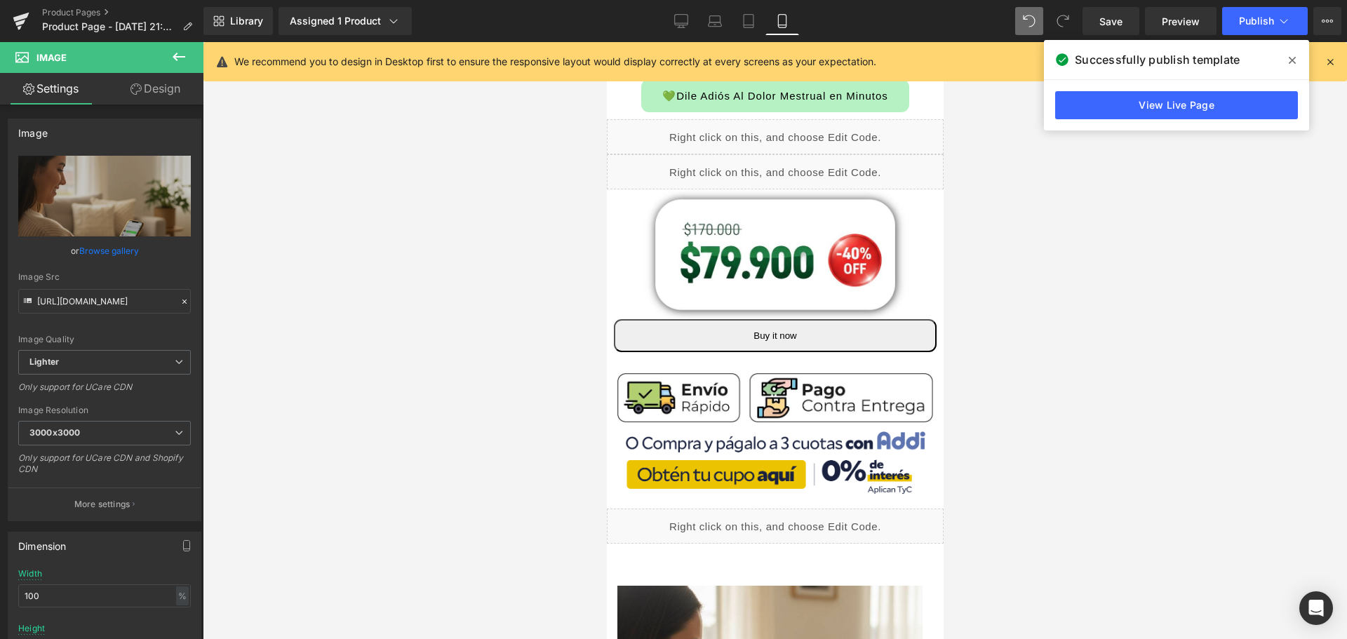
scroll to position [140, 7]
